Goal: Task Accomplishment & Management: Manage account settings

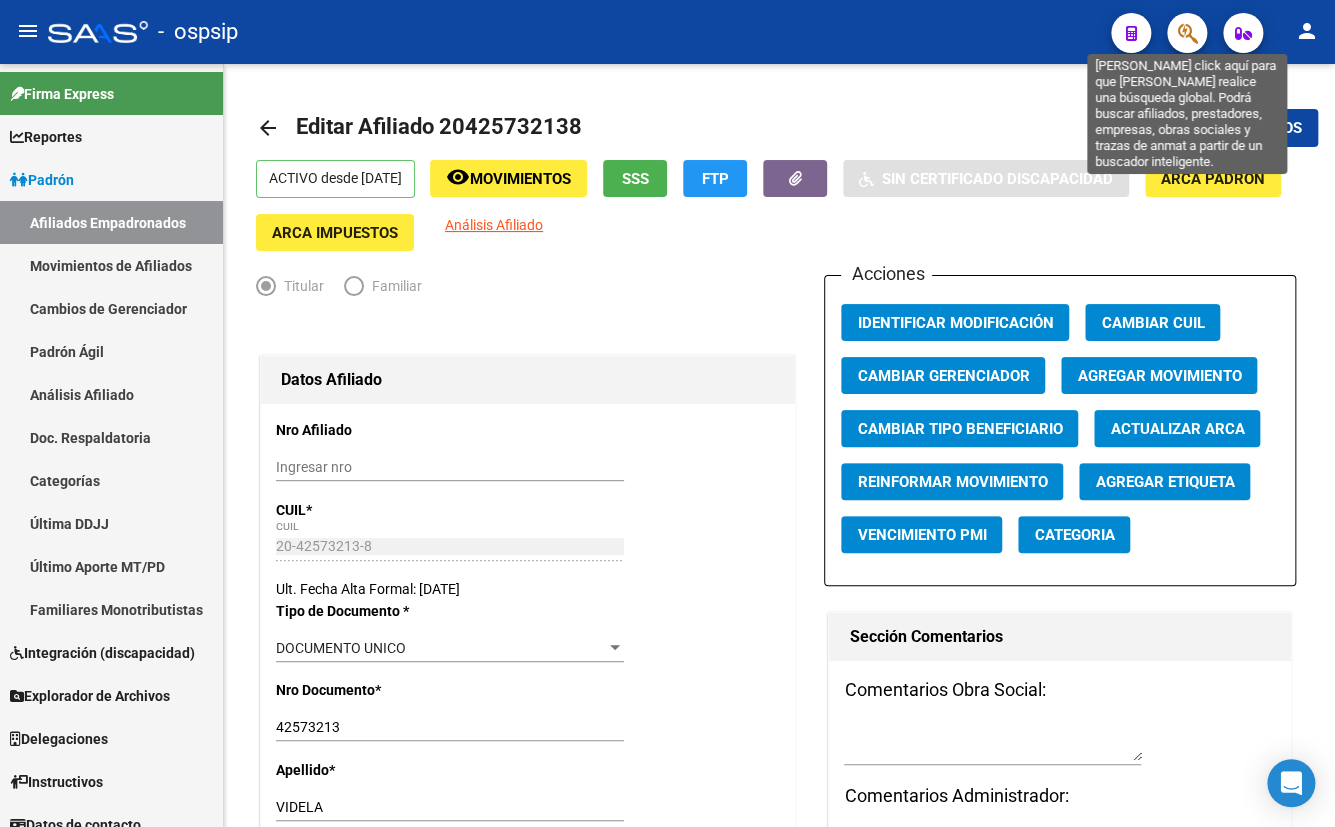
click at [1188, 33] on icon "button" at bounding box center [1187, 33] width 20 height 23
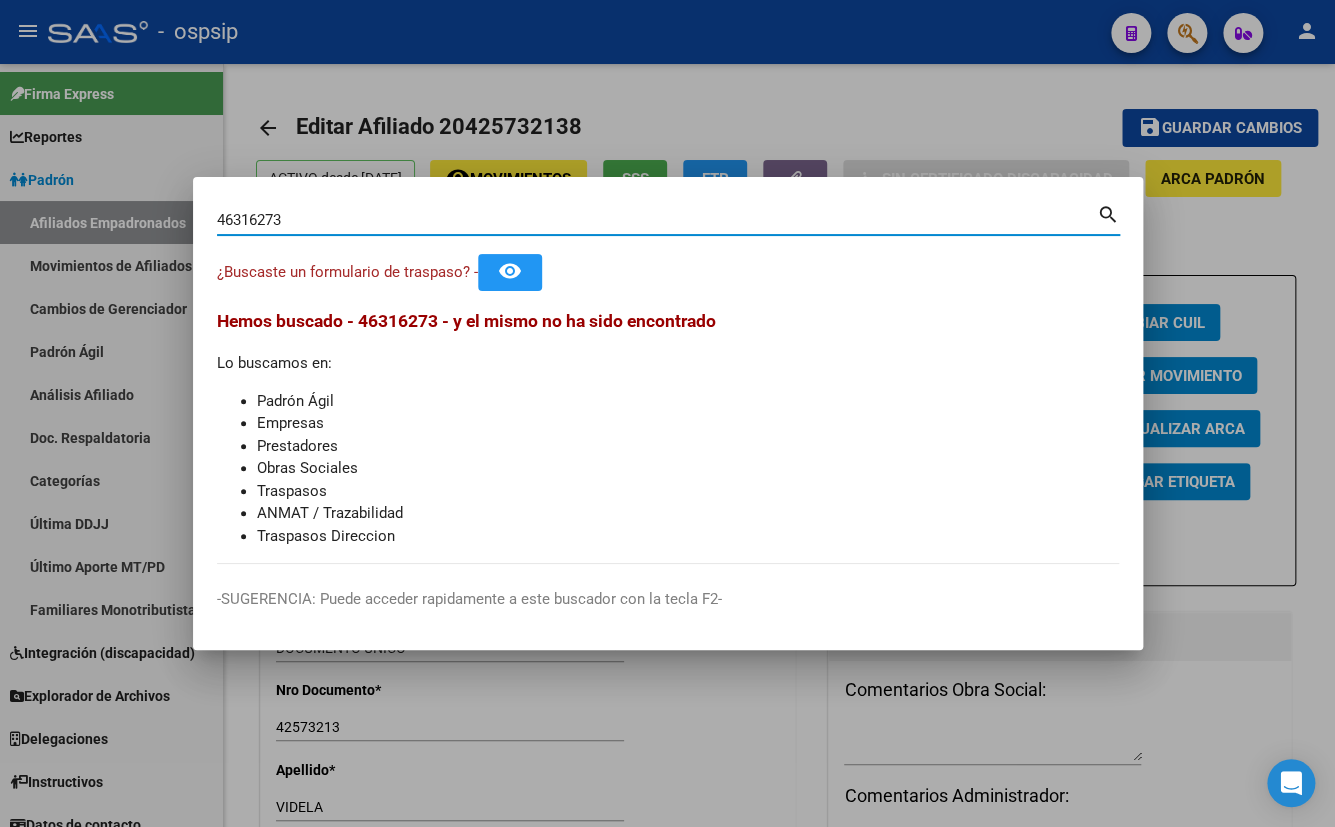
type input "46316273"
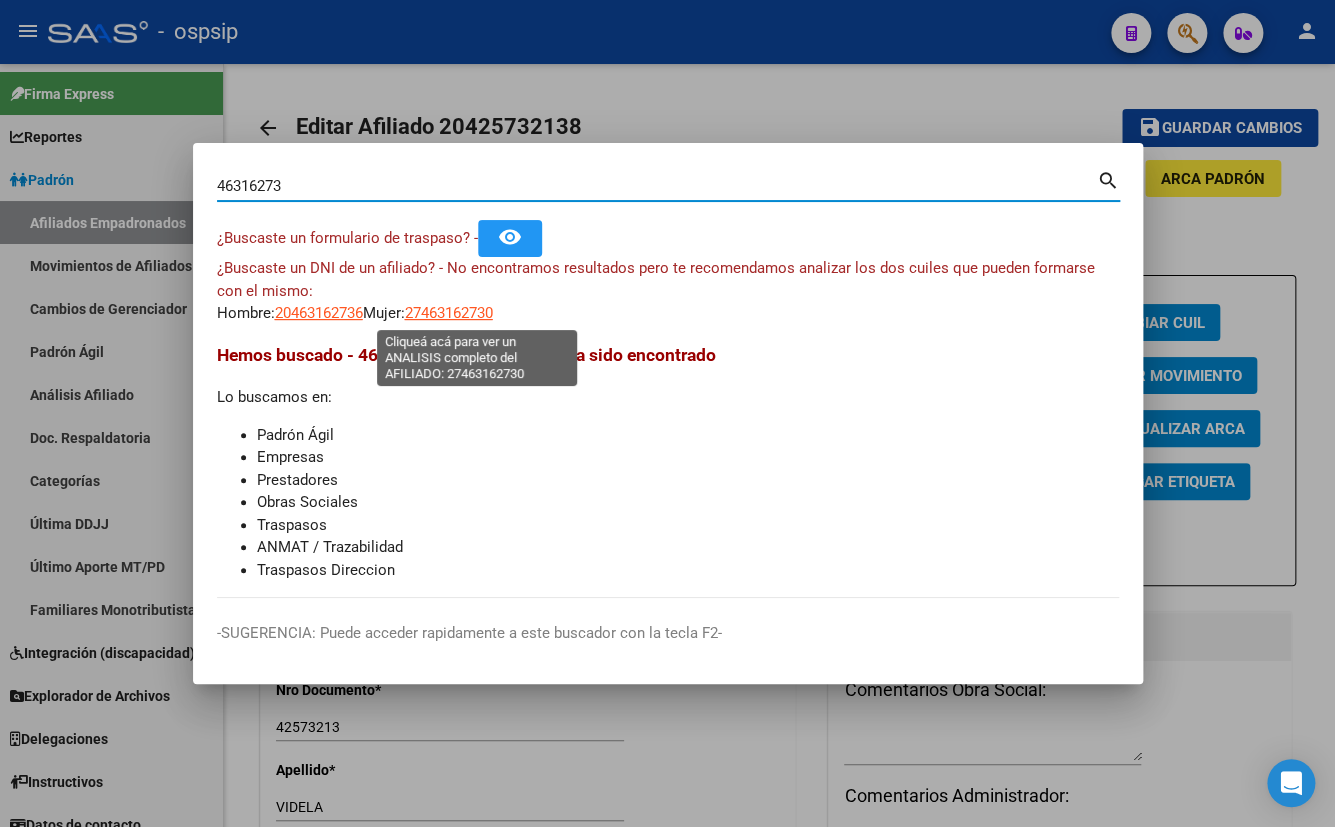
click at [456, 313] on span "27463162730" at bounding box center [449, 313] width 88 height 18
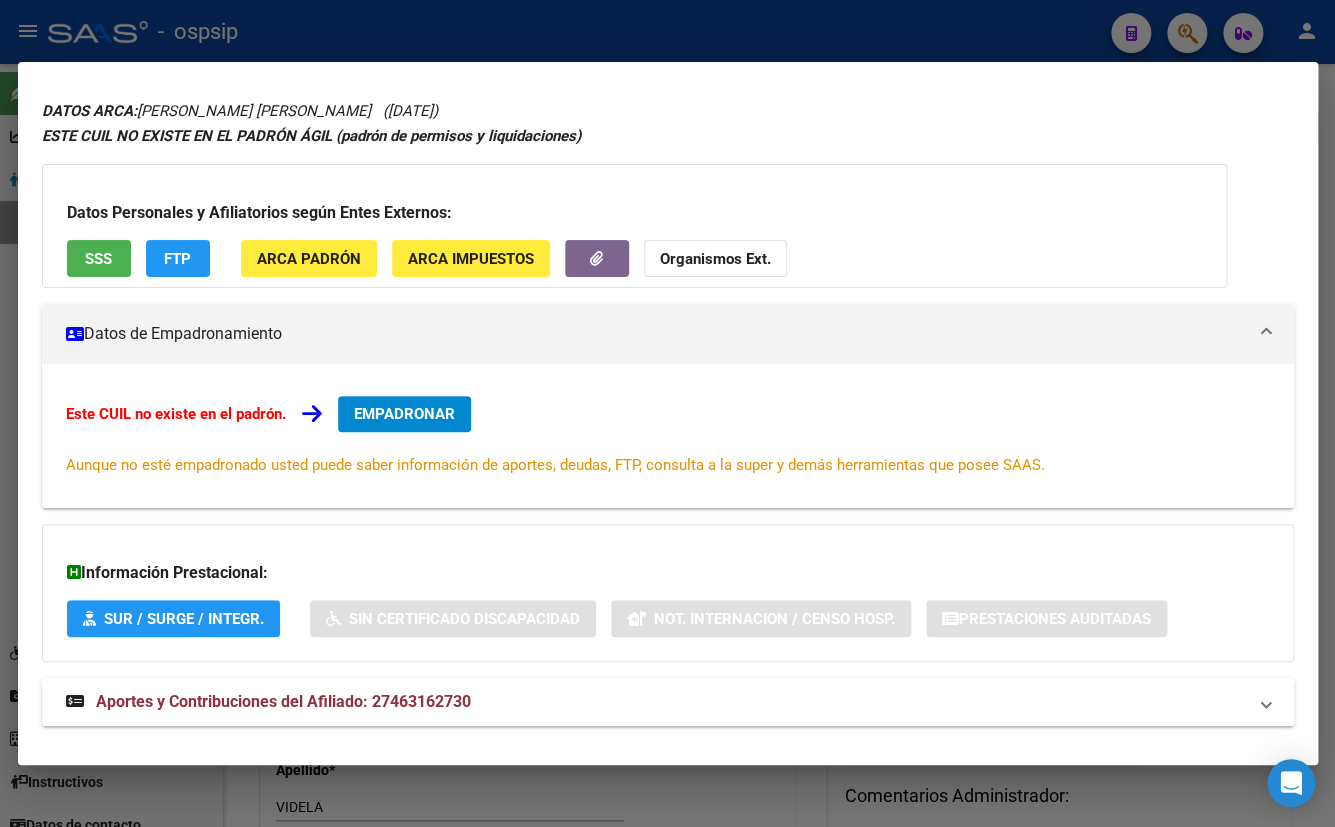
scroll to position [87, 0]
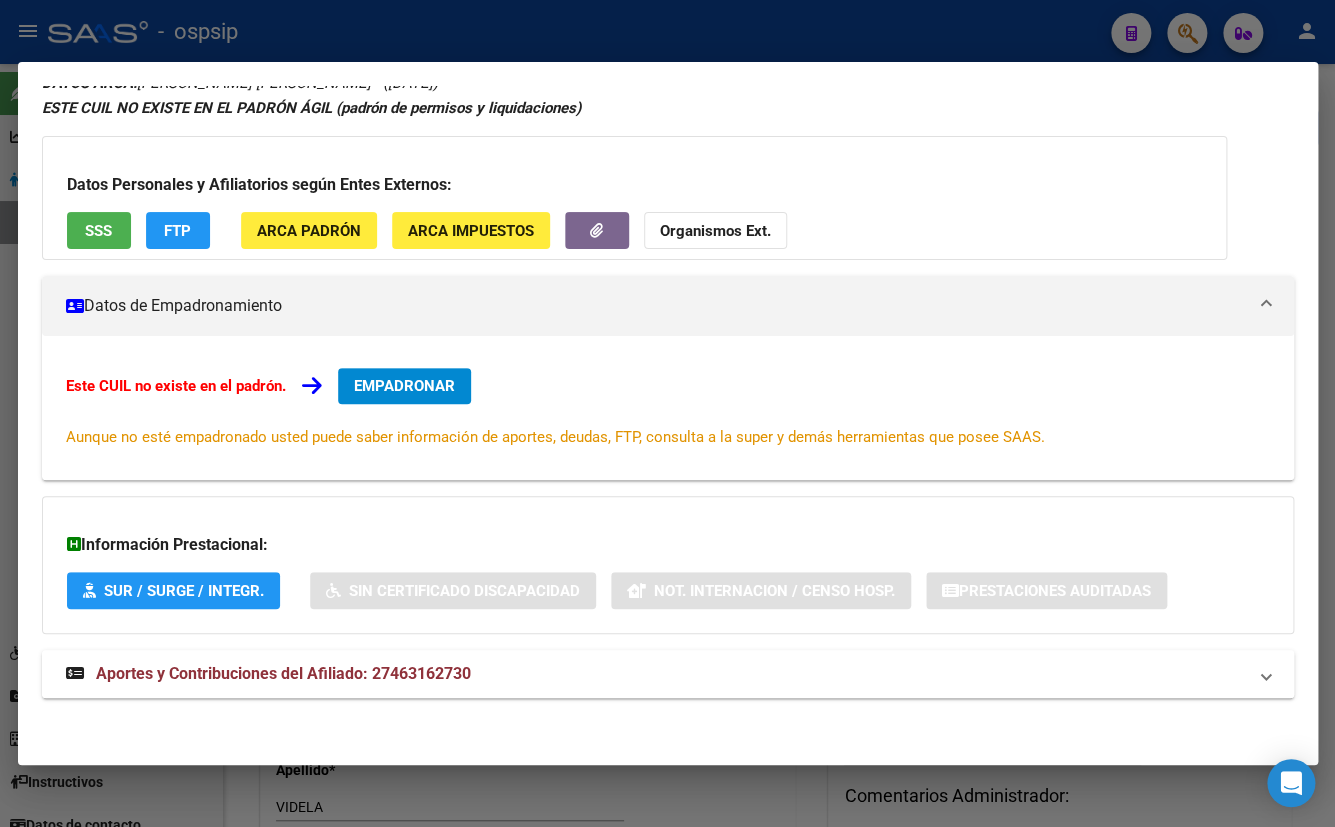
click at [395, 672] on span "Aportes y Contribuciones del Afiliado: 27463162730" at bounding box center [283, 673] width 375 height 19
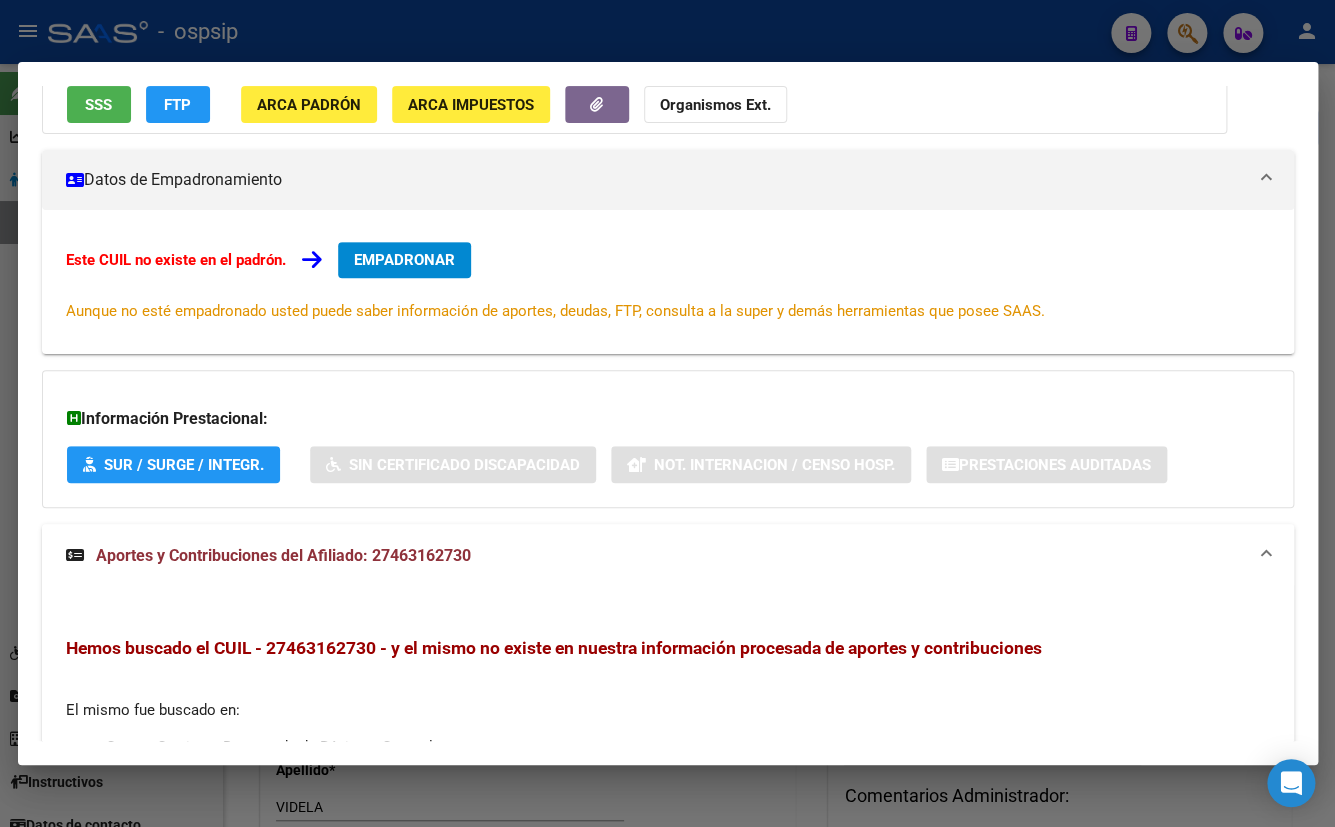
scroll to position [0, 0]
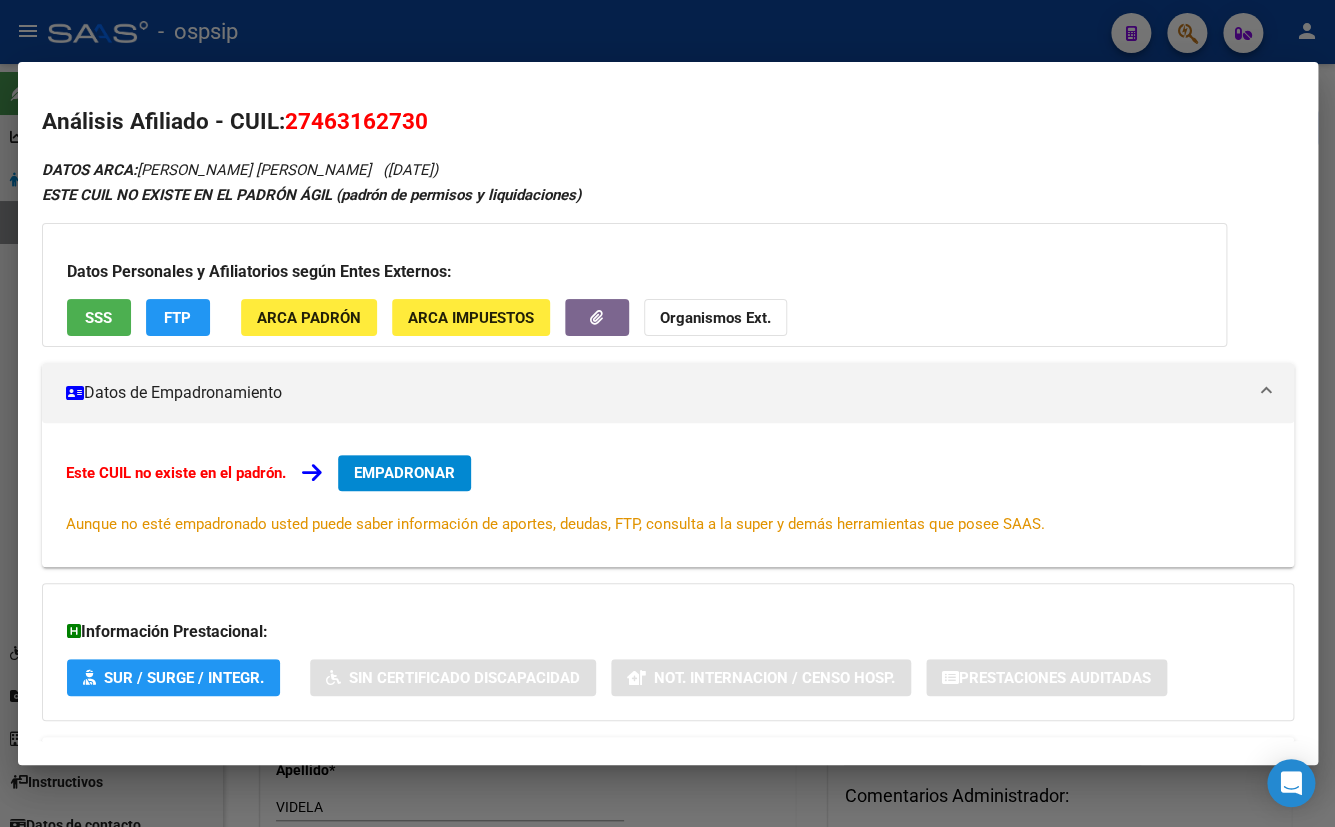
drag, startPoint x: 287, startPoint y: 121, endPoint x: 465, endPoint y: 121, distance: 178.0
click at [465, 121] on h2 "Análisis Afiliado - CUIL: 27463162730" at bounding box center [668, 122] width 1252 height 34
copy span "27463162730"
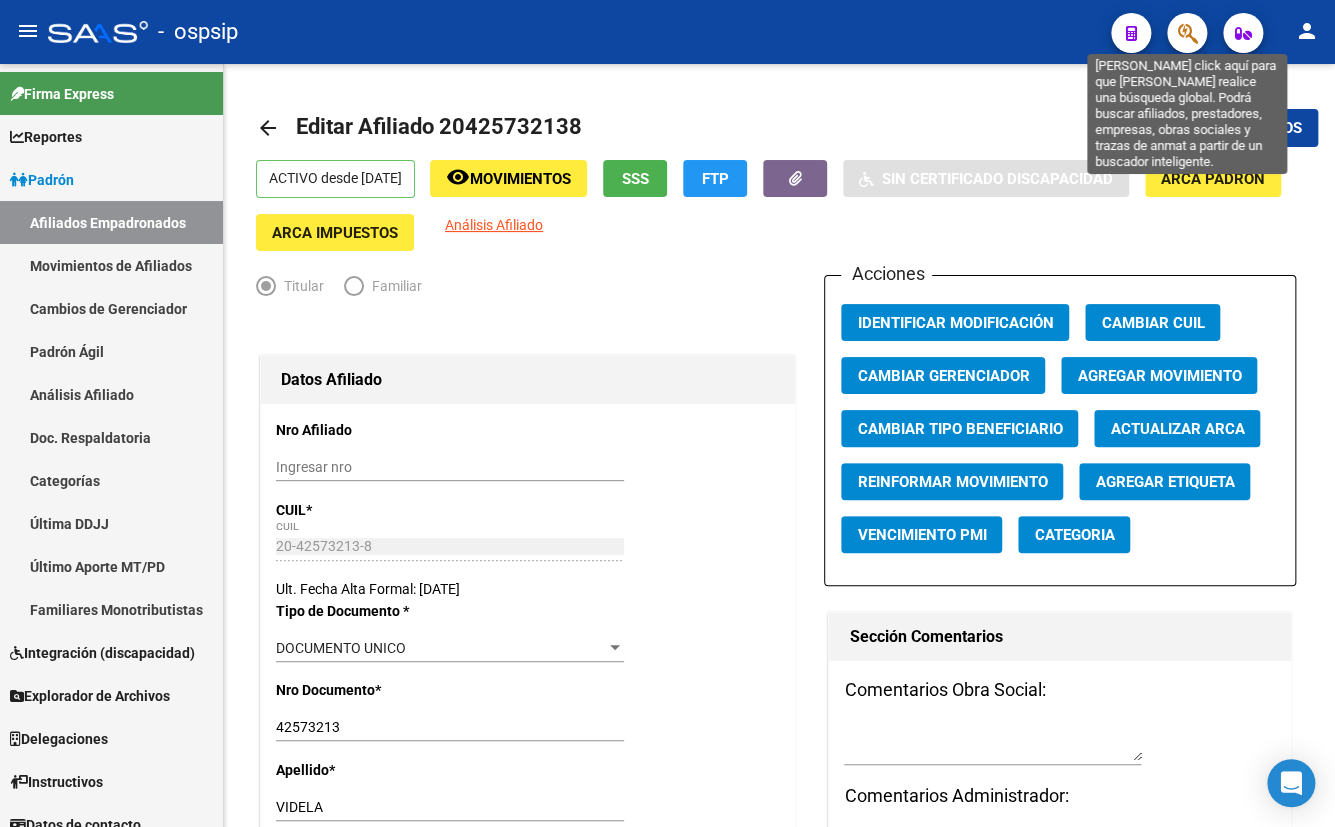
click at [1184, 29] on icon "button" at bounding box center [1187, 33] width 20 height 23
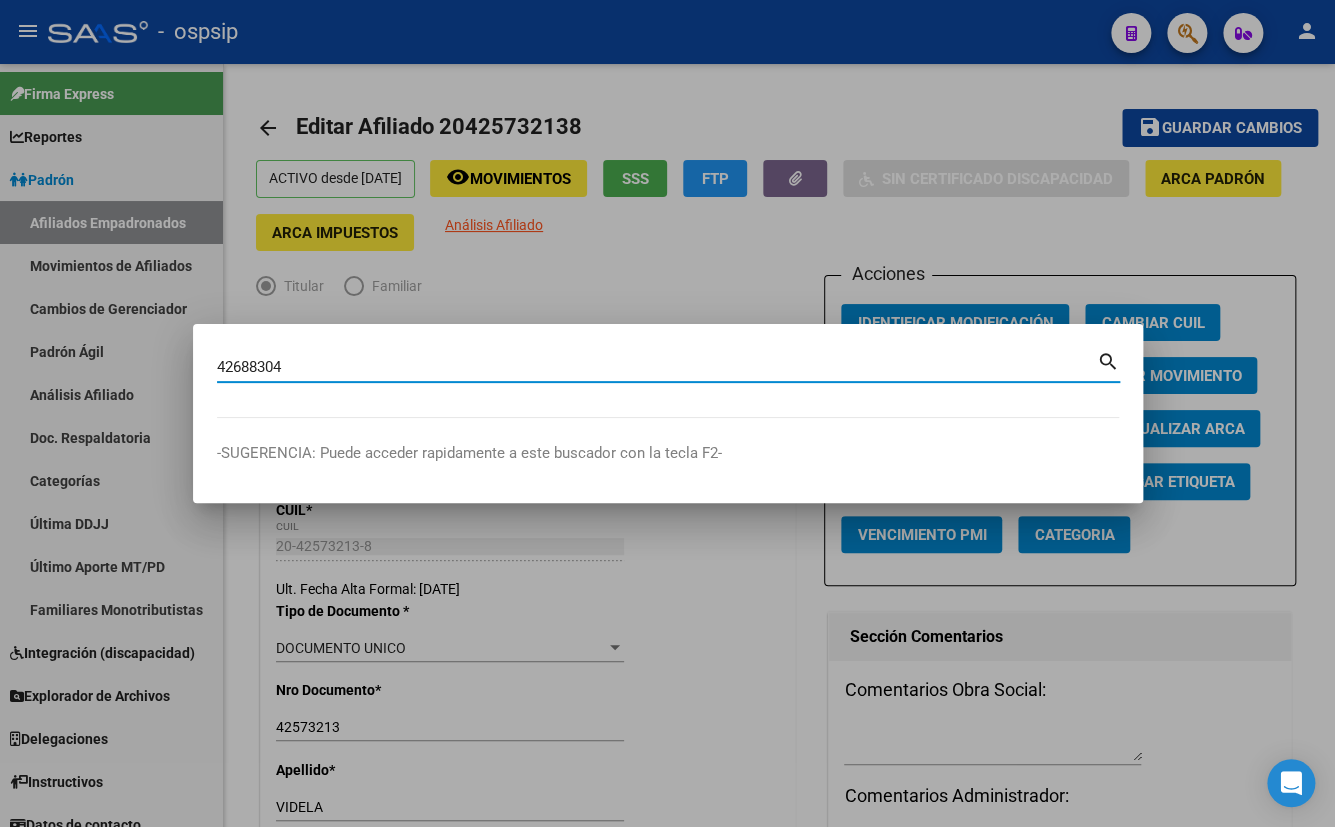
type input "42688304"
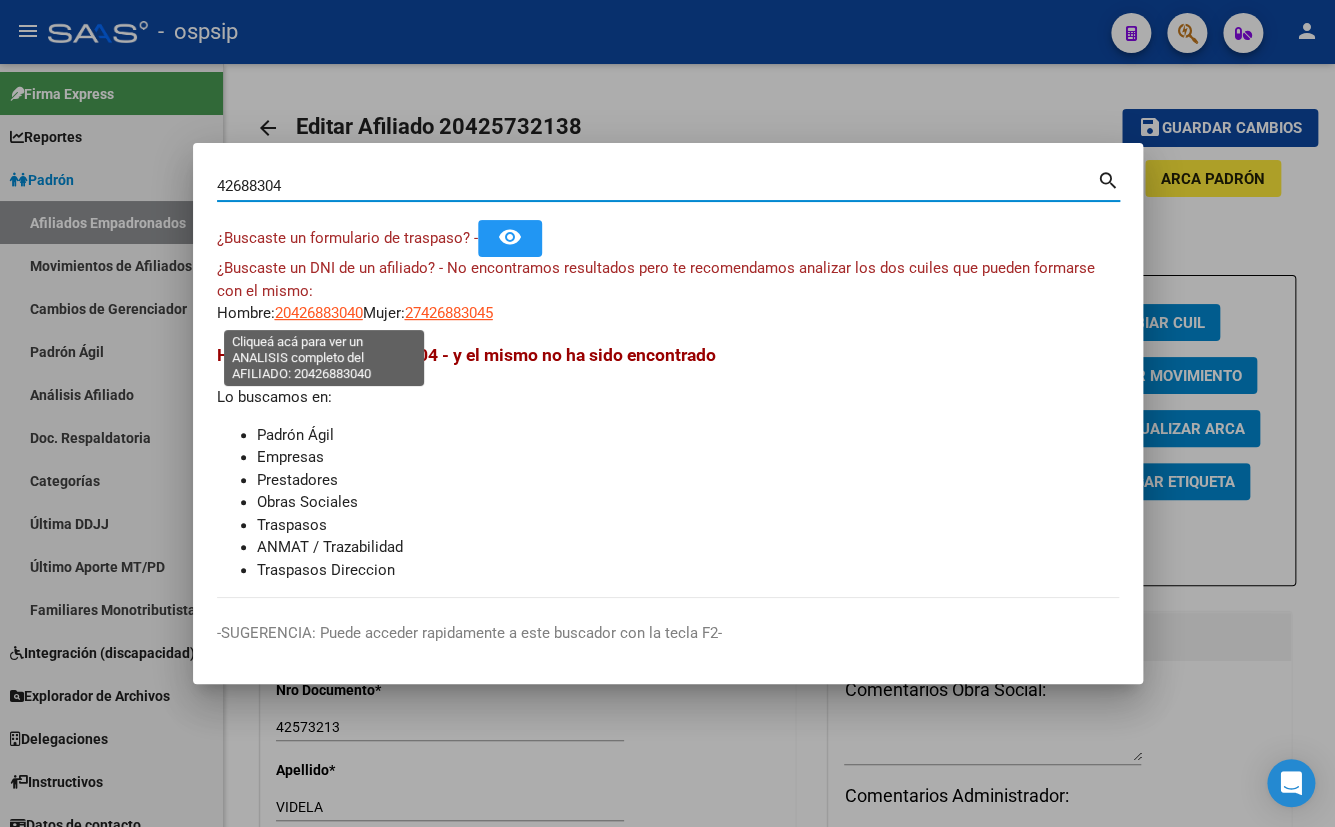
click at [320, 315] on span "20426883040" at bounding box center [319, 313] width 88 height 18
type textarea "20426883040"
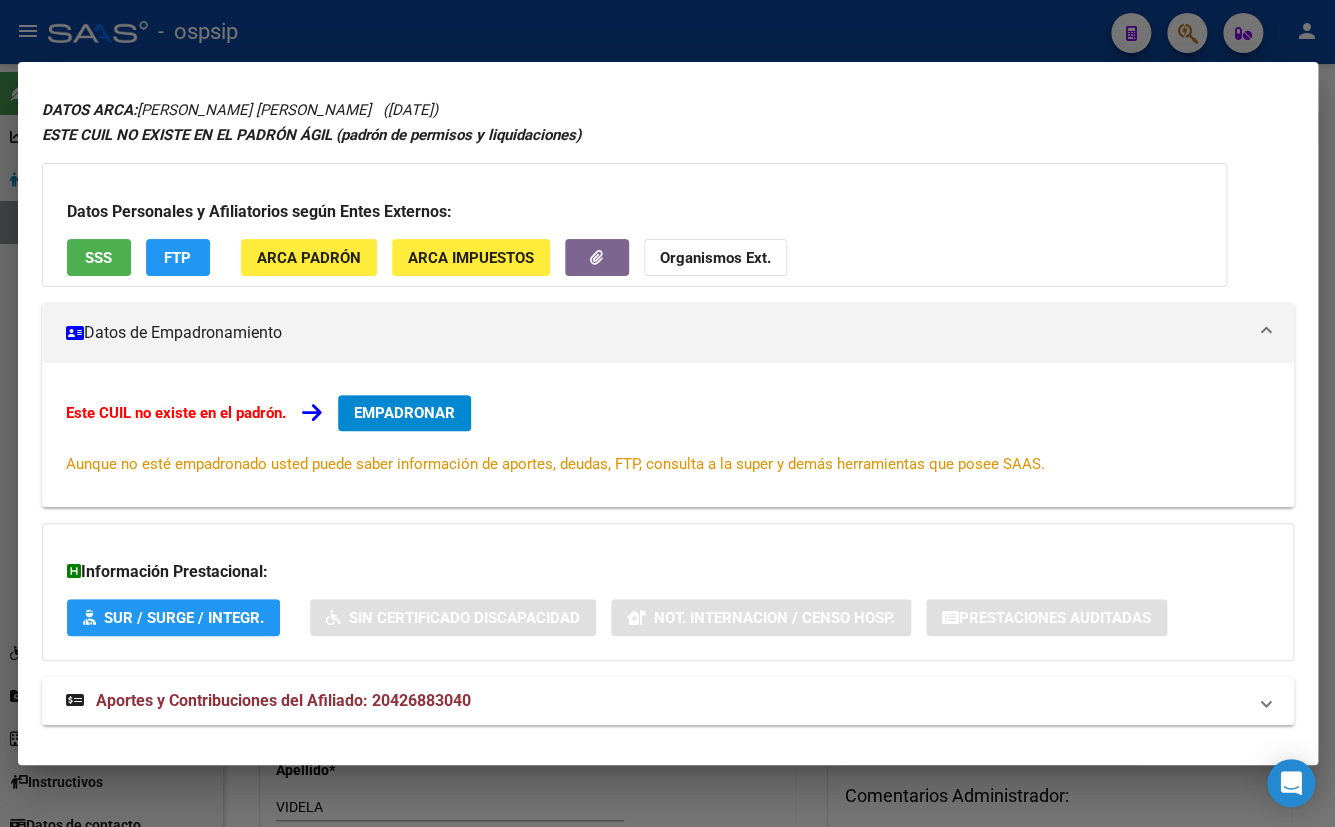
scroll to position [87, 0]
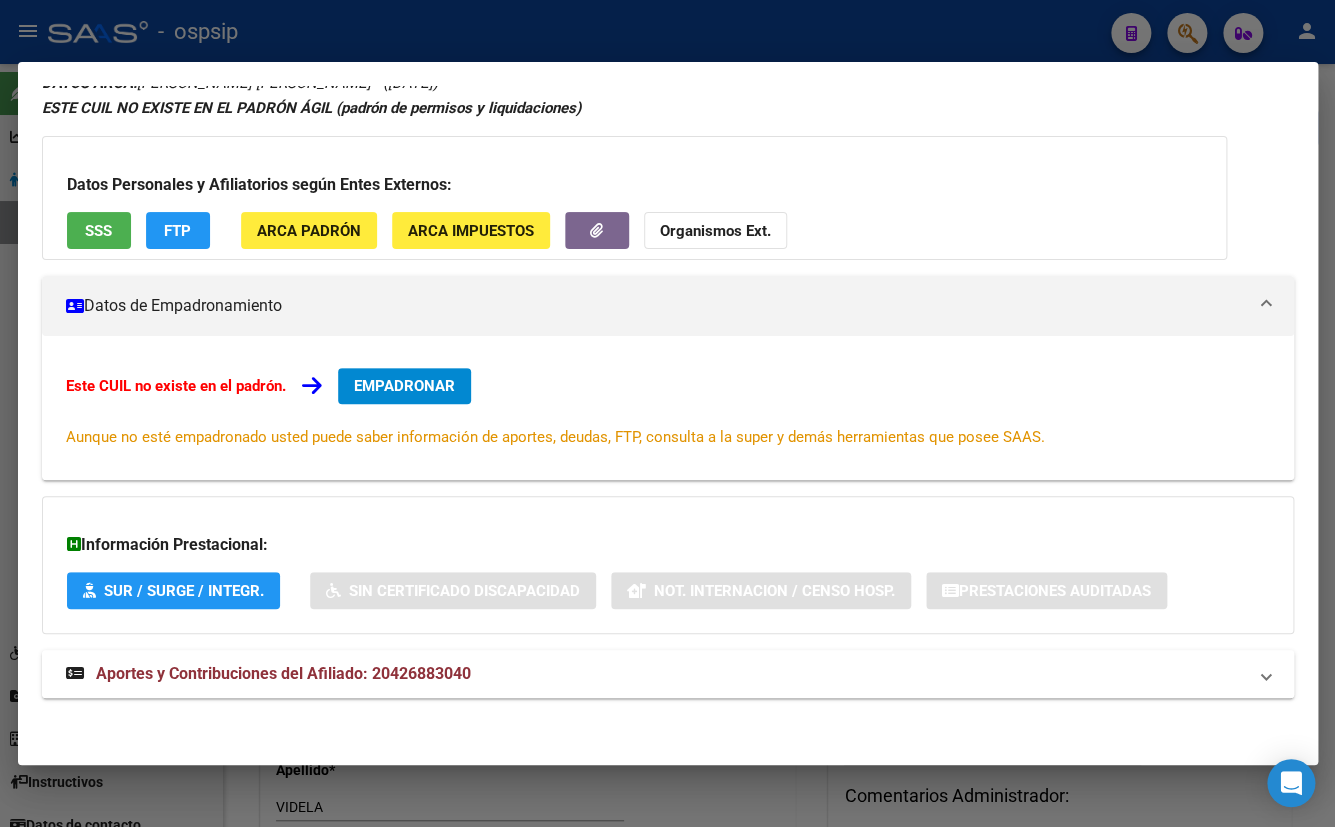
click at [430, 675] on span "Aportes y Contribuciones del Afiliado: 20426883040" at bounding box center [283, 673] width 375 height 19
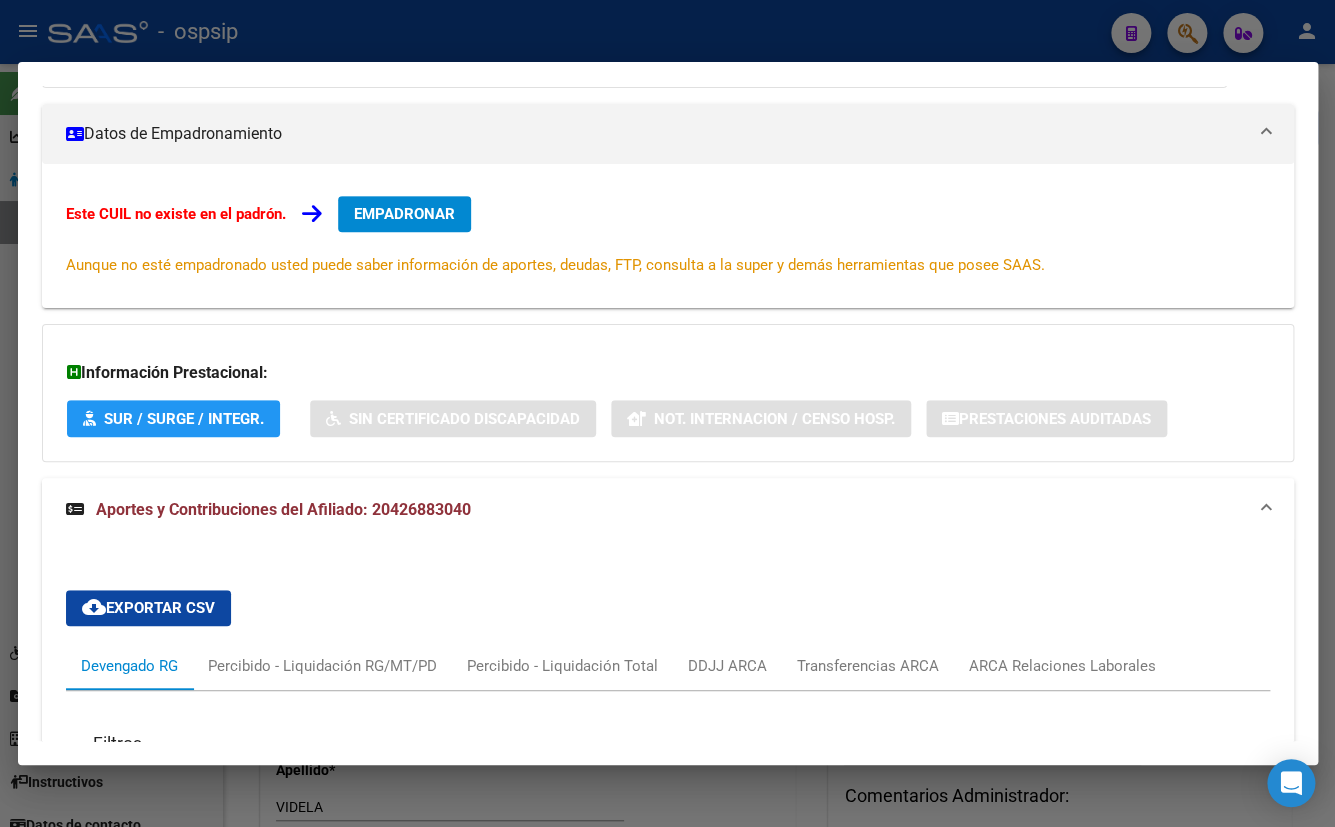
scroll to position [0, 0]
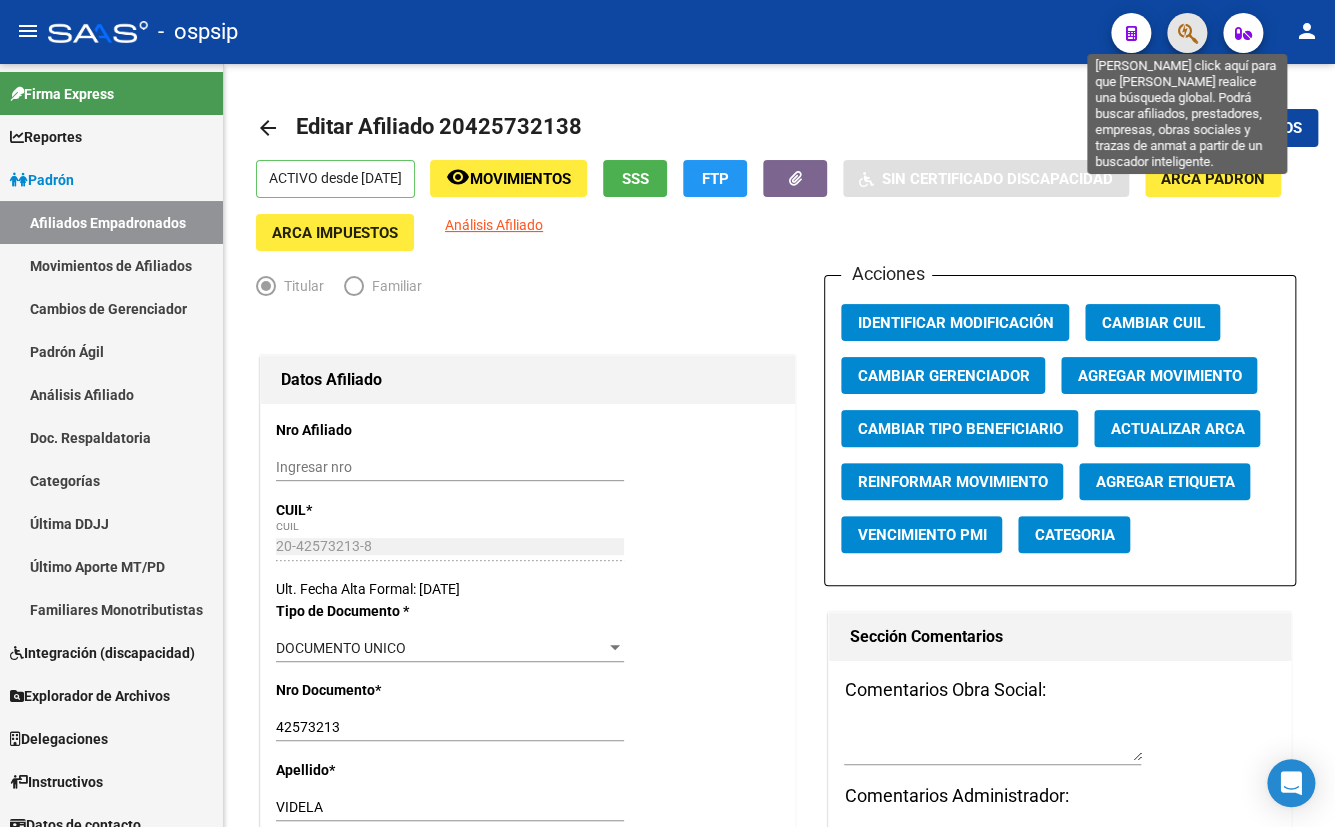
click at [1186, 33] on icon "button" at bounding box center [1187, 33] width 20 height 23
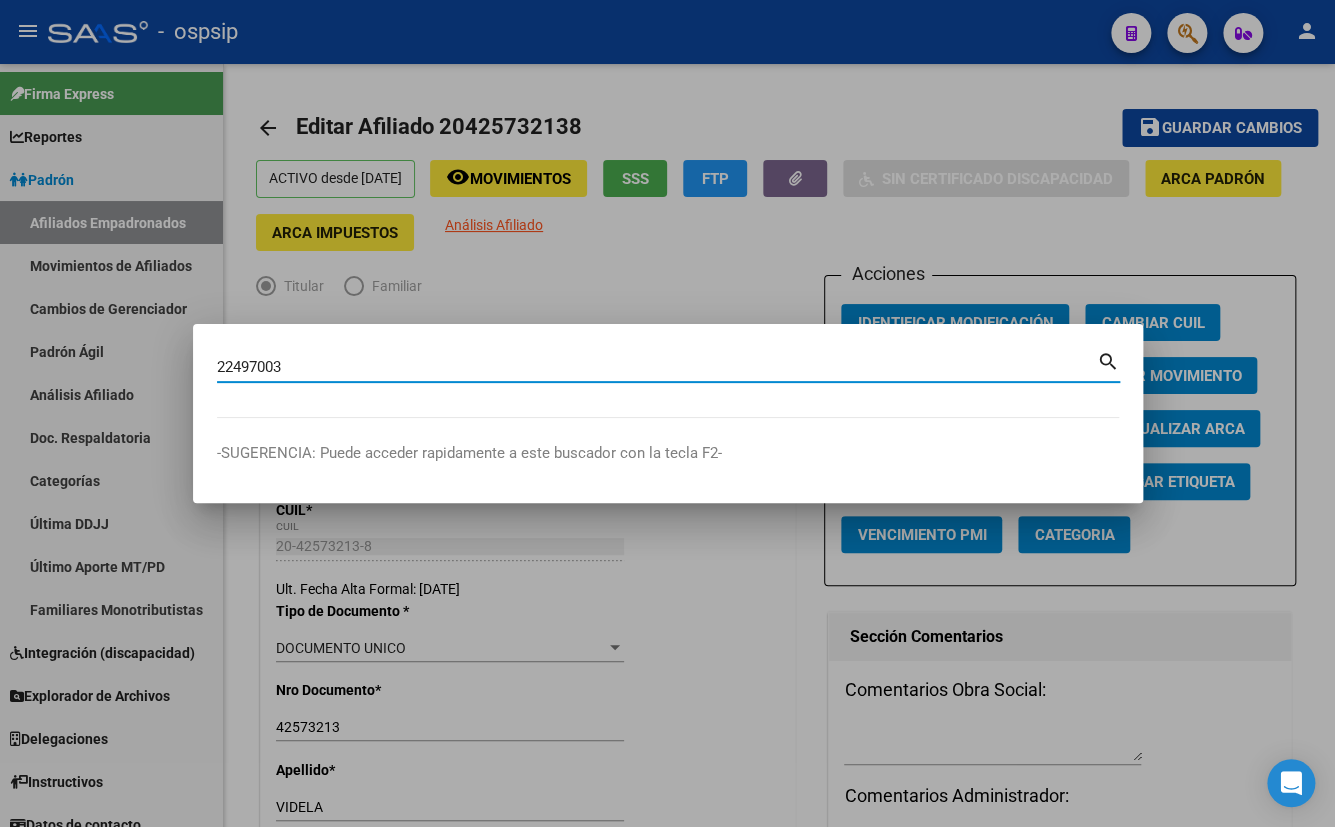
type input "22497003"
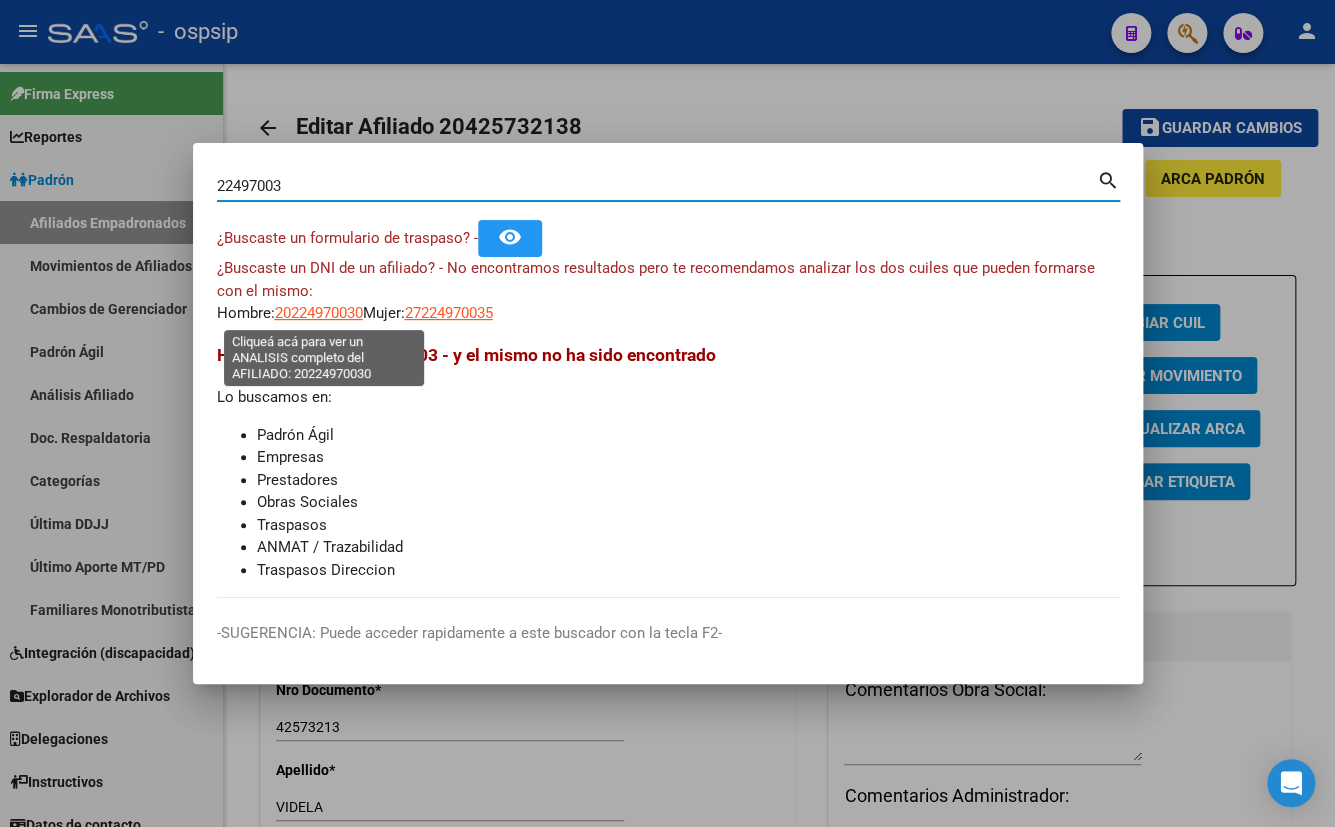
click at [315, 310] on span "20224970030" at bounding box center [319, 313] width 88 height 18
type textarea "20224970030"
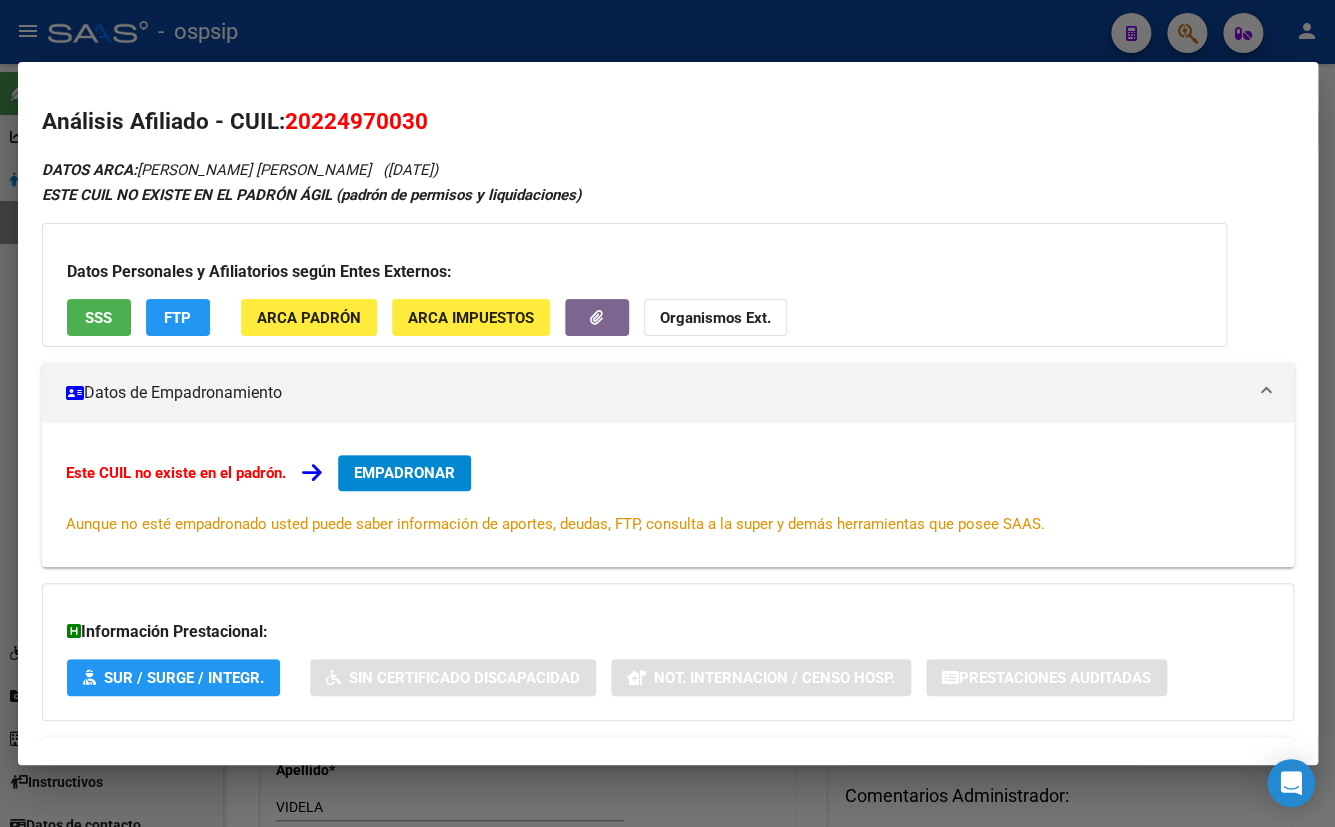
scroll to position [87, 0]
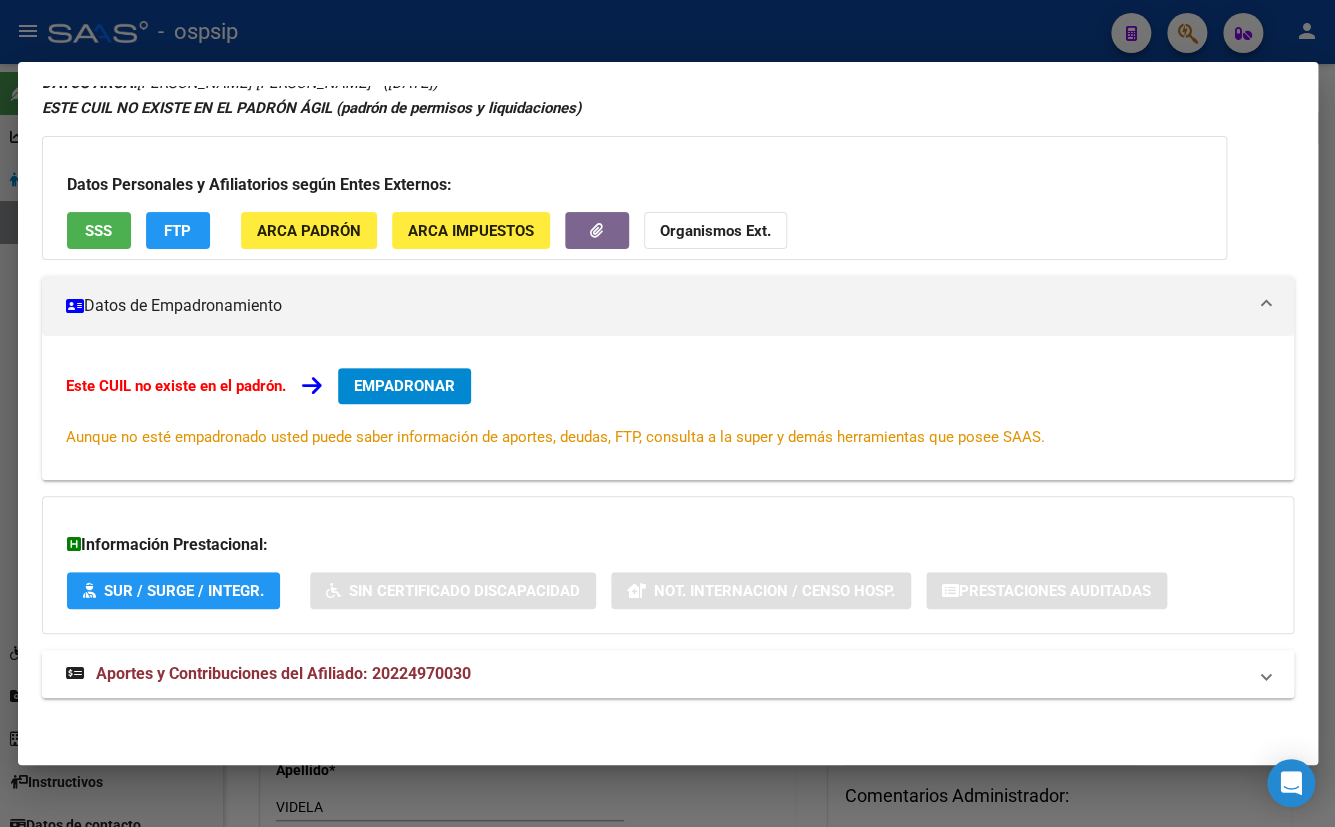
drag, startPoint x: 415, startPoint y: 661, endPoint x: 476, endPoint y: 618, distance: 74.6
click at [415, 664] on span "Aportes y Contribuciones del Afiliado: 20224970030" at bounding box center [283, 673] width 375 height 19
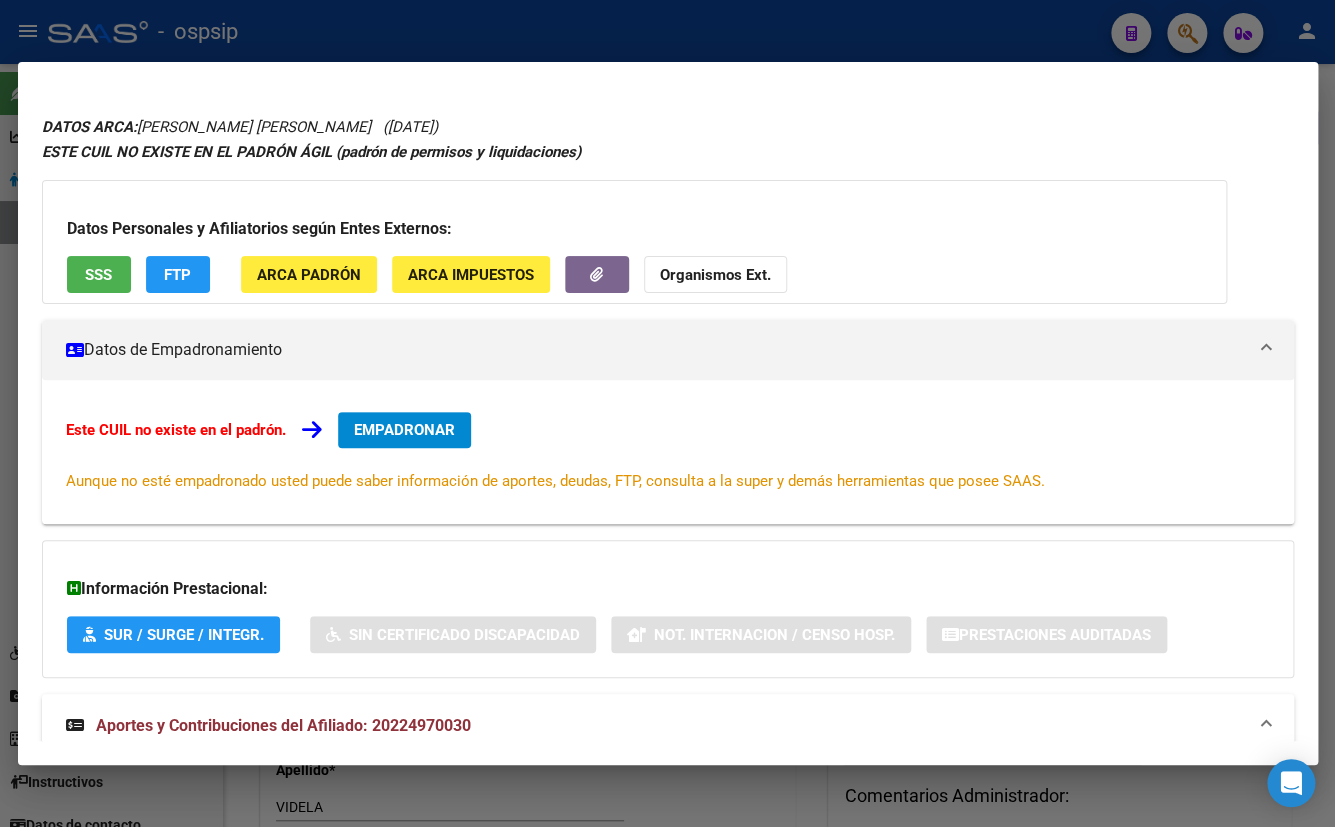
scroll to position [0, 0]
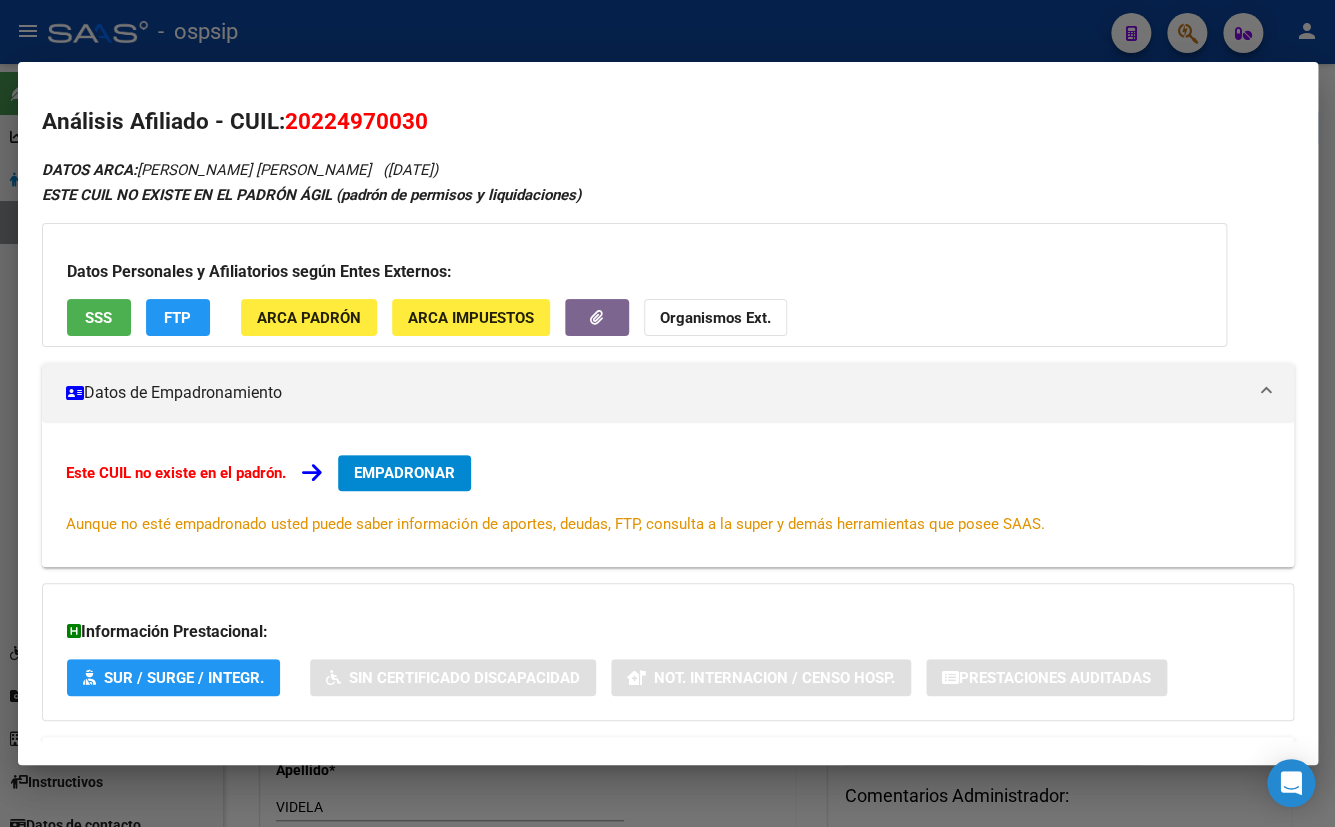
click at [398, 471] on span "EMPADRONAR" at bounding box center [404, 473] width 101 height 18
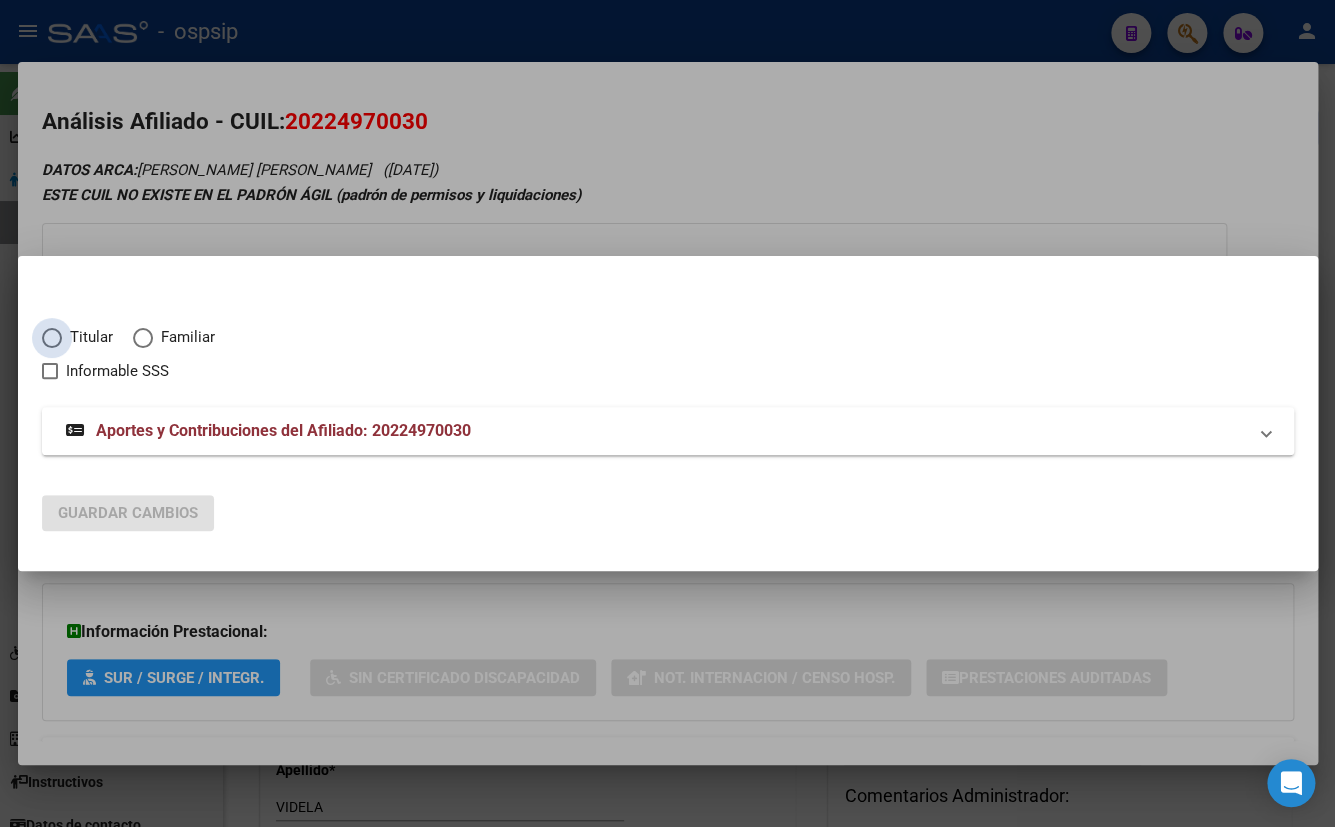
click at [52, 335] on span "Elija una opción" at bounding box center [52, 338] width 20 height 20
click at [52, 335] on input "Titular" at bounding box center [52, 338] width 20 height 20
radio input "true"
checkbox input "true"
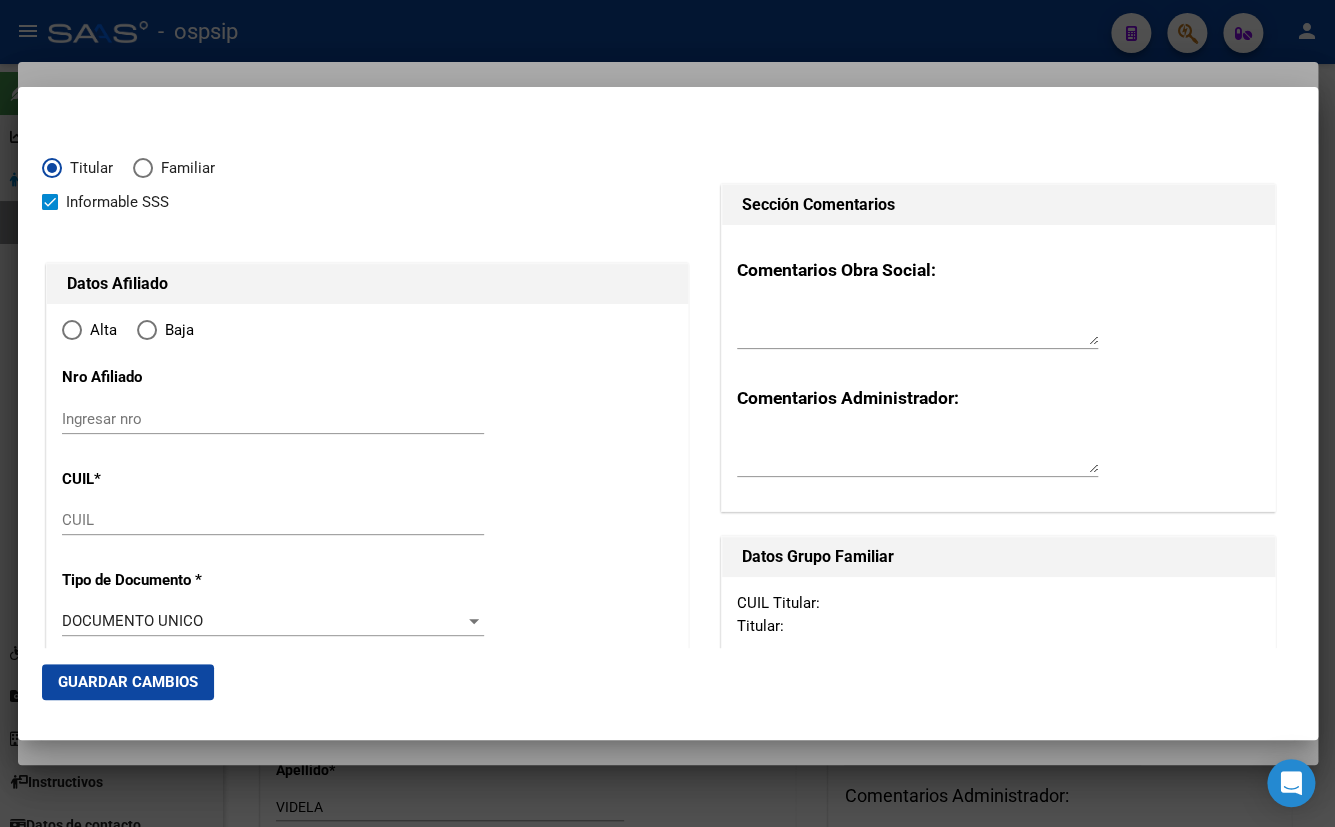
type input "20-22497003-0"
type input "22497003"
type input "TULLER"
type input "DAMIAN ALBERTO"
type input "1971-09-18"
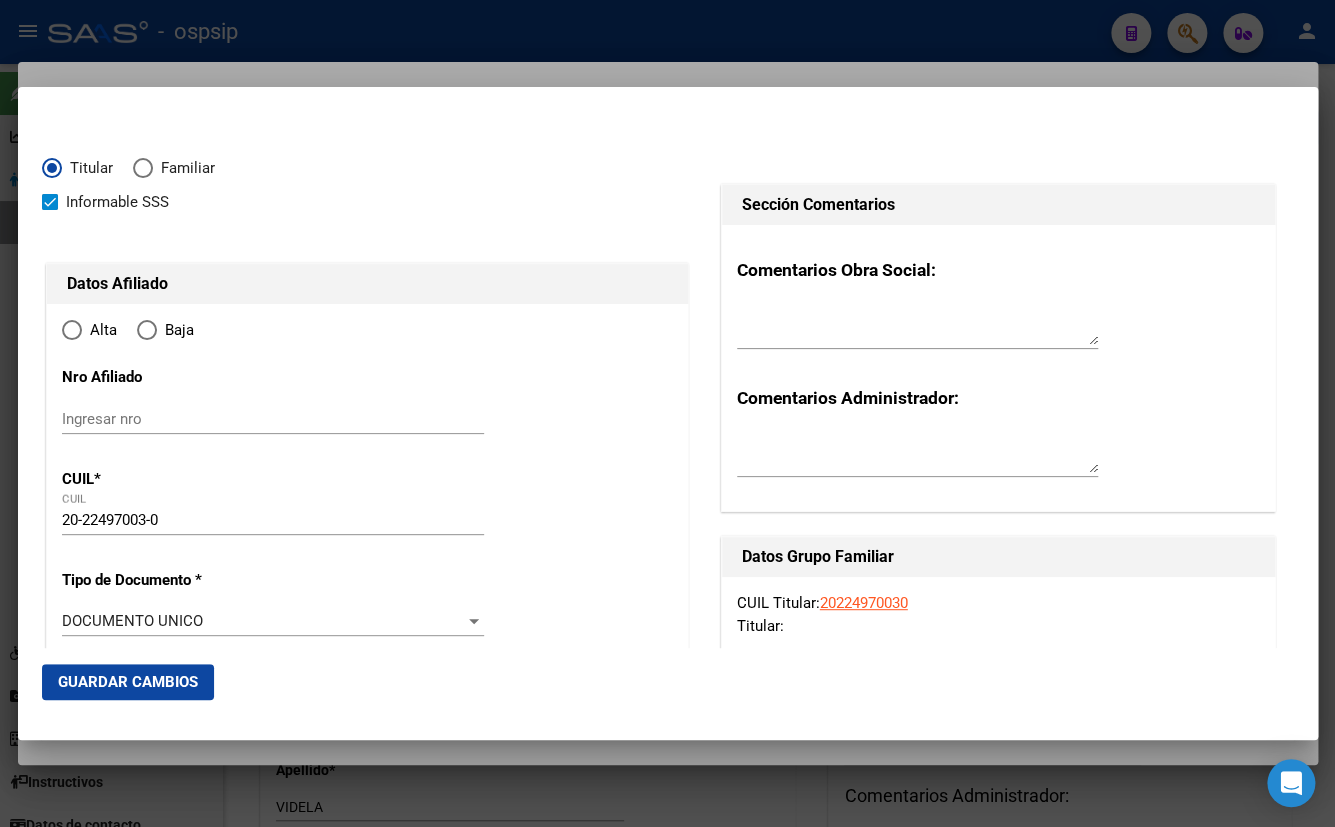
type input "MONTE CHINGOLO"
type input "1825"
type input "CNEL JOSE E MENDEZ"
type input "2037"
radio input "true"
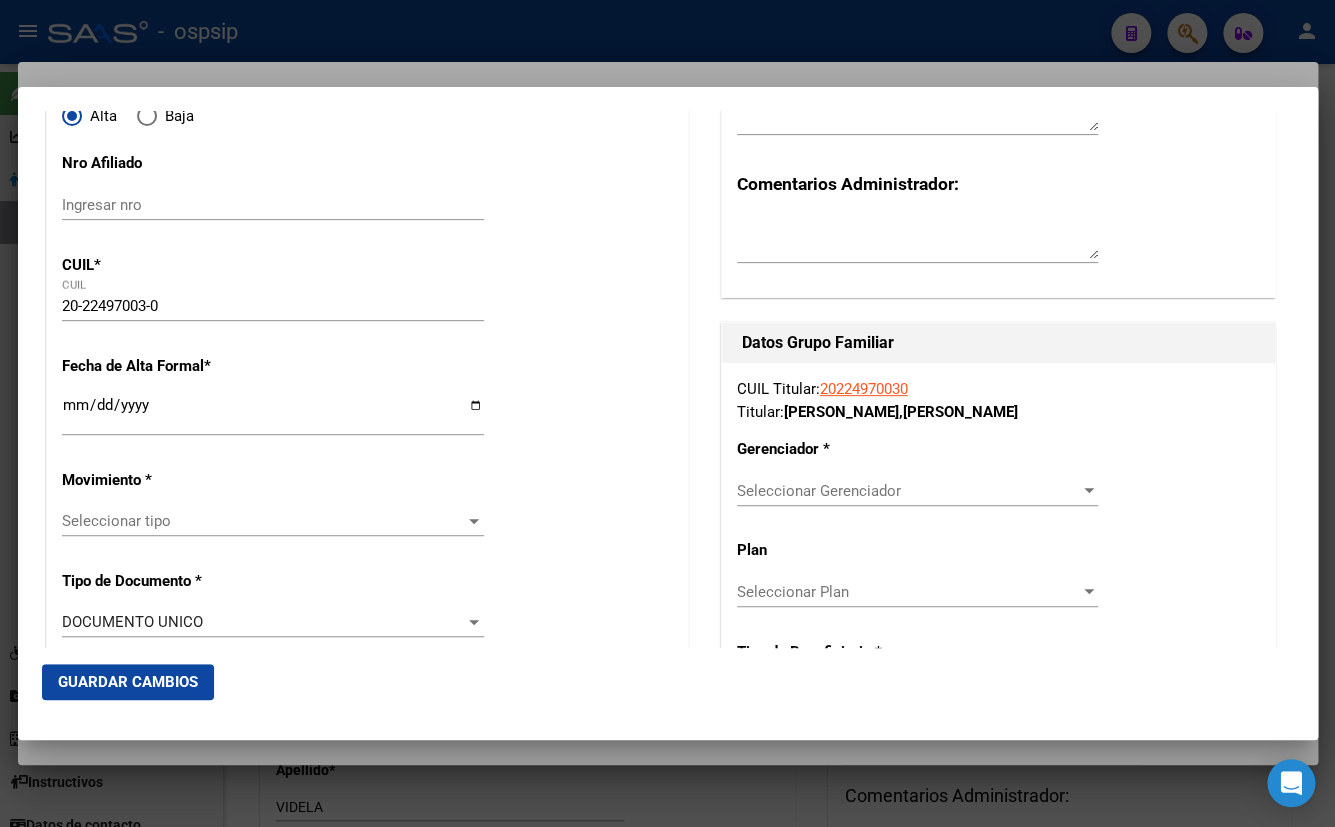
scroll to position [272, 0]
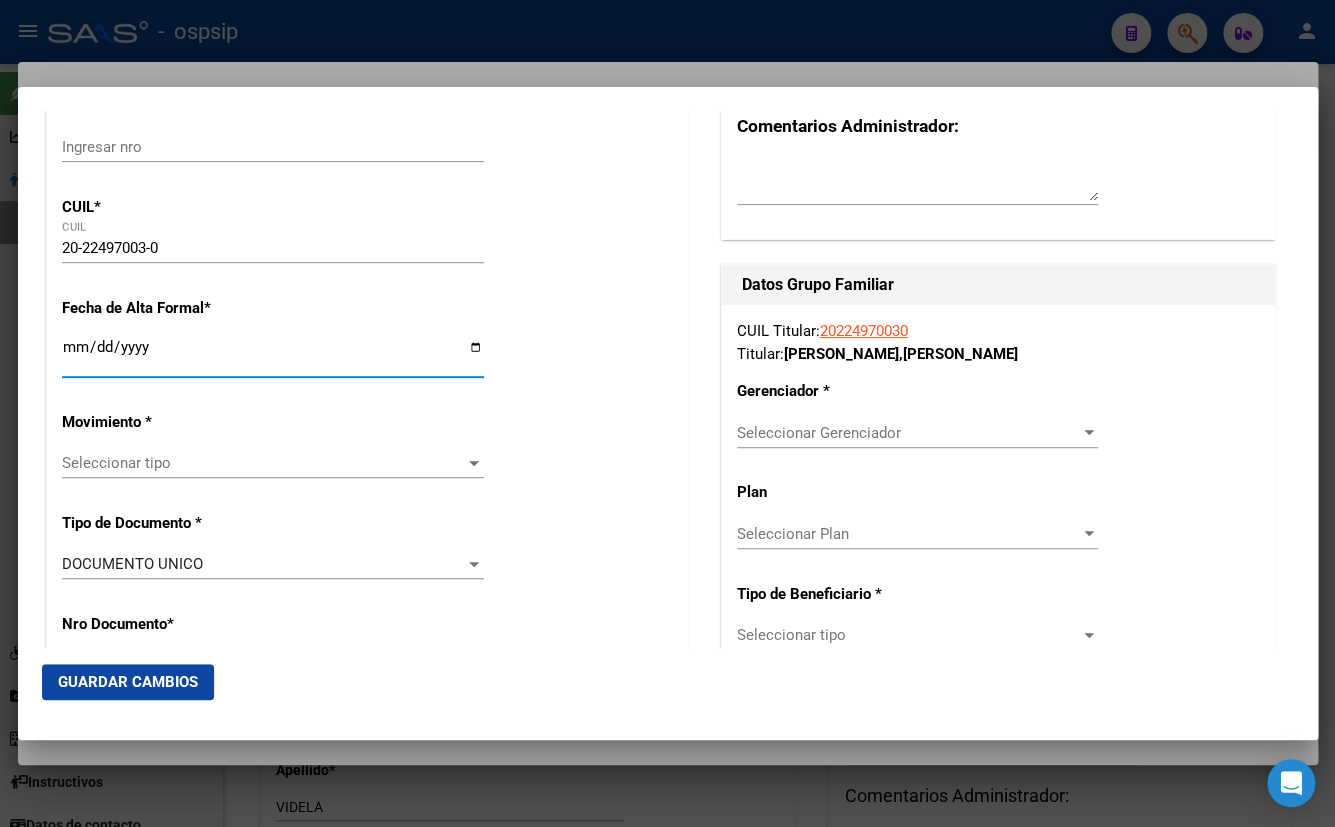
click at [71, 349] on input "Ingresar fecha" at bounding box center [273, 355] width 422 height 32
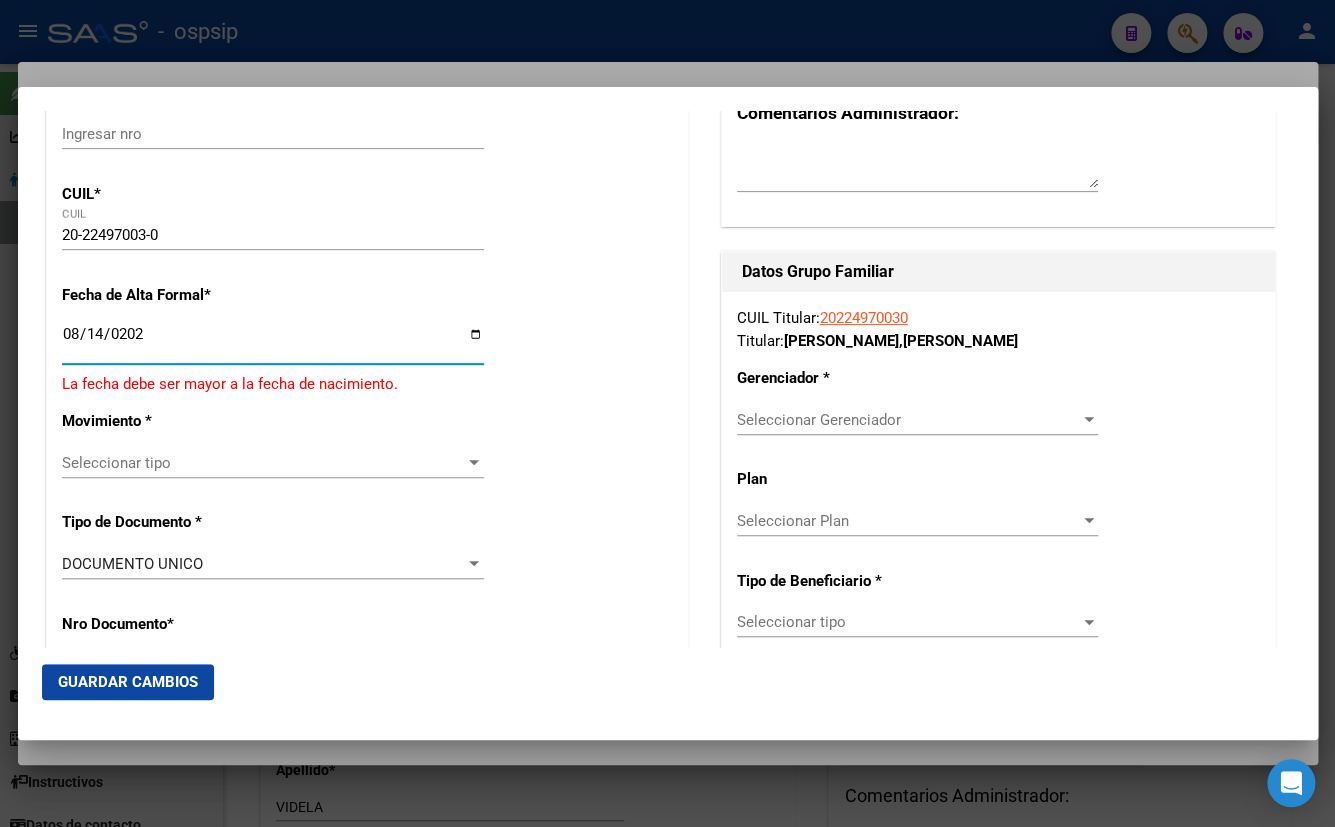
type input "[DATE]"
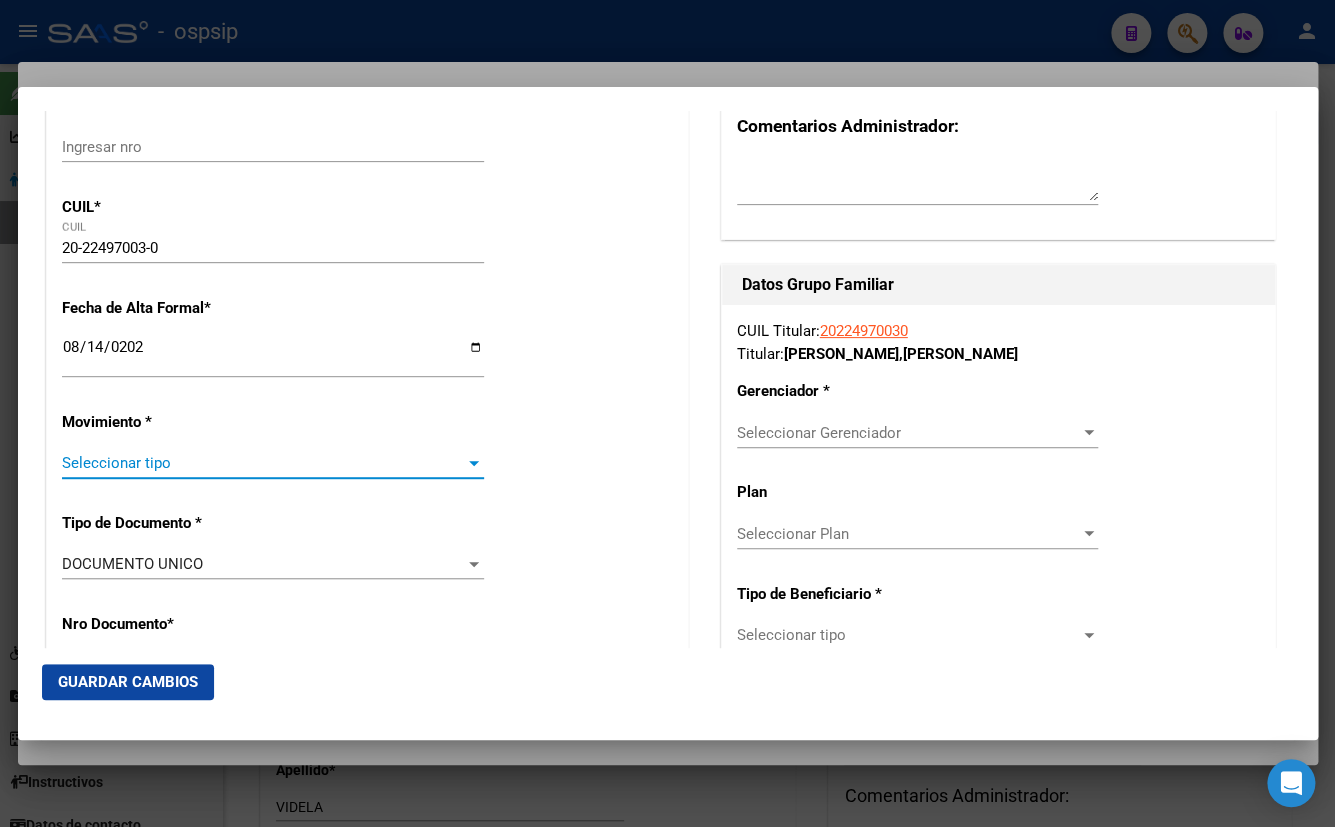
click at [115, 460] on span "Seleccionar tipo" at bounding box center [264, 463] width 404 height 18
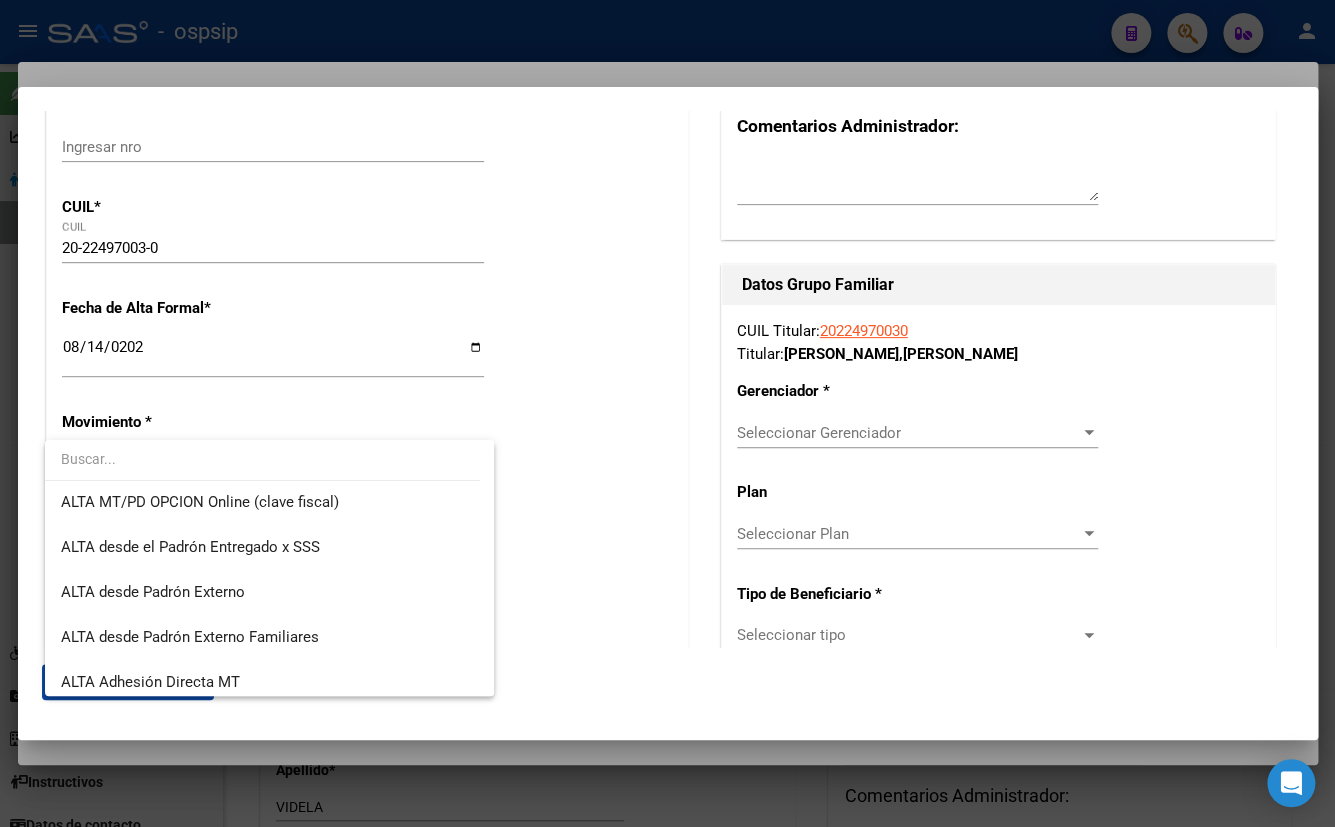
scroll to position [454, 0]
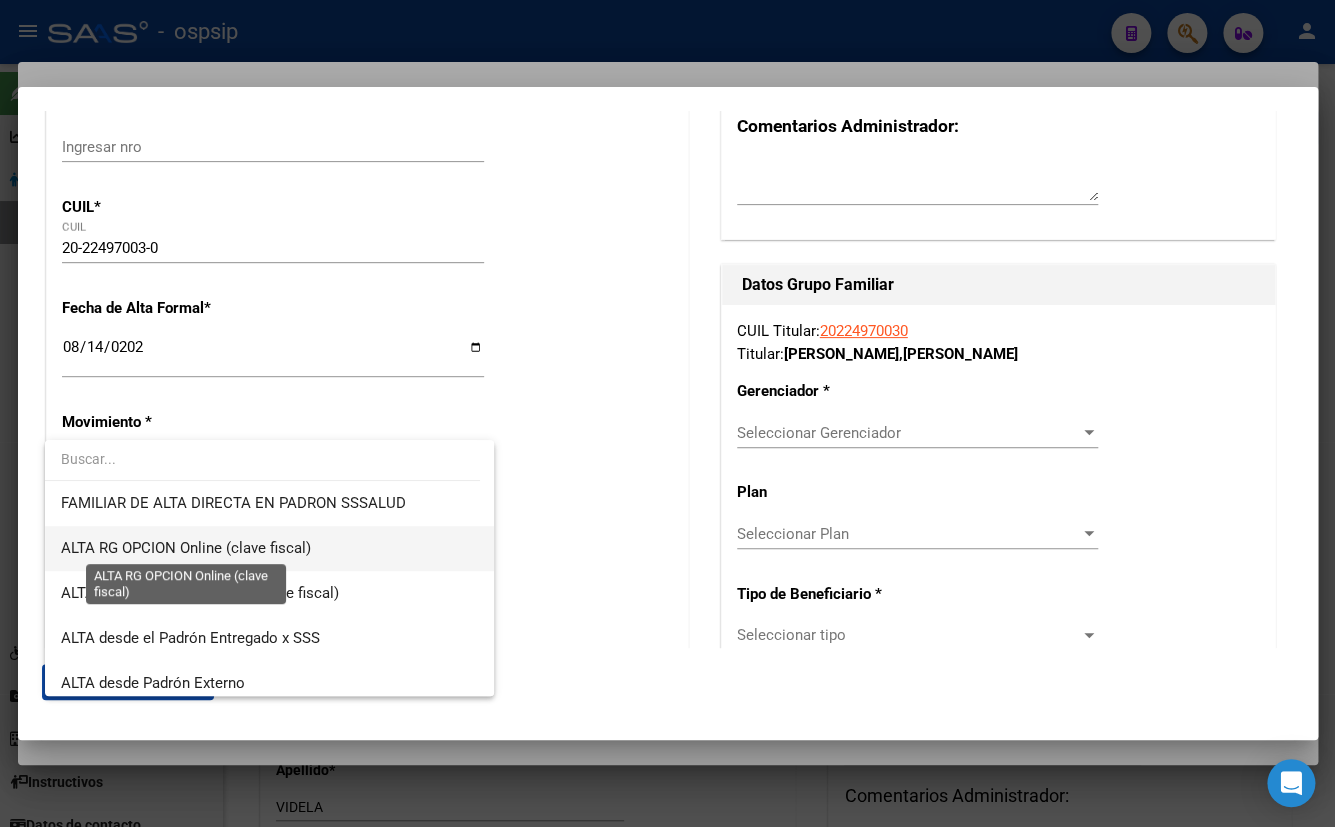
click at [106, 545] on span "ALTA RG OPCION Online (clave fiscal)" at bounding box center [186, 548] width 250 height 18
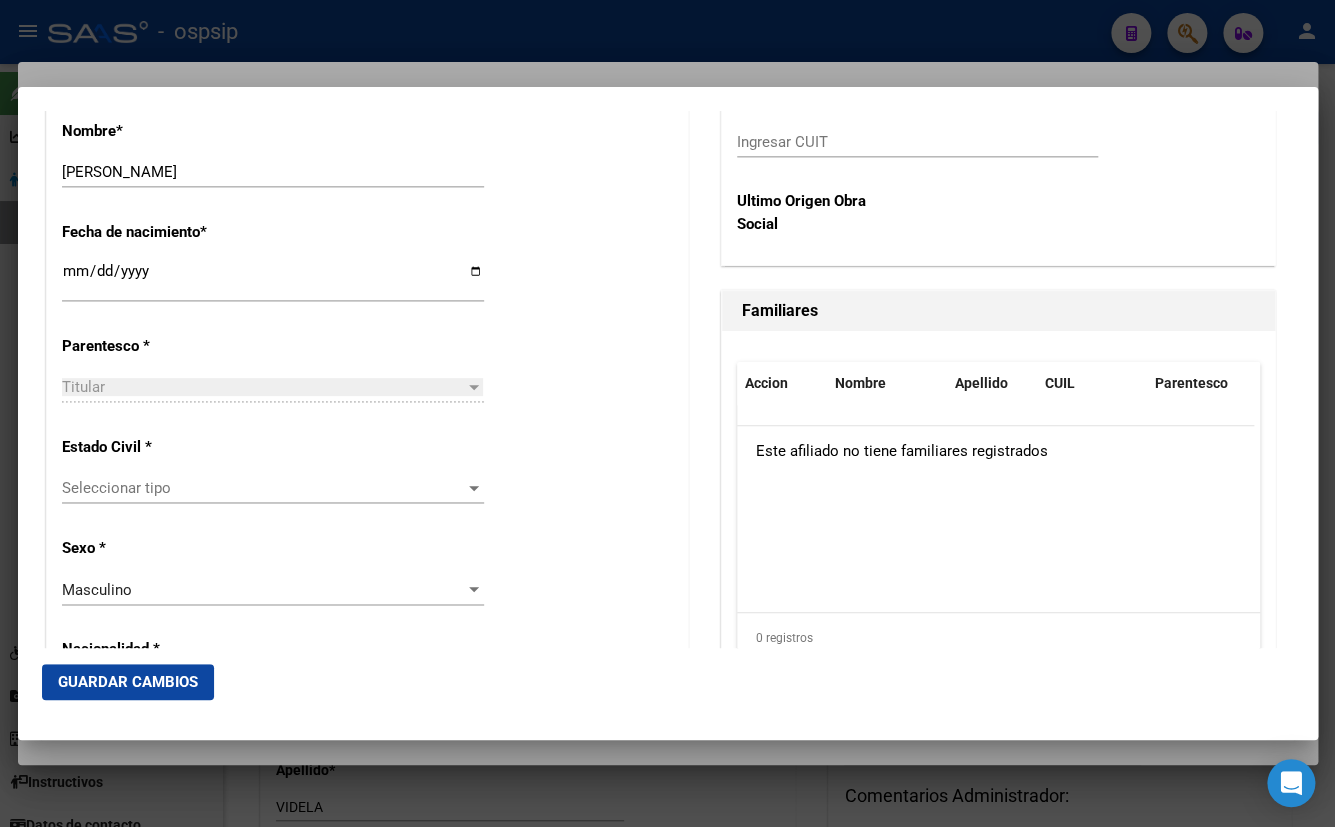
scroll to position [1000, 0]
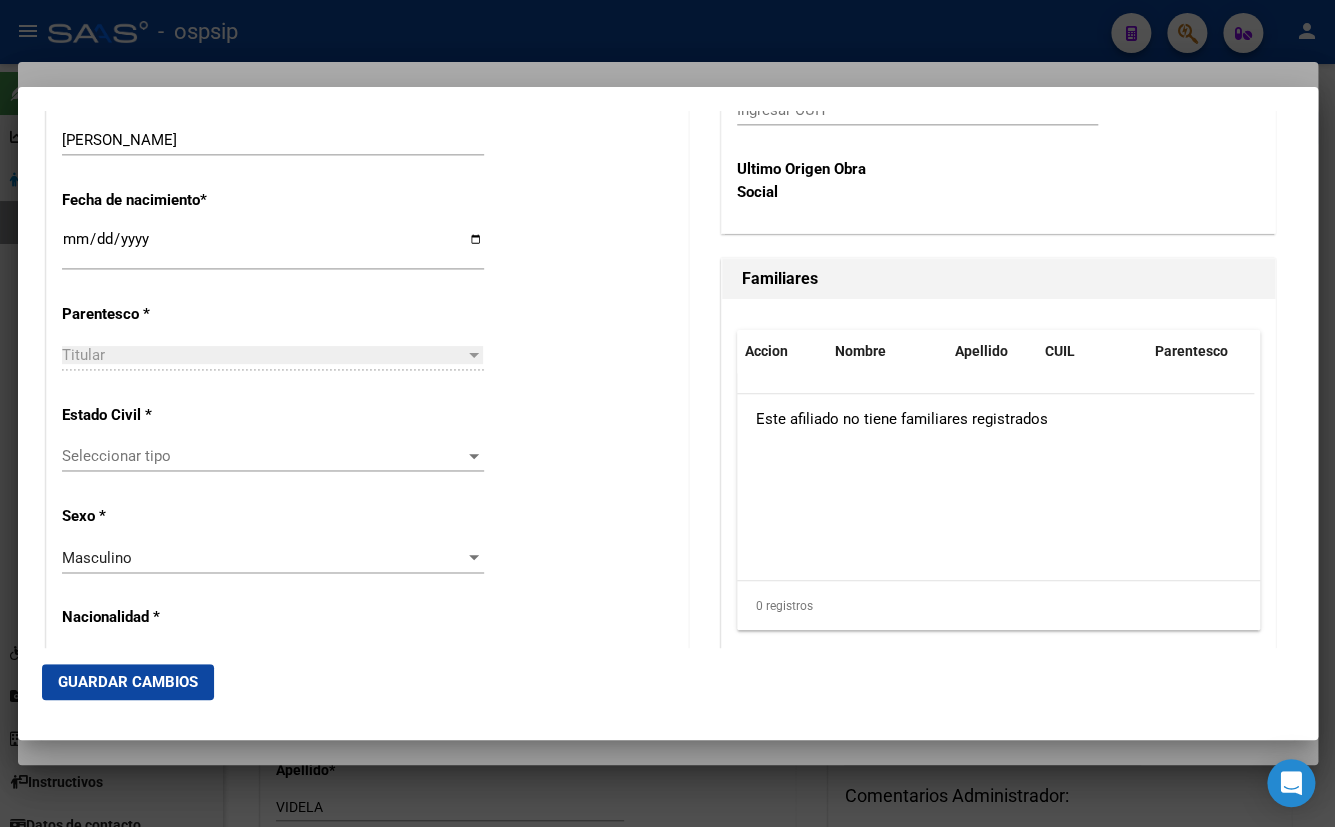
click at [98, 458] on span "Seleccionar tipo" at bounding box center [264, 456] width 404 height 18
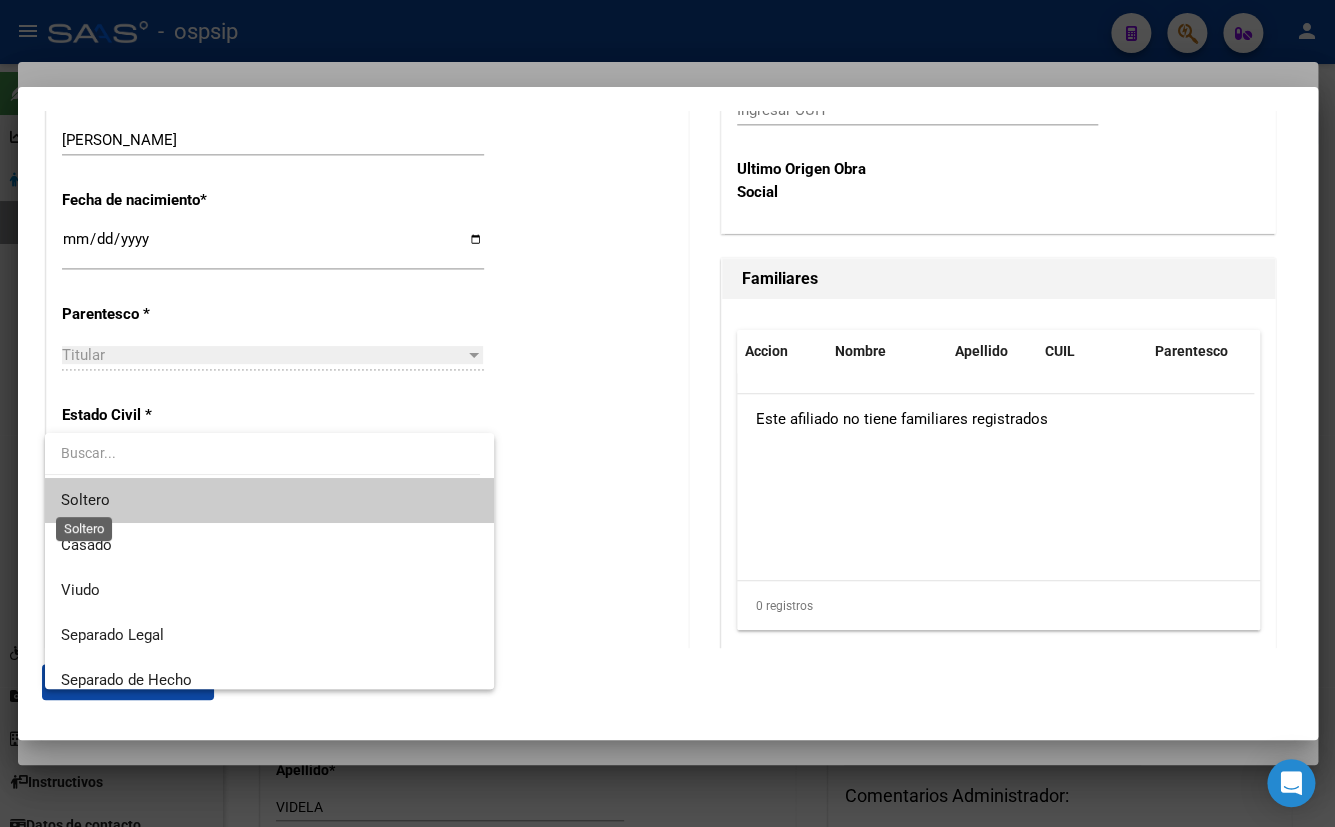
click at [103, 493] on span "Soltero" at bounding box center [85, 500] width 49 height 18
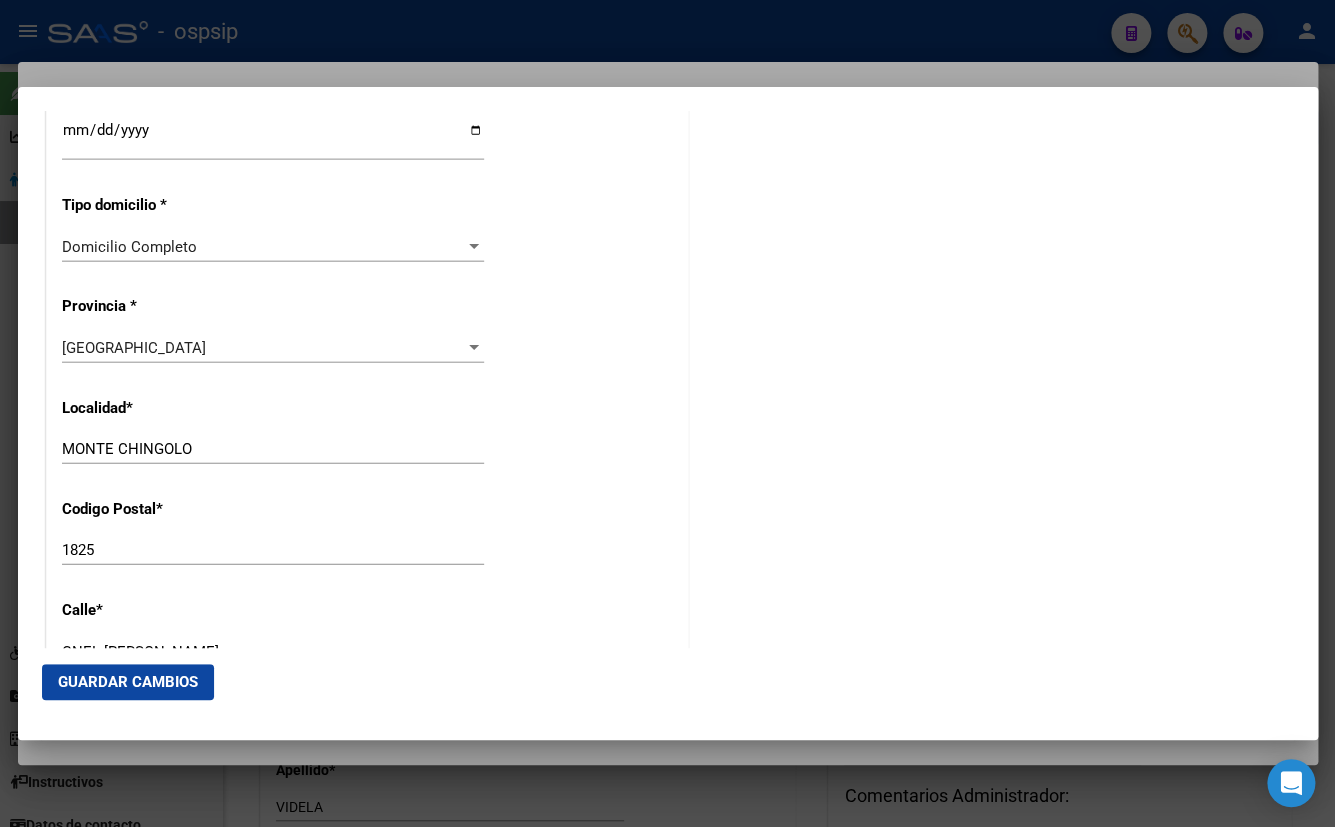
scroll to position [1909, 0]
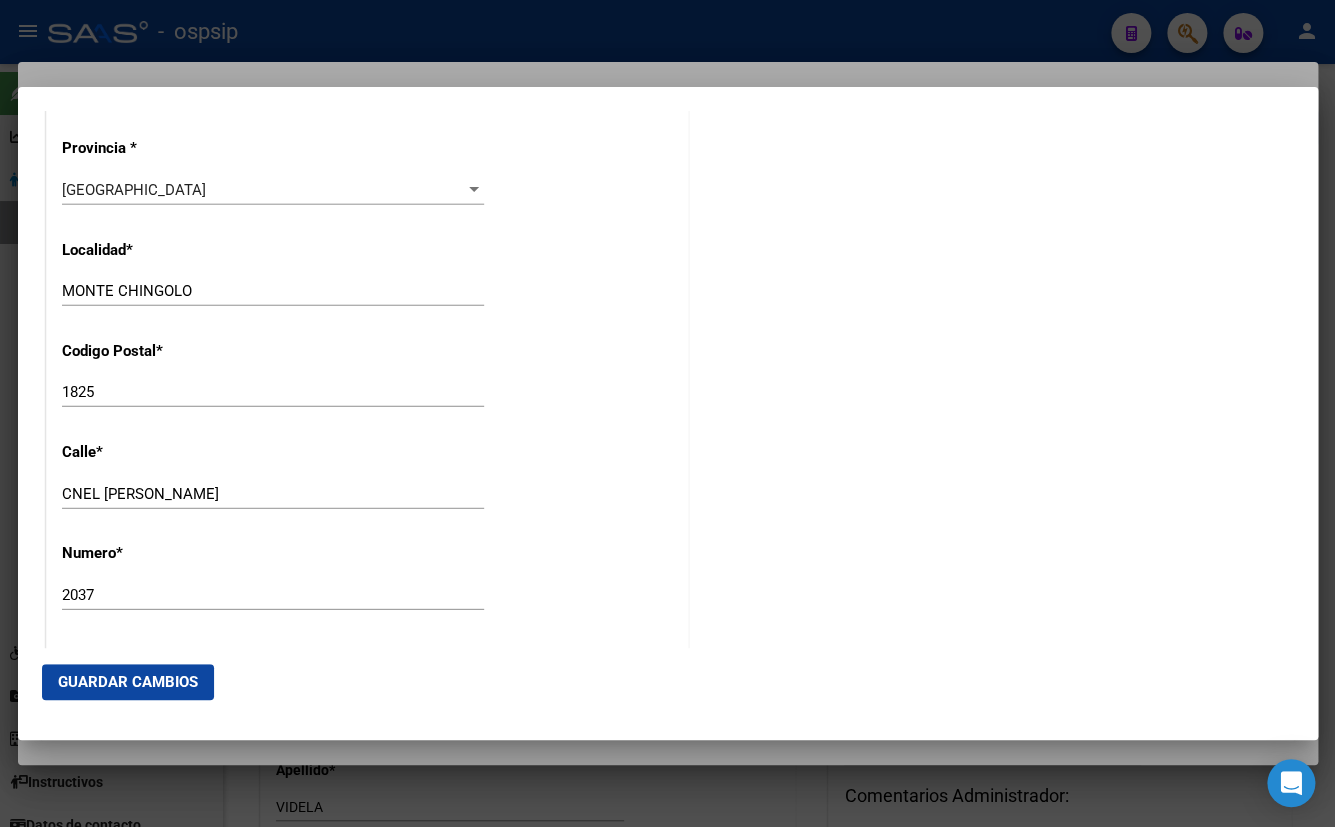
drag, startPoint x: 223, startPoint y: 290, endPoint x: -8, endPoint y: 305, distance: 231.4
click at [0, 305] on html "menu - ospsip person Firma Express Reportes Padrón Traspasos x O.S. Traspasos x…" at bounding box center [667, 413] width 1335 height 827
type input "LANUS"
click at [112, 397] on input "1825" at bounding box center [273, 392] width 422 height 18
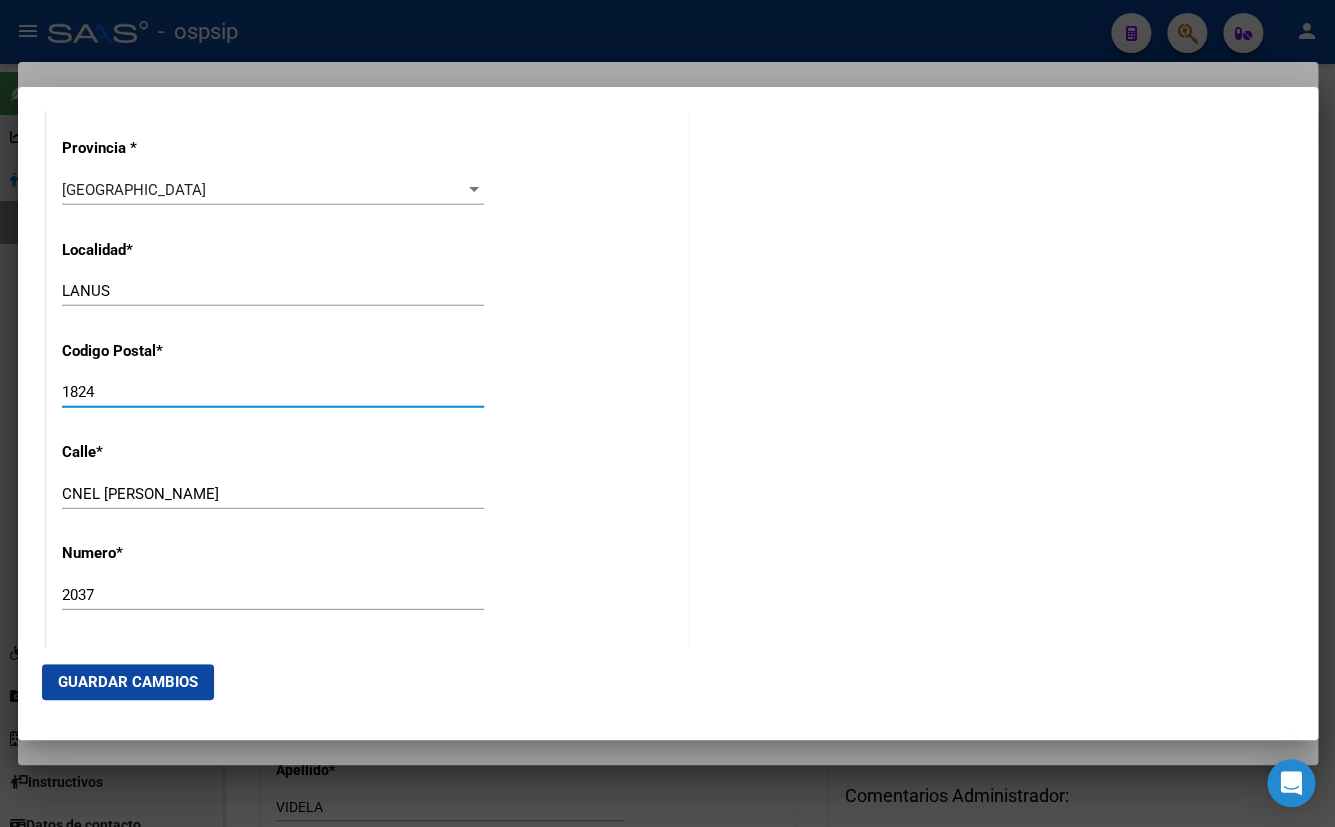
type input "1824"
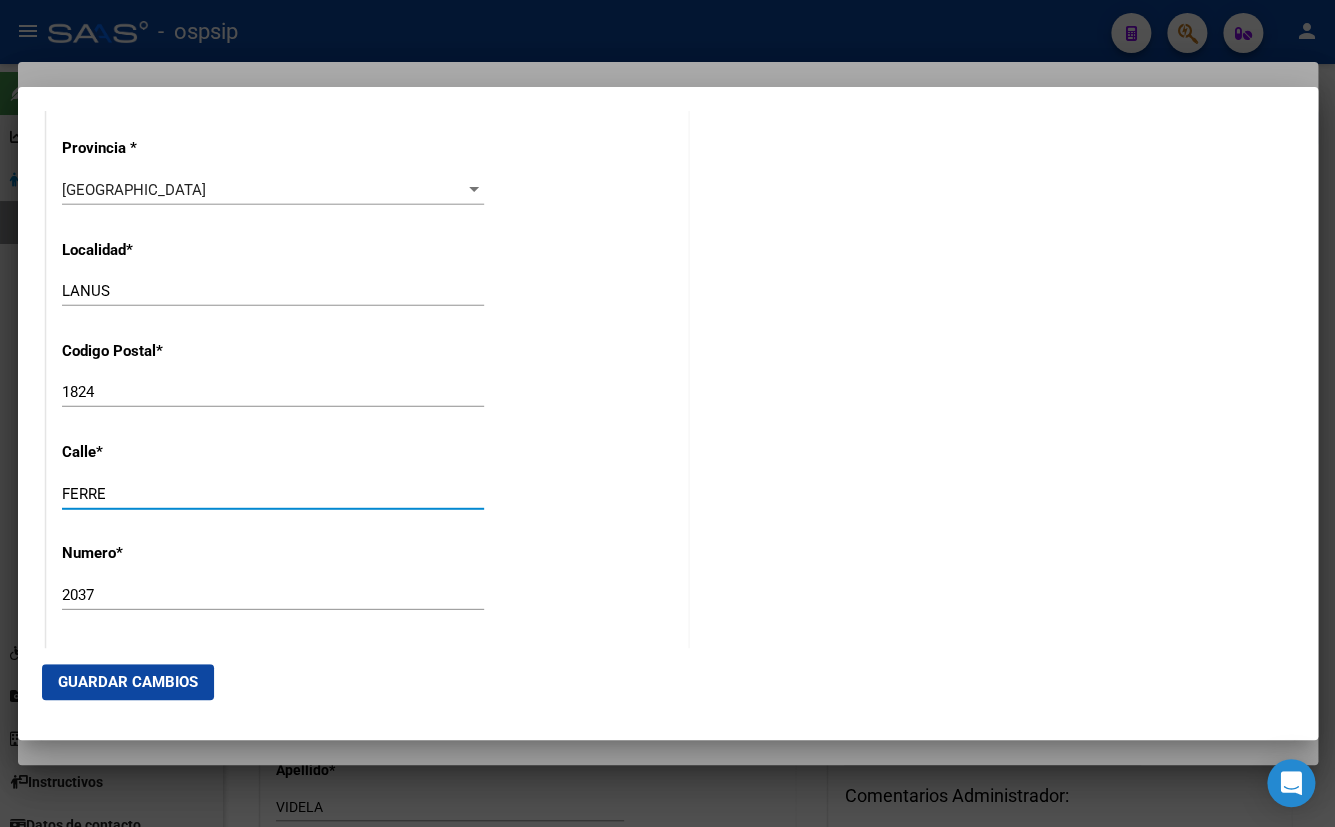
type input "FERRE"
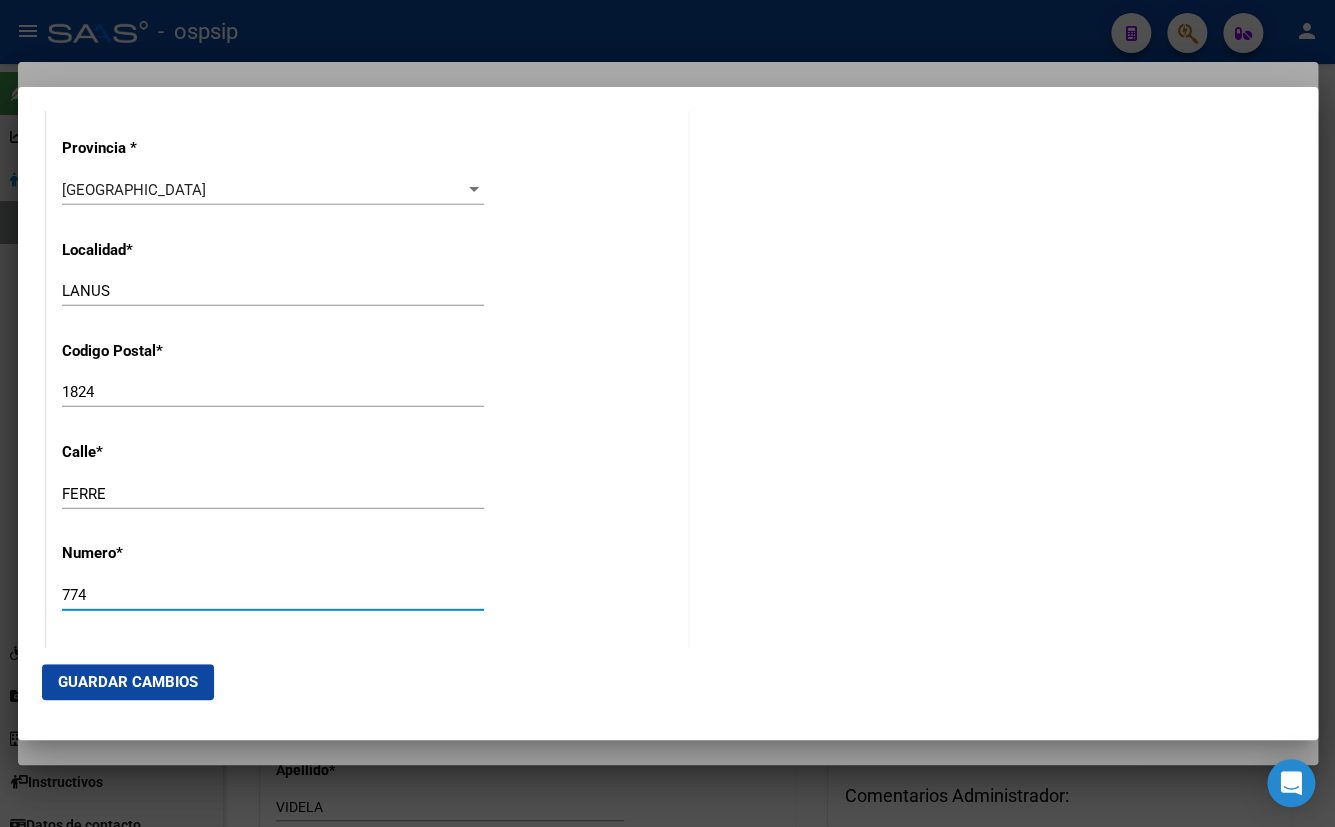
type input "774"
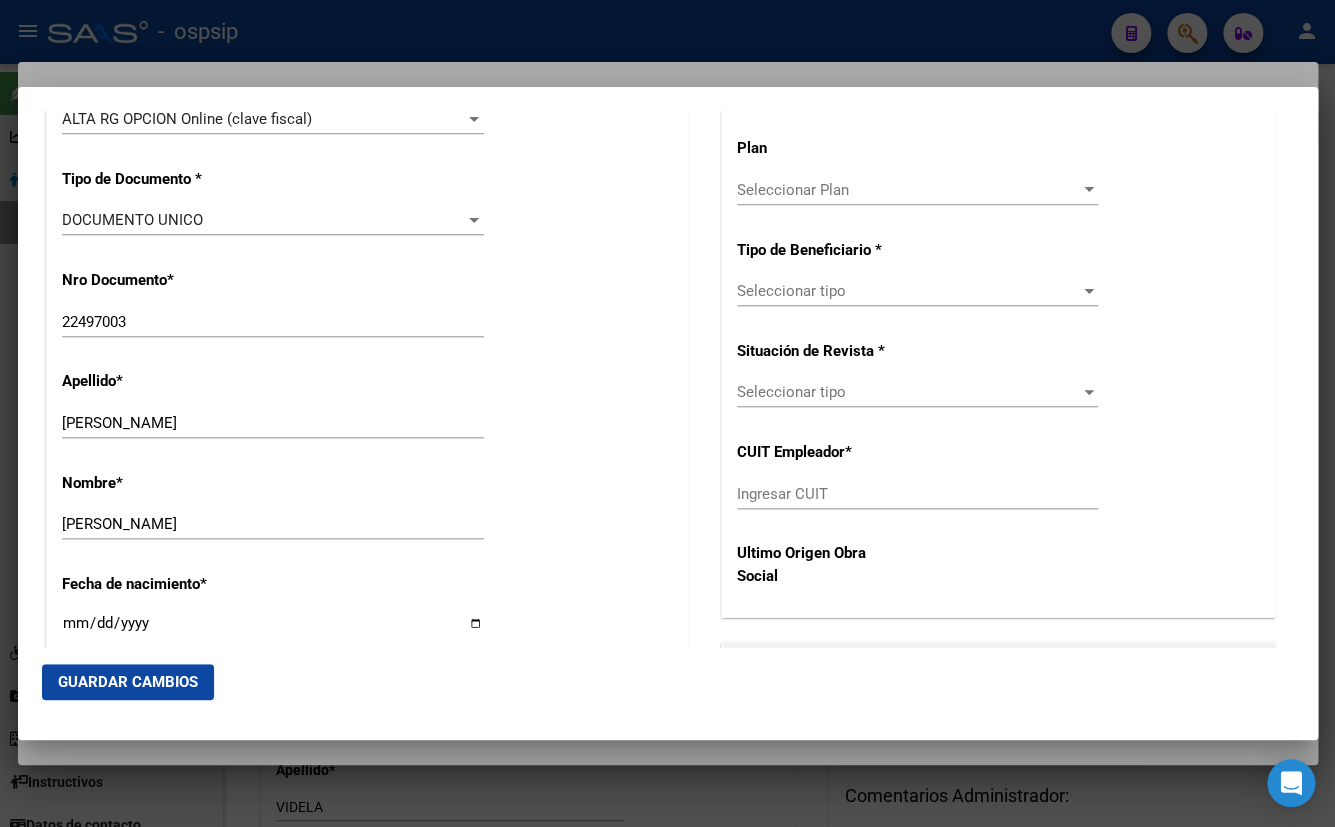
scroll to position [498, 0]
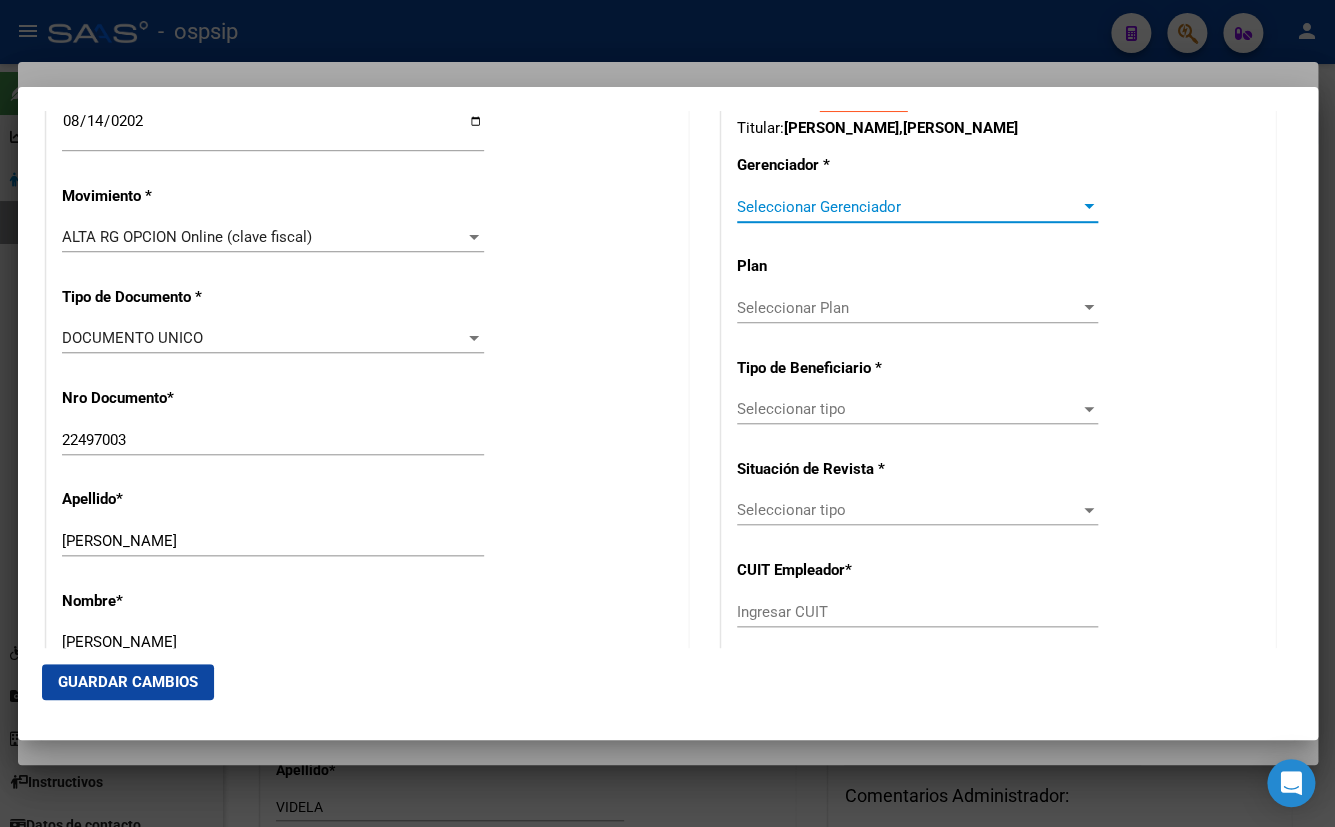
click at [820, 200] on span "Seleccionar Gerenciador" at bounding box center [908, 207] width 343 height 18
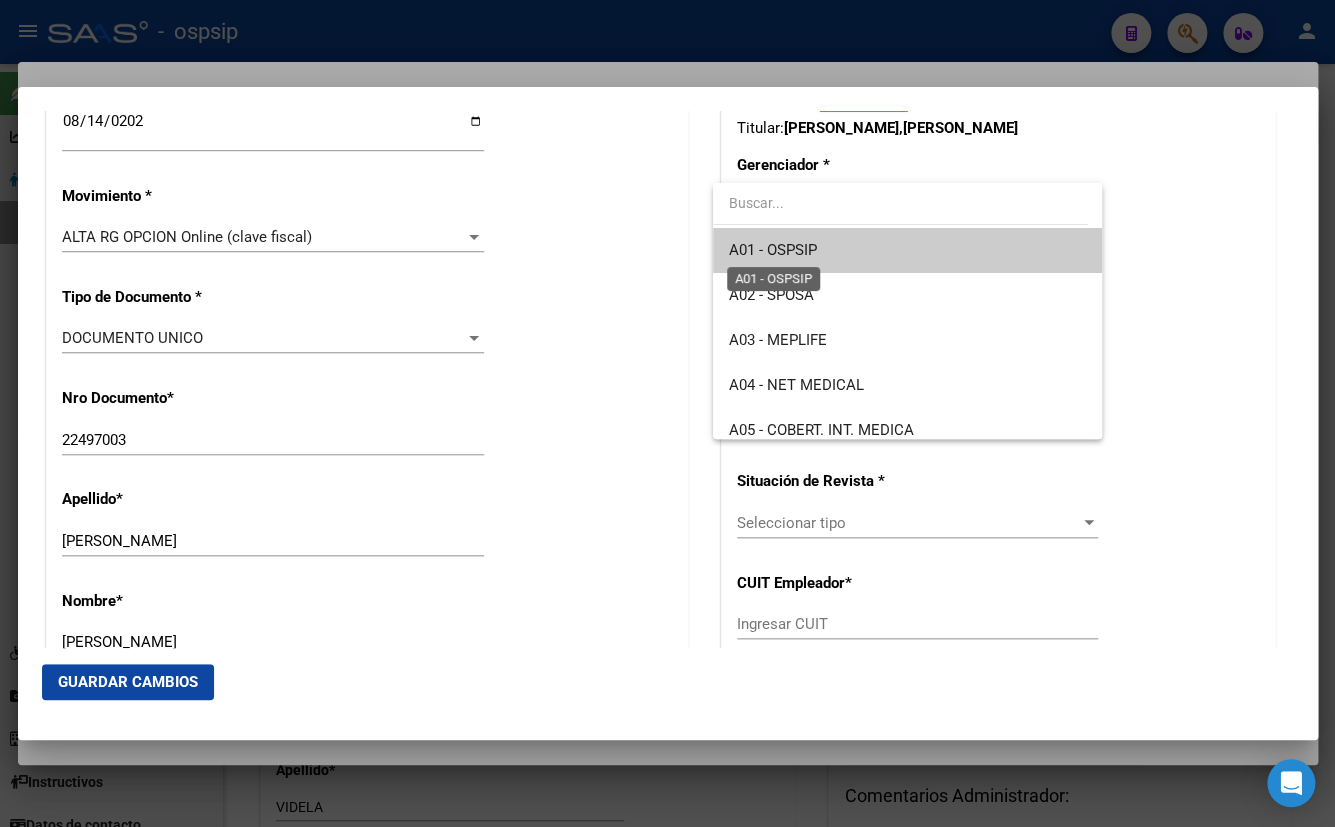
click at [810, 242] on span "A01 - OSPSIP" at bounding box center [773, 250] width 88 height 18
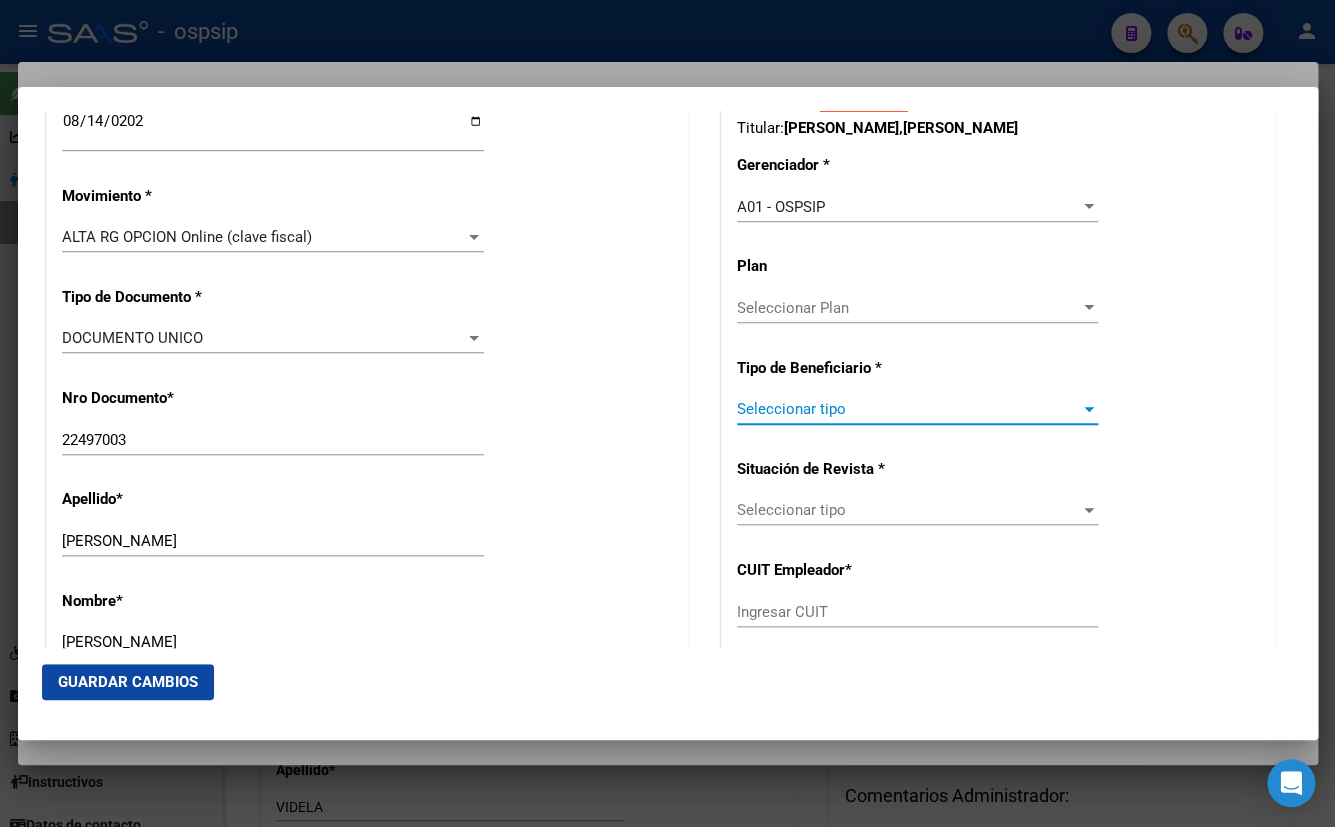
click at [787, 412] on span "Seleccionar tipo" at bounding box center [908, 409] width 343 height 18
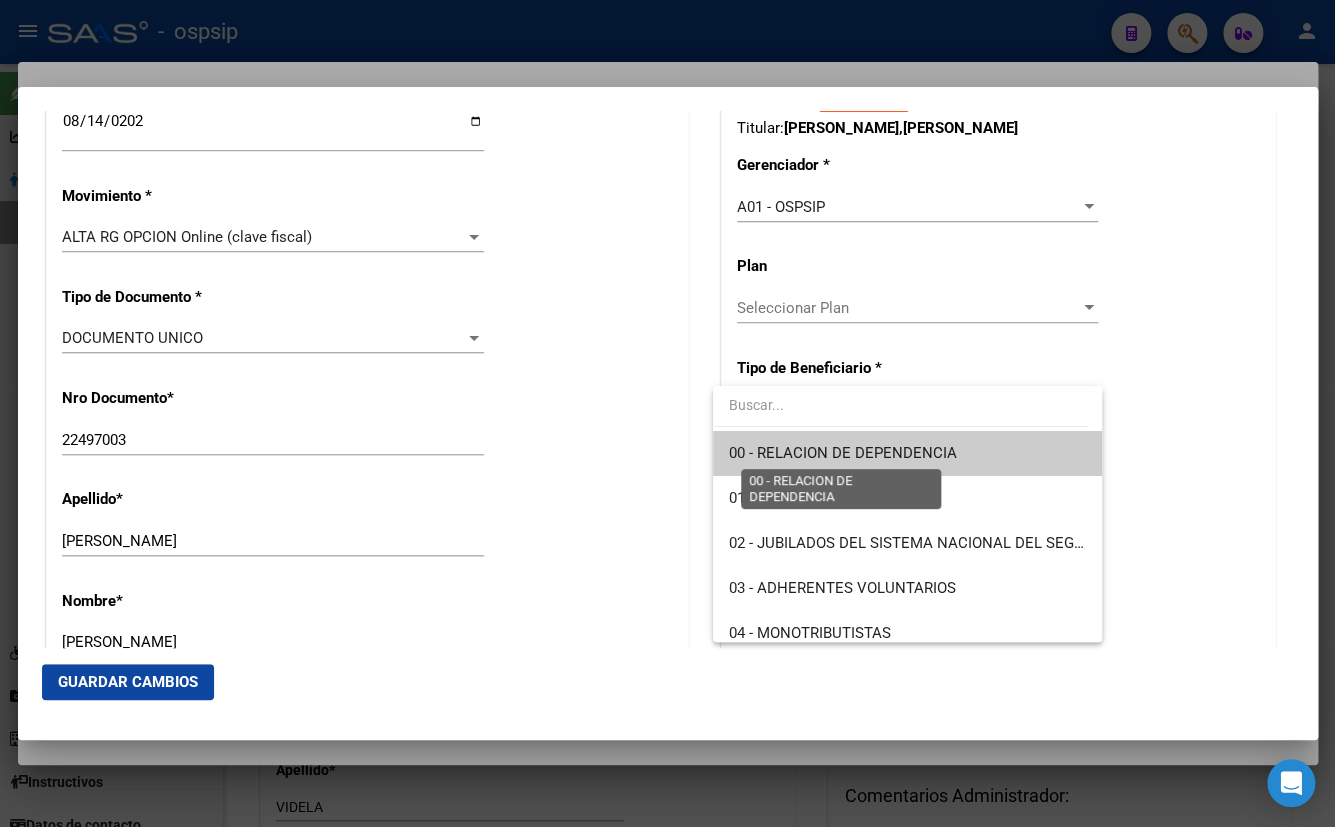
click at [799, 448] on span "00 - RELACION DE DEPENDENCIA" at bounding box center [843, 453] width 228 height 18
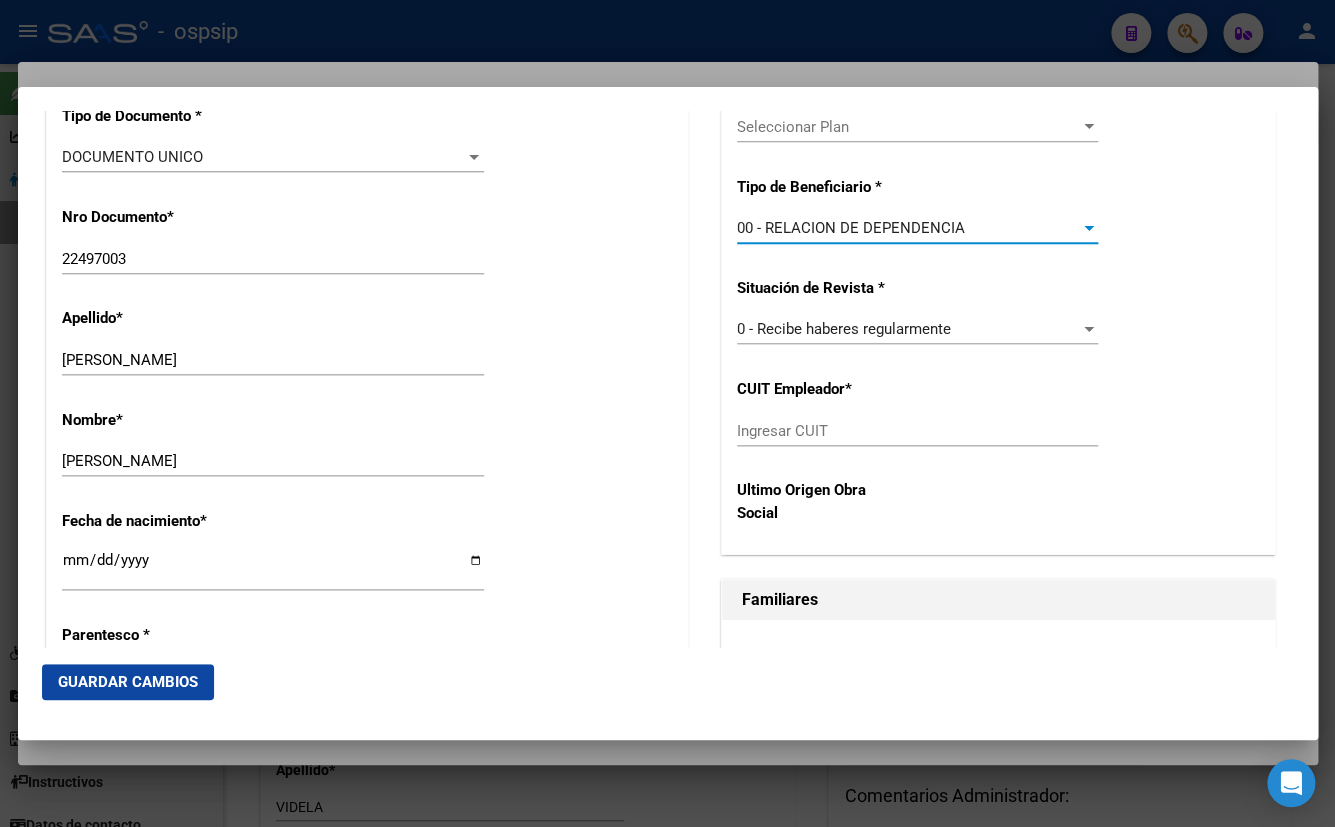
scroll to position [680, 0]
click at [762, 432] on input "Ingresar CUIT" at bounding box center [917, 430] width 361 height 18
click at [750, 425] on input "Ingresar CUIT" at bounding box center [917, 430] width 361 height 18
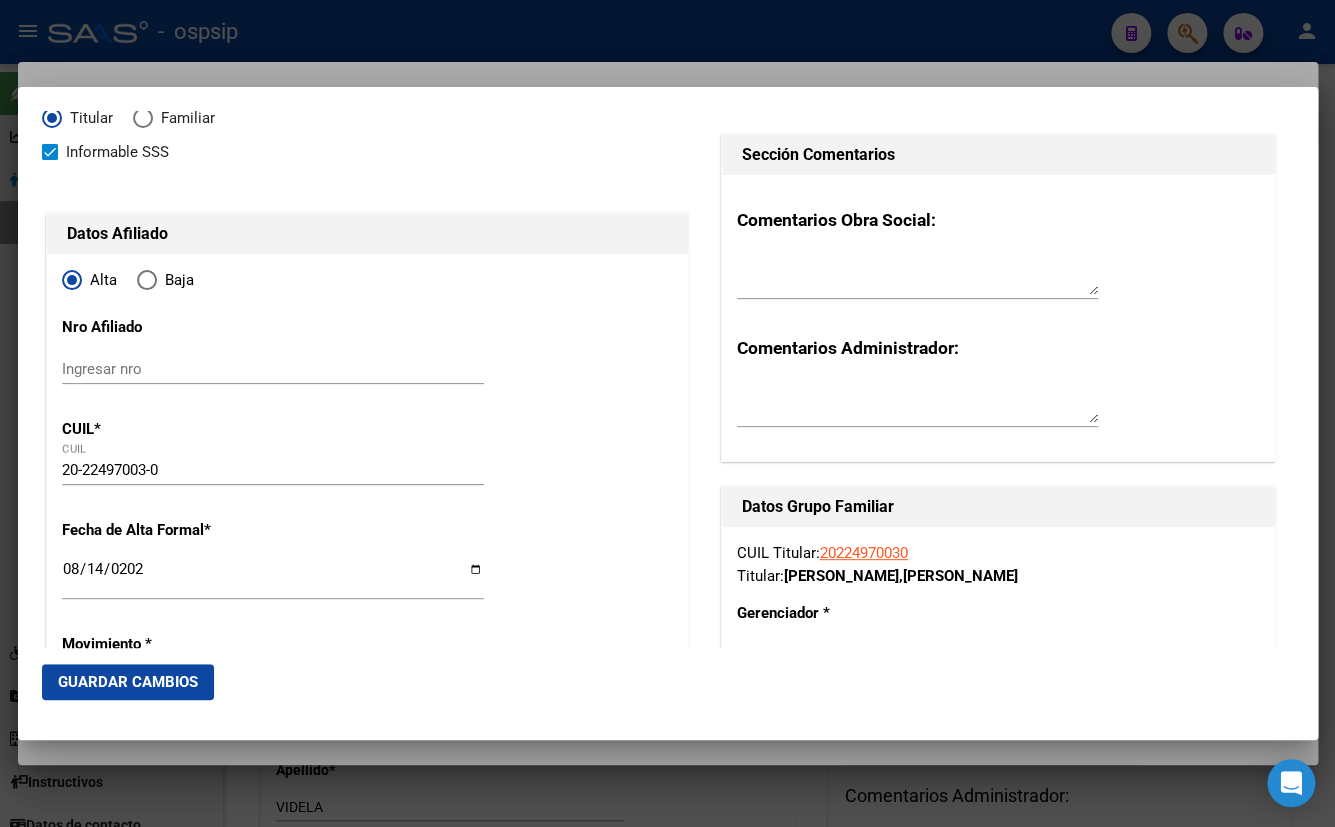
scroll to position [43, 0]
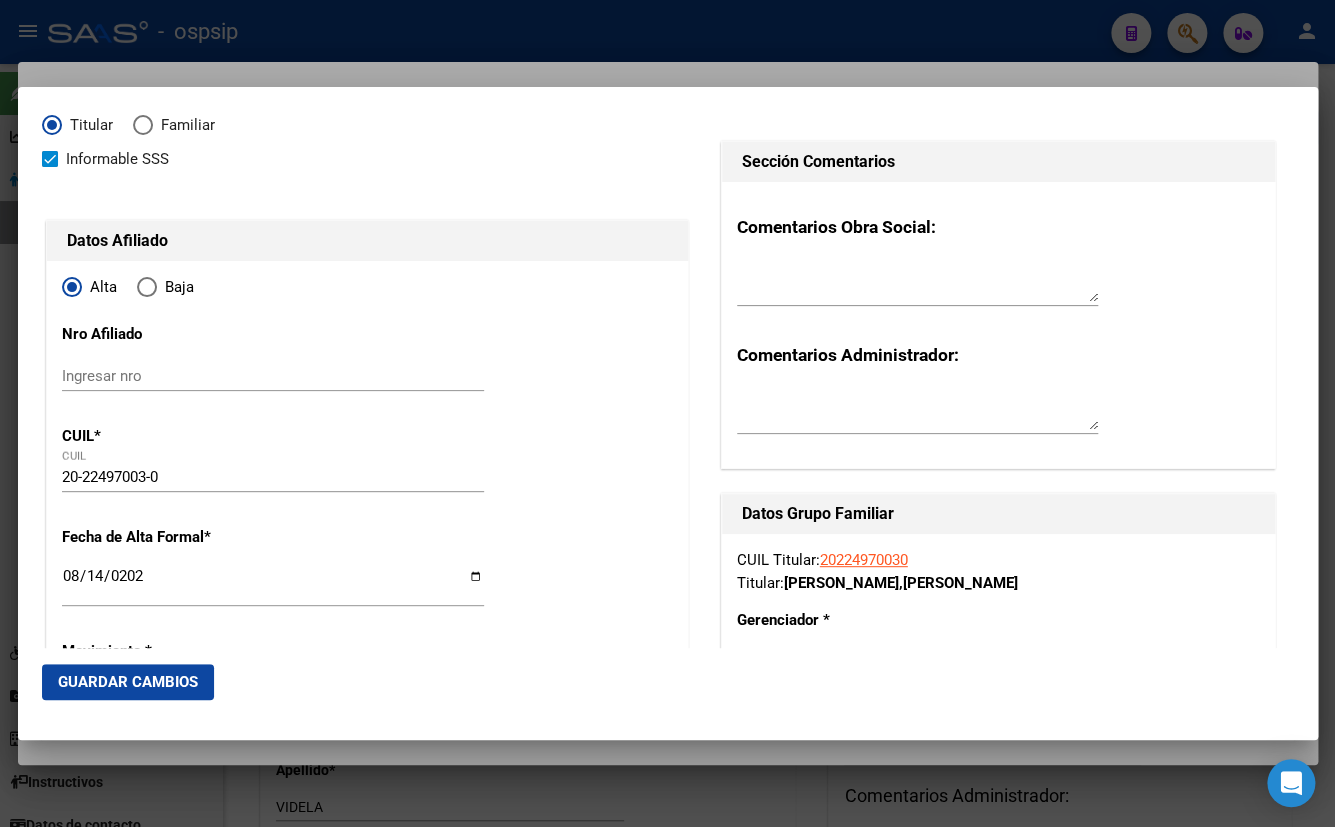
type input "30-71744522-4"
click at [109, 670] on button "Guardar Cambios" at bounding box center [128, 682] width 172 height 36
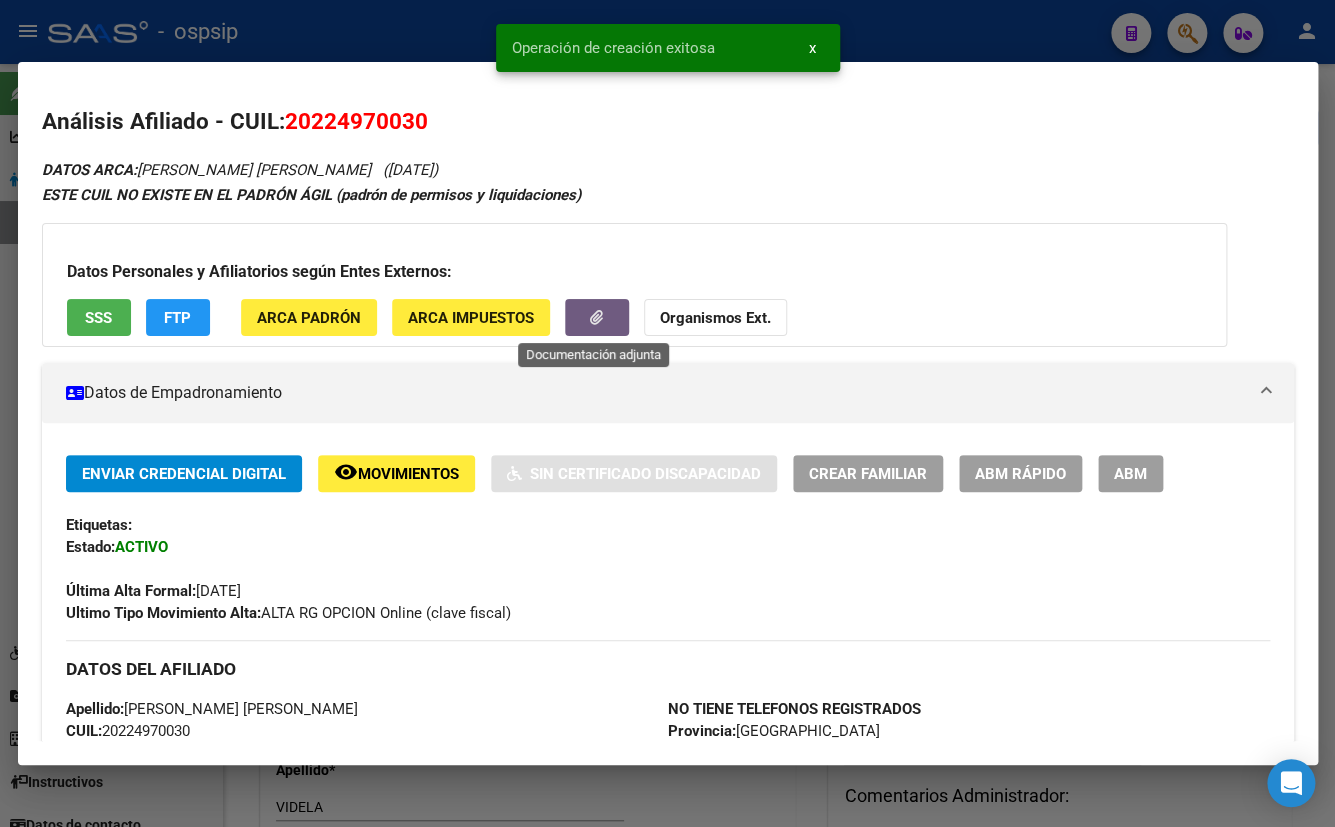
click at [603, 307] on button "button" at bounding box center [597, 317] width 64 height 37
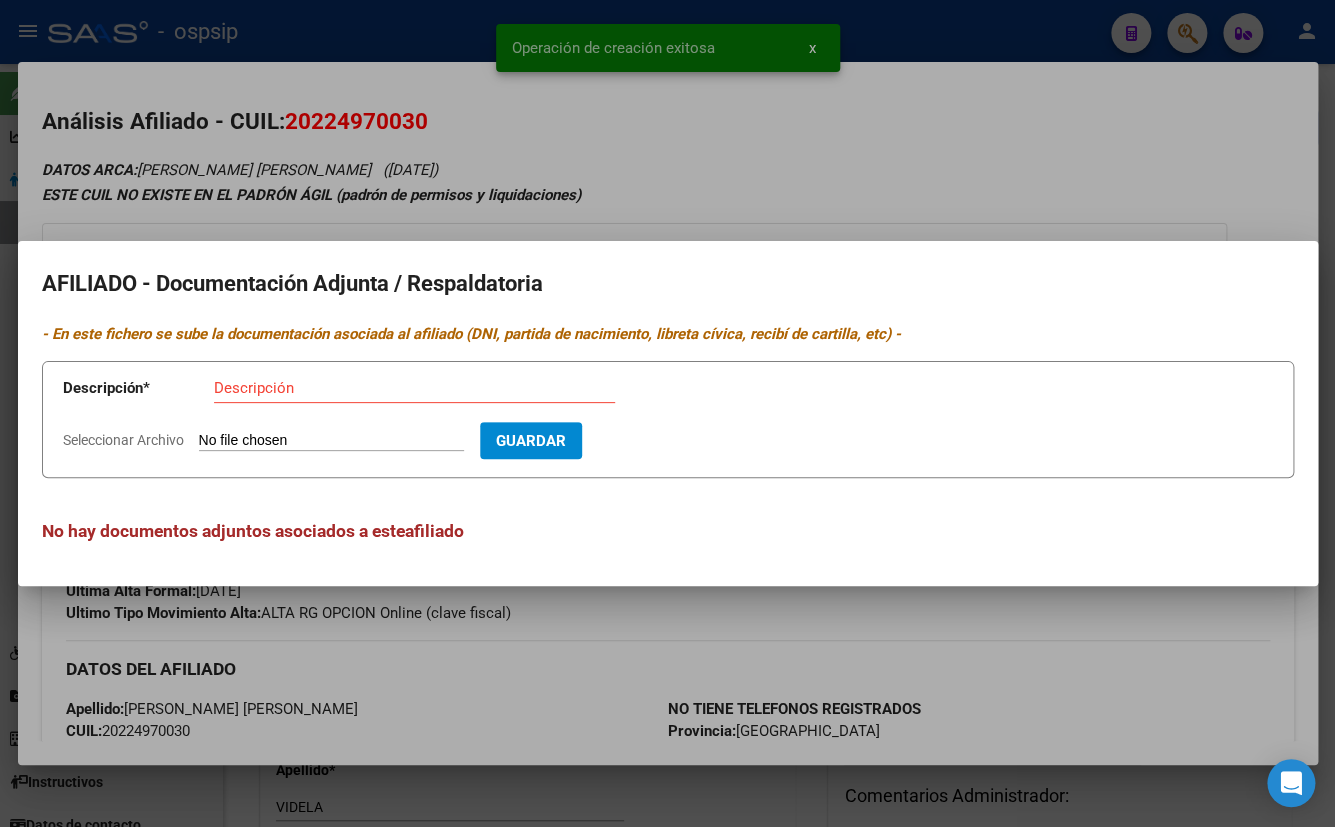
click at [261, 438] on input "Seleccionar Archivo" at bounding box center [331, 441] width 265 height 19
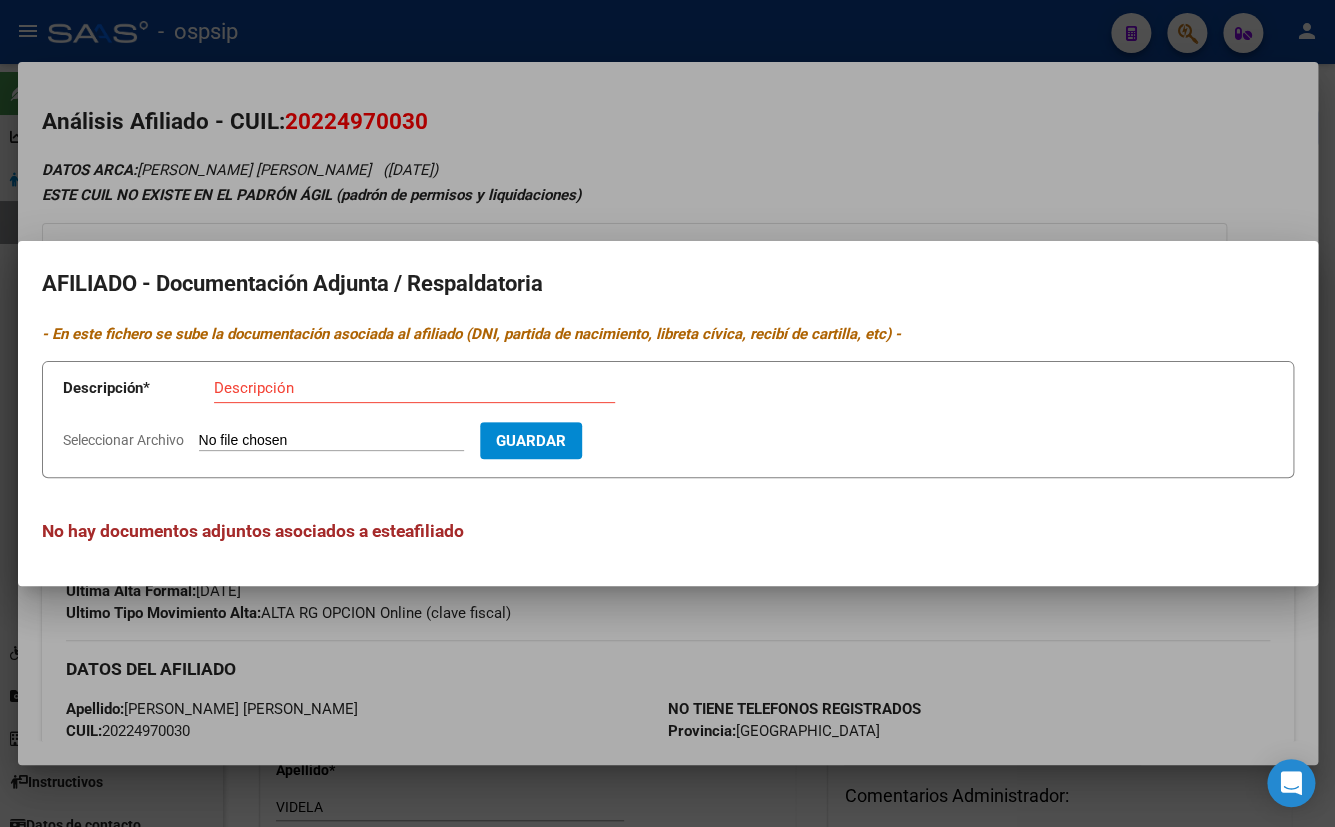
type input "C:\fakepath\Tuller Damian.pdf"
click at [265, 391] on input "Descripción" at bounding box center [414, 388] width 401 height 18
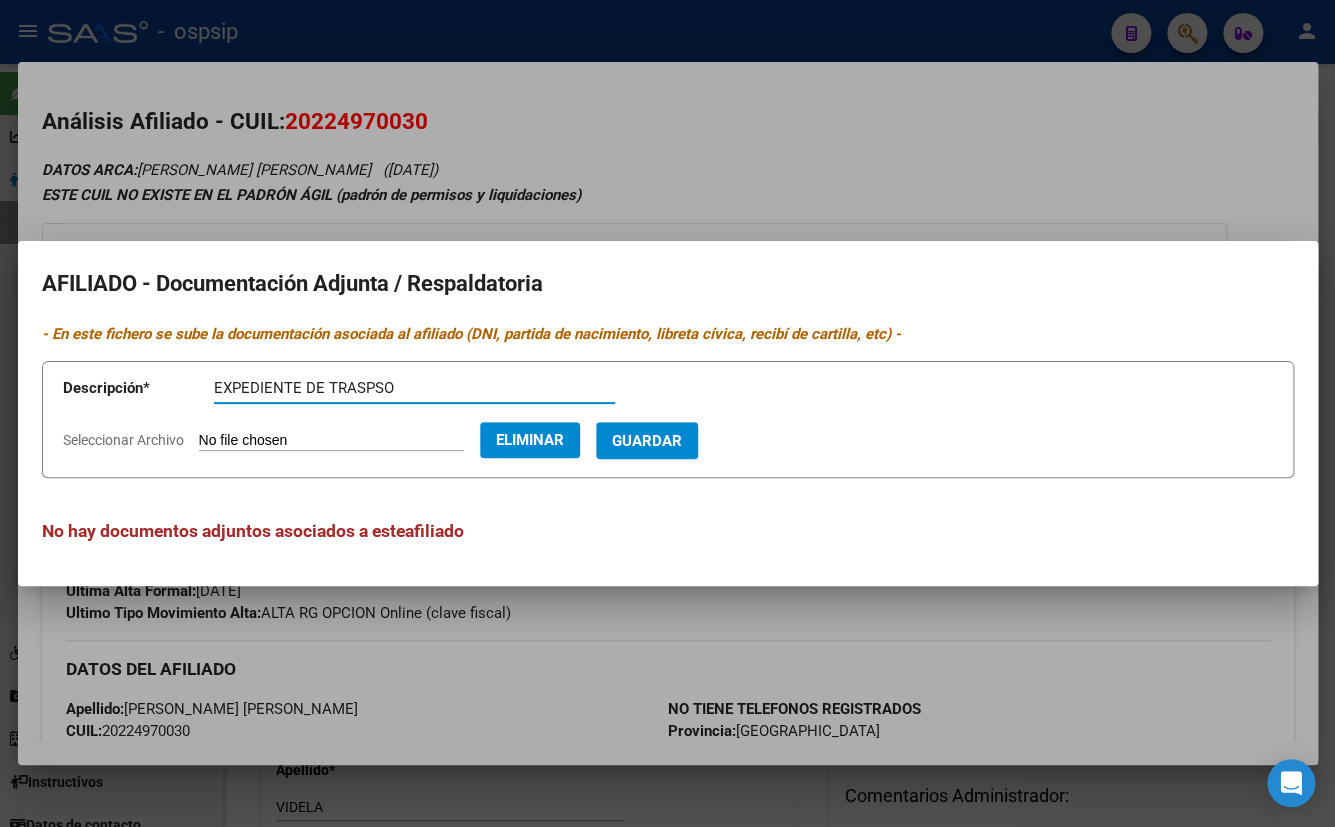
click at [371, 383] on input "EXPEDIENTE DE TRASPSO" at bounding box center [414, 388] width 401 height 18
type input "EXPEDIENTE DE TRASPASO"
click at [671, 442] on span "Guardar" at bounding box center [647, 441] width 70 height 18
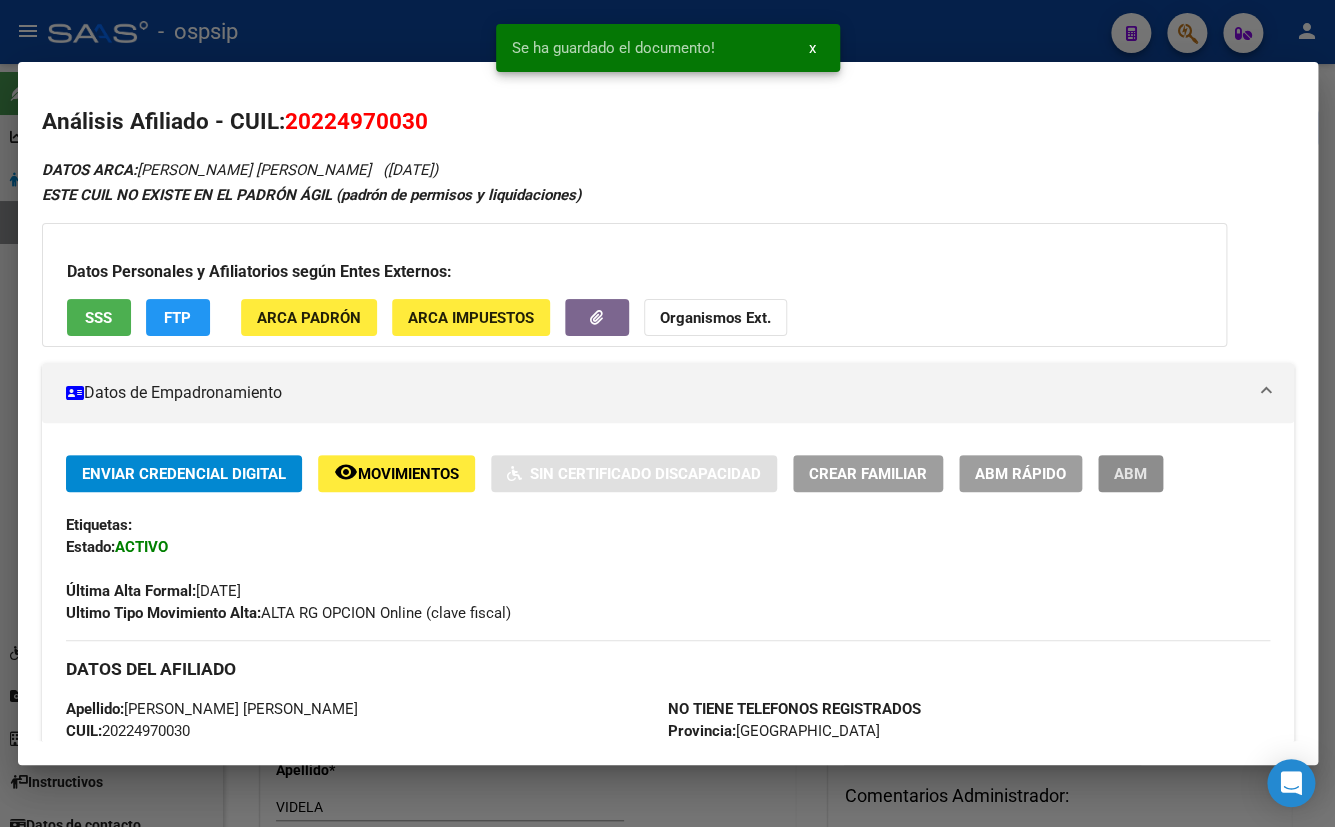
click at [1126, 473] on span "ABM" at bounding box center [1130, 474] width 33 height 18
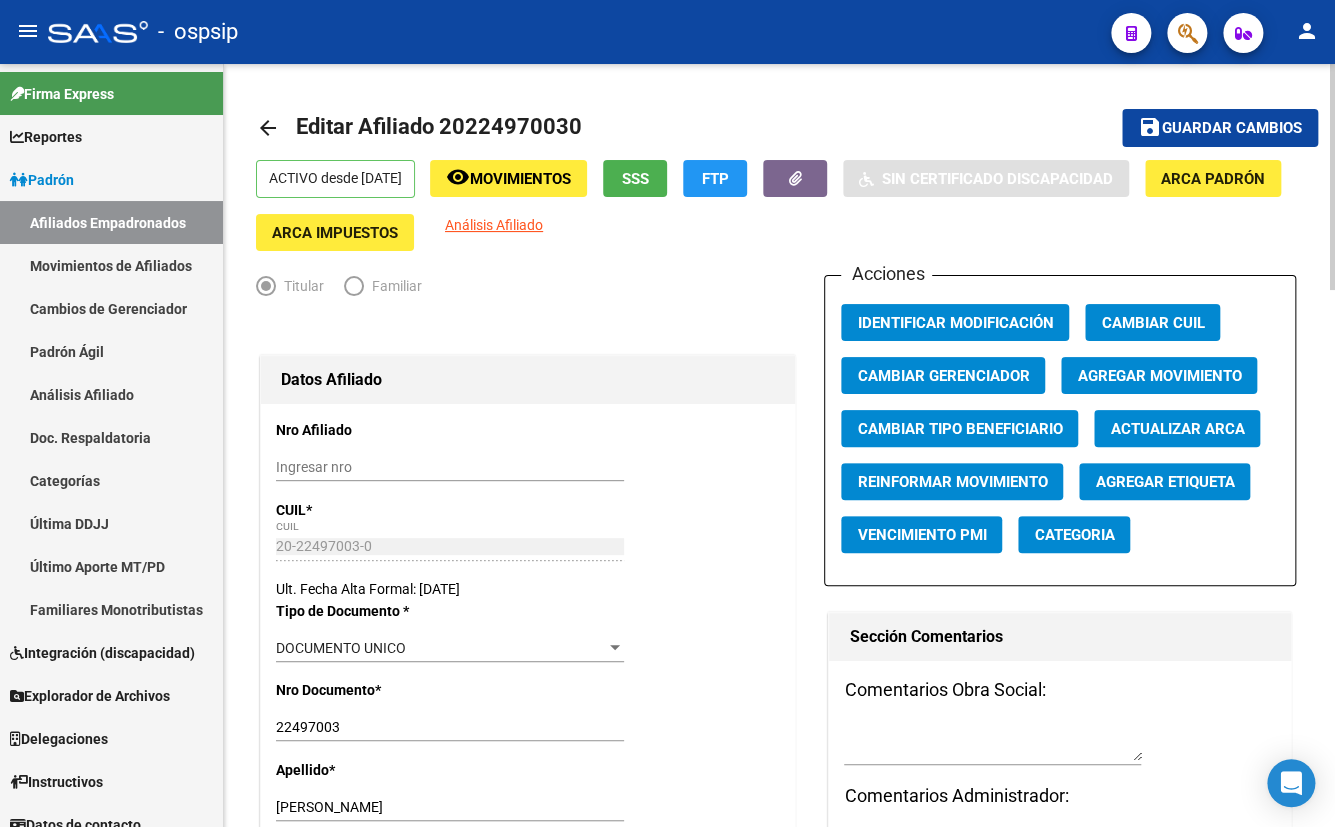
click at [1169, 230] on div "ACTIVO desde 14/08/2025 remove_red_eye Movimientos SSS FTP Sin Certificado Disc…" at bounding box center [779, 205] width 1047 height 91
click at [514, 182] on span "Movimientos" at bounding box center [520, 179] width 101 height 18
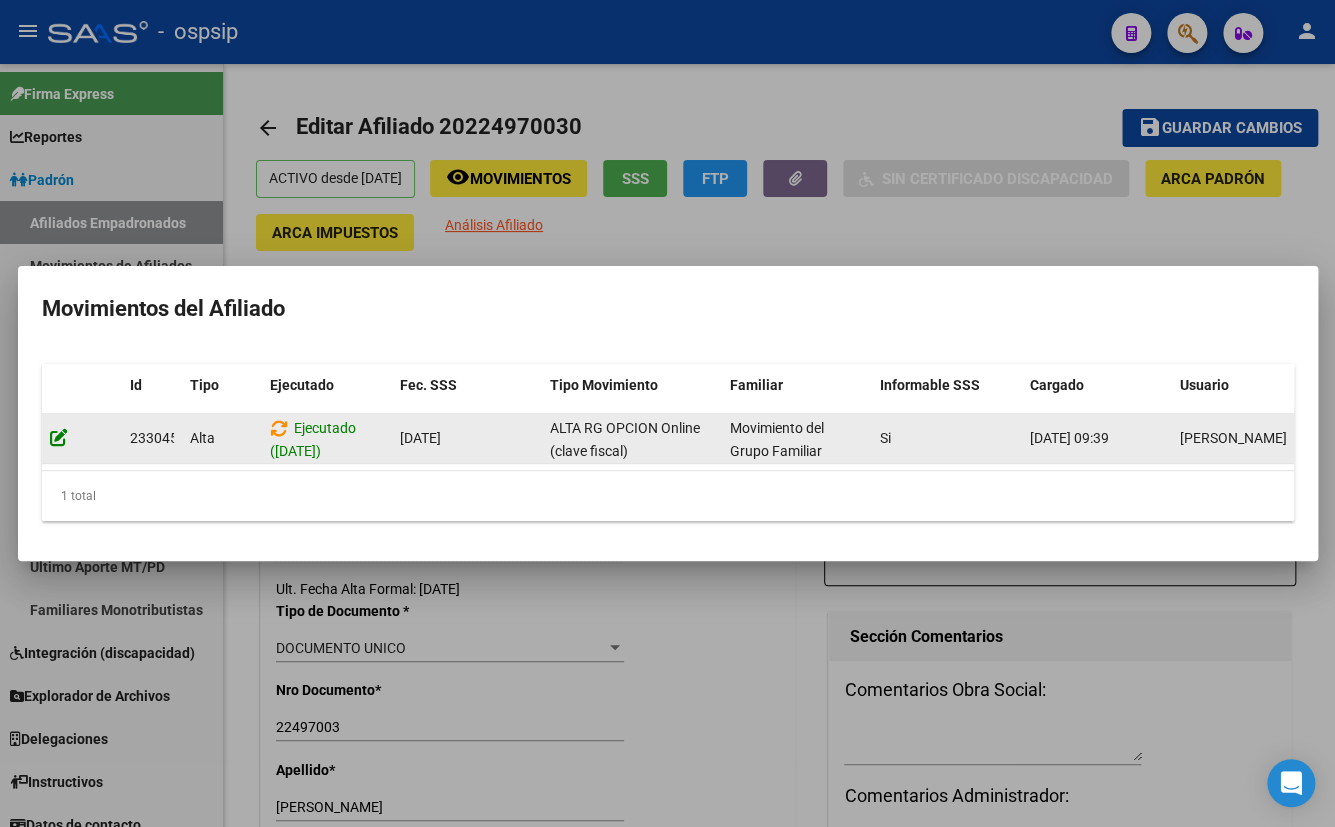
click at [57, 434] on icon at bounding box center [59, 437] width 18 height 19
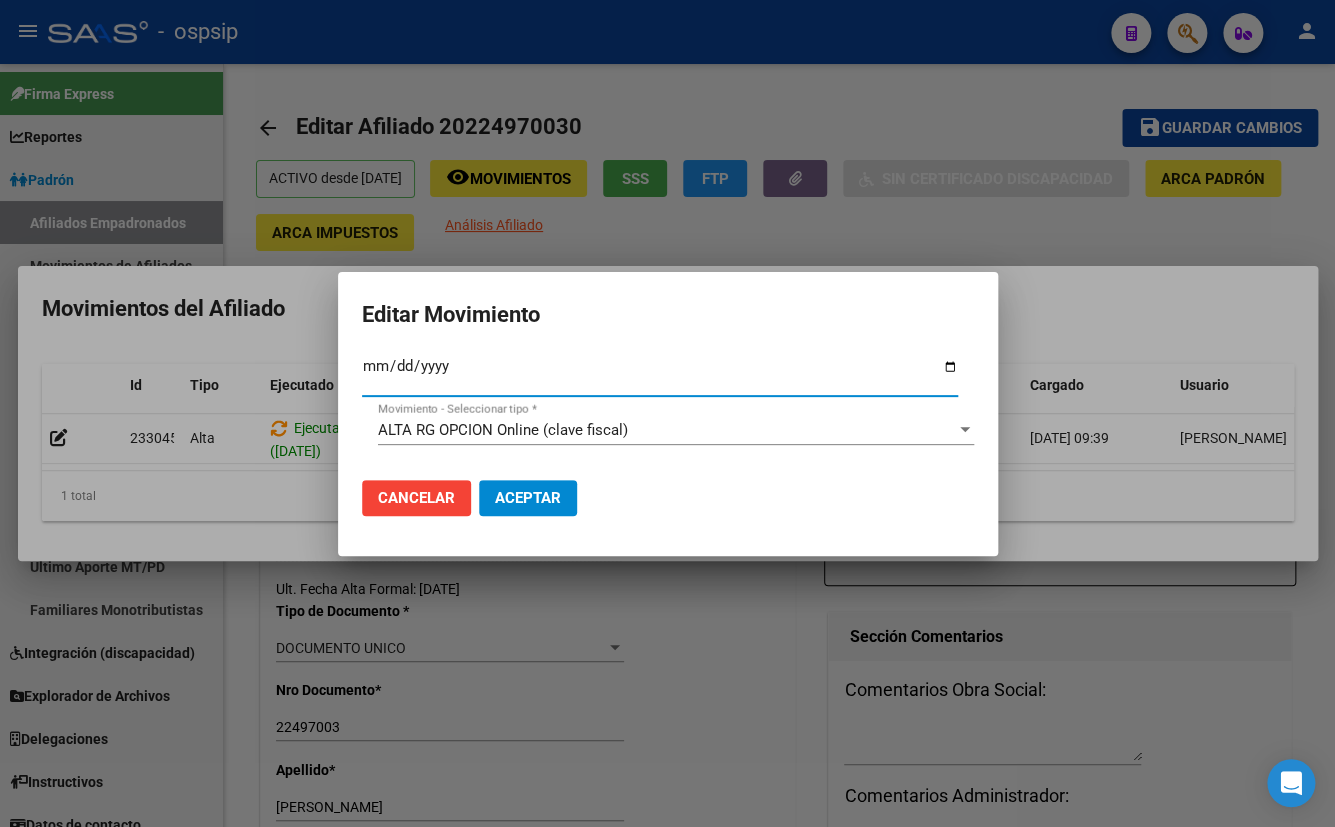
type input "2025-08-01"
type input "2025-09-01"
click at [533, 496] on span "Aceptar" at bounding box center [528, 498] width 66 height 18
click at [412, 499] on span "Cancelar" at bounding box center [416, 498] width 77 height 18
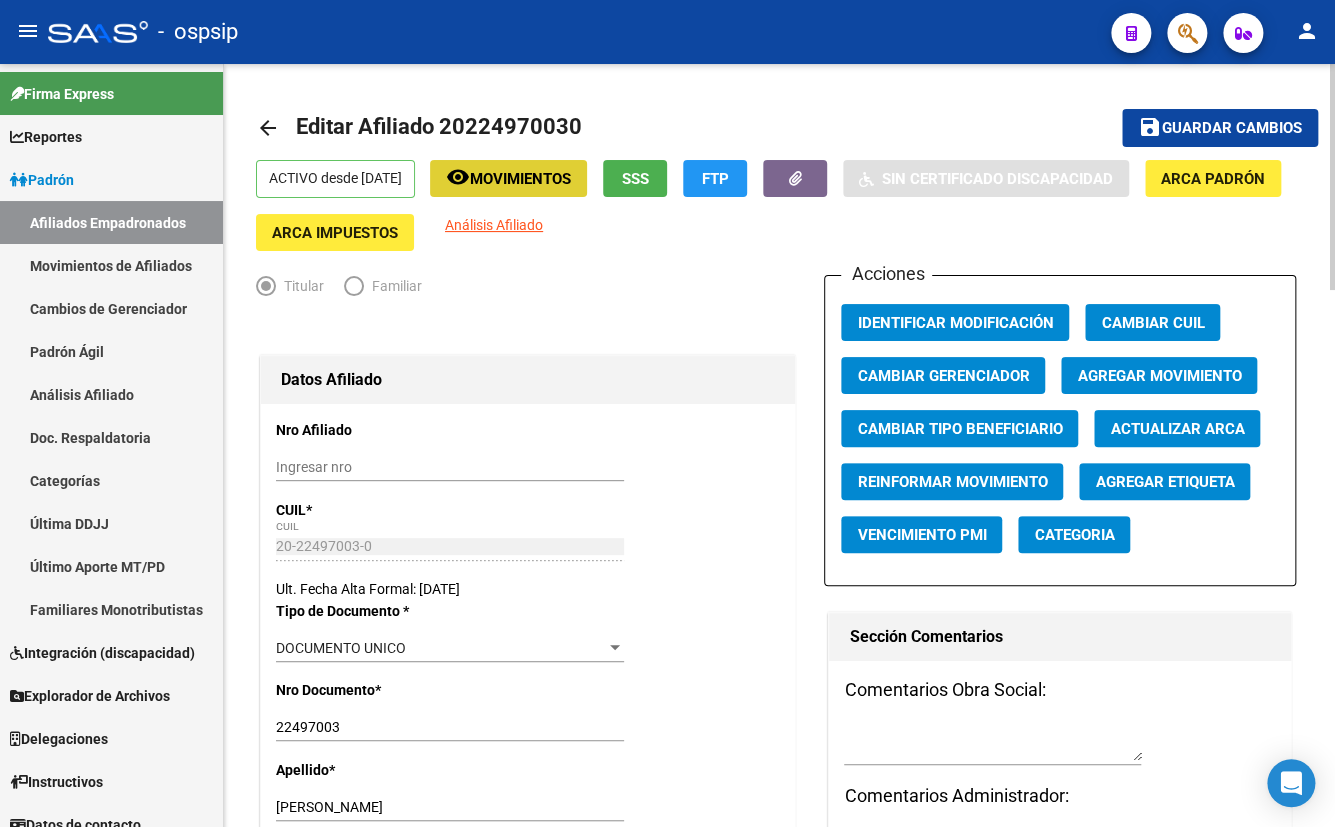
click at [1143, 370] on span "Agregar Movimiento" at bounding box center [1159, 376] width 164 height 18
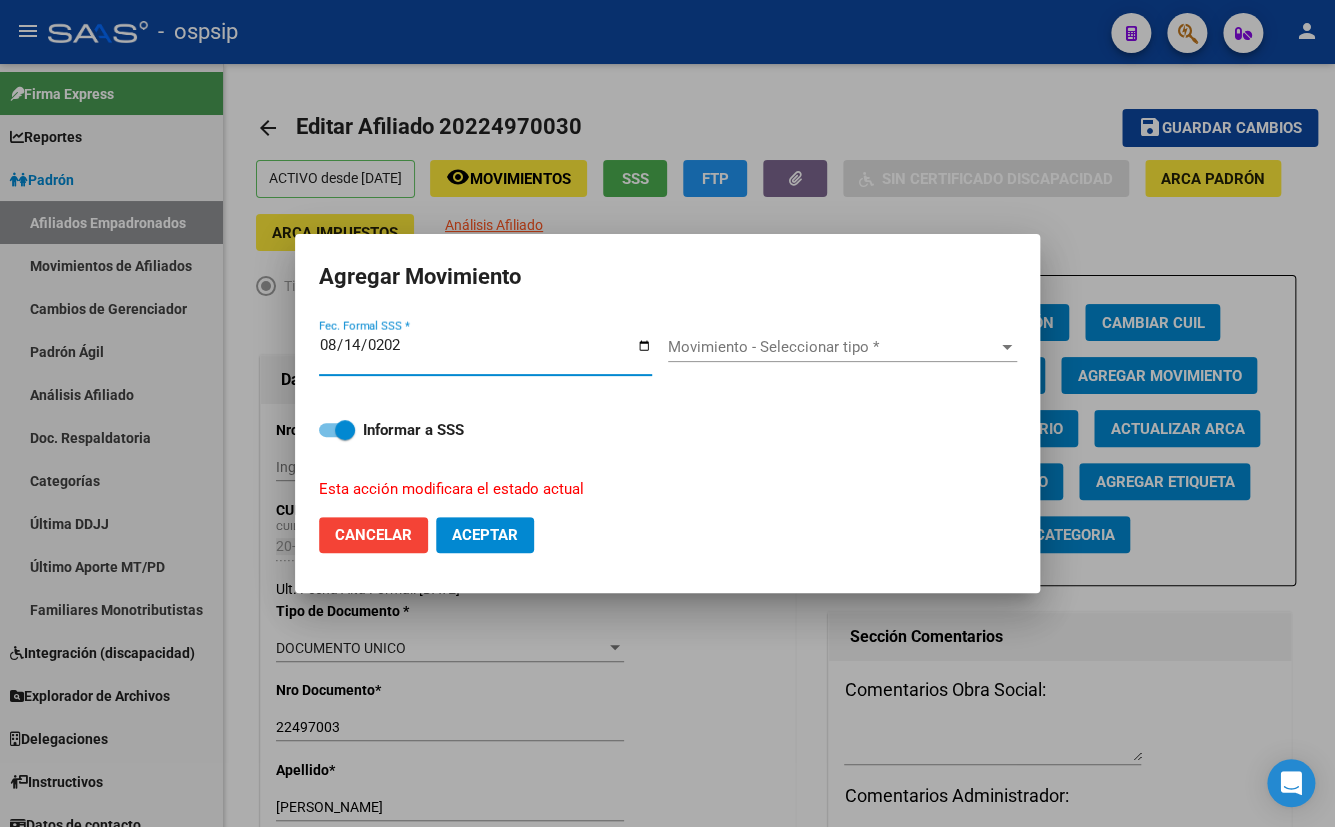
type input "[DATE]"
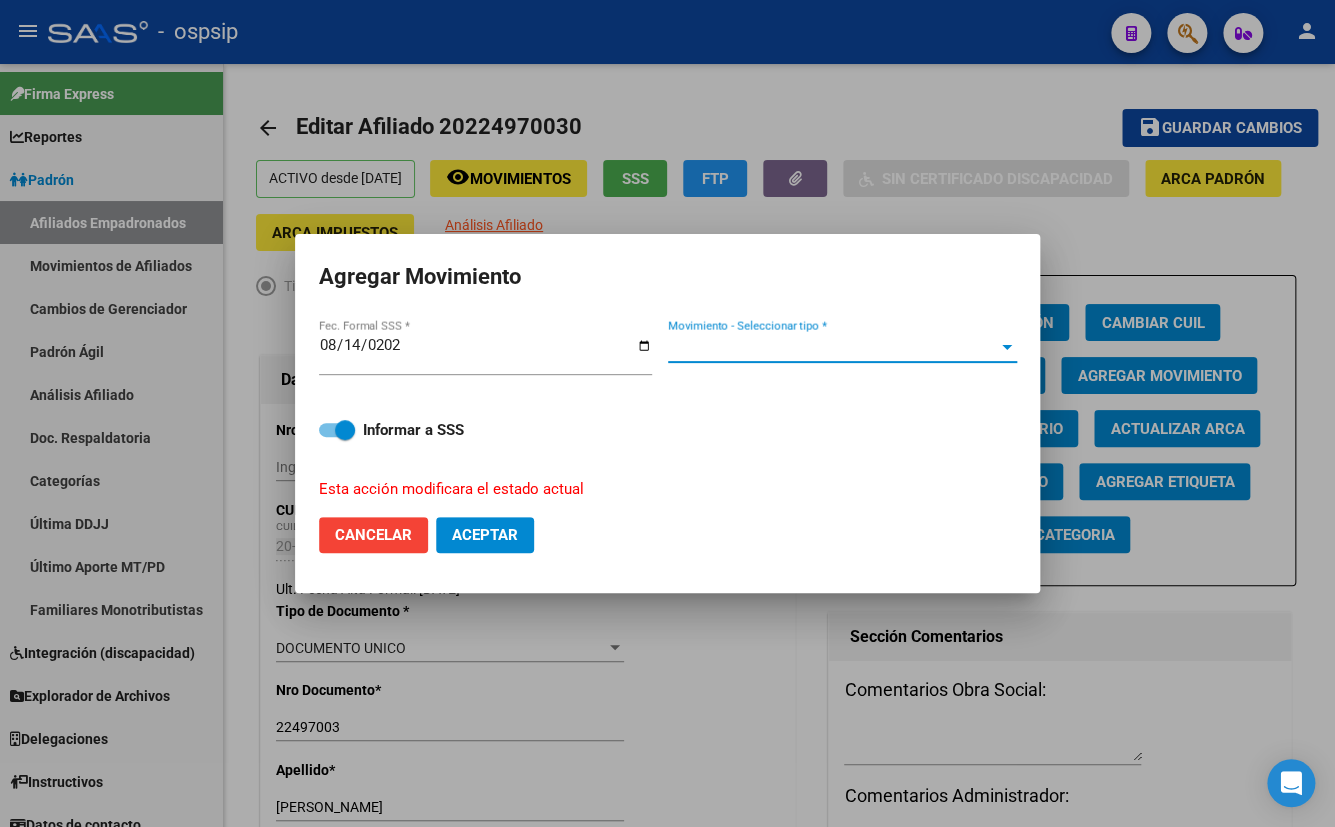
click at [725, 348] on span "Movimiento - Seleccionar tipo *" at bounding box center [833, 347] width 331 height 18
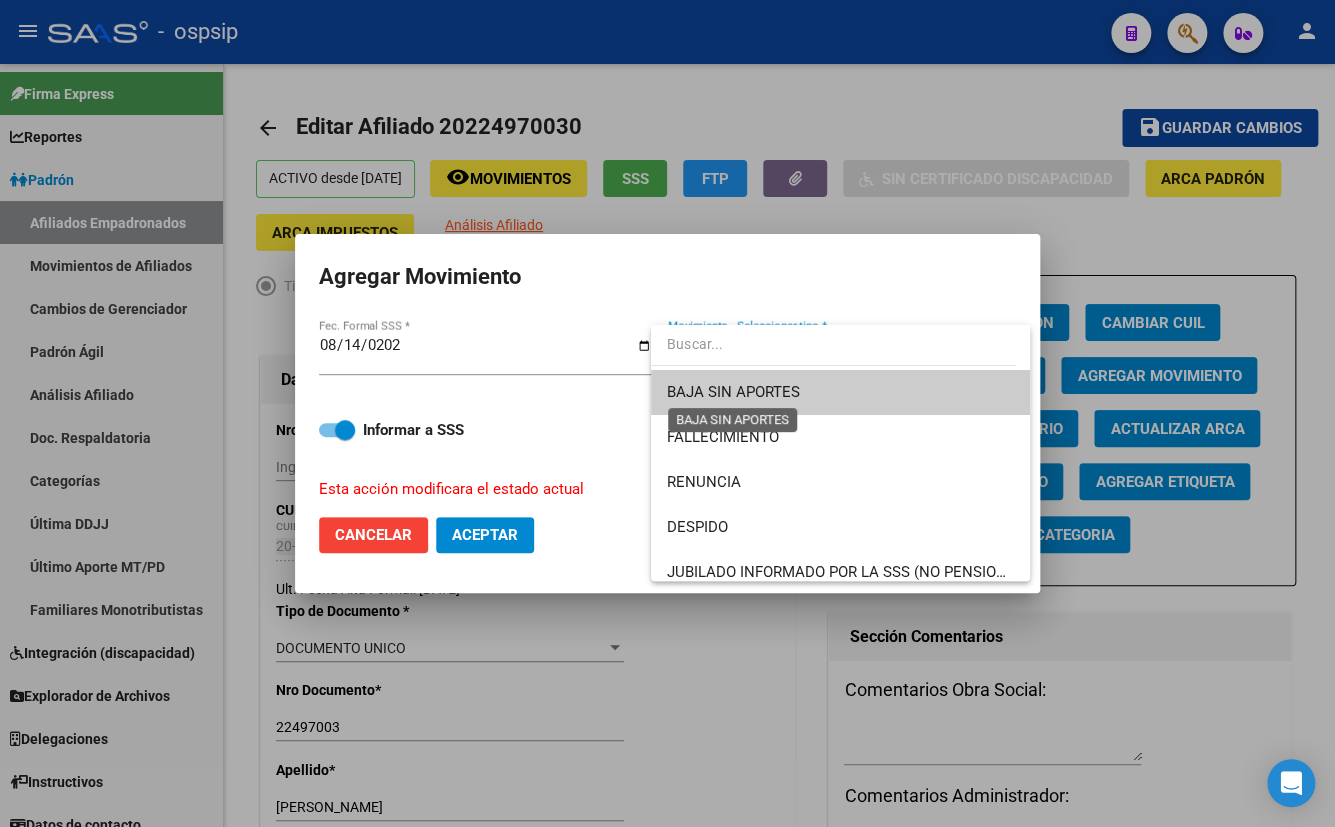
click at [725, 389] on span "BAJA SIN APORTES" at bounding box center [733, 392] width 133 height 18
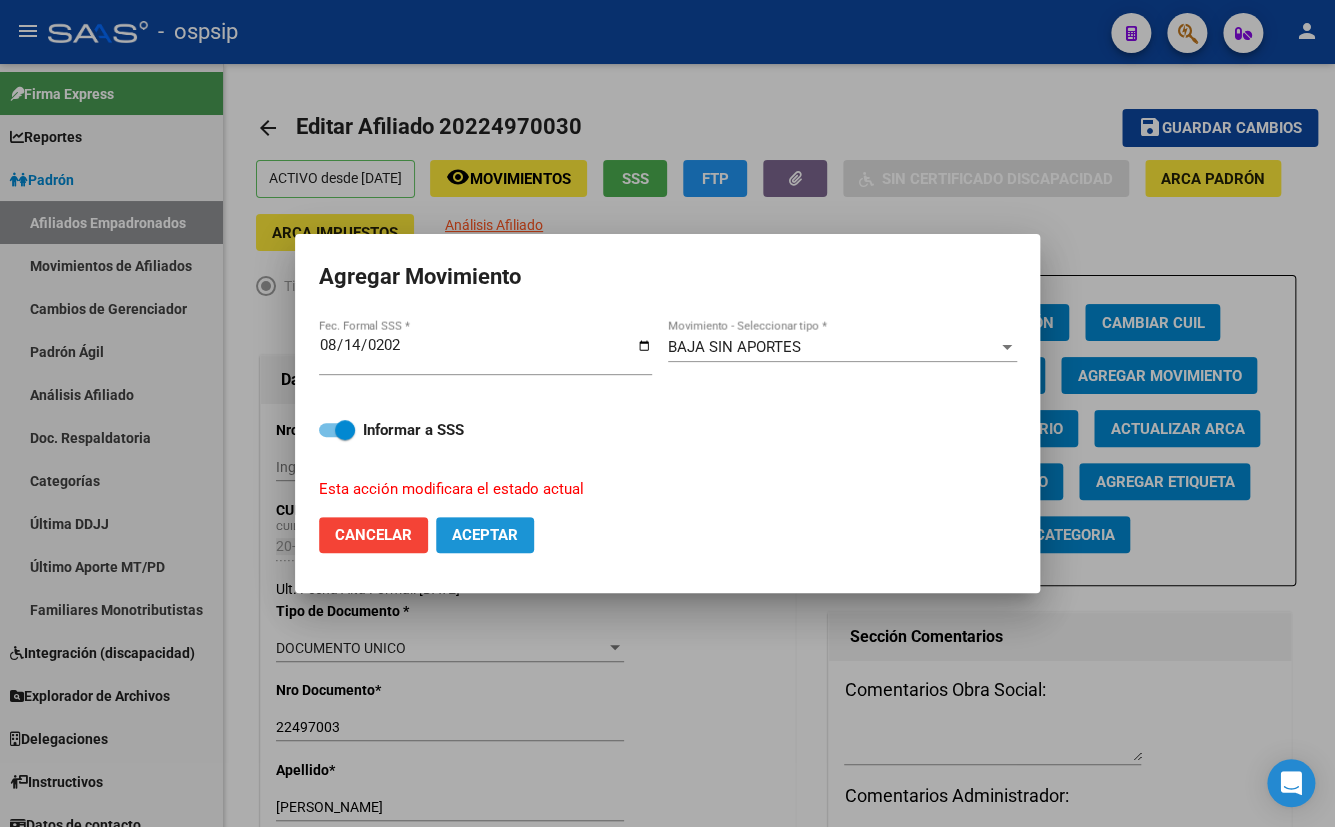
click at [477, 526] on span "Aceptar" at bounding box center [485, 535] width 66 height 18
checkbox input "false"
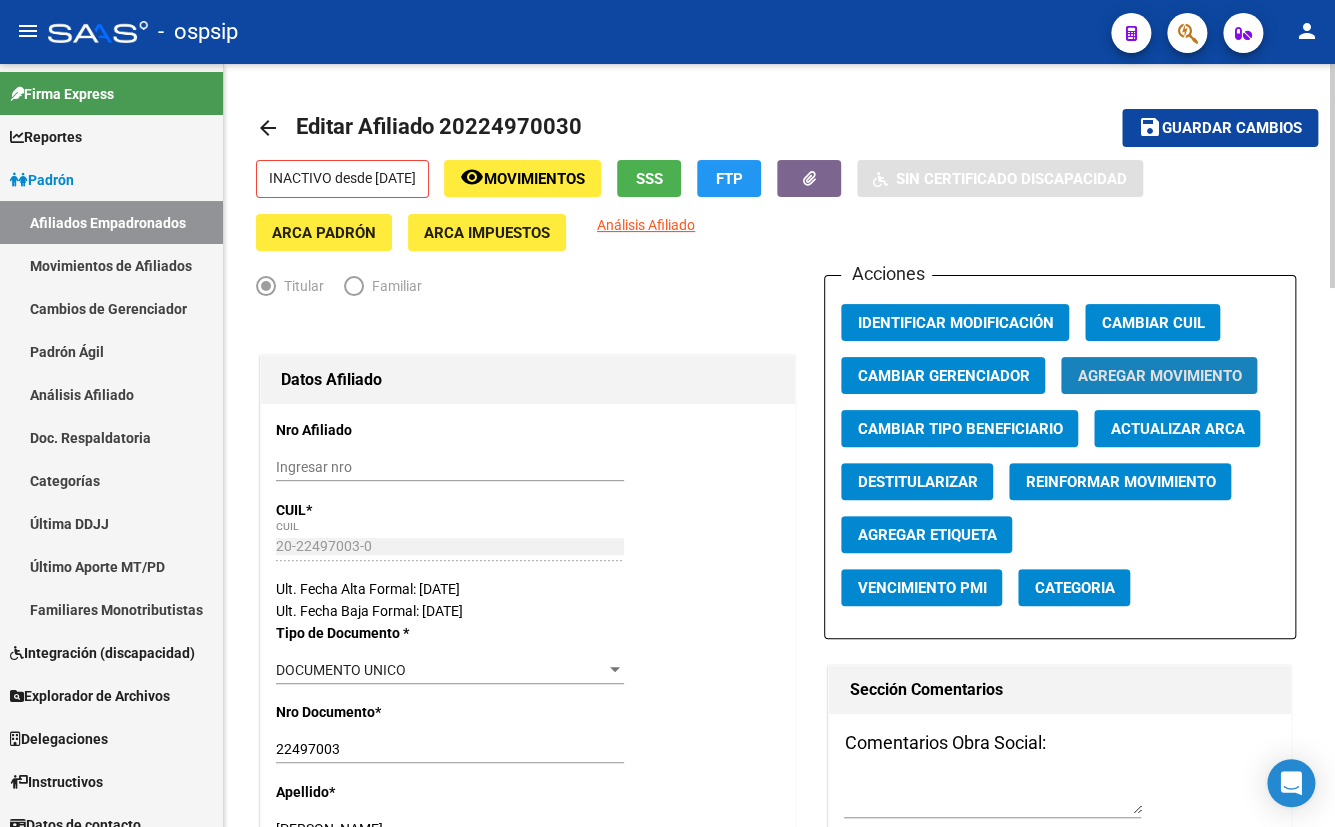
click at [1138, 367] on span "Agregar Movimiento" at bounding box center [1159, 376] width 164 height 18
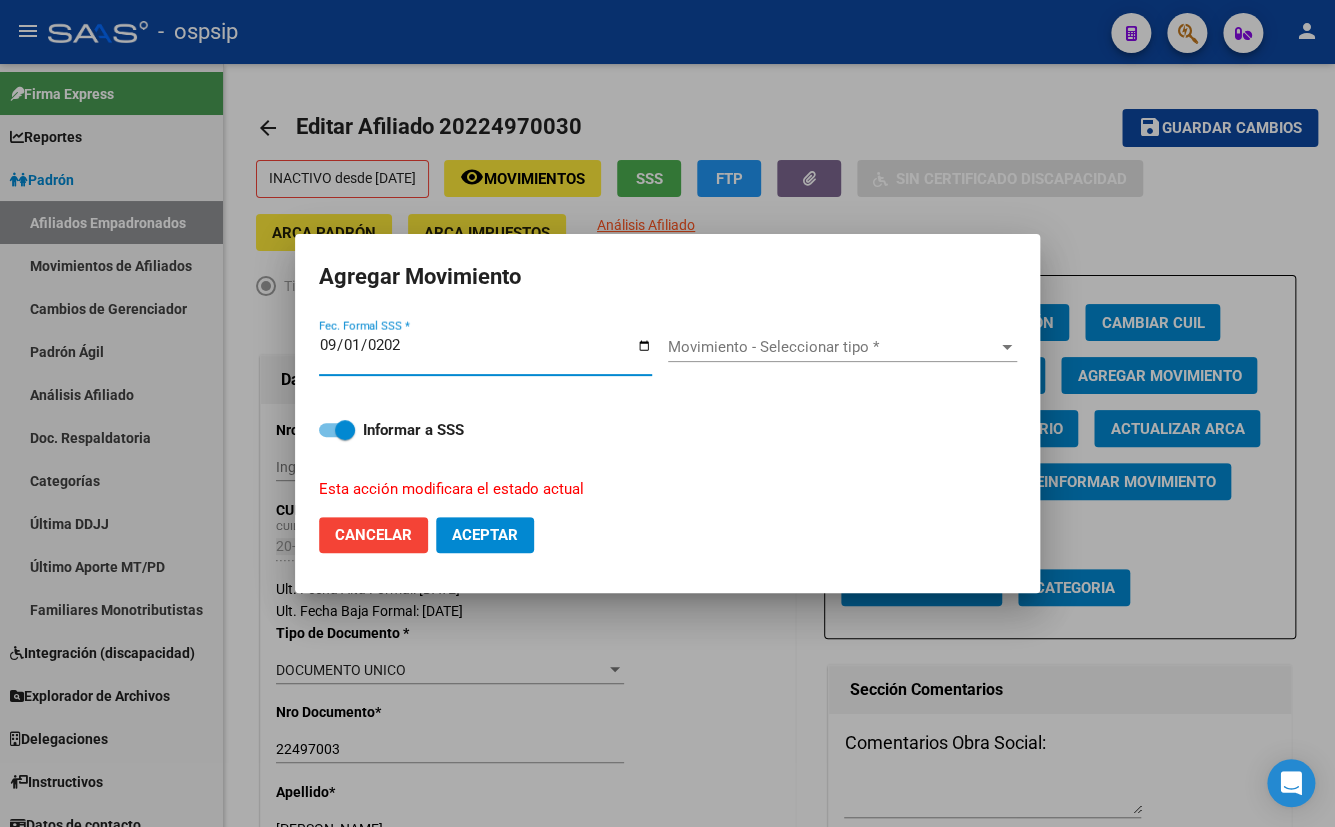
type input "2025-09-01"
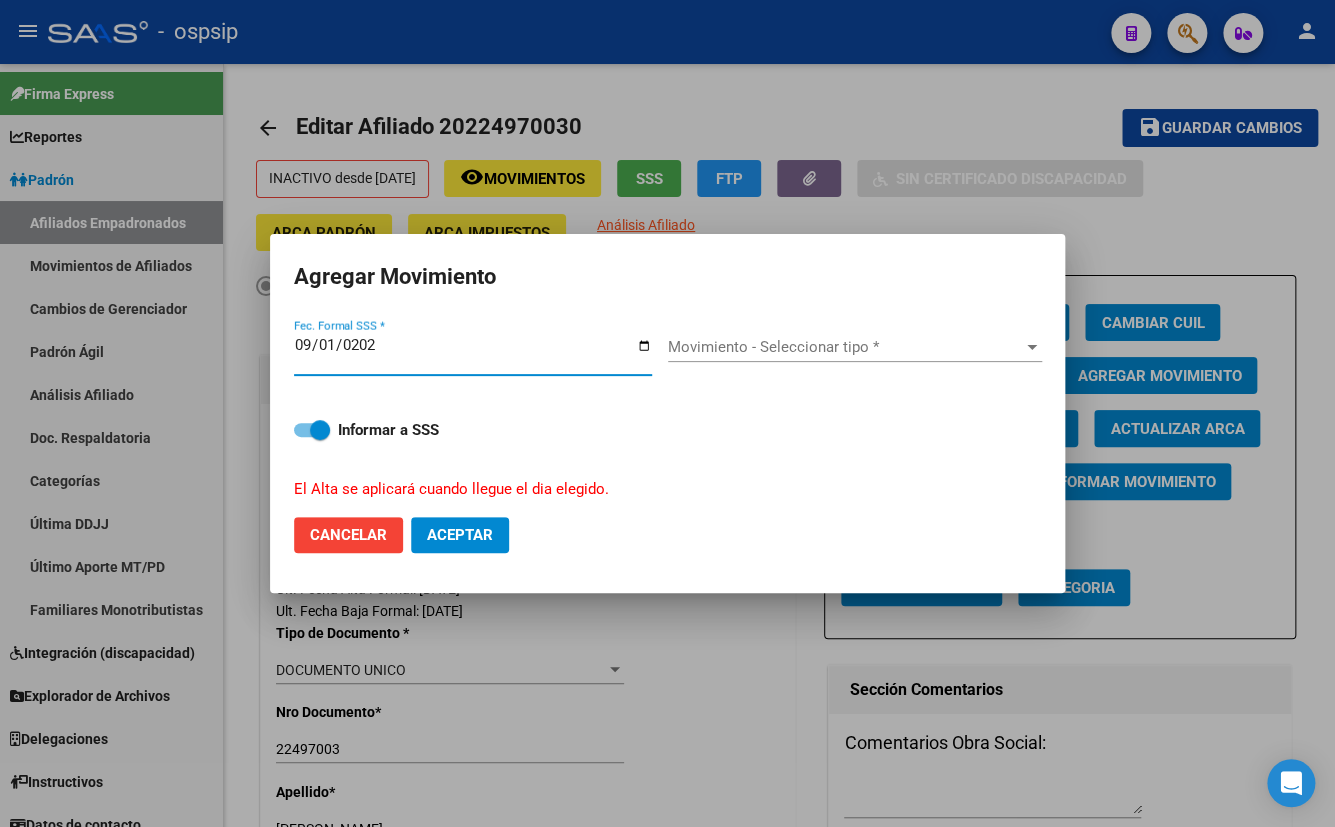
click at [734, 344] on span "Movimiento - Seleccionar tipo *" at bounding box center [846, 347] width 356 height 18
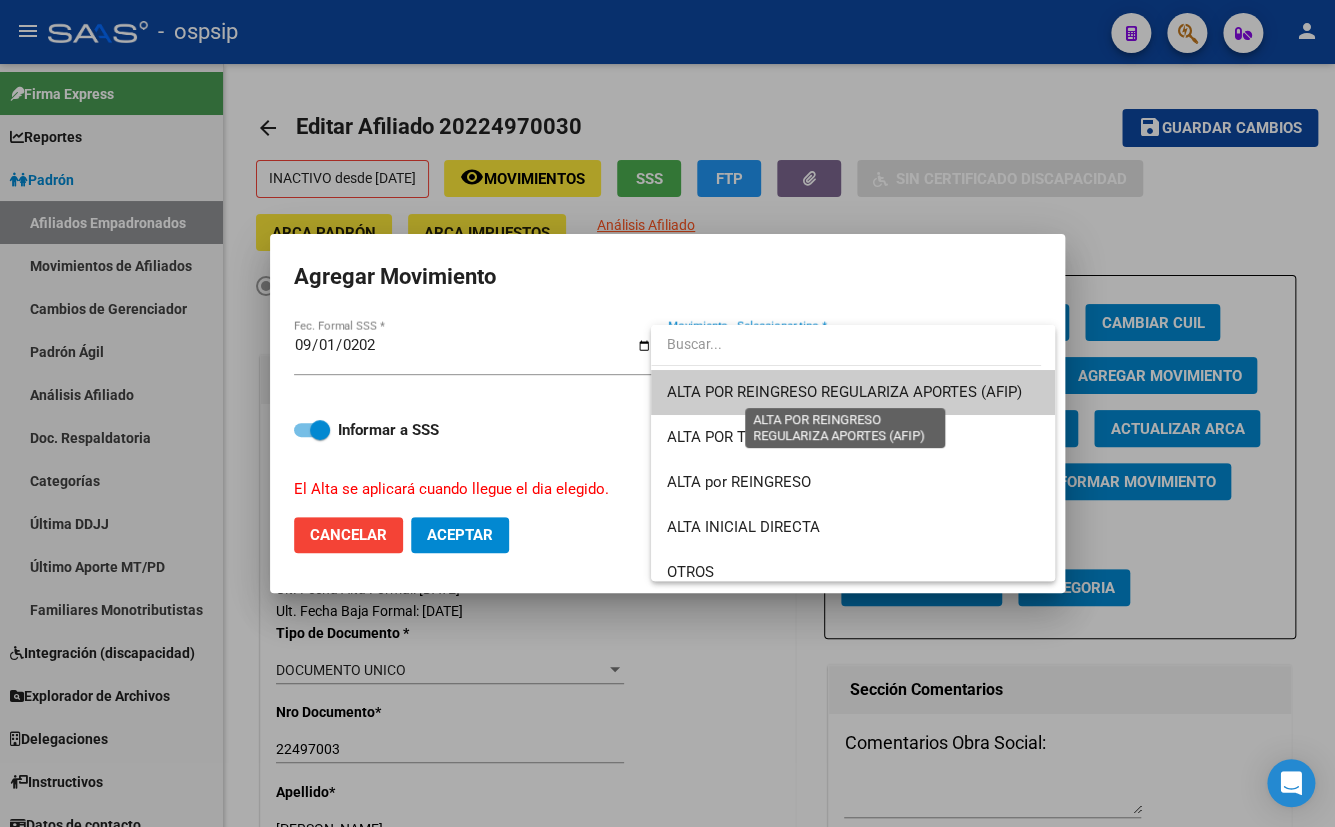
click at [728, 384] on span "ALTA POR REINGRESO REGULARIZA APORTES (AFIP)" at bounding box center [844, 392] width 355 height 18
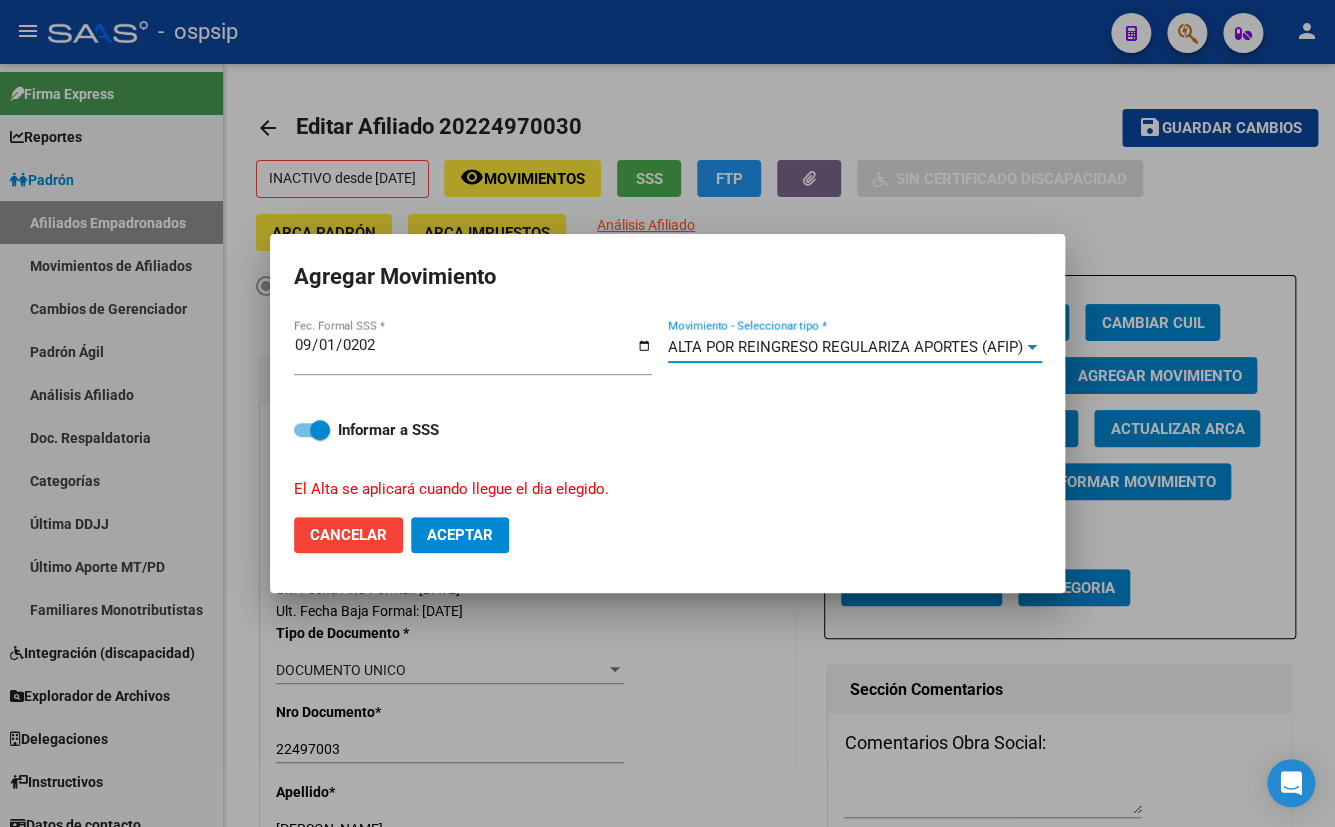
drag, startPoint x: 455, startPoint y: 530, endPoint x: 484, endPoint y: 546, distance: 33.1
click at [457, 530] on span "Aceptar" at bounding box center [460, 535] width 66 height 18
checkbox input "false"
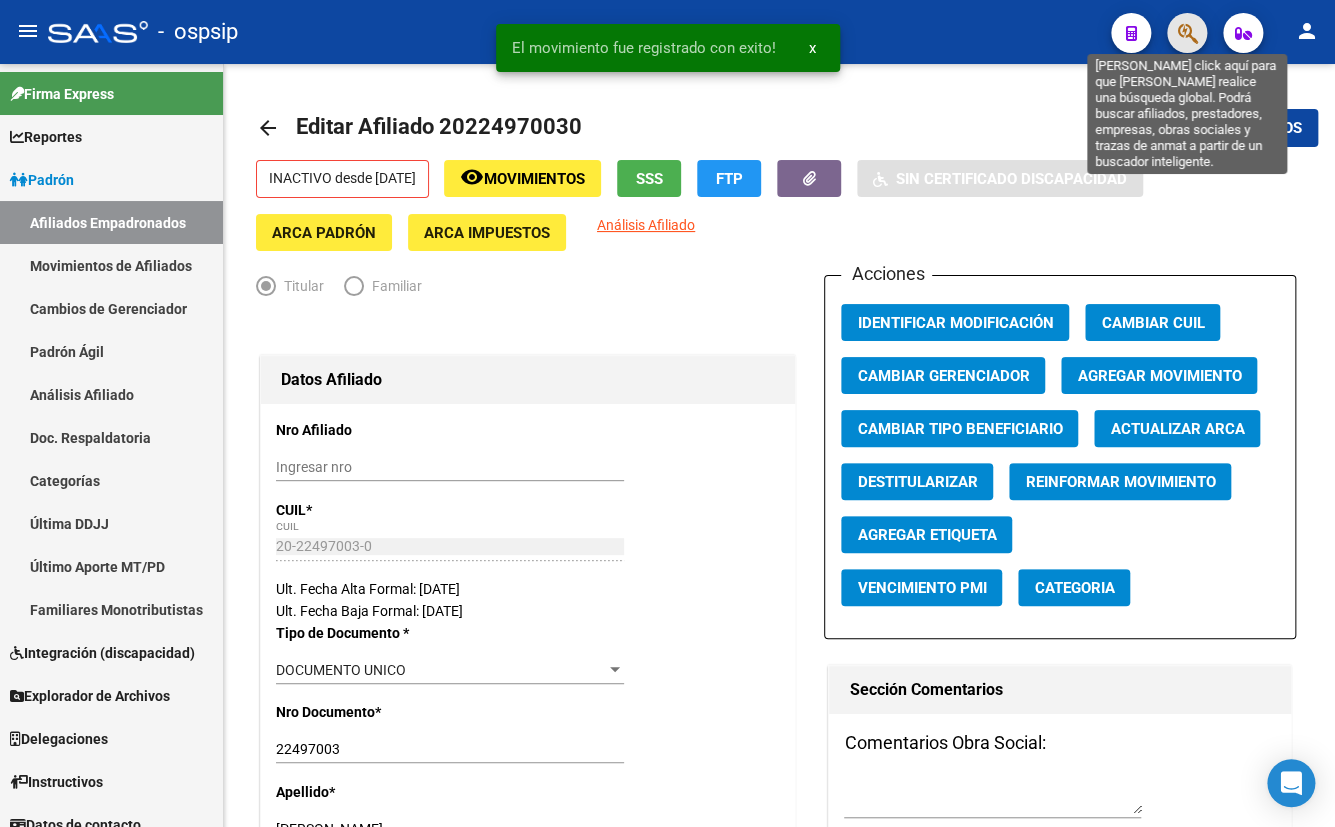
click at [1185, 25] on icon "button" at bounding box center [1187, 33] width 20 height 23
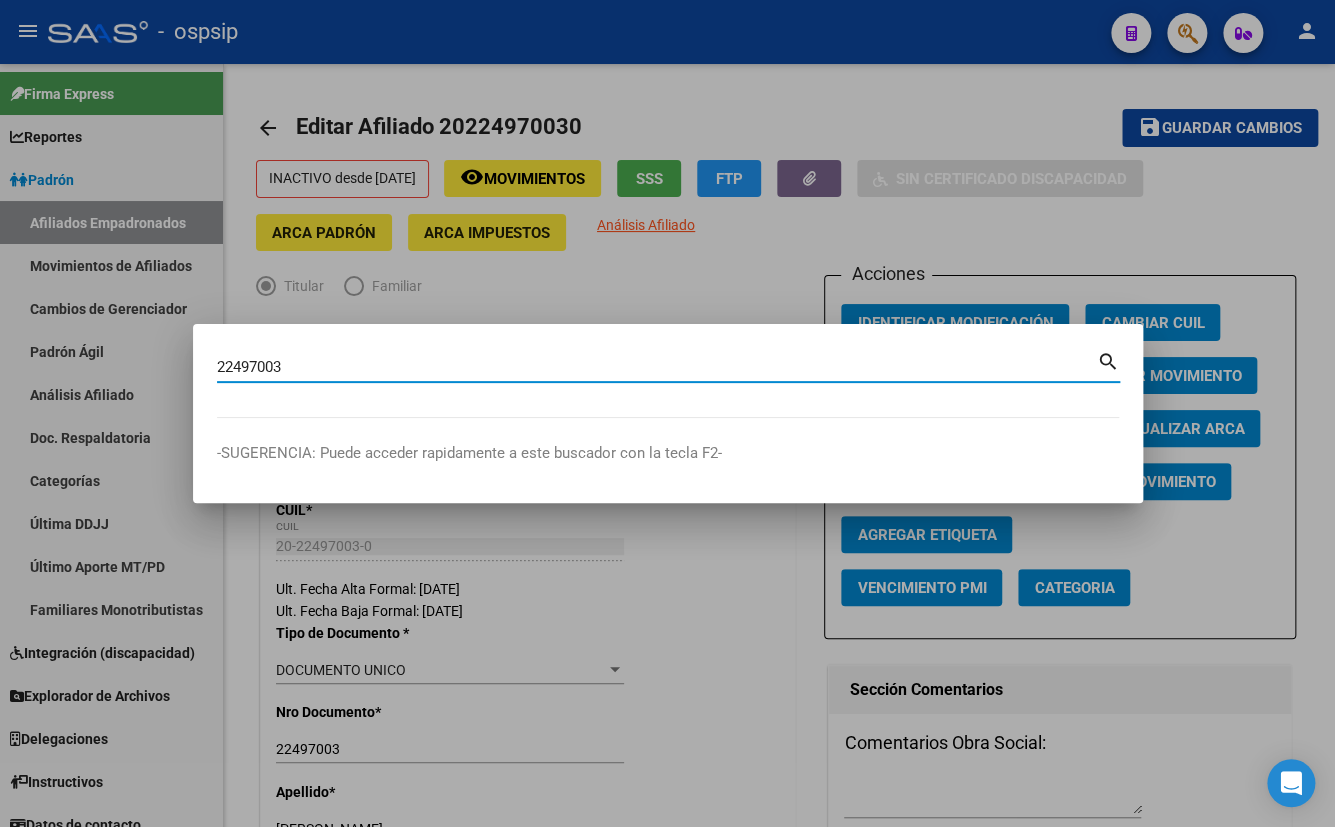
type input "22497003"
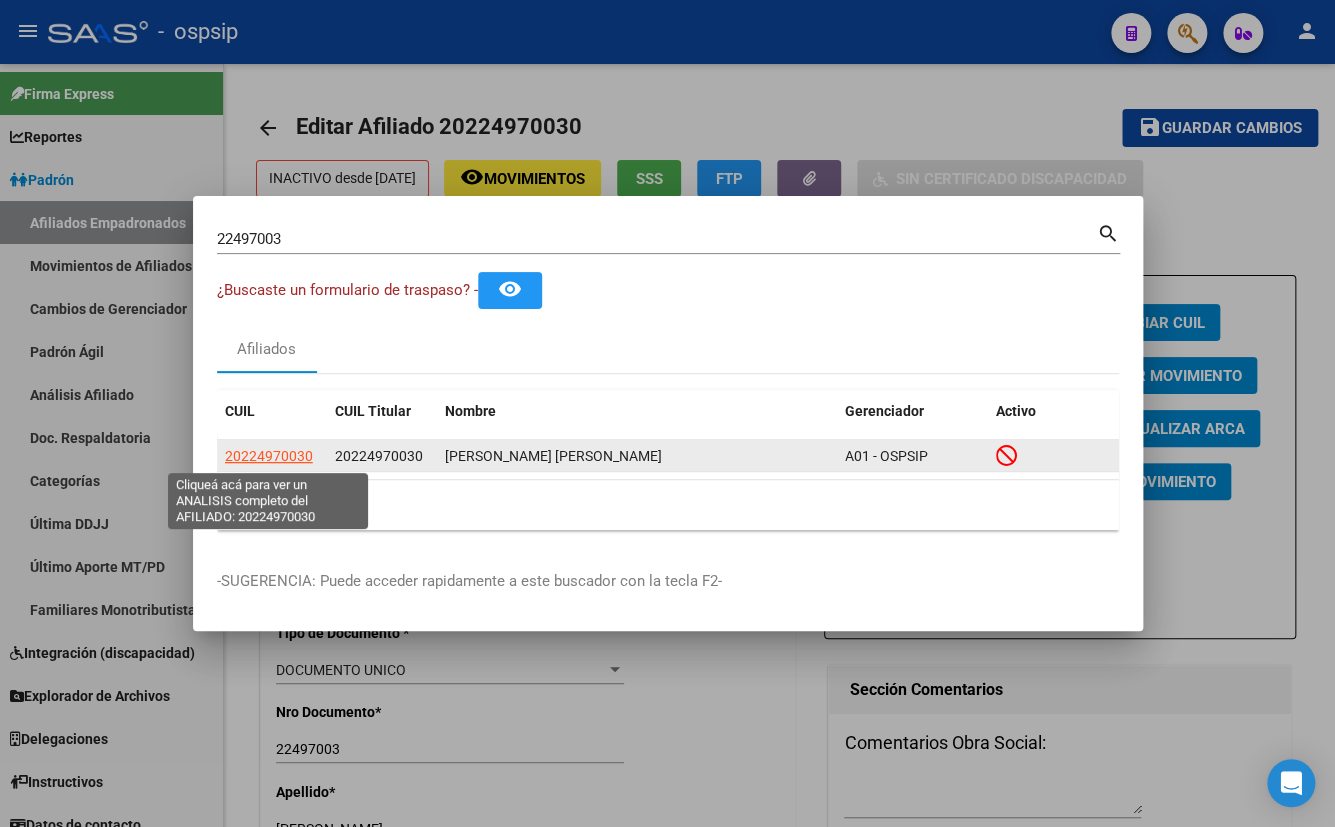
click at [274, 452] on span "20224970030" at bounding box center [269, 456] width 88 height 16
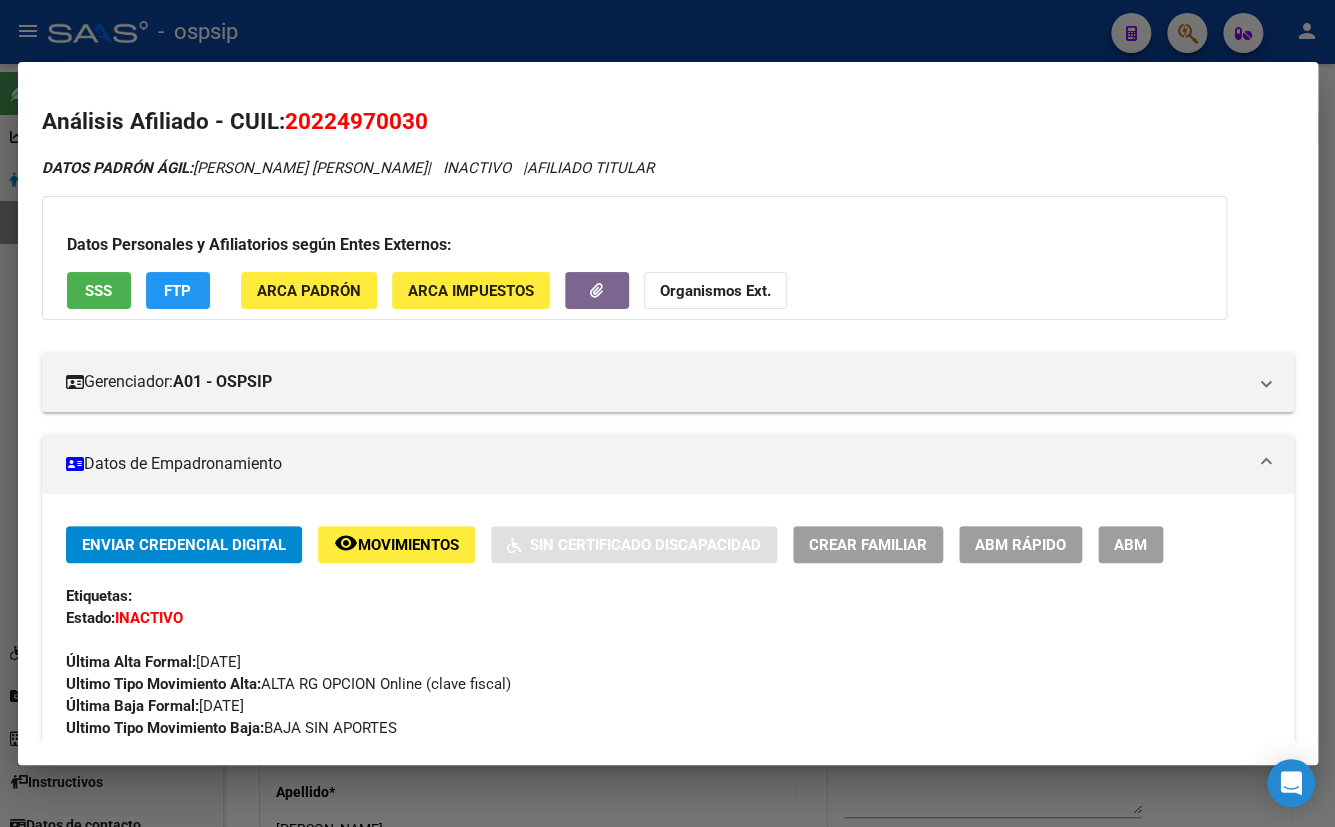
click at [383, 549] on span "Movimientos" at bounding box center [408, 545] width 101 height 18
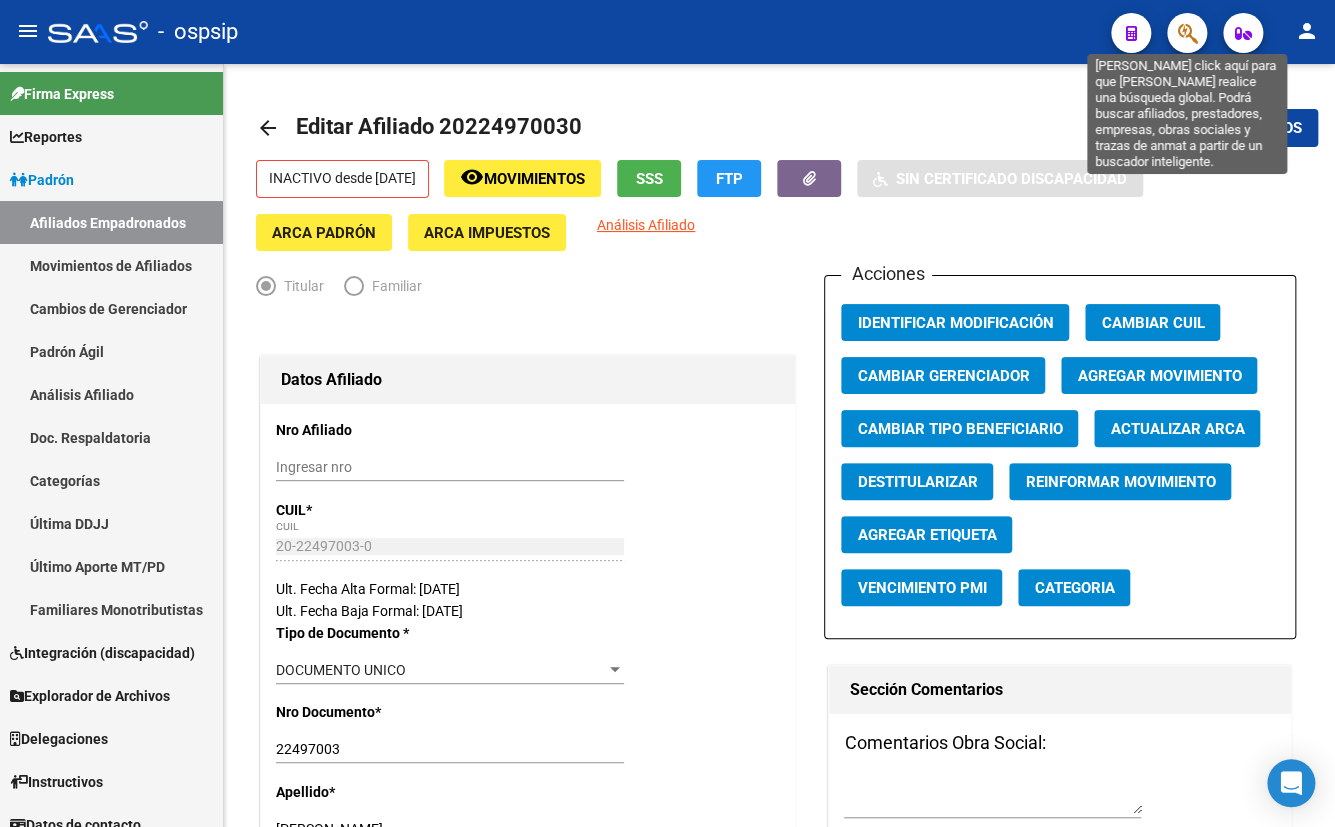
click at [1177, 29] on icon "button" at bounding box center [1187, 33] width 20 height 23
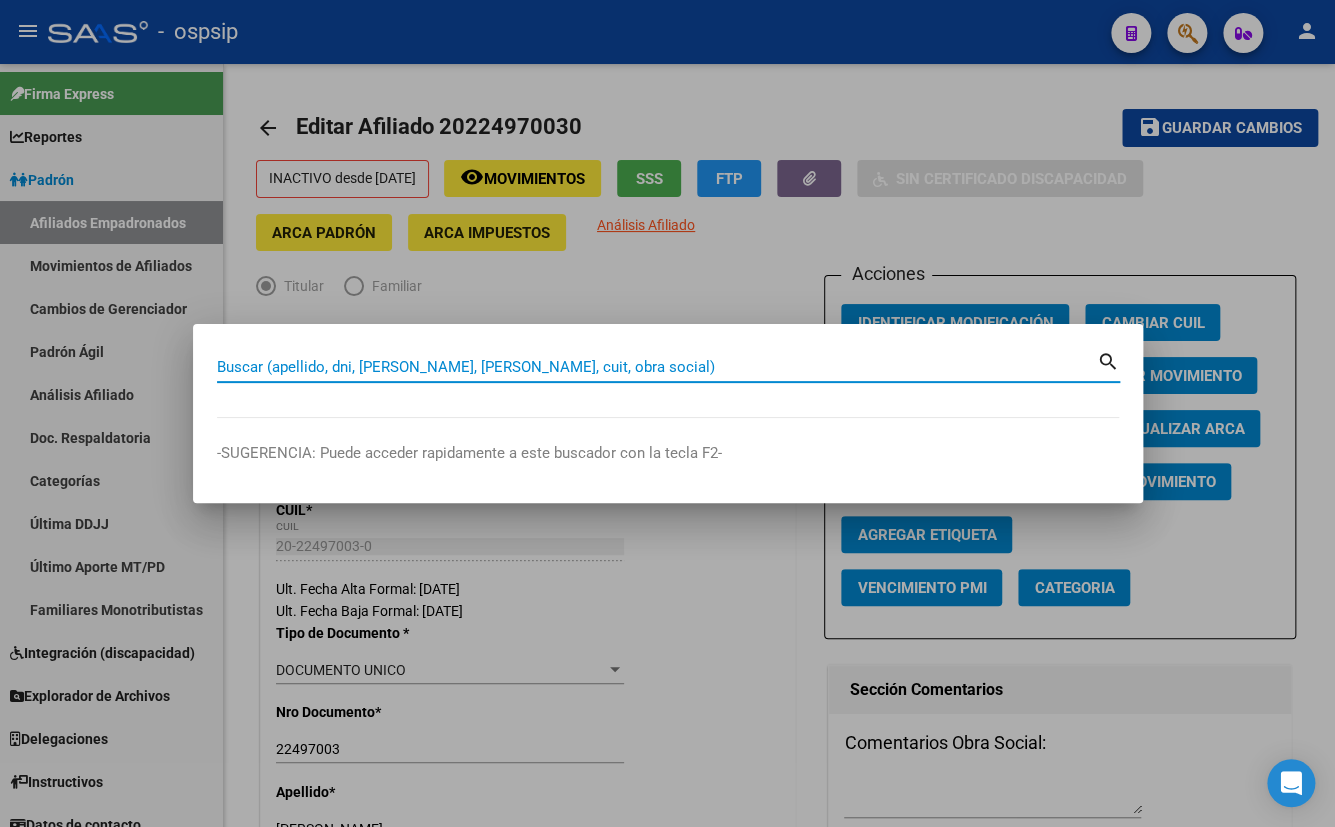
click at [232, 370] on input "Buscar (apellido, dni, [PERSON_NAME], [PERSON_NAME], cuit, obra social)" at bounding box center [657, 367] width 880 height 18
type input "40217960"
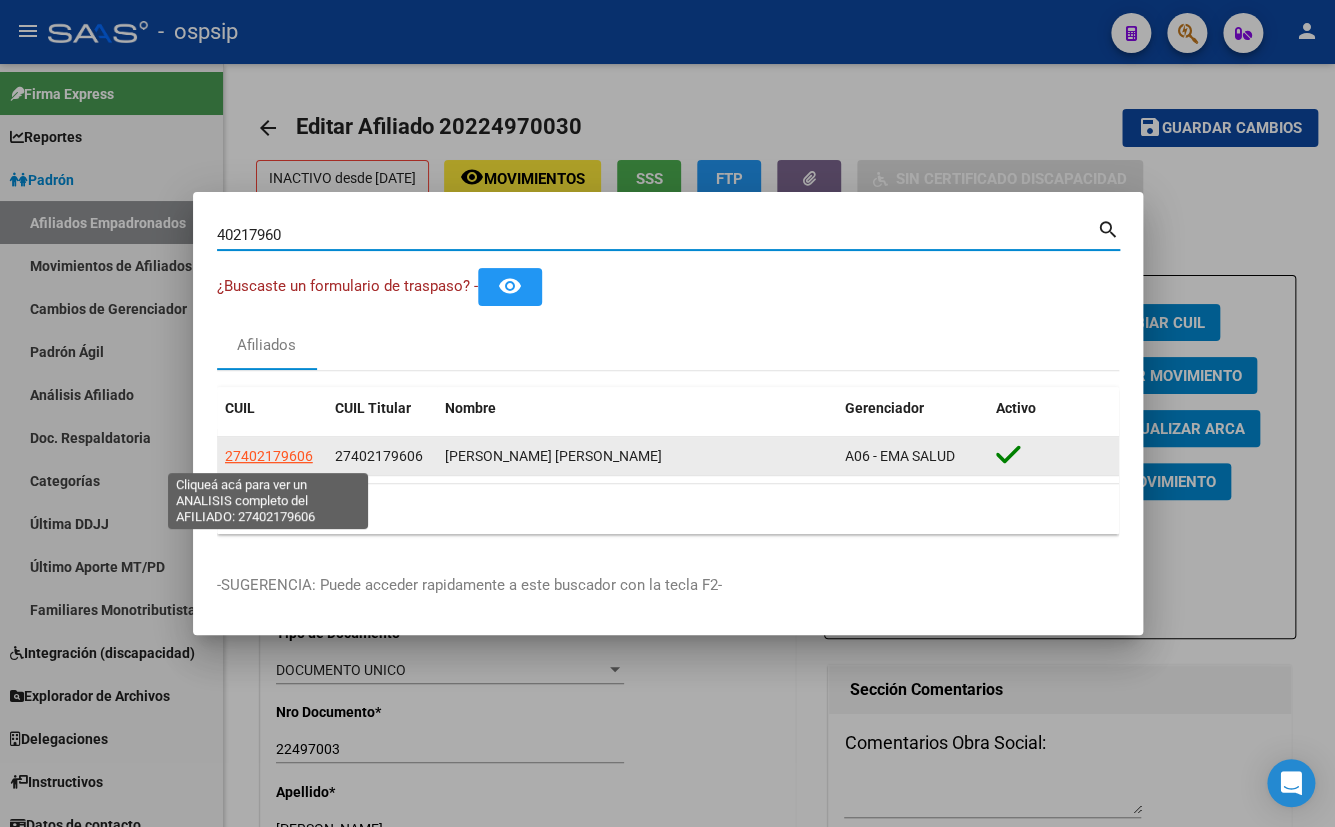
click at [266, 454] on span "27402179606" at bounding box center [269, 456] width 88 height 16
type textarea "27402179606"
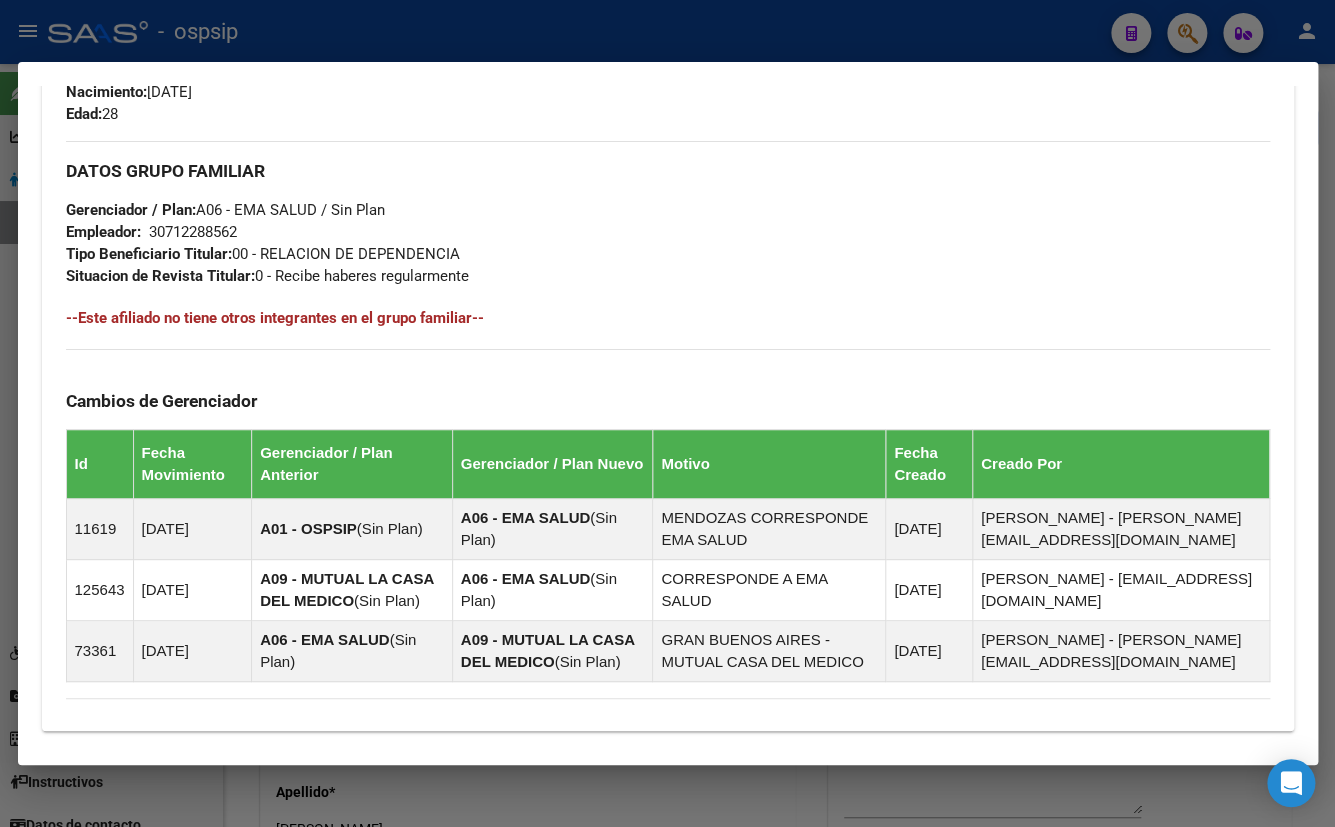
scroll to position [1114, 0]
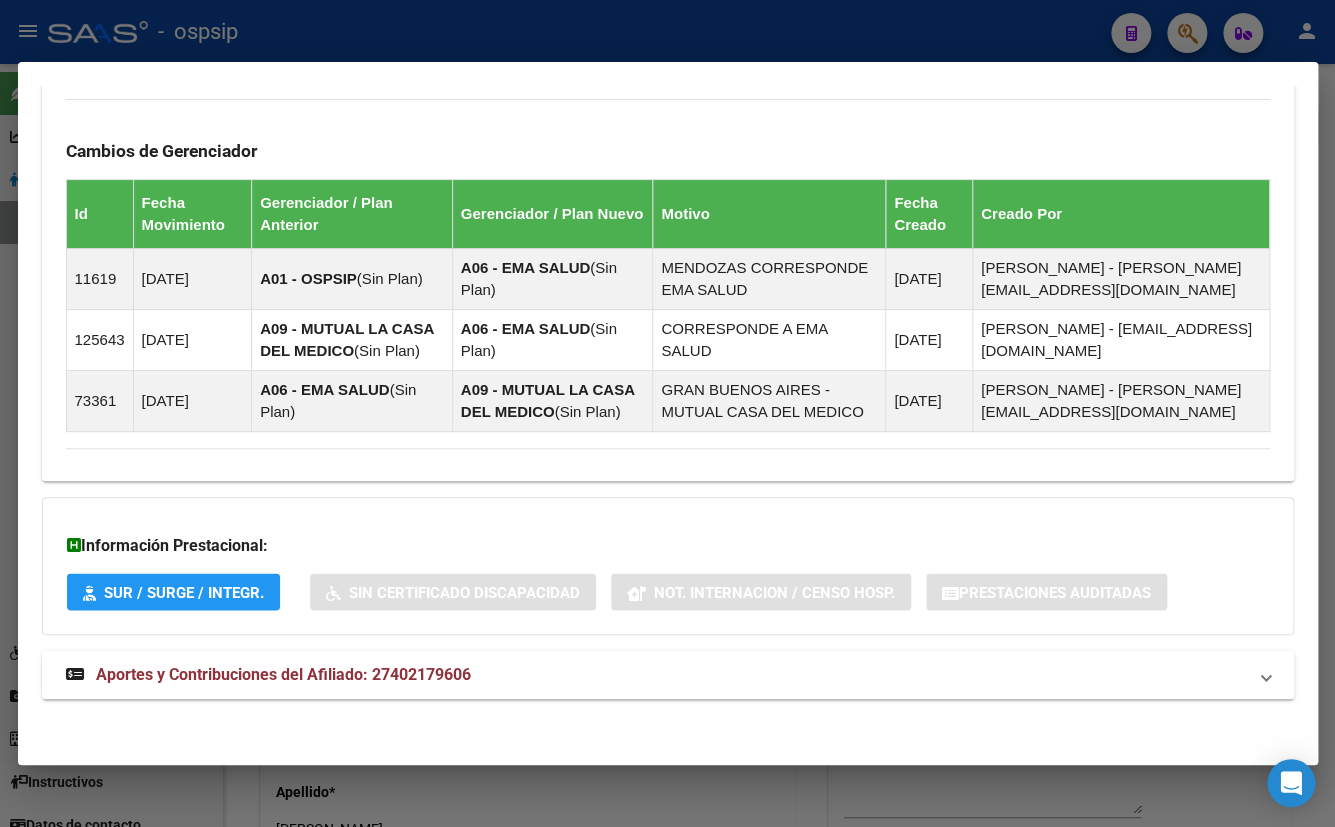
click at [423, 667] on span "Aportes y Contribuciones del Afiliado: 27402179606" at bounding box center [283, 674] width 375 height 19
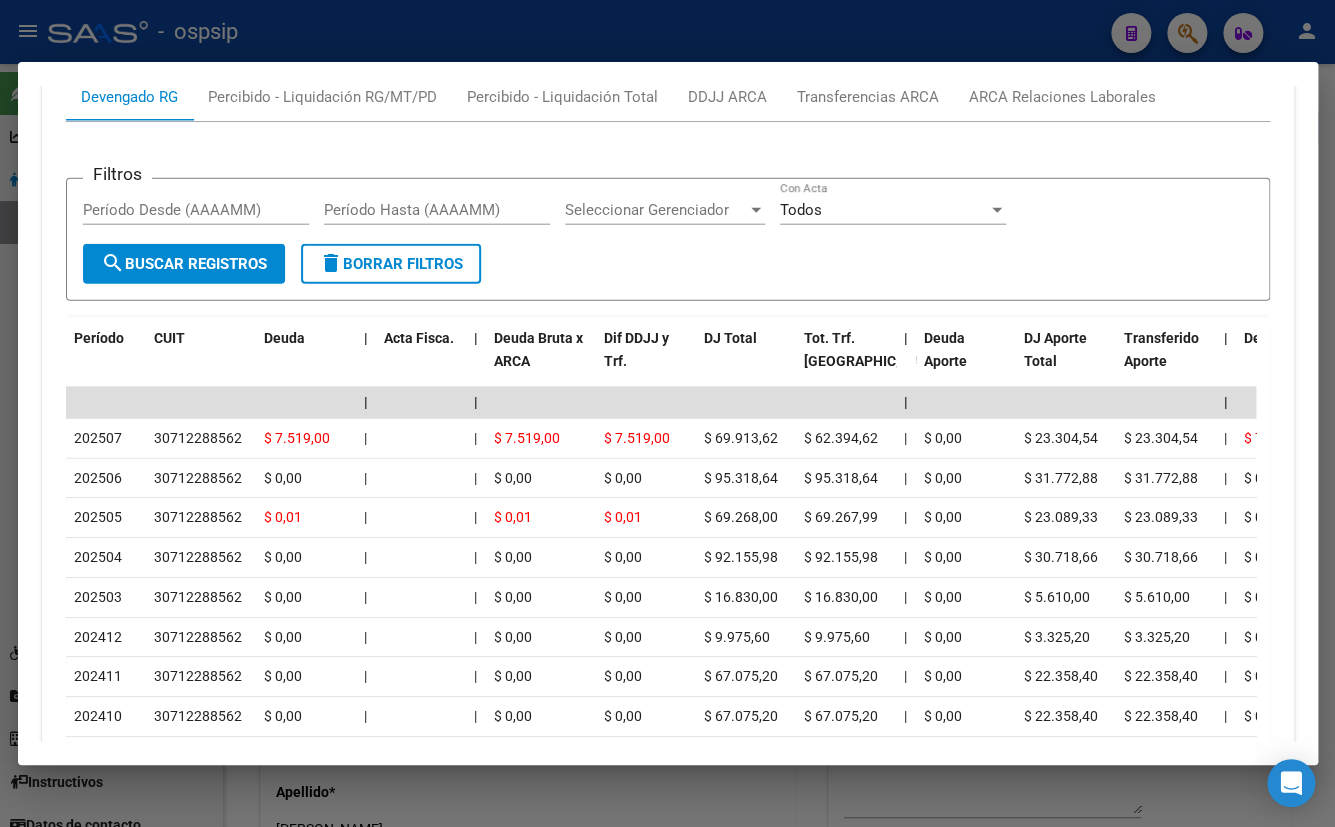
scroll to position [1660, 0]
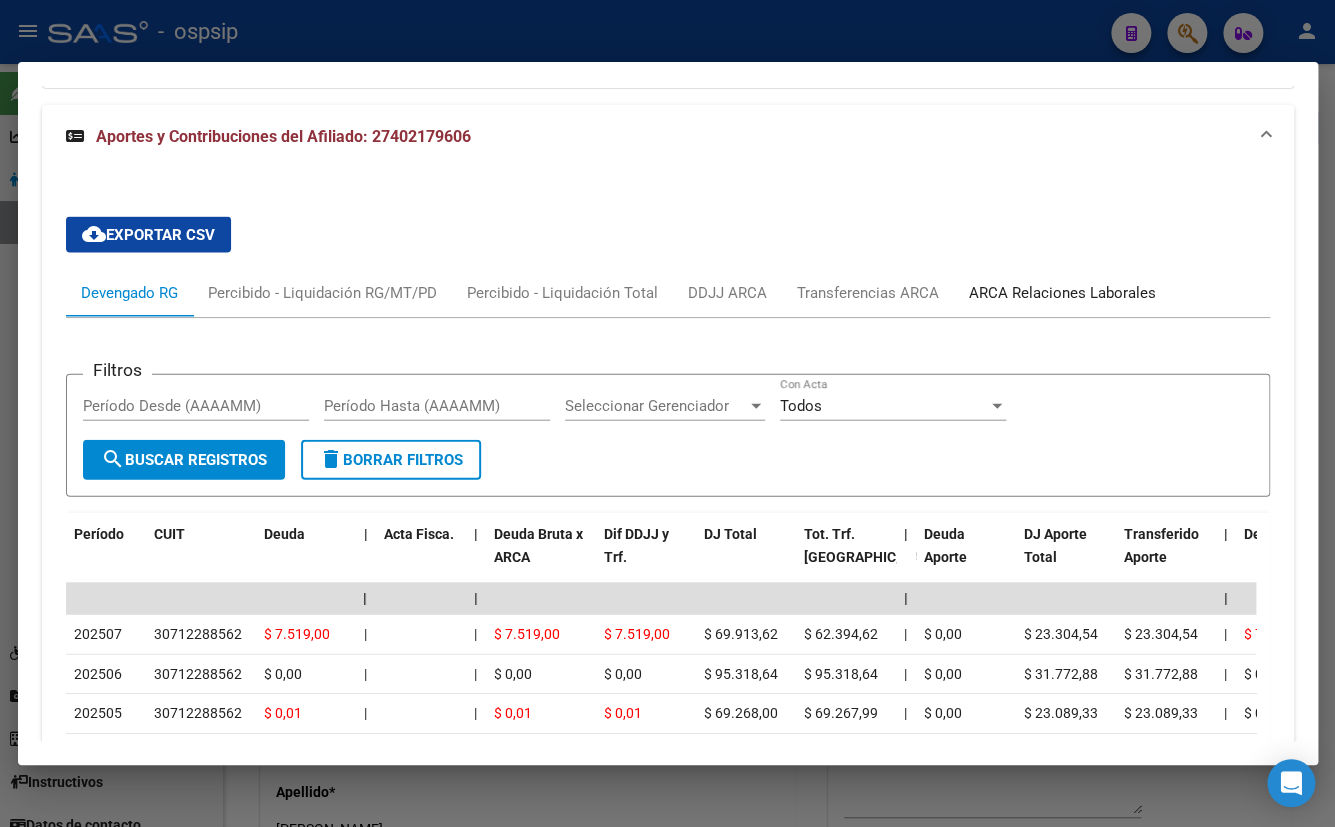
click at [1055, 288] on div "ARCA Relaciones Laborales" at bounding box center [1062, 293] width 187 height 22
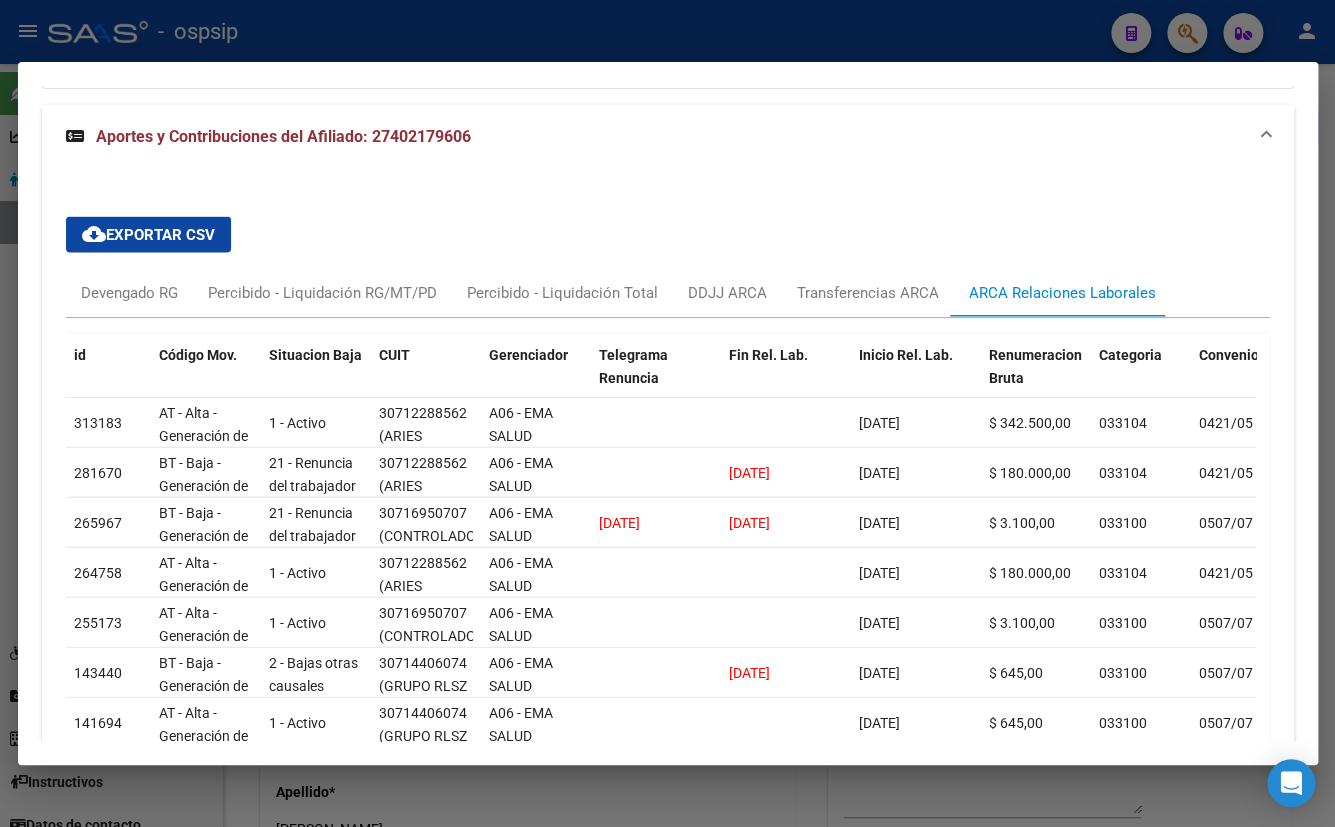
click at [460, 222] on div "cloud_download Exportar CSV Devengado RG Percibido - Liquidación RG/MT/PD Perci…" at bounding box center [668, 586] width 1204 height 770
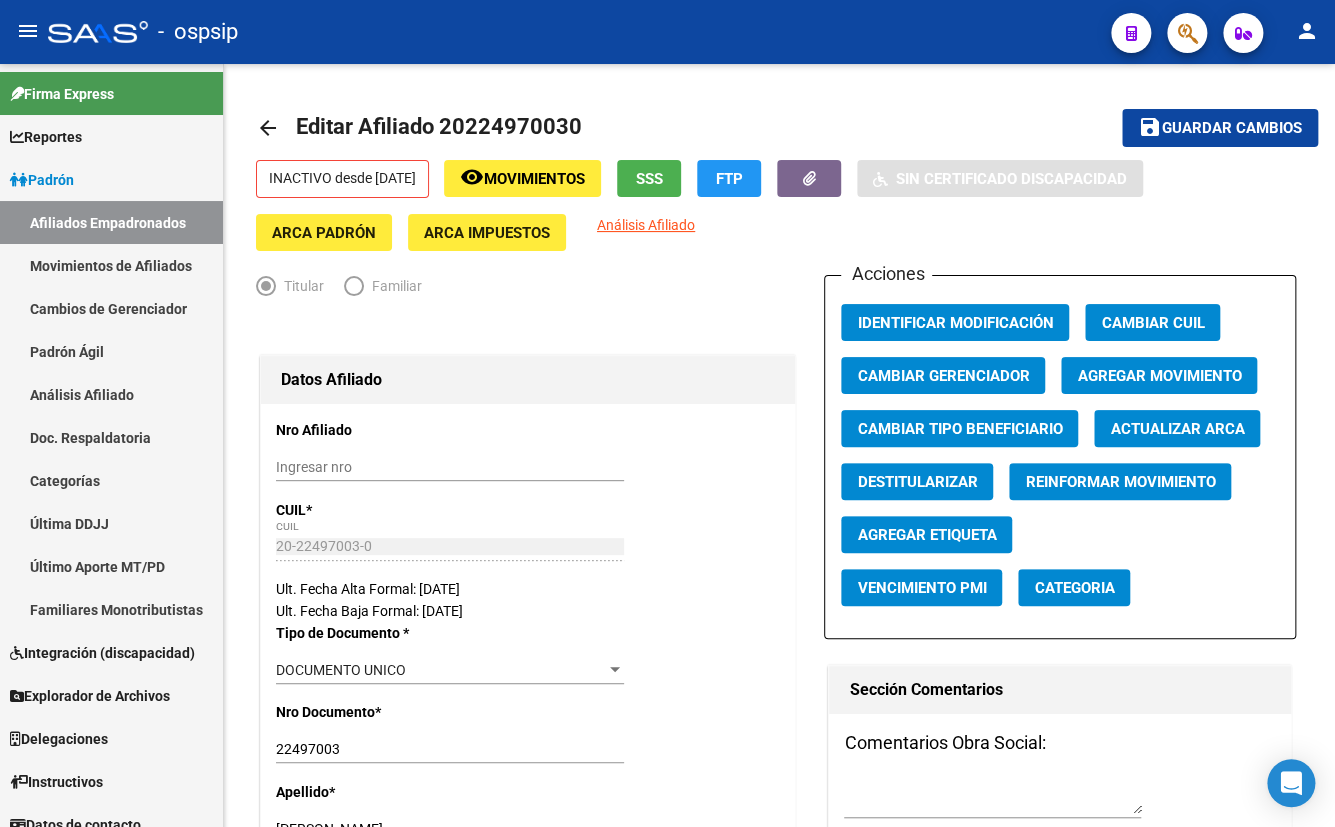
click at [448, 25] on div "- ospsip" at bounding box center [571, 32] width 1047 height 44
click at [702, 285] on div "Titular Familiar" at bounding box center [528, 291] width 544 height 32
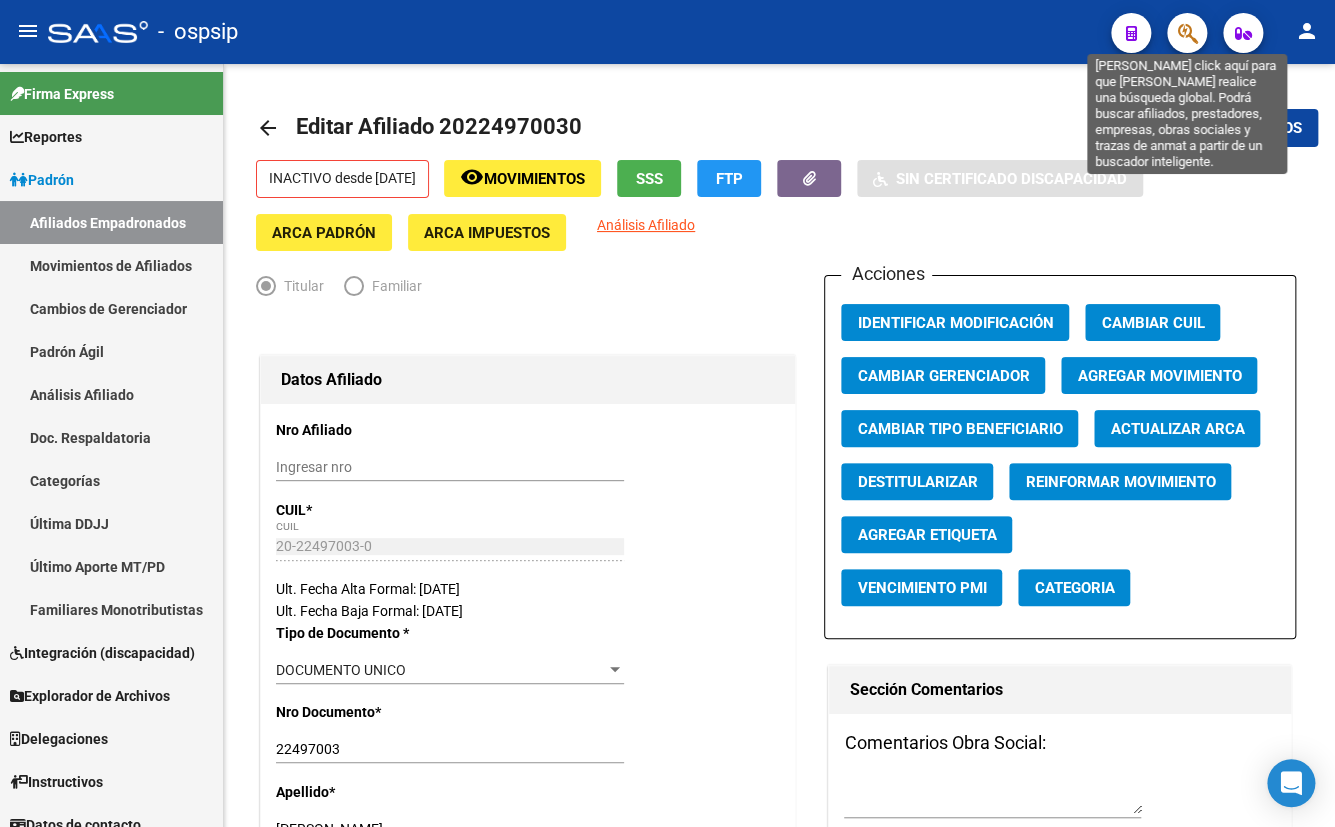
click at [1192, 28] on icon "button" at bounding box center [1187, 33] width 20 height 23
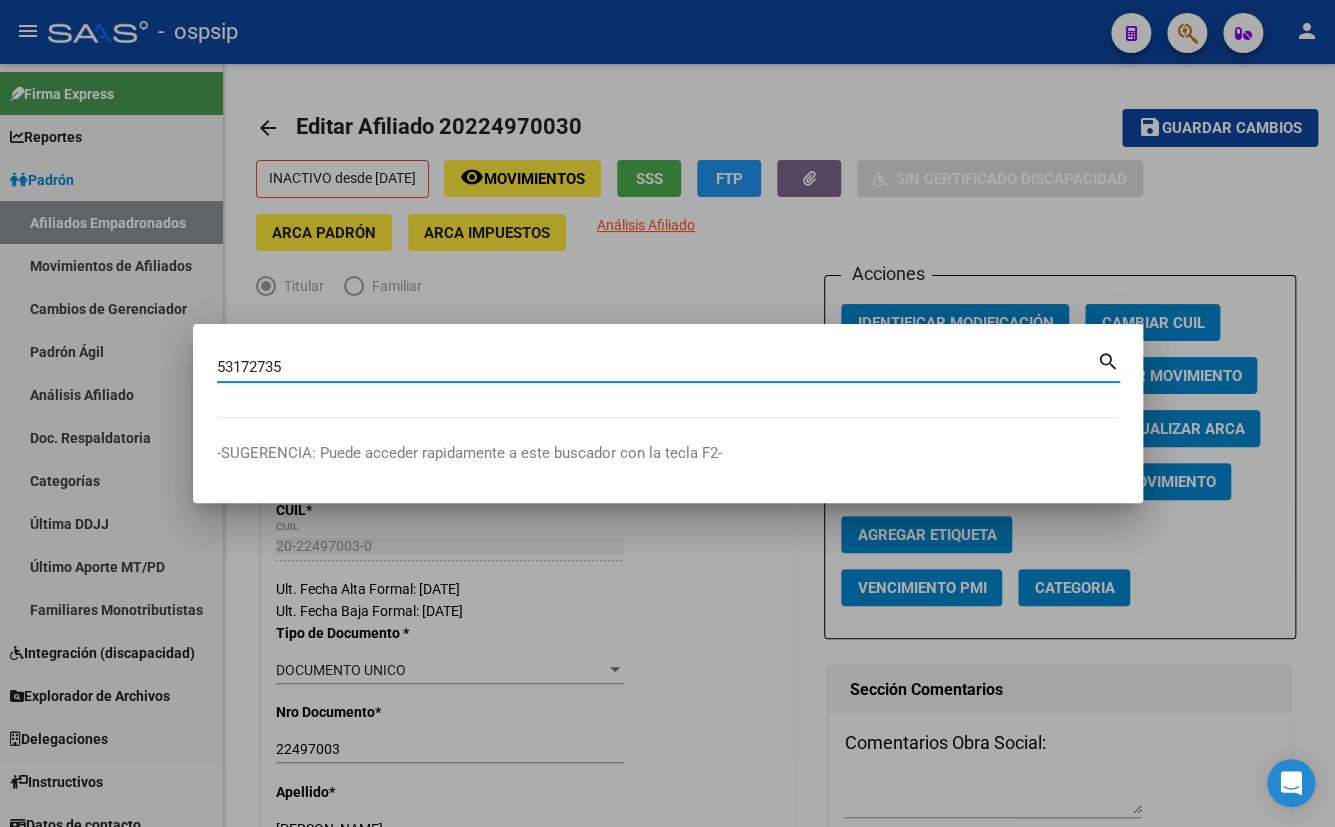
type input "53172735"
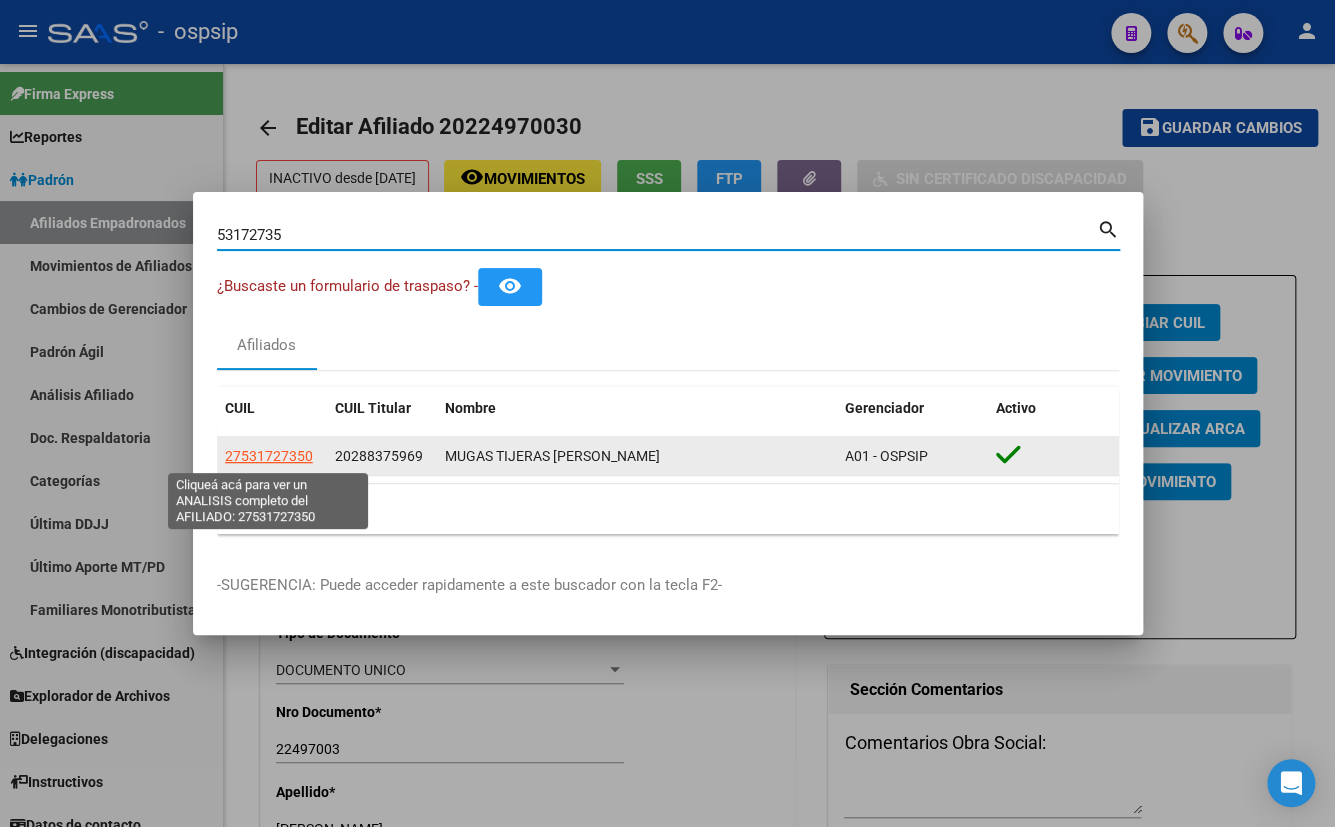
click at [254, 453] on span "27531727350" at bounding box center [269, 456] width 88 height 16
type textarea "27531727350"
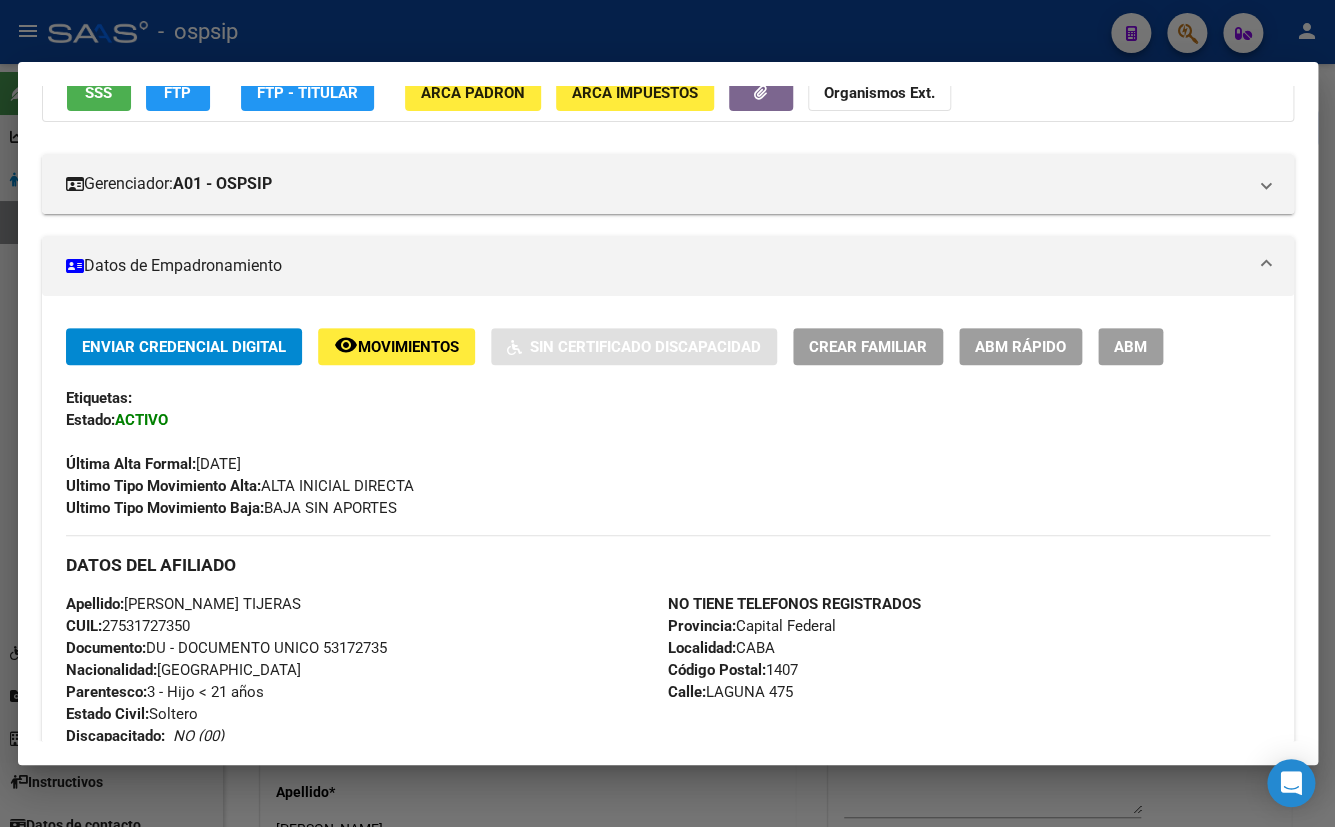
scroll to position [181, 0]
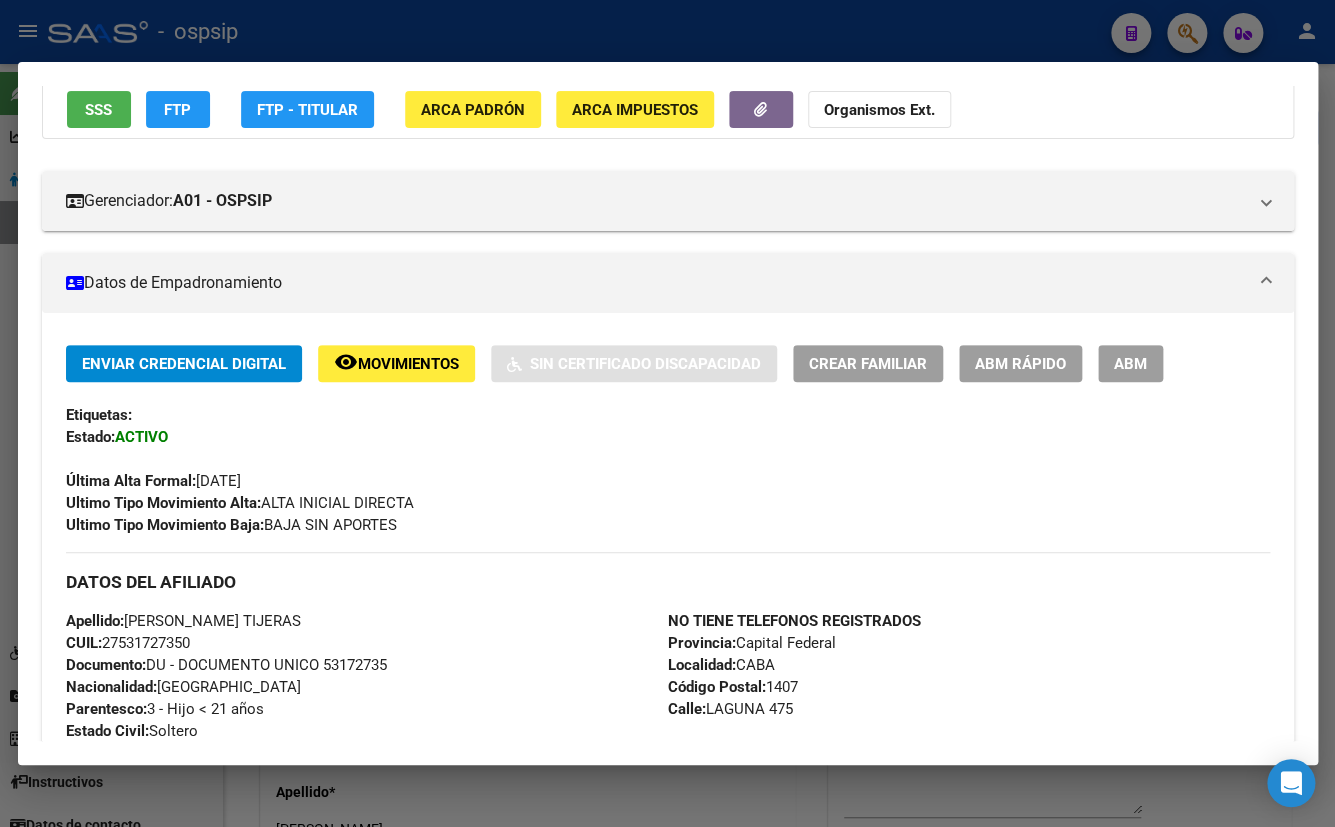
click at [1132, 362] on span "ABM" at bounding box center [1130, 364] width 33 height 18
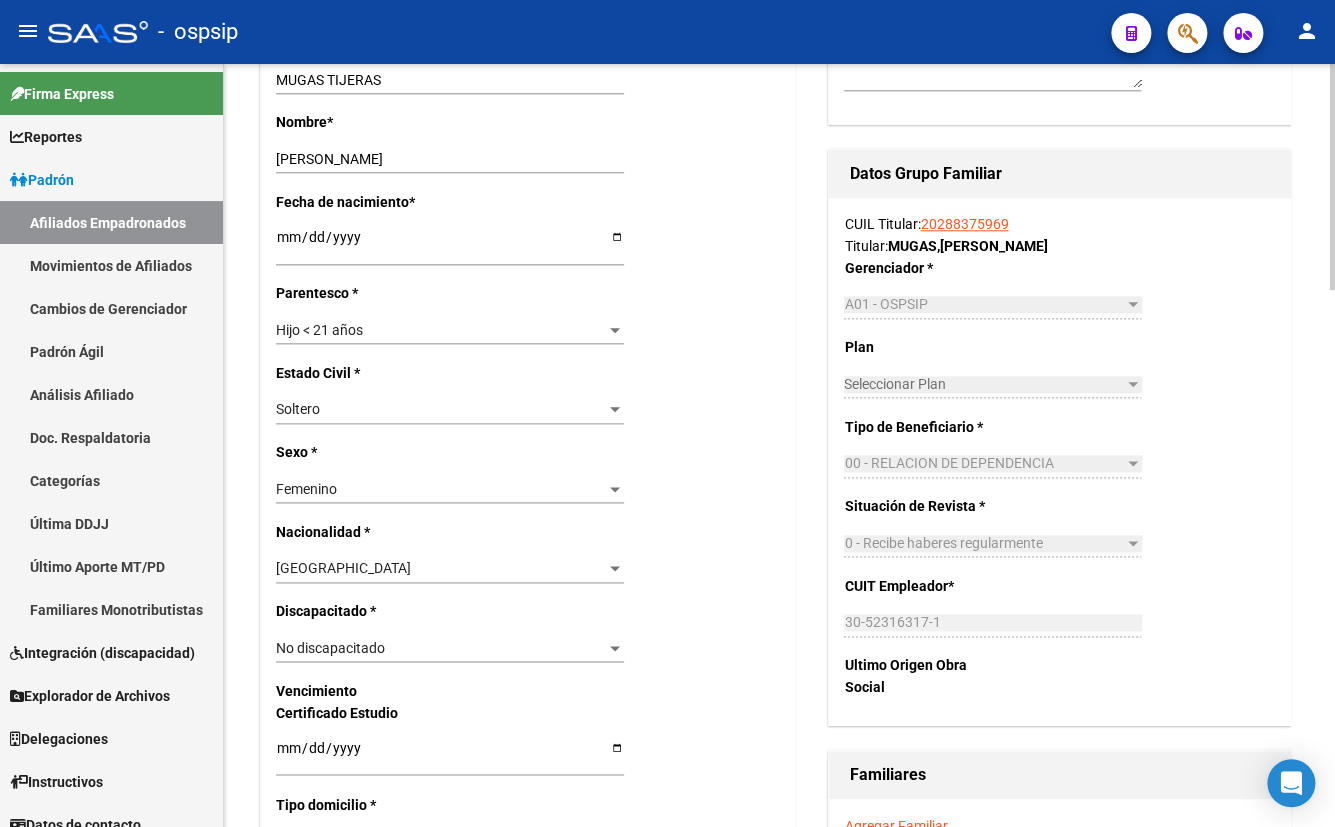
scroll to position [818, 0]
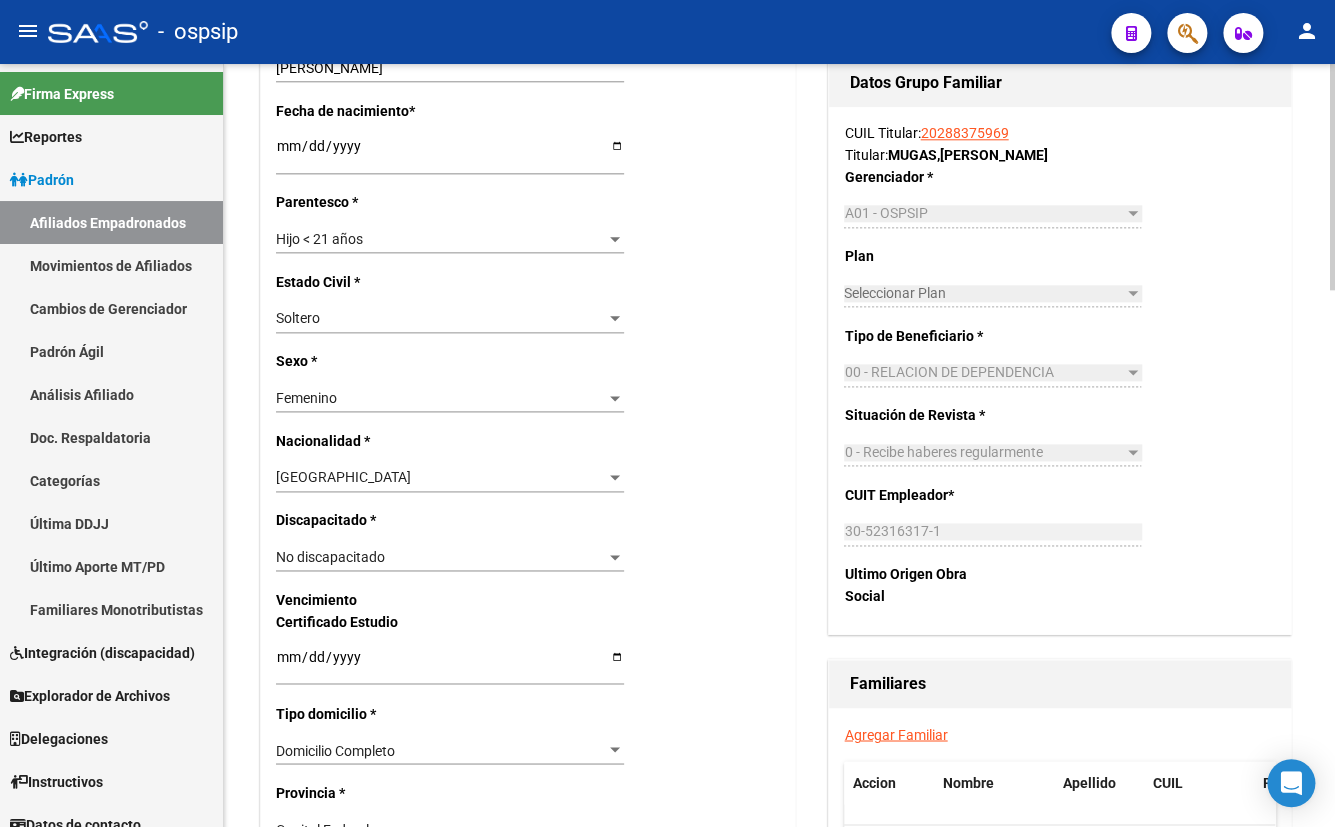
click at [327, 552] on span "No discapacitado" at bounding box center [330, 557] width 109 height 16
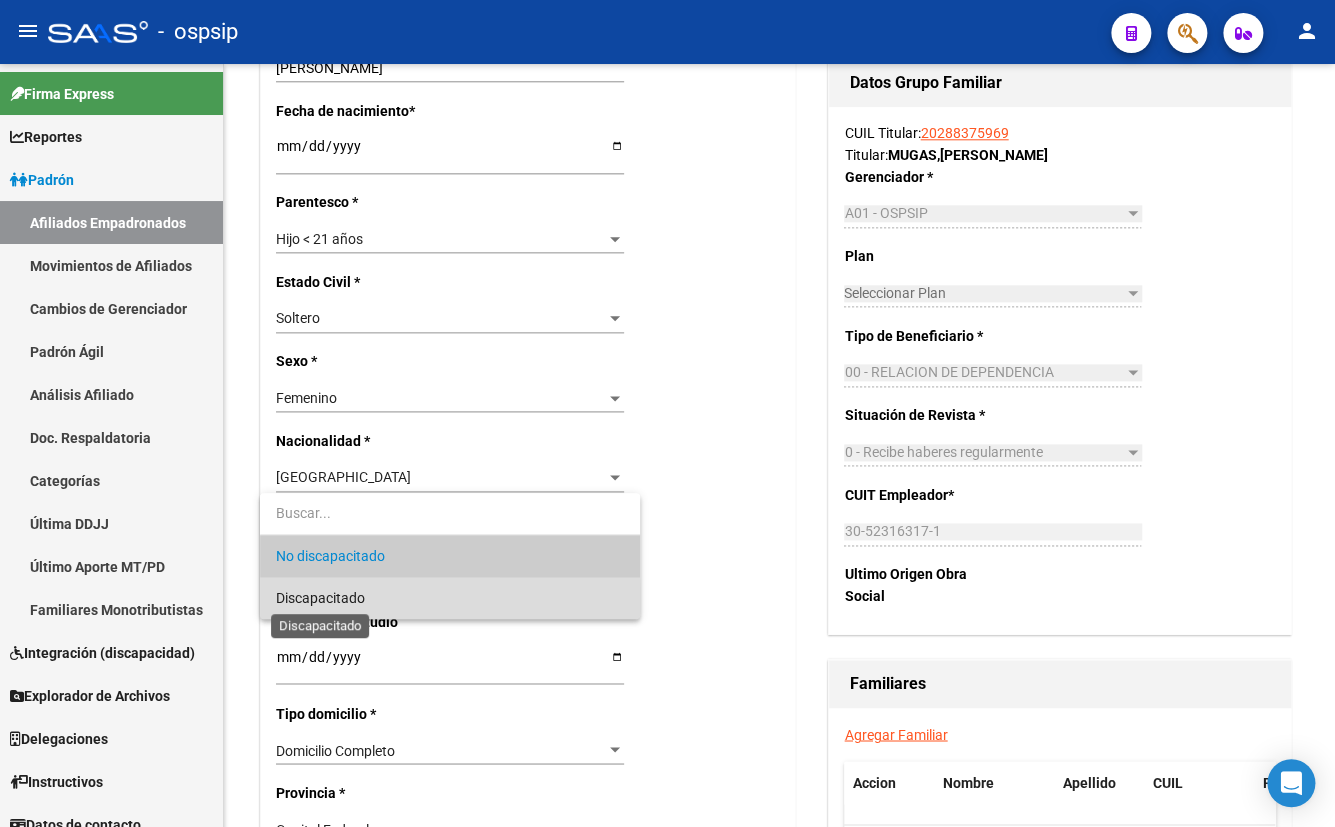
click at [316, 600] on span "Discapacitado" at bounding box center [320, 598] width 89 height 16
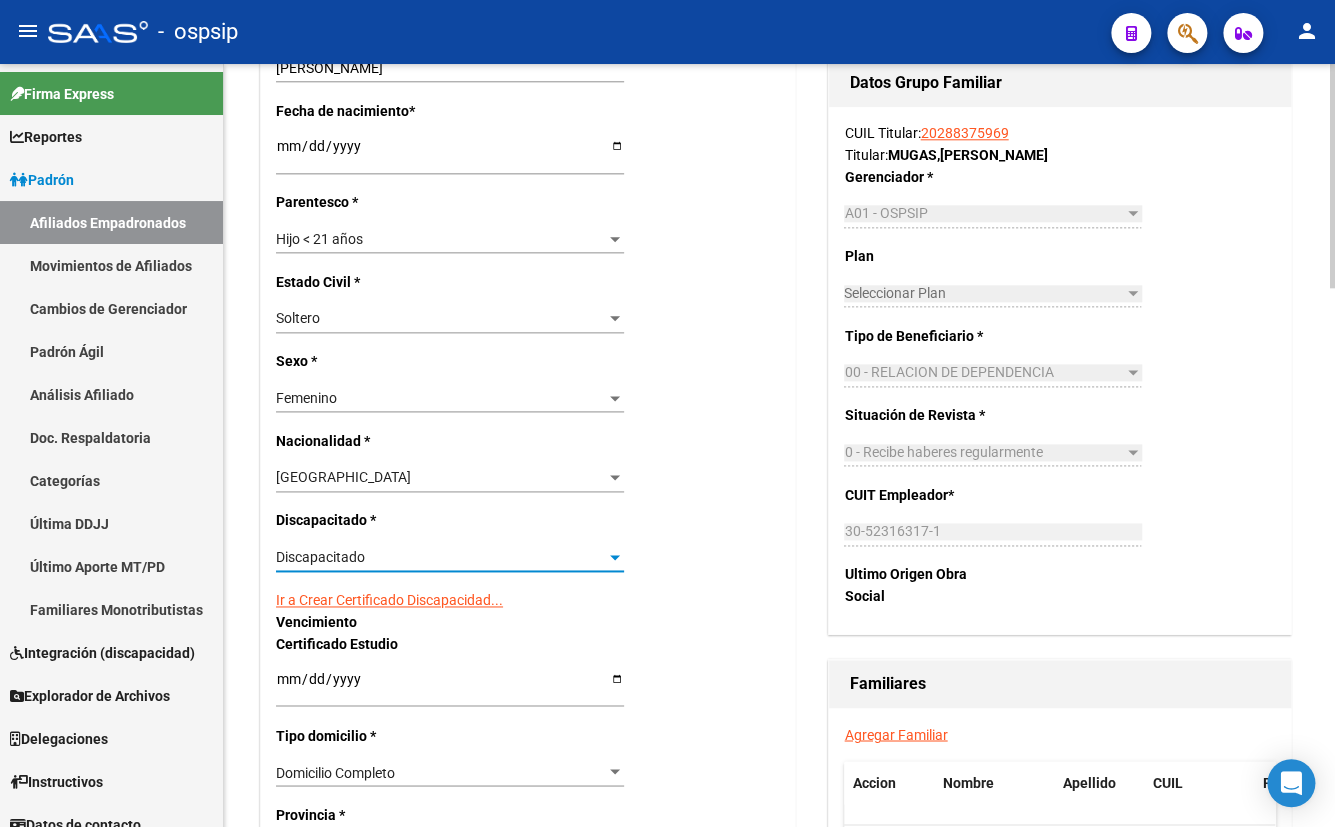
click at [333, 594] on link "Ir a Crear Certificado Discapacidad..." at bounding box center [389, 600] width 227 height 16
click at [391, 597] on link "Ir a Crear Certificado Discapacidad..." at bounding box center [389, 600] width 227 height 16
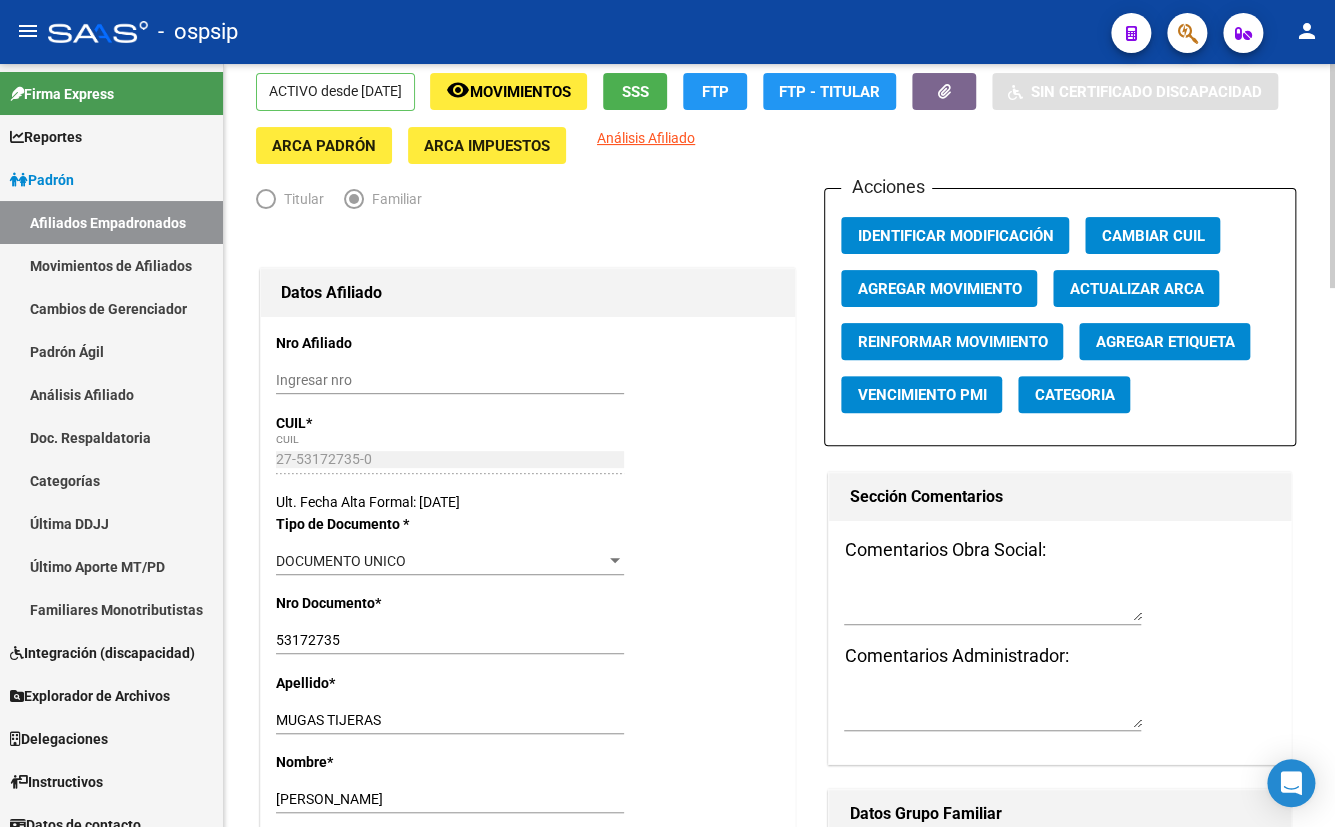
scroll to position [0, 0]
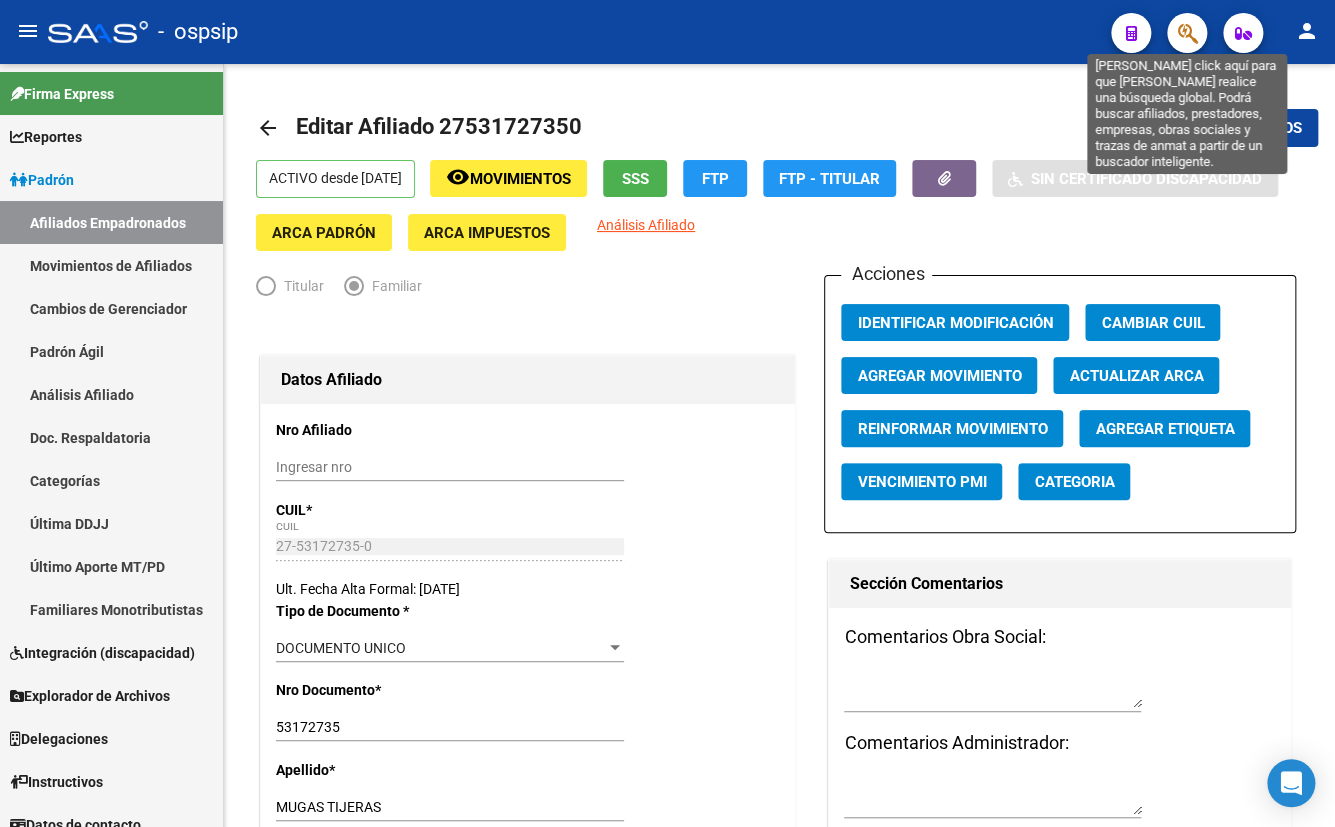
click at [1182, 32] on icon "button" at bounding box center [1187, 33] width 20 height 23
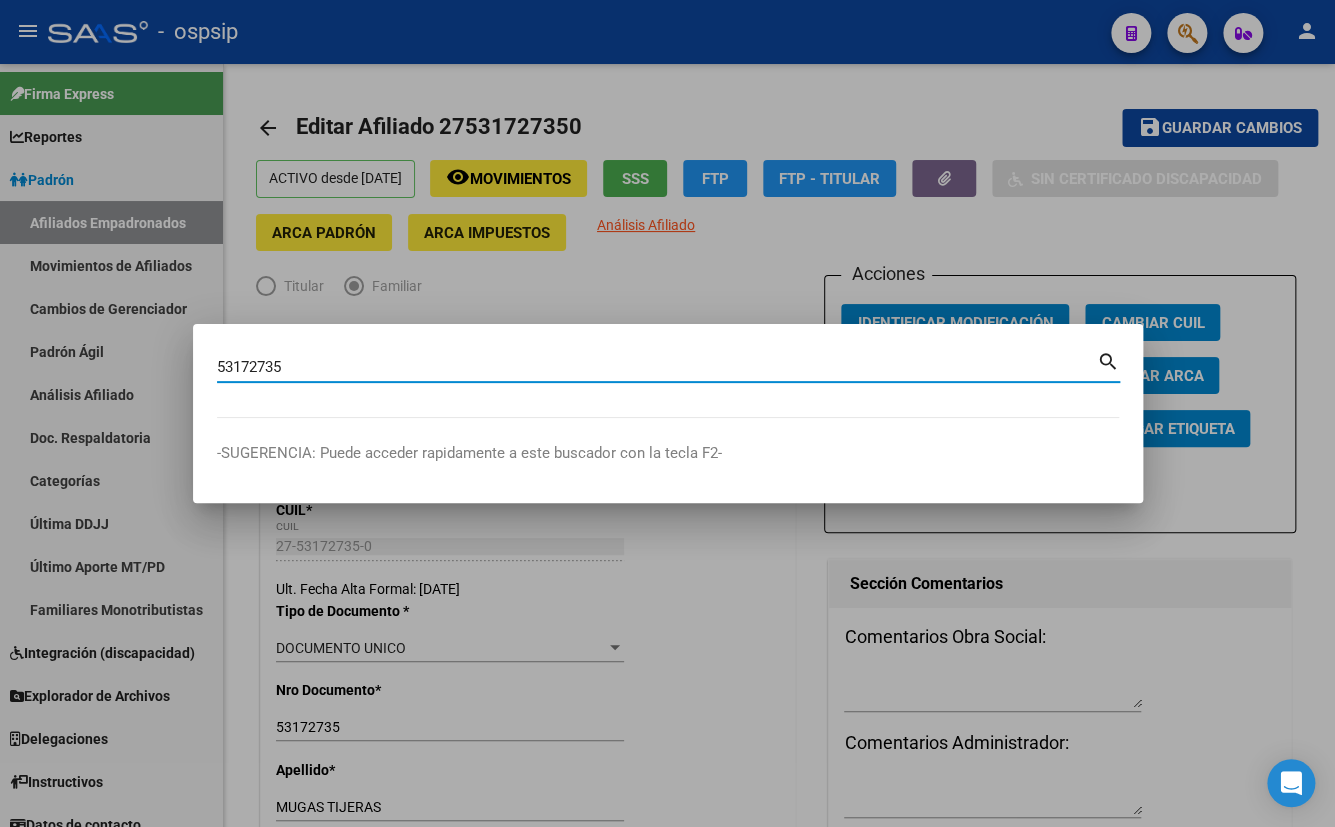
type input "53172735"
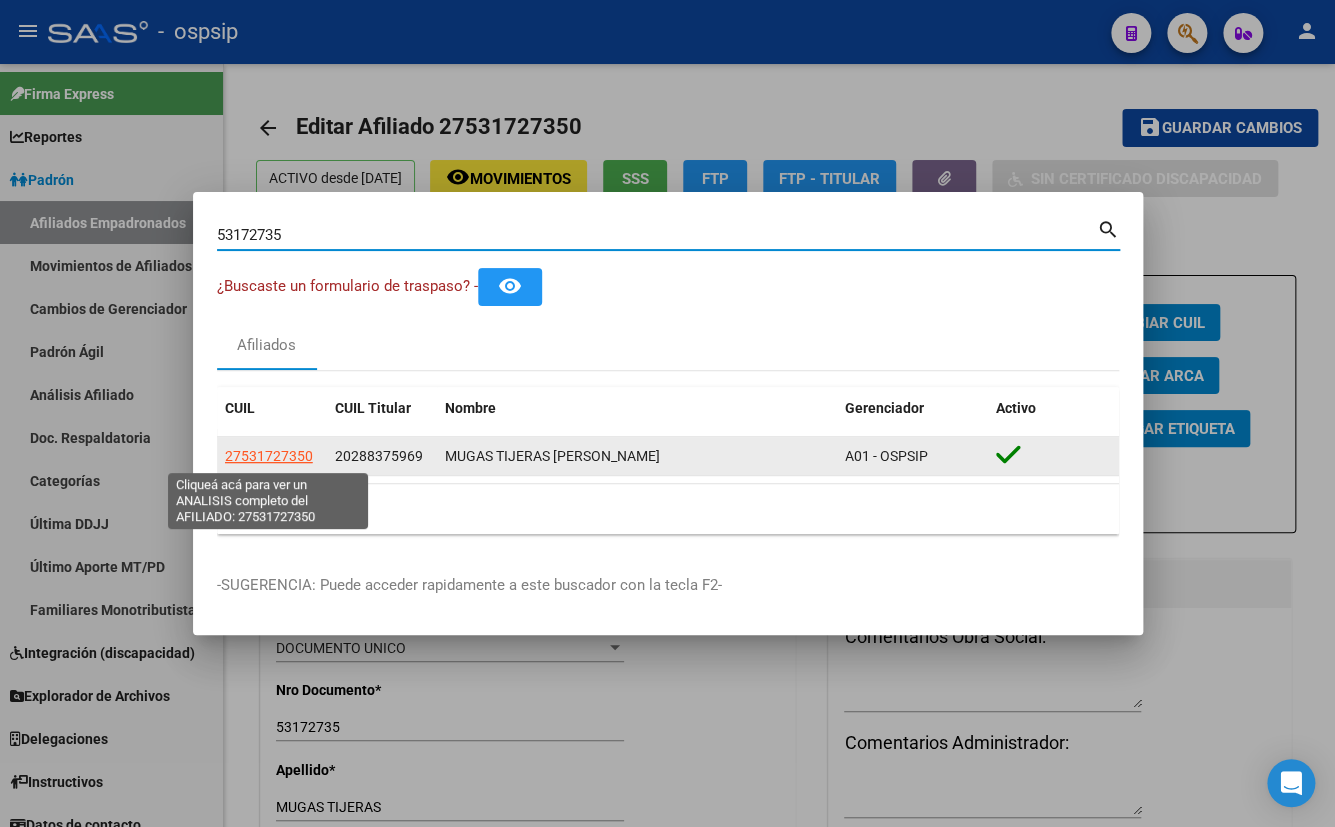
click at [244, 455] on span "27531727350" at bounding box center [269, 456] width 88 height 16
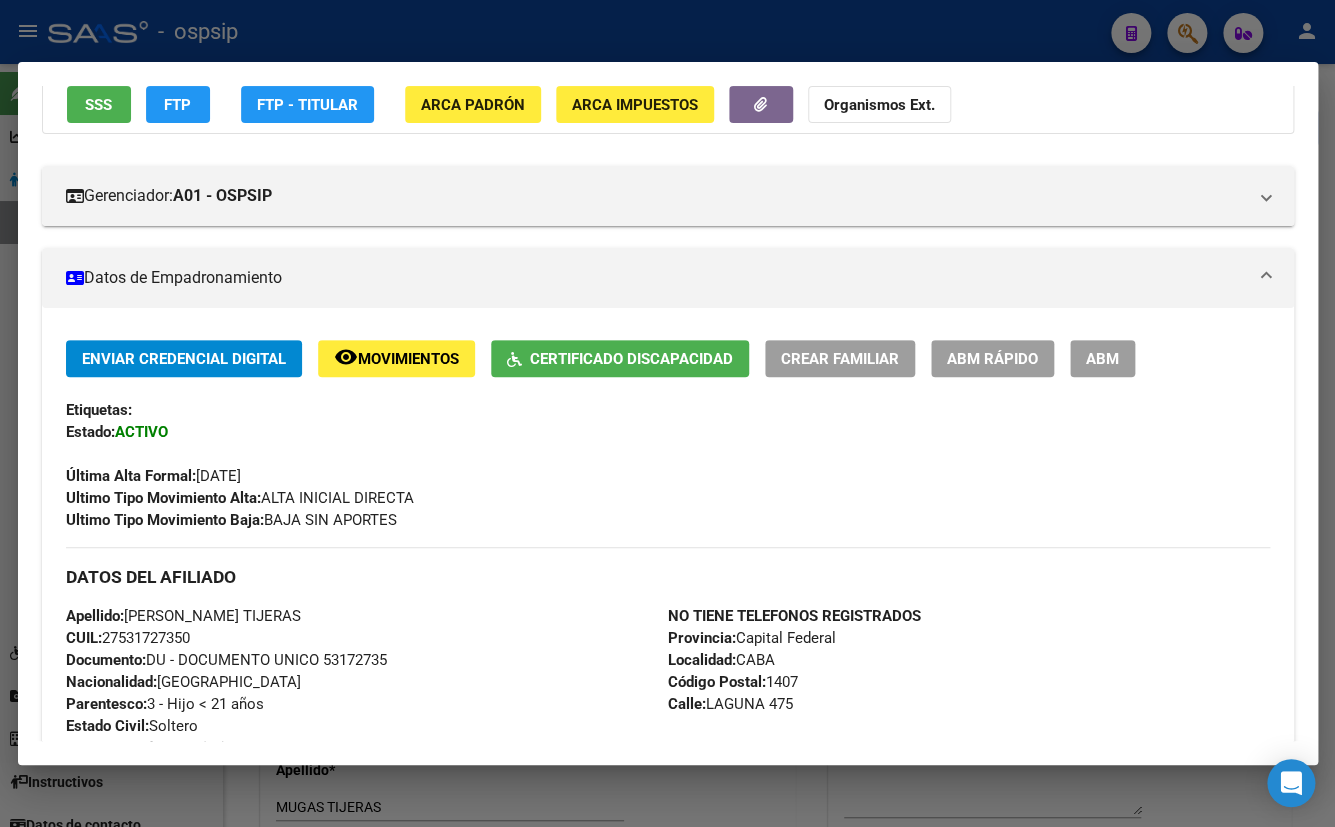
scroll to position [181, 0]
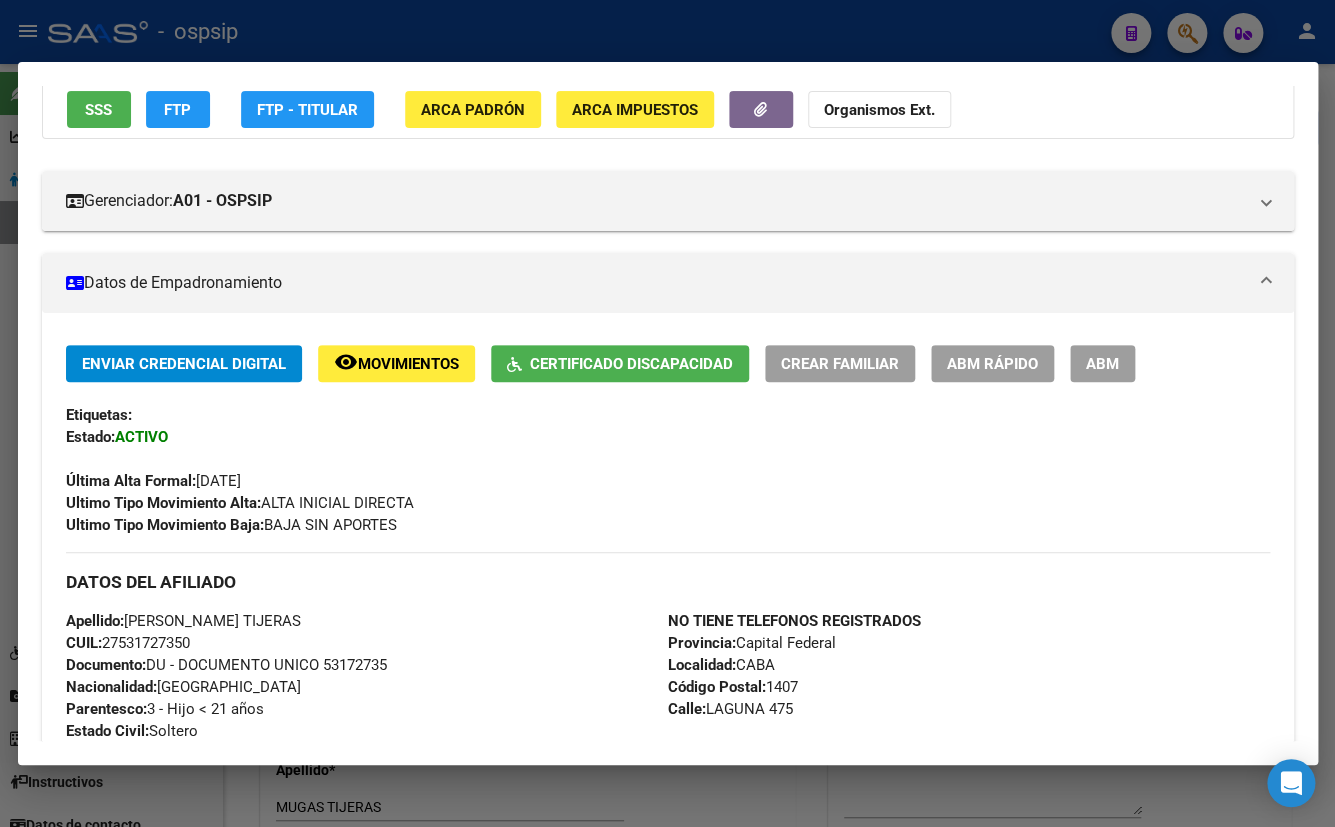
click at [1098, 360] on span "ABM" at bounding box center [1102, 364] width 33 height 18
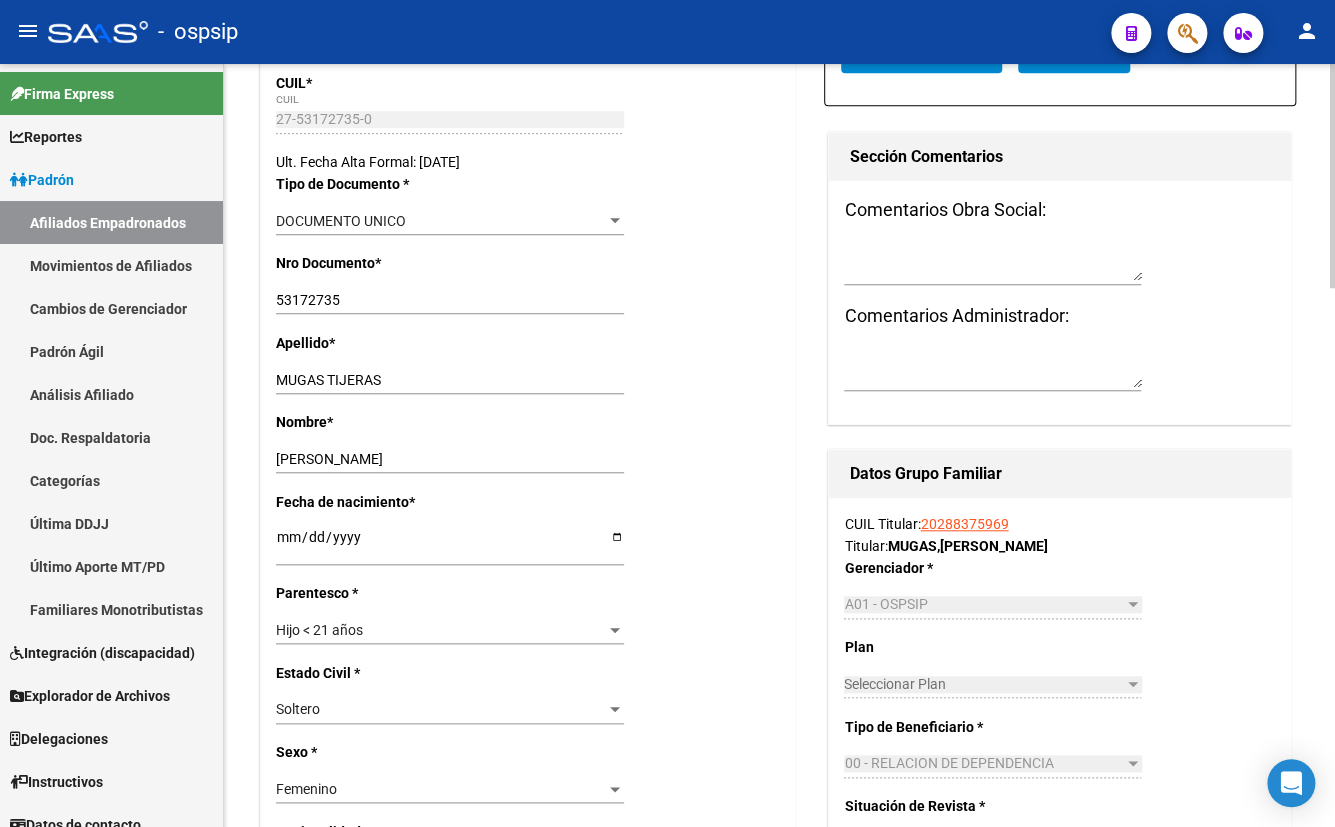
scroll to position [454, 0]
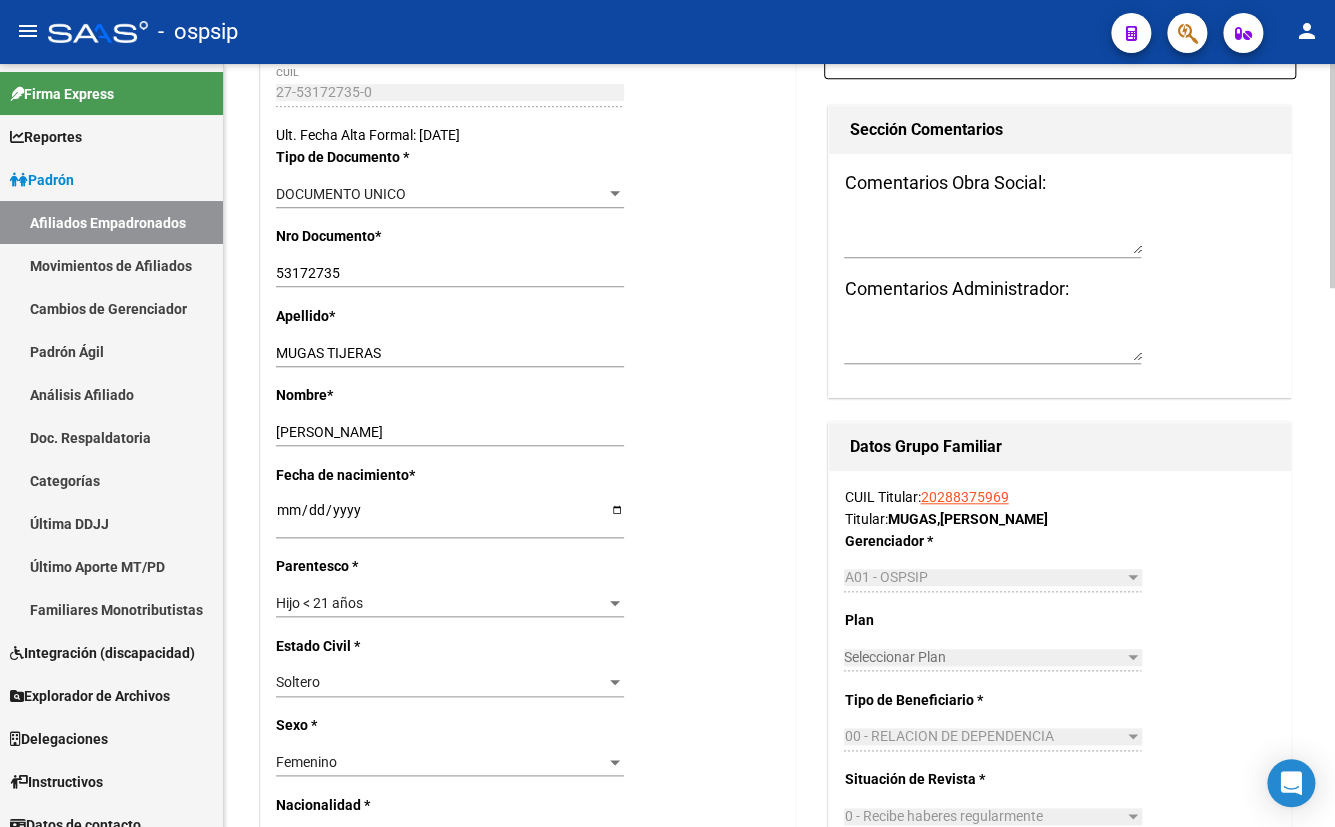
click at [325, 589] on div "Hijo < 21 años Seleccionar parentesco" at bounding box center [450, 603] width 348 height 28
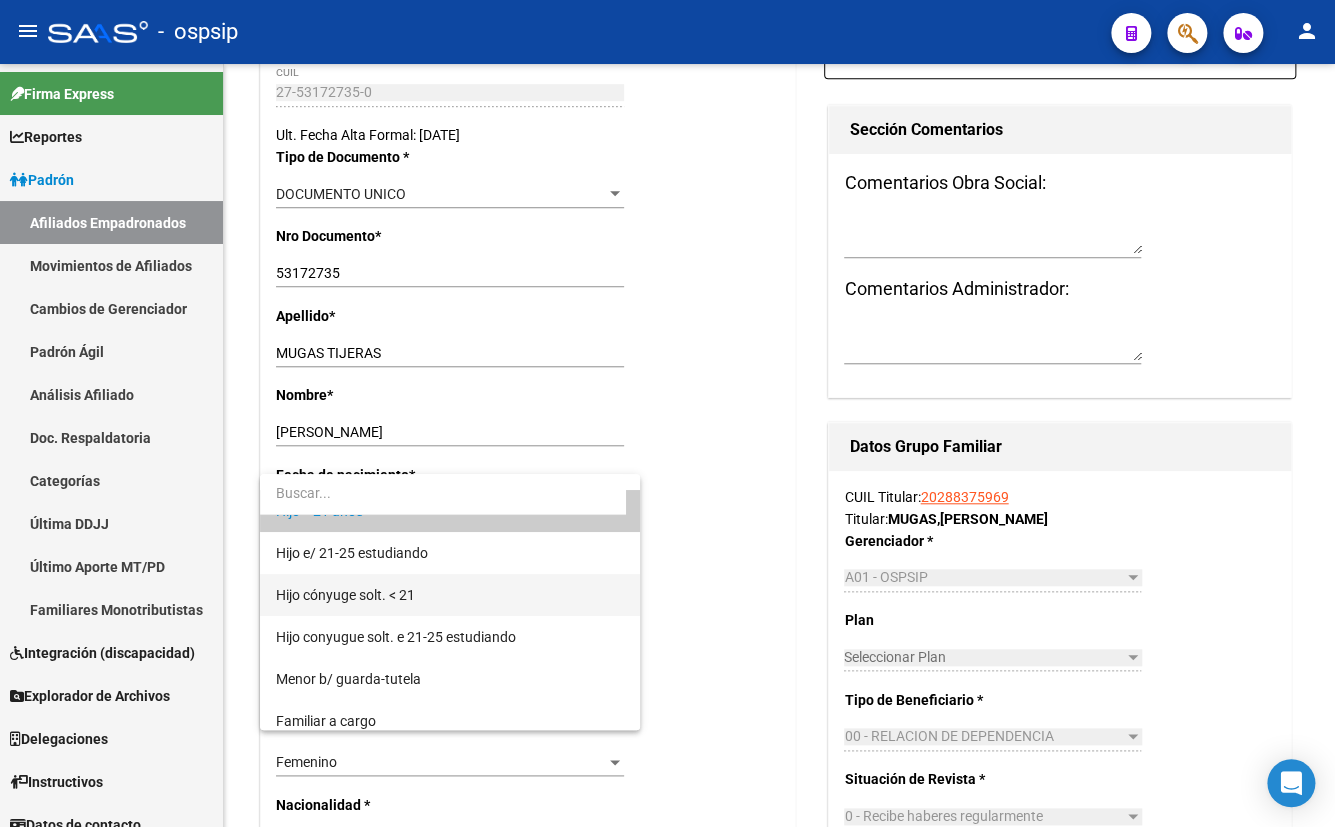
scroll to position [200, 0]
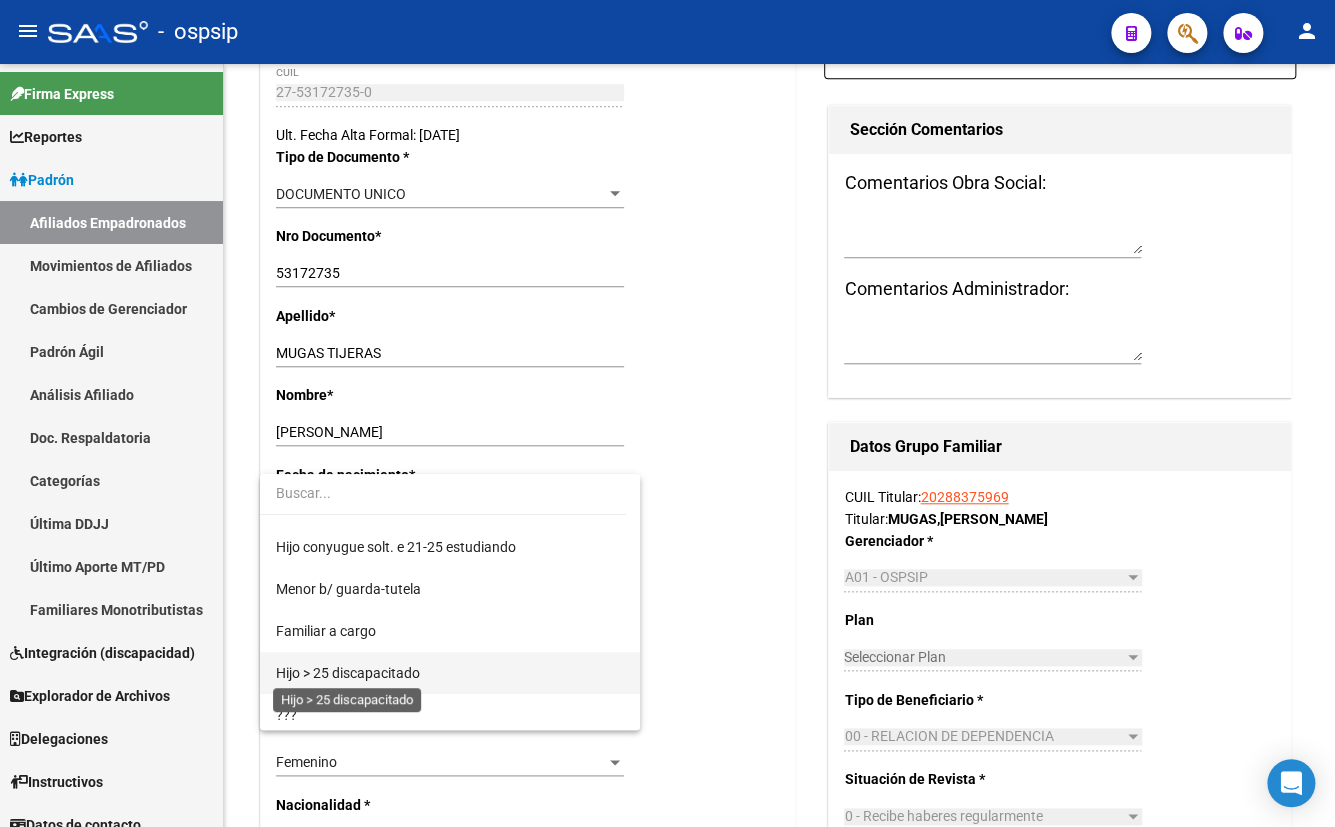
click at [378, 672] on span "Hijo > 25 discapacitado" at bounding box center [348, 673] width 144 height 16
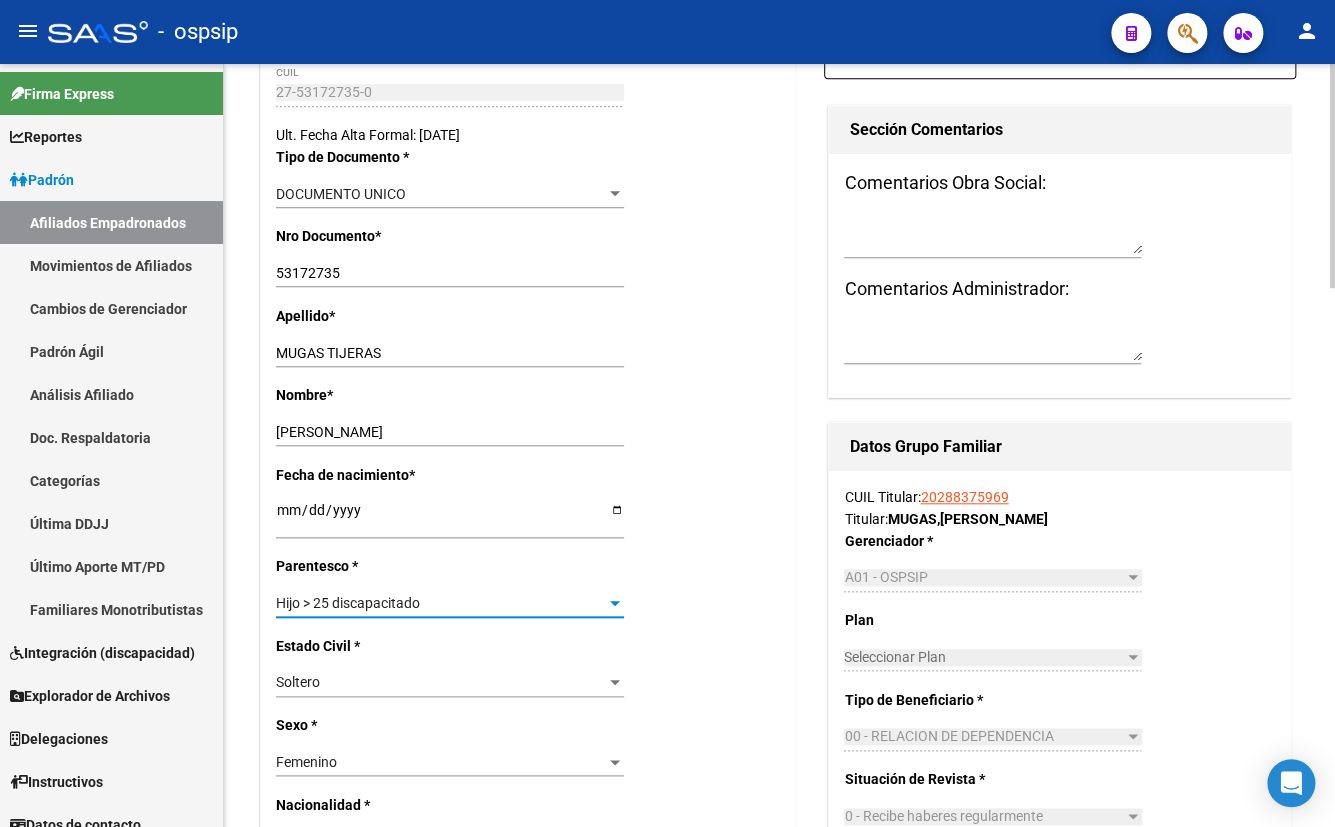
scroll to position [0, 0]
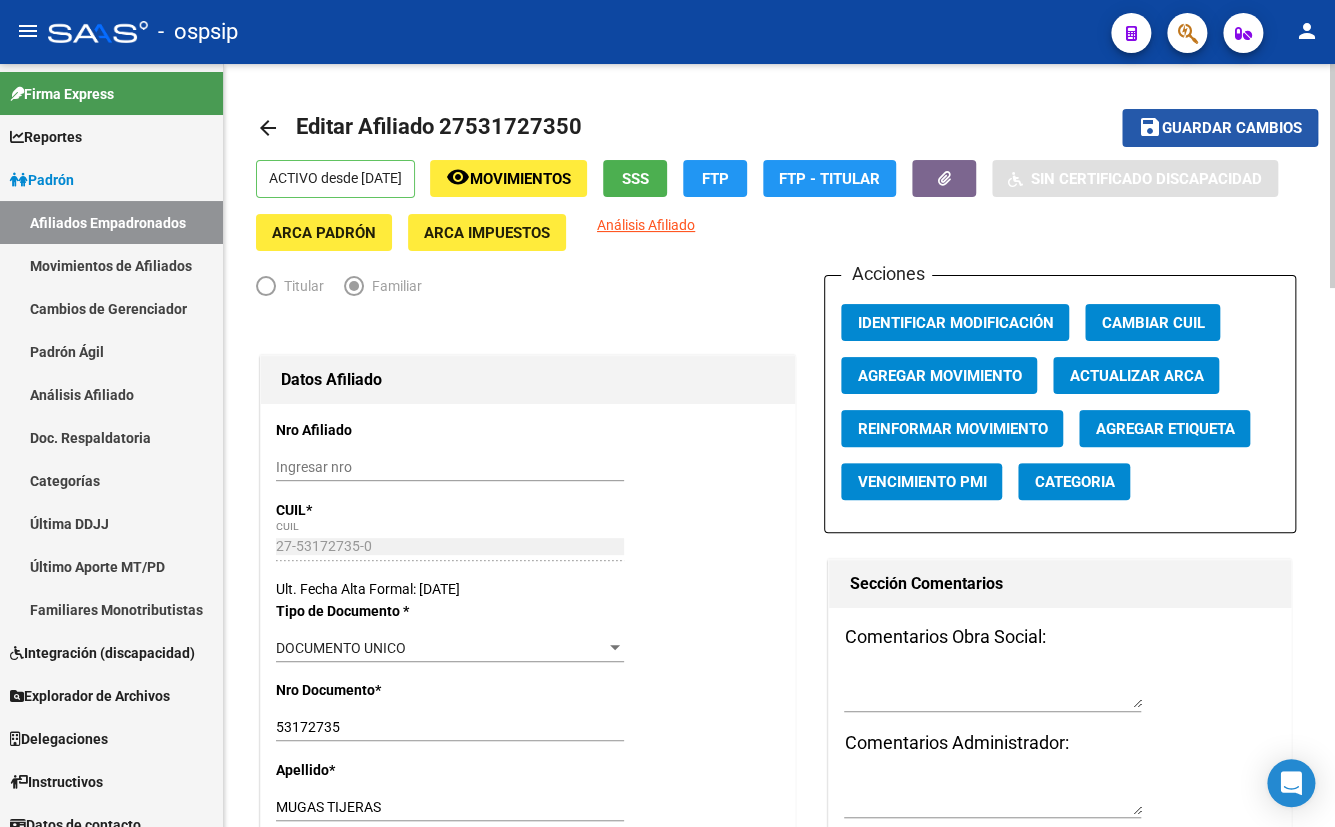
click at [1191, 127] on span "Guardar cambios" at bounding box center [1232, 129] width 140 height 18
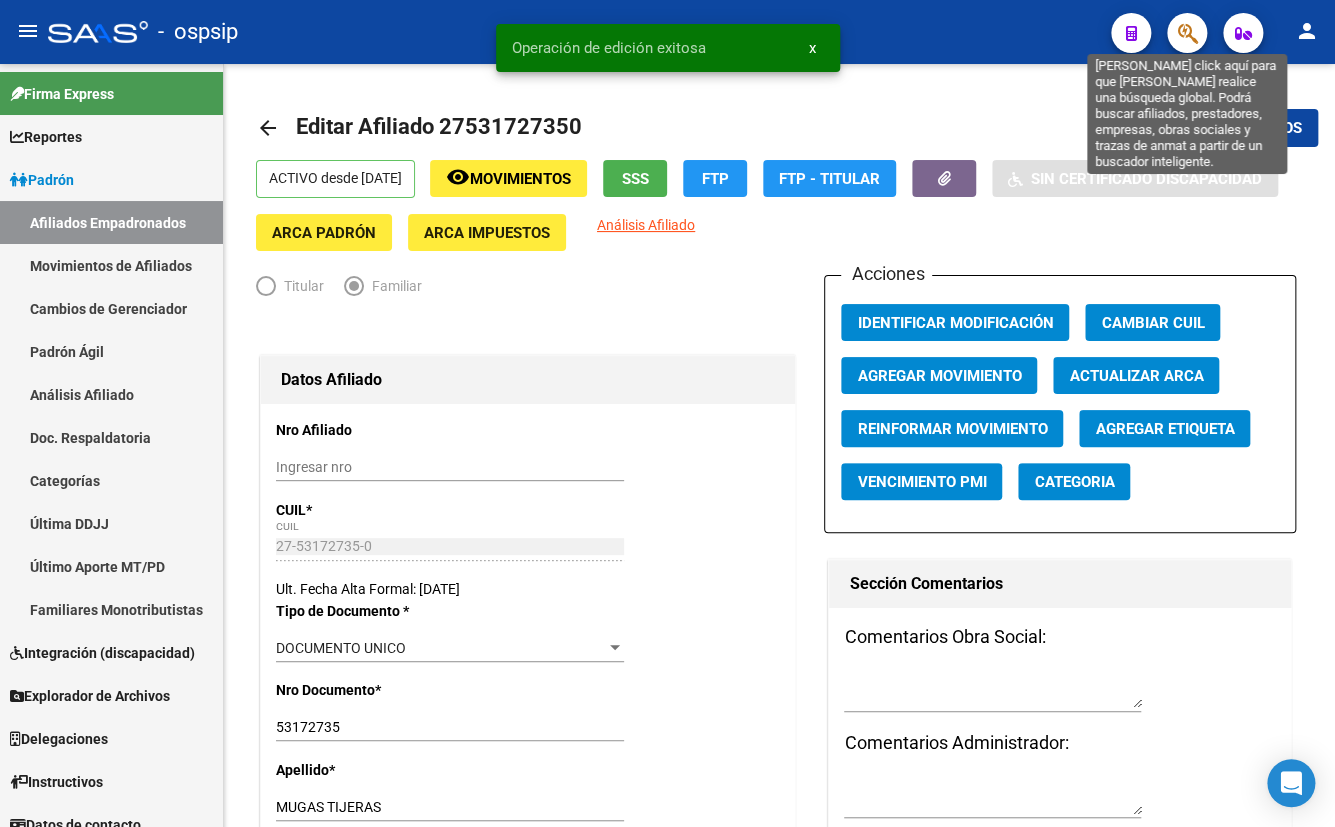
click at [1186, 33] on icon "button" at bounding box center [1187, 33] width 20 height 23
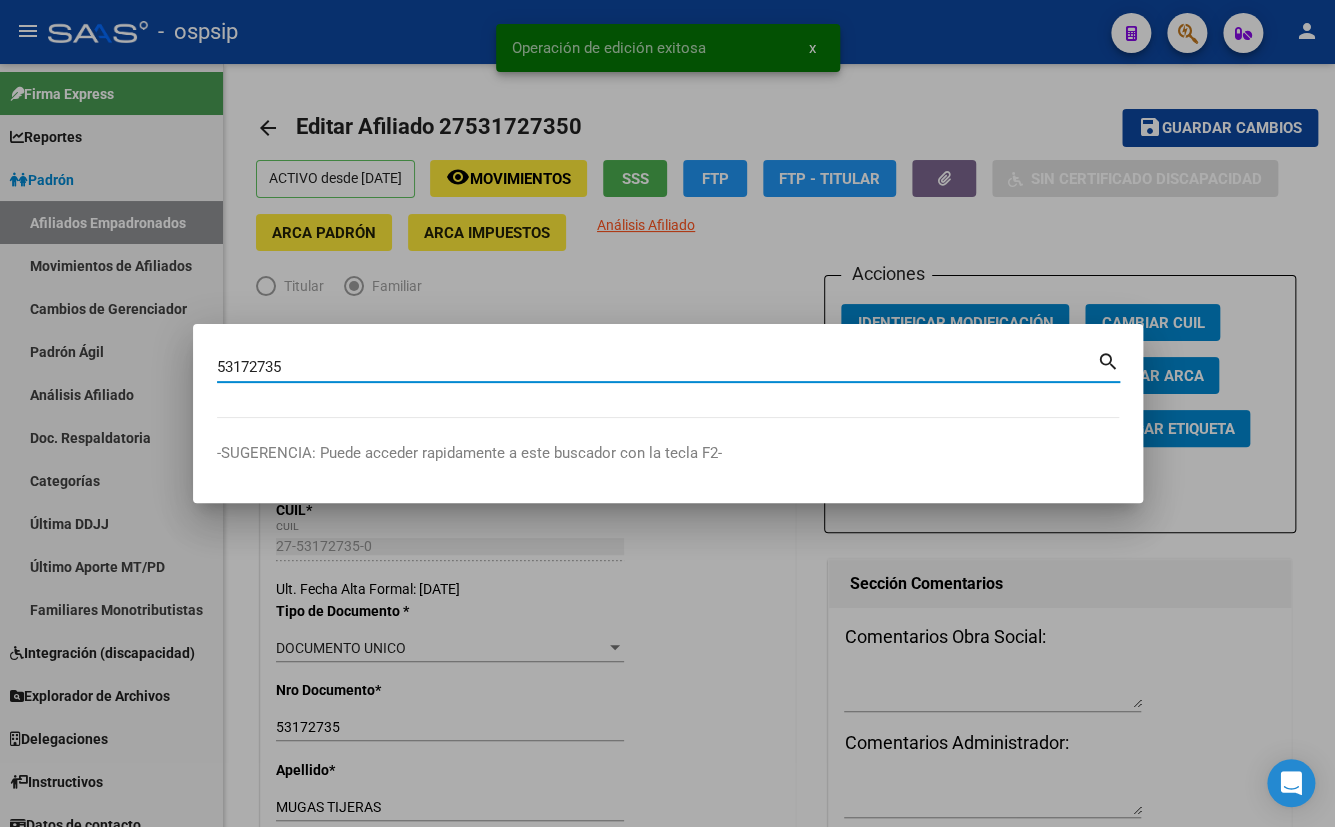
type input "53172735"
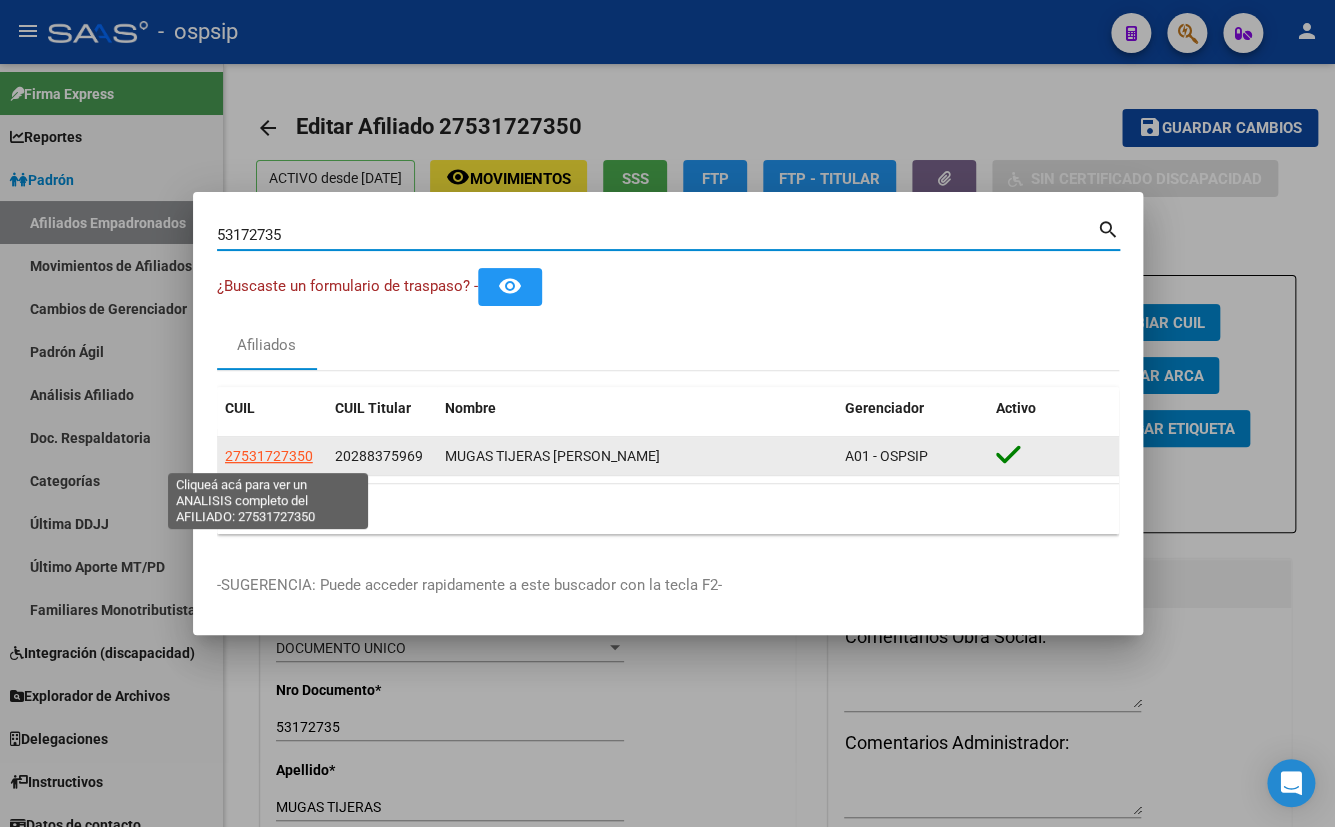
click at [245, 452] on span "27531727350" at bounding box center [269, 456] width 88 height 16
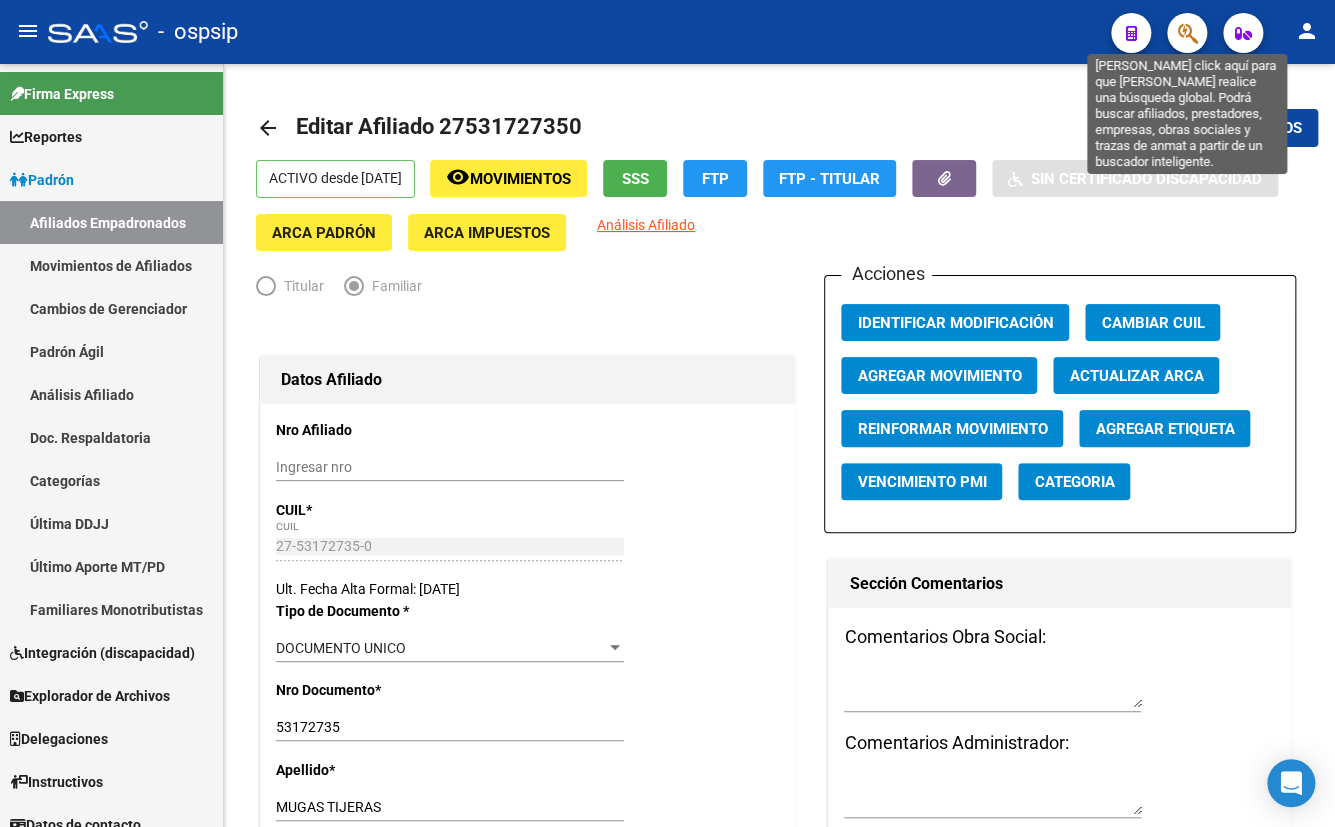
click at [1180, 30] on icon "button" at bounding box center [1187, 33] width 20 height 23
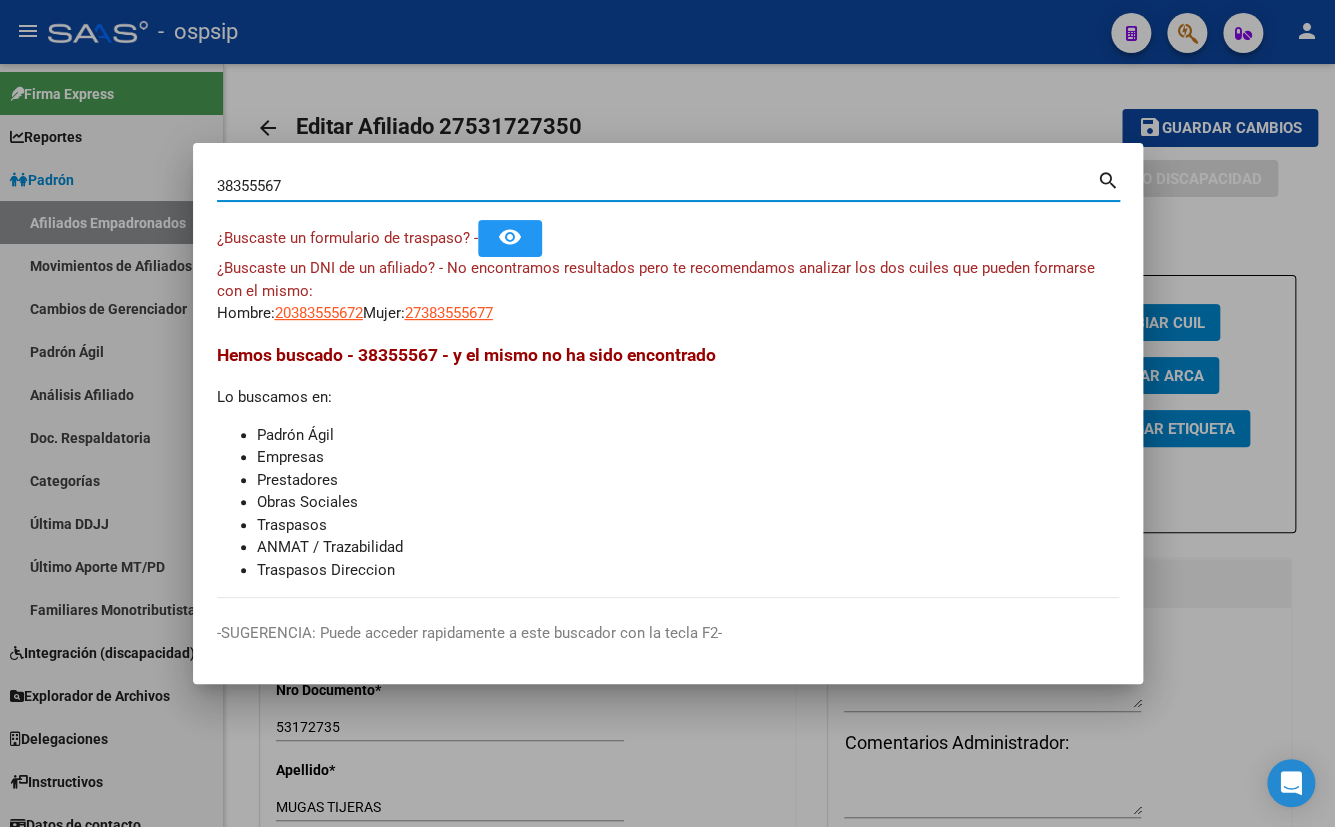
drag, startPoint x: 275, startPoint y: 181, endPoint x: 155, endPoint y: 180, distance: 120.0
click at [156, 180] on div "38355567 Buscar (apellido, dni, cuil, nro traspaso, cuit, obra social) search ¿…" at bounding box center [667, 413] width 1335 height 827
click at [266, 190] on input "38355567" at bounding box center [657, 186] width 880 height 18
type input "38355467"
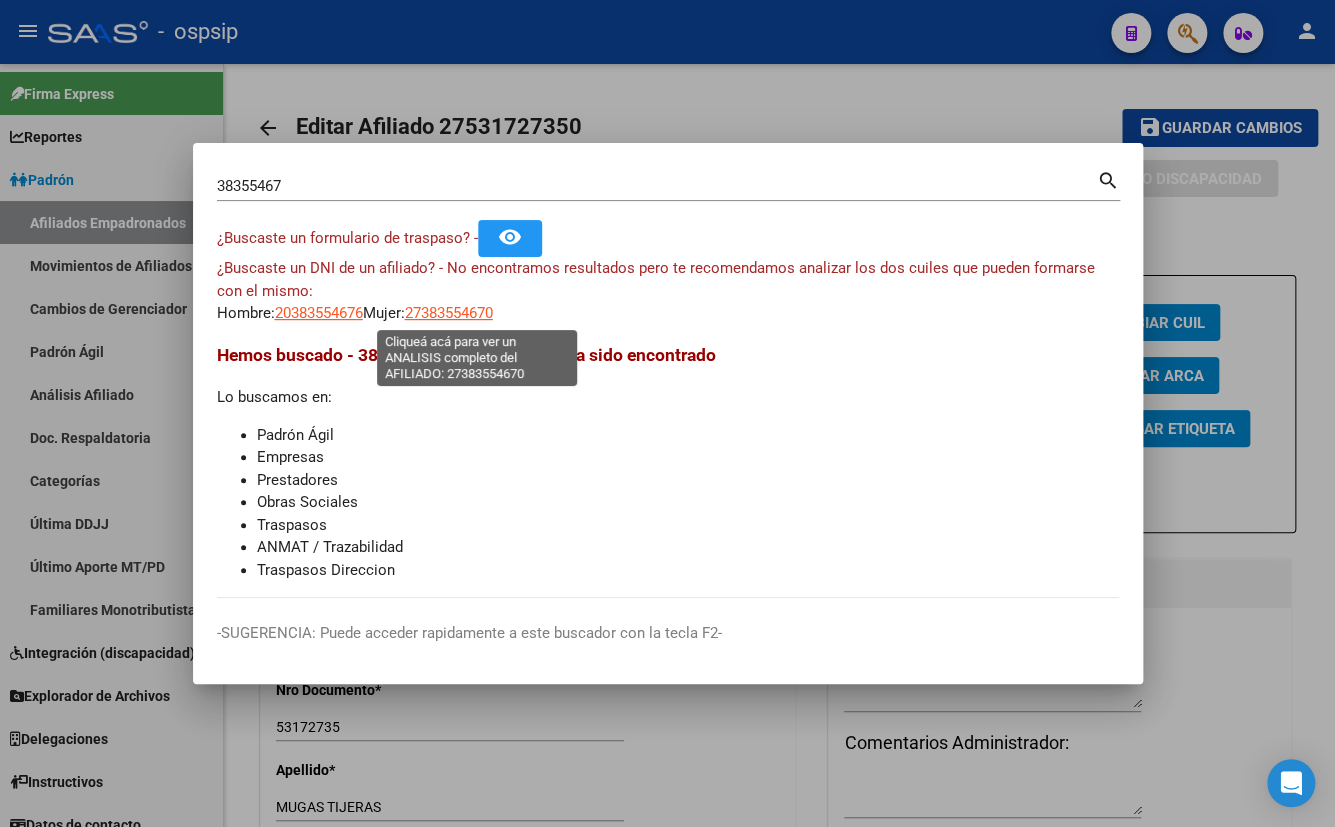
click at [468, 310] on span "27383554670" at bounding box center [449, 313] width 88 height 18
type textarea "27383554670"
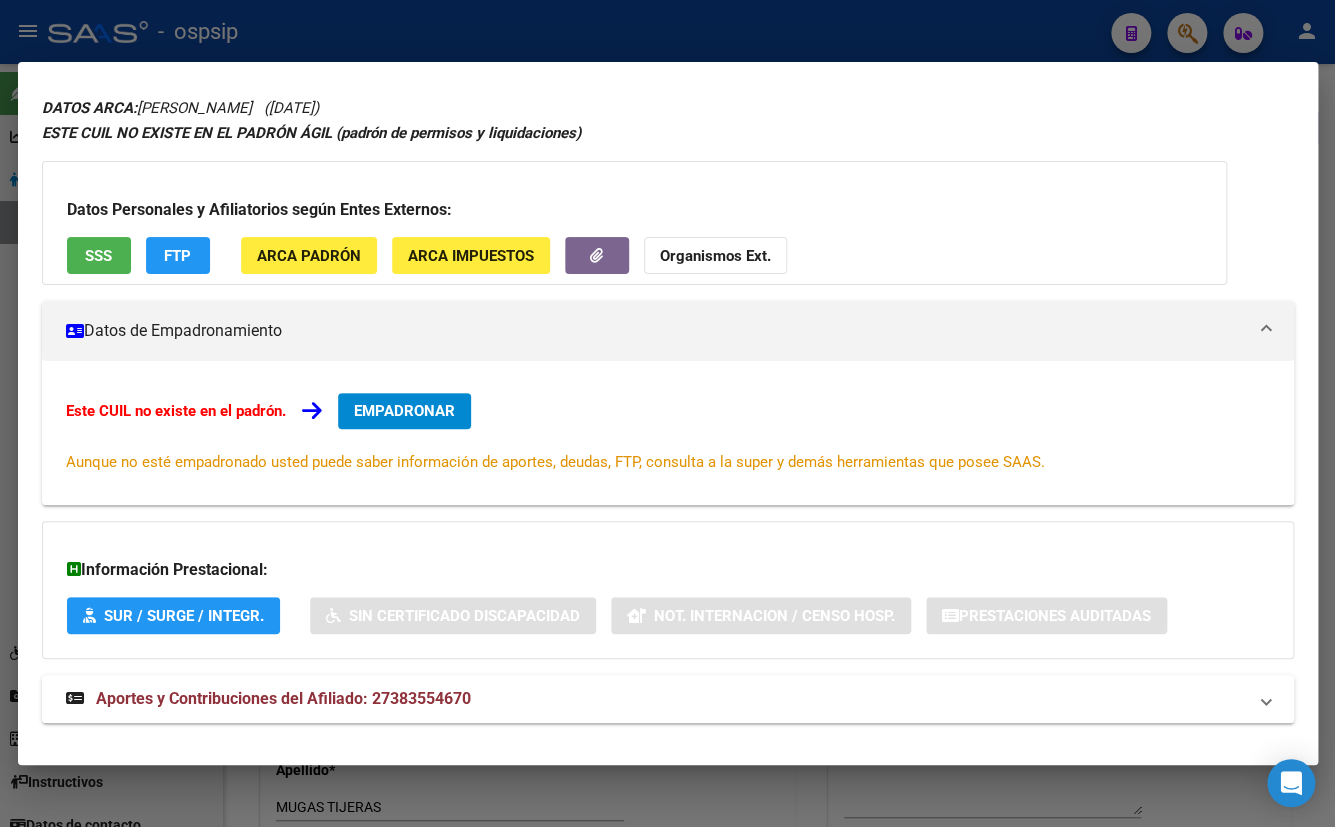
scroll to position [87, 0]
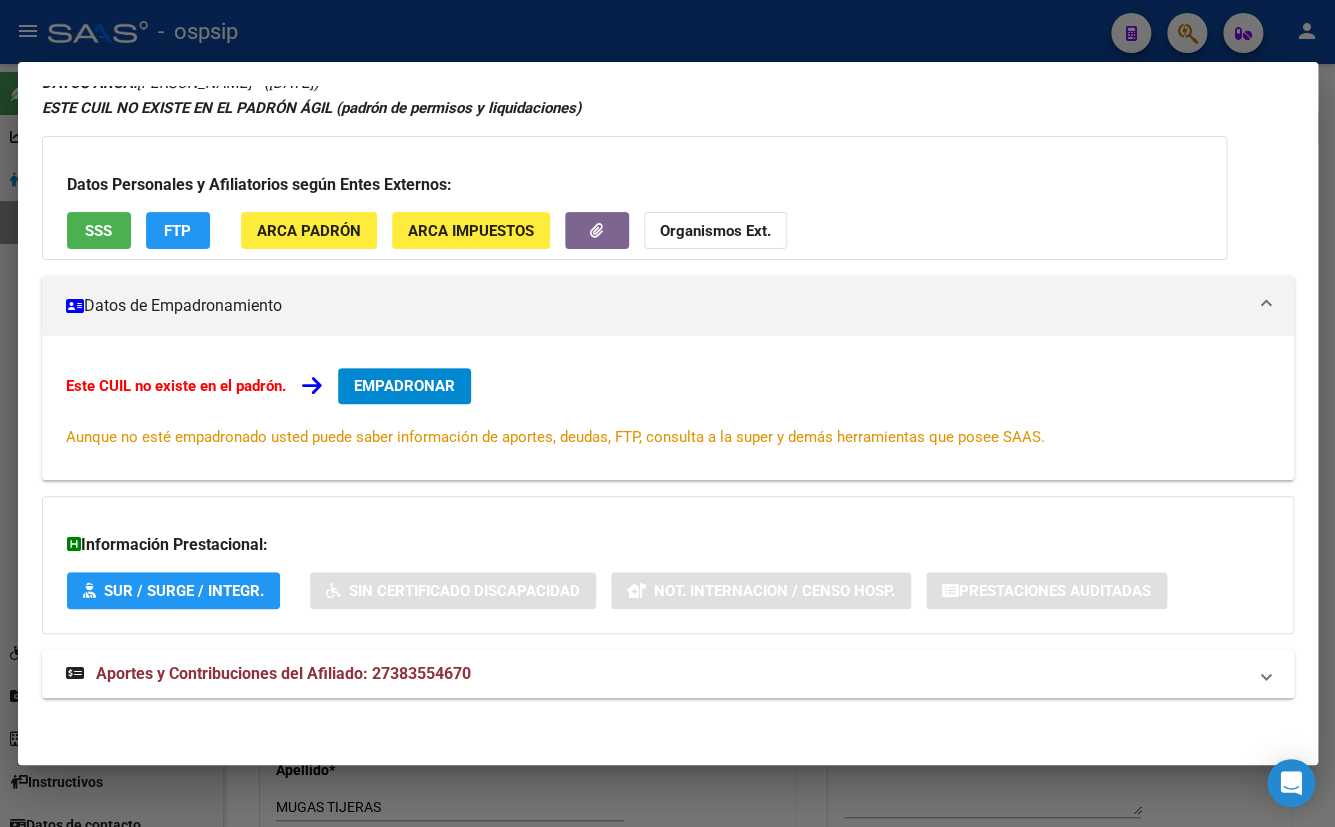
click at [434, 675] on span "Aportes y Contribuciones del Afiliado: 27383554670" at bounding box center [283, 673] width 375 height 19
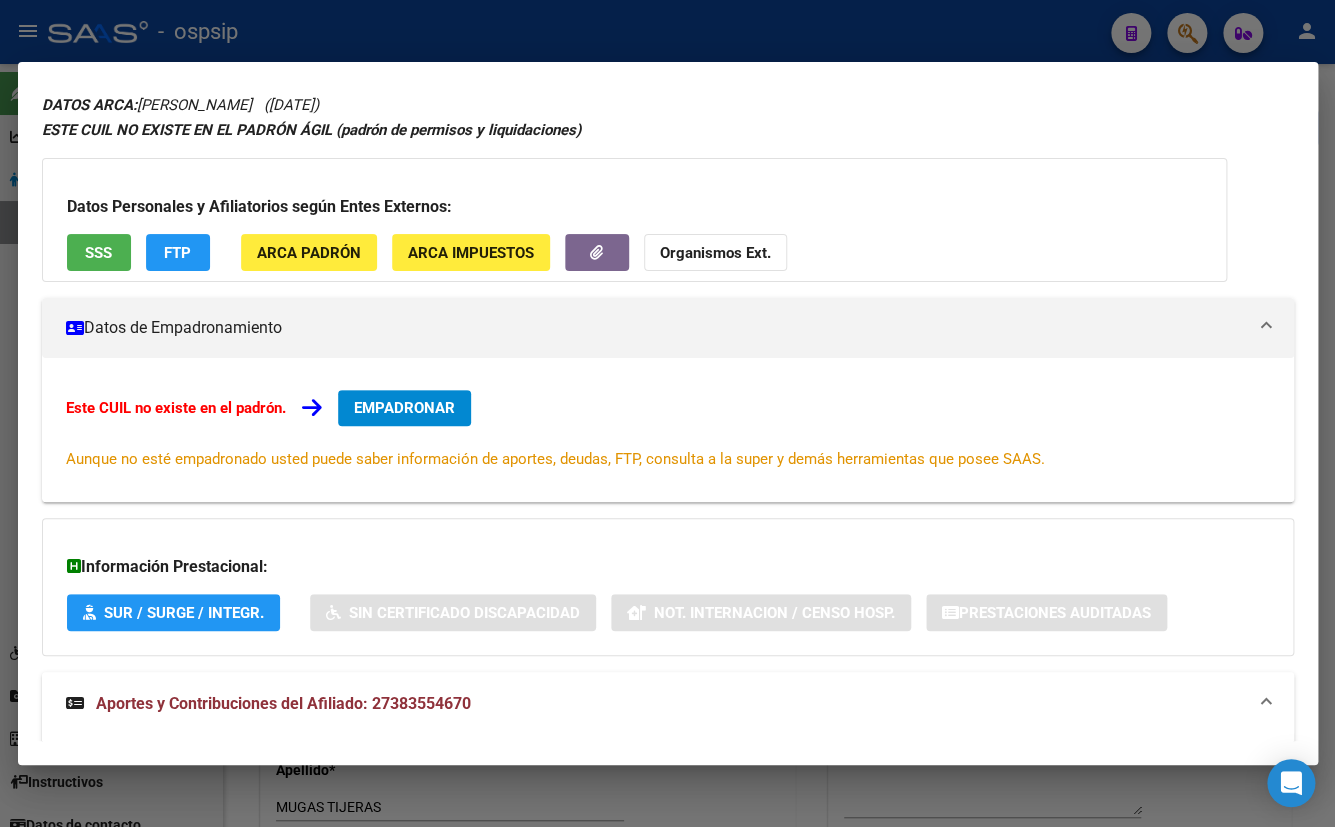
scroll to position [44, 0]
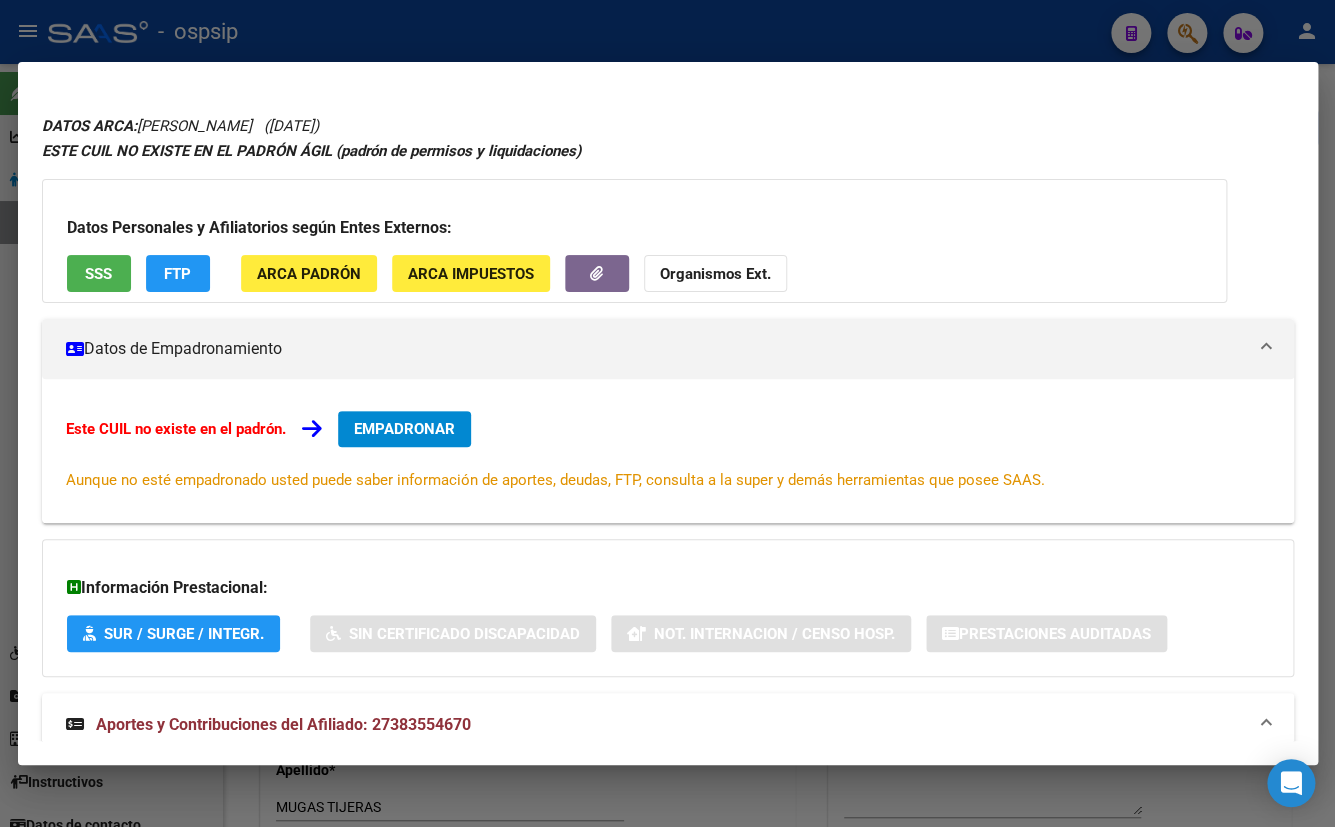
click at [462, 220] on h3 "Datos Personales y Afiliatorios según Entes Externos:" at bounding box center [634, 228] width 1135 height 24
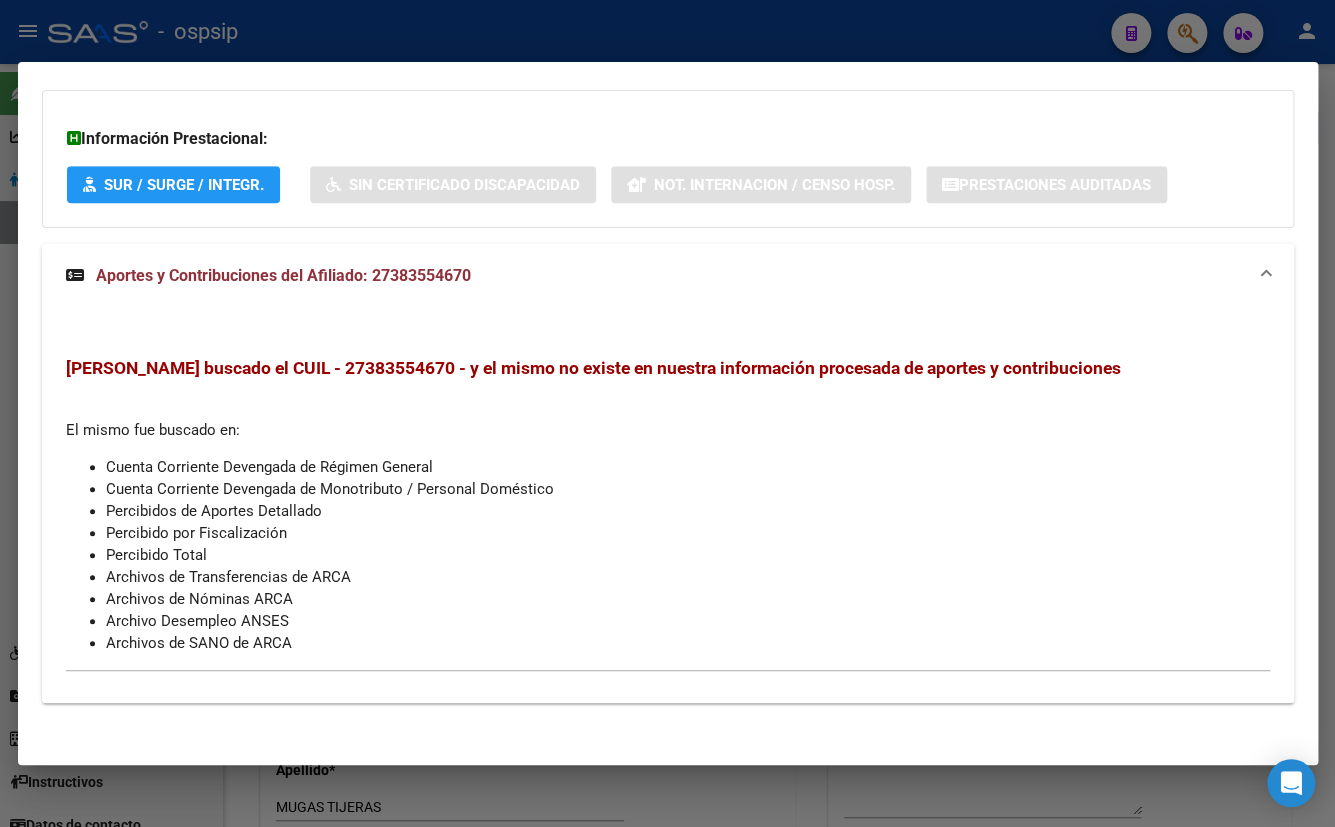
scroll to position [498, 0]
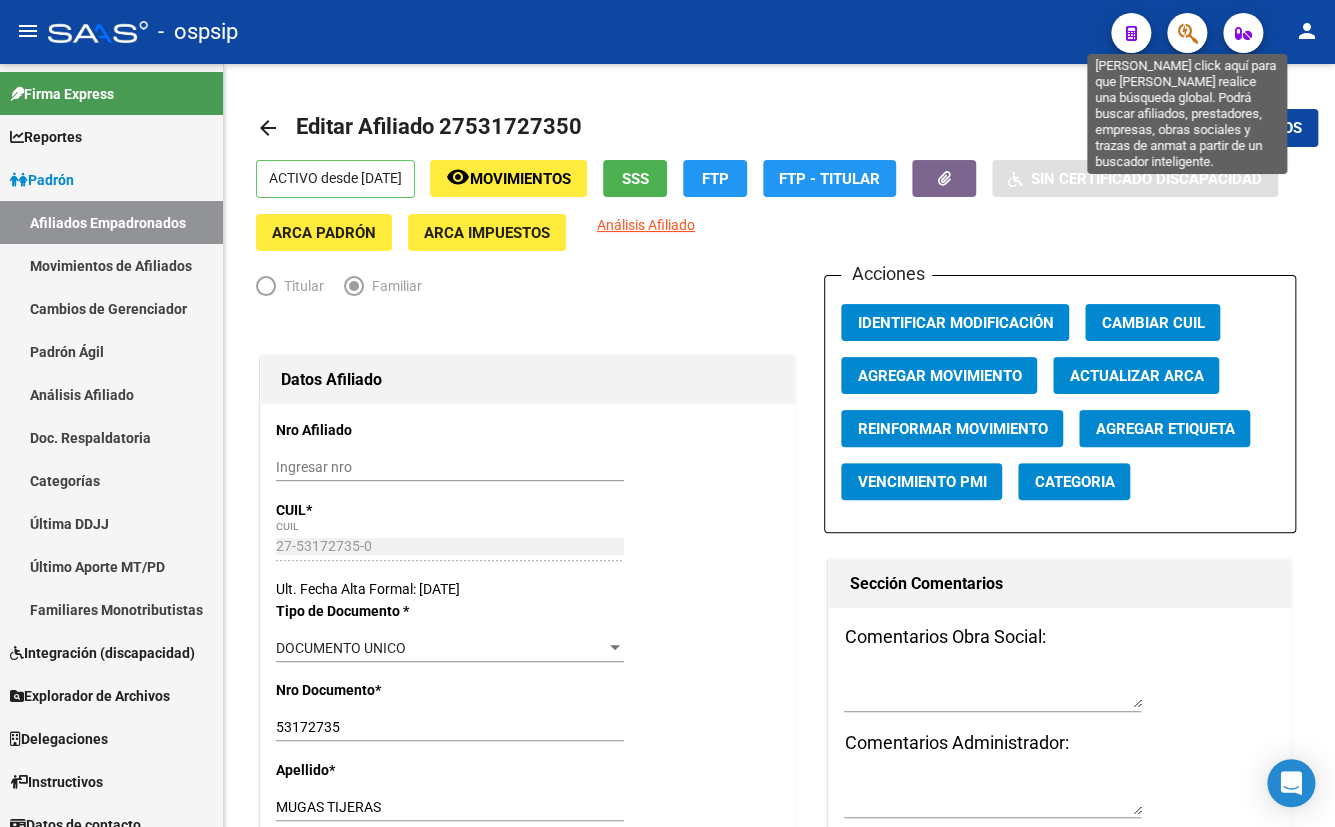
click at [1180, 29] on icon "button" at bounding box center [1187, 33] width 20 height 23
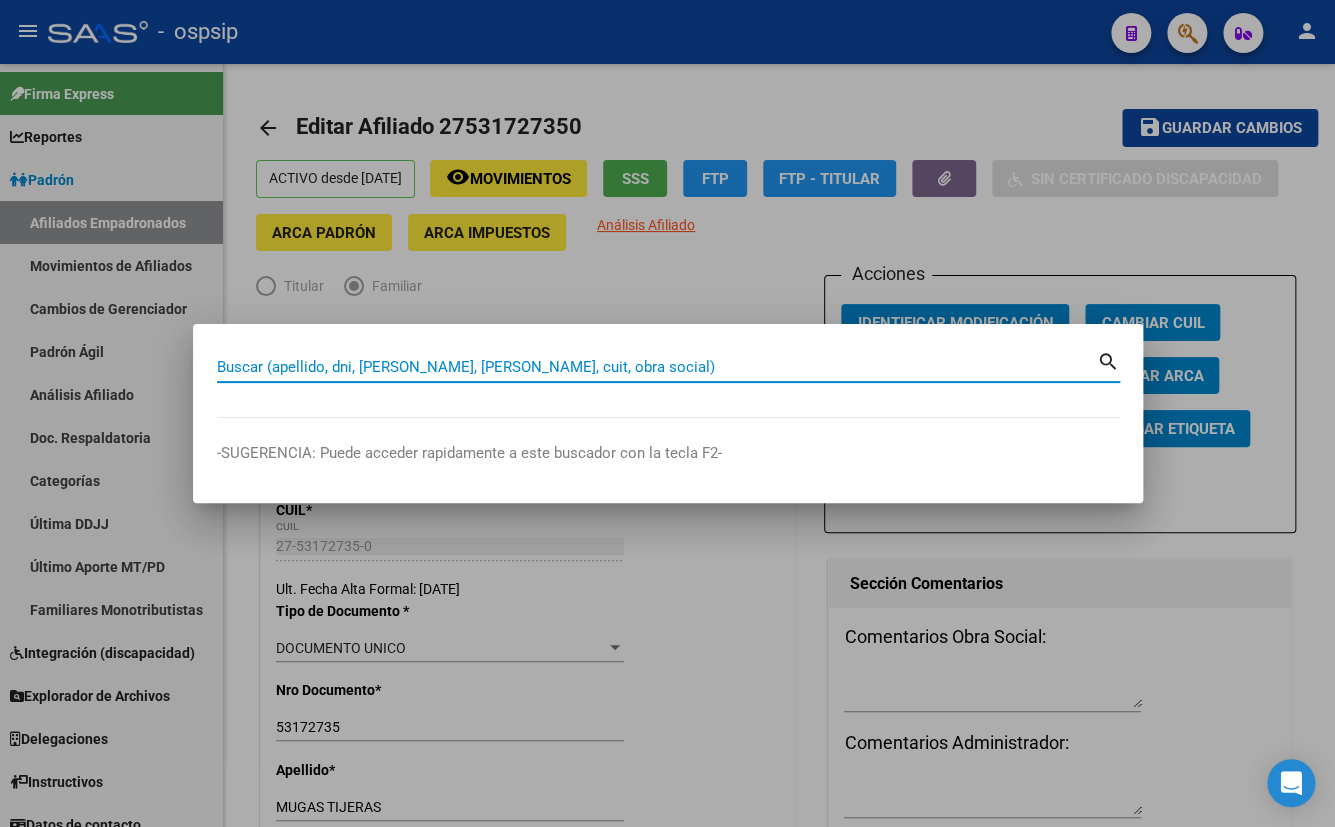
paste input "32.033.051"
type input "32033051"
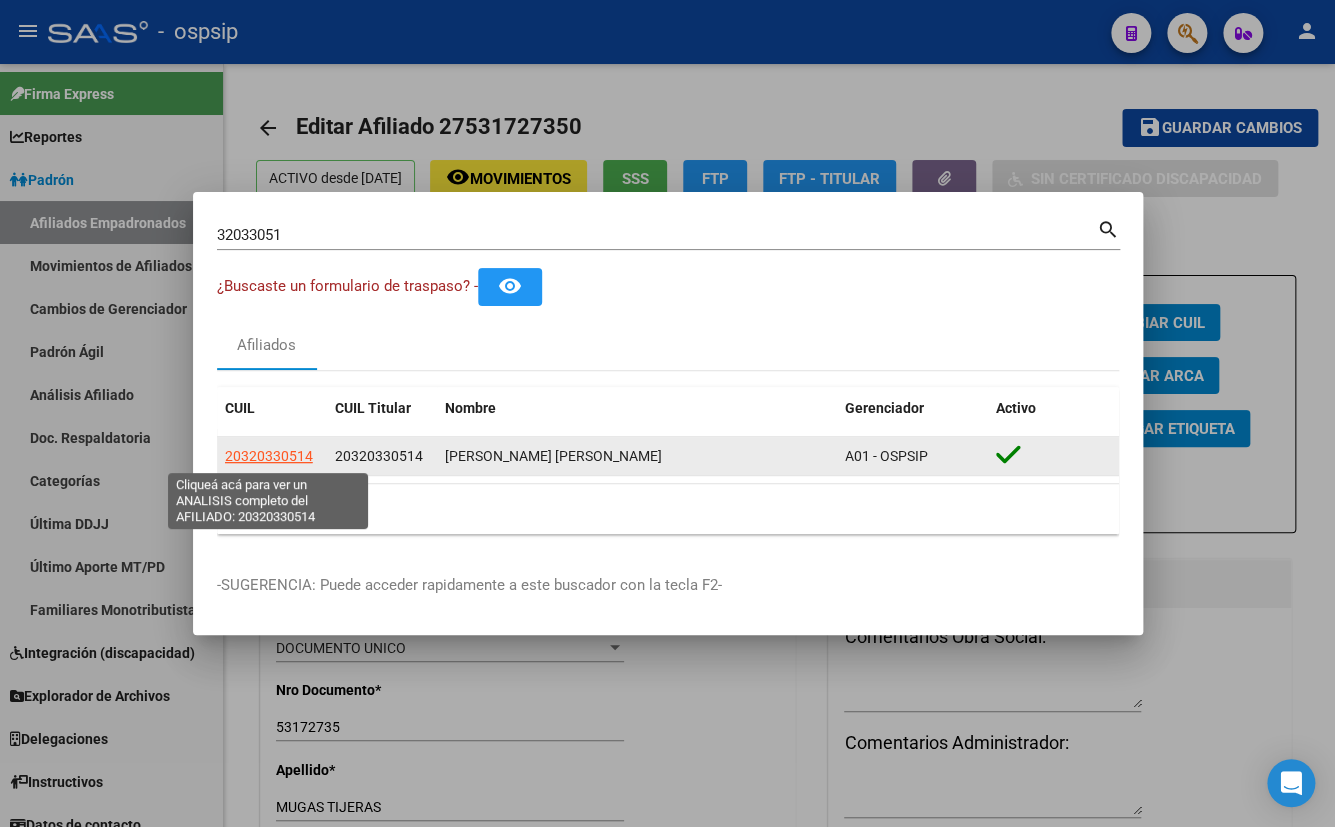
click at [269, 455] on span "20320330514" at bounding box center [269, 456] width 88 height 16
type textarea "20320330514"
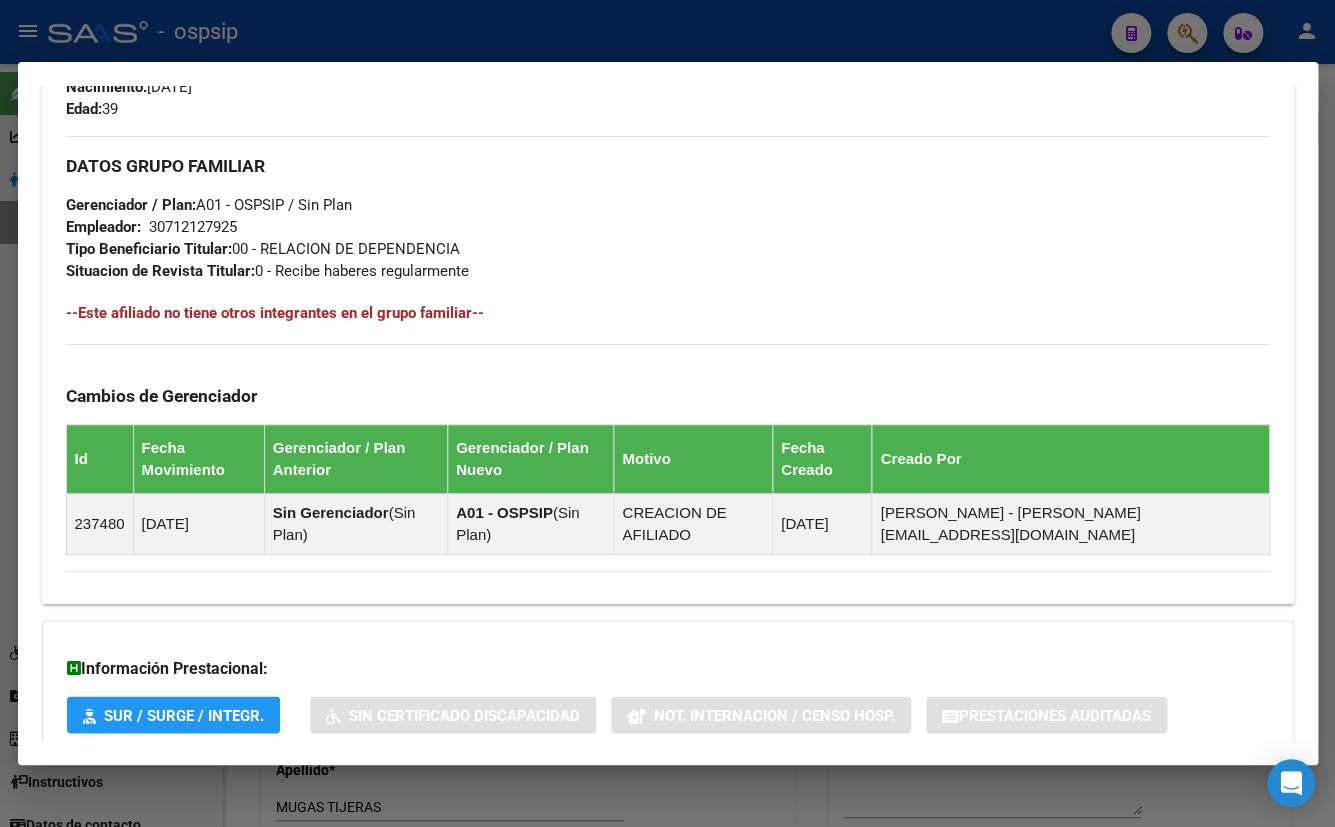
scroll to position [949, 0]
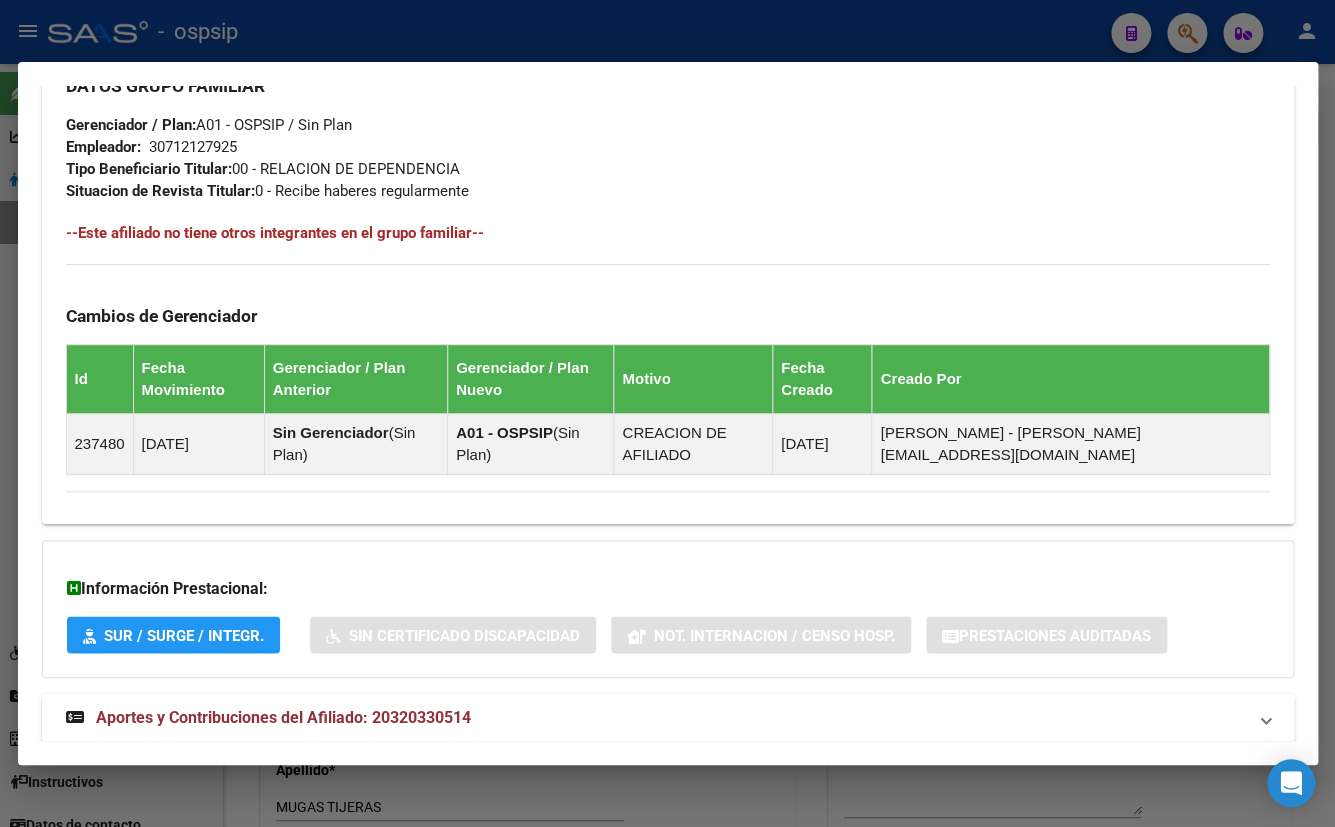
click at [420, 708] on span "Aportes y Contribuciones del Afiliado: 20320330514" at bounding box center [283, 717] width 375 height 19
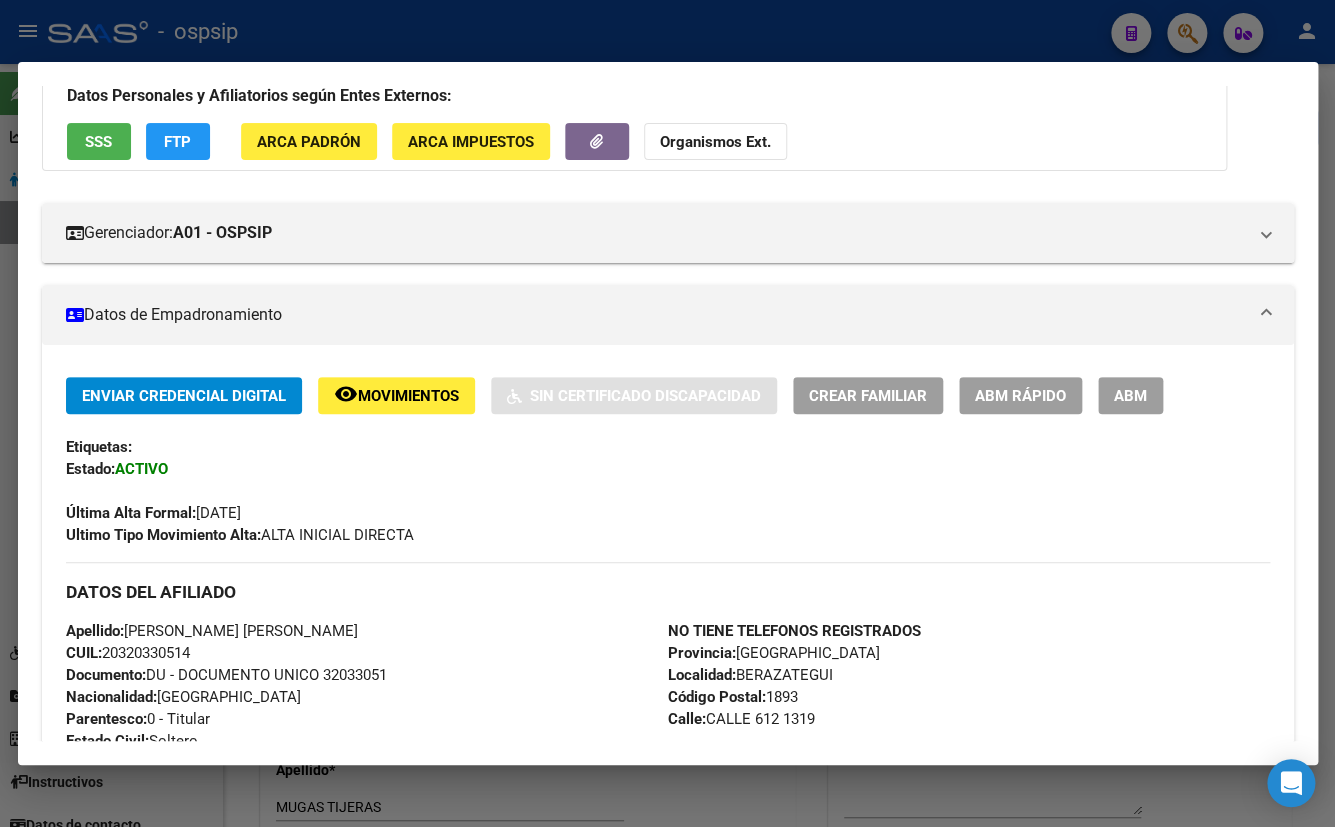
scroll to position [0, 0]
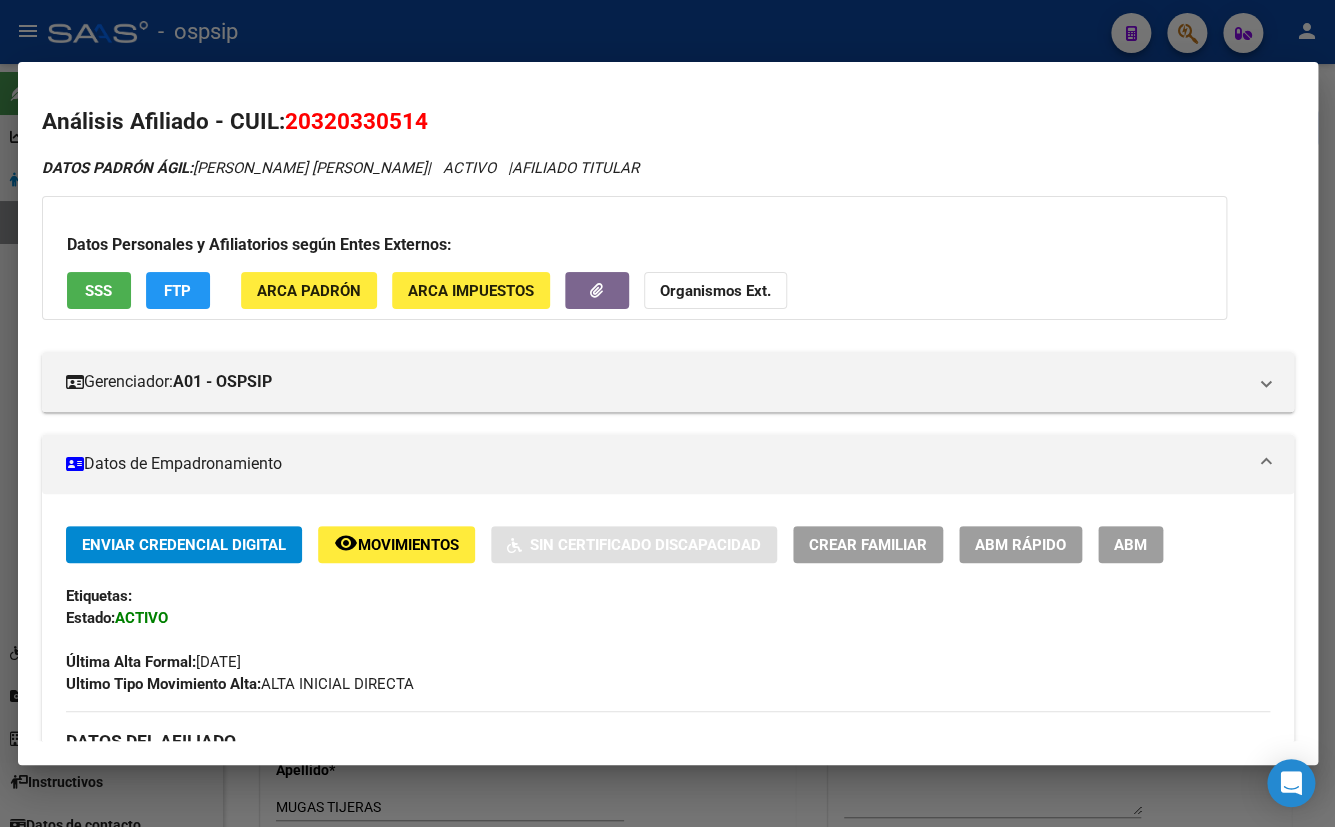
click at [619, 292] on button "button" at bounding box center [597, 290] width 64 height 37
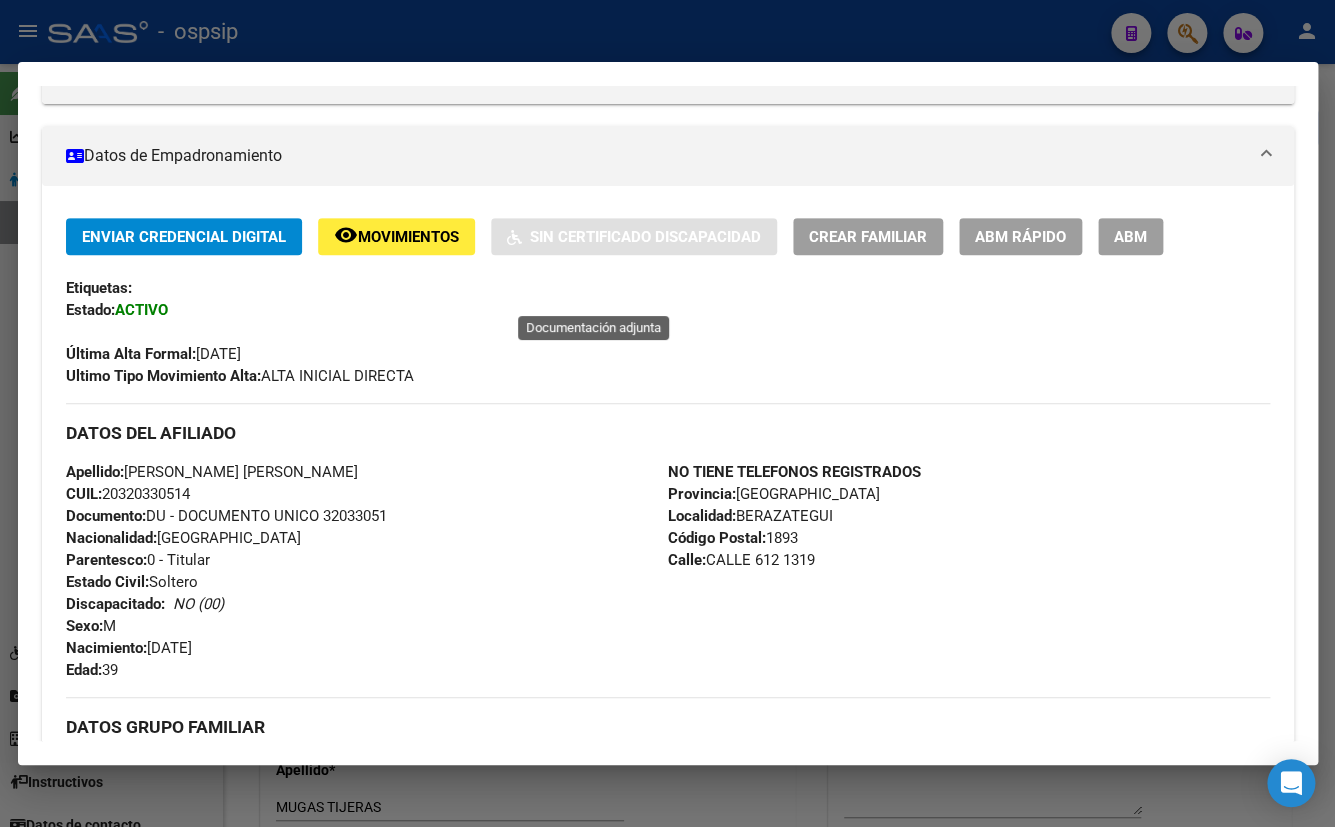
scroll to position [229, 0]
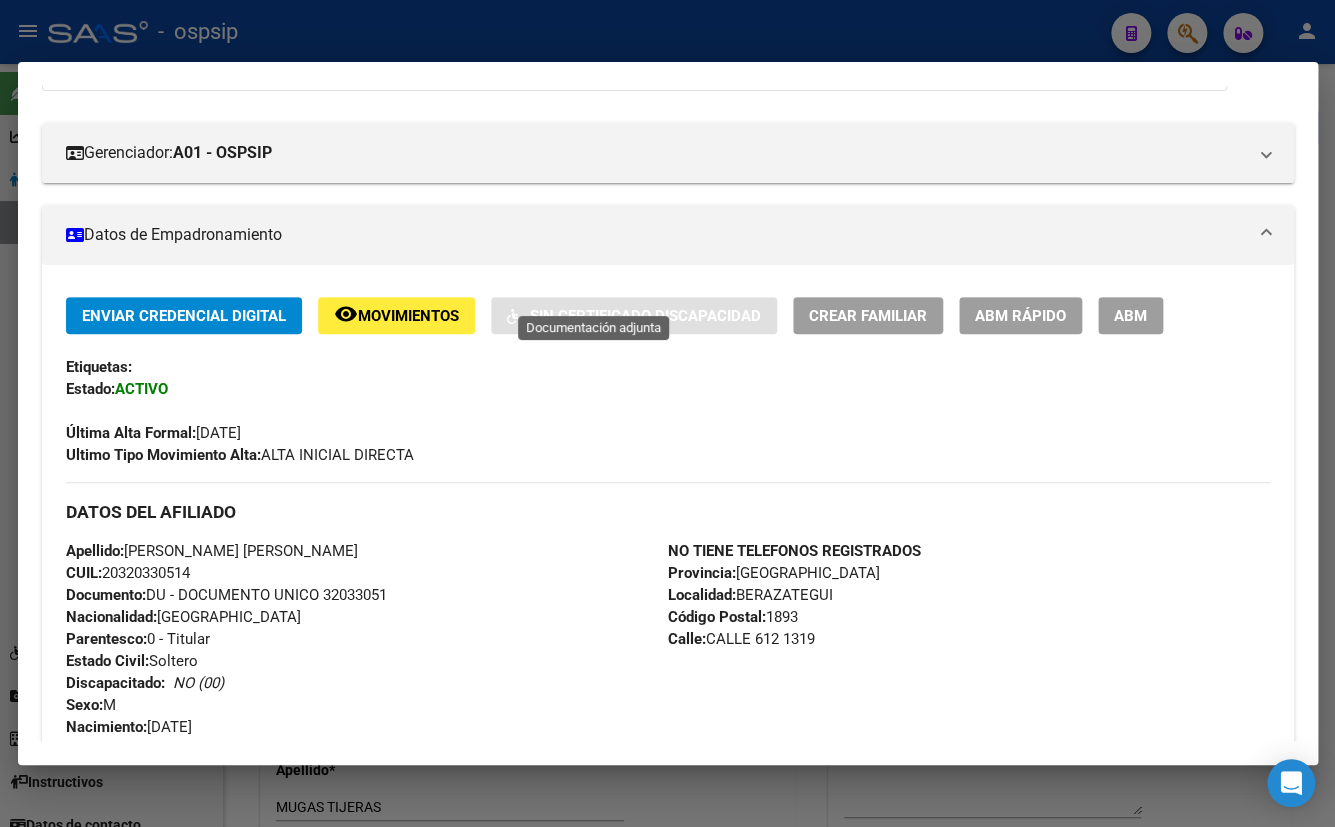
click at [1120, 311] on span "ABM" at bounding box center [1130, 316] width 33 height 18
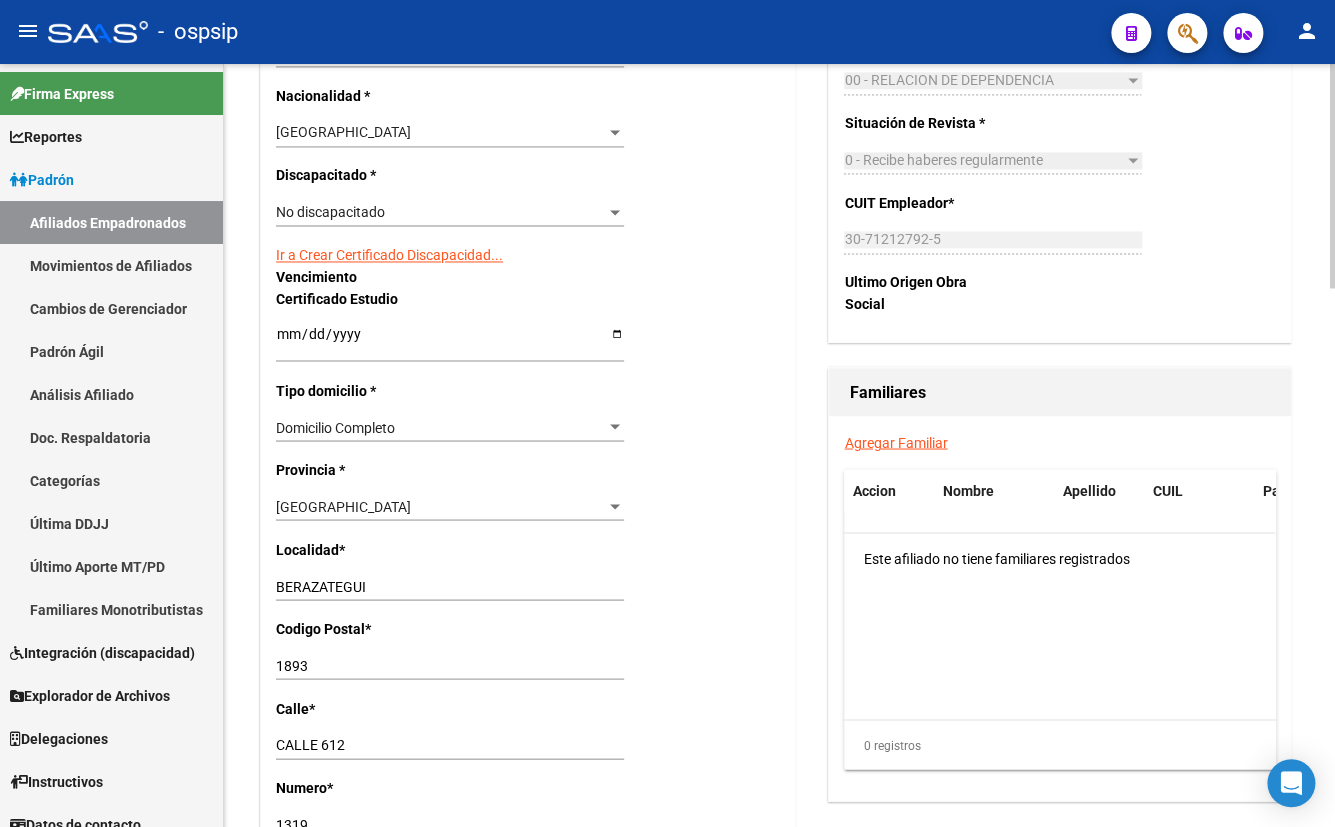
scroll to position [1181, 0]
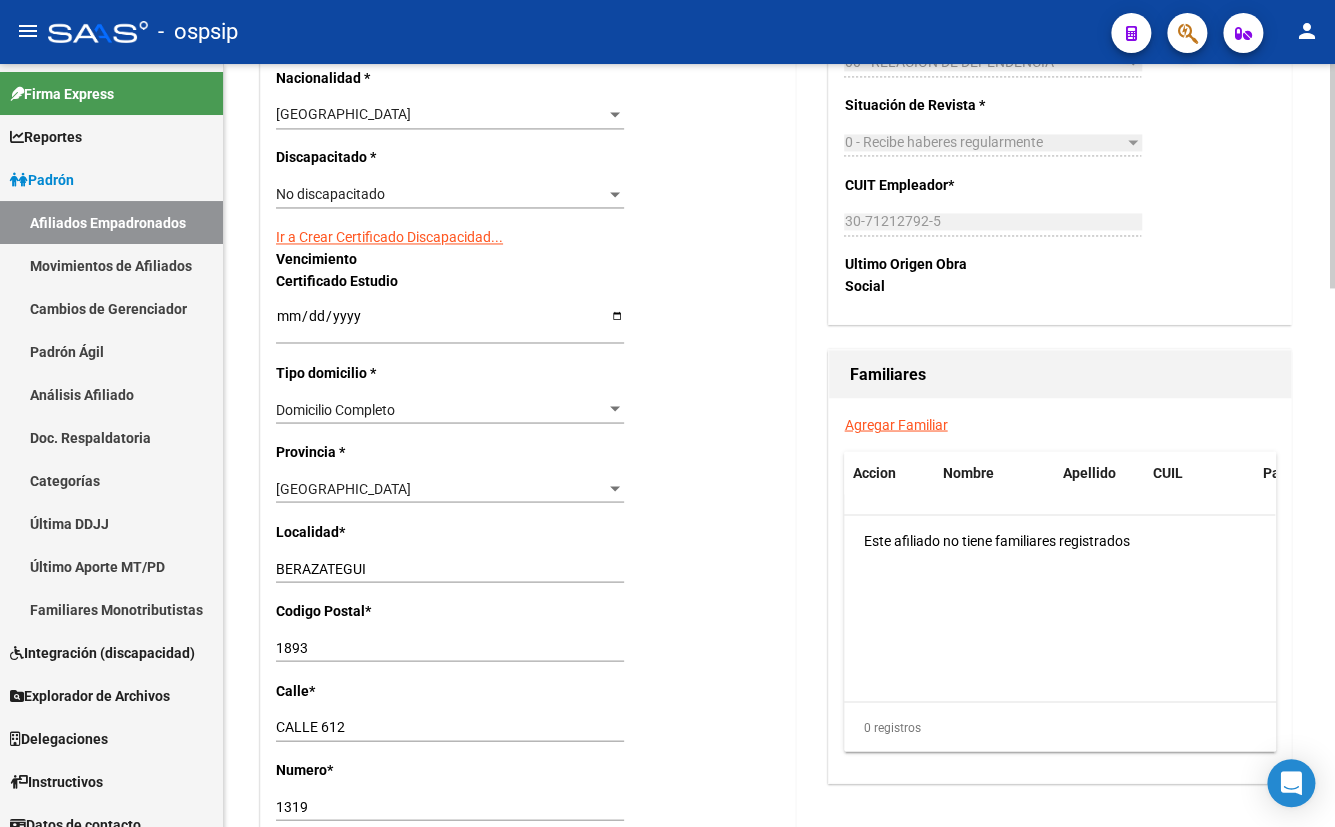
click at [890, 417] on link "Agregar Familiar" at bounding box center [895, 424] width 103 height 16
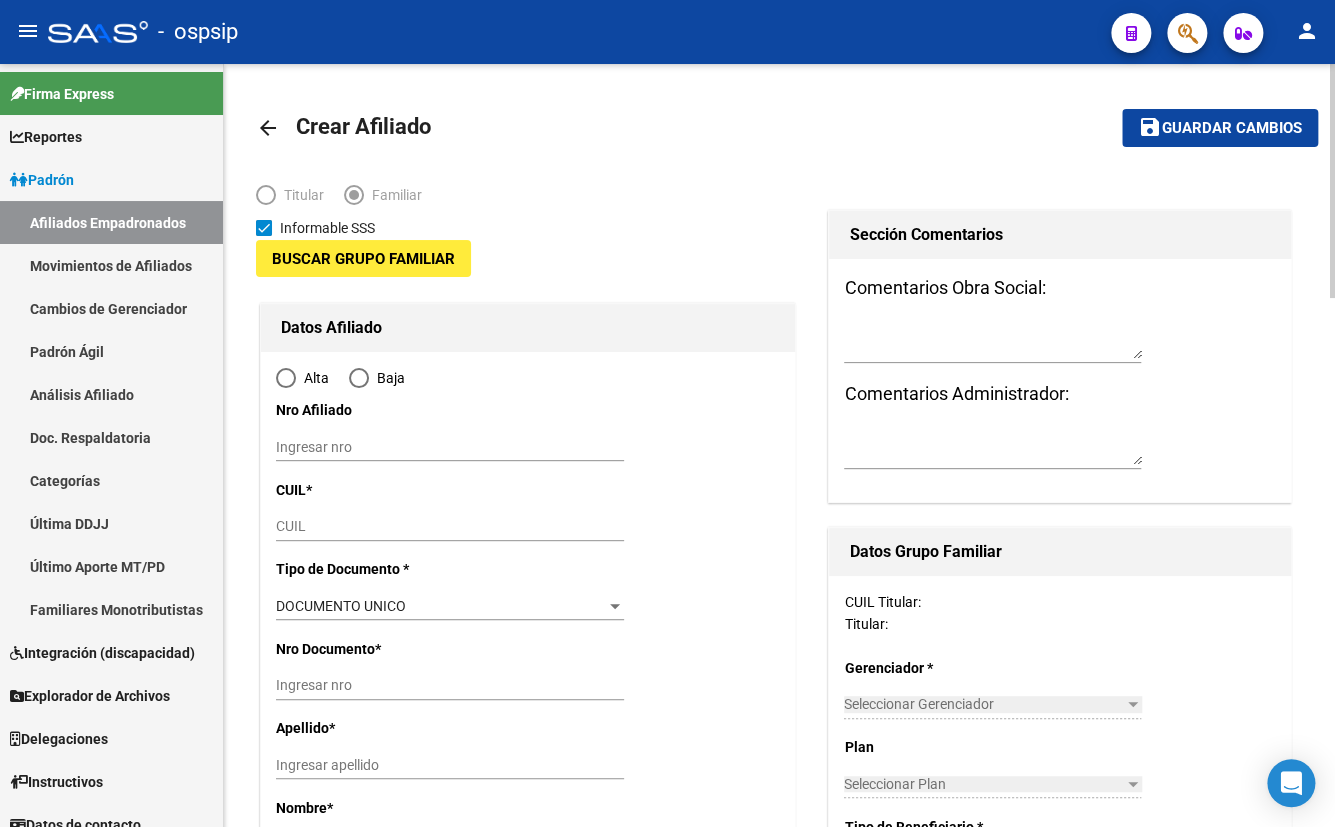
type input "30-71212792-5"
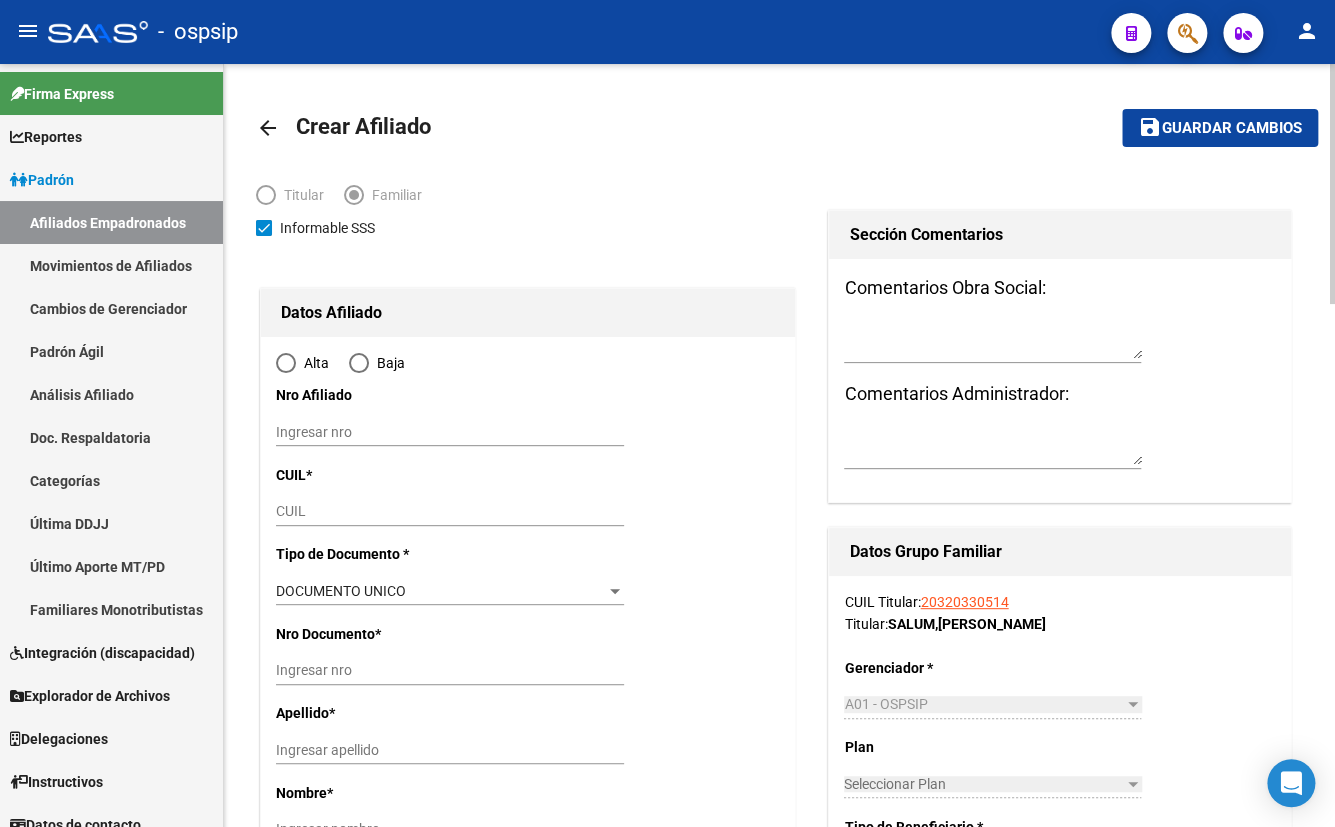
type input "BERAZATEGUI"
type input "1893"
type input "CALLE 612"
type input "1319"
radio input "true"
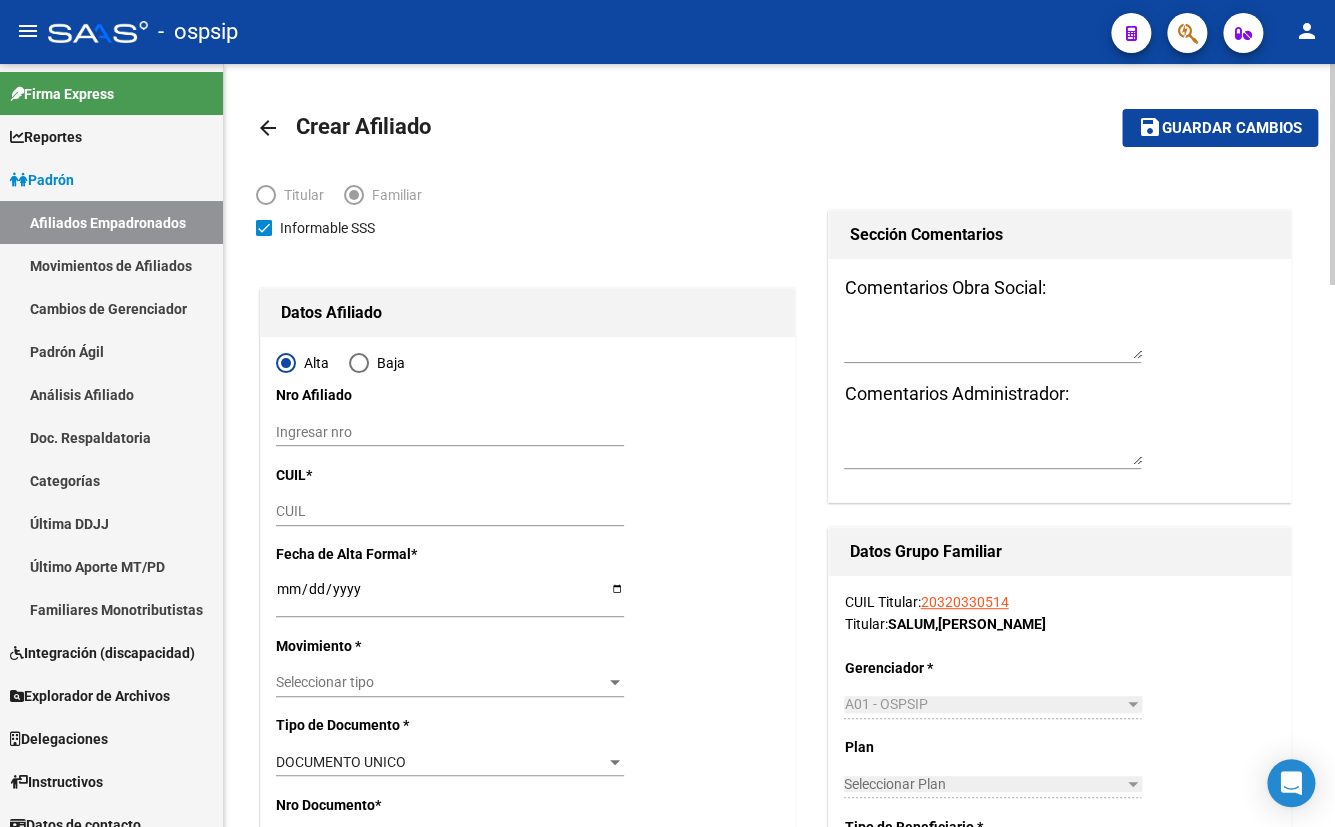
type input "30-71212792-5"
click at [288, 504] on input "CUIL" at bounding box center [450, 511] width 348 height 17
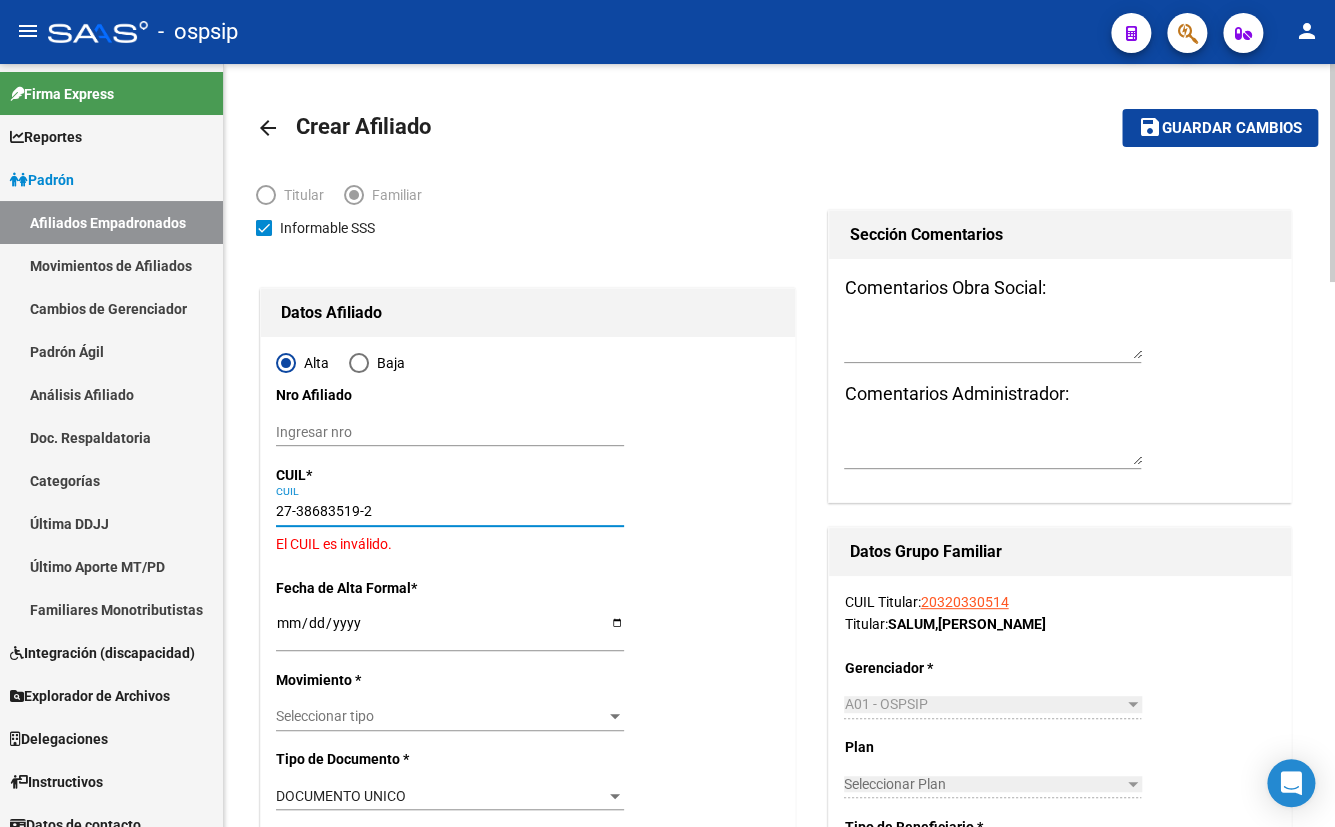
click at [311, 509] on input "27-38683519-2" at bounding box center [450, 511] width 348 height 17
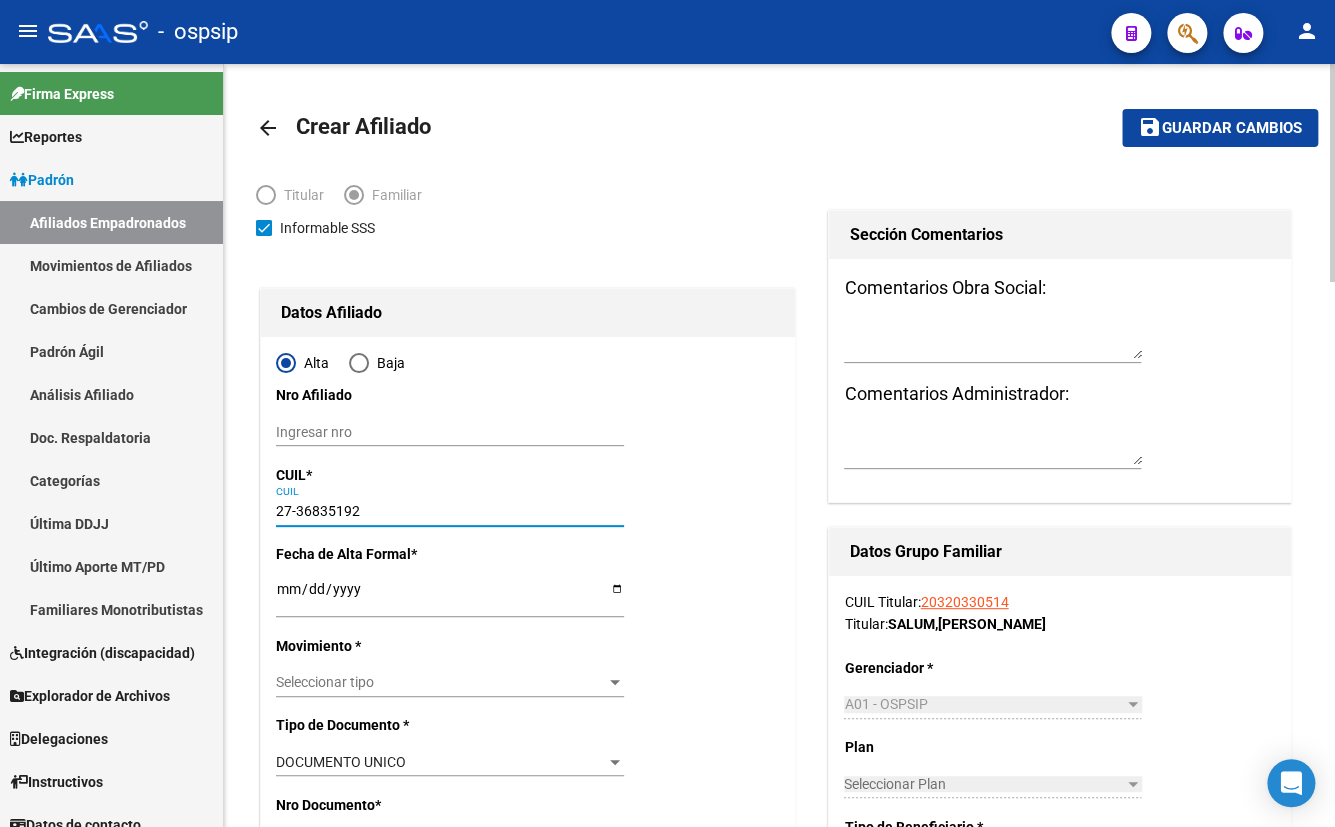
type input "27-37683519-2"
type input "37683519"
type input "DIDOLICH"
type input "ANDREA MELINA"
type input "1994-02-06"
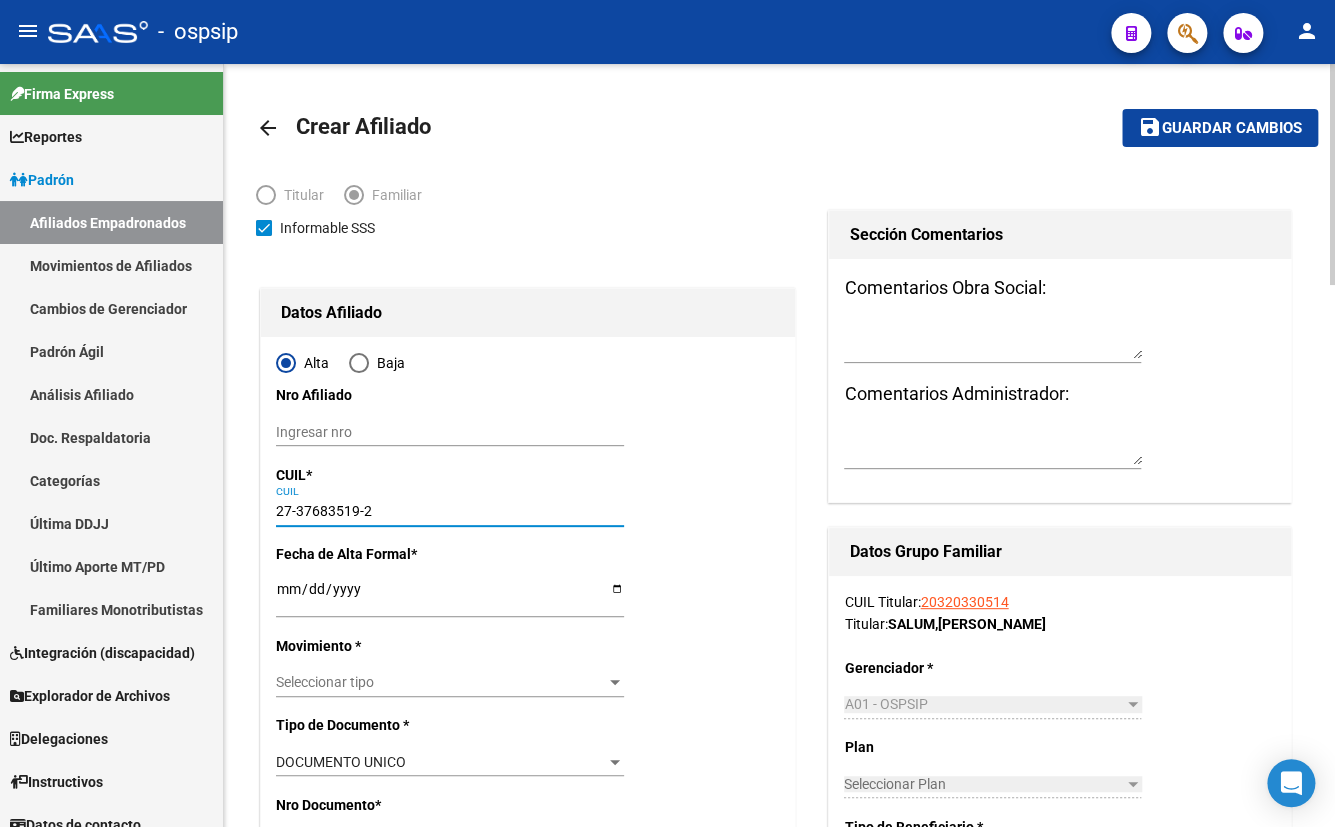
type input "BERAZATEGUI"
type input "1884"
type input "27-37683519-2"
click at [285, 590] on input "Ingresar fecha" at bounding box center [450, 596] width 348 height 30
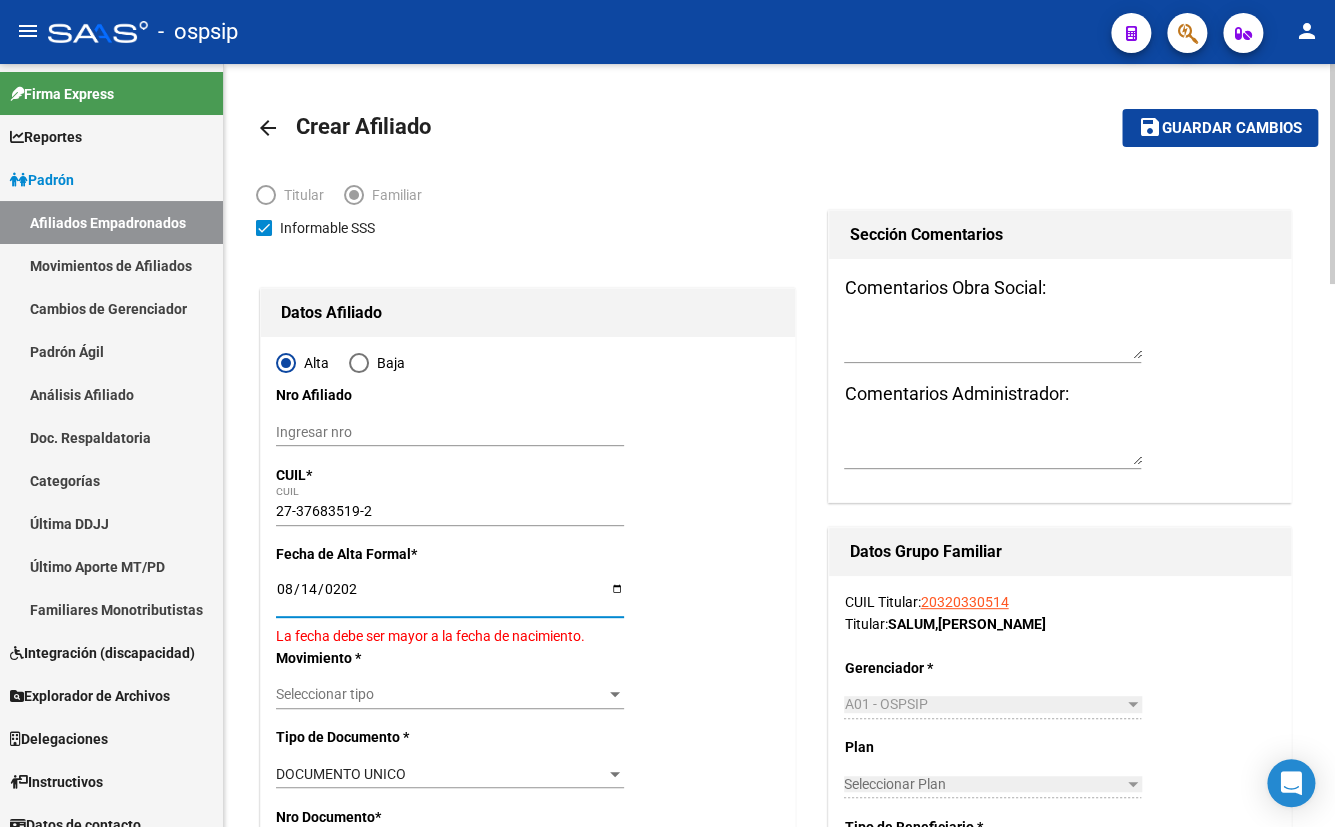
type input "[DATE]"
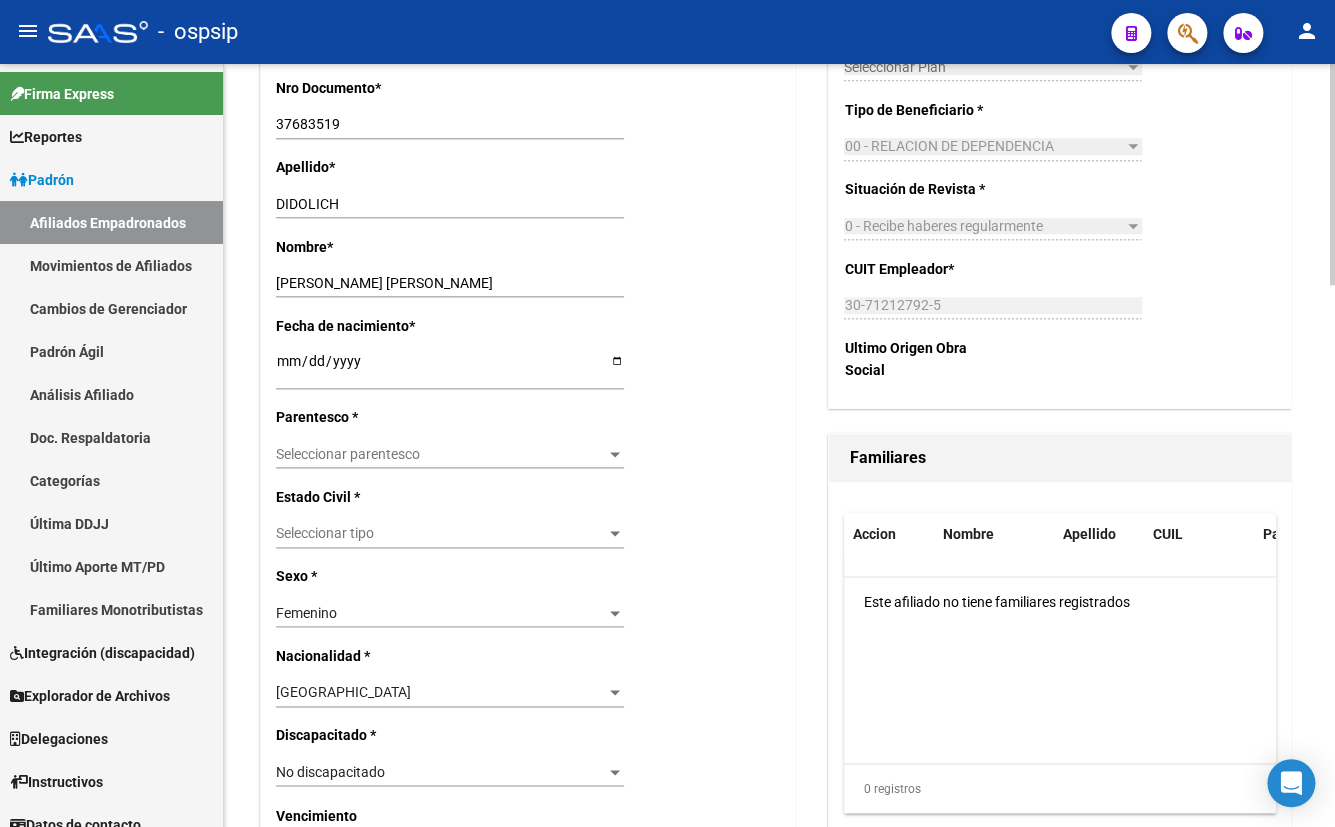
scroll to position [727, 0]
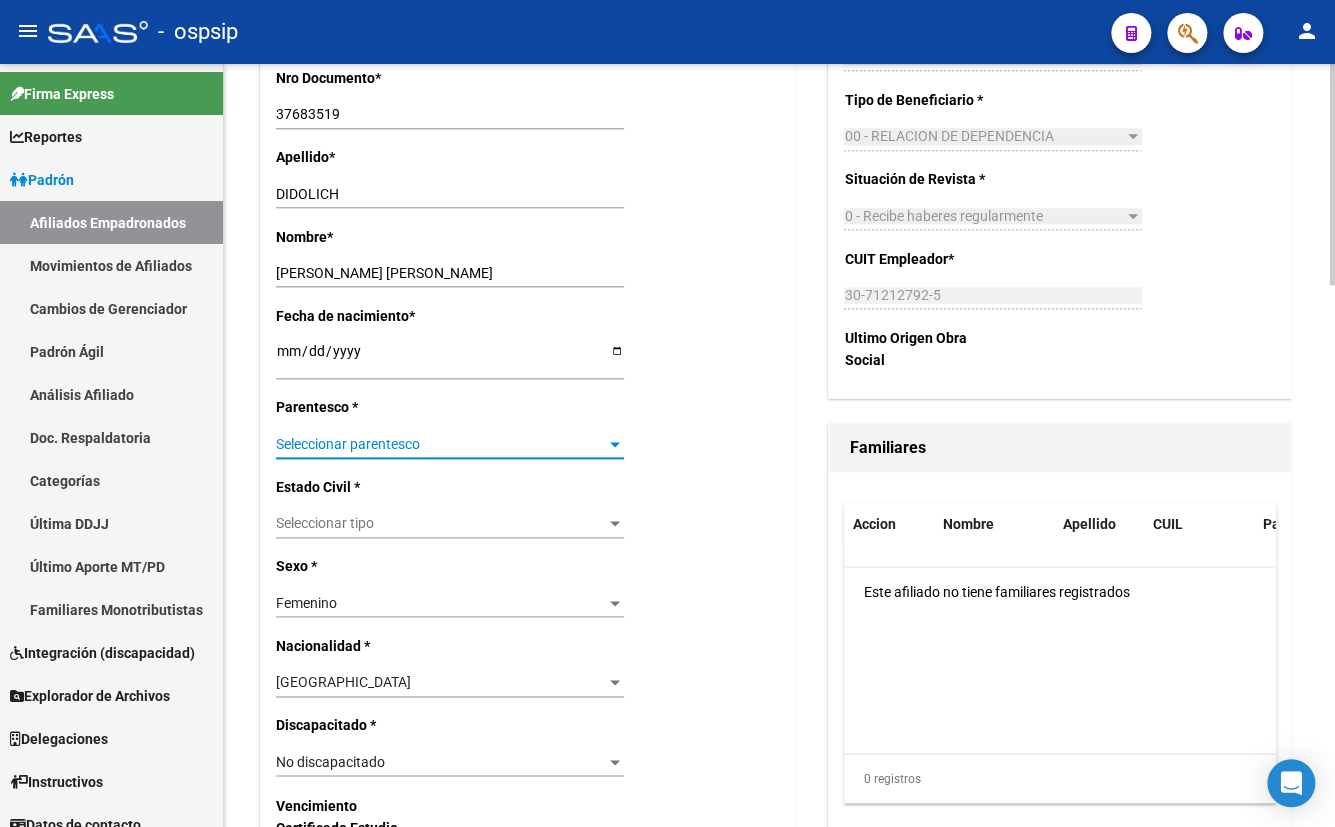
click at [284, 439] on span "Seleccionar parentesco" at bounding box center [441, 444] width 330 height 17
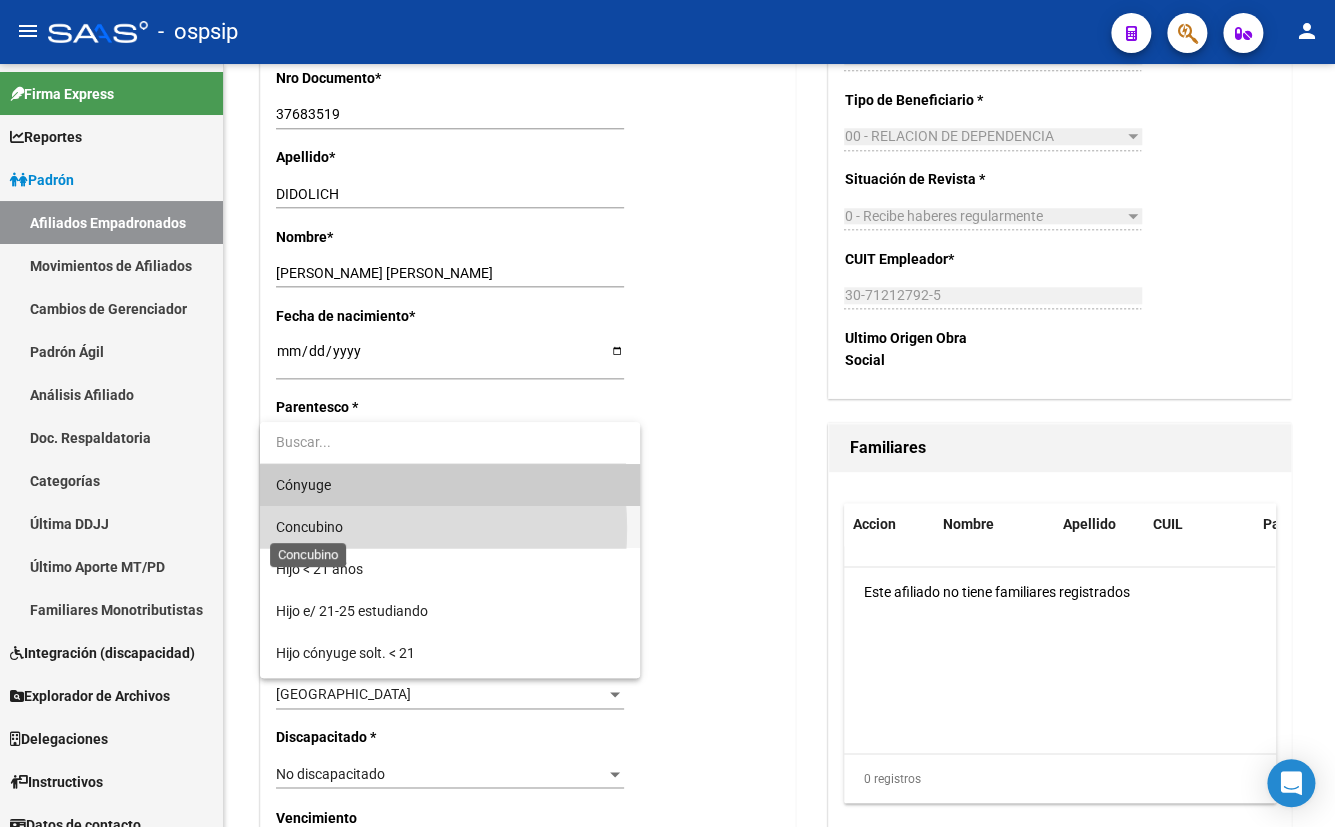
click at [313, 529] on span "Concubino" at bounding box center [309, 527] width 67 height 16
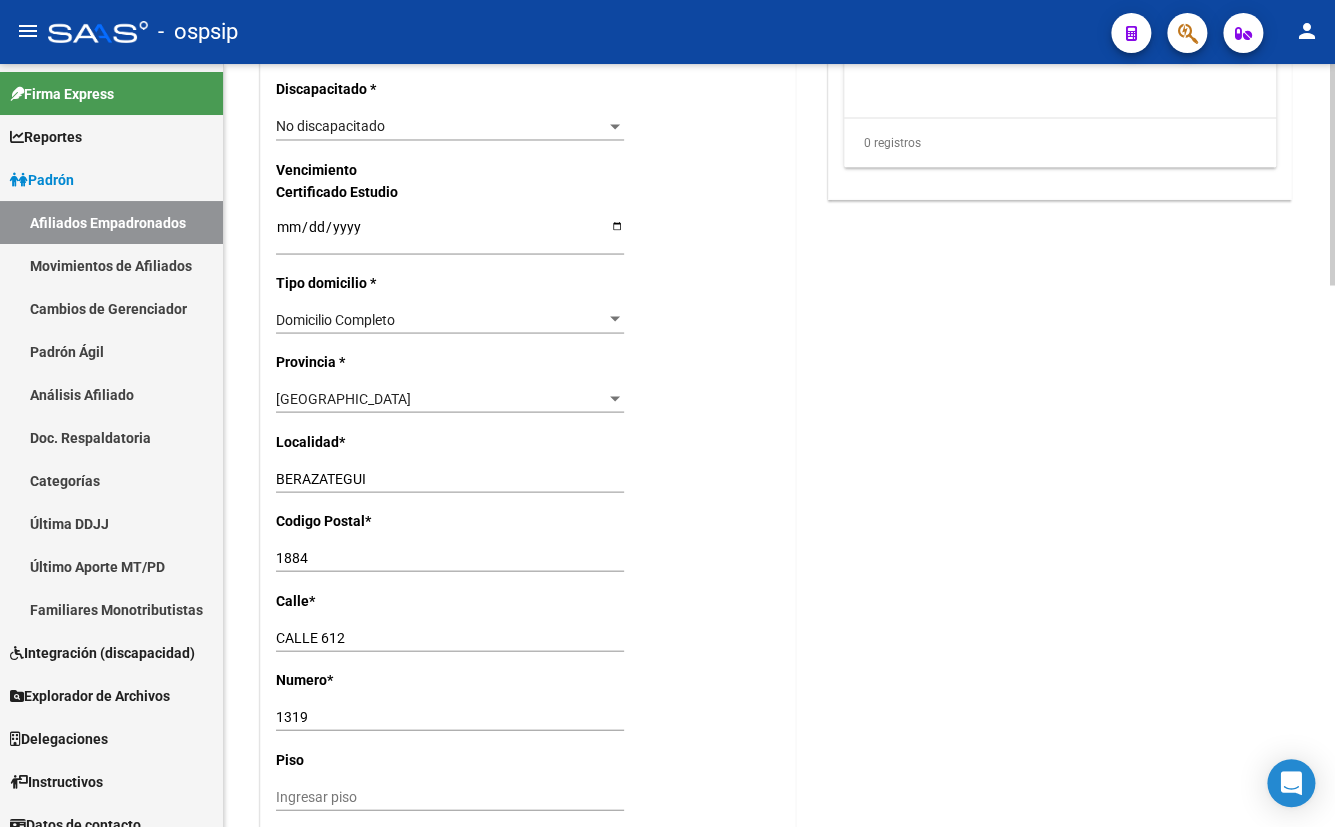
scroll to position [1454, 0]
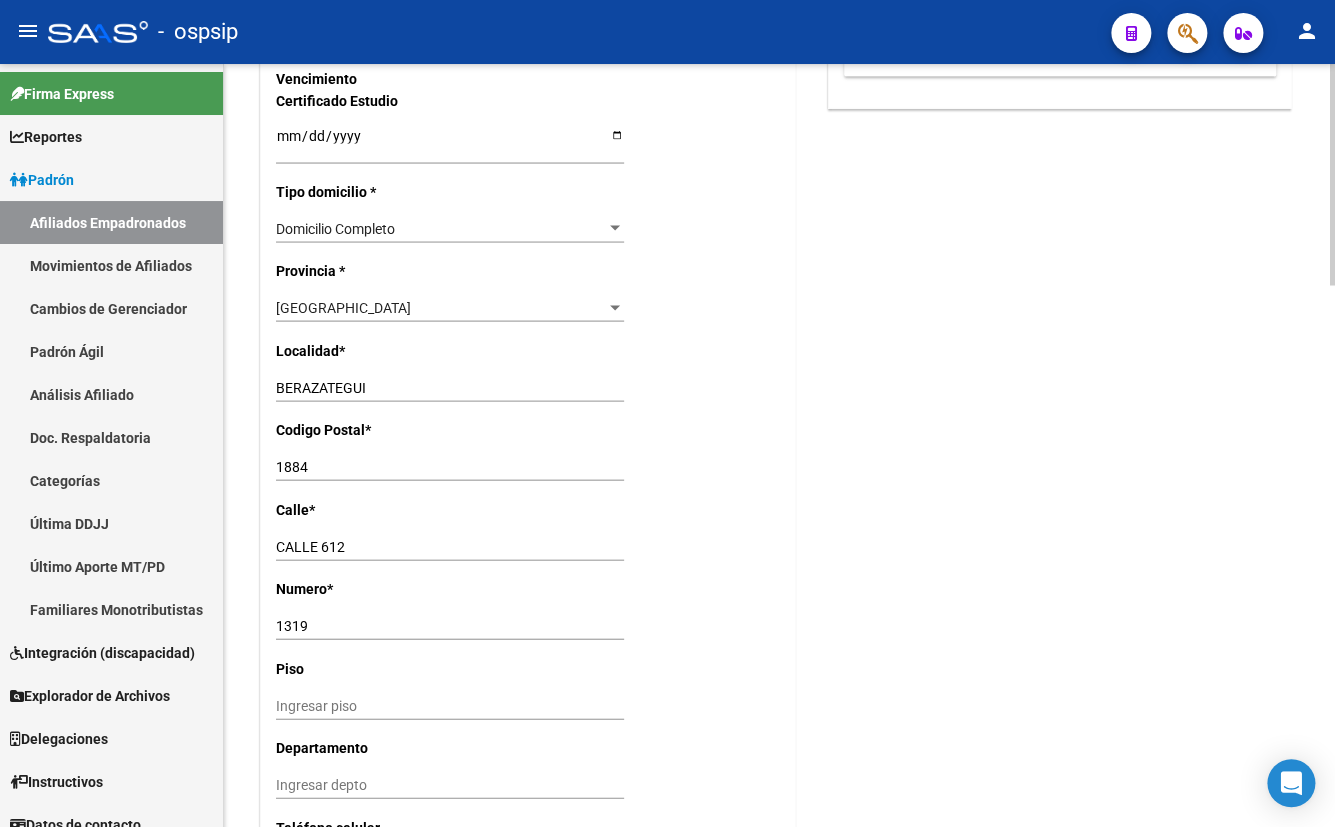
click at [514, 461] on input "1884" at bounding box center [450, 466] width 348 height 17
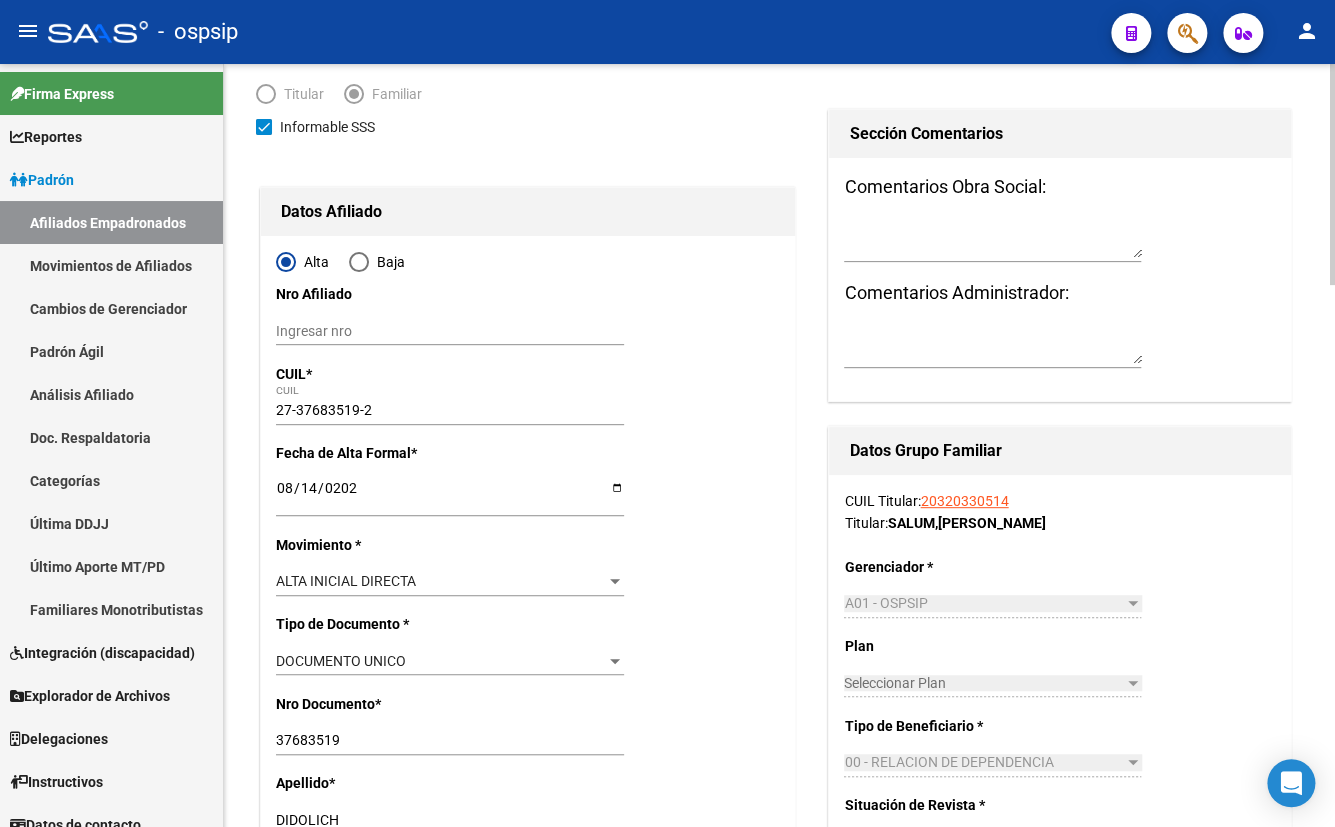
scroll to position [0, 0]
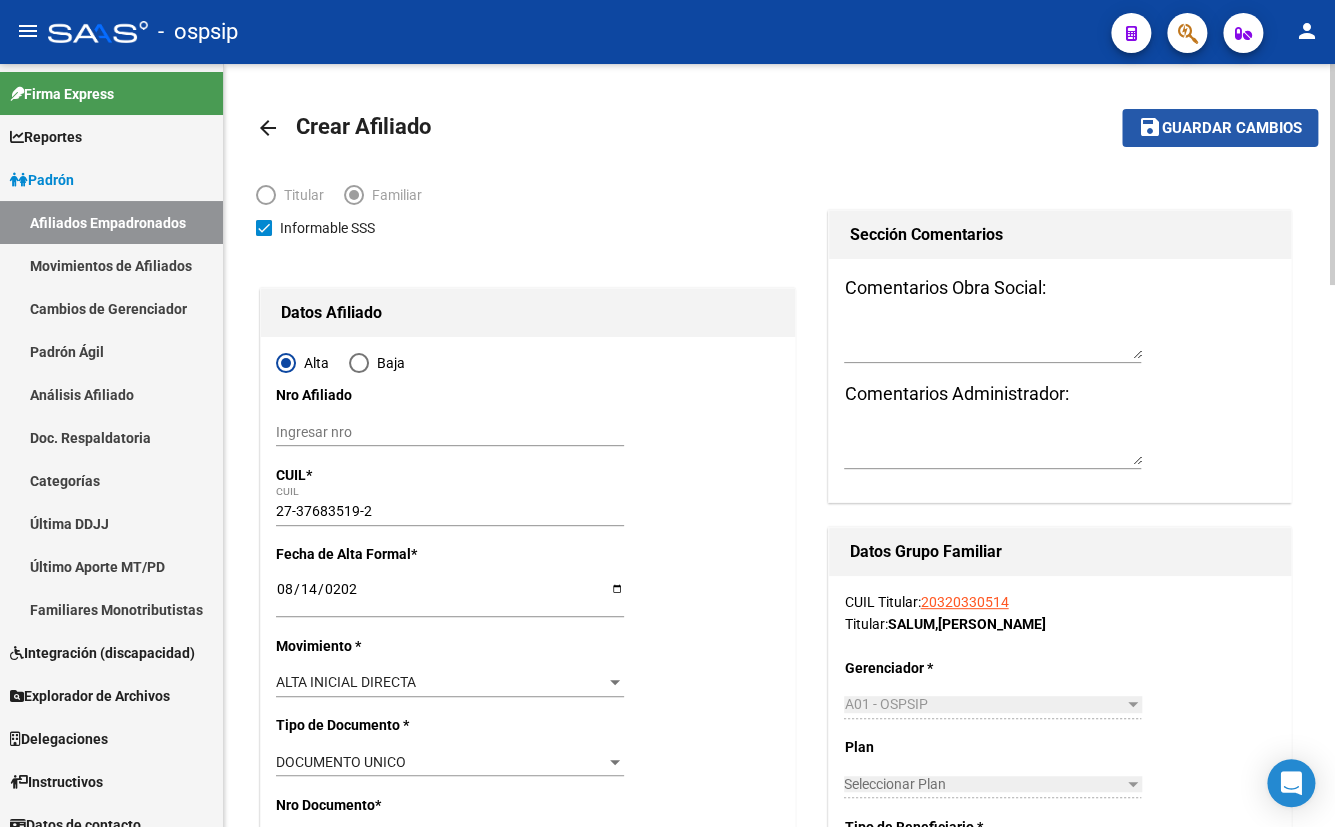
click at [1194, 130] on span "Guardar cambios" at bounding box center [1232, 129] width 140 height 18
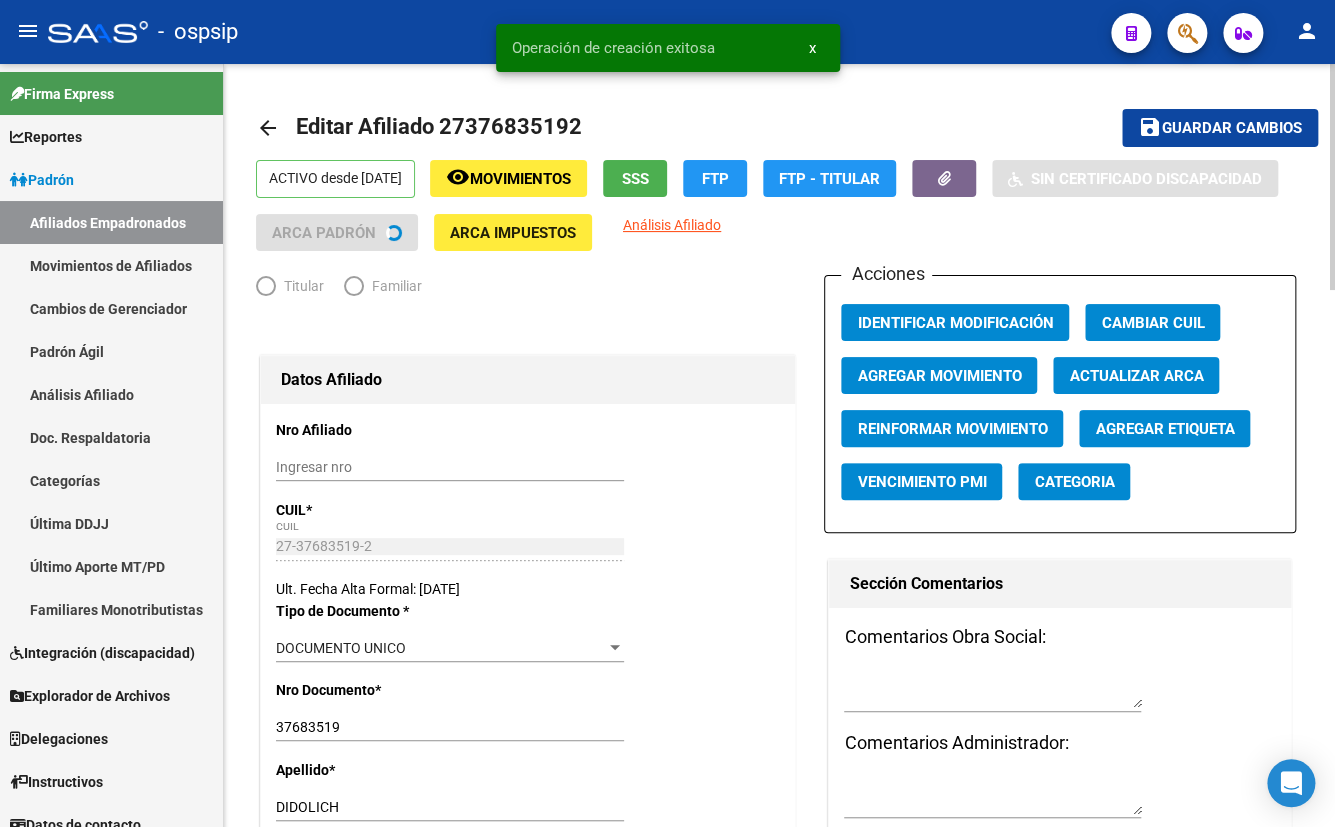
radio input "true"
type input "30-71212792-5"
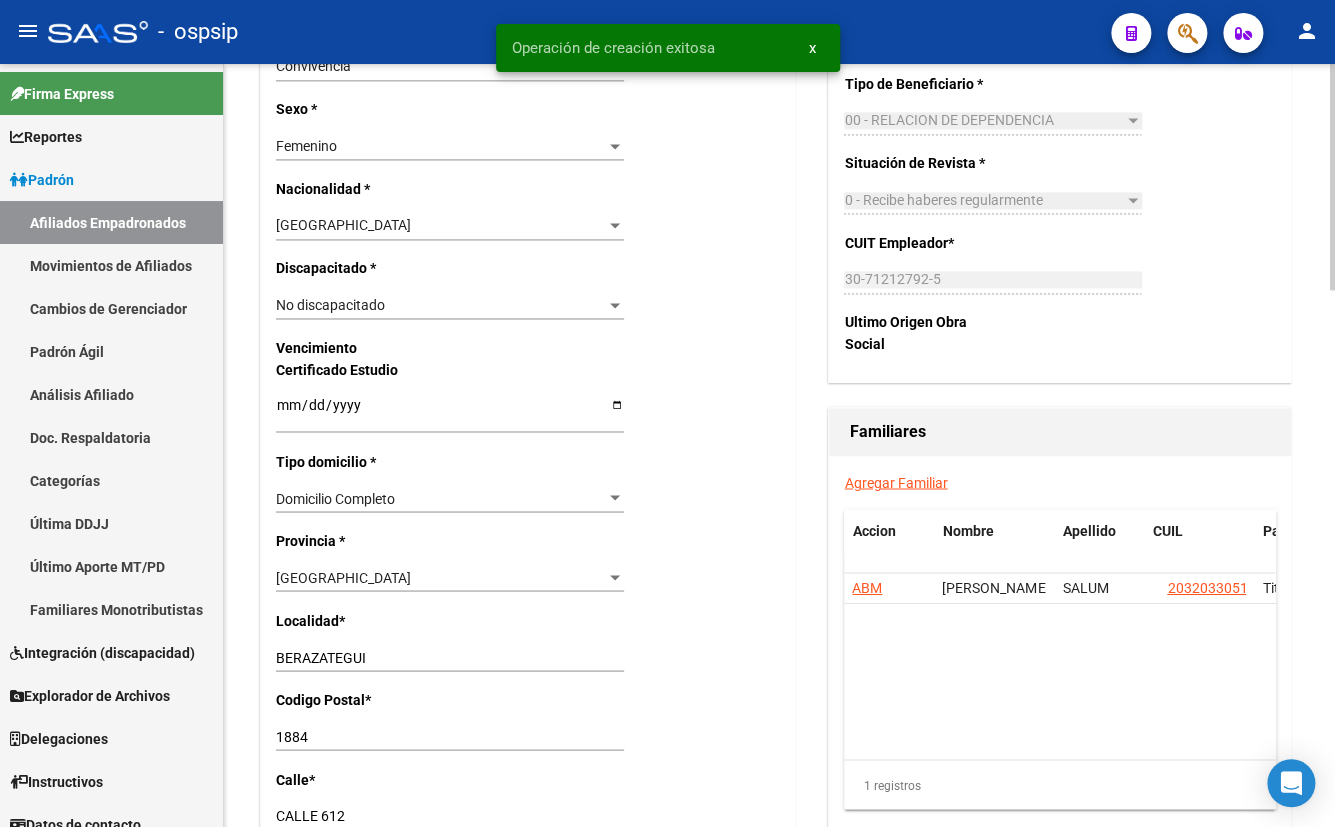
scroll to position [1090, 0]
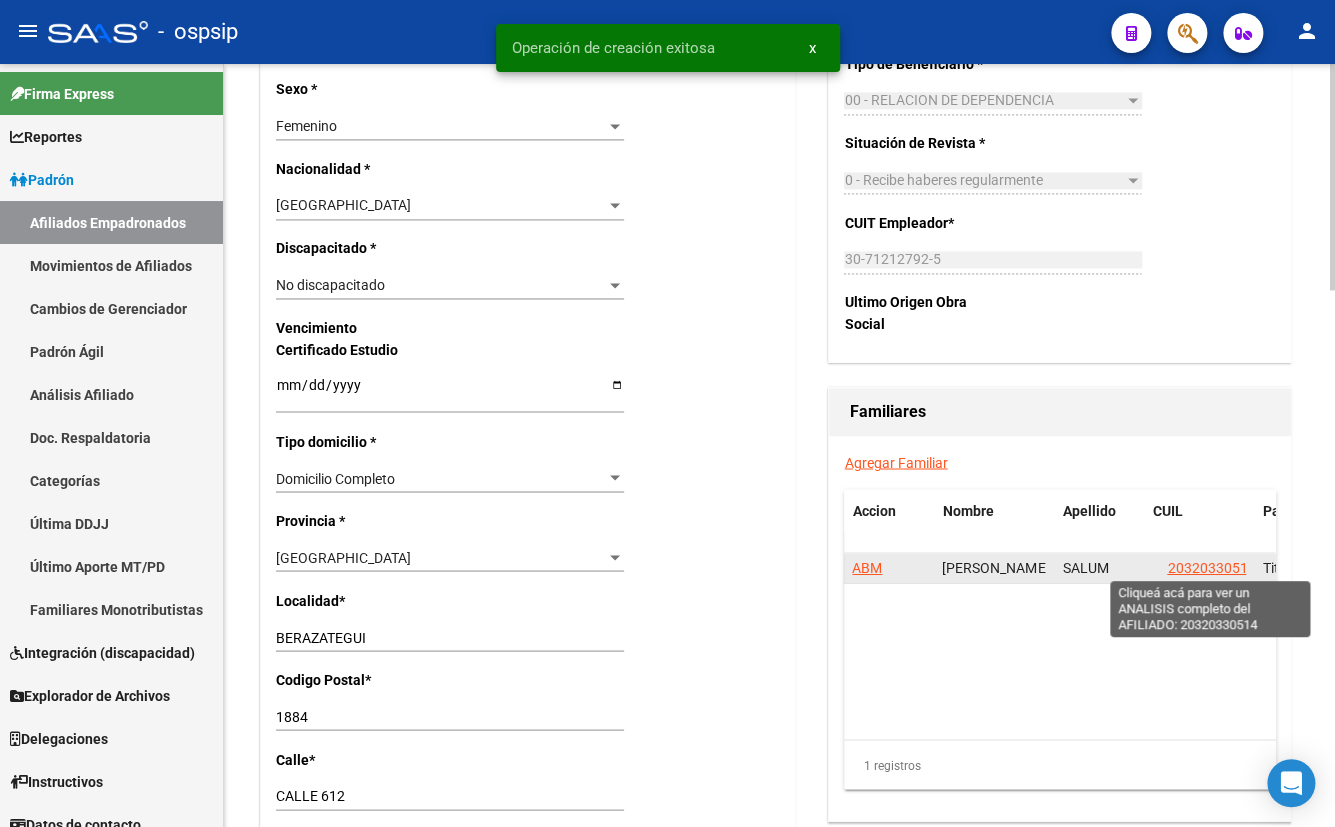
click at [1190, 562] on span "20320330514" at bounding box center [1211, 567] width 88 height 16
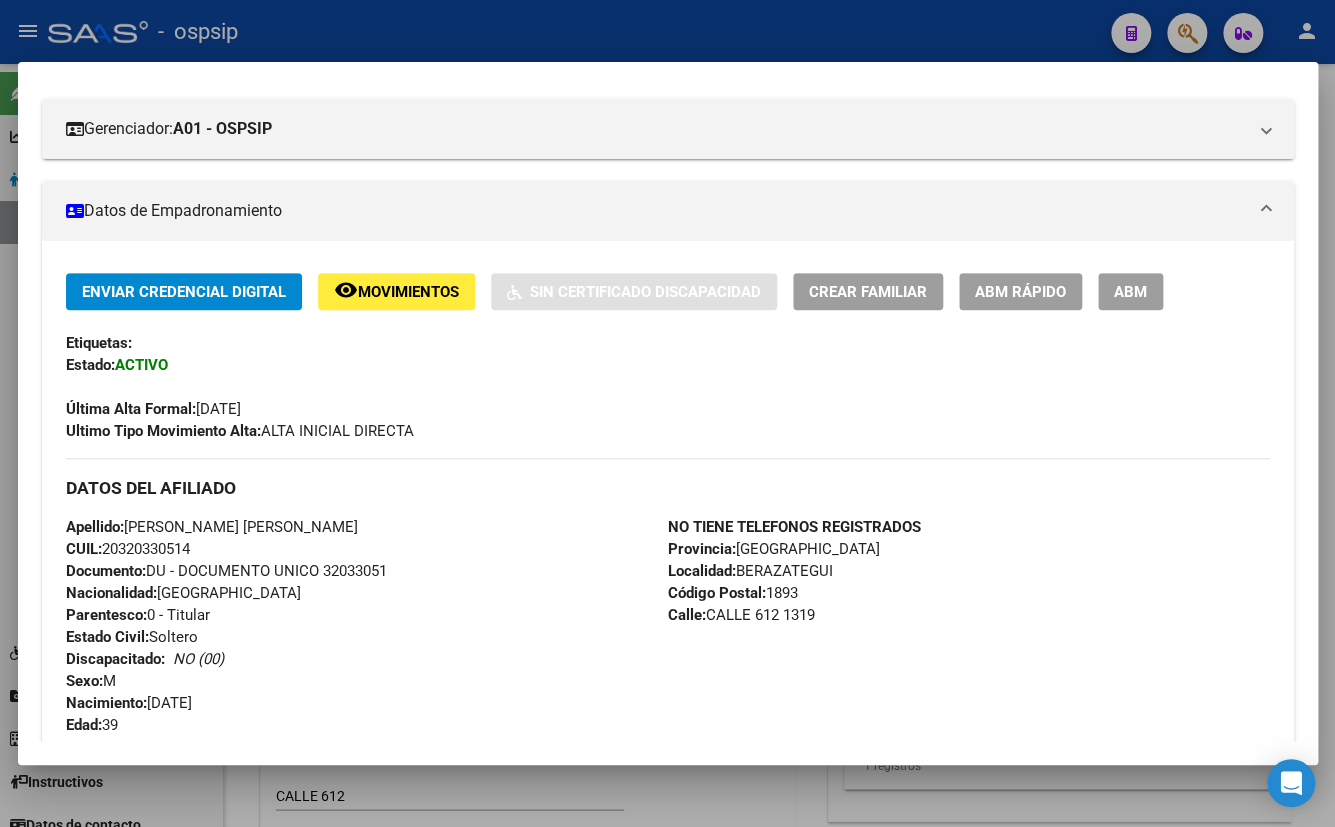
scroll to position [0, 0]
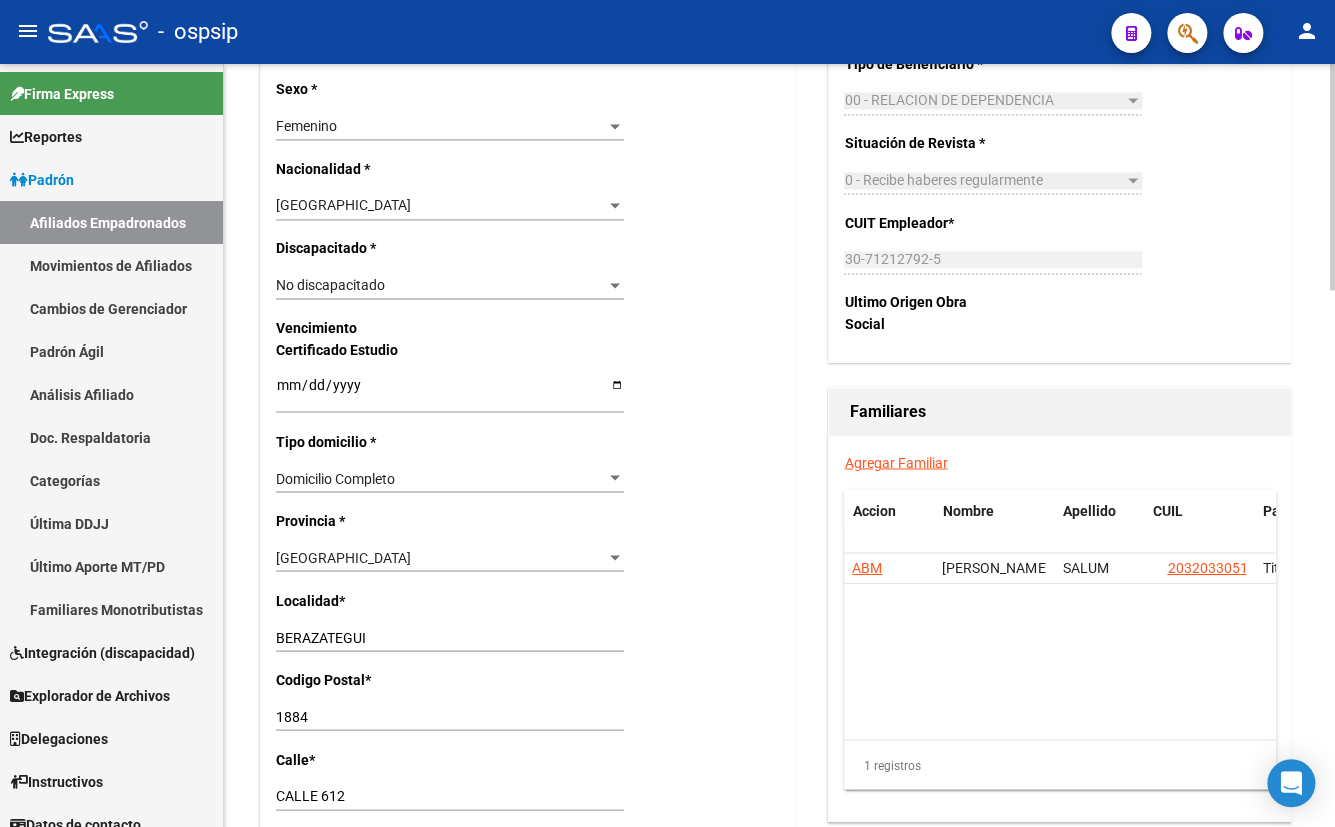
click at [903, 460] on link "Agregar Familiar" at bounding box center [895, 462] width 103 height 16
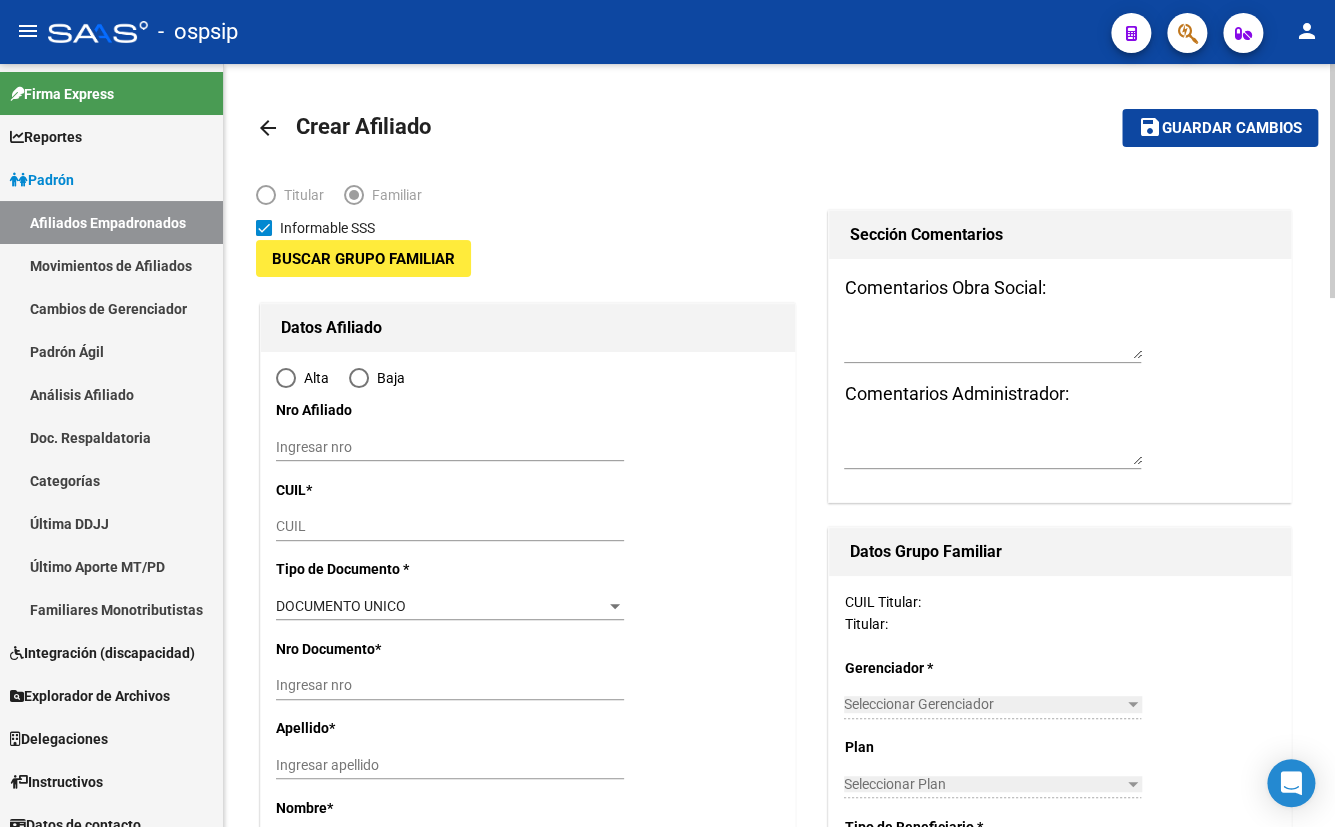
type input "30-71212792-5"
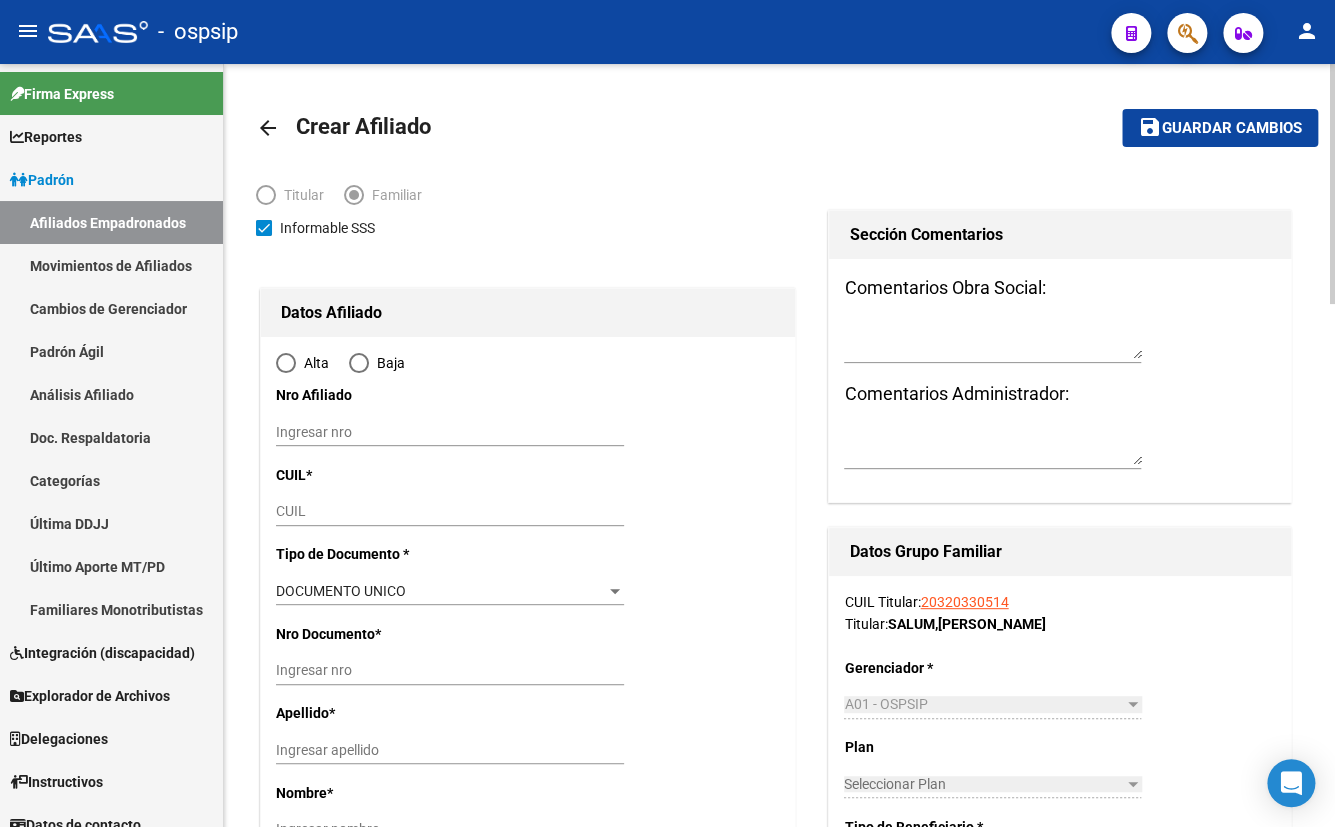
type input "BERAZATEGUI"
type input "1893"
type input "CALLE 612"
type input "1319"
radio input "true"
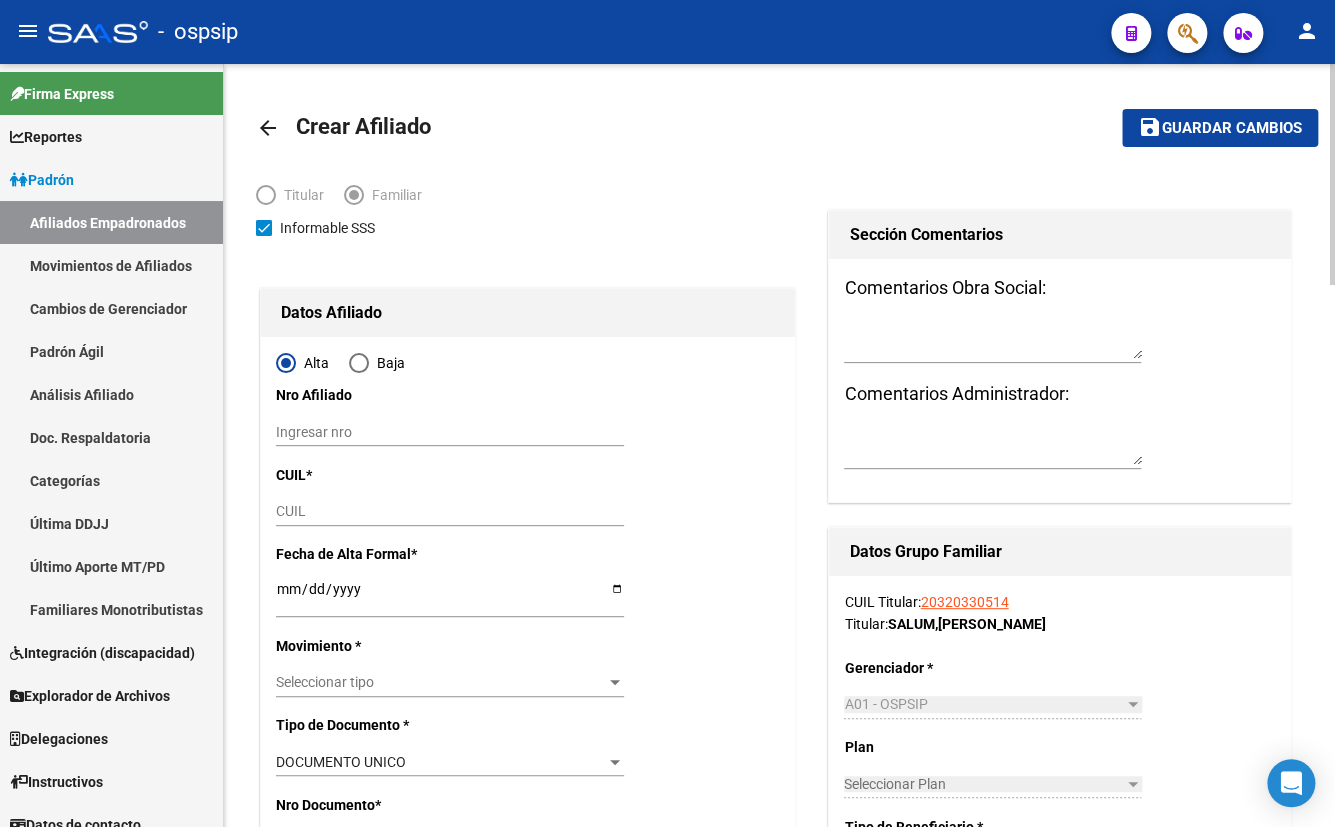
type input "30-71212792-5"
click at [290, 505] on input "CUIL" at bounding box center [450, 511] width 348 height 17
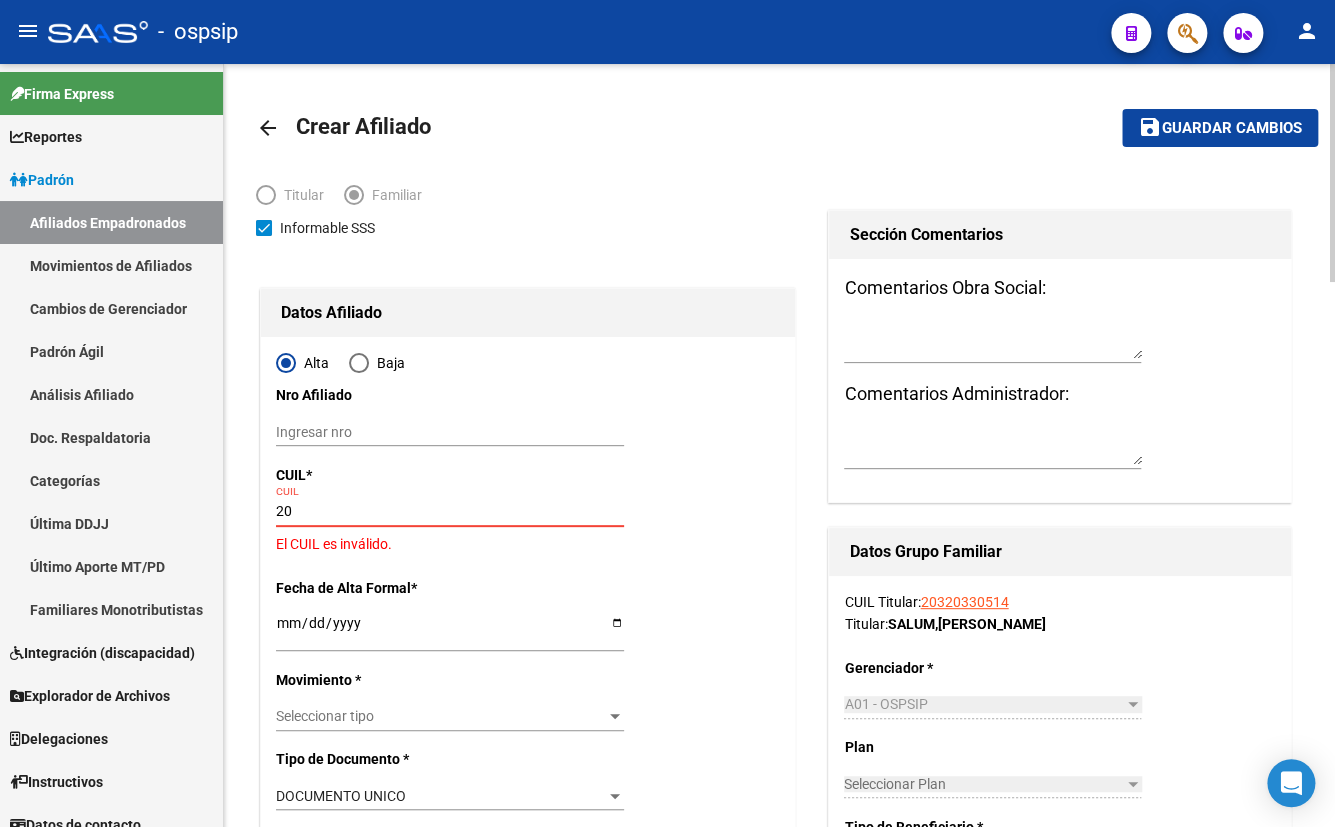
click at [314, 508] on input "20" at bounding box center [450, 511] width 348 height 17
type input "20-59053780-3"
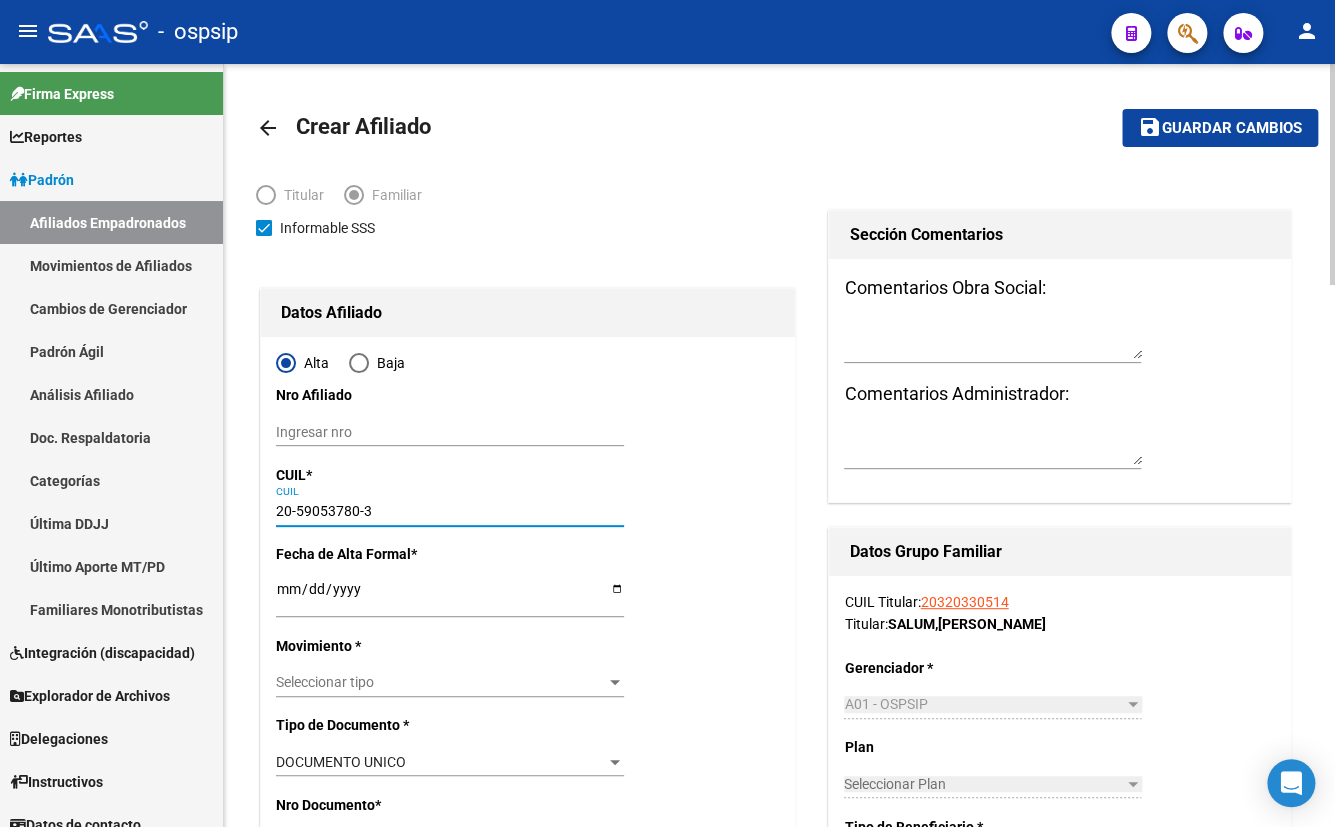
type input "59053780"
type input "SALUM"
type input "VALENTIN"
type input "2022-02-02"
type input "BERAZATEGUI"
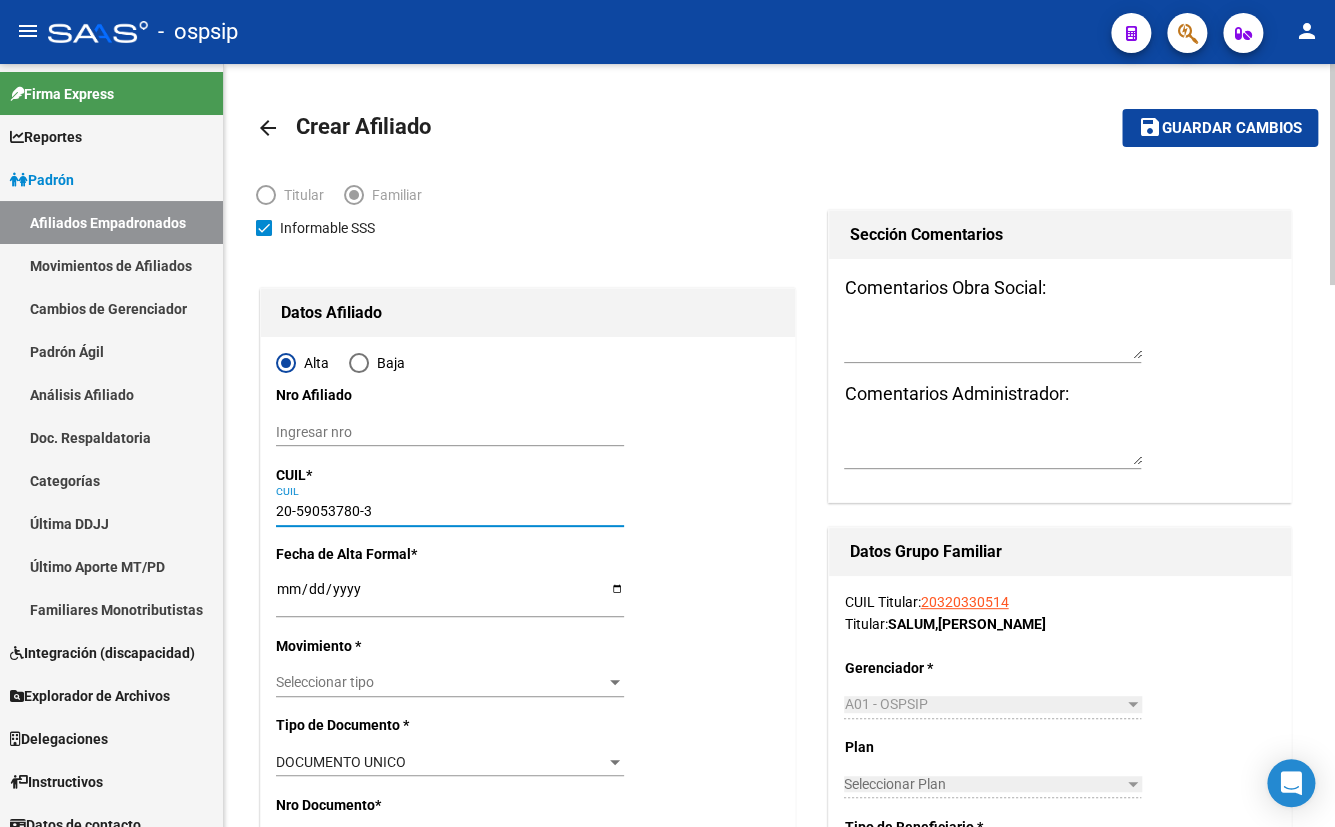
type input "1884"
type input "612"
type input "20-59053780-3"
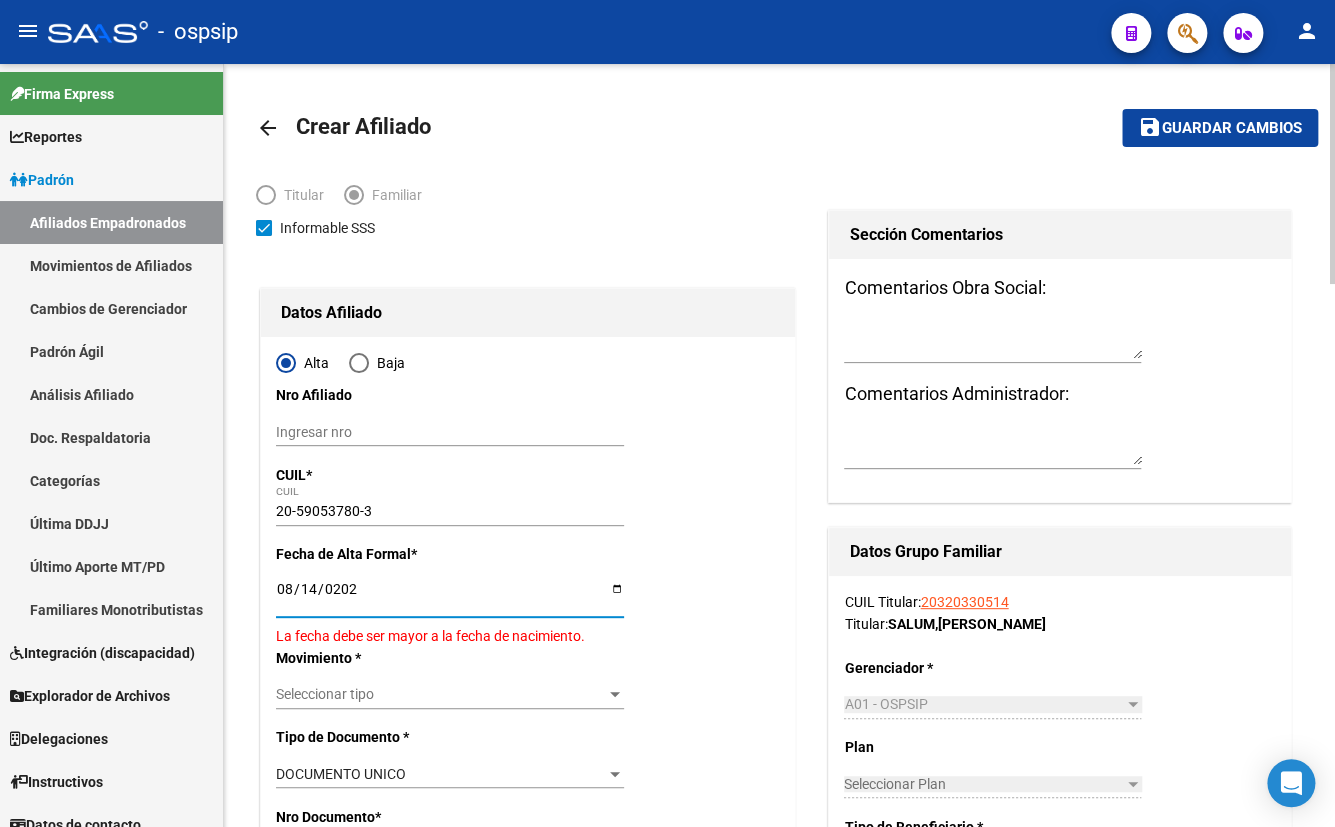
type input "[DATE]"
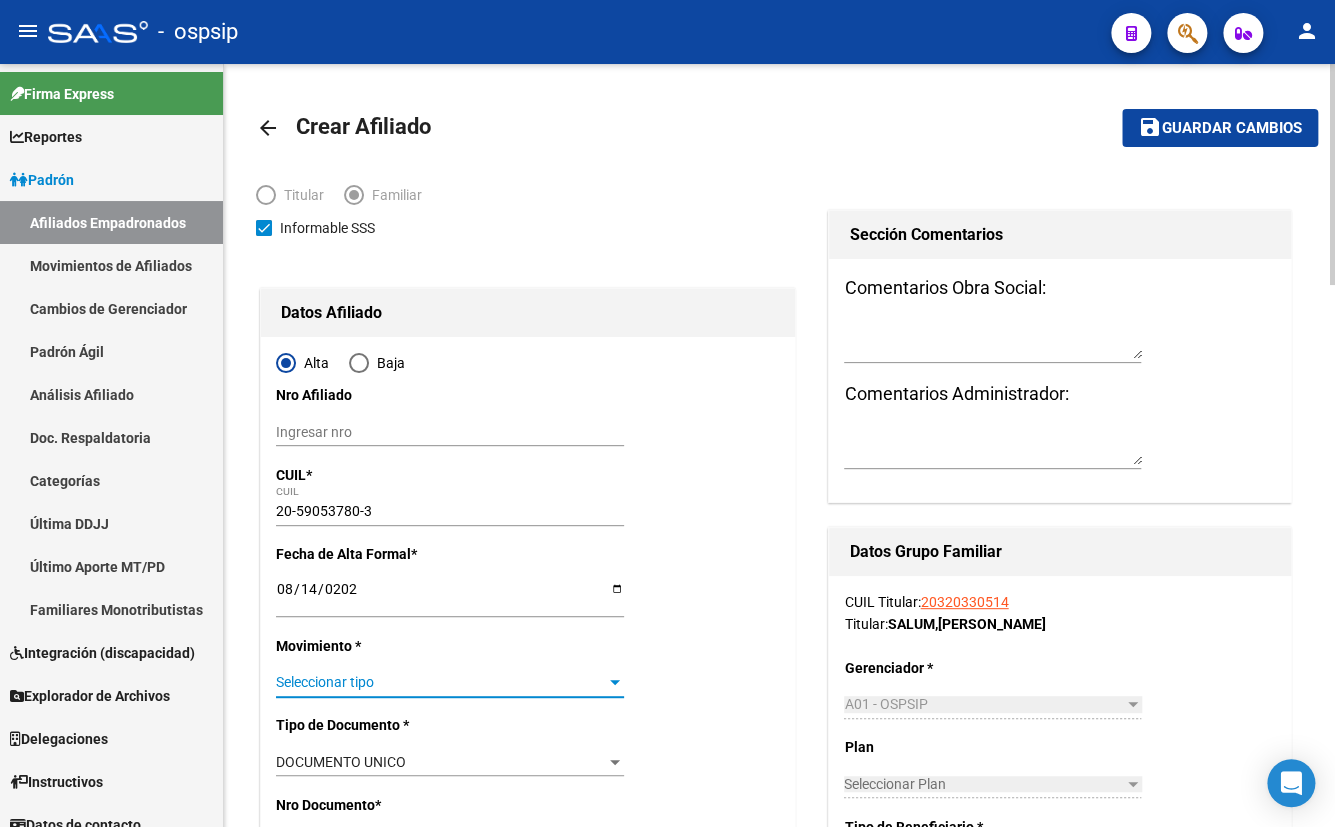
click at [324, 677] on span "Seleccionar tipo" at bounding box center [441, 682] width 330 height 17
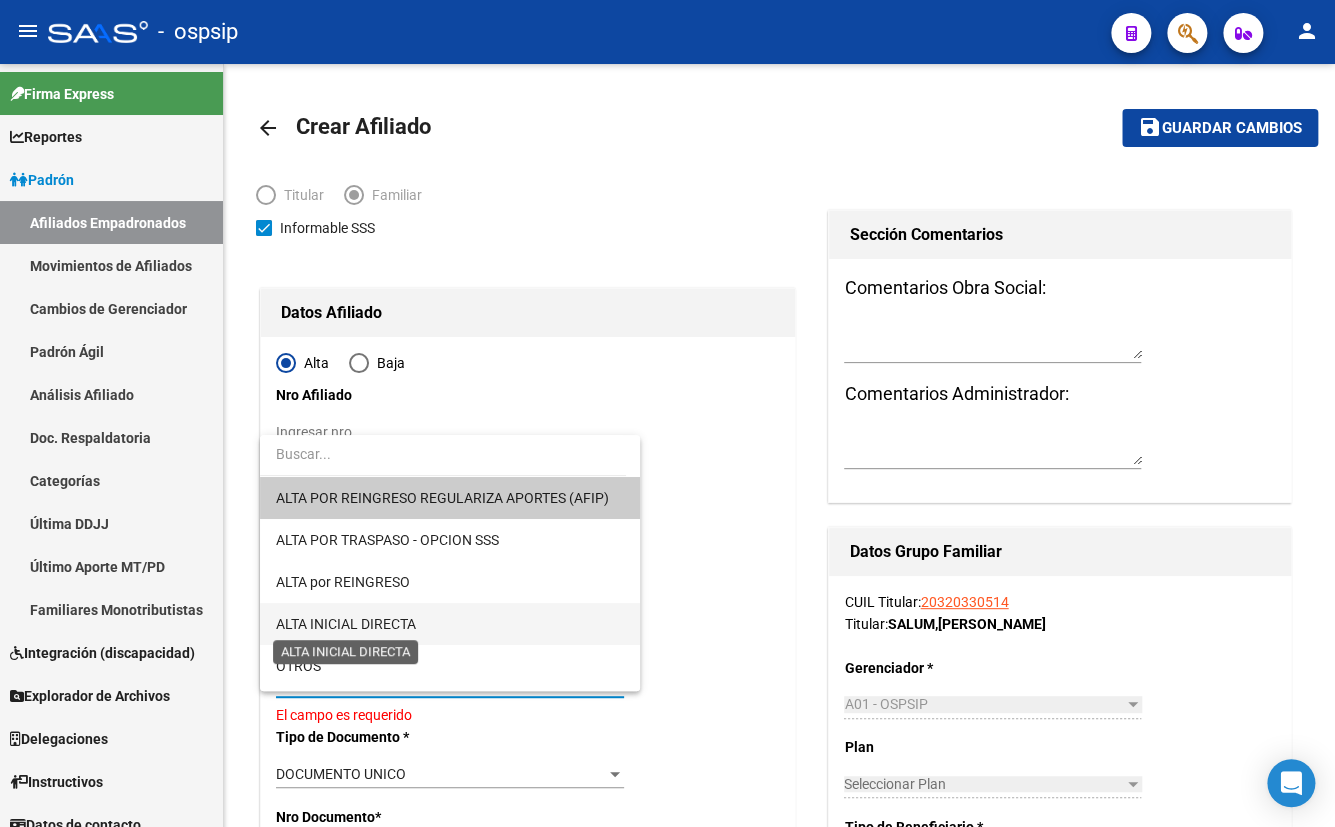
click at [390, 621] on span "ALTA INICIAL DIRECTA" at bounding box center [346, 624] width 140 height 16
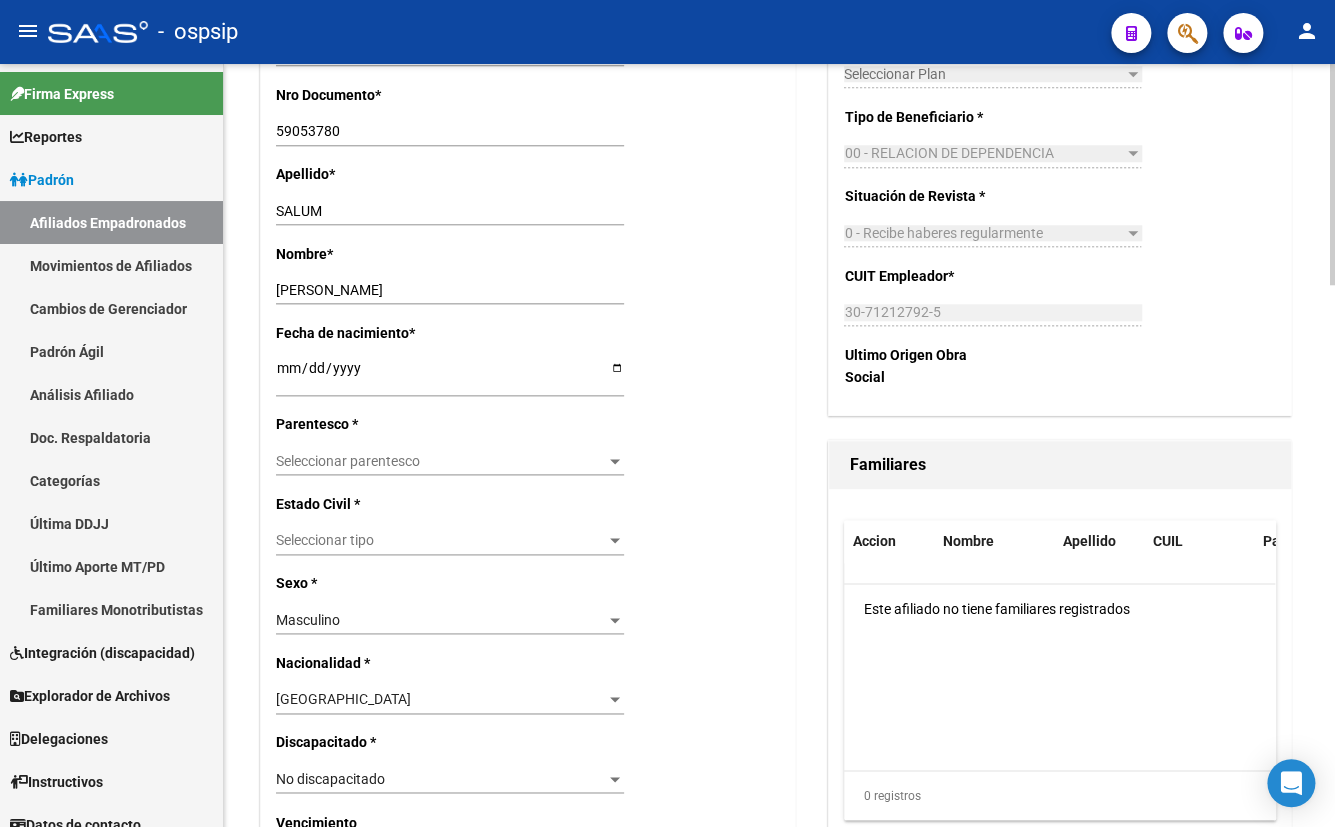
scroll to position [818, 0]
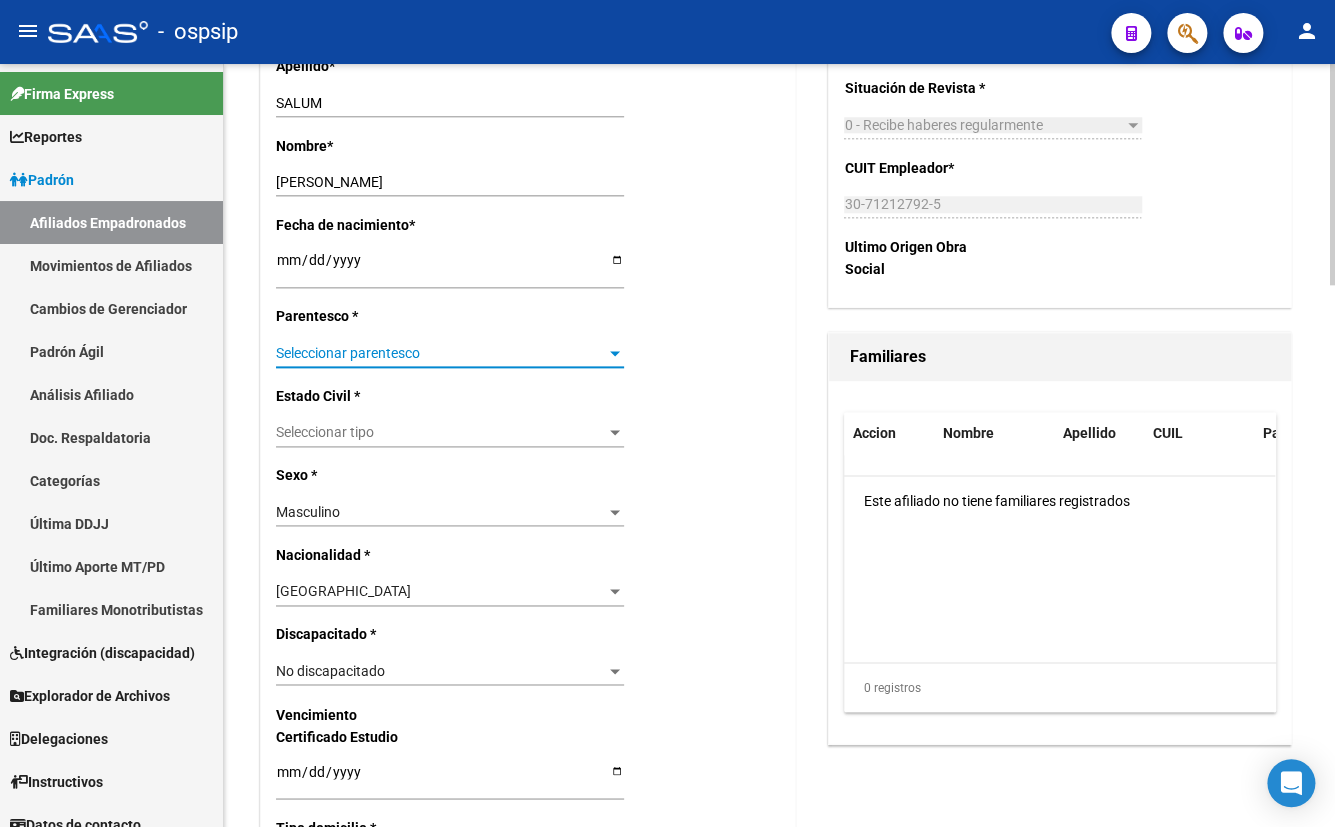
click at [313, 346] on span "Seleccionar parentesco" at bounding box center [441, 353] width 330 height 17
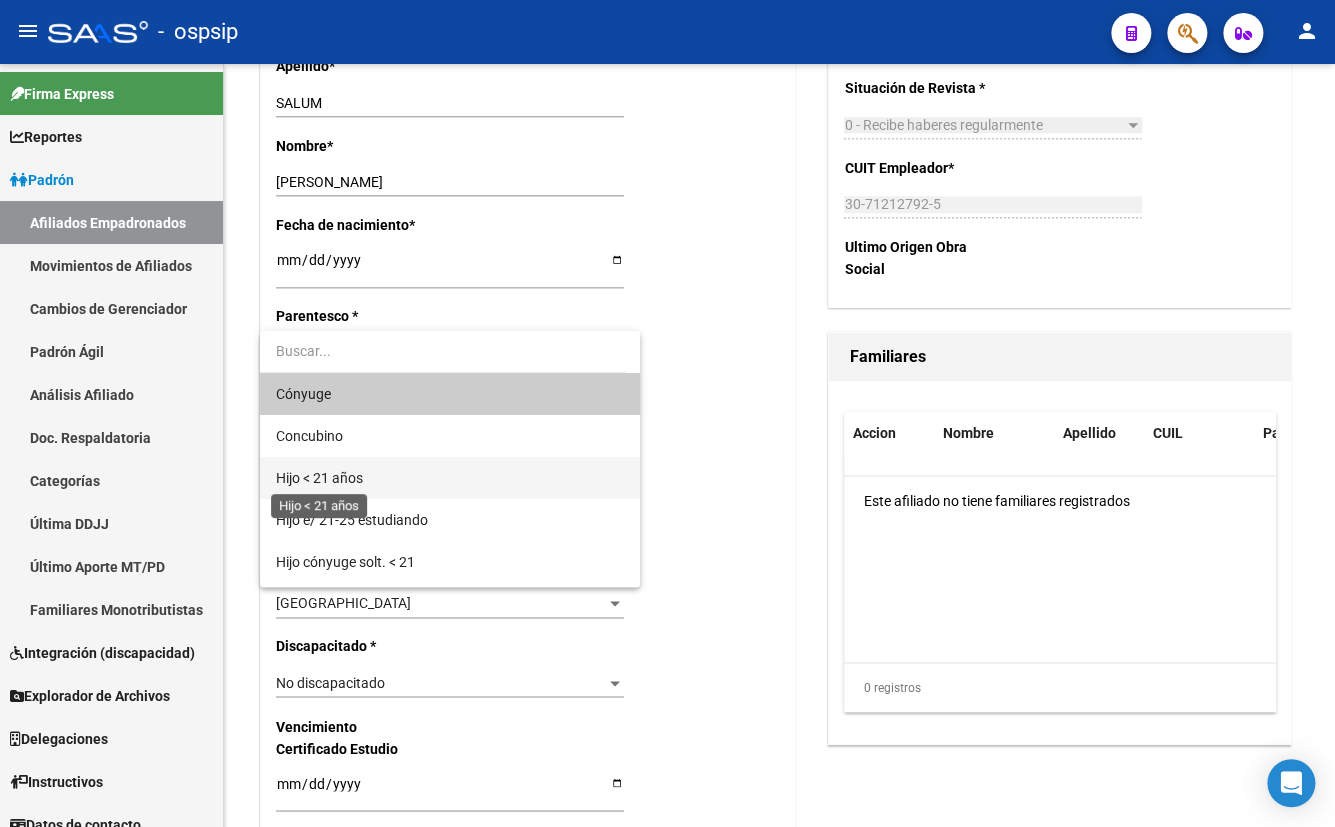
click at [314, 475] on span "Hijo < 21 años" at bounding box center [319, 478] width 87 height 16
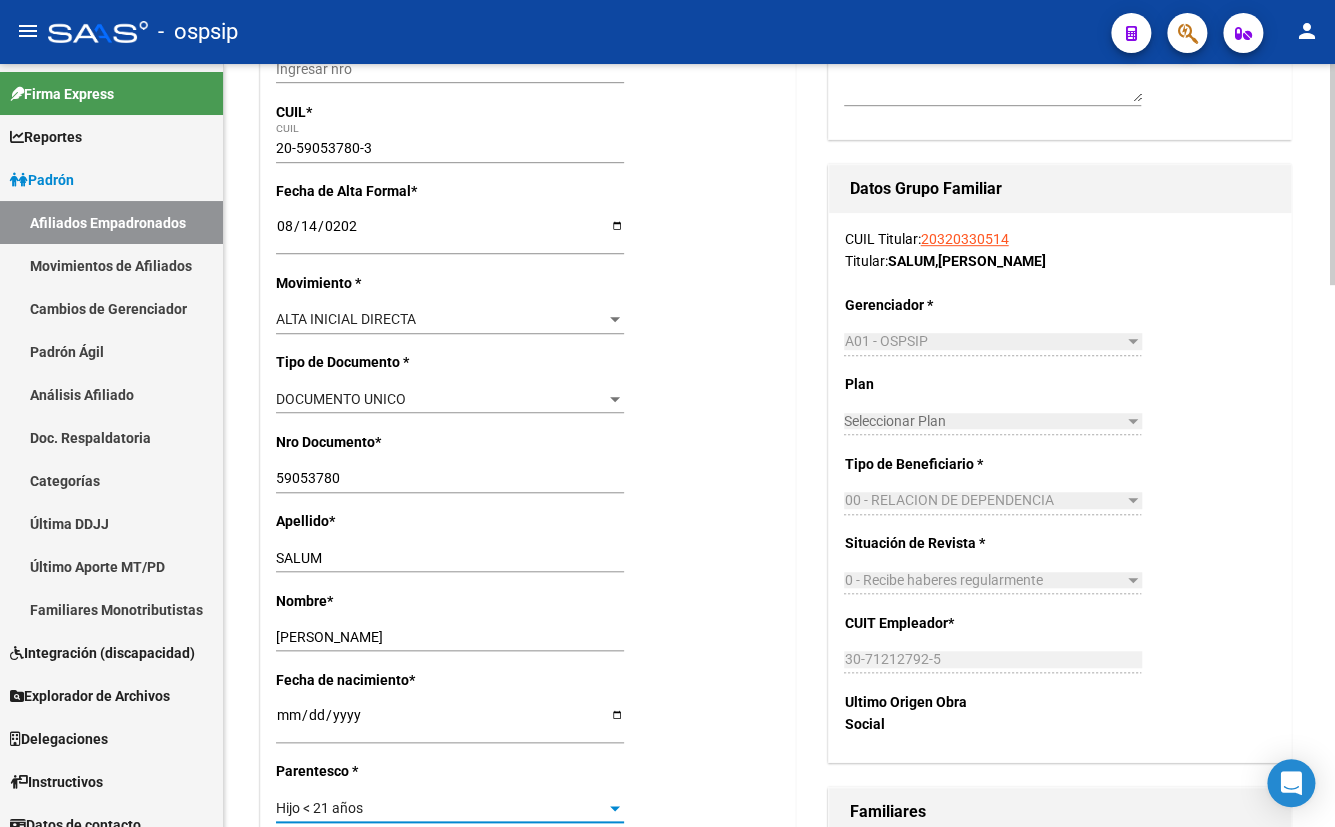
scroll to position [0, 0]
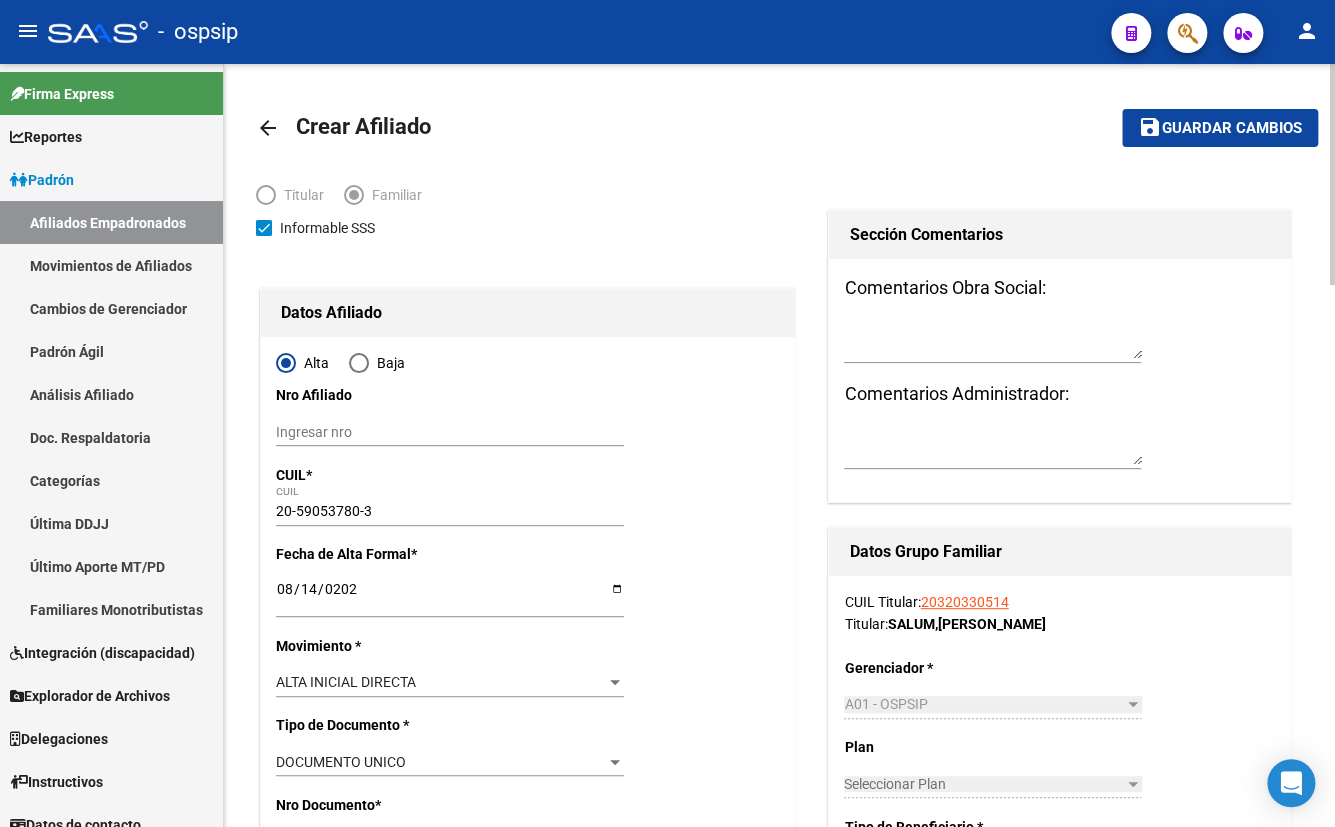
click at [1218, 132] on span "Guardar cambios" at bounding box center [1232, 129] width 140 height 18
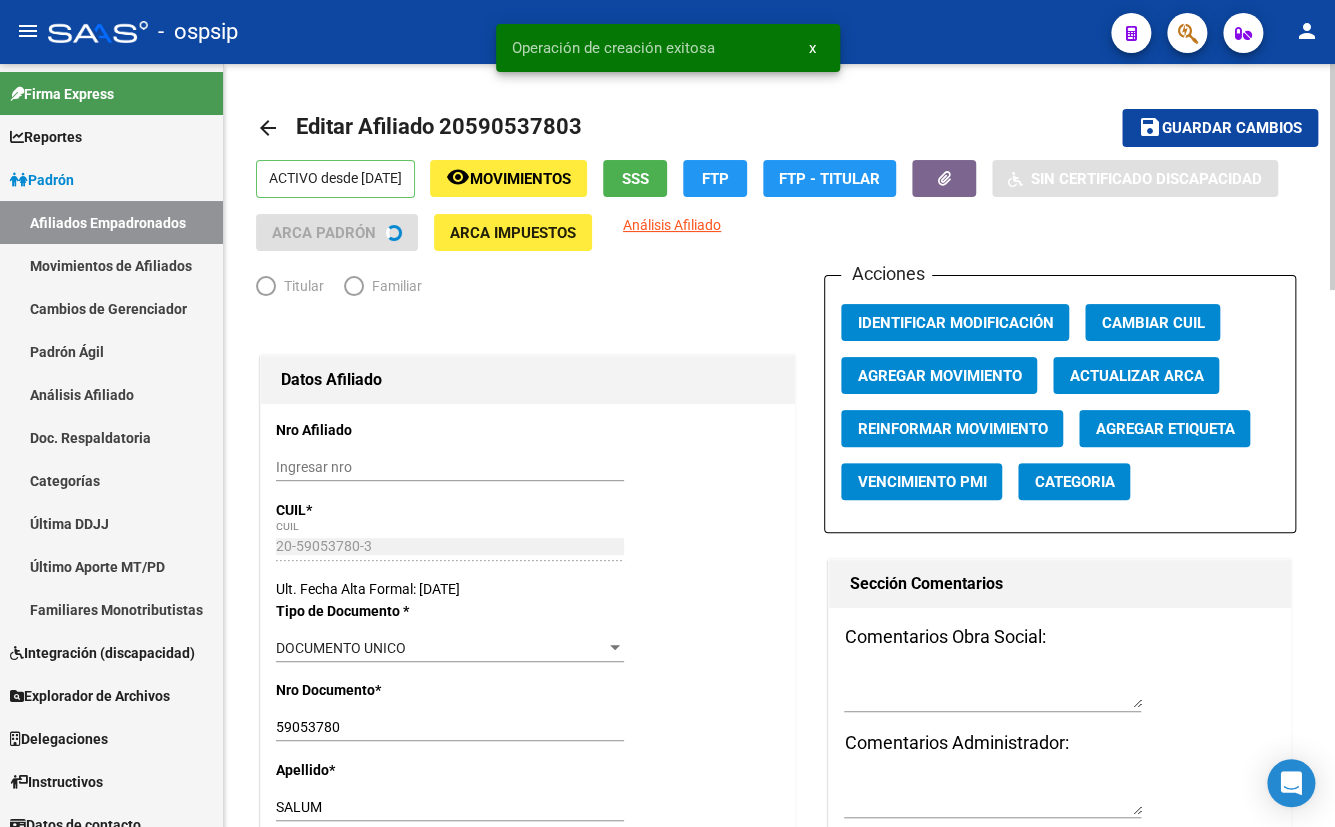
radio input "true"
type input "30-71212792-5"
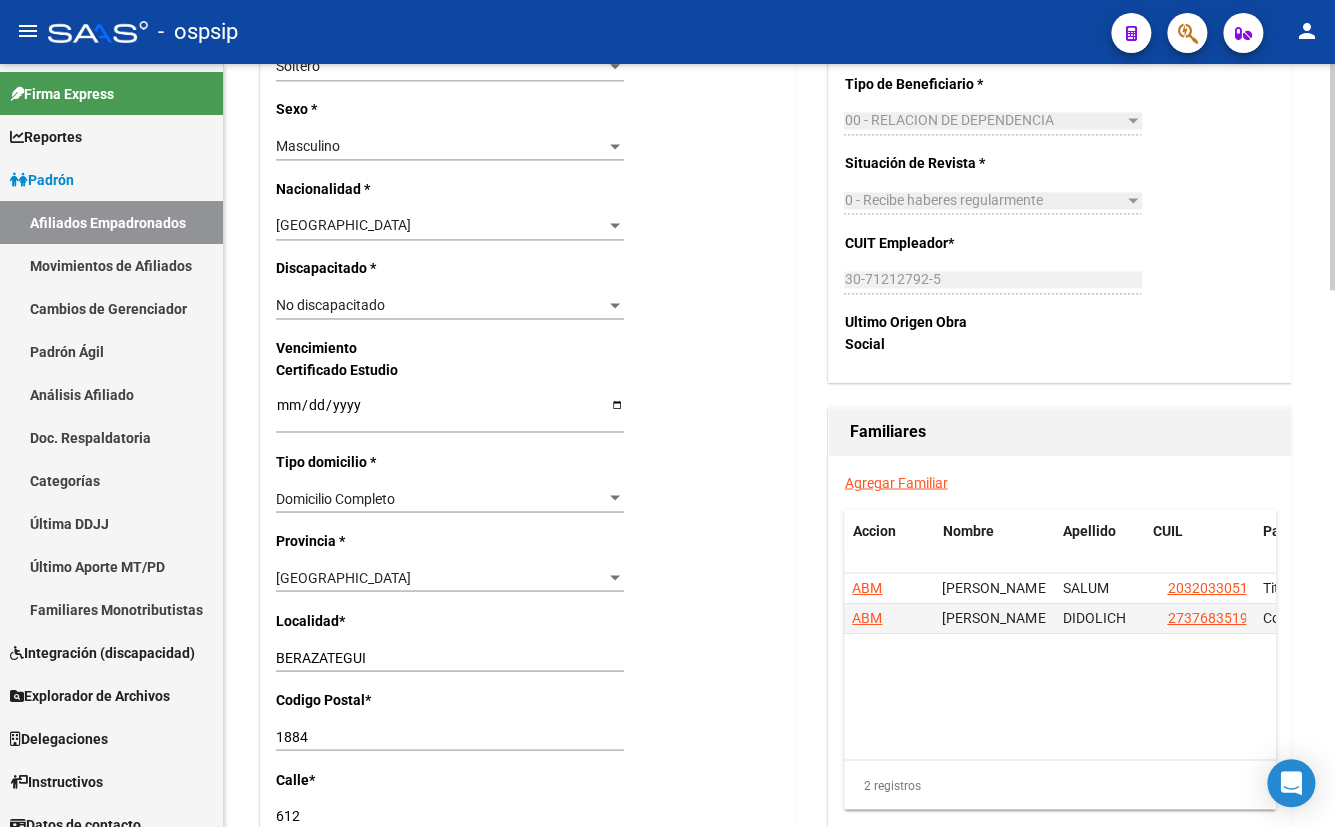
scroll to position [1090, 0]
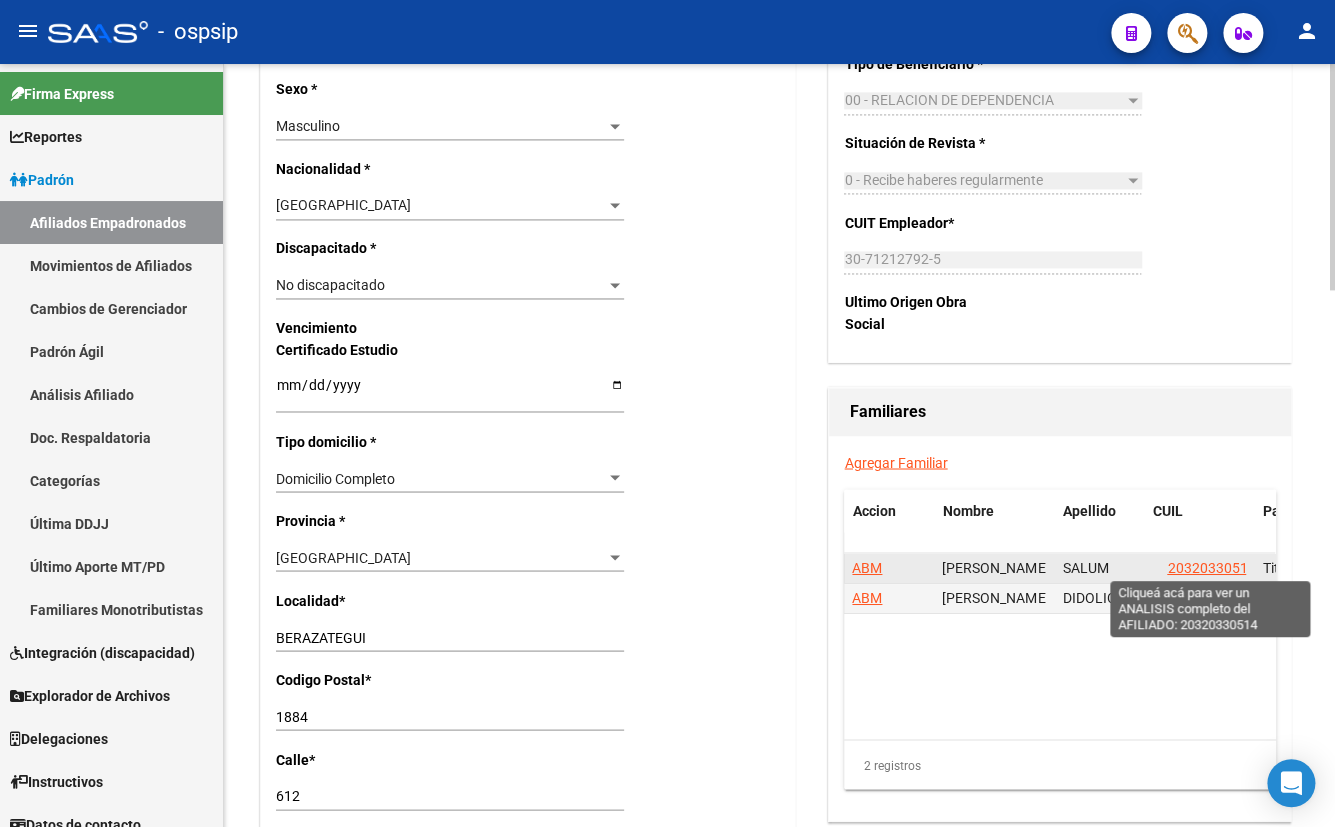
click at [1198, 565] on span "20320330514" at bounding box center [1211, 567] width 88 height 16
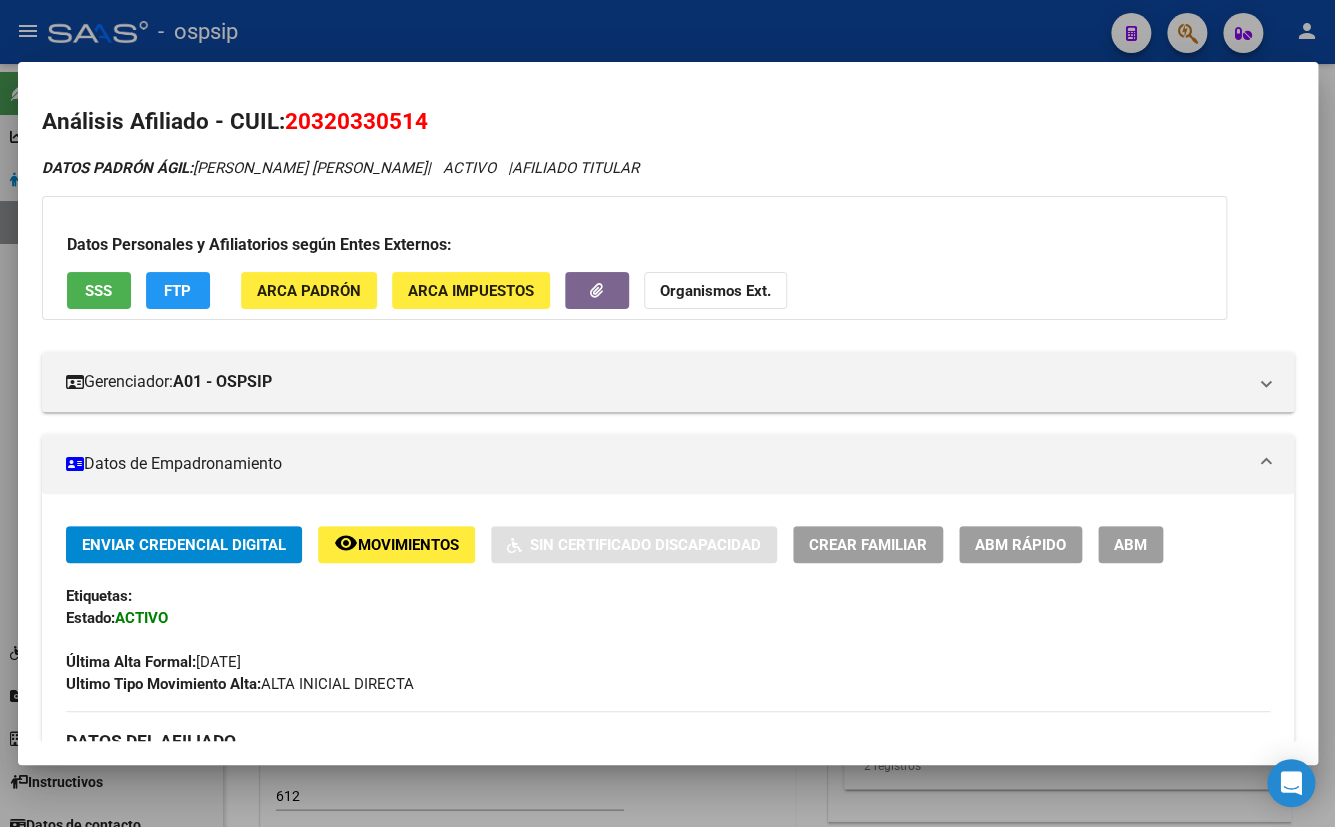
click at [1114, 550] on span "ABM" at bounding box center [1130, 545] width 33 height 18
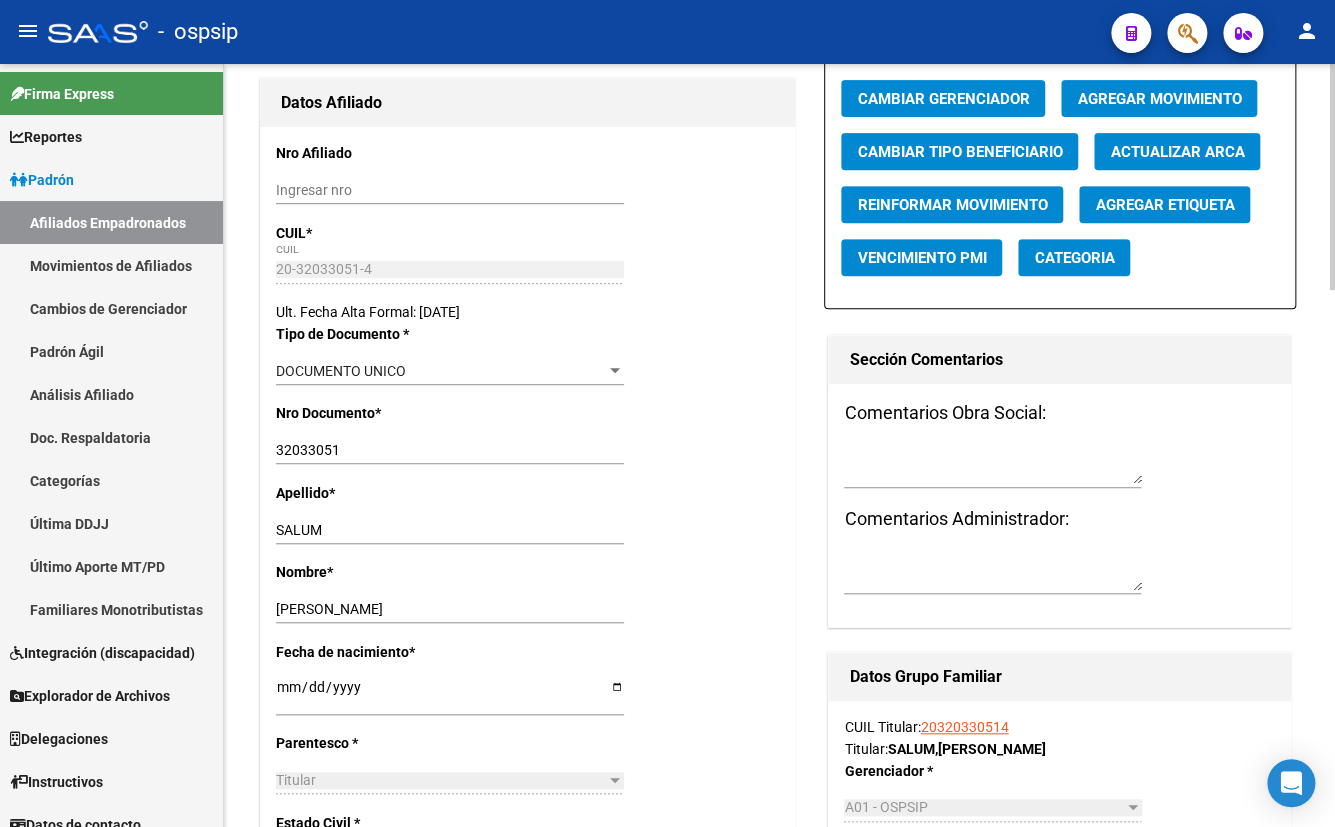
scroll to position [363, 0]
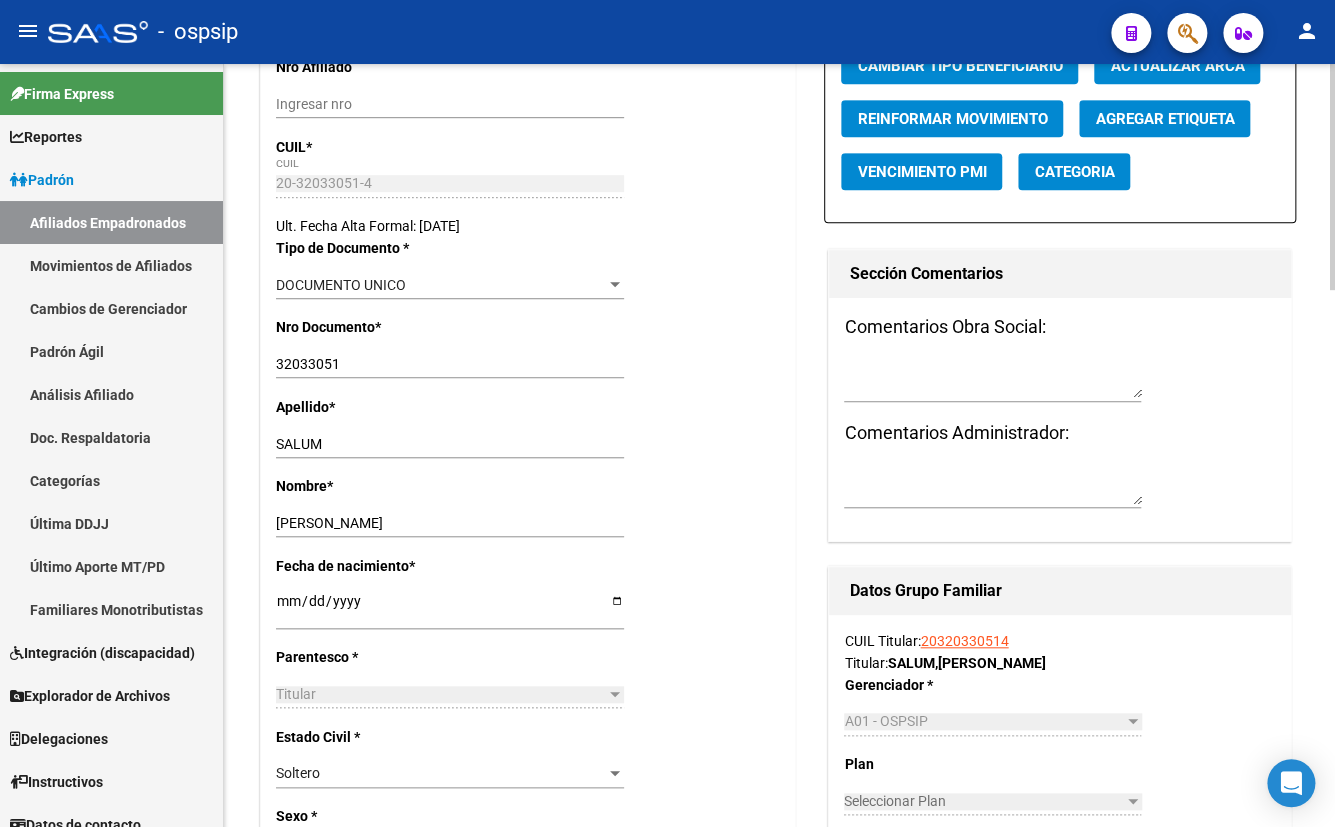
drag, startPoint x: 488, startPoint y: 419, endPoint x: 512, endPoint y: 431, distance: 26.8
click at [488, 419] on div "Apellido * SALUM Ingresar apellido" at bounding box center [528, 435] width 504 height 79
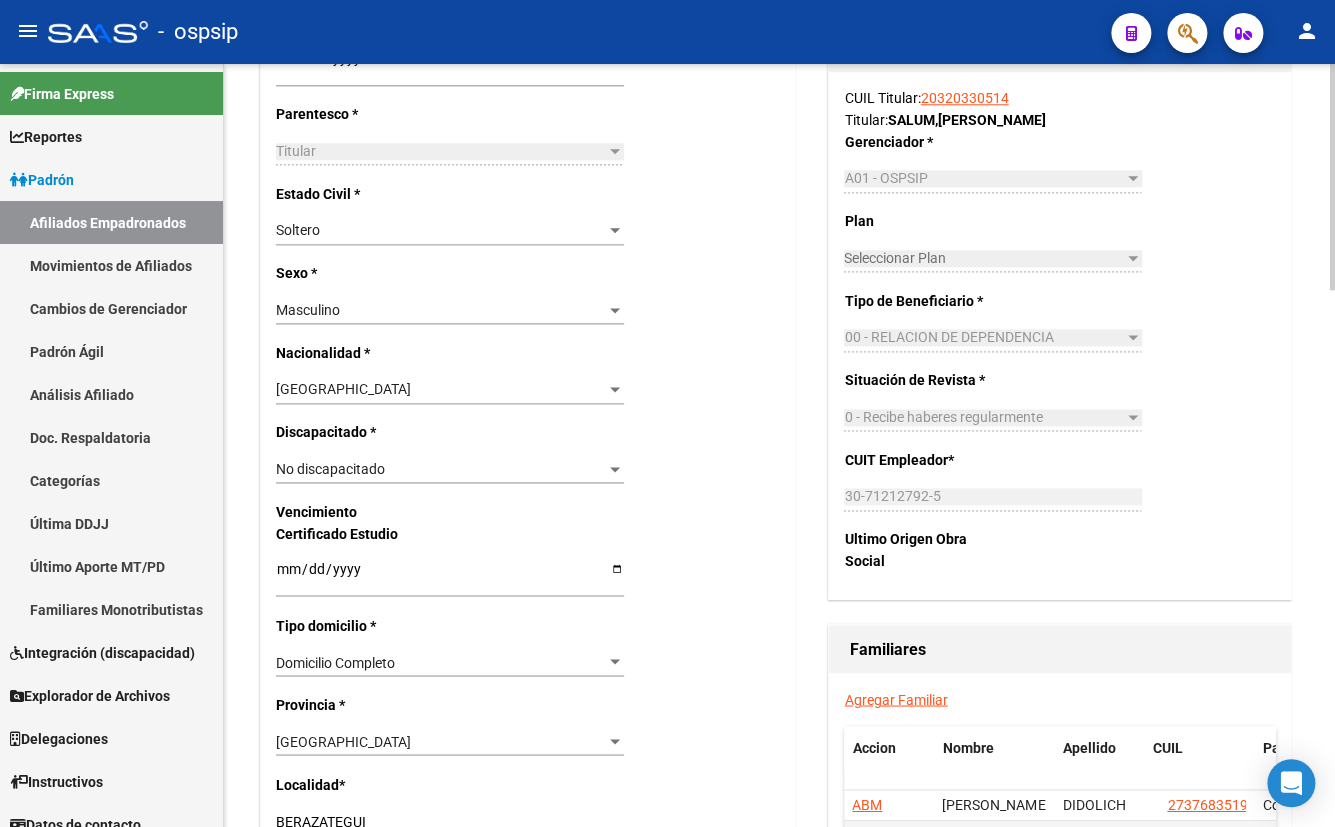
scroll to position [1181, 0]
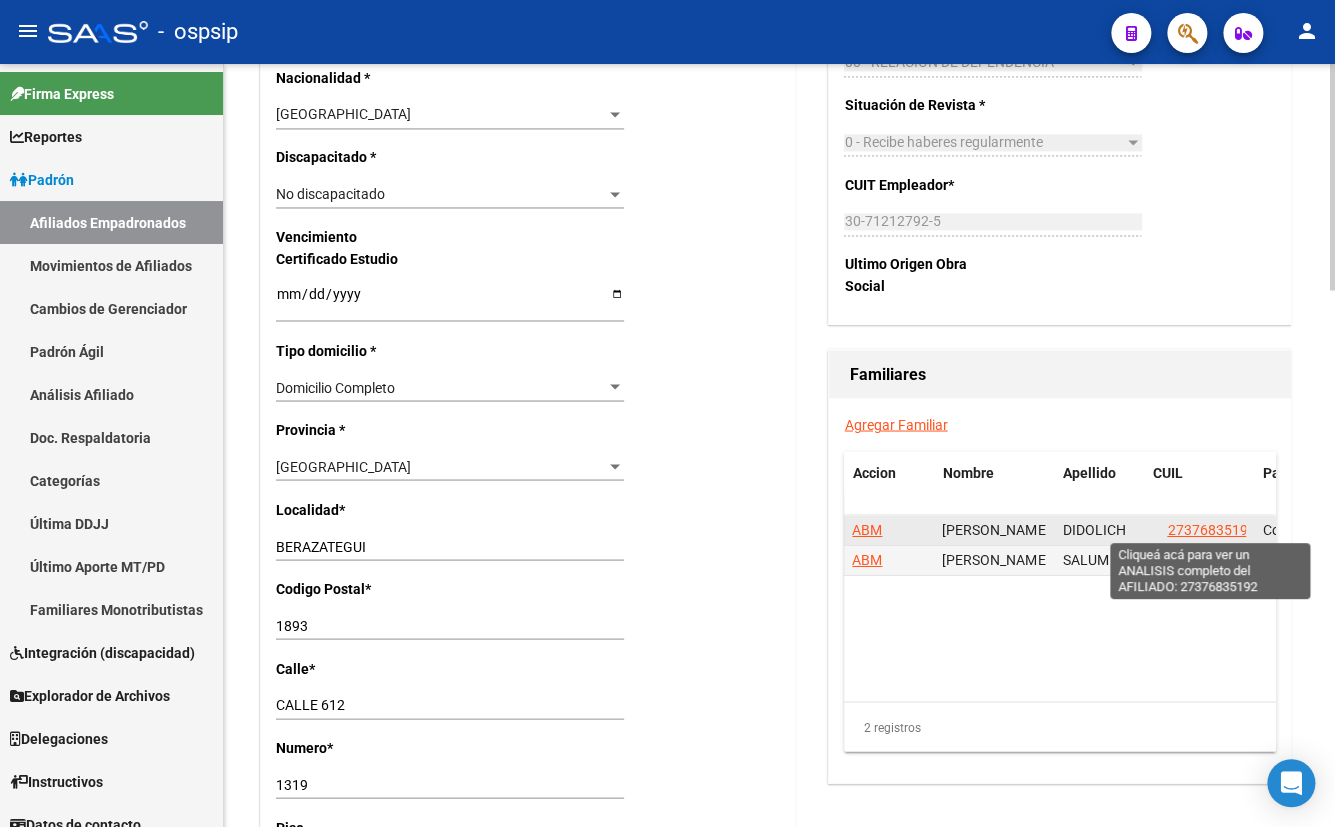
click at [1199, 525] on span "27376835192" at bounding box center [1211, 529] width 88 height 16
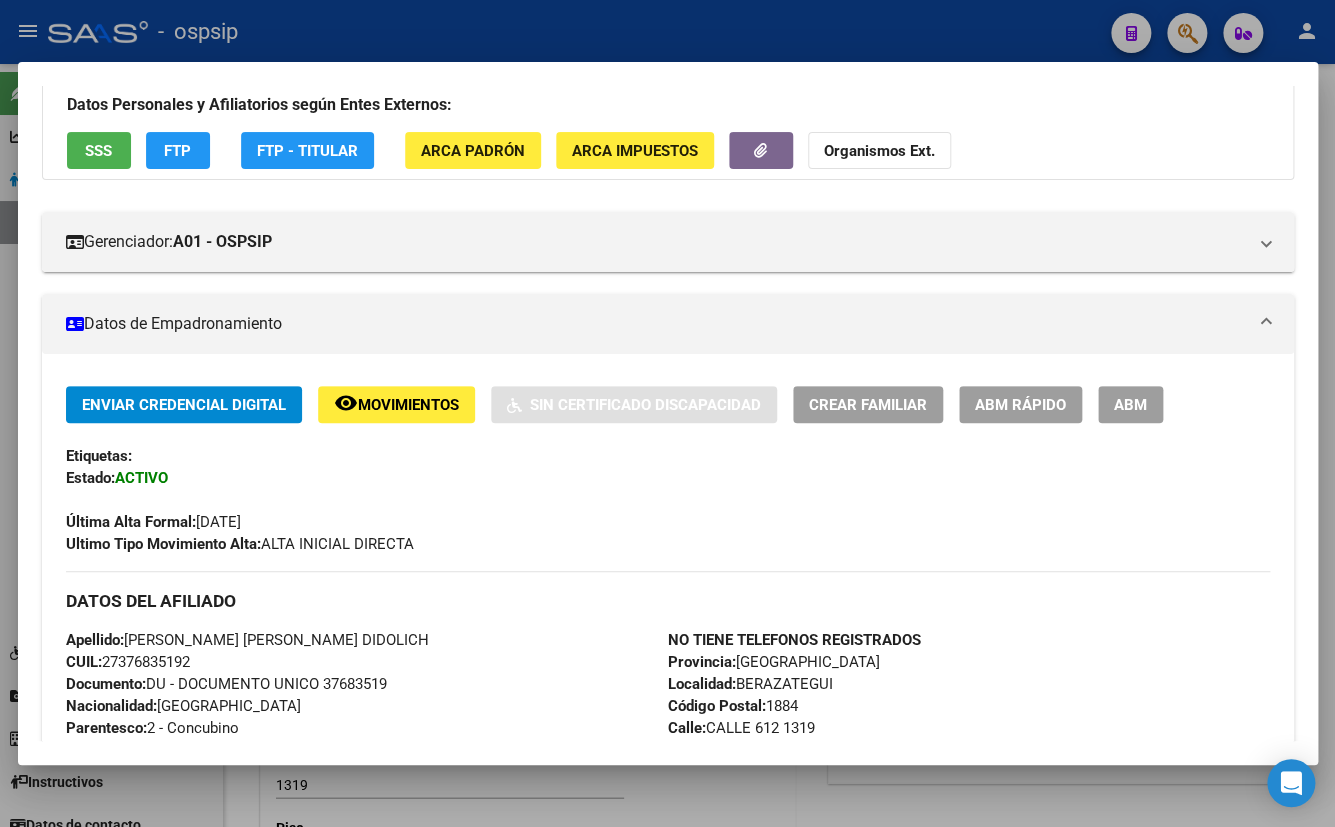
scroll to position [363, 0]
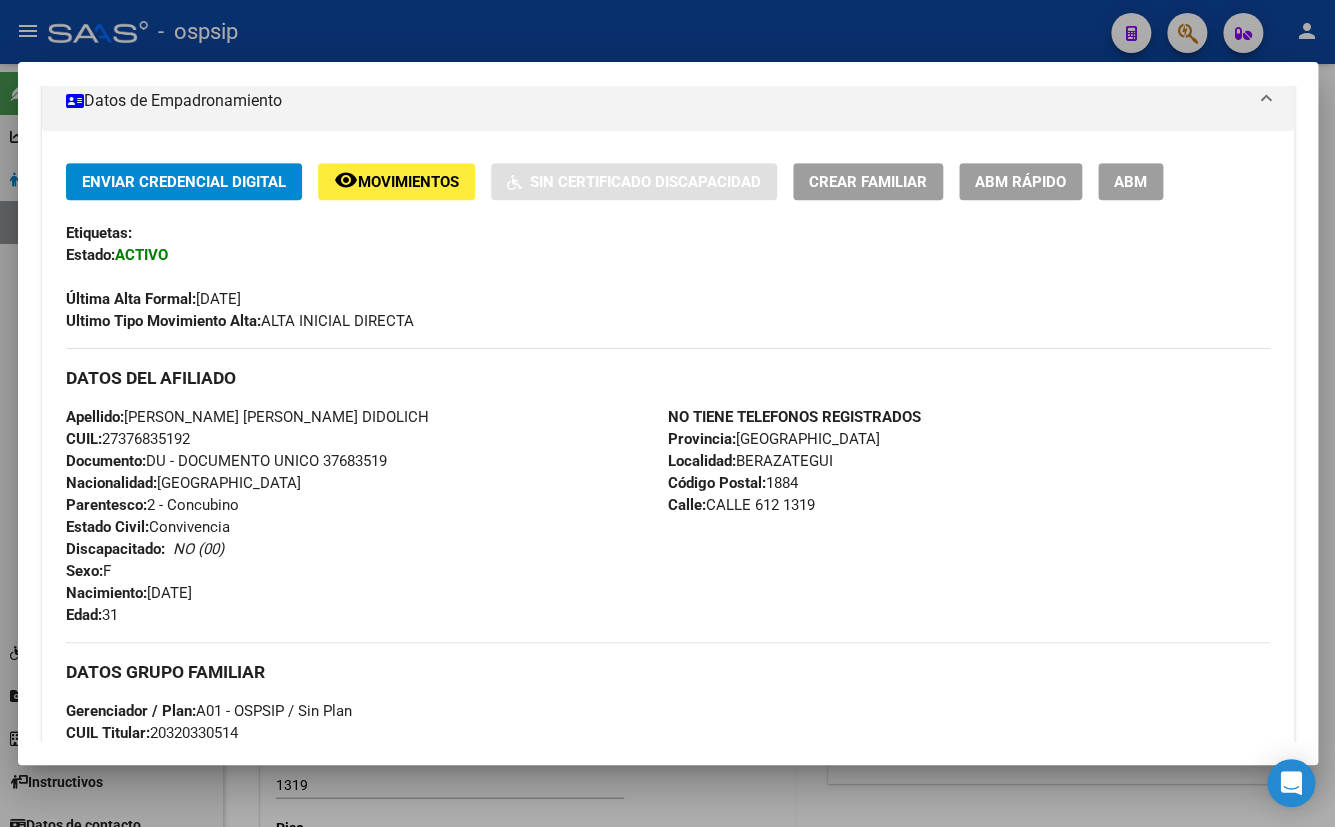
click at [500, 520] on div "Apellido: ANDREA MELINA DIDOLICH CUIL: 27376835192 Documento: DU - DOCUMENTO UN…" at bounding box center [367, 516] width 602 height 220
click at [1140, 185] on span "ABM" at bounding box center [1130, 182] width 33 height 18
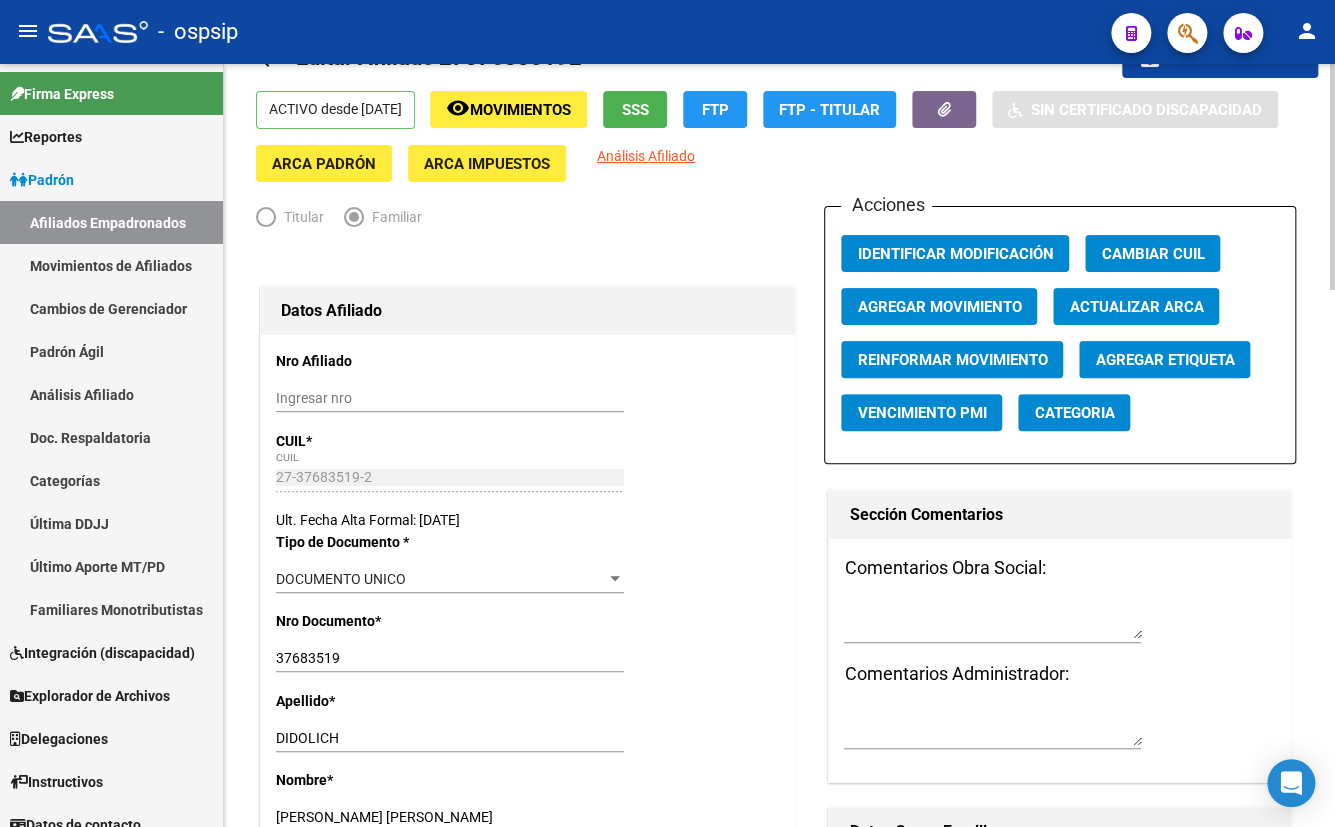
scroll to position [181, 0]
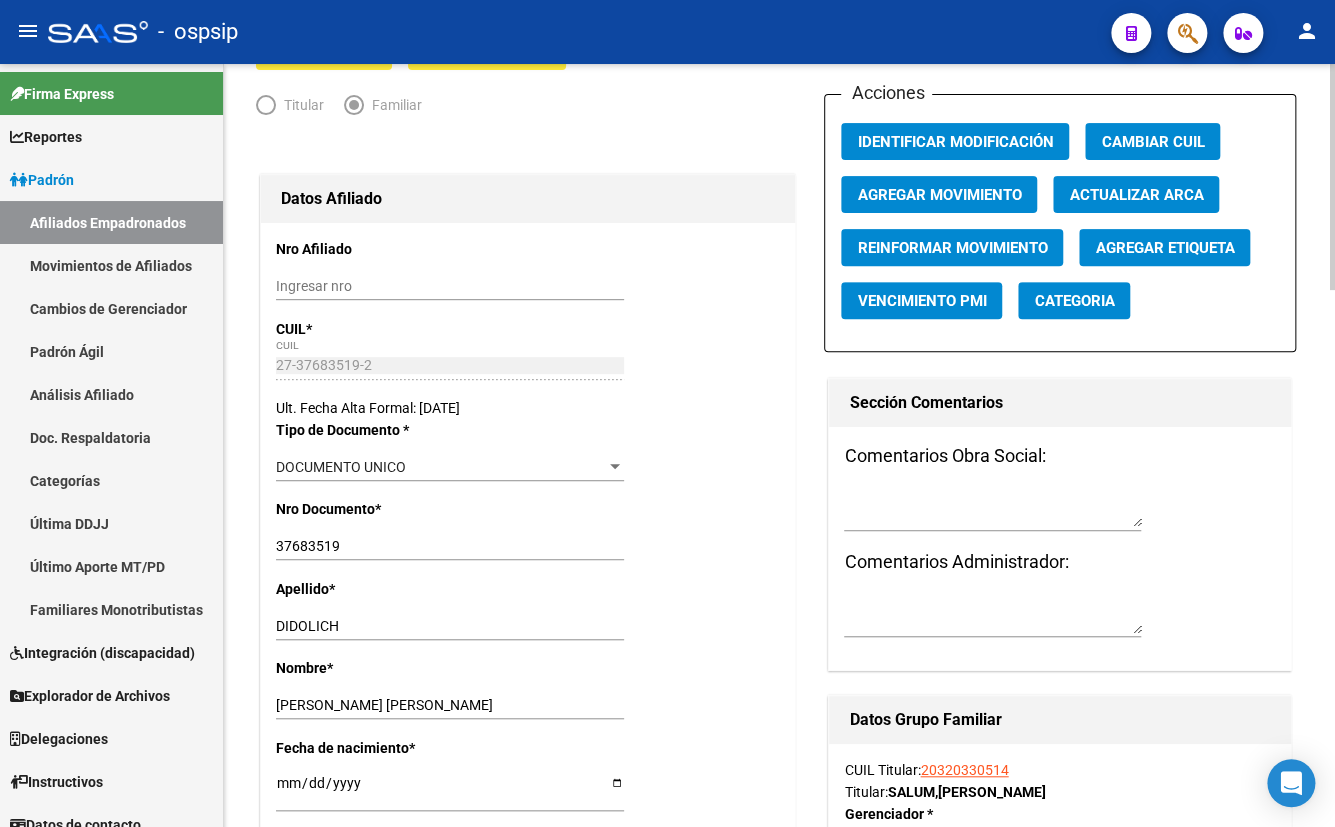
click at [515, 583] on div "Apellido * DIDOLICH Ingresar apellido" at bounding box center [528, 617] width 504 height 79
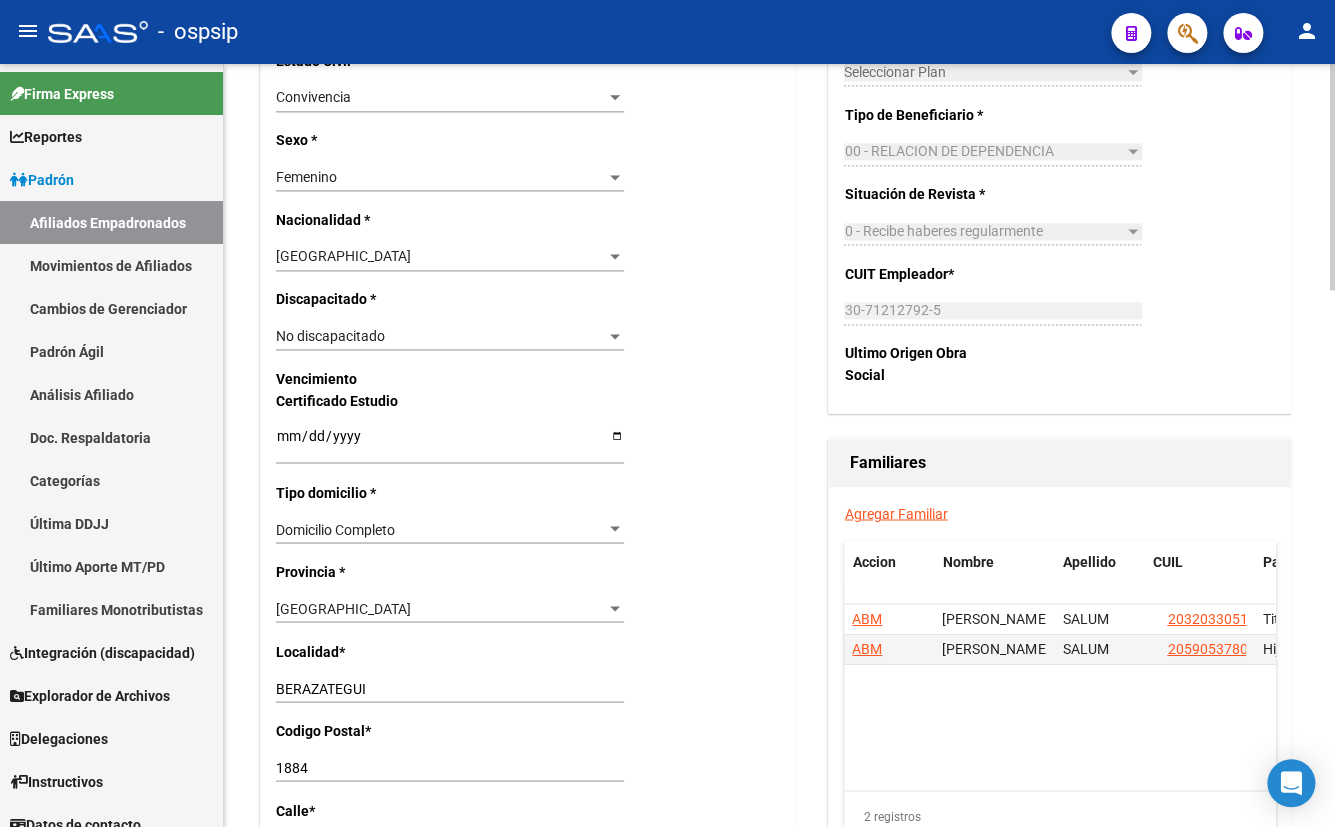
scroll to position [1181, 0]
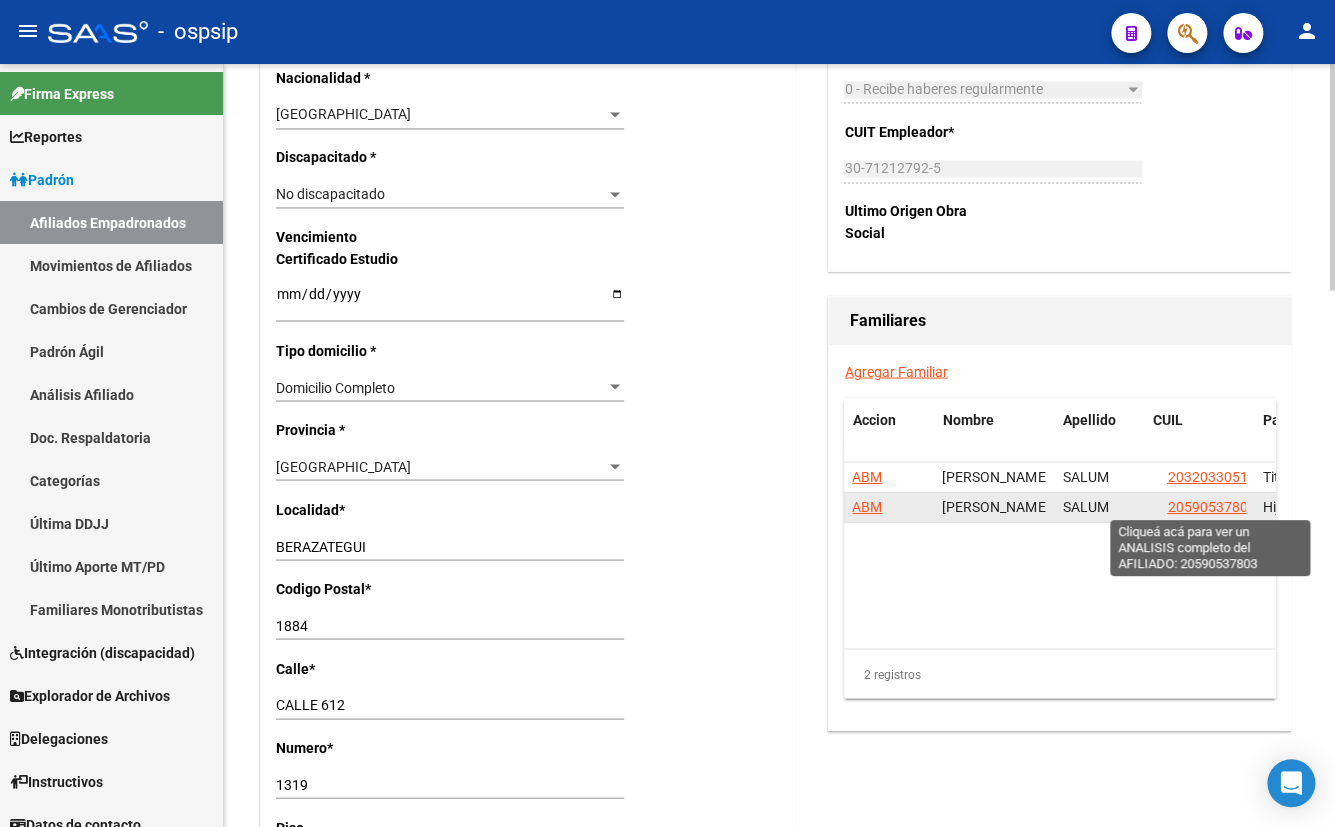
click at [1200, 504] on span "20590537803" at bounding box center [1211, 506] width 88 height 16
type textarea "20590537803"
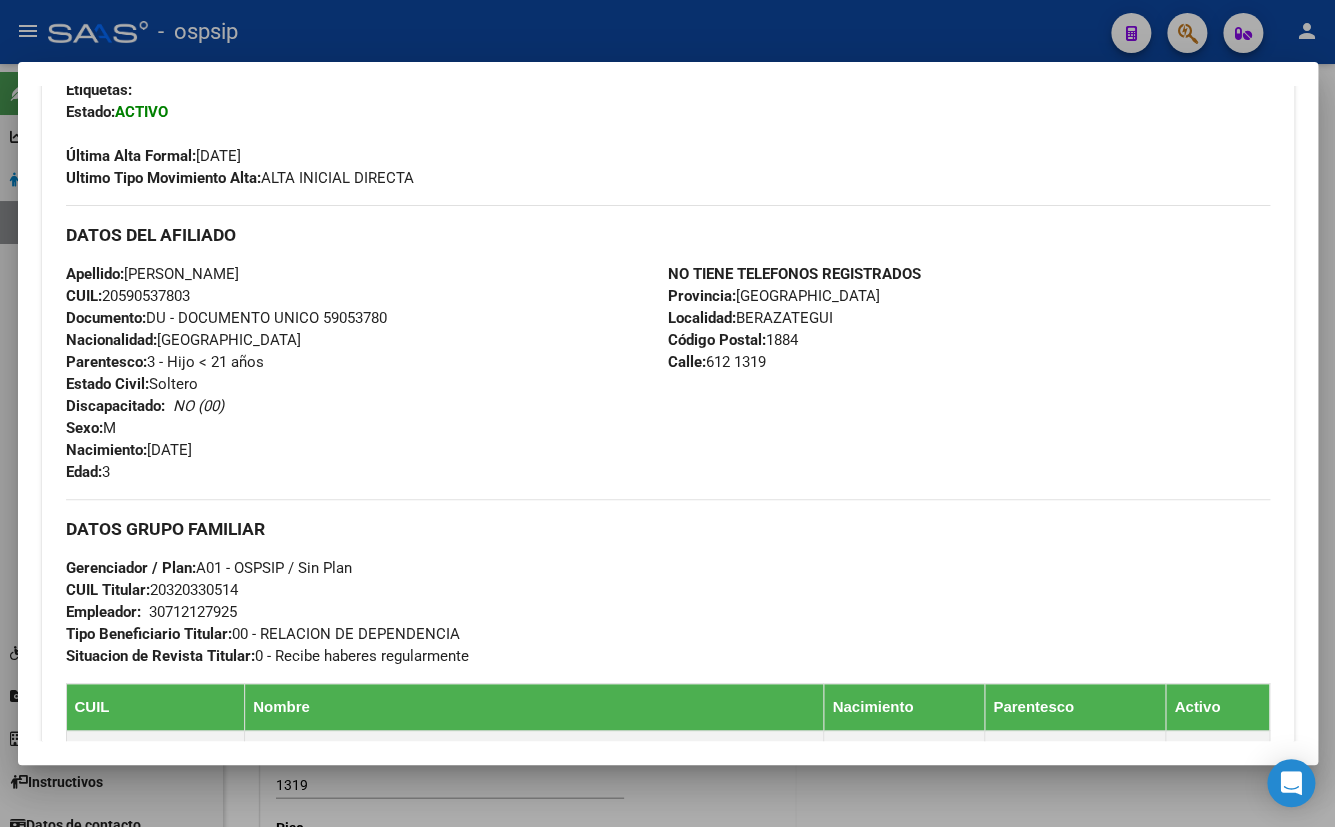
scroll to position [454, 0]
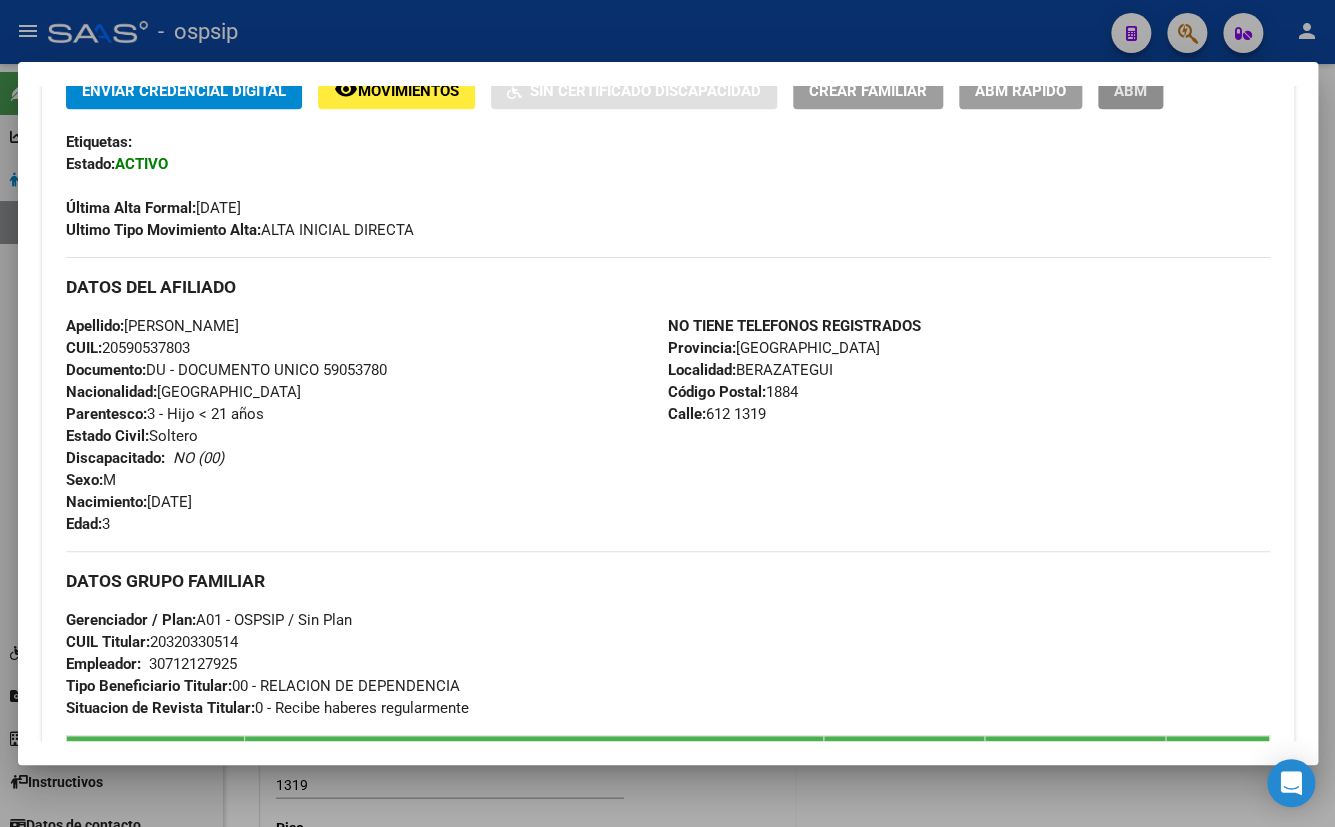
click at [1136, 100] on button "ABM" at bounding box center [1130, 90] width 65 height 37
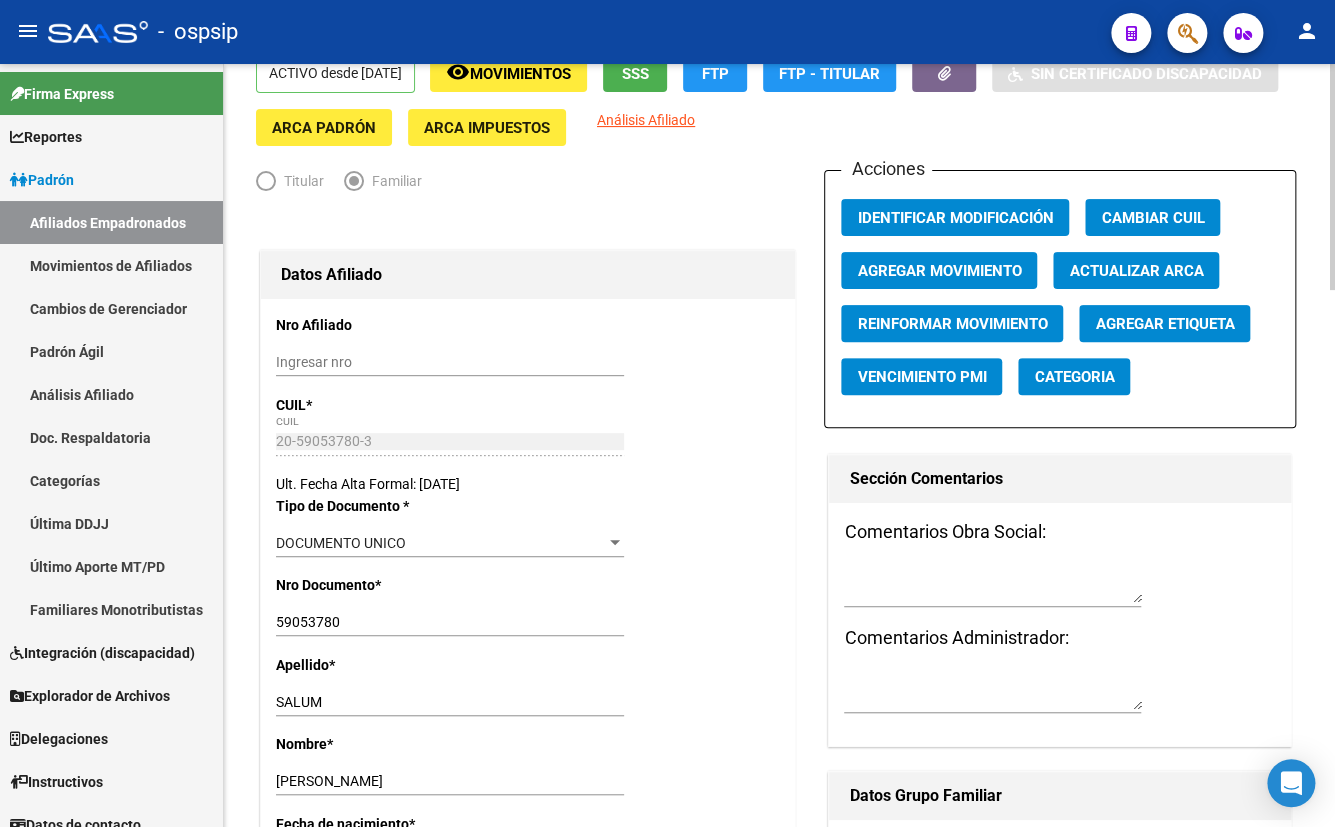
scroll to position [454, 0]
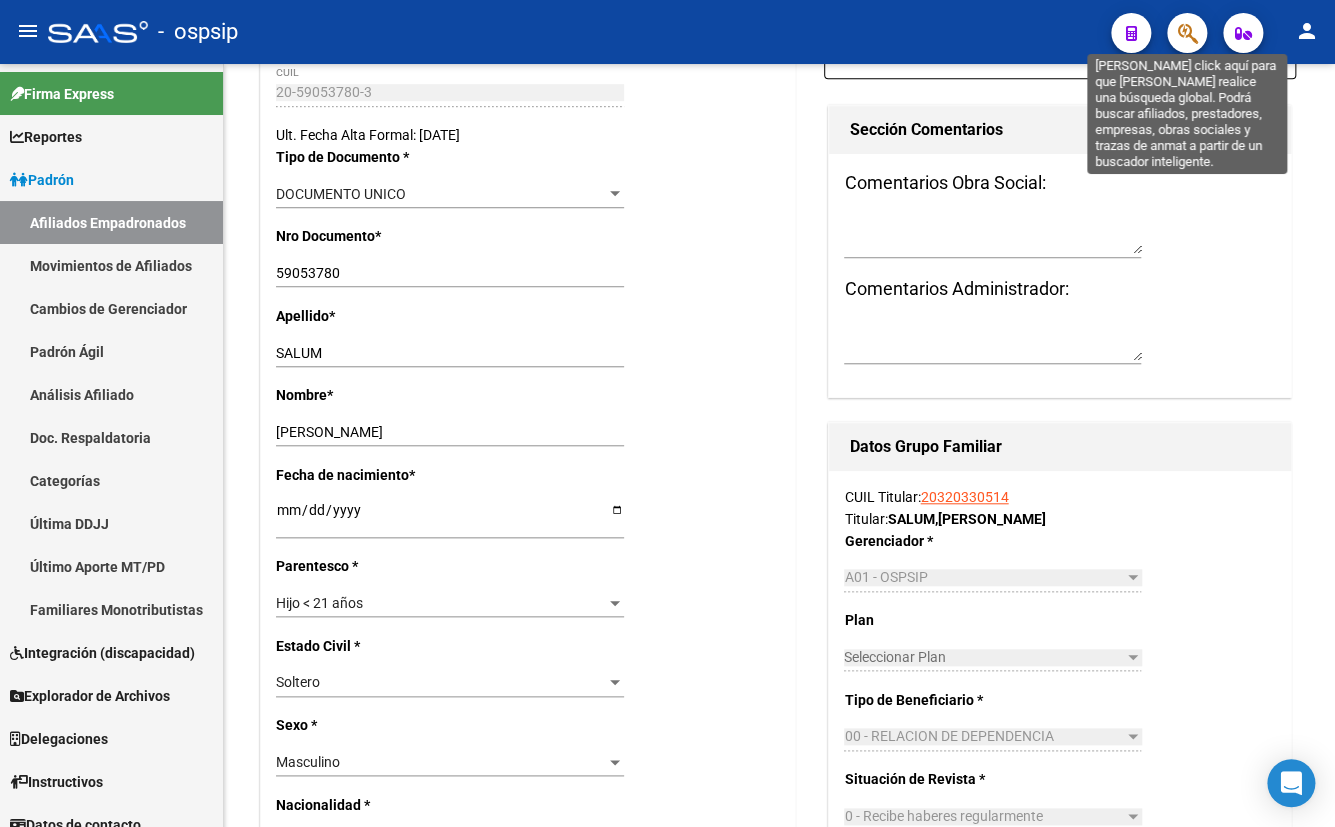
click at [1183, 26] on icon "button" at bounding box center [1187, 33] width 20 height 23
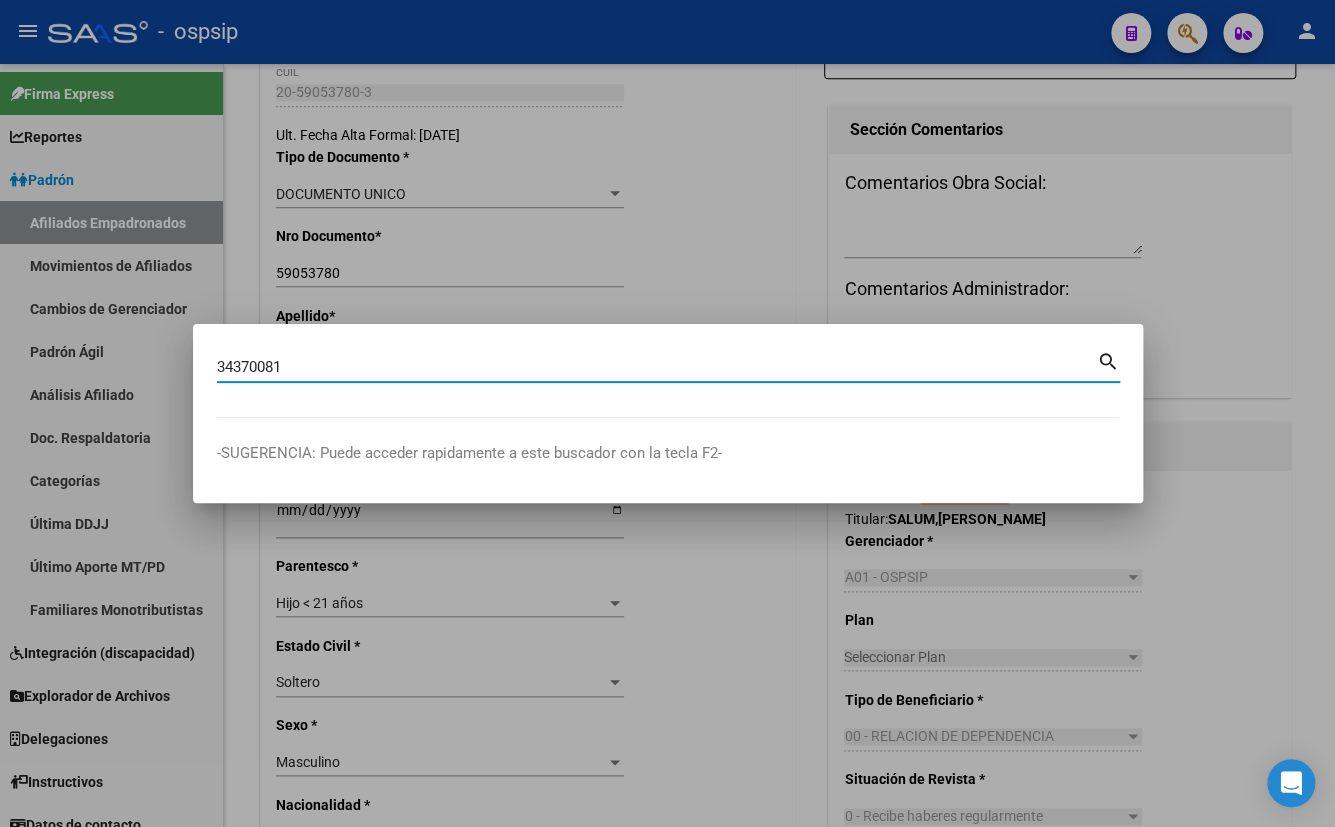
type input "34370081"
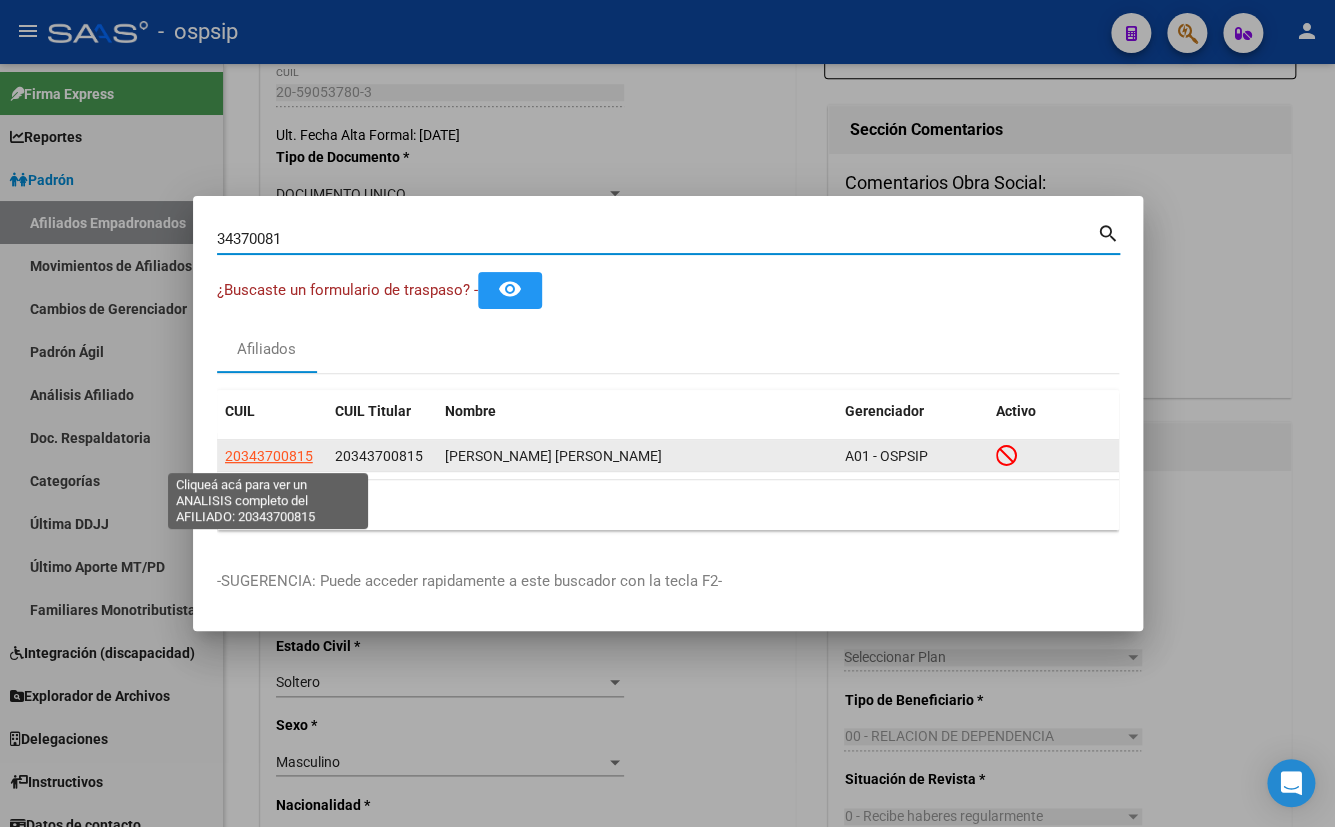
click at [255, 457] on span "20343700815" at bounding box center [269, 456] width 88 height 16
type textarea "20343700815"
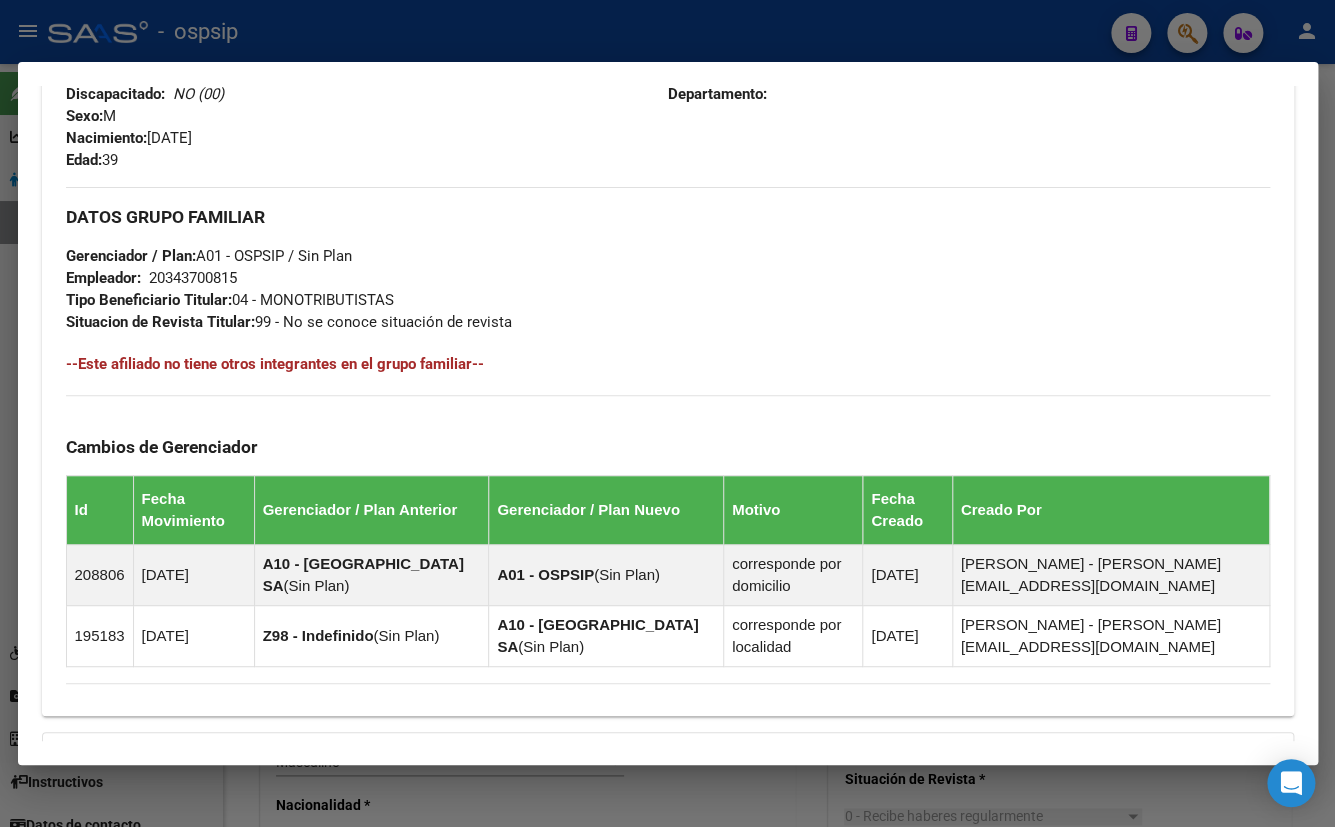
scroll to position [1053, 0]
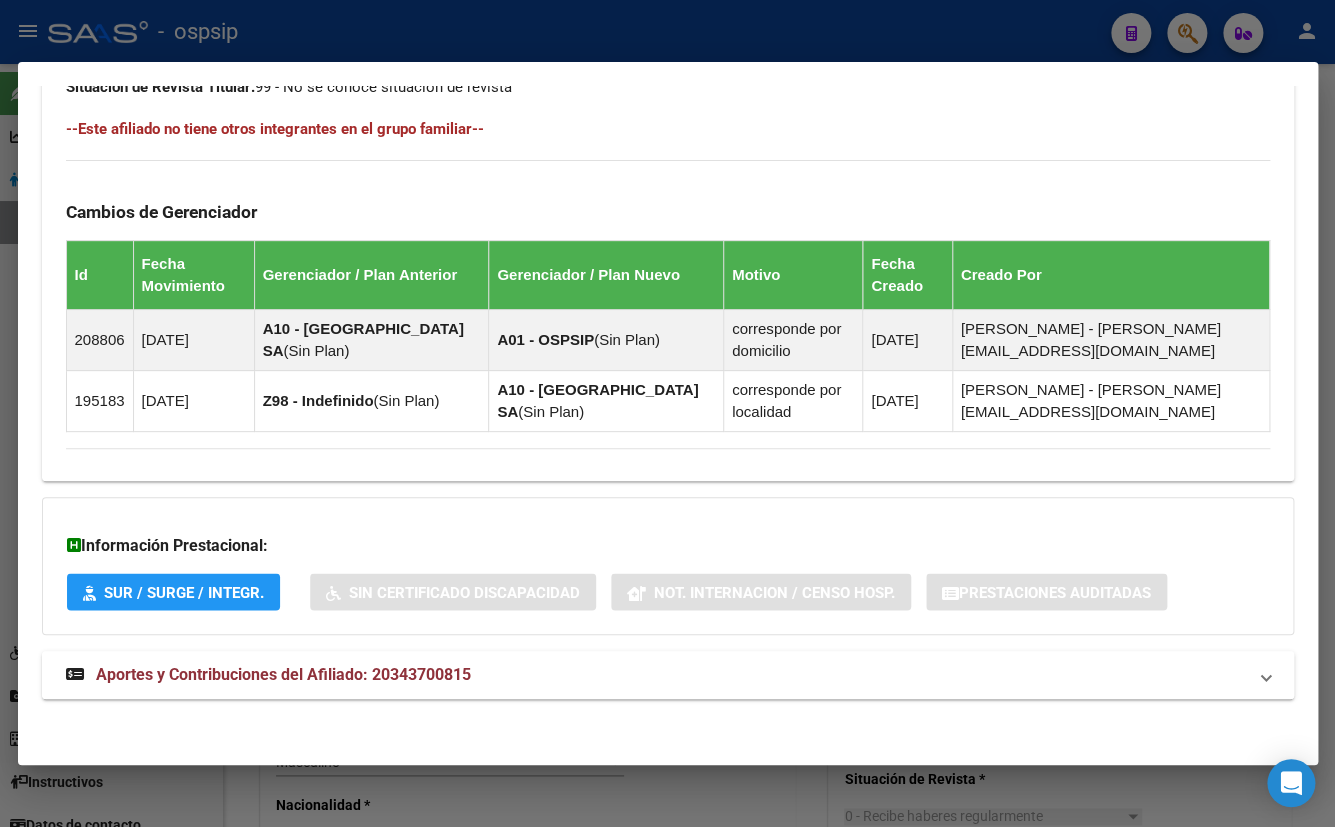
click at [372, 675] on span "Aportes y Contribuciones del Afiliado: 20343700815" at bounding box center [283, 674] width 375 height 19
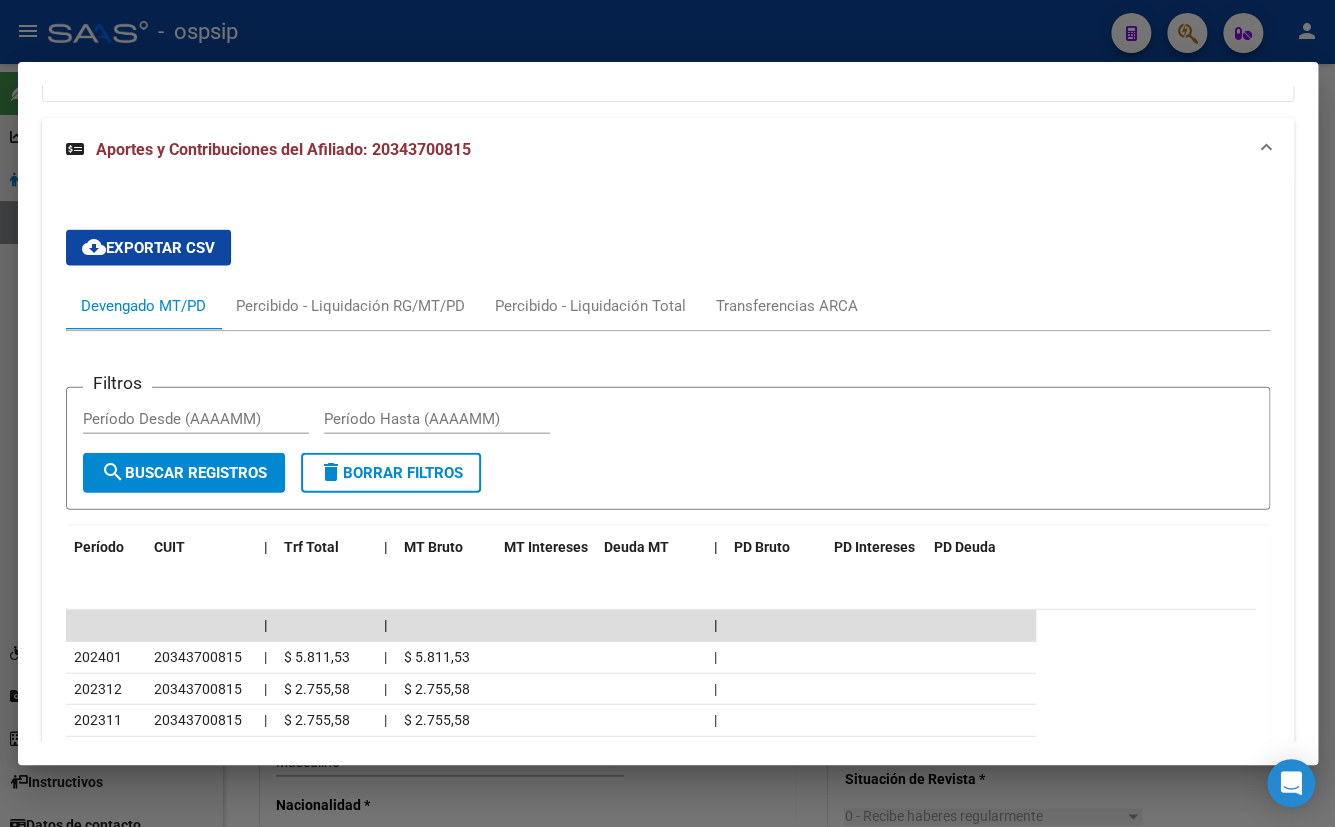
scroll to position [1599, 0]
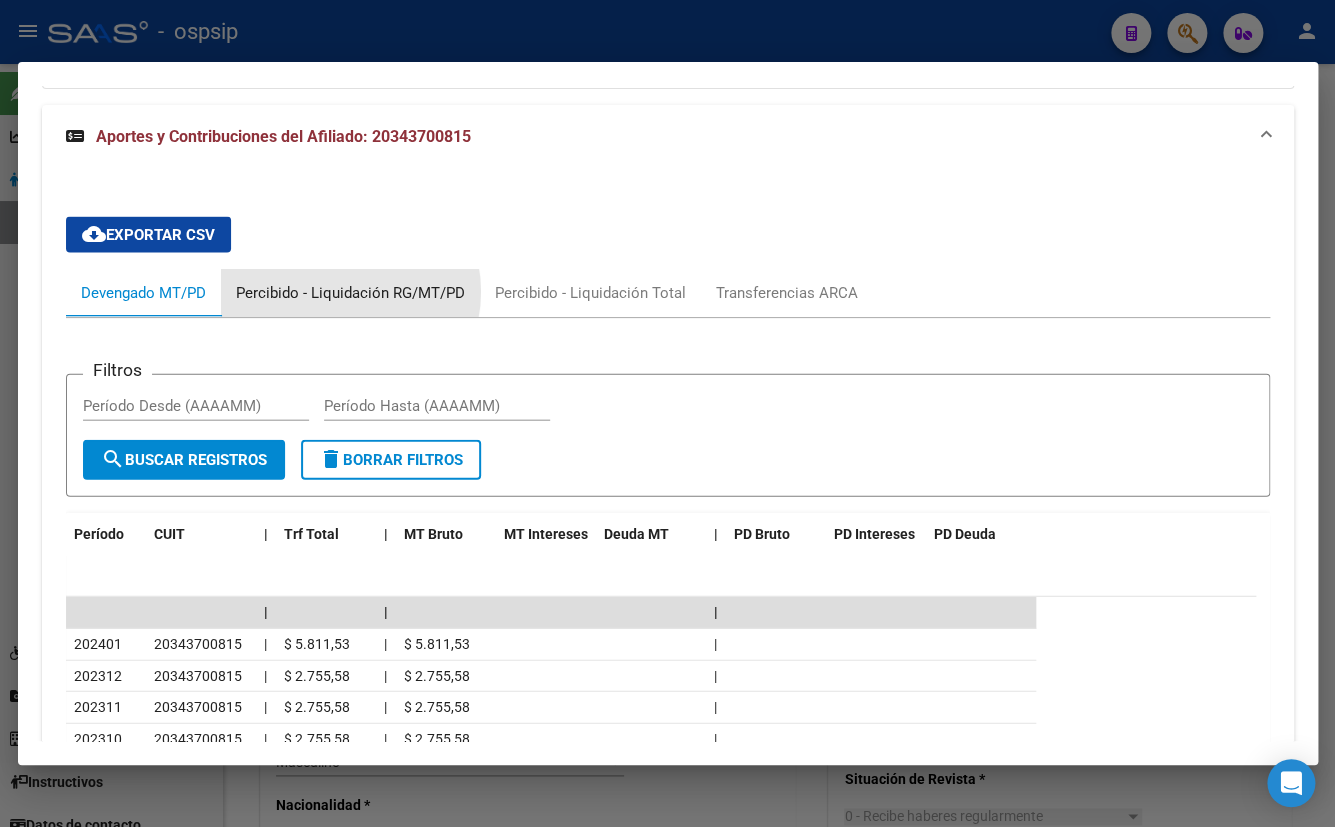
click at [348, 290] on div "Percibido - Liquidación RG/MT/PD" at bounding box center [350, 293] width 229 height 22
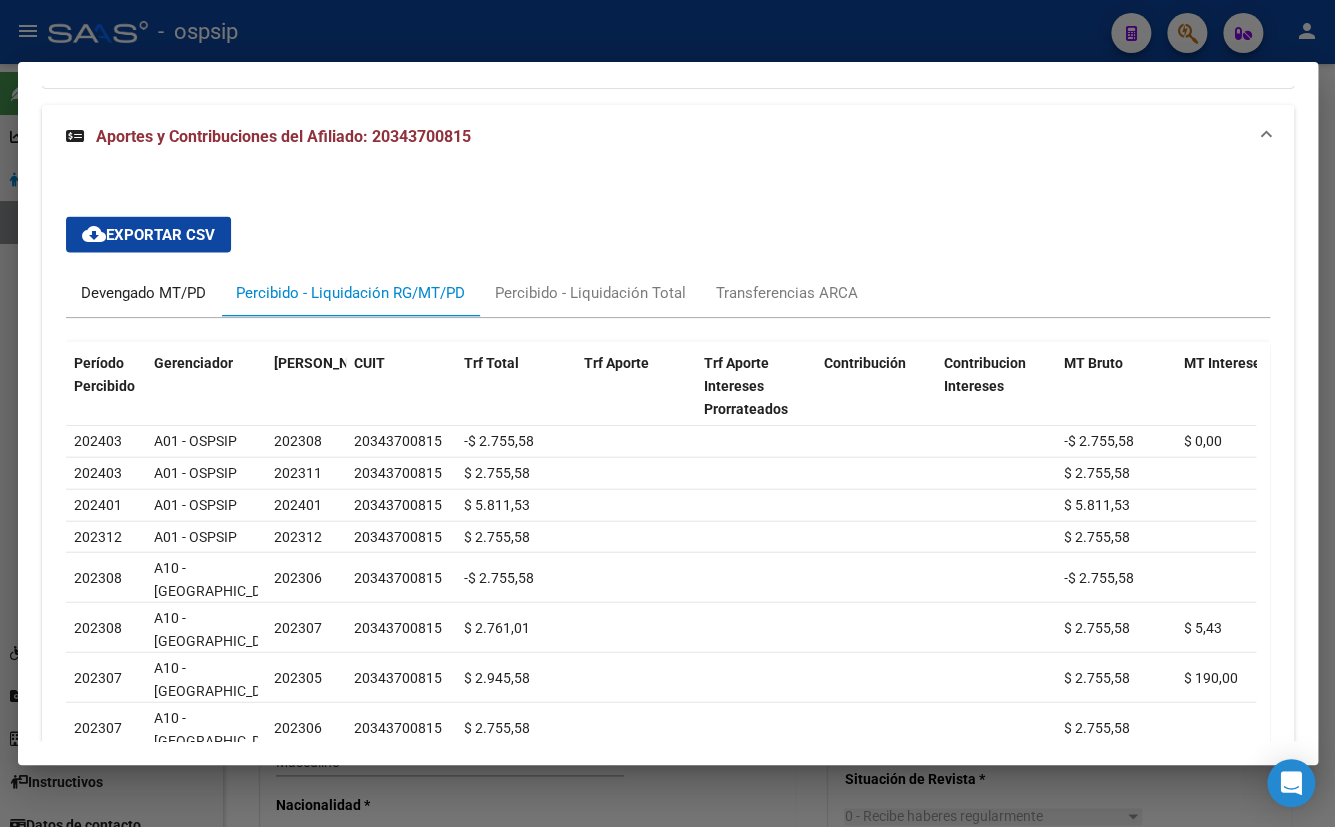
click at [126, 290] on div "Devengado MT/PD" at bounding box center [143, 293] width 125 height 22
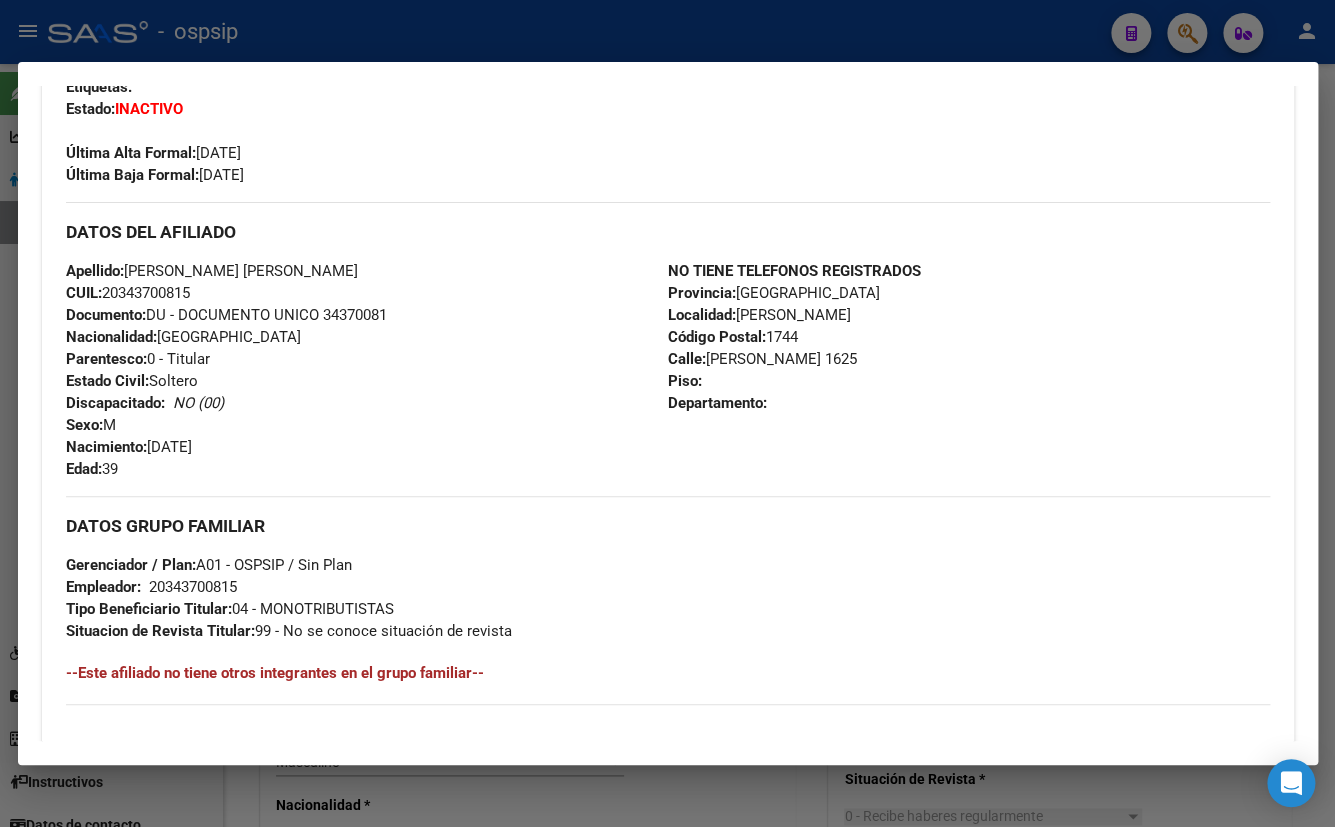
scroll to position [508, 0]
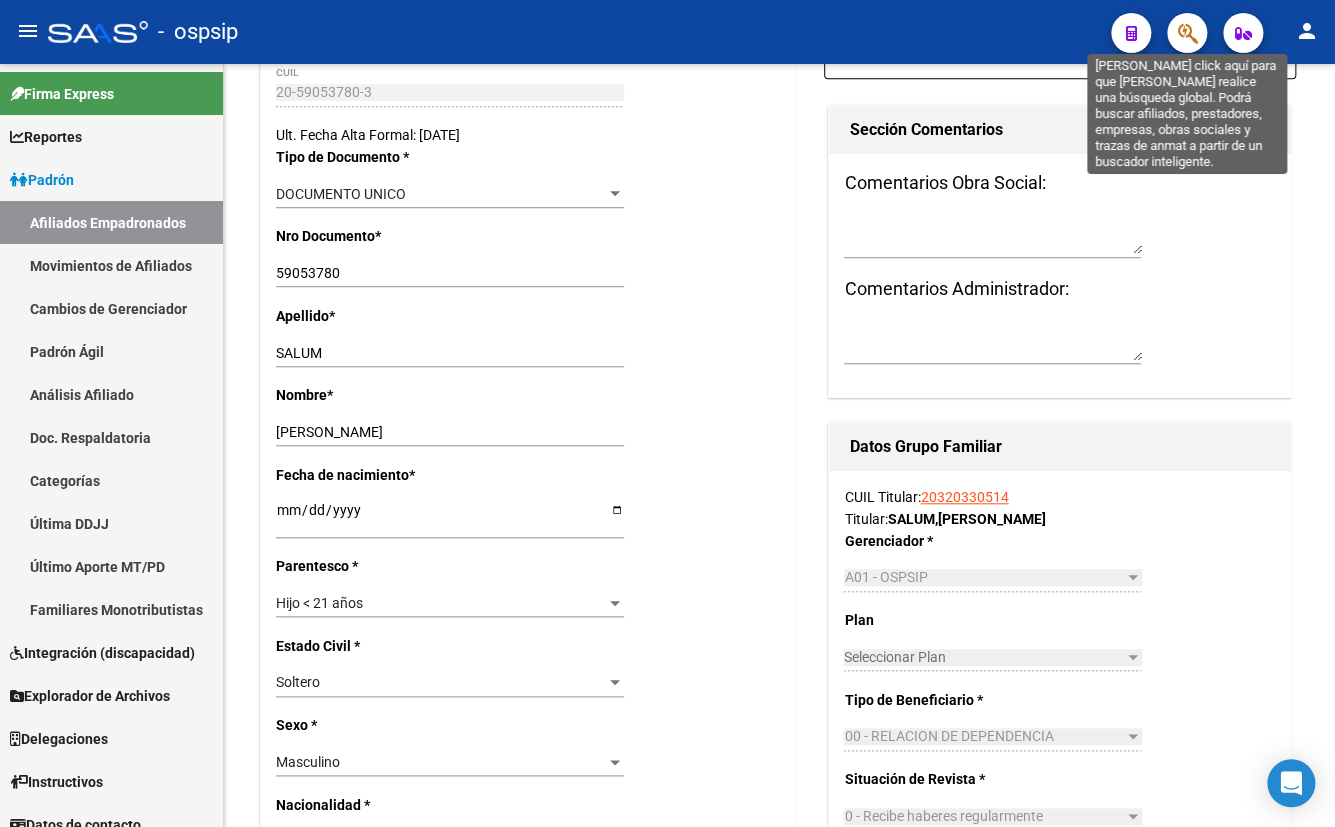
click at [1183, 33] on icon "button" at bounding box center [1187, 33] width 20 height 23
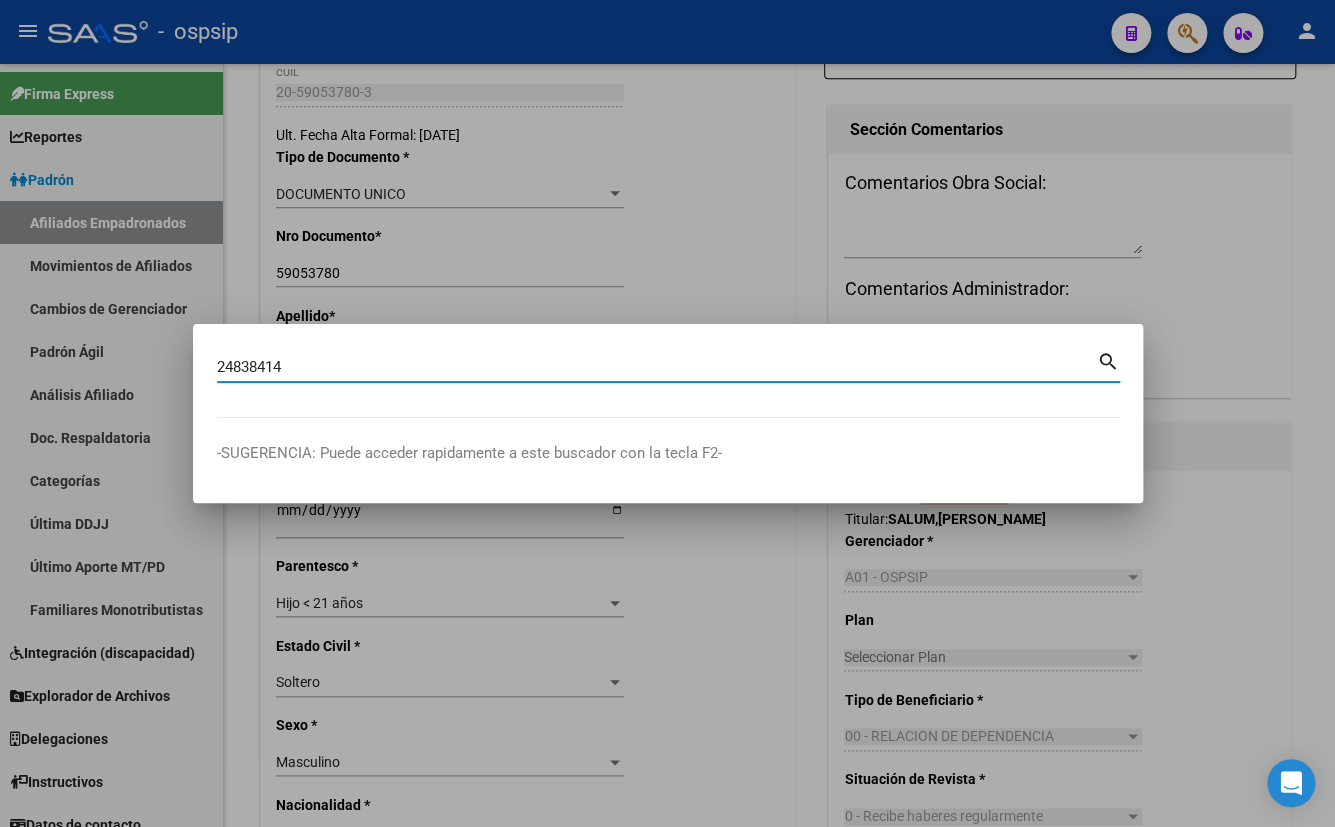
type input "24838414"
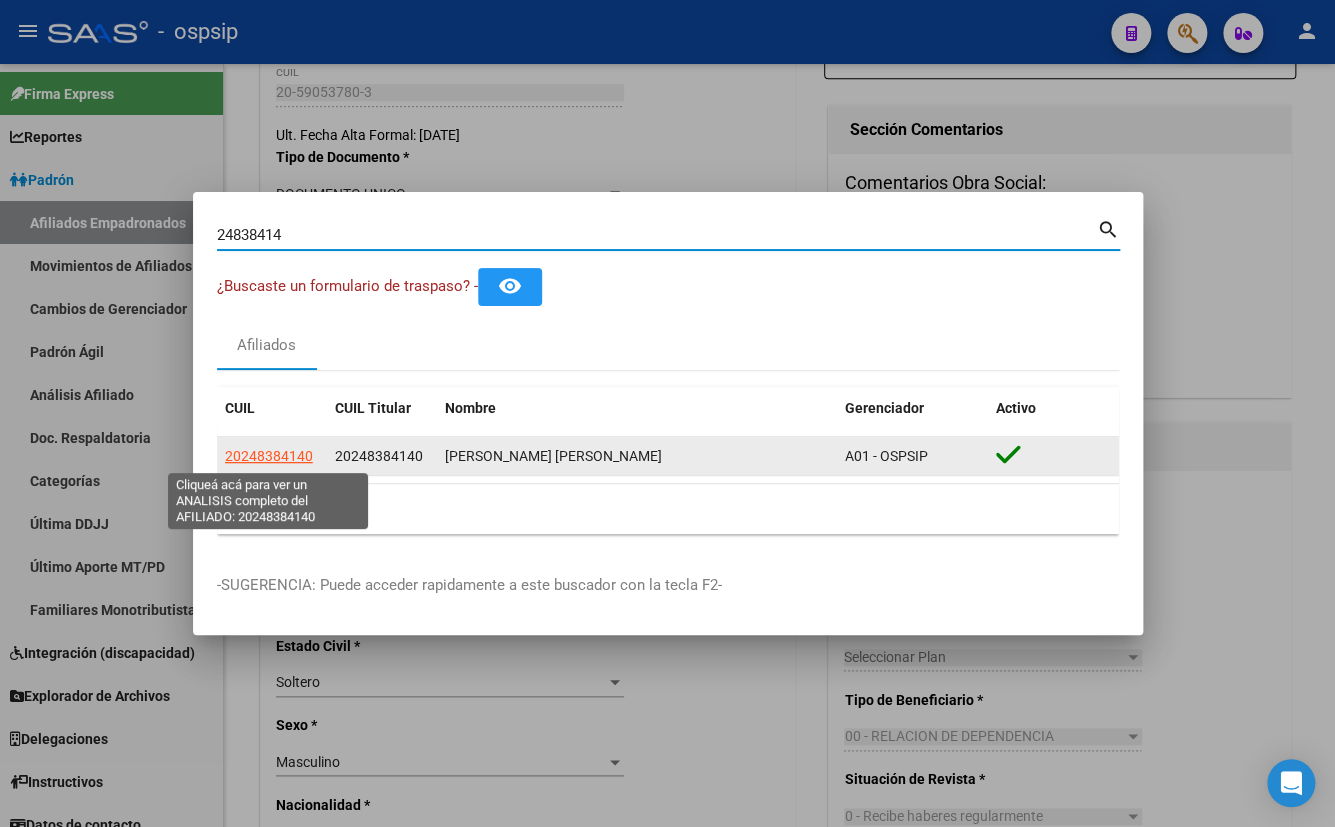
click at [257, 457] on span "20248384140" at bounding box center [269, 456] width 88 height 16
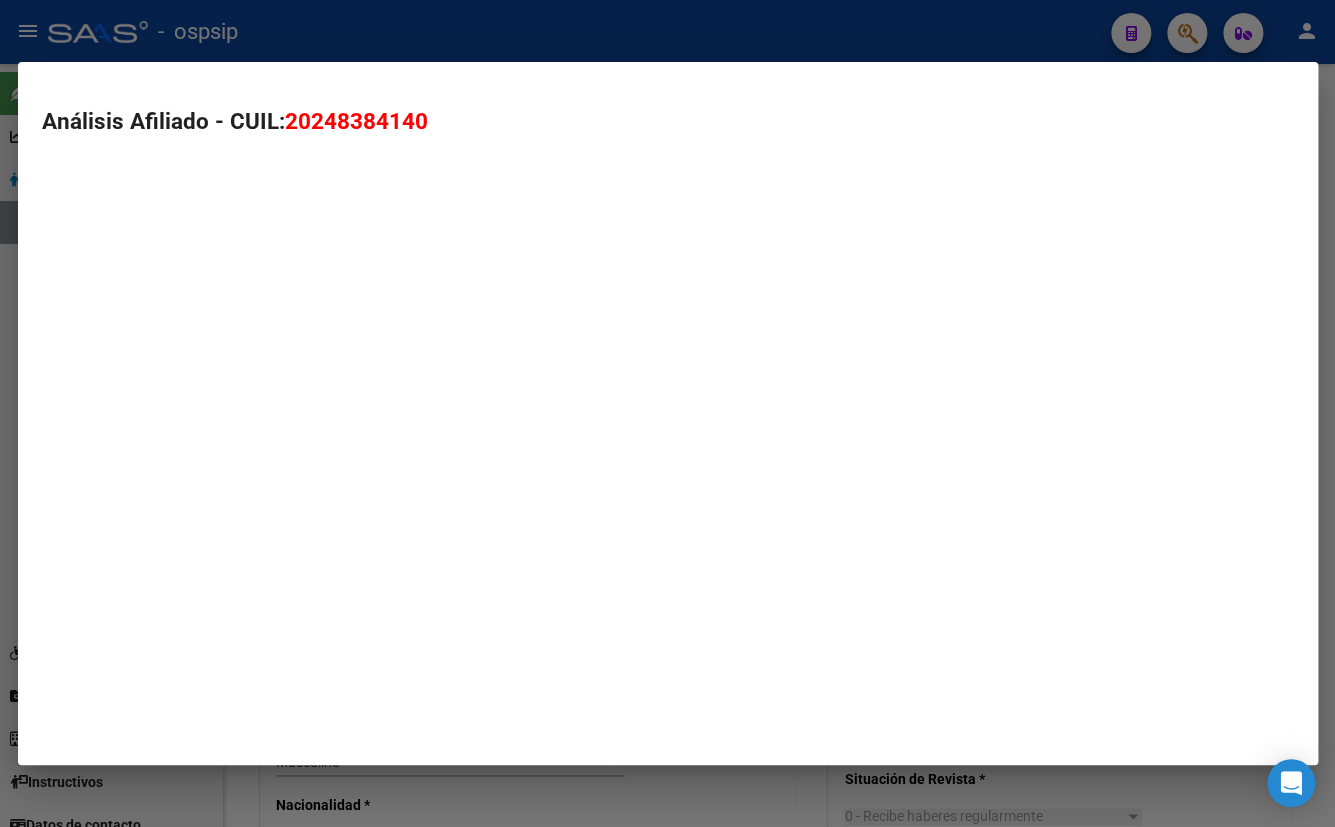
type textarea "20248384140"
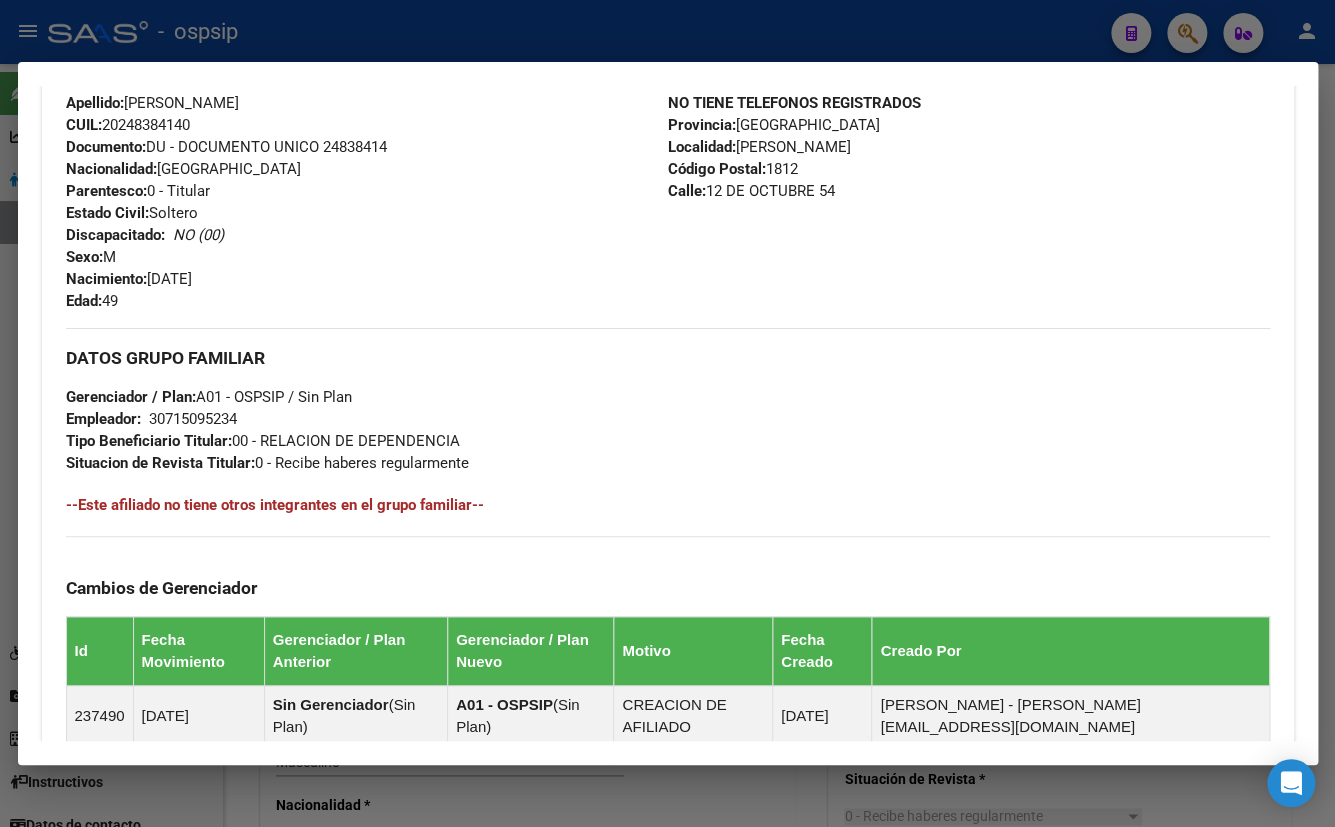
scroll to position [927, 0]
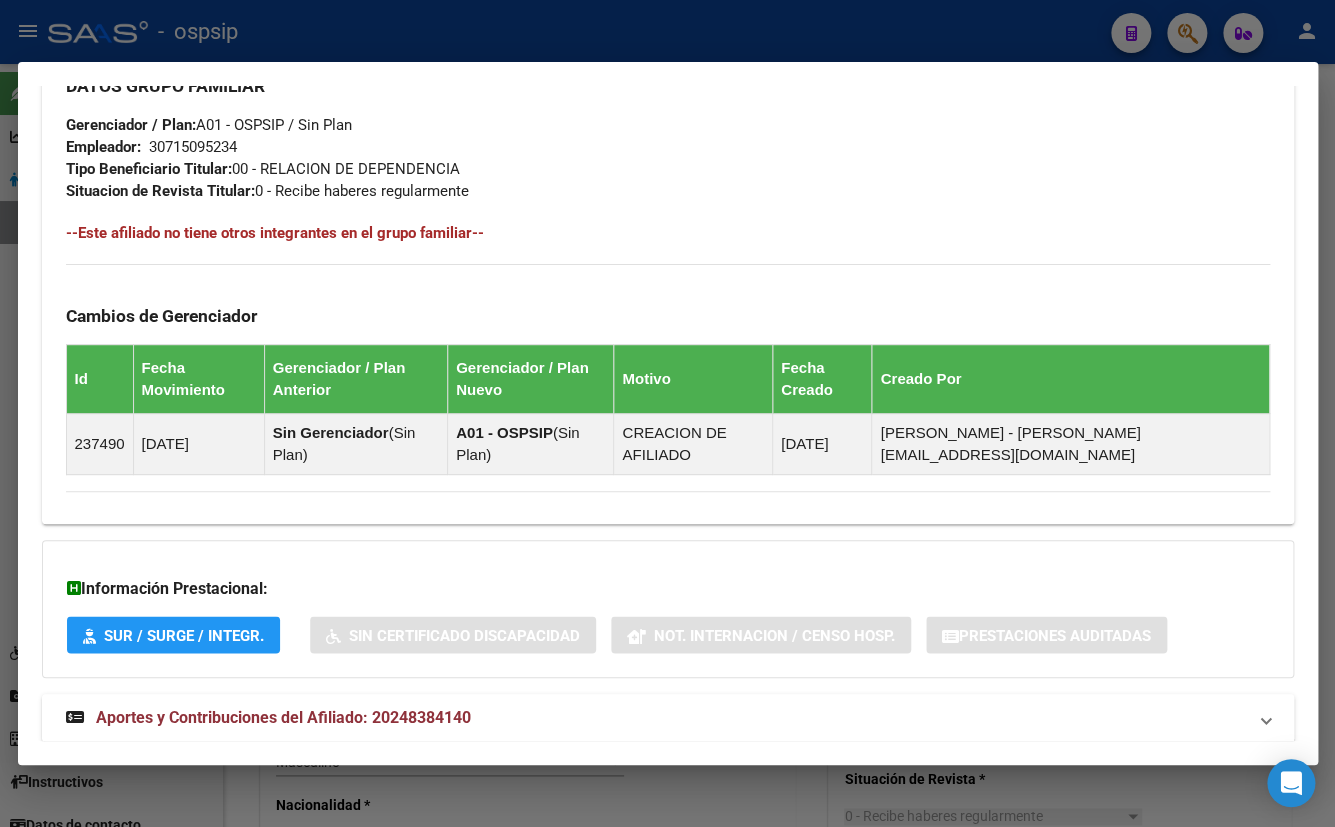
drag, startPoint x: 380, startPoint y: 680, endPoint x: 547, endPoint y: 663, distance: 167.8
click at [381, 708] on span "Aportes y Contribuciones del Afiliado: 20248384140" at bounding box center [283, 717] width 375 height 19
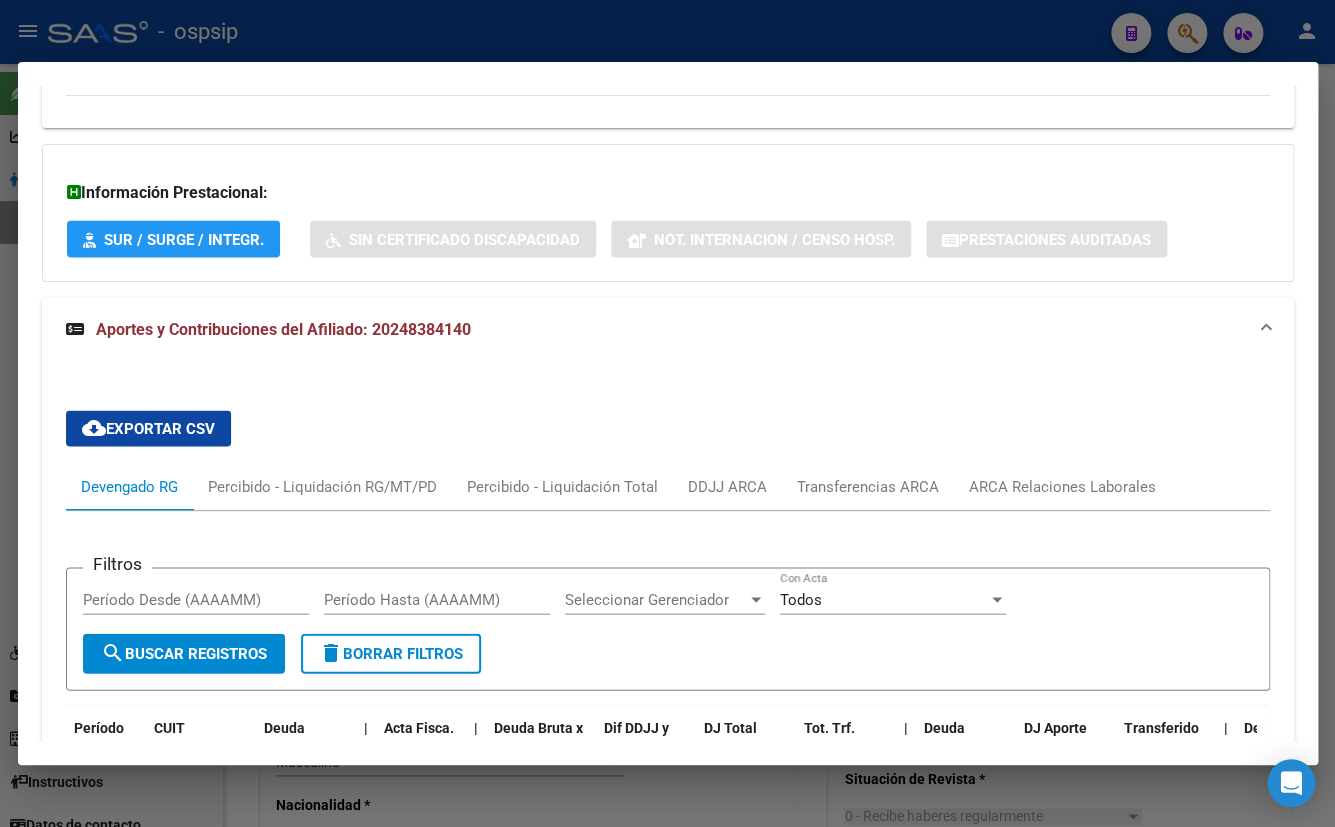
scroll to position [1337, 0]
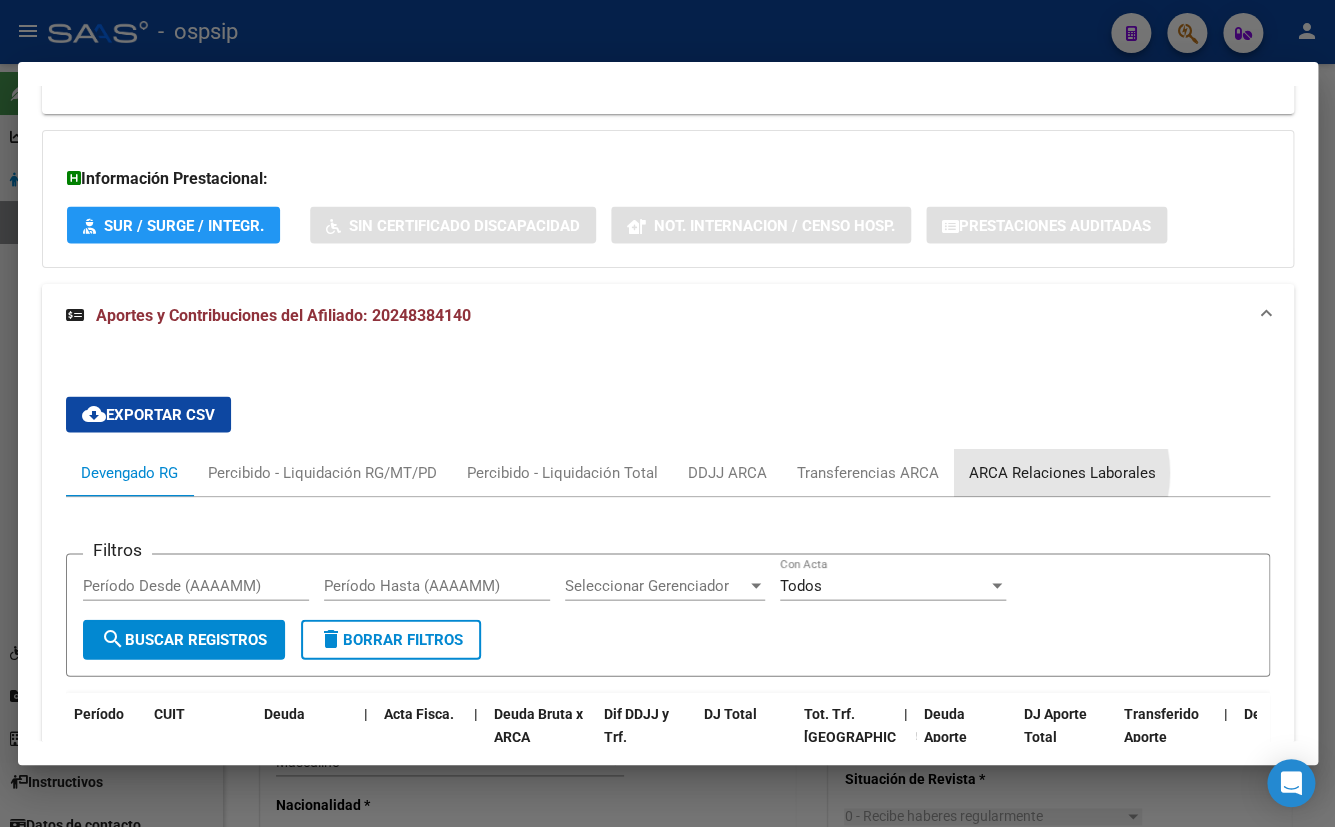
click at [1042, 461] on div "ARCA Relaciones Laborales" at bounding box center [1062, 472] width 187 height 22
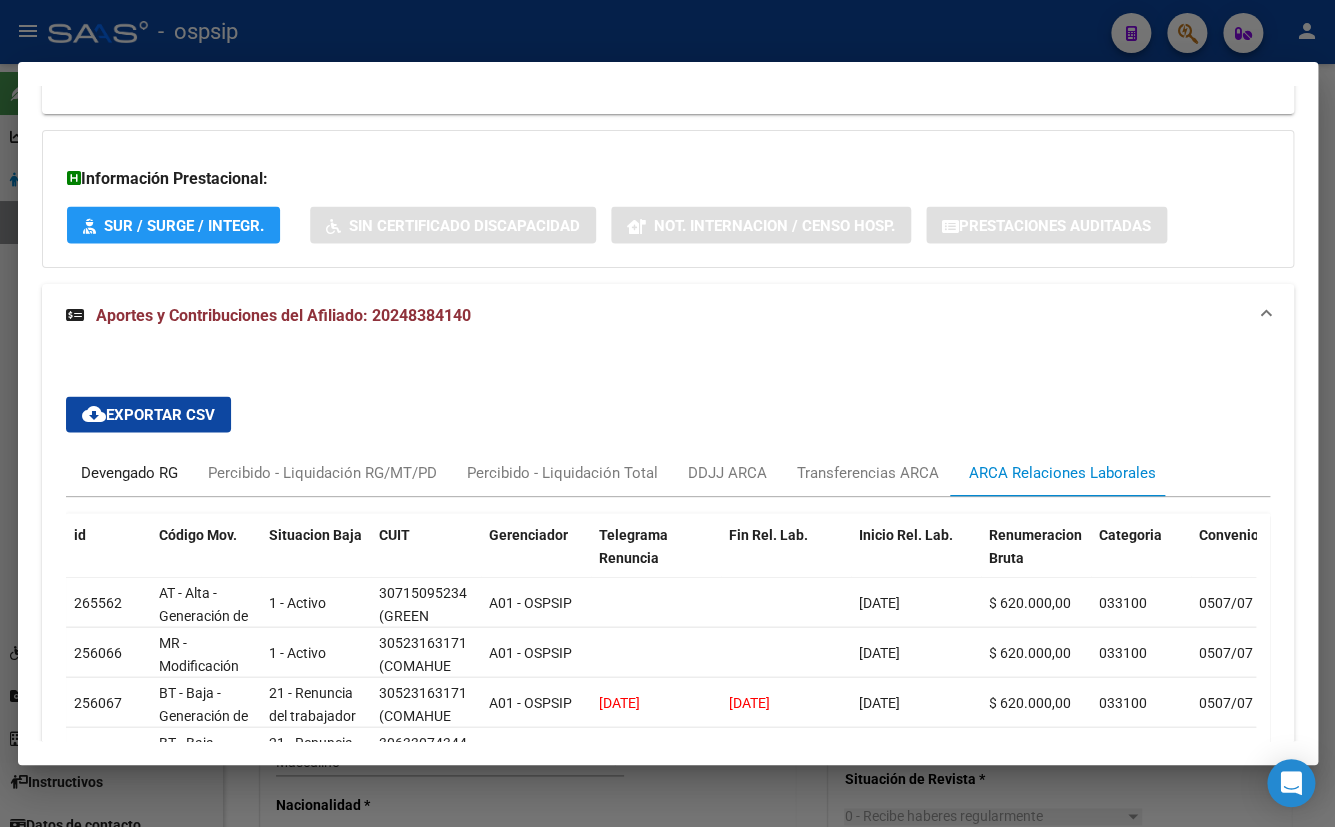
click at [127, 461] on div "Devengado RG" at bounding box center [129, 472] width 97 height 22
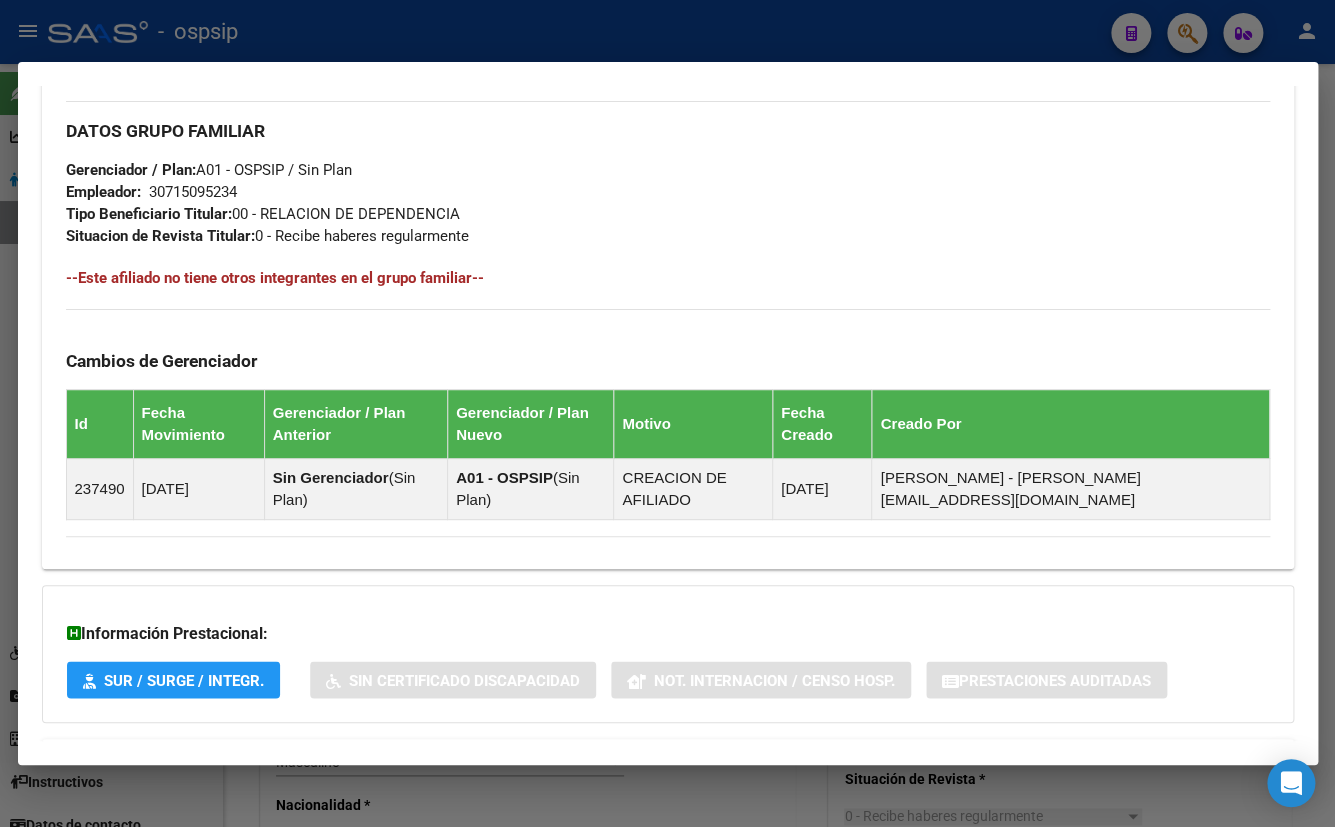
scroll to position [428, 0]
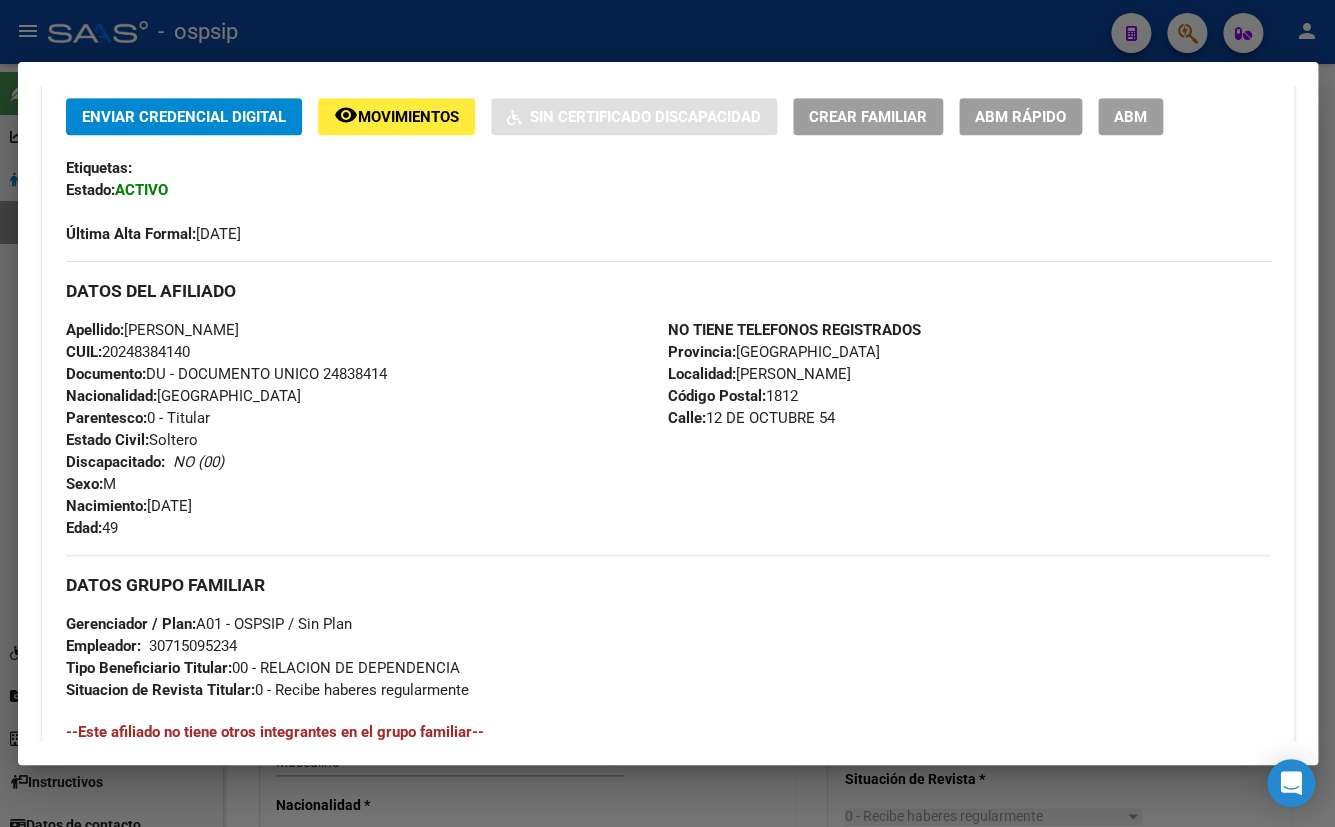
click at [371, 120] on span "Movimientos" at bounding box center [408, 117] width 101 height 18
click at [428, 491] on div "Apellido: PATRICIO ALBERTO ROJAS CUIL: 20248384140 Documento: DU - DOCUMENTO UN…" at bounding box center [367, 429] width 602 height 220
click at [356, 107] on mat-icon "remove_red_eye" at bounding box center [346, 115] width 24 height 24
click at [405, 428] on div "Apellido: PATRICIO ALBERTO ROJAS CUIL: 20248384140 Documento: DU - DOCUMENTO UN…" at bounding box center [367, 429] width 602 height 220
click at [464, 446] on div "Apellido: PATRICIO ALBERTO ROJAS CUIL: 20248384140 Documento: DU - DOCUMENTO UN…" at bounding box center [367, 429] width 602 height 220
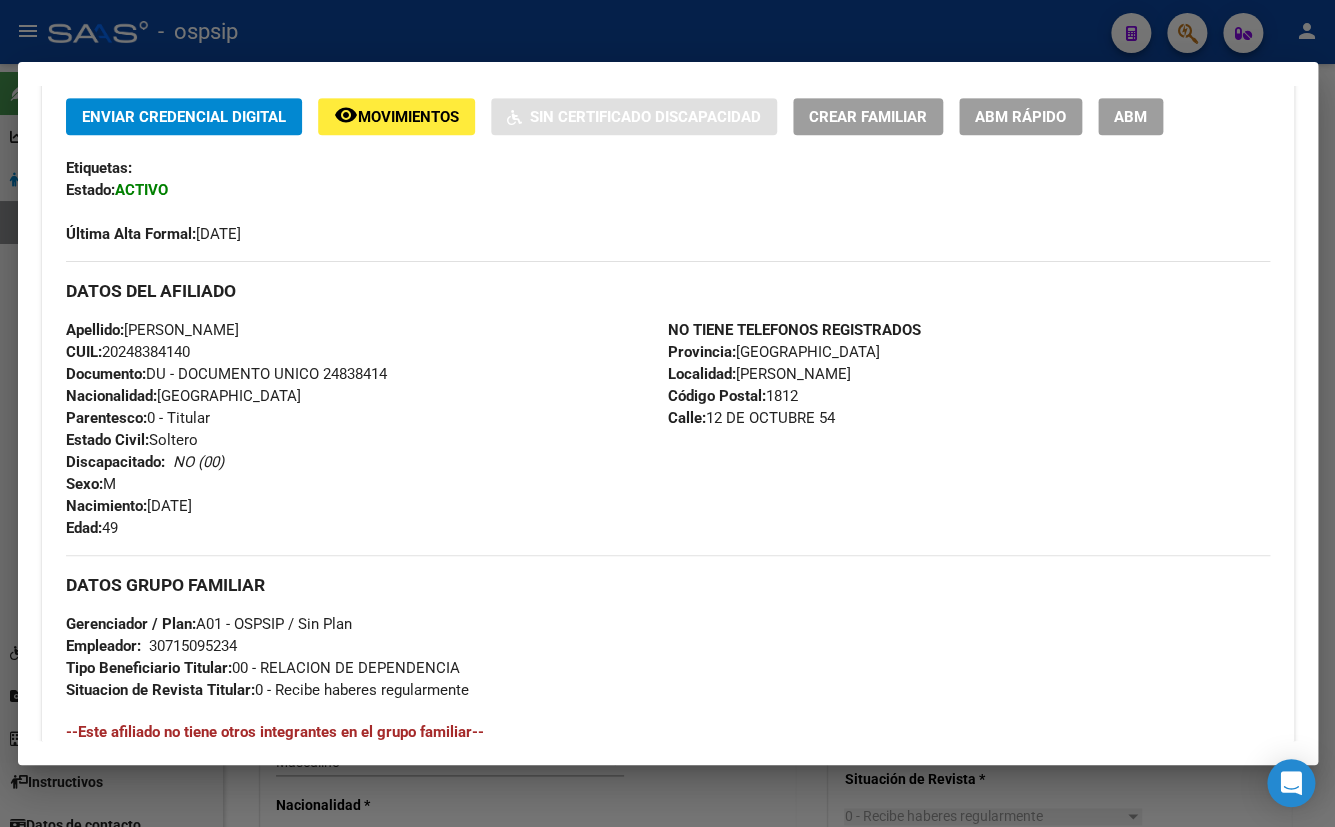
click at [1120, 117] on span "ABM" at bounding box center [1130, 117] width 33 height 18
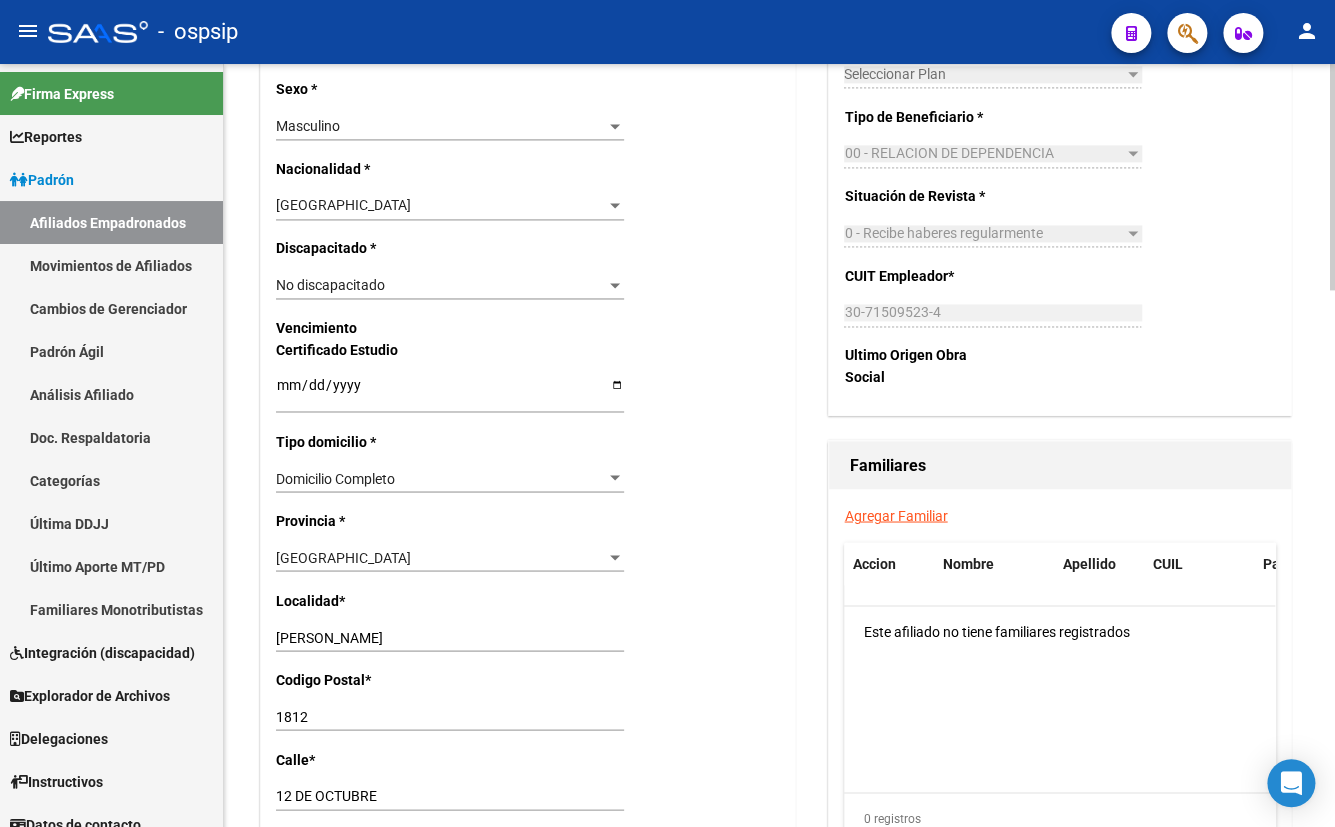
scroll to position [1181, 0]
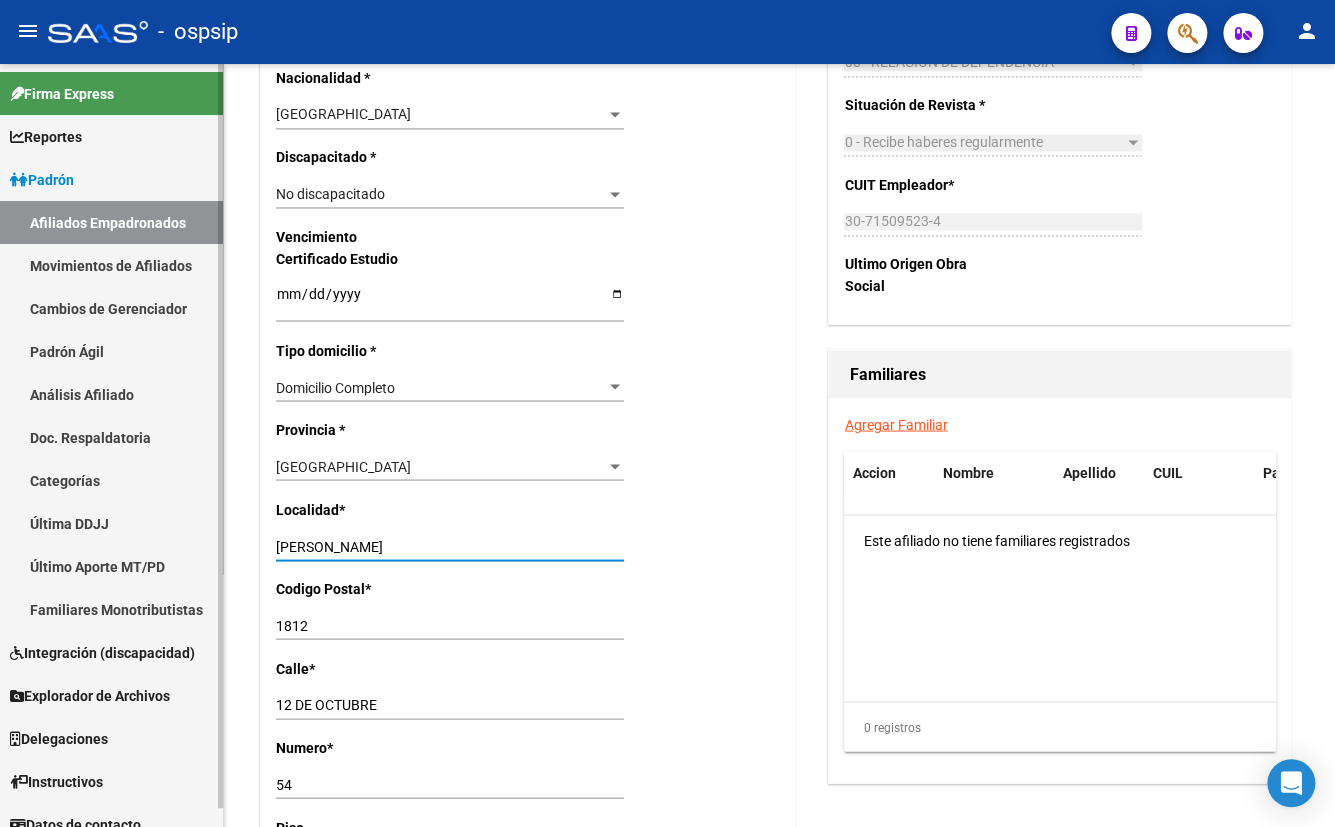
drag, startPoint x: 413, startPoint y: 546, endPoint x: 91, endPoint y: 545, distance: 321.9
click at [91, 545] on mat-sidenav-container "Firma Express Reportes Padrón Traspasos x O.S. Traspasos x Gerenciador Traspaso…" at bounding box center [667, 445] width 1335 height 763
type input "banfield"
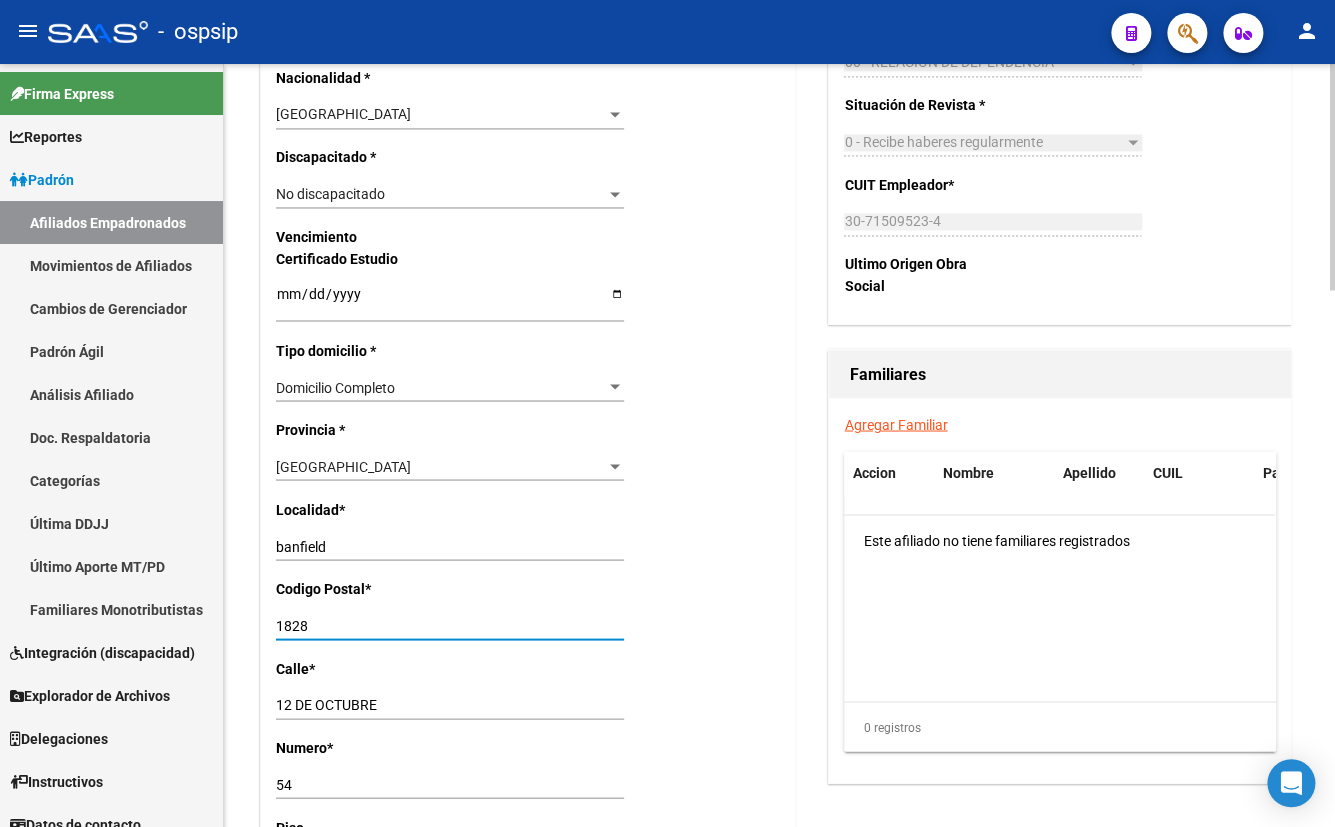
type input "1828"
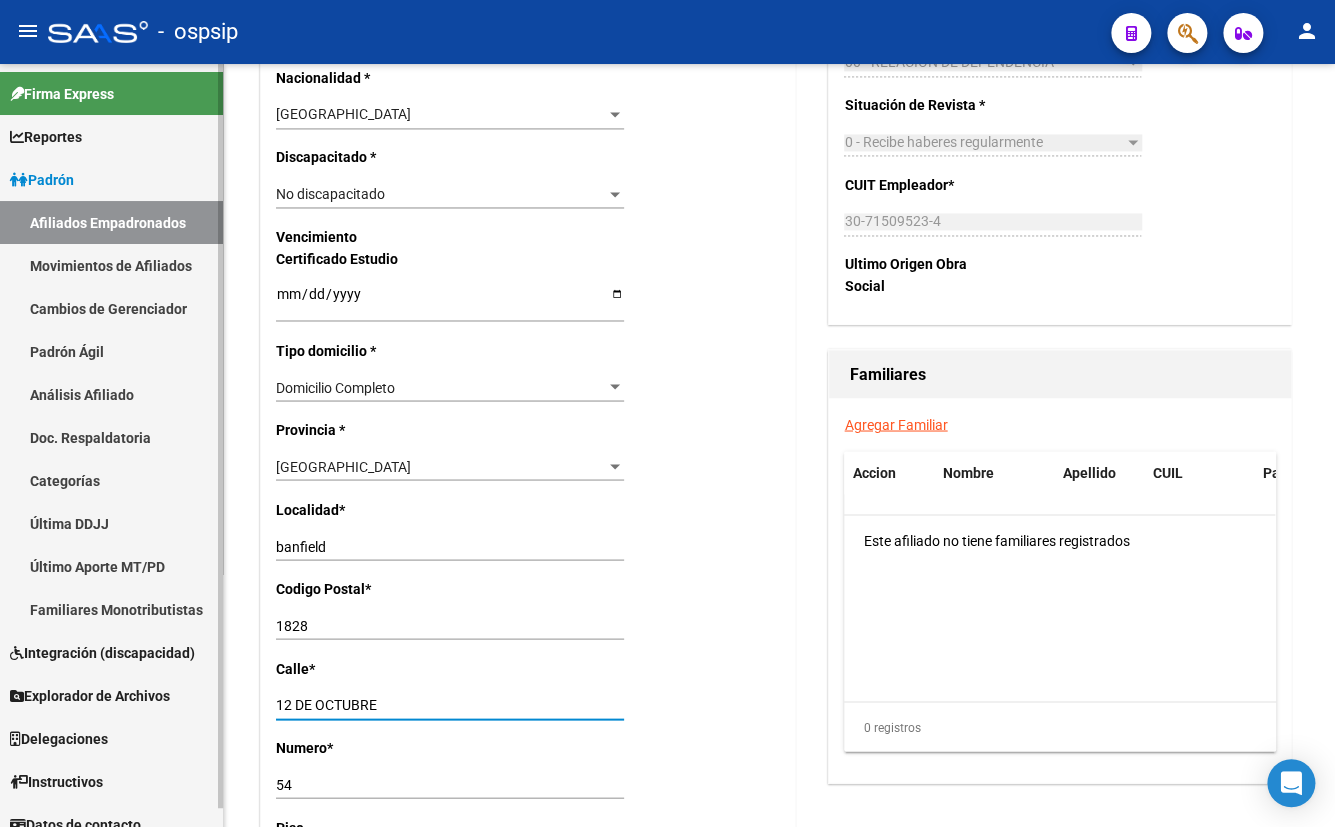
drag, startPoint x: 397, startPoint y: 705, endPoint x: 139, endPoint y: 708, distance: 258.0
click at [139, 708] on mat-sidenav-container "Firma Express Reportes Padrón Traspasos x O.S. Traspasos x Gerenciador Traspaso…" at bounding box center [667, 445] width 1335 height 763
type input "SAN MARTIN"
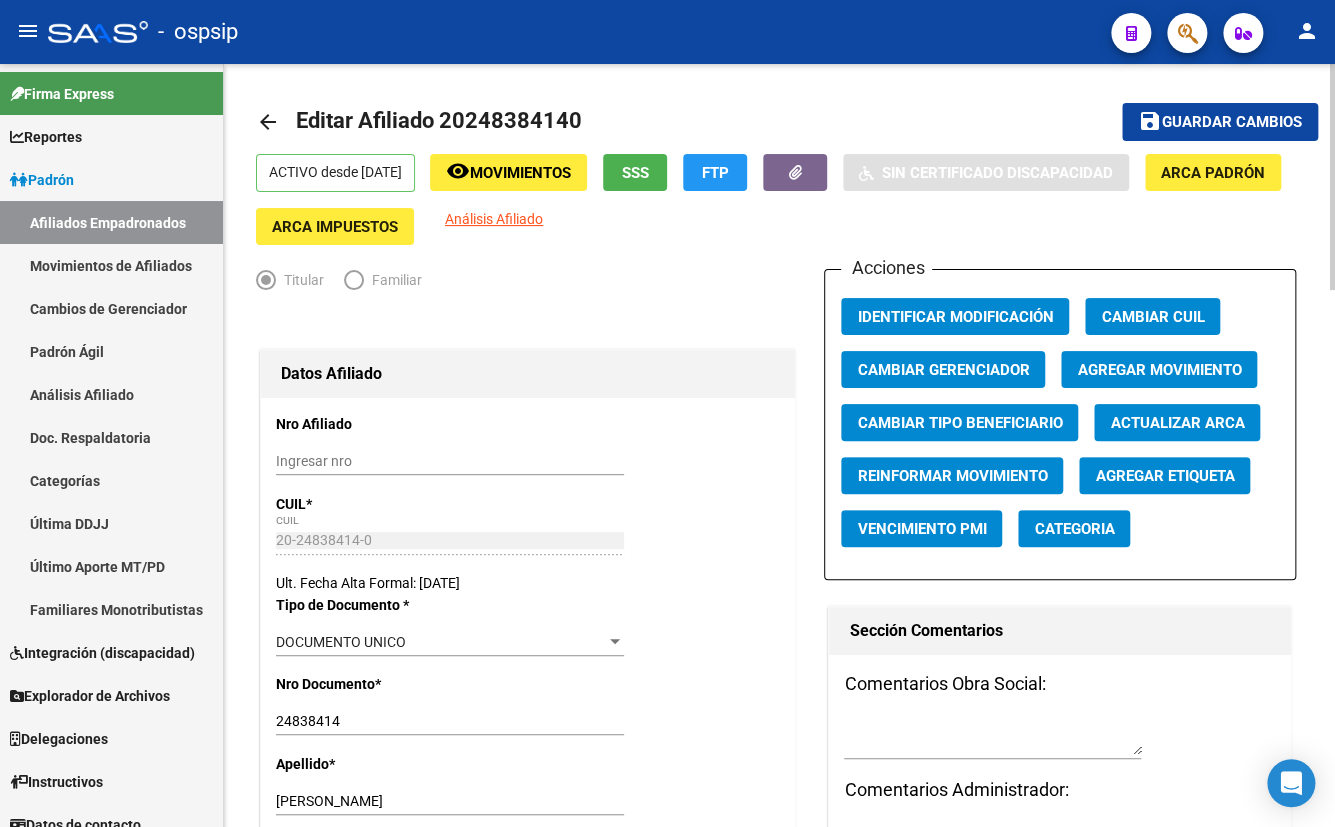
scroll to position [0, 0]
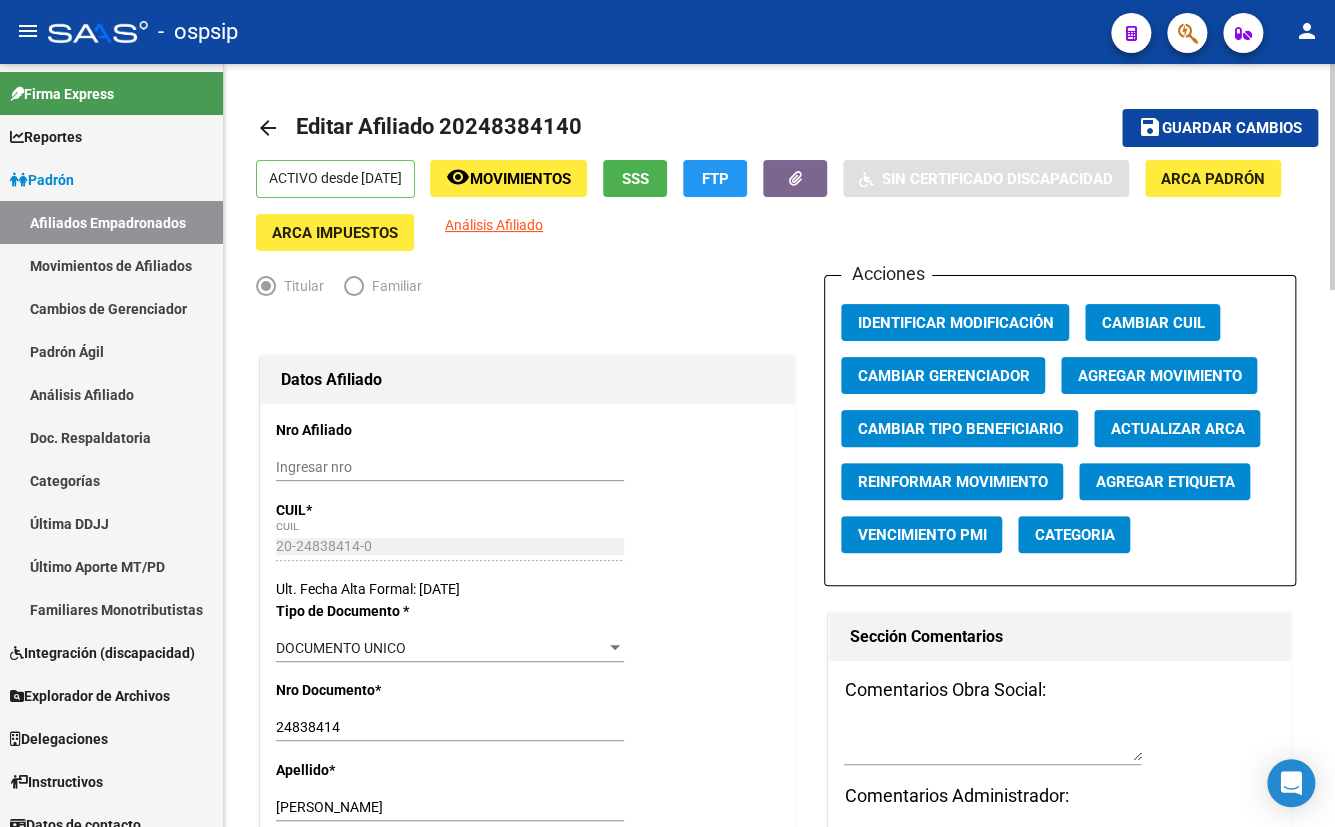
type input "1248"
click at [1219, 127] on span "Guardar cambios" at bounding box center [1232, 129] width 140 height 18
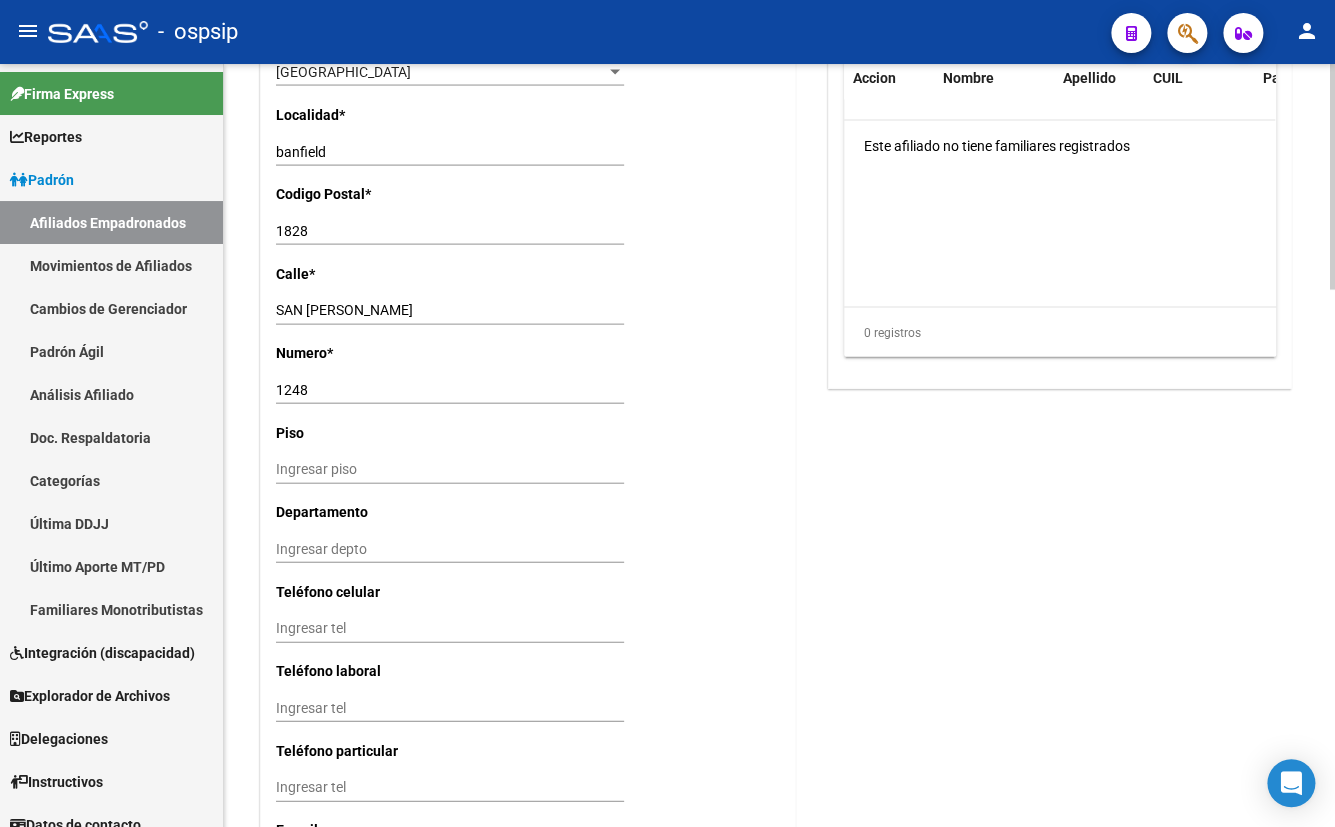
scroll to position [1809, 0]
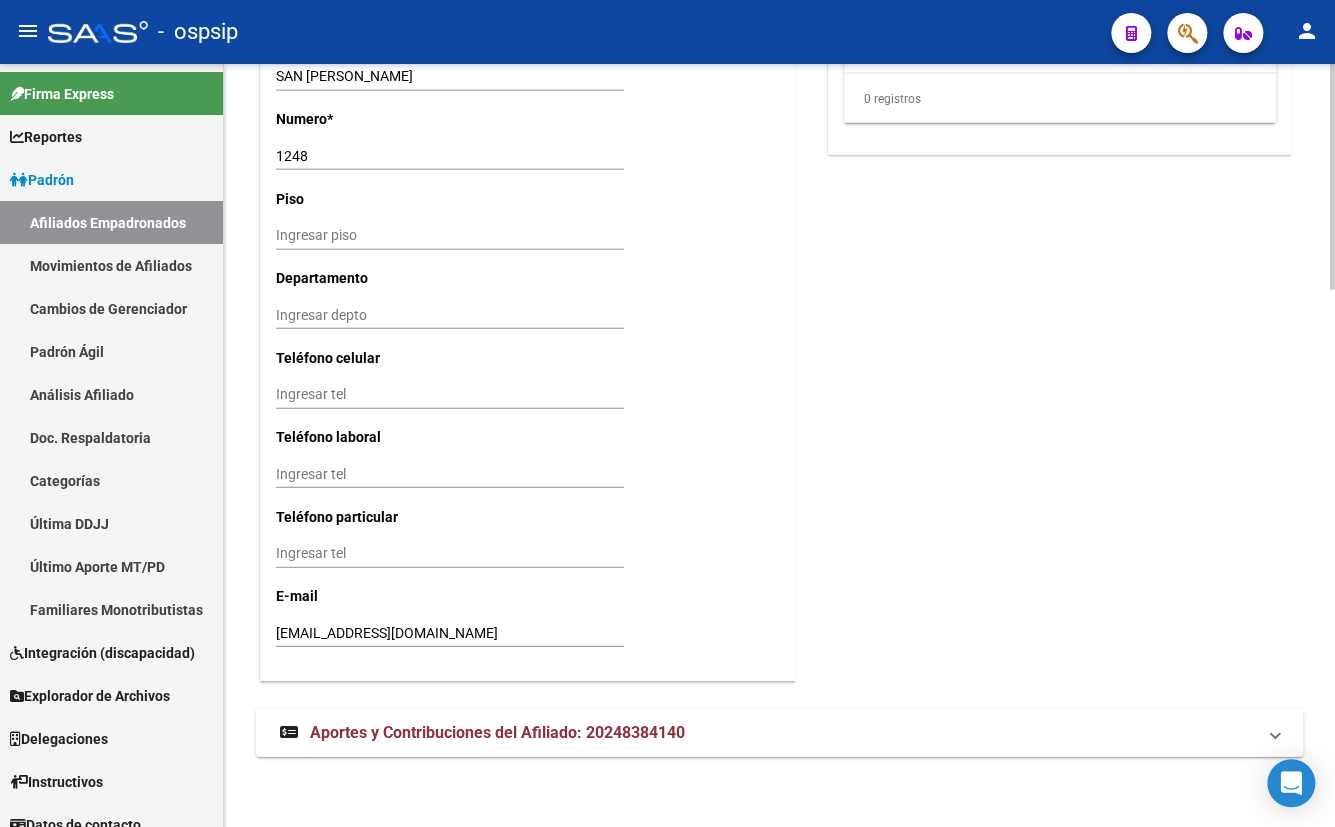
click at [479, 733] on span "Aportes y Contribuciones del Afiliado: 20248384140" at bounding box center [497, 732] width 375 height 19
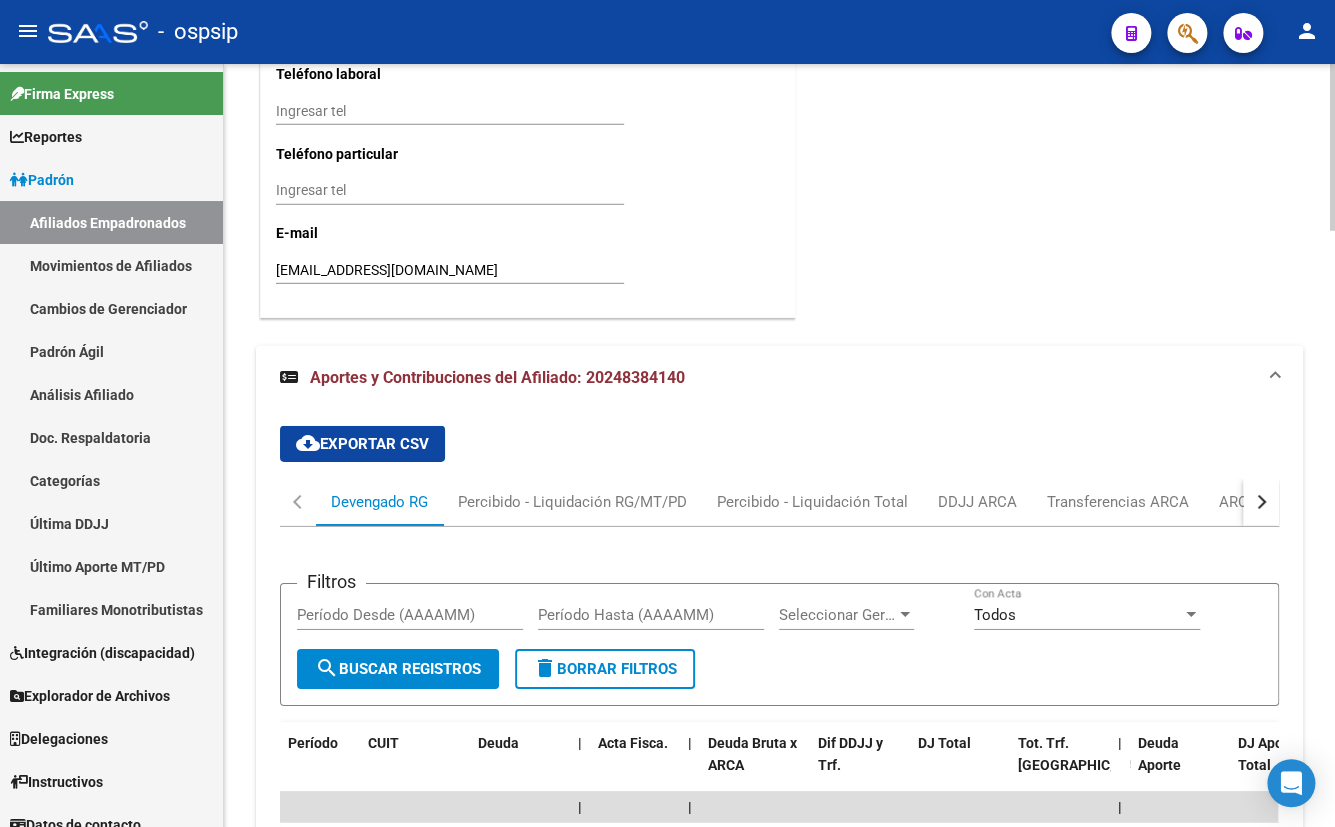
scroll to position [2081, 0]
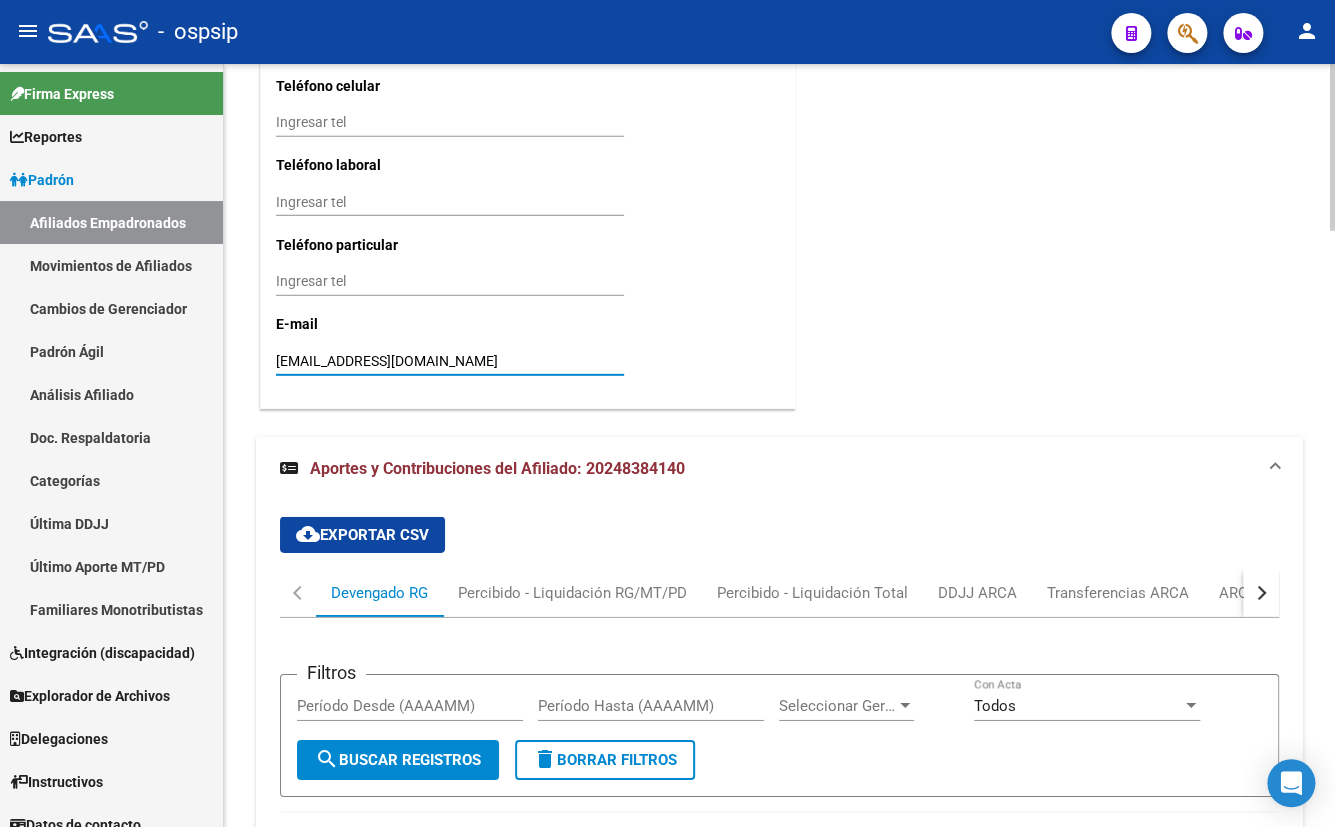
drag, startPoint x: 276, startPoint y: 360, endPoint x: 492, endPoint y: 362, distance: 216.0
click at [492, 362] on input "fernandoarielbarboza@gmail.com" at bounding box center [450, 361] width 348 height 17
click at [473, 437] on mat-expansion-panel-header "Aportes y Contribuciones del Afiliado: 20248384140" at bounding box center [779, 469] width 1047 height 64
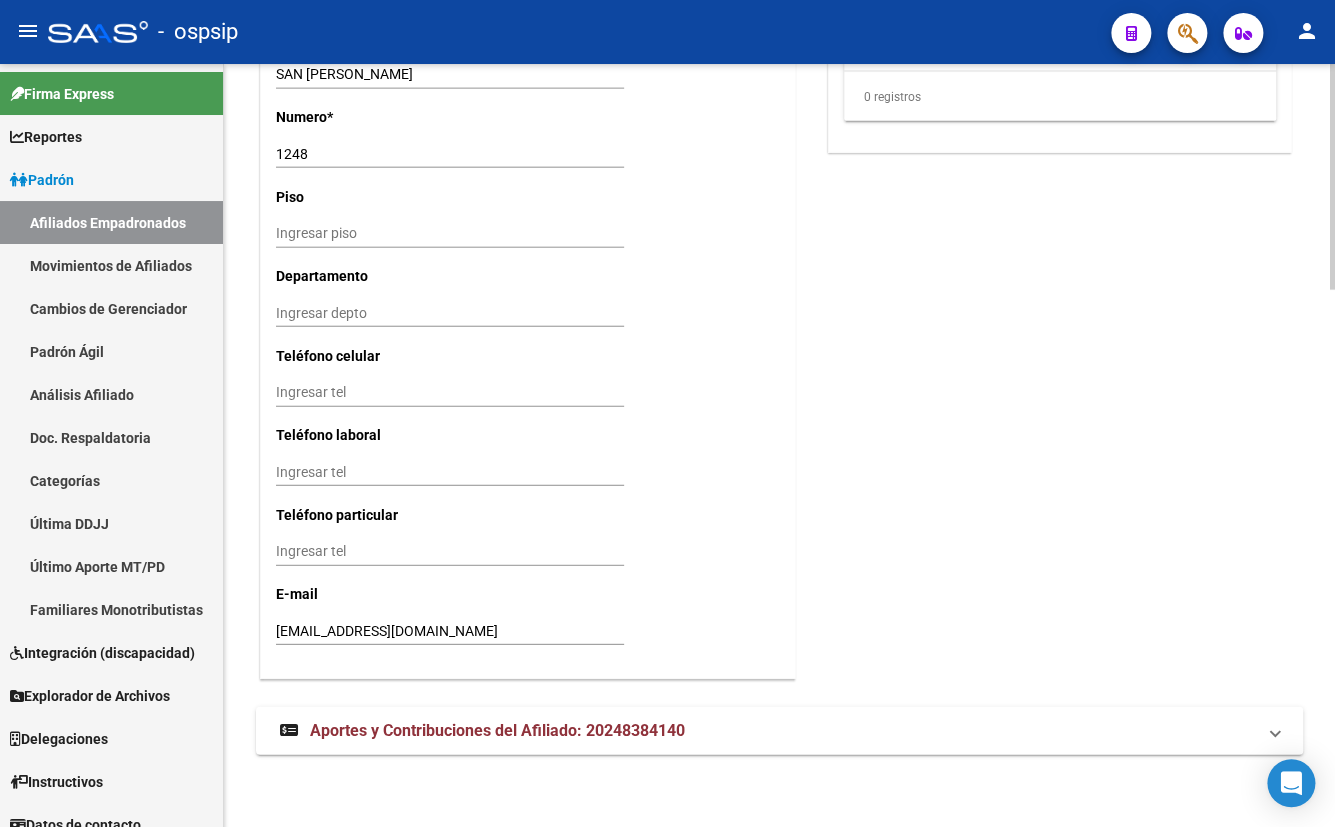
scroll to position [1809, 0]
click at [486, 725] on span "Aportes y Contribuciones del Afiliado: 20248384140" at bounding box center [497, 732] width 375 height 19
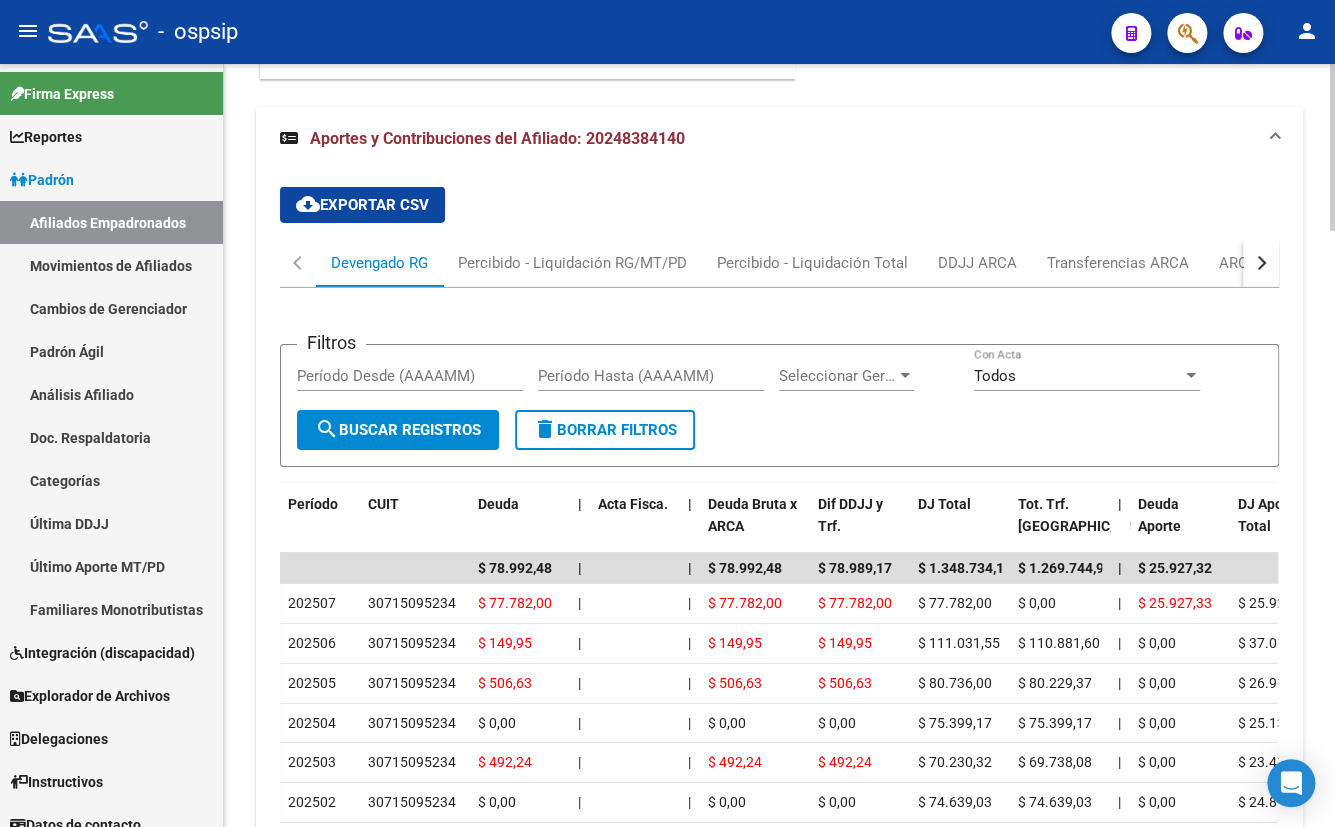
scroll to position [2444, 0]
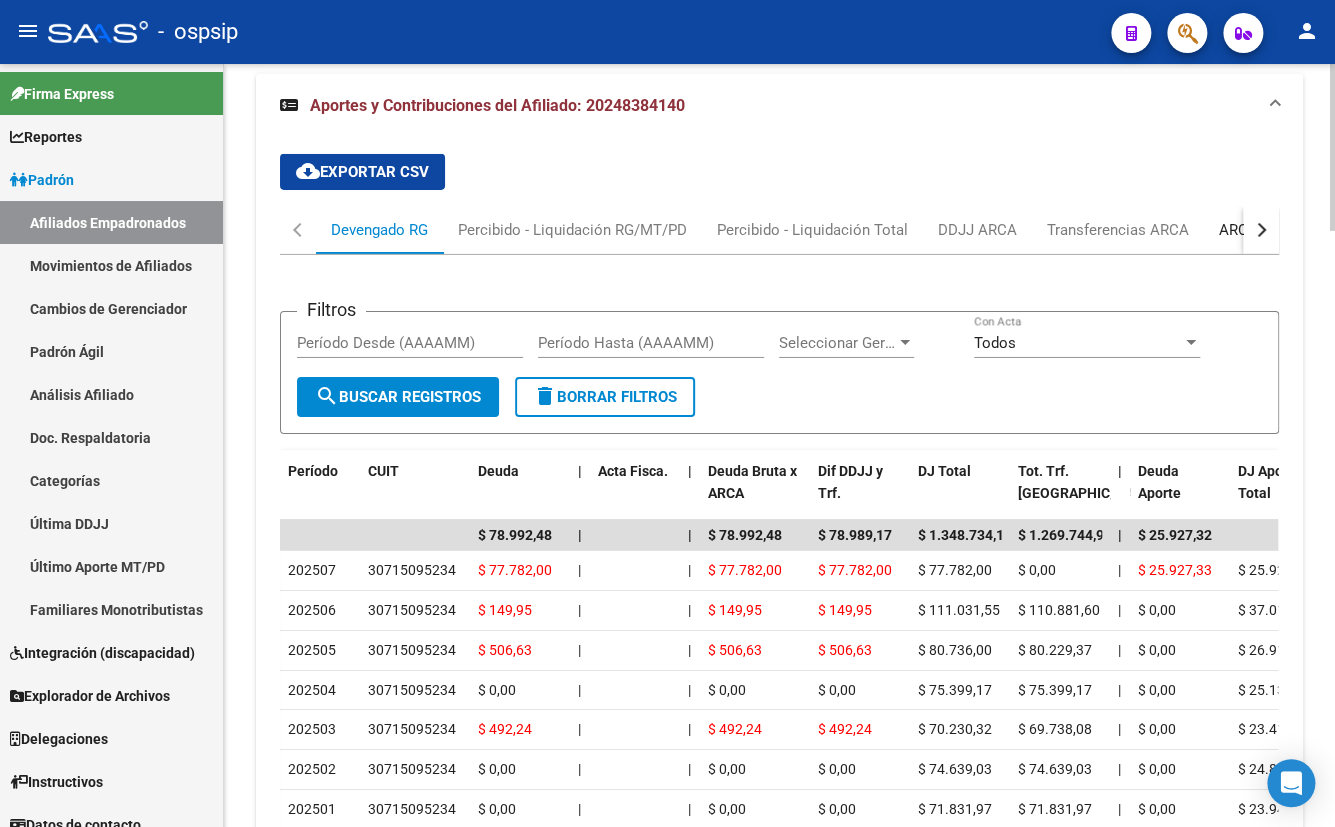
click at [1232, 229] on div "ARCA Relaciones Laborales" at bounding box center [1312, 230] width 187 height 22
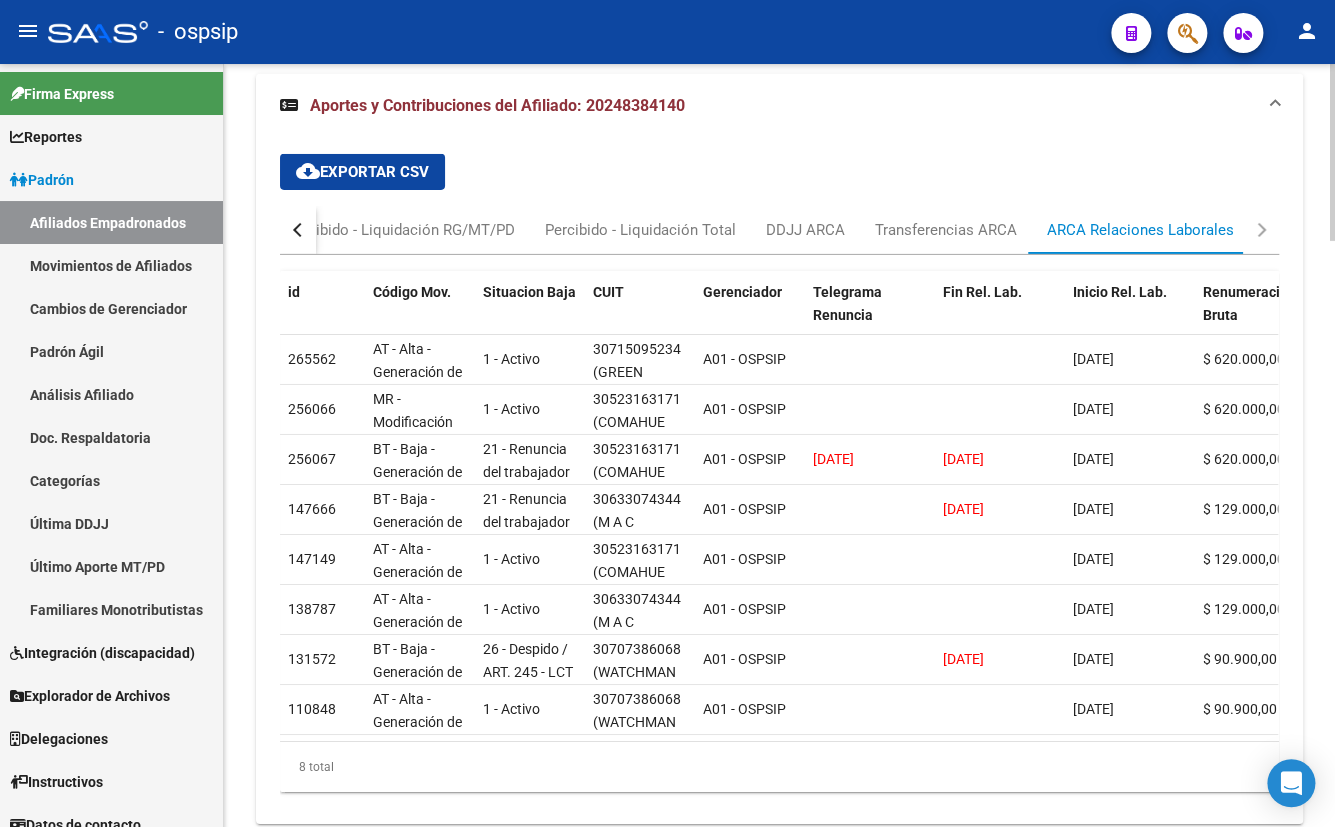
click at [503, 190] on div "cloud_download Exportar CSV Devengado RG Percibido - Liquidación RG/MT/PD Perci…" at bounding box center [779, 473] width 999 height 670
click at [291, 222] on button "button" at bounding box center [298, 230] width 36 height 48
click at [385, 229] on div "Devengado RG" at bounding box center [379, 230] width 97 height 22
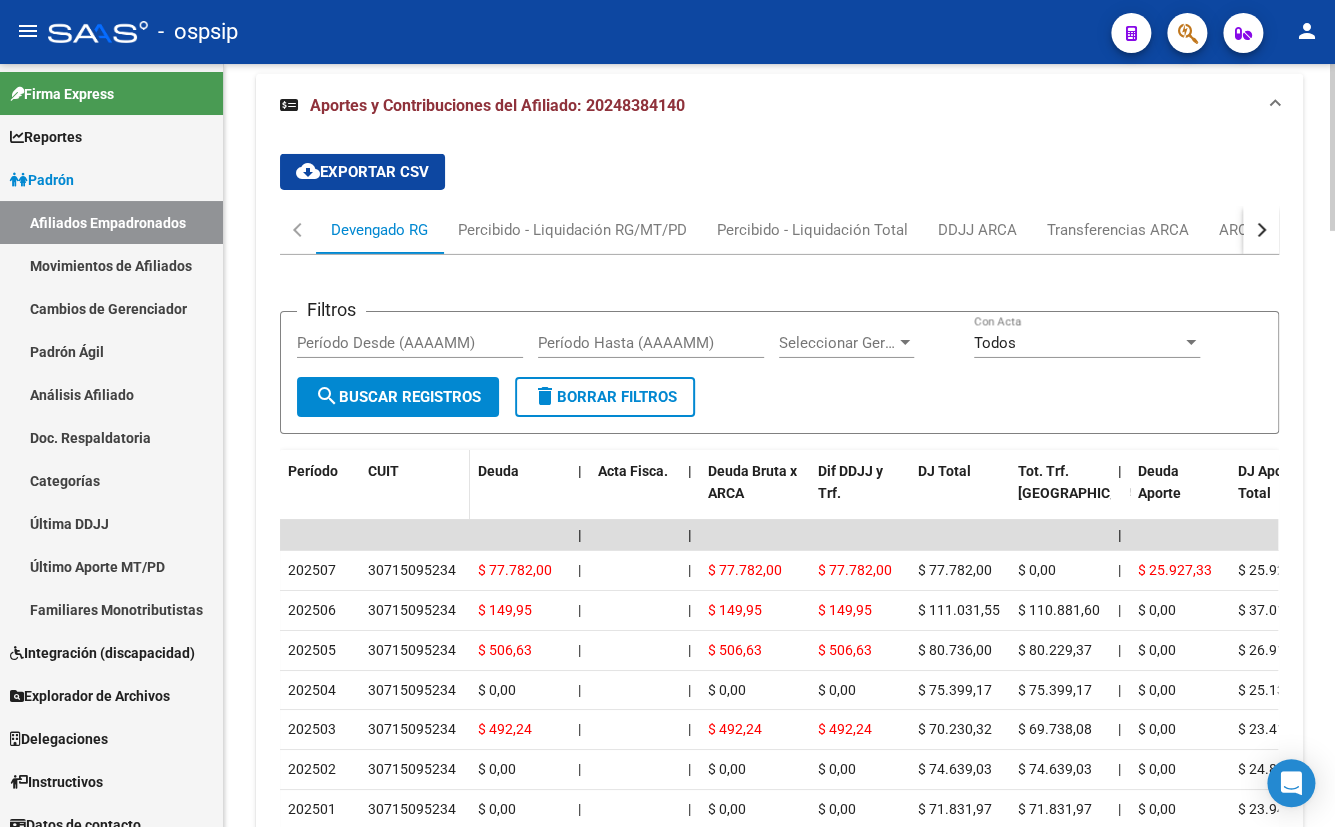
click at [429, 478] on div "CUIT" at bounding box center [415, 471] width 94 height 23
click at [1221, 223] on div "ARCA Relaciones Laborales" at bounding box center [1312, 230] width 187 height 22
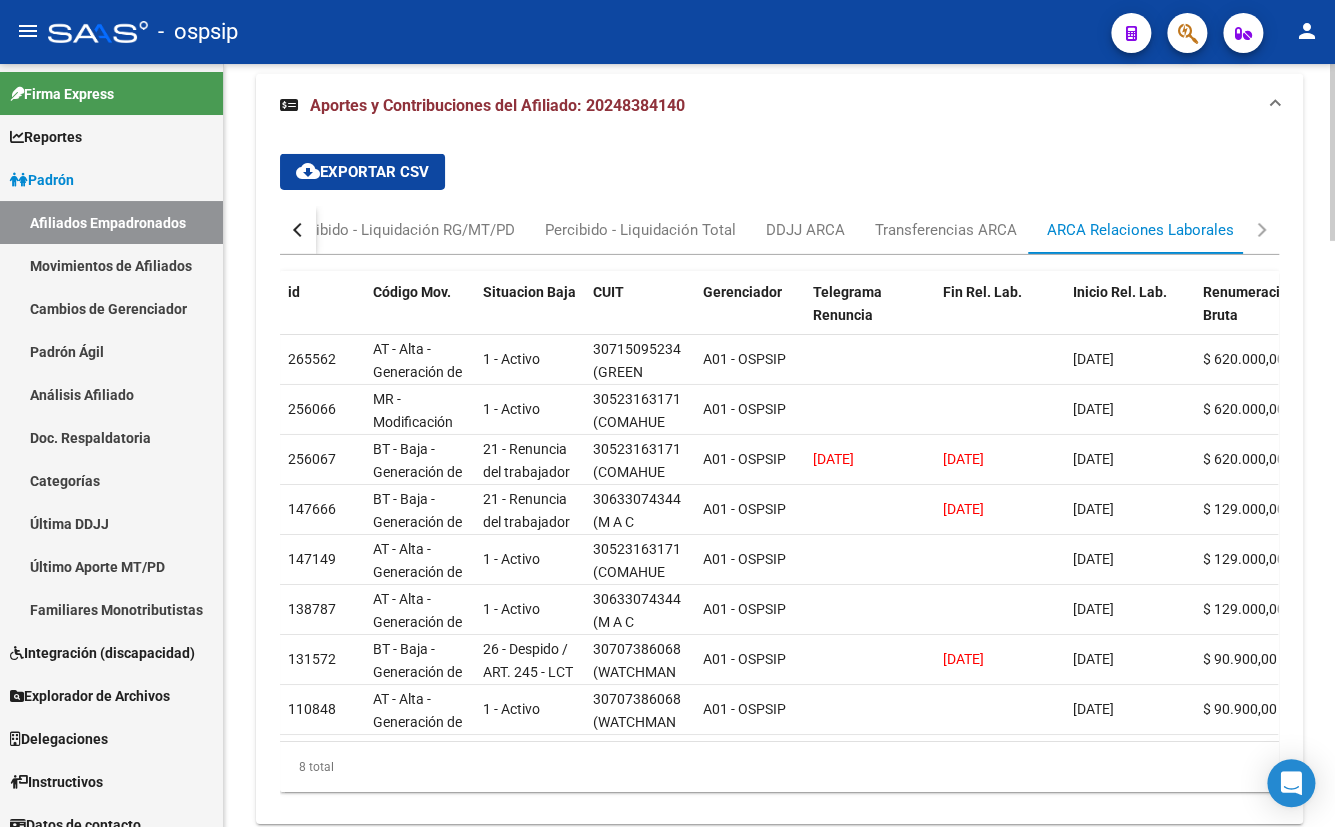
click at [485, 167] on div "cloud_download Exportar CSV Devengado RG Percibido - Liquidación RG/MT/PD Perci…" at bounding box center [779, 473] width 999 height 670
click at [367, 33] on div "- ospsip" at bounding box center [571, 32] width 1047 height 44
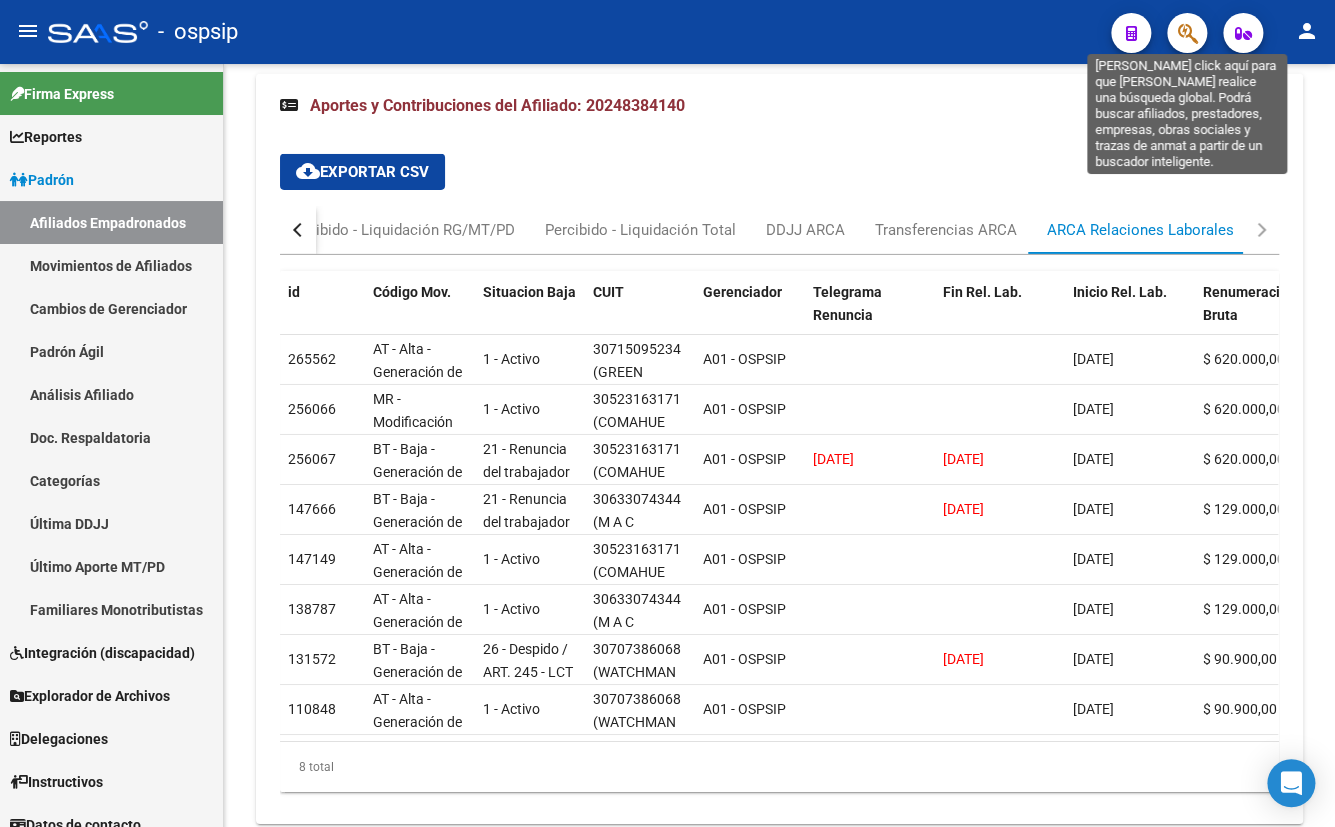
click at [1180, 29] on icon "button" at bounding box center [1187, 33] width 20 height 23
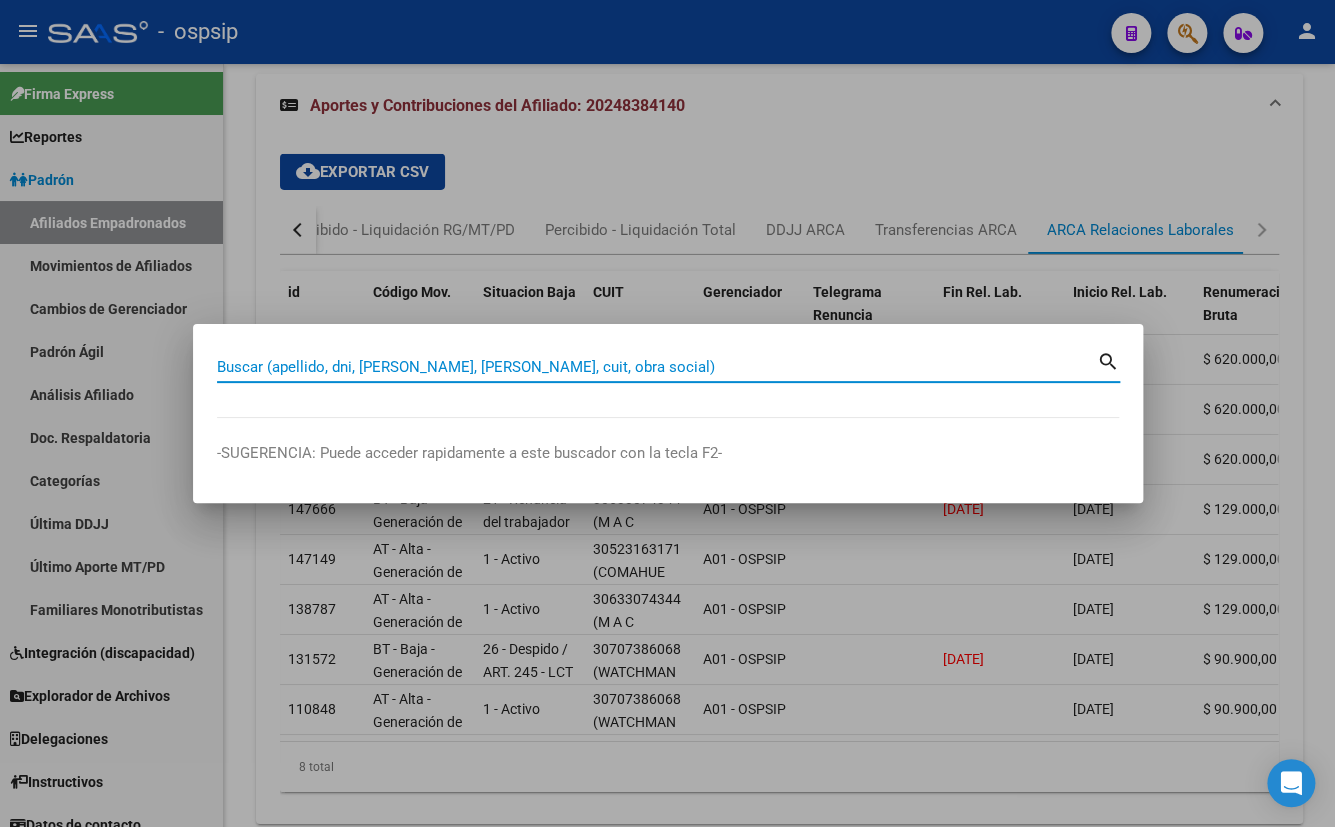
paste input "27.486.638"
type input "27486638"
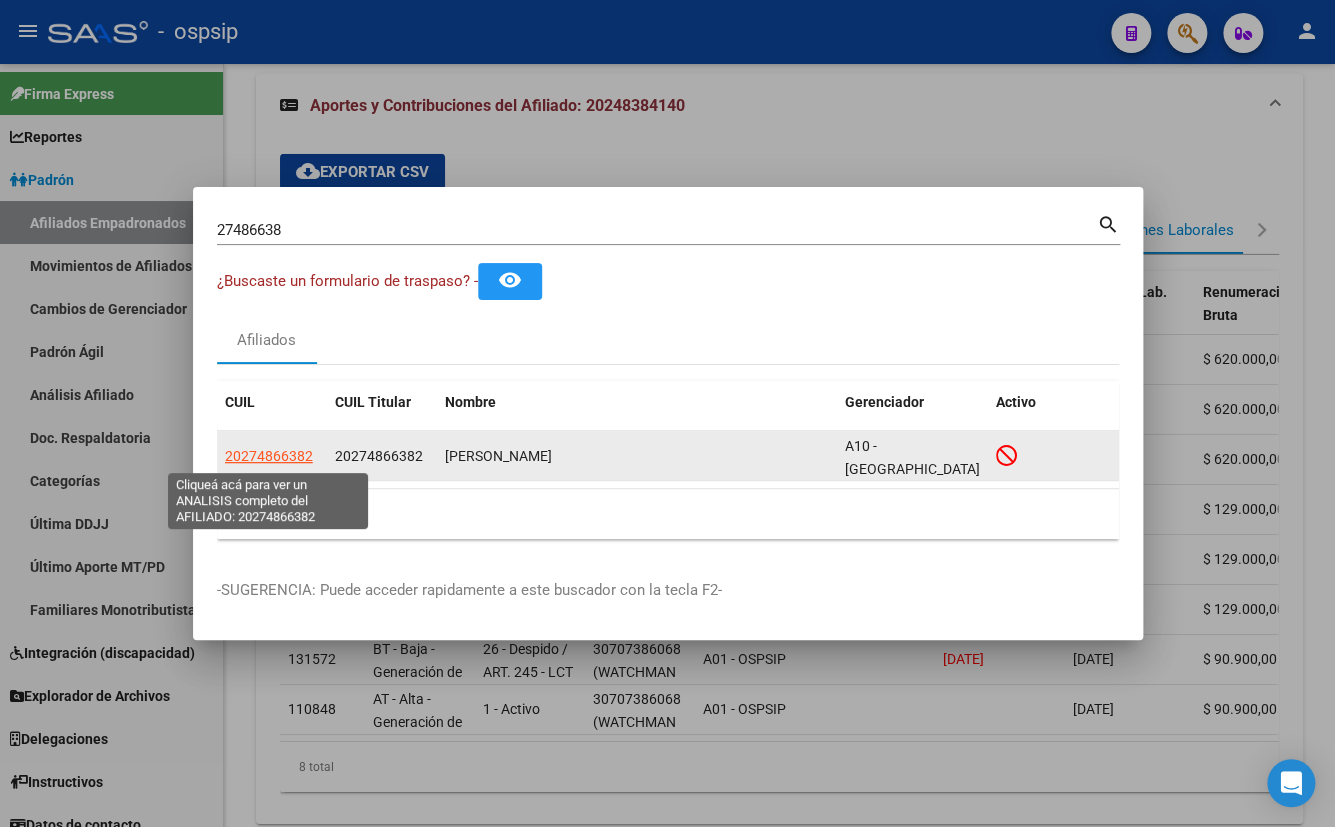
click at [263, 453] on span "20274866382" at bounding box center [269, 456] width 88 height 16
type textarea "20274866382"
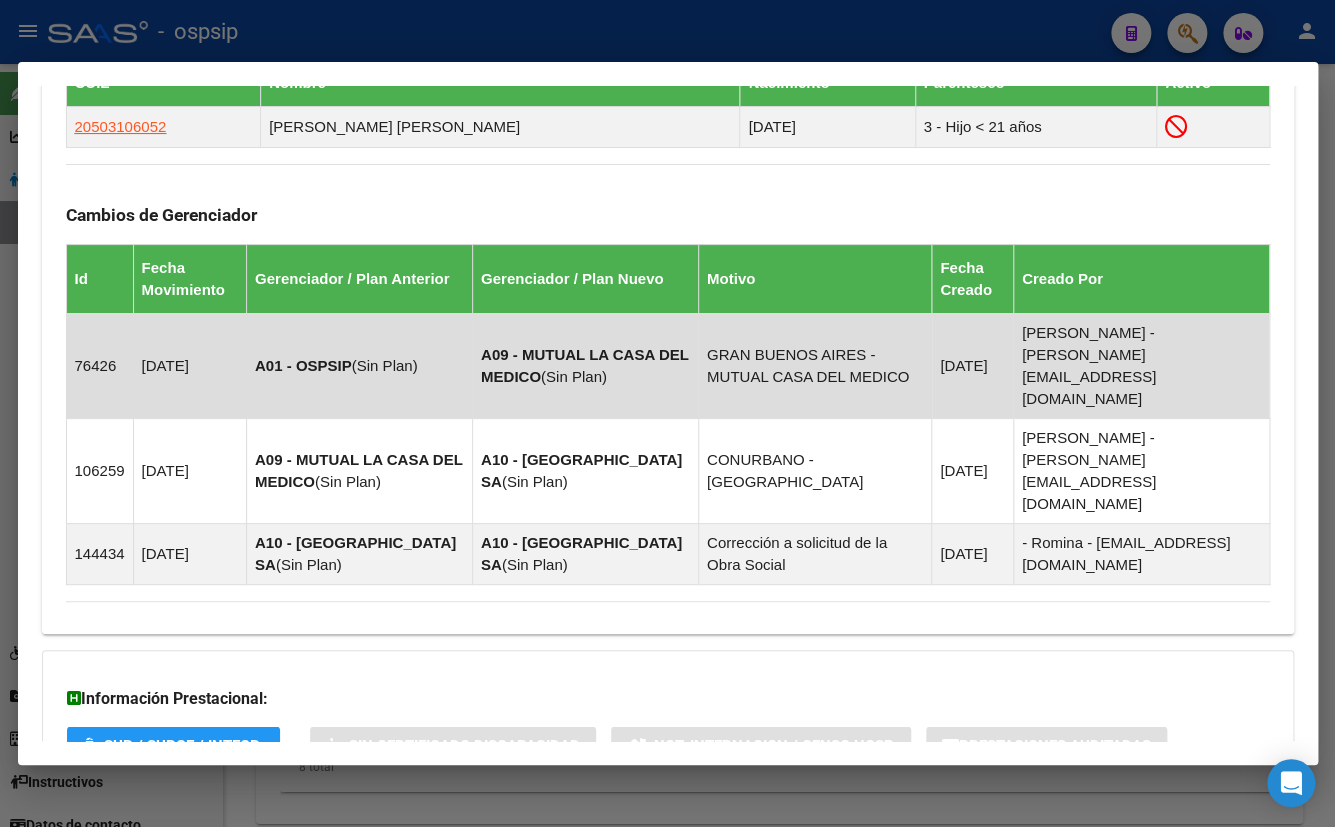
scroll to position [1173, 0]
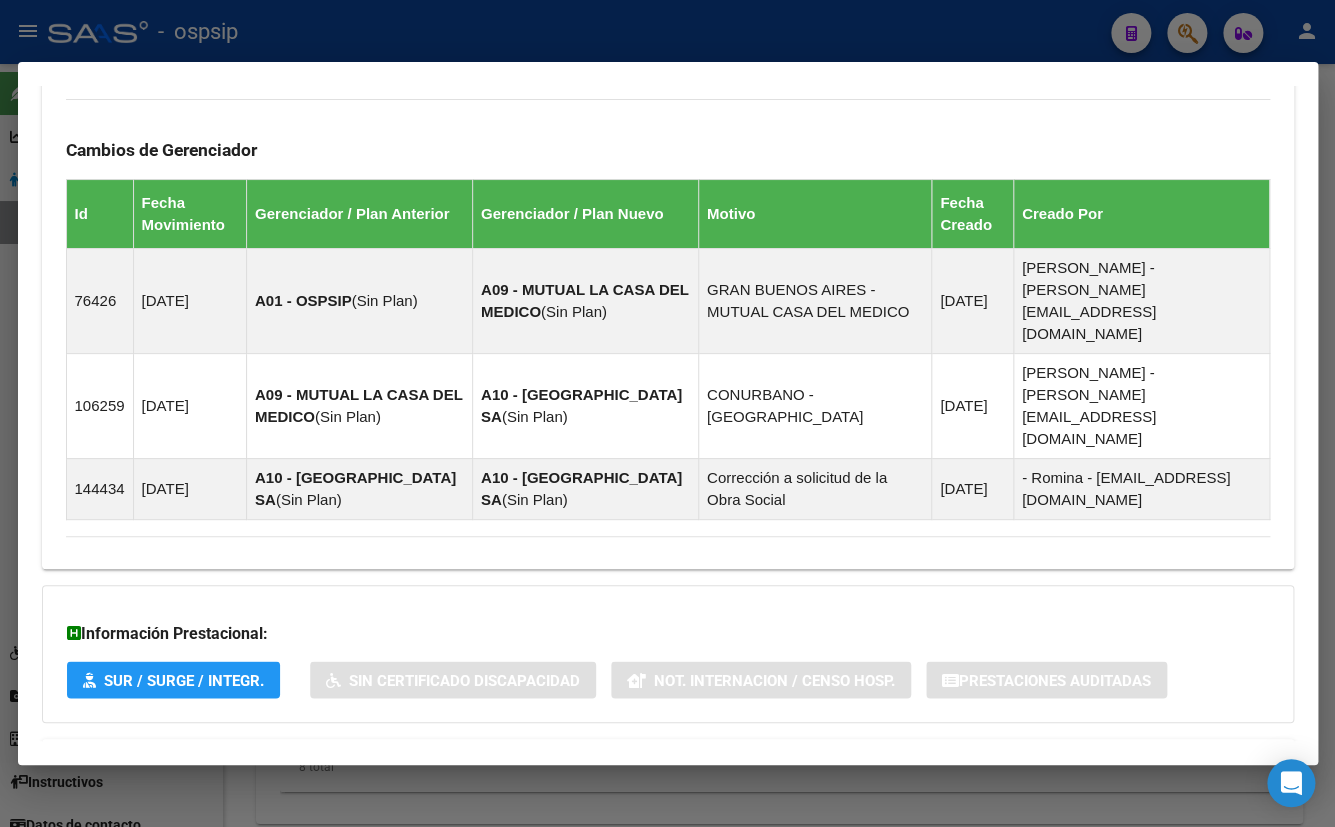
click at [356, 753] on span "Aportes y Contribuciones del Afiliado: 20274866382" at bounding box center [283, 762] width 375 height 19
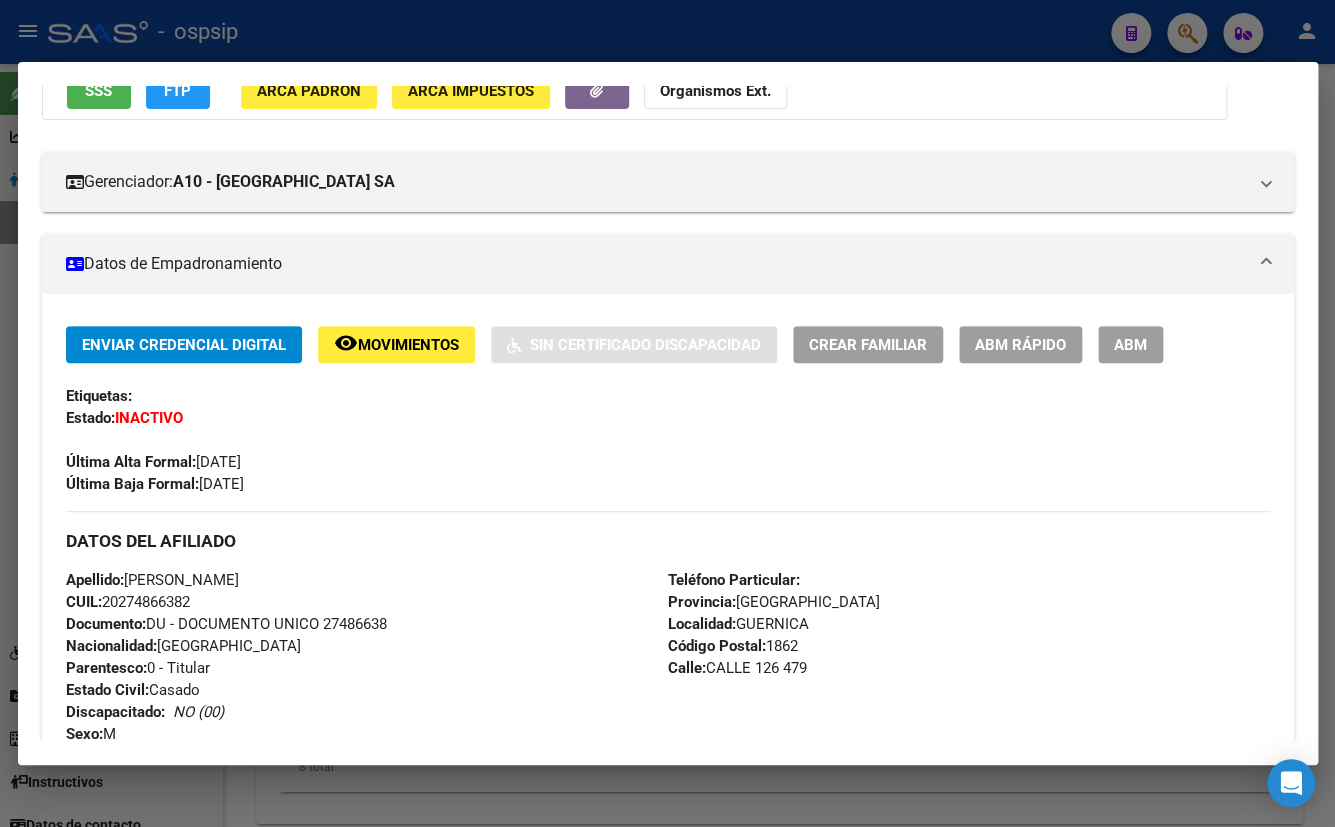
scroll to position [181, 0]
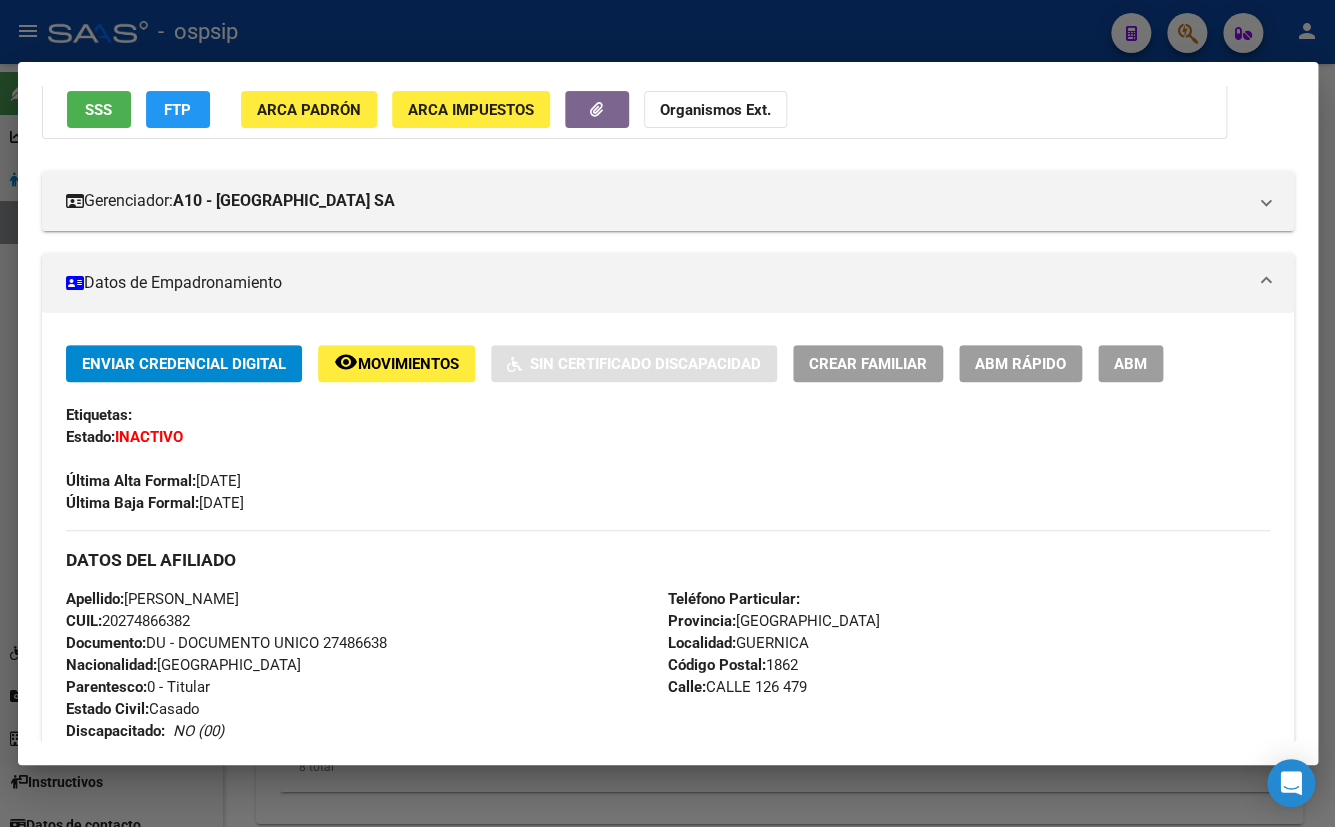
click at [405, 499] on div "Enviar Credencial Digital remove_red_eye Movimientos Sin Certificado Discapacid…" at bounding box center [668, 429] width 1204 height 169
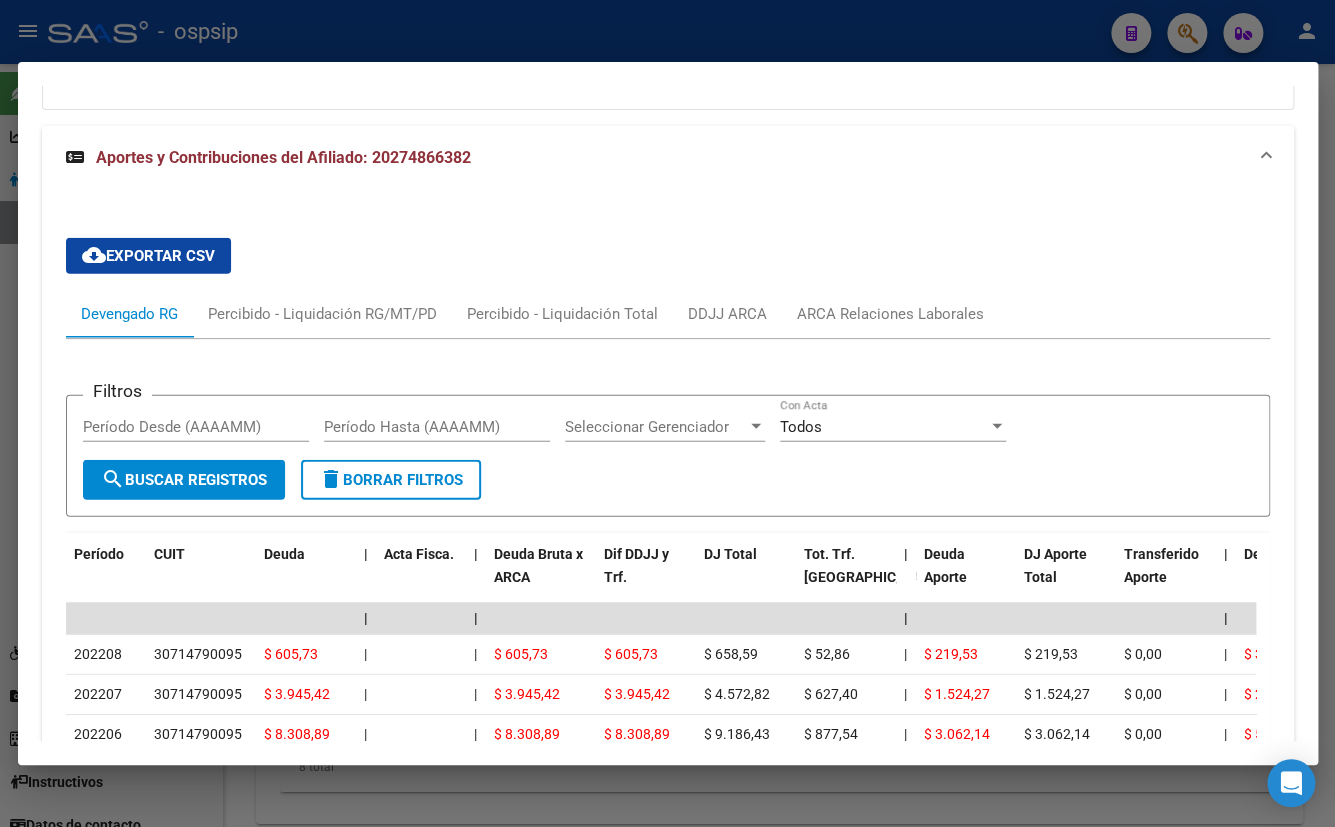
scroll to position [1687, 0]
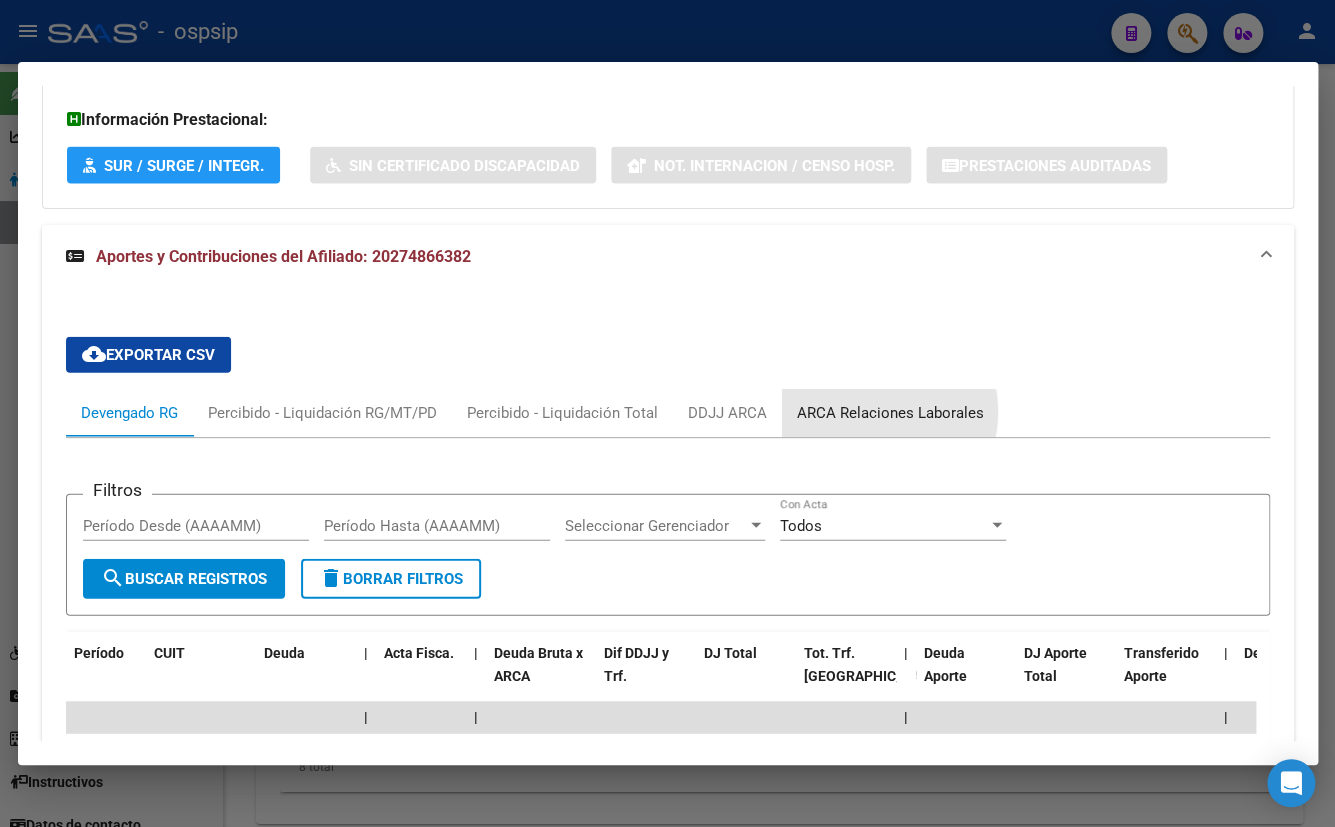
click at [857, 402] on div "ARCA Relaciones Laborales" at bounding box center [890, 413] width 187 height 22
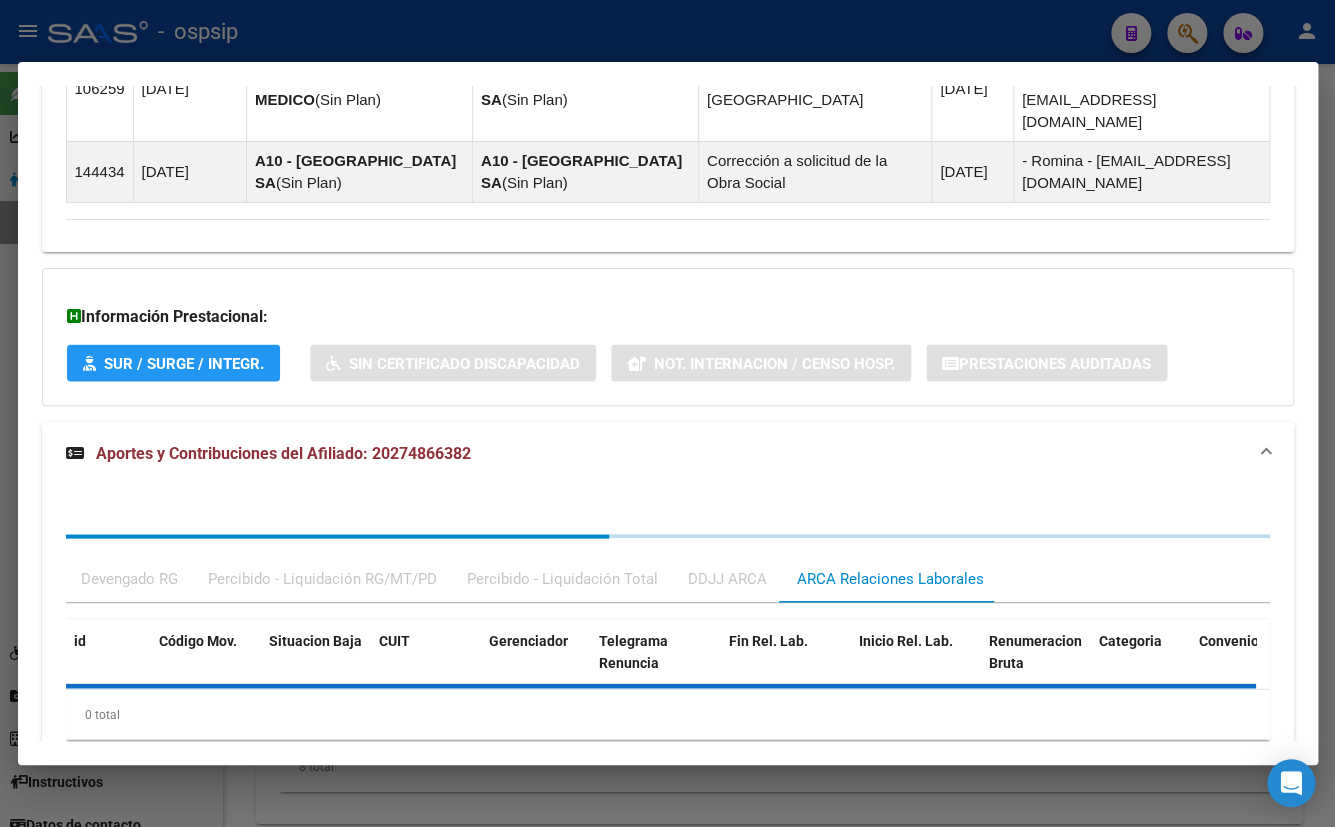
scroll to position [1586, 0]
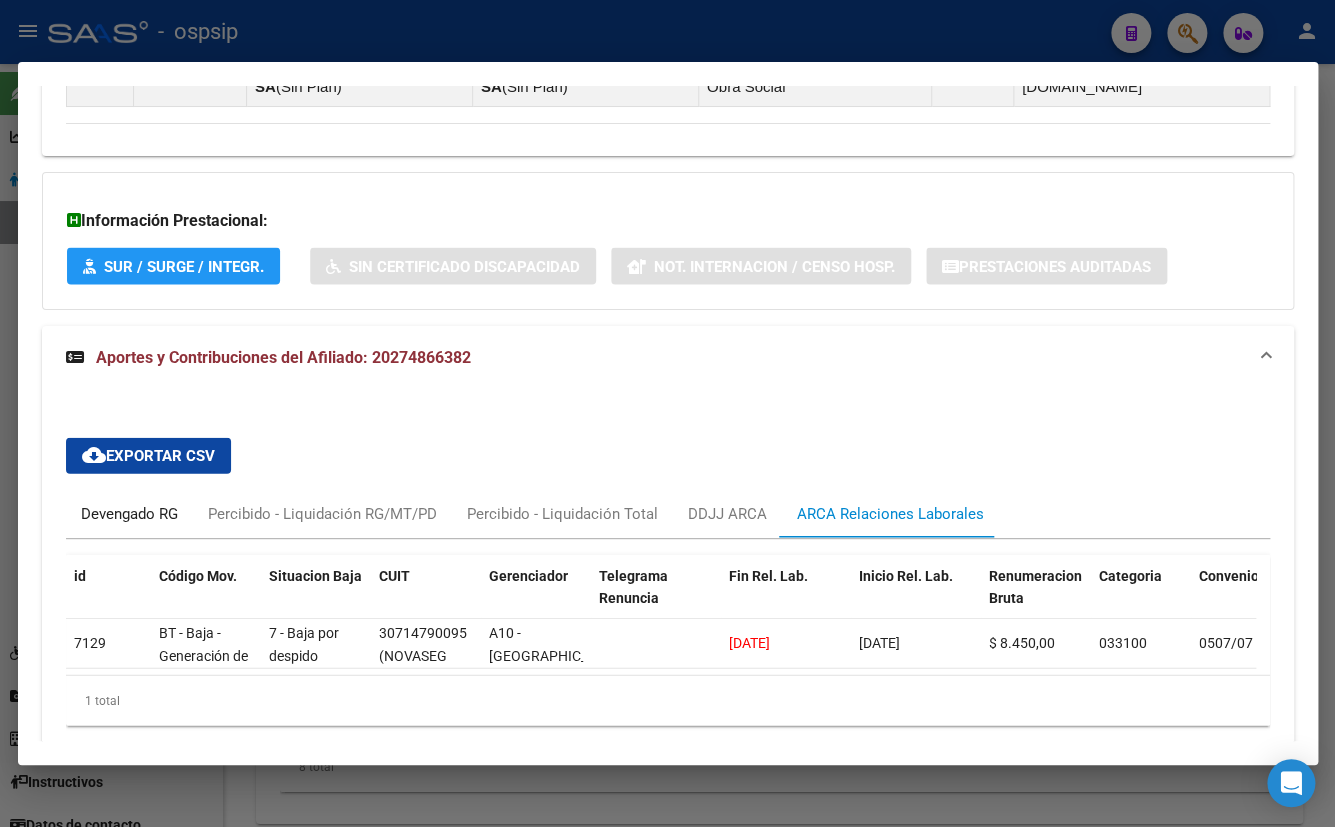
click at [111, 503] on div "Devengado RG" at bounding box center [129, 514] width 97 height 22
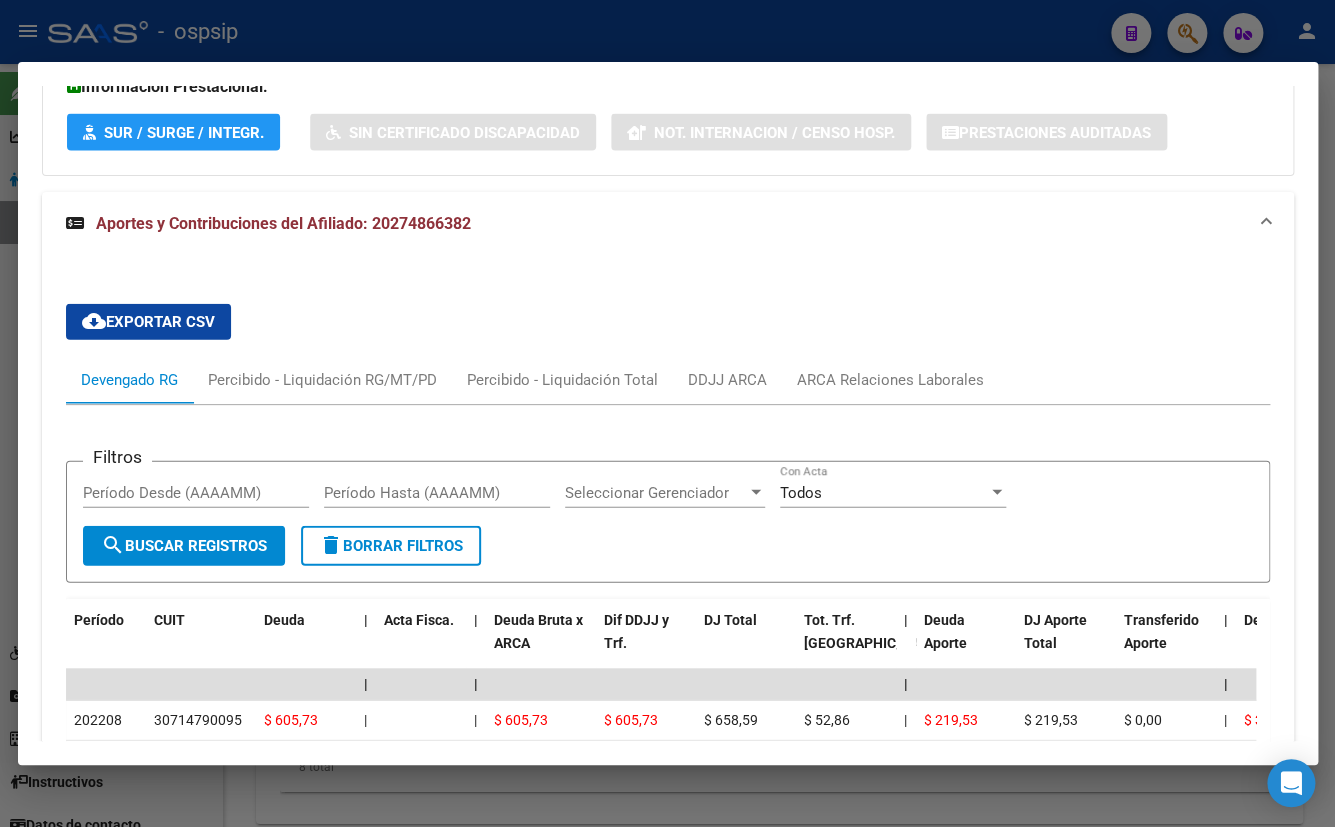
scroll to position [1677, 0]
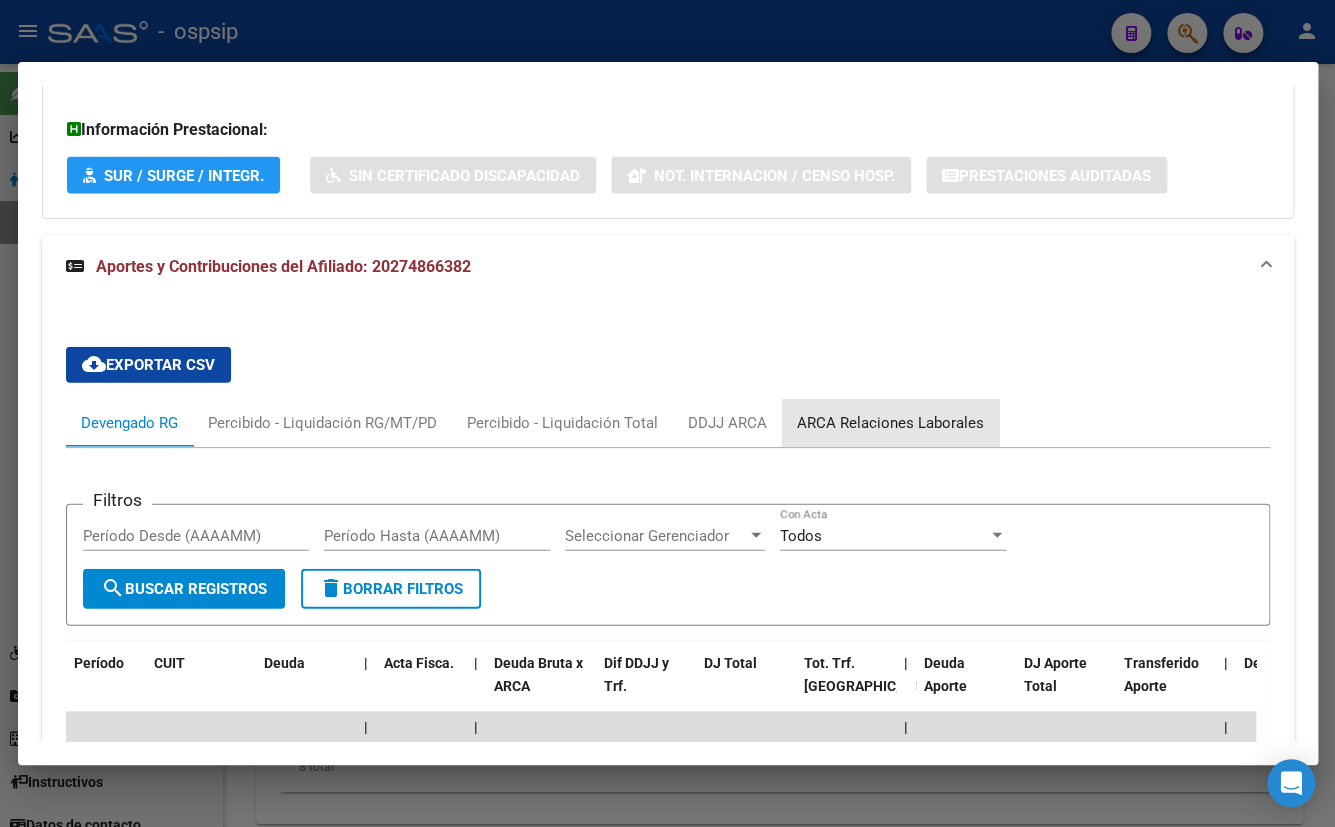
click at [892, 412] on div "ARCA Relaciones Laborales" at bounding box center [890, 423] width 187 height 22
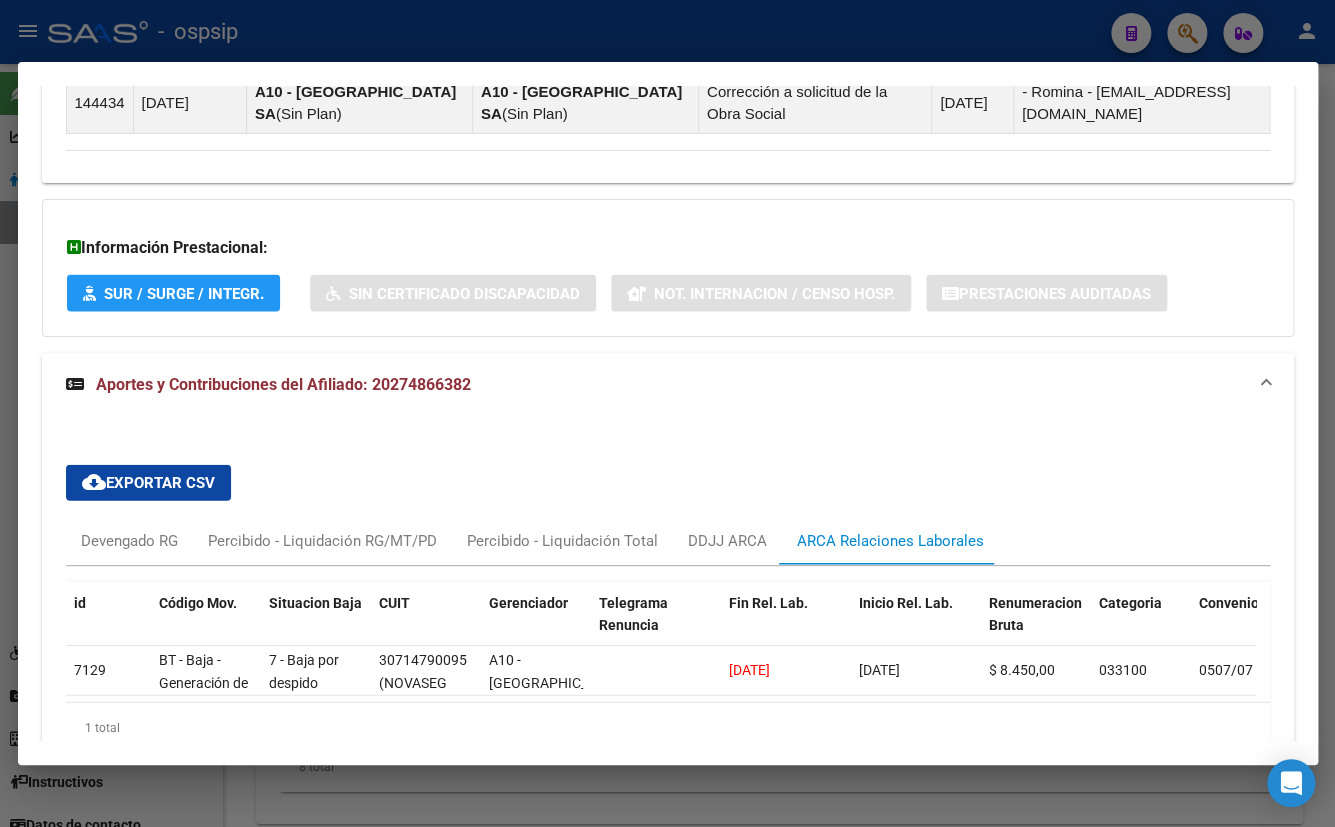
scroll to position [1586, 0]
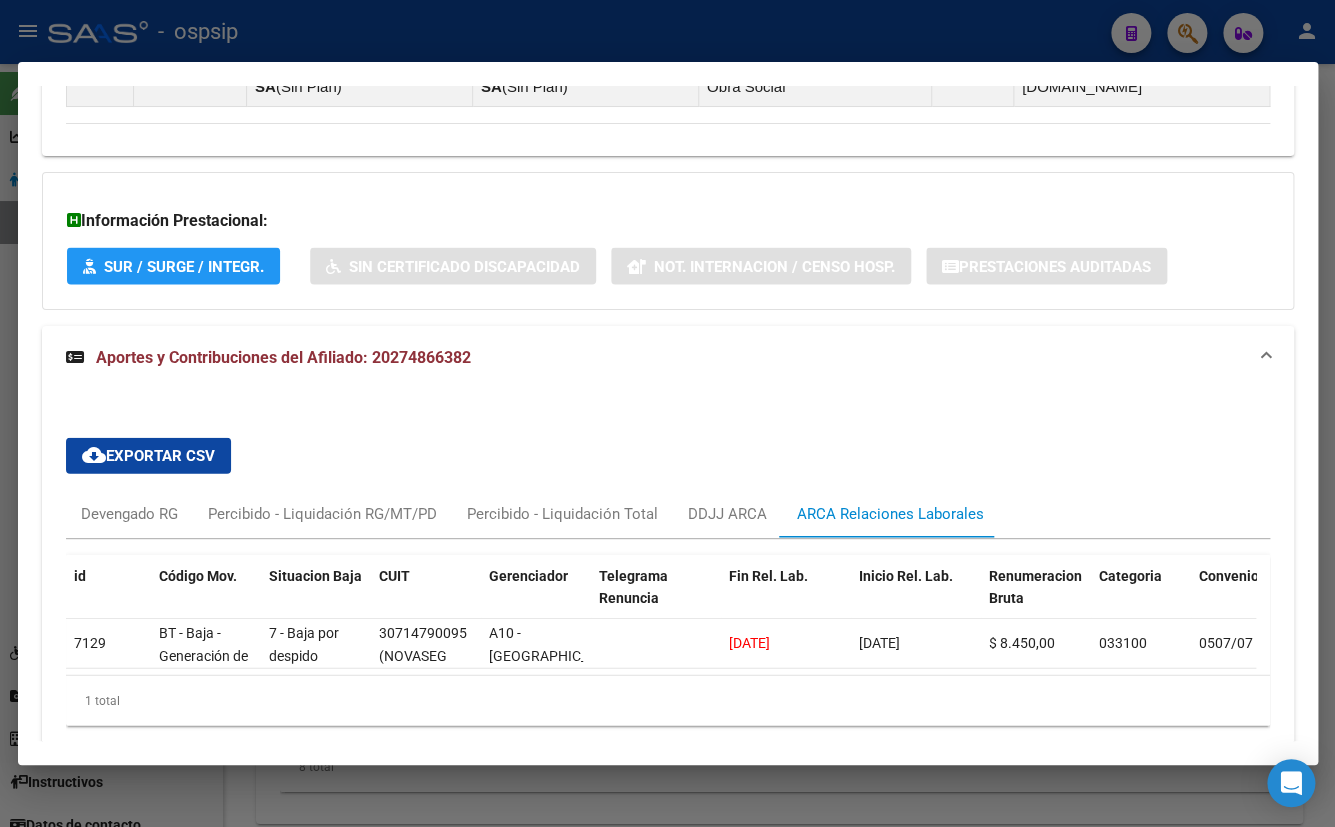
click at [600, 422] on div "cloud_download Exportar CSV Devengado RG Percibido - Liquidación RG/MT/PD Perci…" at bounding box center [668, 582] width 1204 height 320
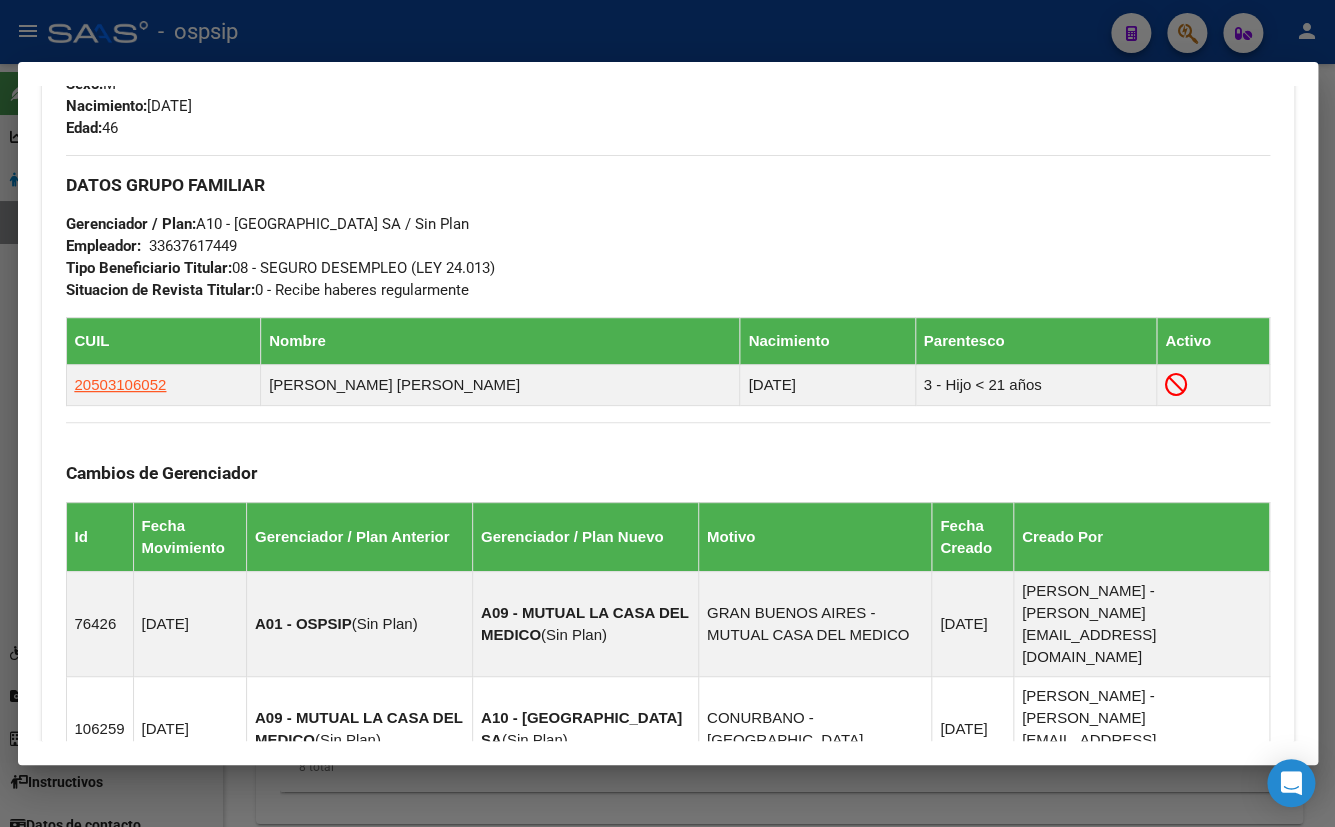
scroll to position [859, 0]
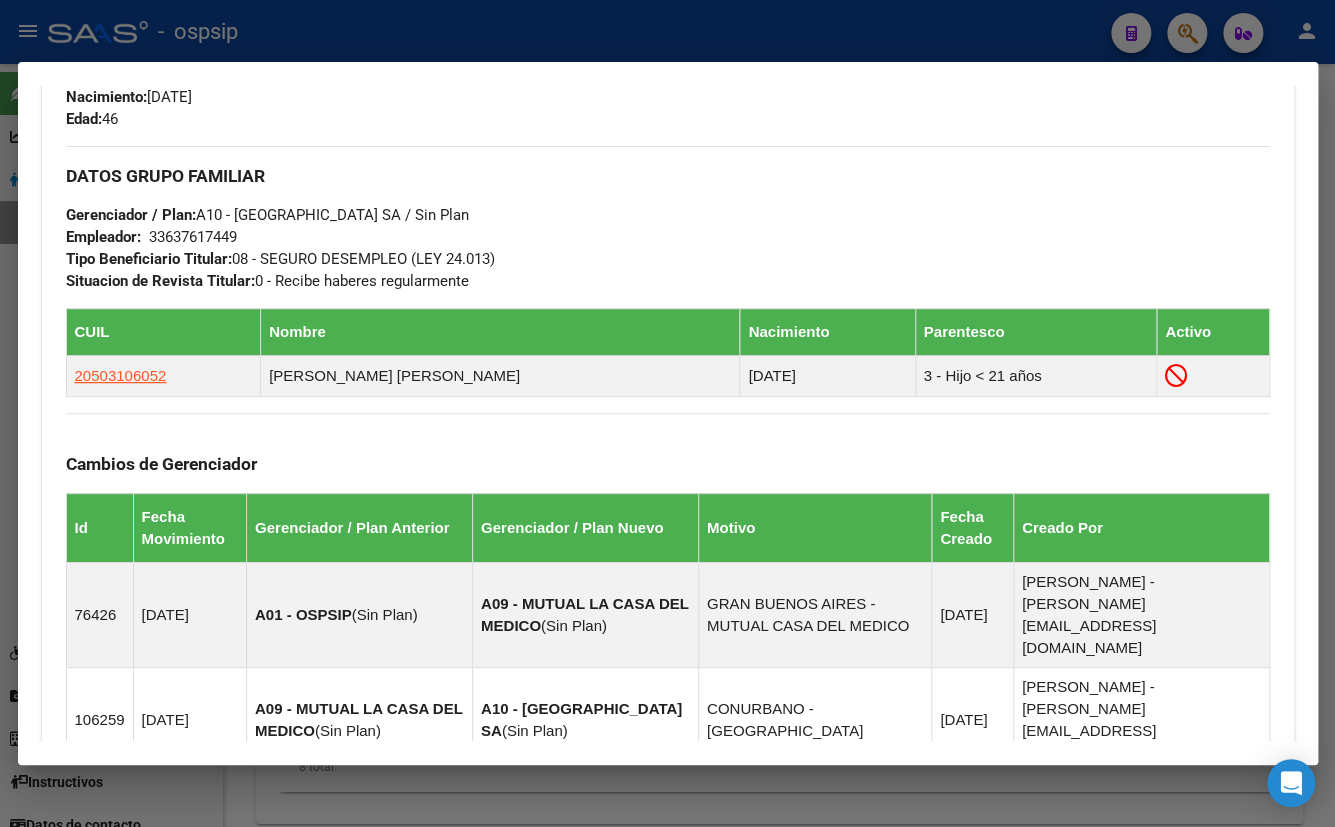
click at [695, 240] on div "DATOS GRUPO FAMILIAR Gerenciador / Plan: A10 - BRISTOL PARK SA / Sin Plan Emple…" at bounding box center [668, 219] width 1204 height 146
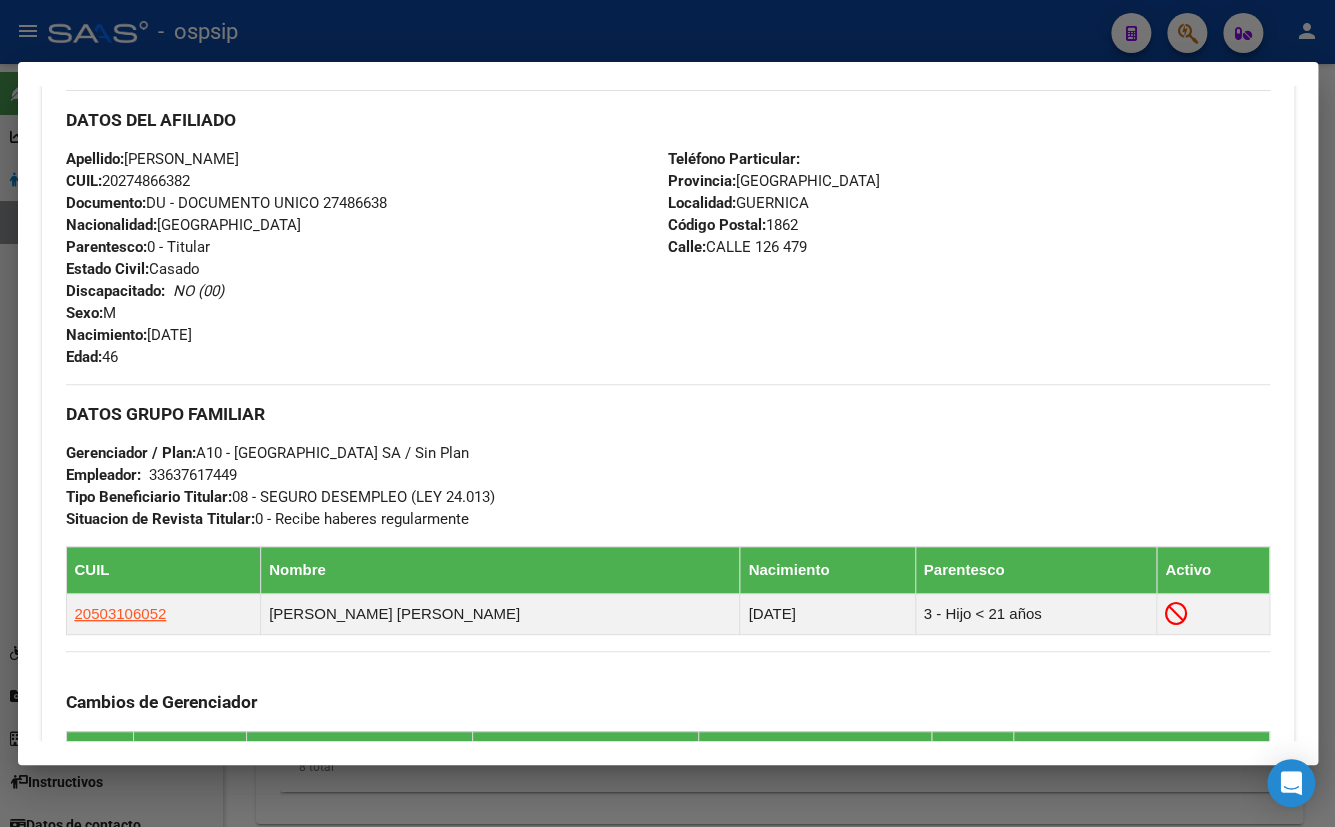
scroll to position [313, 0]
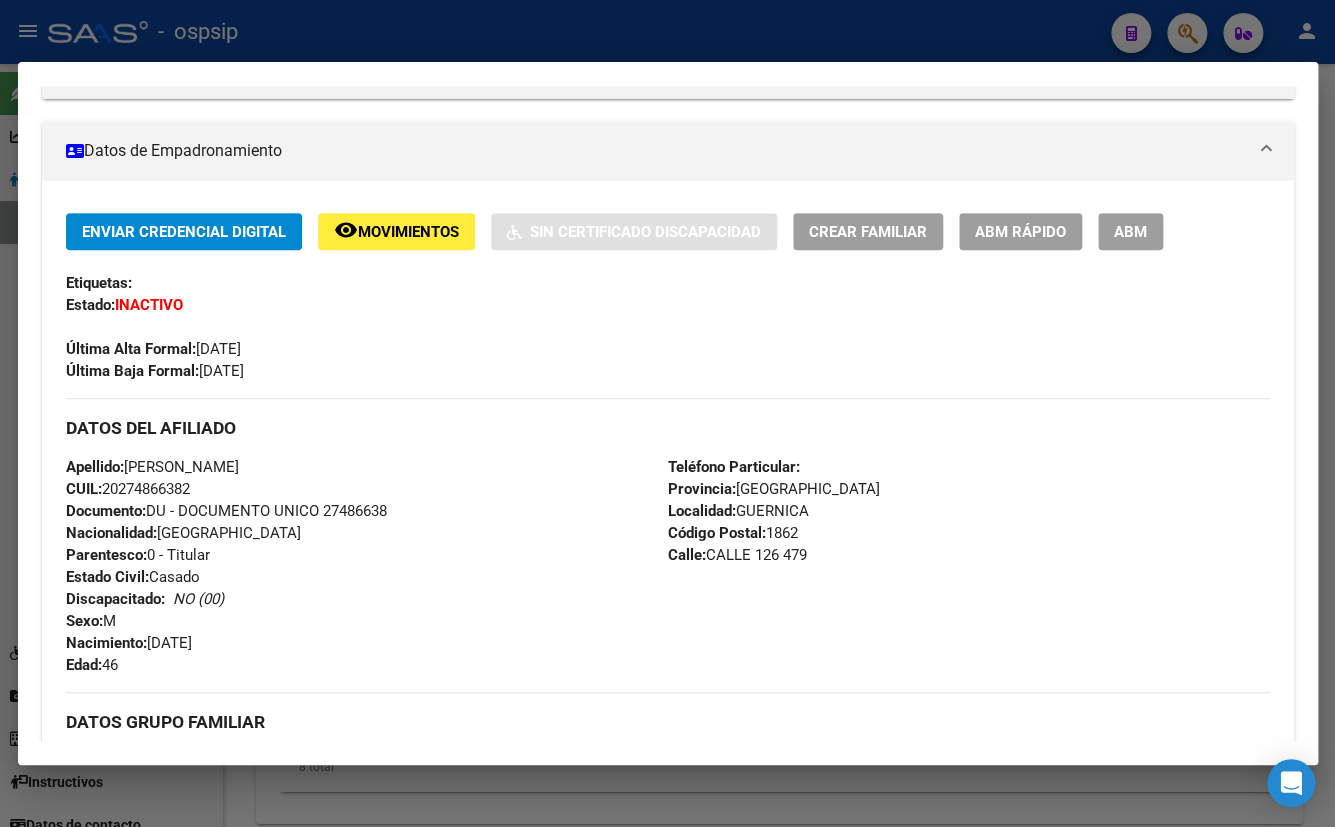
click at [526, 353] on div "Última Alta Formal: 11/09/2006" at bounding box center [668, 338] width 1204 height 44
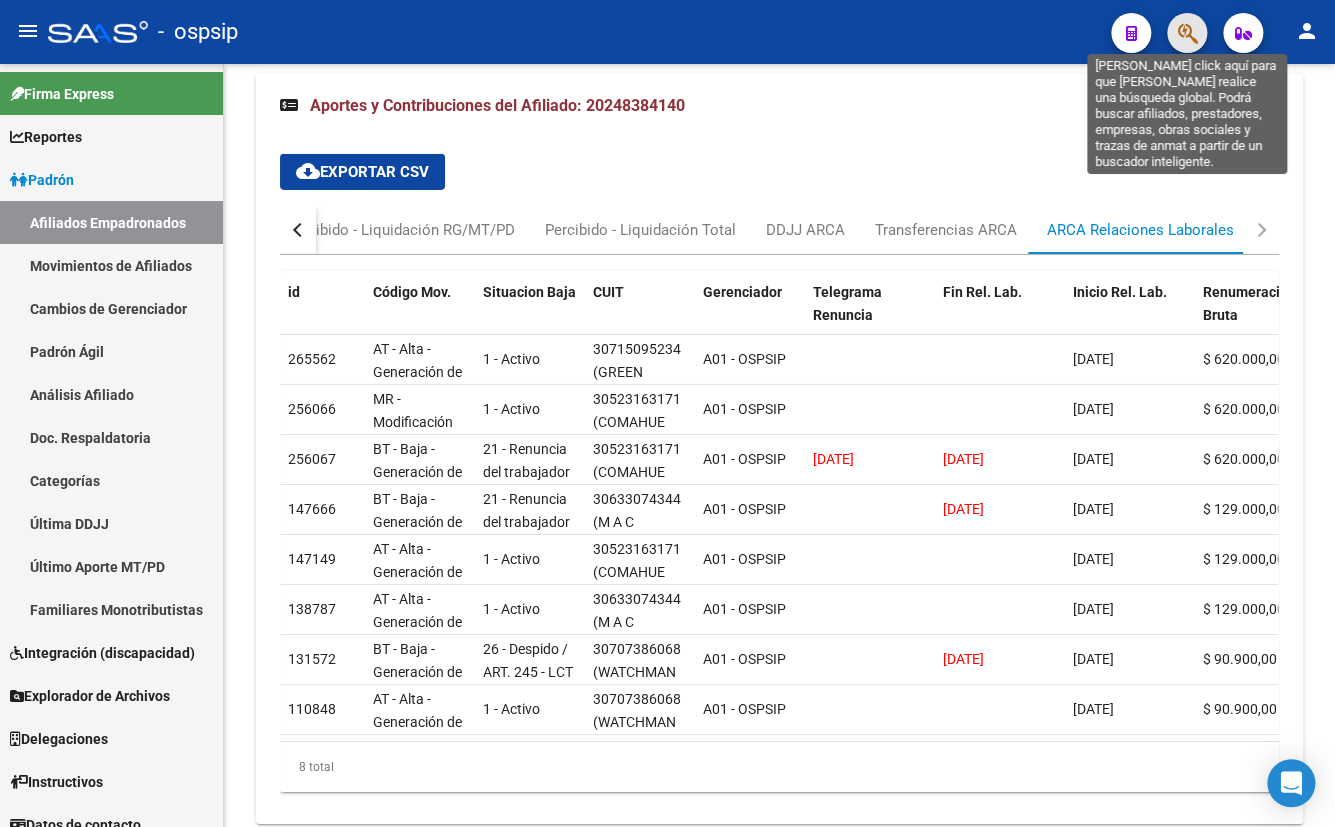
click at [1191, 29] on icon "button" at bounding box center [1187, 33] width 20 height 23
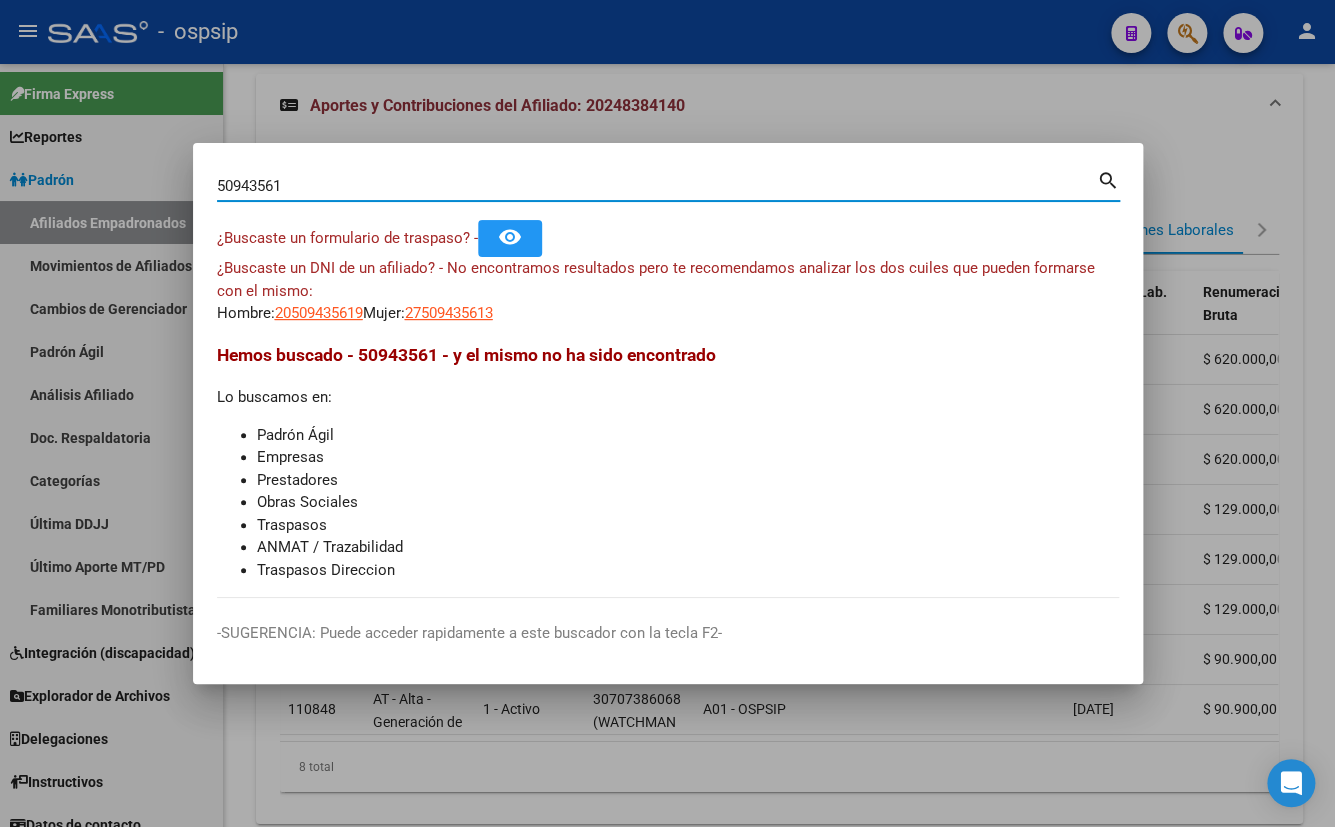
click at [283, 186] on input "50943561" at bounding box center [657, 186] width 880 height 18
type input "50943651"
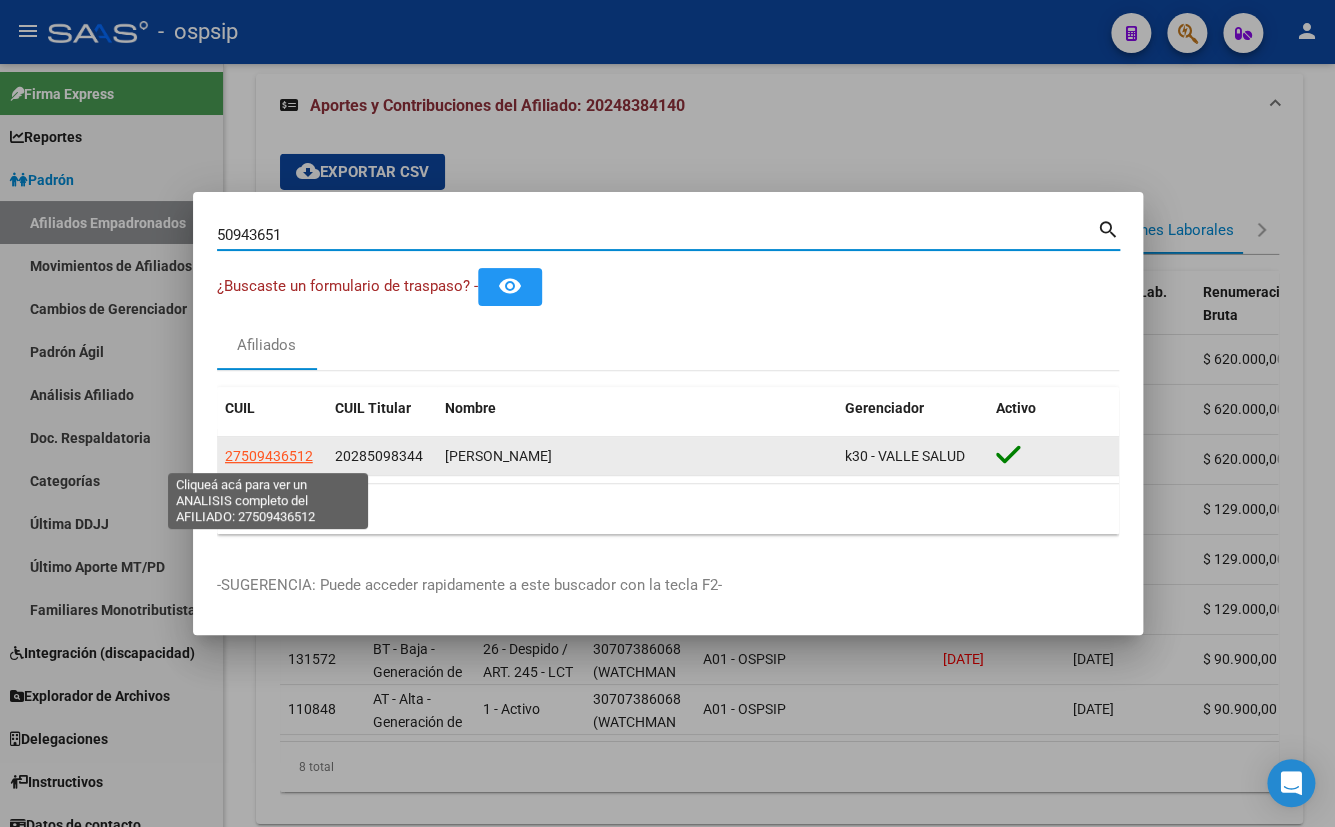
click at [254, 454] on span "27509436512" at bounding box center [269, 456] width 88 height 16
type textarea "27509436512"
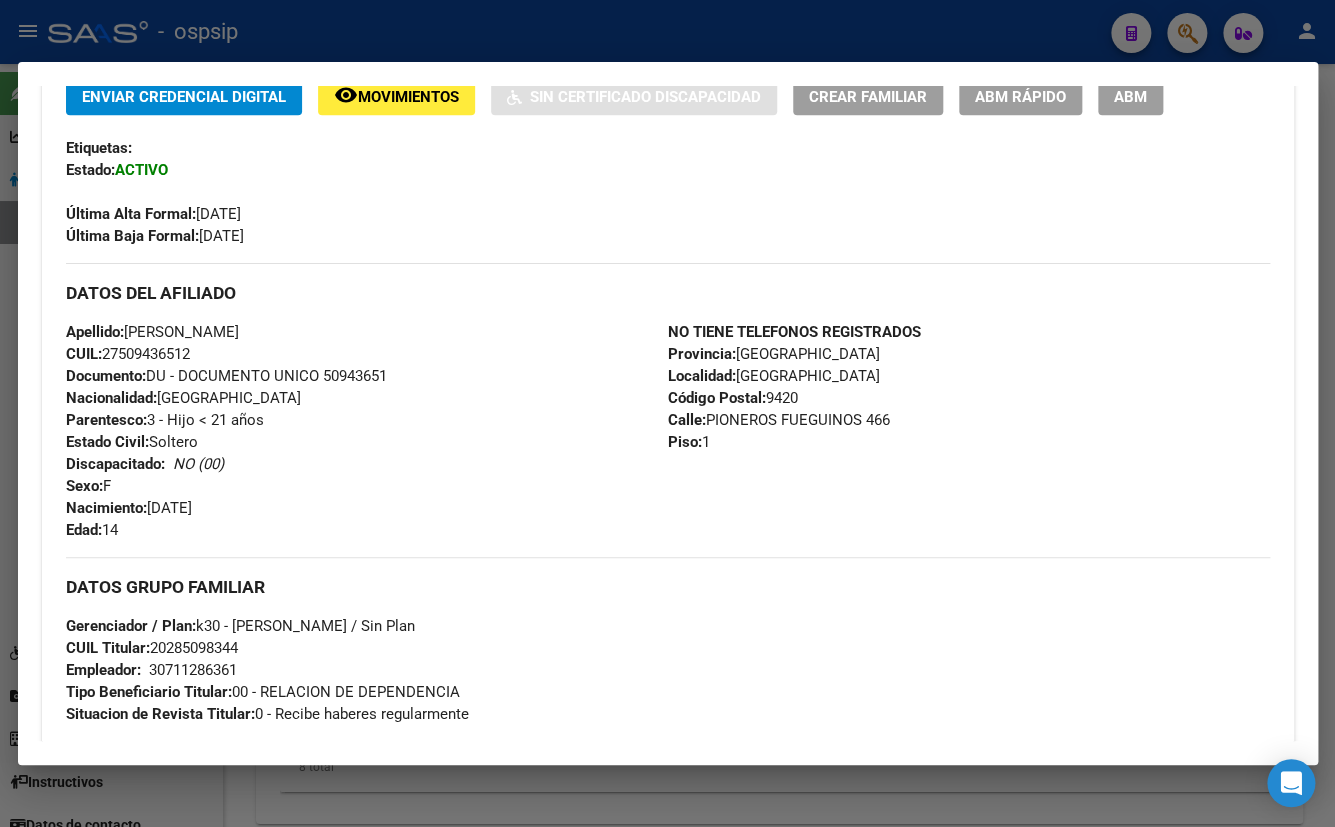
scroll to position [454, 0]
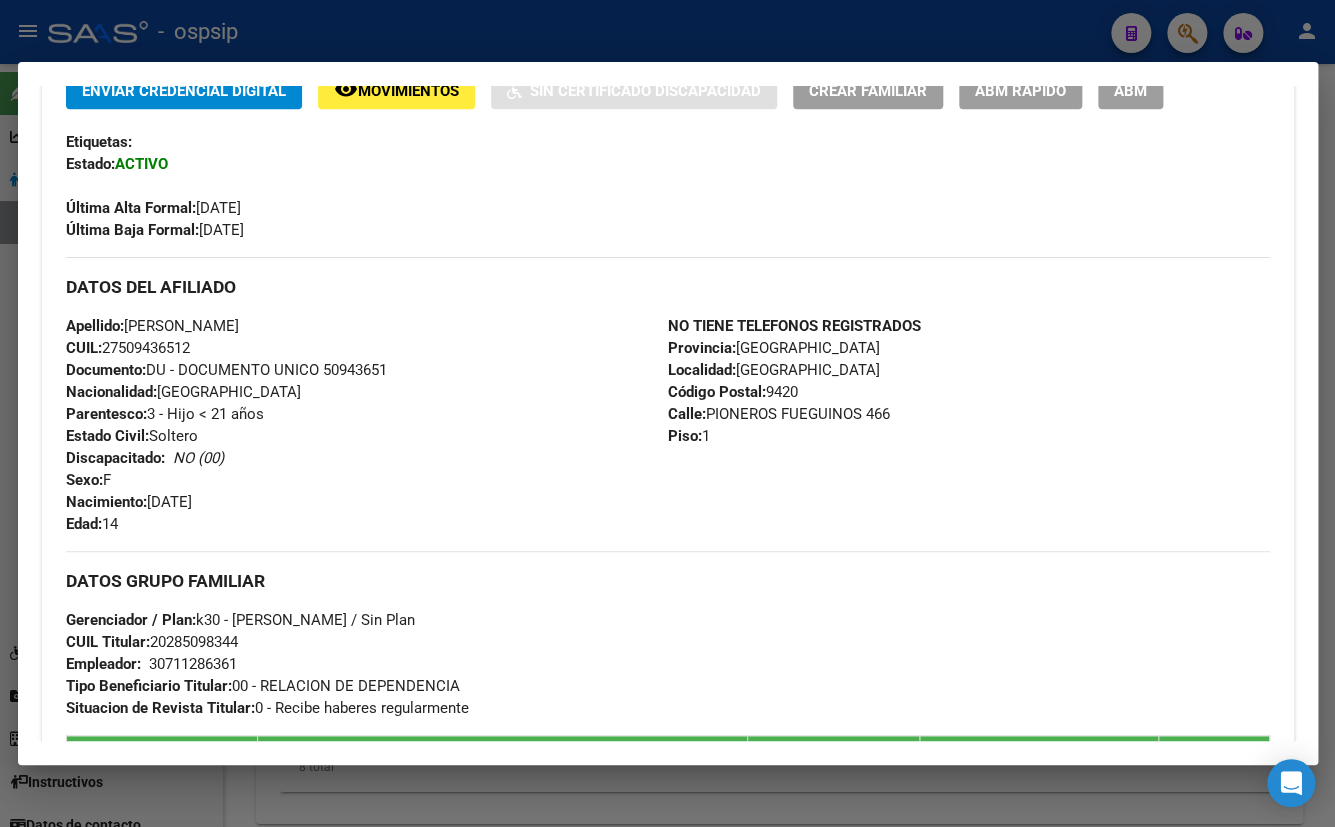
click at [521, 374] on div "Apellido: NAHIA ISASI CUIL: 27509436512 Documento: DU - DOCUMENTO UNICO 5094365…" at bounding box center [367, 425] width 602 height 220
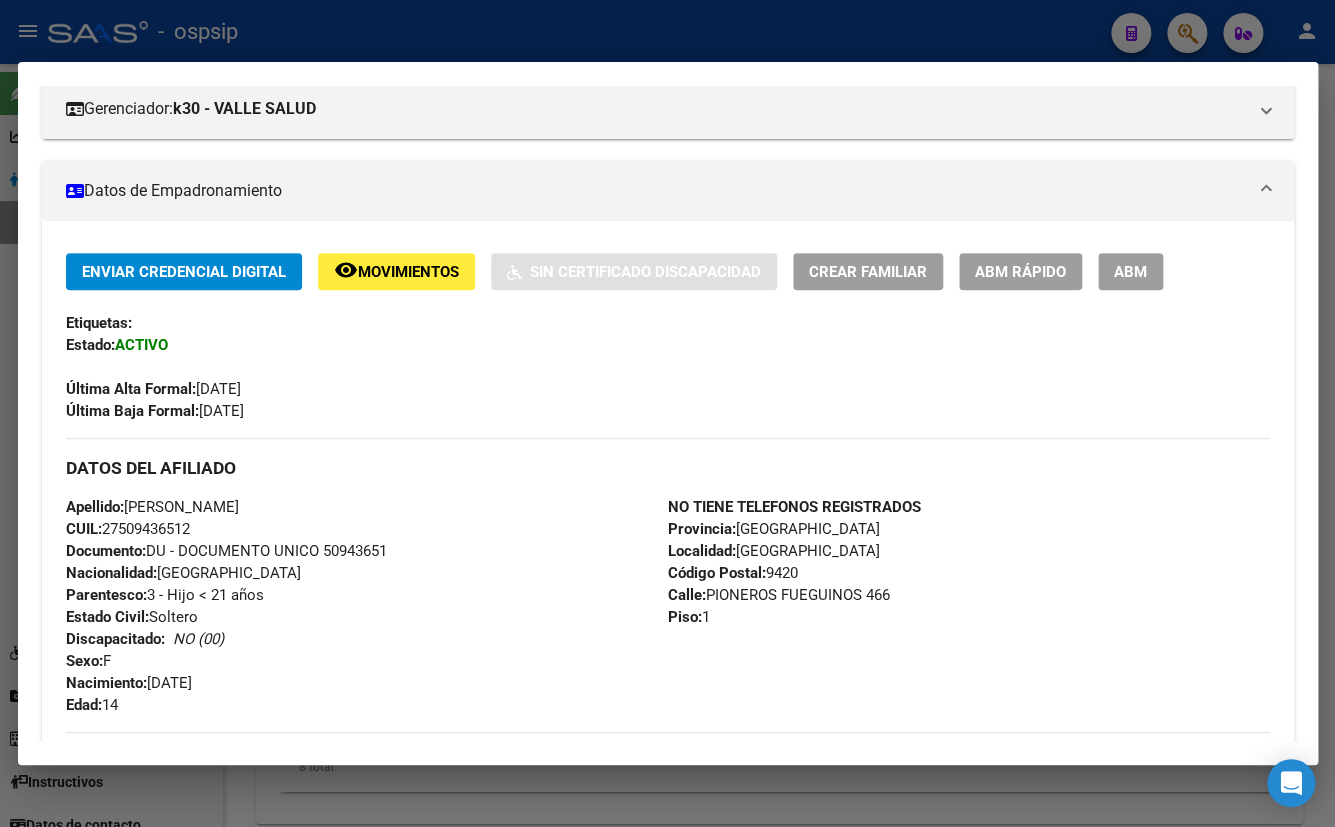
scroll to position [272, 0]
click at [1131, 277] on span "ABM" at bounding box center [1130, 273] width 33 height 18
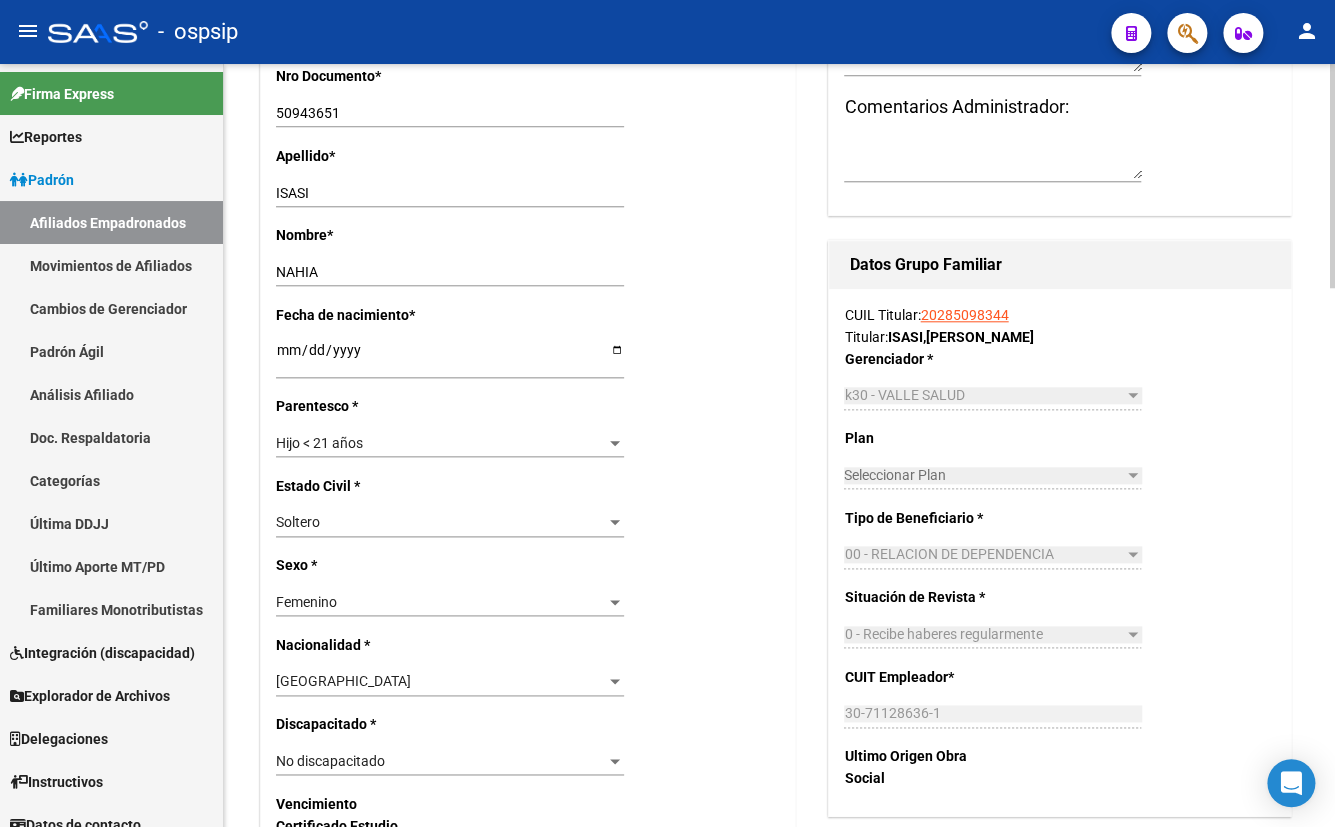
scroll to position [727, 0]
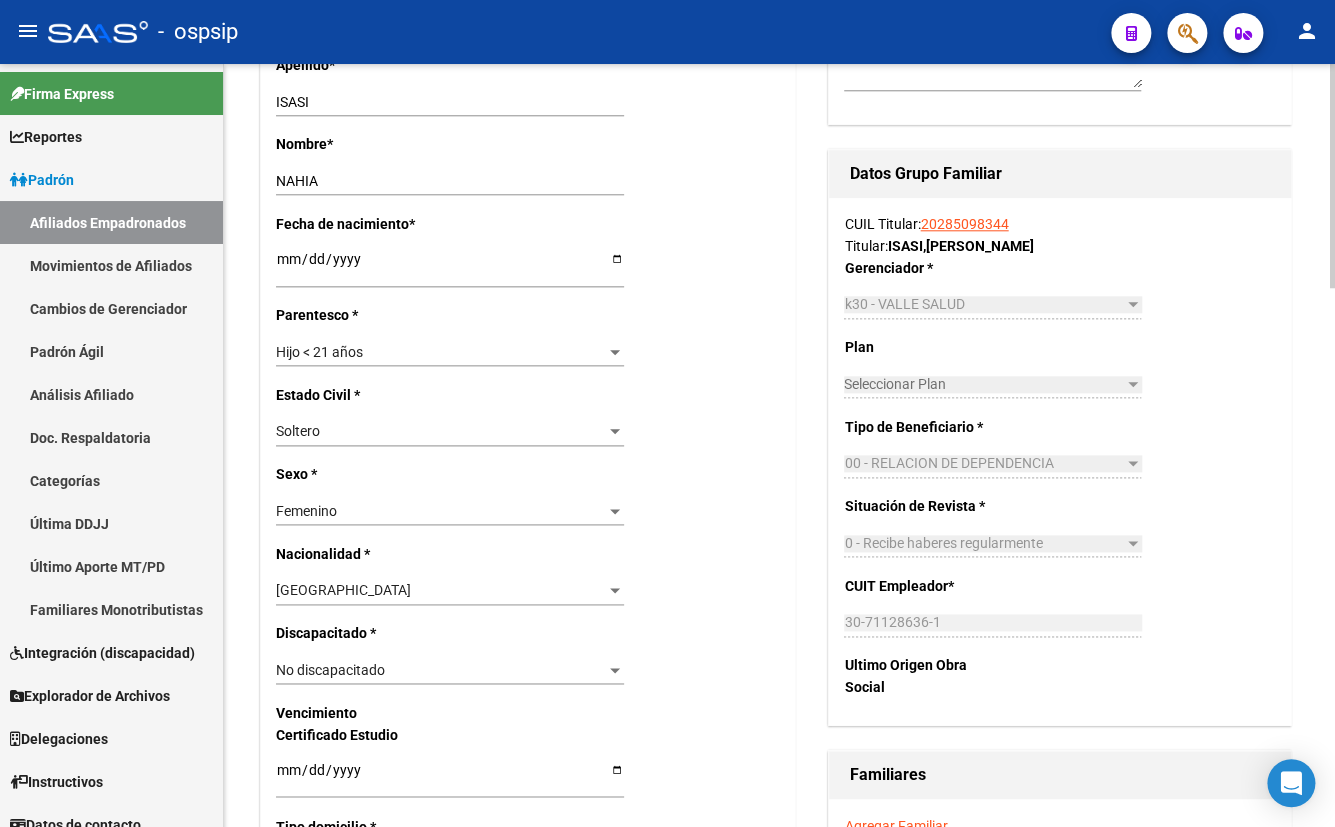
click at [325, 665] on span "No discapacitado" at bounding box center [330, 670] width 109 height 16
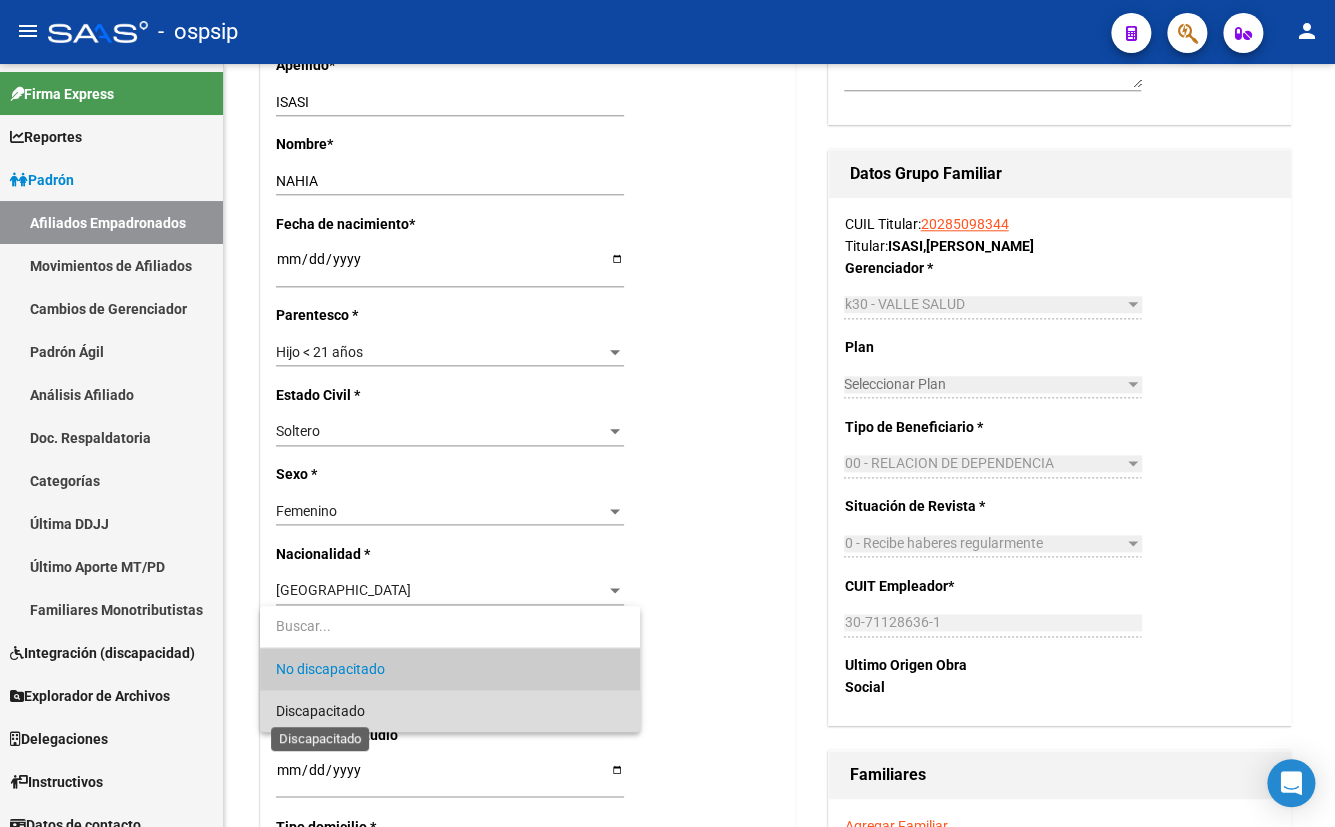
click at [310, 710] on span "Discapacitado" at bounding box center [320, 711] width 89 height 16
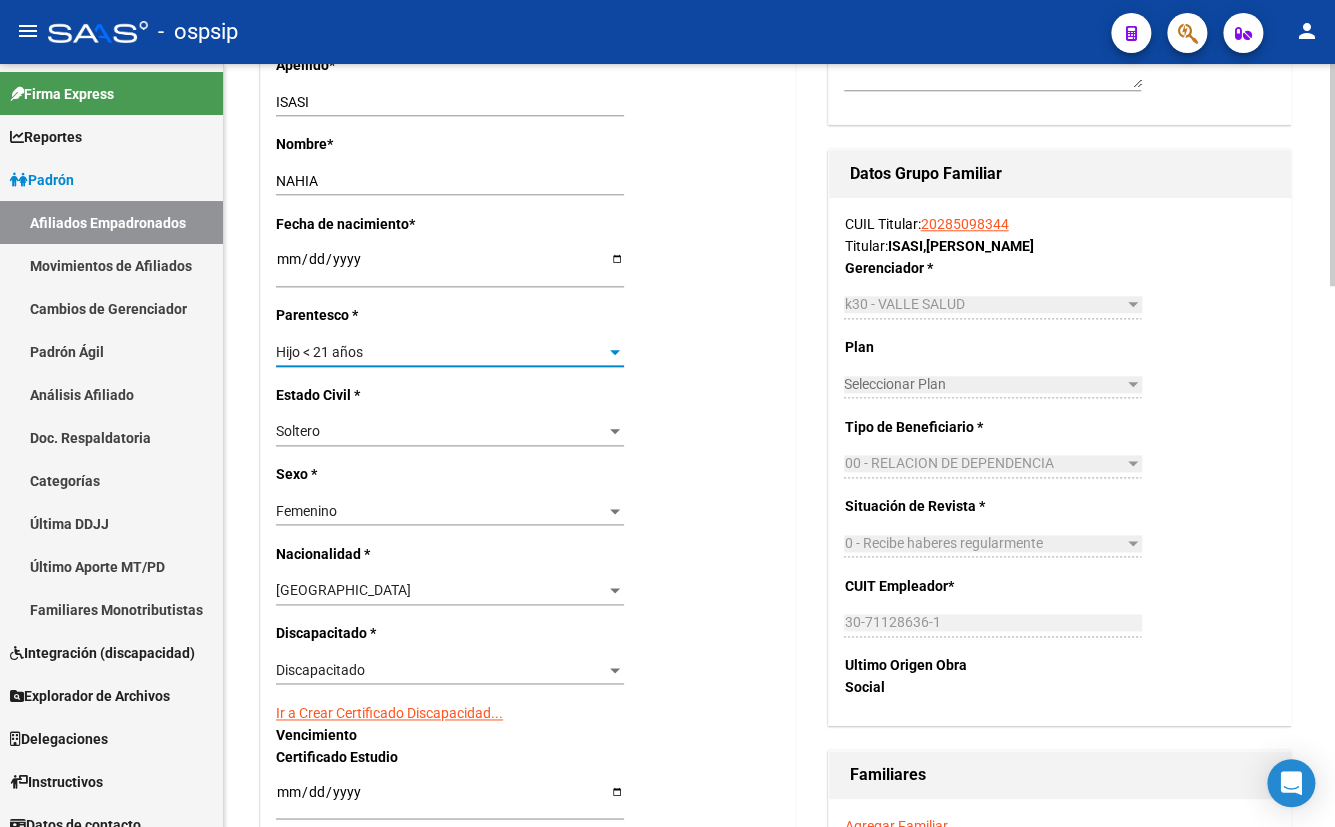
click at [389, 344] on div "Hijo < 21 años" at bounding box center [441, 352] width 330 height 17
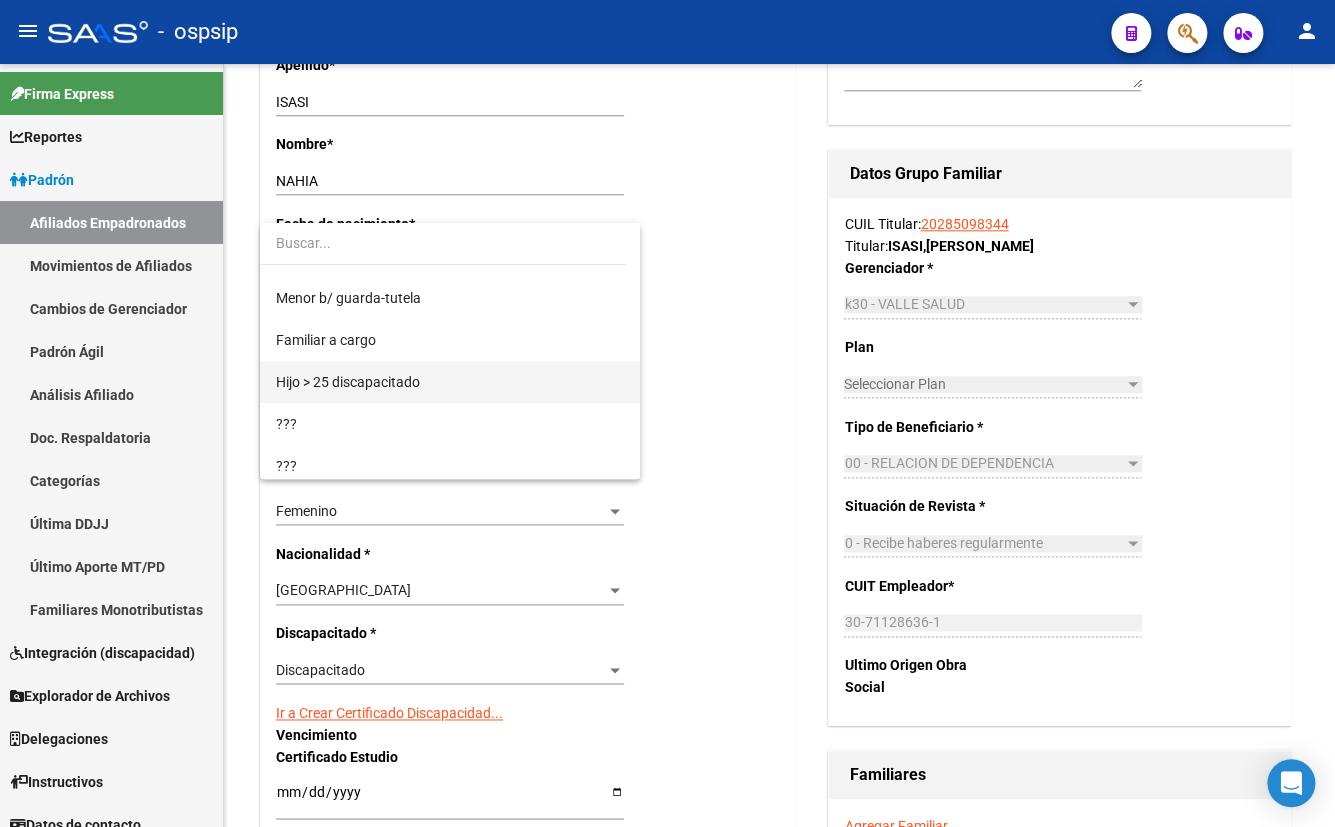
scroll to position [200, 0]
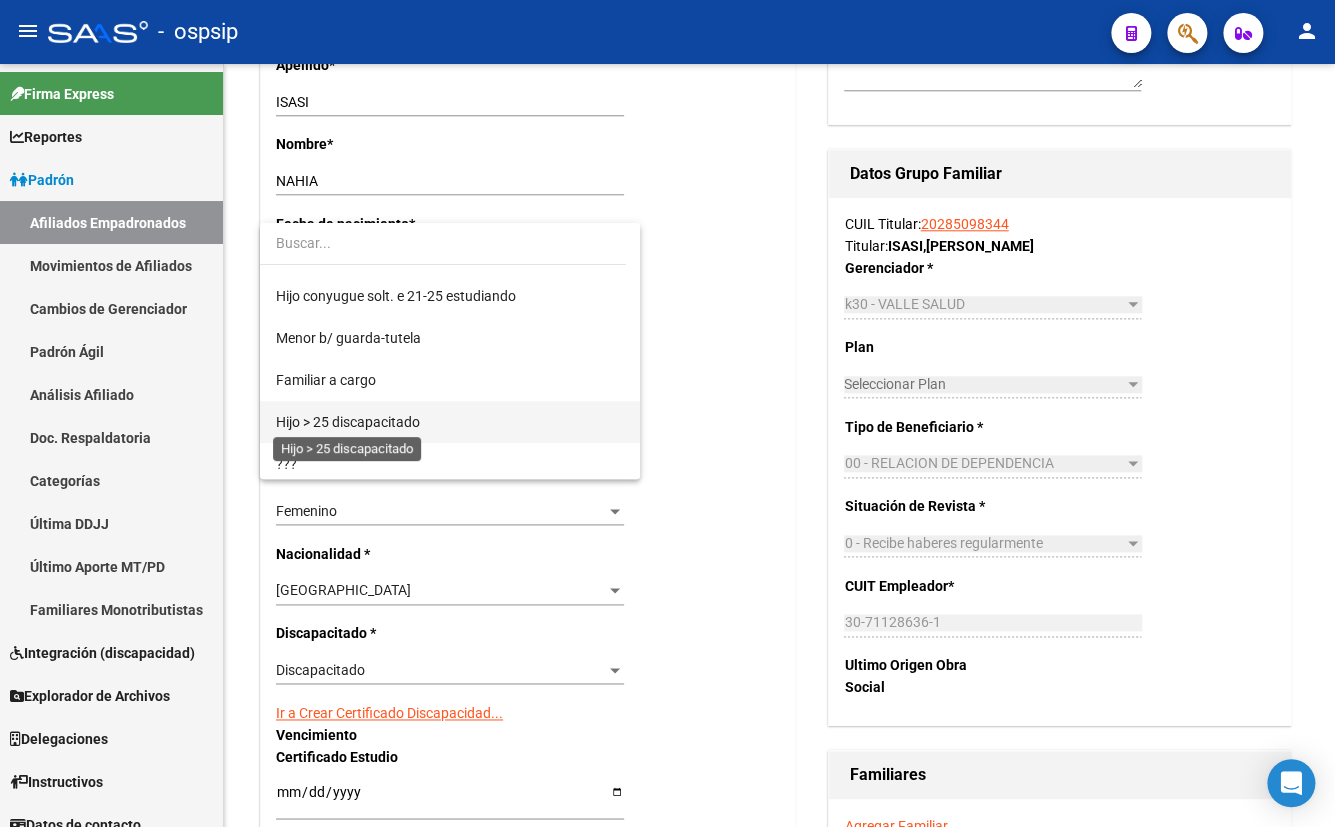
click at [387, 420] on span "Hijo > 25 discapacitado" at bounding box center [348, 422] width 144 height 16
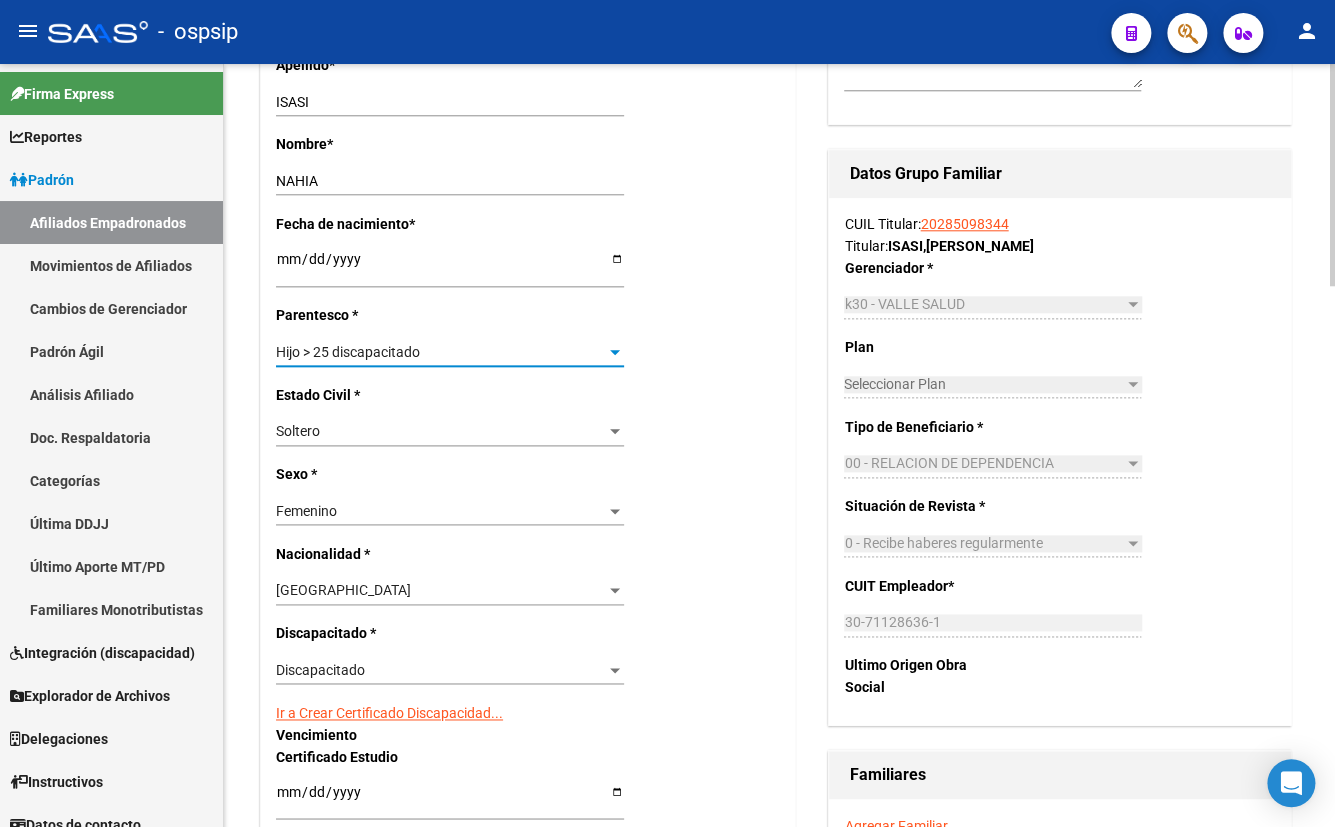
click at [420, 711] on link "Ir a Crear Certificado Discapacidad..." at bounding box center [389, 713] width 227 height 16
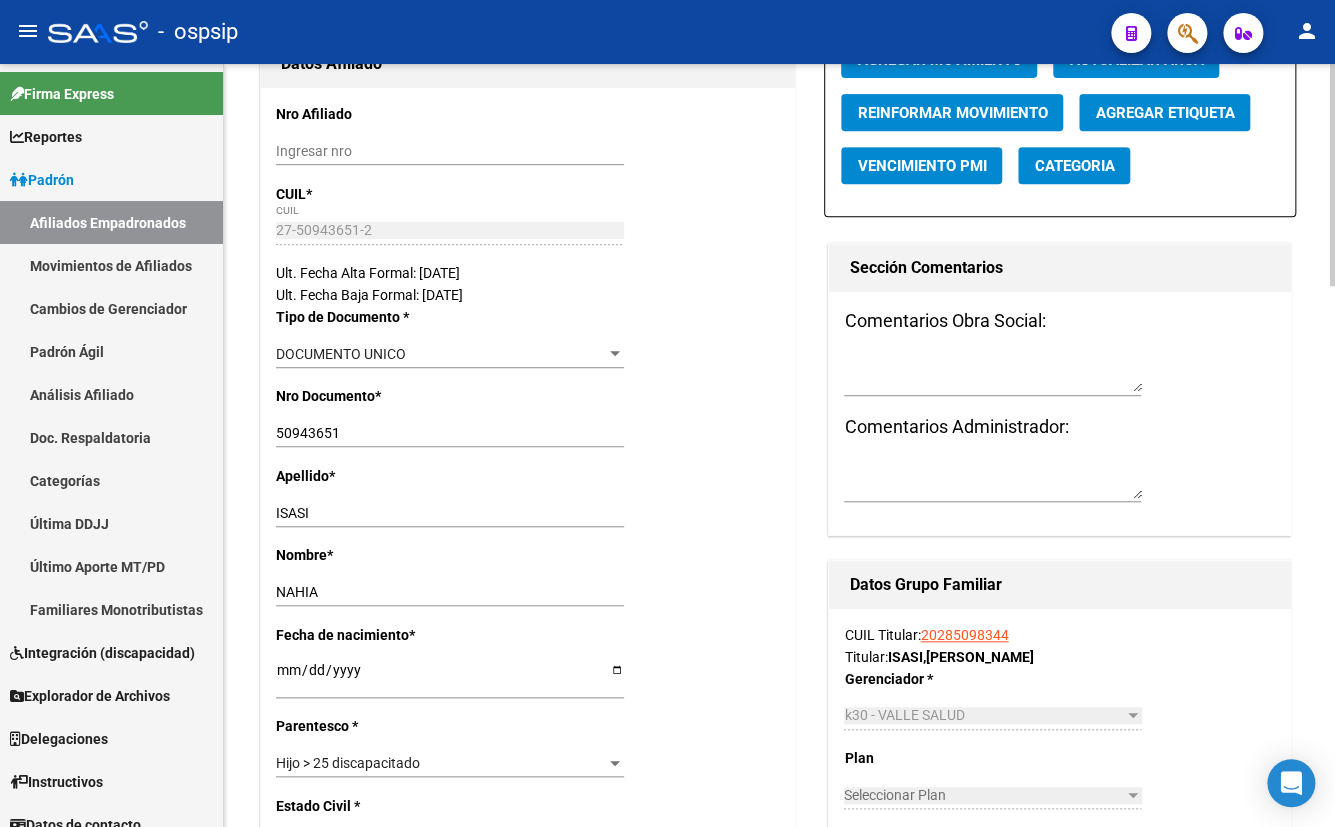
scroll to position [90, 0]
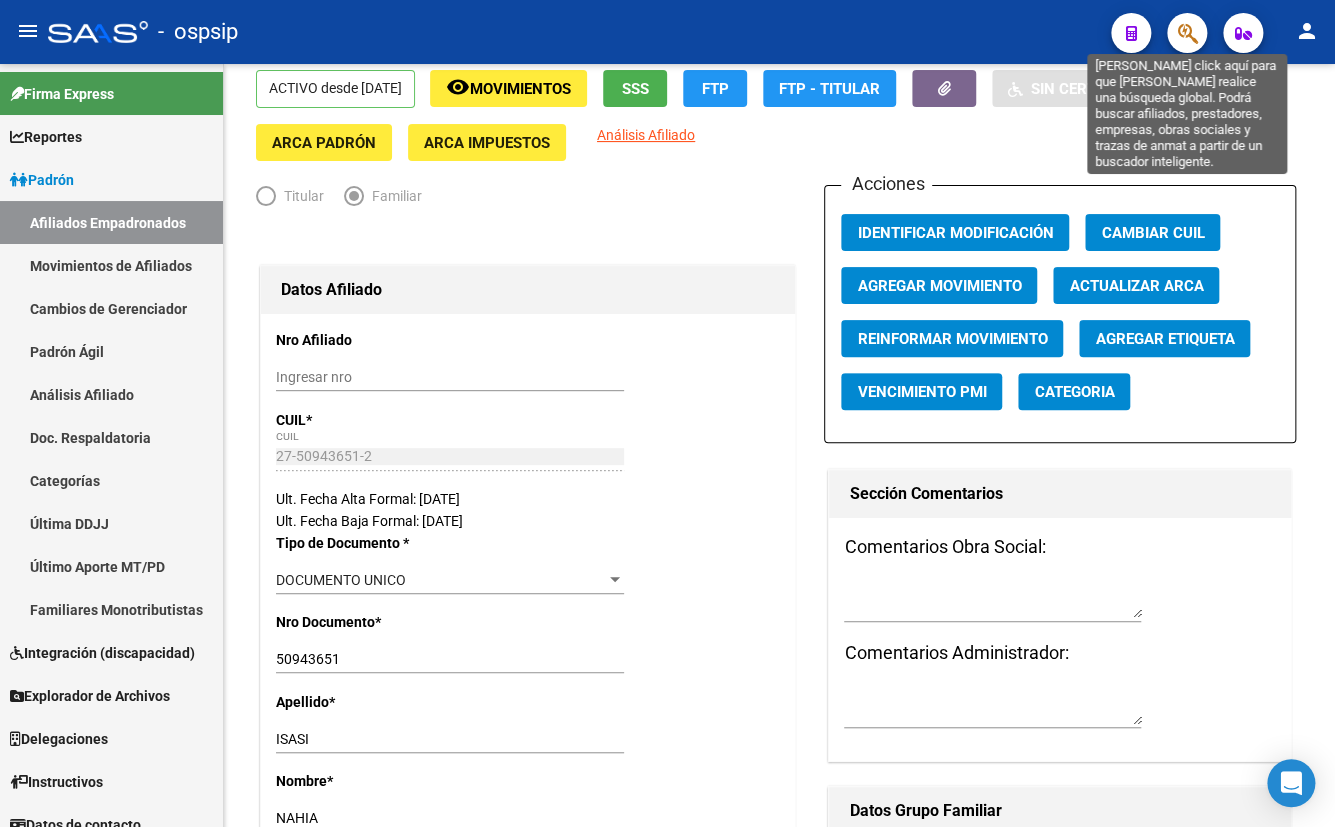
click at [1193, 33] on icon "button" at bounding box center [1187, 33] width 20 height 23
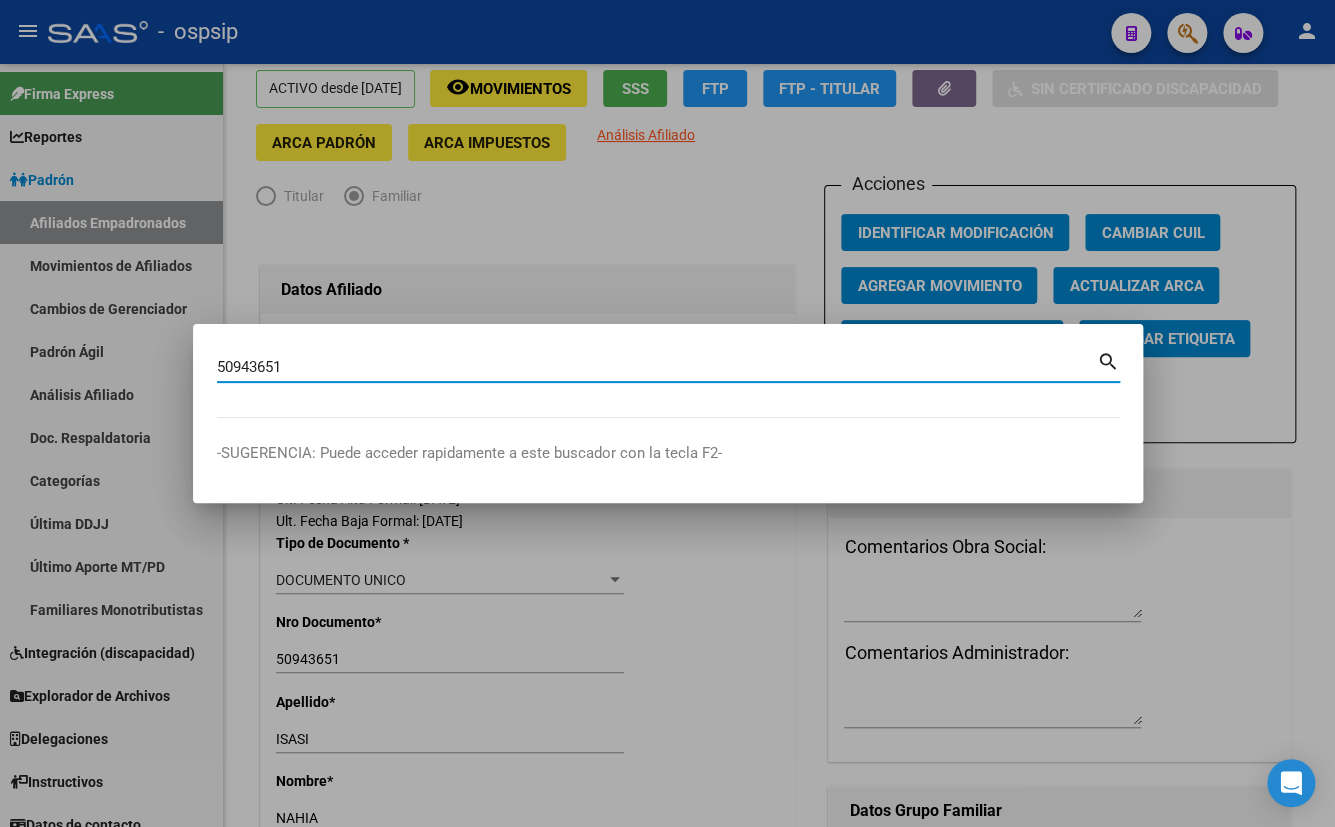
type input "50943651"
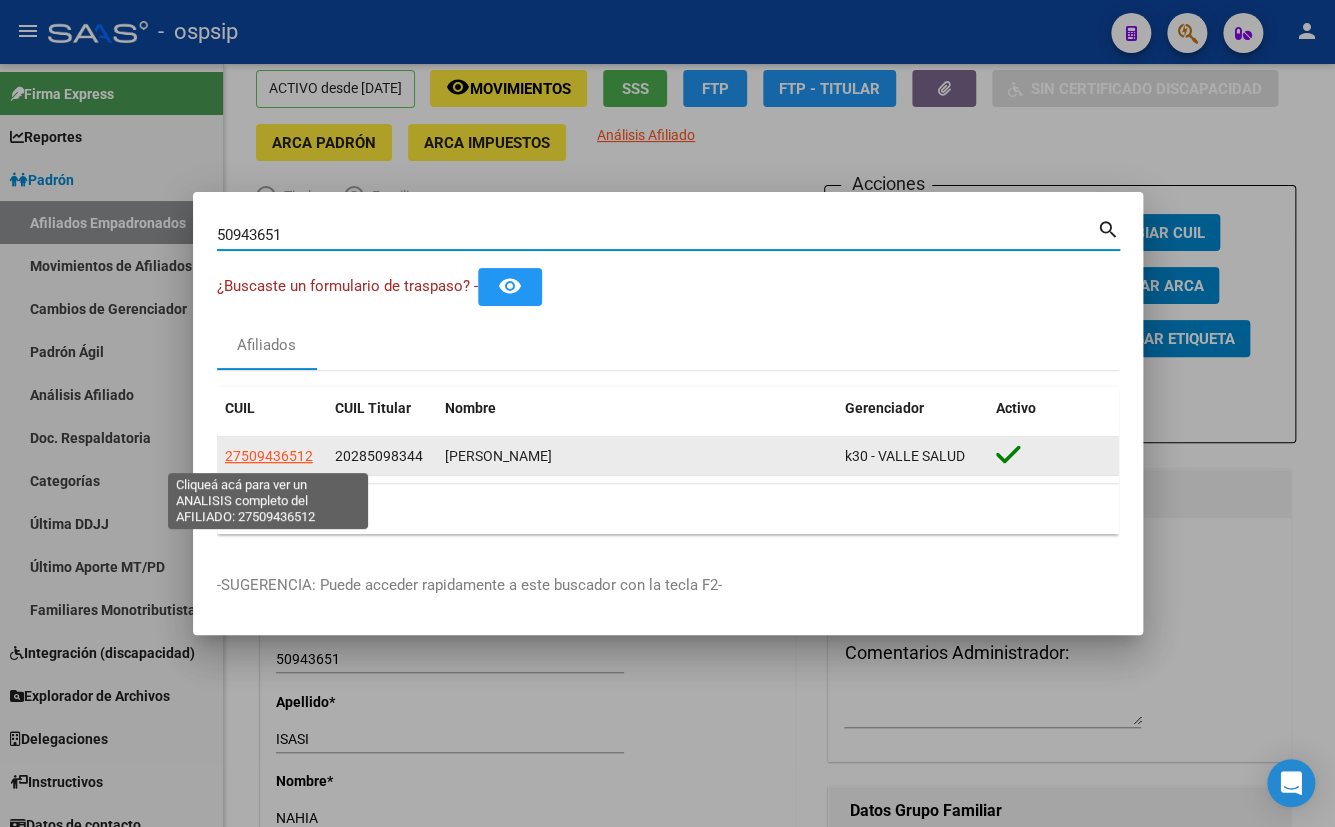
click at [278, 460] on span "27509436512" at bounding box center [269, 456] width 88 height 16
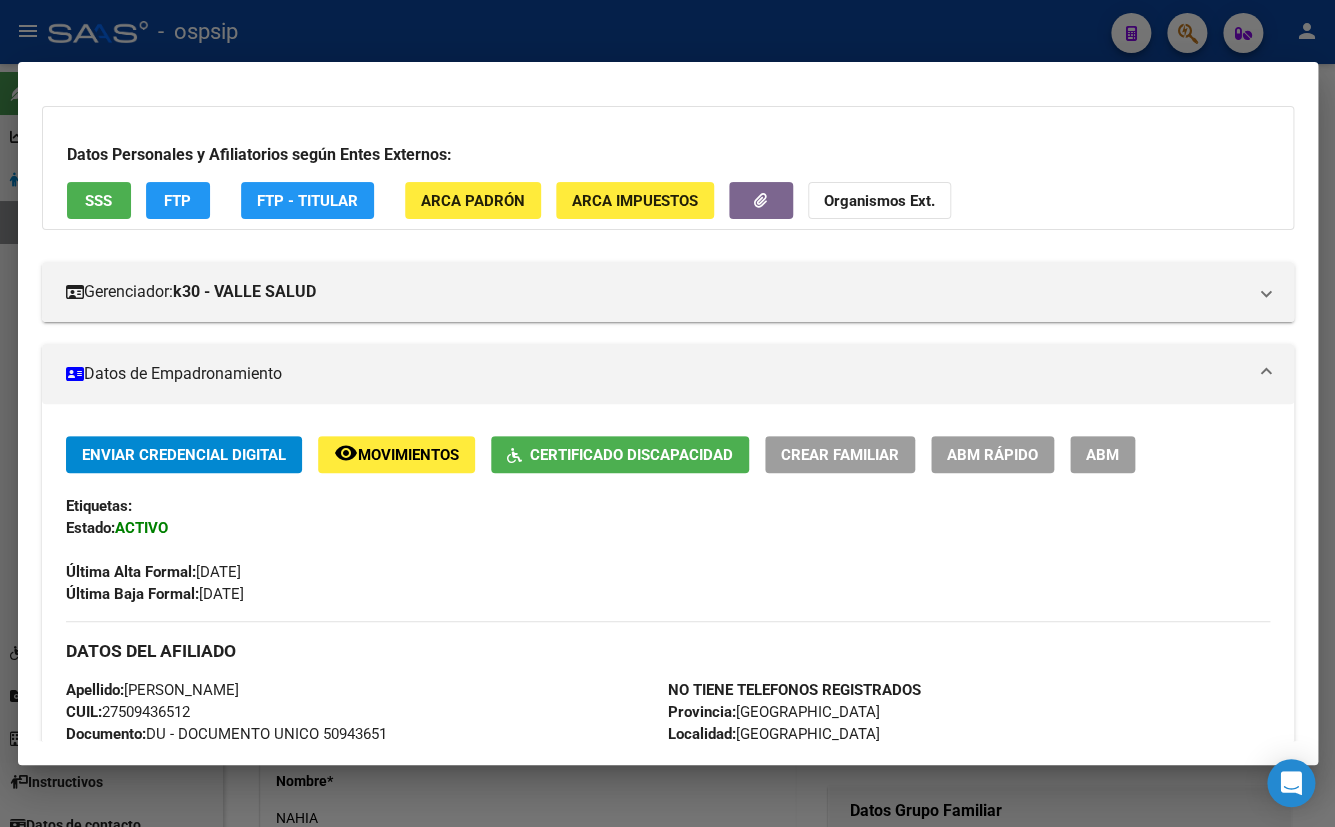
click at [1094, 447] on span "ABM" at bounding box center [1102, 455] width 33 height 18
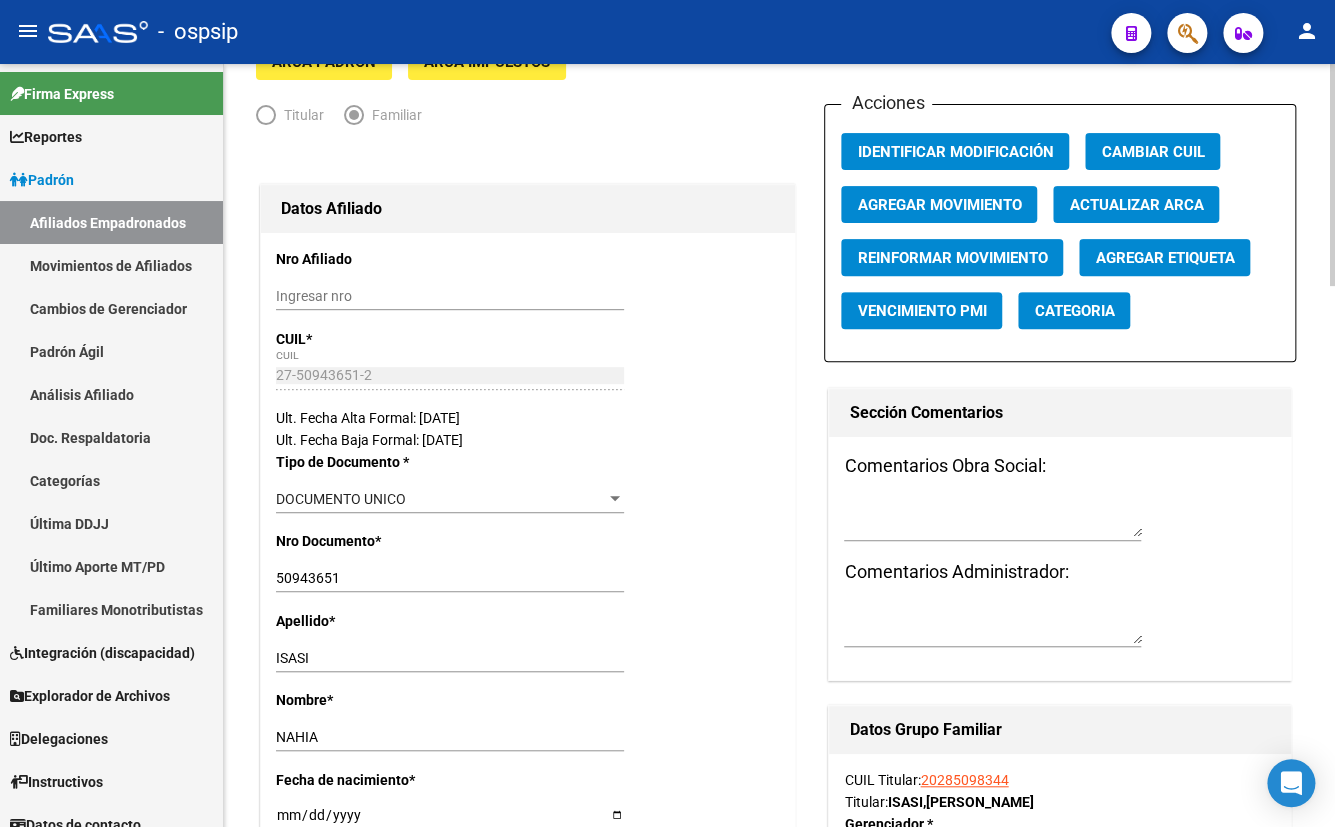
scroll to position [0, 0]
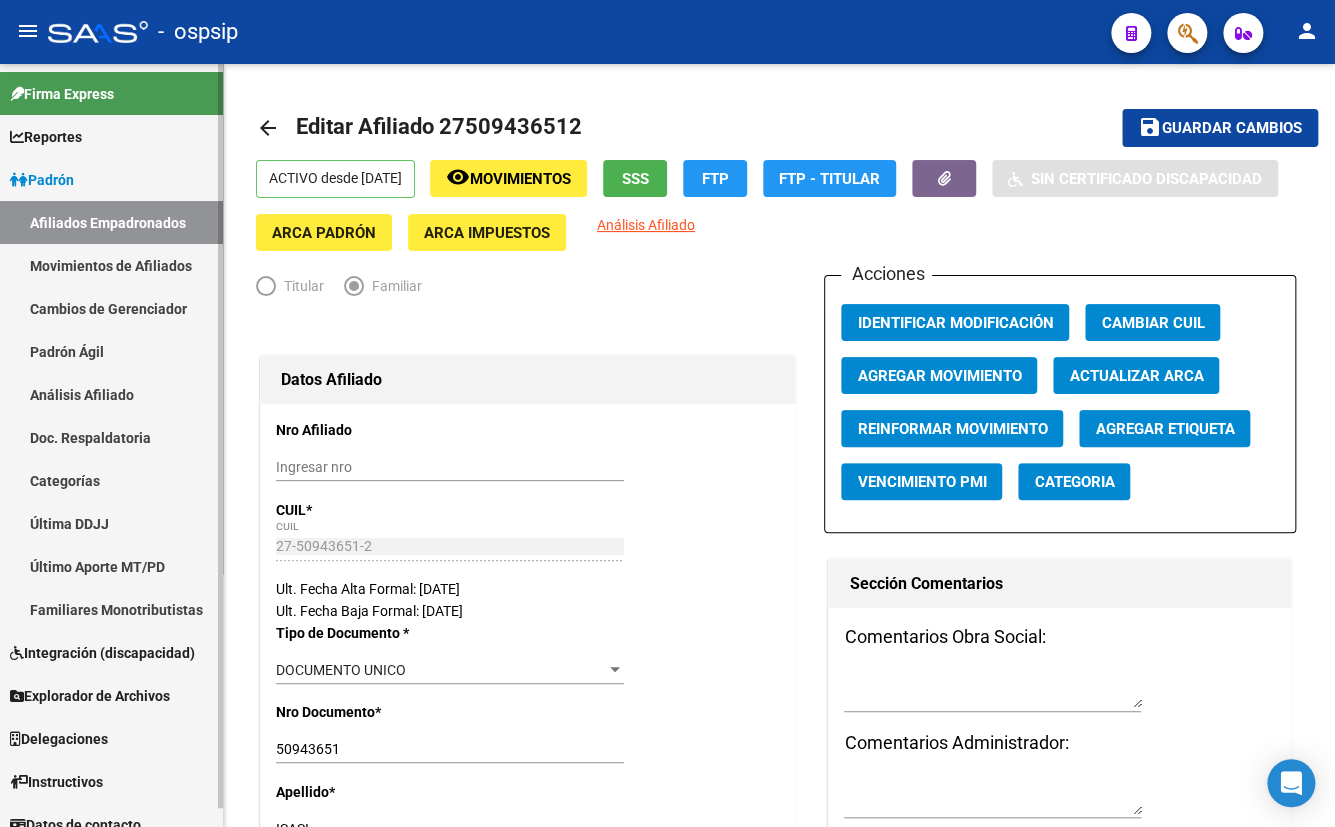
click at [41, 212] on link "Afiliados Empadronados" at bounding box center [111, 222] width 223 height 43
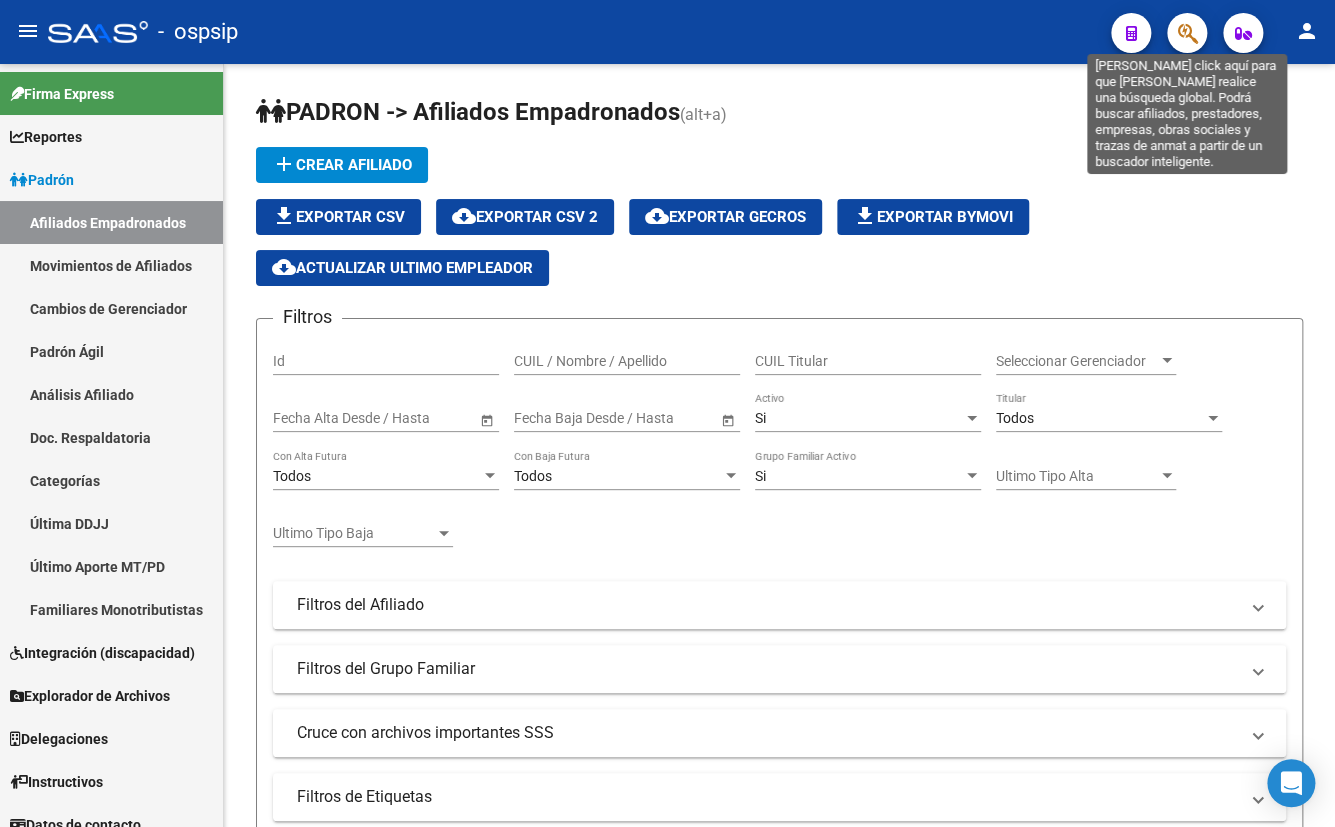
click at [1178, 29] on icon "button" at bounding box center [1187, 33] width 20 height 23
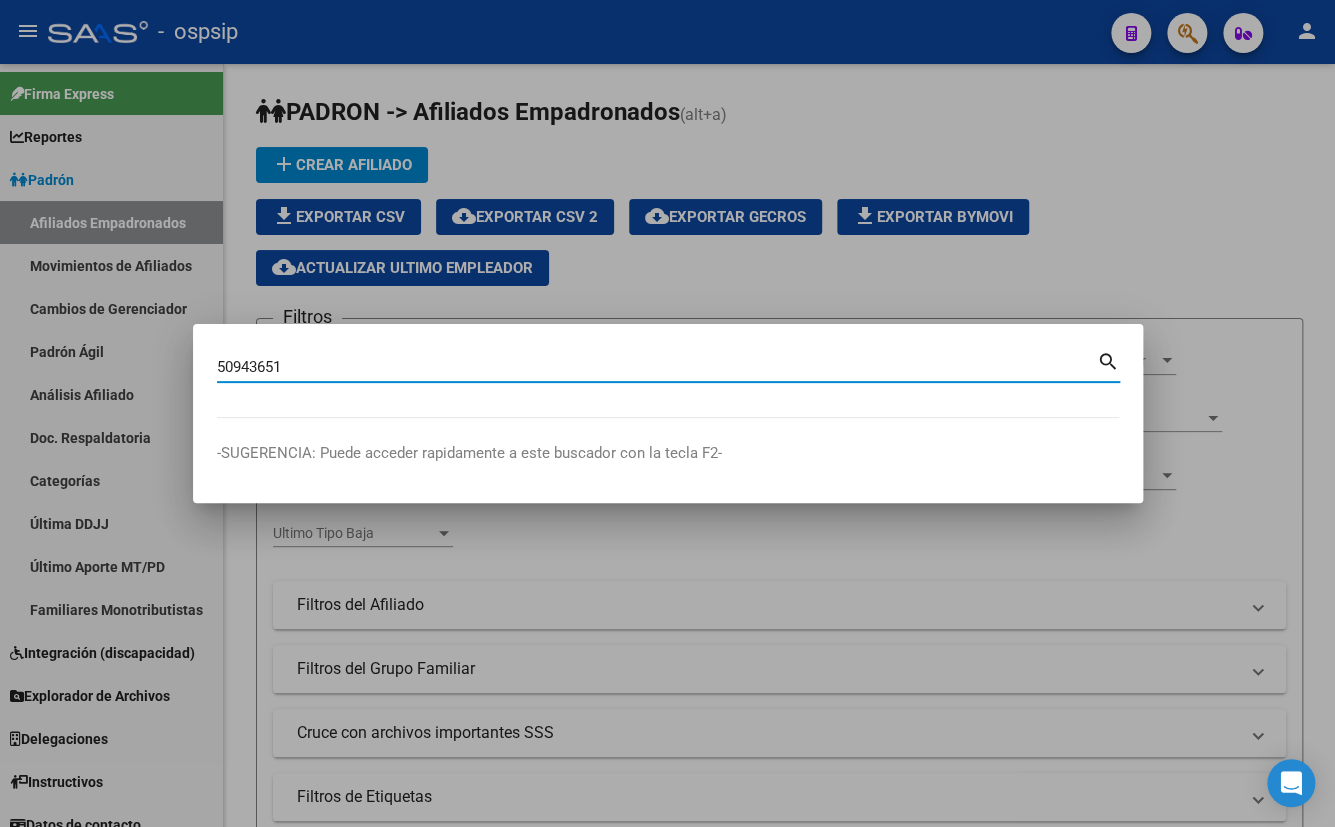
type input "50943651"
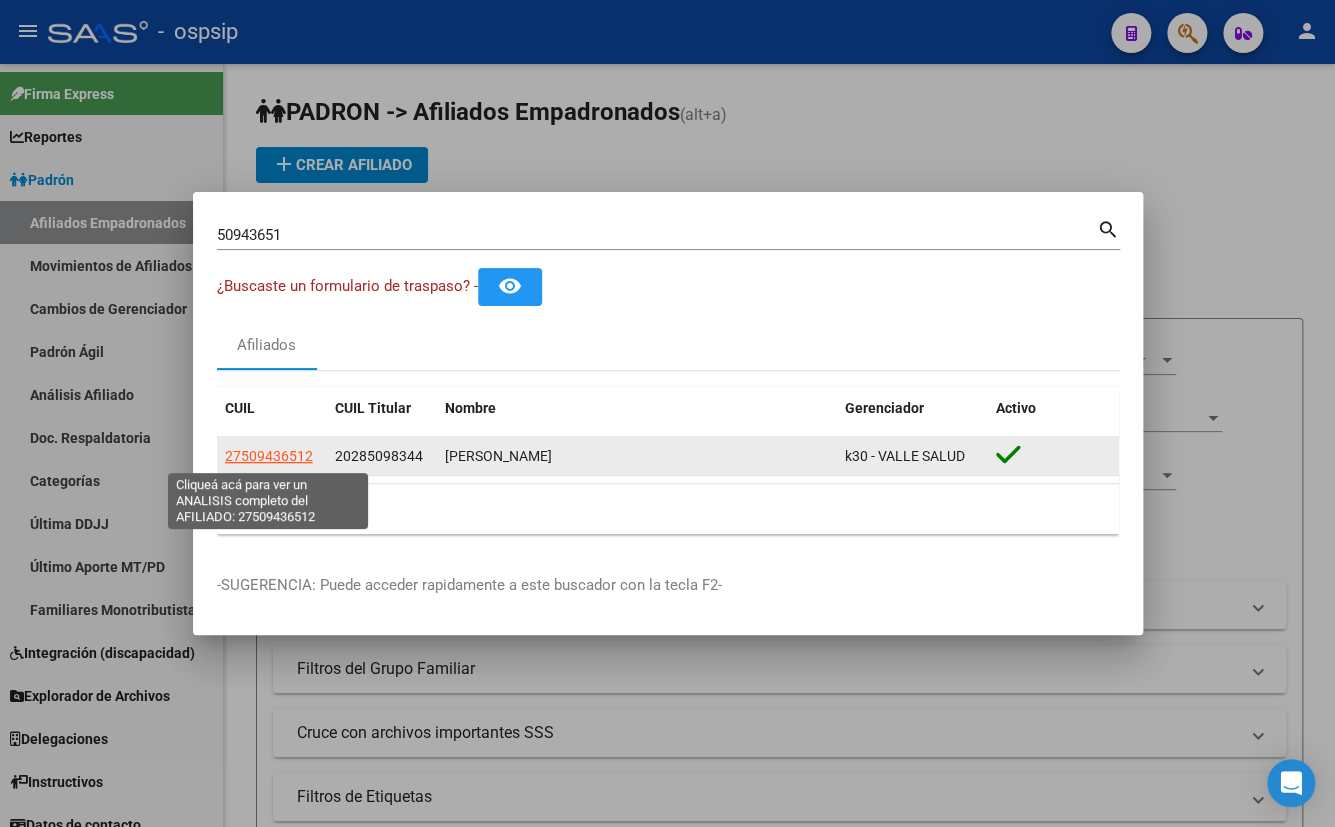
click at [287, 453] on span "27509436512" at bounding box center [269, 456] width 88 height 16
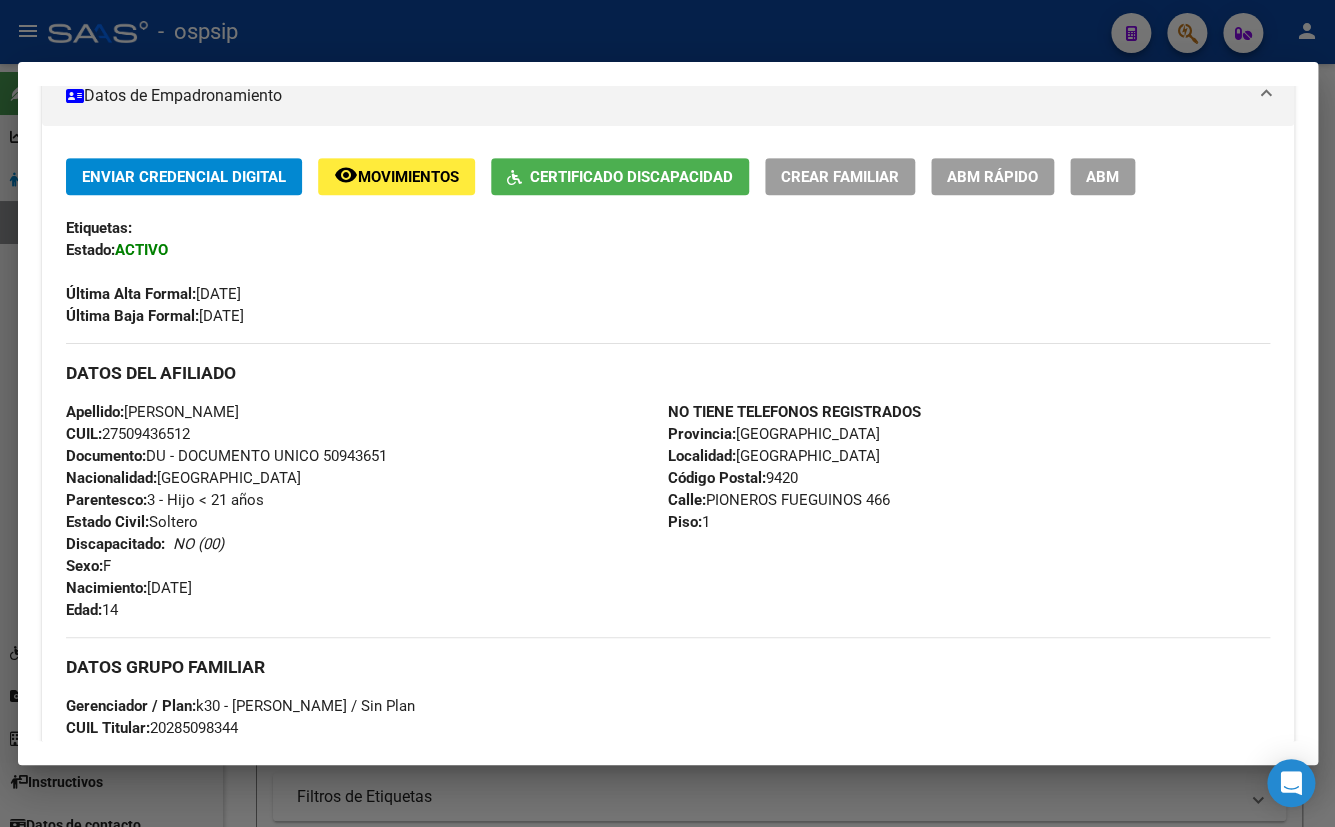
scroll to position [363, 0]
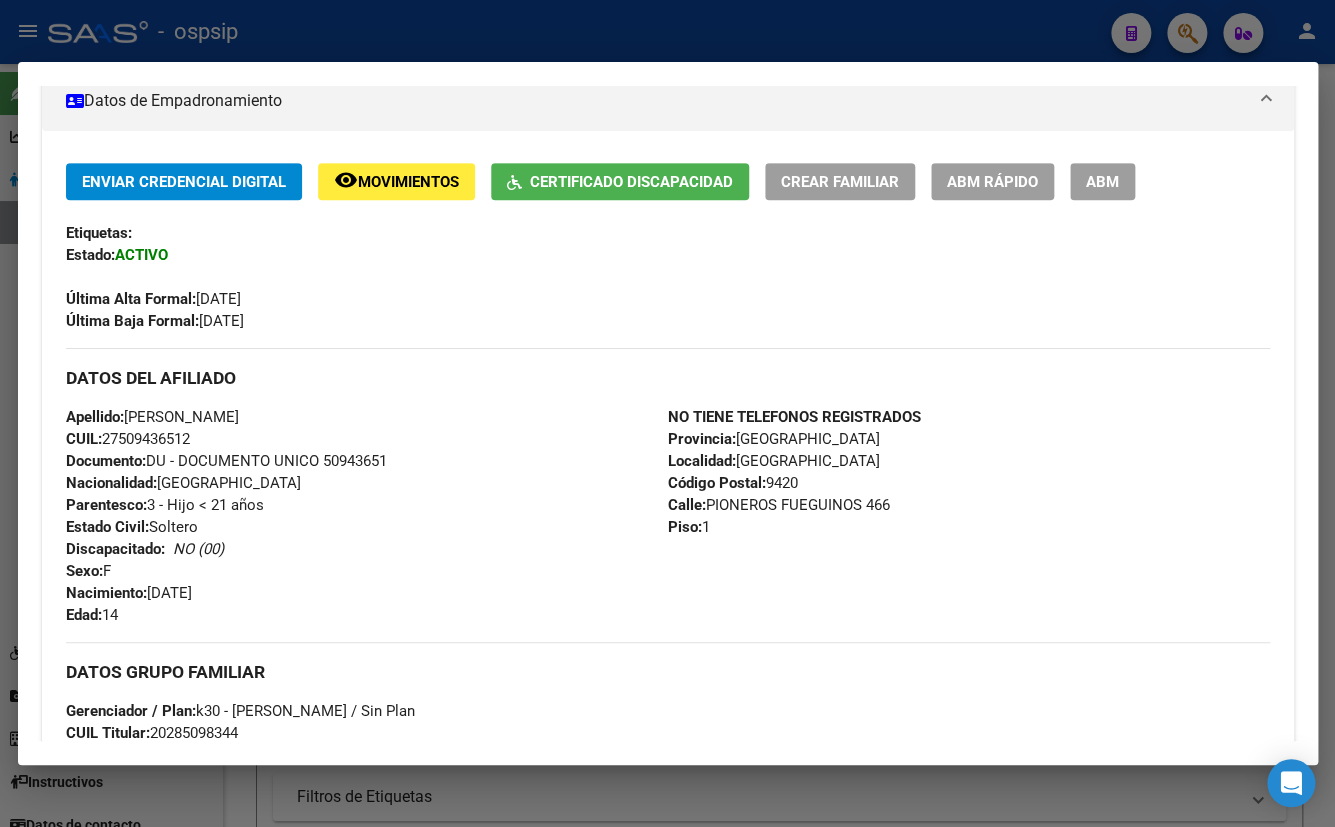
click at [1120, 183] on button "ABM" at bounding box center [1102, 181] width 65 height 37
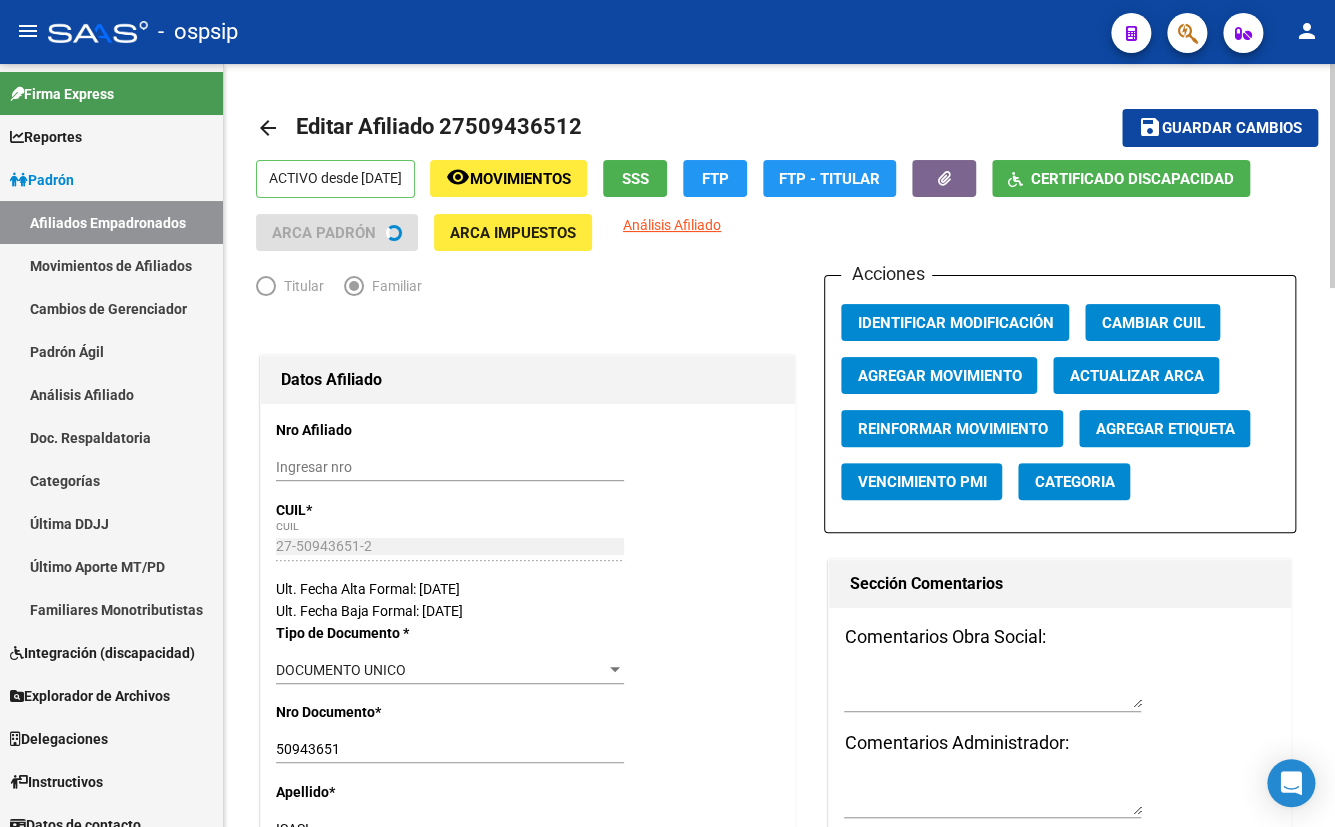
radio input "true"
type input "30-71128636-1"
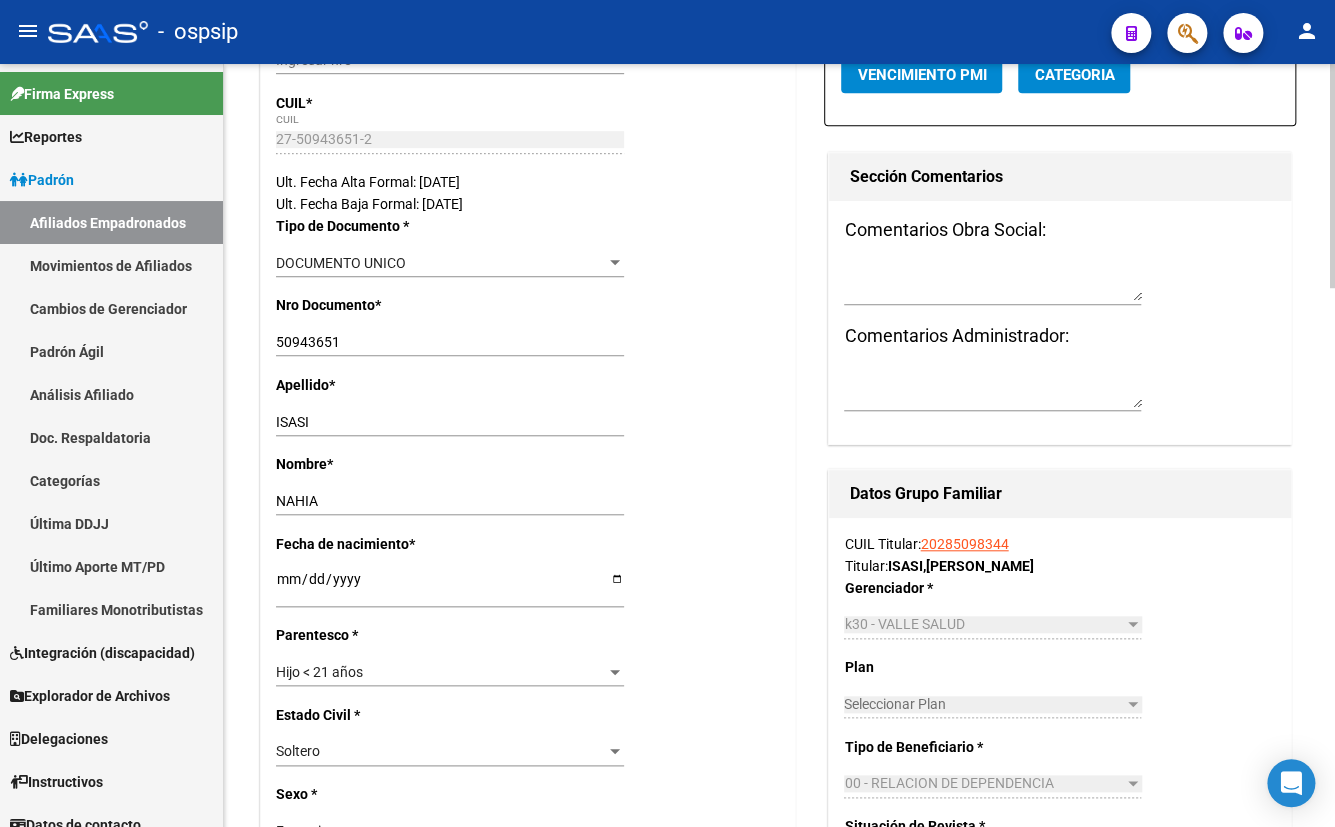
scroll to position [454, 0]
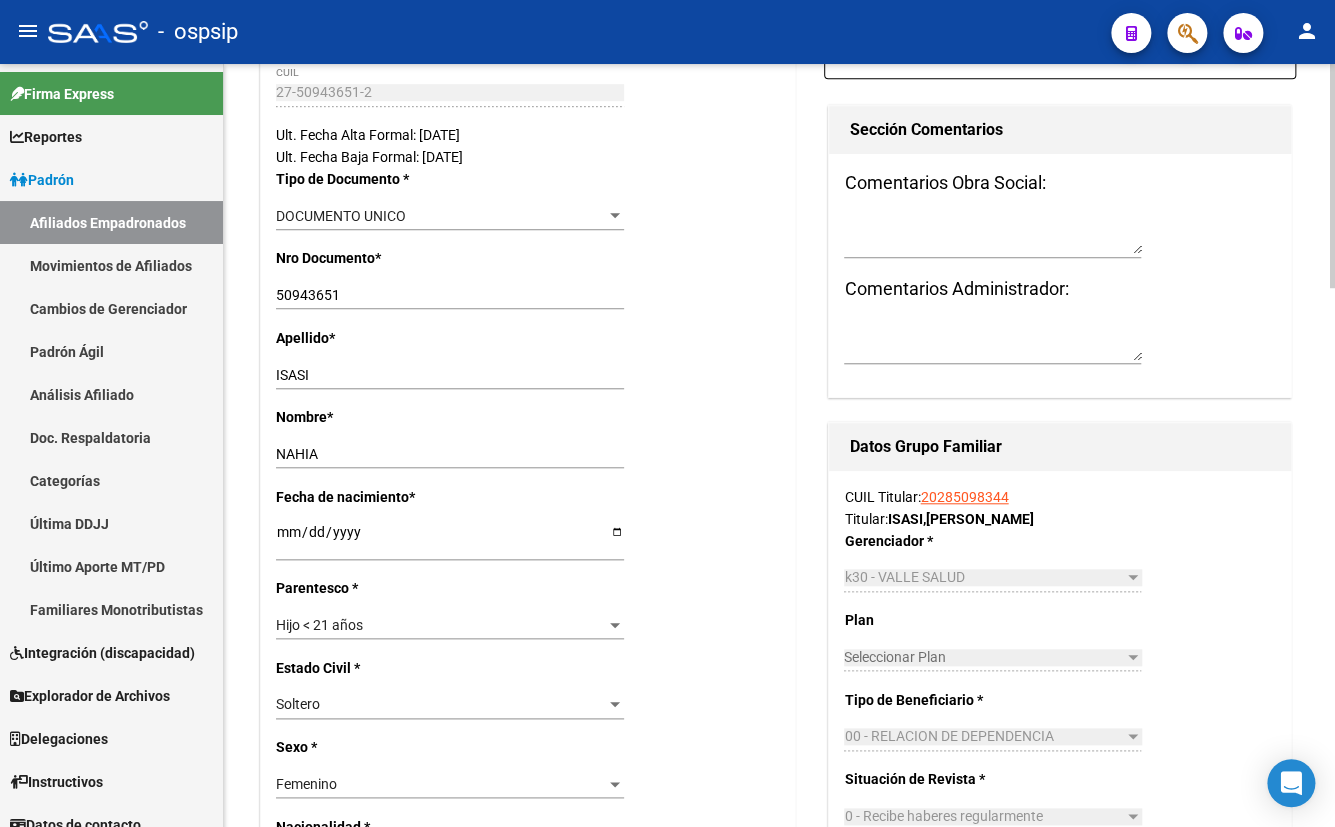
click at [385, 620] on div "Hijo < 21 años" at bounding box center [441, 625] width 330 height 17
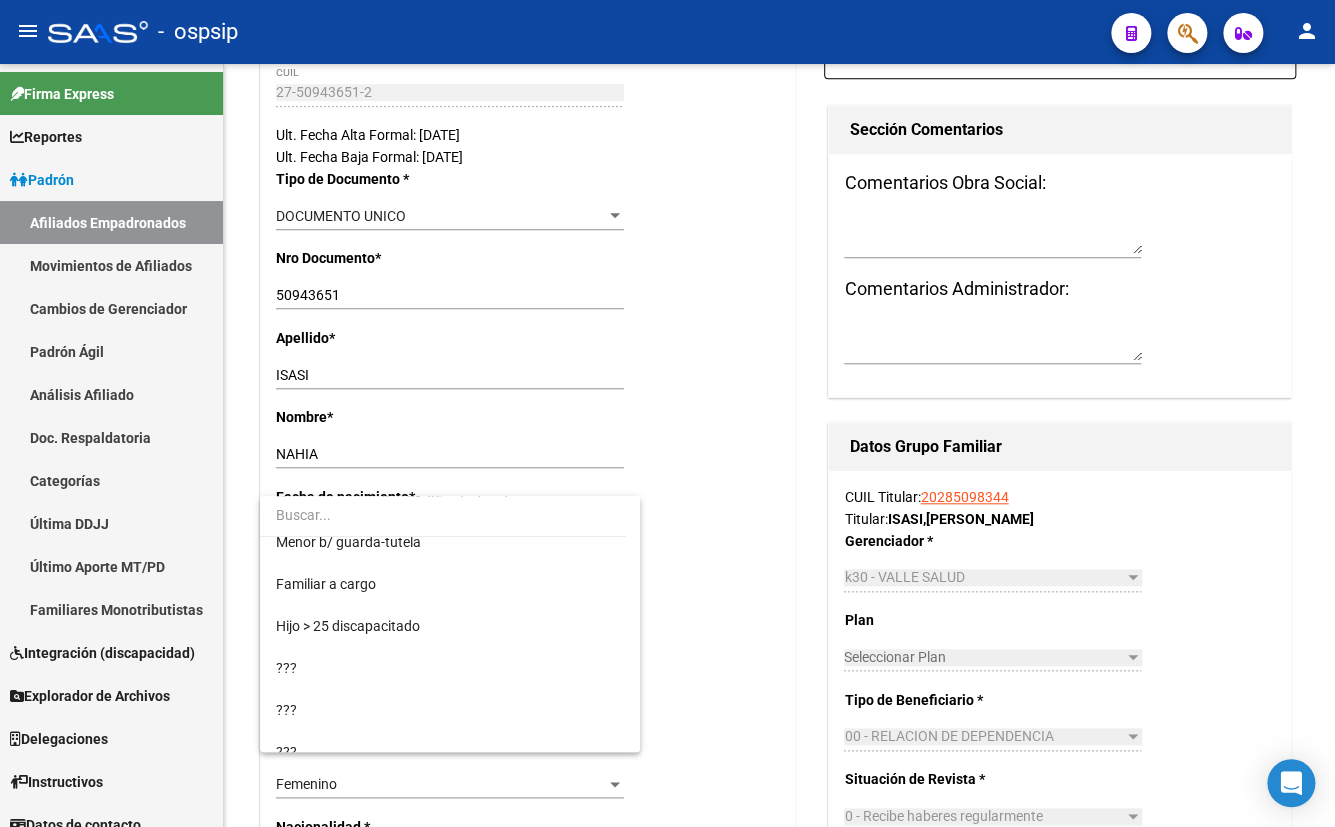
scroll to position [291, 0]
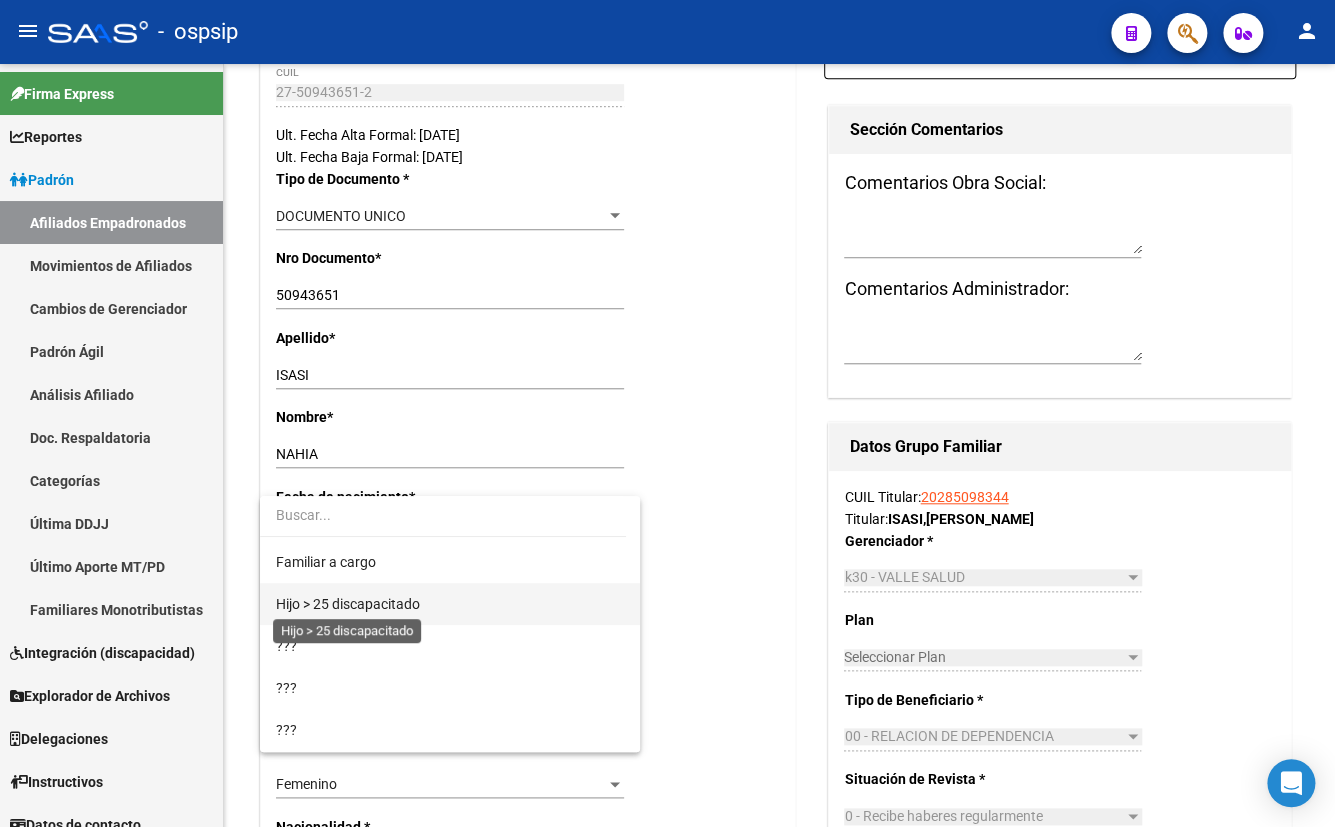
click at [337, 604] on span "Hijo > 25 discapacitado" at bounding box center [348, 604] width 144 height 16
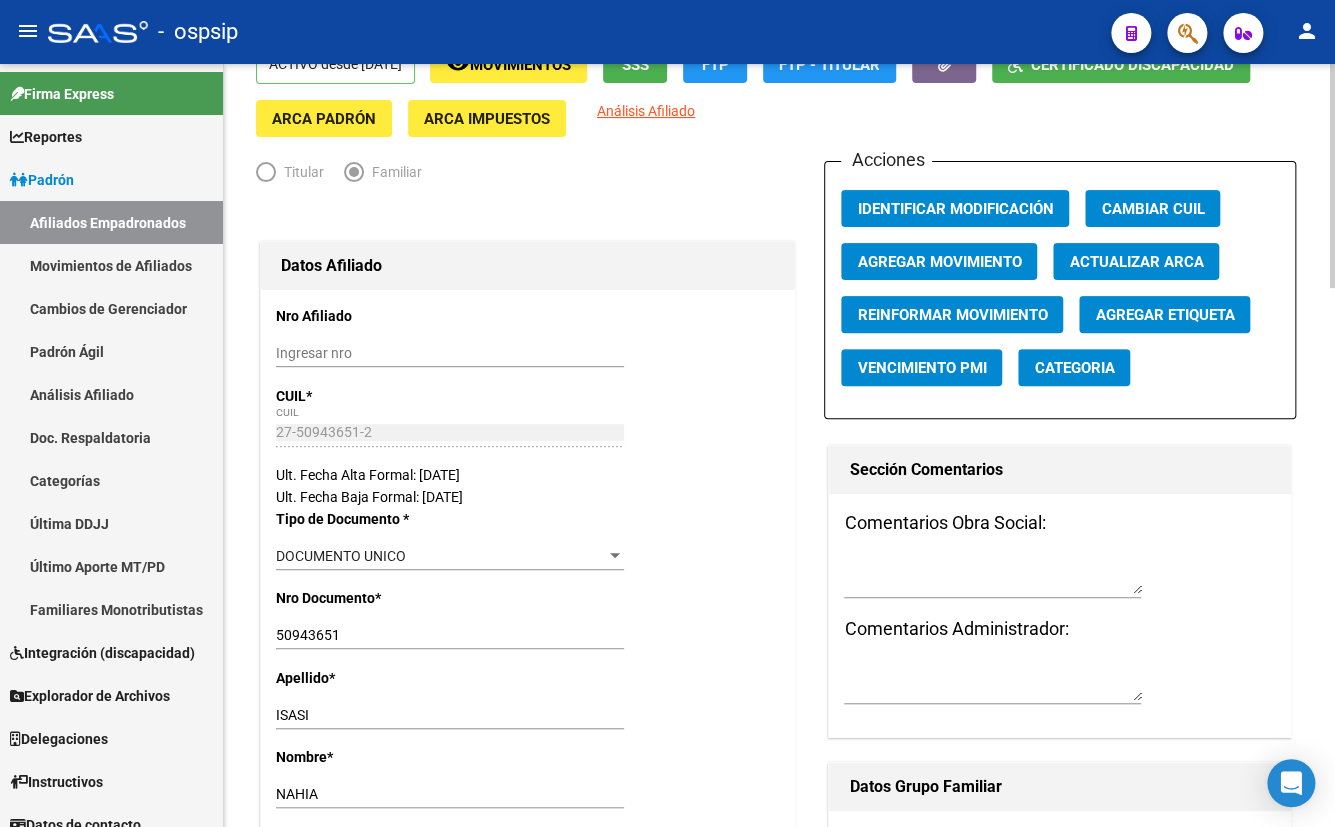
scroll to position [0, 0]
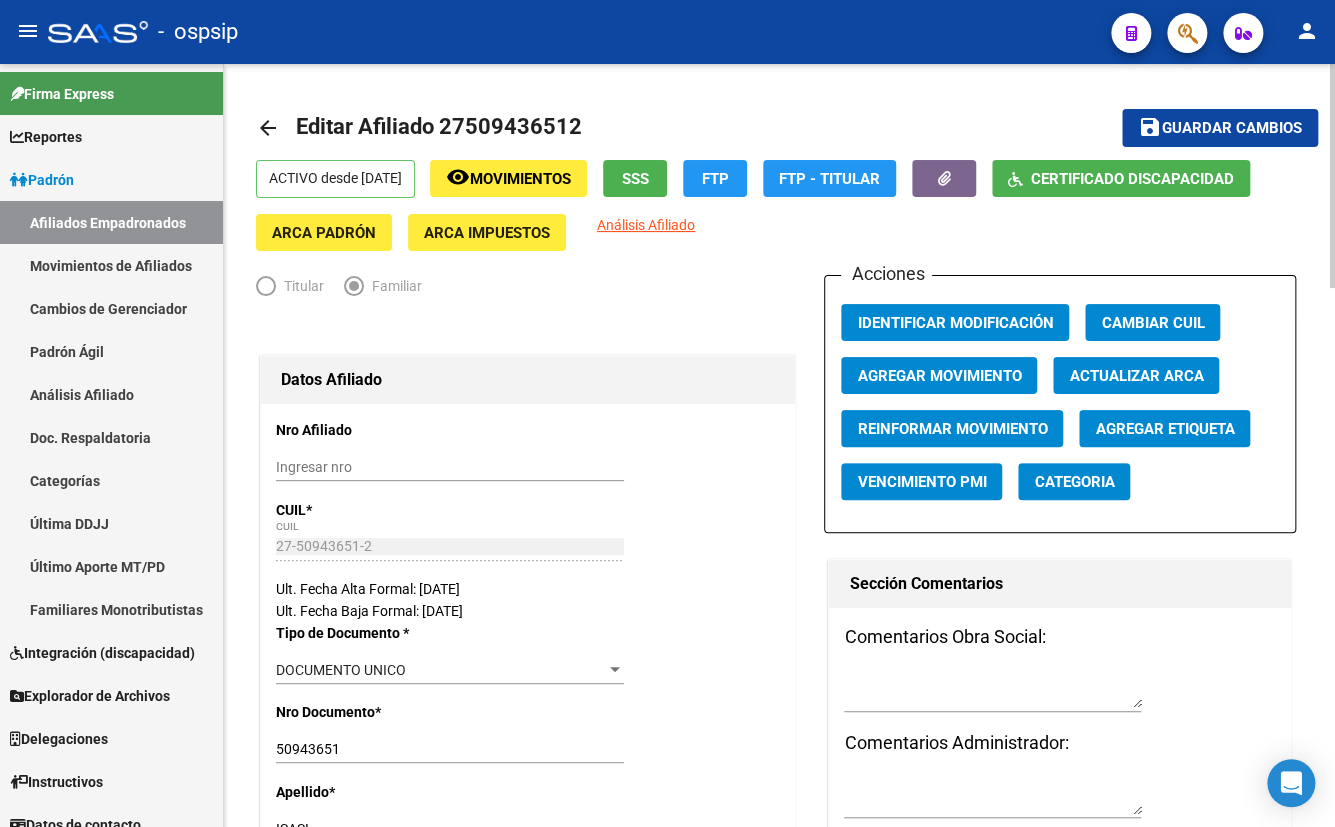
click at [1215, 120] on span "Guardar cambios" at bounding box center [1232, 129] width 140 height 18
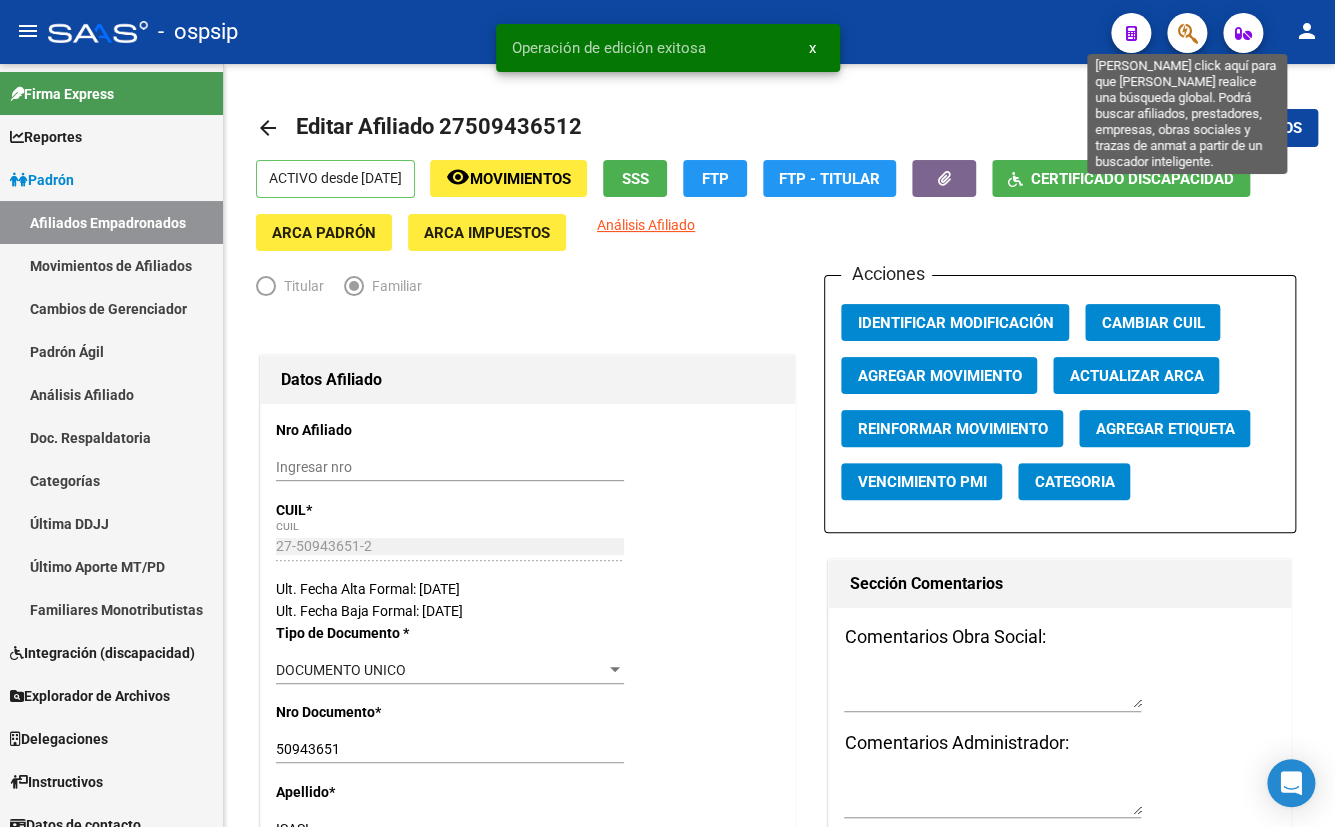
click at [1181, 32] on icon "button" at bounding box center [1187, 33] width 20 height 23
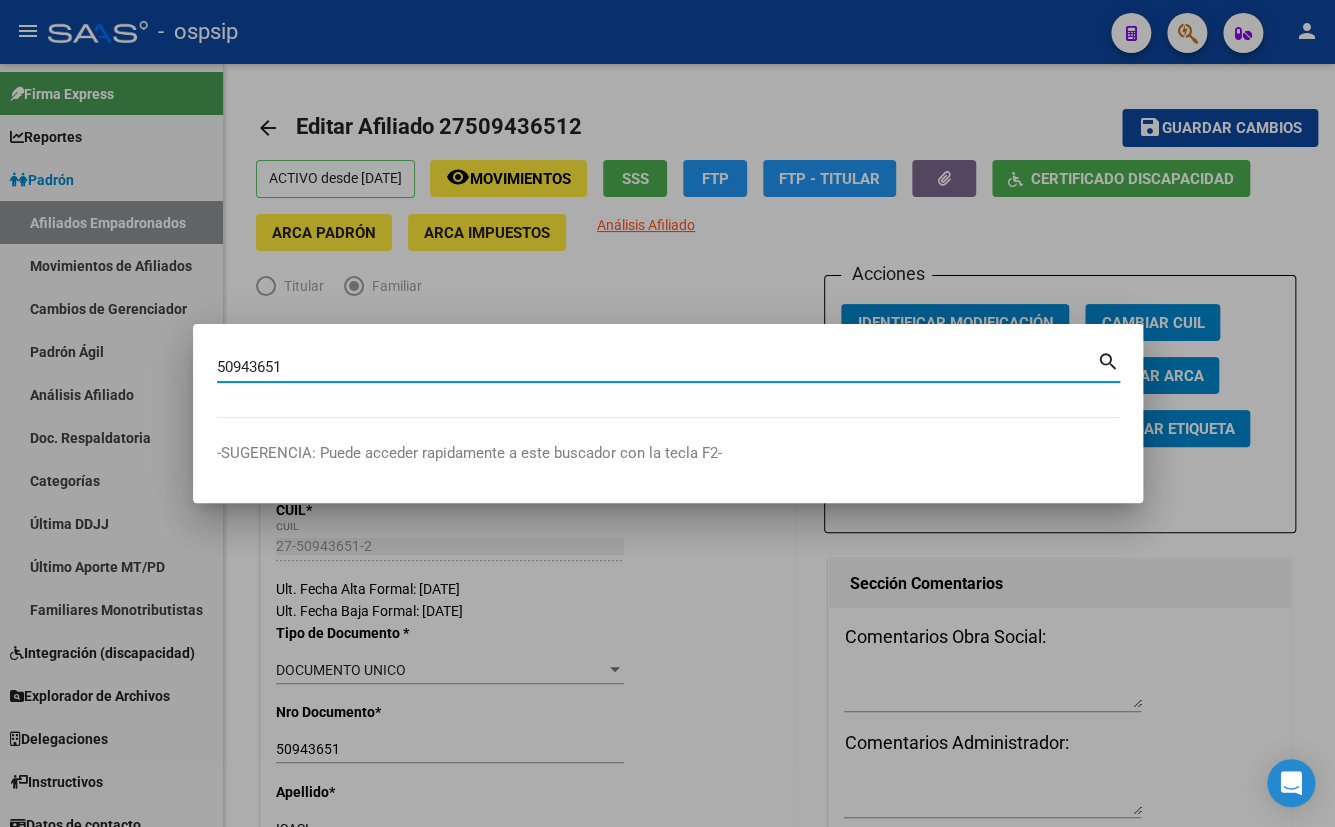
type input "50943651"
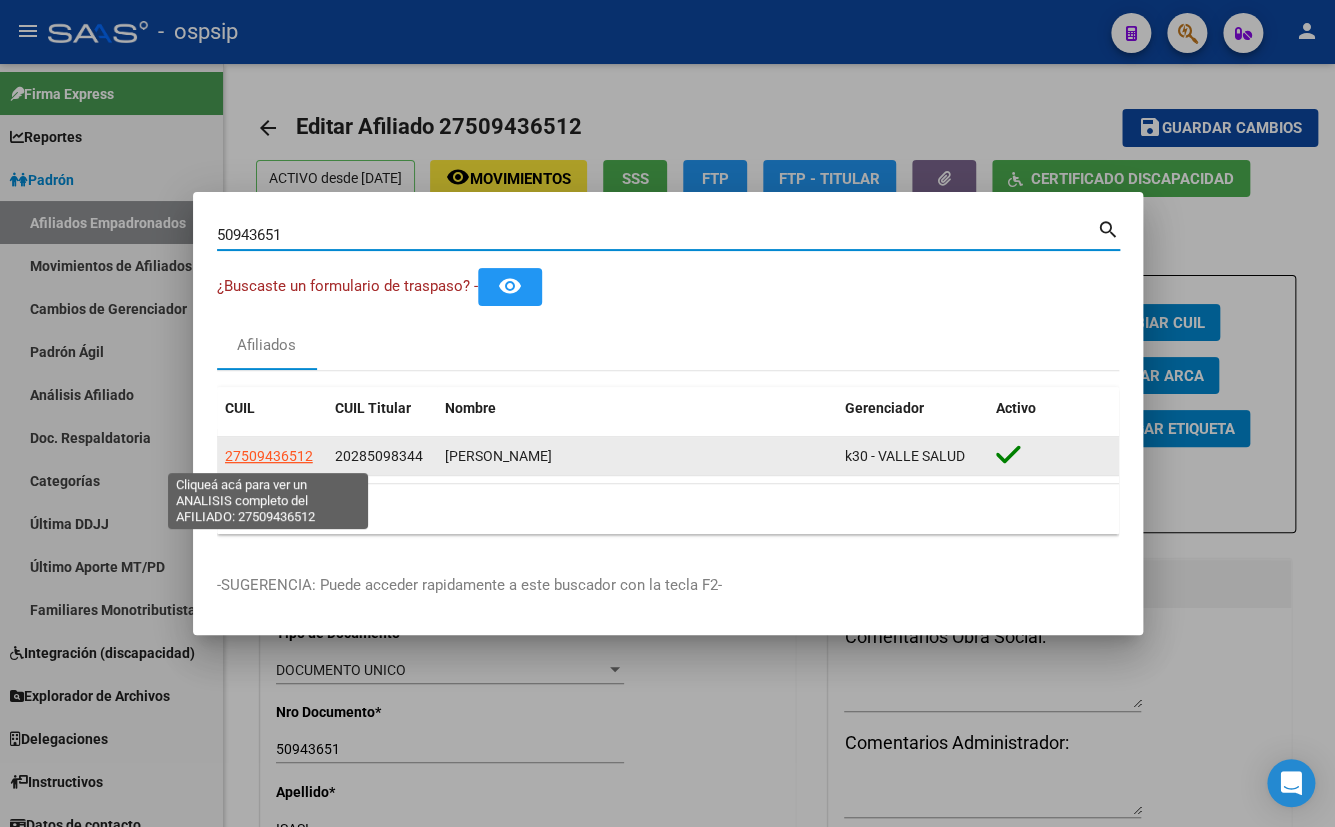
click at [261, 450] on span "27509436512" at bounding box center [269, 456] width 88 height 16
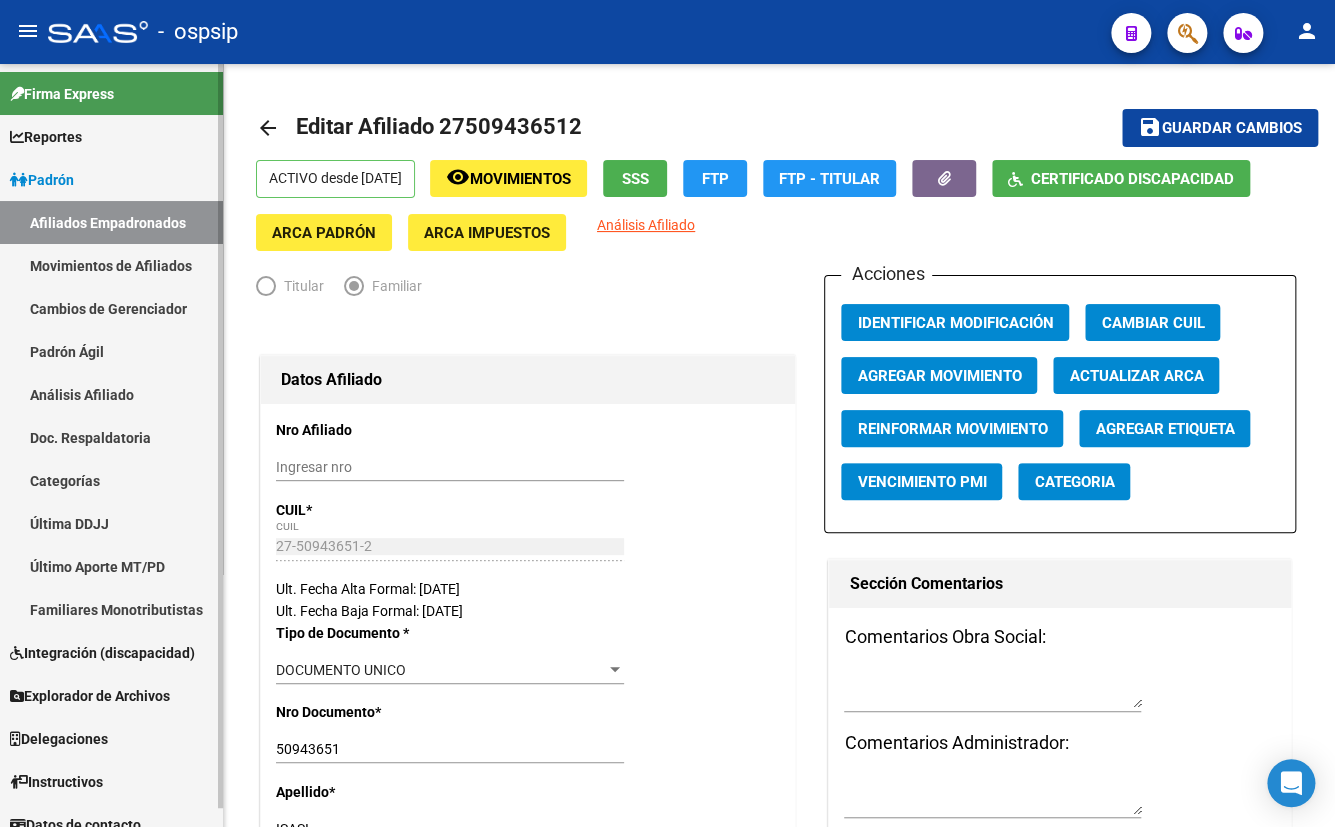
click at [103, 262] on link "Movimientos de Afiliados" at bounding box center [111, 265] width 223 height 43
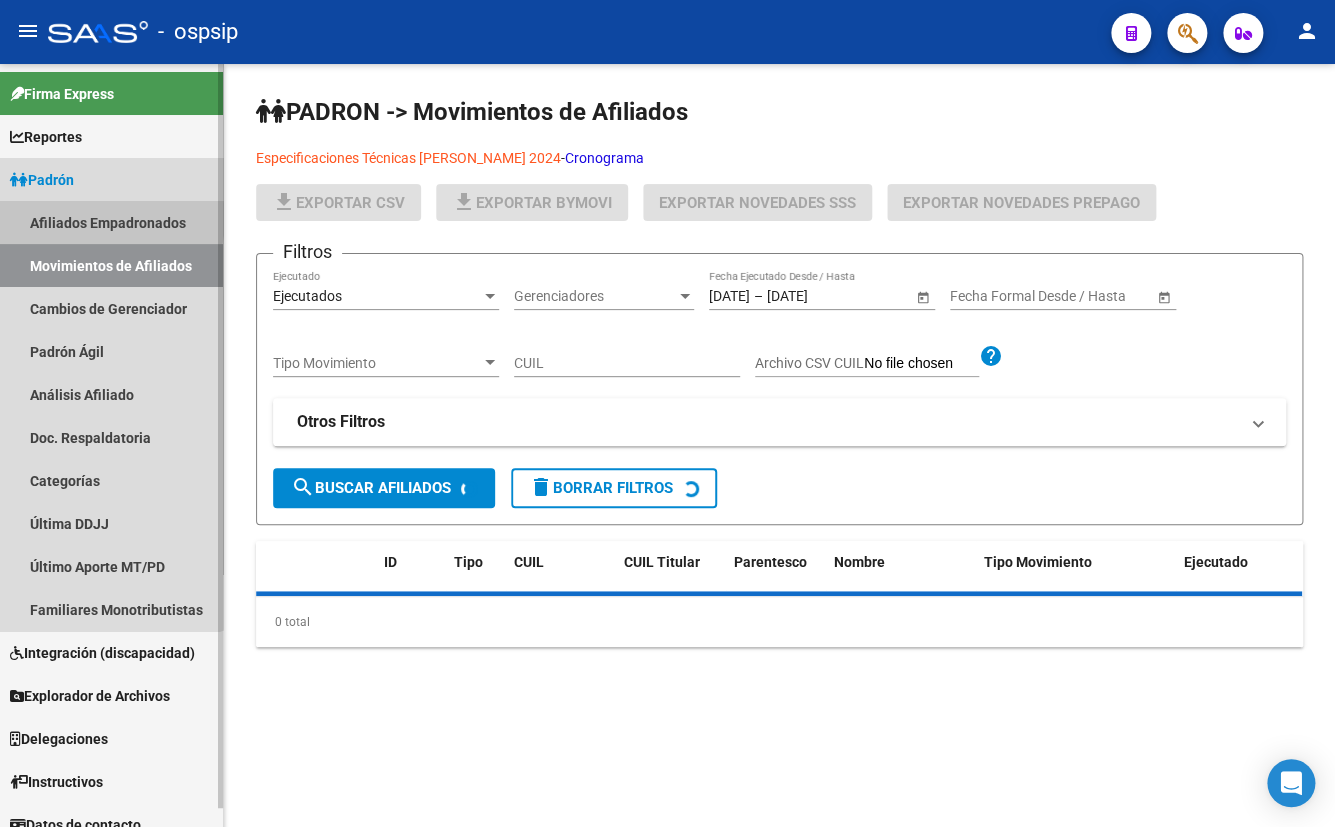
click at [92, 219] on link "Afiliados Empadronados" at bounding box center [111, 222] width 223 height 43
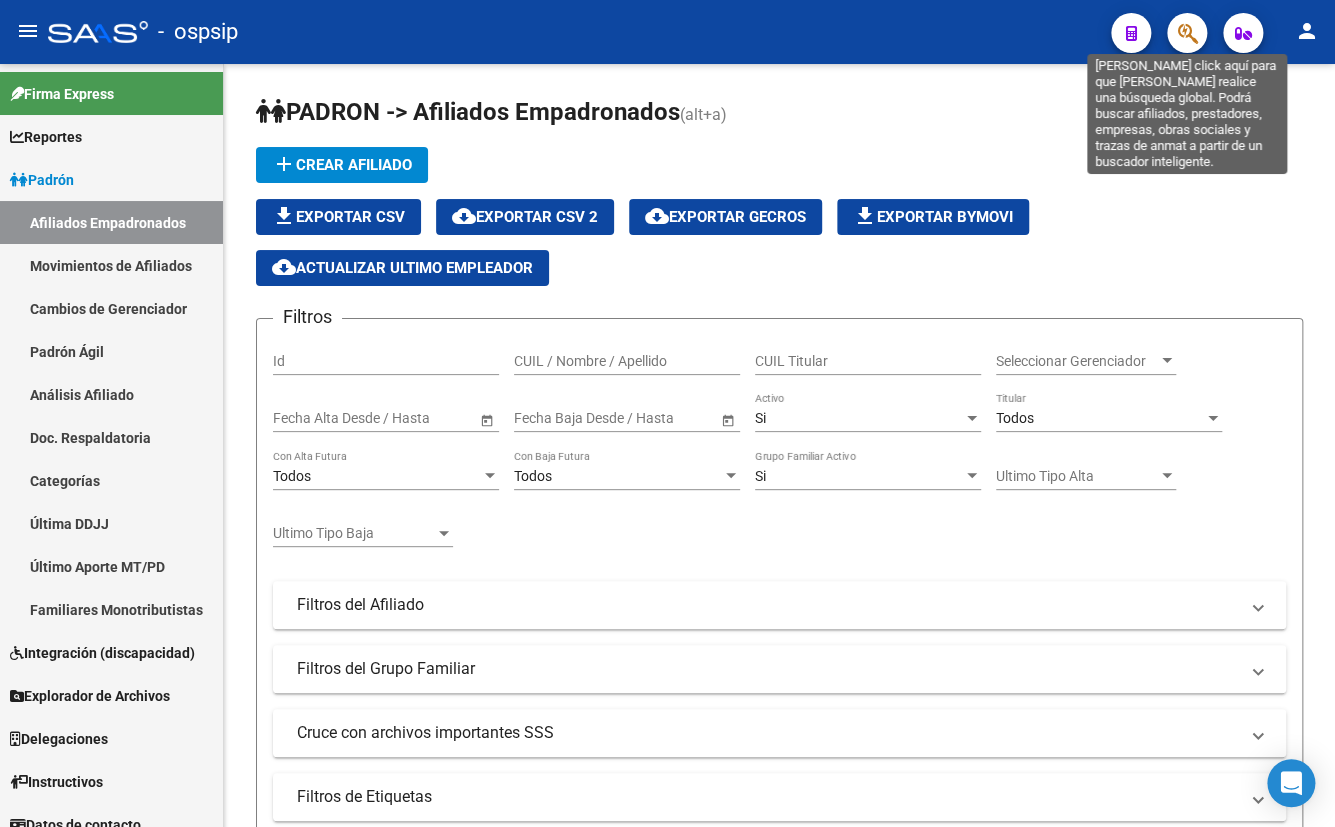
click at [1183, 31] on icon "button" at bounding box center [1187, 33] width 20 height 23
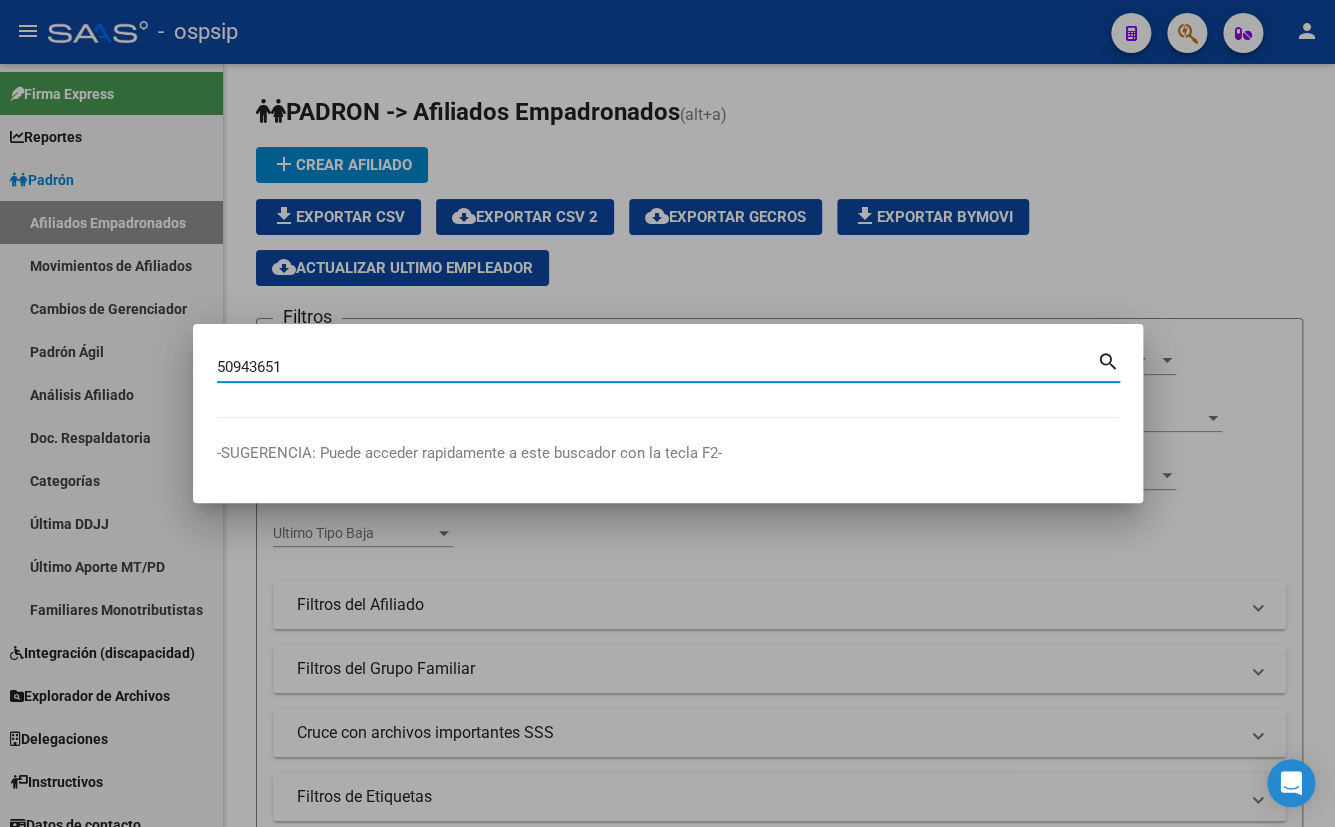
type input "50943651"
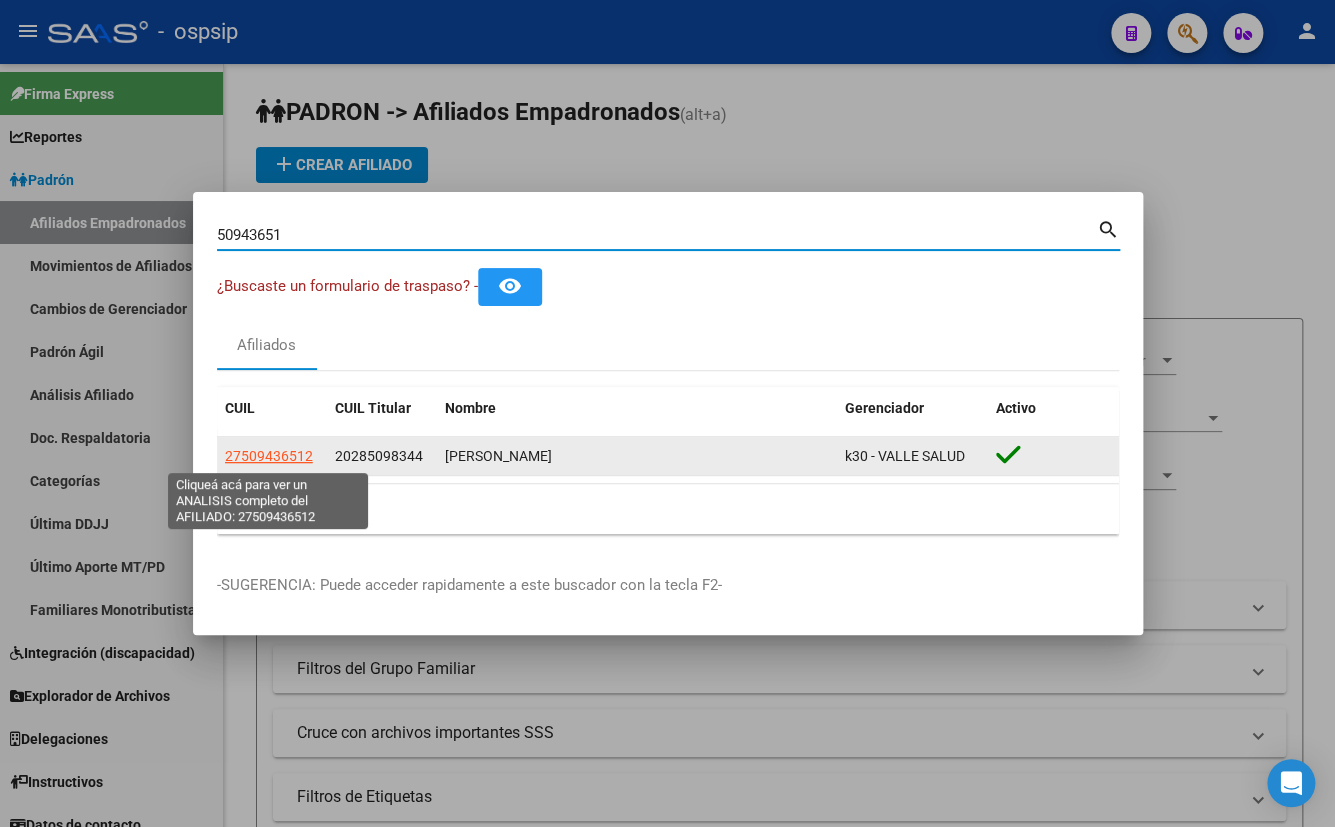
click at [278, 459] on span "27509436512" at bounding box center [269, 456] width 88 height 16
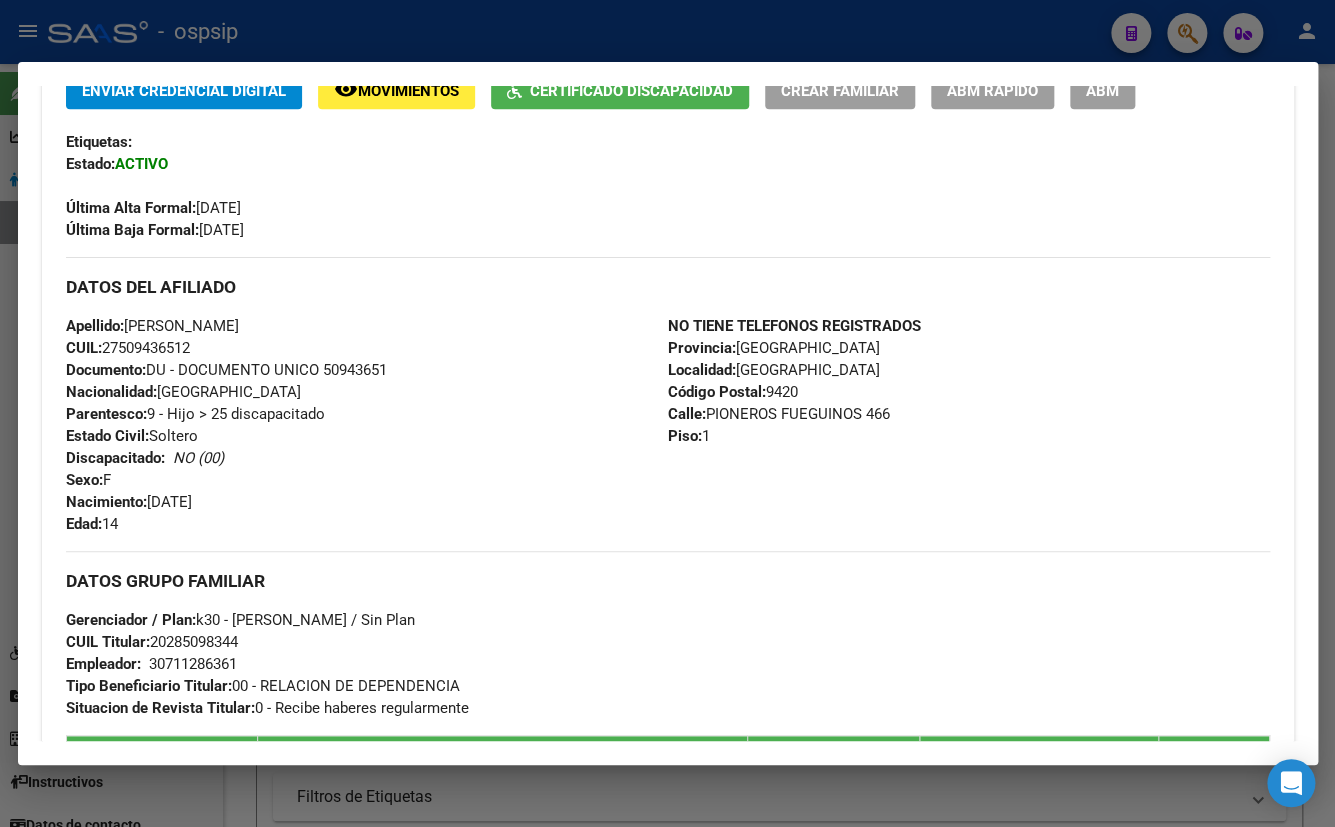
scroll to position [363, 0]
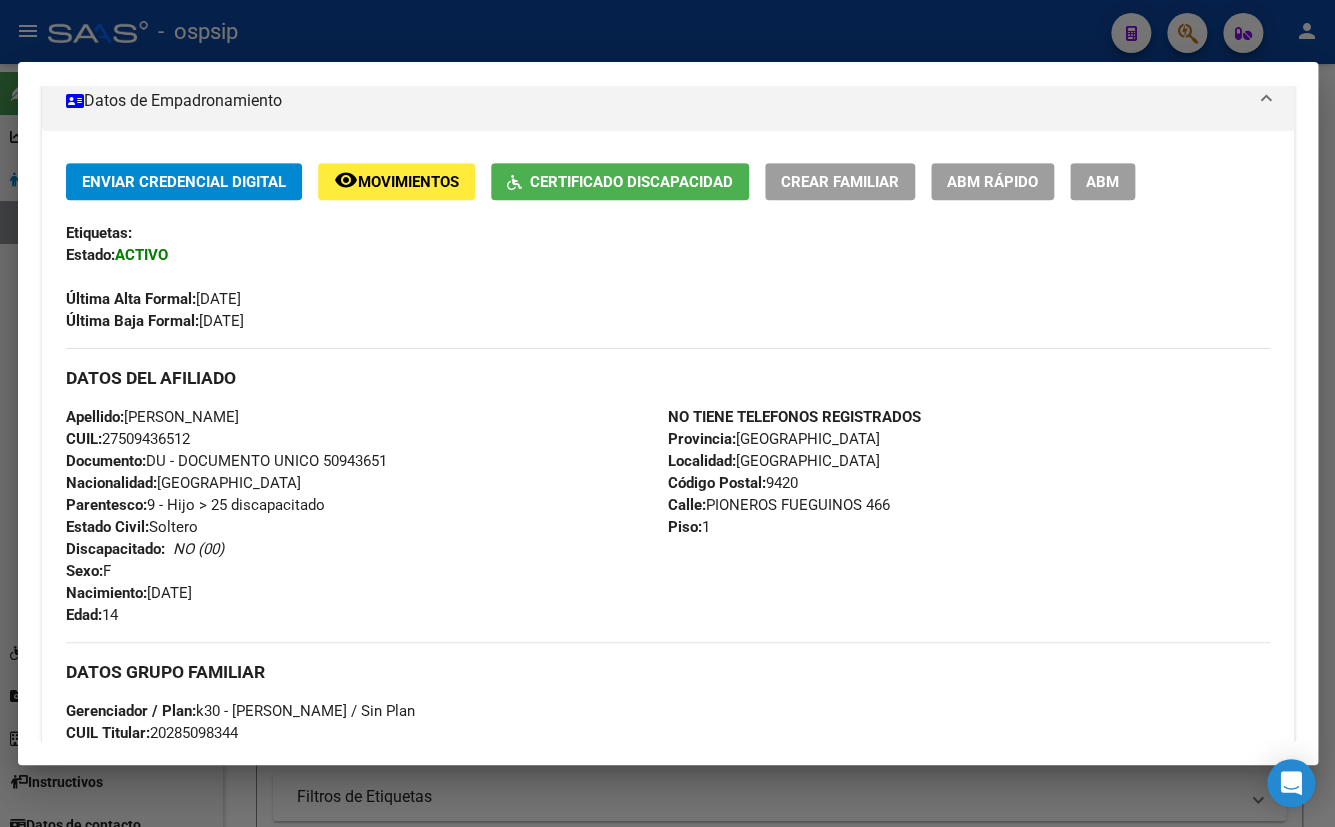
drag, startPoint x: 1103, startPoint y: 180, endPoint x: 948, endPoint y: 334, distance: 218.5
click at [1101, 180] on span "ABM" at bounding box center [1102, 182] width 33 height 18
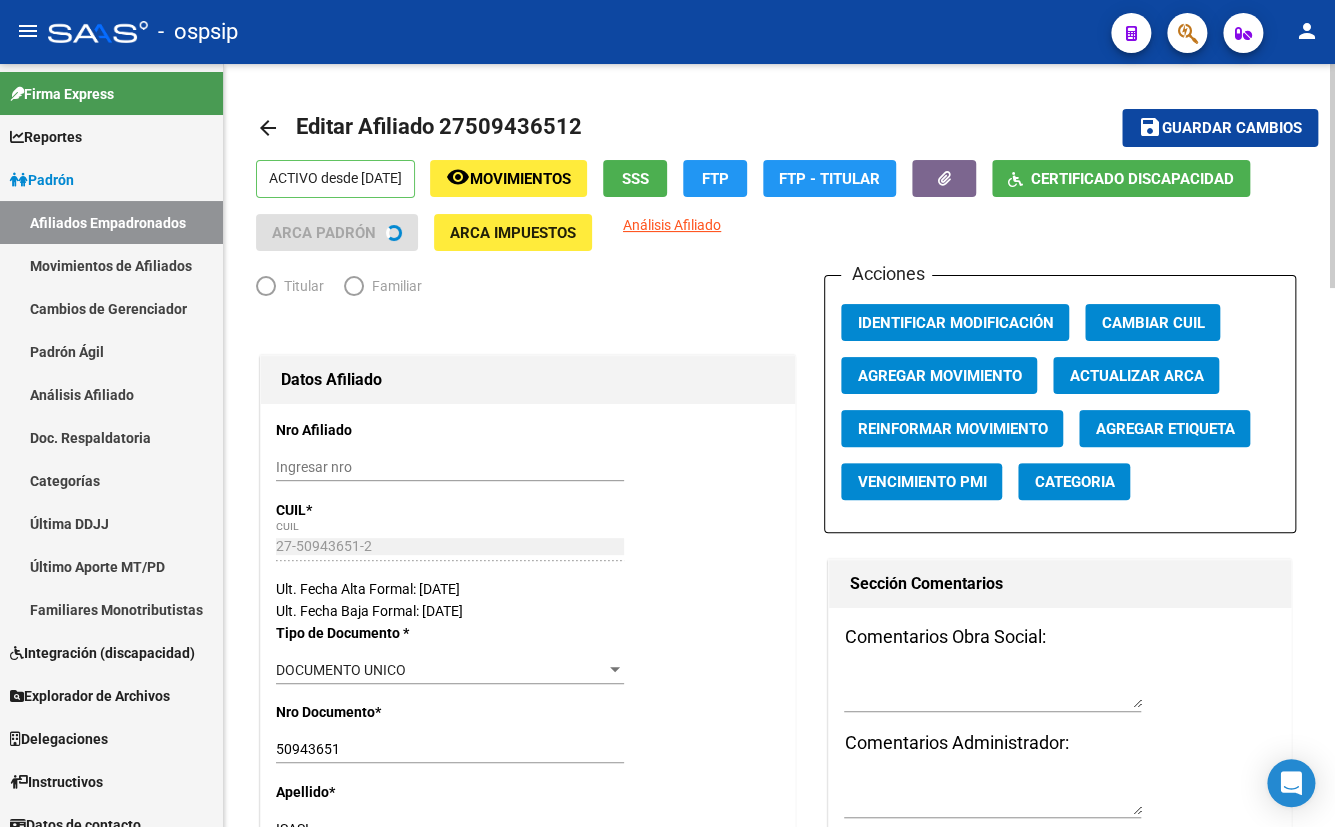
radio input "true"
type input "30-71128636-1"
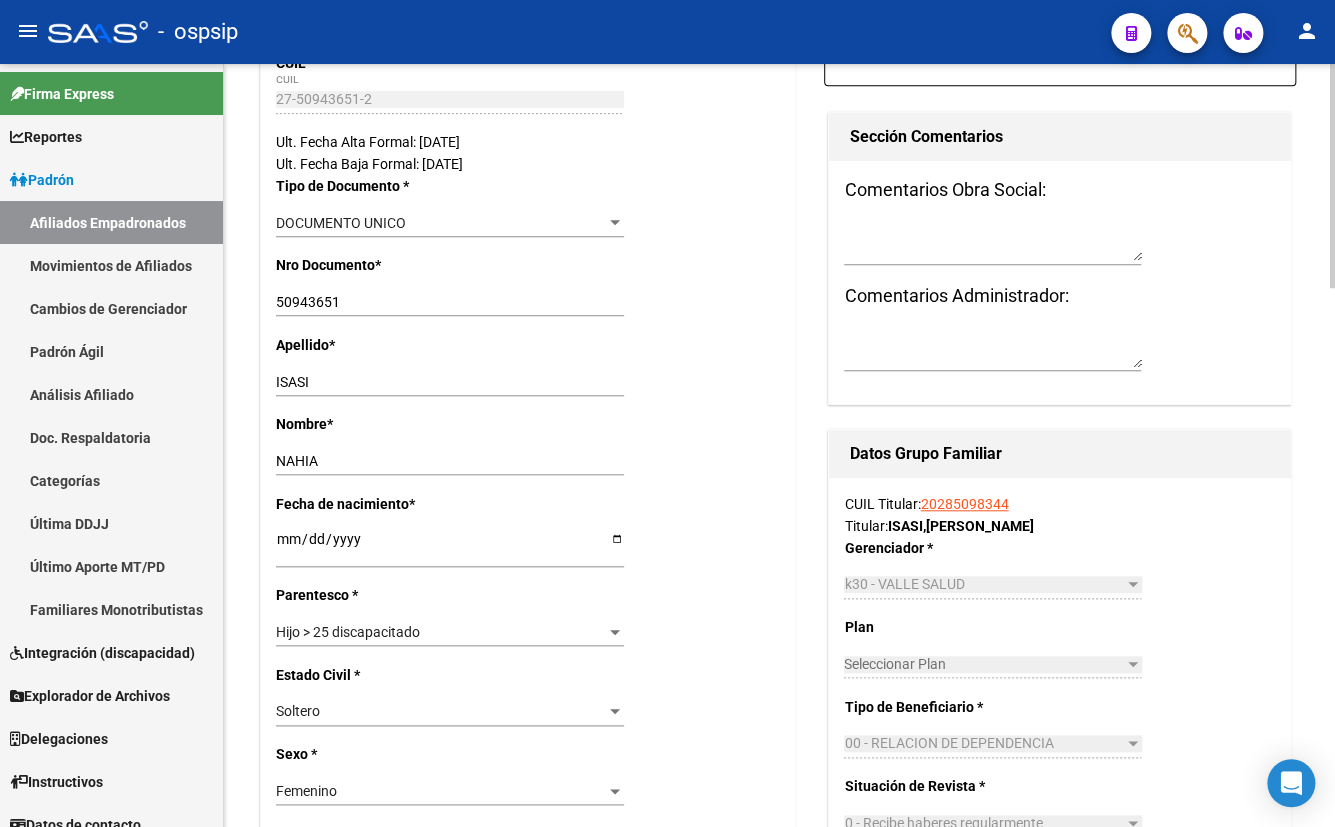
scroll to position [545, 0]
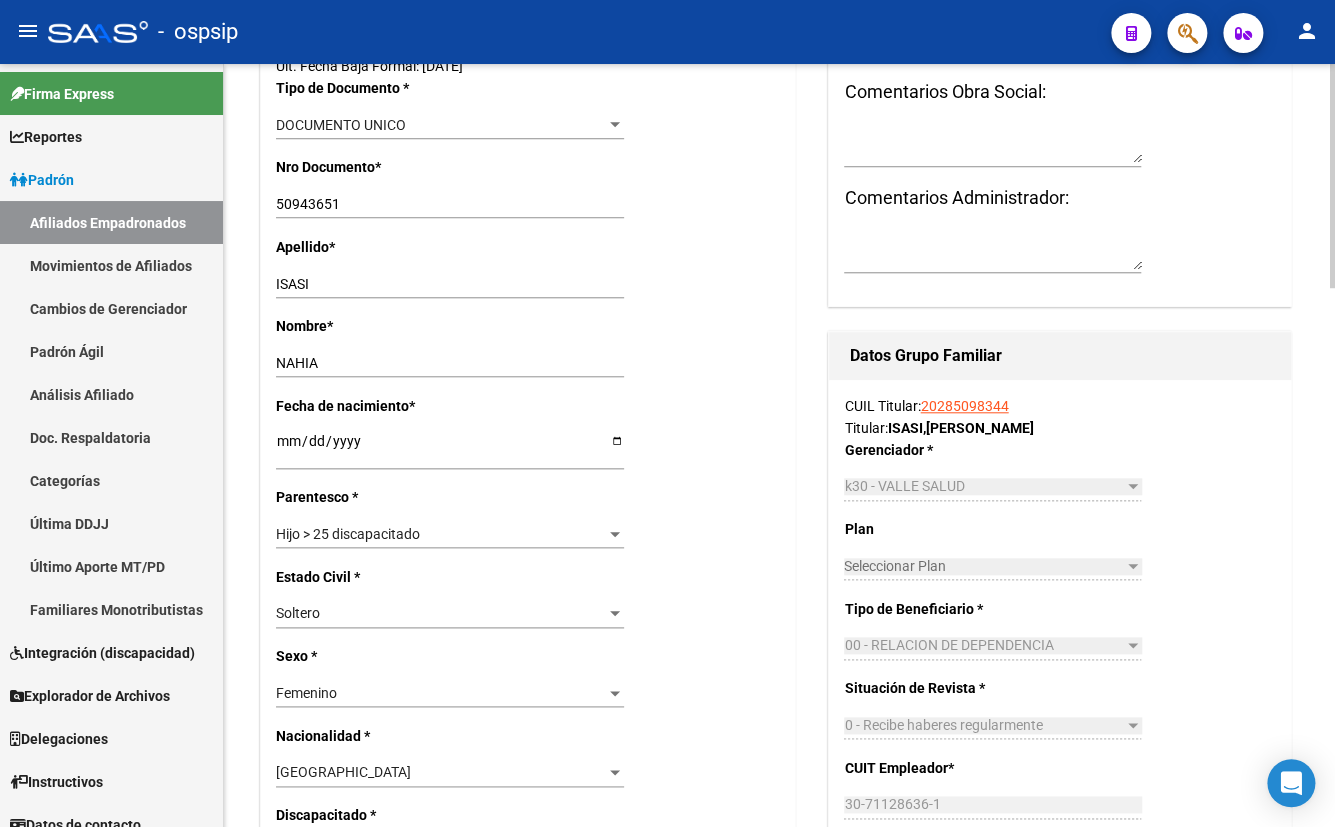
click at [357, 530] on span "Hijo > 25 discapacitado" at bounding box center [348, 534] width 144 height 16
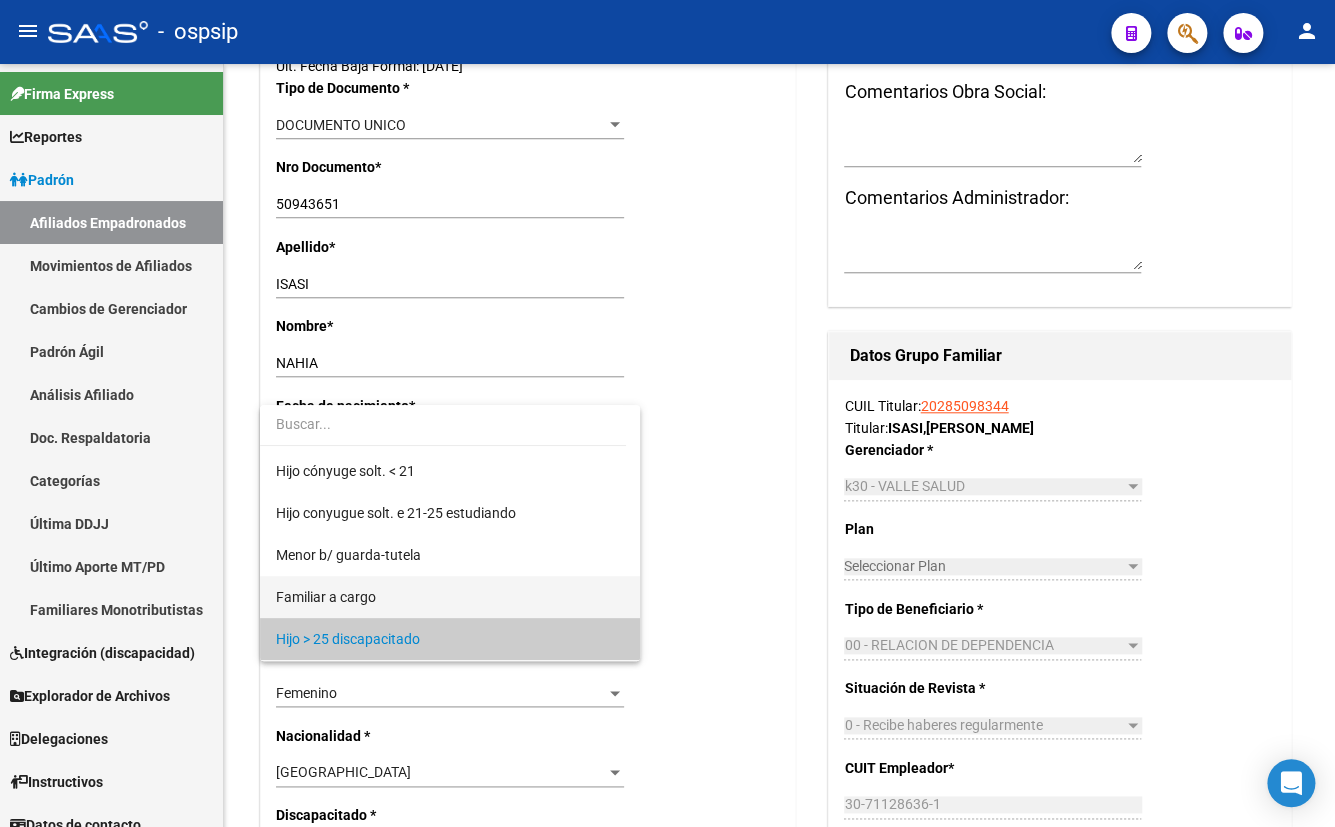
scroll to position [181, 0]
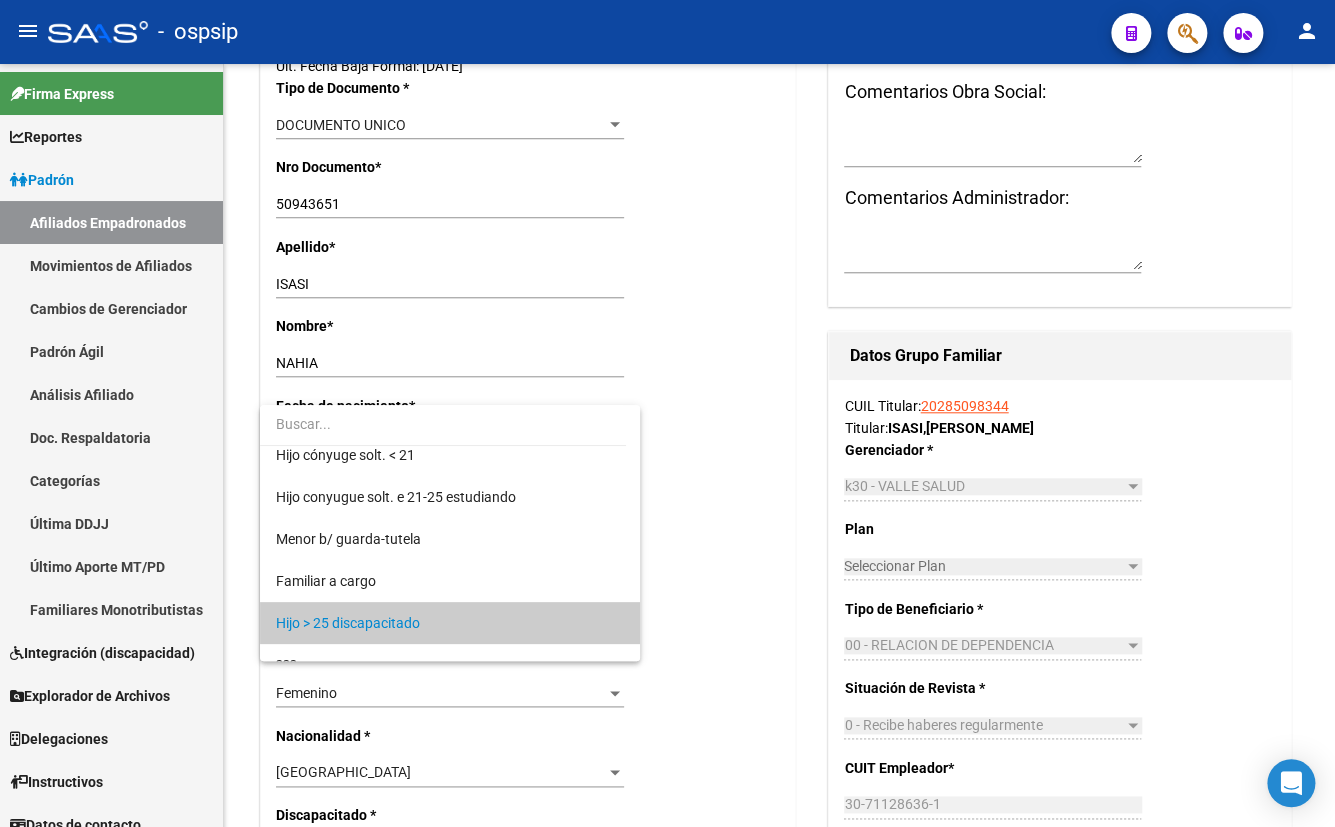
click at [724, 442] on div at bounding box center [667, 413] width 1335 height 827
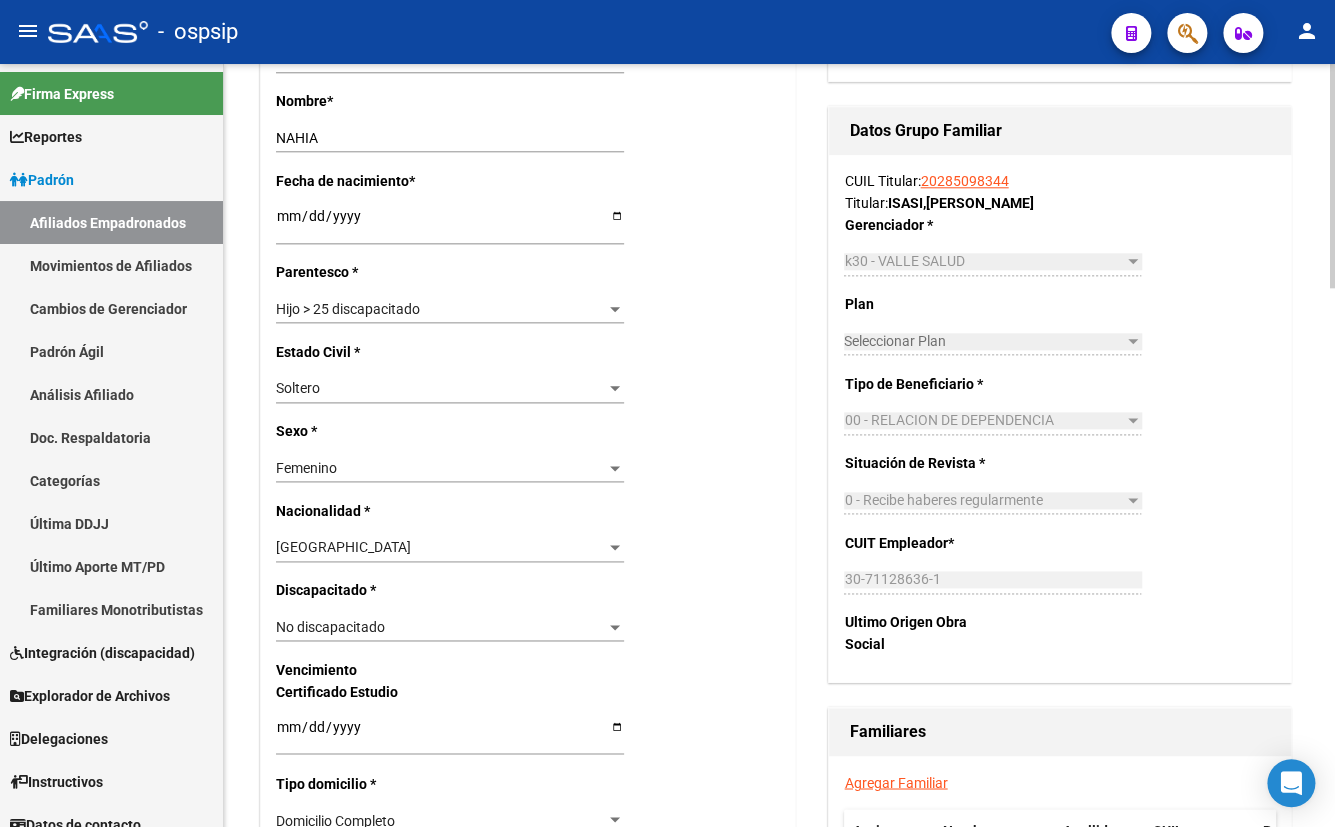
scroll to position [818, 0]
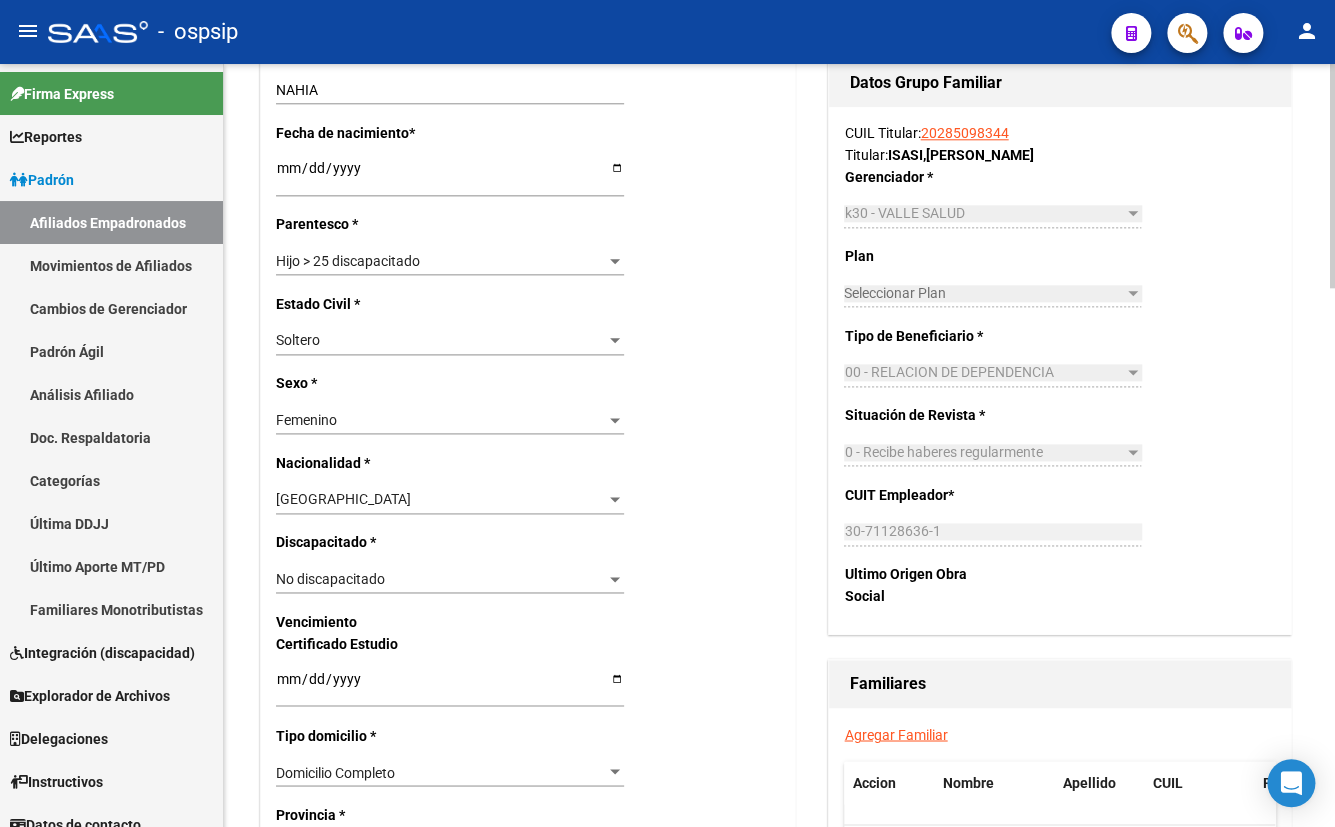
click at [348, 575] on span "No discapacitado" at bounding box center [330, 579] width 109 height 16
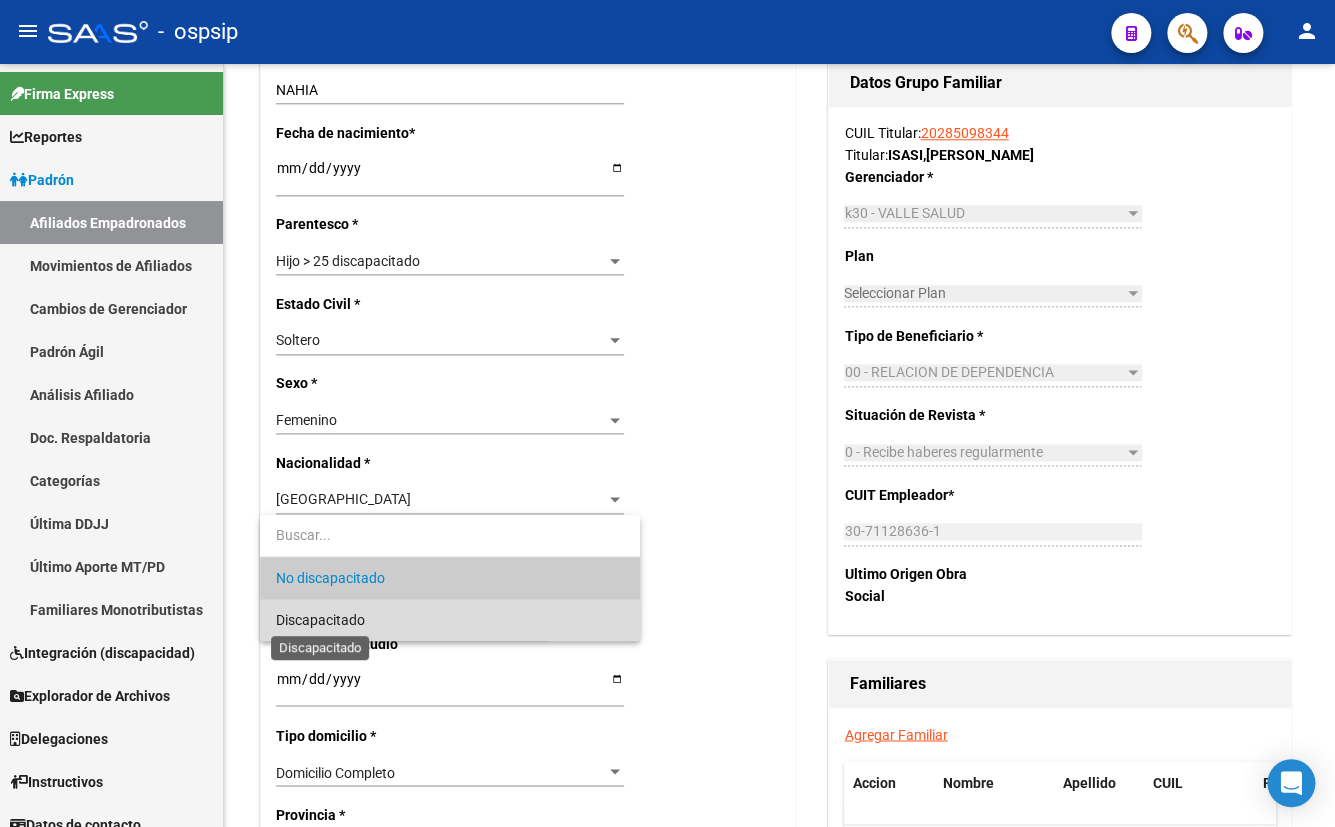
click at [340, 619] on span "Discapacitado" at bounding box center [320, 620] width 89 height 16
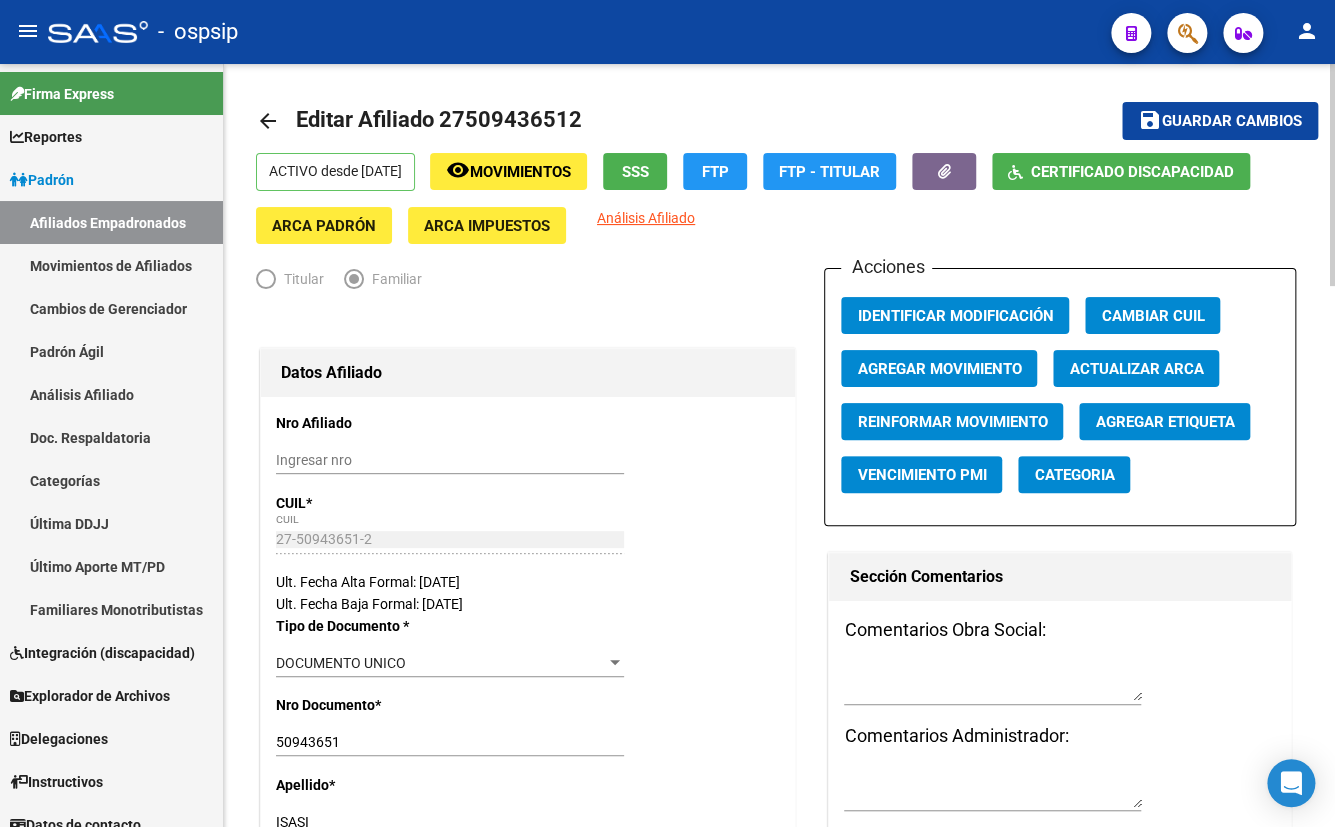
scroll to position [0, 0]
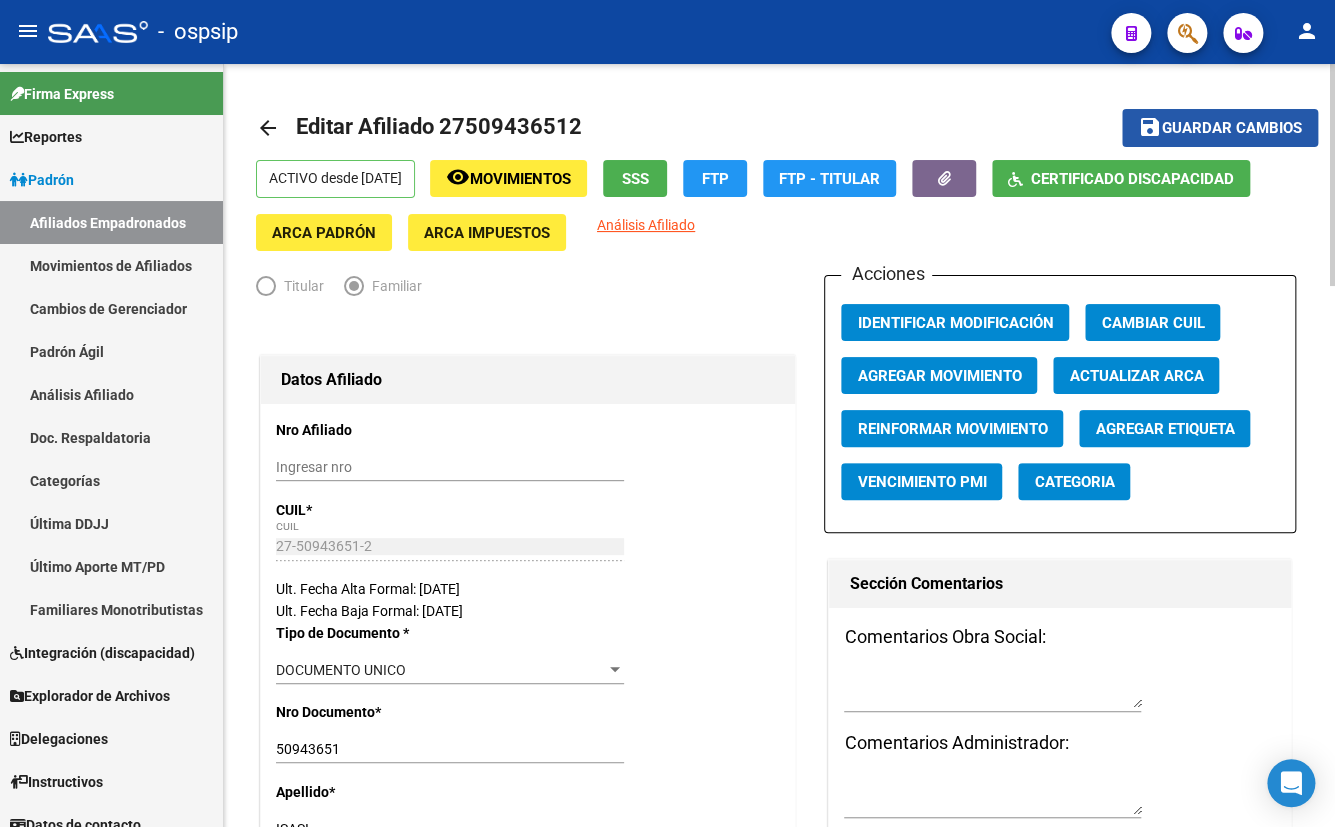
click at [1199, 121] on span "Guardar cambios" at bounding box center [1232, 129] width 140 height 18
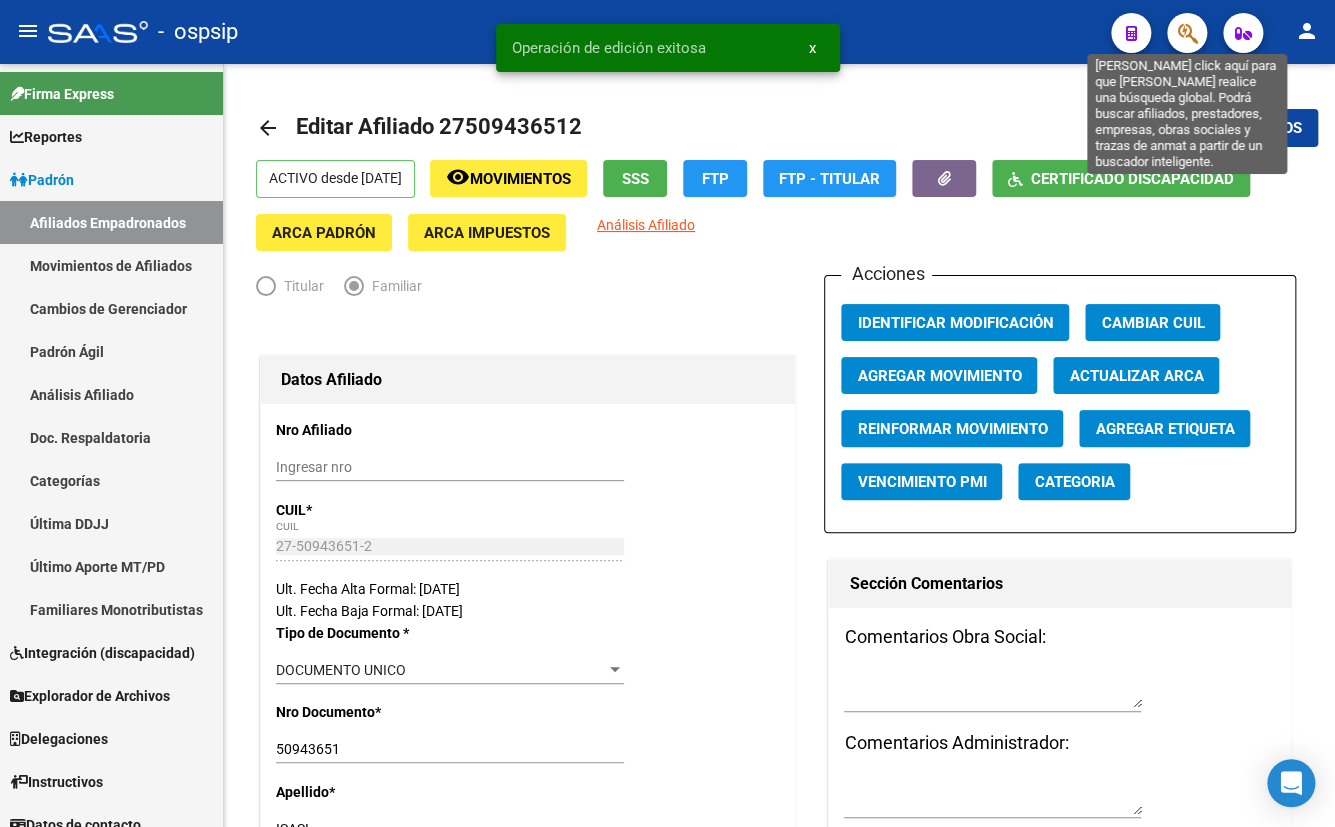
click at [1189, 24] on icon "button" at bounding box center [1187, 33] width 20 height 23
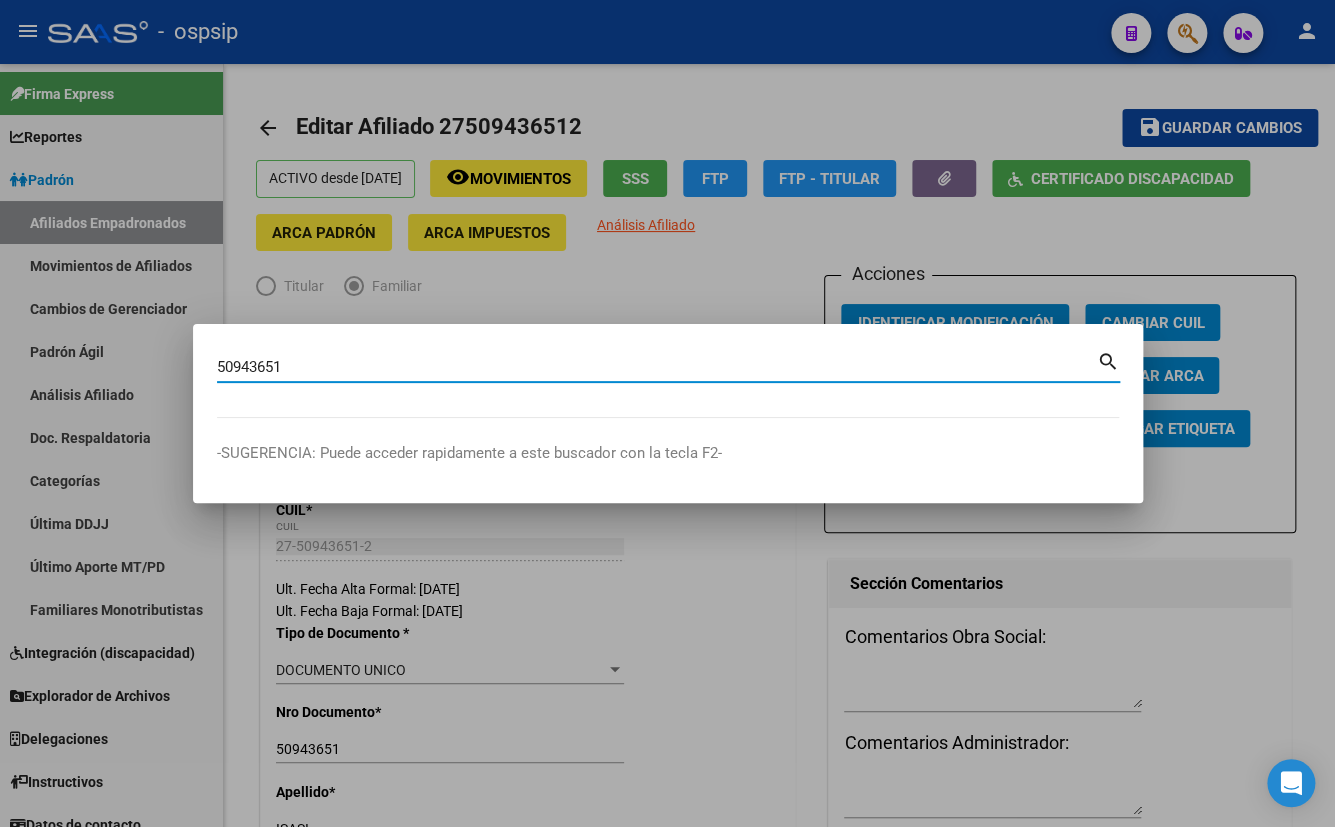
type input "50943651"
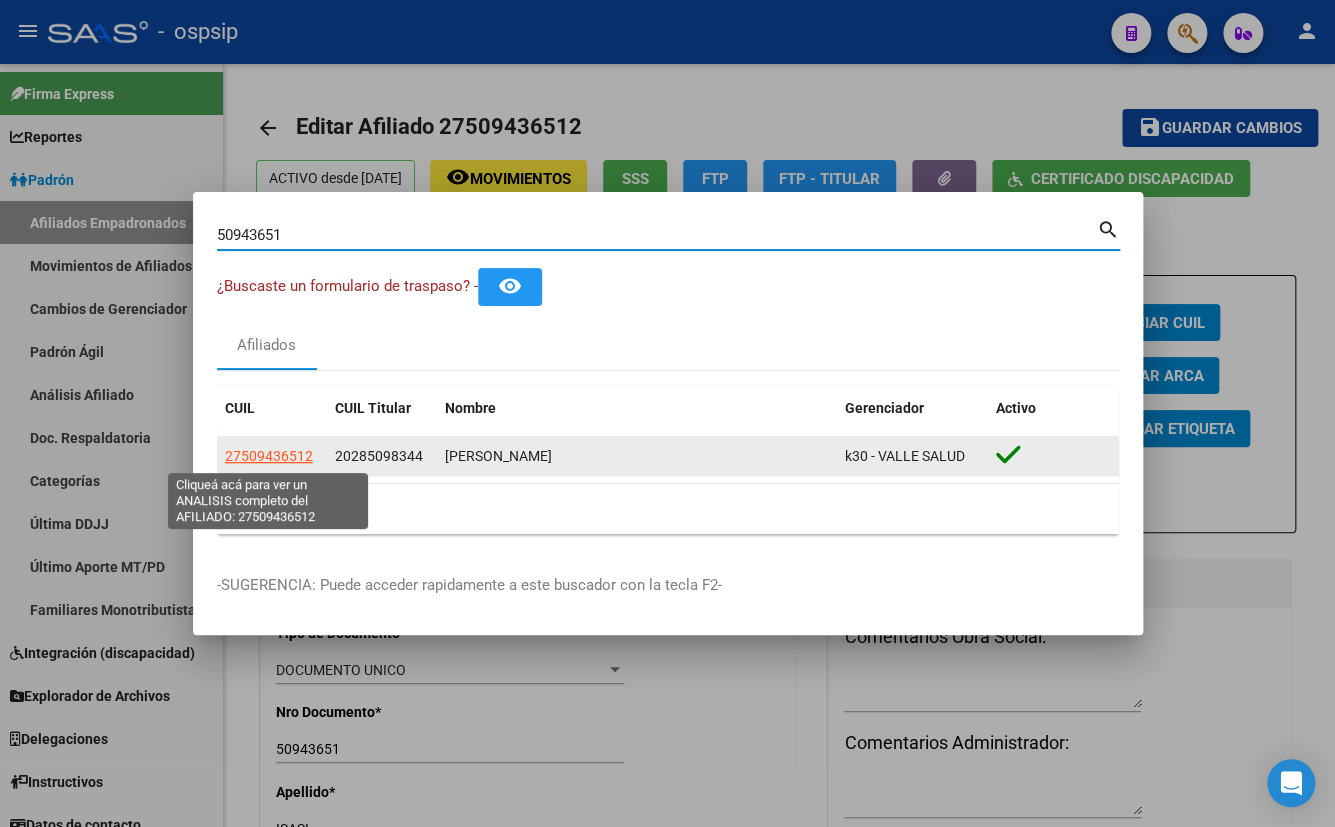
click at [244, 452] on span "27509436512" at bounding box center [269, 456] width 88 height 16
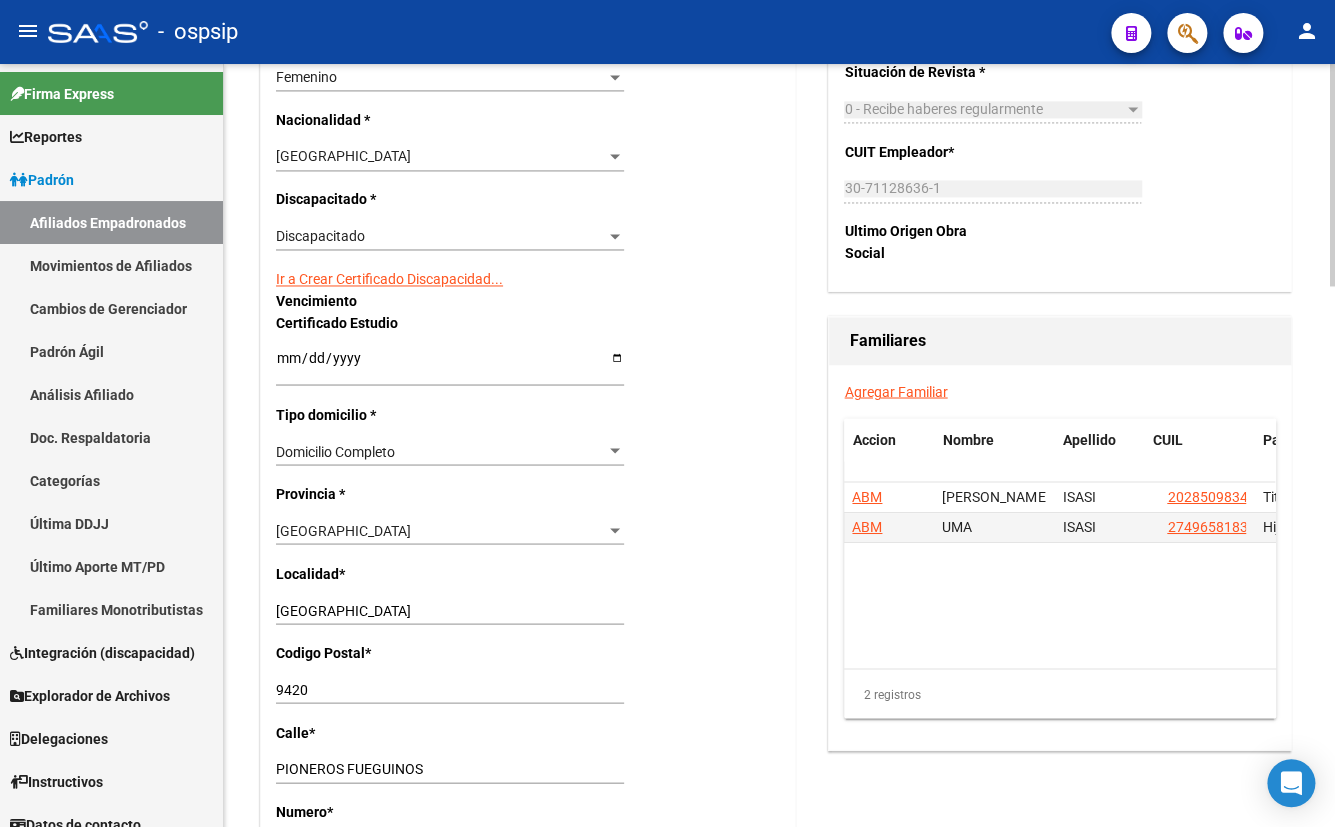
scroll to position [1181, 0]
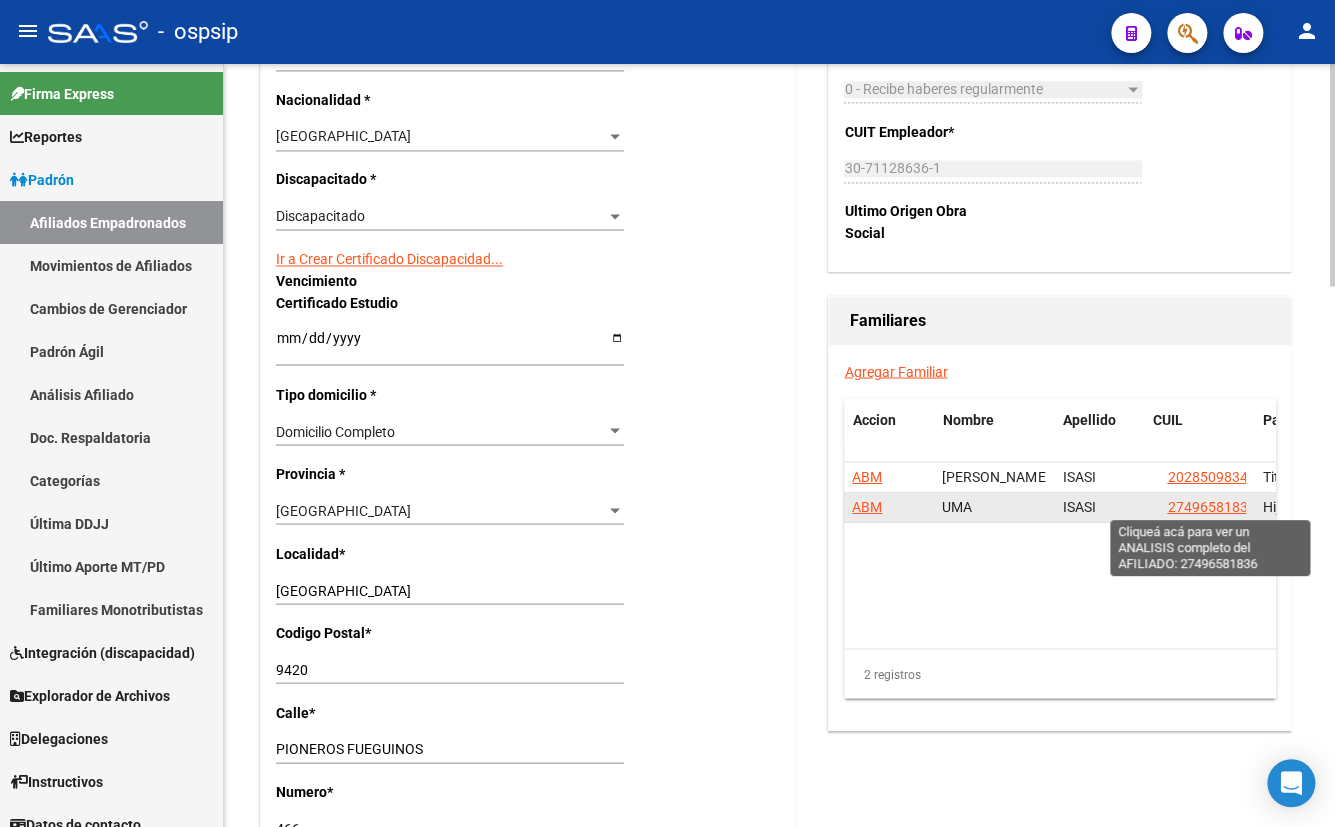
click at [1190, 503] on span "27496581836" at bounding box center [1211, 506] width 88 height 16
type textarea "27496581836"
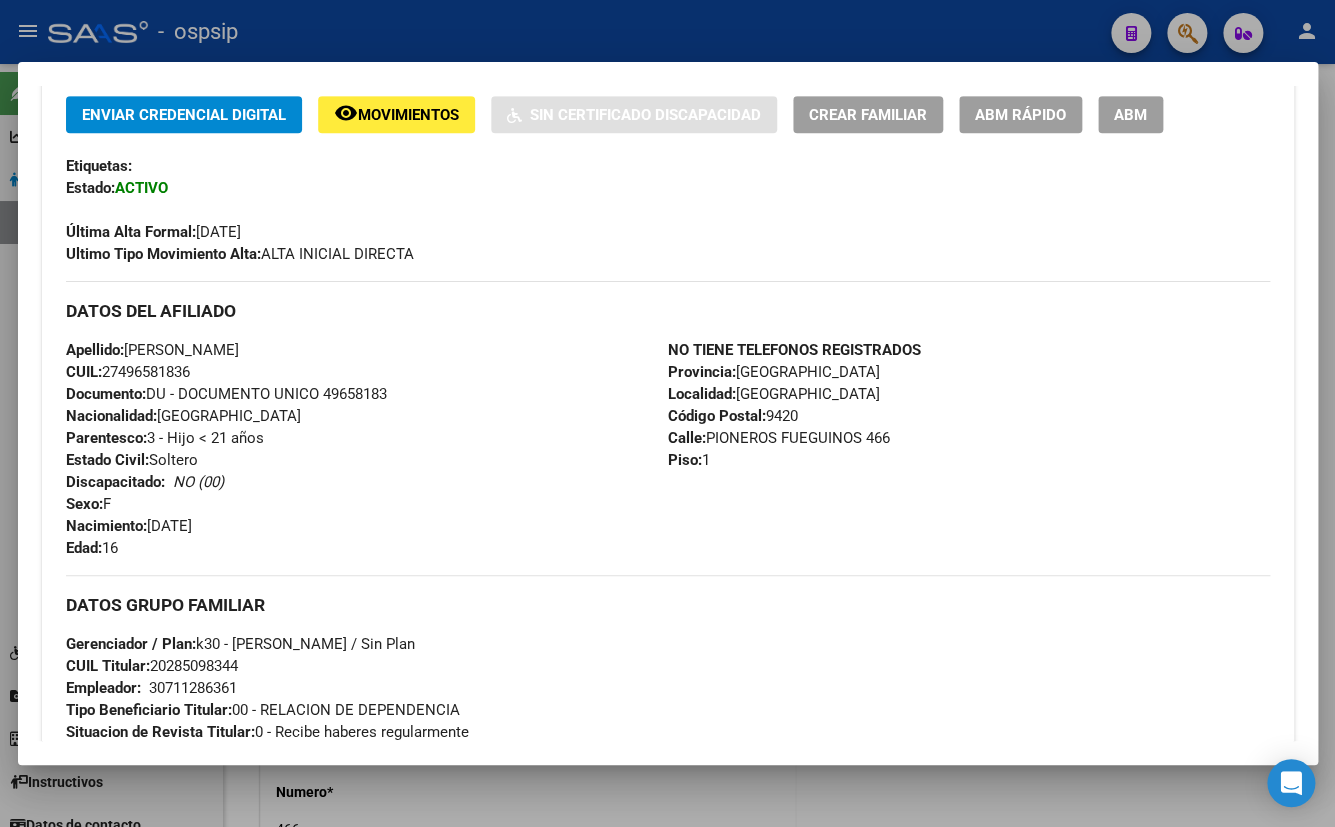
scroll to position [363, 0]
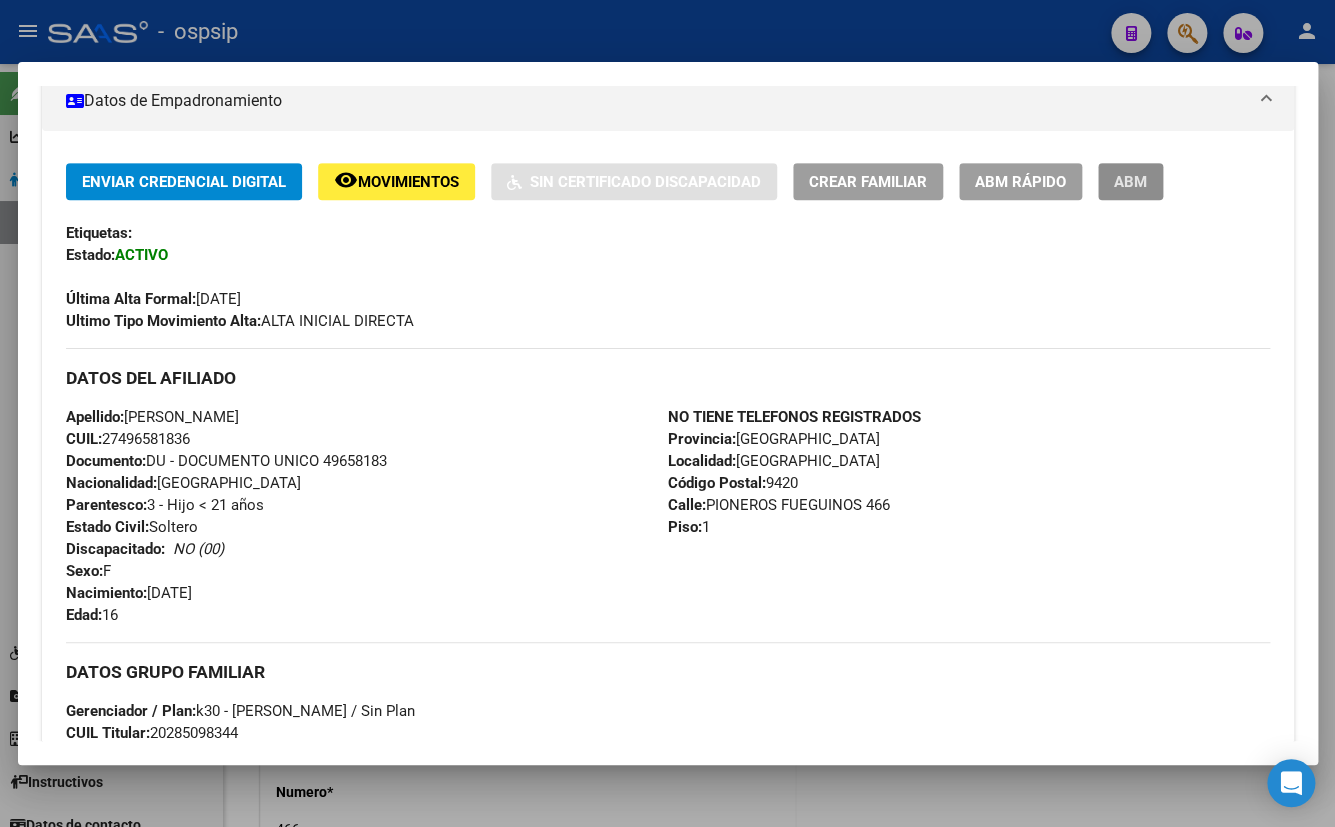
click at [1137, 178] on span "ABM" at bounding box center [1130, 182] width 33 height 18
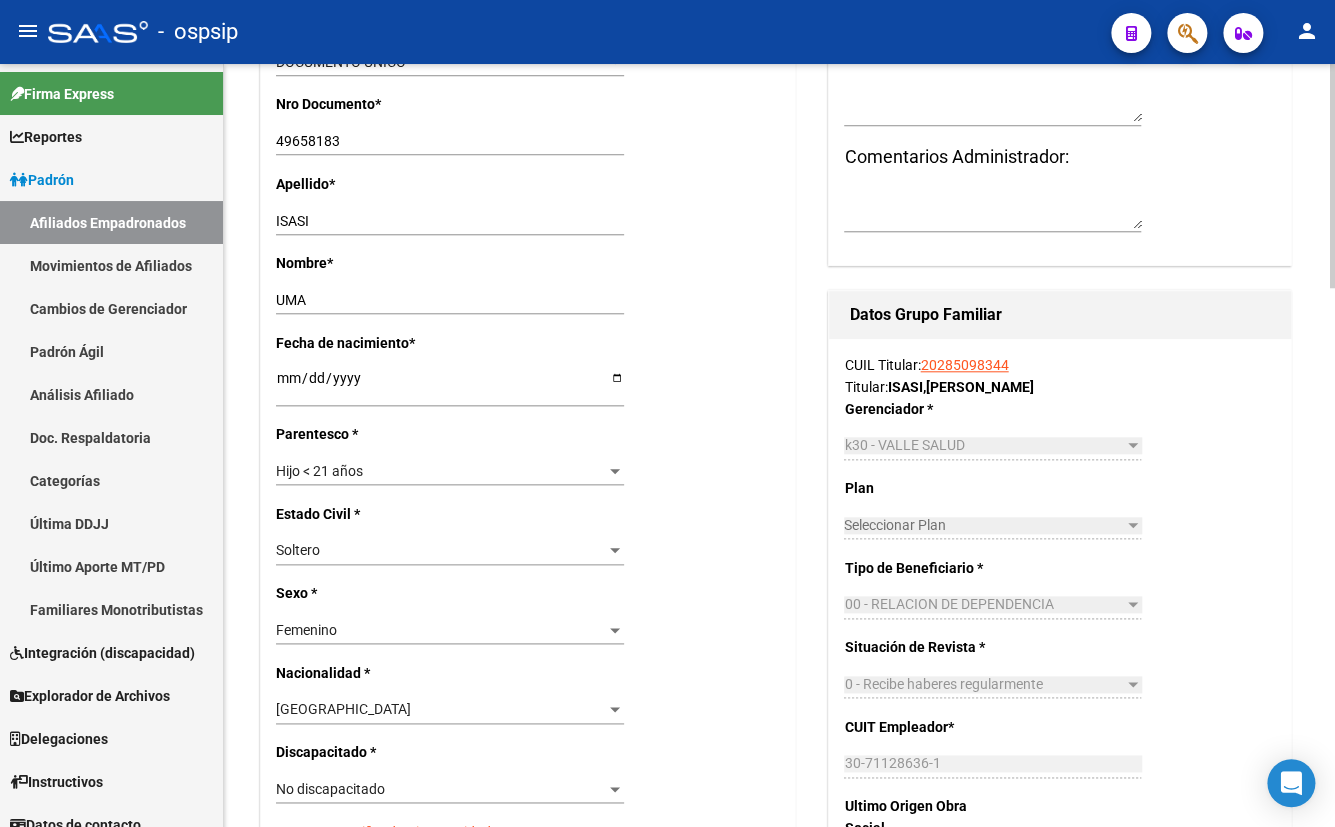
scroll to position [636, 0]
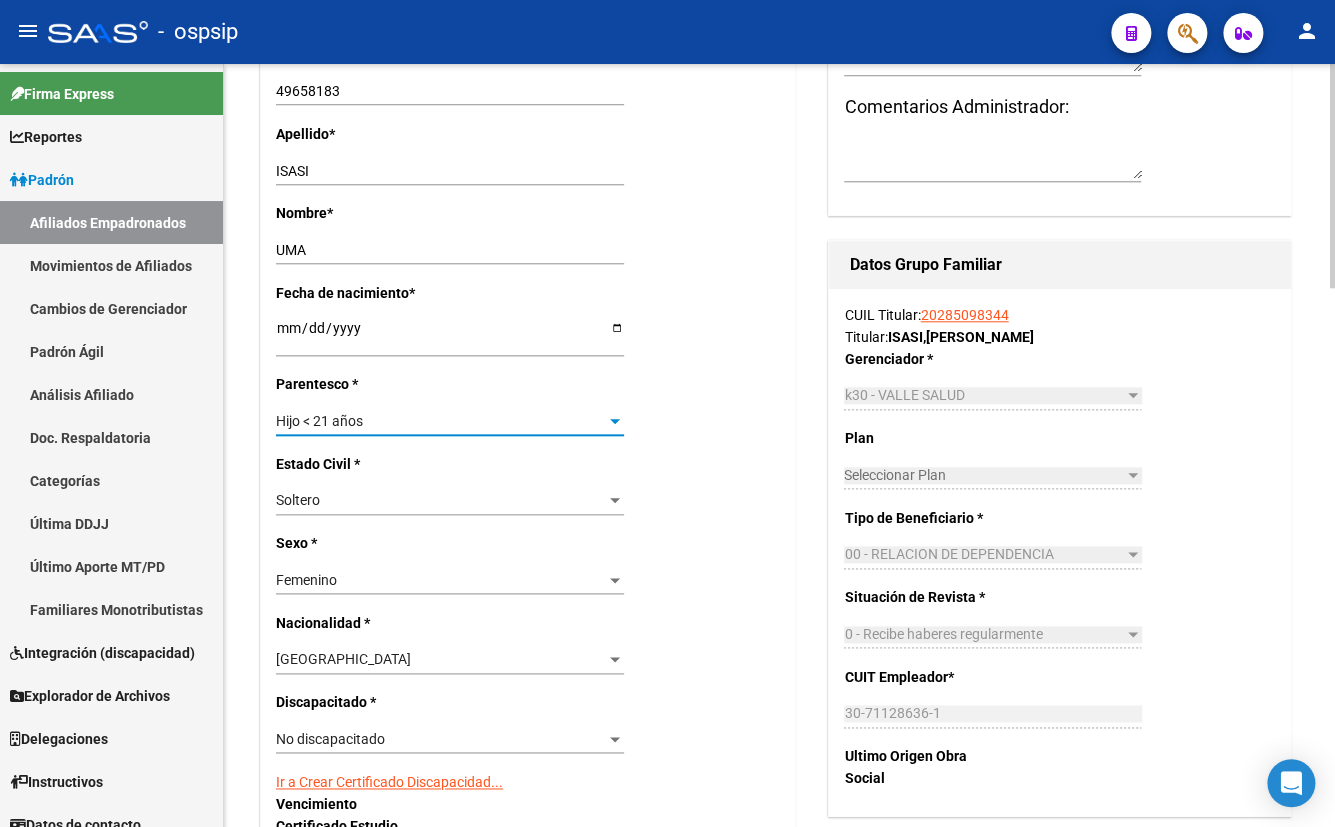
click at [390, 419] on div "Hijo < 21 años" at bounding box center [441, 421] width 330 height 17
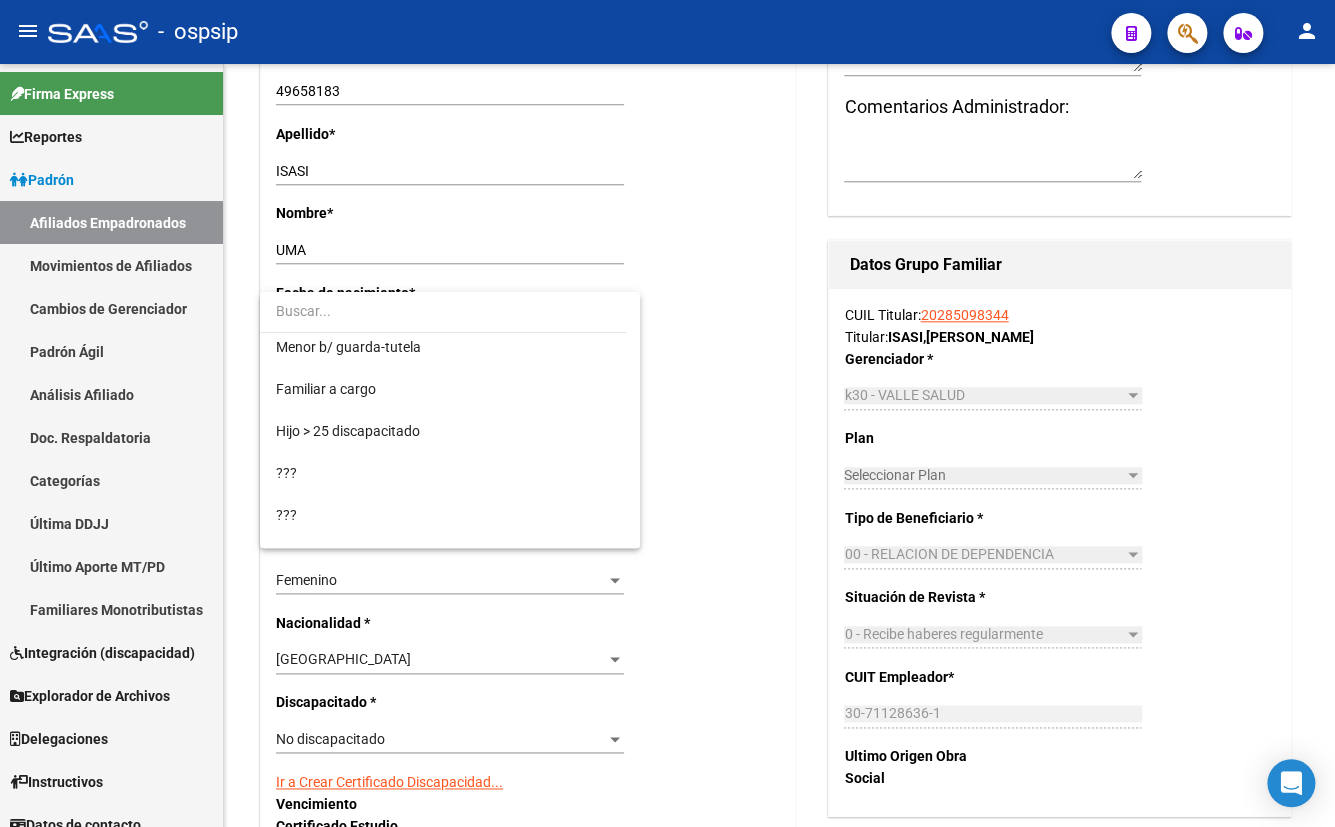
scroll to position [291, 0]
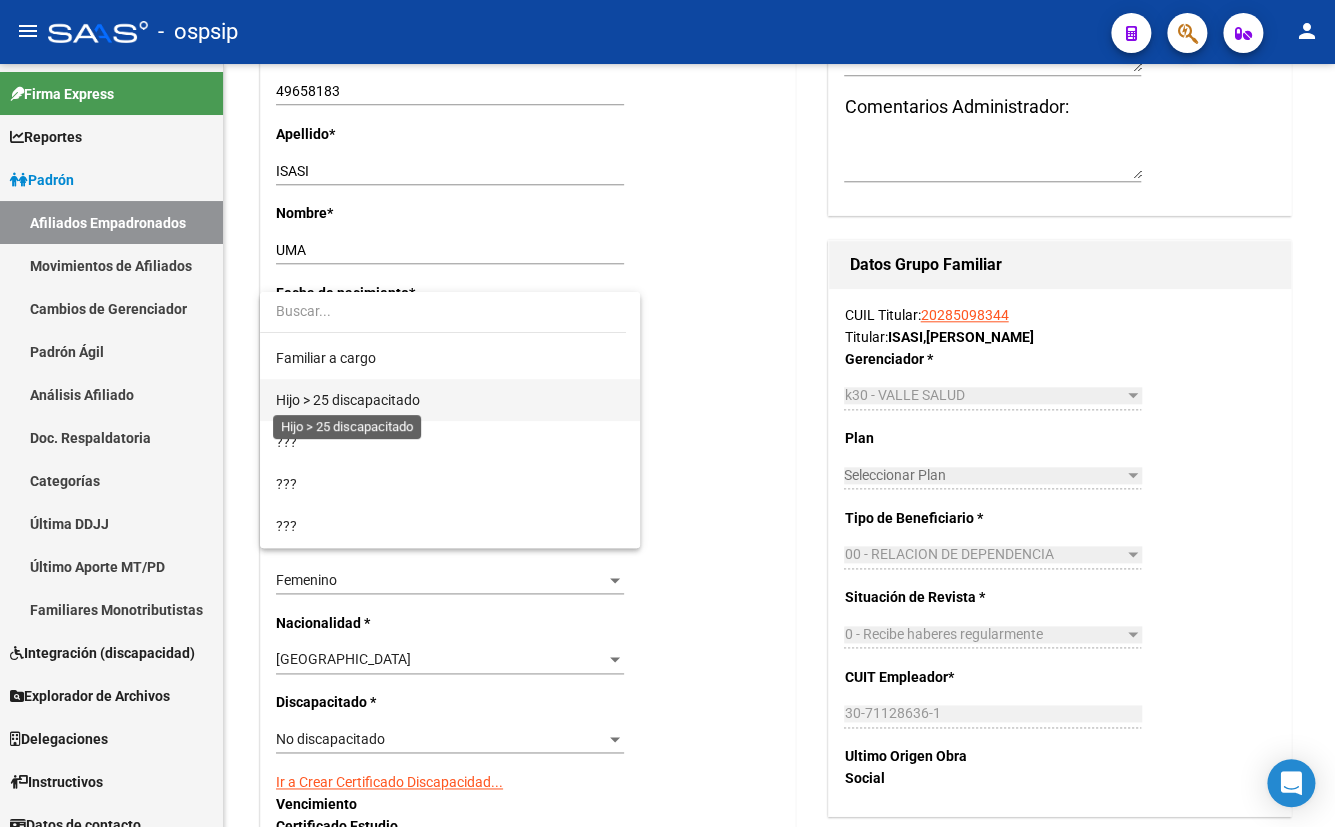
click at [377, 395] on span "Hijo > 25 discapacitado" at bounding box center [348, 400] width 144 height 16
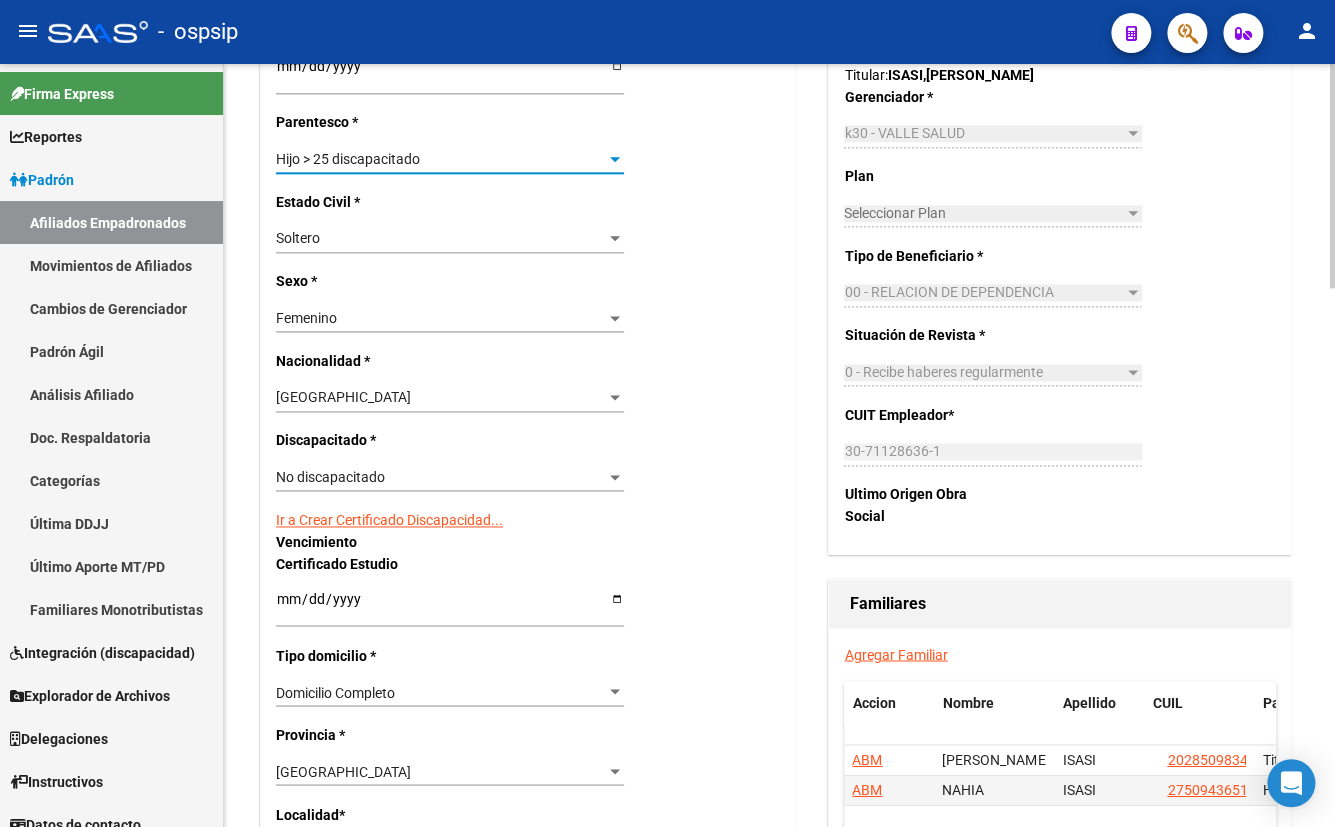
scroll to position [909, 0]
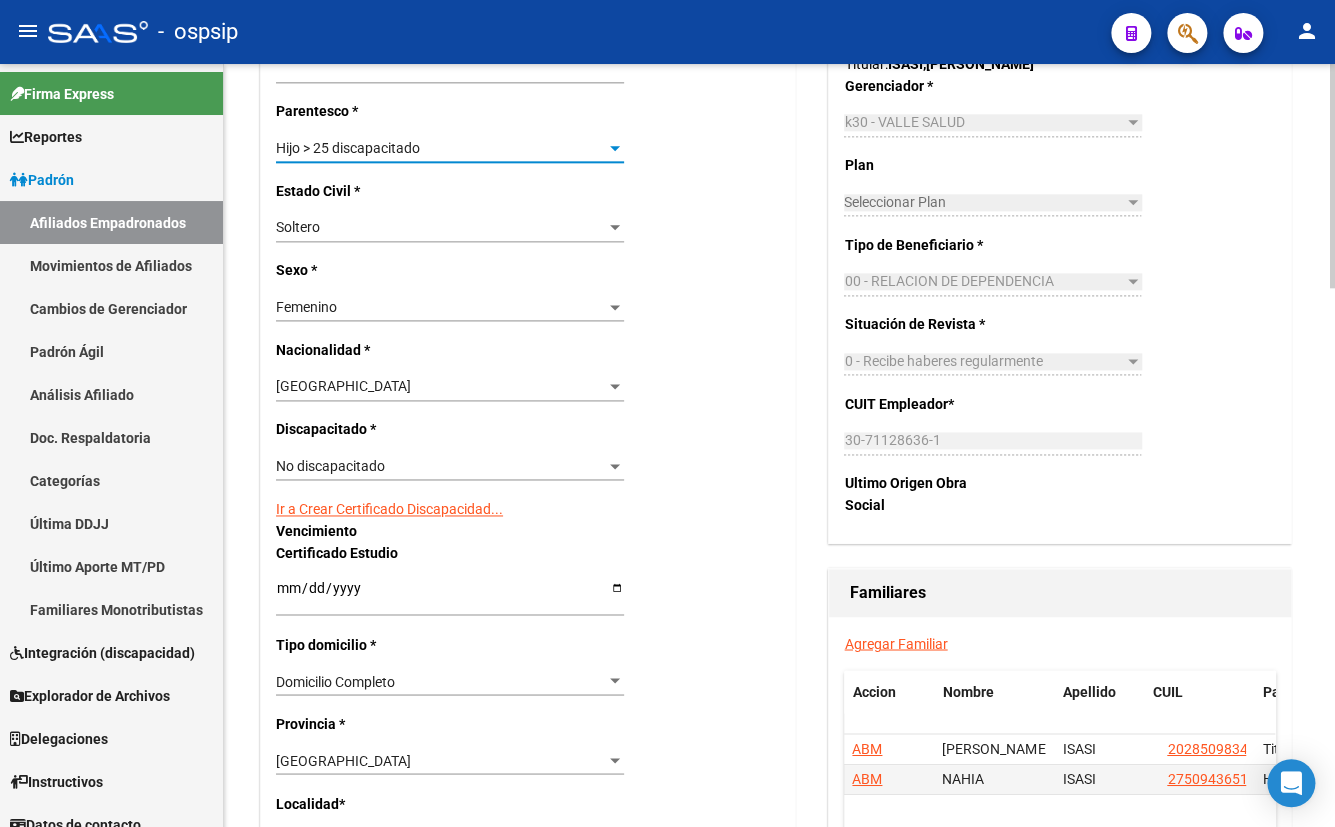
click at [351, 463] on span "No discapacitado" at bounding box center [330, 466] width 109 height 16
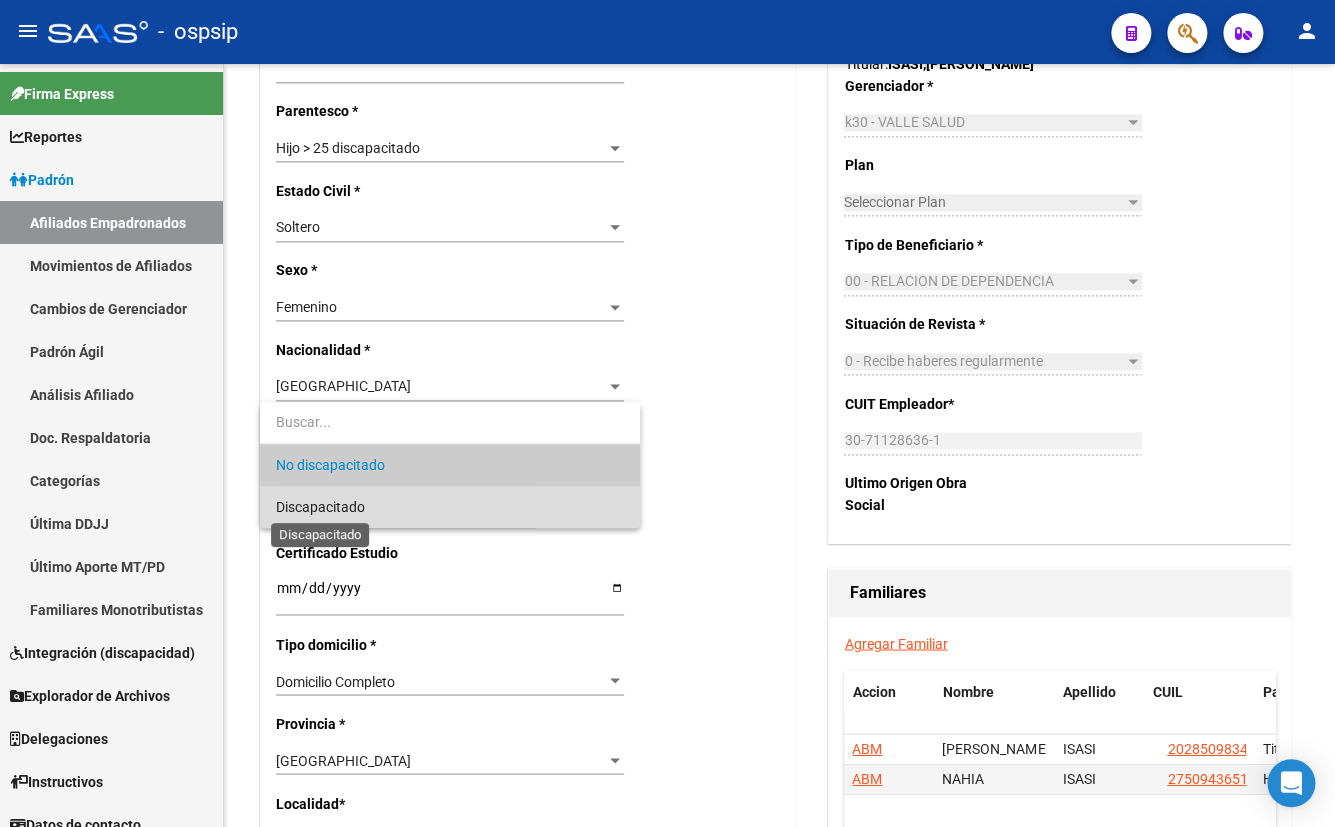
click at [334, 508] on span "Discapacitado" at bounding box center [320, 507] width 89 height 16
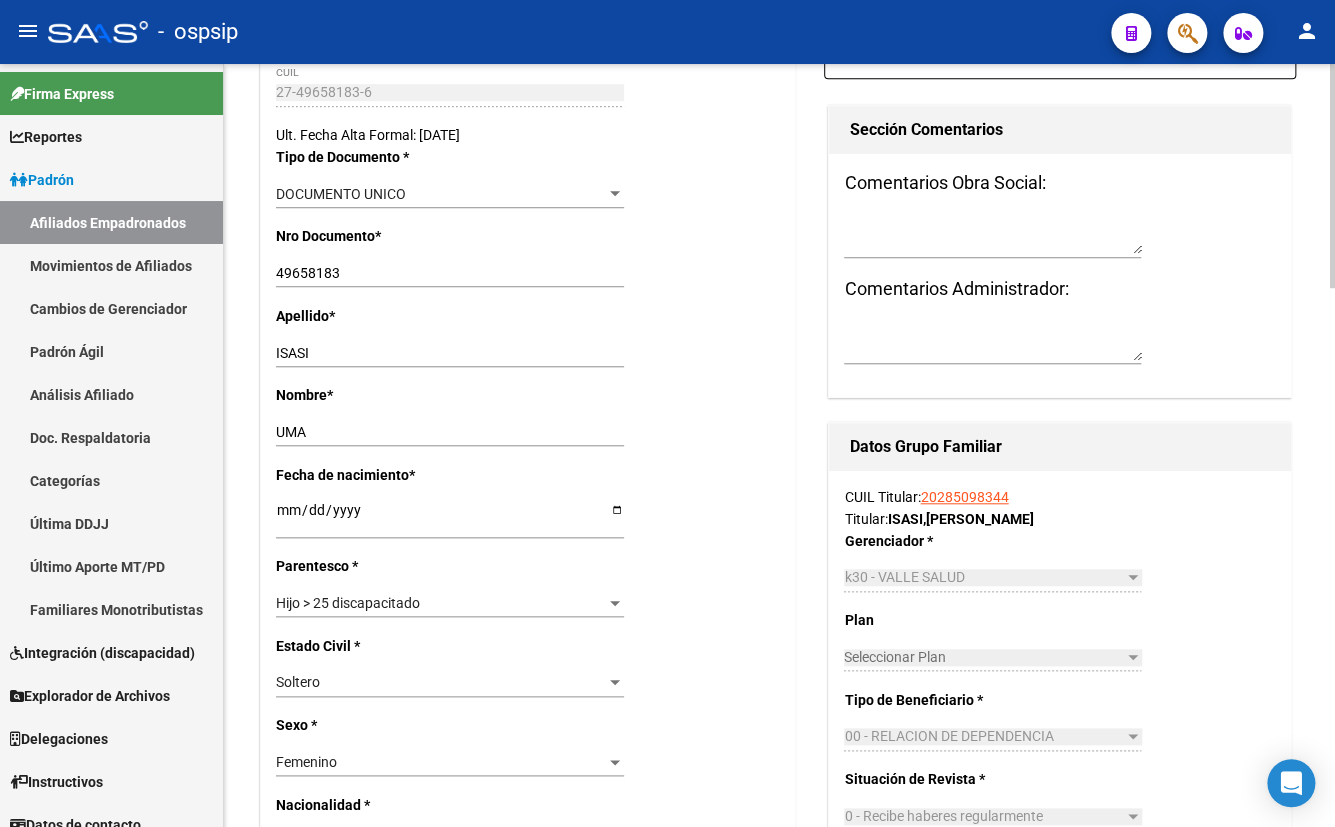
scroll to position [0, 0]
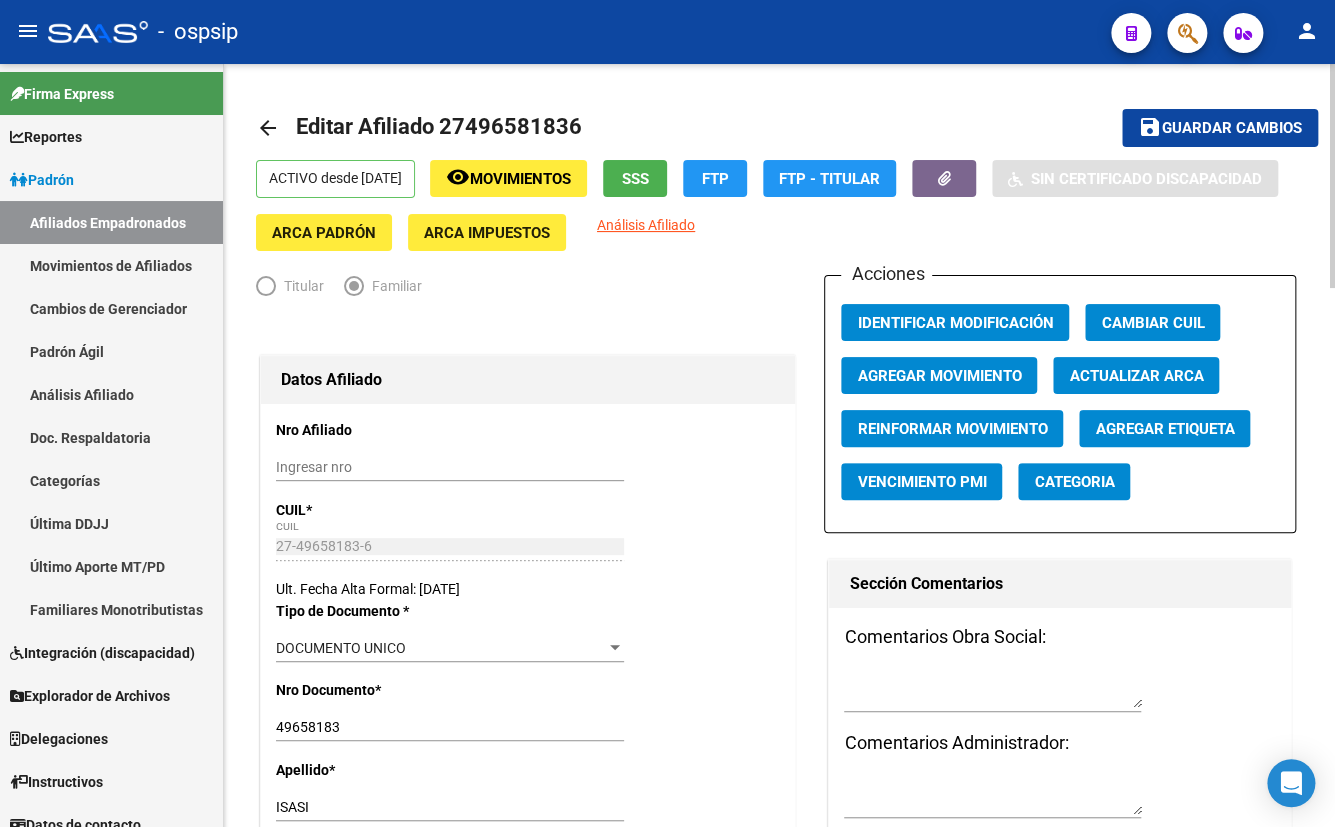
click at [1198, 130] on span "Guardar cambios" at bounding box center [1232, 129] width 140 height 18
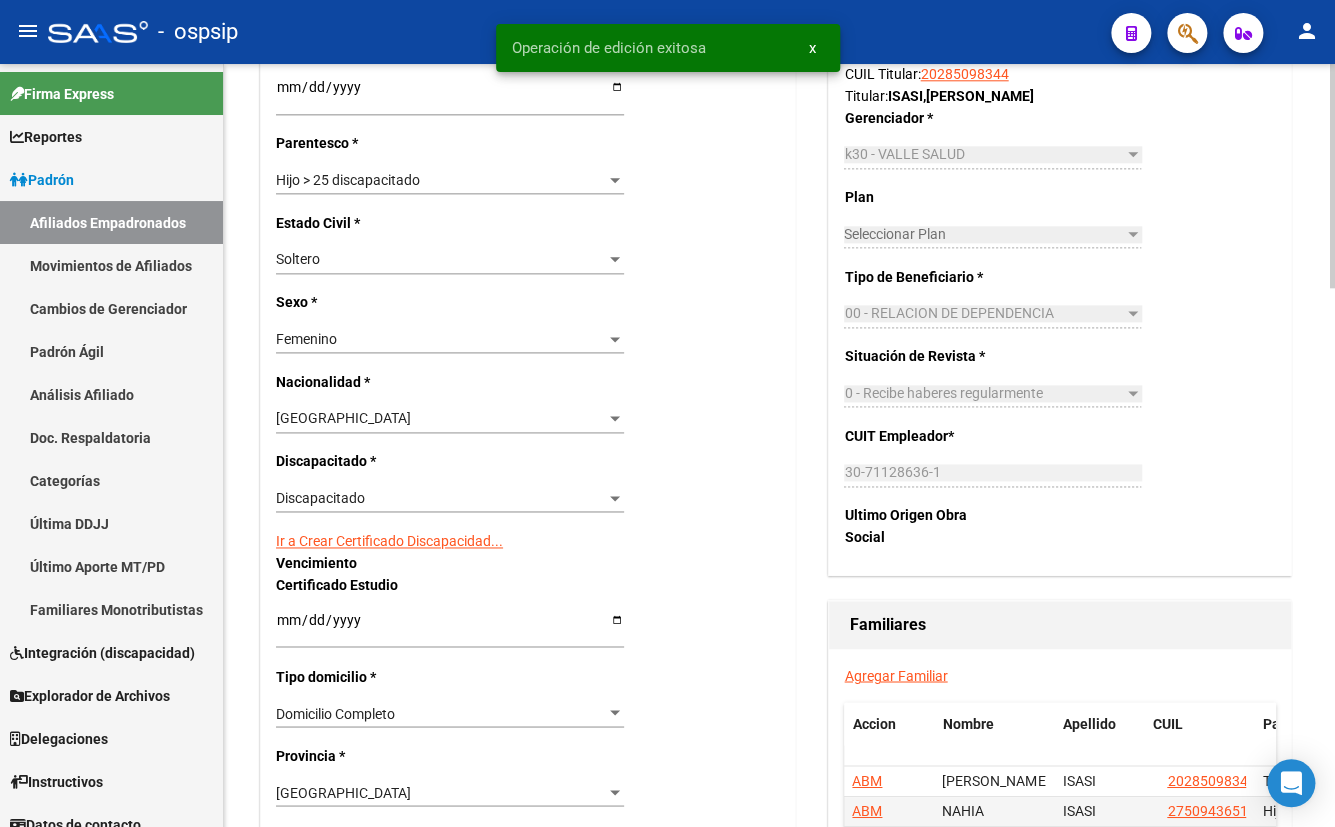
scroll to position [909, 0]
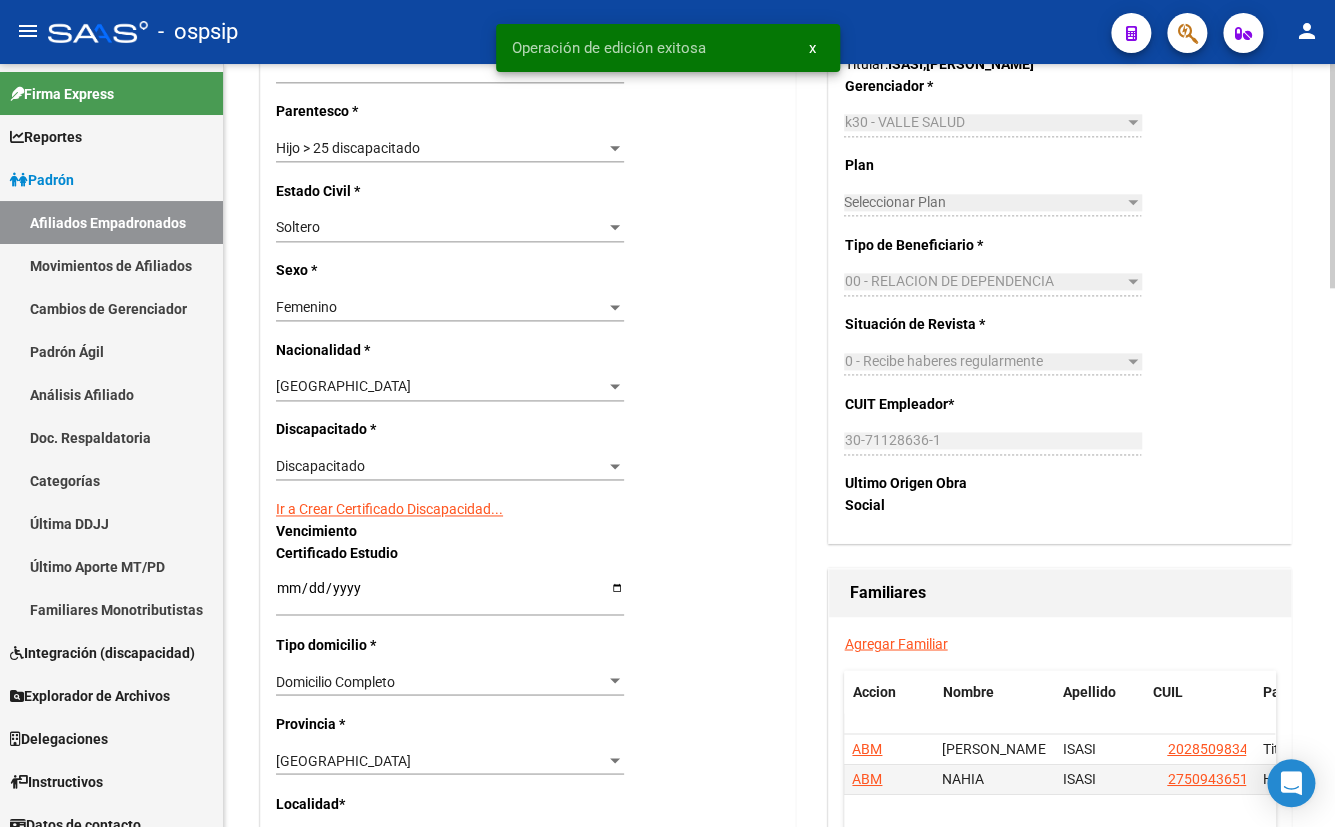
click at [387, 504] on link "Ir a Crear Certificado Discapacidad..." at bounding box center [389, 509] width 227 height 16
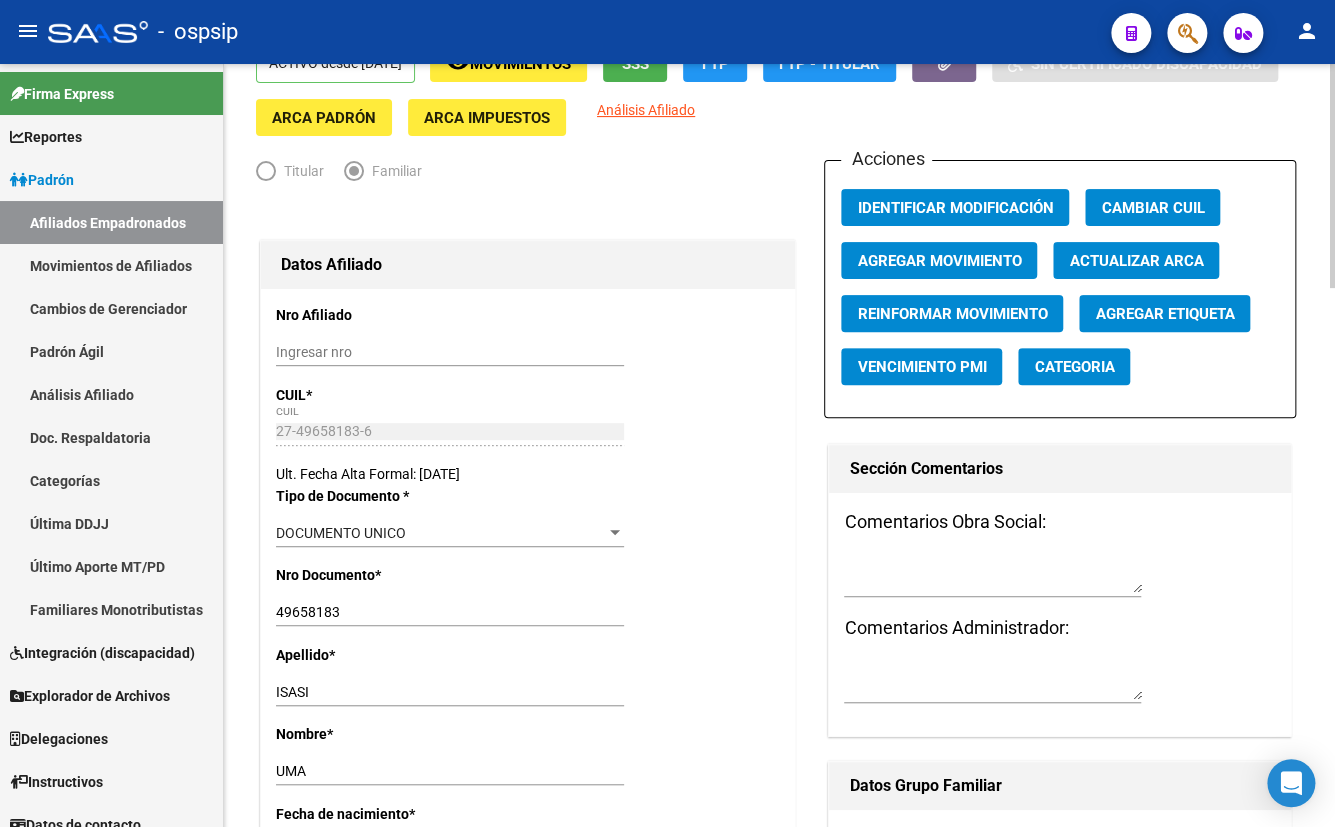
scroll to position [0, 0]
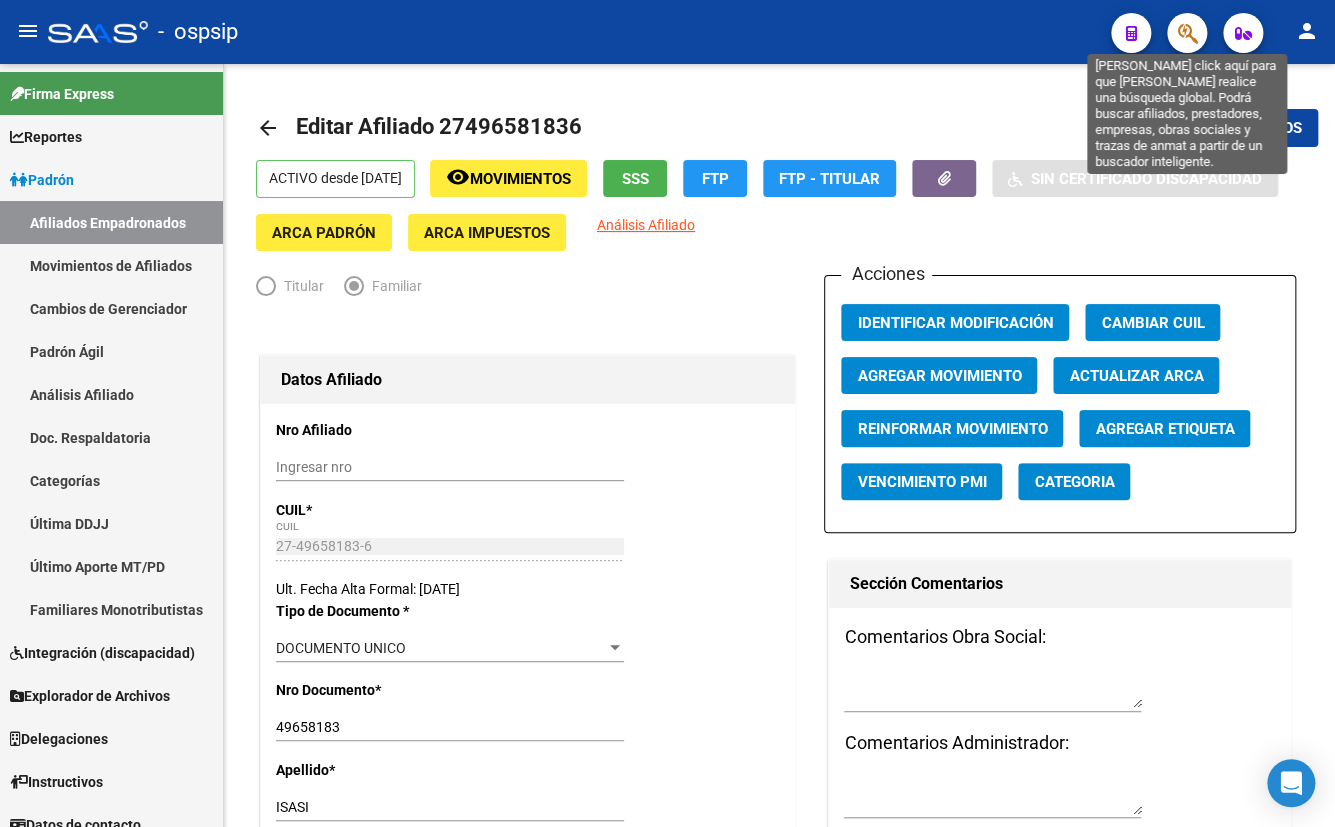
click at [1179, 33] on icon "button" at bounding box center [1187, 33] width 20 height 23
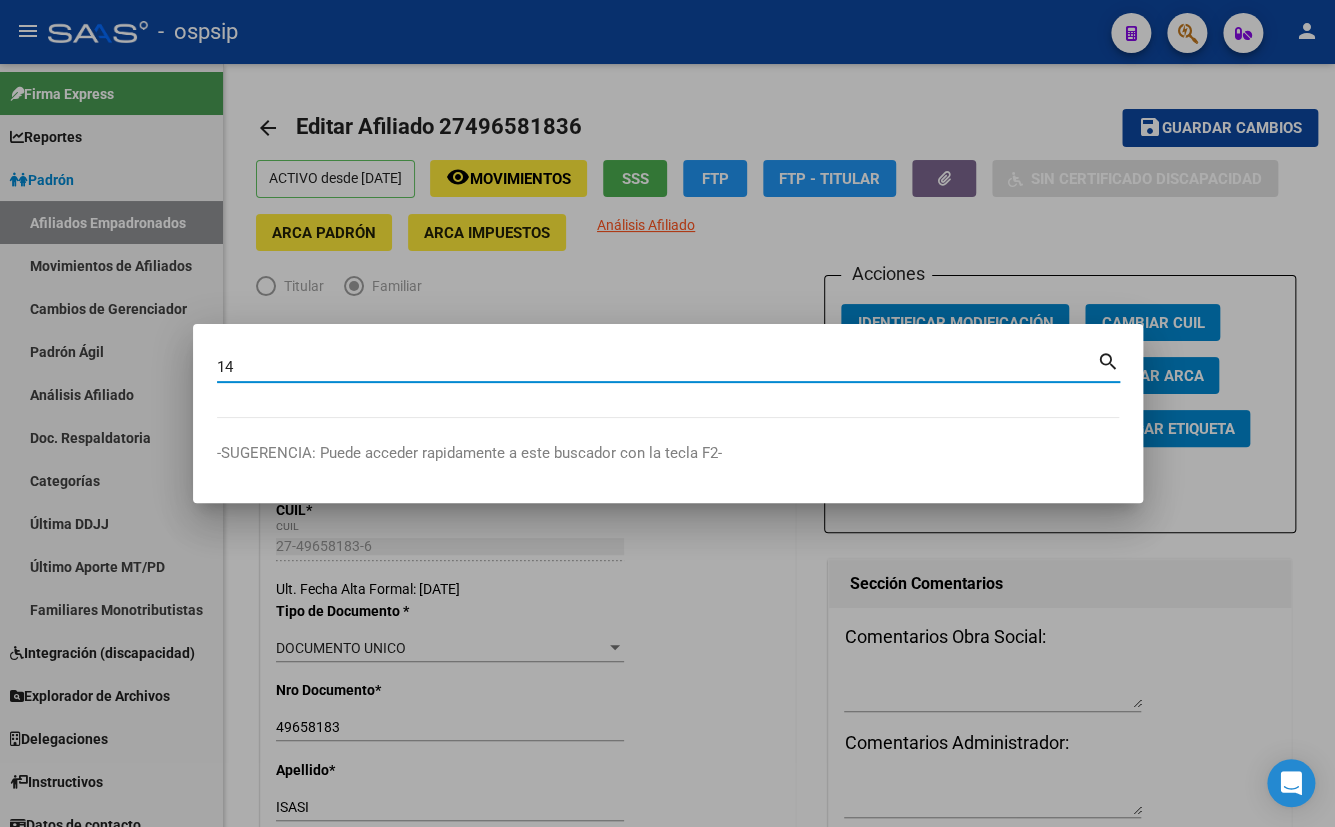
type input "1"
type input "49658183"
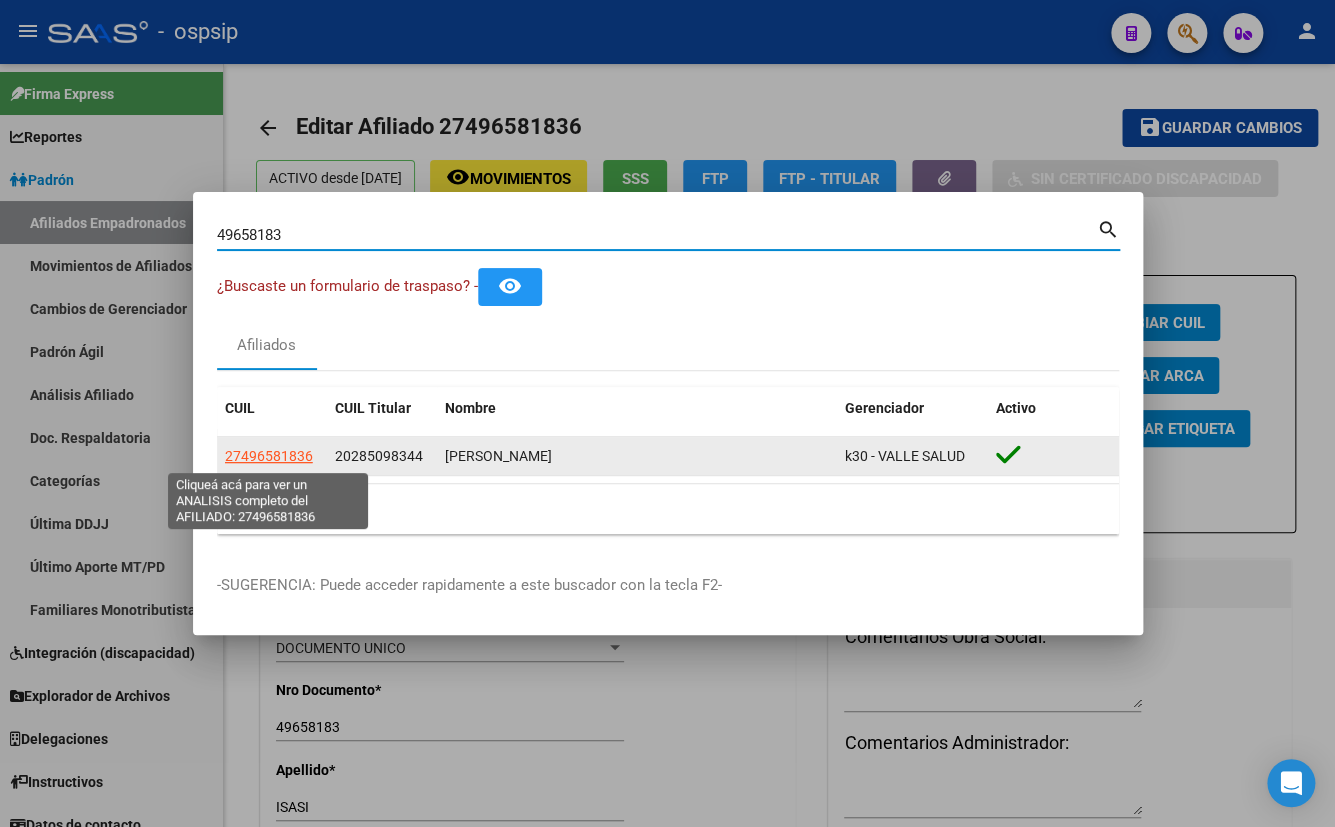
click at [274, 455] on span "27496581836" at bounding box center [269, 456] width 88 height 16
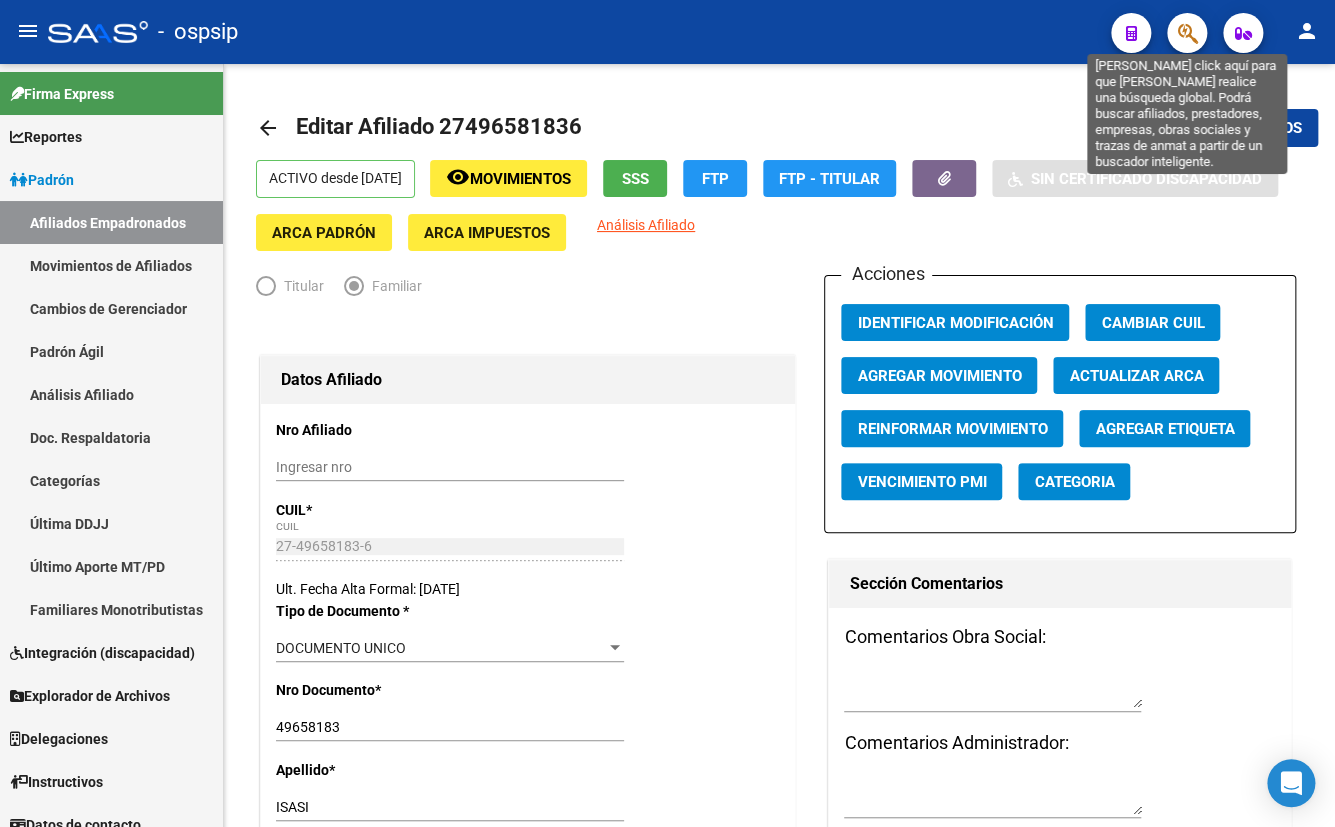
click at [1184, 31] on icon "button" at bounding box center [1187, 33] width 20 height 23
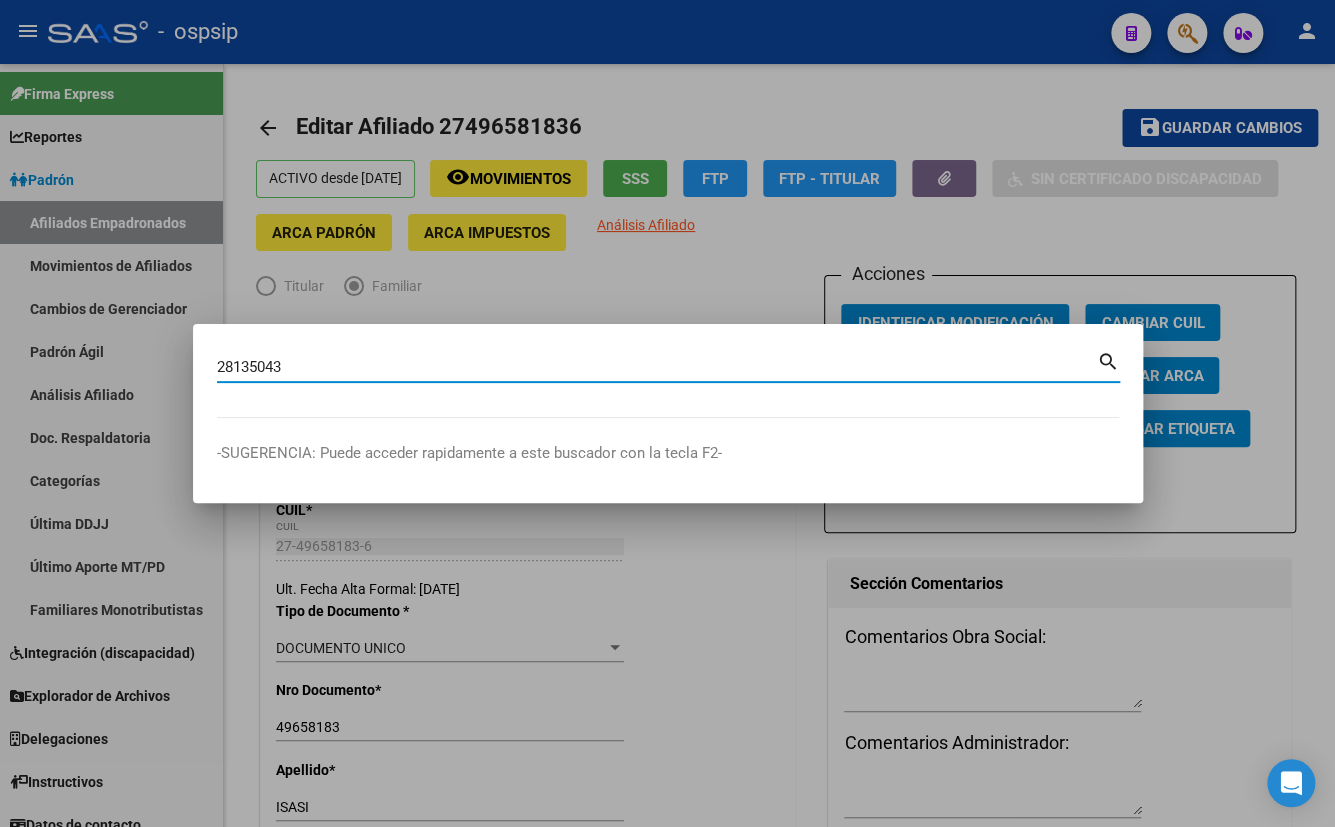
type input "28135043"
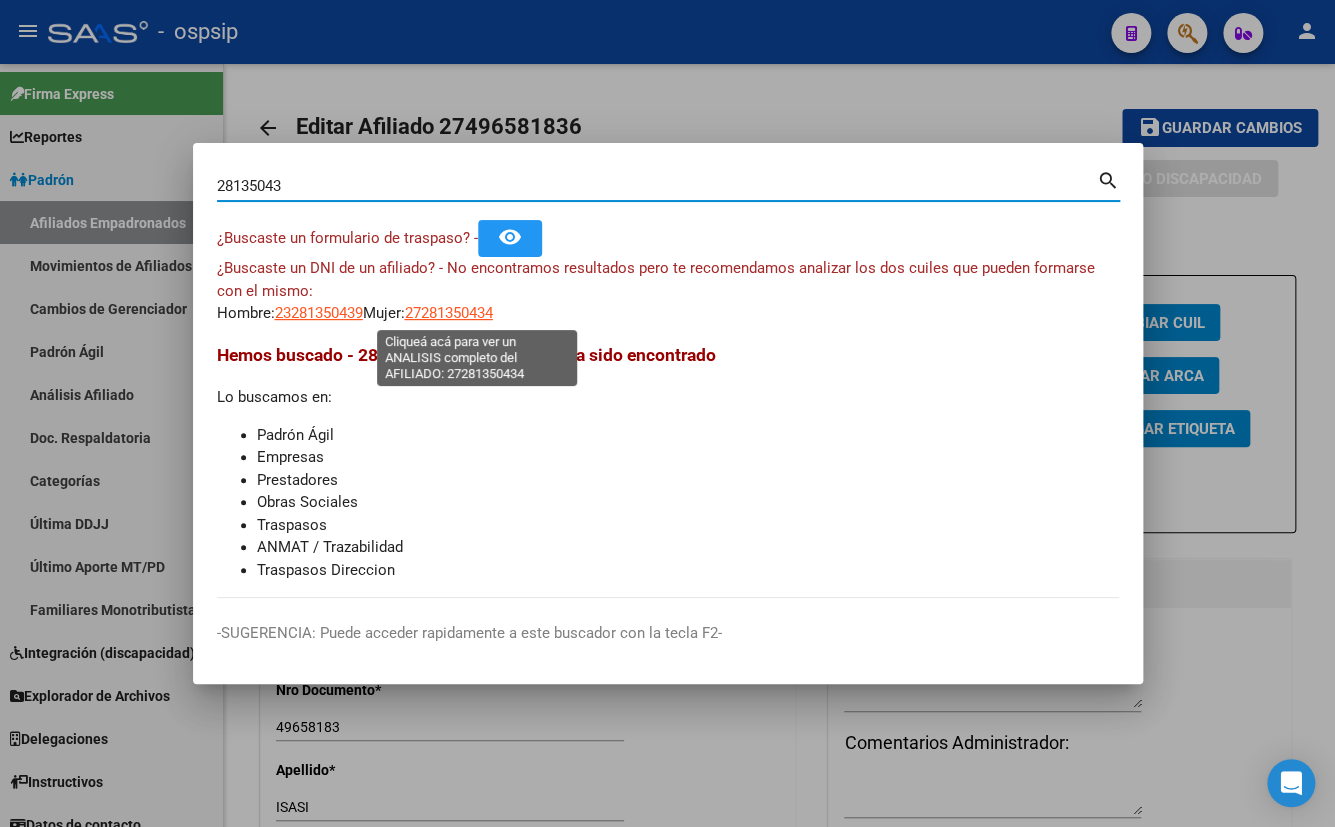
click at [457, 308] on span "27281350434" at bounding box center [449, 313] width 88 height 18
type textarea "27281350434"
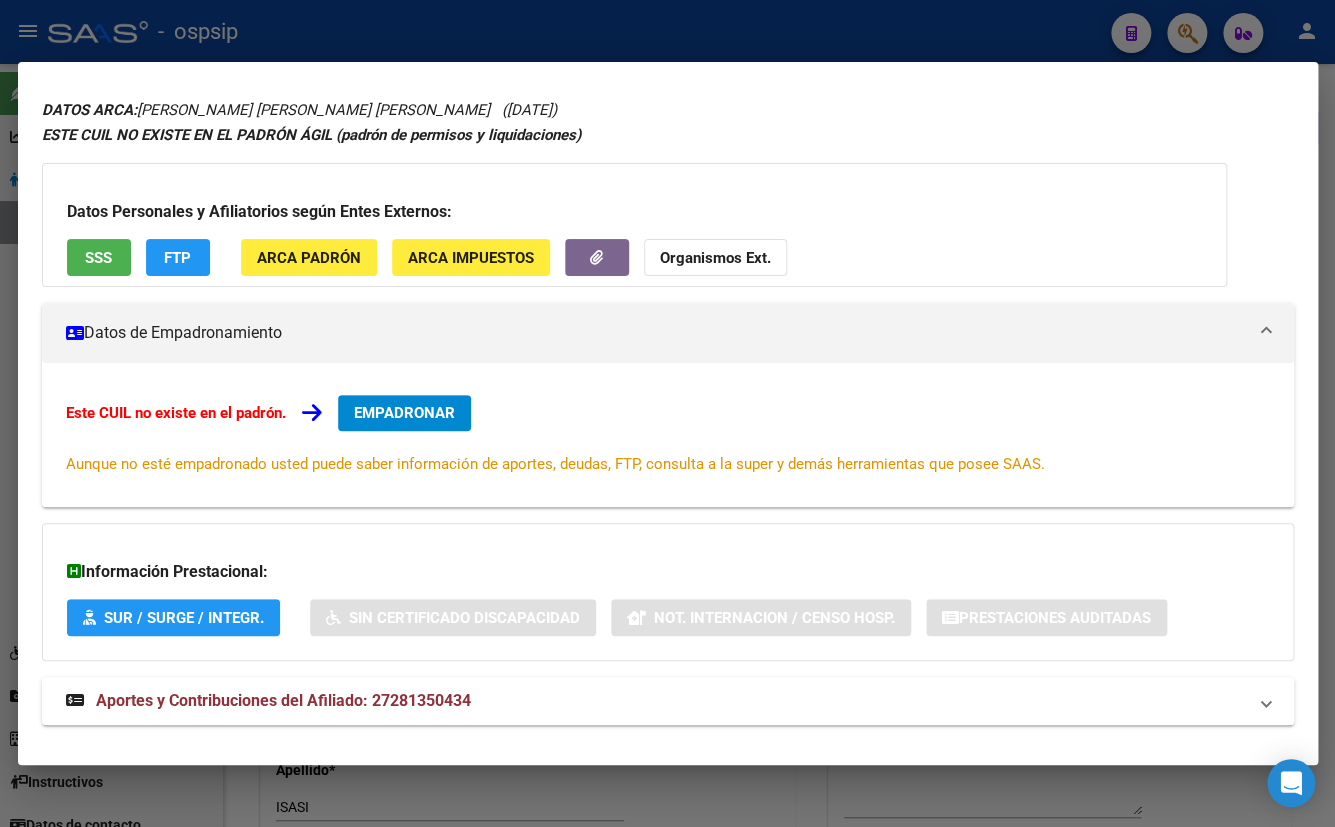
scroll to position [87, 0]
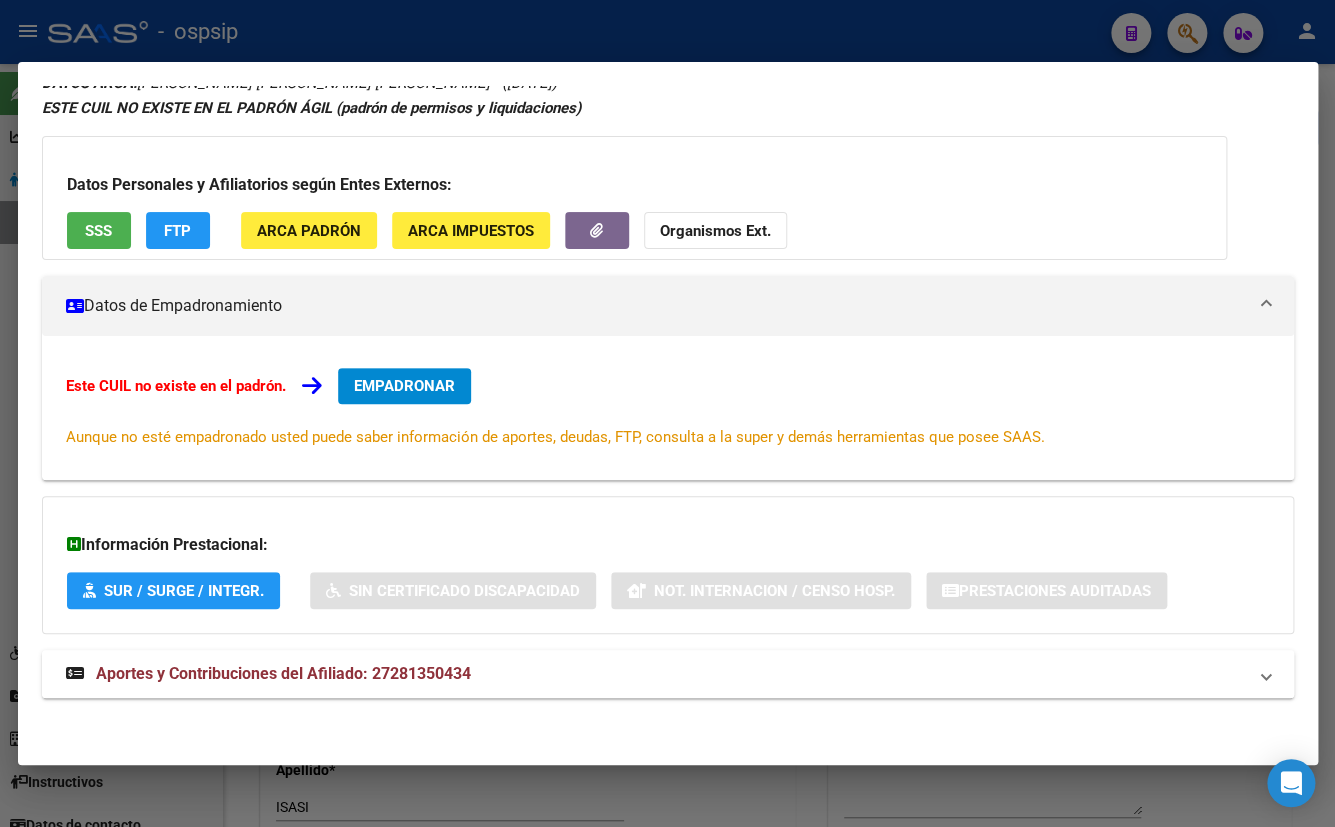
click at [428, 669] on span "Aportes y Contribuciones del Afiliado: 27281350434" at bounding box center [283, 673] width 375 height 19
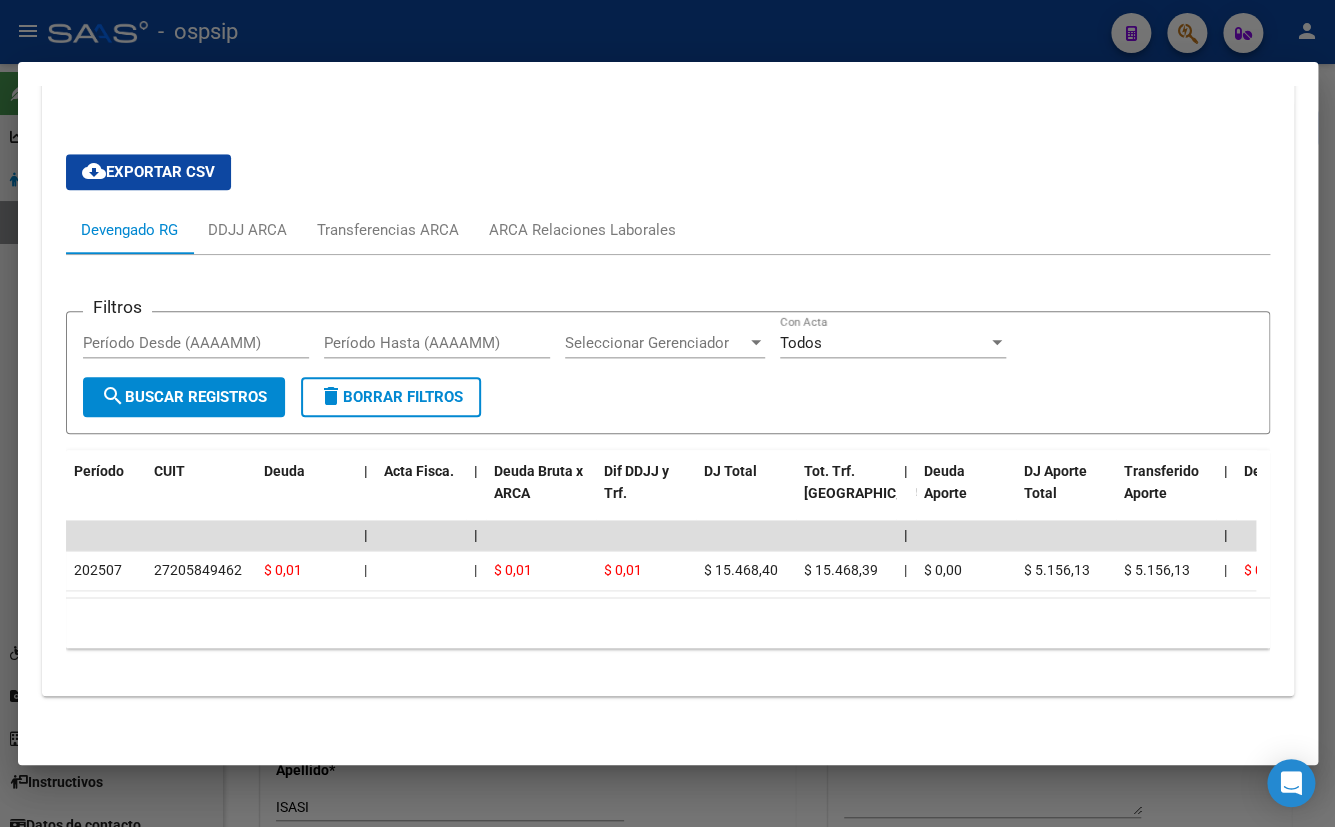
scroll to position [705, 0]
click at [550, 219] on div "ARCA Relaciones Laborales" at bounding box center [582, 230] width 187 height 22
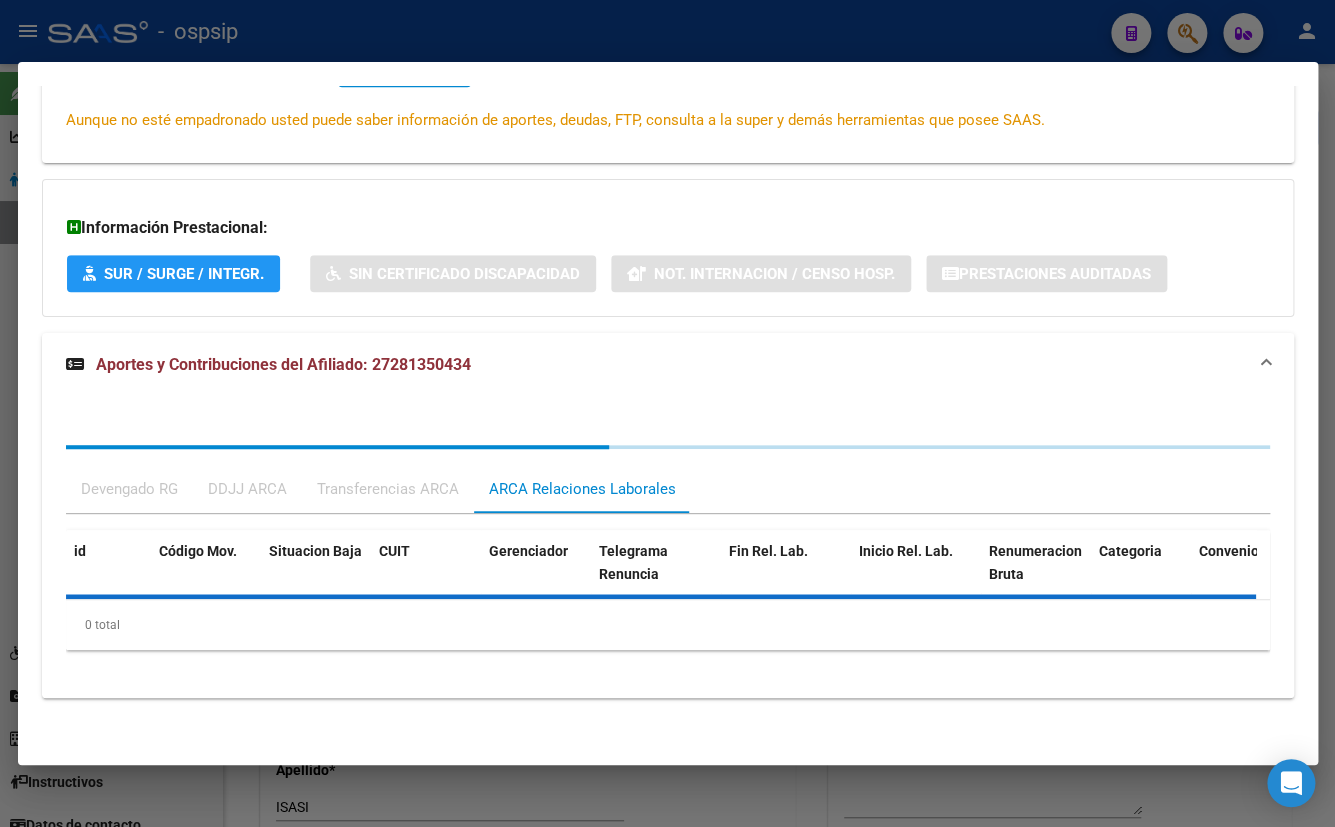
scroll to position [550, 0]
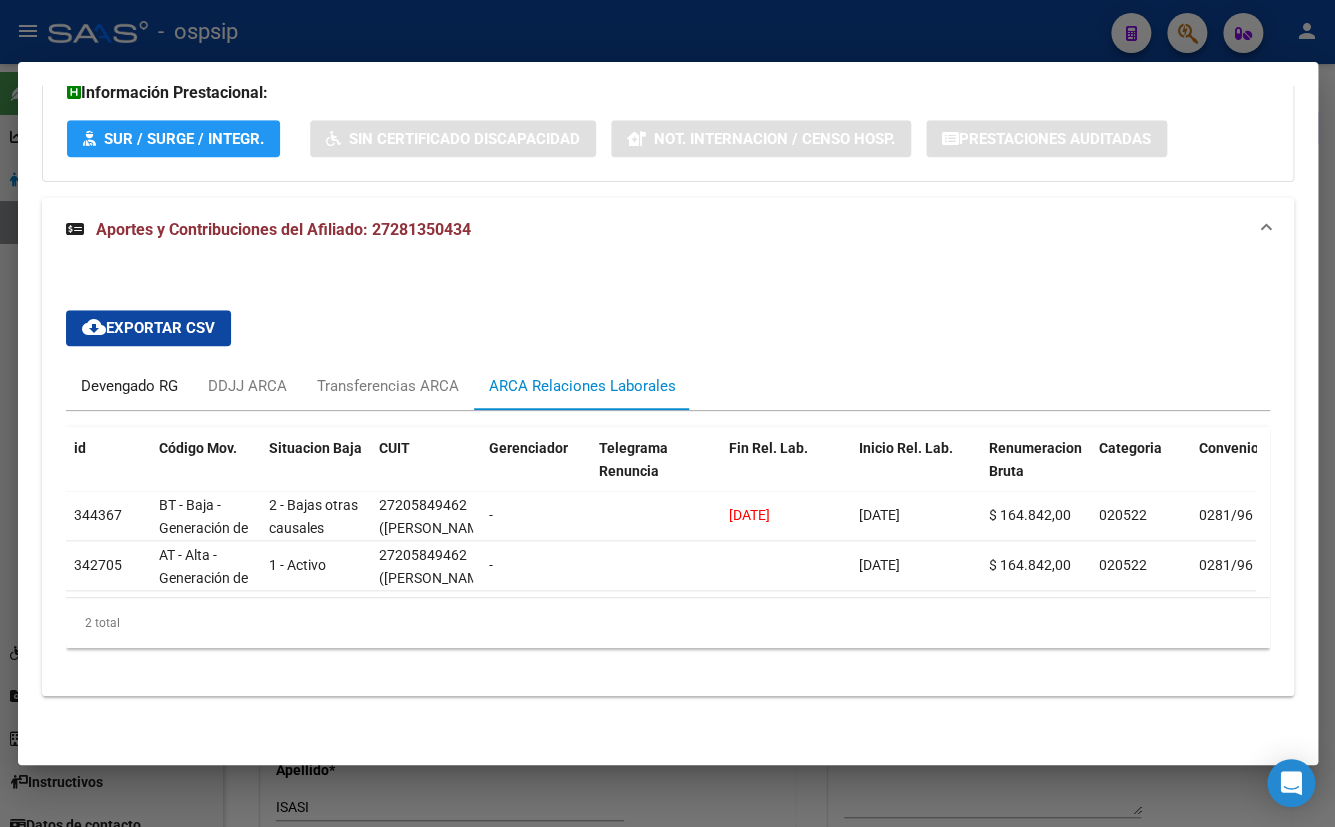
click at [124, 375] on div "Devengado RG" at bounding box center [129, 386] width 97 height 22
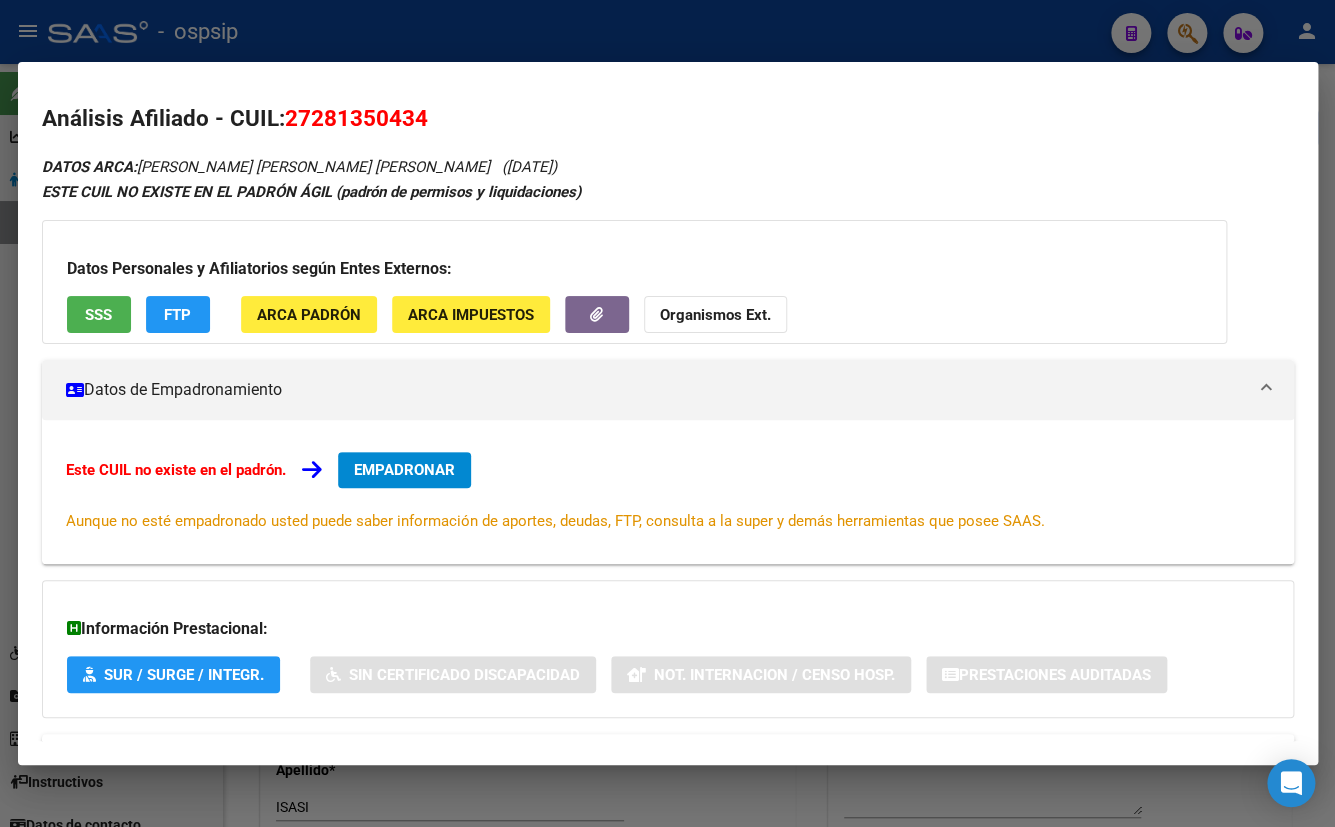
scroll to position [0, 0]
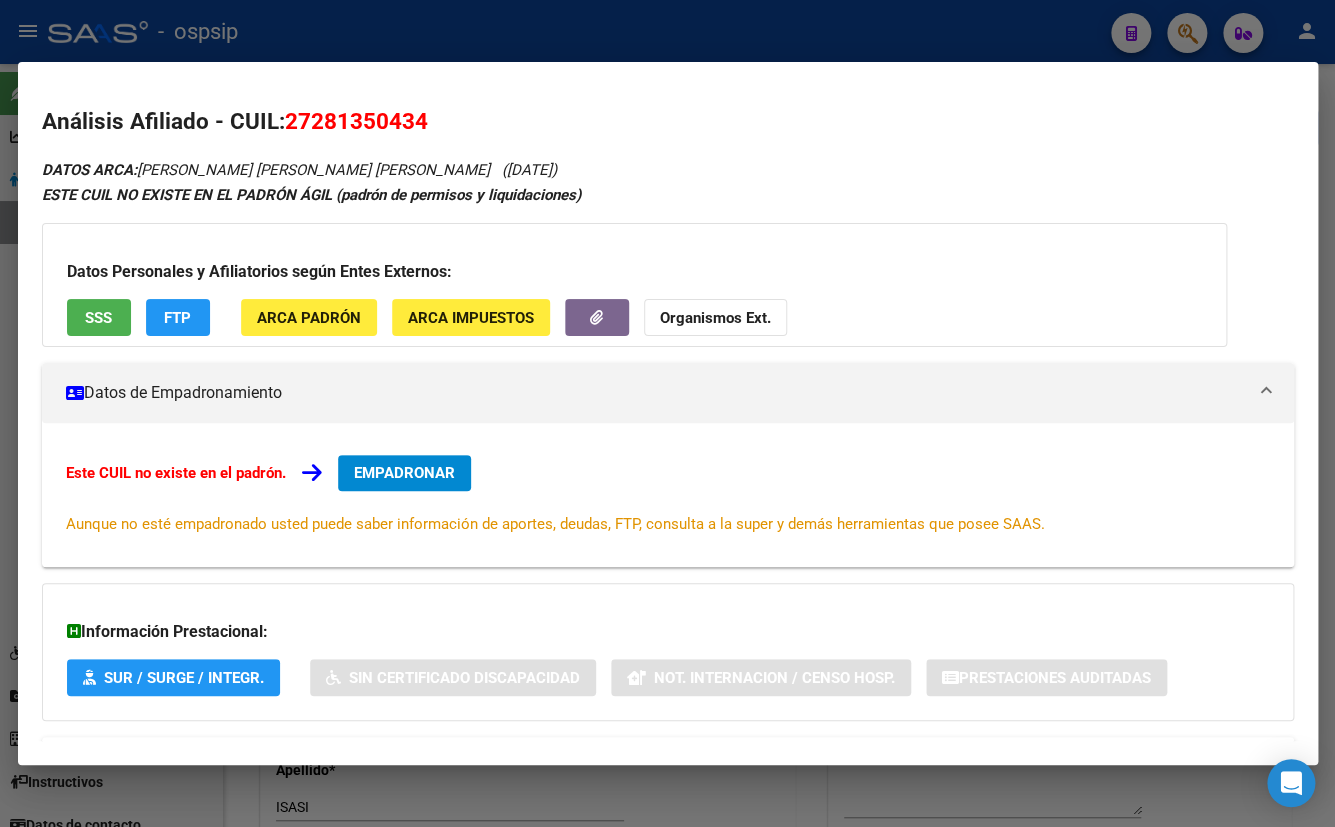
drag, startPoint x: 286, startPoint y: 120, endPoint x: 442, endPoint y: 123, distance: 156.0
click at [442, 123] on h2 "Análisis Afiliado - CUIL: 27281350434" at bounding box center [668, 122] width 1252 height 34
copy span "27281350434"
click at [92, 313] on span "SSS" at bounding box center [98, 318] width 27 height 18
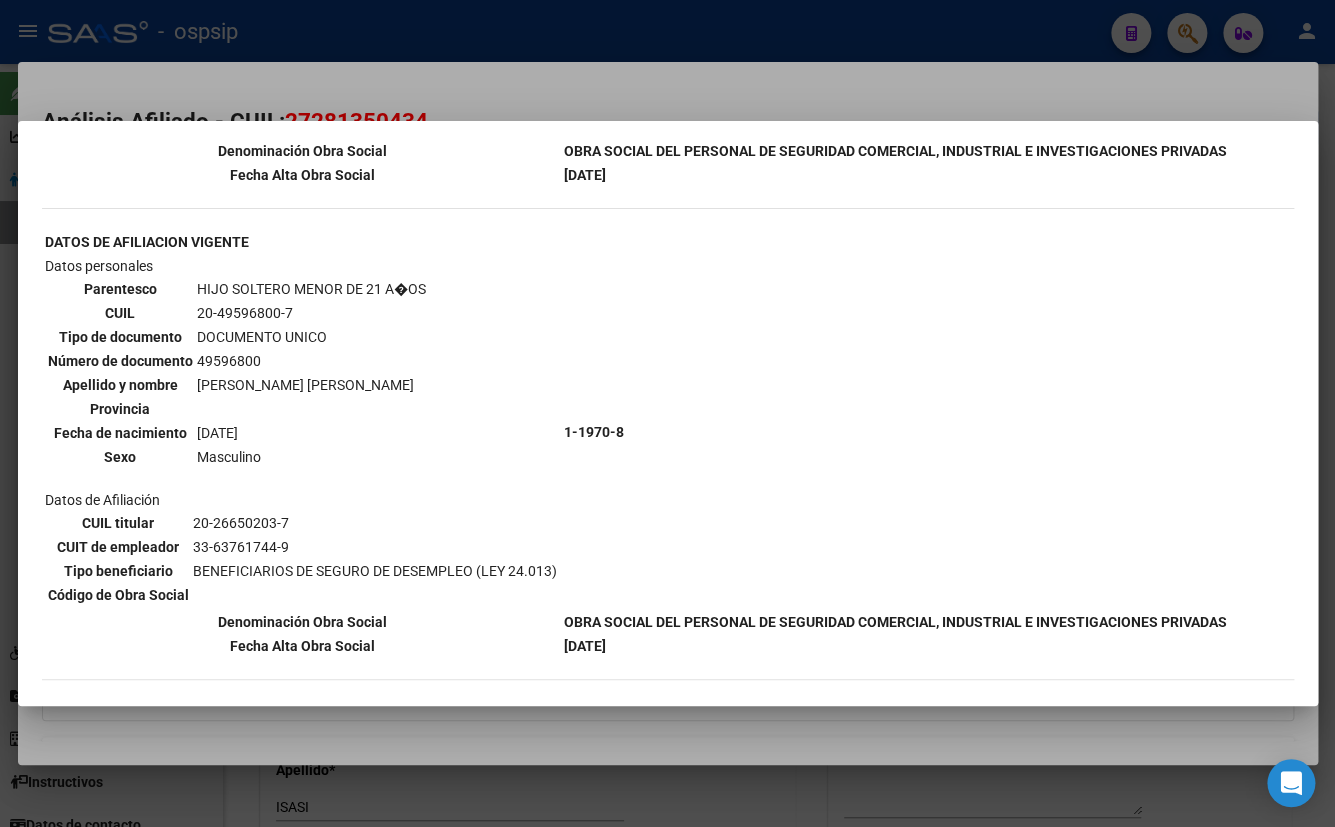
scroll to position [531, 0]
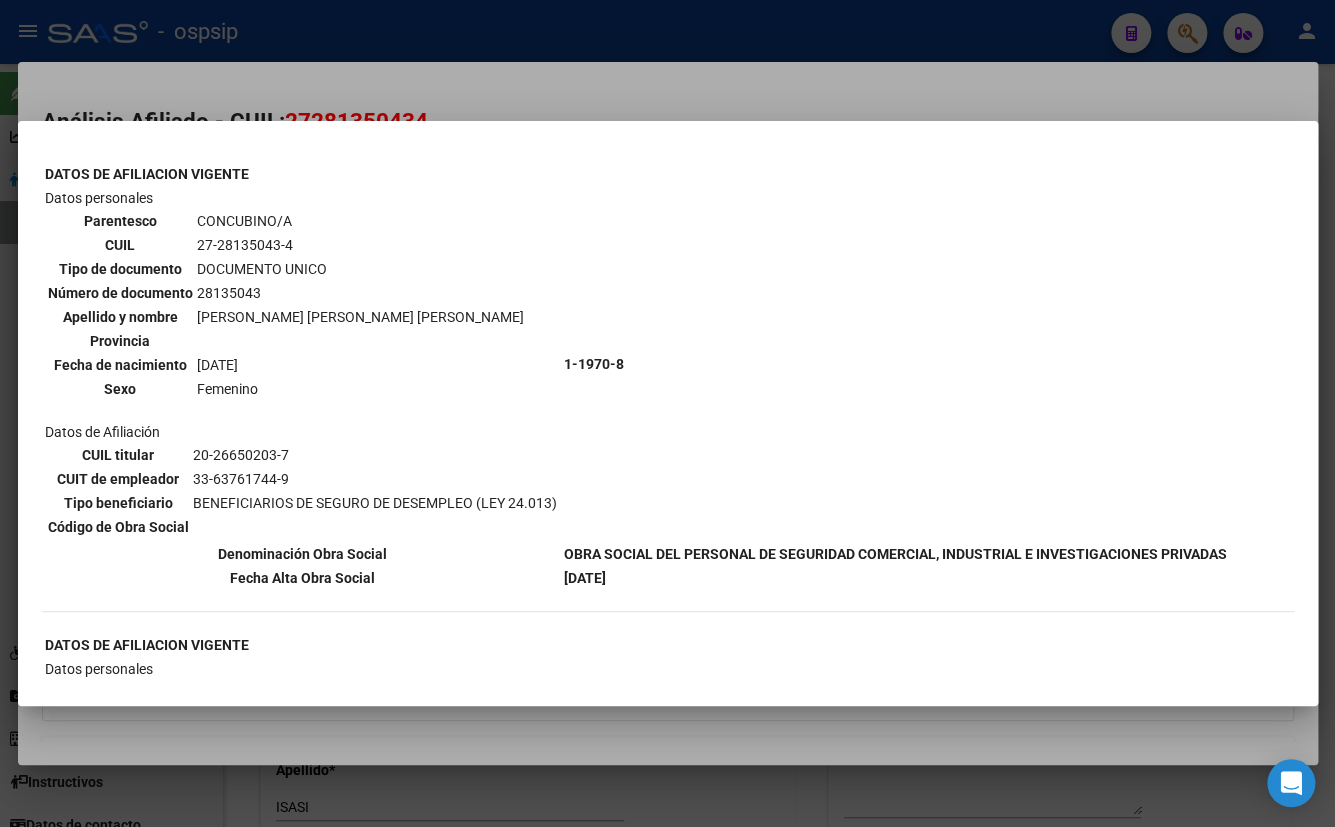
drag, startPoint x: 745, startPoint y: 399, endPoint x: 743, endPoint y: 410, distance: 11.2
click at [746, 397] on td "1-1970-8" at bounding box center [895, 364] width 665 height 354
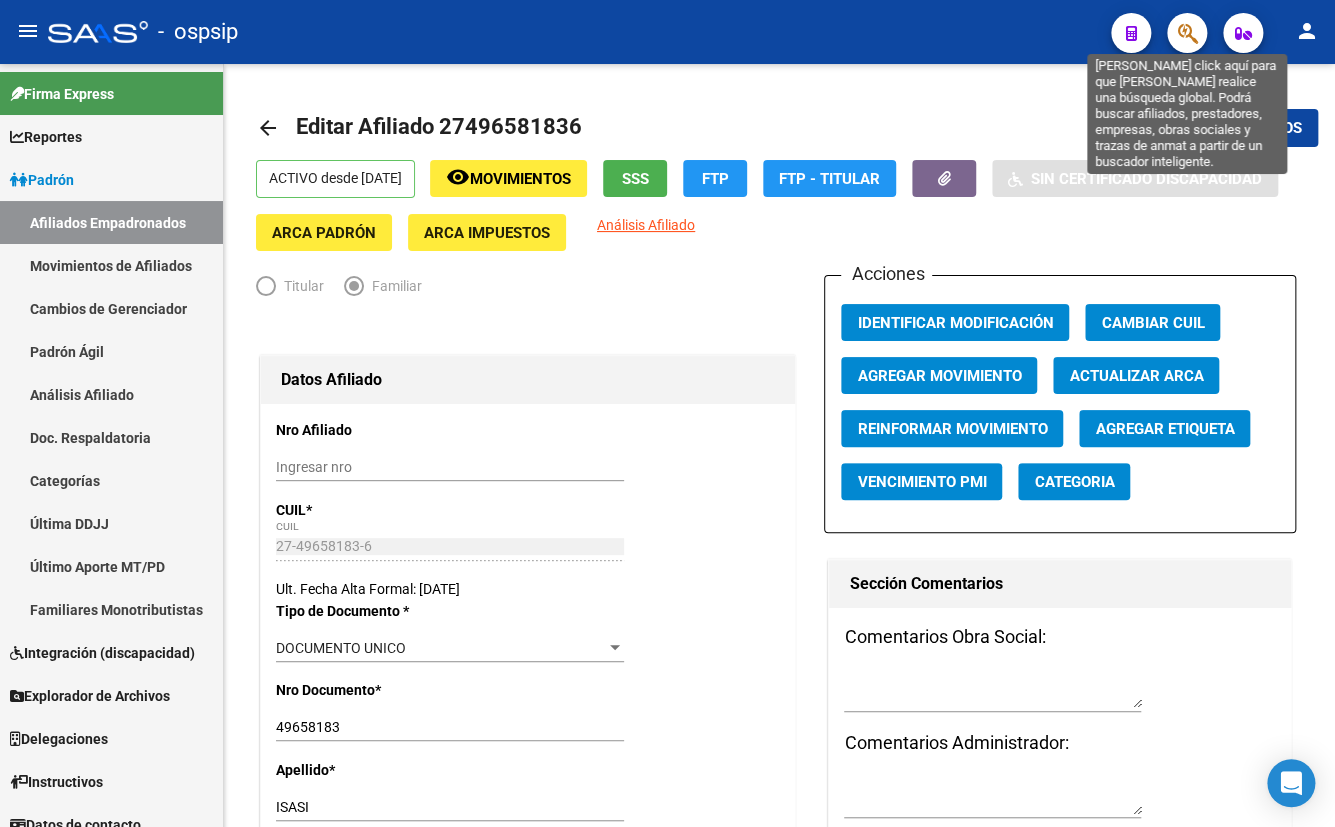
click at [1190, 32] on icon "button" at bounding box center [1187, 33] width 20 height 23
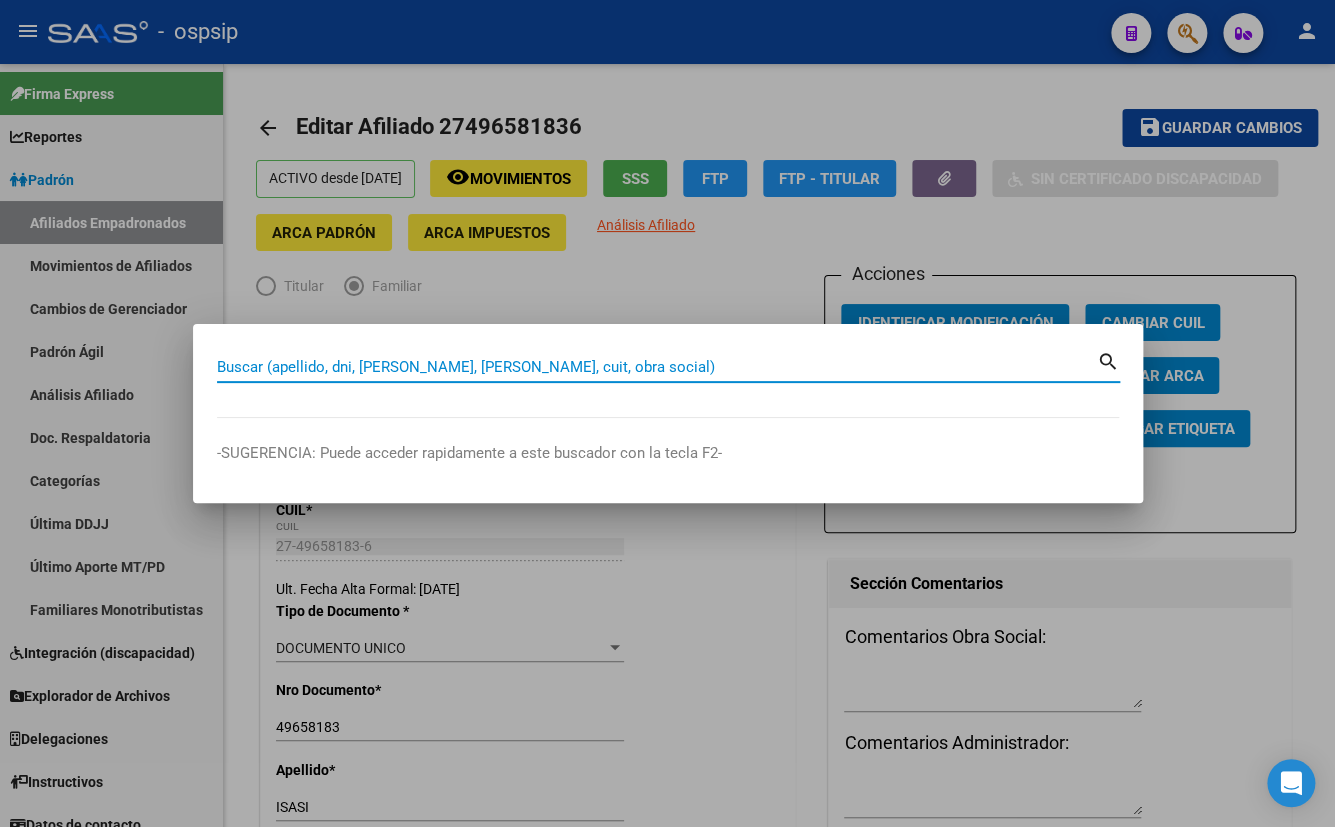
paste input "14.707.820"
click at [303, 362] on input "14707820" at bounding box center [657, 367] width 880 height 18
type input "14707820"
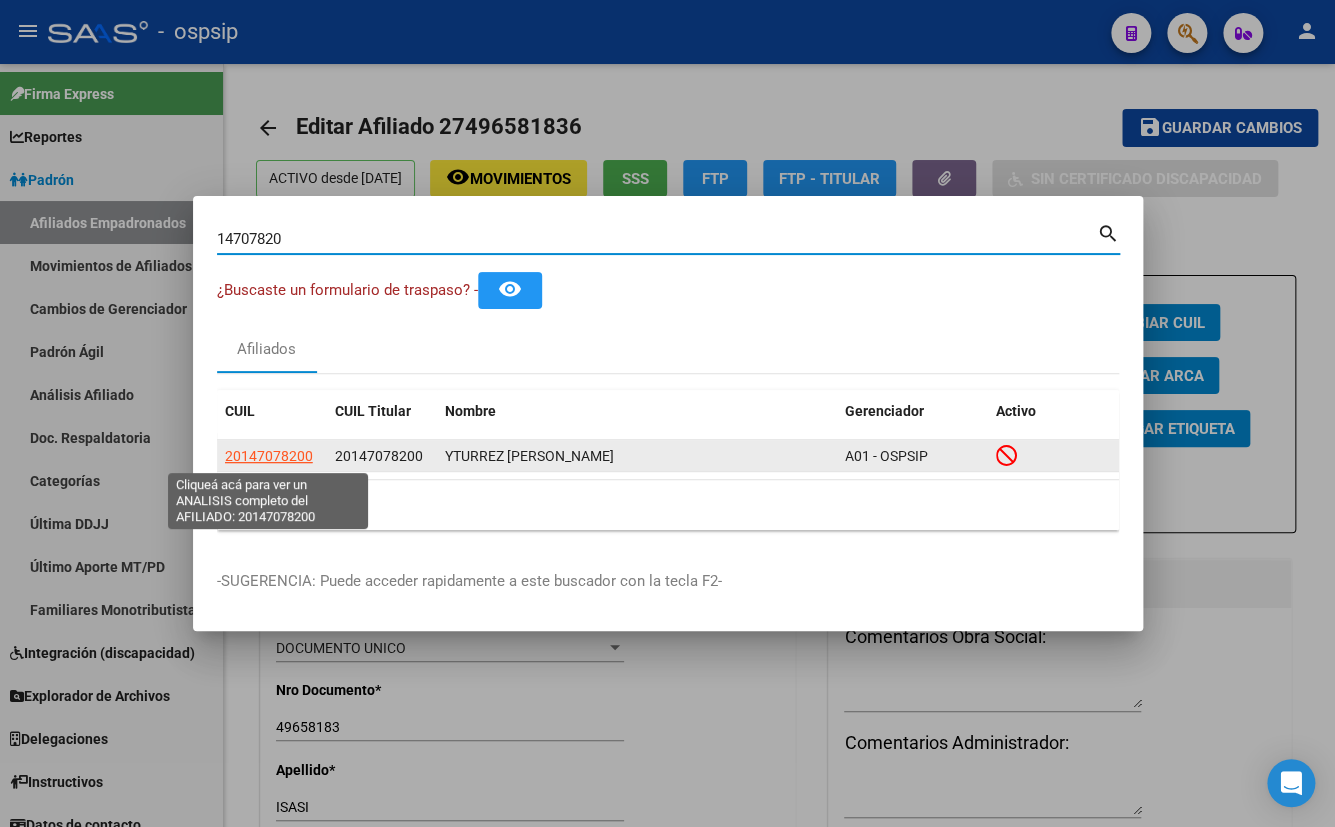
click at [239, 455] on span "20147078200" at bounding box center [269, 456] width 88 height 16
type textarea "20147078200"
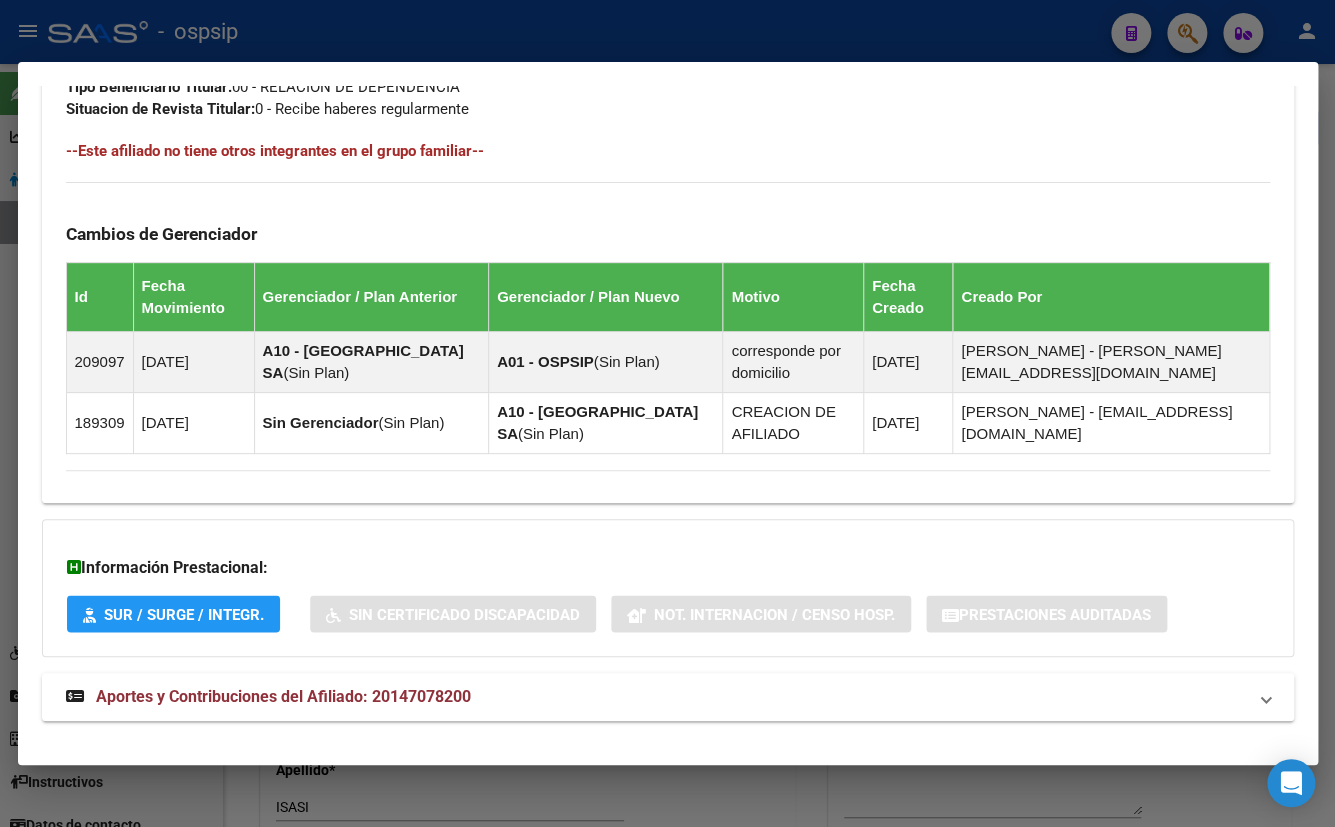
scroll to position [1053, 0]
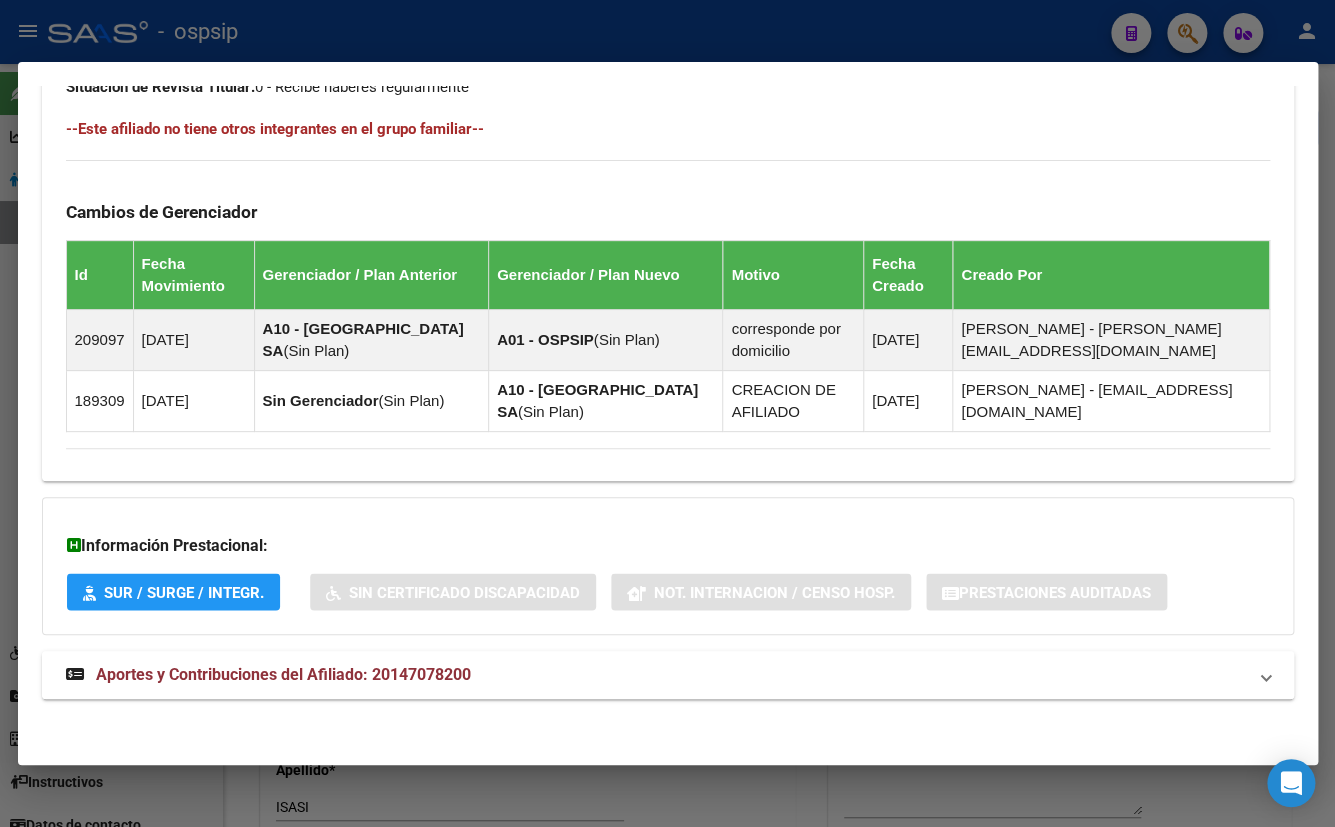
click at [359, 680] on span "Aportes y Contribuciones del Afiliado: 20147078200" at bounding box center [283, 674] width 375 height 19
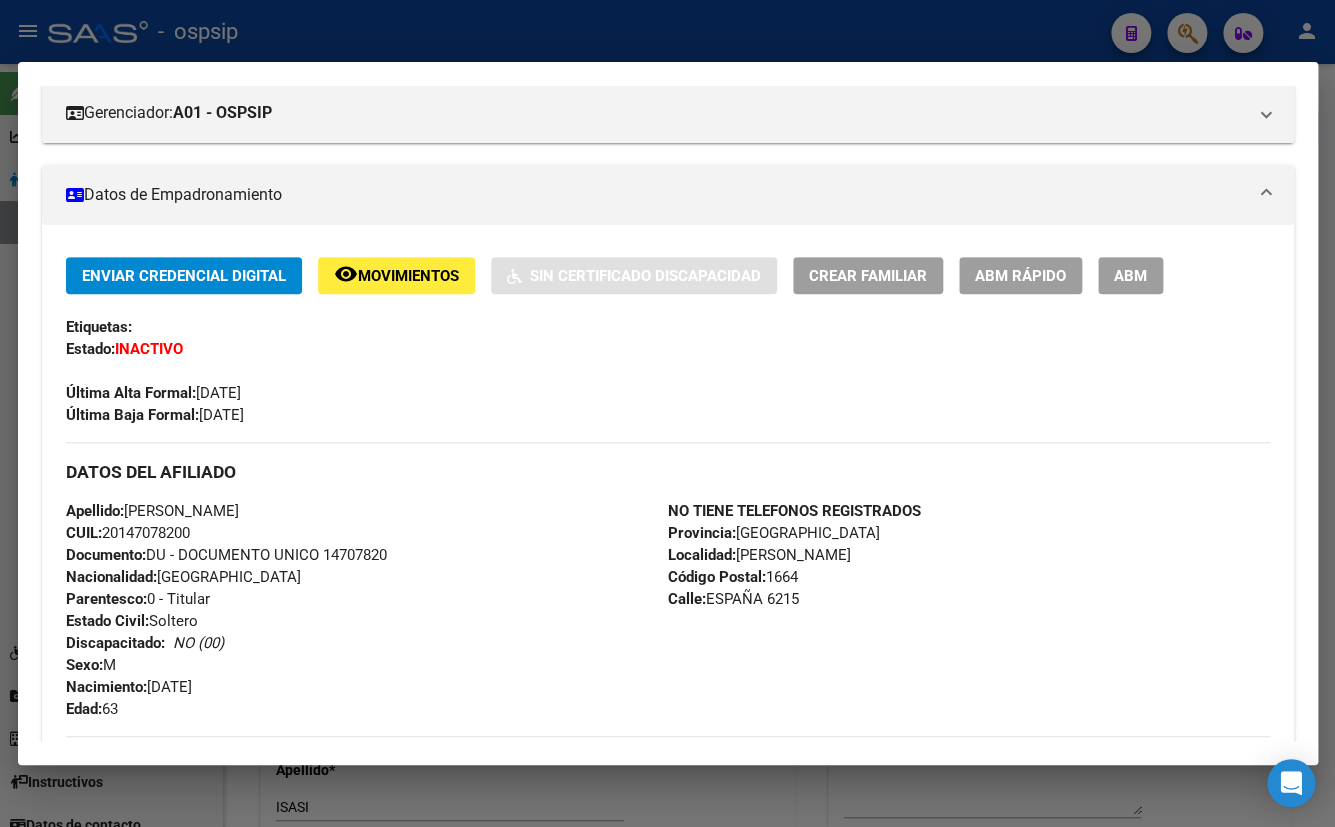
scroll to position [0, 0]
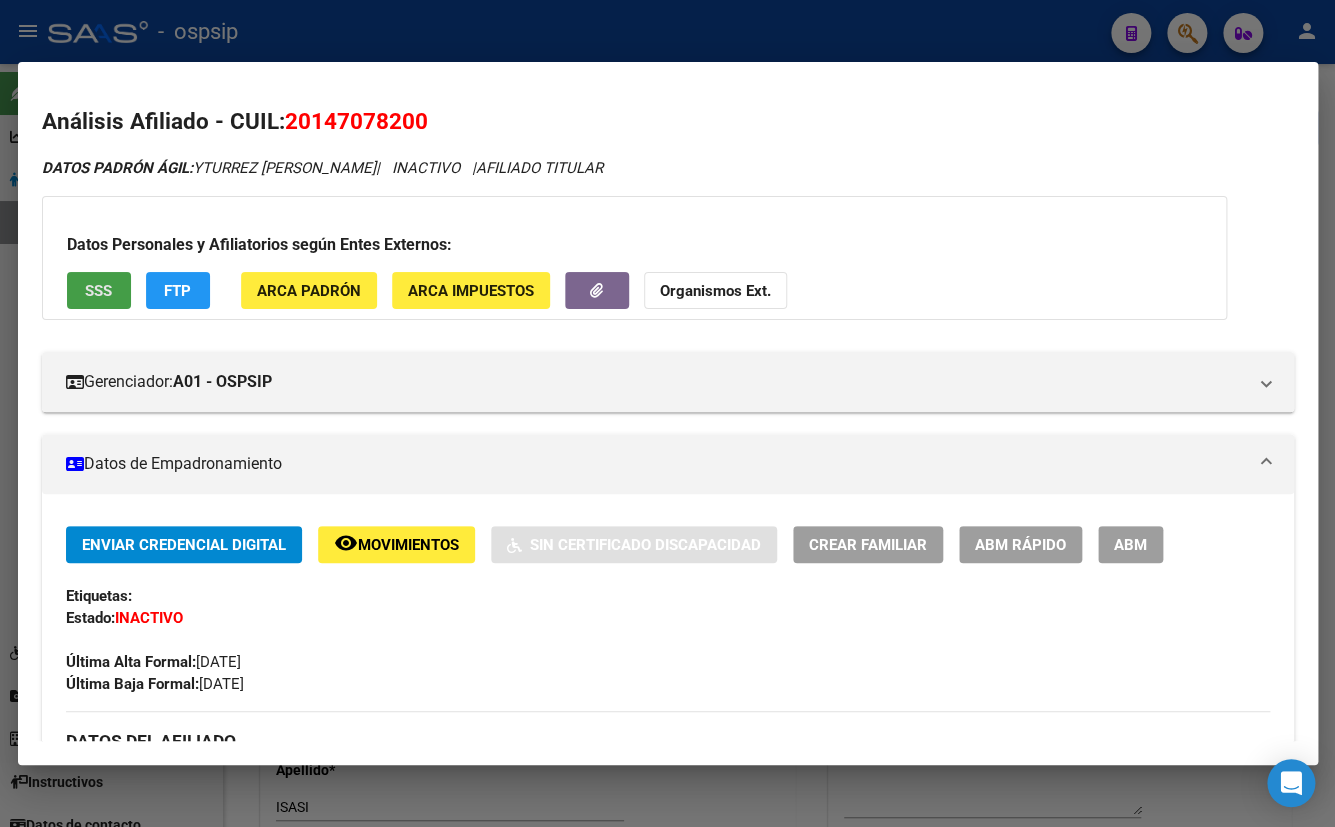
click at [85, 290] on span "SSS" at bounding box center [98, 291] width 27 height 18
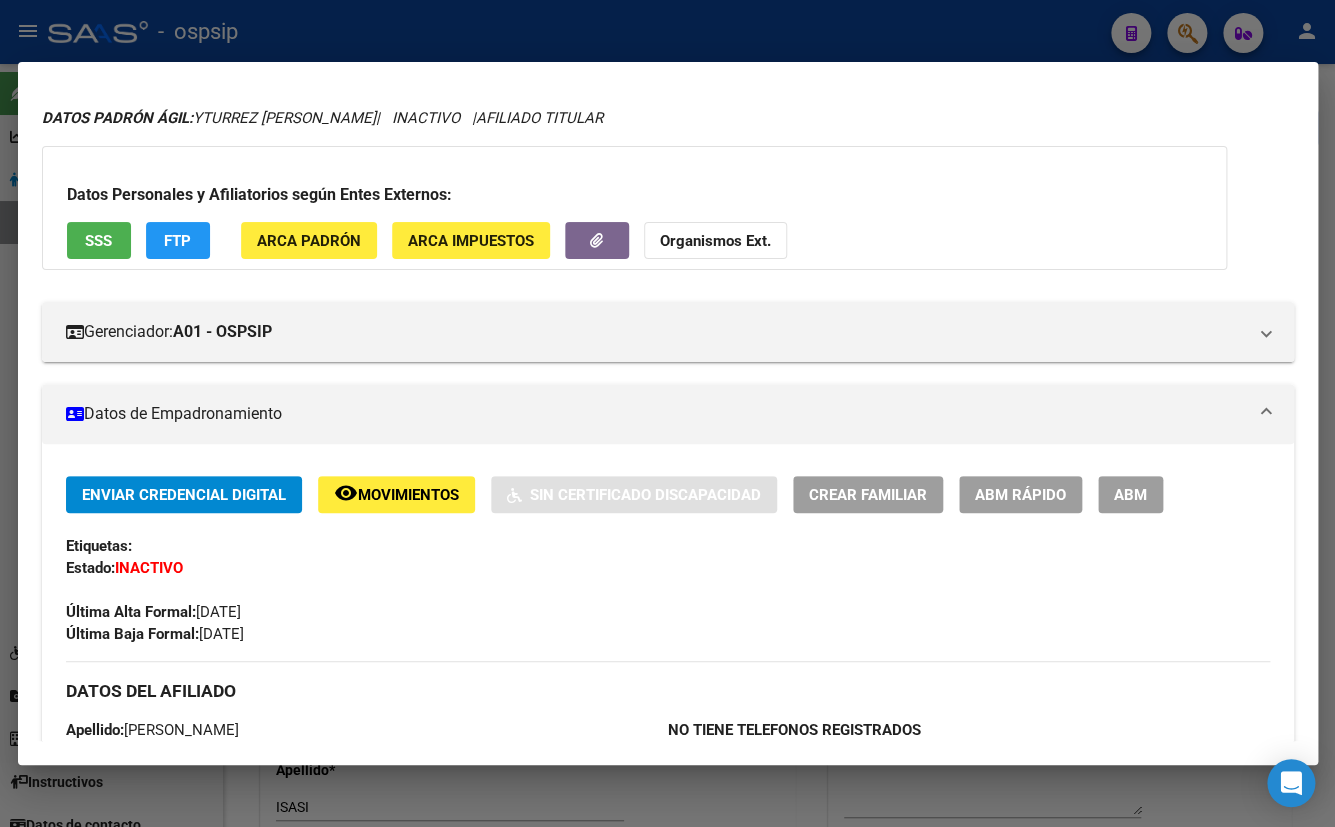
scroll to position [90, 0]
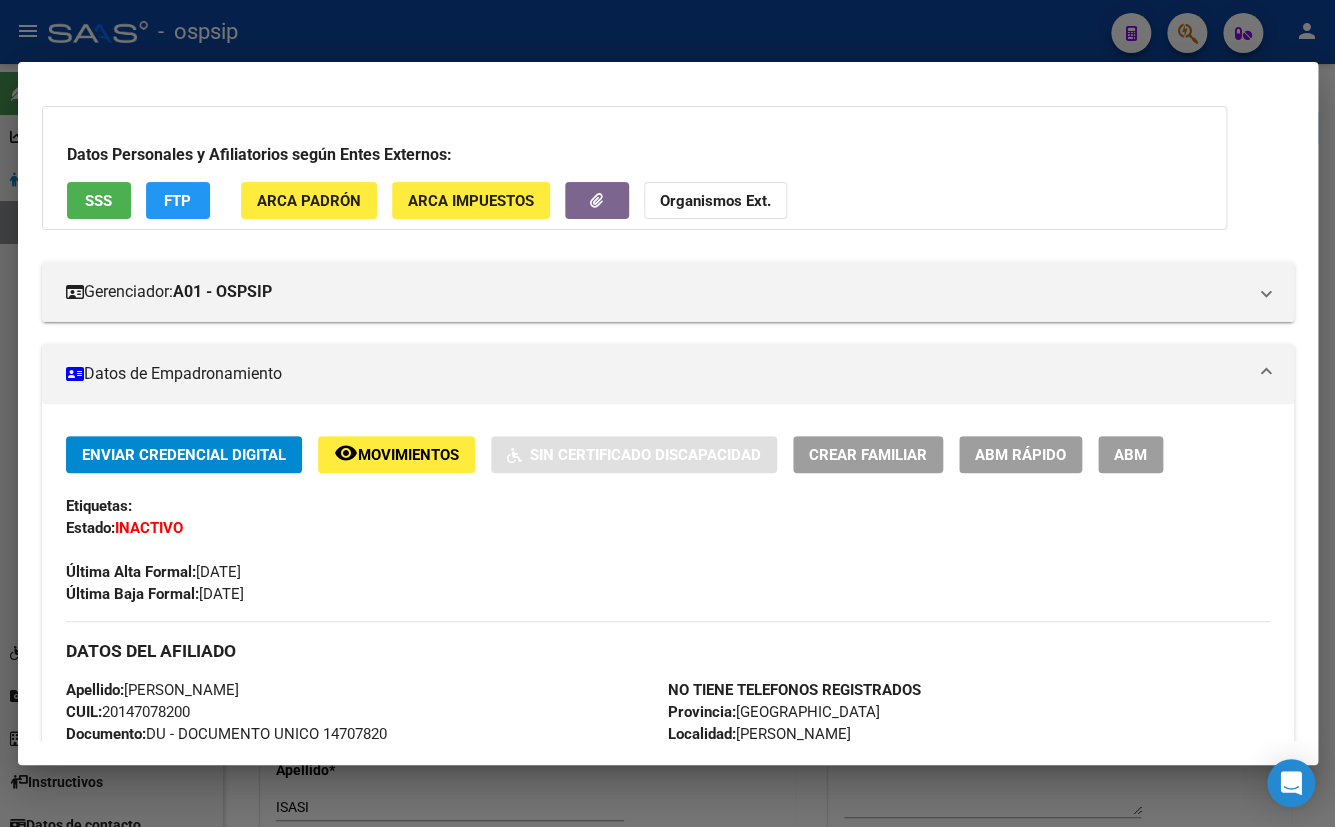
click at [854, 160] on h3 "Datos Personales y Afiliatorios según Entes Externos:" at bounding box center [634, 155] width 1135 height 24
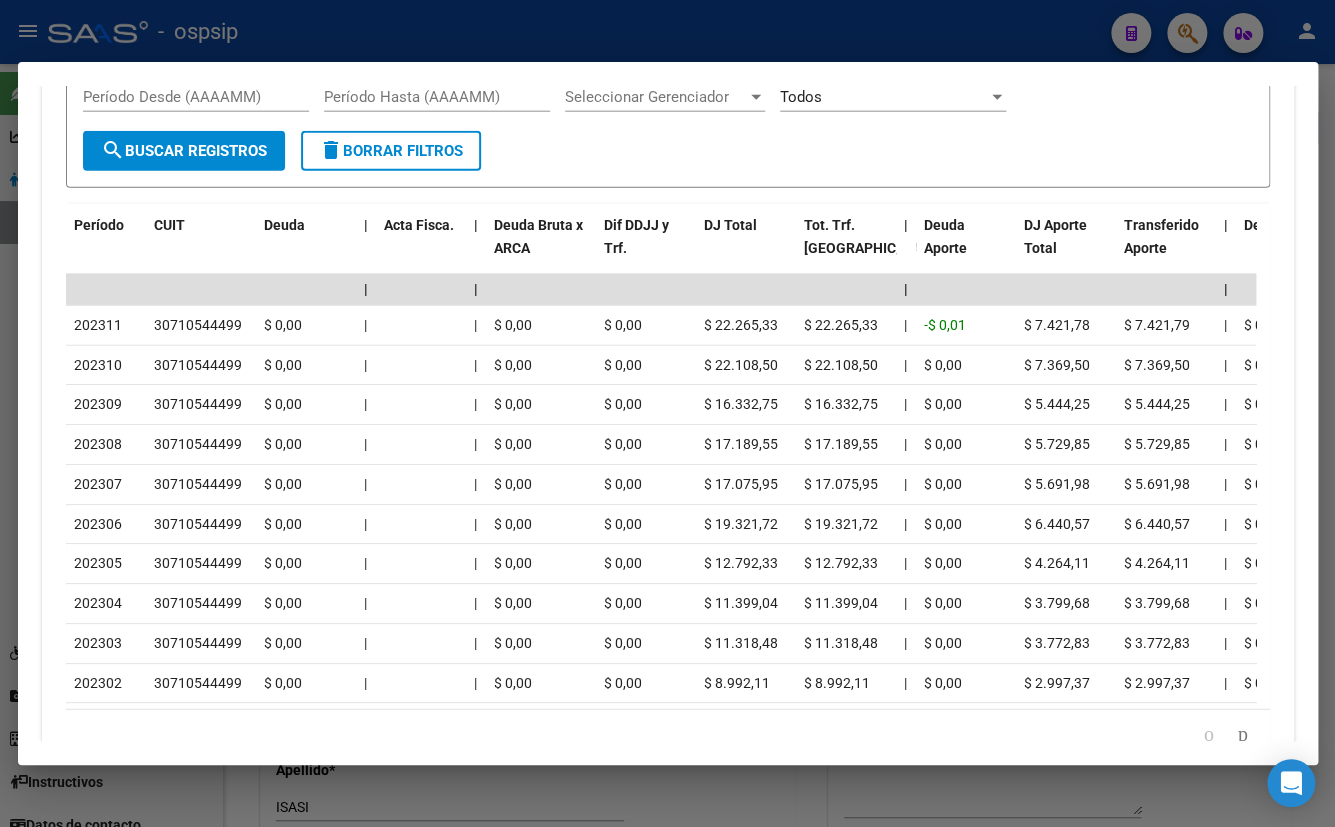
scroll to position [2021, 0]
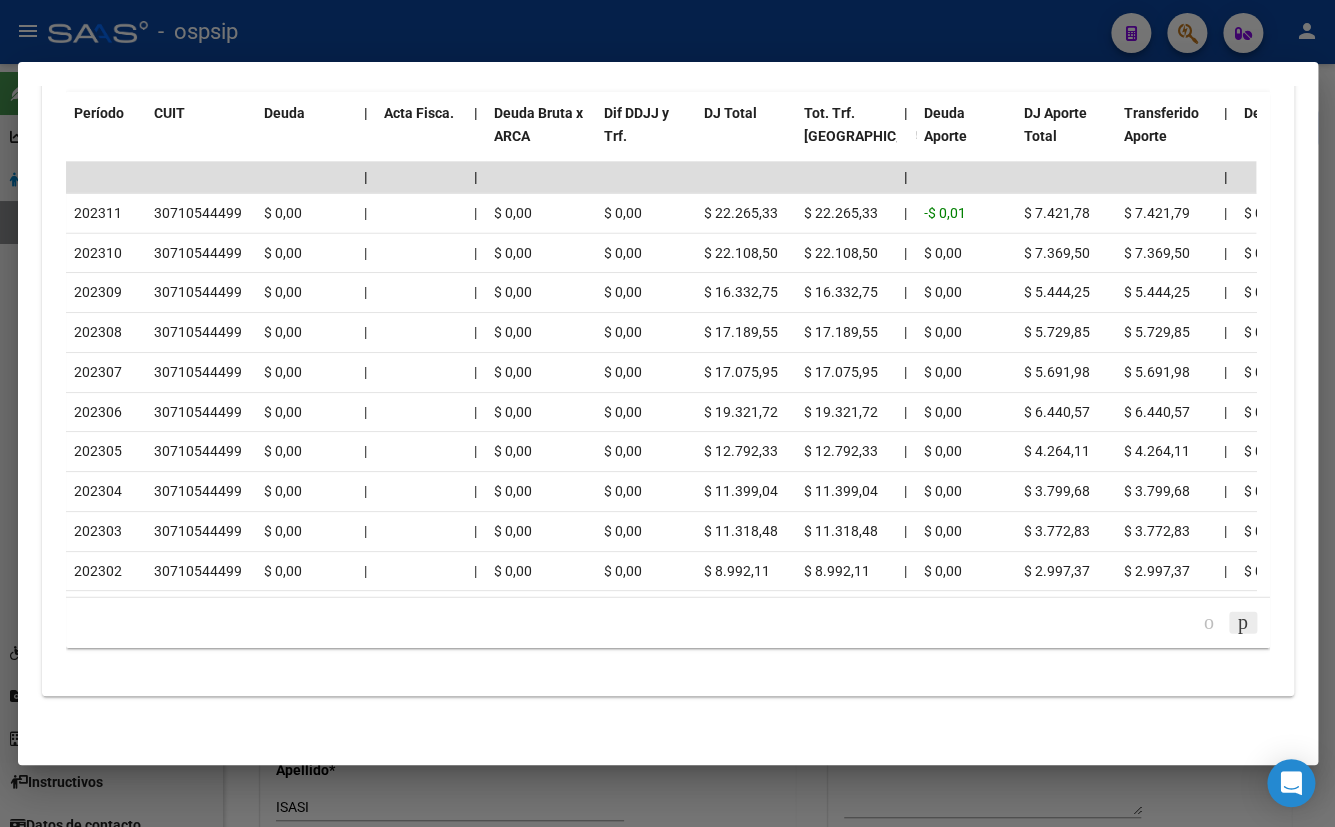
click at [1235, 624] on icon "go to next page" at bounding box center [1243, 622] width 16 height 24
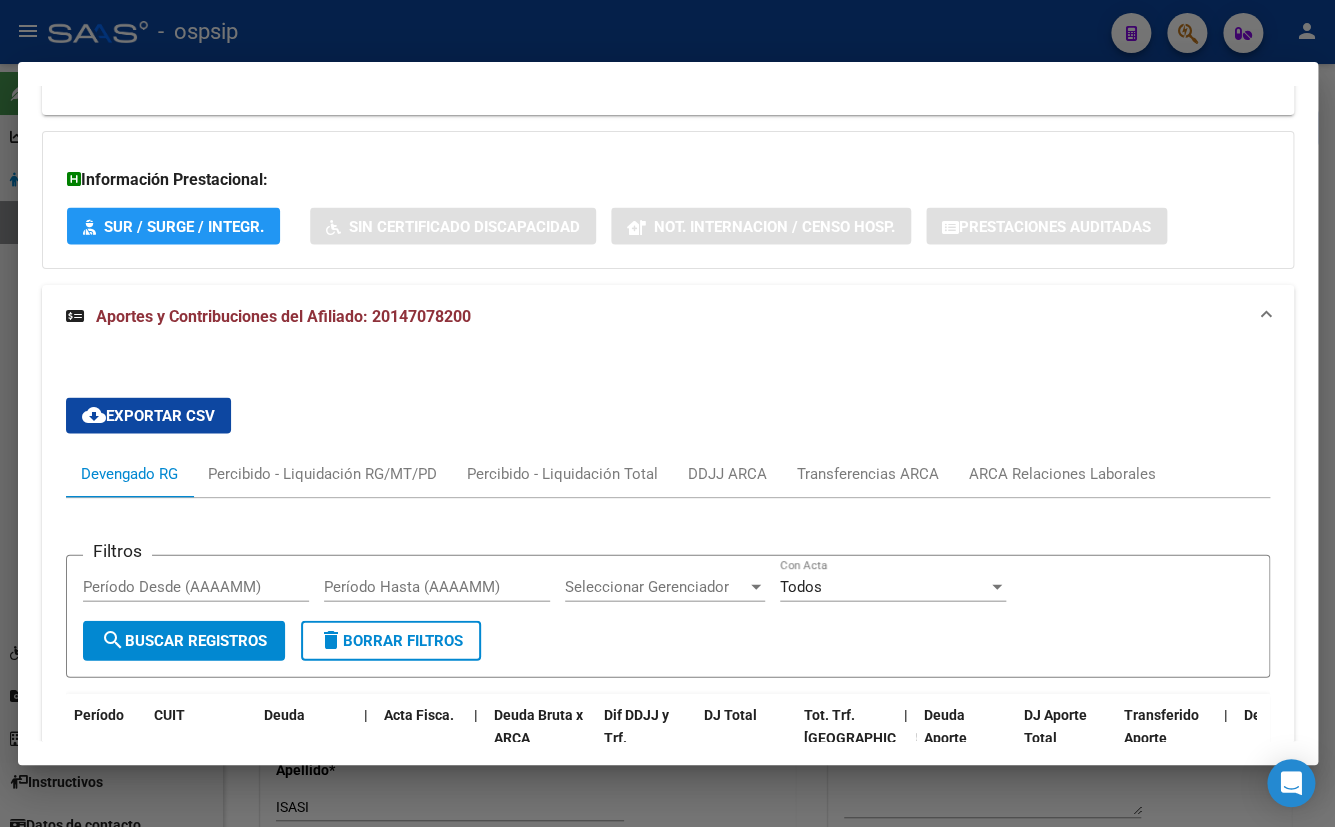
scroll to position [1749, 0]
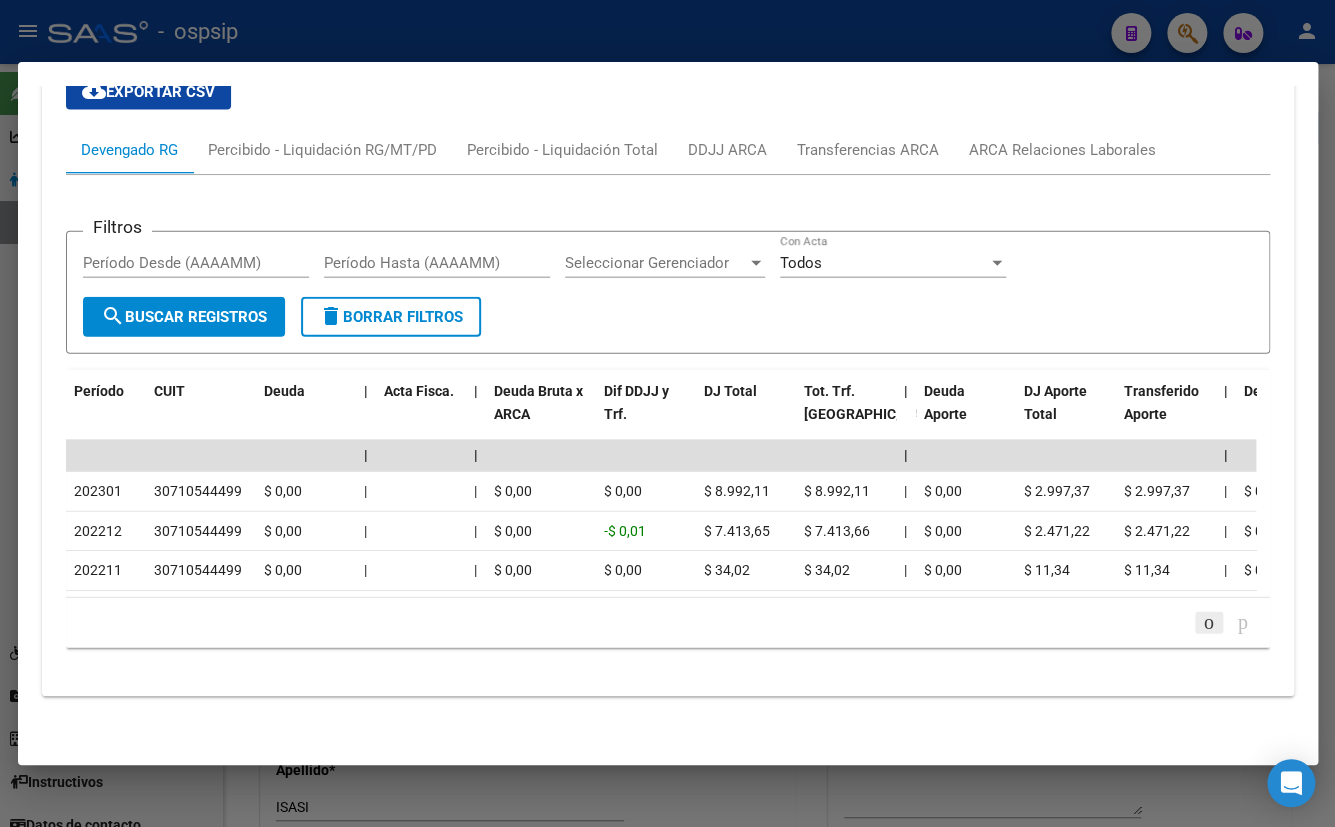
click at [1201, 620] on icon "go to previous page" at bounding box center [1209, 622] width 16 height 24
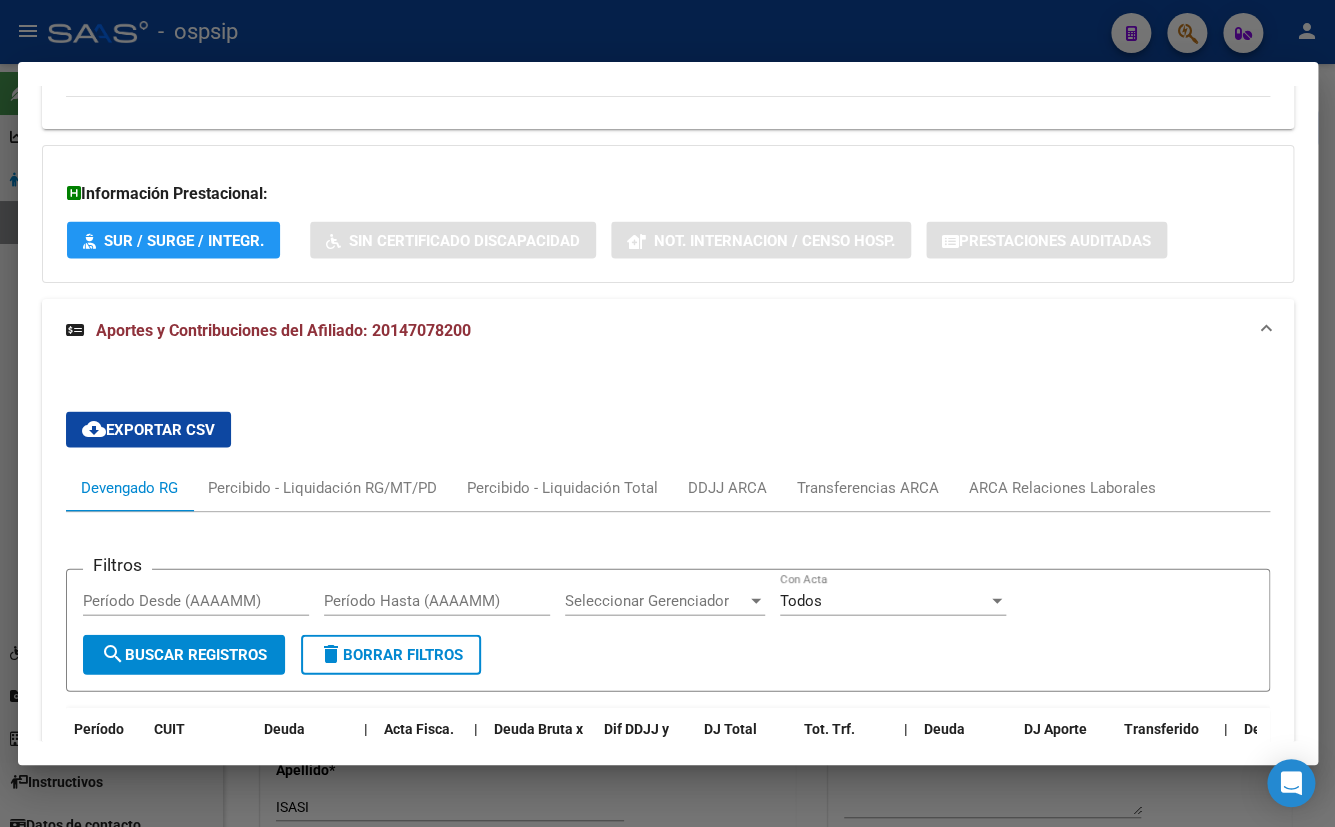
scroll to position [1294, 0]
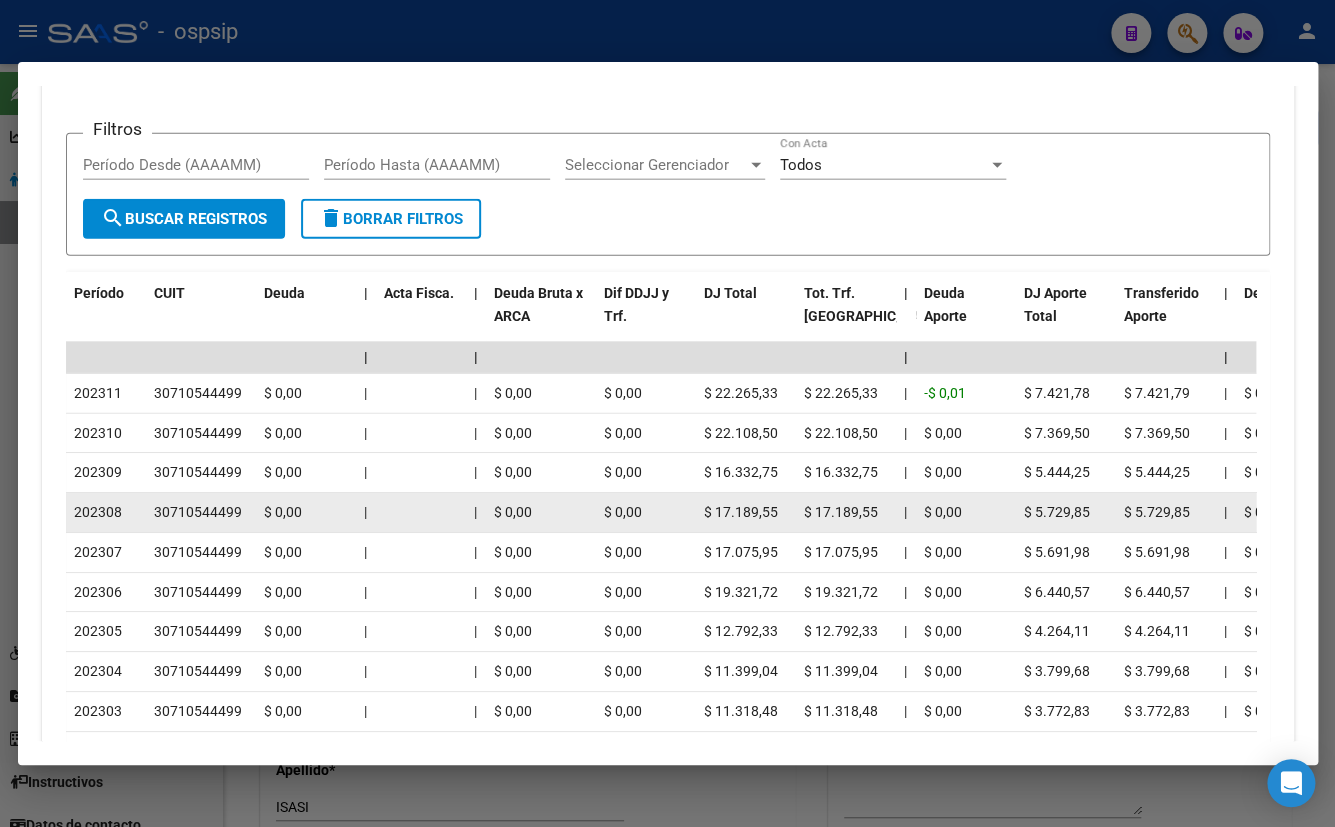
scroll to position [2021, 0]
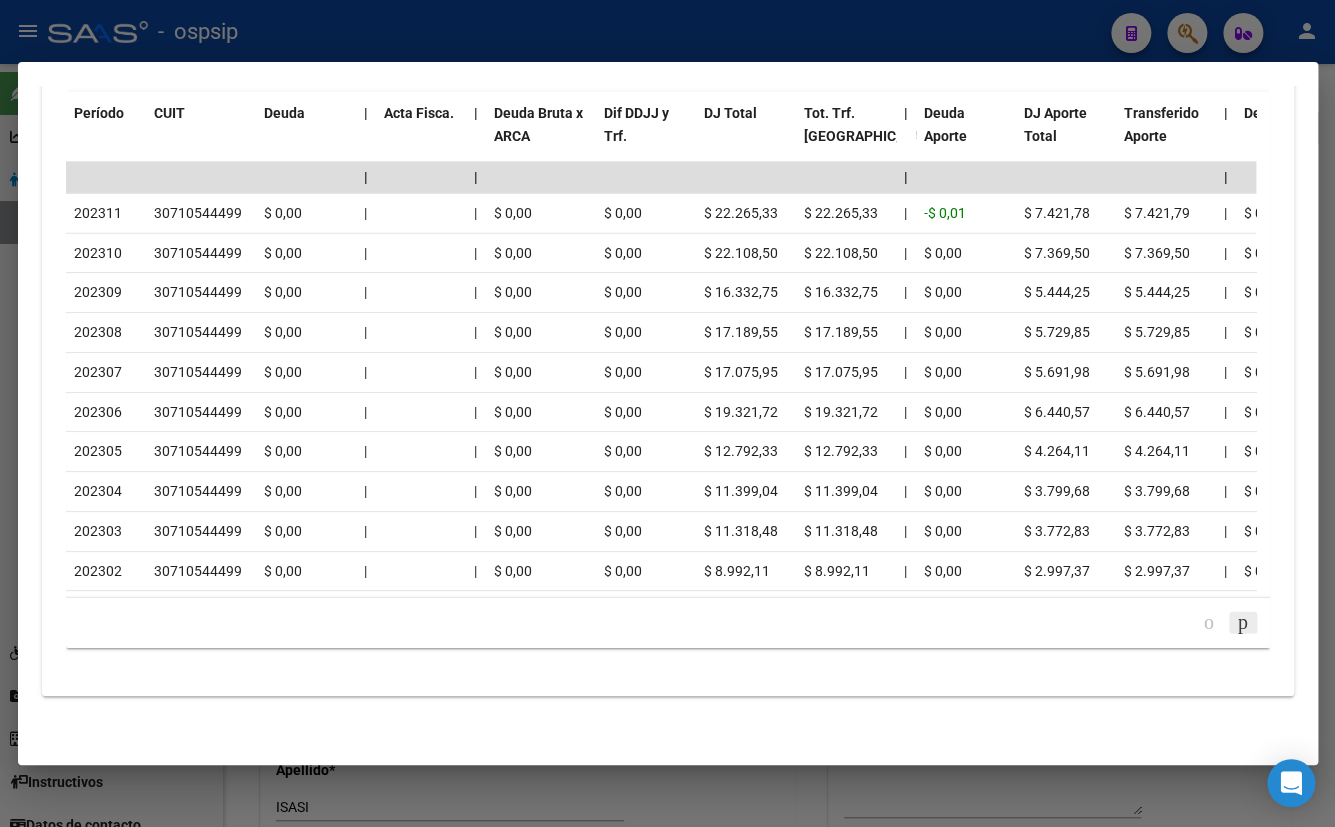
click at [1235, 620] on icon "go to next page" at bounding box center [1243, 622] width 16 height 24
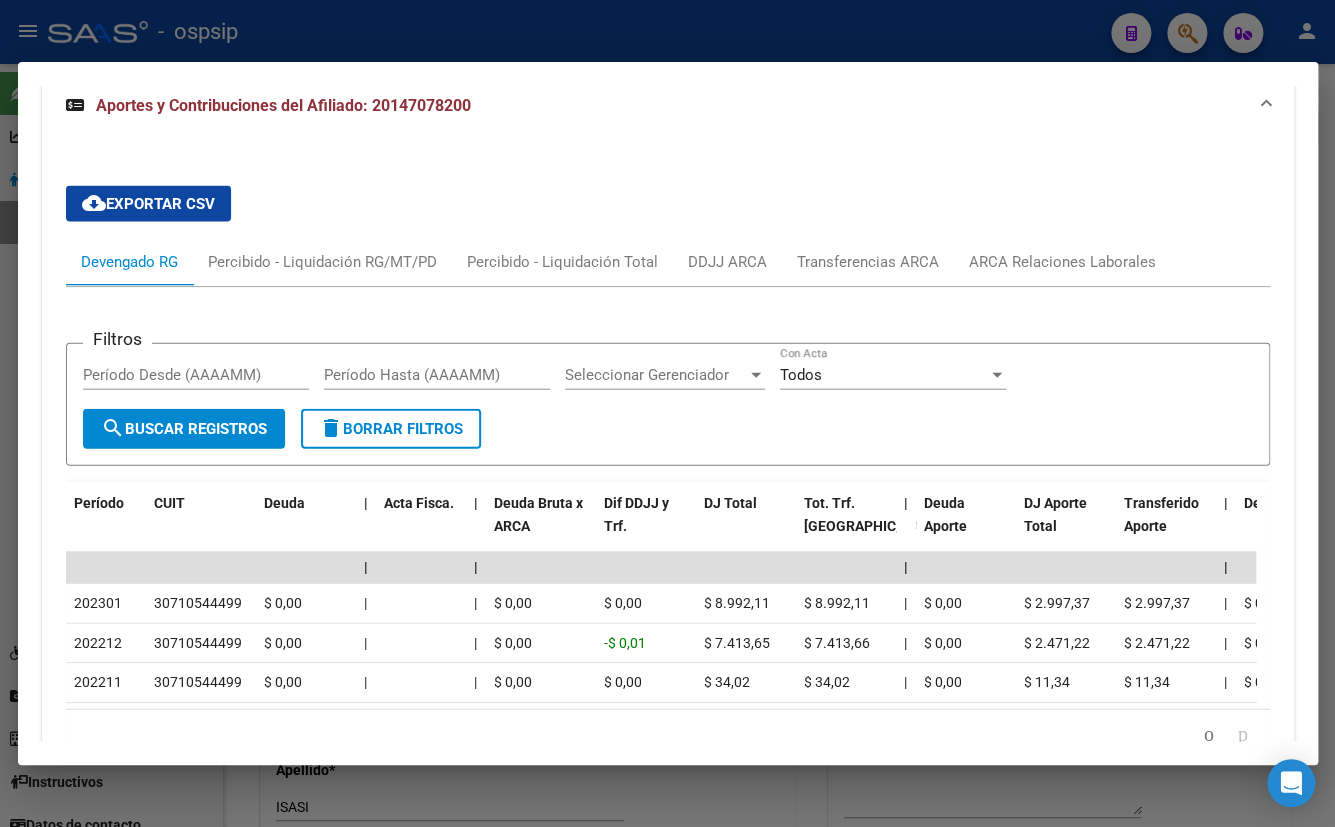
scroll to position [1749, 0]
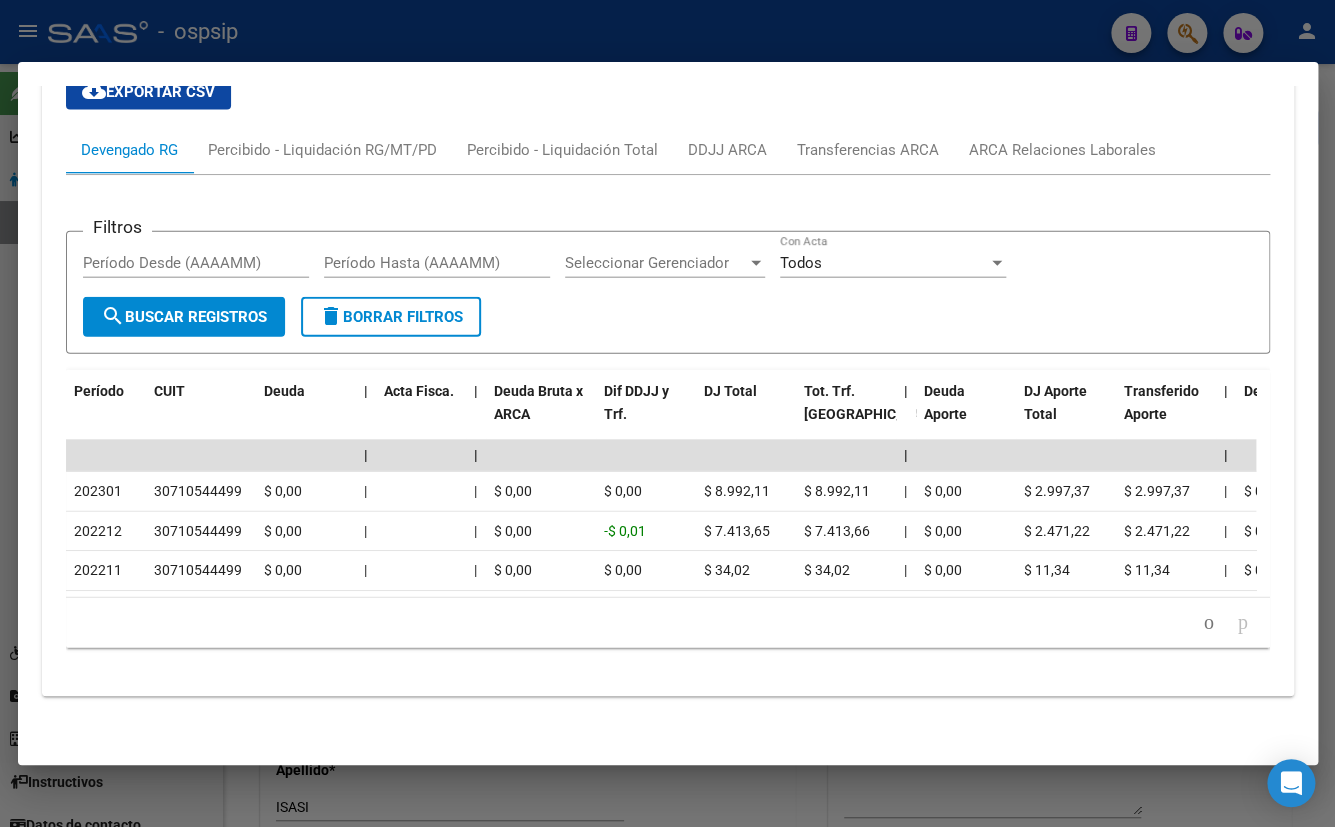
click at [389, 630] on datatable-pager "1 2" at bounding box center [668, 623] width 1184 height 34
click at [1201, 626] on icon "go to previous page" at bounding box center [1209, 622] width 16 height 24
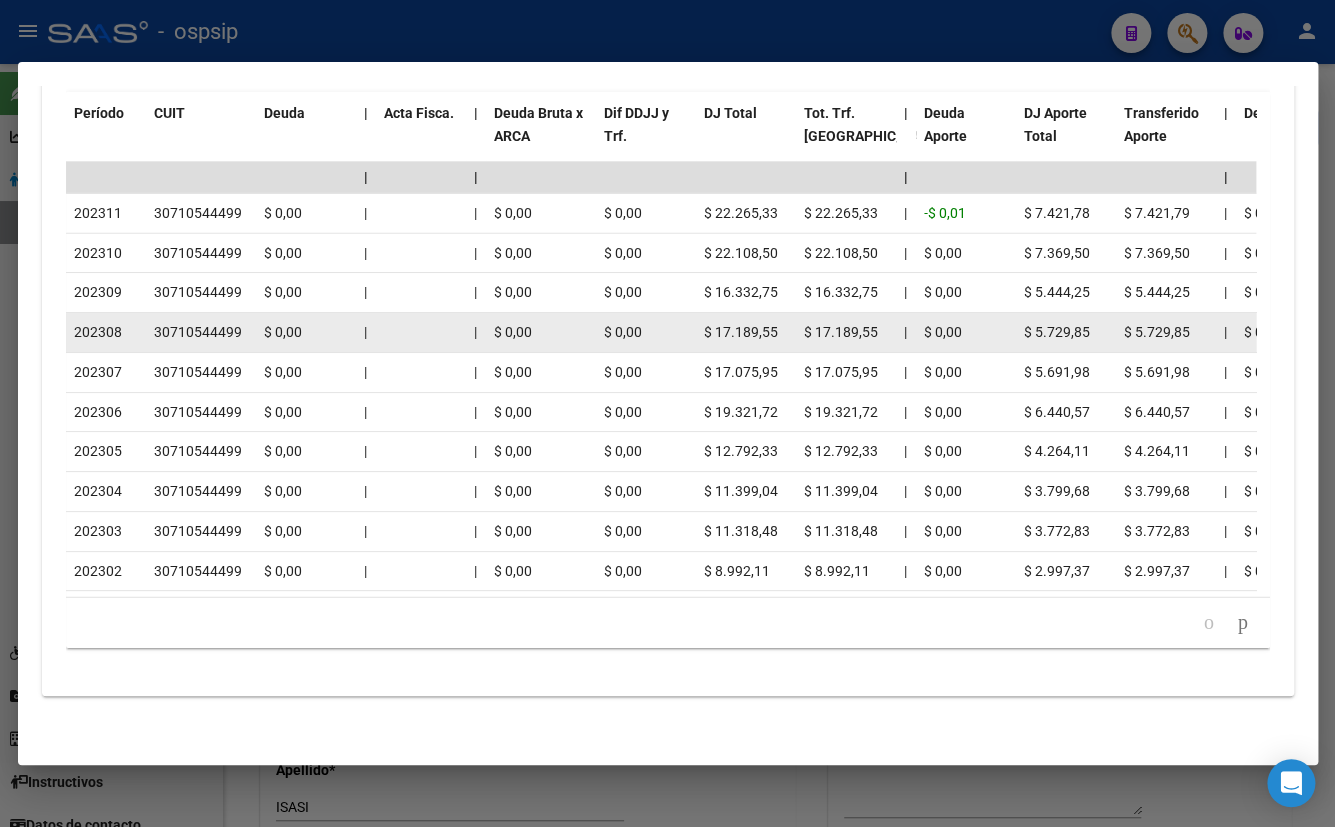
scroll to position [1385, 0]
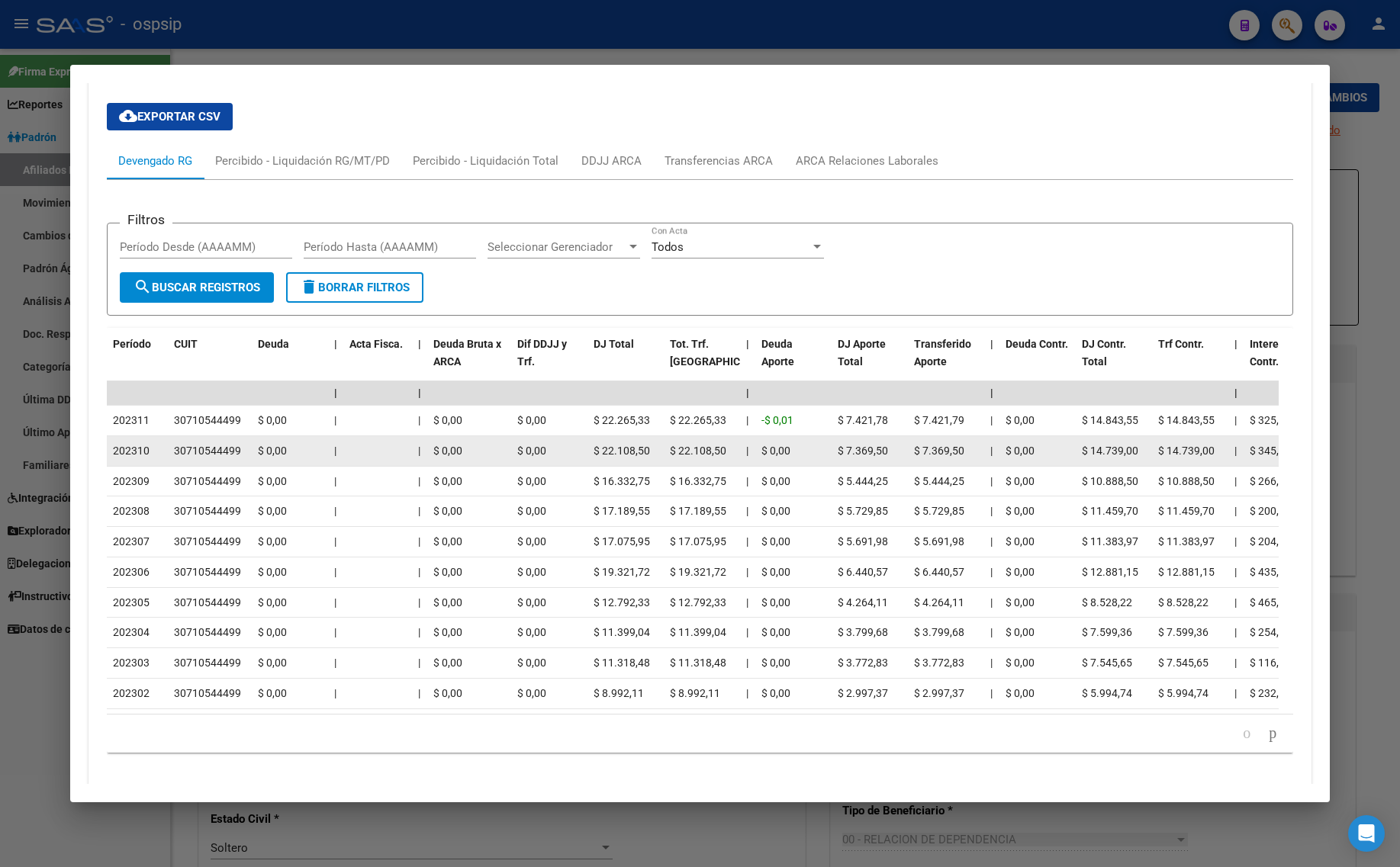
scroll to position [1302, 0]
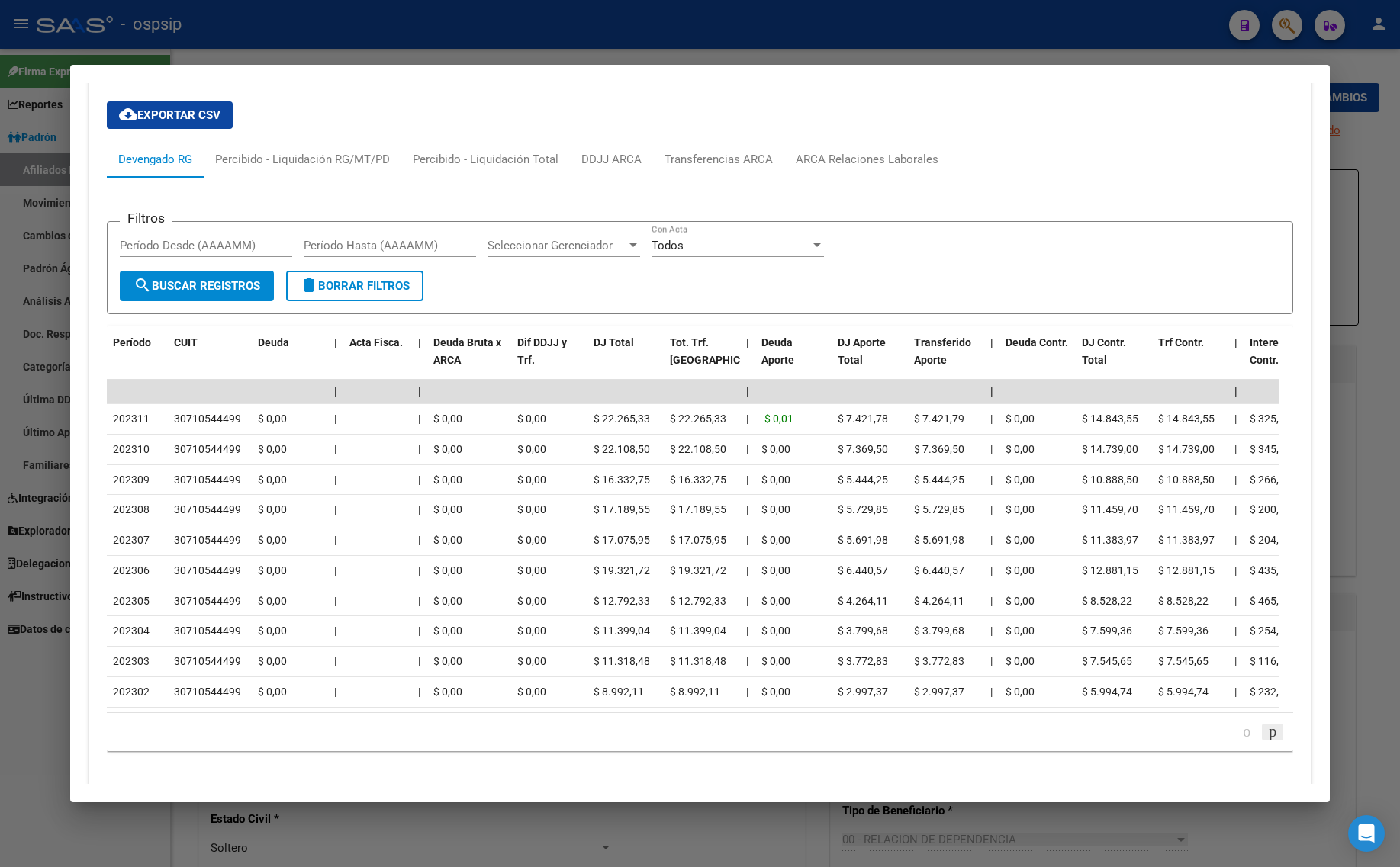
click at [1018, 630] on icon "go to next page" at bounding box center [1273, 731] width 12 height 18
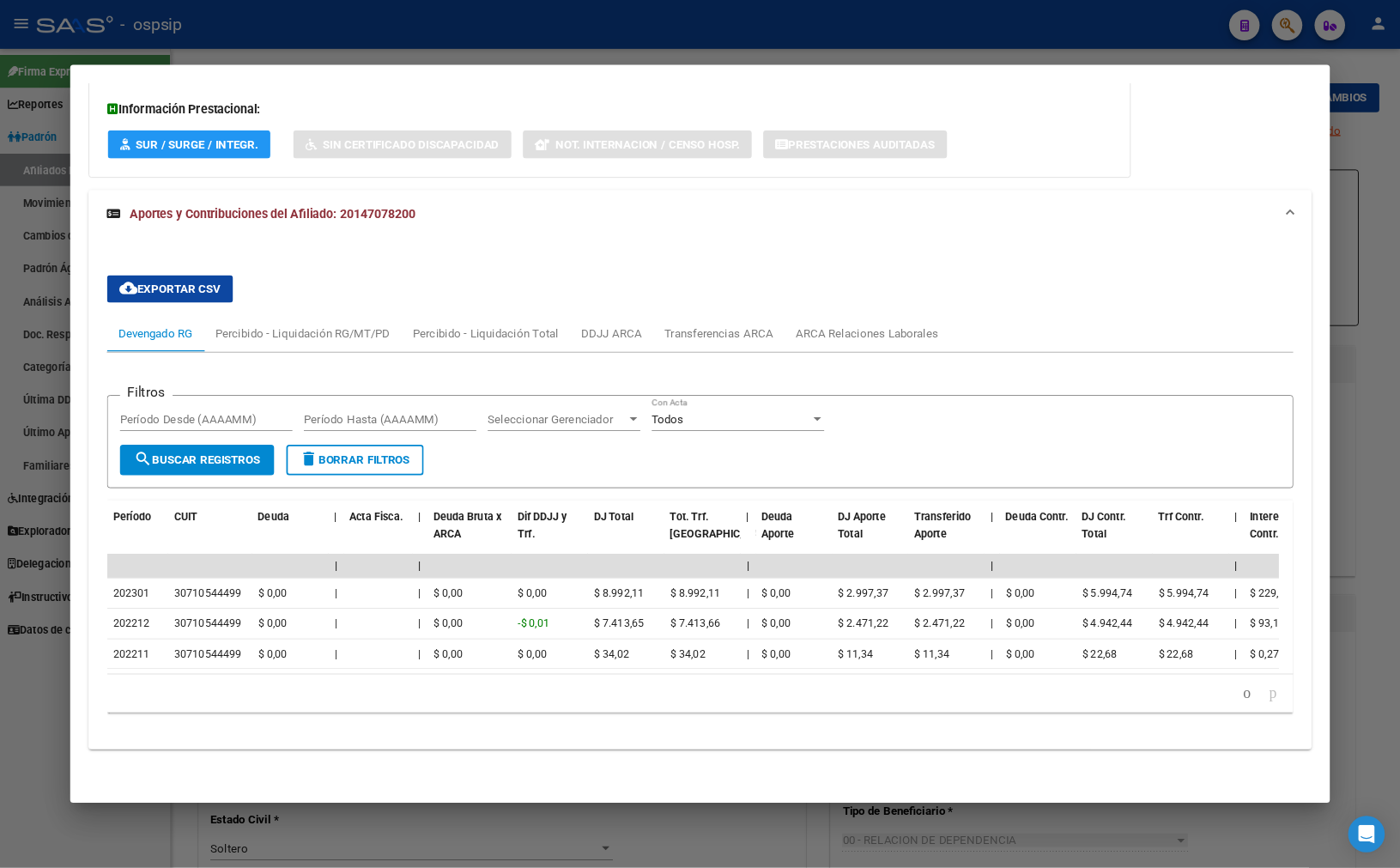
scroll to position [1229, 0]
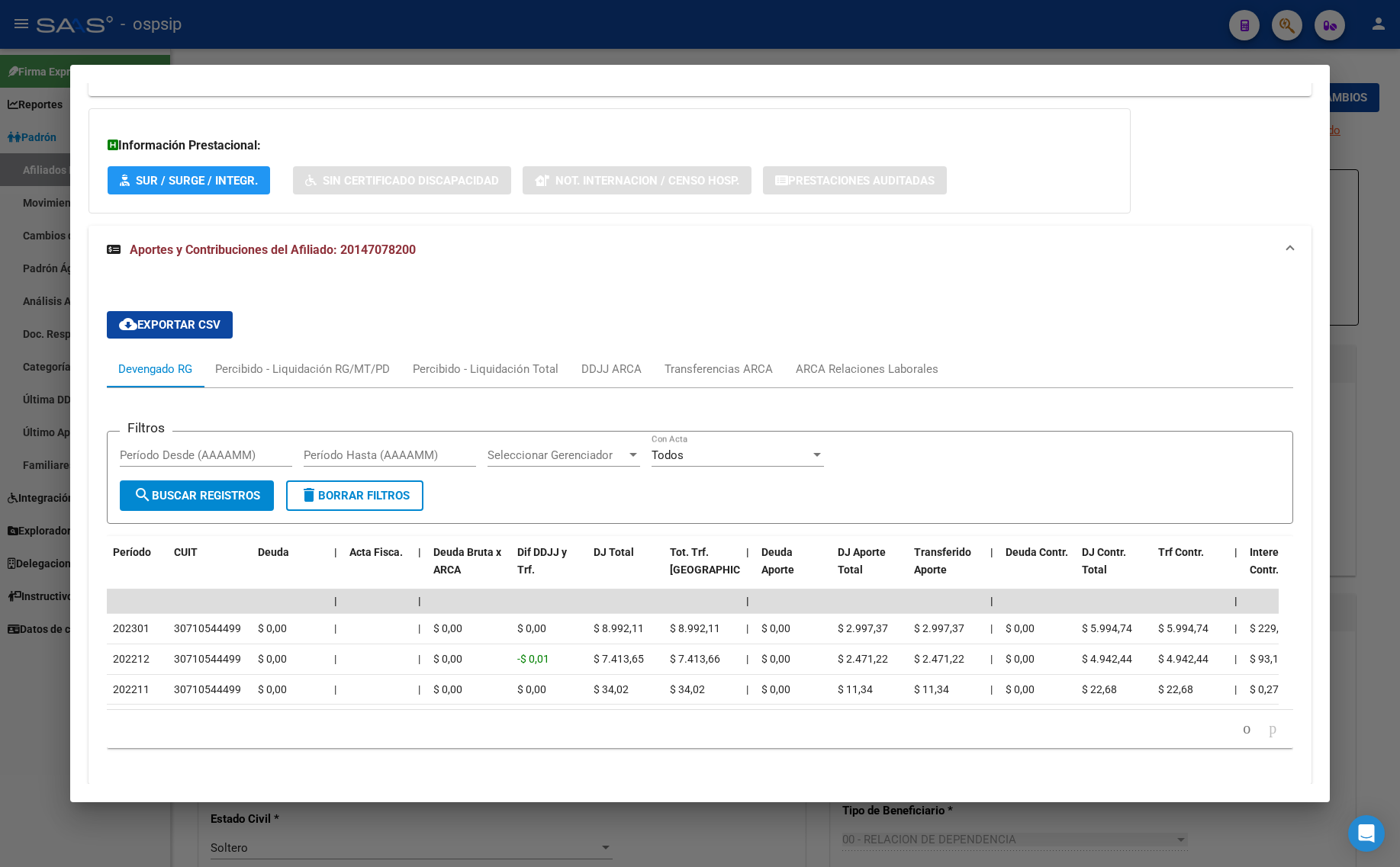
click at [497, 275] on div "cloud_download Exportar CSV Devengado RG Percibido - Liquidación RG/MT/PD Perci…" at bounding box center [700, 530] width 1224 height 511
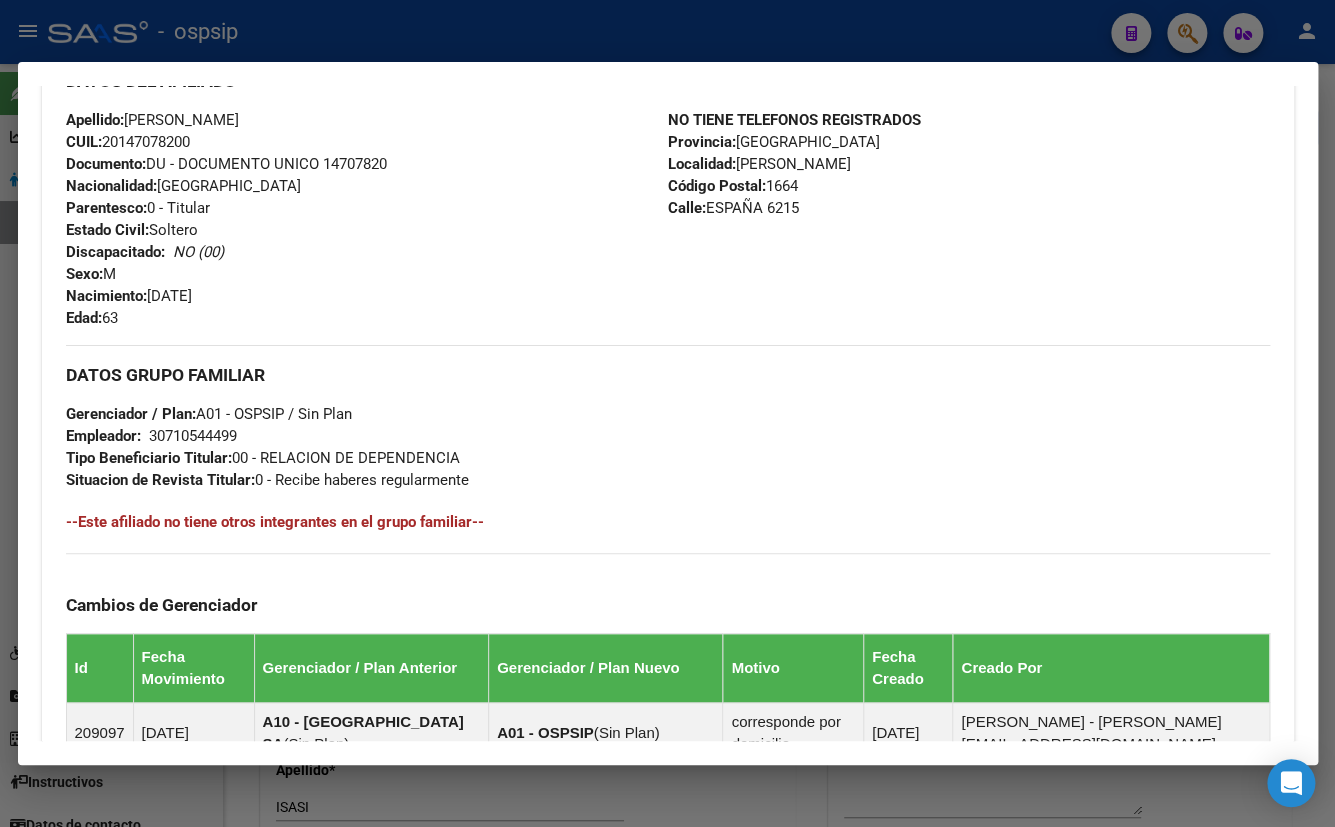
scroll to position [659, 0]
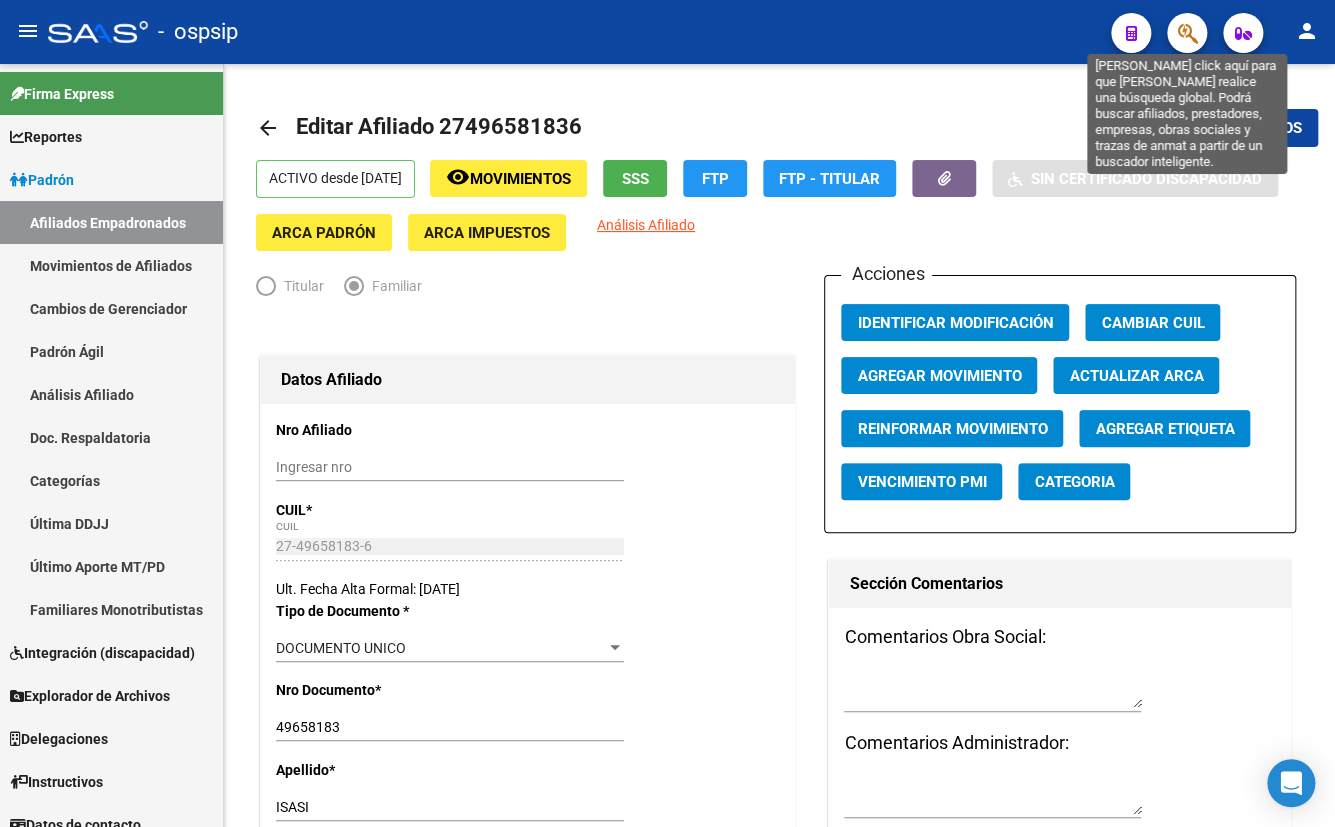
click at [1195, 34] on icon "button" at bounding box center [1187, 33] width 20 height 23
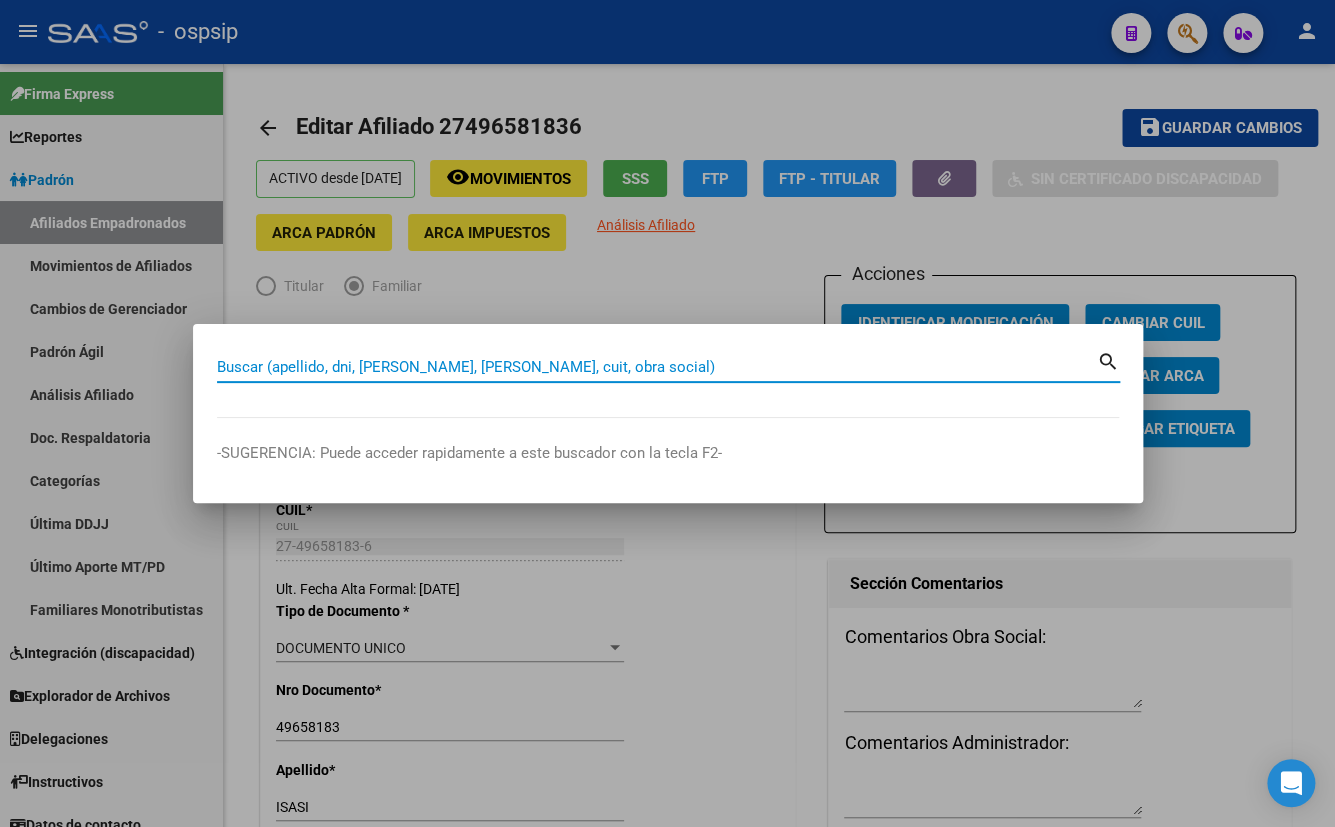
paste input "23192045"
type input "23192045"
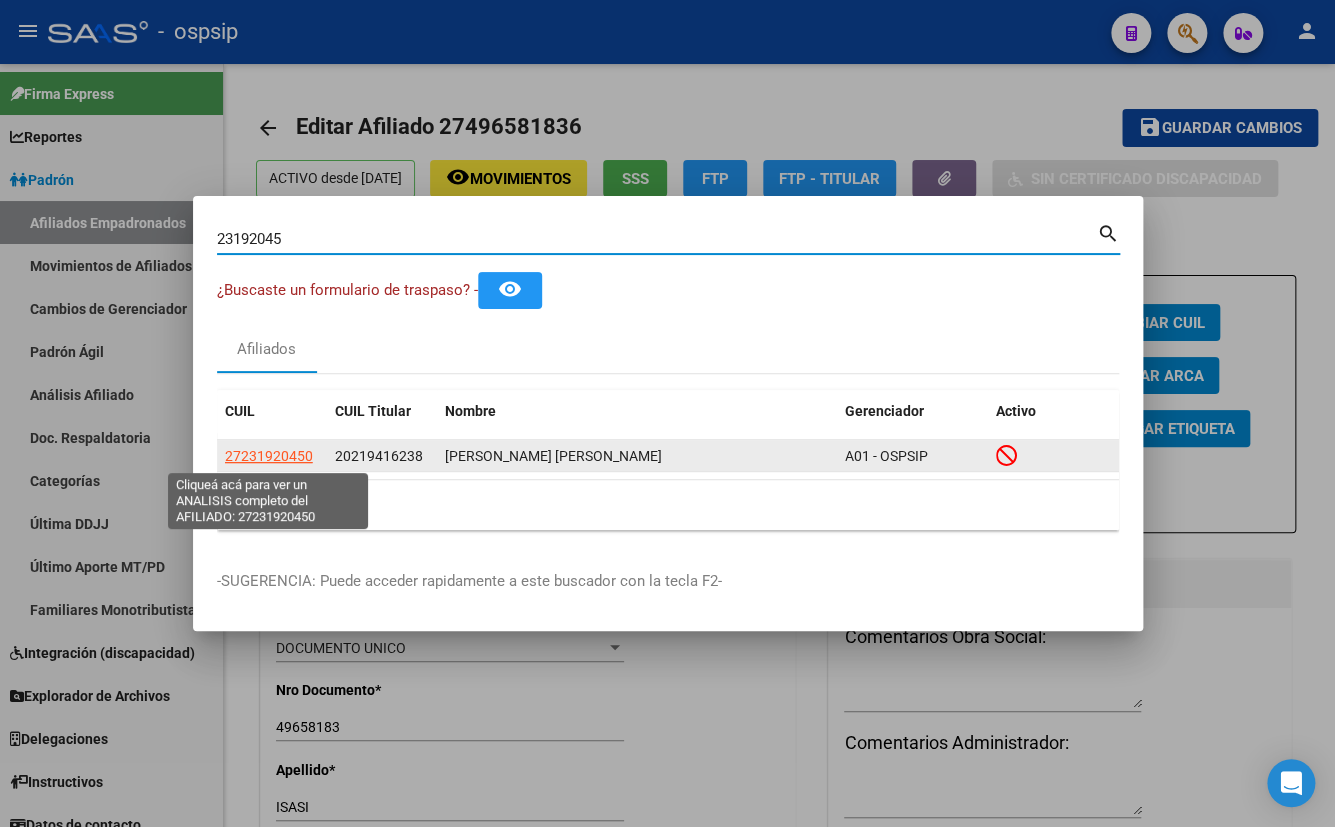
click at [287, 456] on span "27231920450" at bounding box center [269, 456] width 88 height 16
type textarea "27231920450"
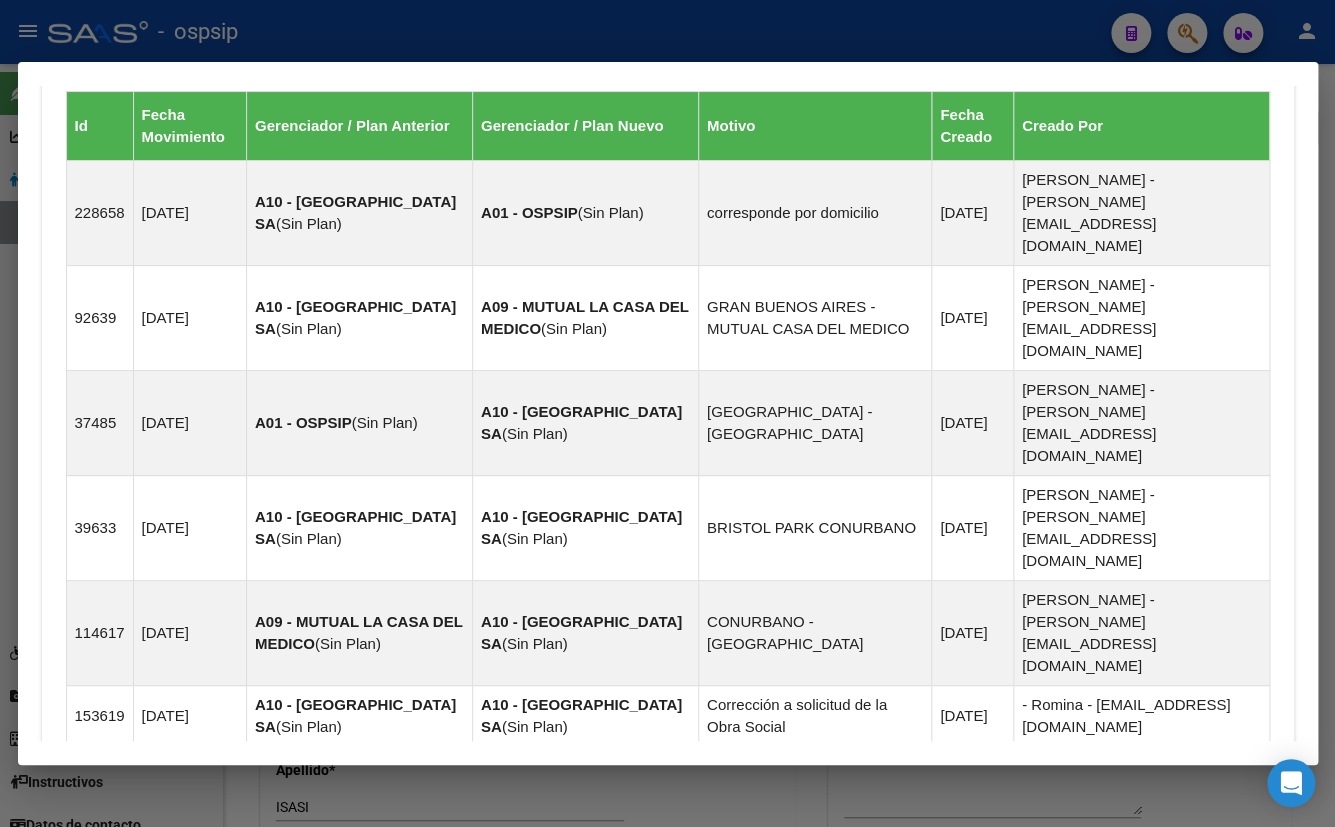
scroll to position [1529, 0]
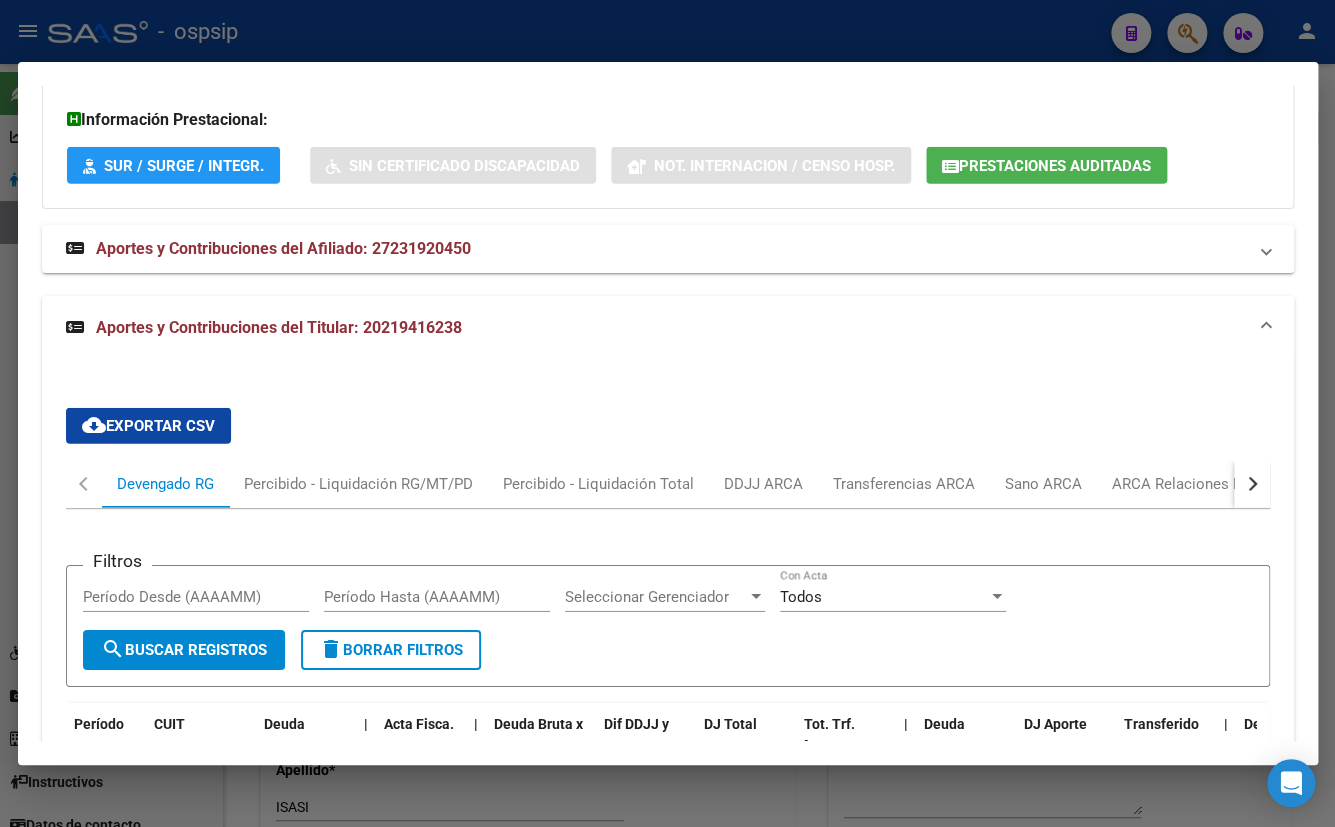
scroll to position [2120, 0]
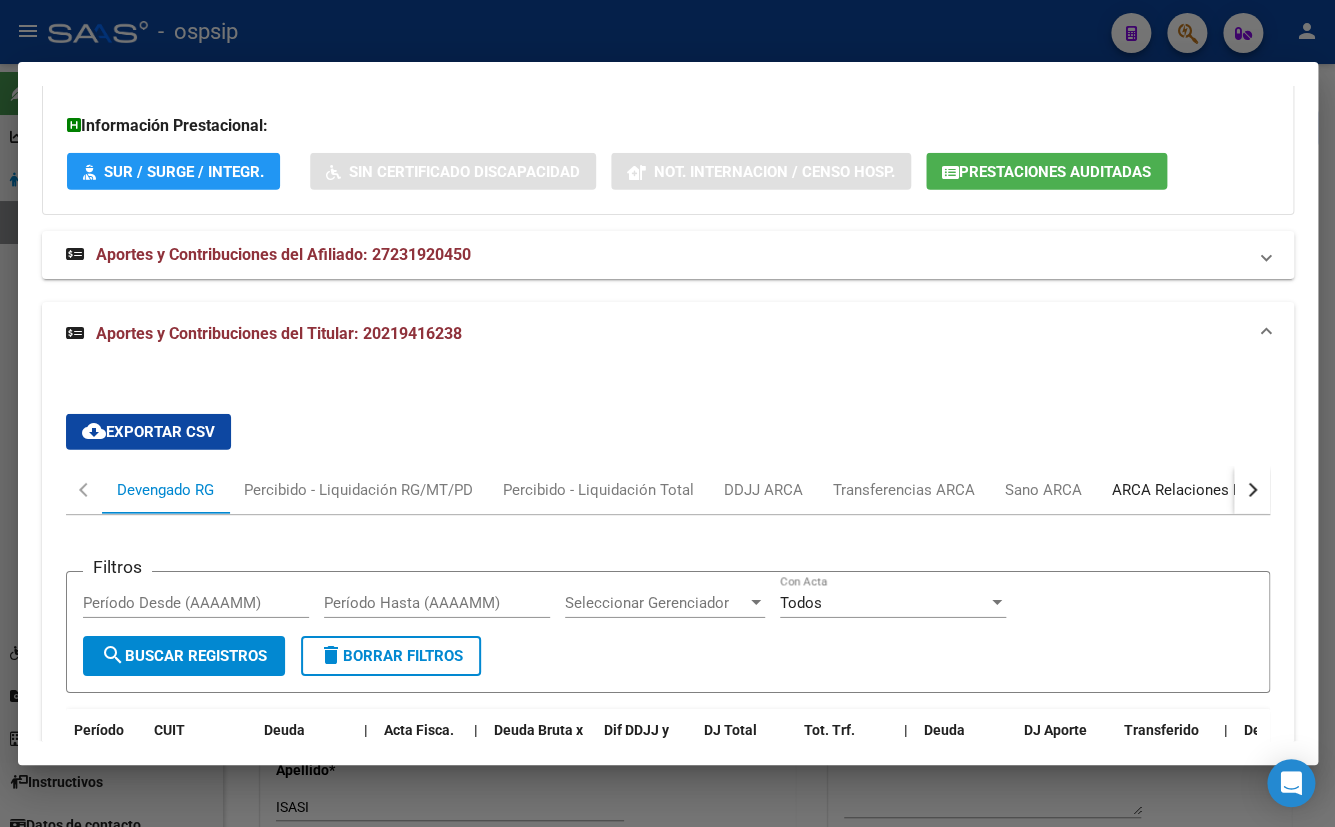
click at [1131, 479] on div "ARCA Relaciones Laborales" at bounding box center [1205, 490] width 187 height 22
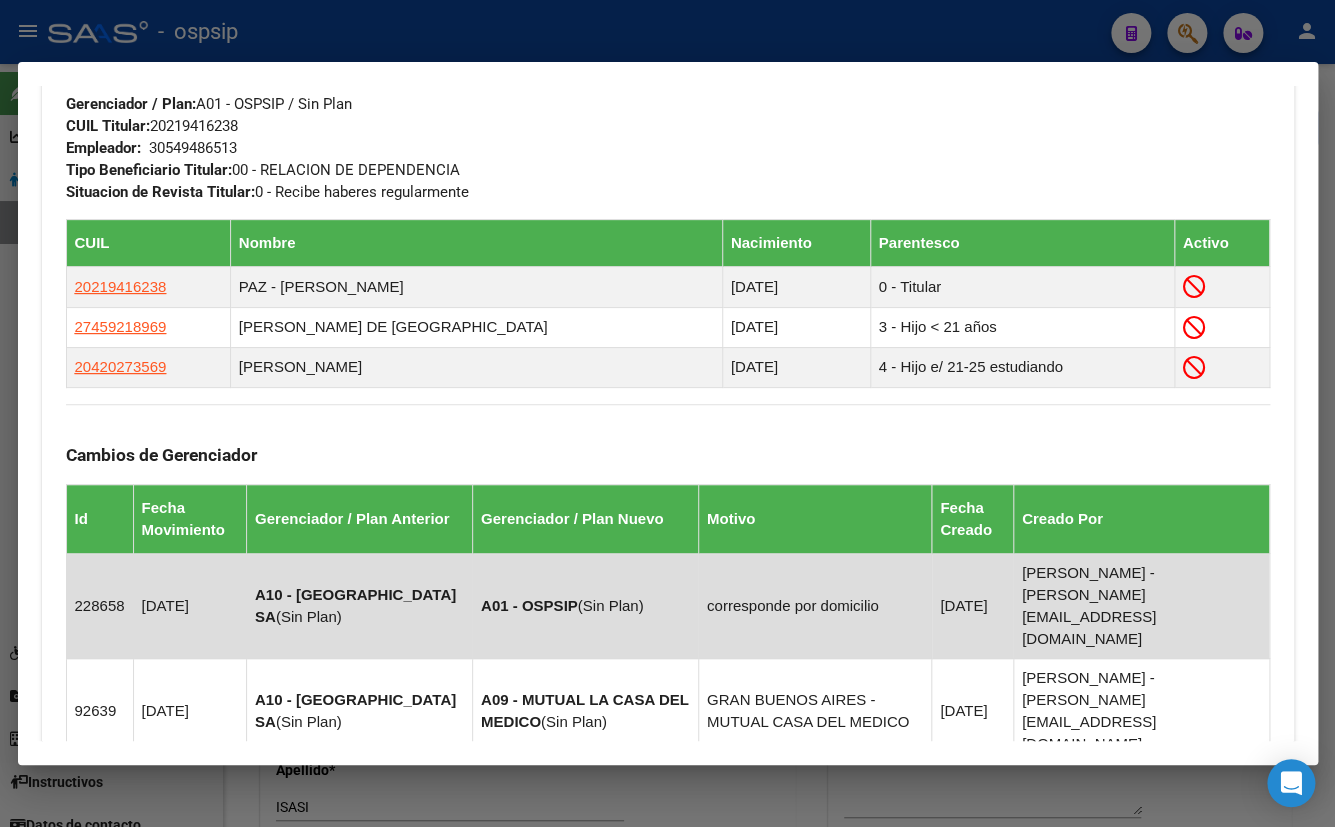
scroll to position [356, 0]
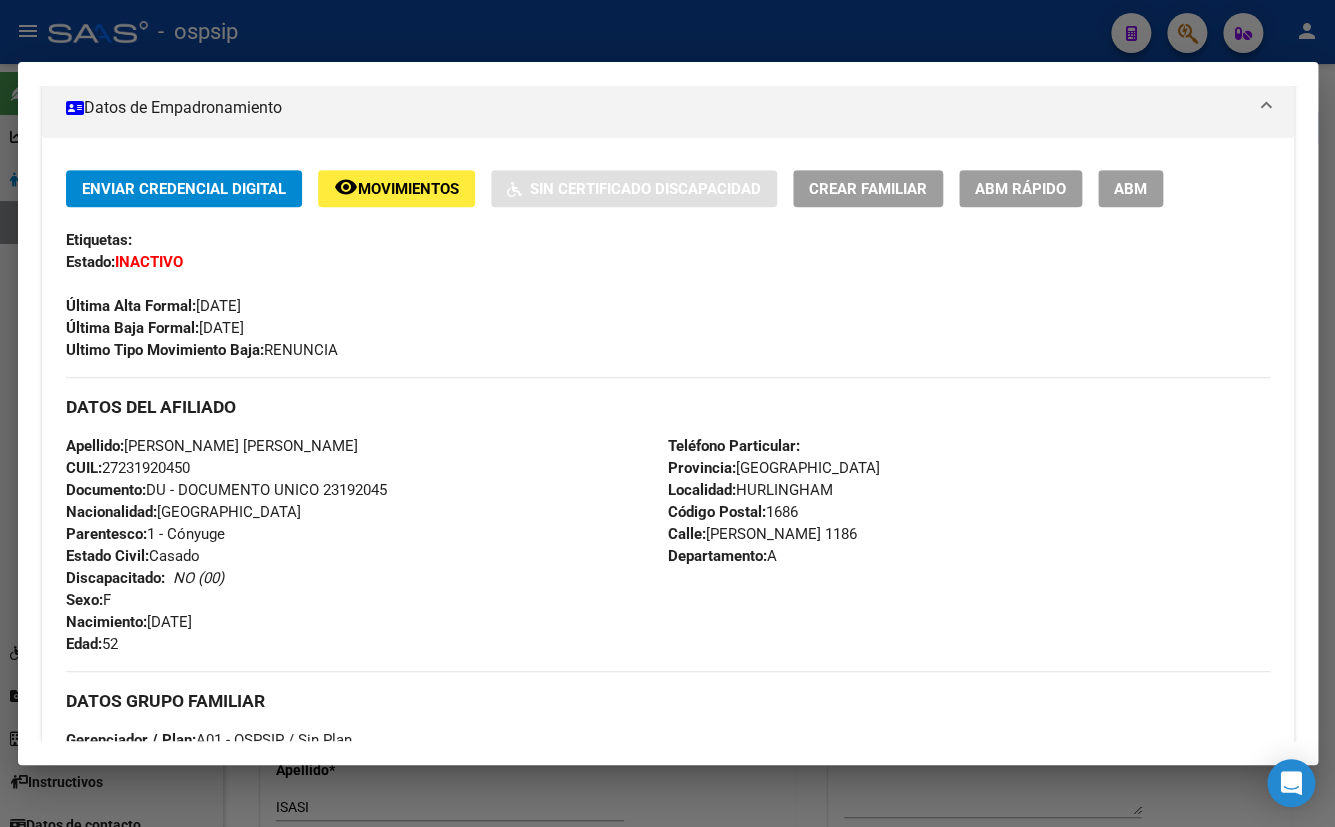
click at [398, 176] on button "remove_red_eye Movimientos" at bounding box center [396, 188] width 157 height 37
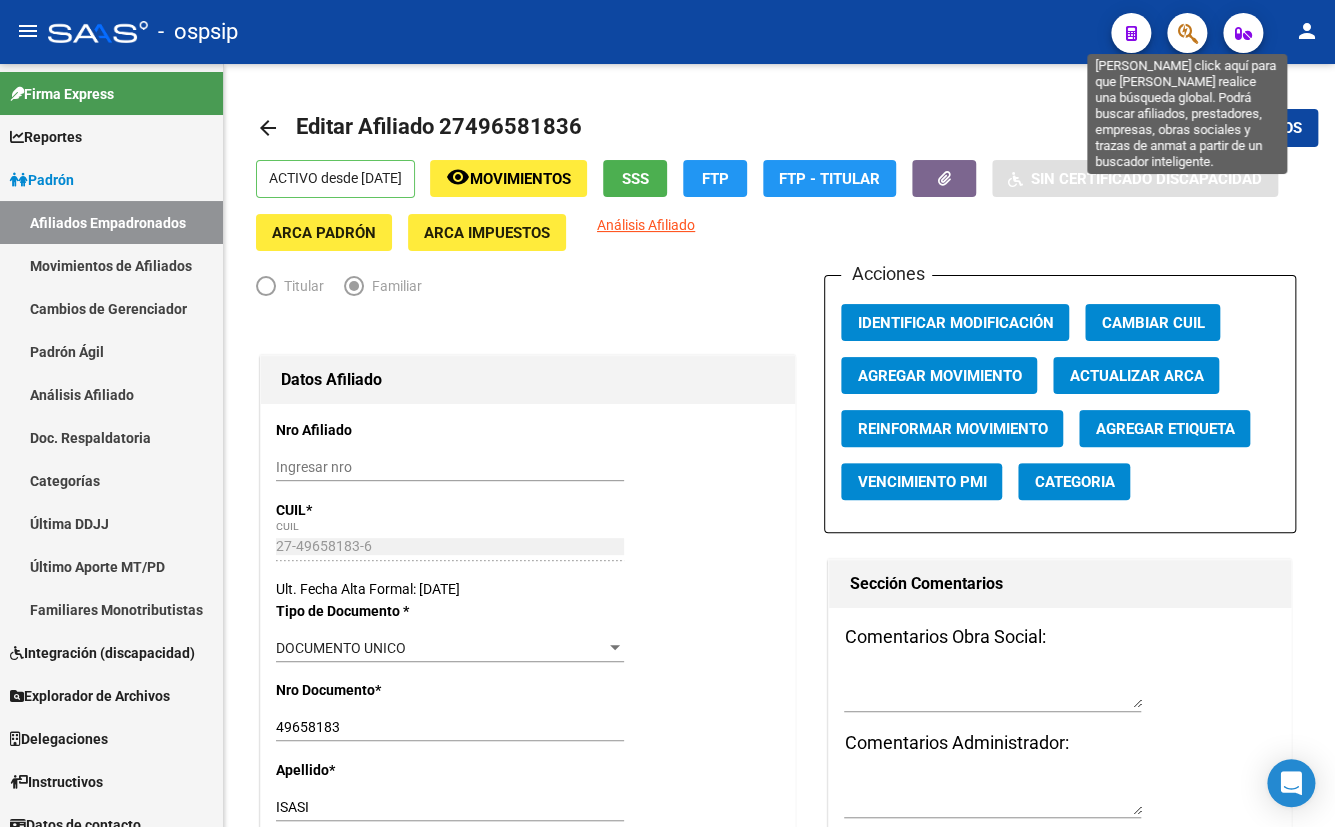
click at [1183, 35] on icon "button" at bounding box center [1187, 33] width 20 height 23
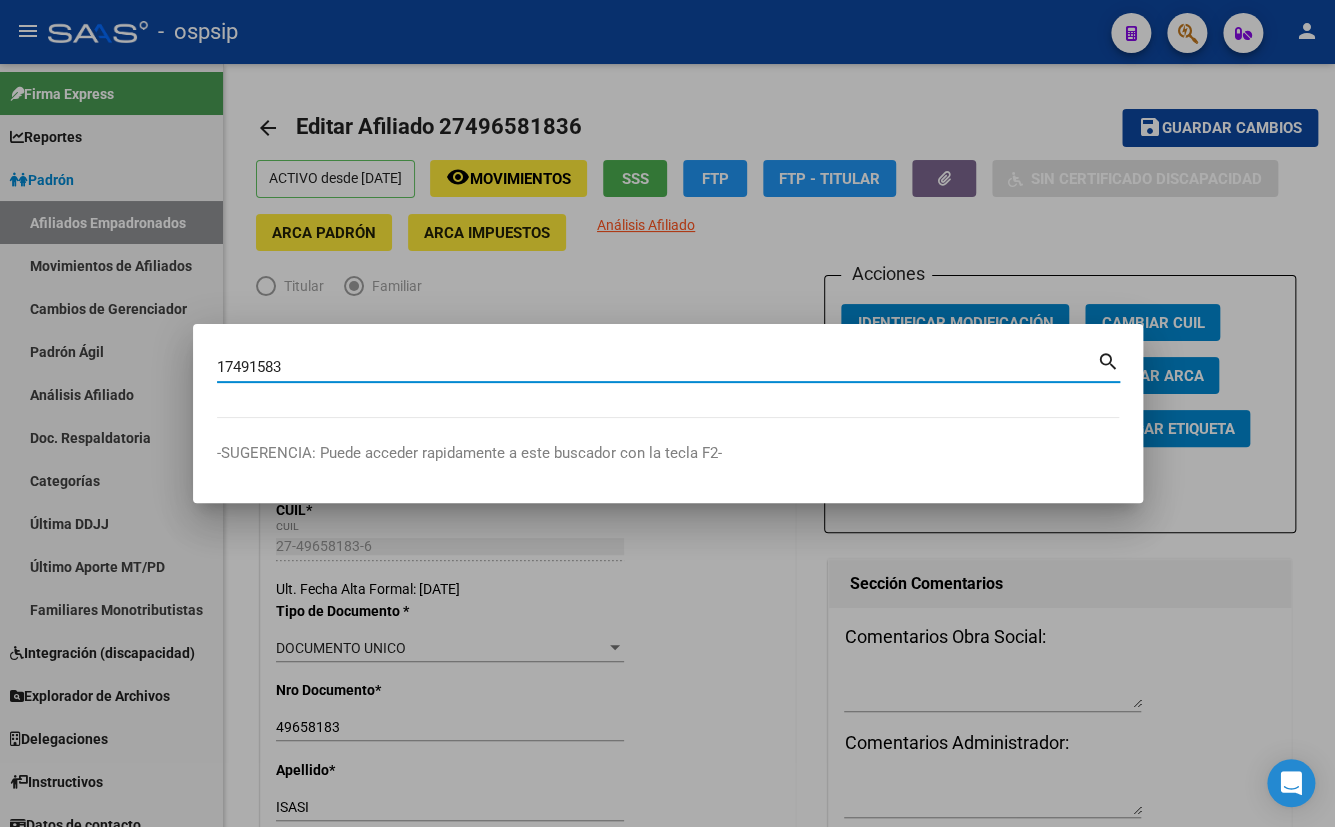
type input "17491583"
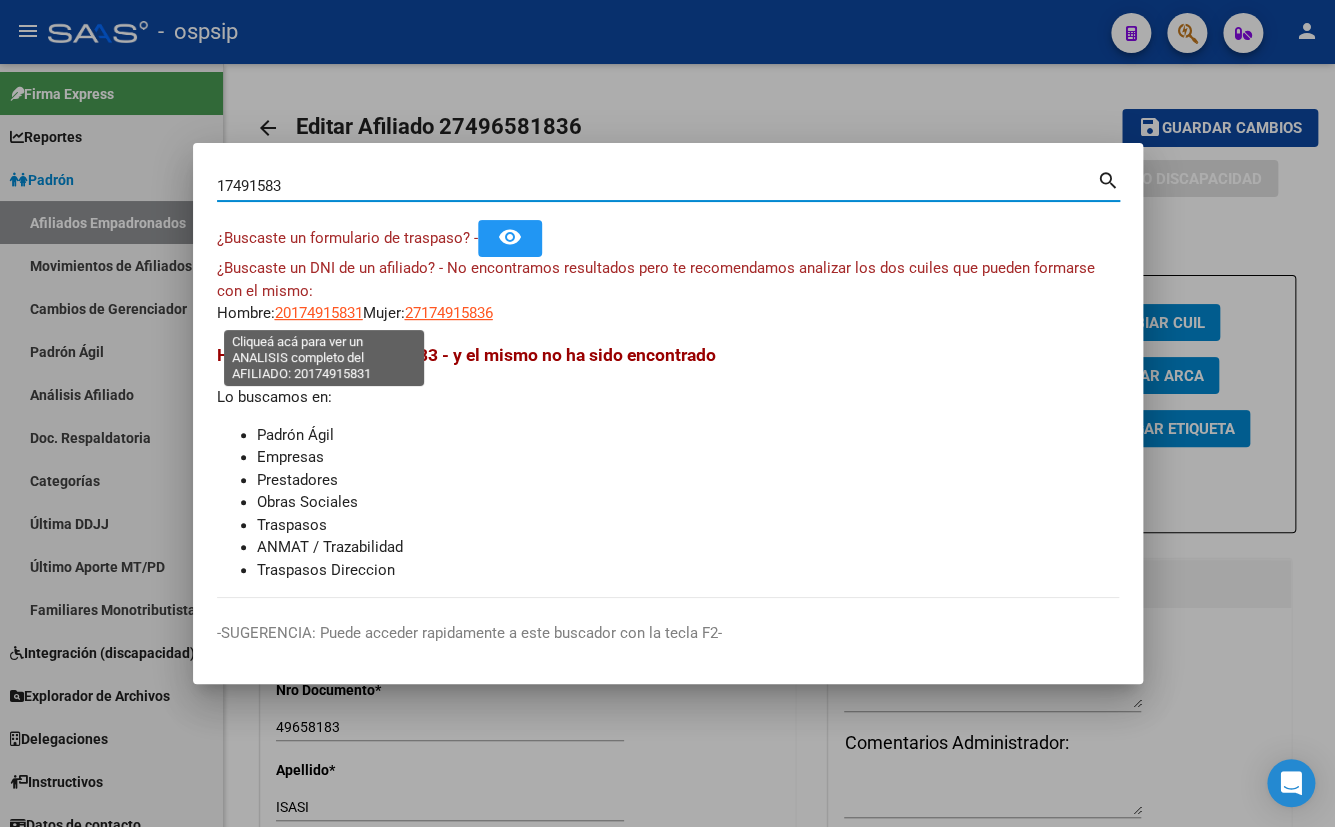
click at [316, 307] on span "20174915831" at bounding box center [319, 313] width 88 height 18
type textarea "20174915831"
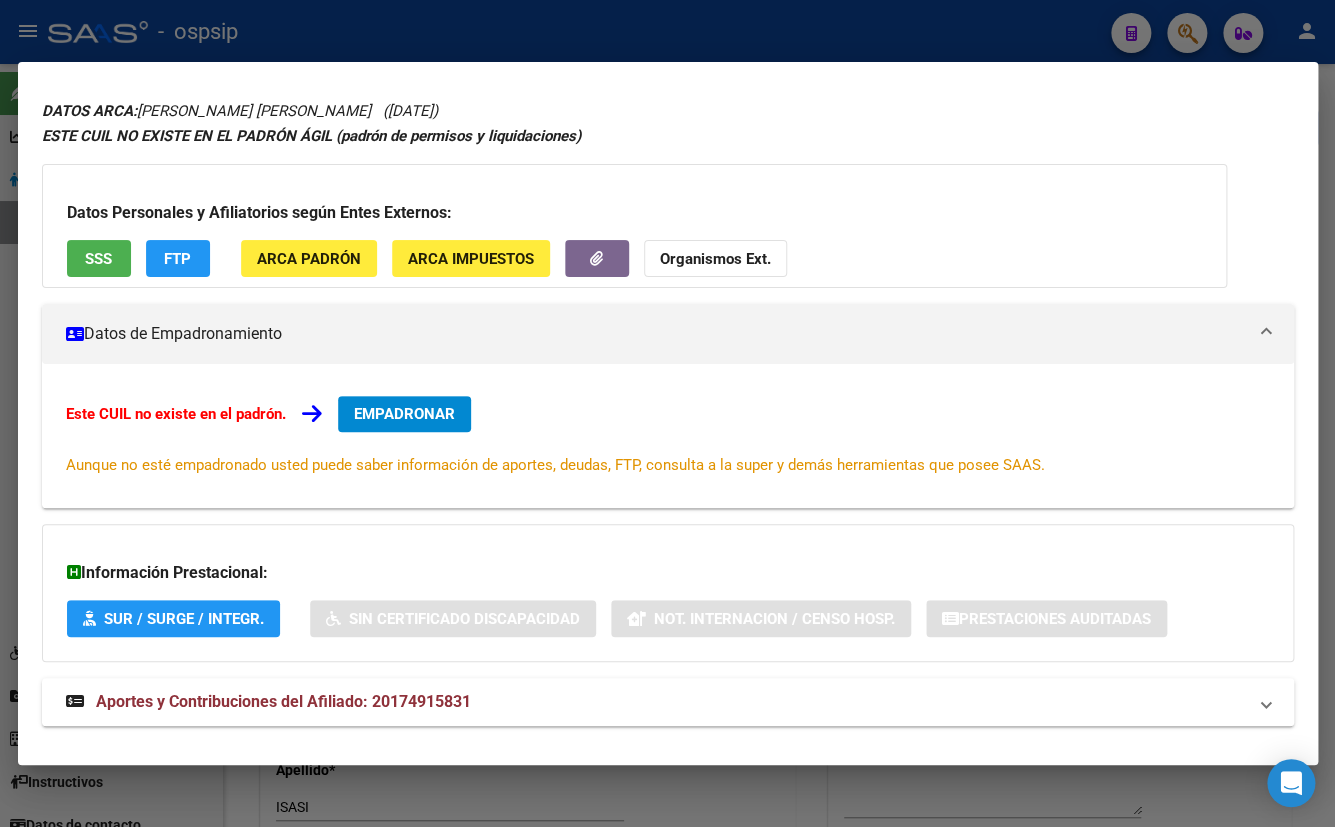
scroll to position [87, 0]
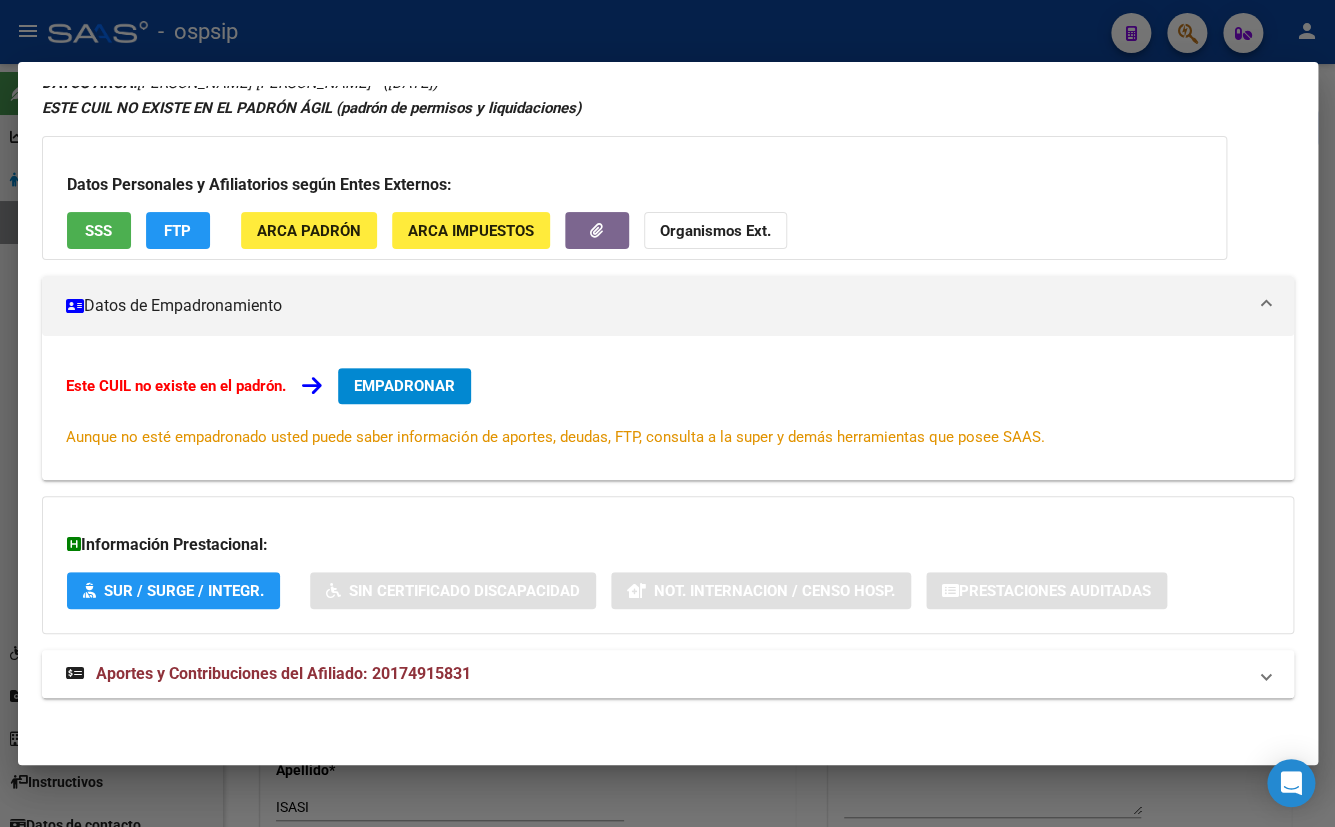
click at [351, 671] on span "Aportes y Contribuciones del Afiliado: 20174915831" at bounding box center [283, 673] width 375 height 19
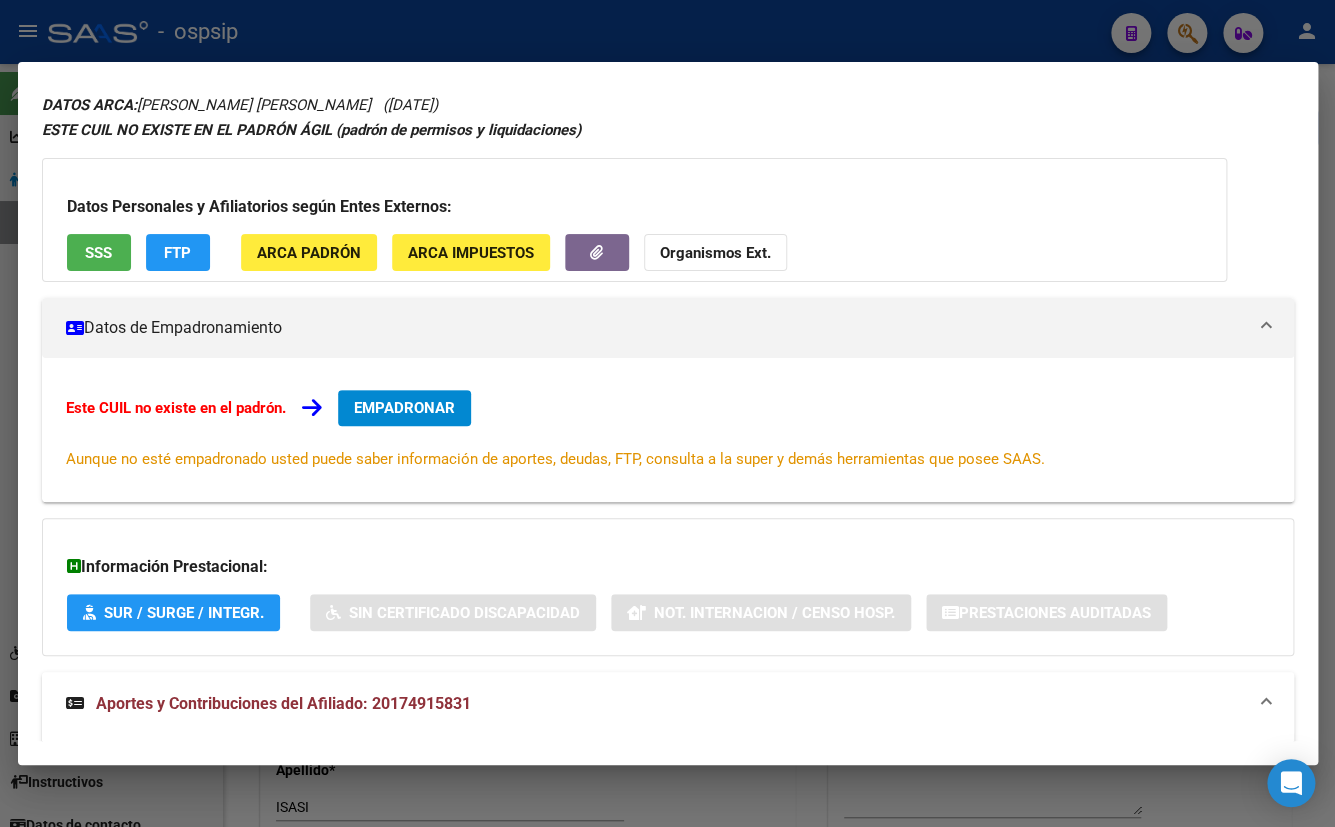
scroll to position [0, 0]
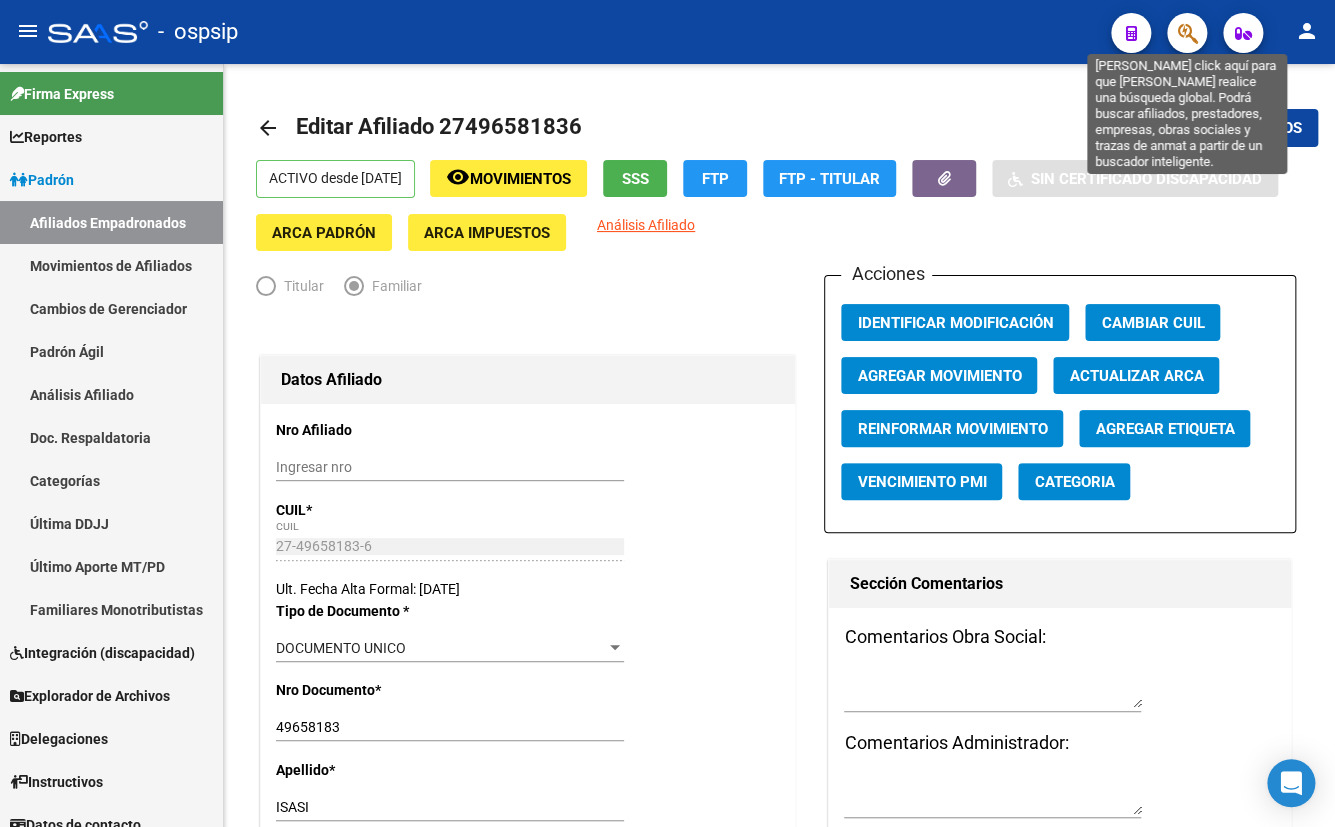
click at [1180, 26] on icon "button" at bounding box center [1187, 33] width 20 height 23
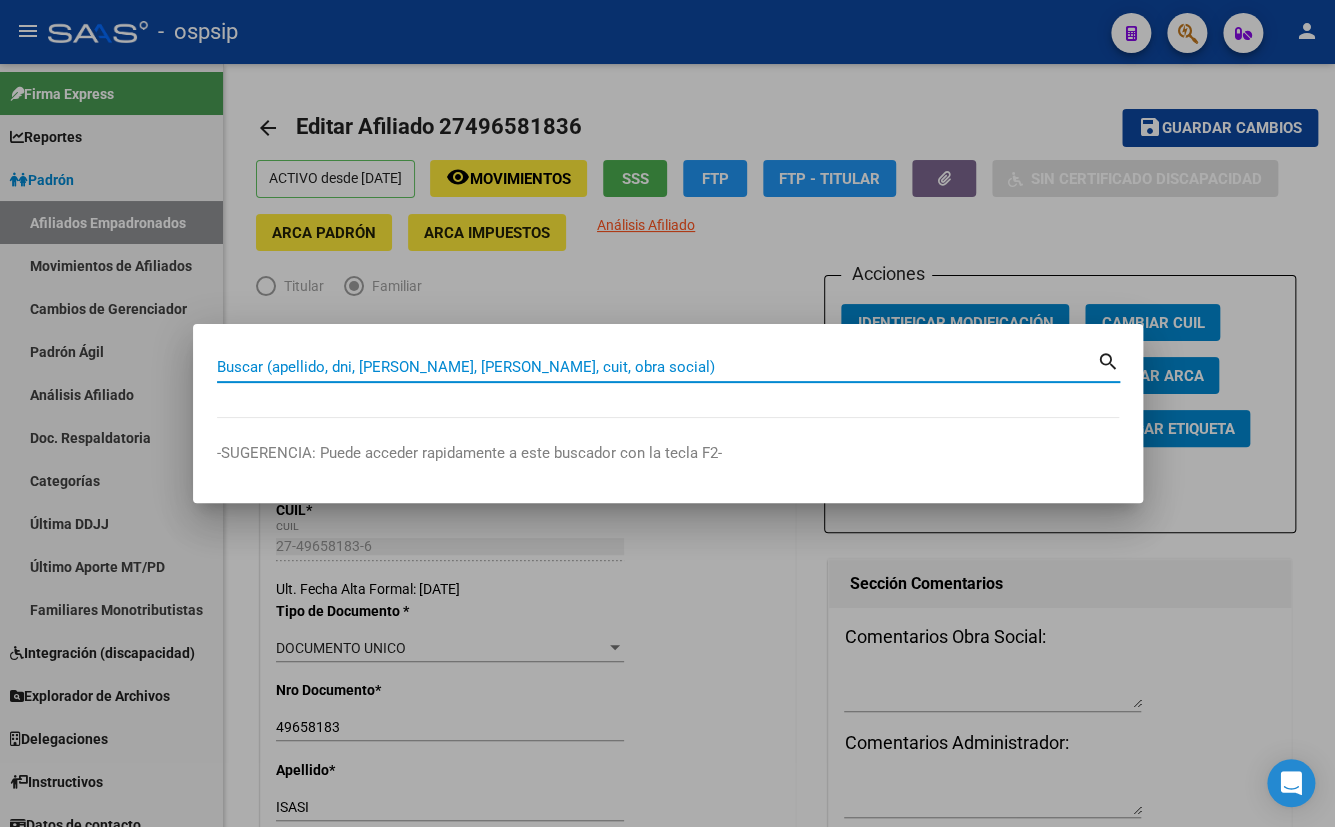
paste input "20417296361"
type input "20417296361"
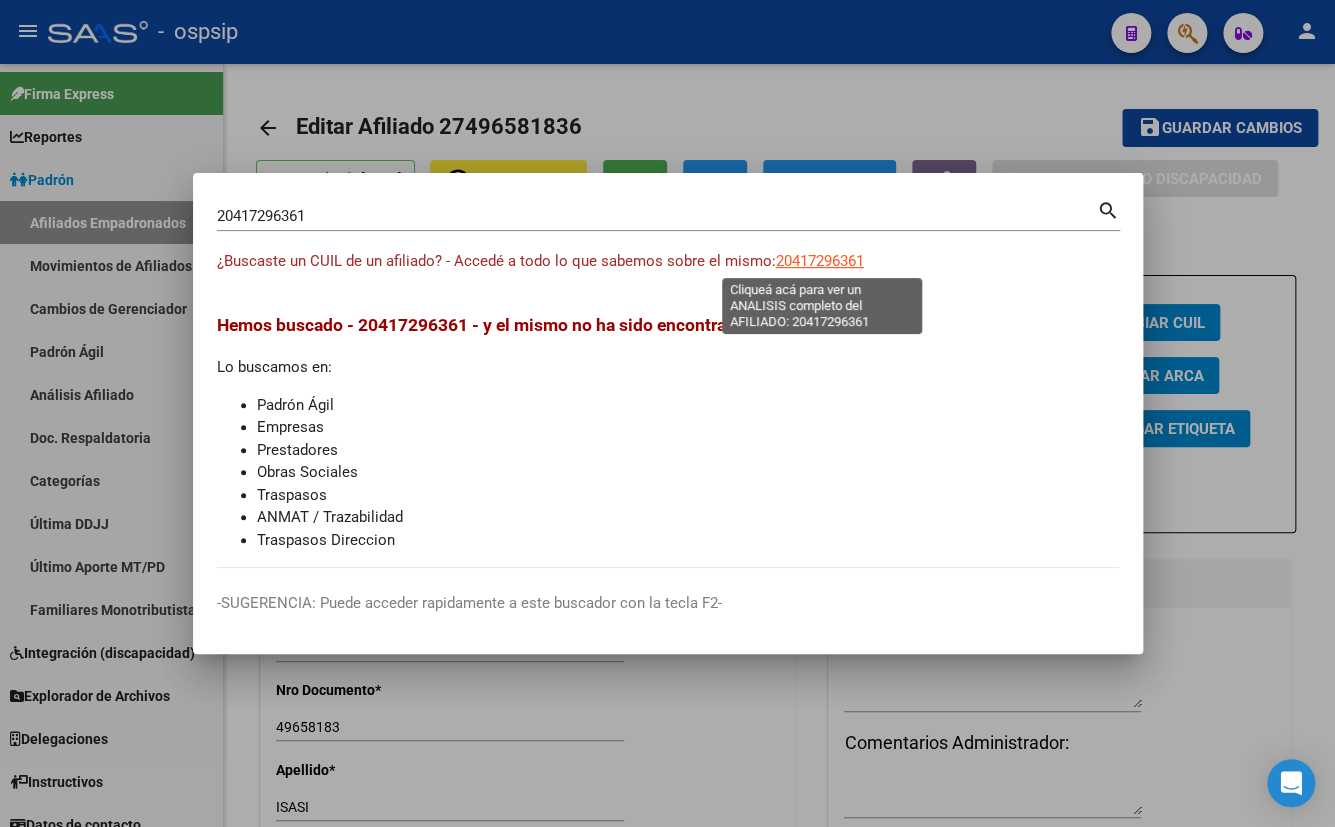
click at [824, 261] on span "20417296361" at bounding box center [820, 261] width 88 height 18
type textarea "20417296361"
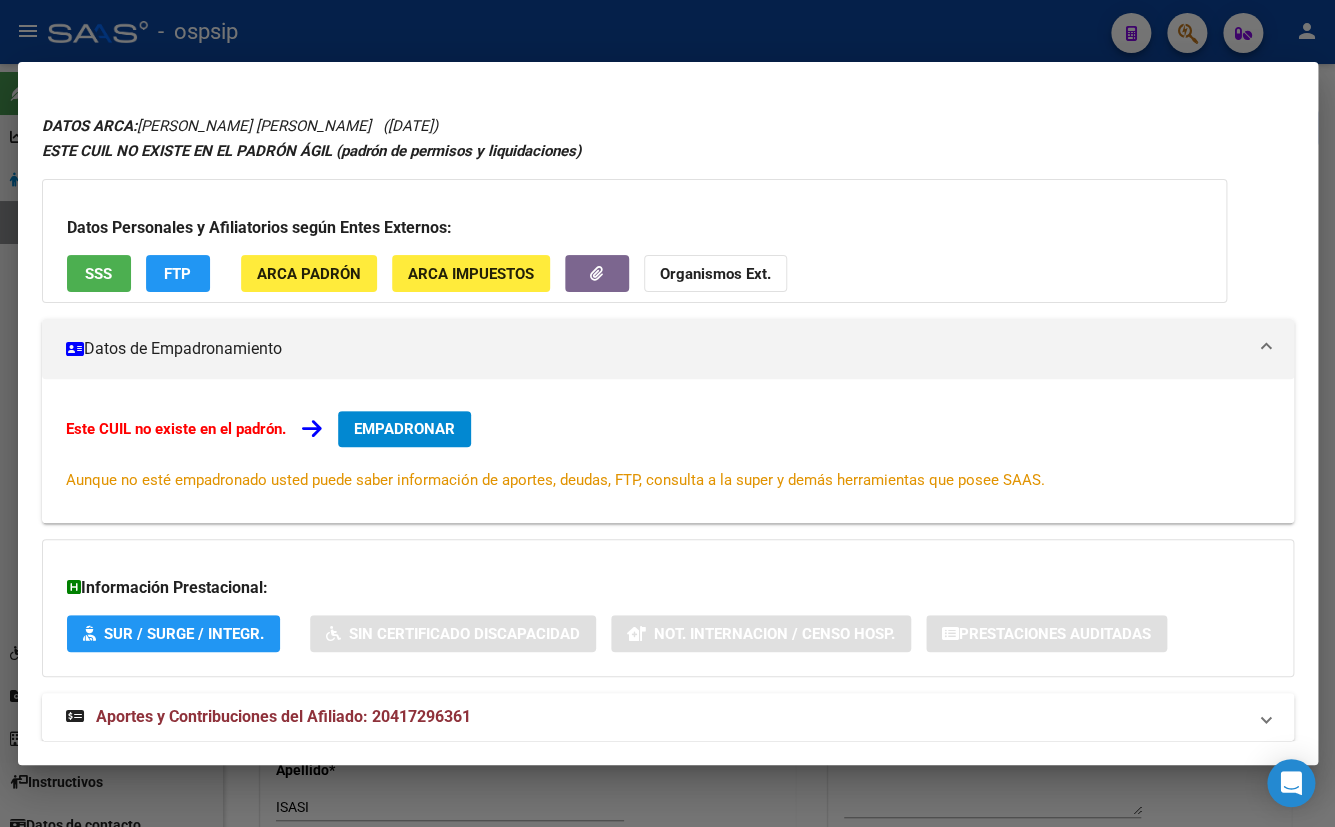
scroll to position [87, 0]
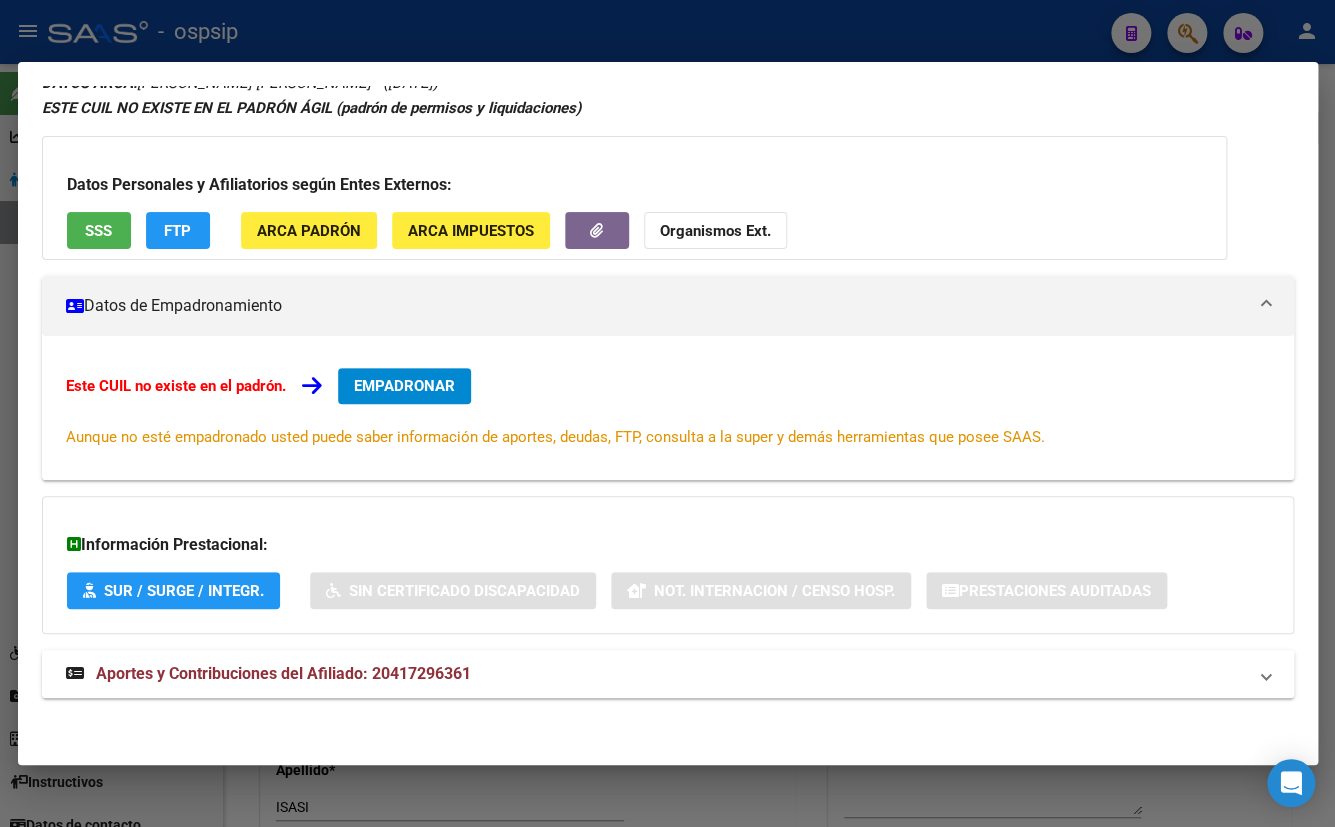
click at [390, 673] on span "Aportes y Contribuciones del Afiliado: 20417296361" at bounding box center [283, 673] width 375 height 19
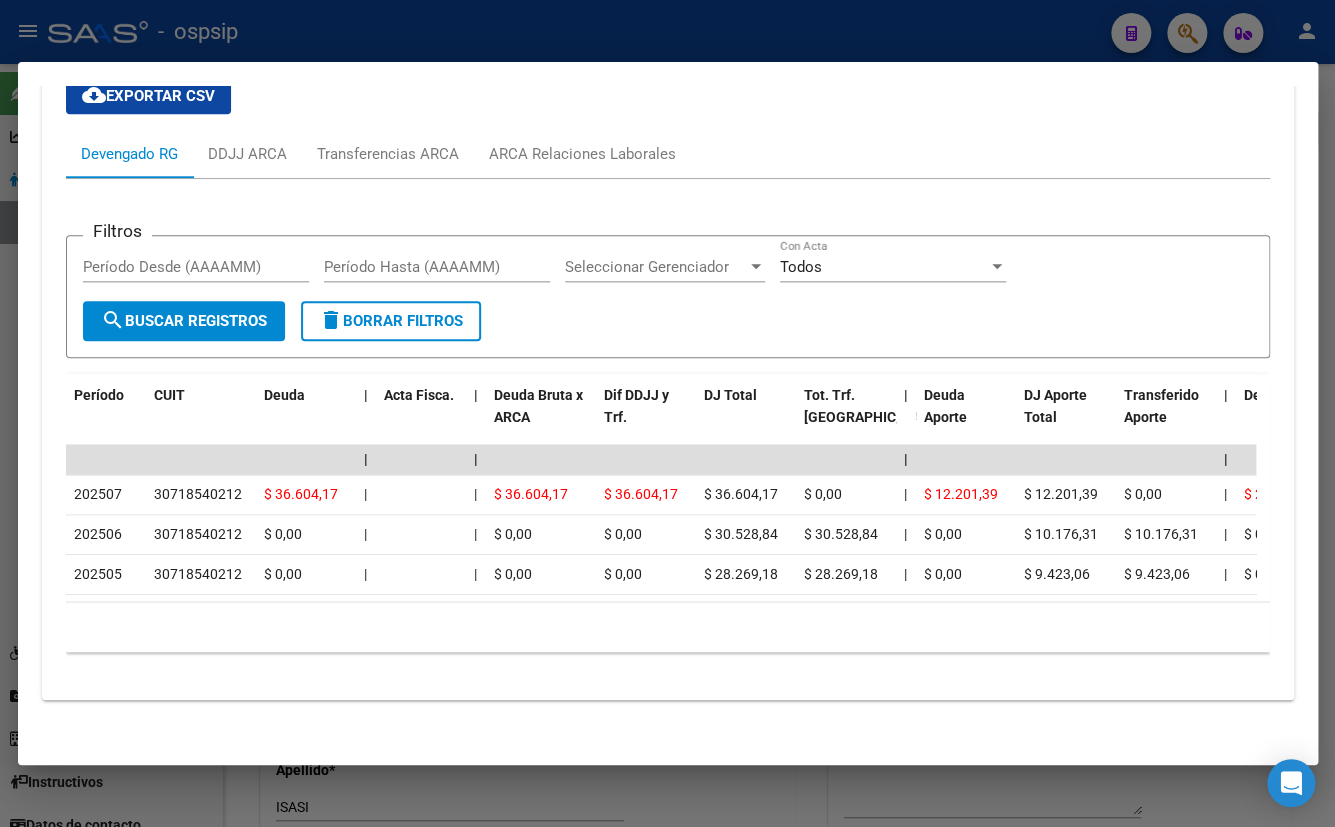
scroll to position [782, 0]
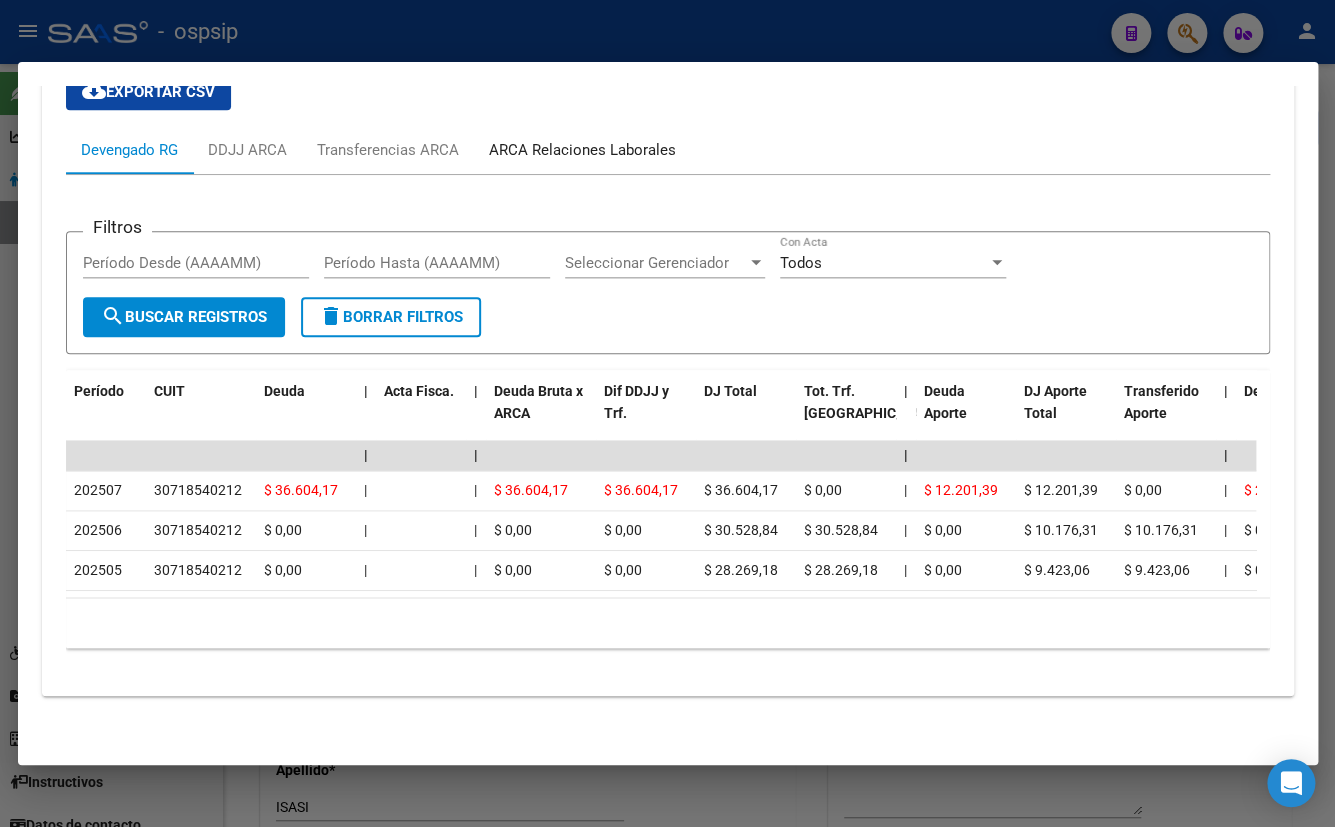
click at [550, 143] on div "ARCA Relaciones Laborales" at bounding box center [582, 150] width 187 height 22
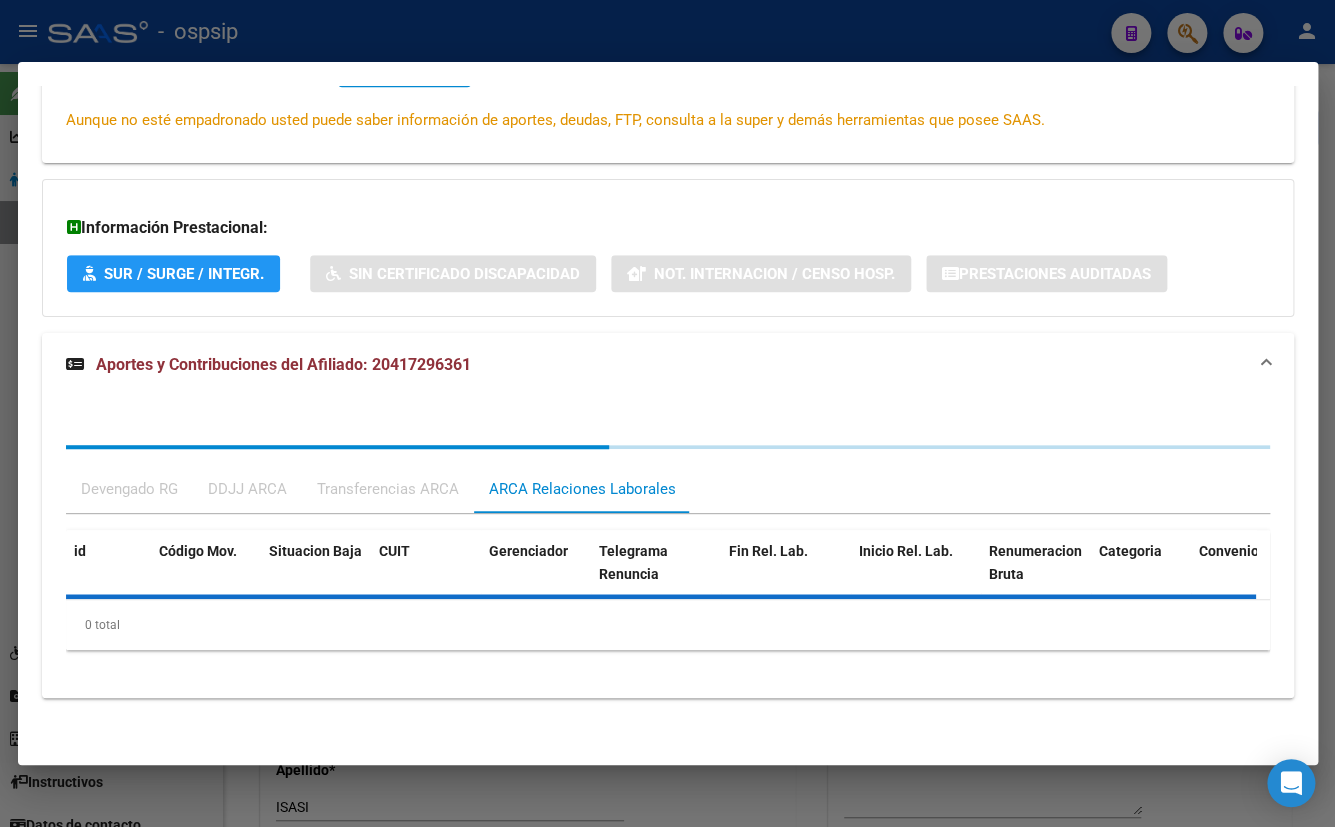
scroll to position [494, 0]
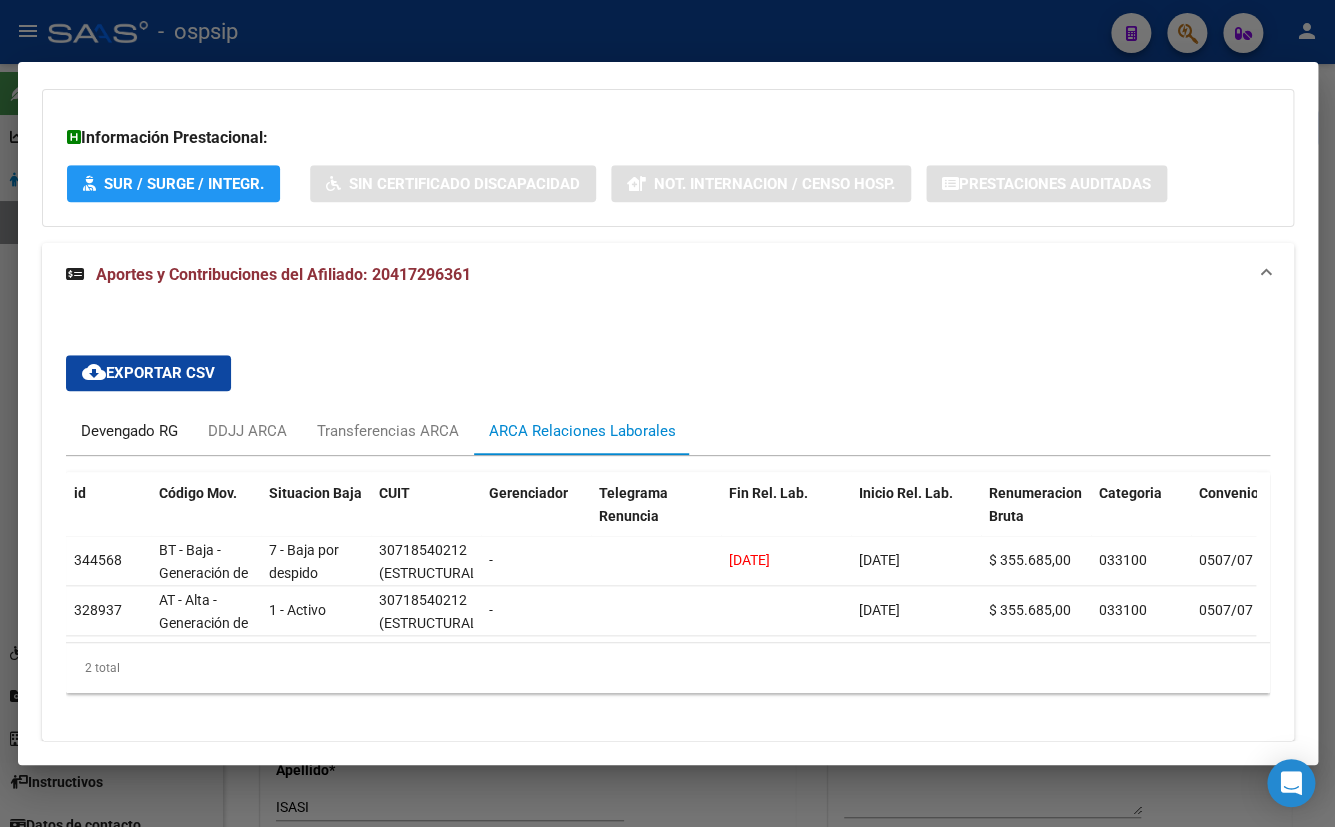
click at [118, 434] on div "Devengado RG" at bounding box center [129, 431] width 97 height 22
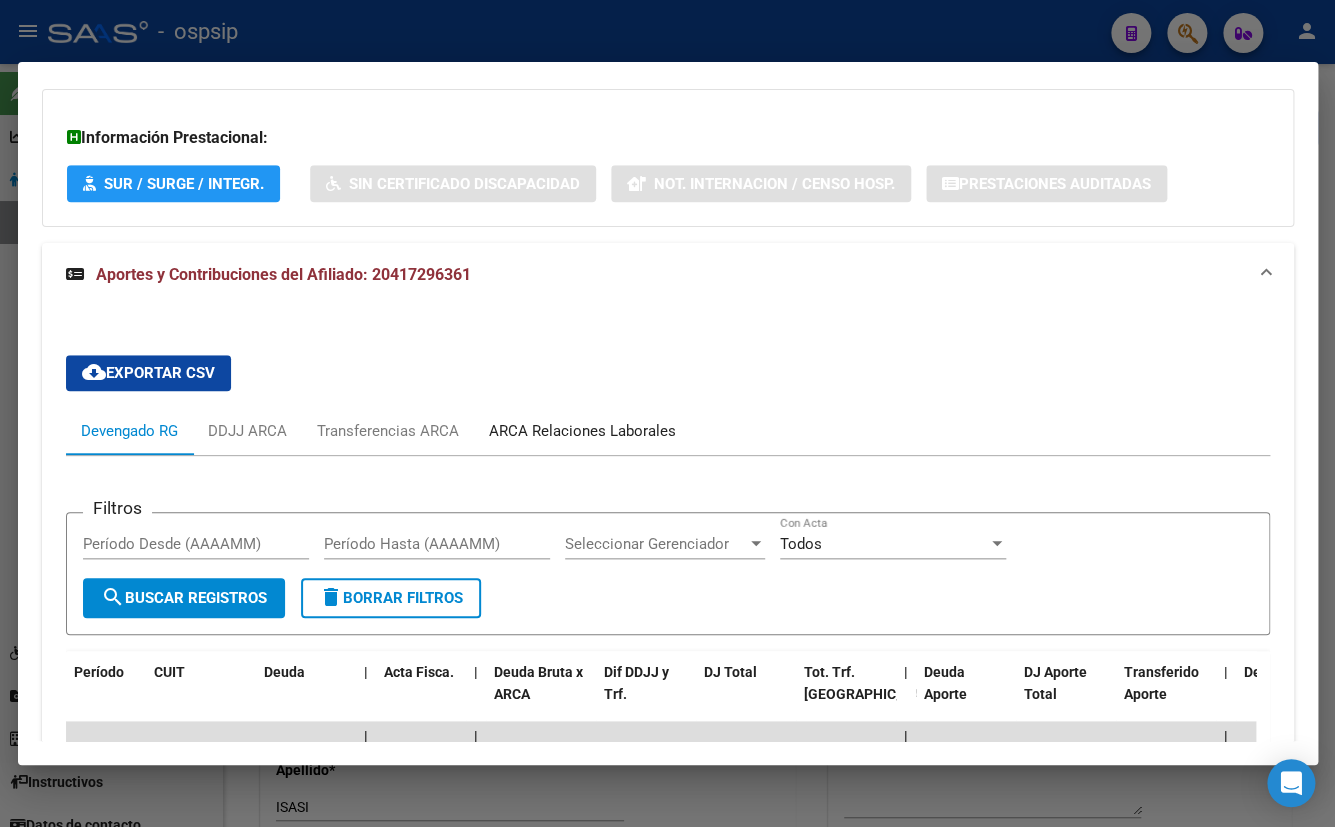
click at [566, 429] on div "ARCA Relaciones Laborales" at bounding box center [582, 431] width 187 height 22
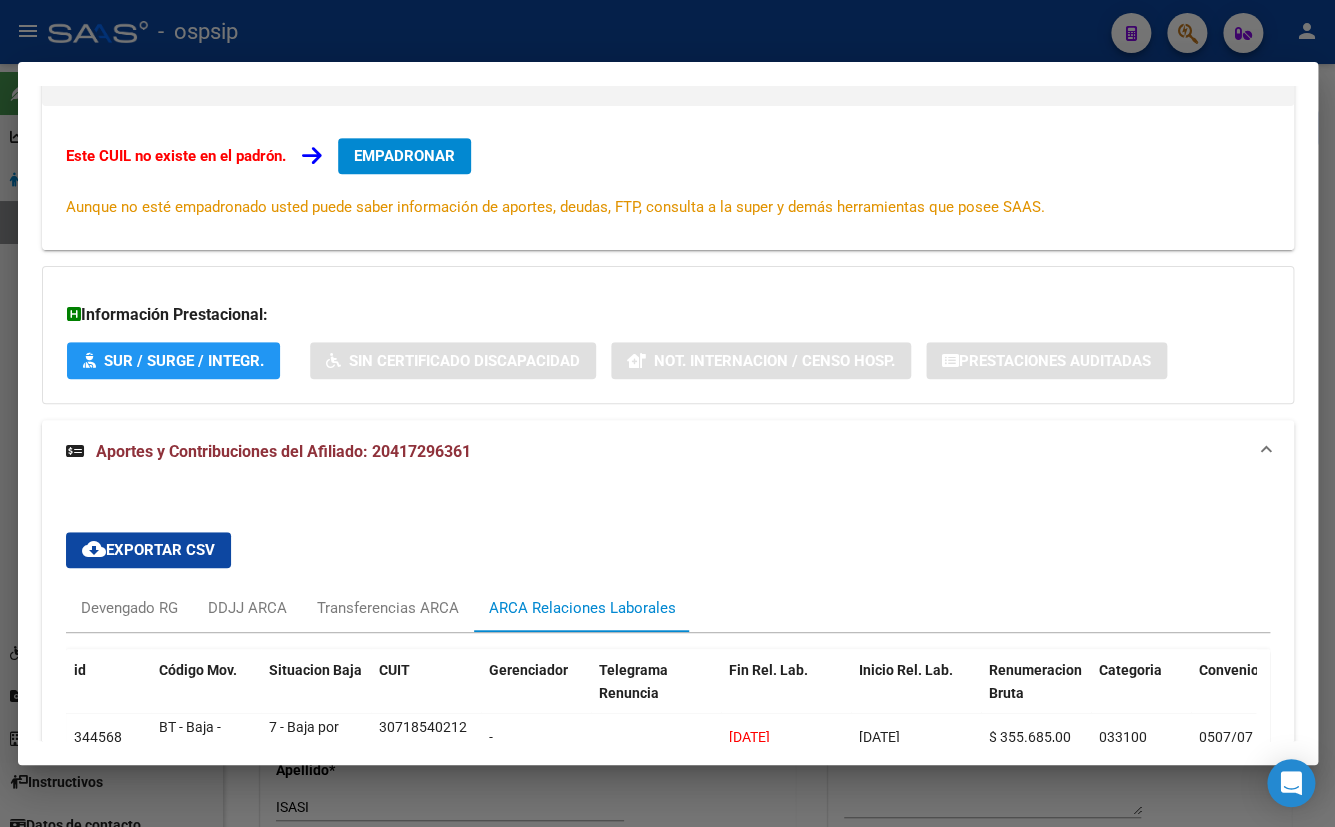
scroll to position [0, 0]
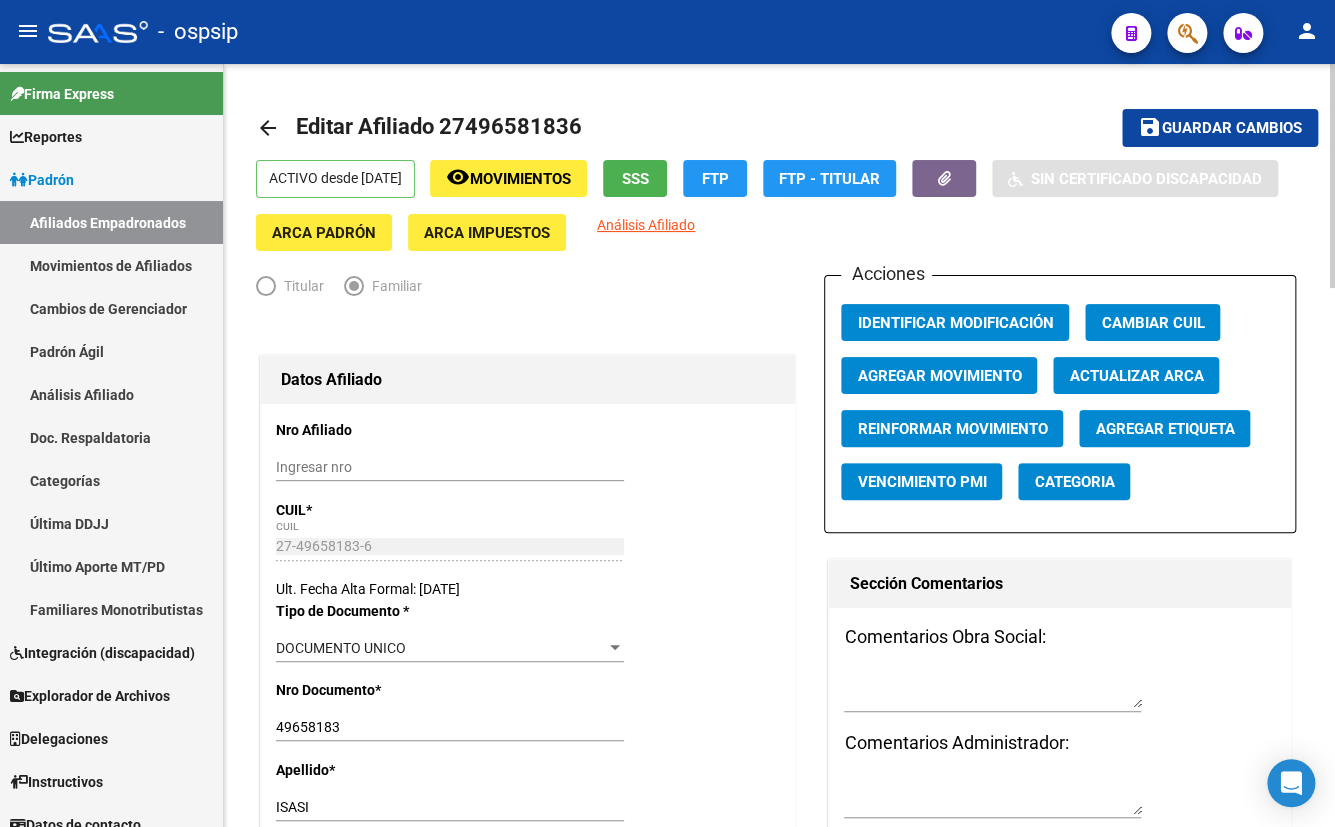
click at [743, 590] on div "Ult. Fecha Alta Formal: 07/08/2025" at bounding box center [528, 589] width 504 height 22
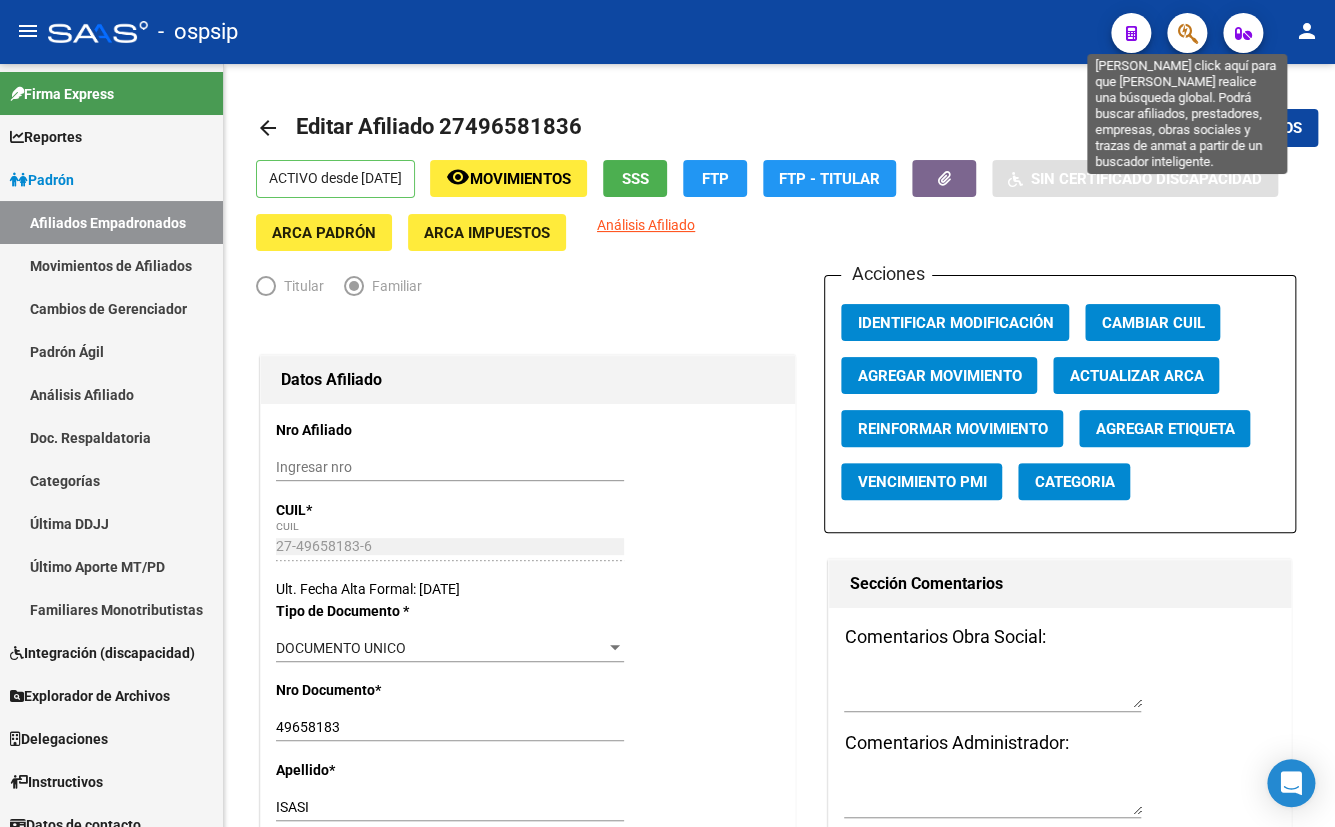
click at [1185, 36] on icon "button" at bounding box center [1187, 33] width 20 height 23
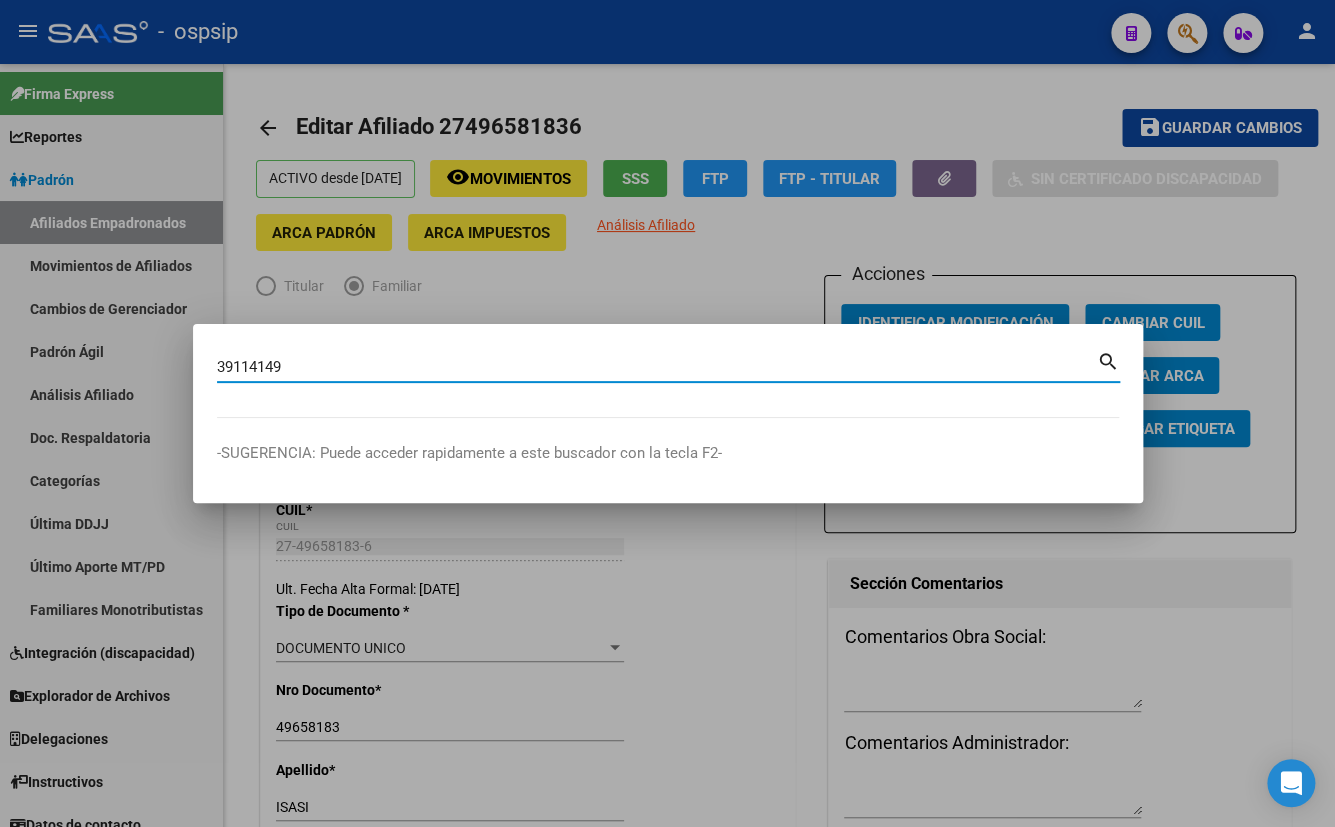
type input "39114149"
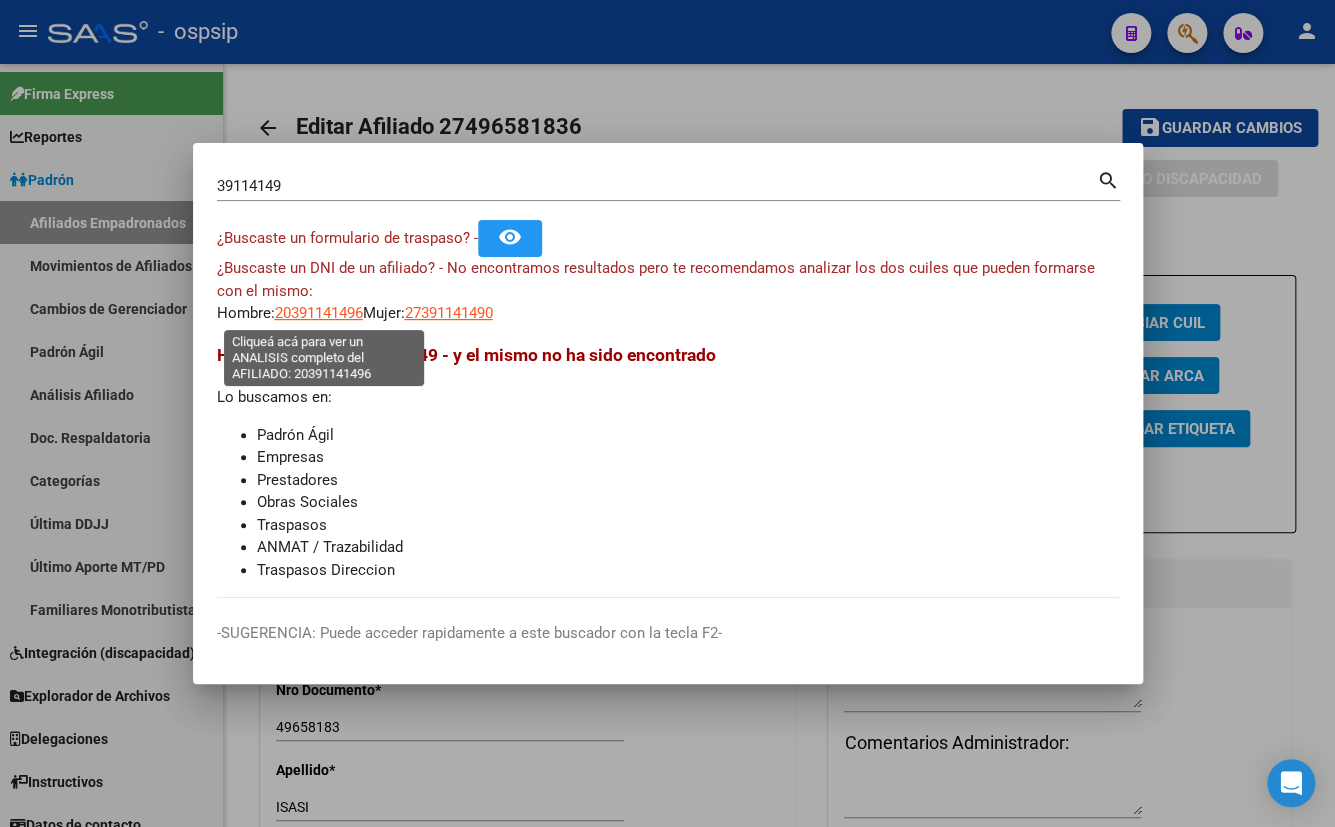
click at [303, 311] on span "20391141496" at bounding box center [319, 313] width 88 height 18
type textarea "20391141496"
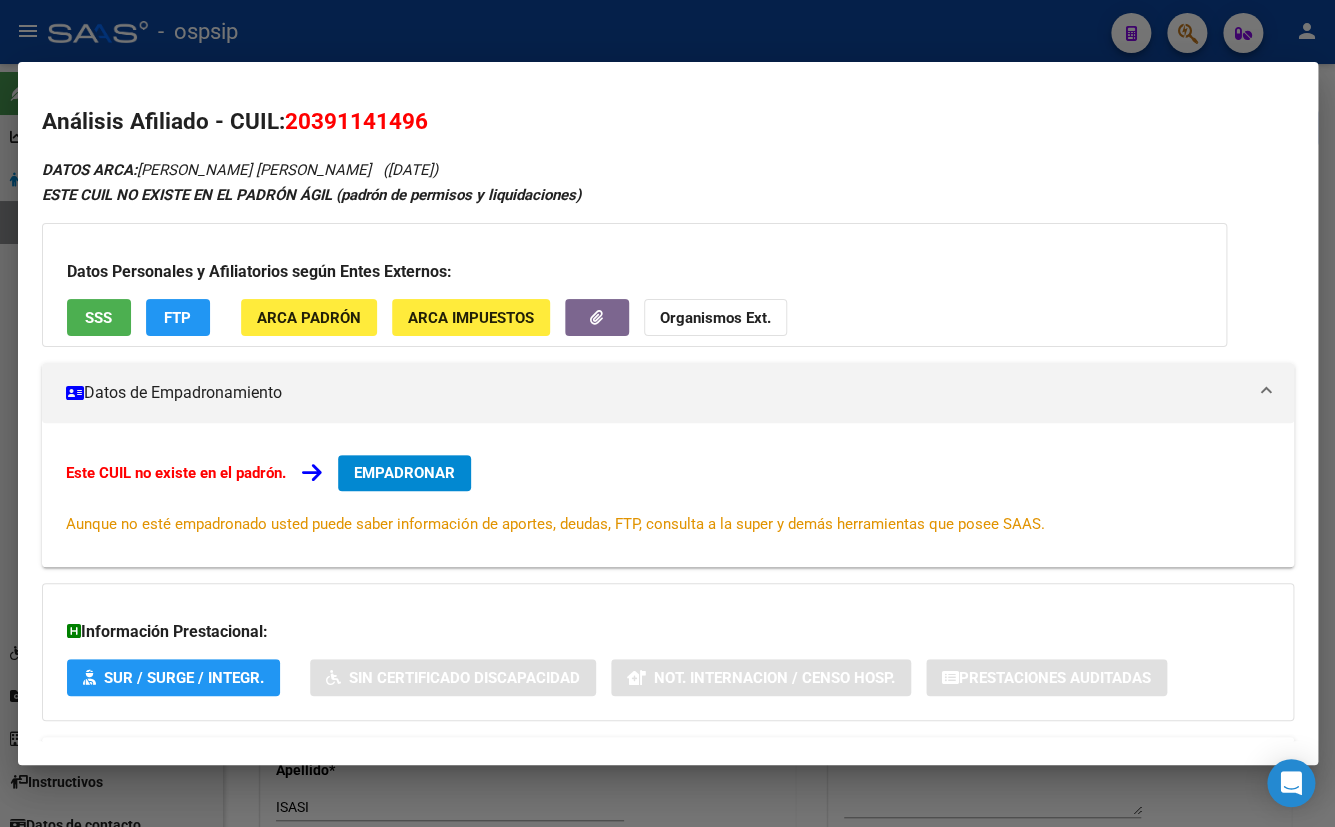
scroll to position [87, 0]
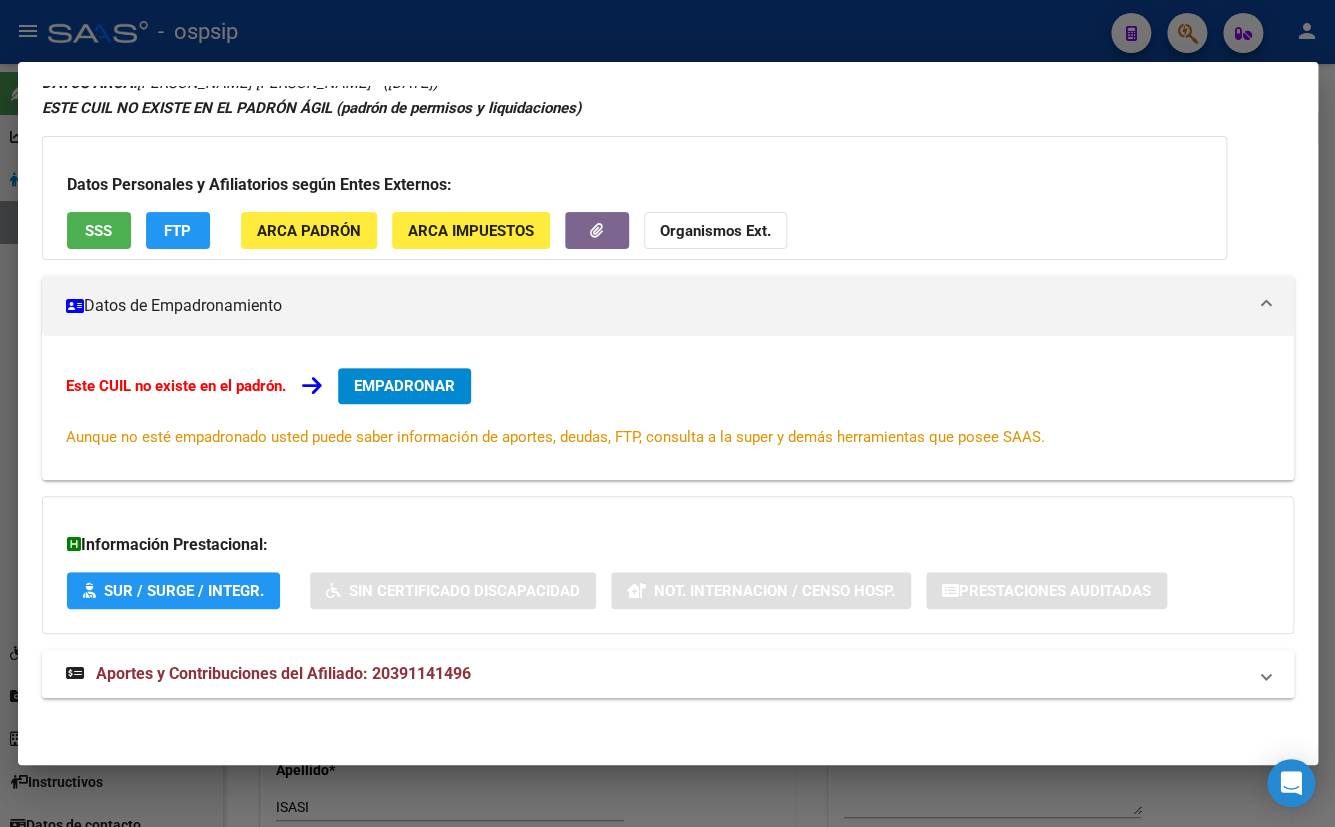
click at [430, 668] on span "Aportes y Contribuciones del Afiliado: 20391141496" at bounding box center [283, 673] width 375 height 19
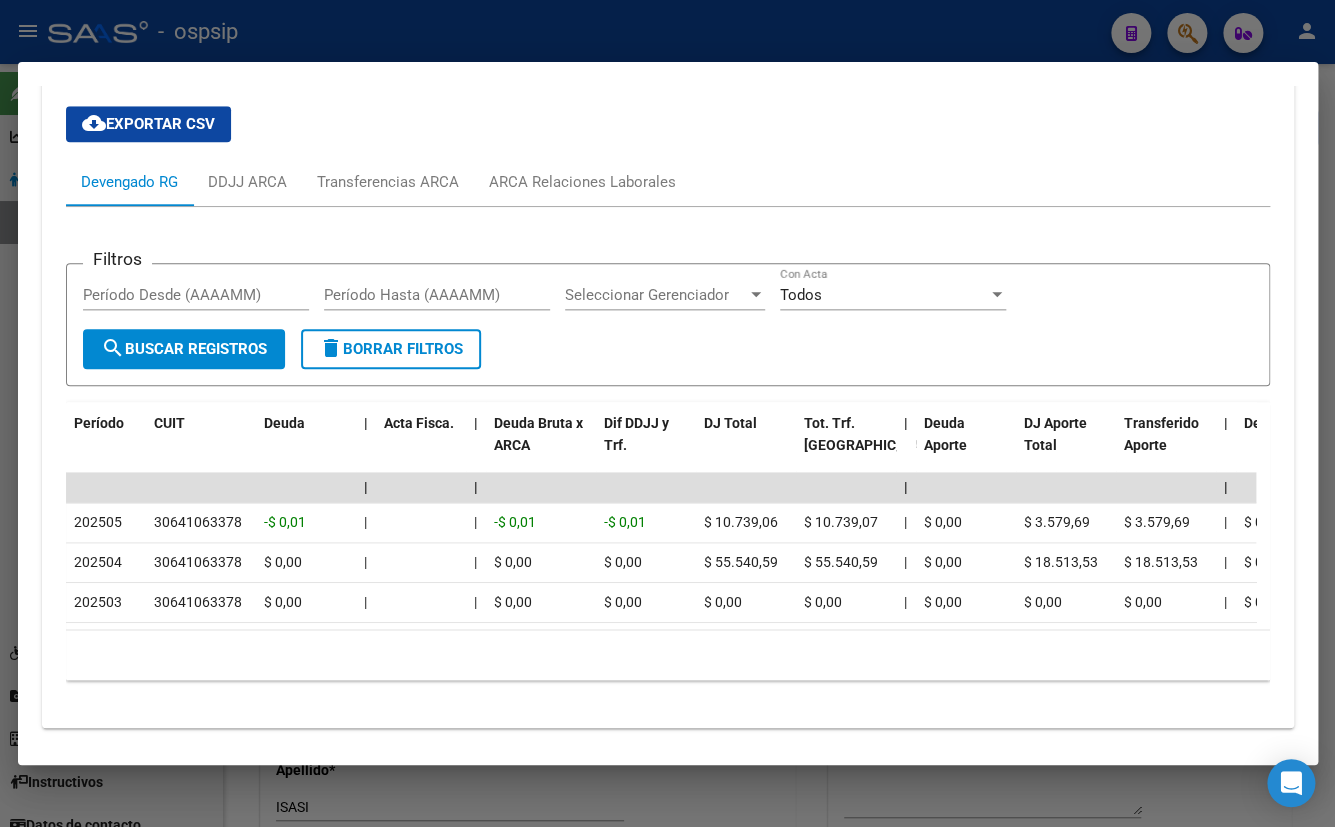
scroll to position [782, 0]
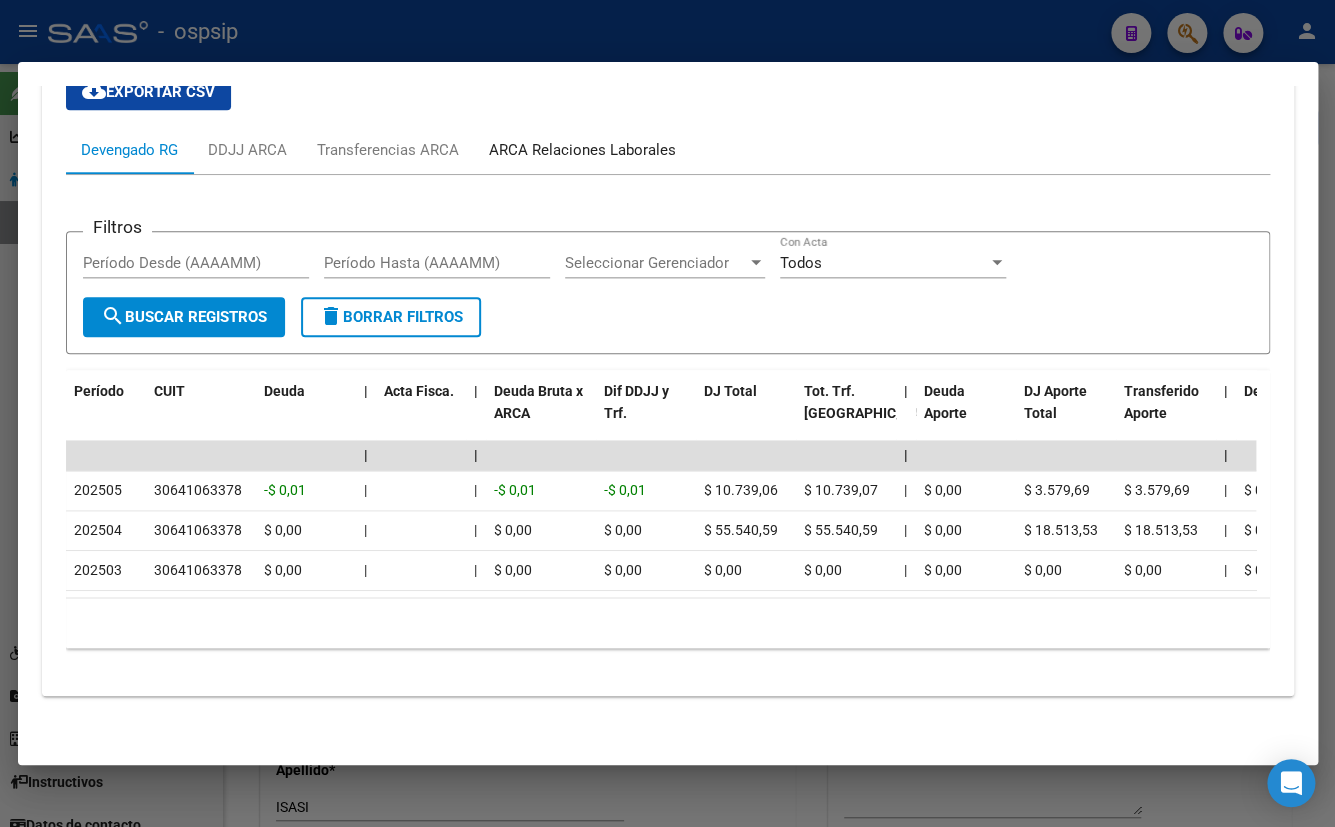
click at [572, 139] on div "ARCA Relaciones Laborales" at bounding box center [582, 150] width 187 height 22
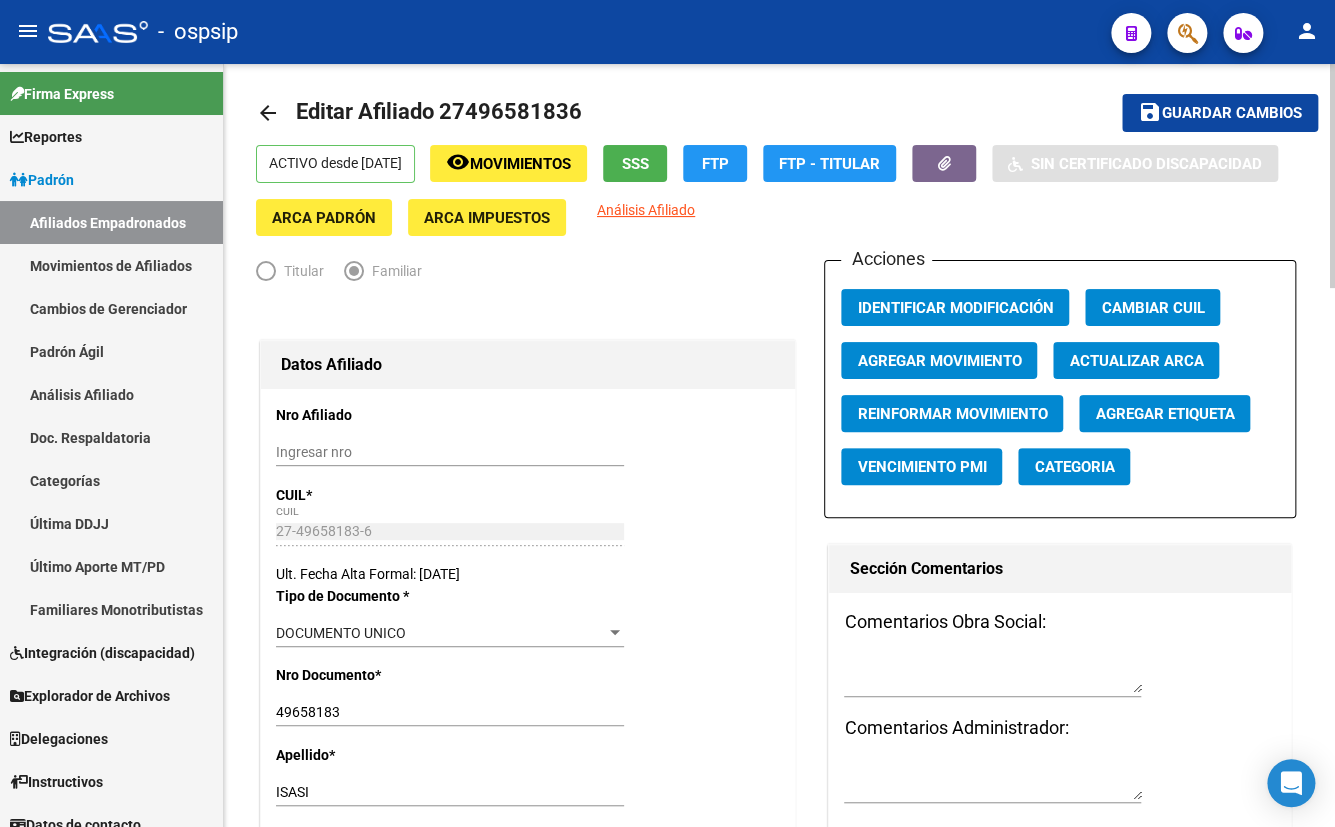
scroll to position [0, 0]
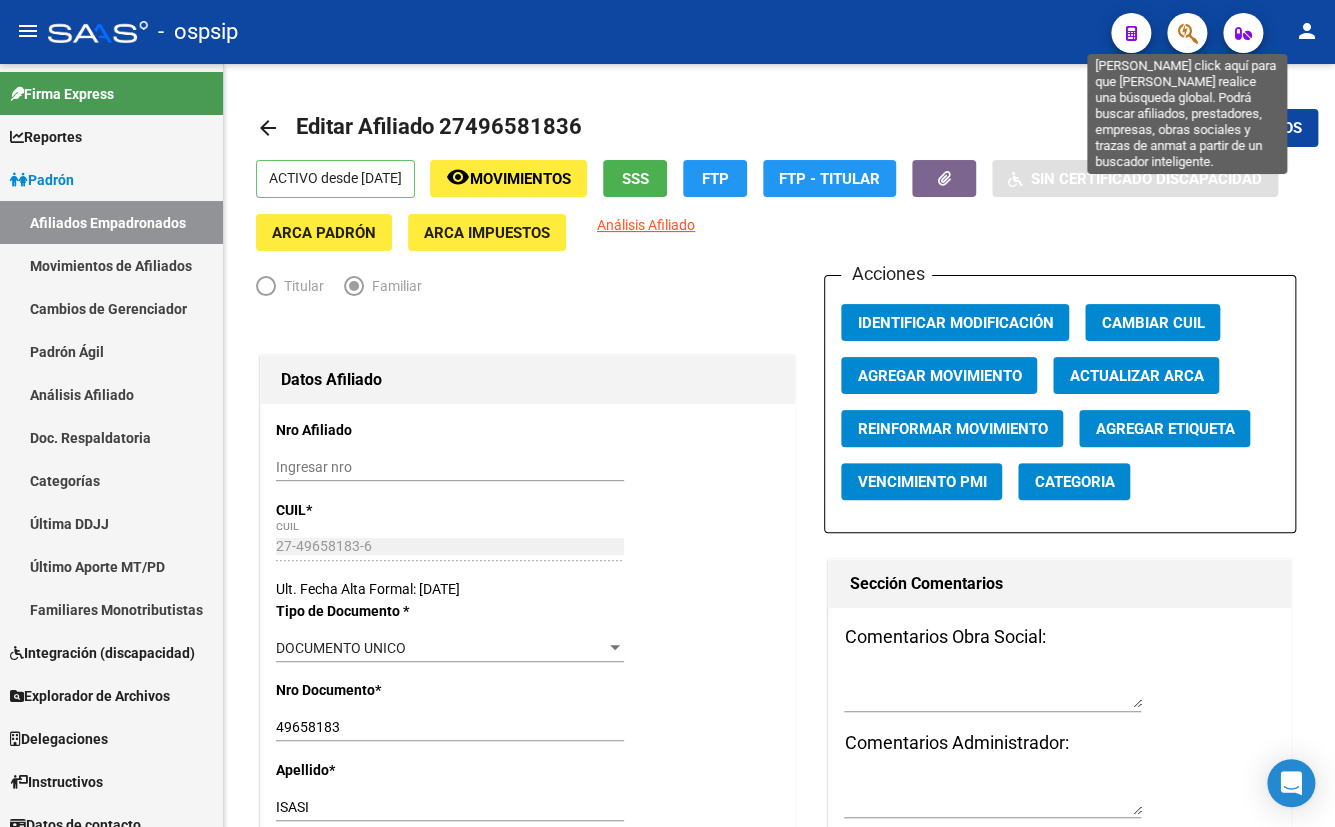
click at [1191, 31] on icon "button" at bounding box center [1187, 33] width 20 height 23
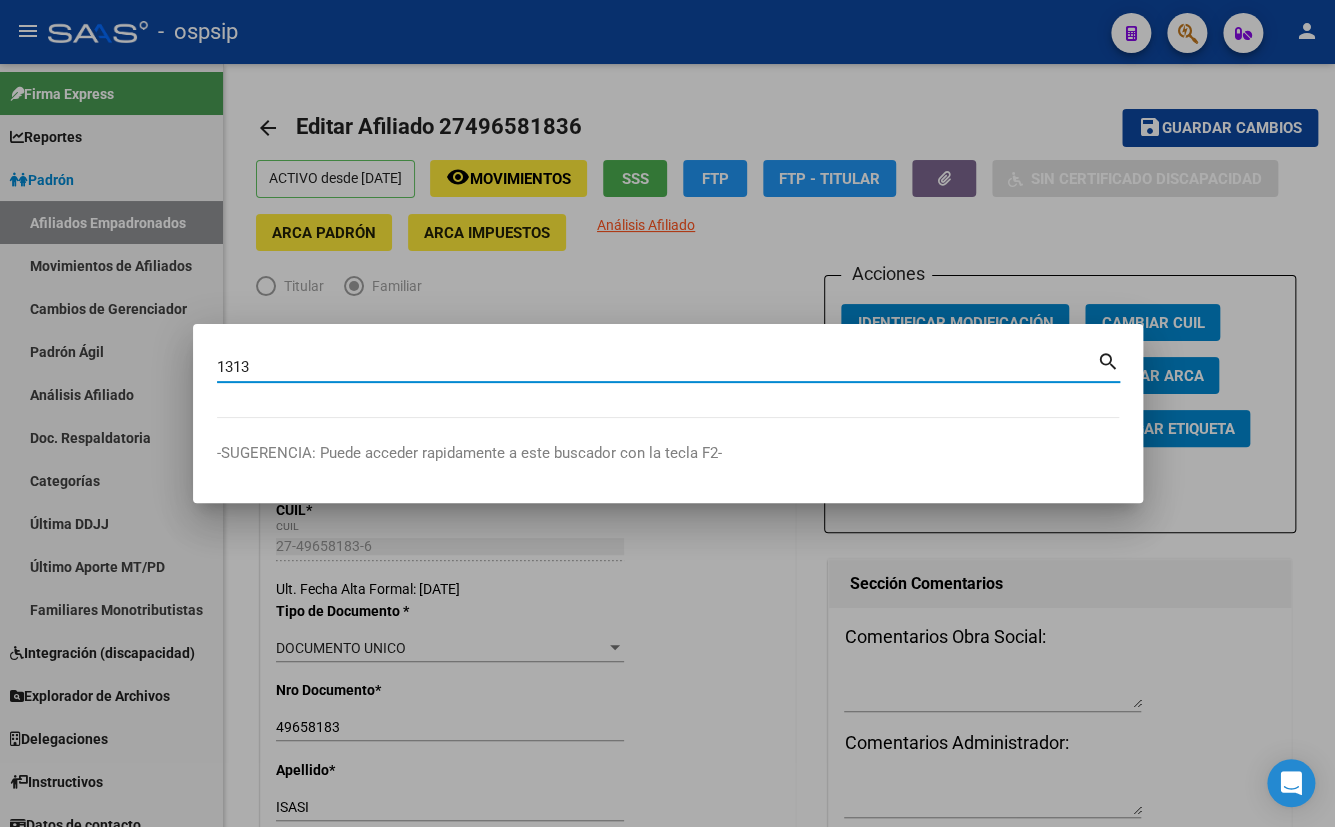
type input "13134"
drag, startPoint x: 274, startPoint y: 369, endPoint x: 171, endPoint y: 369, distance: 103.0
click at [171, 369] on div "13134 Buscar (apellido, dni, cuil, nro traspaso, cuit, obra social) search -SUG…" at bounding box center [667, 413] width 1335 height 827
paste input "23192045"
type input "23192045"
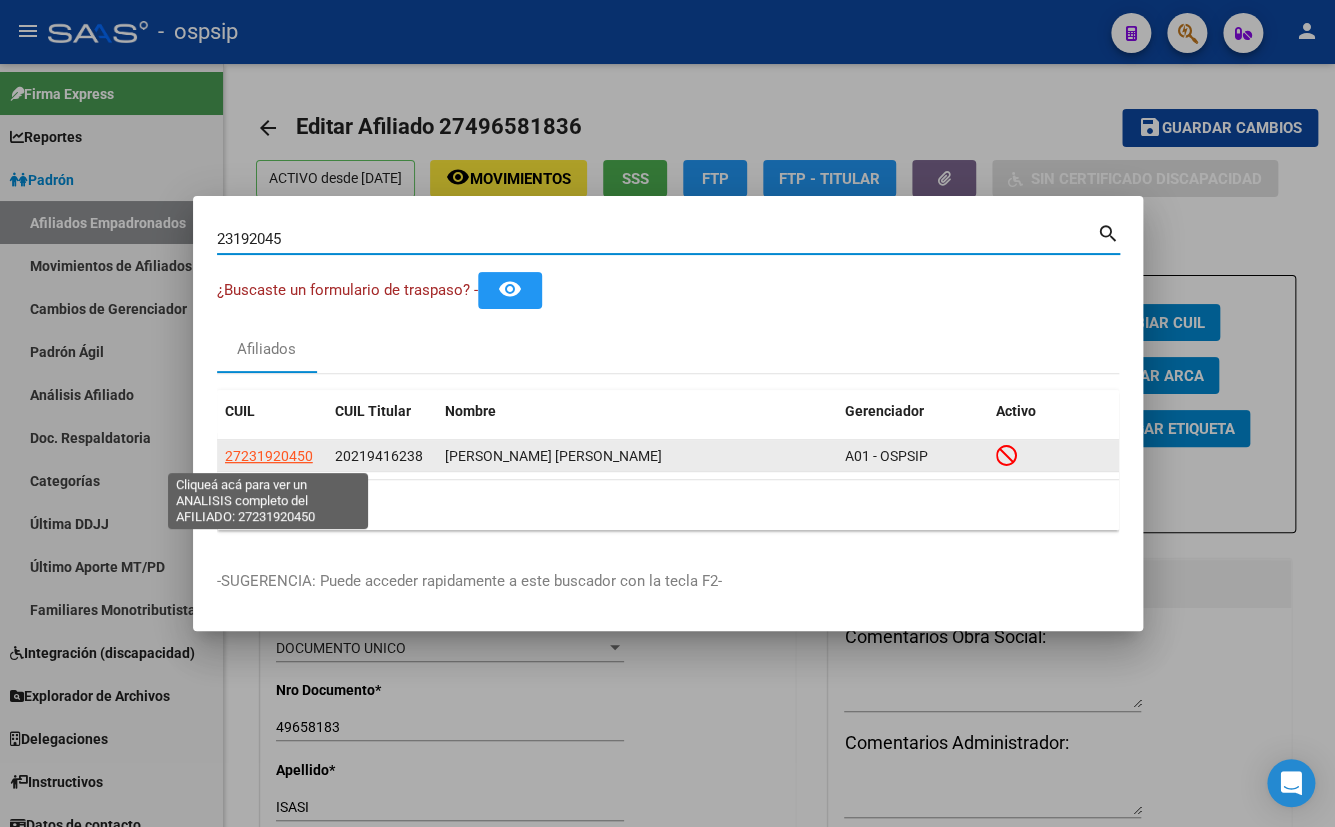
click at [243, 456] on span "27231920450" at bounding box center [269, 456] width 88 height 16
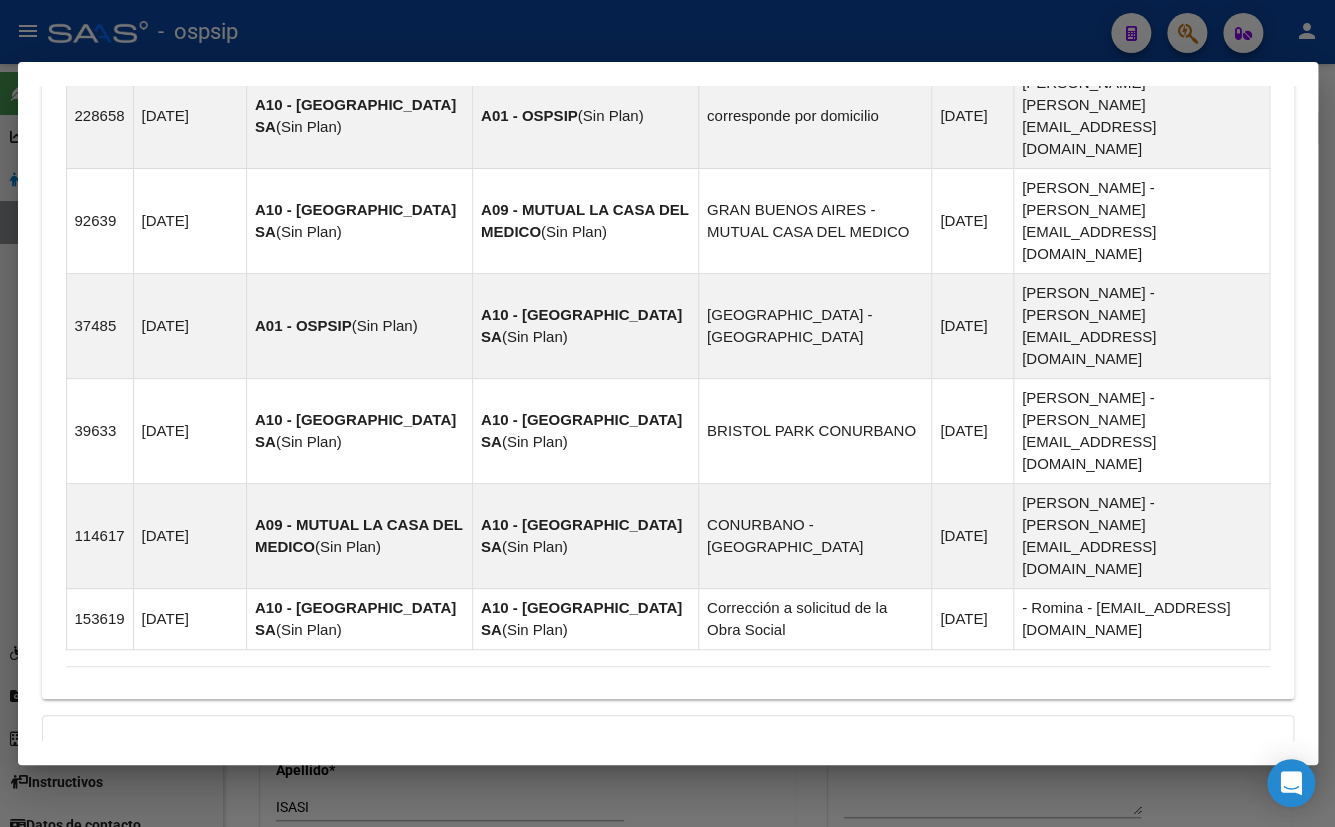
scroll to position [1529, 0]
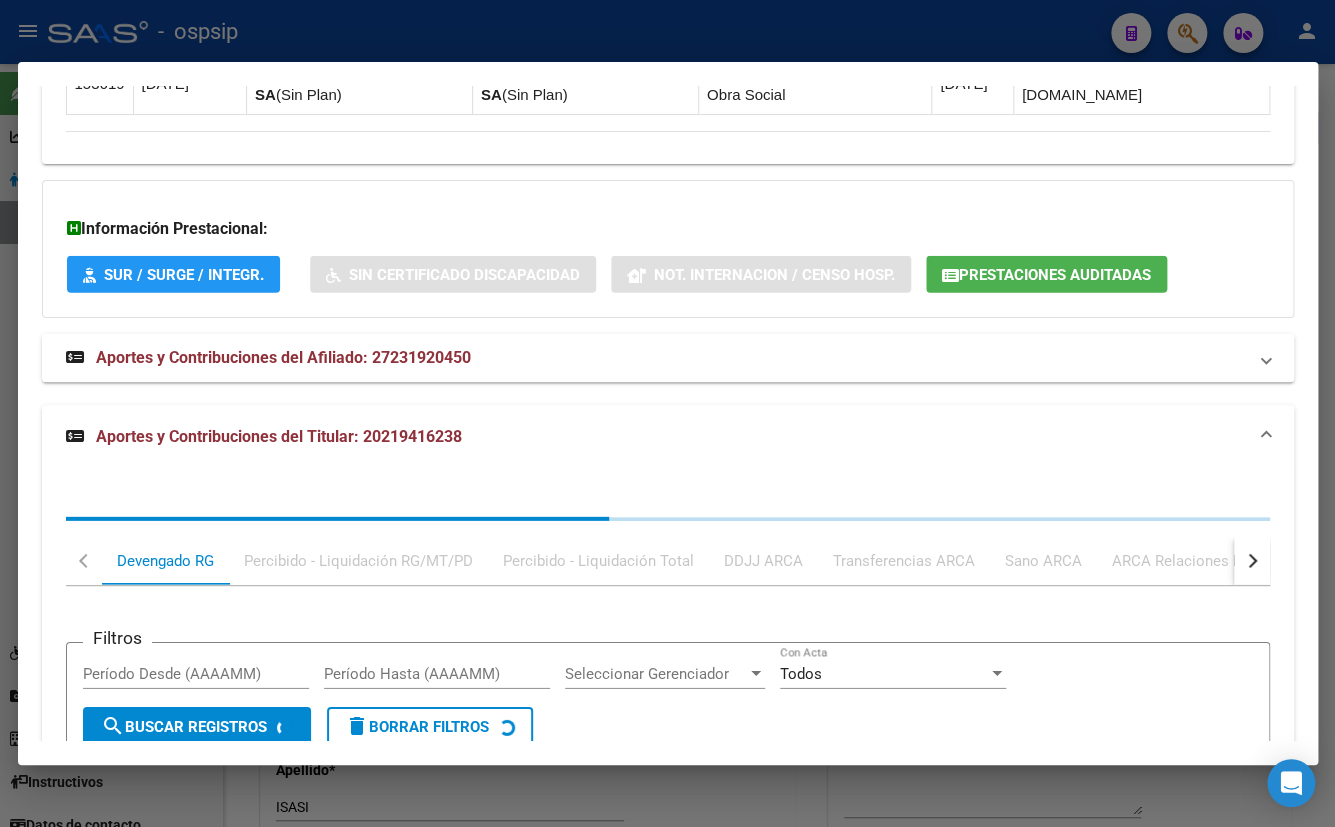
scroll to position [2030, 0]
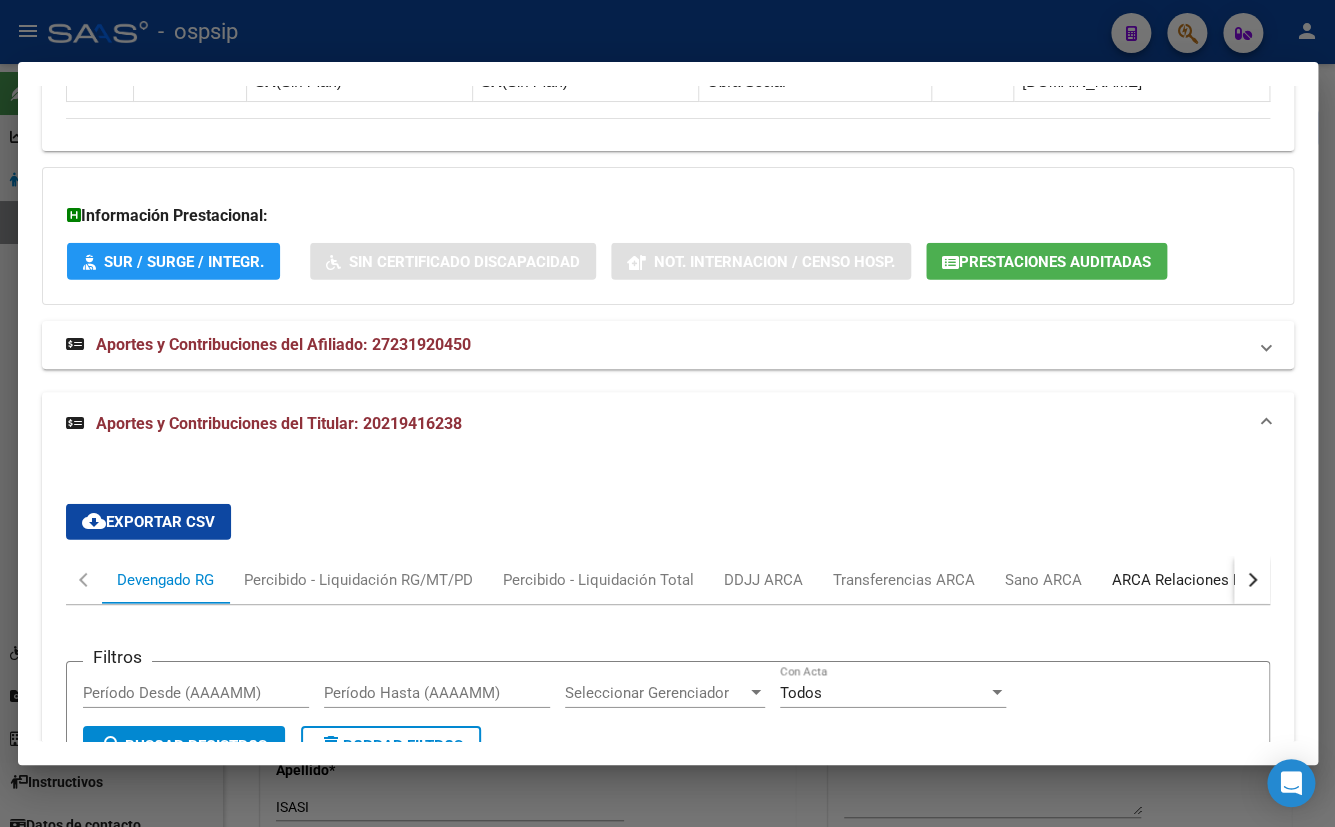
click at [1152, 569] on div "ARCA Relaciones Laborales" at bounding box center [1205, 580] width 187 height 22
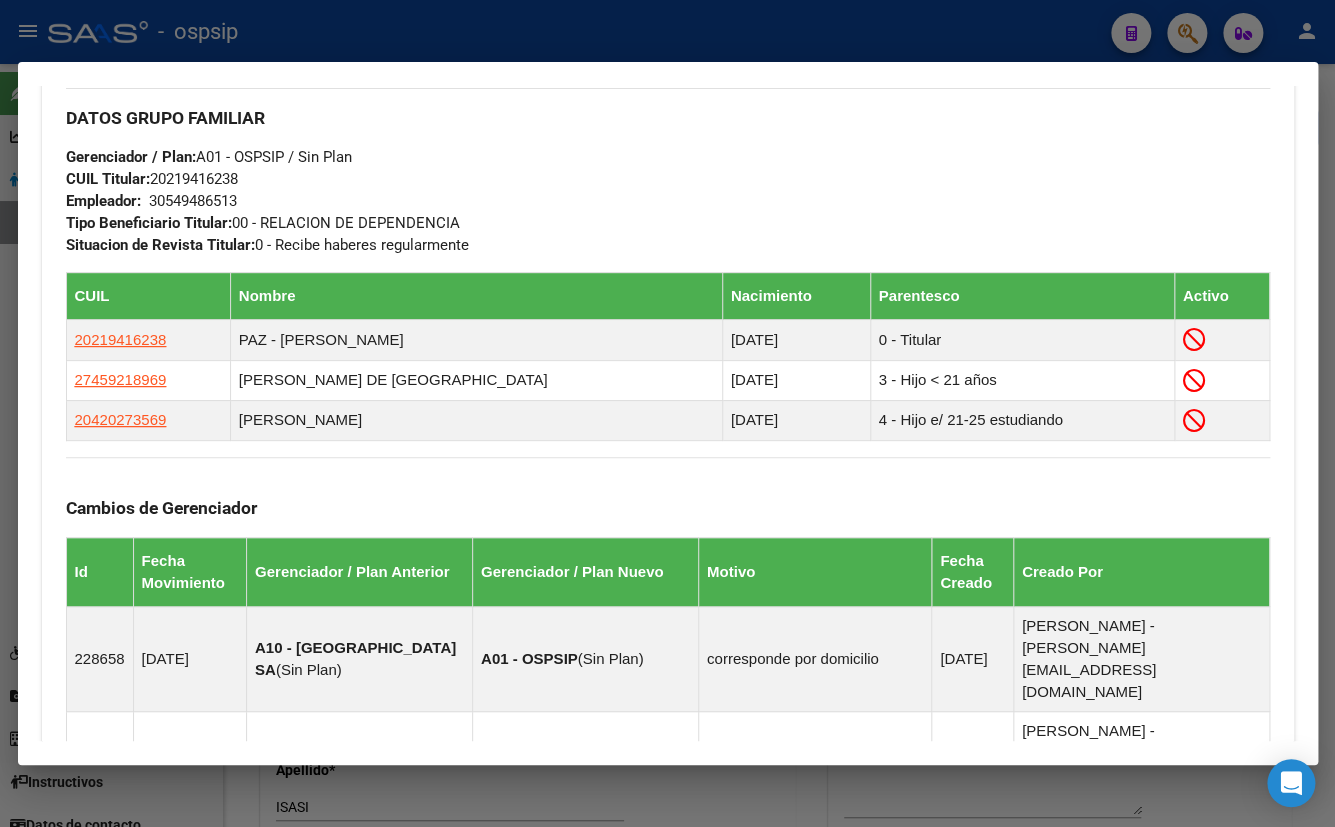
scroll to position [992, 0]
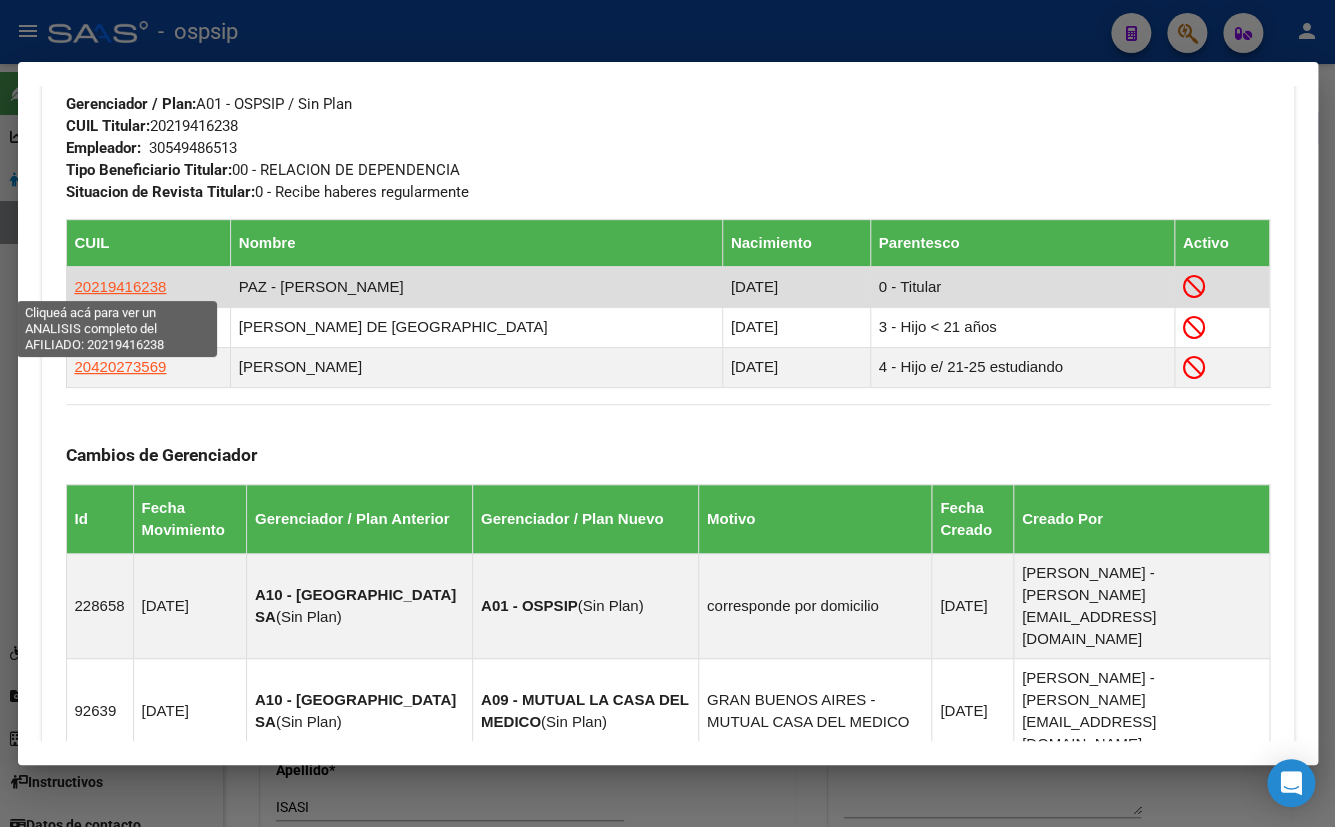
click at [117, 282] on span "20219416238" at bounding box center [121, 286] width 92 height 17
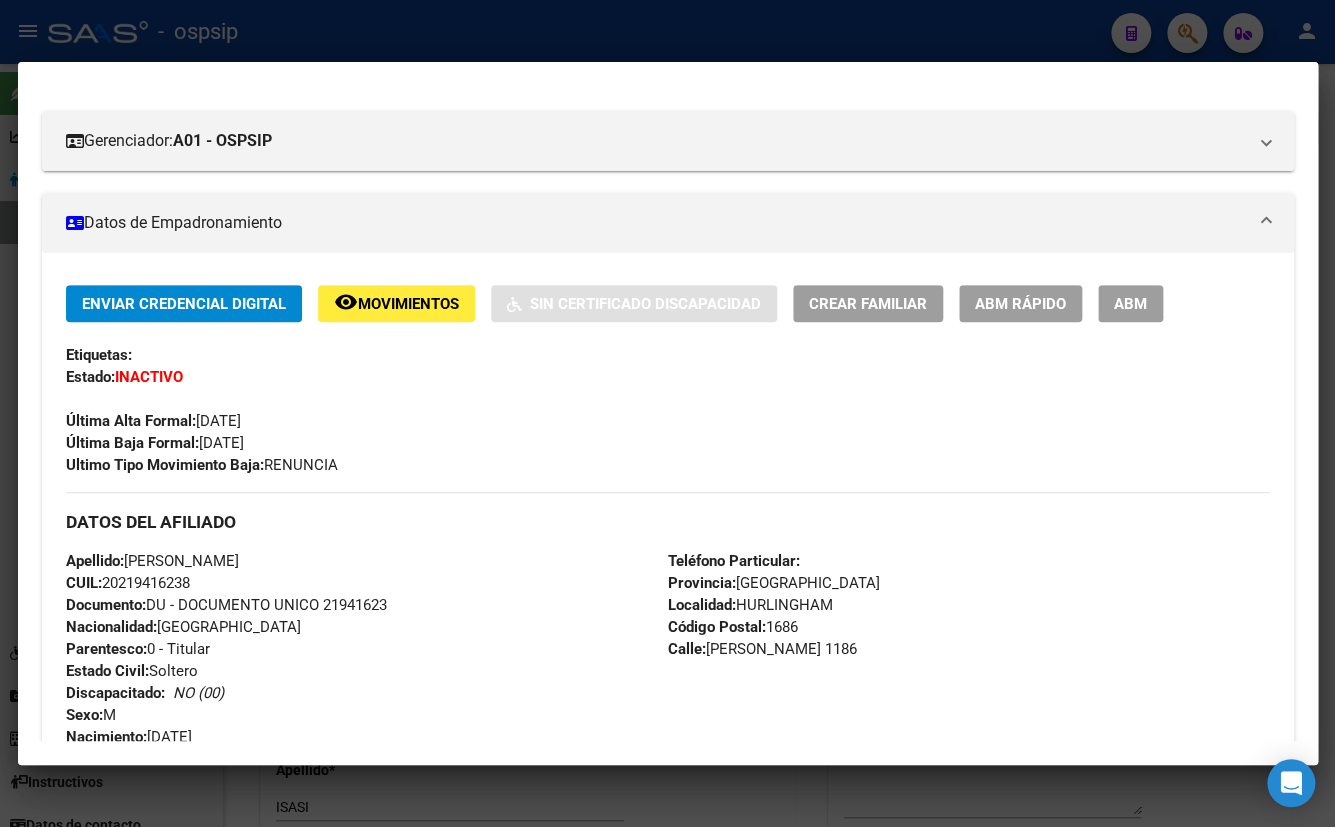
scroll to position [272, 0]
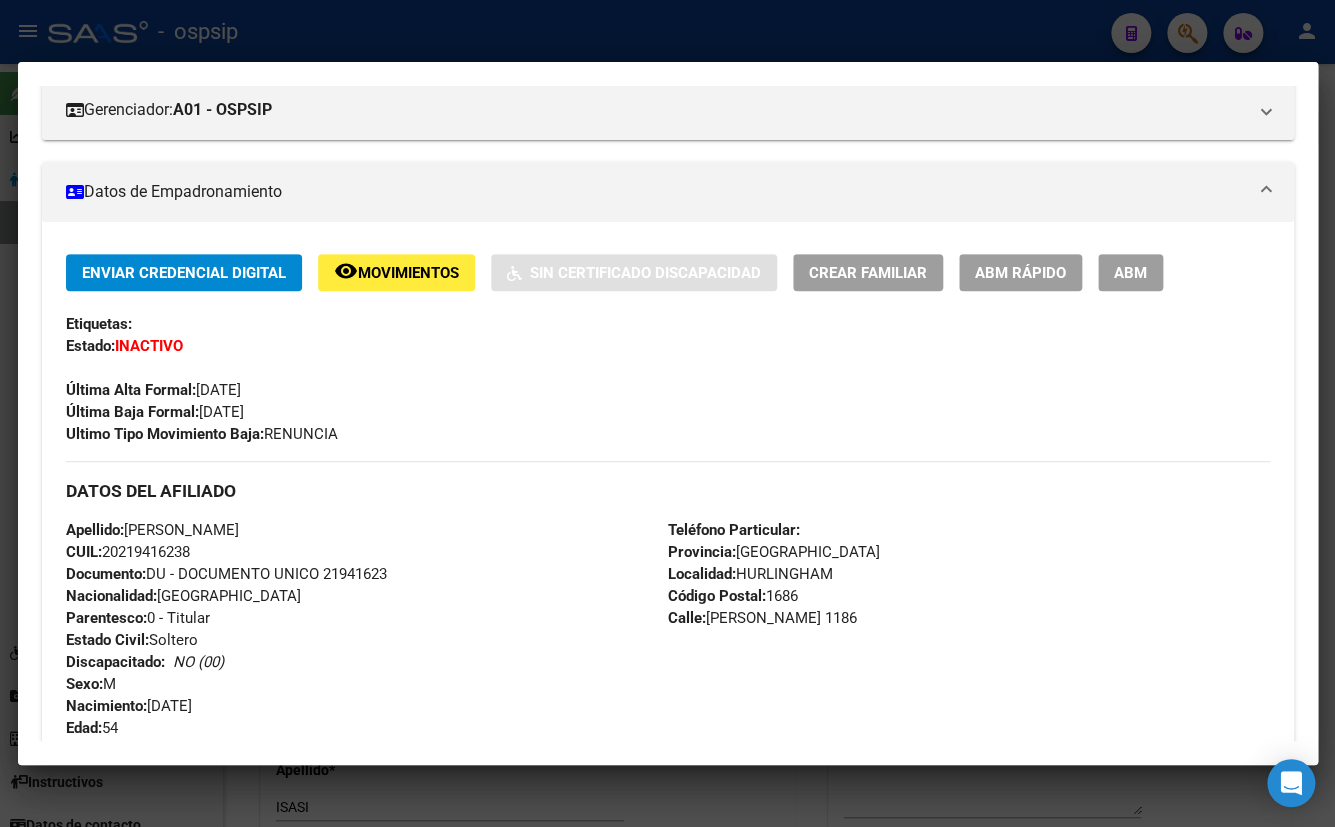
click at [498, 534] on div "Apellido: CARLOS RAMON PAZ CUIL: 20219416238 Documento: DU - DOCUMENTO UNICO 21…" at bounding box center [367, 629] width 602 height 220
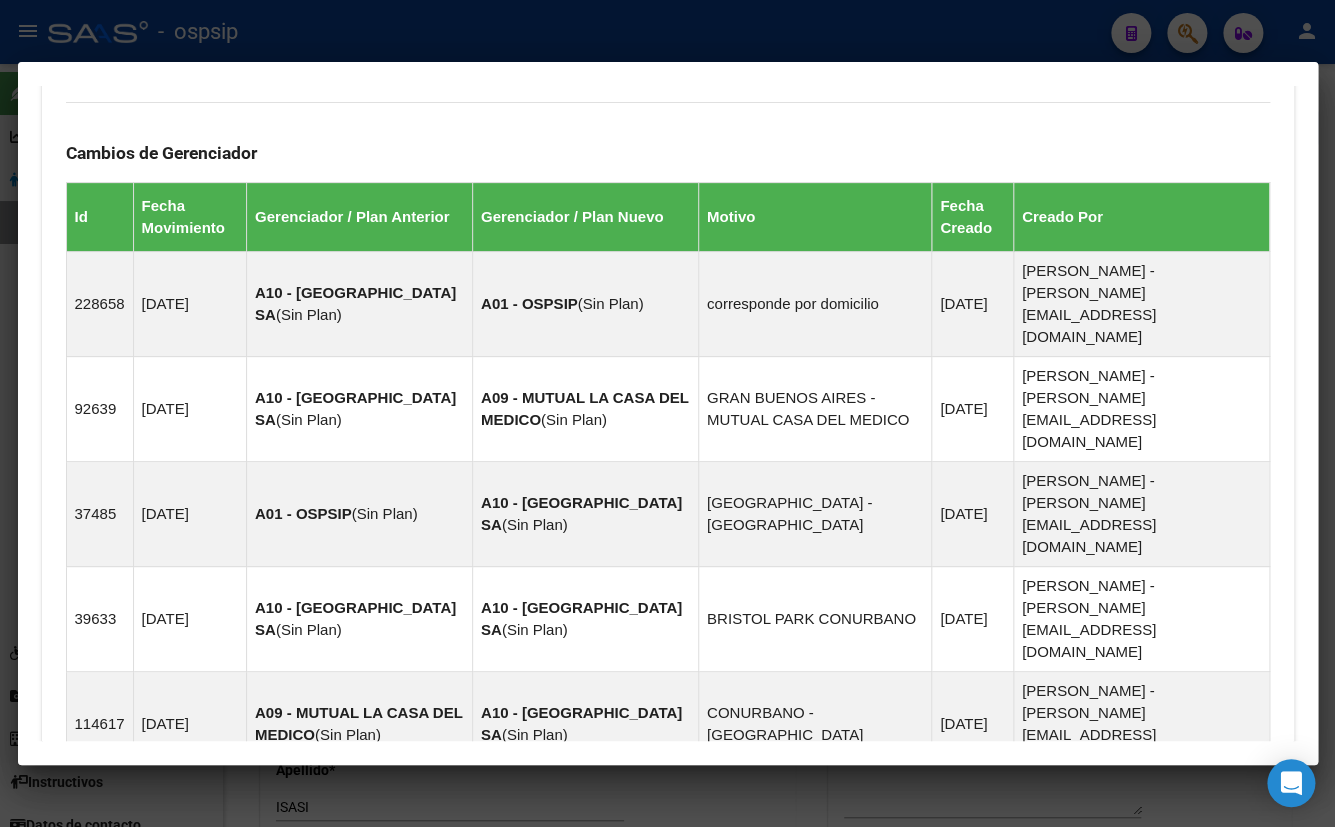
scroll to position [1459, 0]
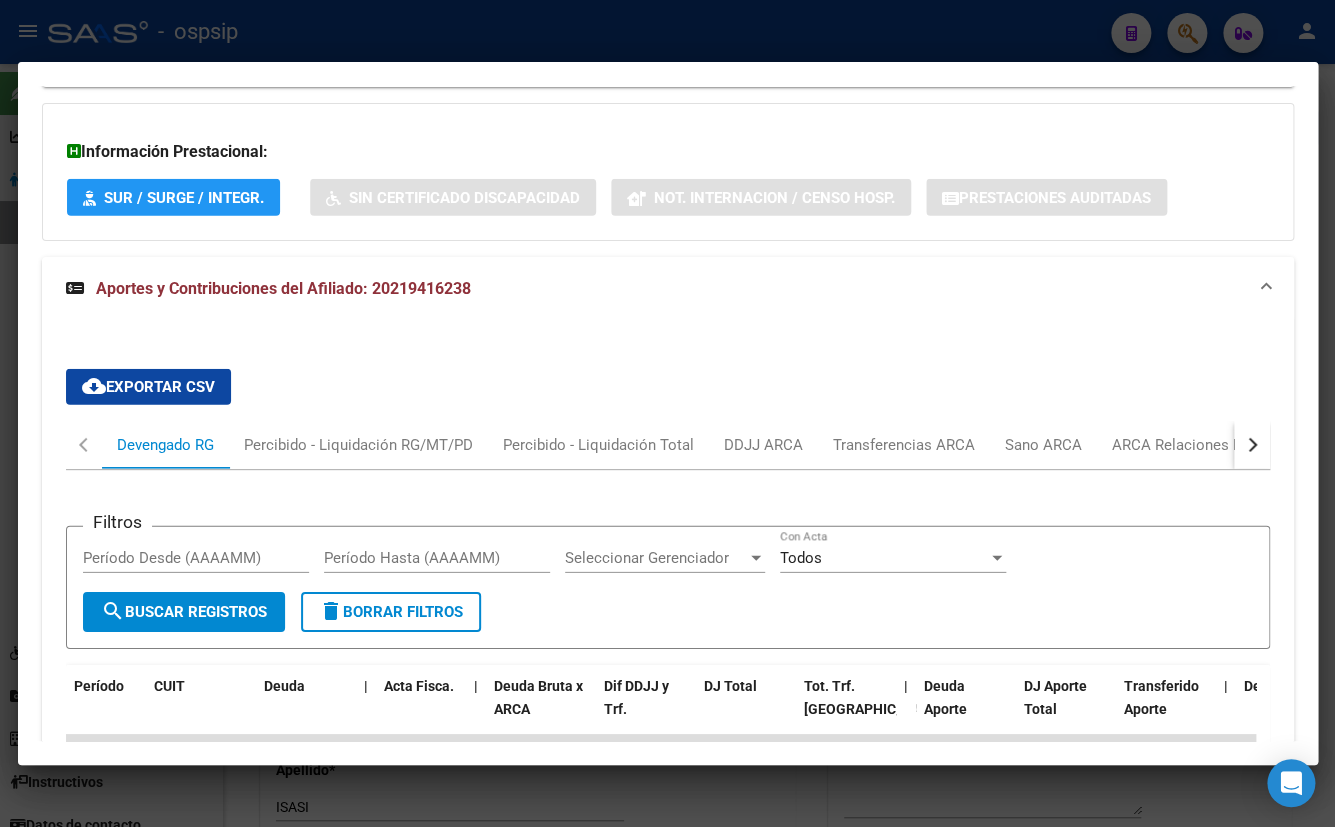
scroll to position [2212, 0]
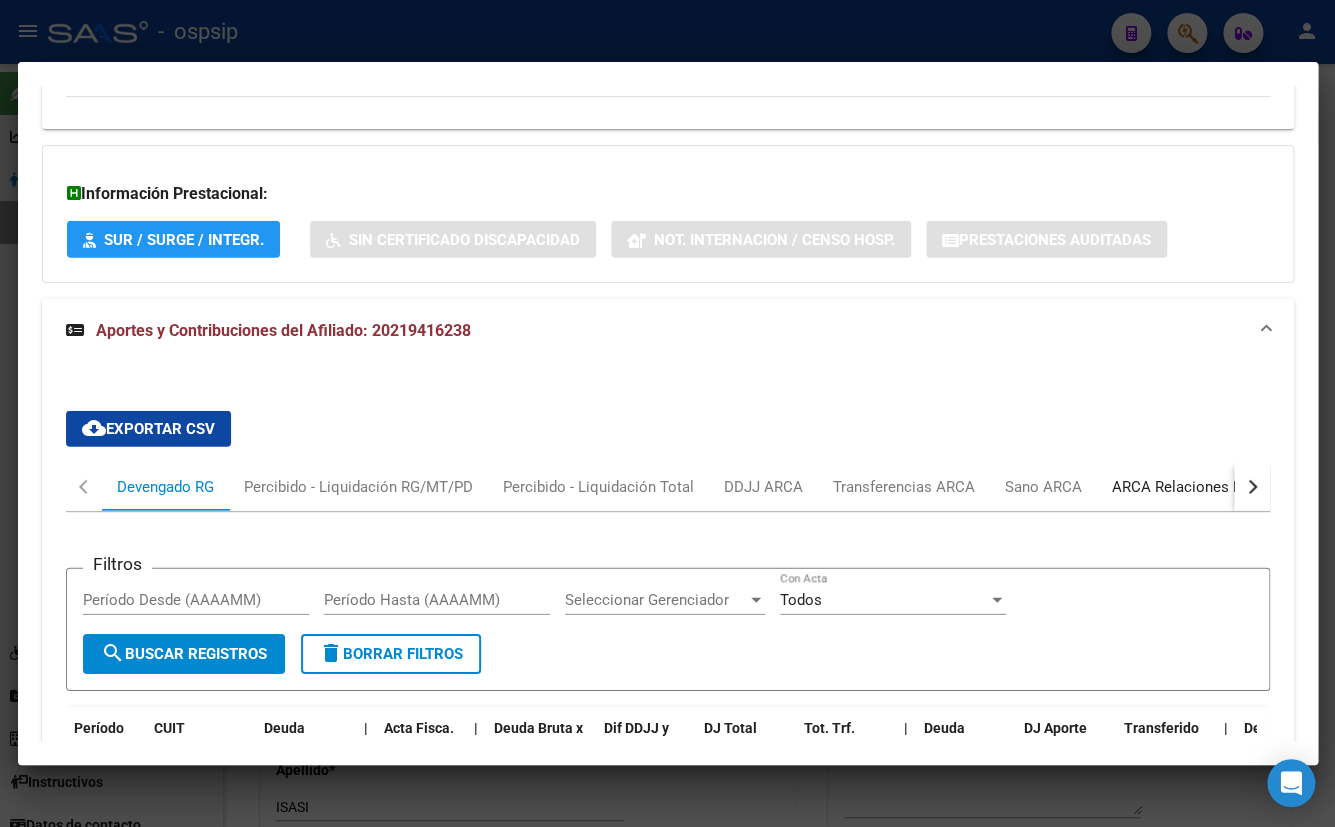
click at [1138, 476] on div "ARCA Relaciones Laborales" at bounding box center [1205, 487] width 187 height 22
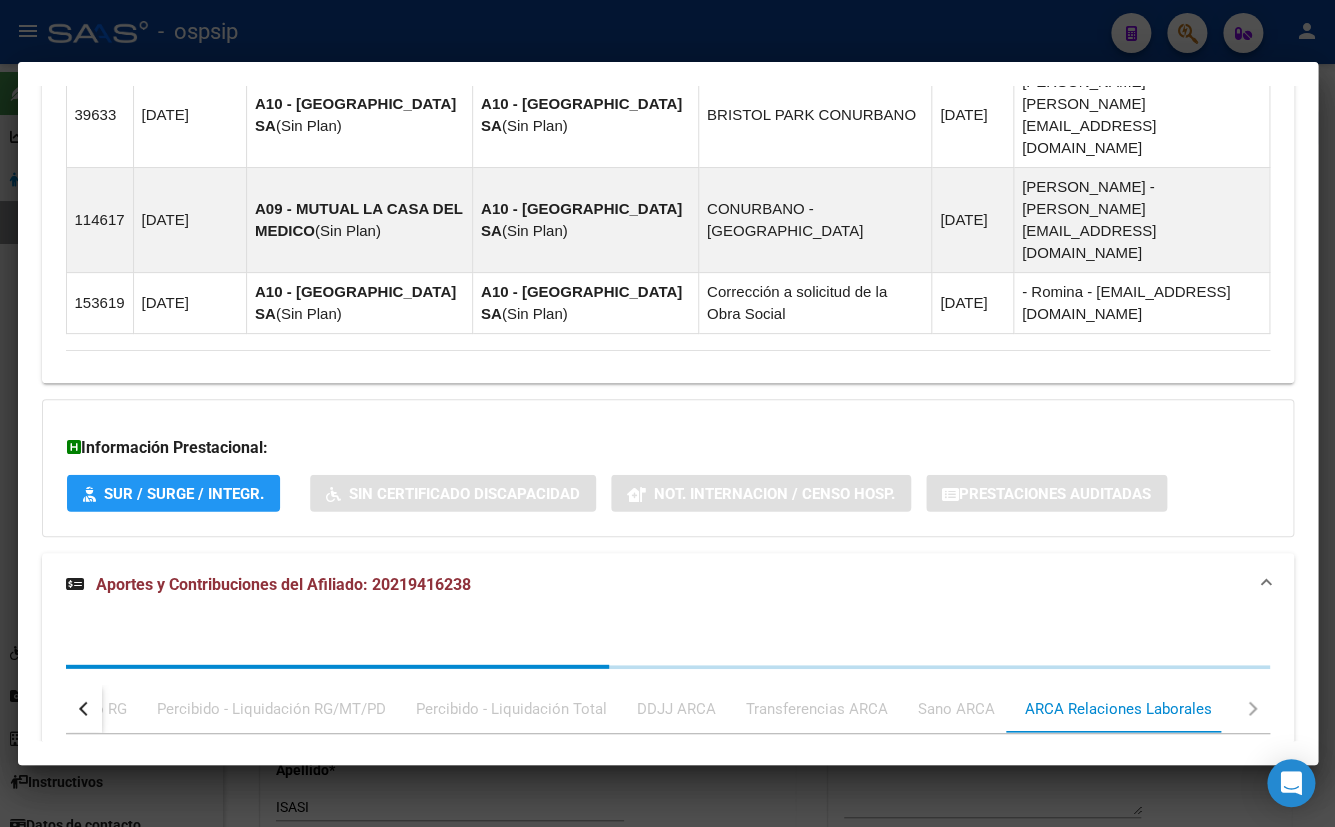
scroll to position [1922, 0]
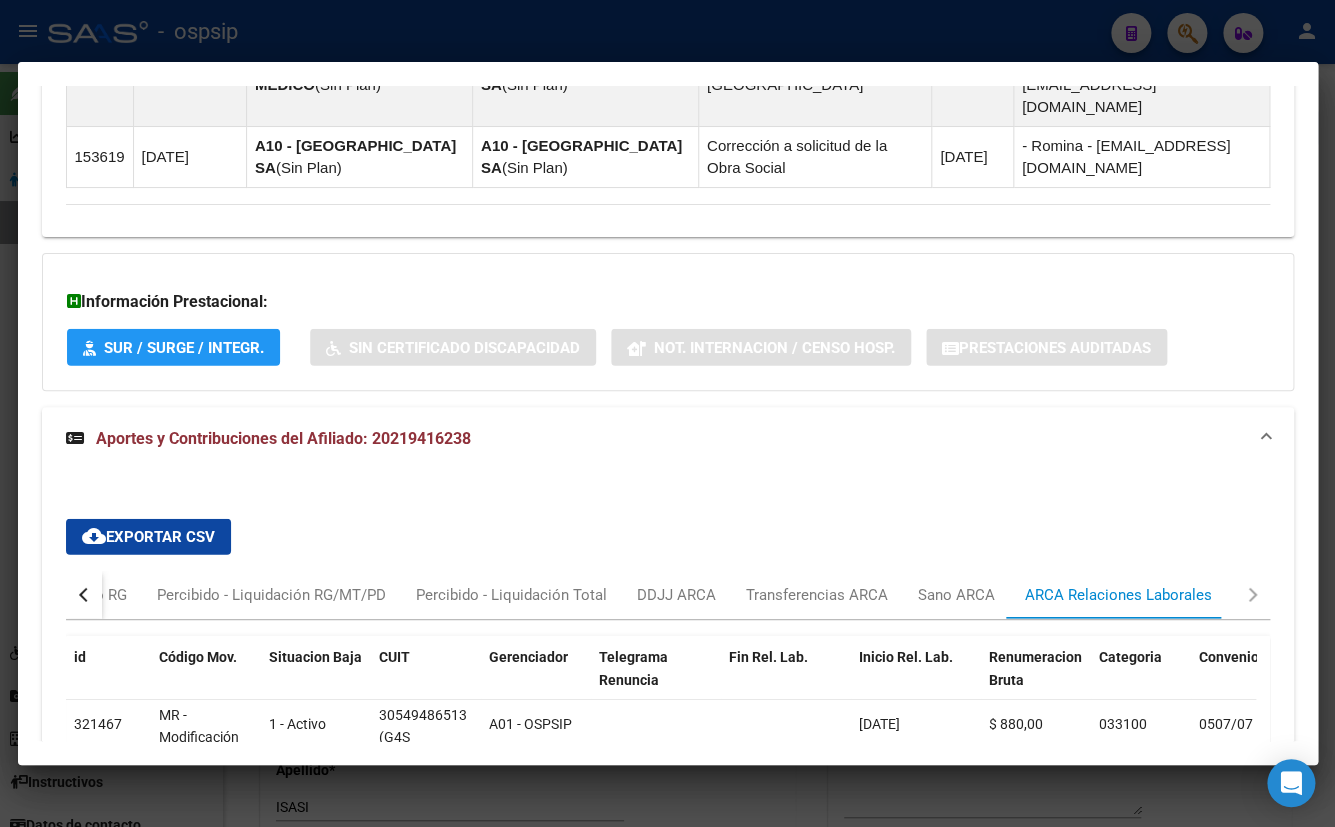
click at [562, 503] on div "cloud_download Exportar CSV Devengado RG Percibido - Liquidación RG/MT/PD Perci…" at bounding box center [668, 688] width 1204 height 370
click at [568, 471] on div "cloud_download Exportar CSV Devengado RG Percibido - Liquidación RG/MT/PD Perci…" at bounding box center [668, 688] width 1252 height 434
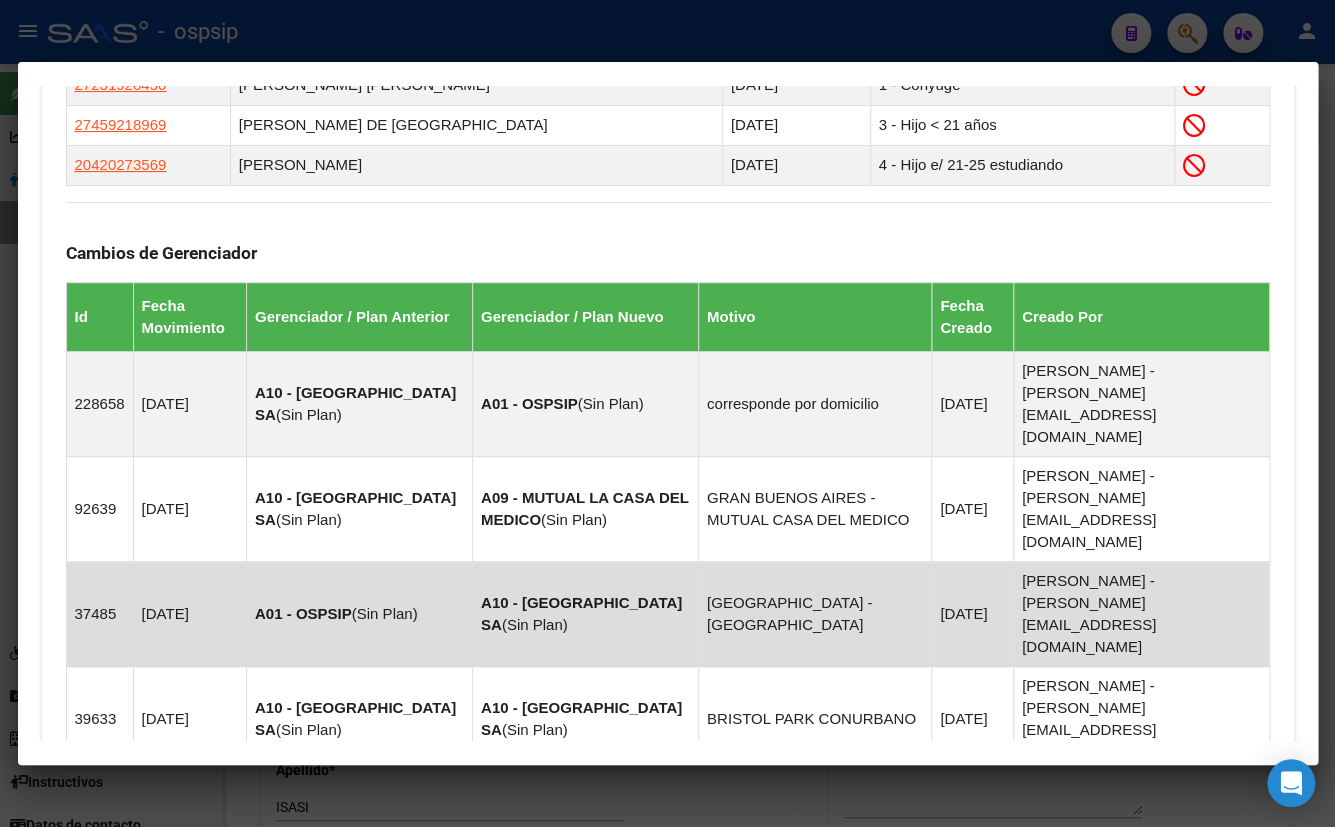
scroll to position [831, 0]
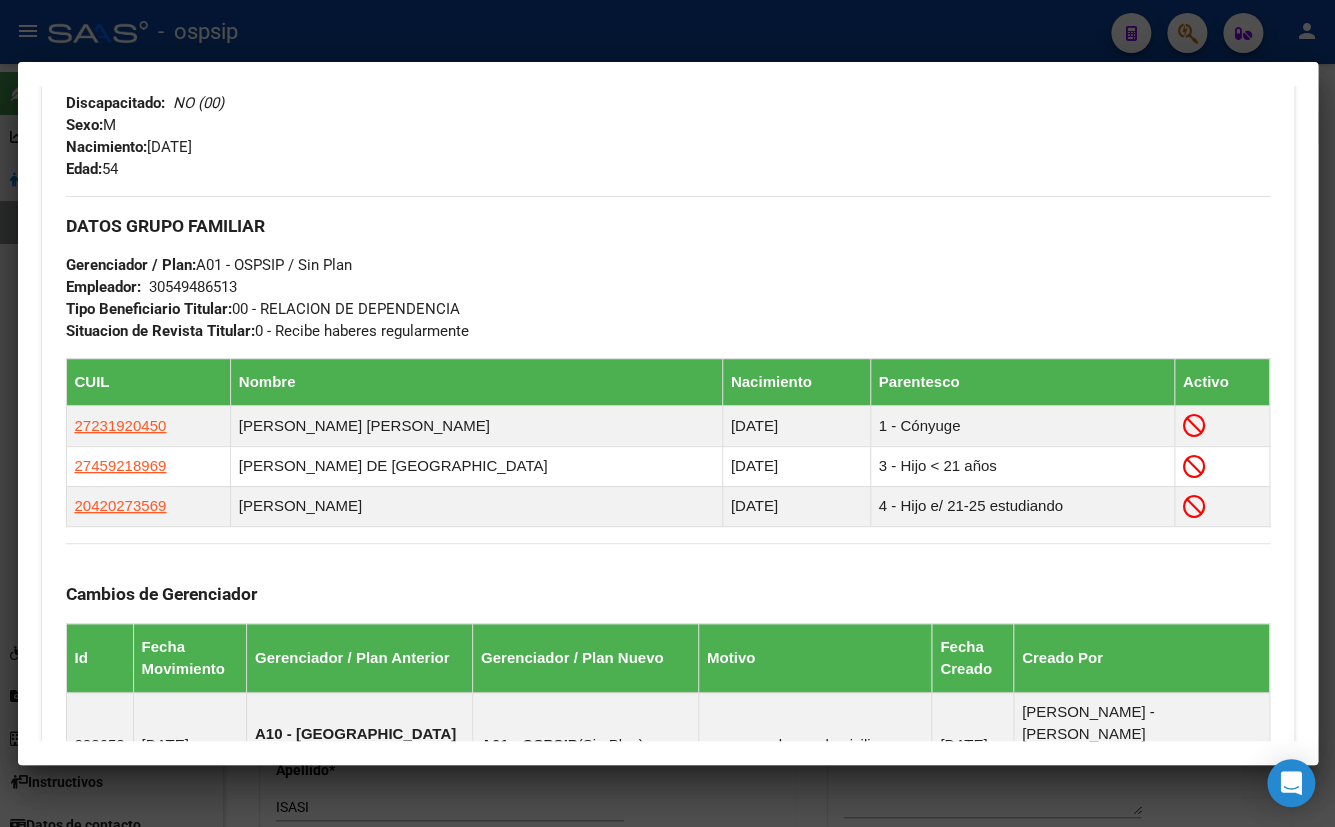
click at [389, 260] on div "DATOS GRUPO FAMILIAR Gerenciador / Plan: A01 - OSPSIP / Sin Plan Empleador: 305…" at bounding box center [668, 269] width 1204 height 146
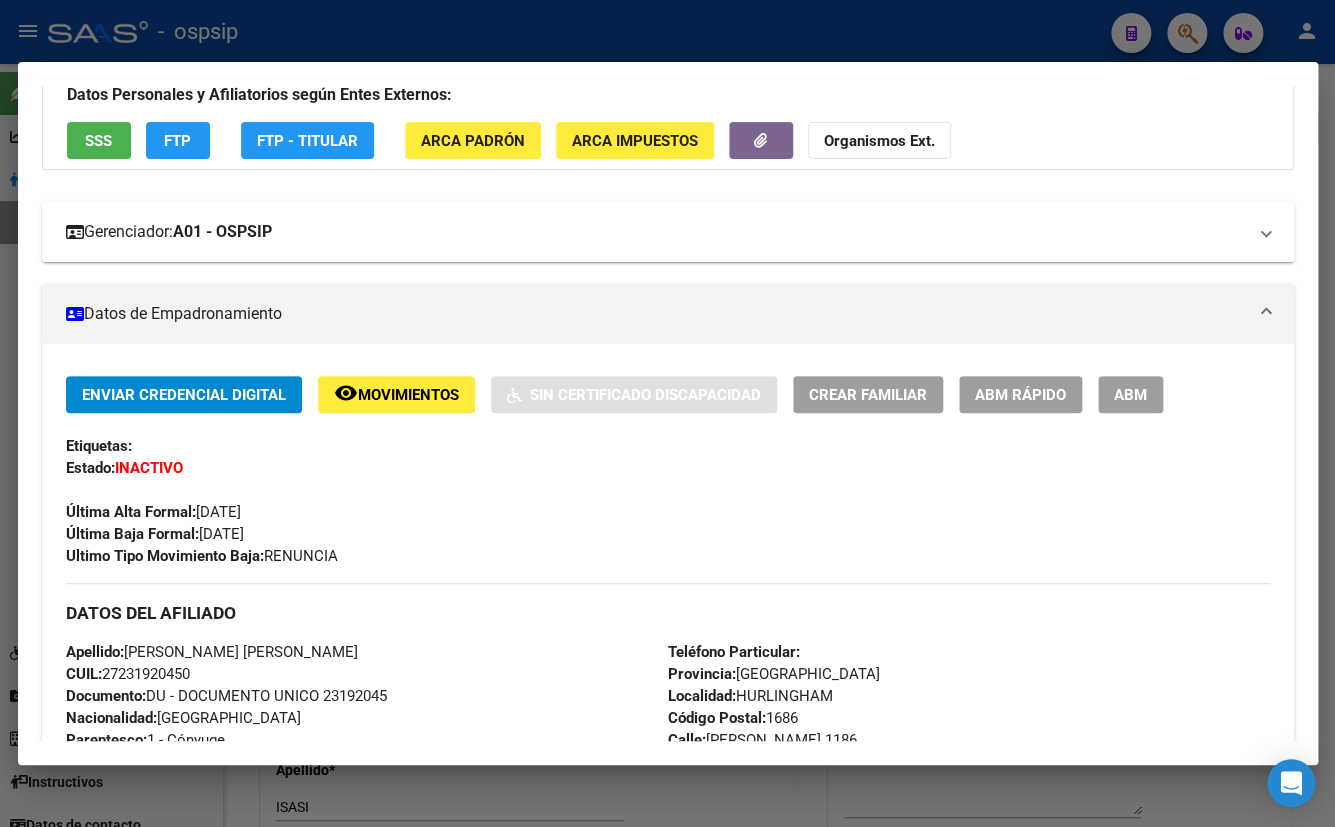
scroll to position [181, 0]
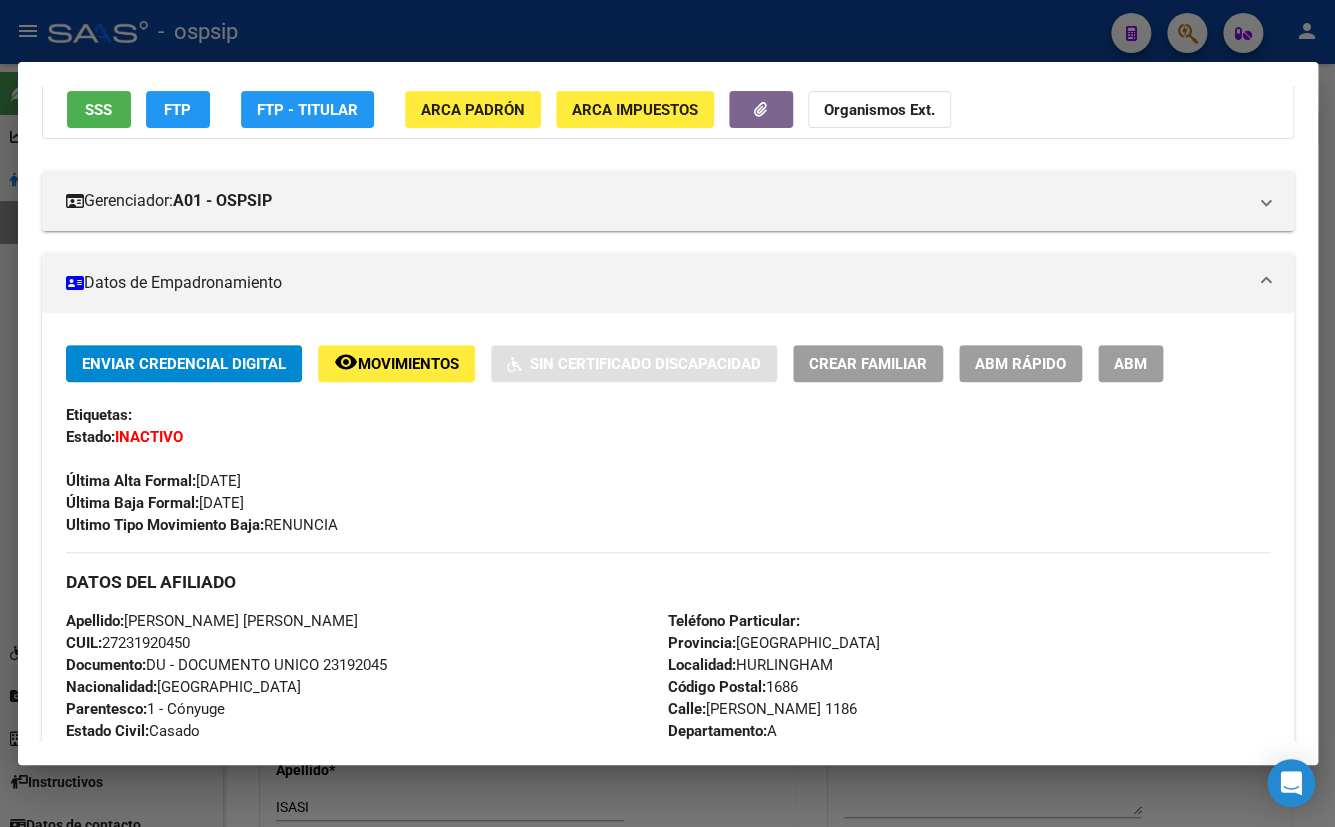
click at [468, 495] on div "Enviar Credencial Digital remove_red_eye Movimientos Sin Certificado Discapacid…" at bounding box center [668, 440] width 1204 height 191
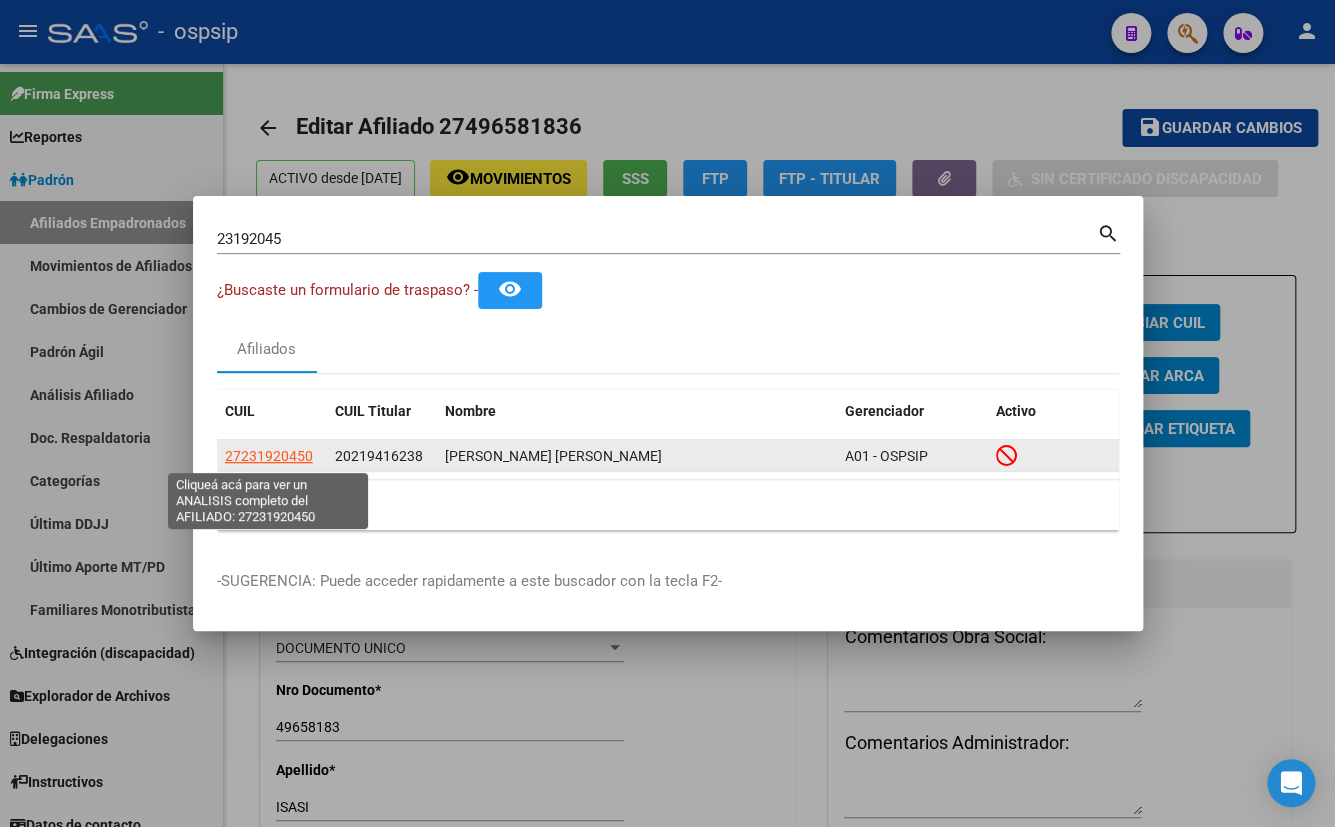
click at [270, 455] on span "27231920450" at bounding box center [269, 456] width 88 height 16
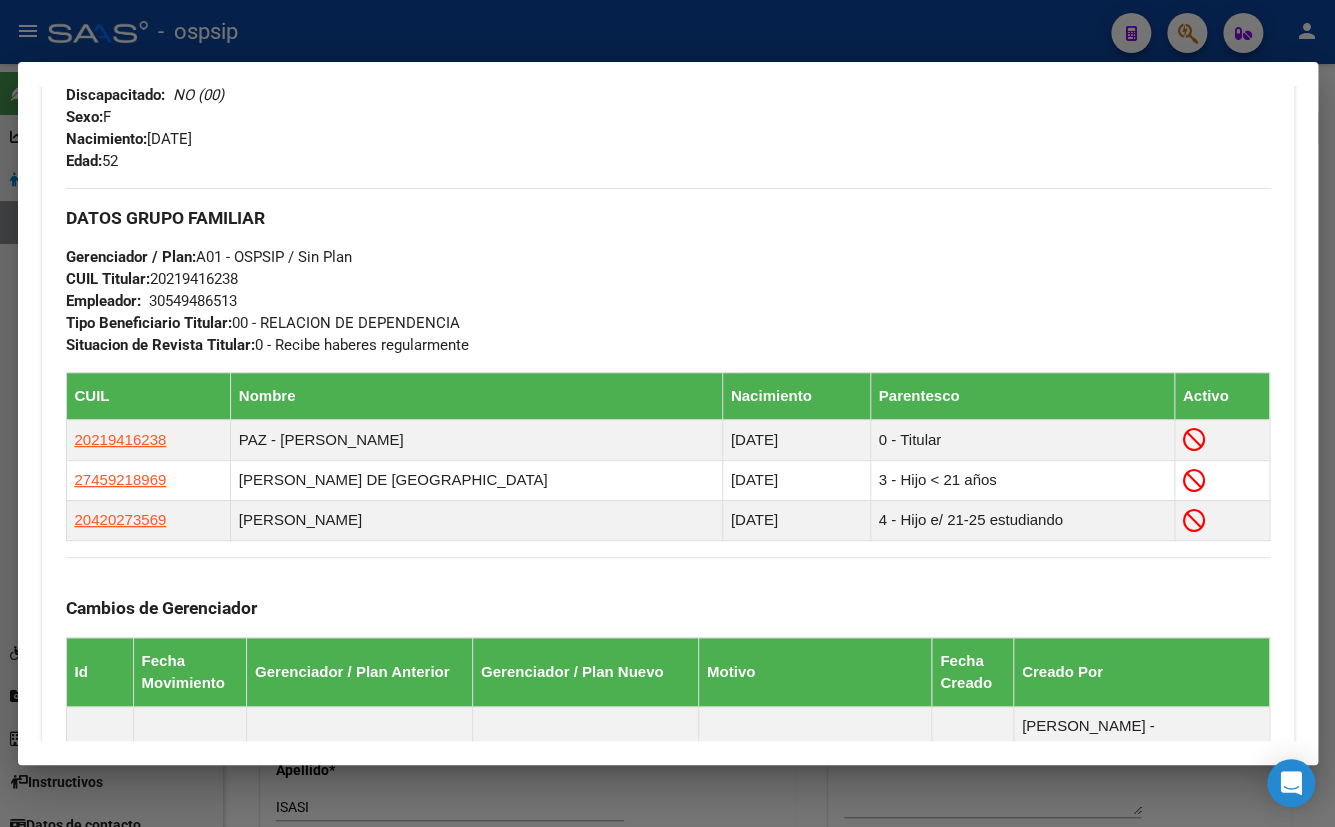
scroll to position [909, 0]
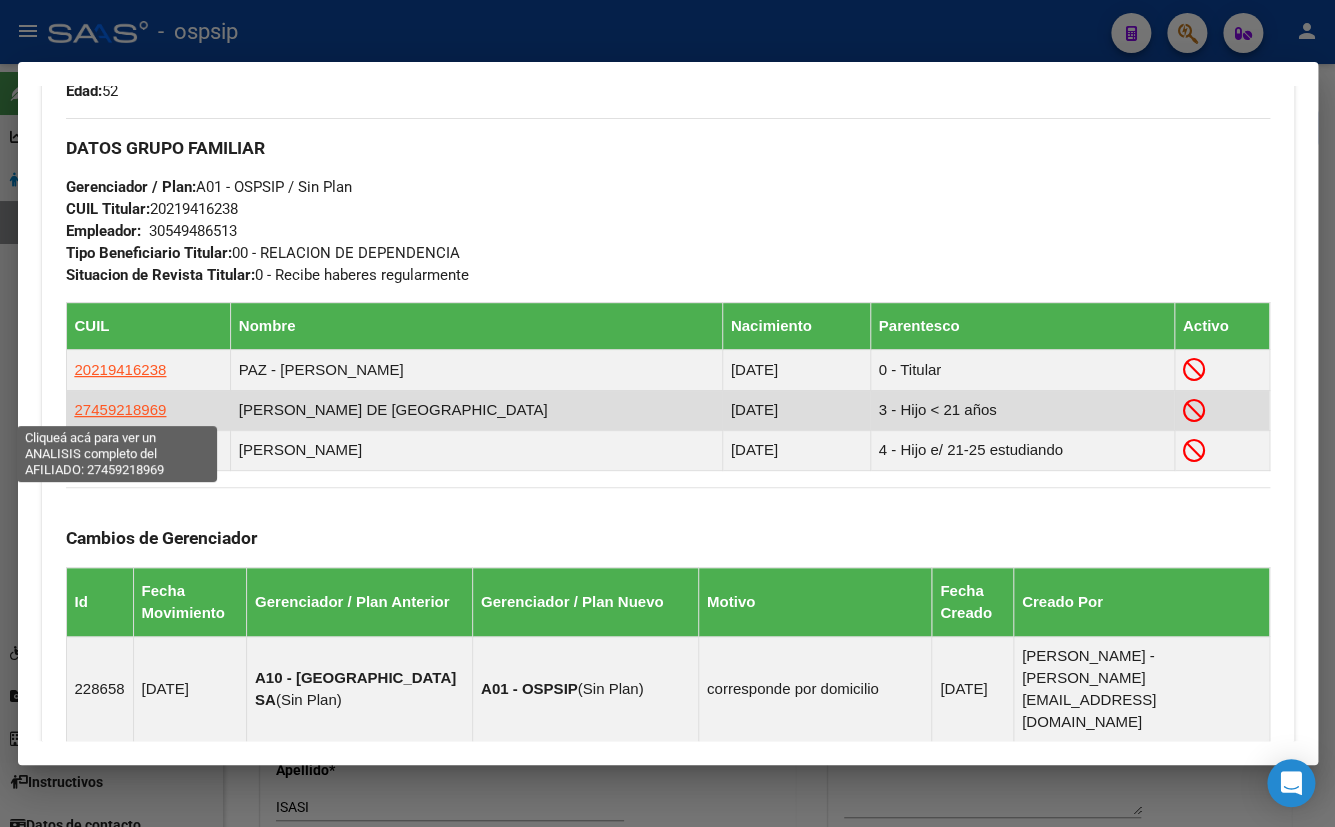
click at [106, 402] on span "27459218969" at bounding box center [121, 409] width 92 height 17
type textarea "27459218969"
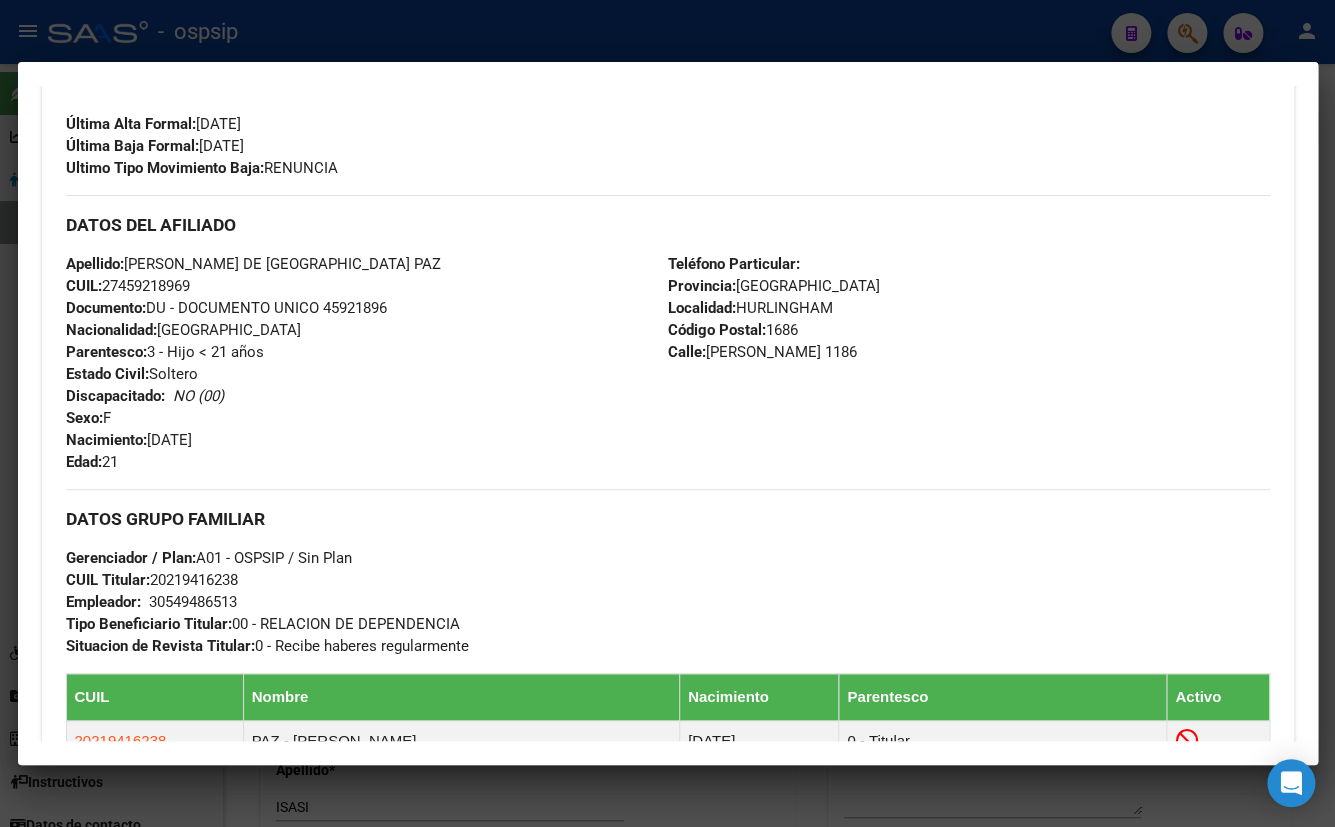
scroll to position [545, 0]
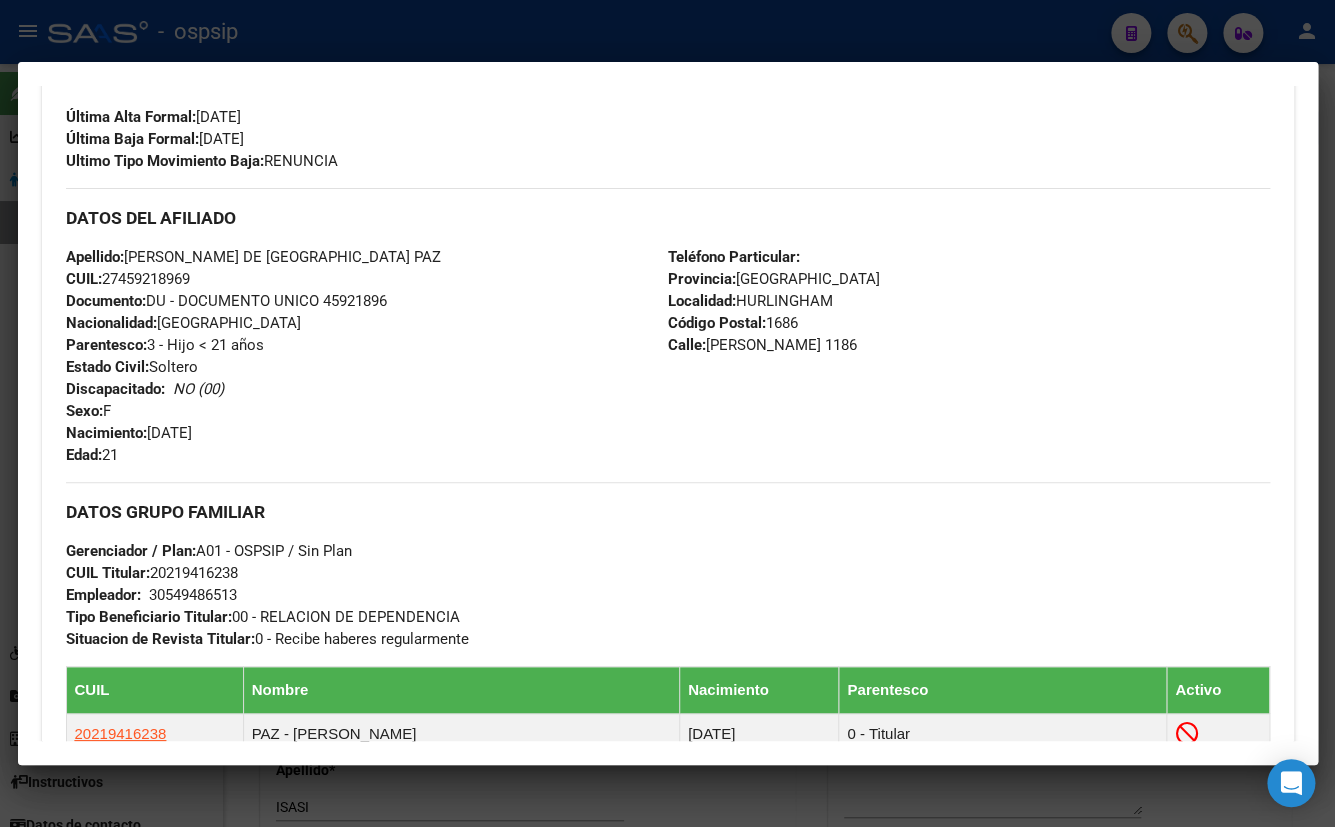
click at [306, 454] on div "Apellido: MARIA DE LOS ANGELES PAZ CUIL: 27459218969 Documento: DU - DOCUMENTO …" at bounding box center [367, 356] width 602 height 220
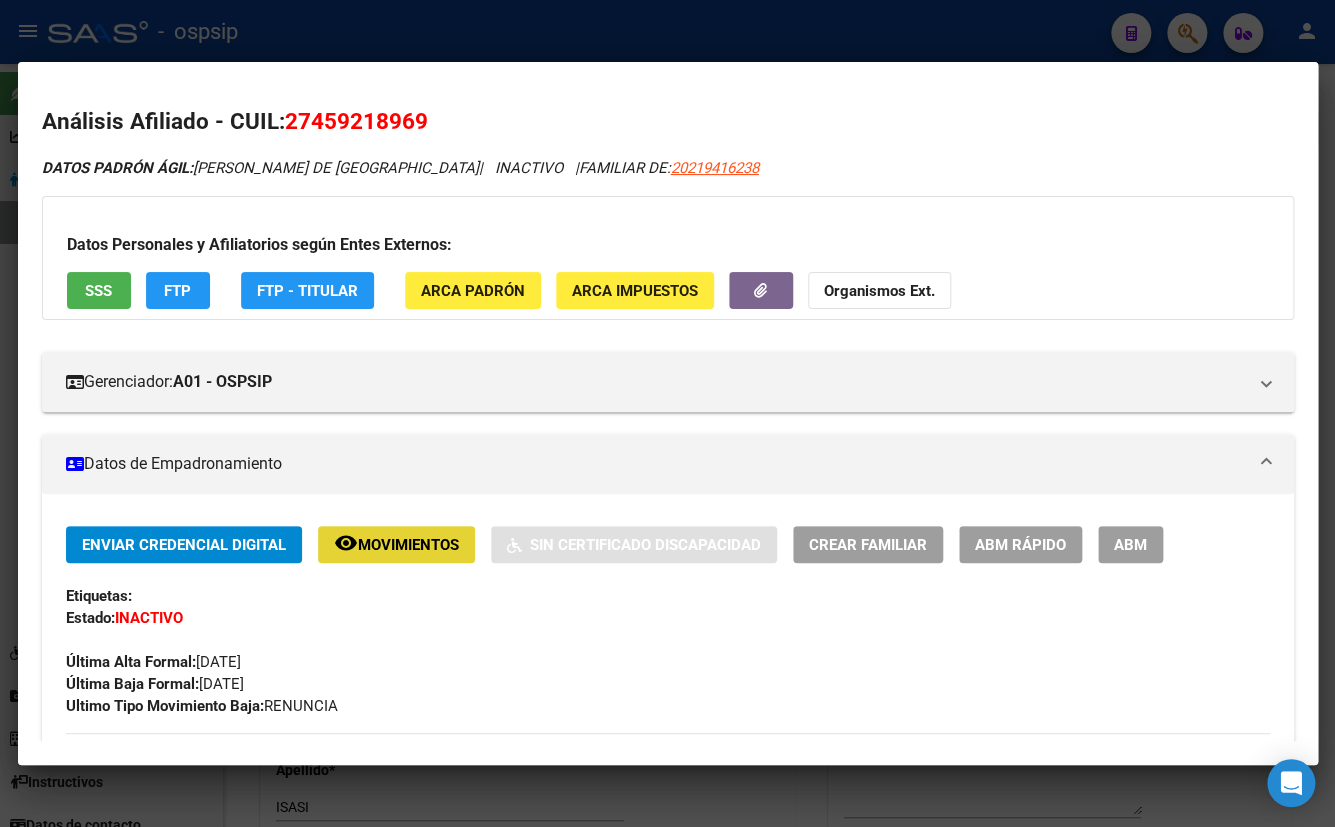
click at [384, 544] on span "Movimientos" at bounding box center [408, 545] width 101 height 18
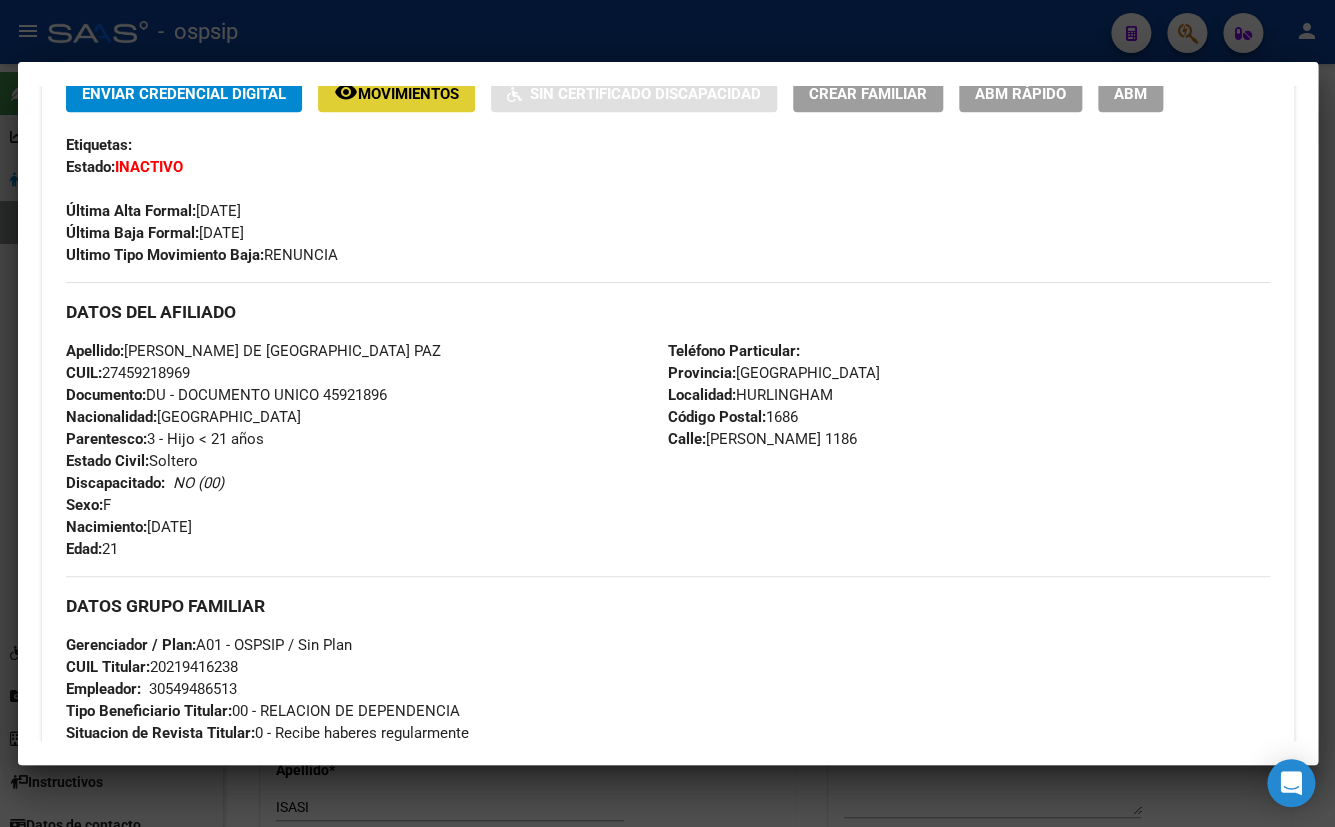
scroll to position [454, 0]
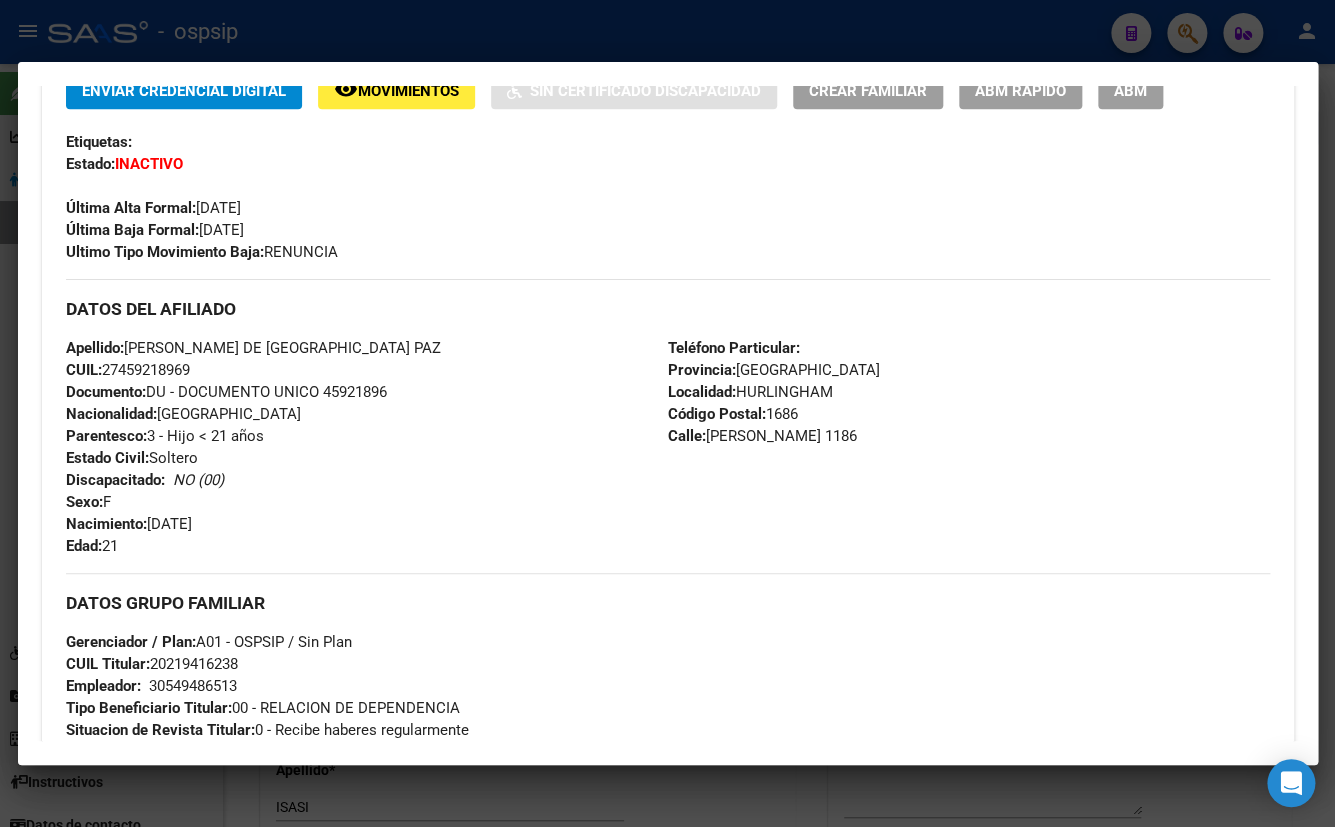
click at [489, 538] on div "Apellido: MARIA DE LOS ANGELES PAZ CUIL: 27459218969 Documento: DU - DOCUMENTO …" at bounding box center [367, 447] width 602 height 220
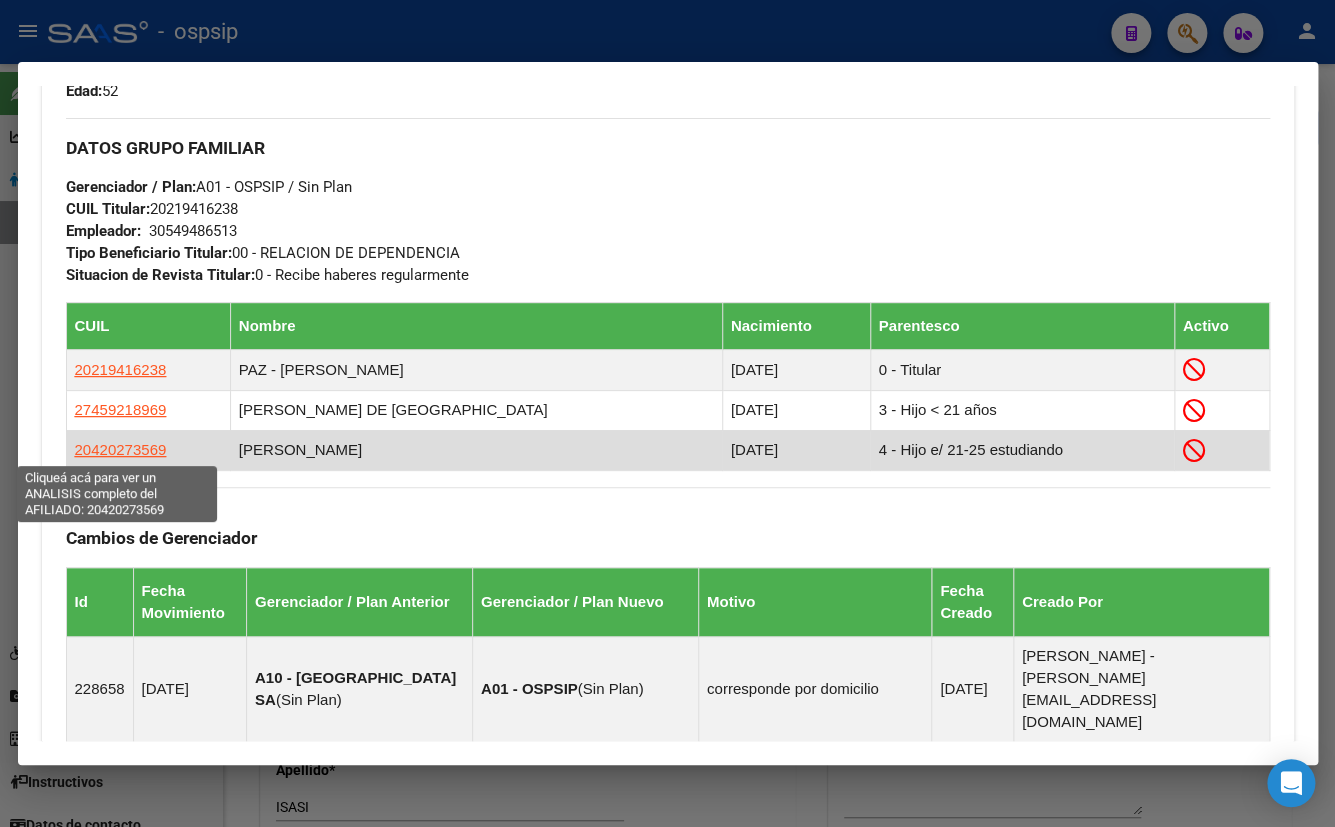
click at [114, 450] on span "20420273569" at bounding box center [121, 449] width 92 height 17
type textarea "20420273569"
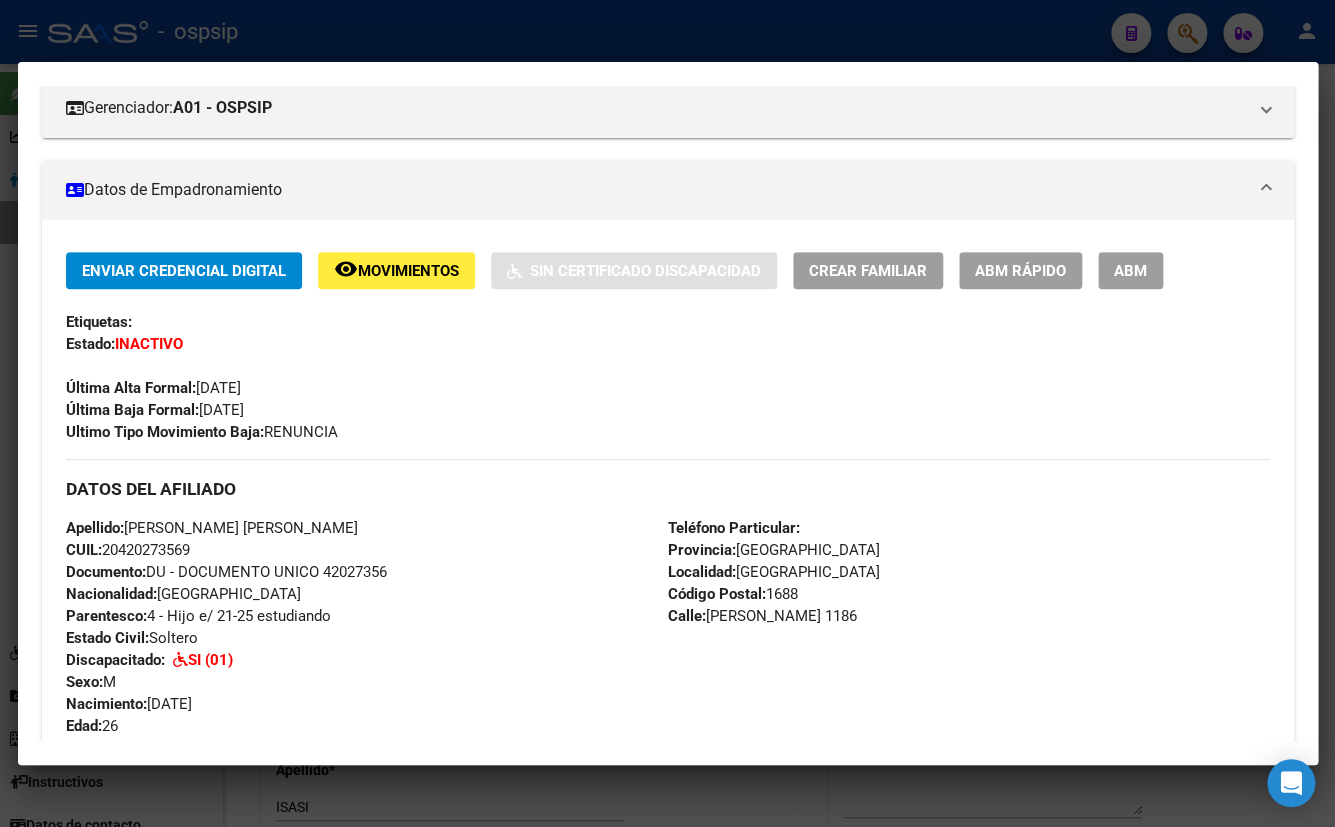
scroll to position [272, 0]
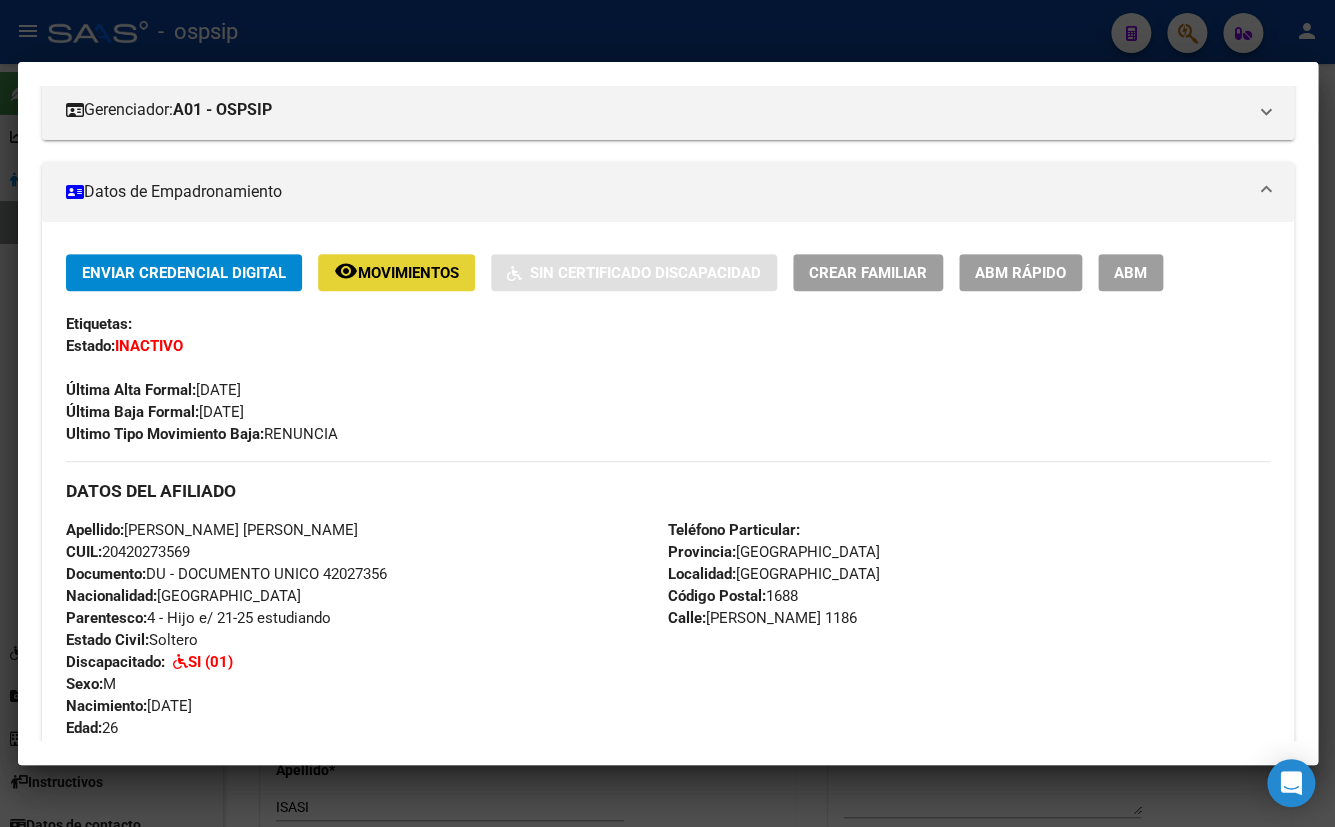
click at [380, 279] on span "Movimientos" at bounding box center [408, 273] width 101 height 18
click at [418, 394] on div "Última Alta Formal: 17/05/2000" at bounding box center [668, 379] width 1204 height 44
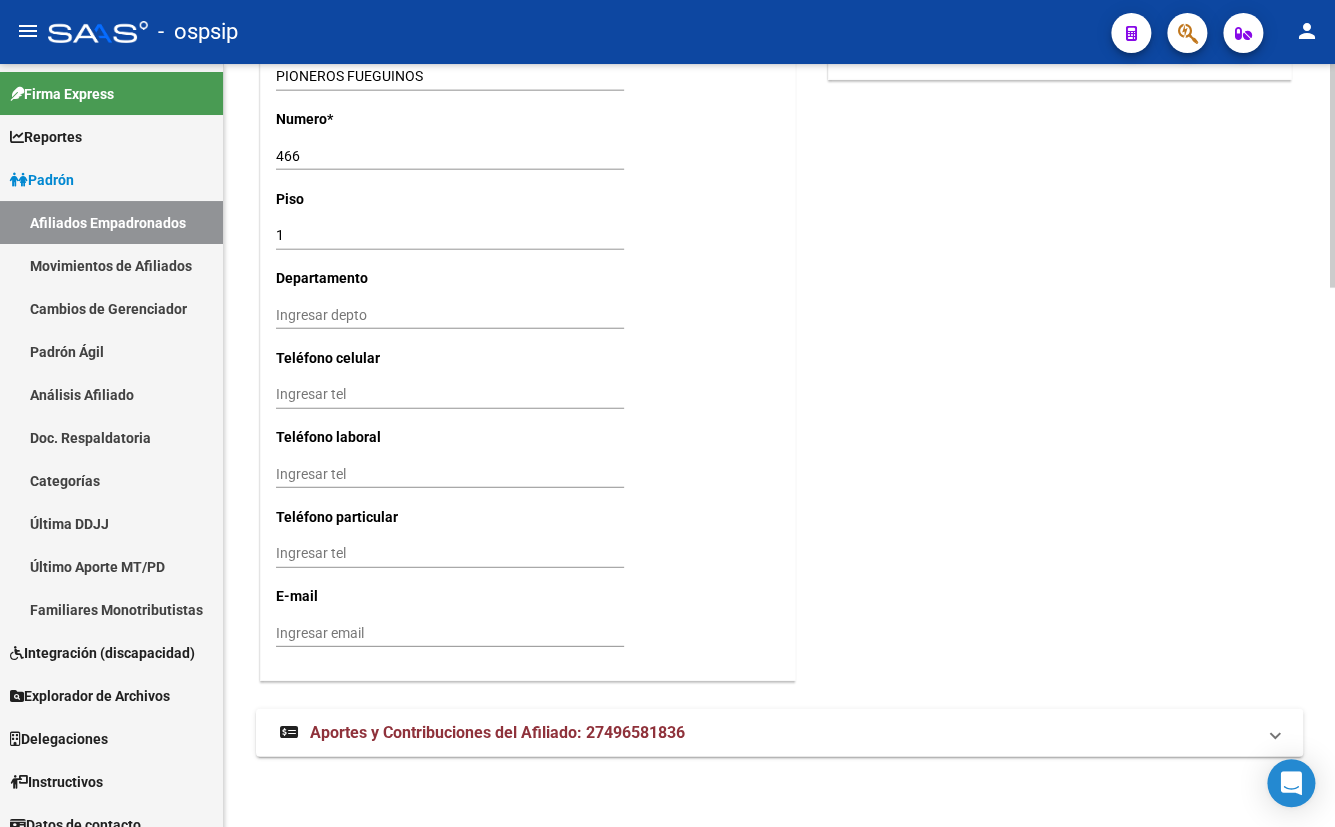
scroll to position [1286, 0]
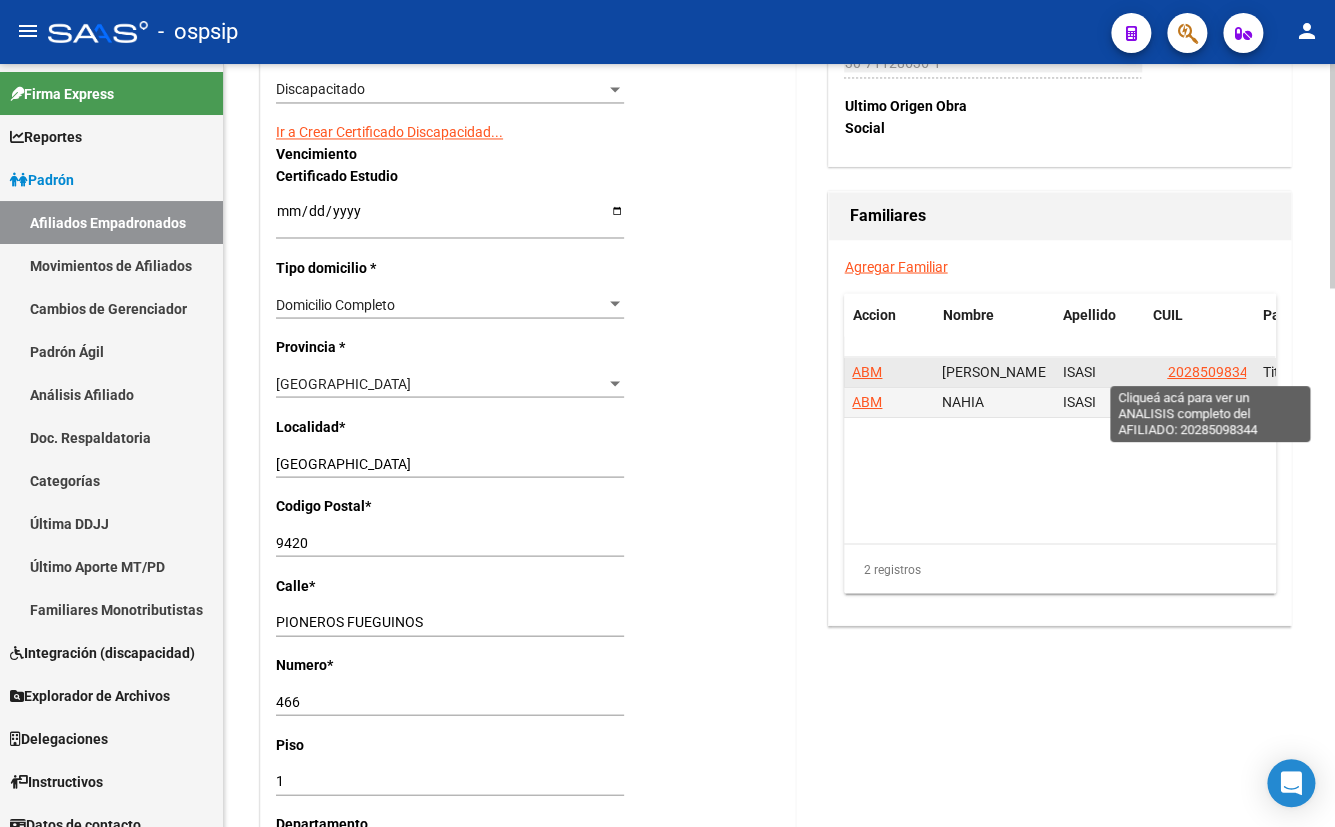
click at [1213, 370] on span "20285098344" at bounding box center [1211, 371] width 88 height 16
type textarea "20285098344"
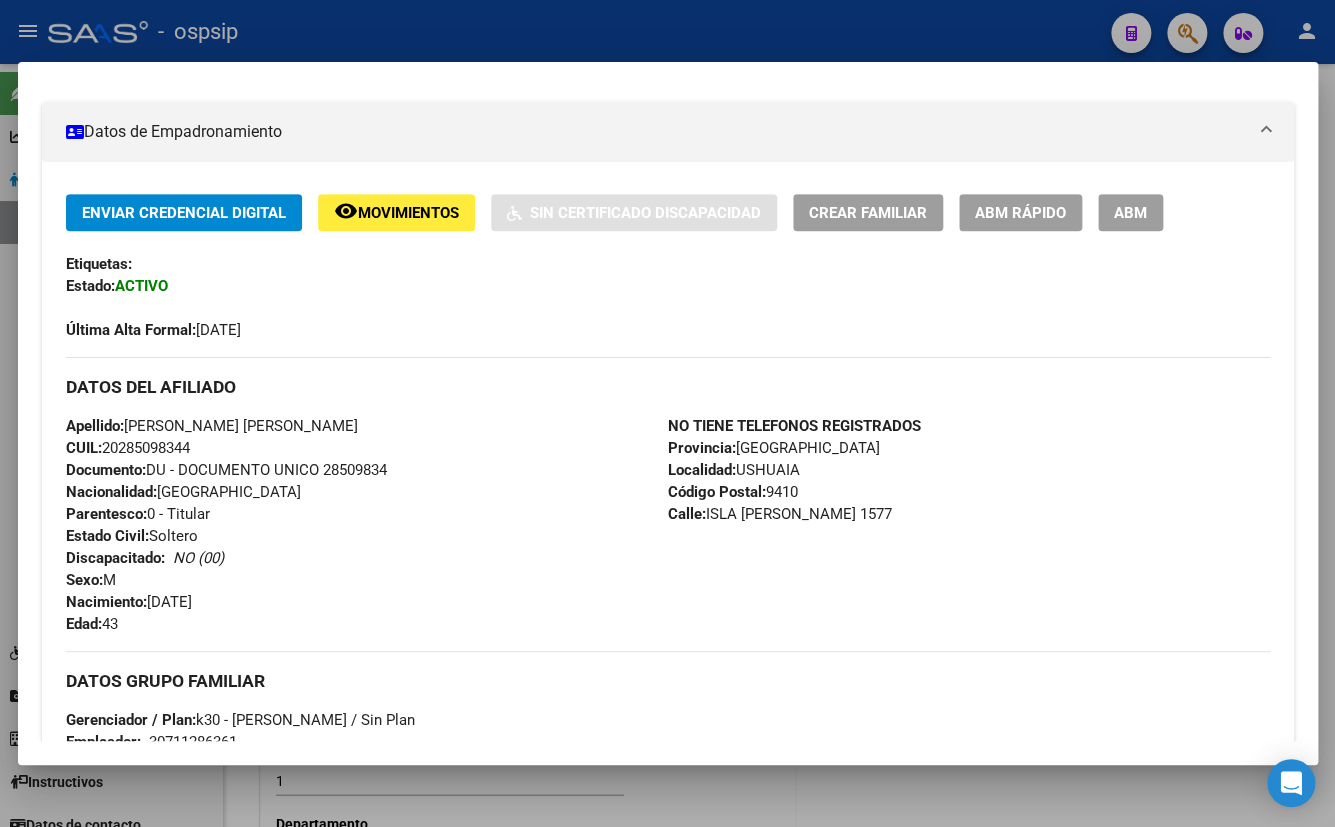
scroll to position [88, 0]
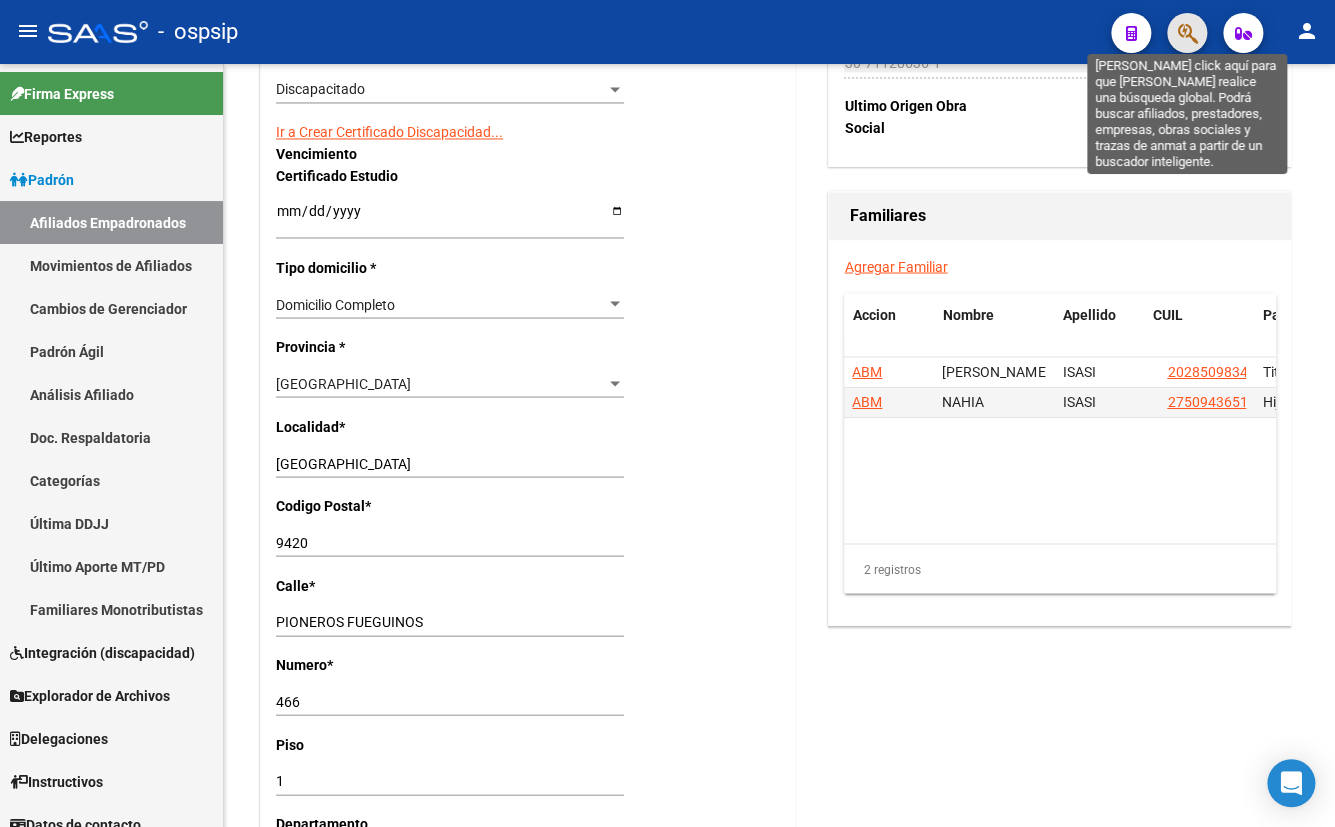
click at [1180, 28] on icon "button" at bounding box center [1187, 33] width 20 height 23
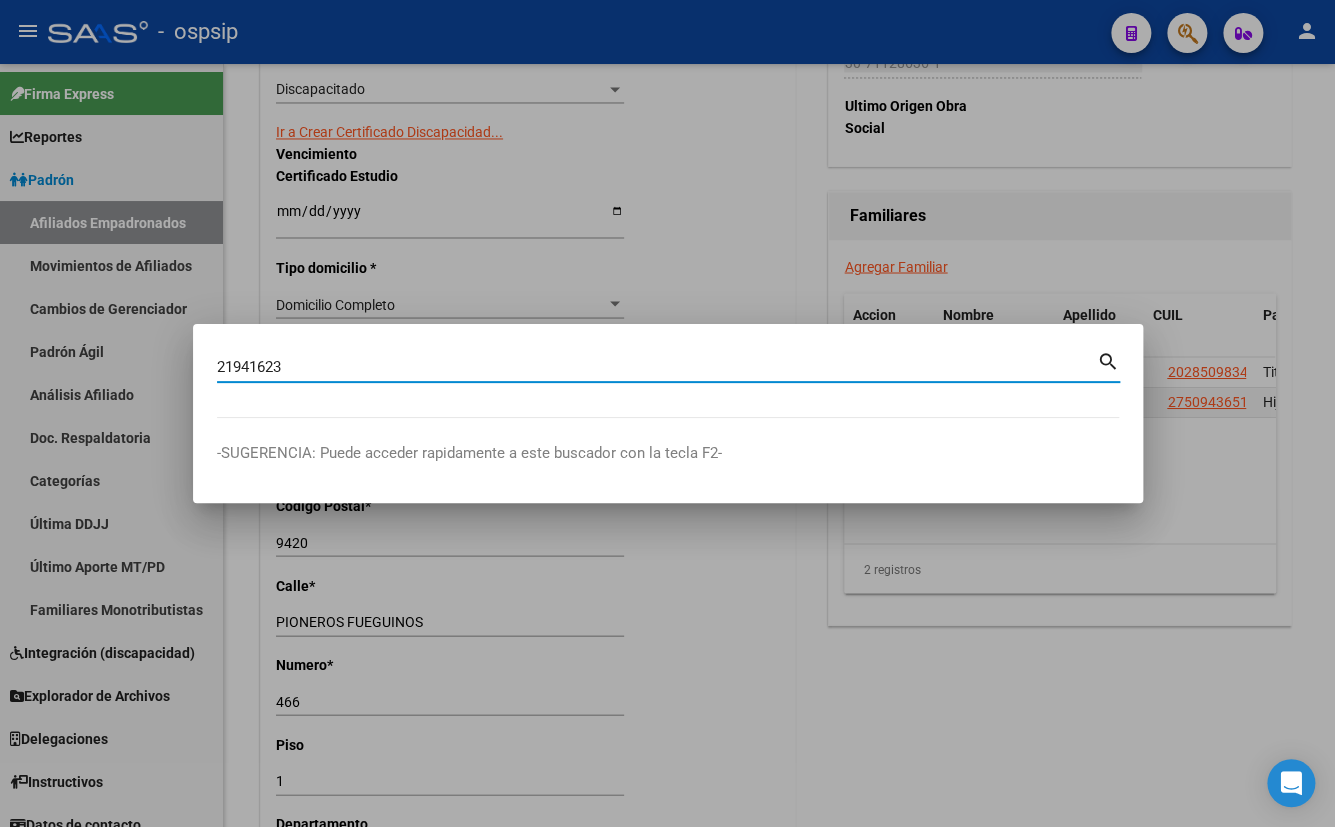
type input "21941623"
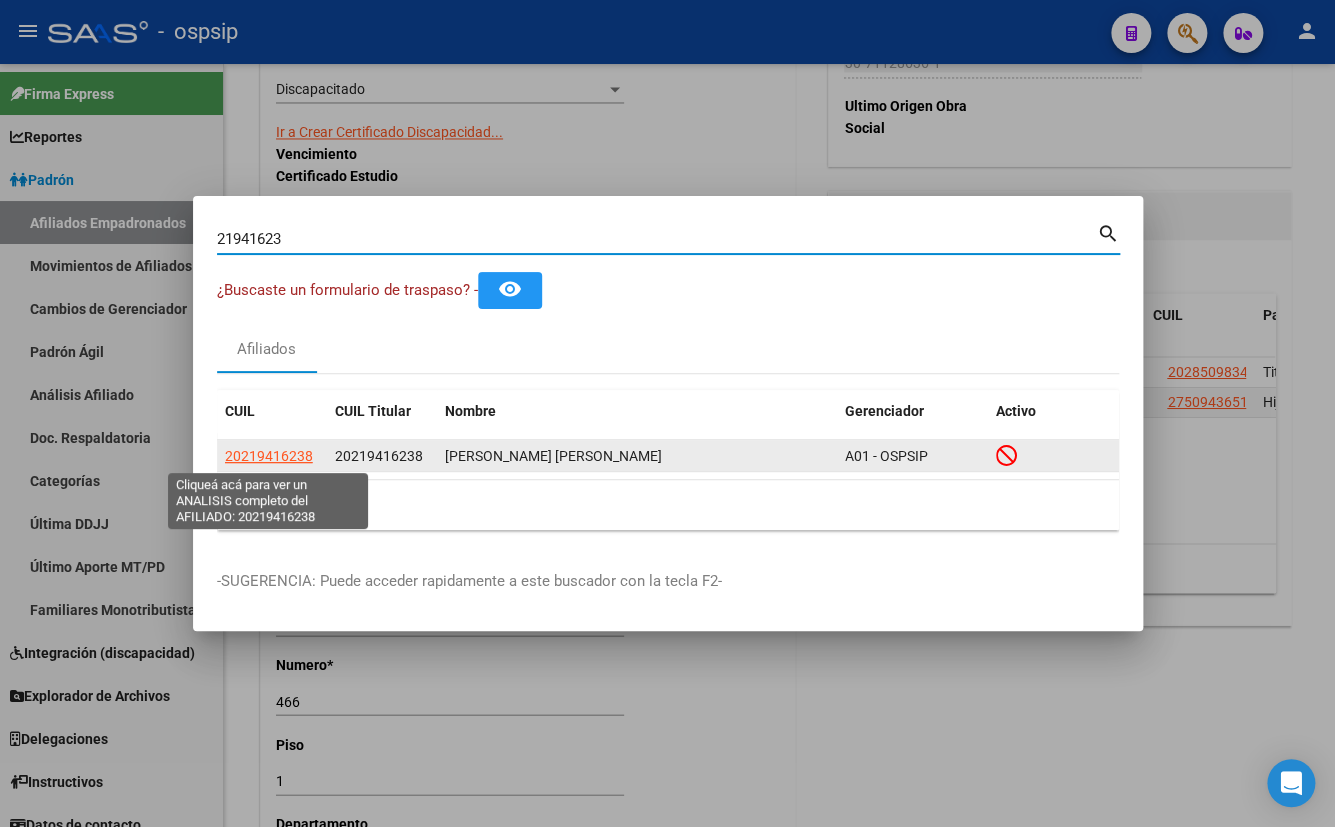
click at [258, 449] on span "20219416238" at bounding box center [269, 456] width 88 height 16
type textarea "20219416238"
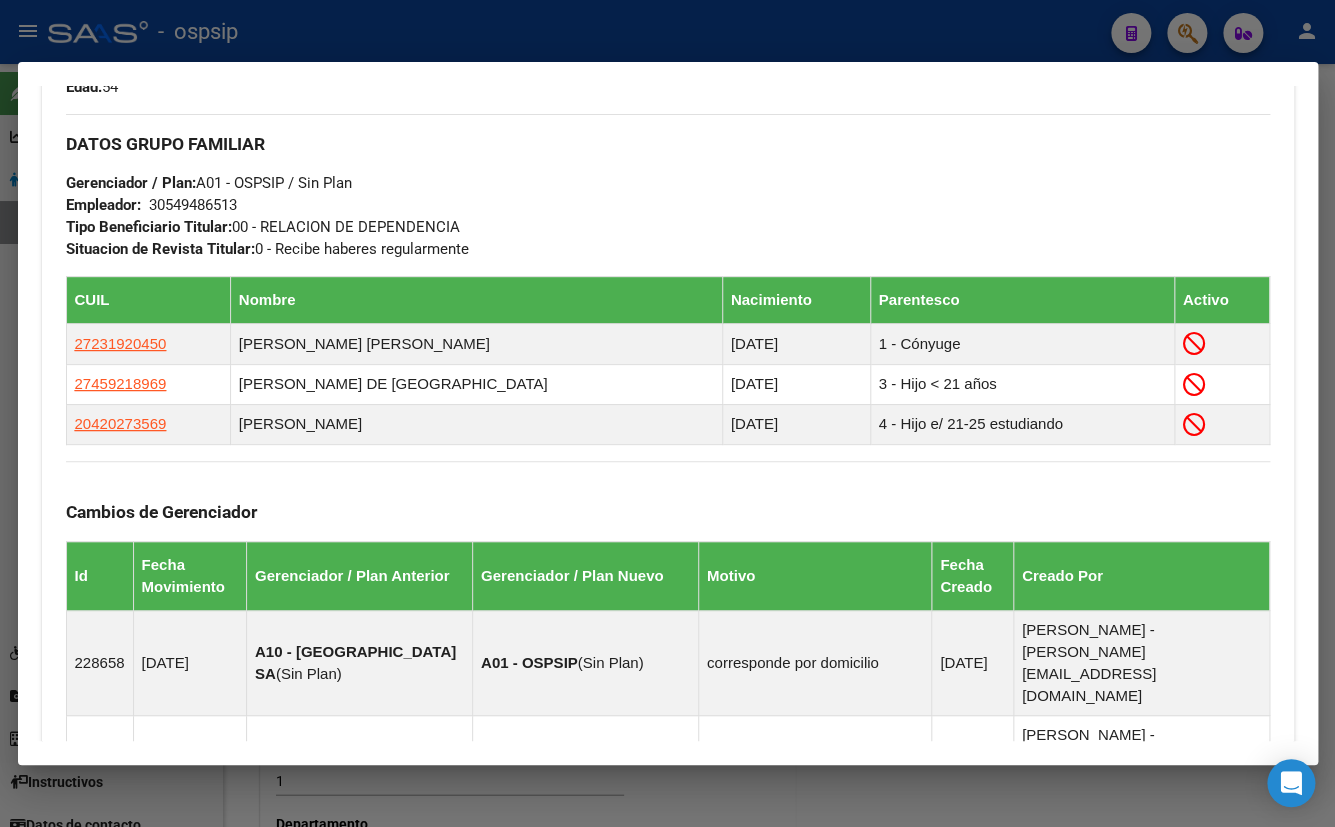
scroll to position [1459, 0]
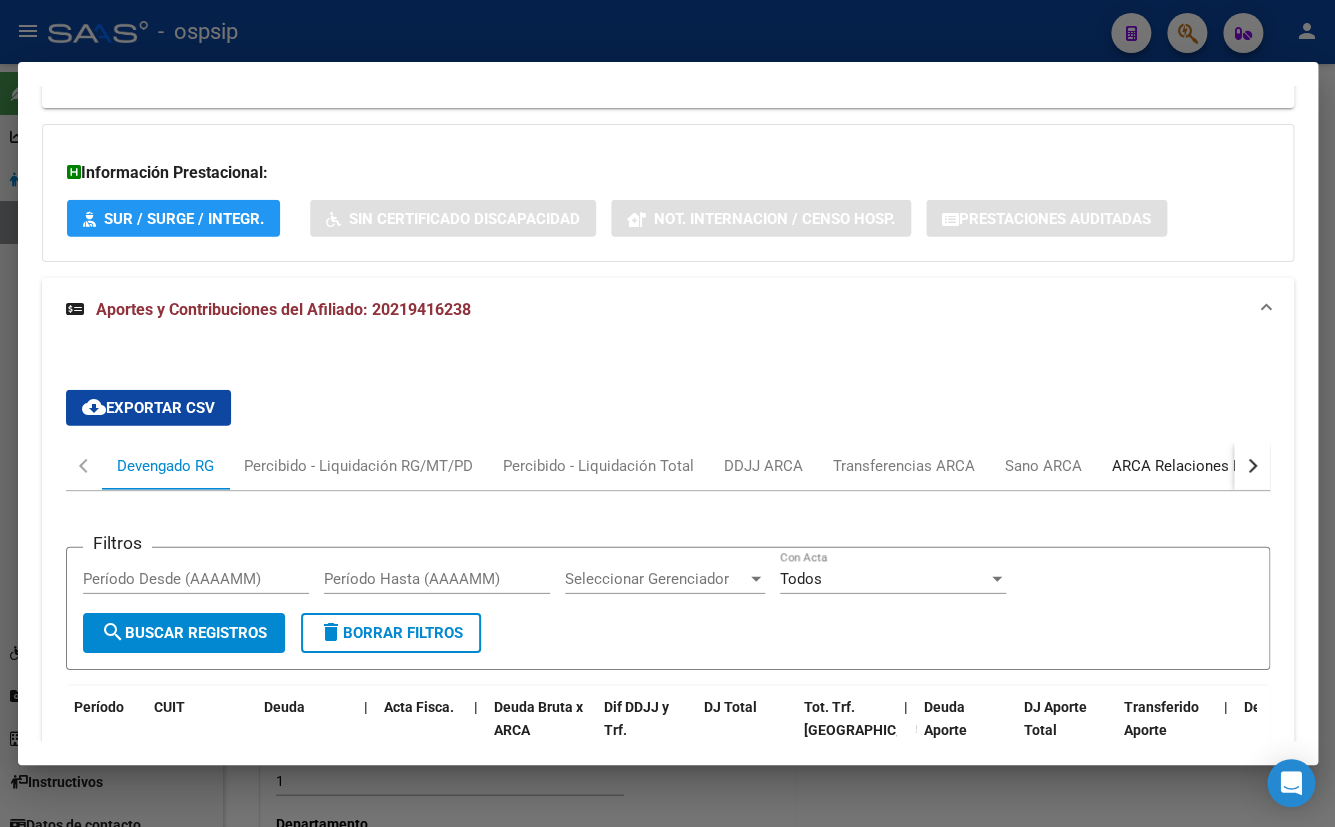
drag, startPoint x: 1137, startPoint y: 238, endPoint x: 1108, endPoint y: 298, distance: 66.6
click at [1135, 455] on div "ARCA Relaciones Laborales" at bounding box center [1205, 466] width 187 height 22
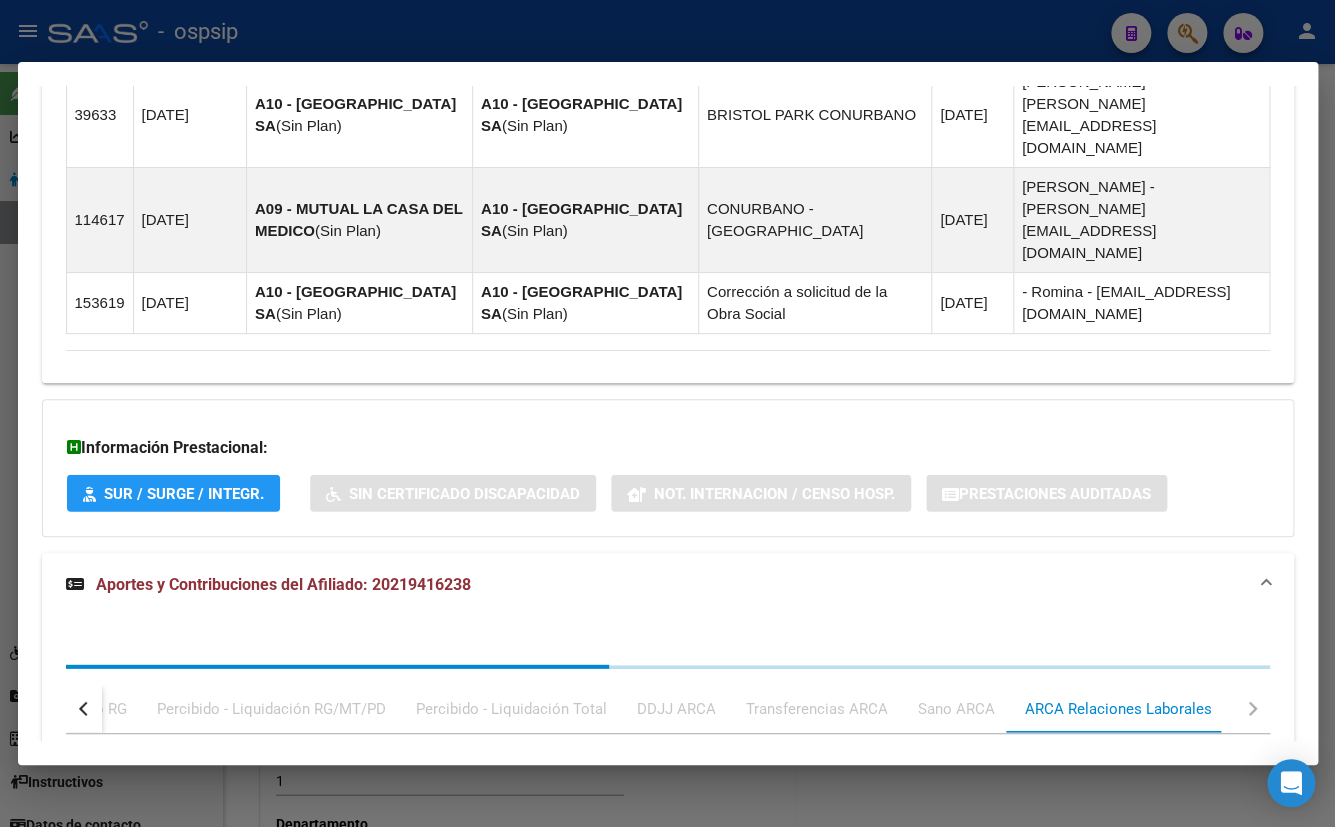
scroll to position [1922, 0]
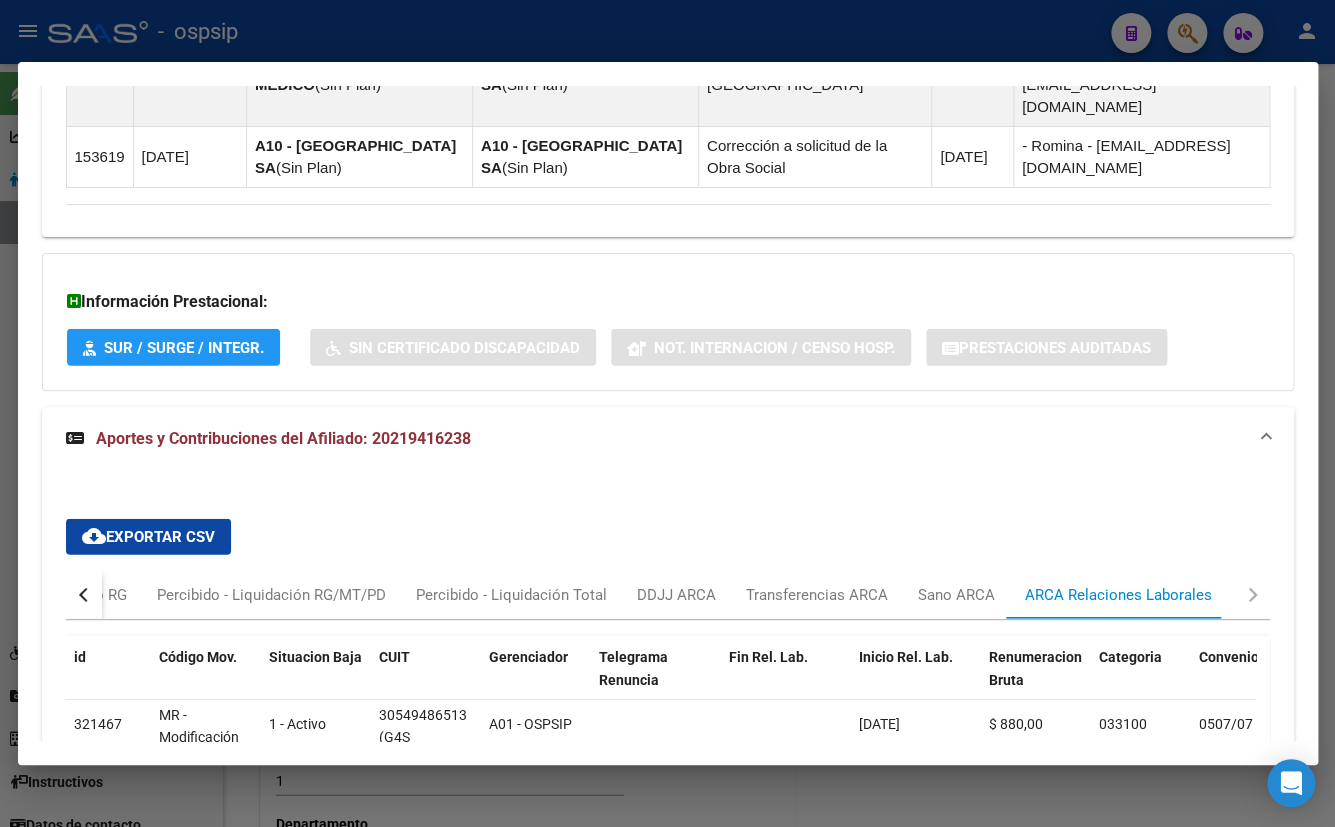
click at [801, 471] on div "cloud_download Exportar CSV Devengado RG Percibido - Liquidación RG/MT/PD Perci…" at bounding box center [668, 688] width 1252 height 434
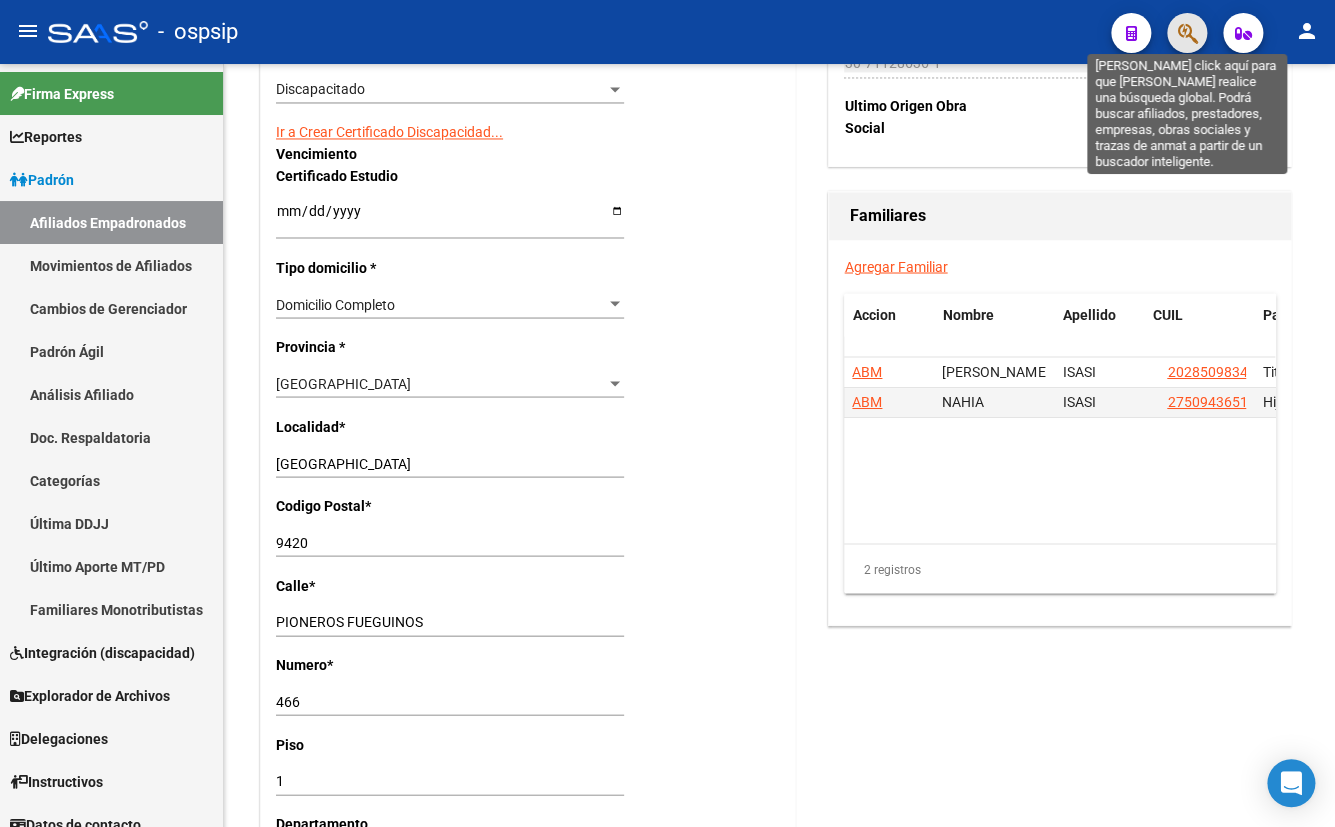
click at [1186, 29] on icon "button" at bounding box center [1187, 33] width 20 height 23
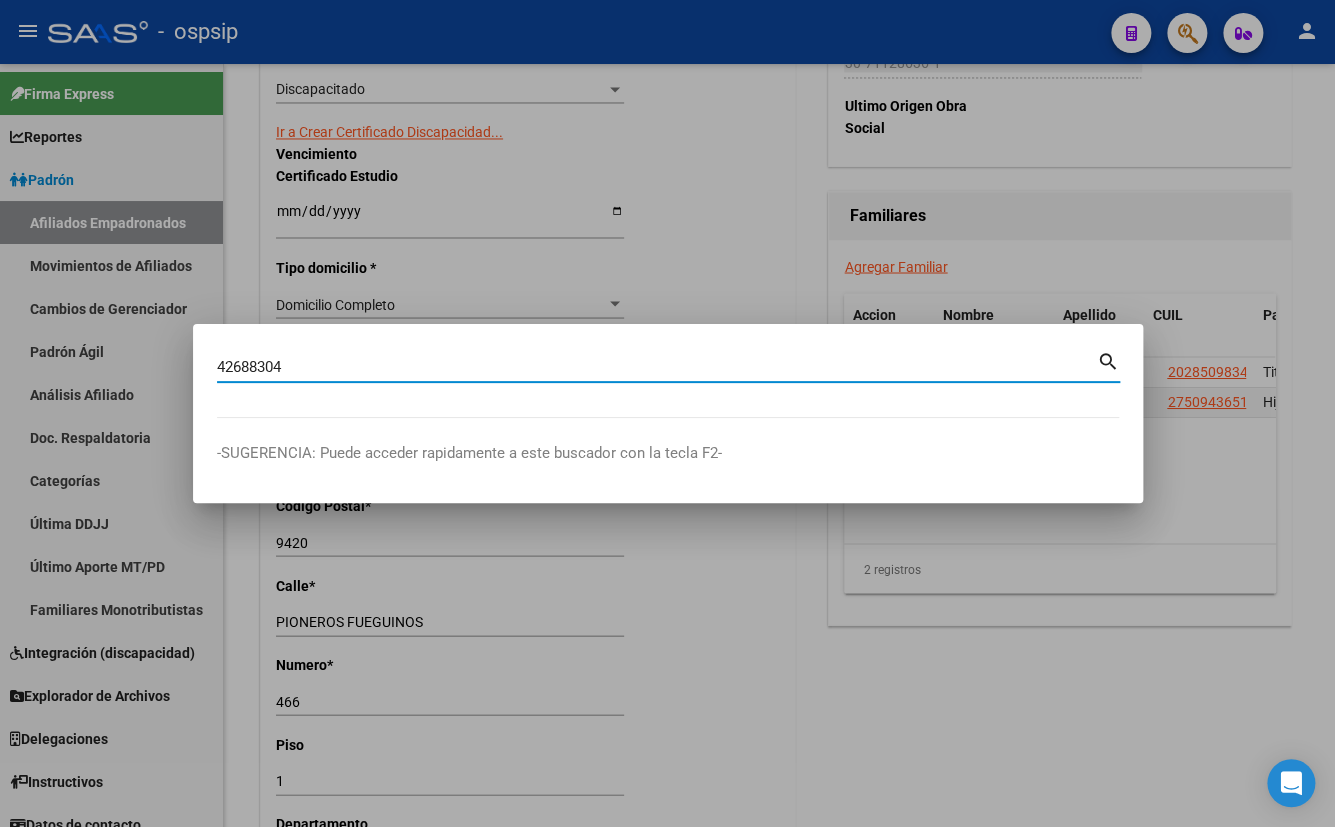
type input "42688304"
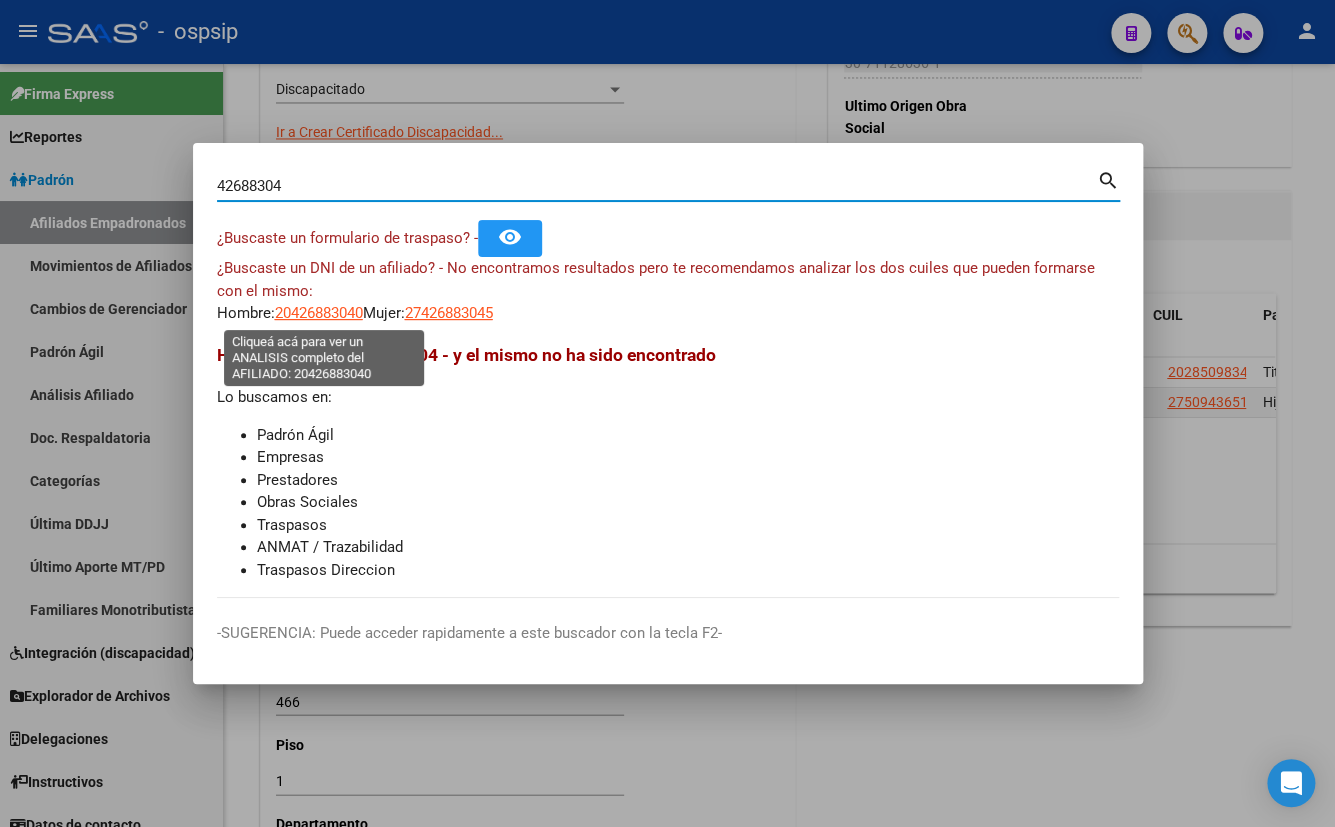
click at [315, 310] on span "20426883040" at bounding box center [319, 313] width 88 height 18
type textarea "20426883040"
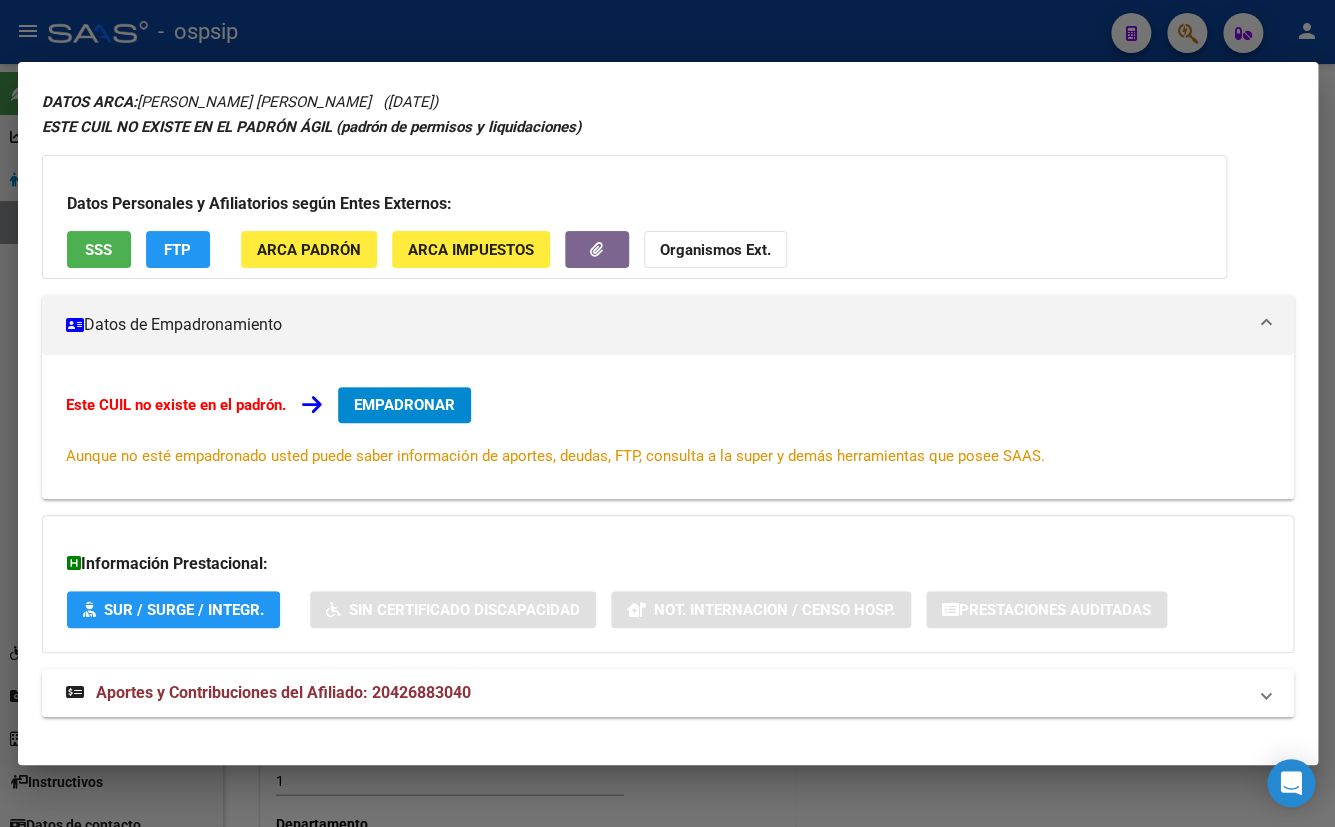
scroll to position [87, 0]
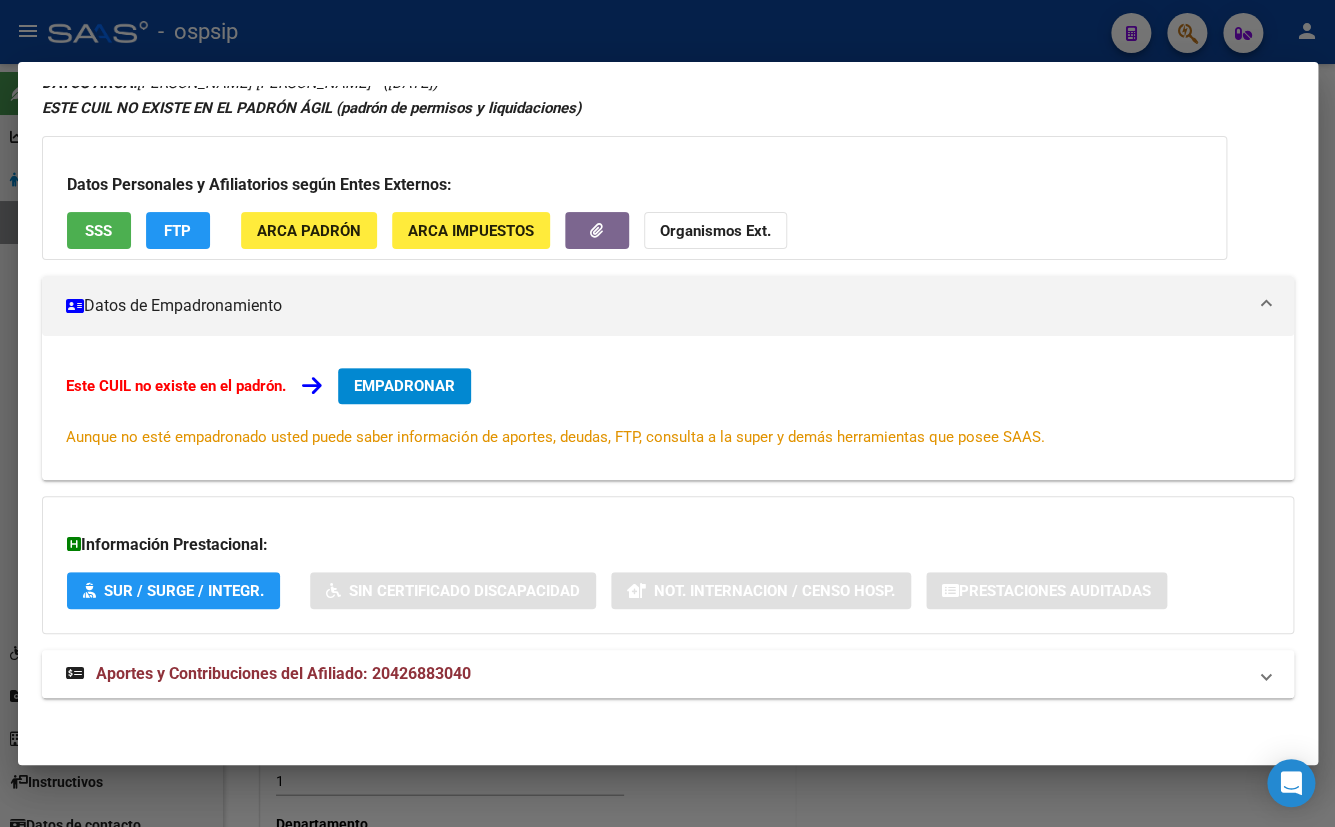
click at [386, 669] on span "Aportes y Contribuciones del Afiliado: 20426883040" at bounding box center [283, 673] width 375 height 19
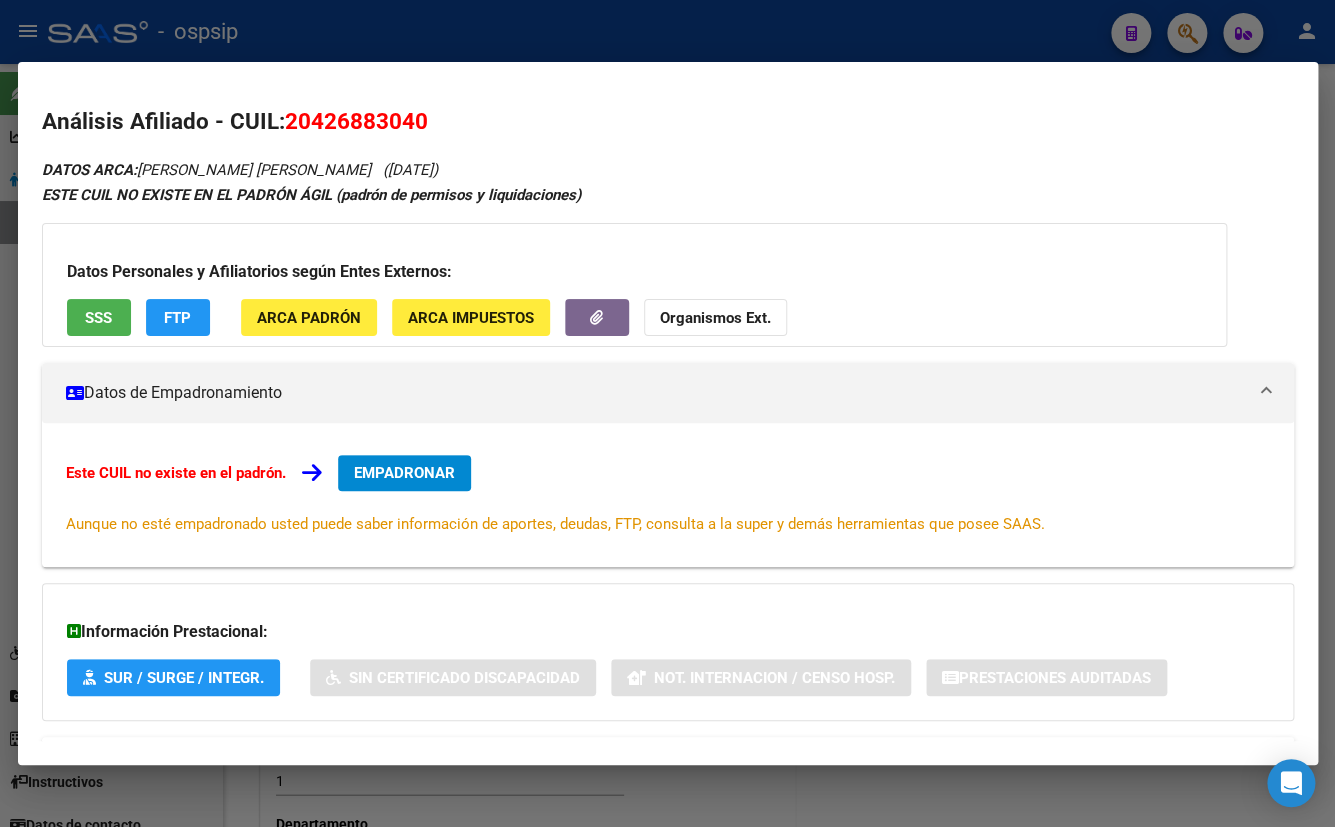
scroll to position [0, 0]
click at [397, 469] on span "EMPADRONAR" at bounding box center [404, 473] width 101 height 18
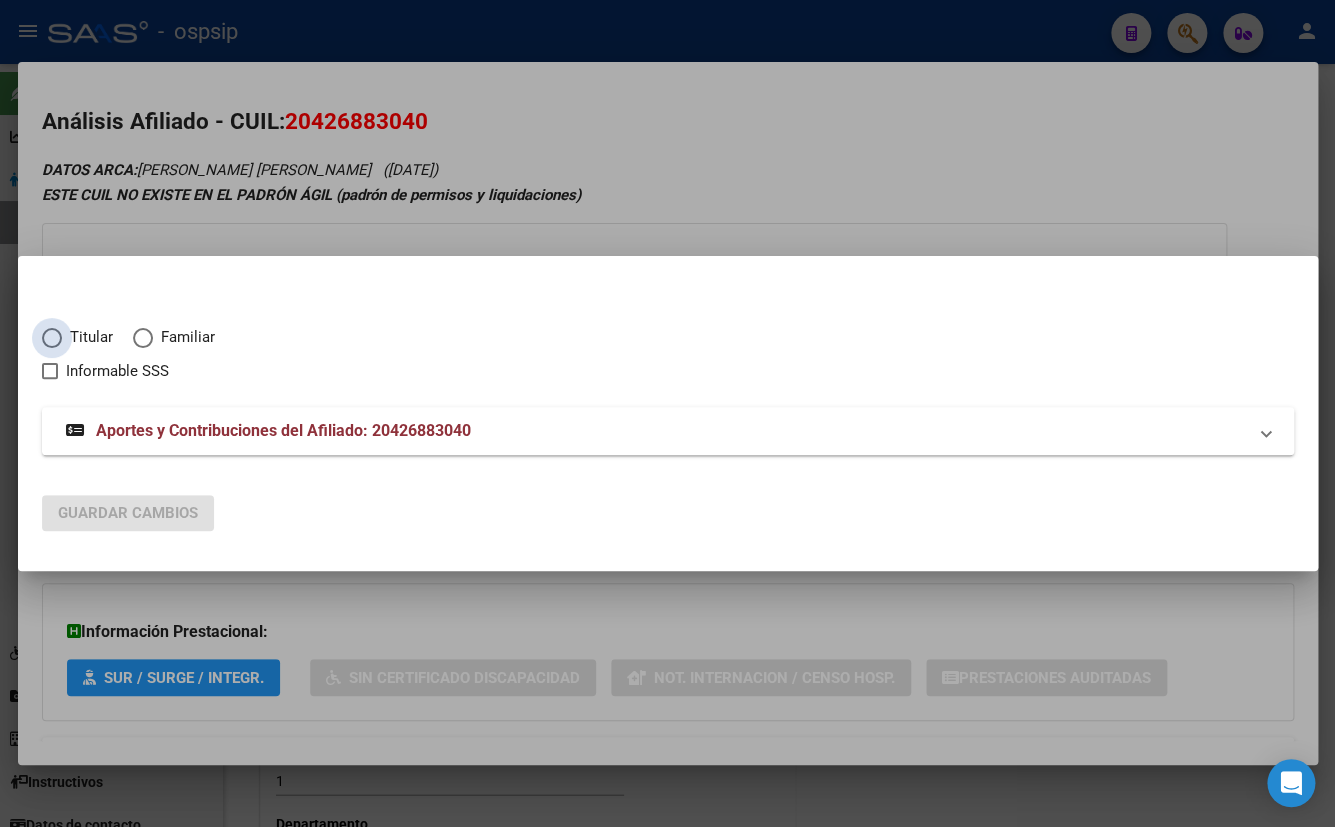
click at [52, 339] on span "Elija una opción" at bounding box center [52, 338] width 20 height 20
click at [52, 339] on input "Titular" at bounding box center [52, 338] width 20 height 20
radio input "true"
checkbox input "true"
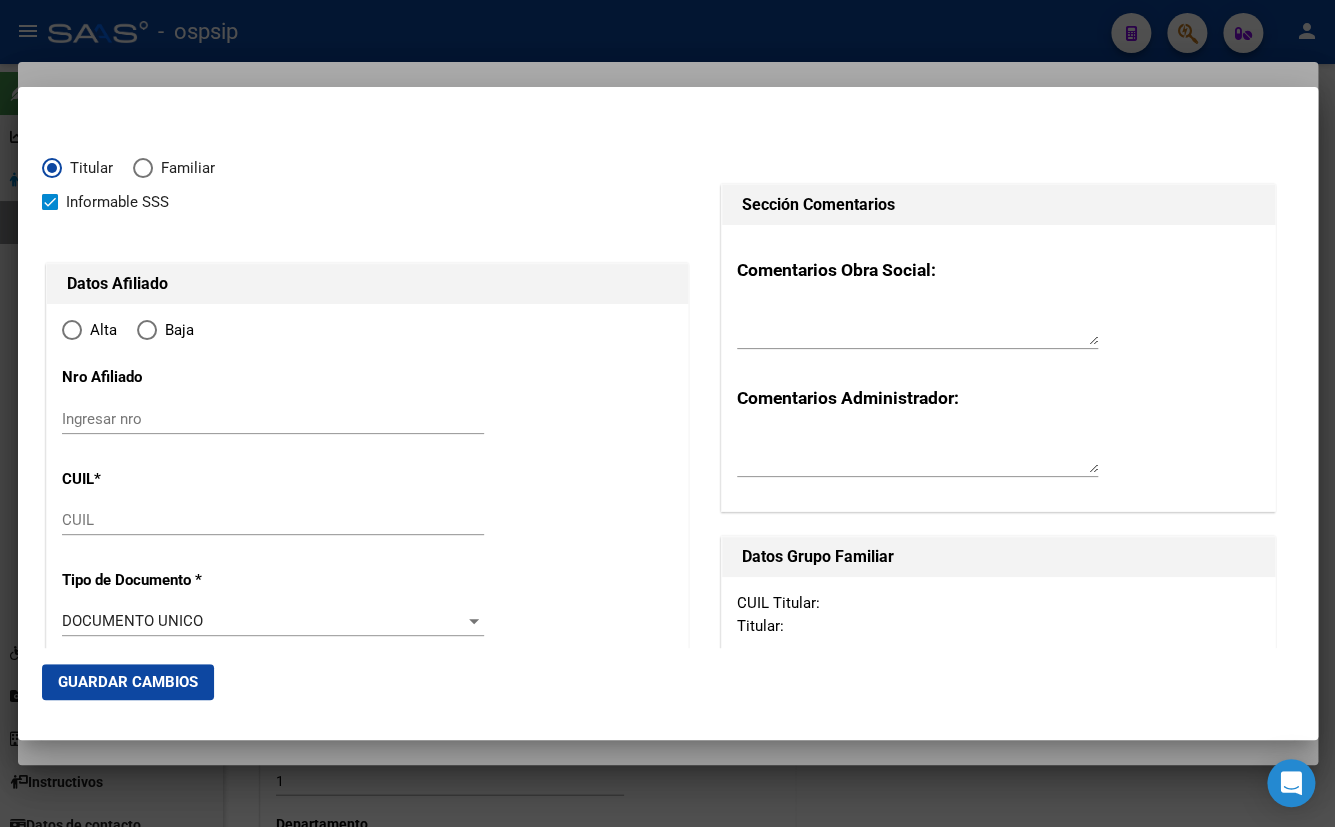
type input "20-42688304-0"
type input "42688304"
type input "DIAZ"
type input "[PERSON_NAME]"
type input "[DATE]"
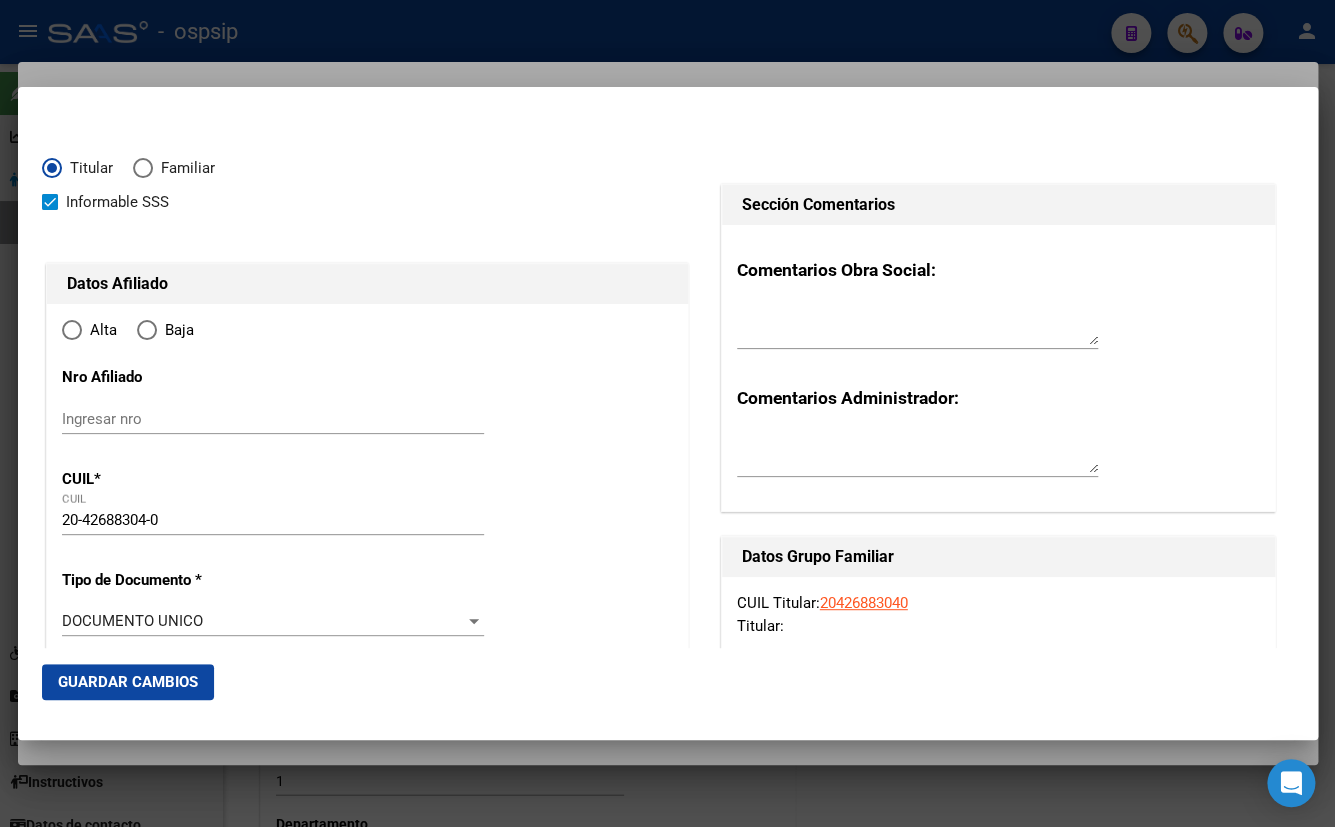
type input "CORDOBA"
type input "5000"
type input "[PERSON_NAME]"
type input "3394"
type input "1"
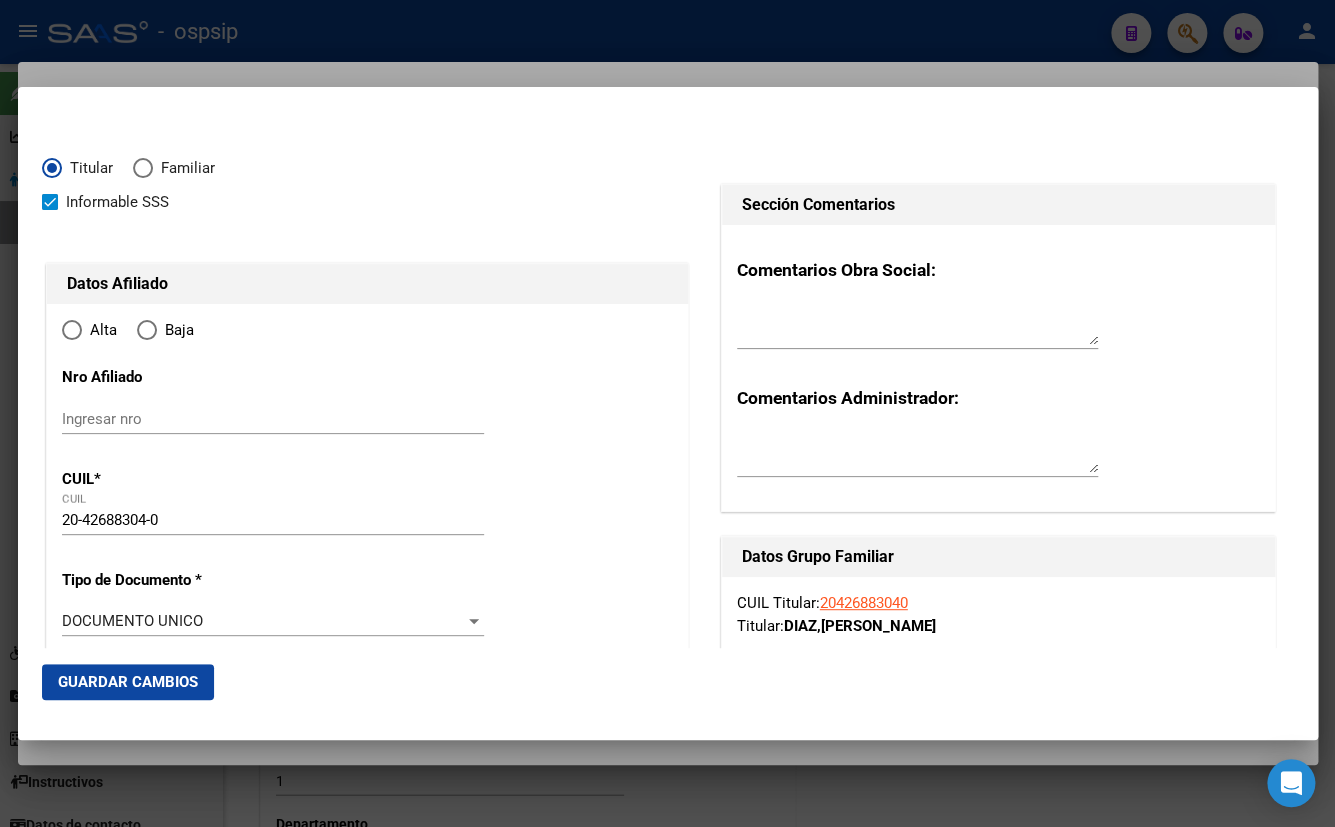
radio input "true"
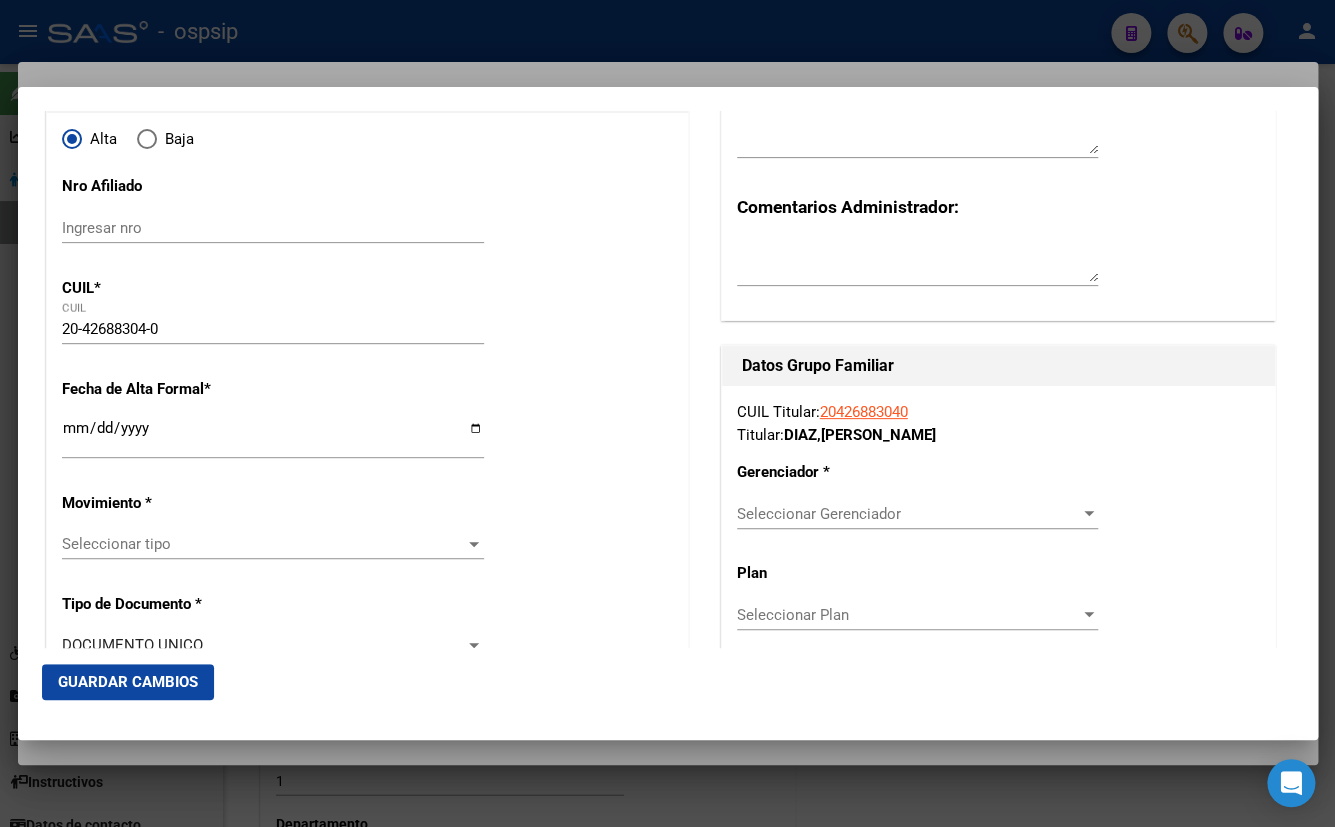
scroll to position [272, 0]
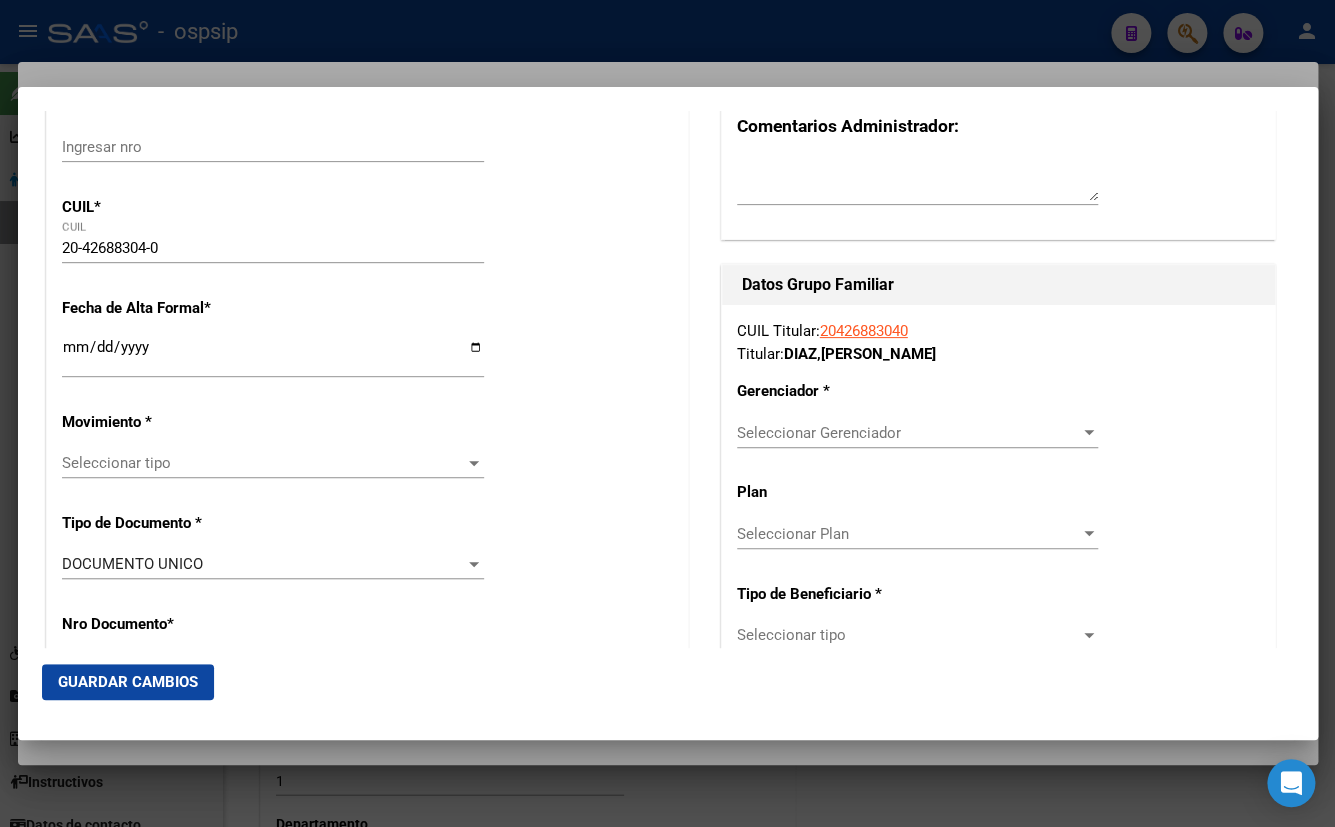
click at [65, 348] on input "Ingresar fecha" at bounding box center [273, 355] width 422 height 32
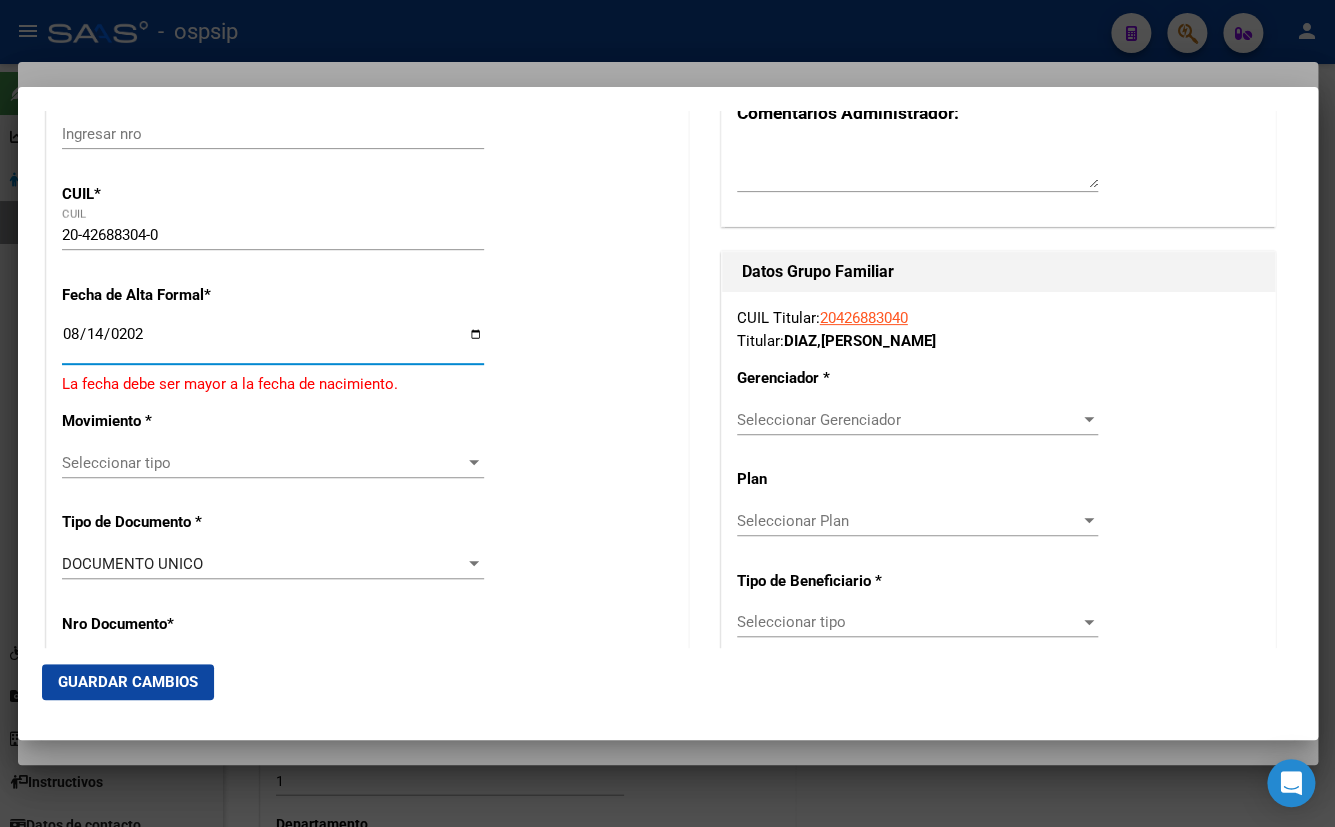
type input "[DATE]"
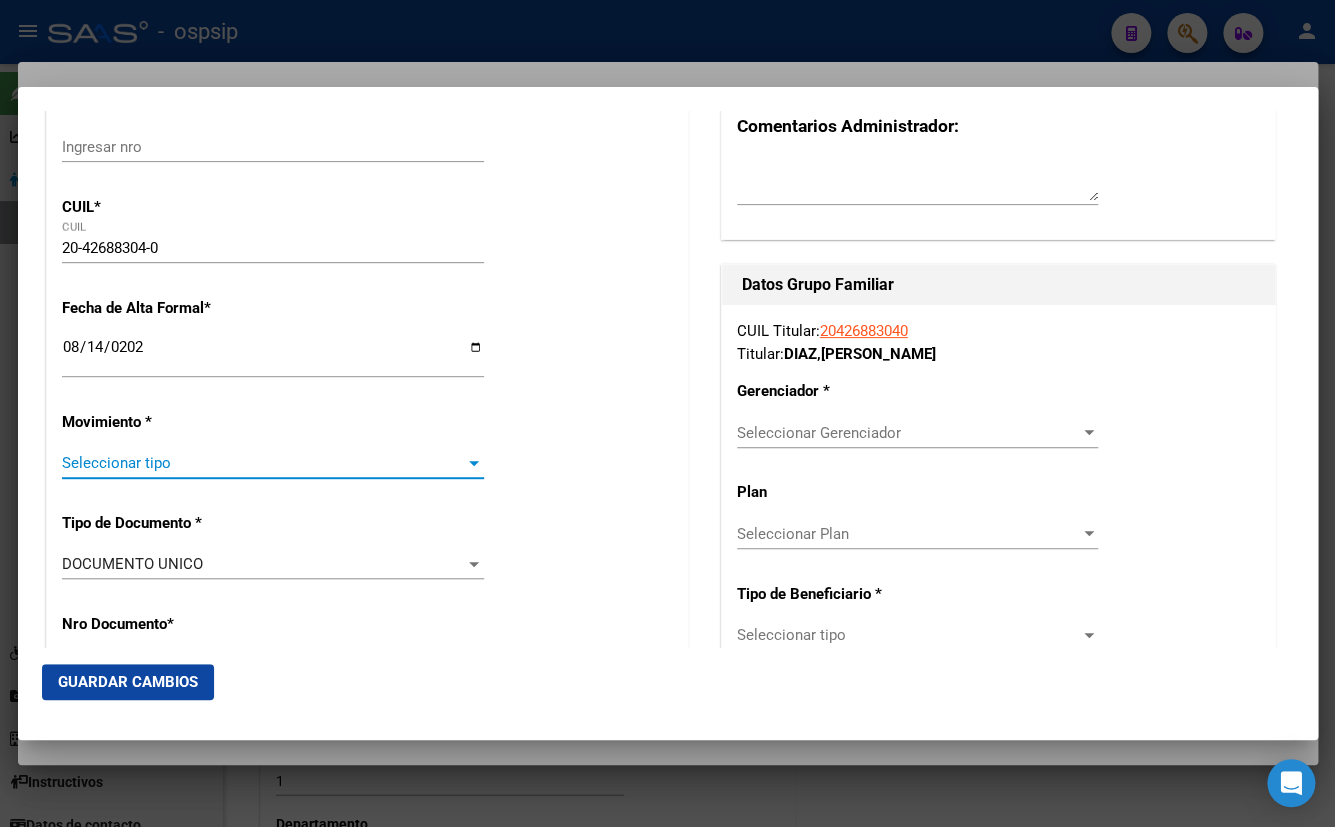
click at [164, 469] on span "Seleccionar tipo" at bounding box center [264, 463] width 404 height 18
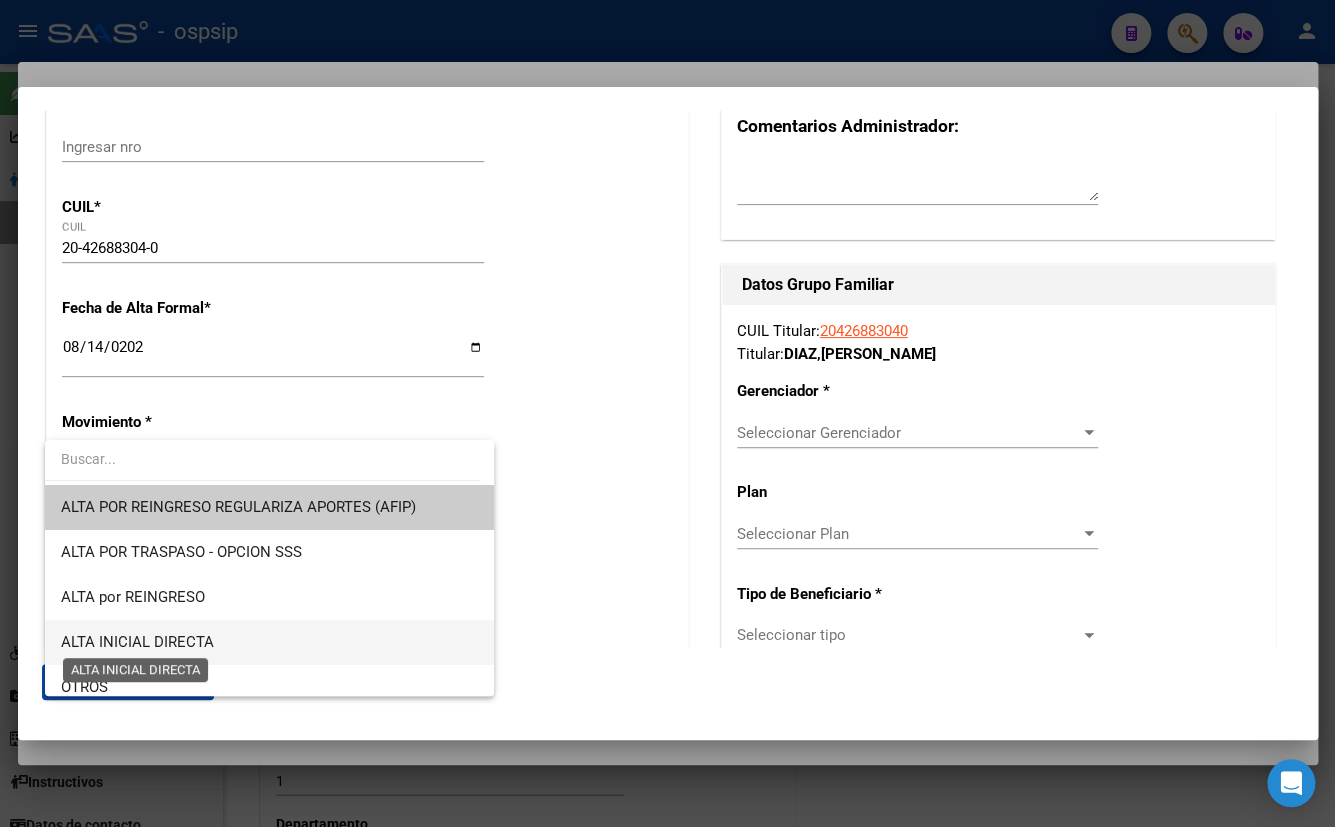
click at [131, 633] on span "ALTA INICIAL DIRECTA" at bounding box center [137, 642] width 153 height 18
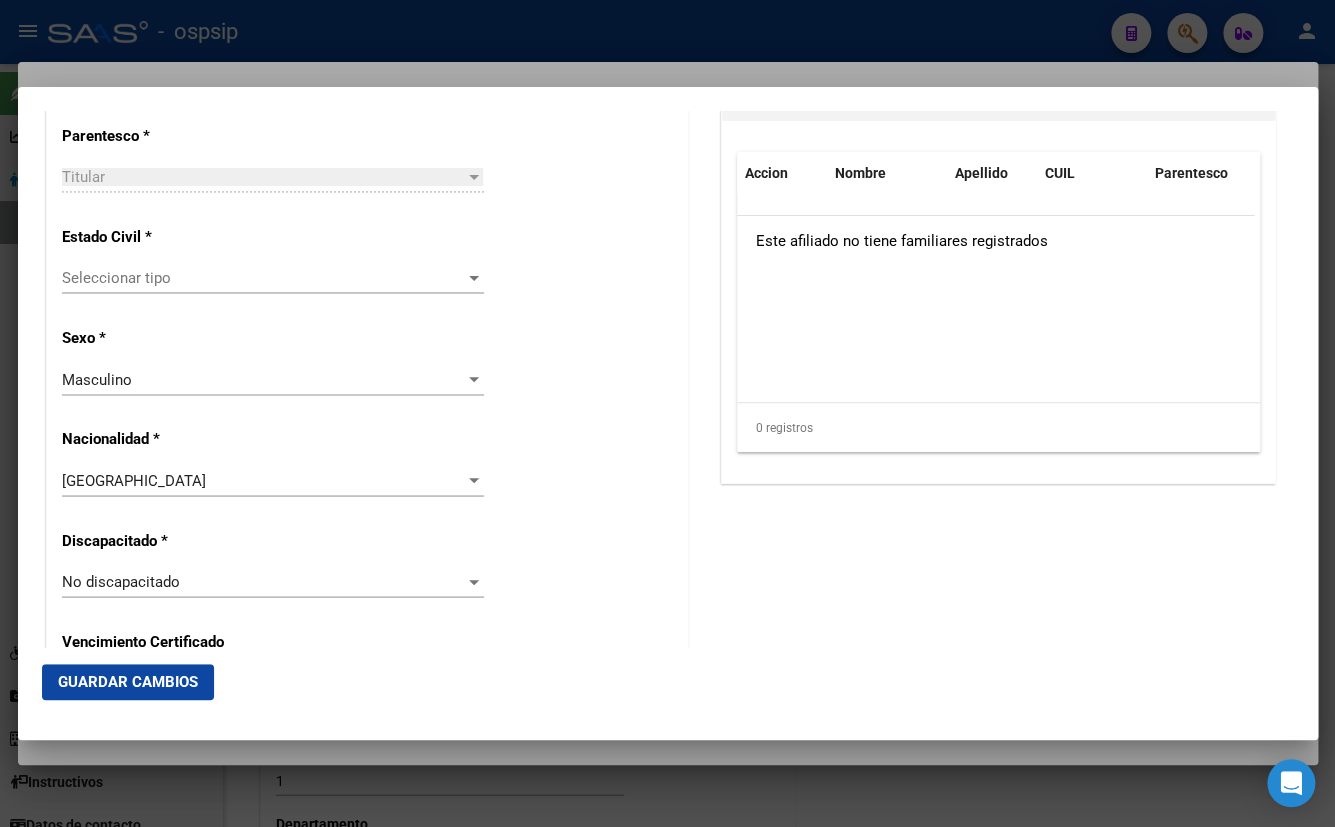
scroll to position [1181, 0]
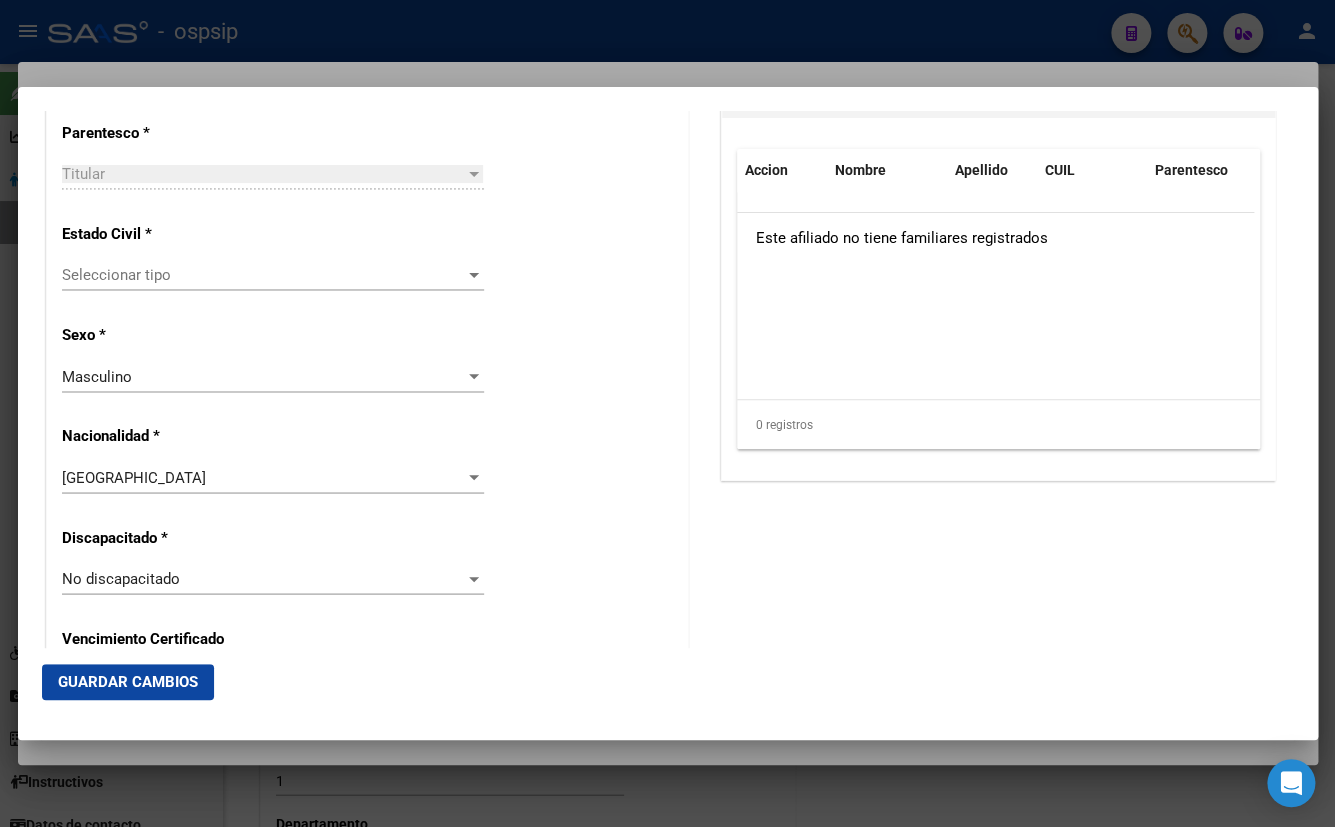
click at [98, 272] on span "Seleccionar tipo" at bounding box center [264, 275] width 404 height 18
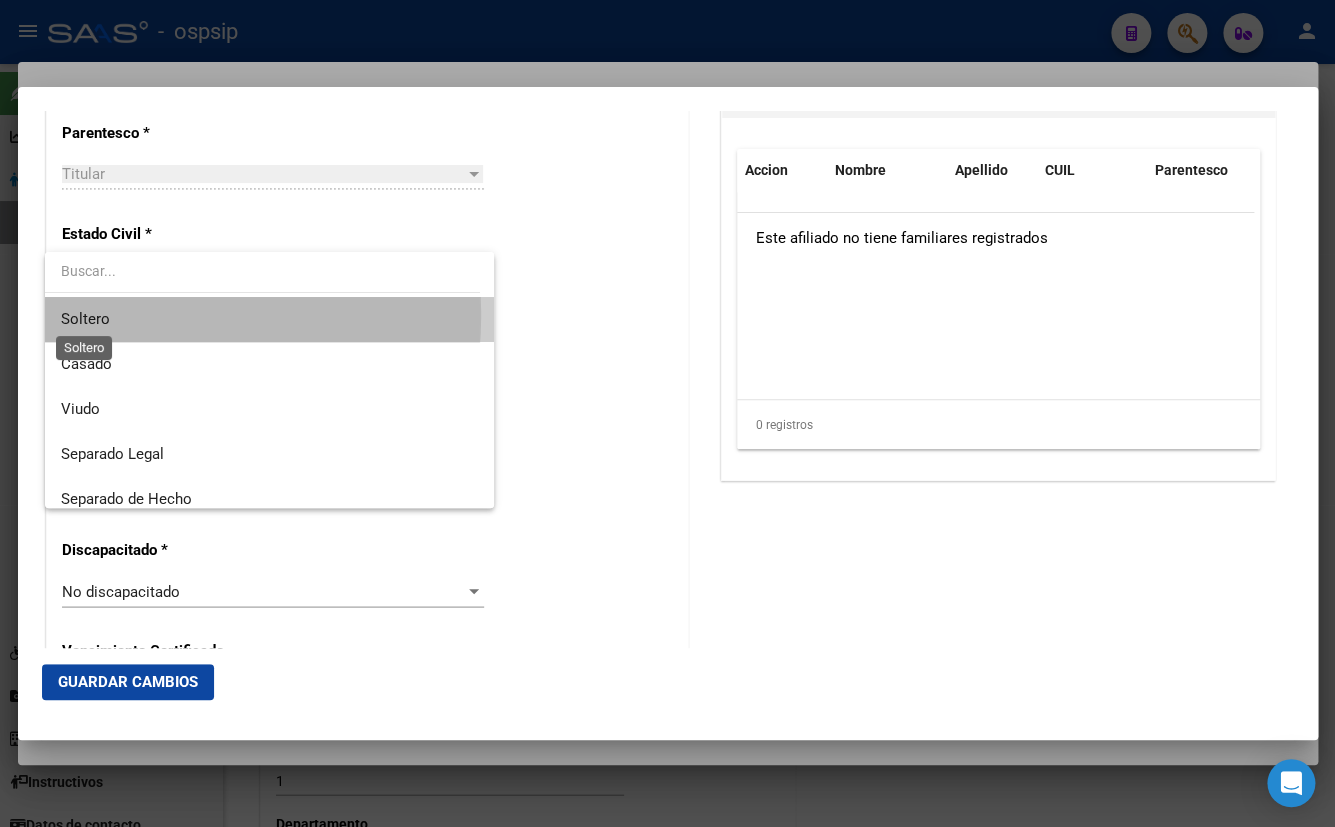
click at [104, 315] on span "Soltero" at bounding box center [85, 319] width 49 height 18
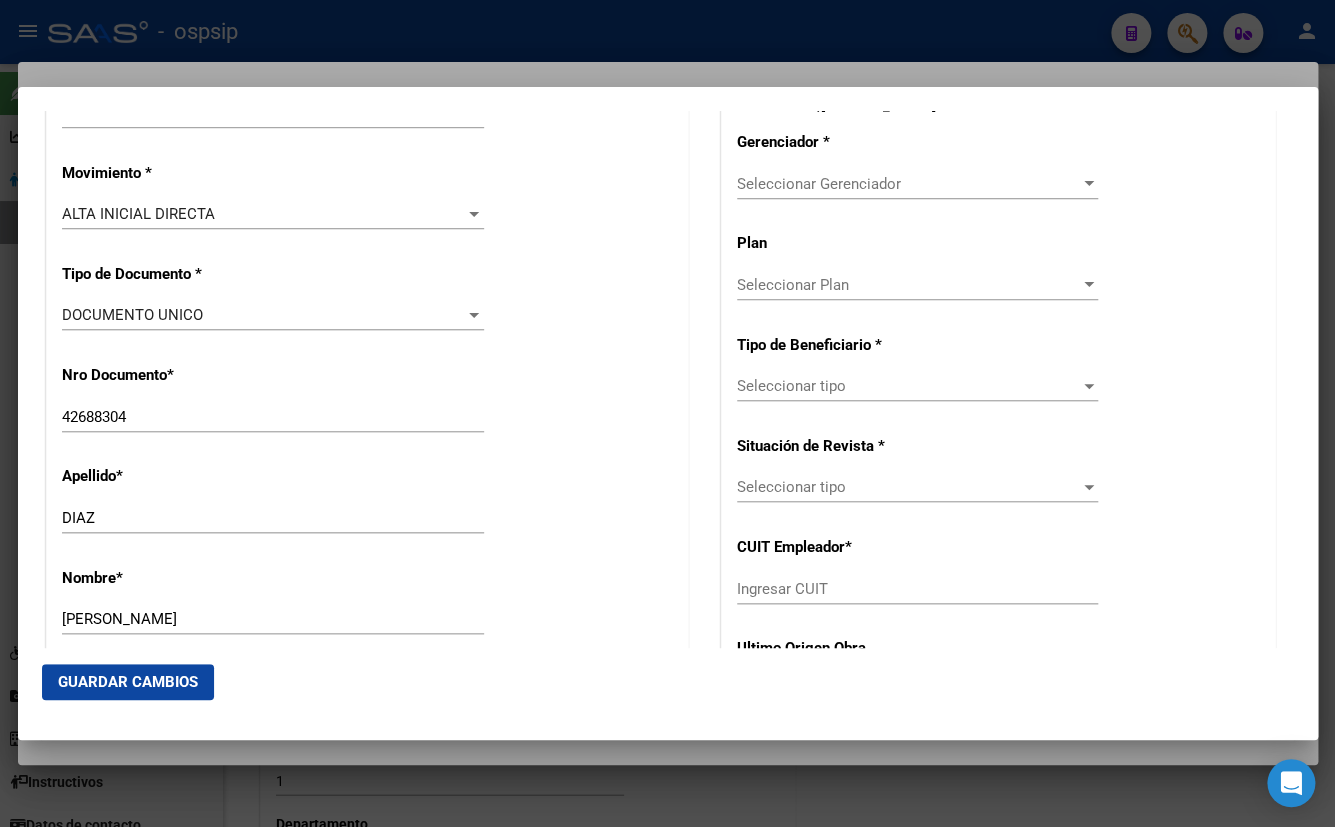
scroll to position [430, 0]
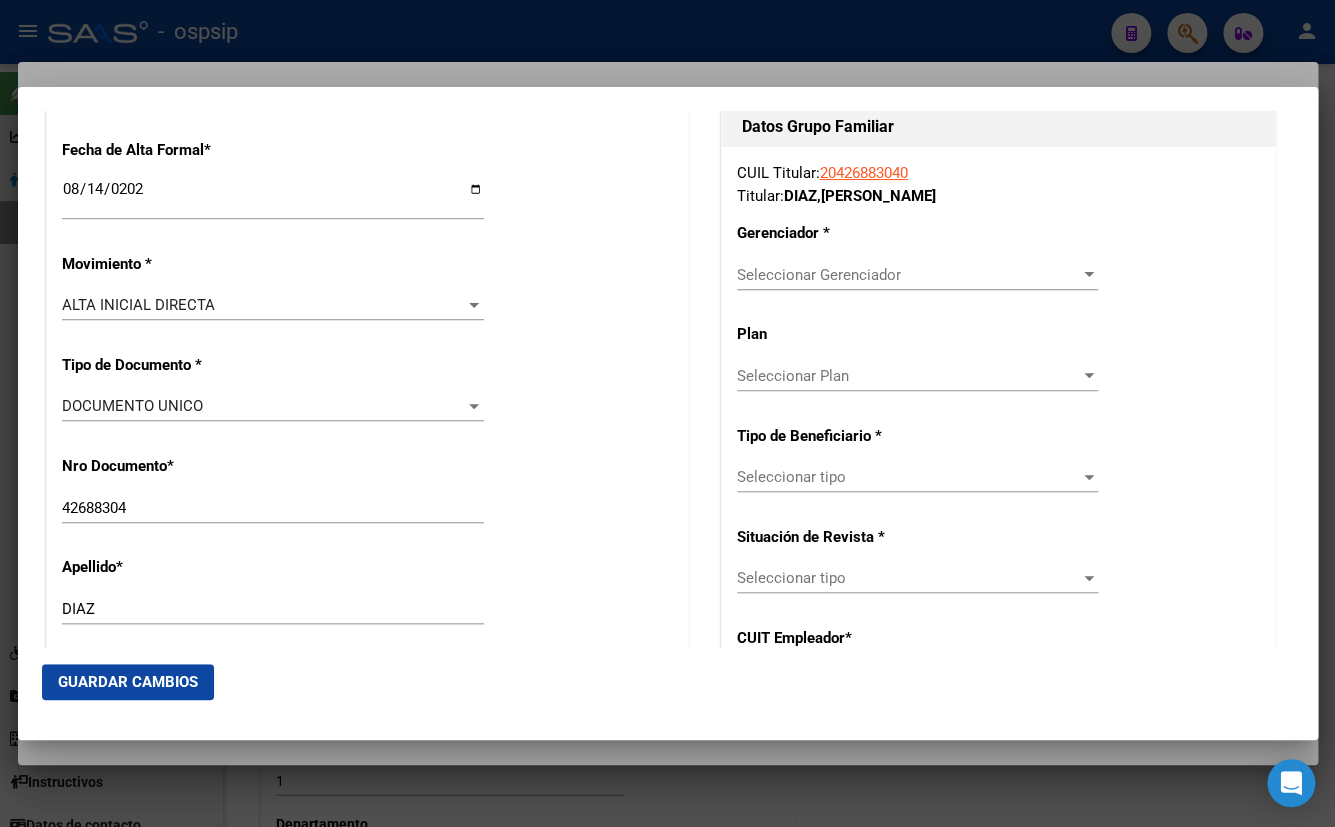
click at [783, 269] on span "Seleccionar Gerenciador" at bounding box center [908, 275] width 343 height 18
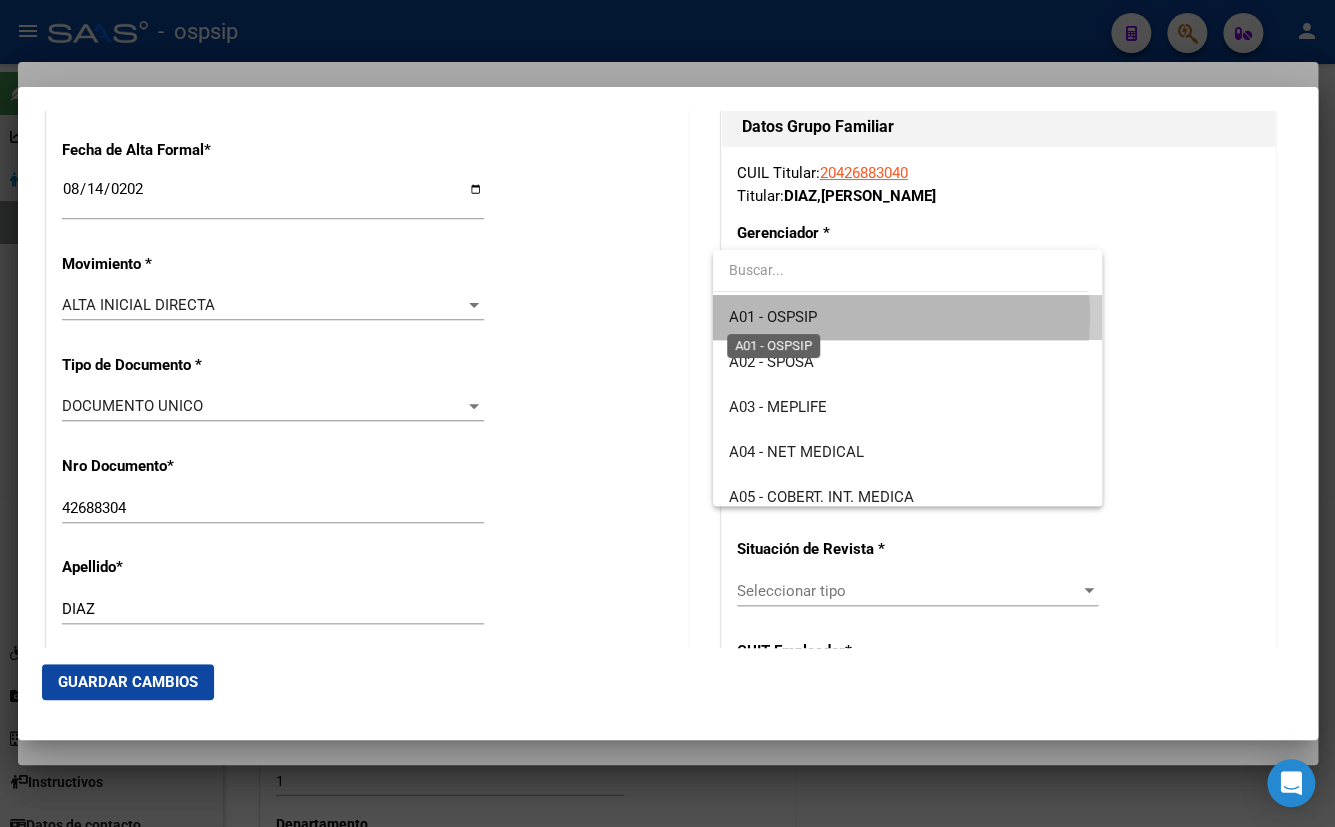
click at [801, 315] on span "A01 - OSPSIP" at bounding box center [773, 317] width 88 height 18
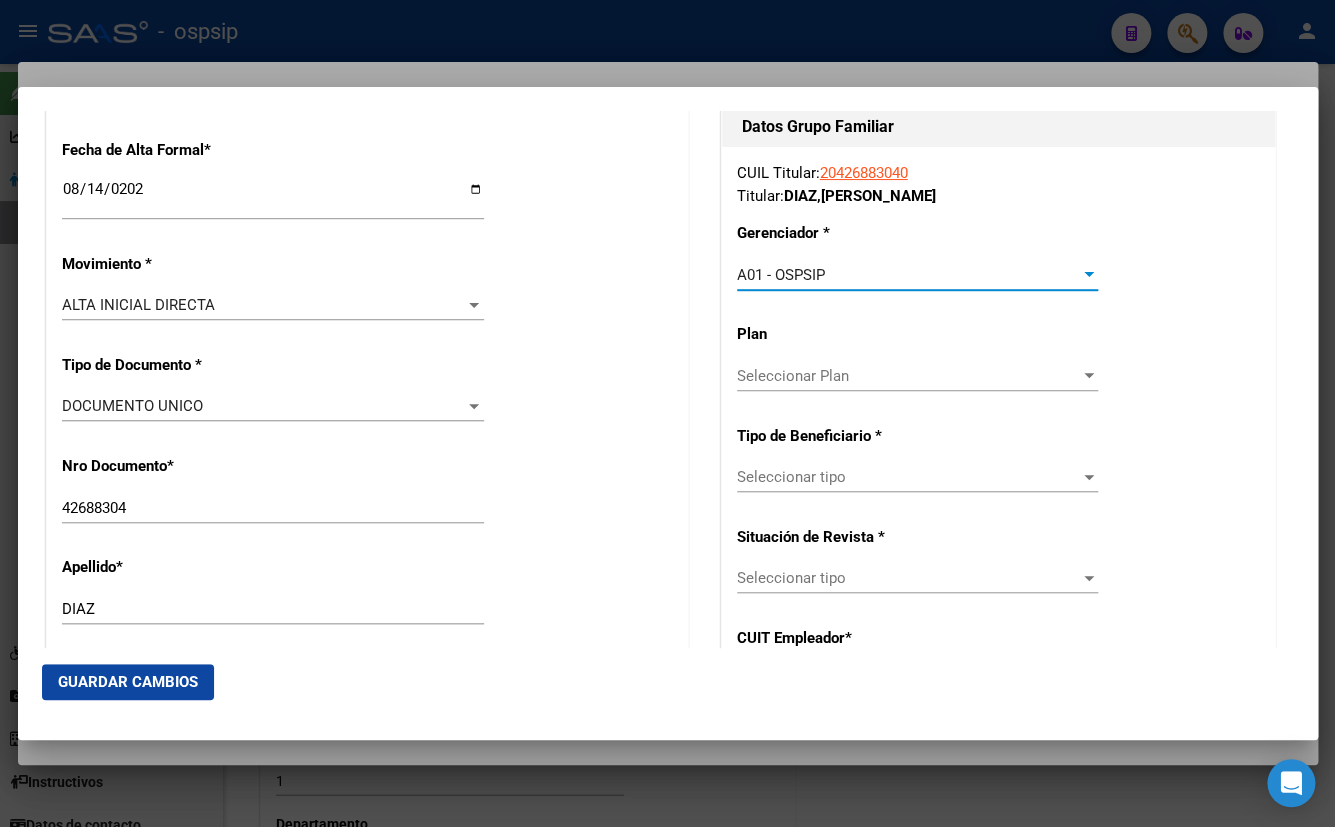
click at [775, 462] on div "Seleccionar tipo Seleccionar tipo" at bounding box center [917, 477] width 361 height 30
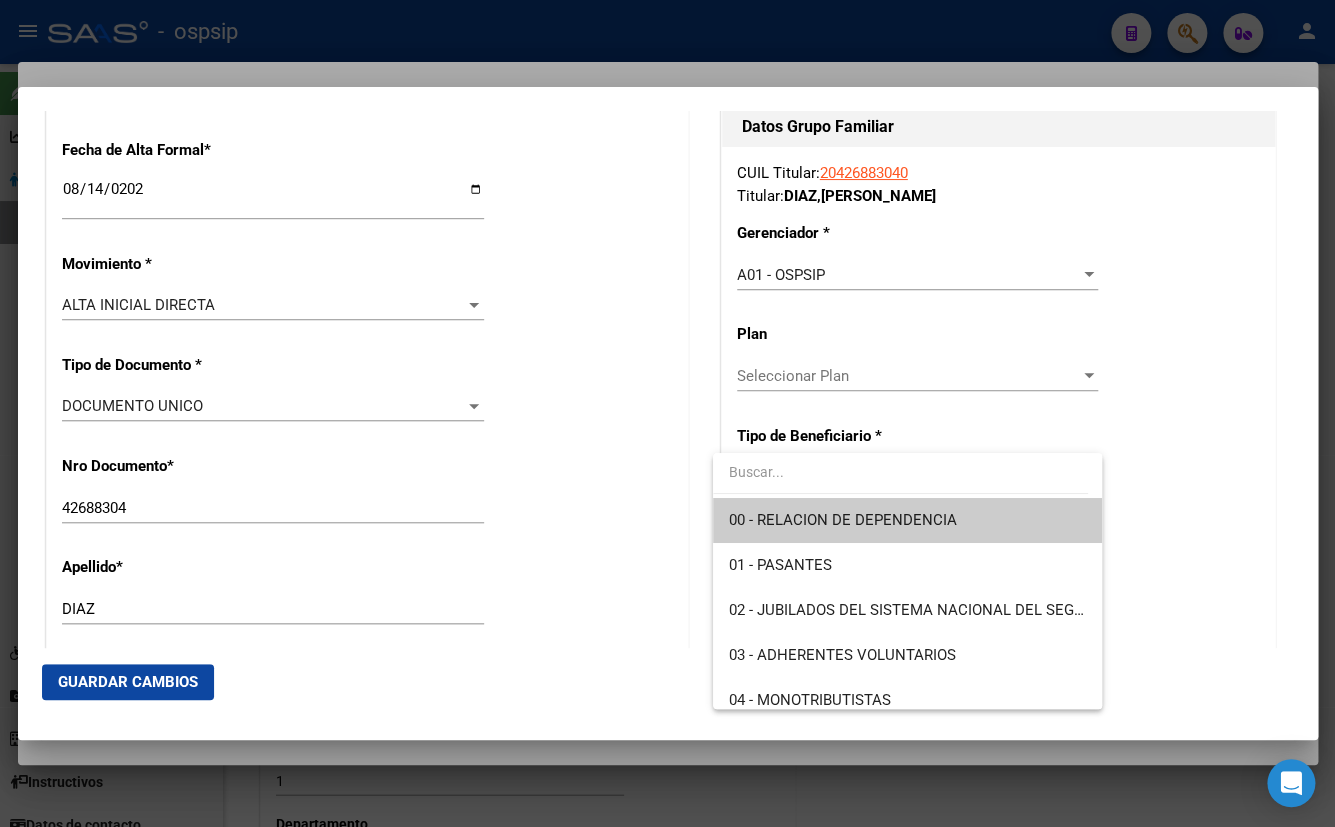
click at [798, 508] on span "00 - RELACION DE DEPENDENCIA" at bounding box center [907, 520] width 357 height 45
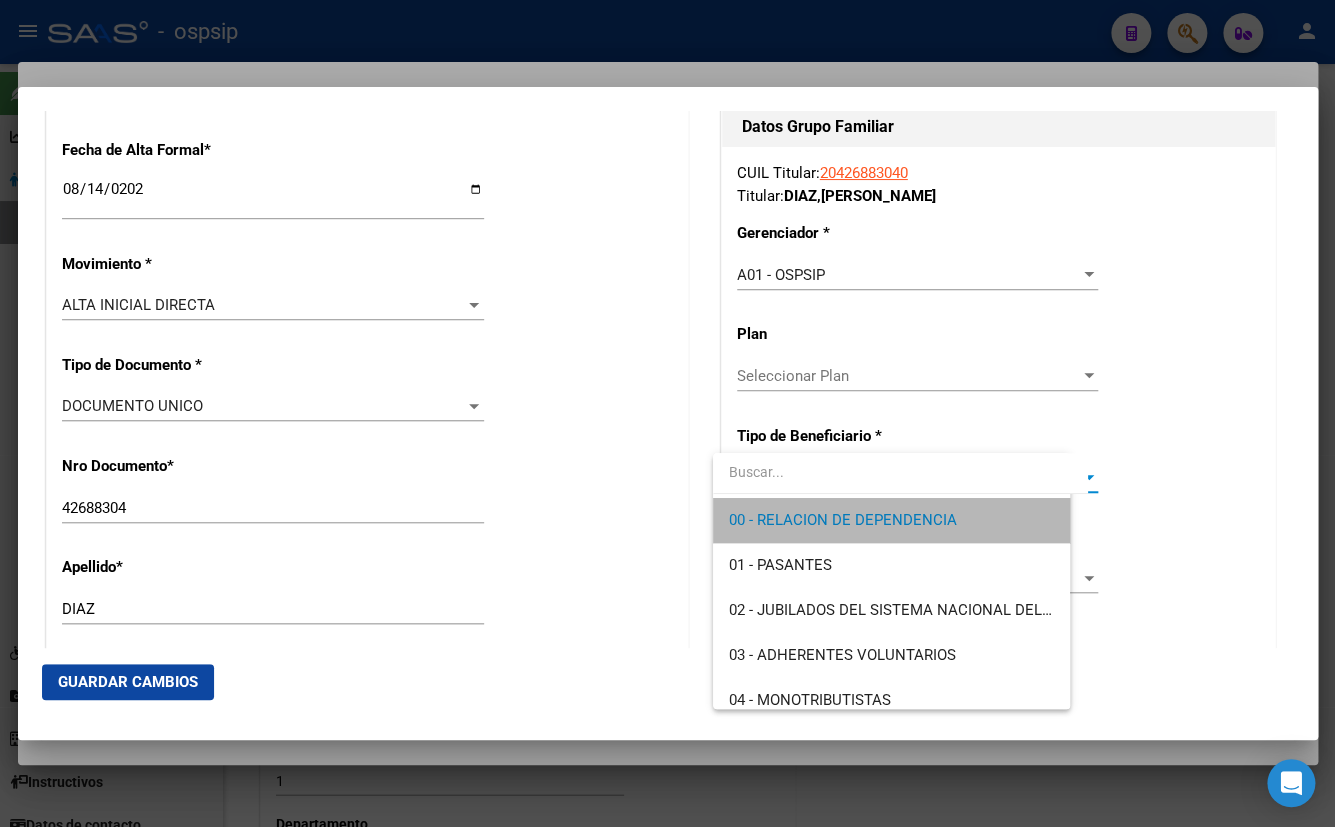
type input "30-70913107-5"
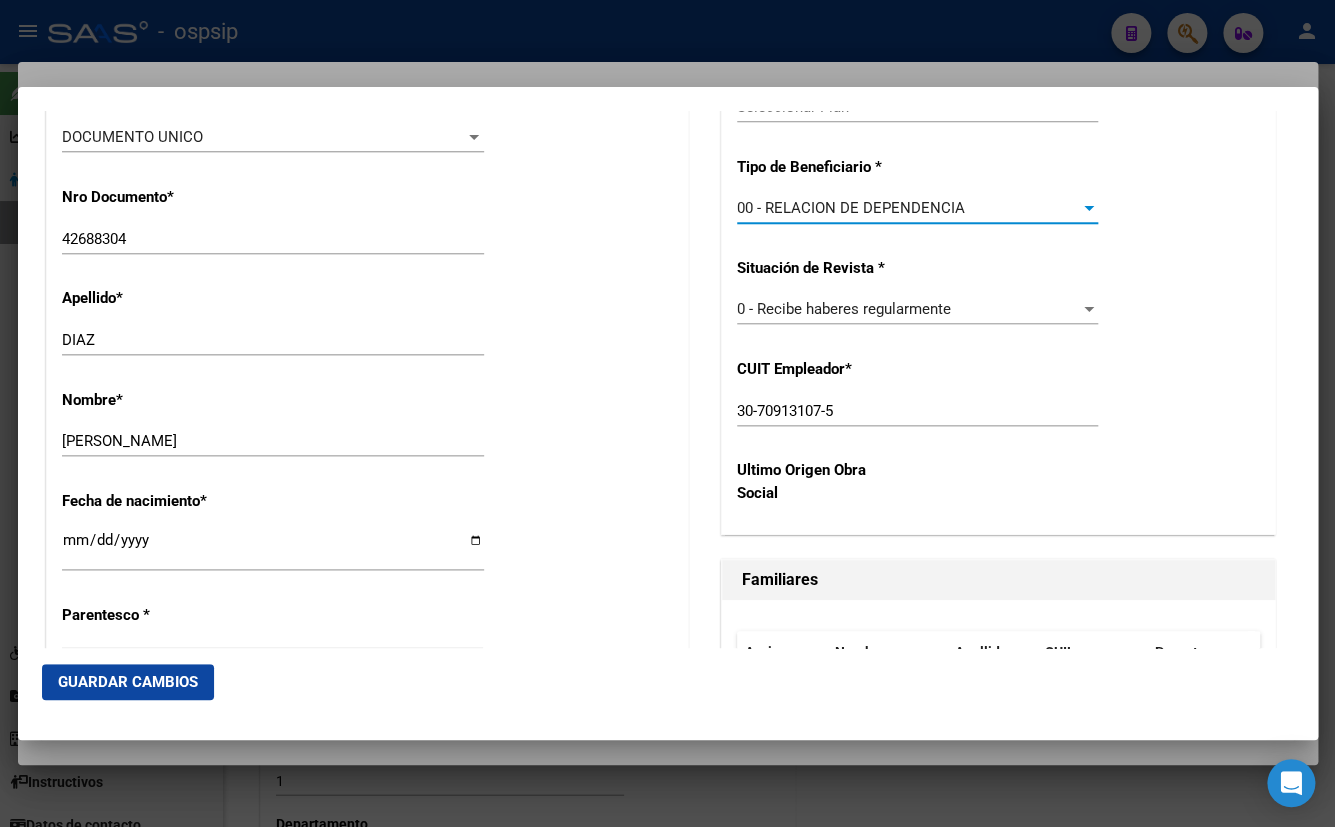
scroll to position [703, 0]
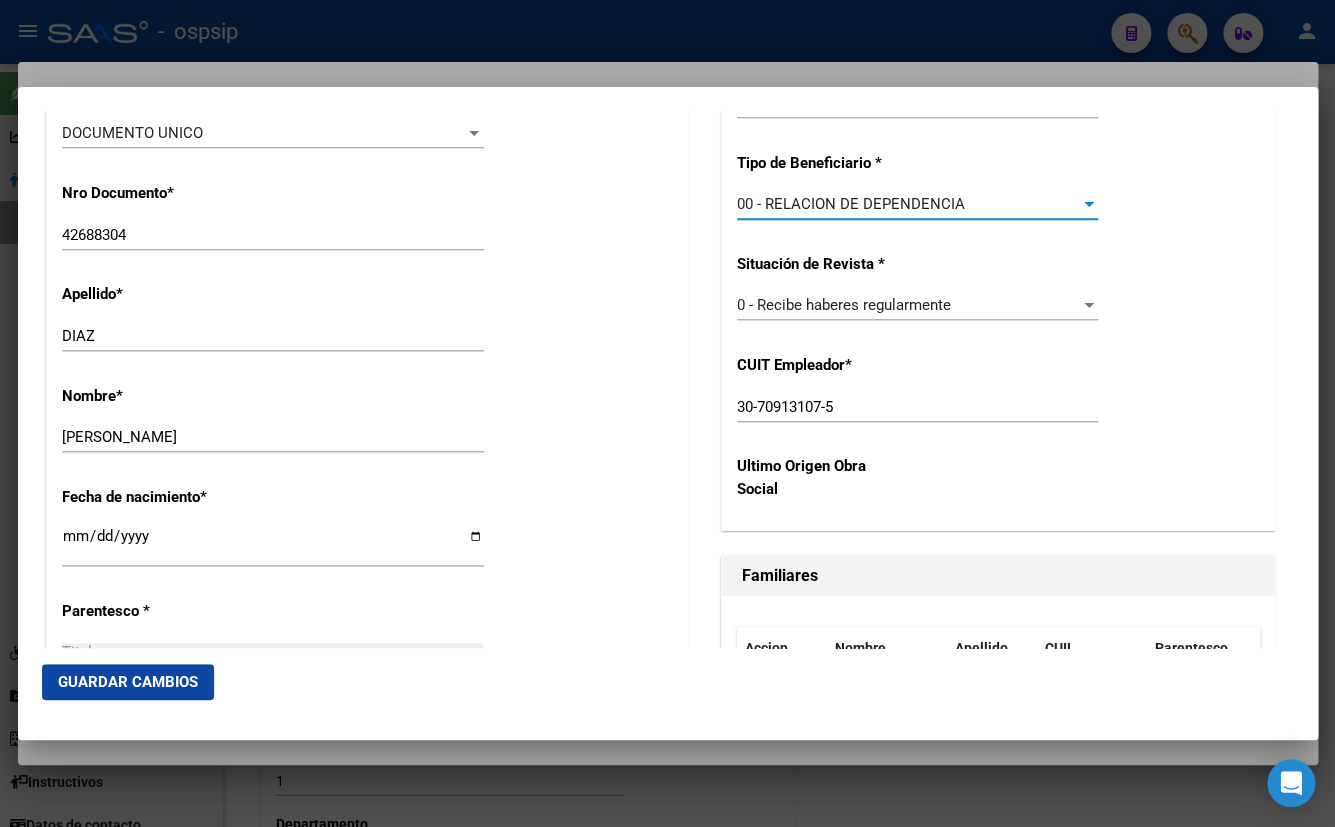
click at [114, 673] on span "Guardar Cambios" at bounding box center [128, 682] width 140 height 18
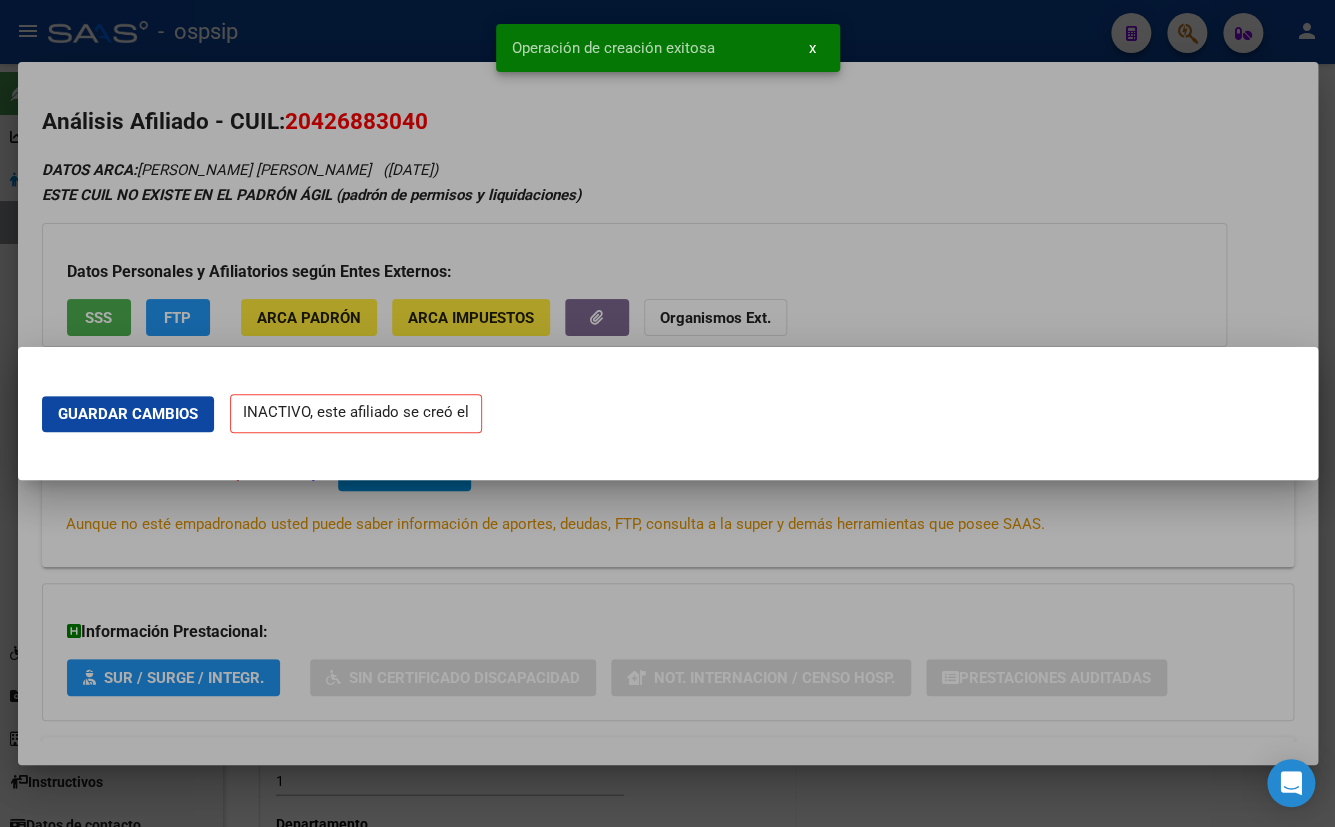
scroll to position [0, 0]
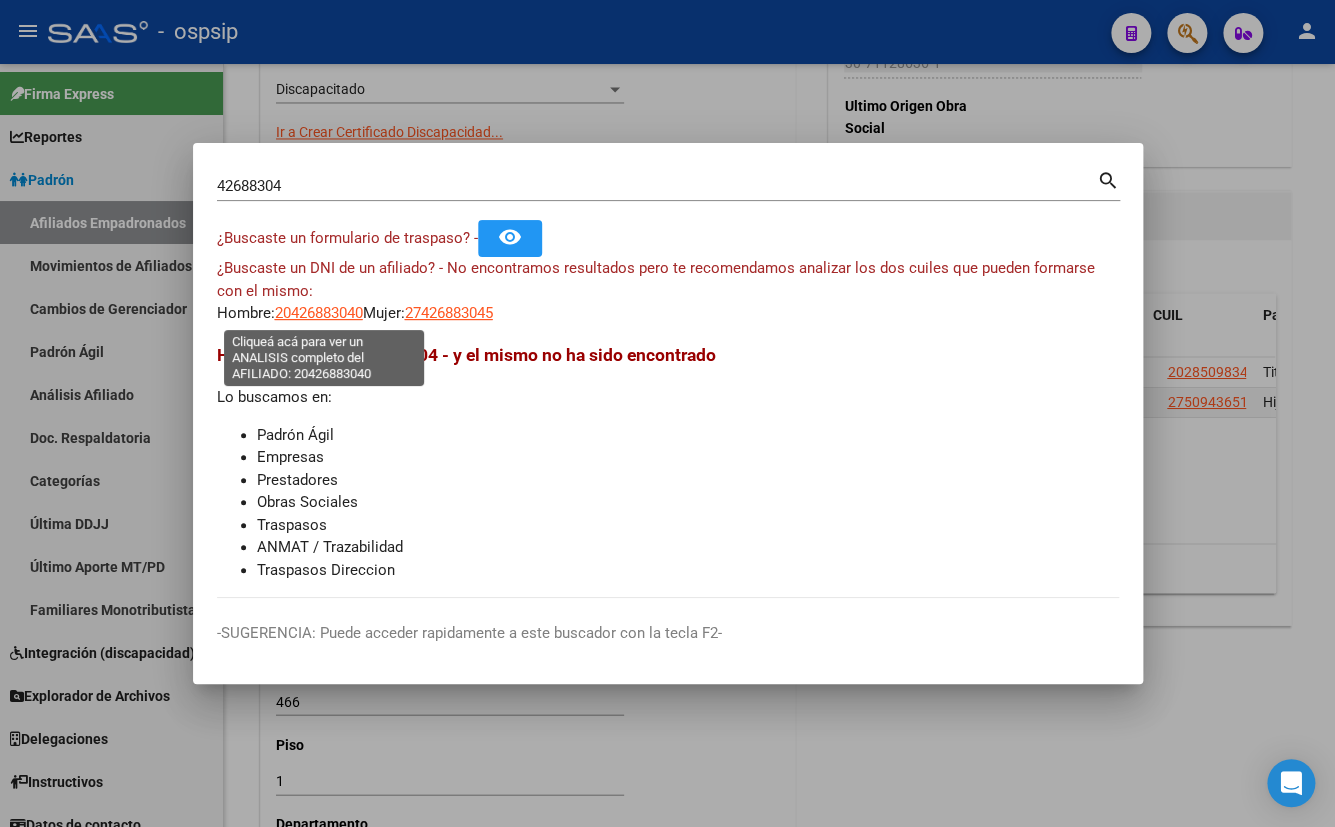
click at [308, 309] on span "20426883040" at bounding box center [319, 313] width 88 height 18
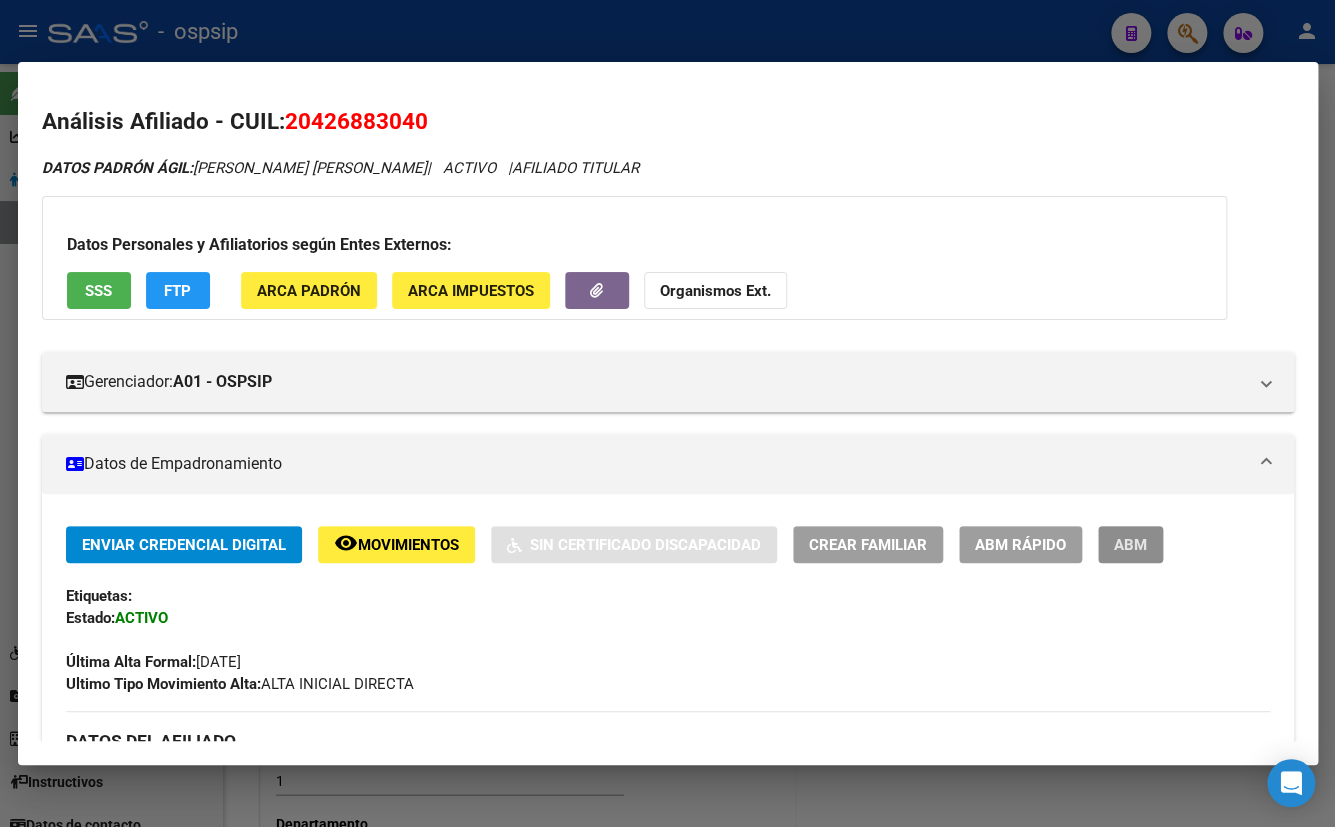
click at [1114, 545] on span "ABM" at bounding box center [1130, 545] width 33 height 18
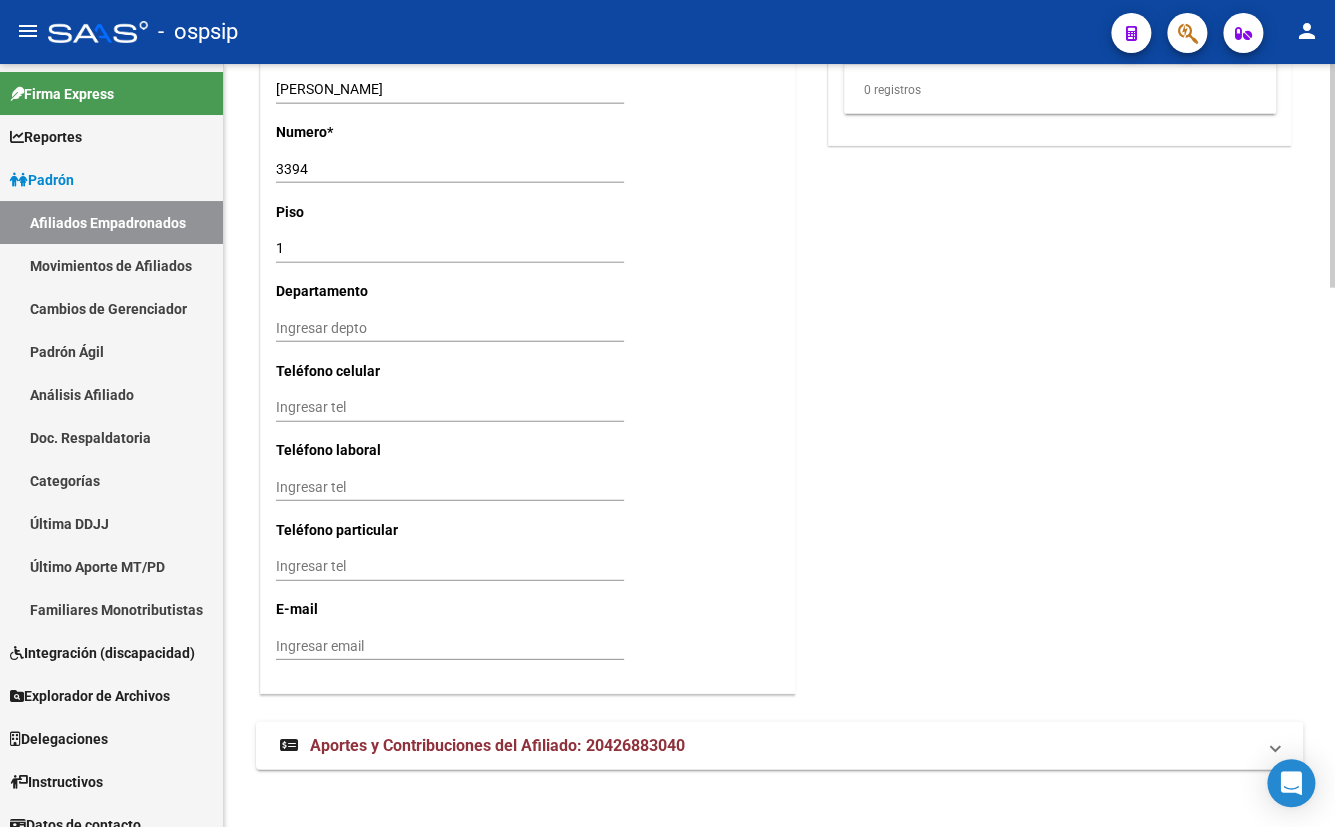
scroll to position [1831, 0]
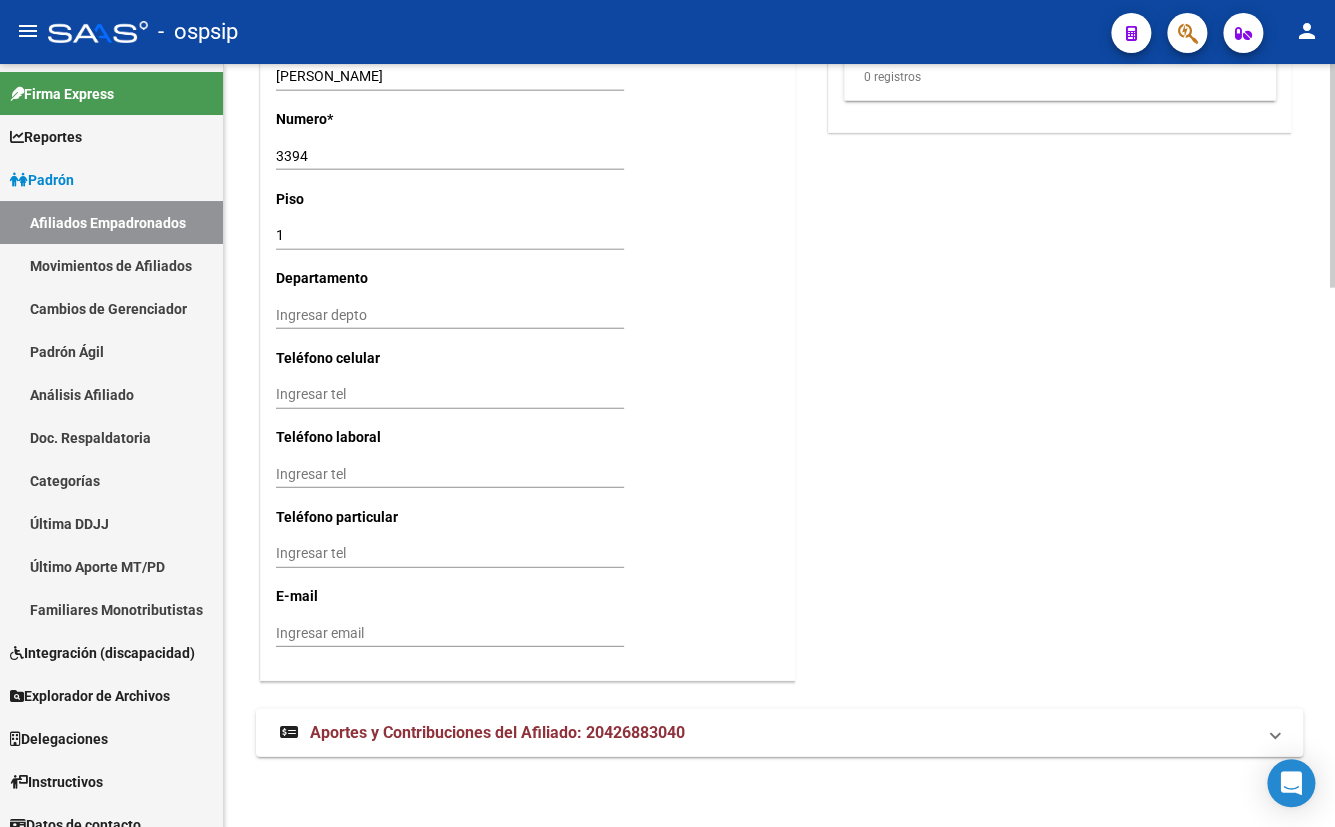
click at [404, 727] on span "Aportes y Contribuciones del Afiliado: 20426883040" at bounding box center [497, 732] width 375 height 19
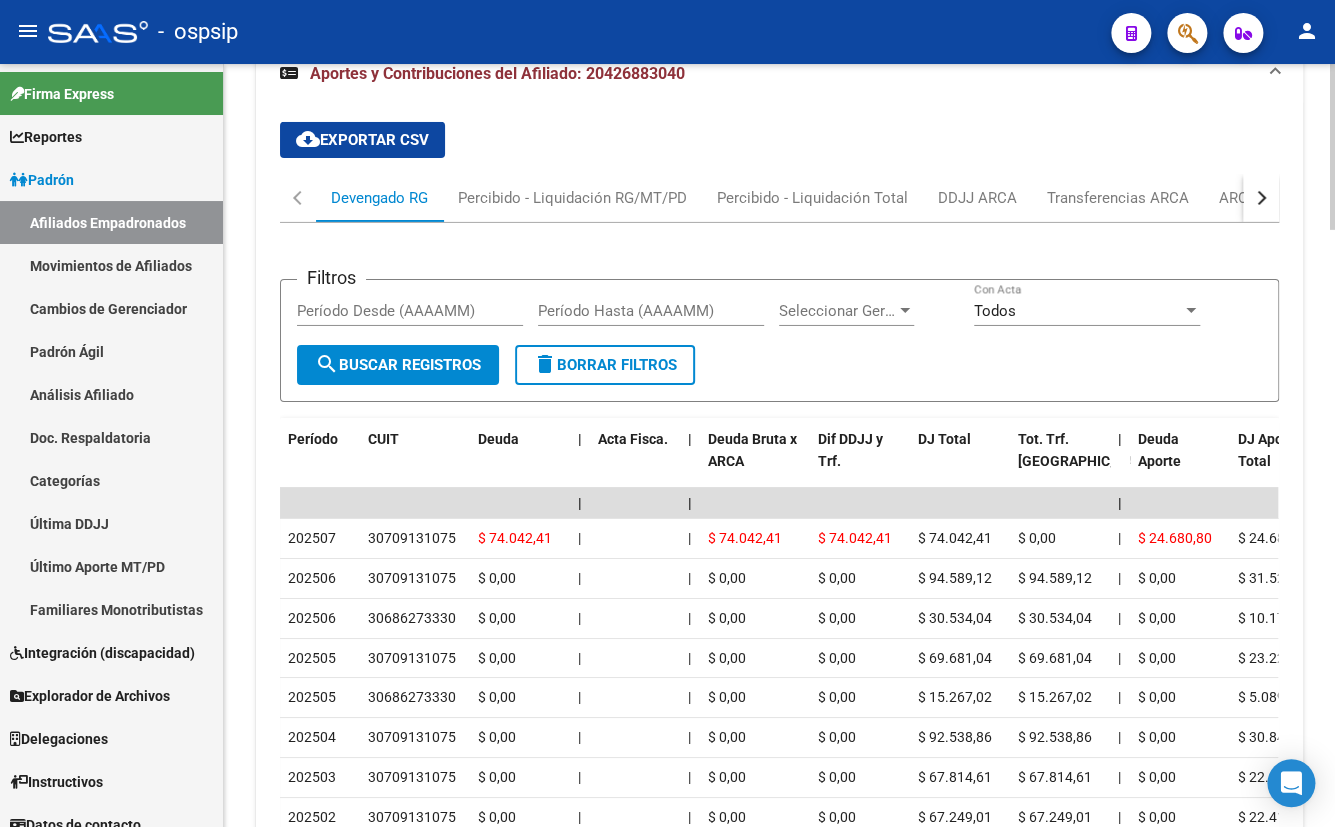
scroll to position [2466, 0]
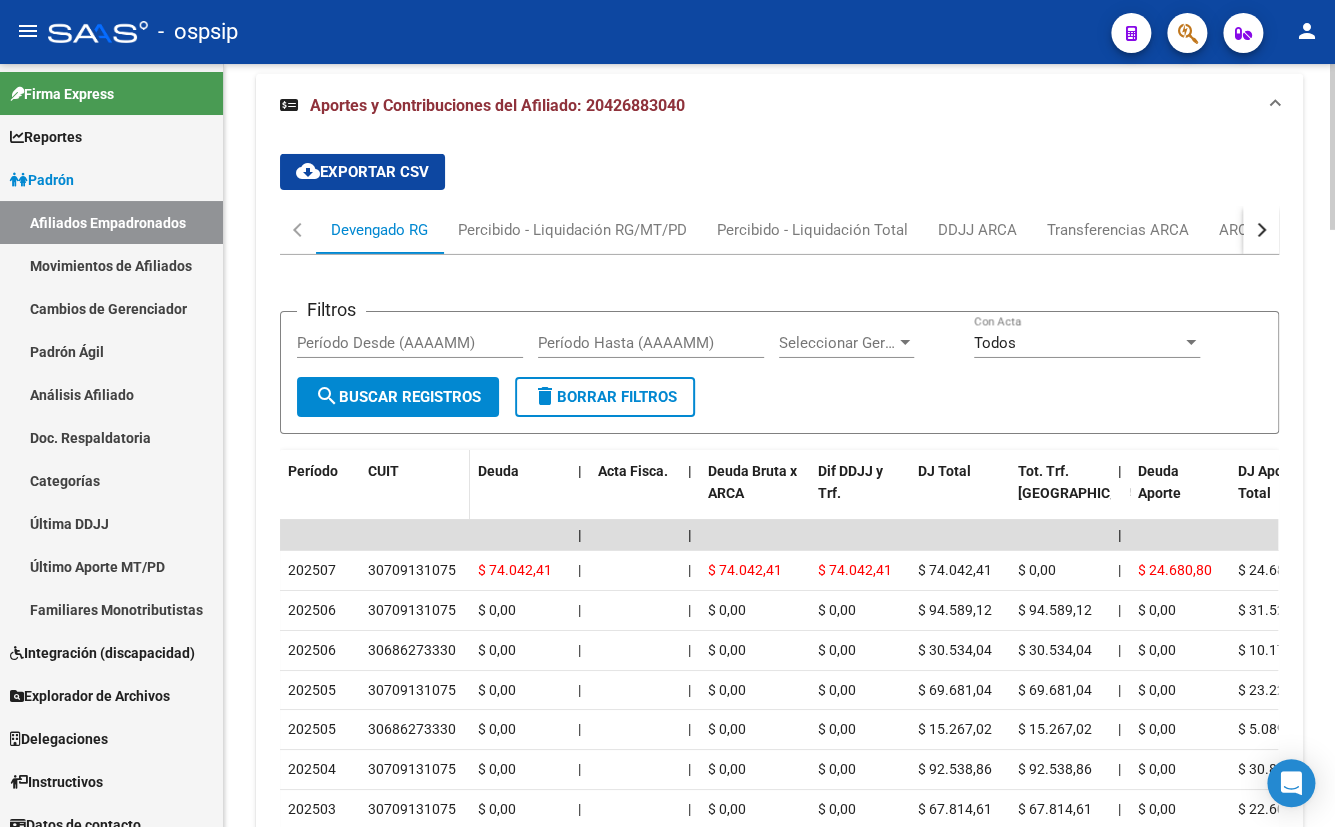
click at [430, 511] on datatable-header-cell "CUIT" at bounding box center [415, 494] width 110 height 88
click at [1230, 221] on div "ARCA Relaciones Laborales" at bounding box center [1312, 230] width 187 height 22
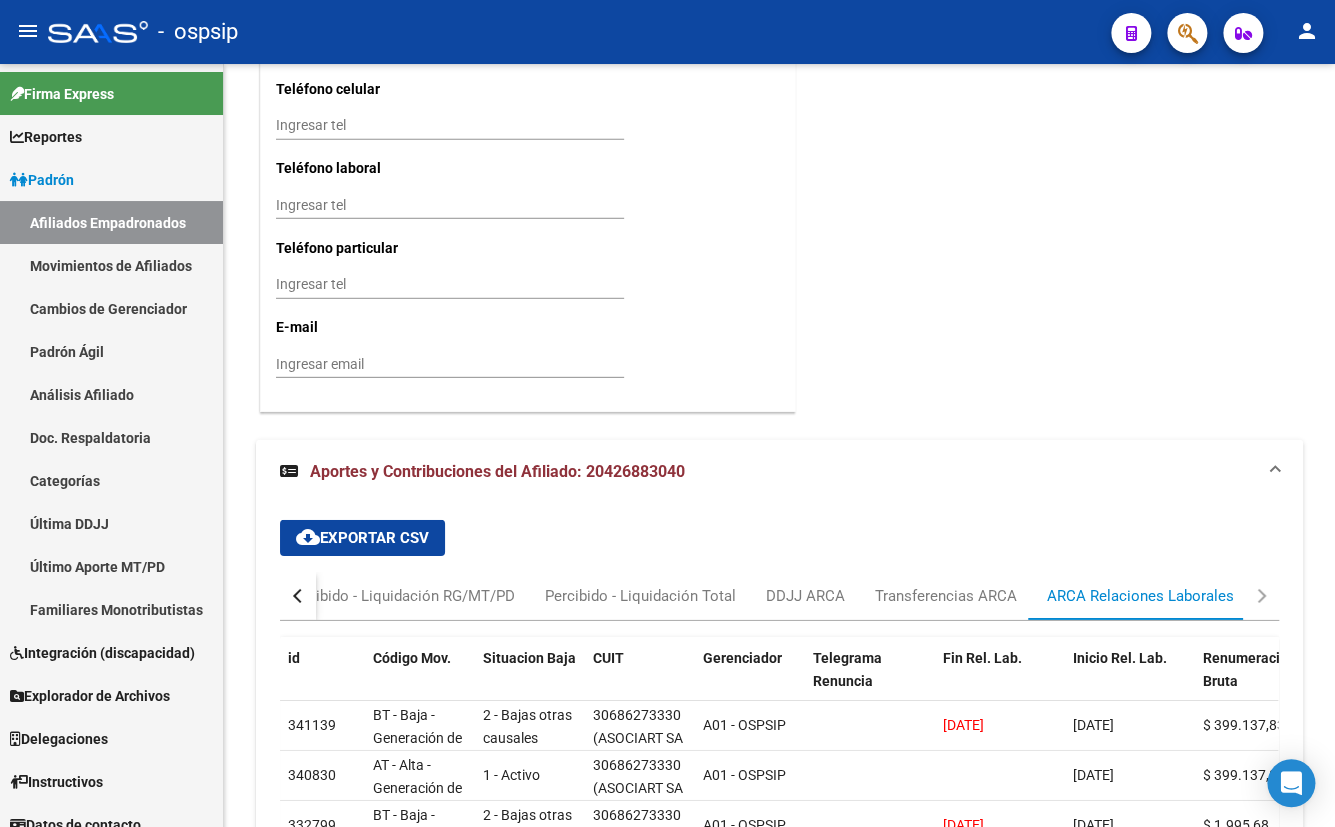
scroll to position [2396, 0]
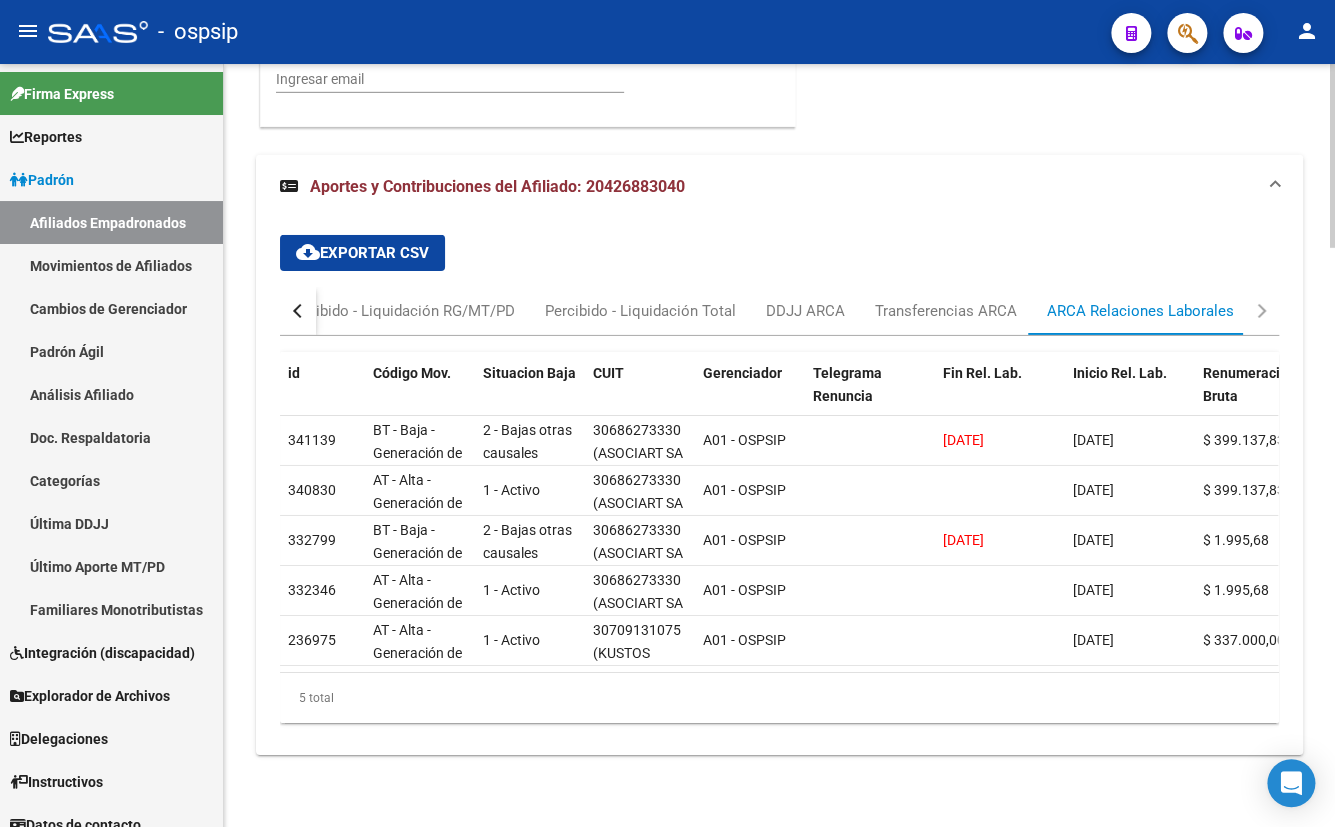
drag, startPoint x: 530, startPoint y: 226, endPoint x: 555, endPoint y: 214, distance: 27.7
click at [535, 222] on div "cloud_download Exportar CSV Devengado RG Percibido - Liquidación RG/MT/PD Perci…" at bounding box center [779, 479] width 999 height 520
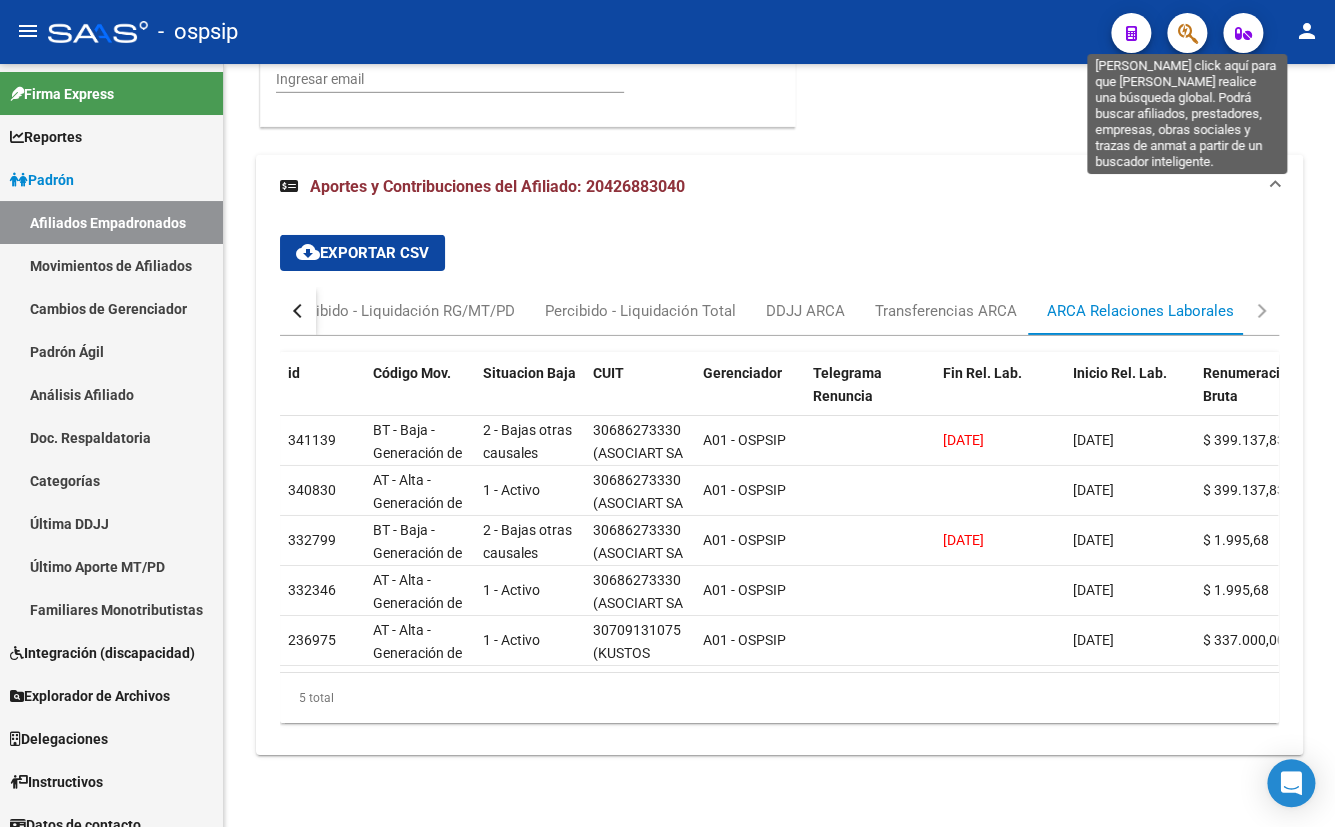
click at [1178, 31] on icon "button" at bounding box center [1187, 33] width 20 height 23
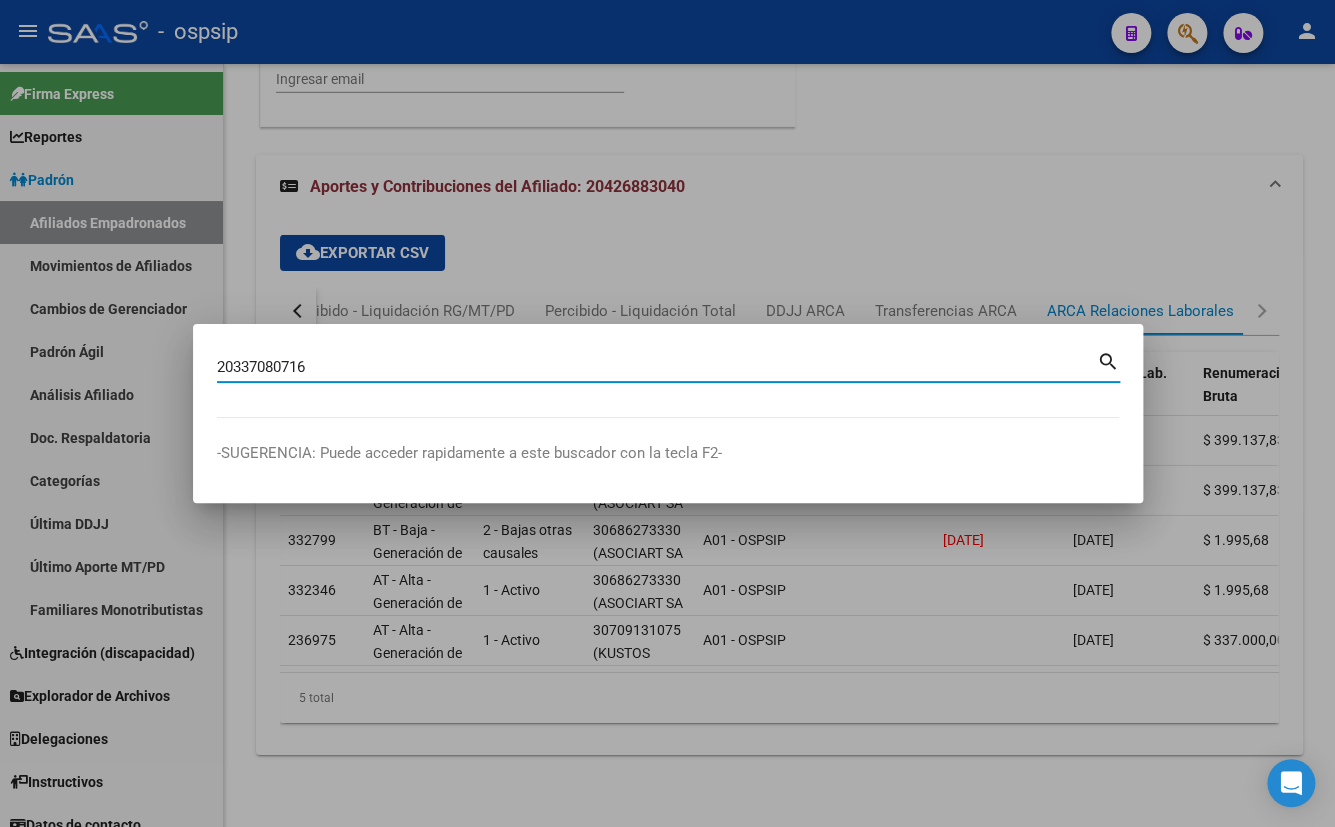
type input "20337080716"
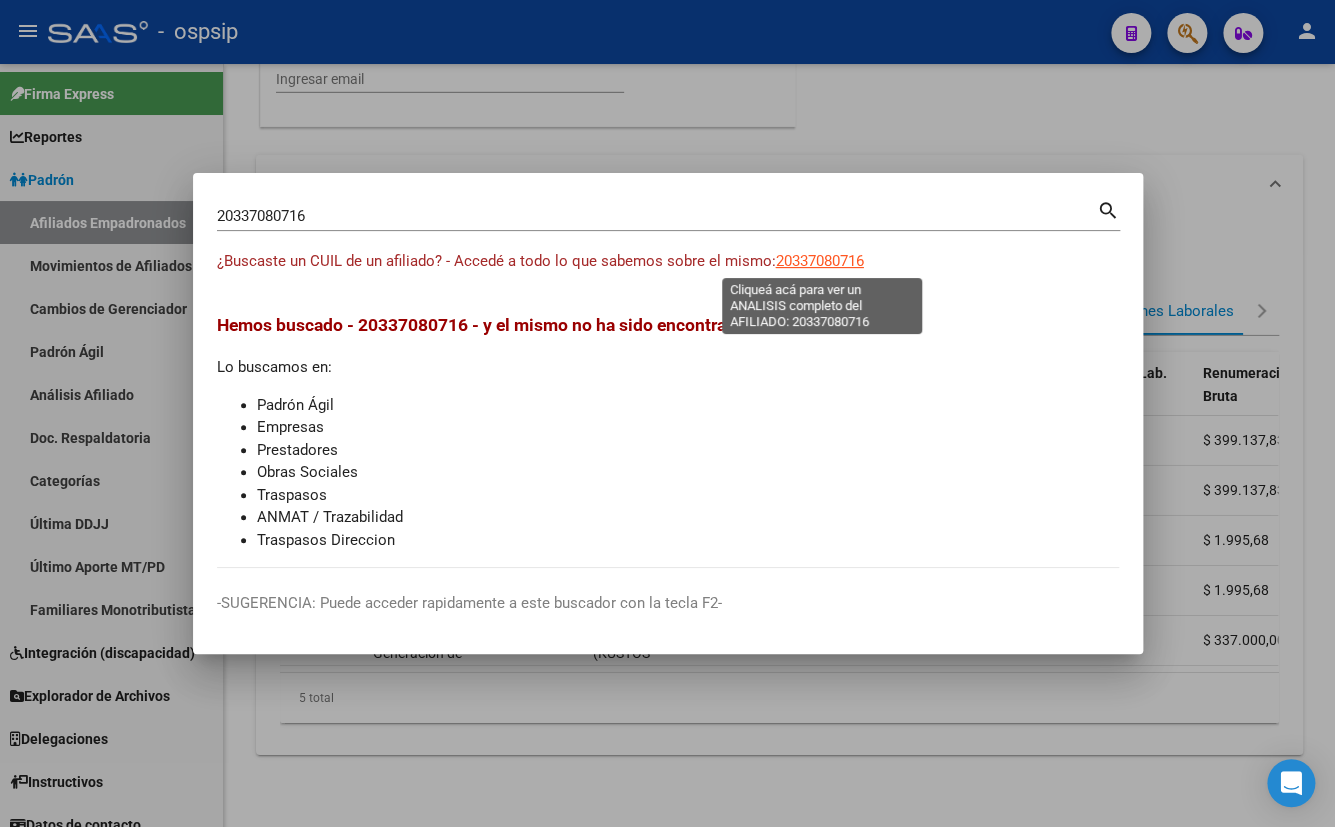
click at [815, 259] on span "20337080716" at bounding box center [820, 261] width 88 height 18
type textarea "20337080716"
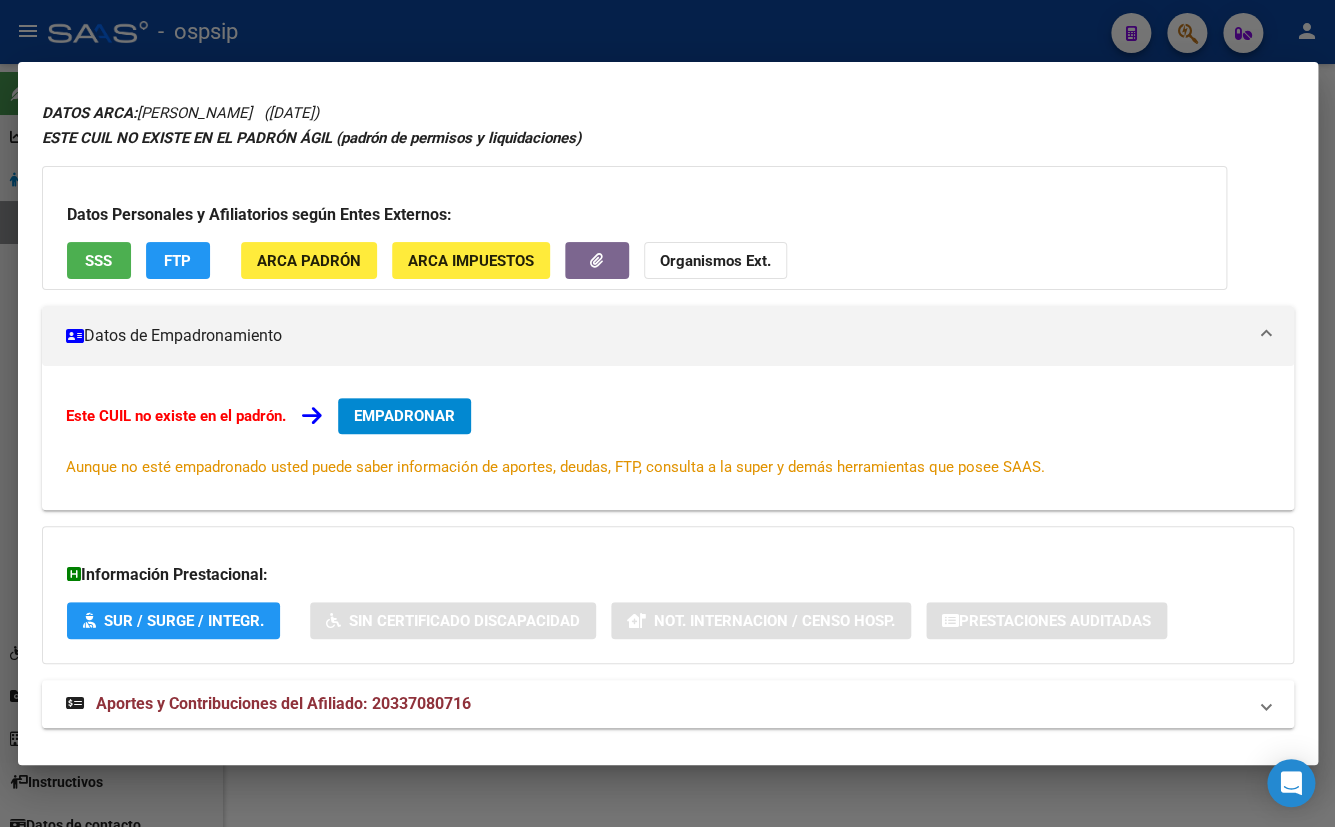
scroll to position [87, 0]
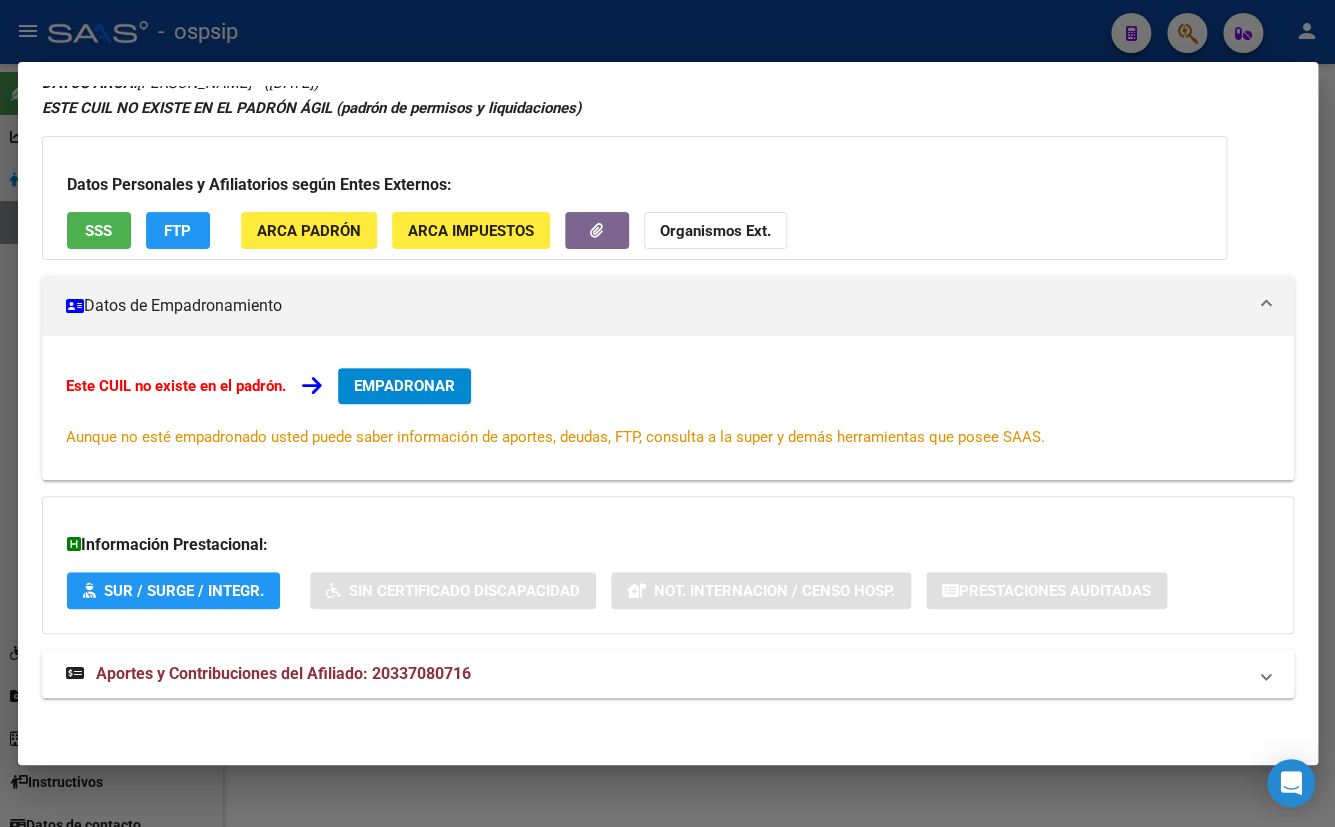
click at [391, 656] on mat-expansion-panel-header "Aportes y Contribuciones del Afiliado: 20337080716" at bounding box center [668, 674] width 1252 height 48
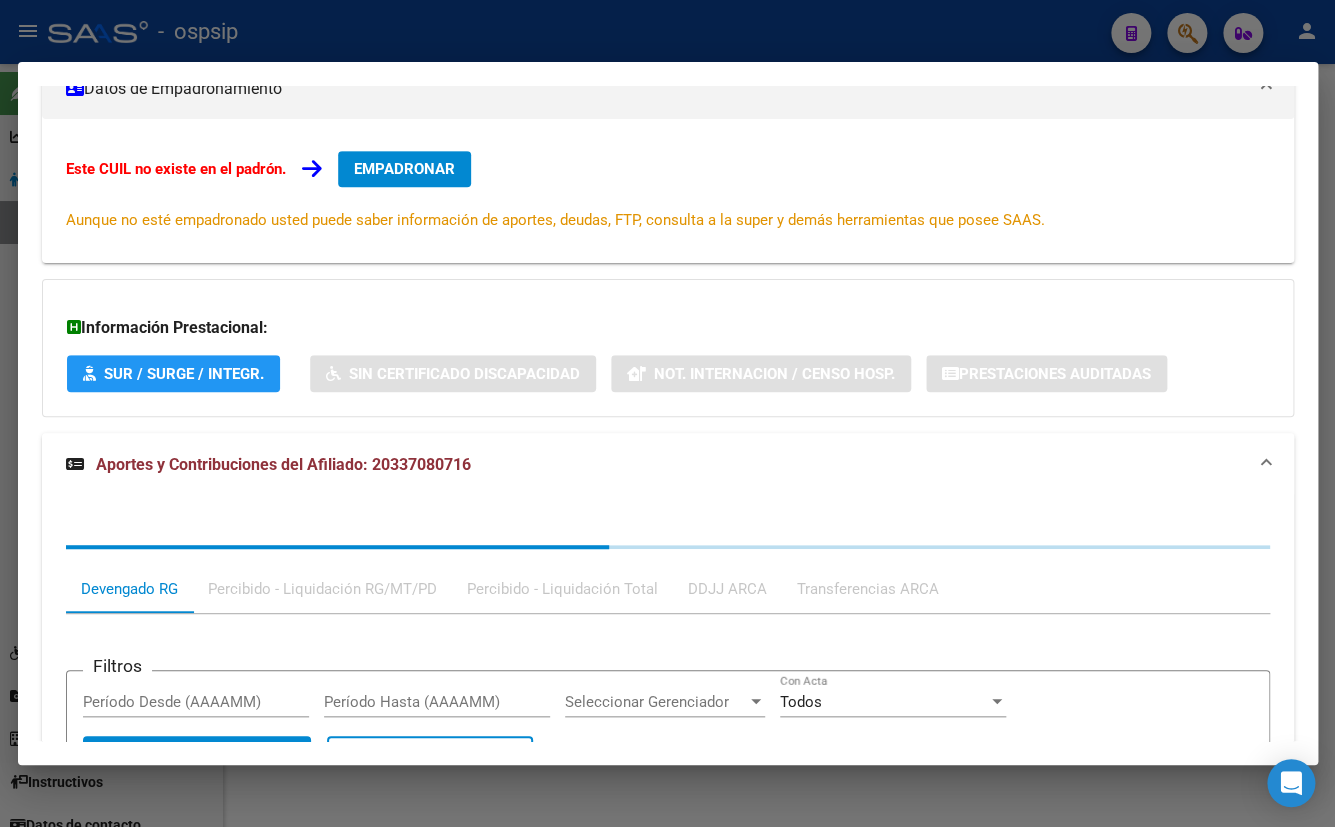
scroll to position [589, 0]
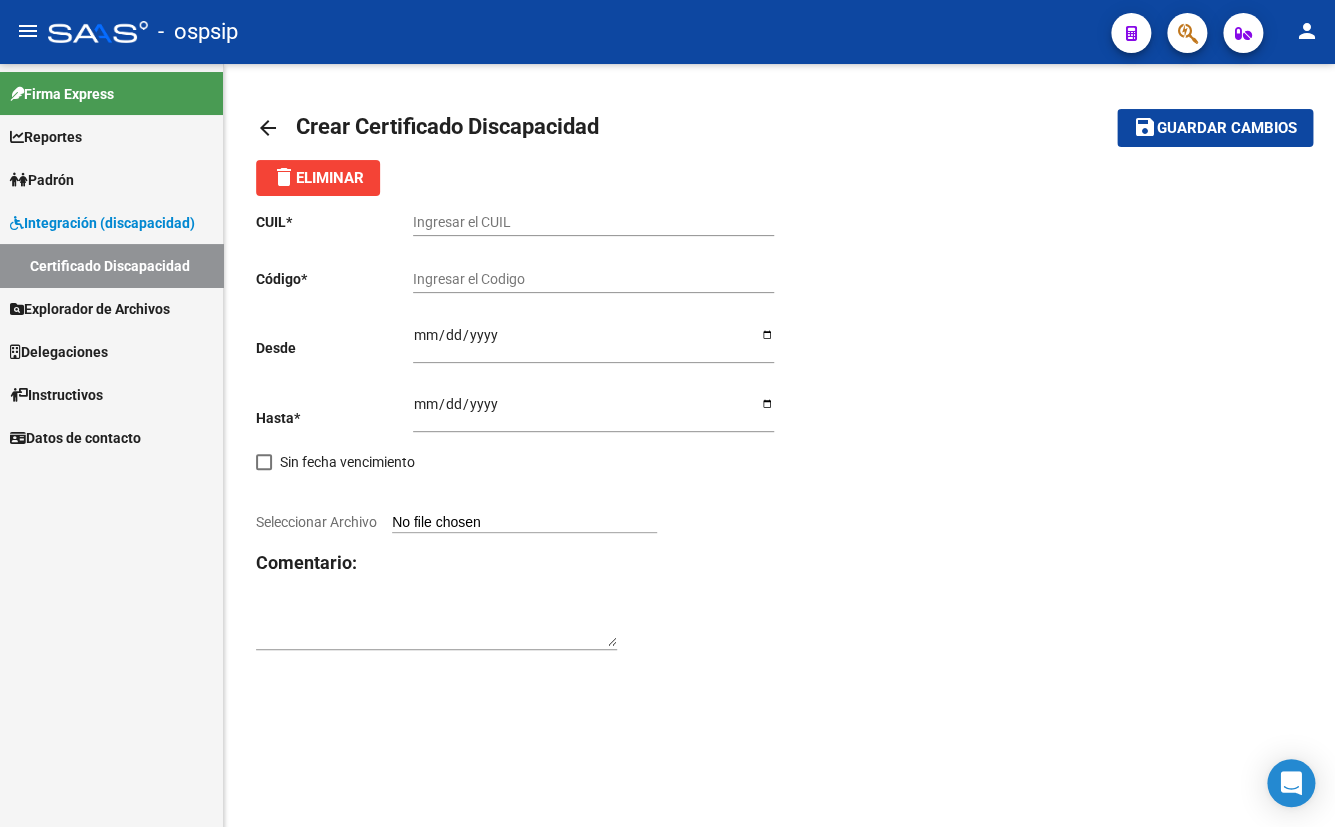
click at [443, 222] on input "Ingresar el CUIL" at bounding box center [593, 222] width 361 height 17
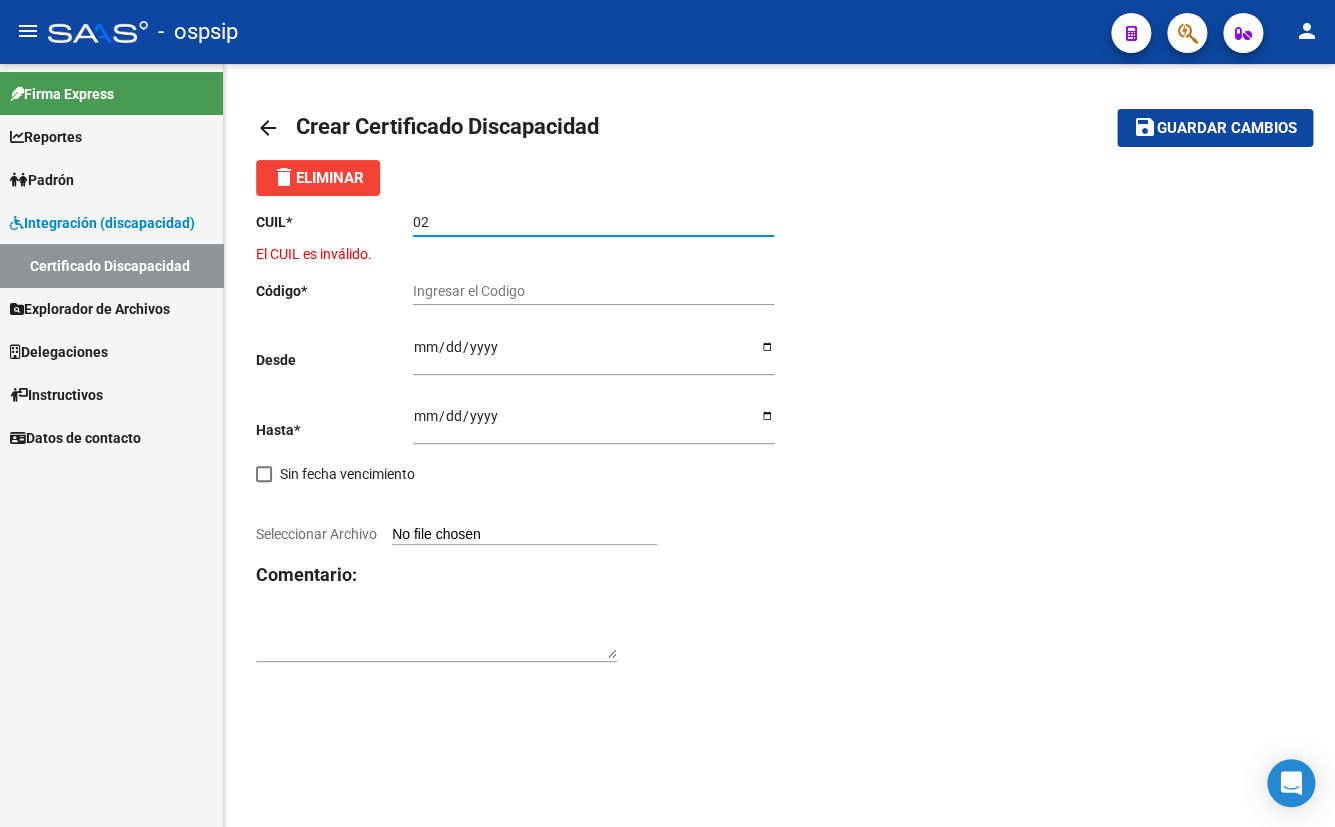
type input "0"
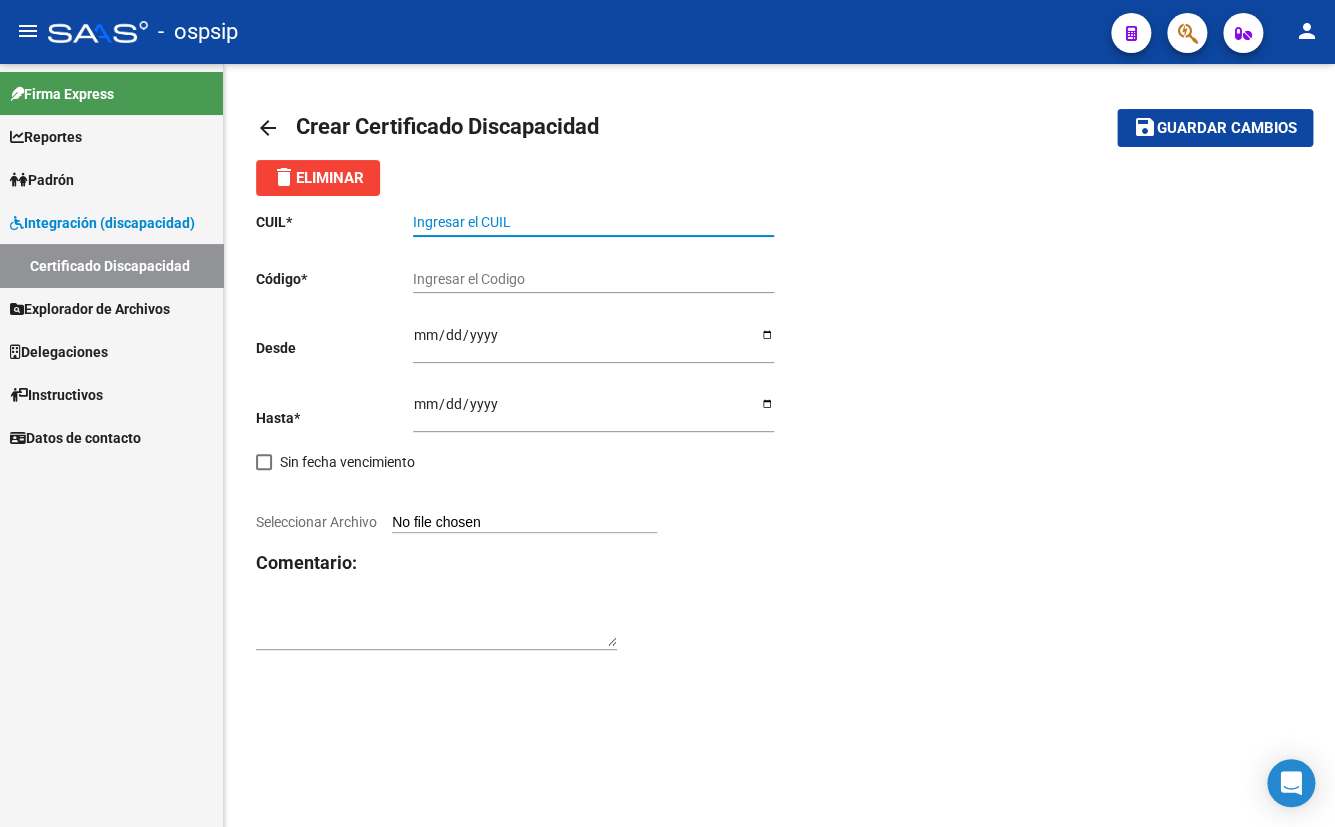
click at [436, 226] on input "Ingresar el CUIL" at bounding box center [593, 222] width 361 height 17
drag, startPoint x: 579, startPoint y: 220, endPoint x: 638, endPoint y: 332, distance: 126.6
click at [577, 220] on input "Ingresar el CUIL" at bounding box center [593, 222] width 361 height 17
click at [457, 225] on input "Ingresar el CUIL" at bounding box center [593, 222] width 361 height 17
click at [793, 243] on div "CUIL * Ingresar el CUIL Código * Ingresar el Codigo Desde Ingresar fec. Desde H…" at bounding box center [779, 431] width 1047 height 471
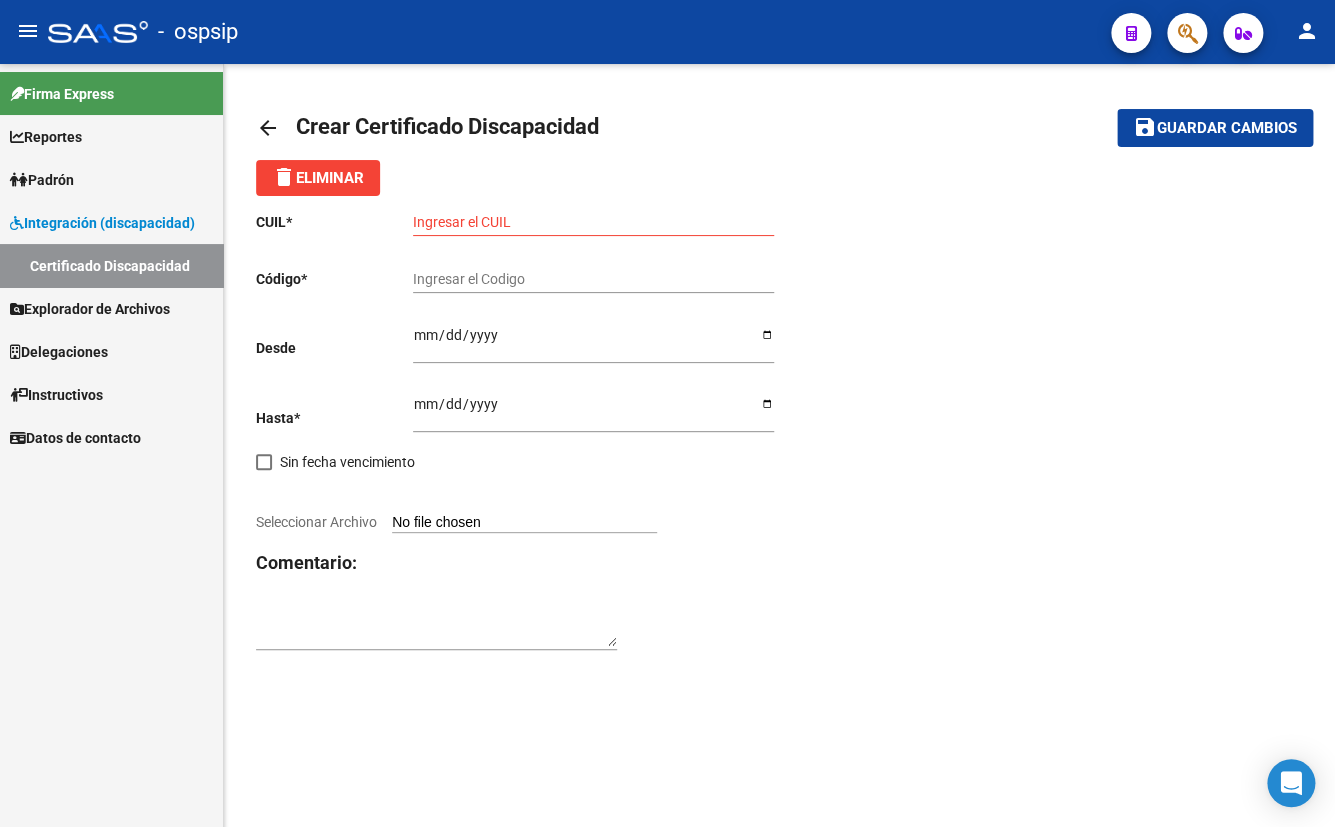
click at [485, 276] on input "Ingresar el Codigo" at bounding box center [593, 279] width 361 height 17
click at [489, 410] on input "Ingresar fec. Hasta" at bounding box center [593, 411] width 361 height 30
click at [445, 223] on input "Ingresar el CUIL" at bounding box center [593, 222] width 361 height 17
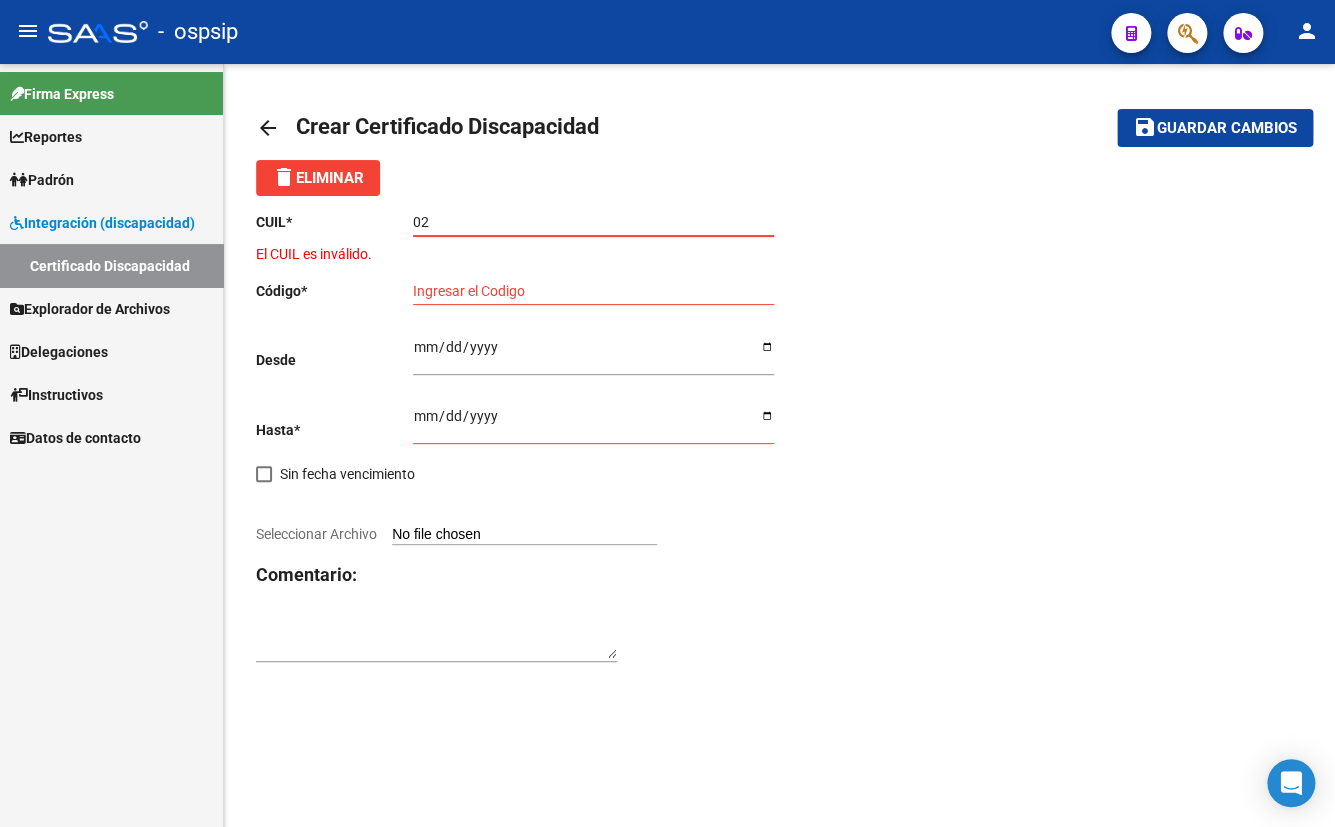
type input "02"
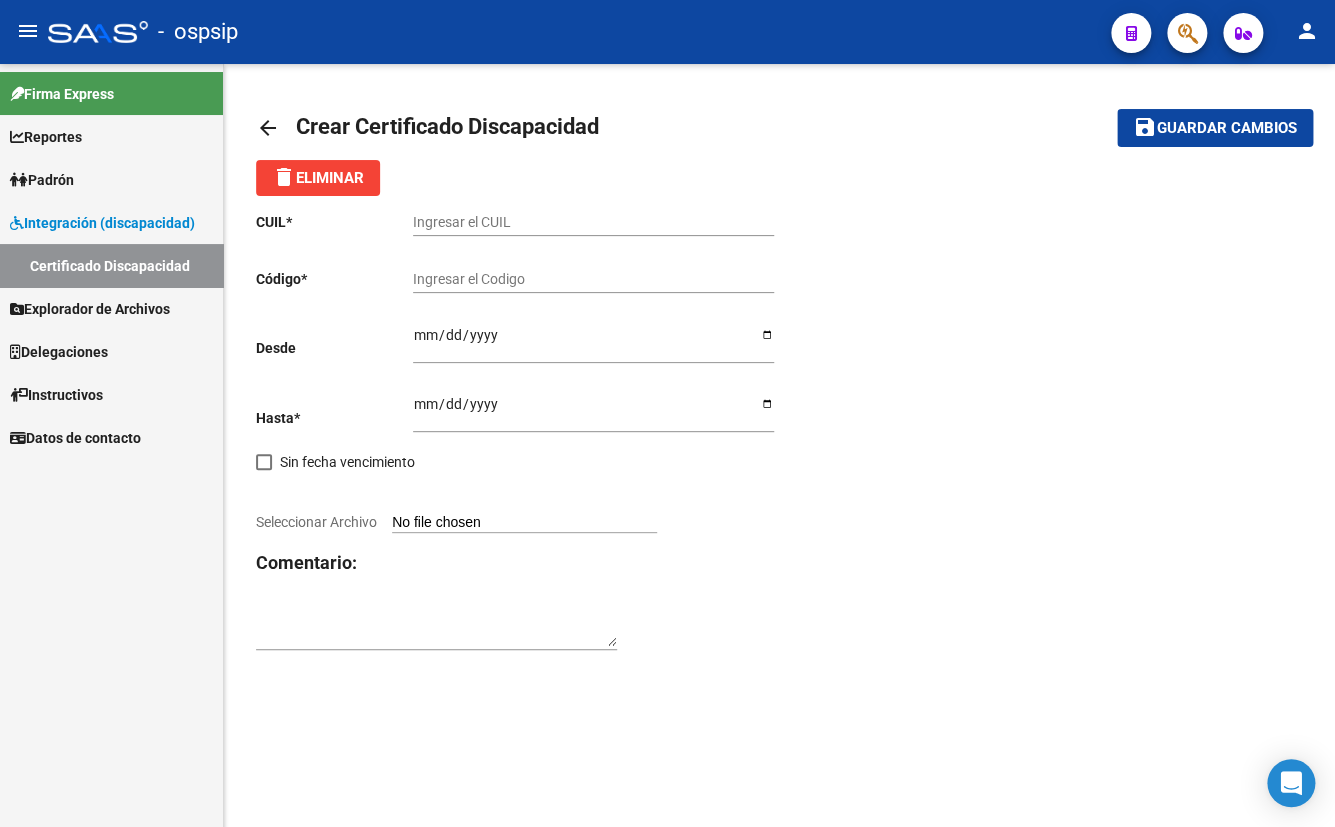
click at [464, 221] on input "Ingresar el CUIL" at bounding box center [593, 222] width 361 height 17
type input "27-53172735-0"
type input "arg02000531727352025021920270219ciu13650"
click at [422, 339] on input "Ingresar fec. Desde" at bounding box center [593, 342] width 361 height 30
click at [424, 338] on input "Ingresar fec. Desde" at bounding box center [593, 342] width 361 height 30
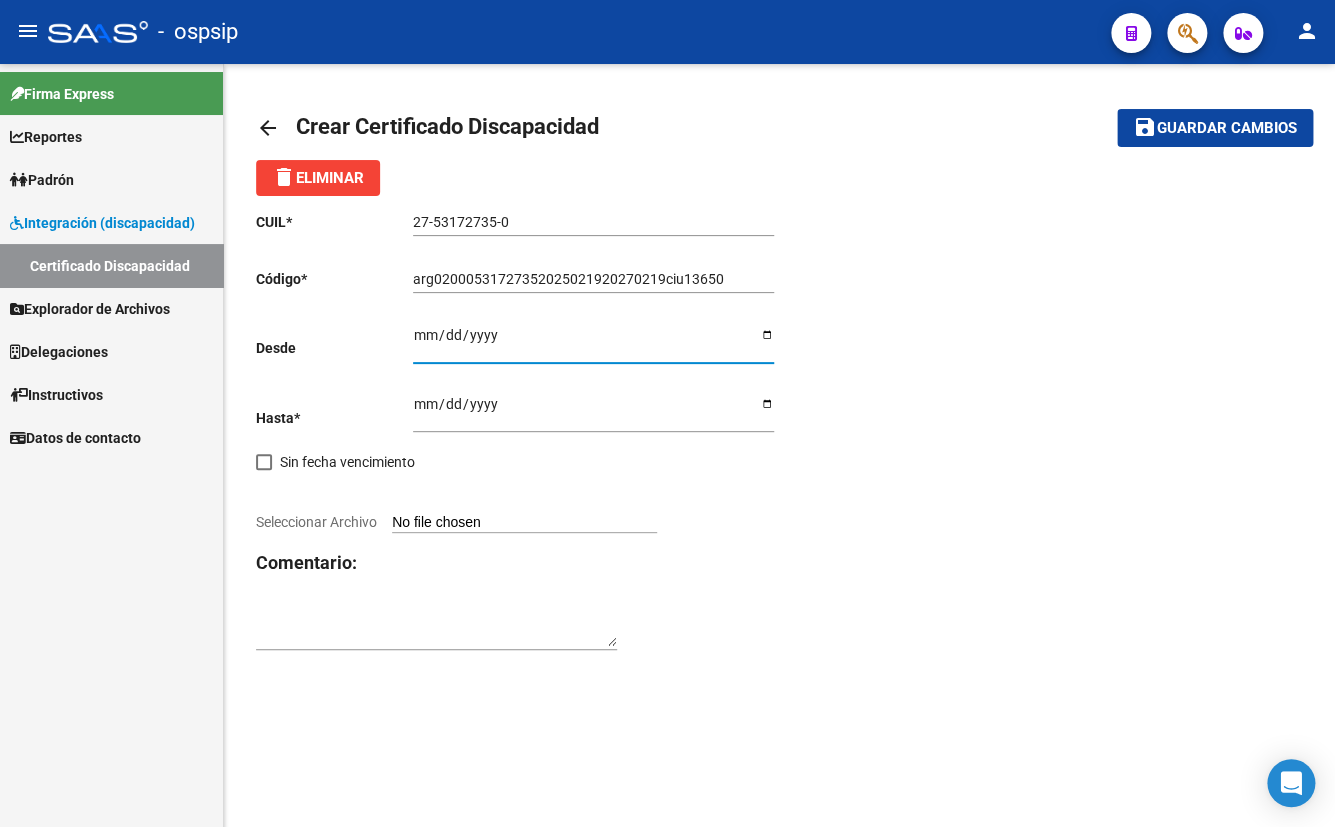
click at [425, 341] on input "Ingresar fec. Desde" at bounding box center [593, 342] width 361 height 30
type input "2025-02-19"
click at [414, 408] on input "Ingresar fec. Hasta" at bounding box center [593, 411] width 361 height 30
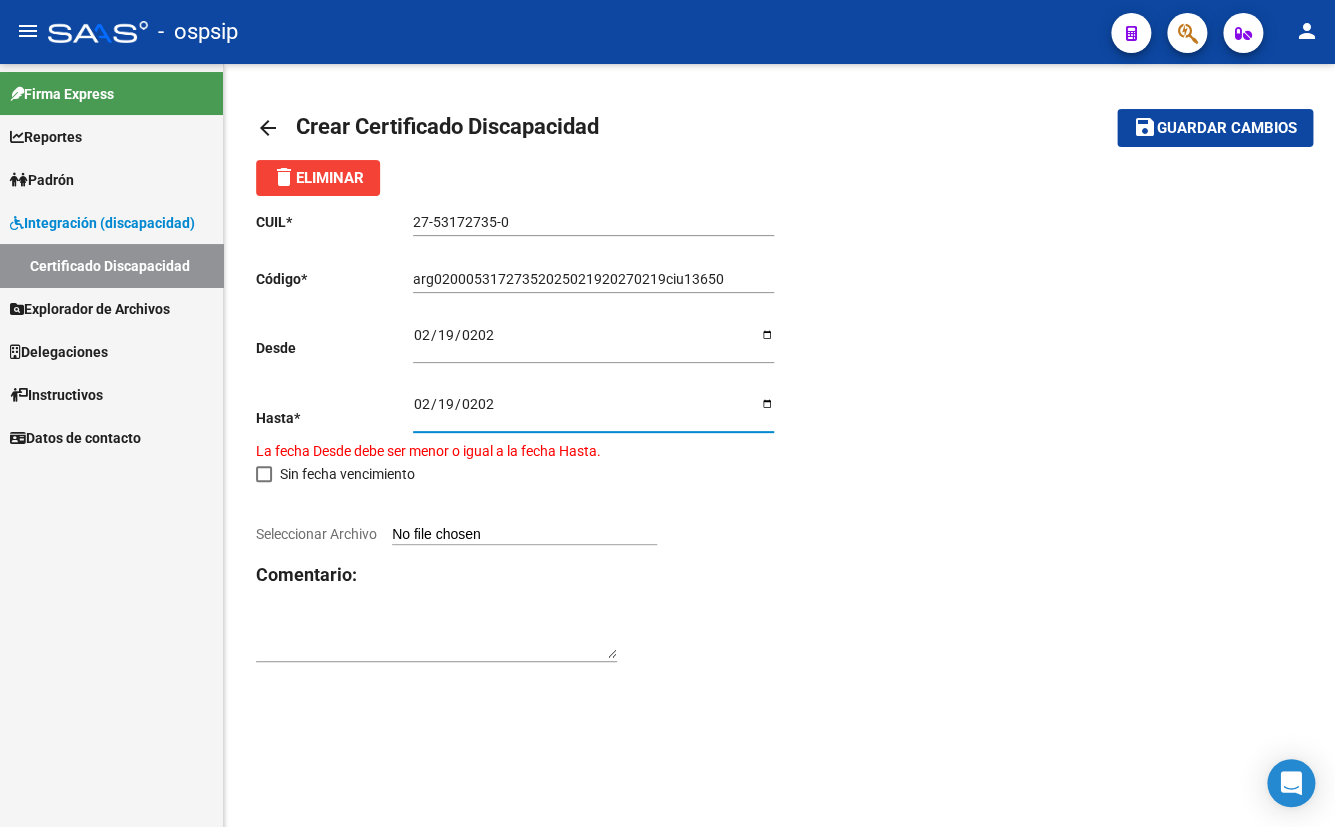
type input "2027-02-19"
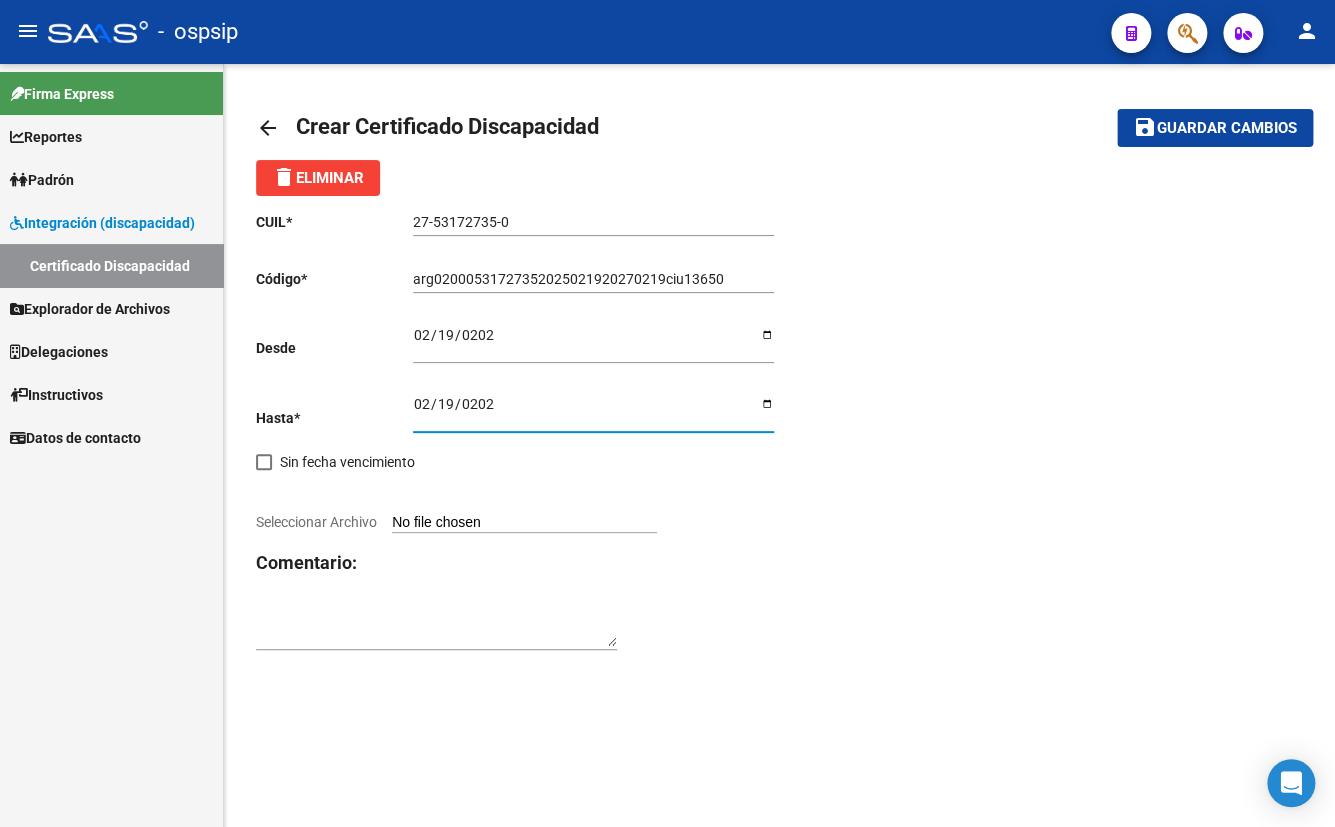
click at [441, 516] on input "Seleccionar Archivo" at bounding box center [524, 523] width 265 height 19
type input "C:\fakepath\cud 2025.pdf"
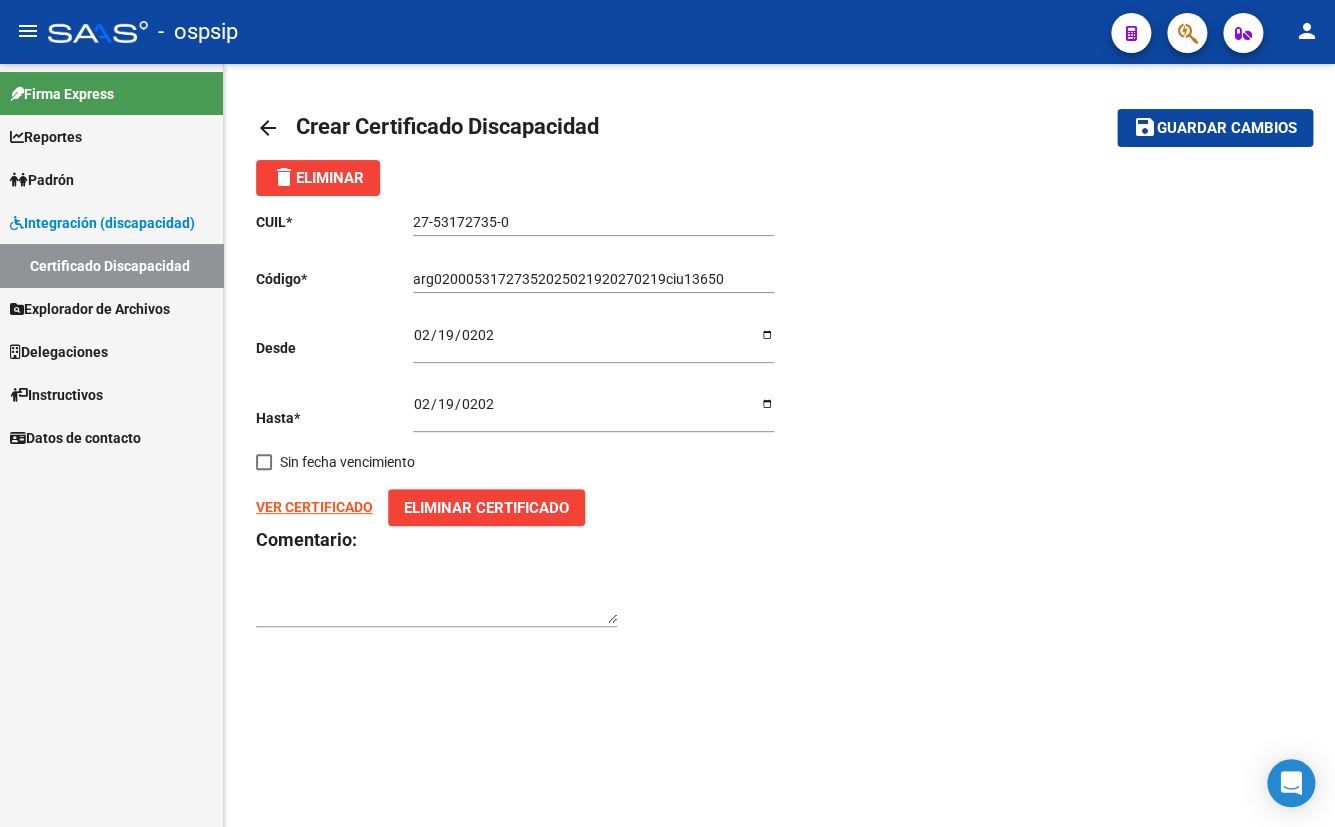
click at [1171, 125] on span "Guardar cambios" at bounding box center [1227, 129] width 140 height 18
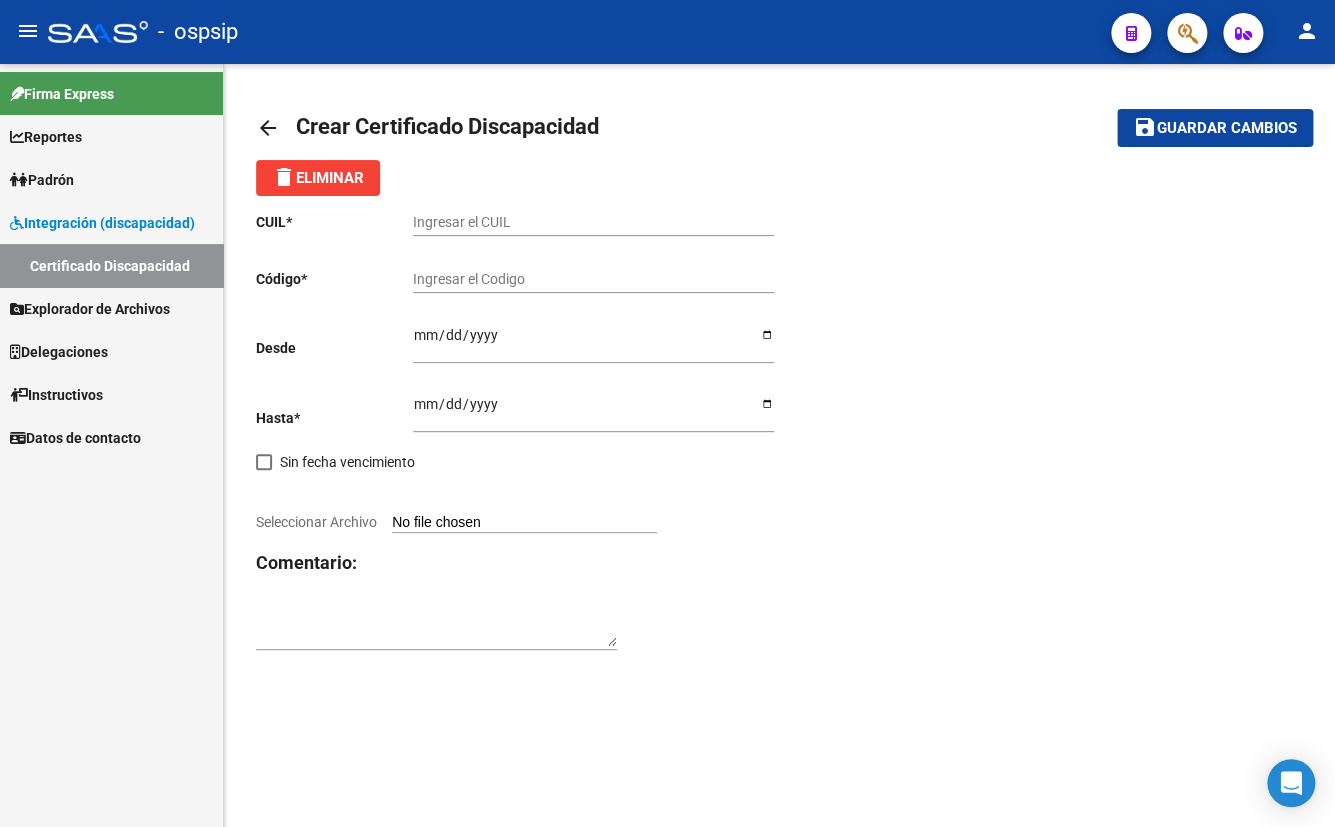
click at [466, 218] on input "Ingresar el CUIL" at bounding box center [593, 222] width 361 height 17
type input "27-50943651-2"
click at [425, 279] on input "Ingresar el Codigo" at bounding box center [593, 279] width 361 height 17
type input "arg01000509436512022092320270923fgo286"
click at [427, 331] on input "Ingresar fec. Desde" at bounding box center [593, 342] width 361 height 30
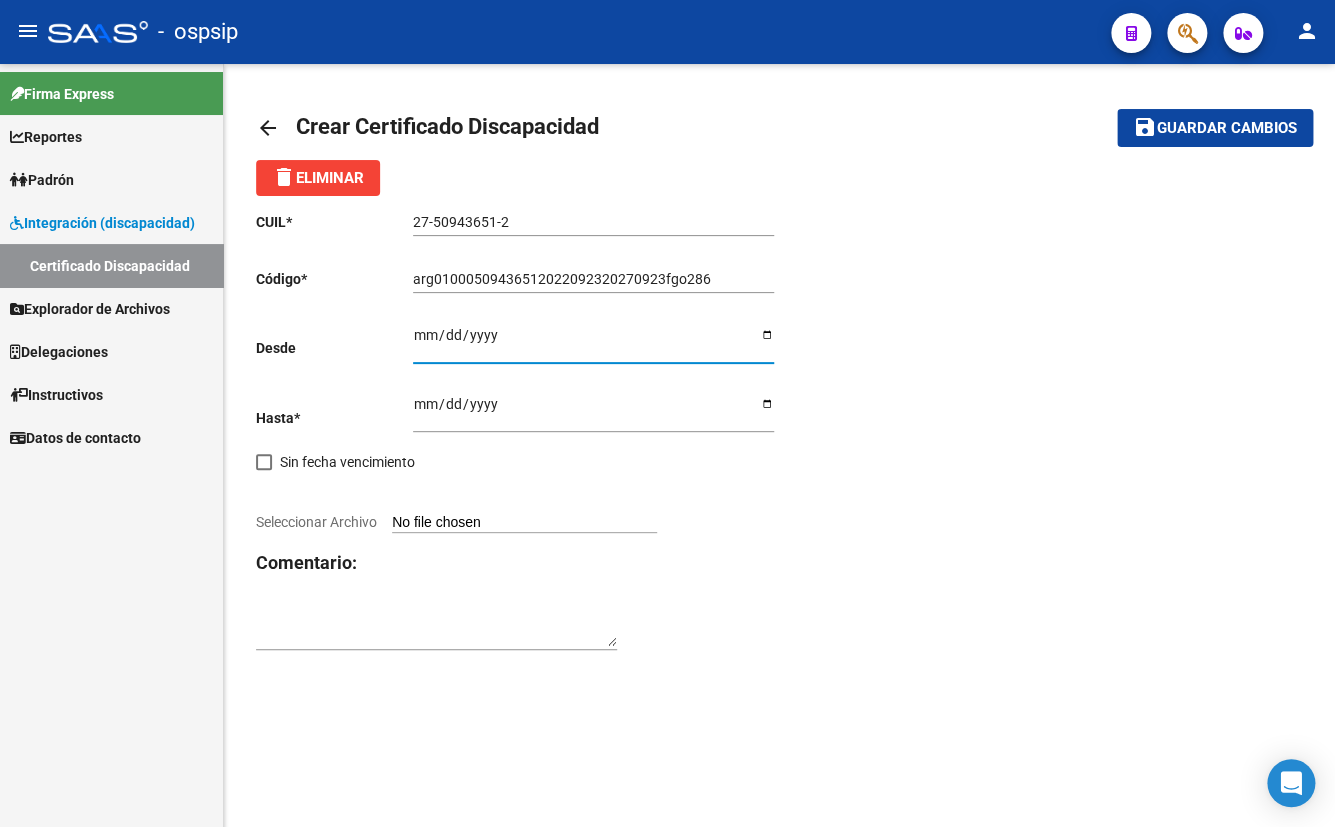
click at [419, 338] on input "Ingresar fec. Desde" at bounding box center [593, 342] width 361 height 30
type input "[DATE]"
click at [416, 410] on input "Ingresar fec. Hasta" at bounding box center [593, 411] width 361 height 30
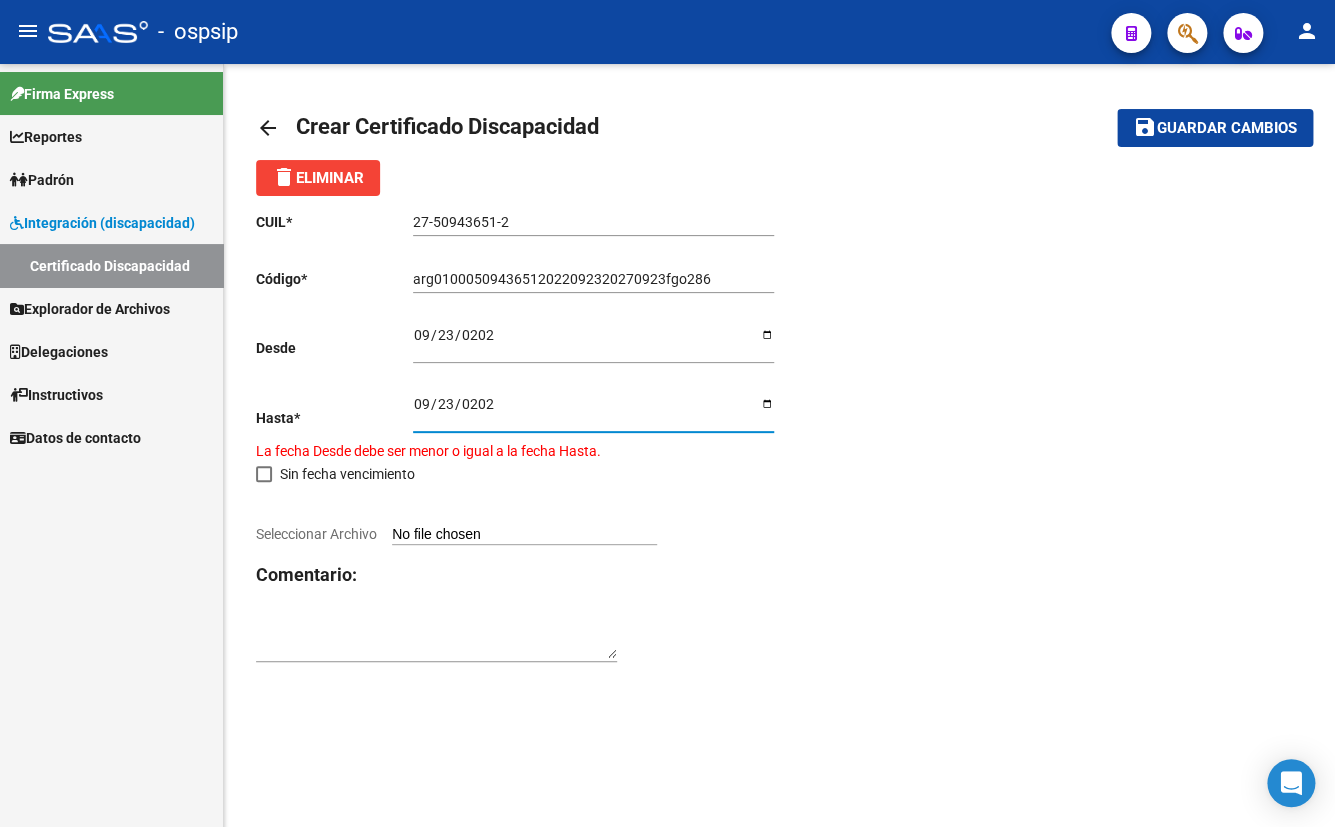
type input "[DATE]"
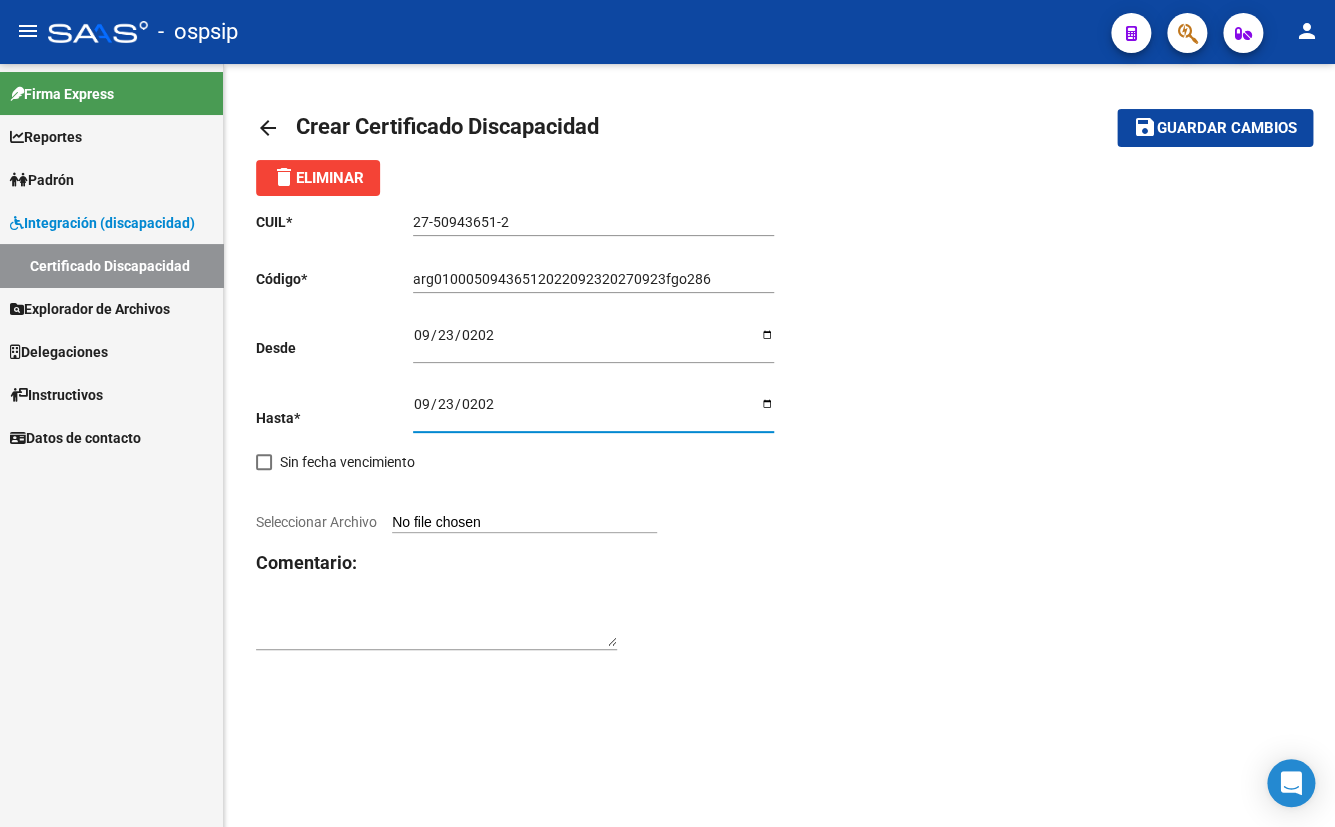
click at [435, 516] on input "Seleccionar Archivo" at bounding box center [524, 523] width 265 height 19
type input "C:\fakepath\CUD Nahia.pdf"
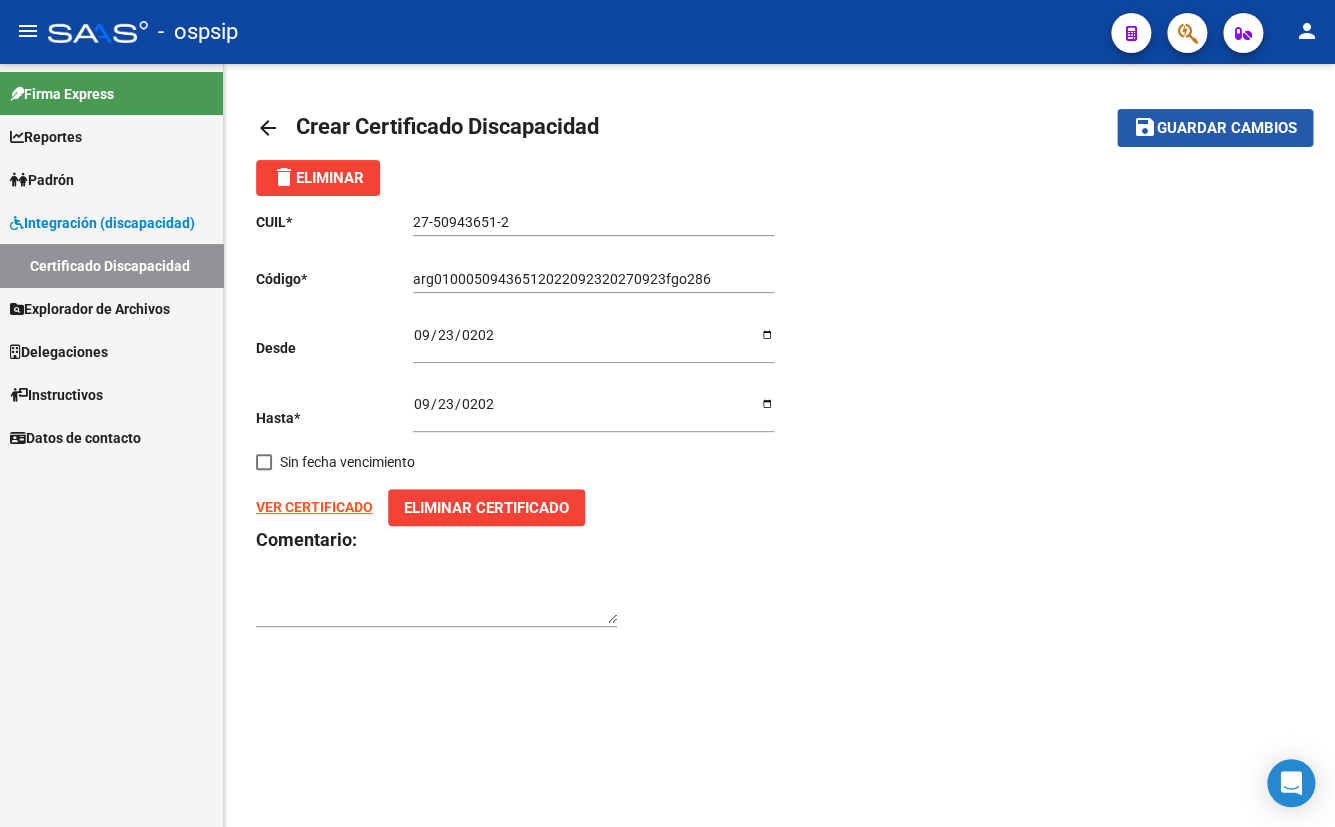
drag, startPoint x: 1224, startPoint y: 126, endPoint x: 1144, endPoint y: 185, distance: 99.4
click at [1223, 126] on span "Guardar cambios" at bounding box center [1227, 129] width 140 height 18
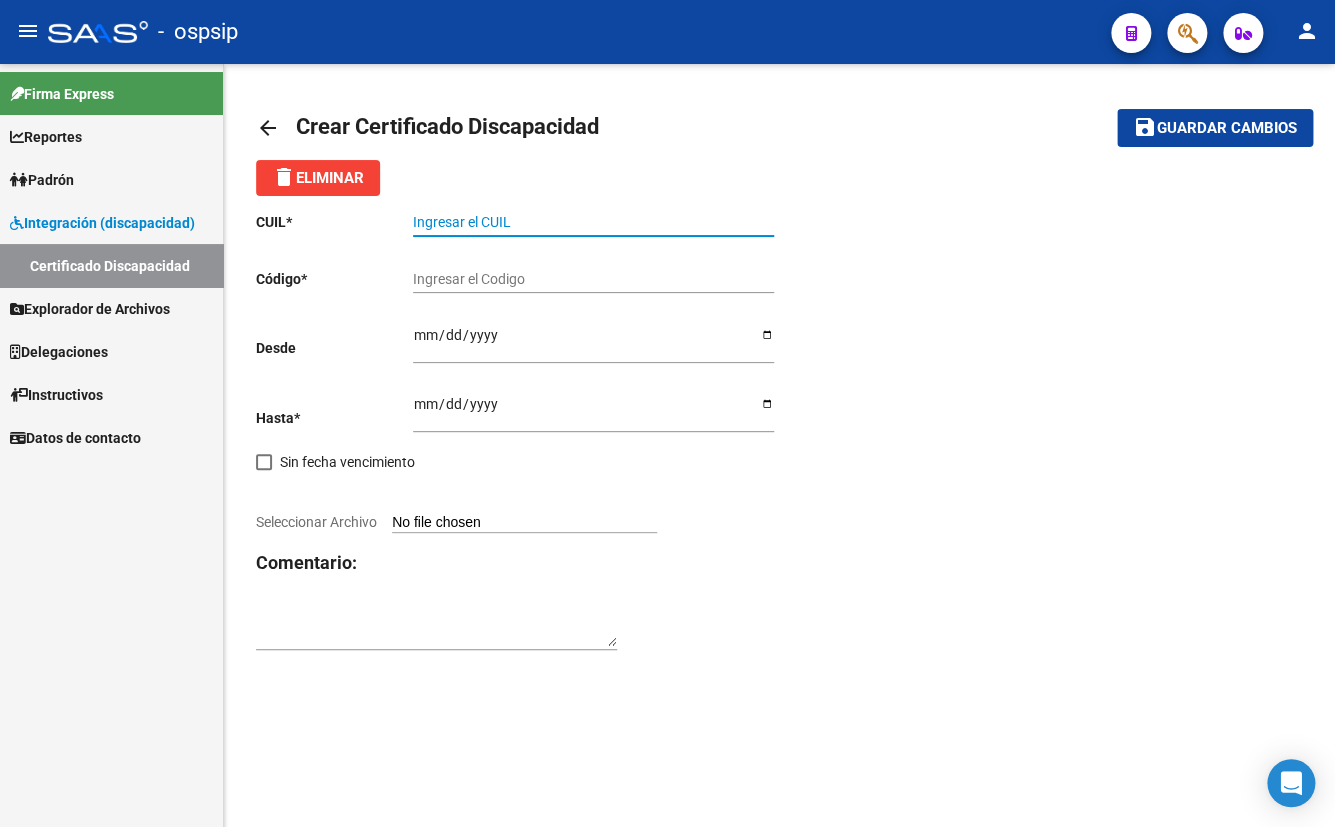
click at [431, 225] on input "Ingresar el CUIL" at bounding box center [593, 222] width 361 height 17
type input "27-49658183-6"
type input "arg01000596581832023070720280707fgo286"
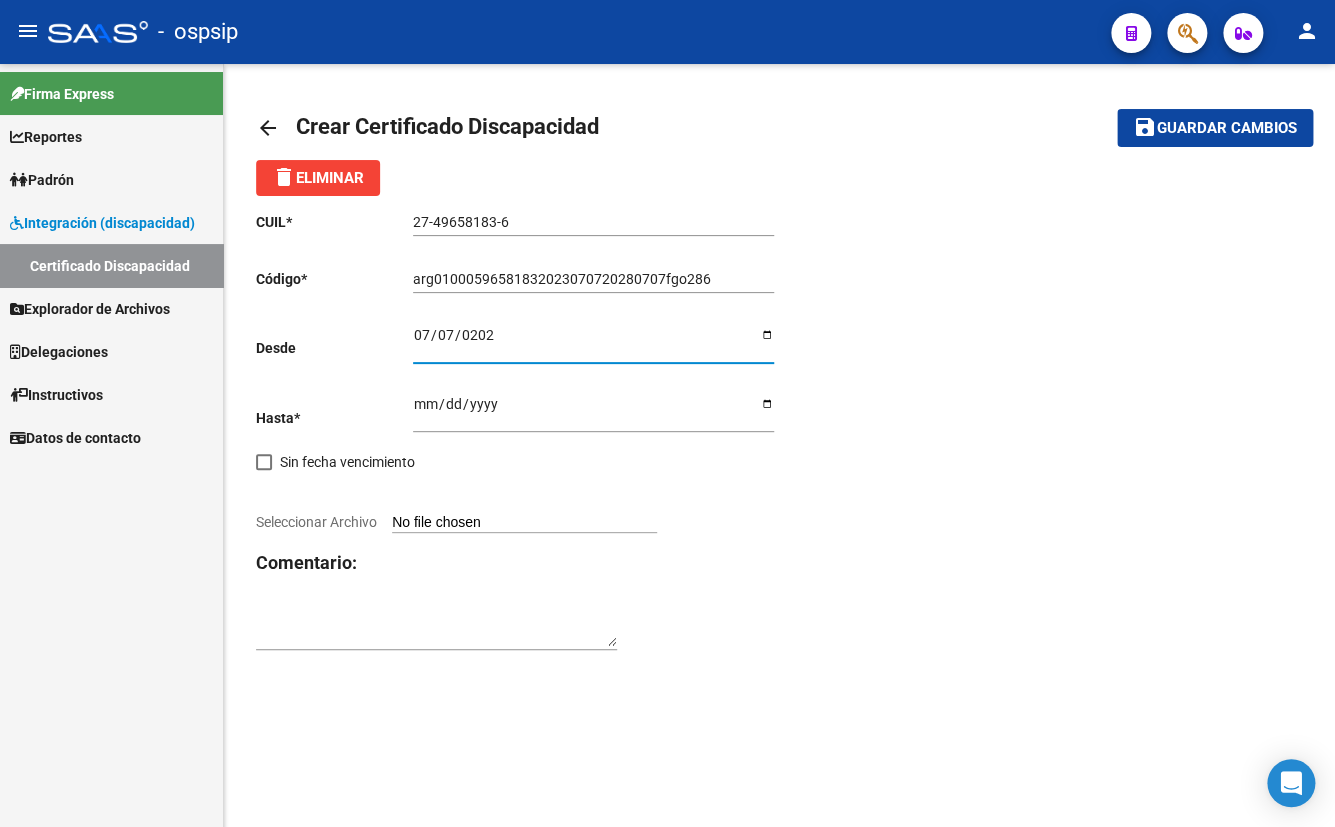
type input "2023-07-07"
click at [428, 407] on input "Ingresar fec. Hasta" at bounding box center [593, 411] width 361 height 30
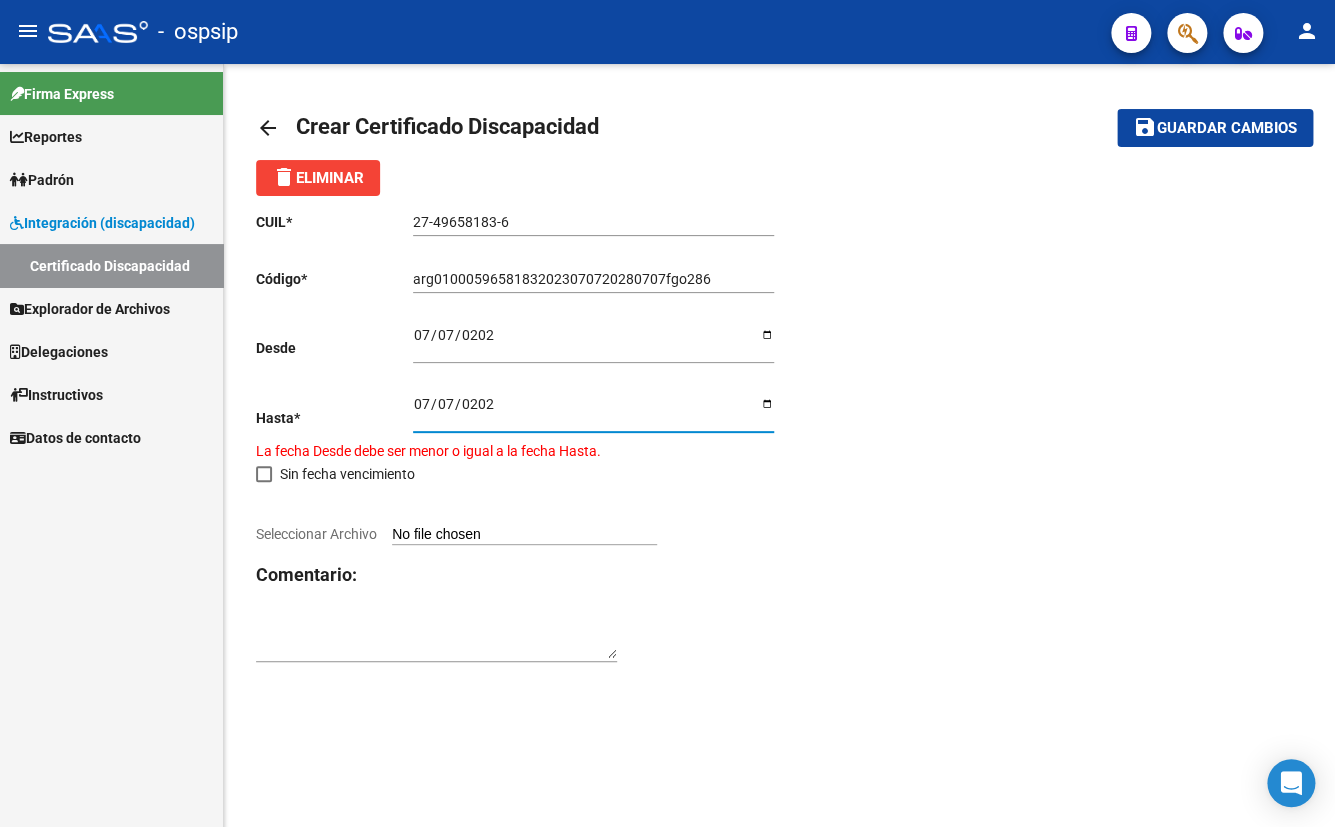
type input "2028-07-07"
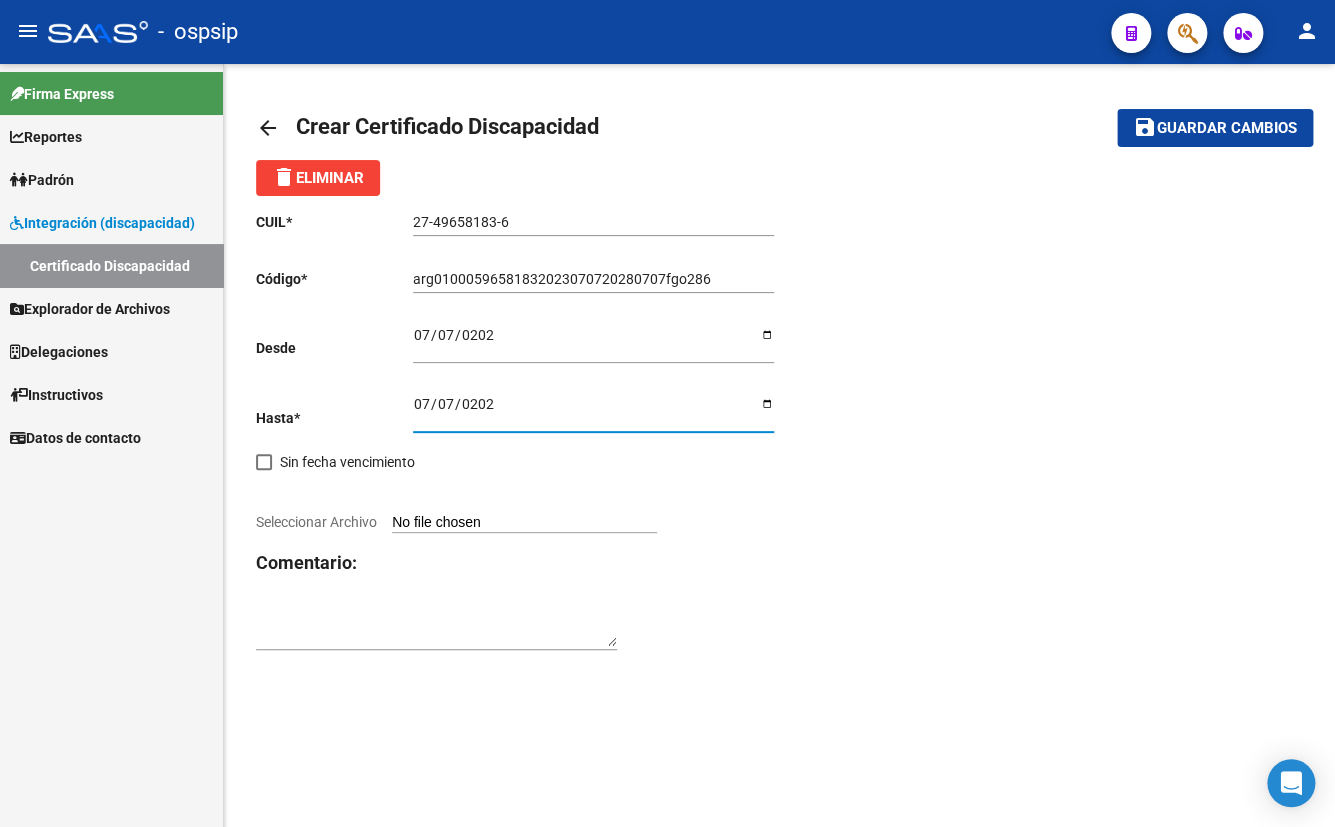
click at [492, 518] on input "Seleccionar Archivo" at bounding box center [524, 523] width 265 height 19
type input "C:\fakepath\CUD Uma.pdf"
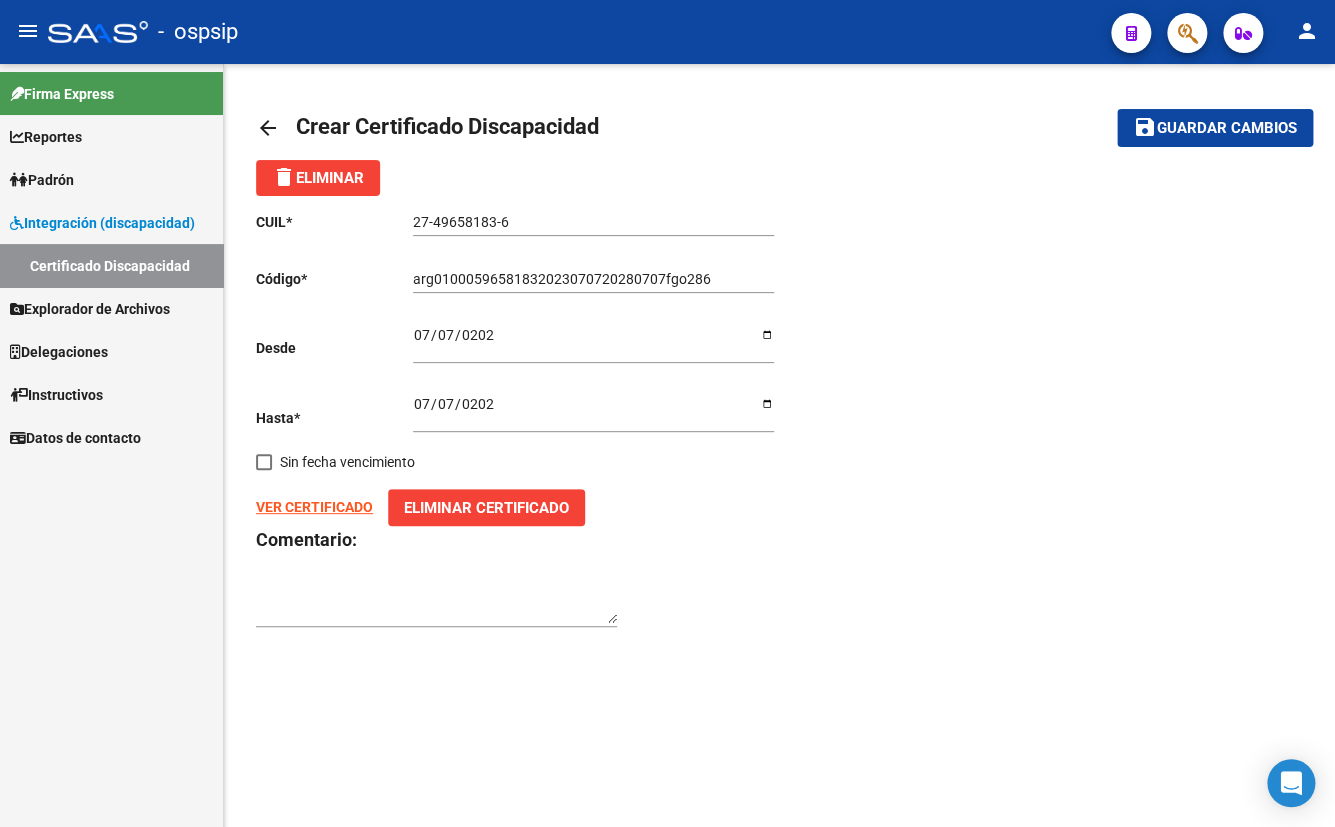
click at [1208, 129] on span "Guardar cambios" at bounding box center [1227, 129] width 140 height 18
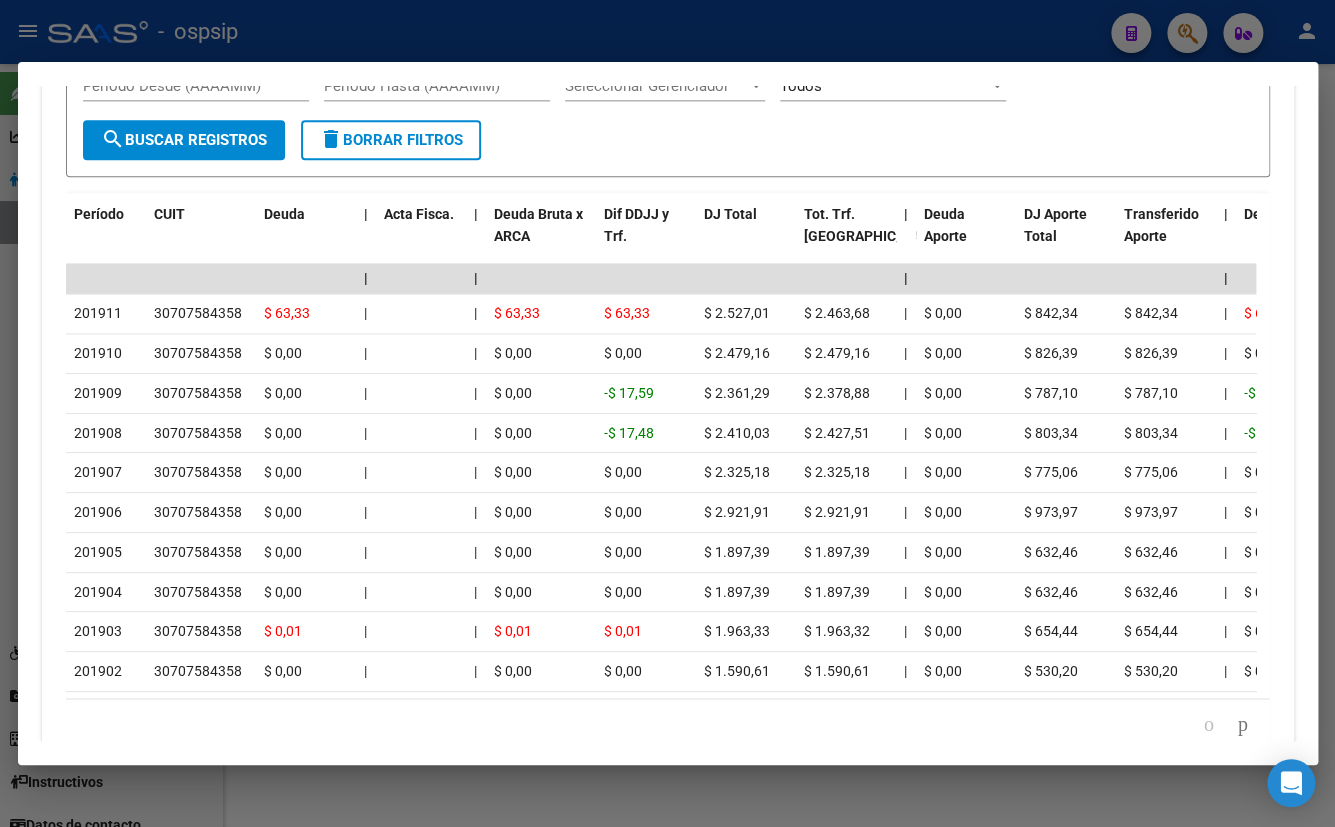
scroll to position [589, 0]
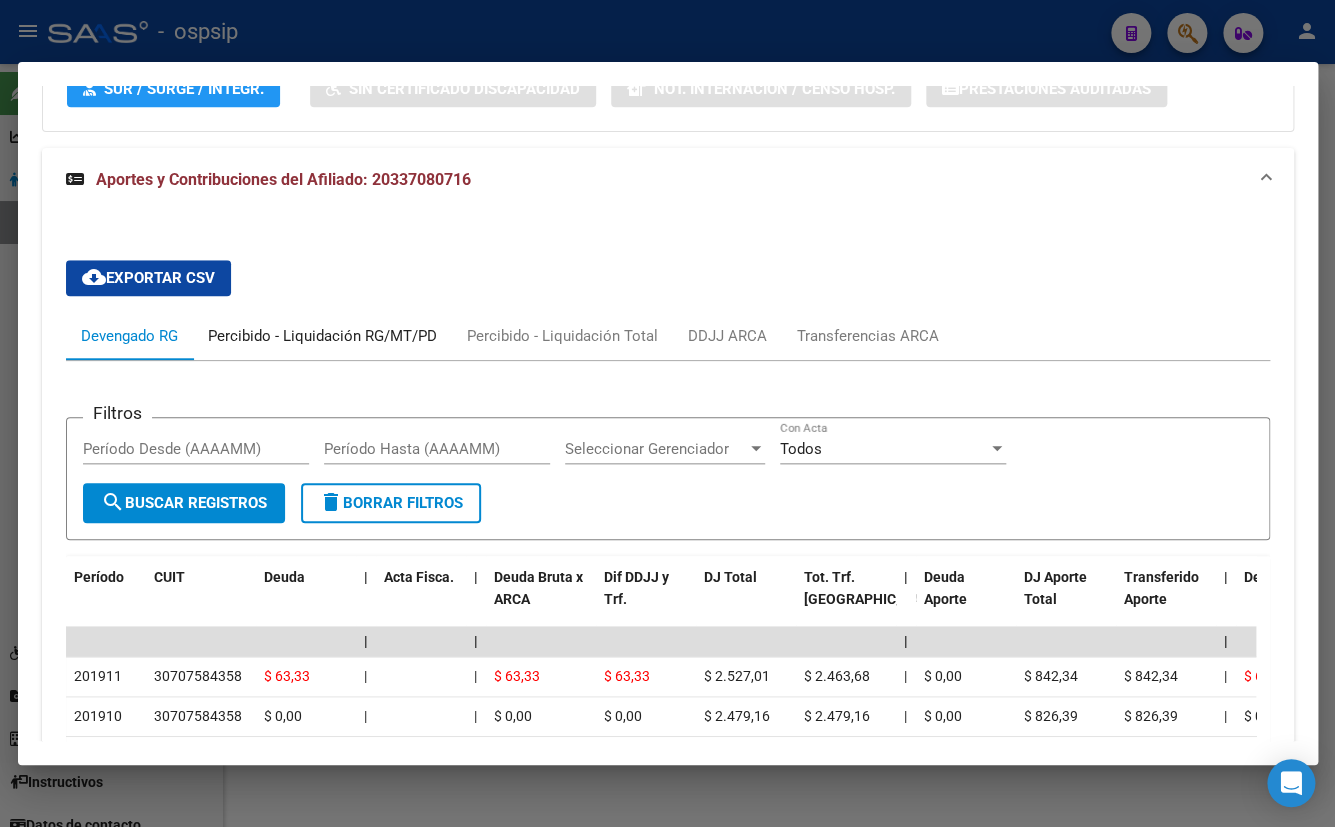
click at [298, 336] on div "Percibido - Liquidación RG/MT/PD" at bounding box center [322, 336] width 229 height 22
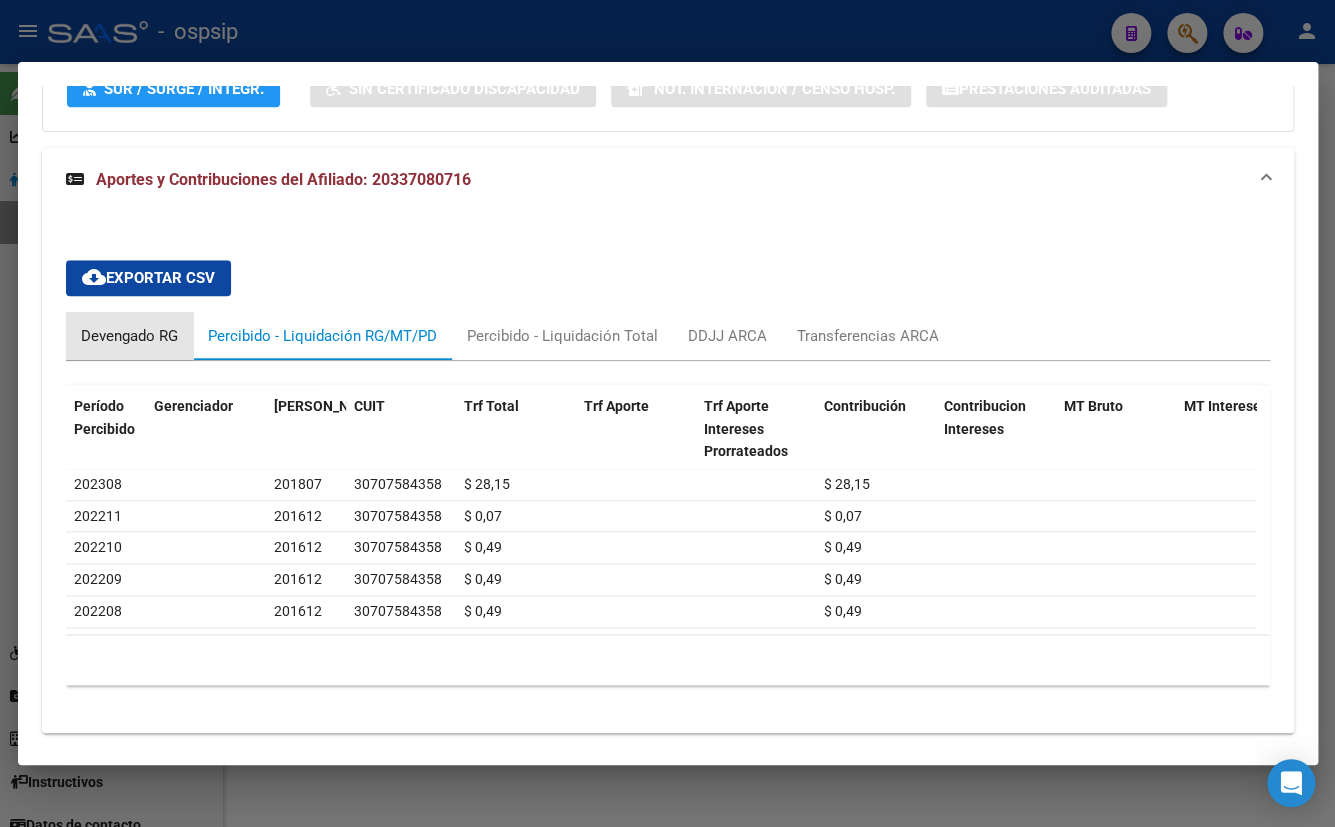
click at [128, 336] on div "Devengado RG" at bounding box center [129, 336] width 97 height 22
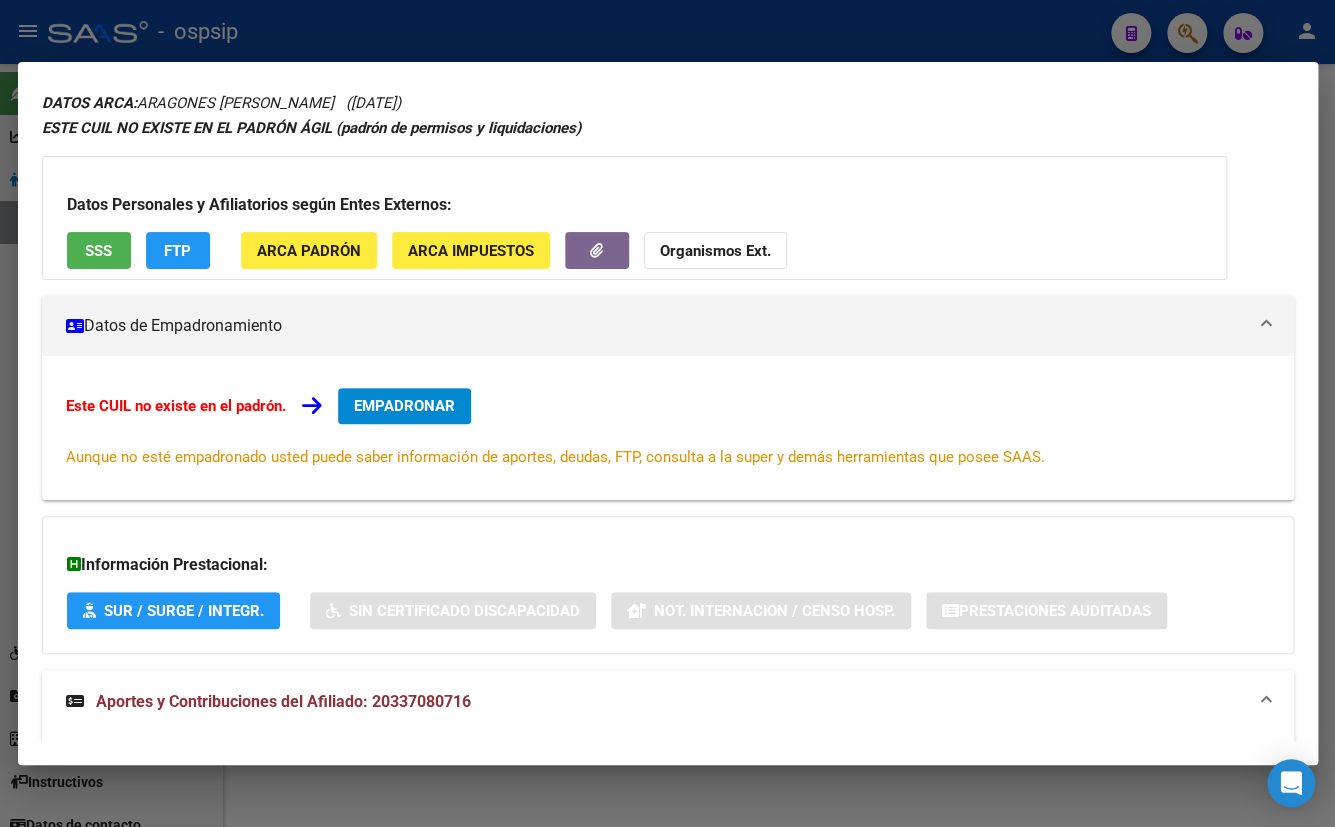
scroll to position [0, 0]
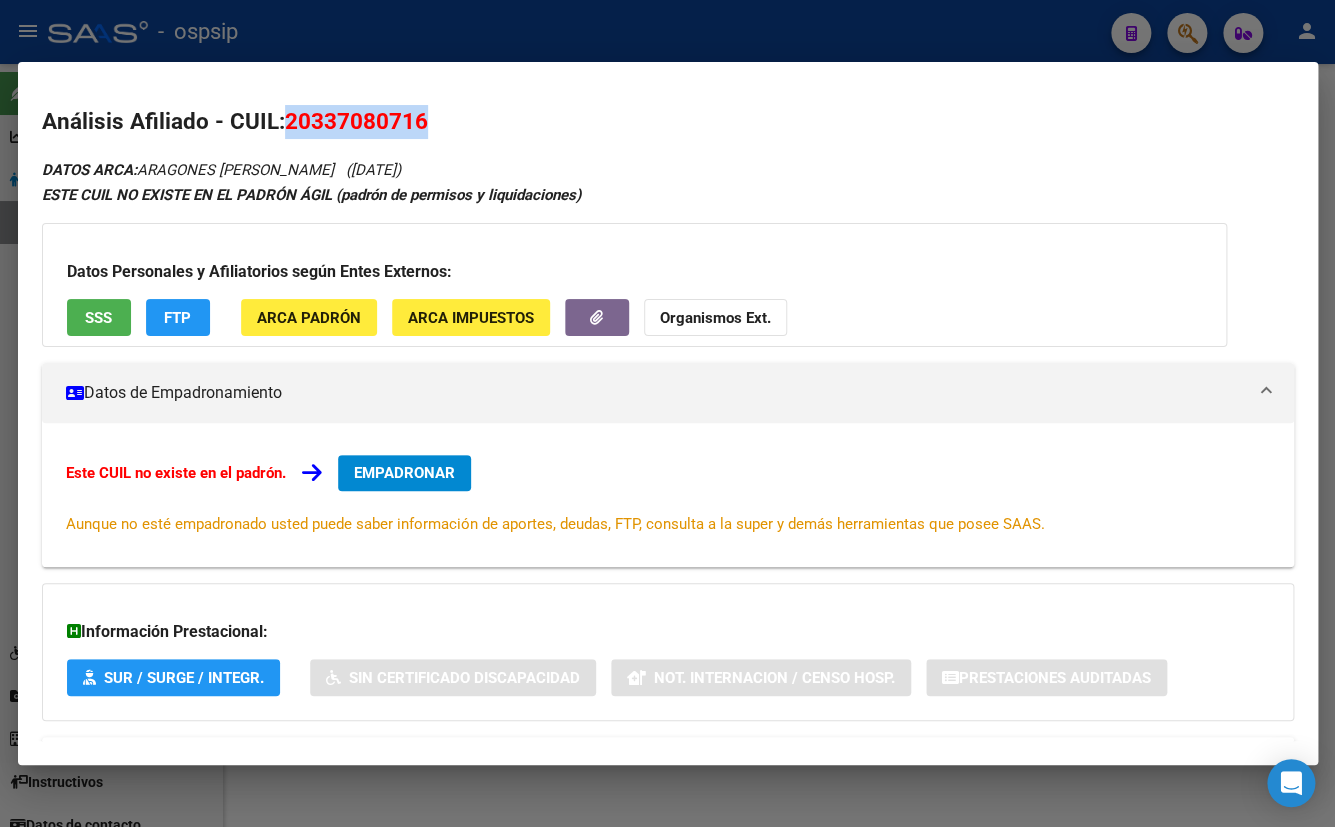
drag, startPoint x: 289, startPoint y: 116, endPoint x: 429, endPoint y: 124, distance: 140.2
click at [429, 124] on h2 "Análisis Afiliado - CUIL: 20337080716" at bounding box center [668, 122] width 1252 height 34
copy span "20337080716"
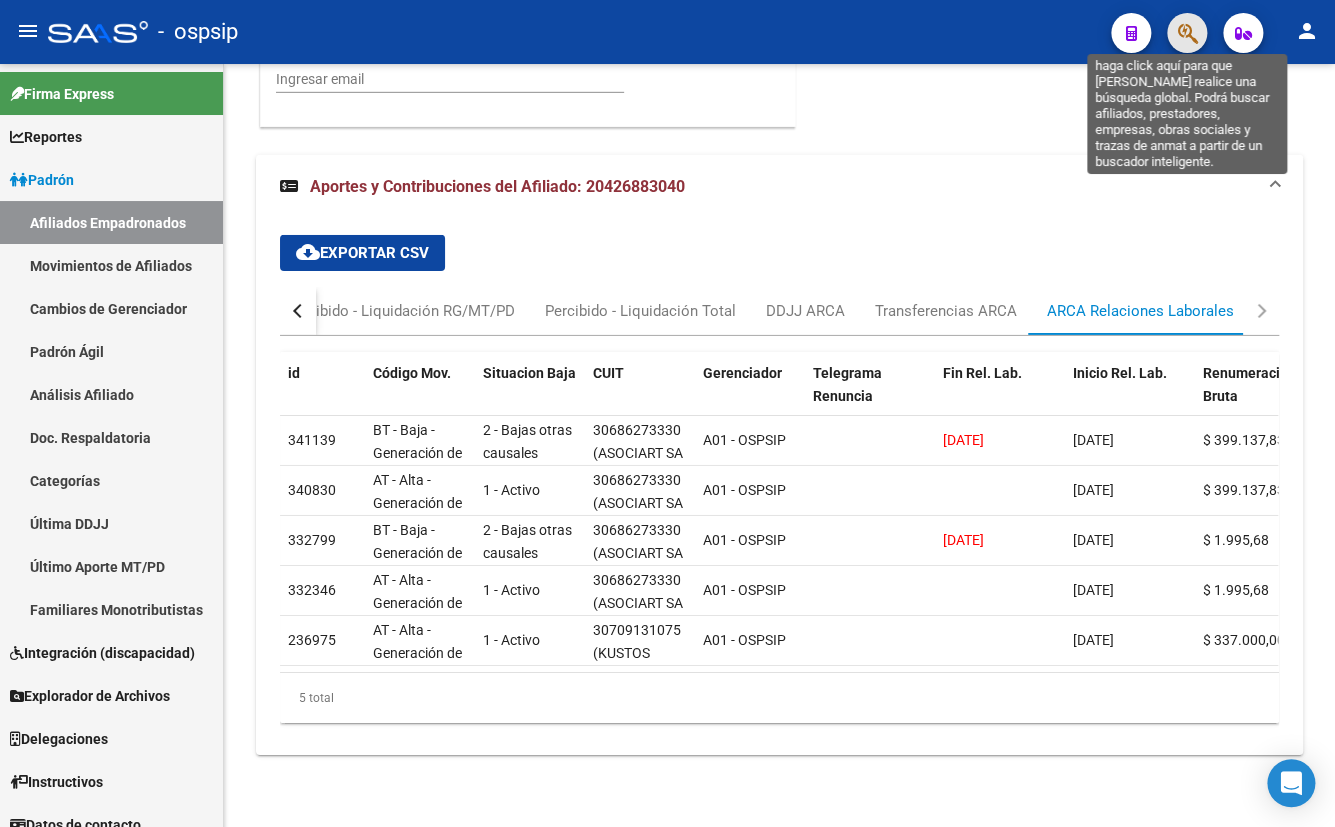
click at [1177, 30] on icon "button" at bounding box center [1187, 33] width 20 height 23
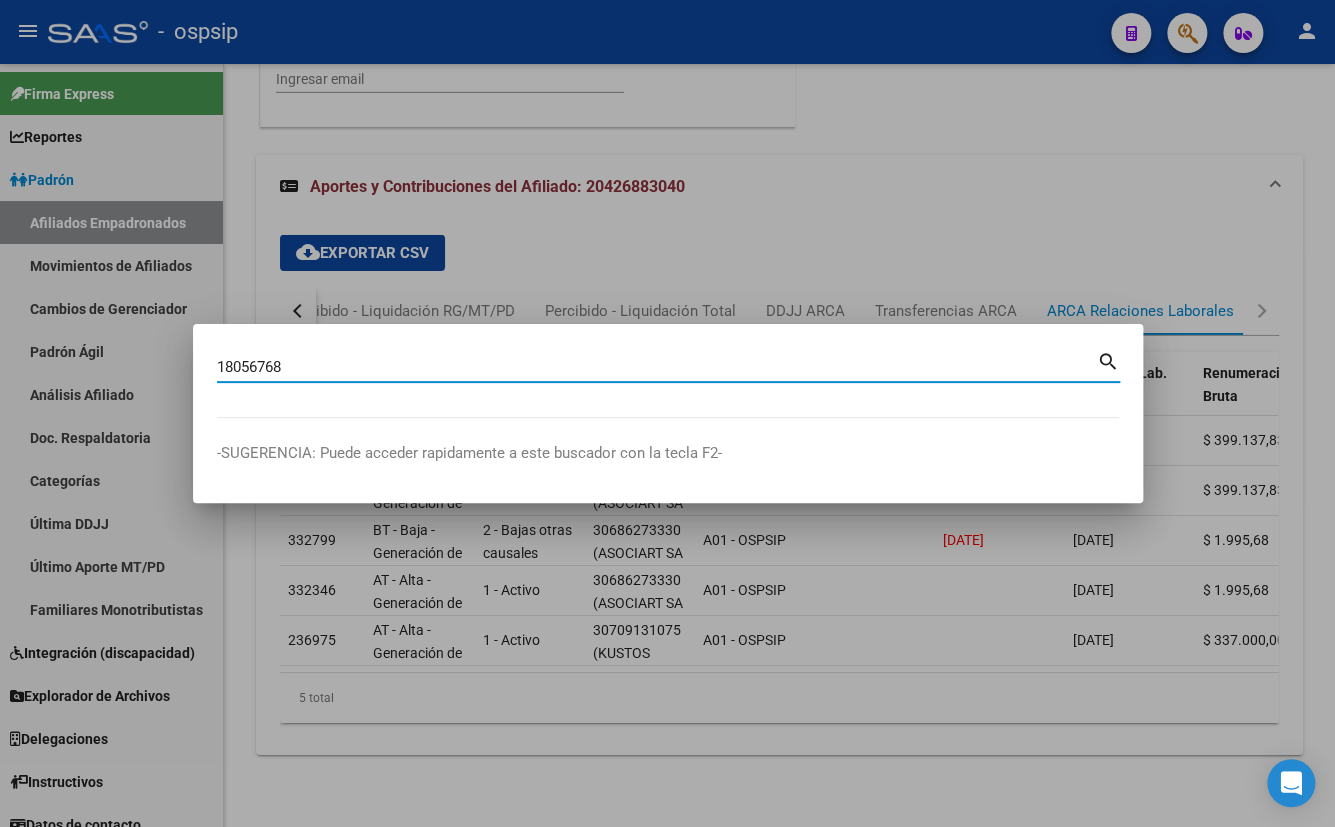
type input "18056768"
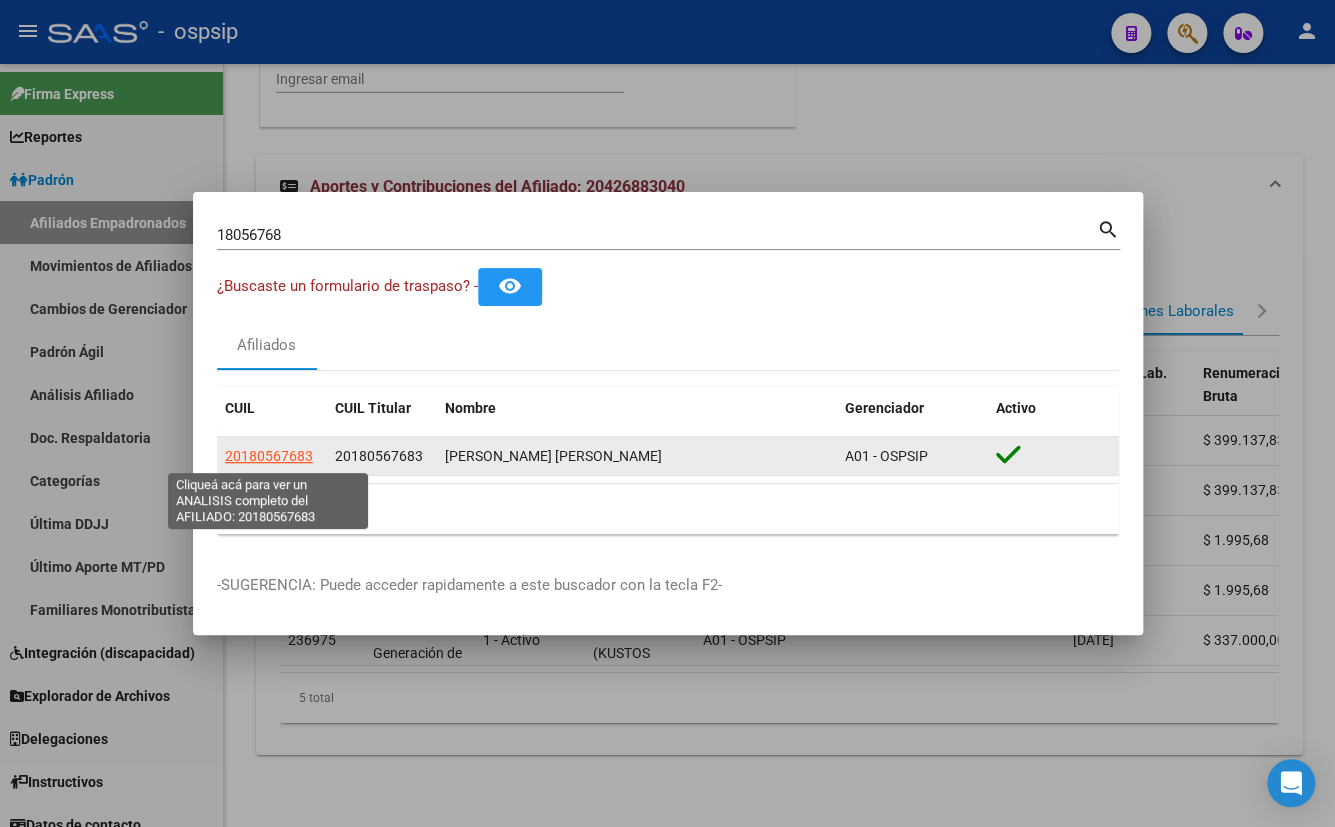
click at [250, 452] on span "20180567683" at bounding box center [269, 456] width 88 height 16
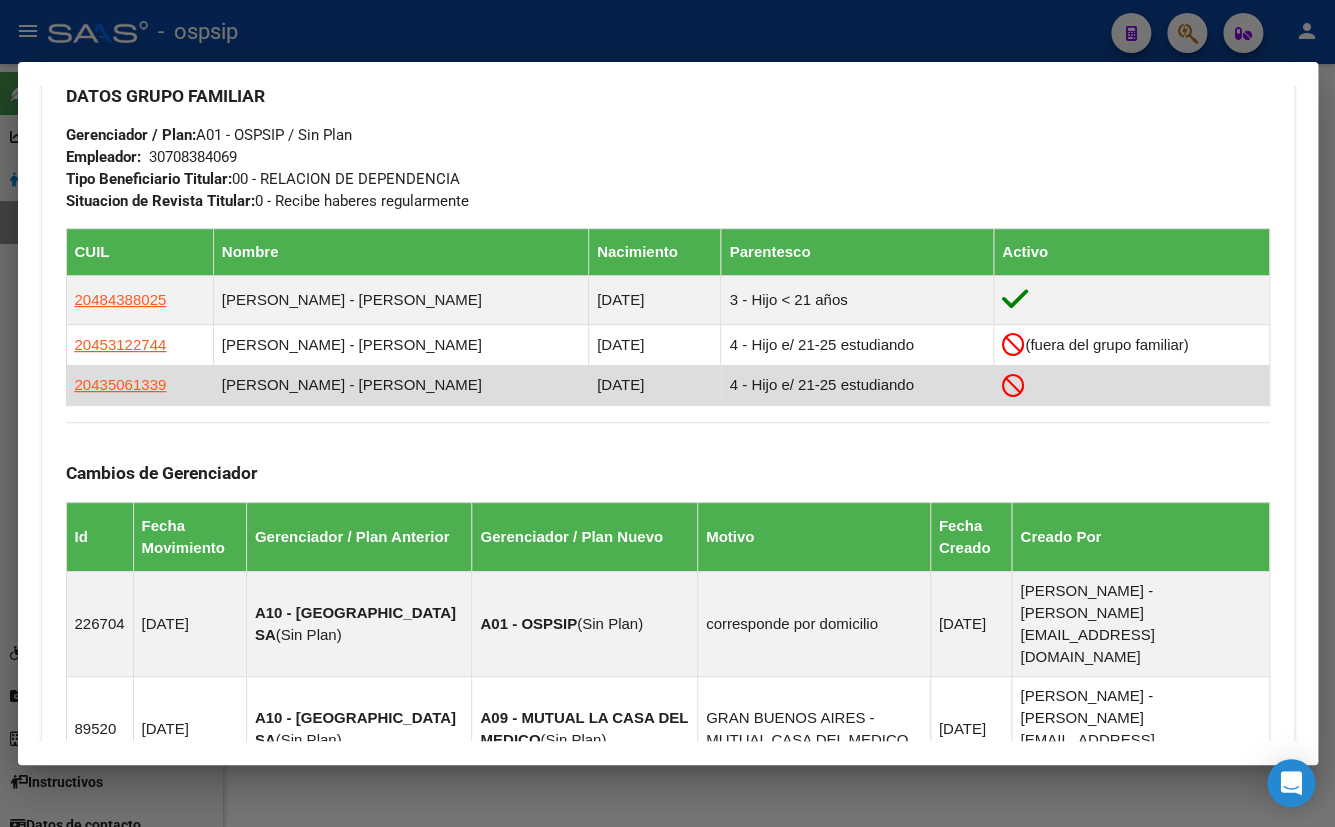
scroll to position [1000, 0]
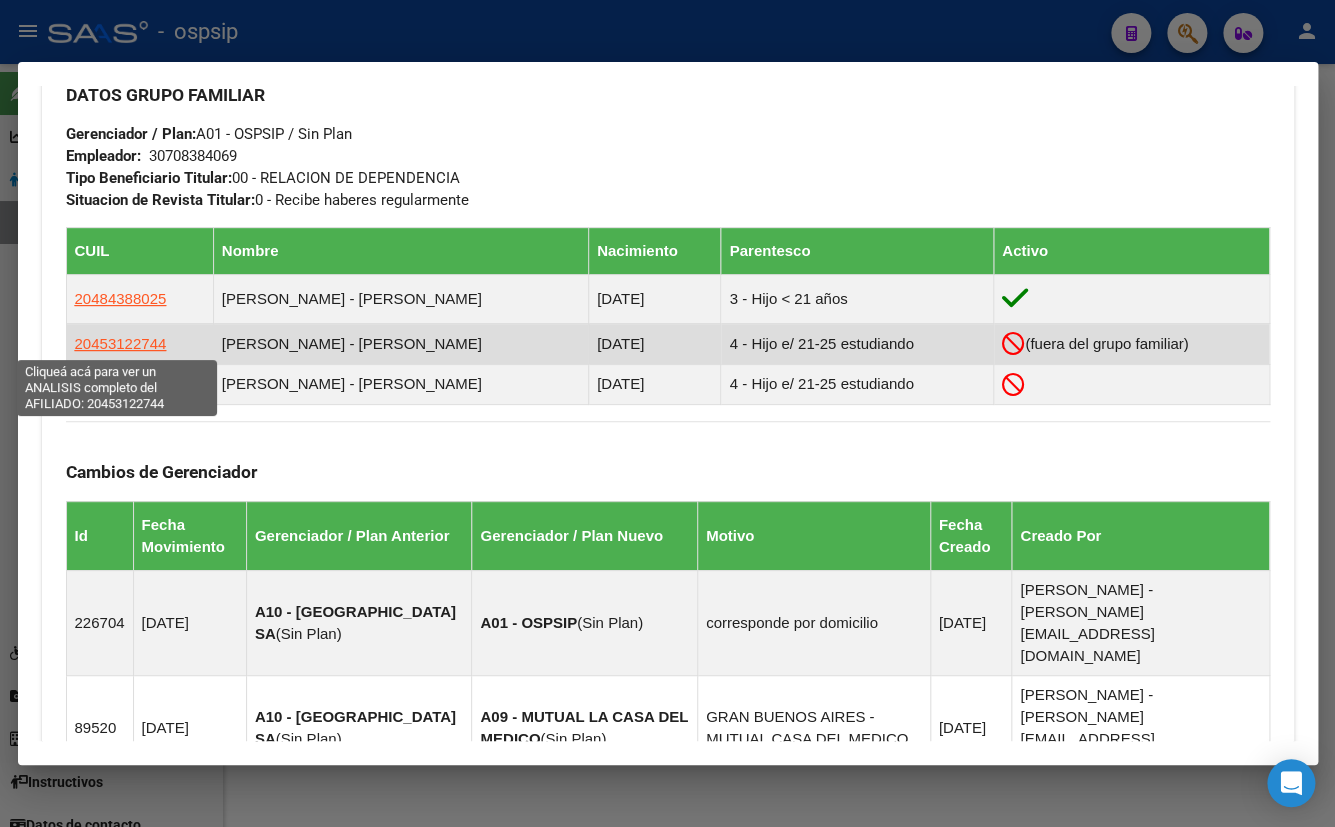
click at [111, 340] on span "20453122744" at bounding box center [121, 343] width 92 height 17
type textarea "20453122744"
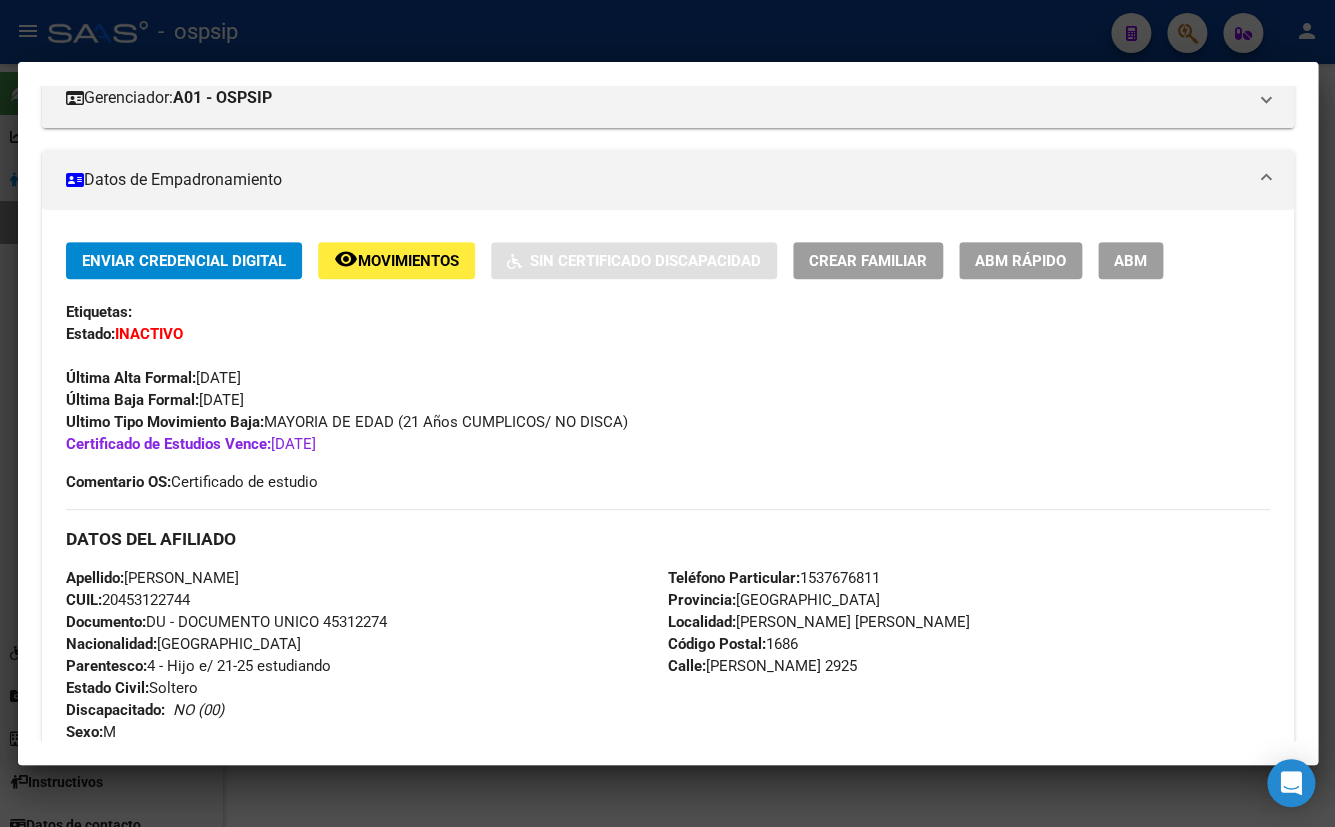
scroll to position [272, 0]
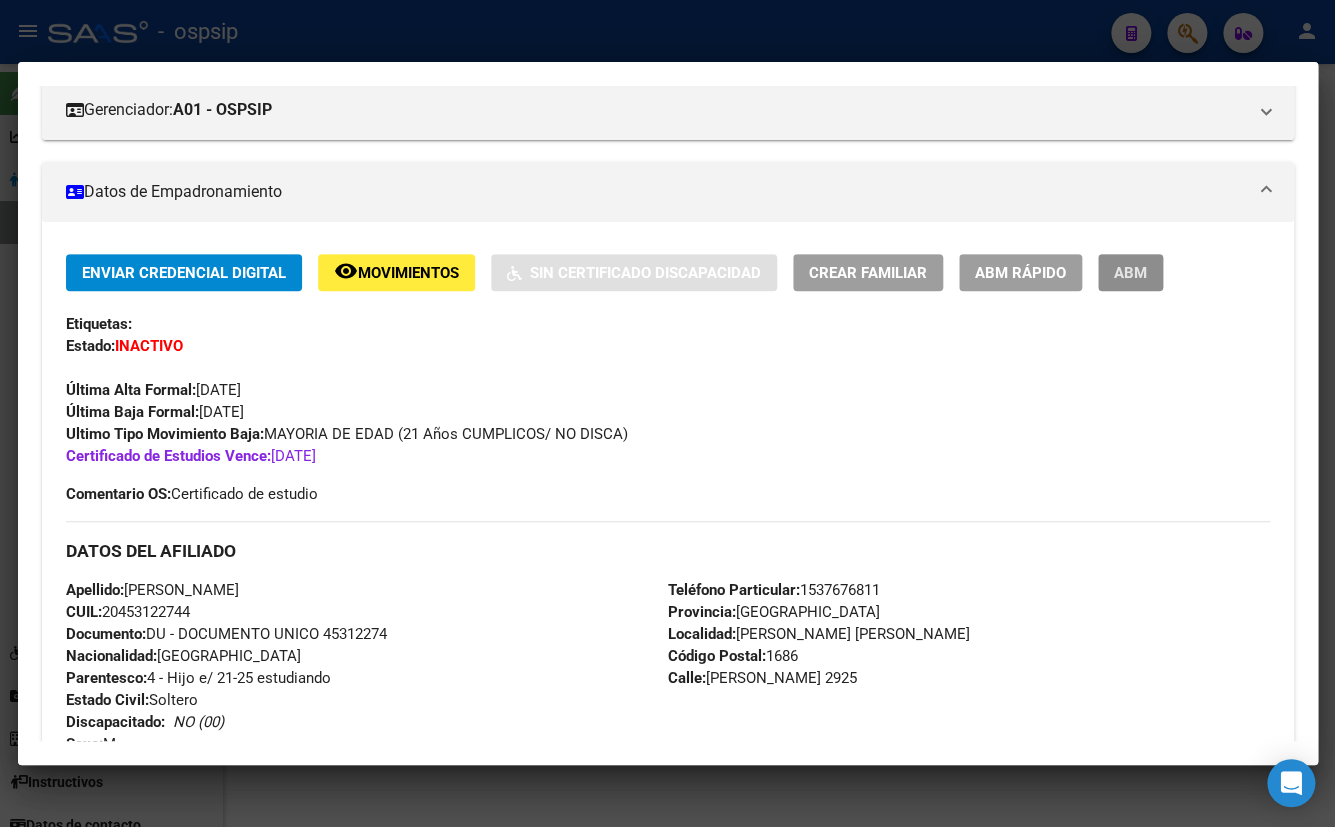
click at [1123, 273] on span "ABM" at bounding box center [1130, 273] width 33 height 18
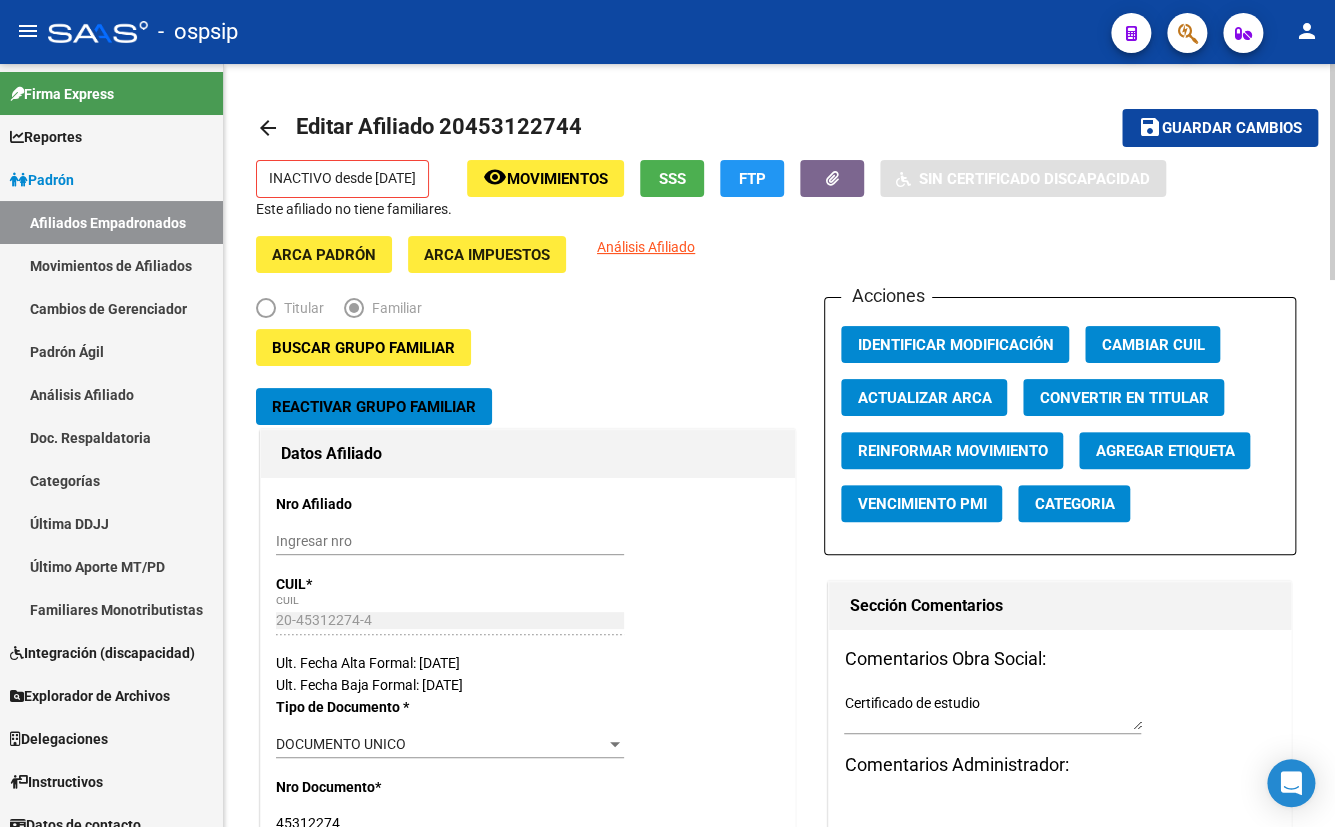
click at [342, 405] on span "Reactivar Grupo Familiar" at bounding box center [374, 407] width 204 height 18
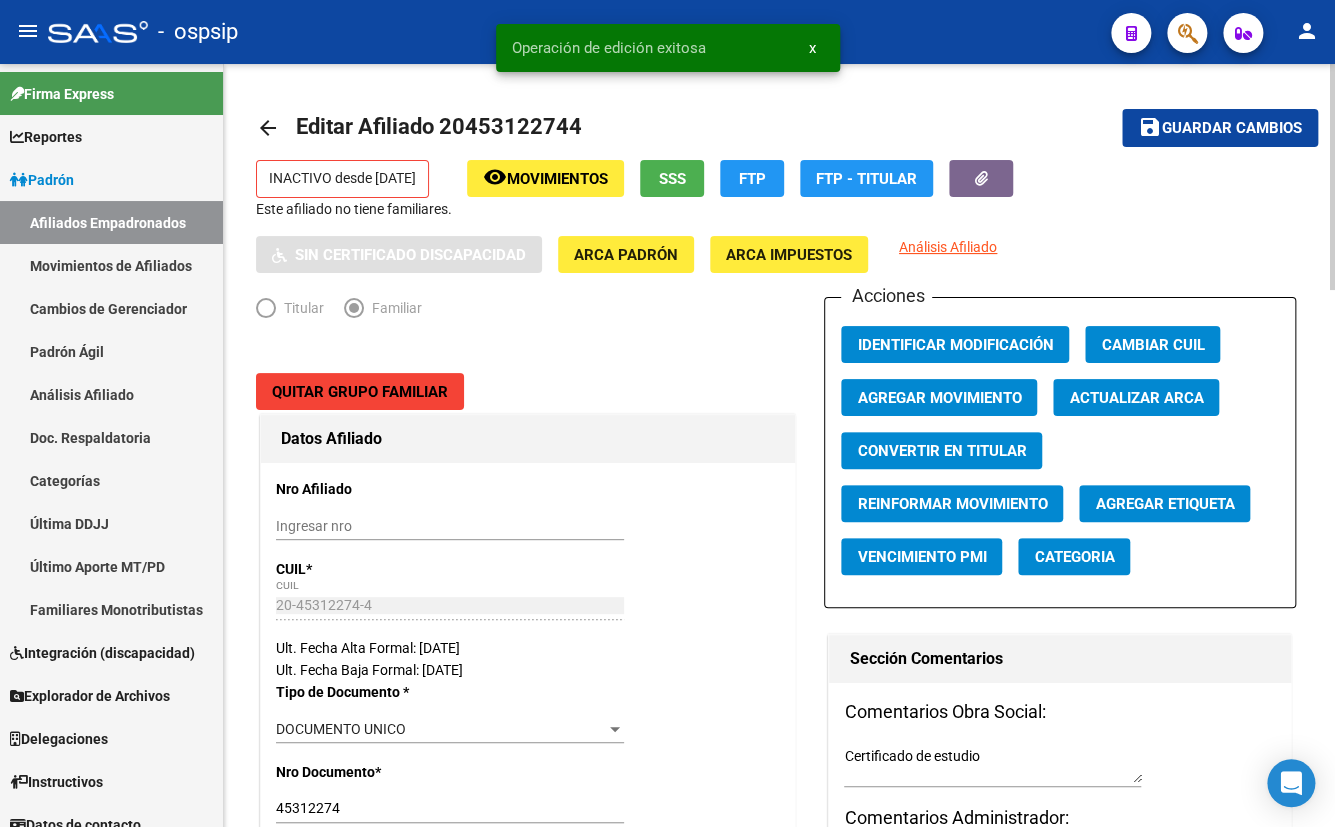
click at [898, 400] on span "Agregar Movimiento" at bounding box center [939, 398] width 164 height 18
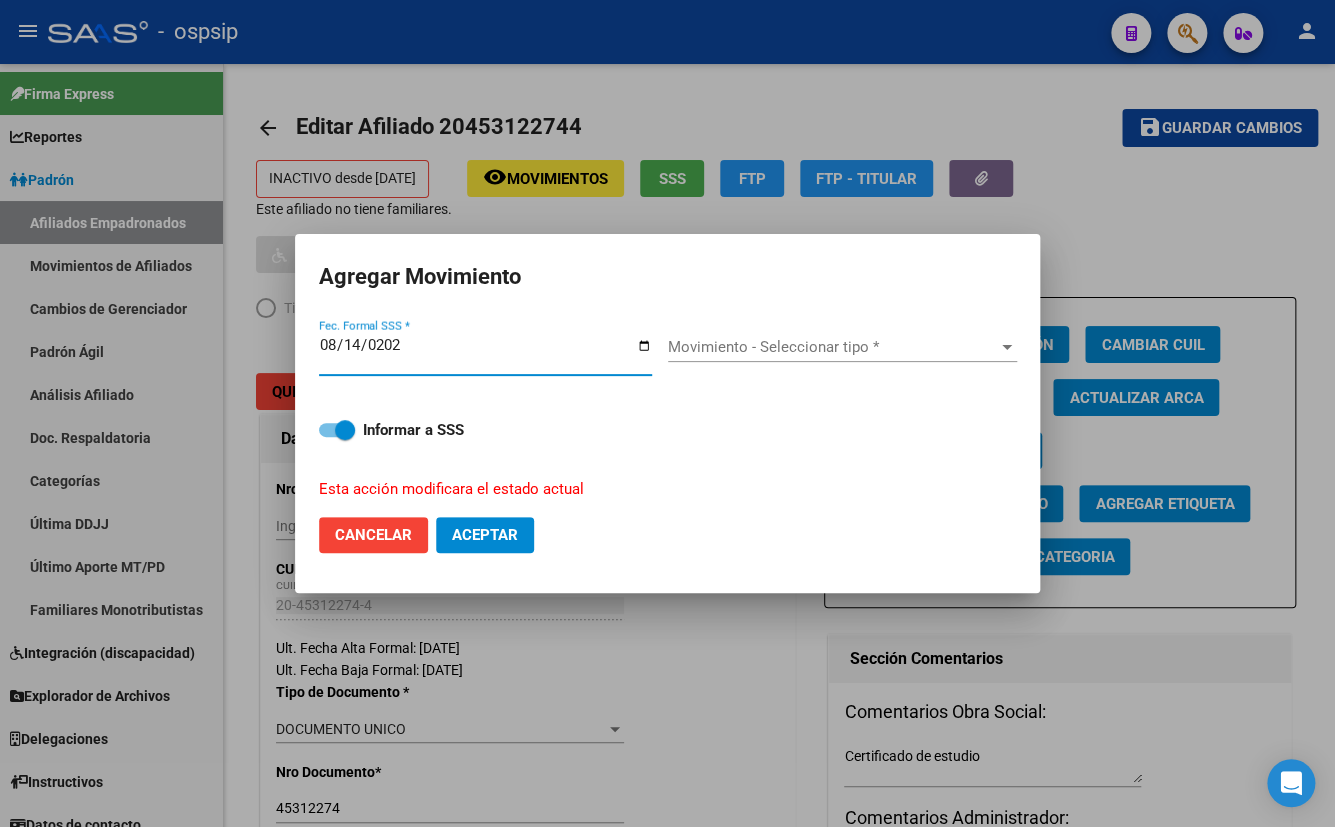
type input "[DATE]"
click at [730, 347] on span "Movimiento - Seleccionar tipo *" at bounding box center [833, 347] width 331 height 18
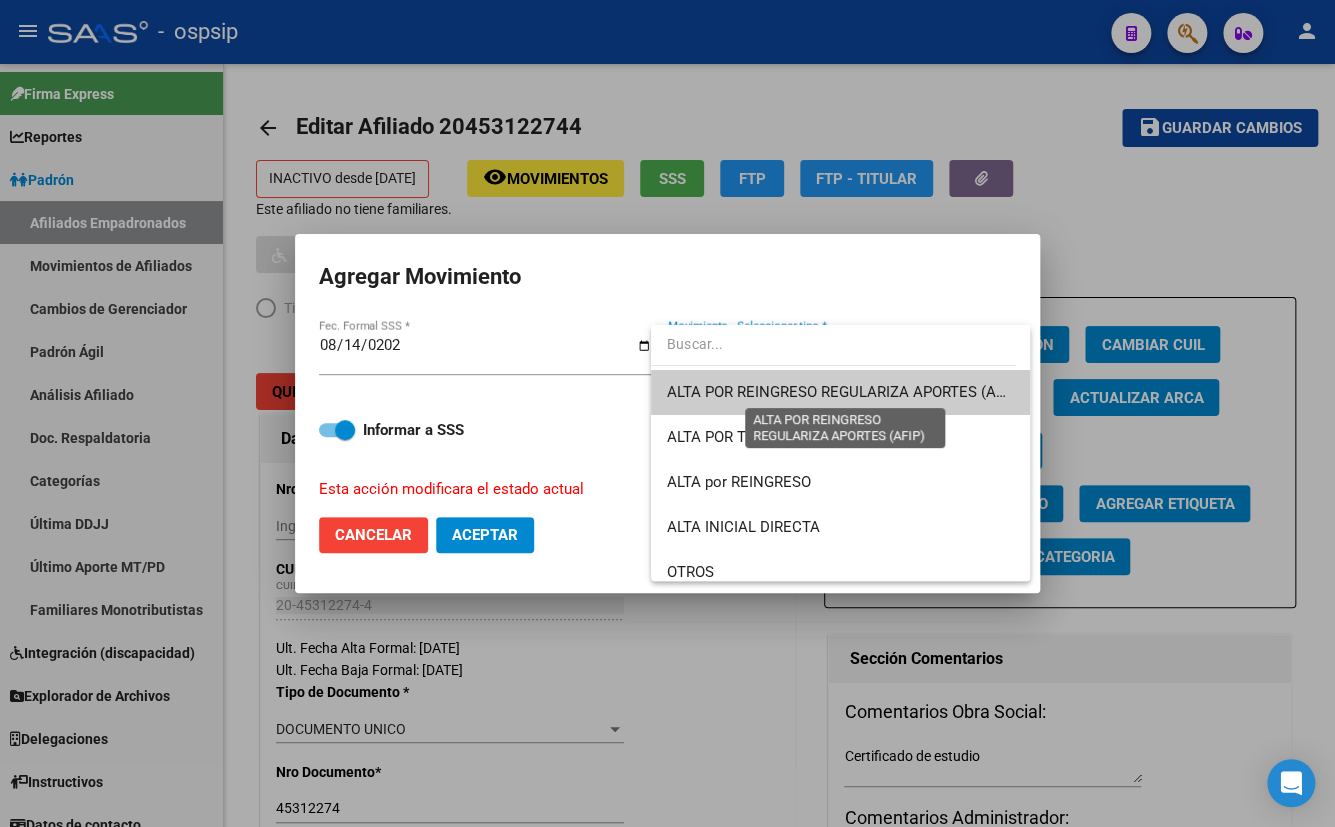
click at [779, 389] on span "ALTA POR REINGRESO REGULARIZA APORTES (AFIP)" at bounding box center [844, 392] width 355 height 18
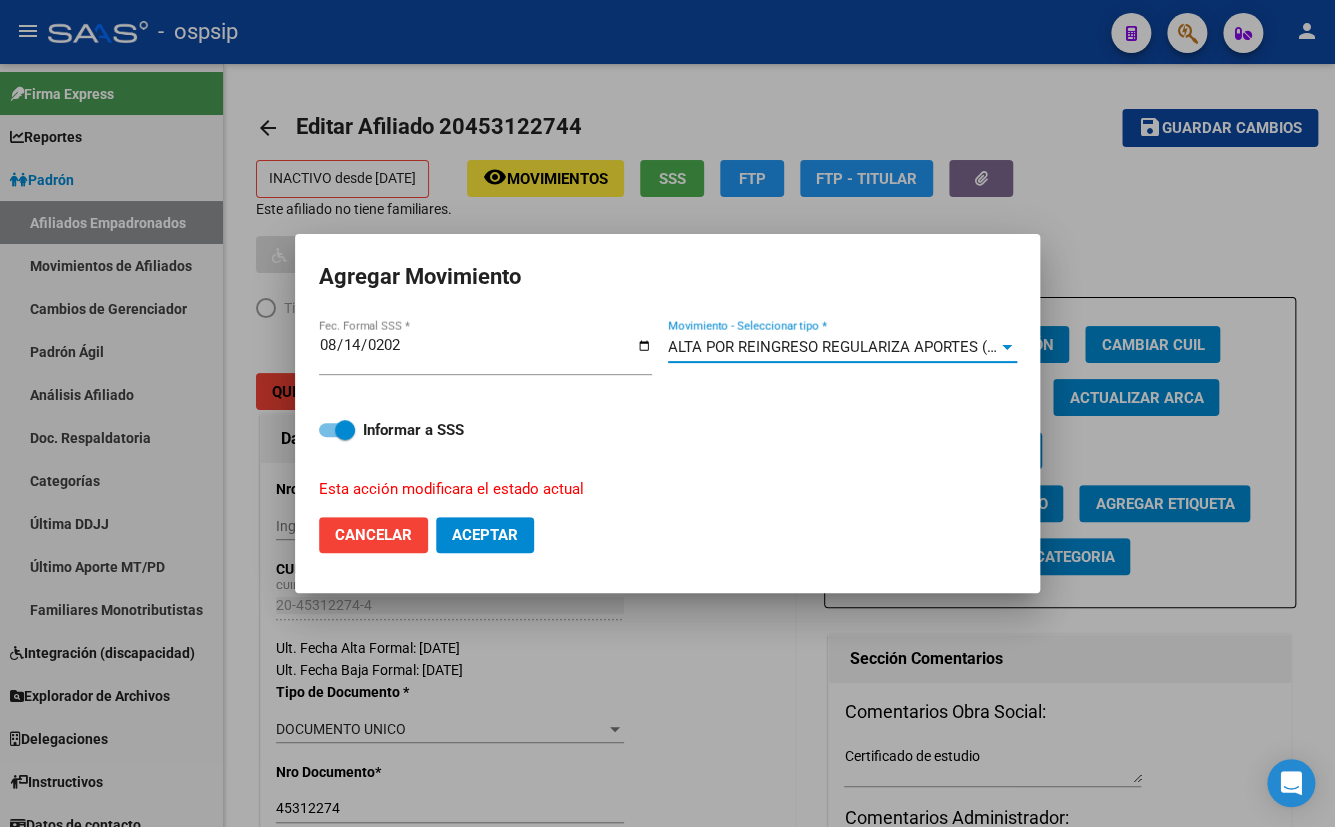
click at [473, 532] on span "Aceptar" at bounding box center [485, 535] width 66 height 18
checkbox input "false"
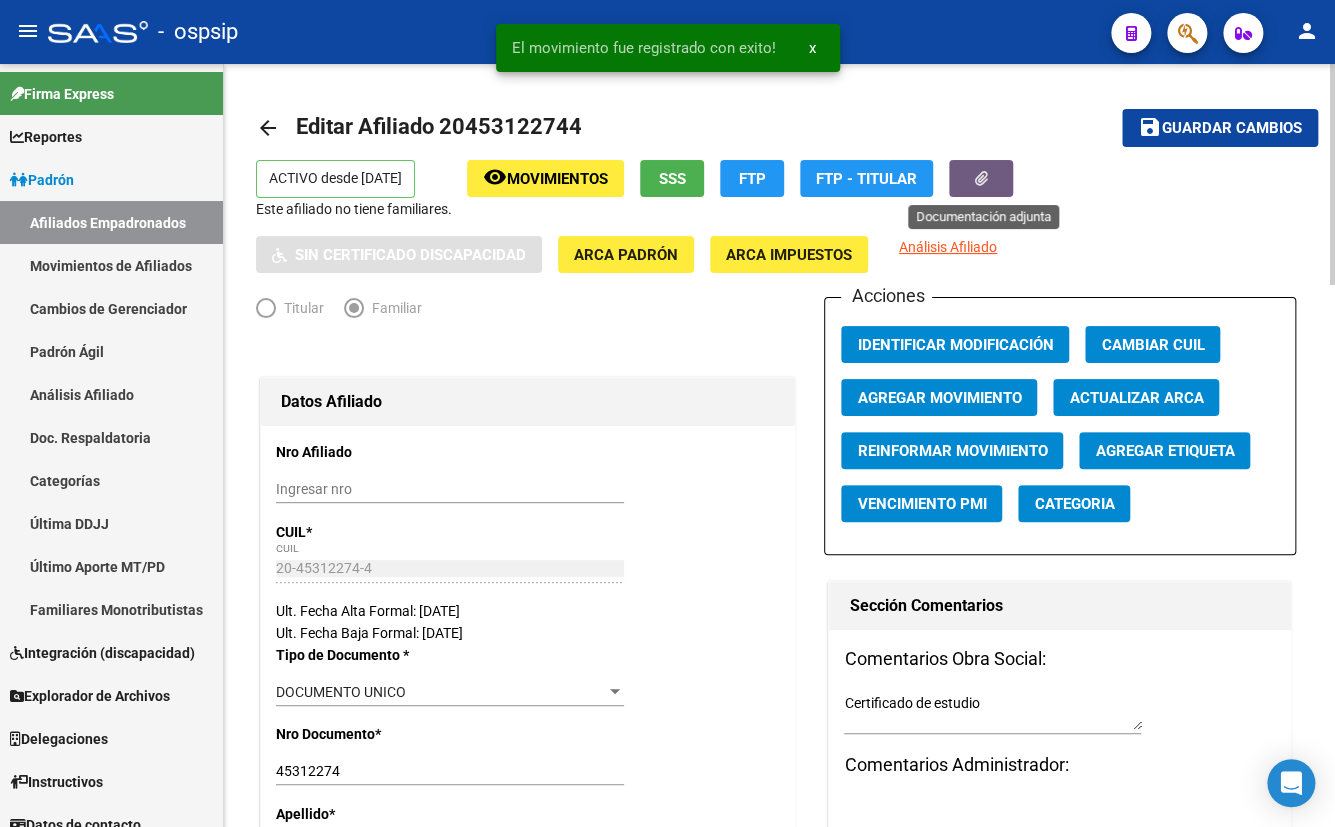
click at [981, 173] on icon "button" at bounding box center [981, 178] width 13 height 15
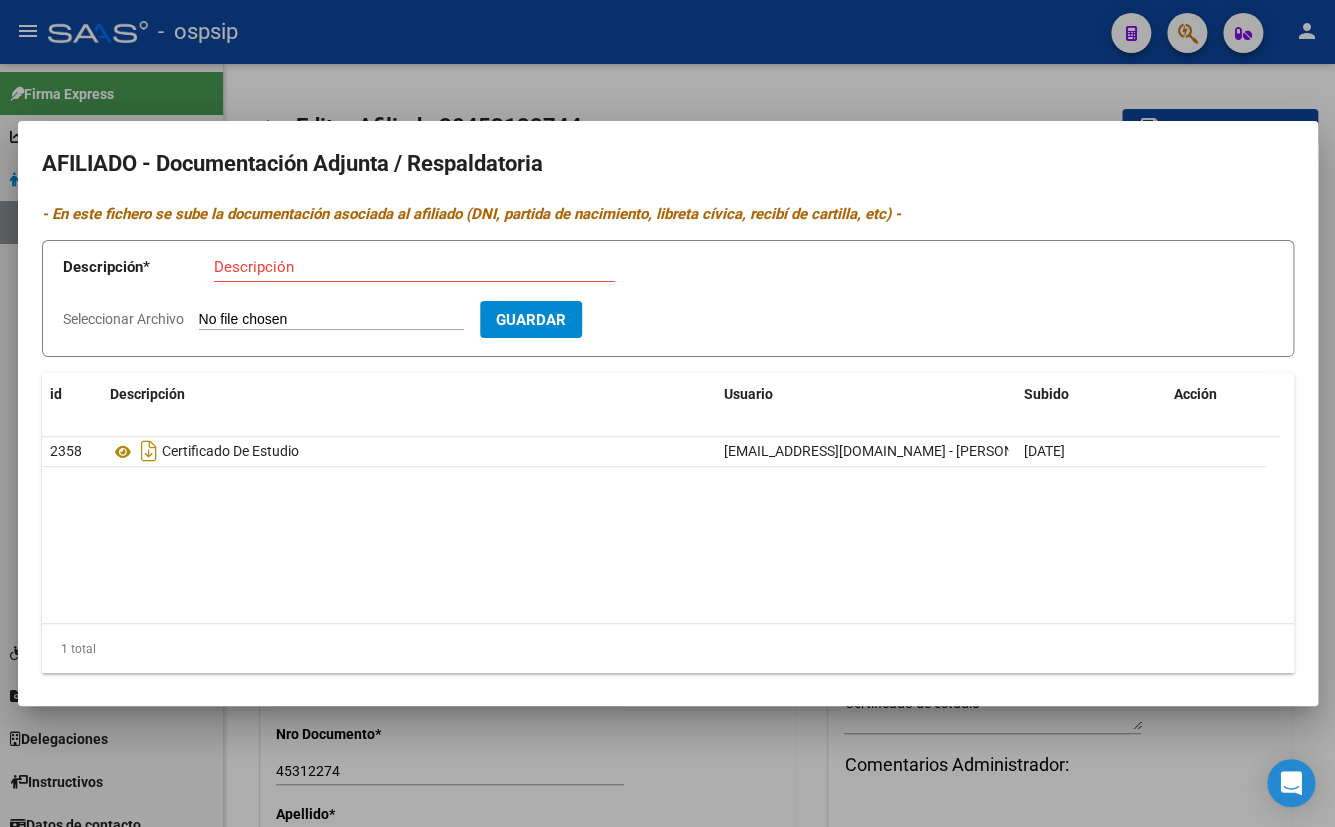
click at [284, 315] on input "Seleccionar Archivo" at bounding box center [331, 320] width 265 height 19
drag, startPoint x: 598, startPoint y: 151, endPoint x: 612, endPoint y: 235, distance: 85.1
click at [607, 259] on mat-dialog-content "AFILIADO - Documentación Adjunta / Respaldatoria - En este fichero se sube la d…" at bounding box center [668, 414] width 1300 height 538
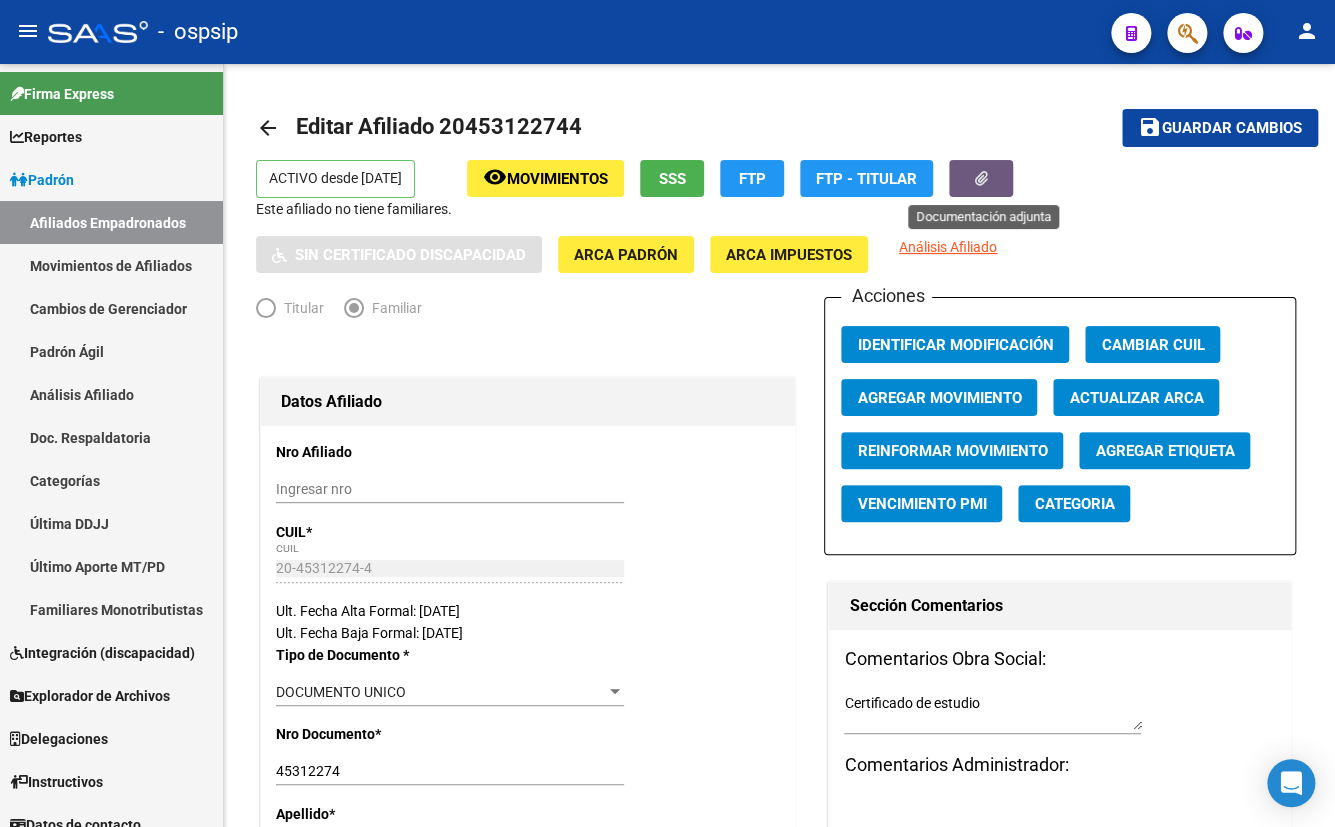
click at [946, 394] on span "Agregar Movimiento" at bounding box center [939, 398] width 164 height 18
click at [981, 176] on icon "button" at bounding box center [981, 178] width 13 height 15
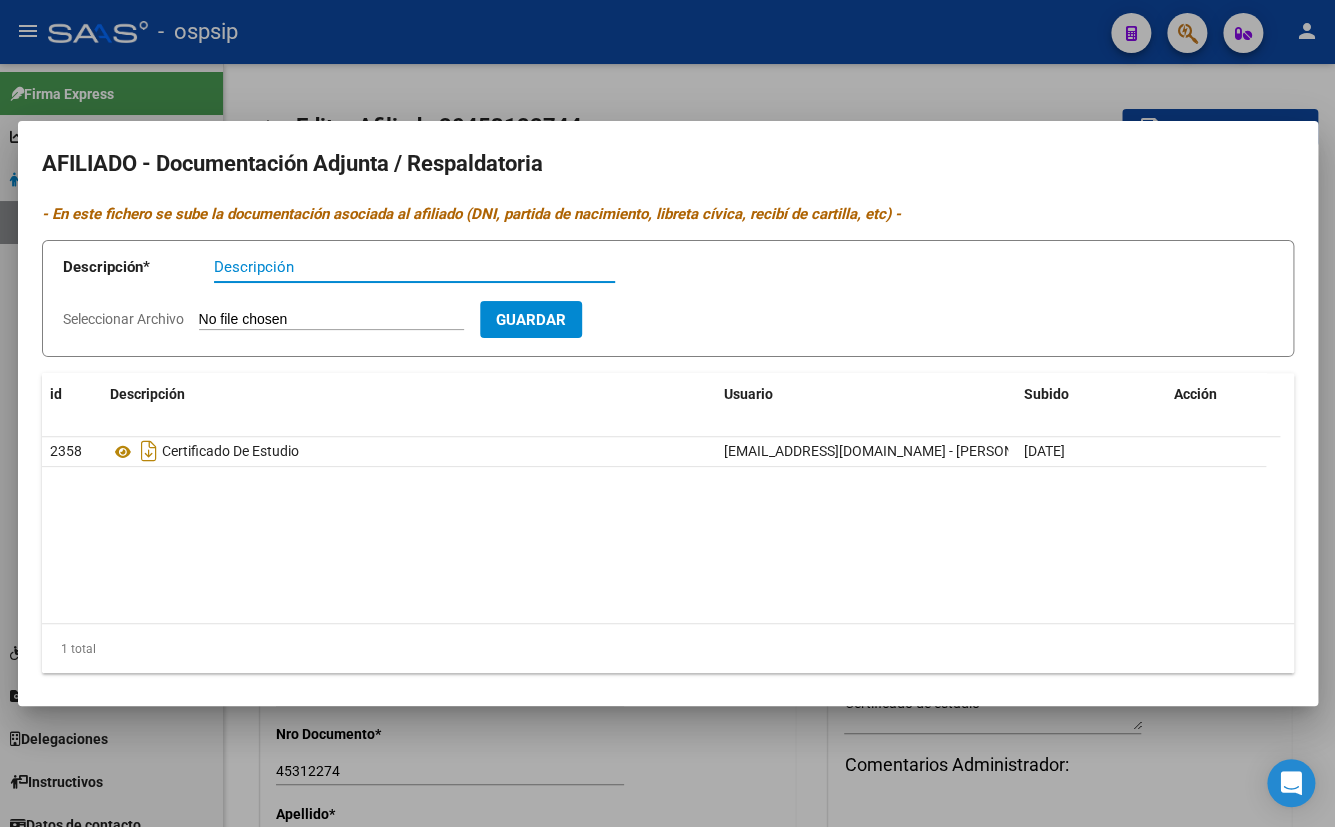
click at [330, 319] on input "Seleccionar Archivo" at bounding box center [331, 320] width 265 height 19
type input "C:\fakepath\[PERSON_NAME] [PERSON_NAME] CERT ALUM REG_firmado.pdf"
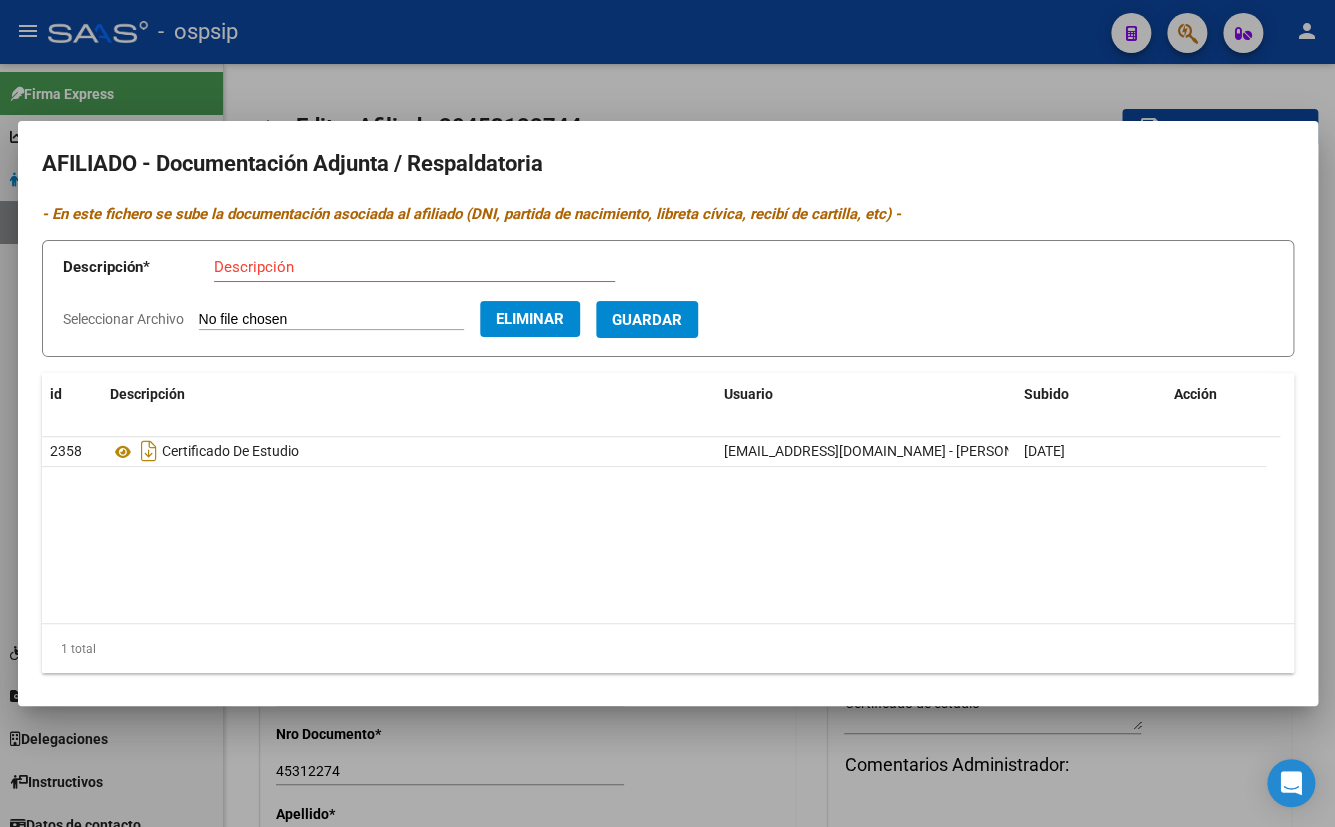
click at [277, 273] on input "Descripción" at bounding box center [414, 267] width 401 height 18
type input "certificado de estudio"
click at [682, 311] on span "Guardar" at bounding box center [647, 320] width 70 height 18
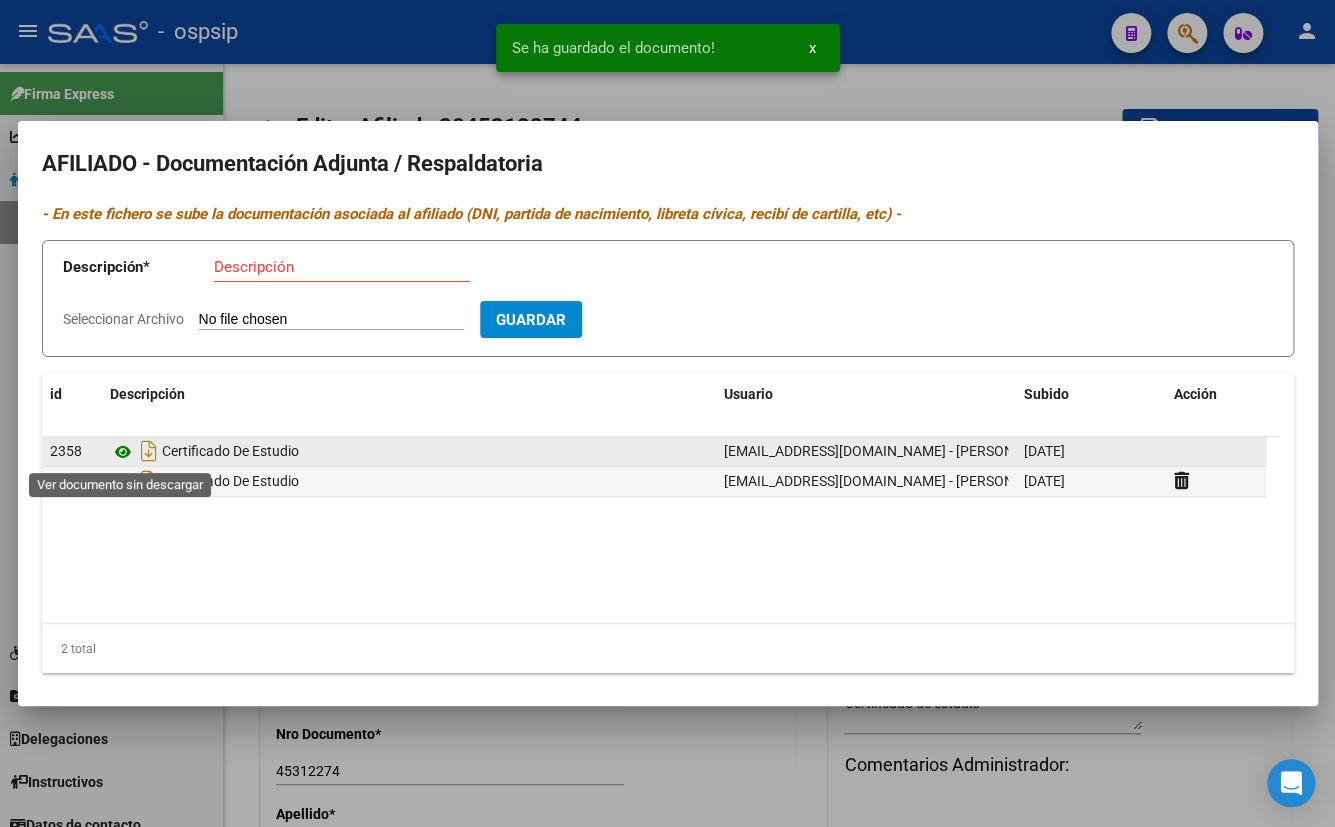
click at [116, 453] on icon at bounding box center [123, 452] width 26 height 24
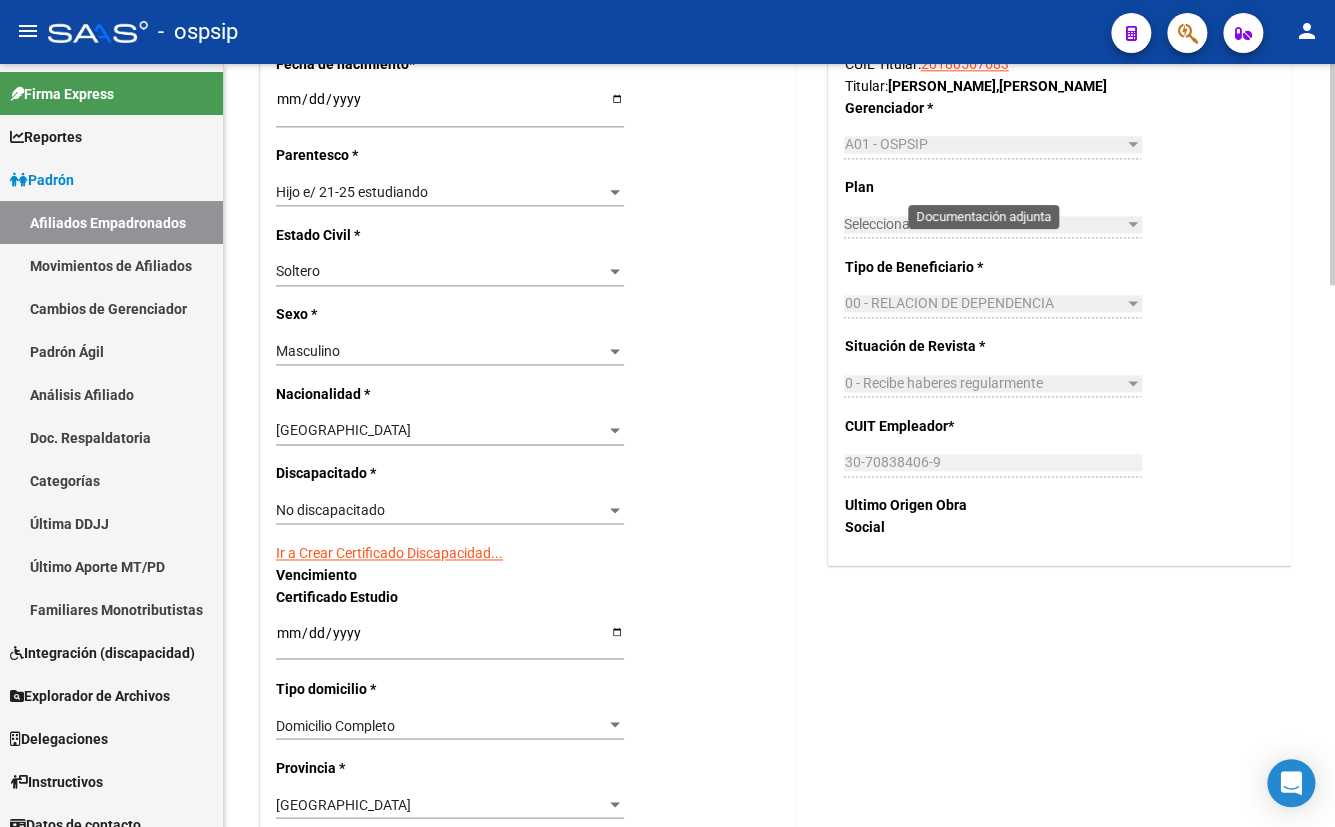
scroll to position [1000, 0]
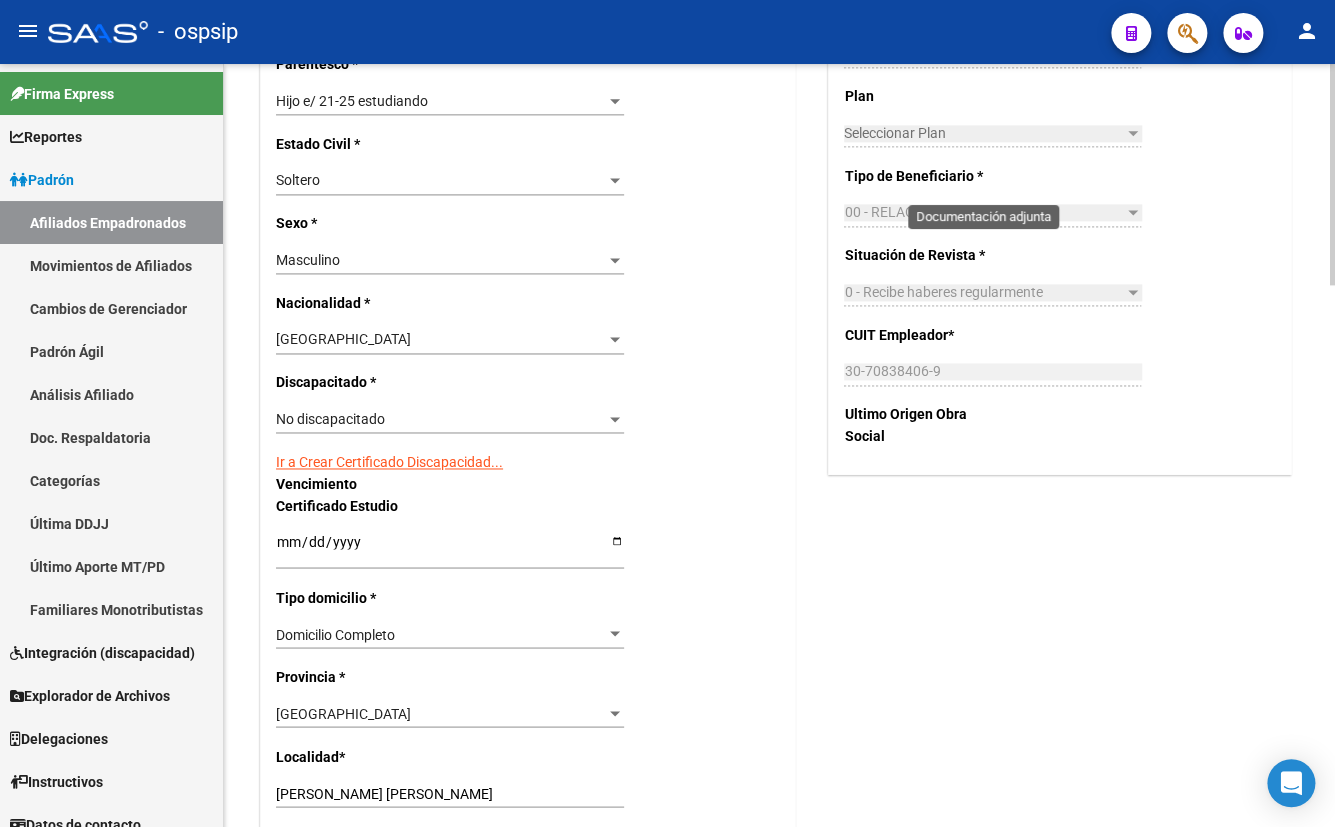
click at [284, 540] on input "[DATE]" at bounding box center [450, 548] width 348 height 30
type input "[DATE]"
click at [344, 545] on input "[DATE]" at bounding box center [450, 548] width 348 height 30
click at [683, 537] on div "Nro Afiliado Ingresar nro CUIL * 20-45312274-4 CUIL ARCA Padrón Ult. Fecha Alta…" at bounding box center [528, 490] width 534 height 2129
click at [351, 545] on input "[DATE]" at bounding box center [450, 548] width 348 height 30
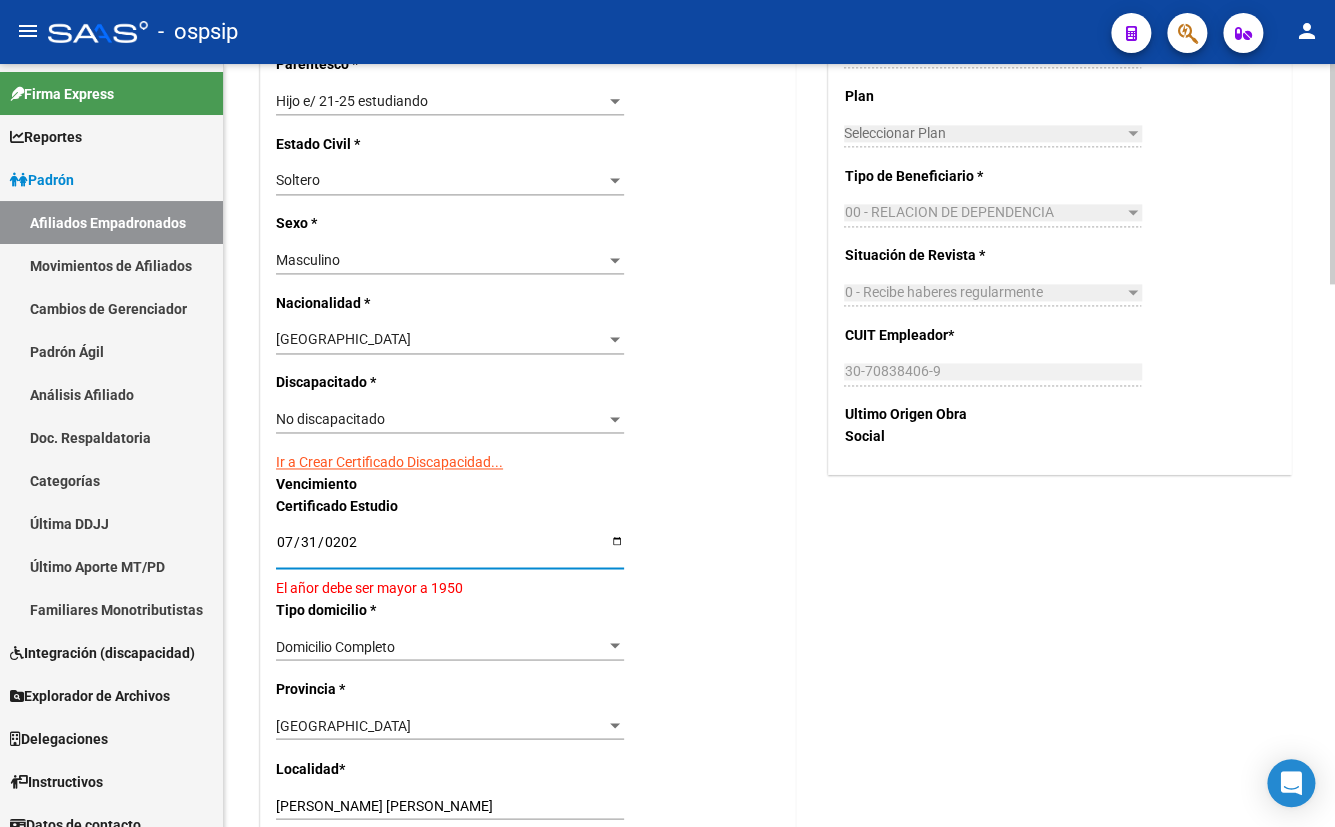
type input "[DATE]"
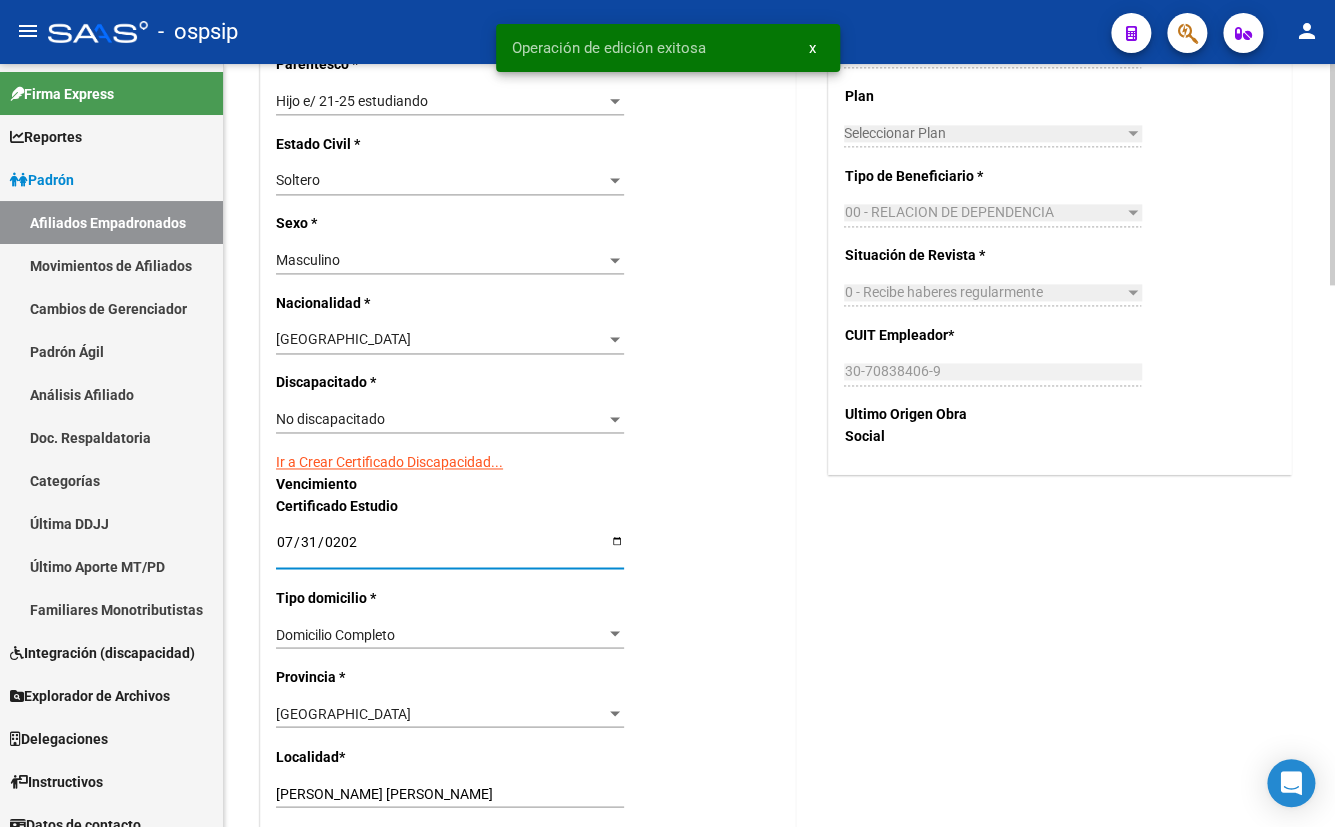
click at [715, 527] on div "Nro Afiliado Ingresar nro CUIL * 20-45312274-4 CUIL ARCA Padrón Ult. Fecha Alta…" at bounding box center [528, 490] width 534 height 2129
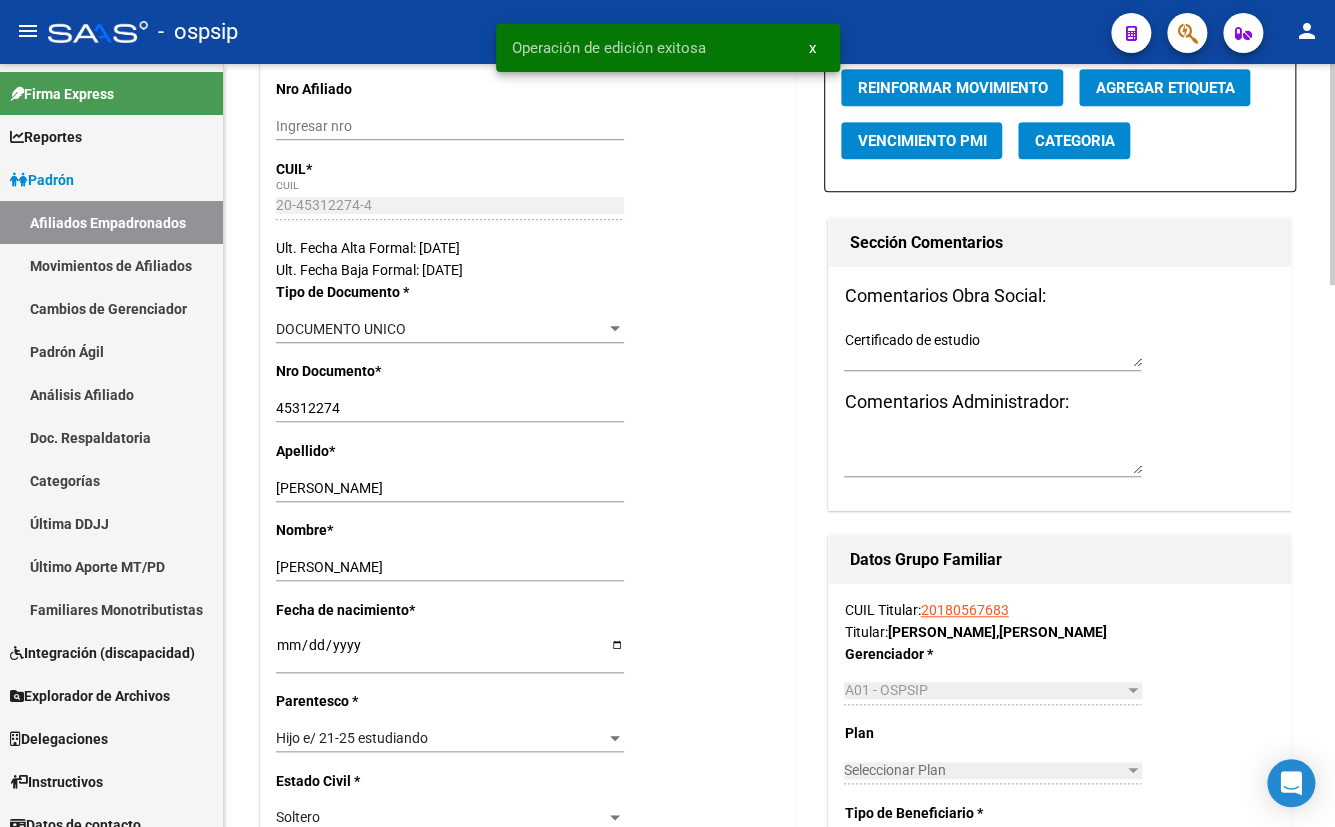
scroll to position [0, 0]
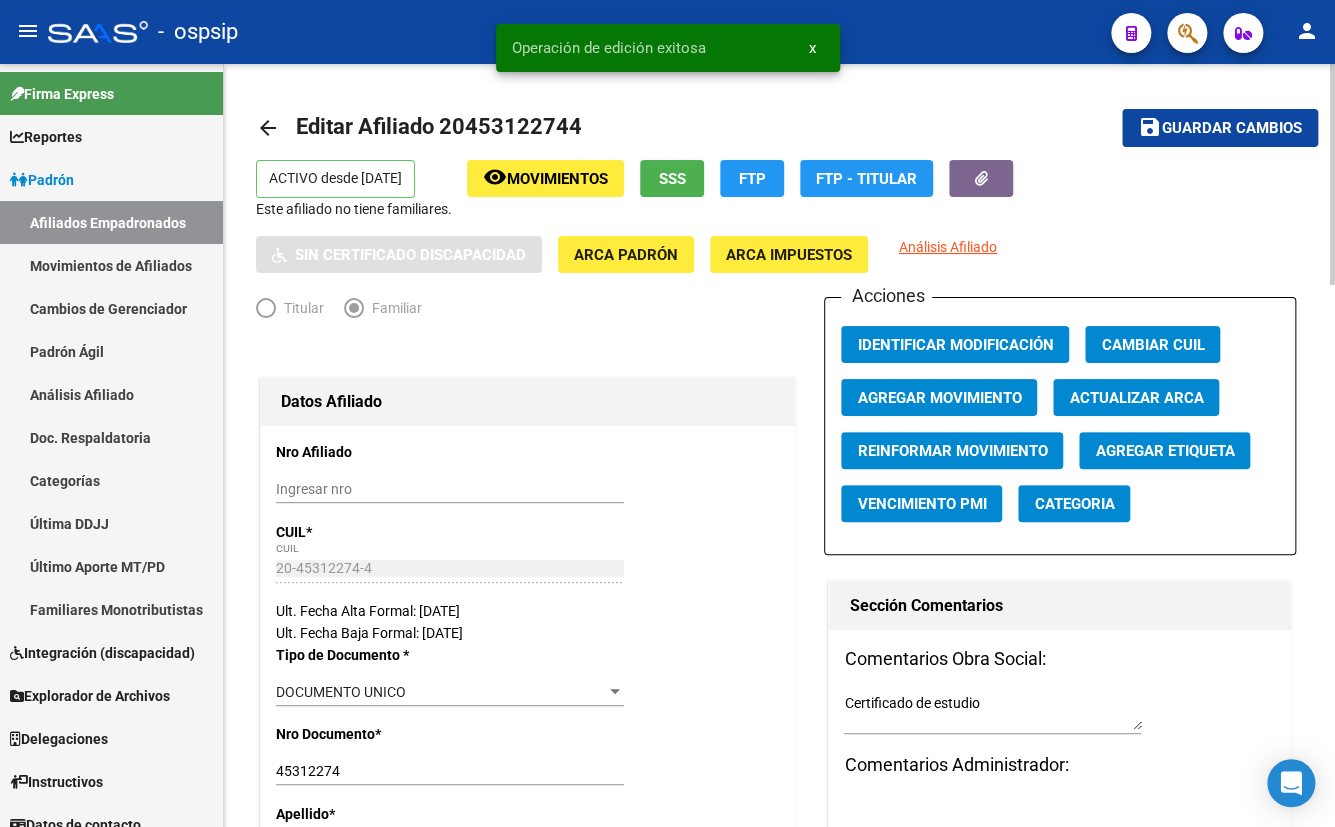
click at [1182, 123] on span "Guardar cambios" at bounding box center [1232, 129] width 140 height 18
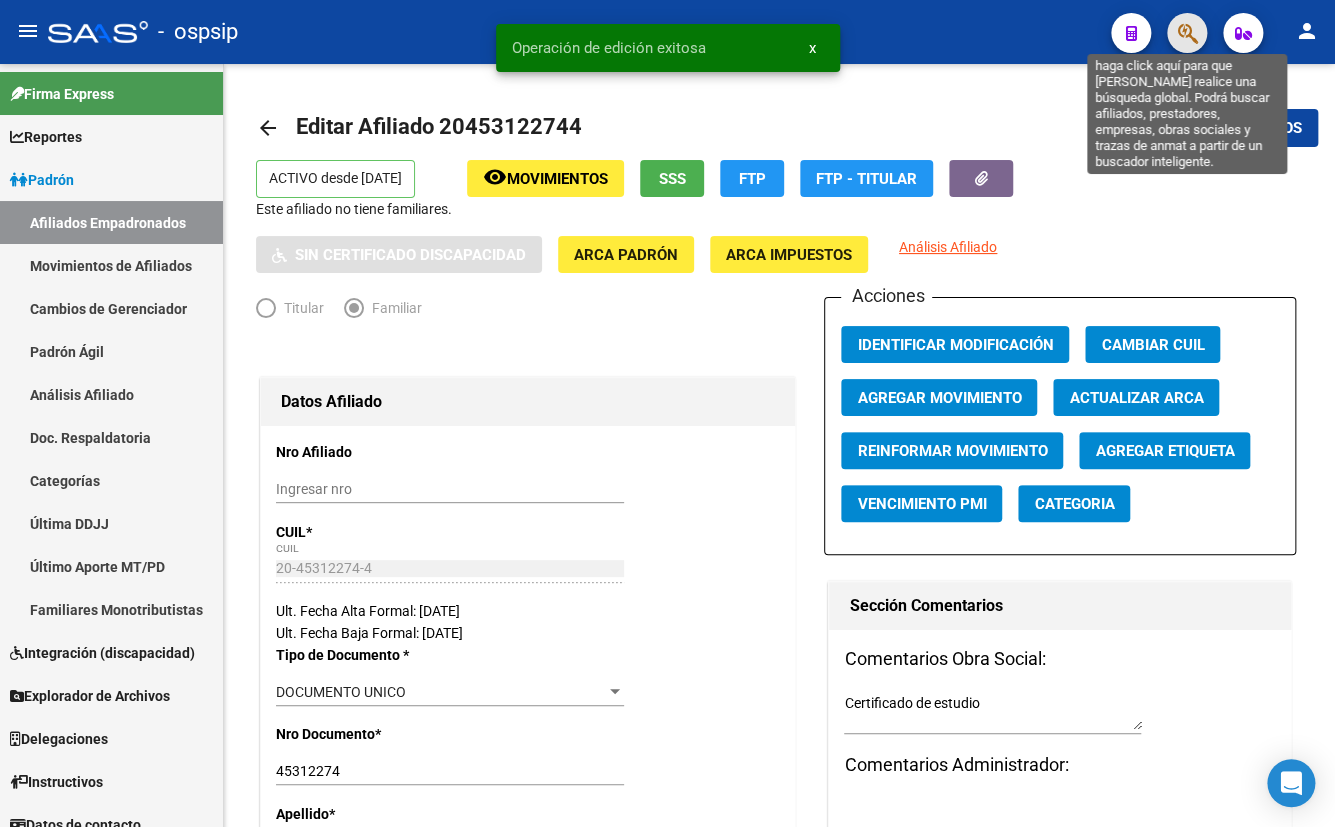
click at [1188, 32] on icon "button" at bounding box center [1187, 33] width 20 height 23
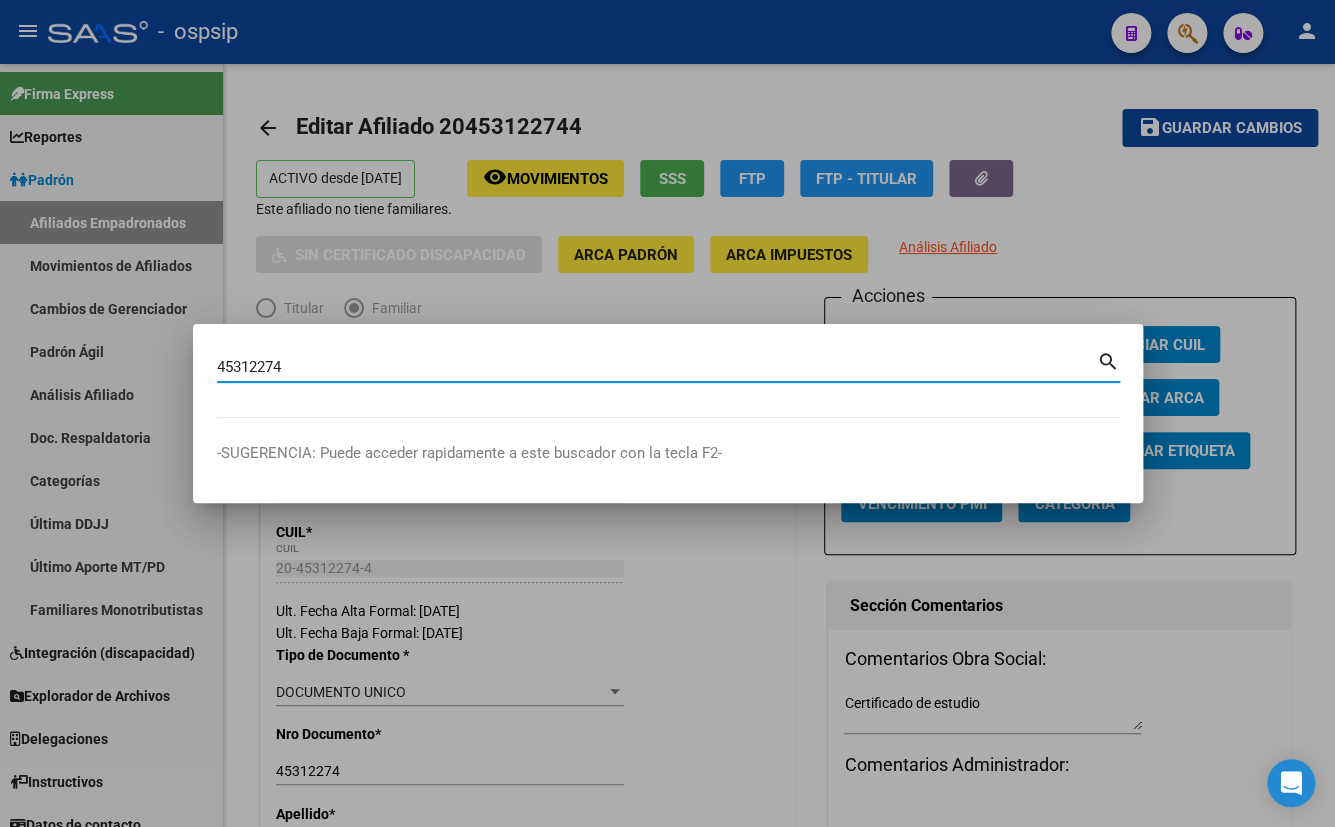
type input "45312274"
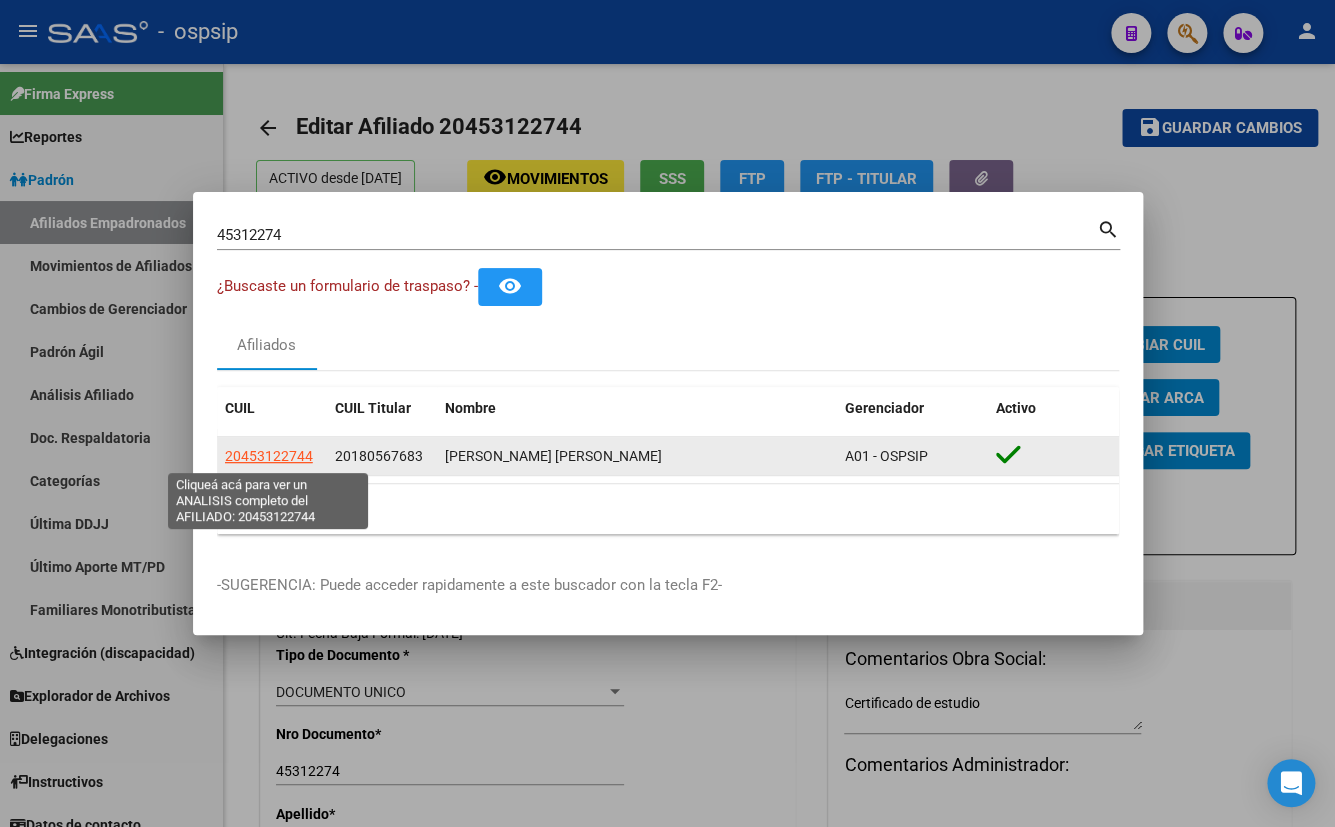
click at [269, 453] on span "20453122744" at bounding box center [269, 456] width 88 height 16
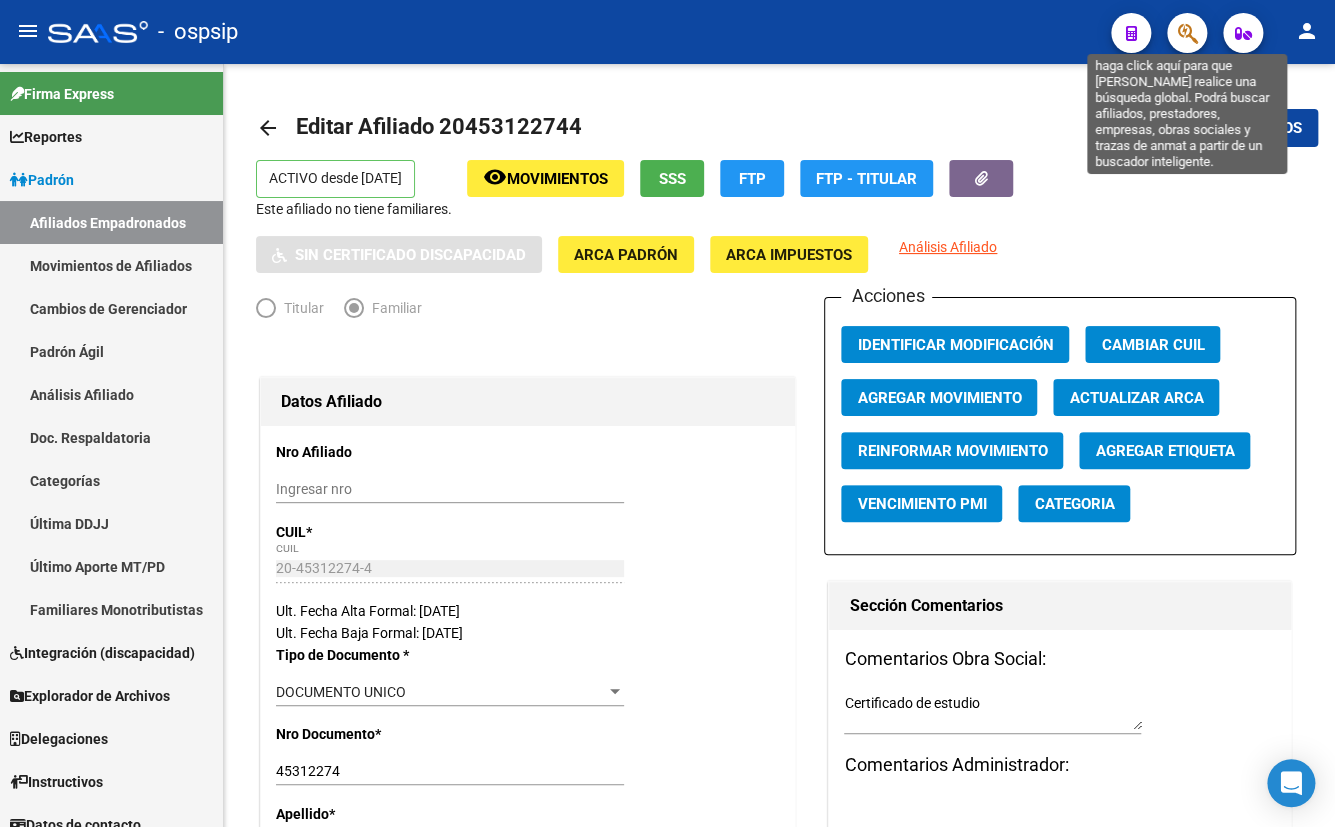
click at [1190, 33] on icon "button" at bounding box center [1187, 33] width 20 height 23
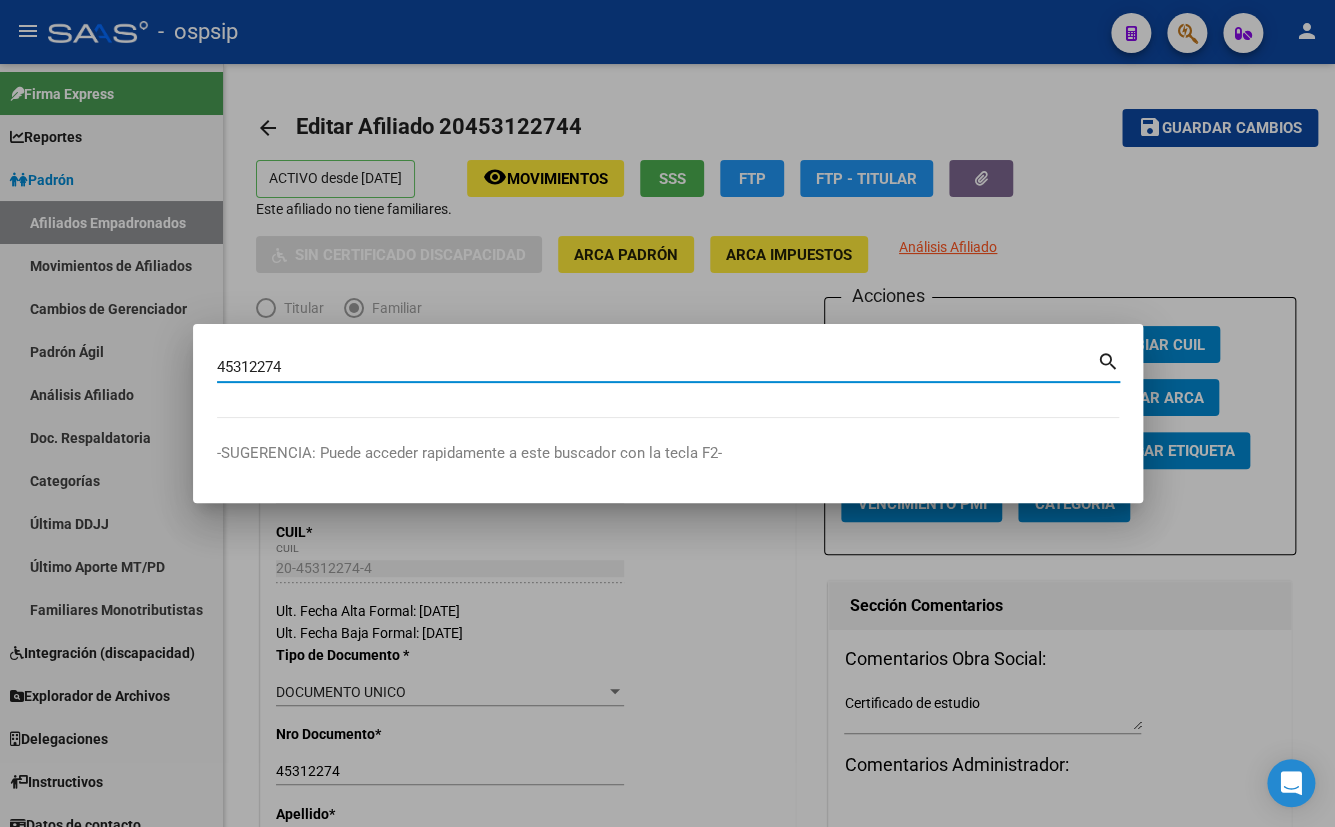
type input "45312274"
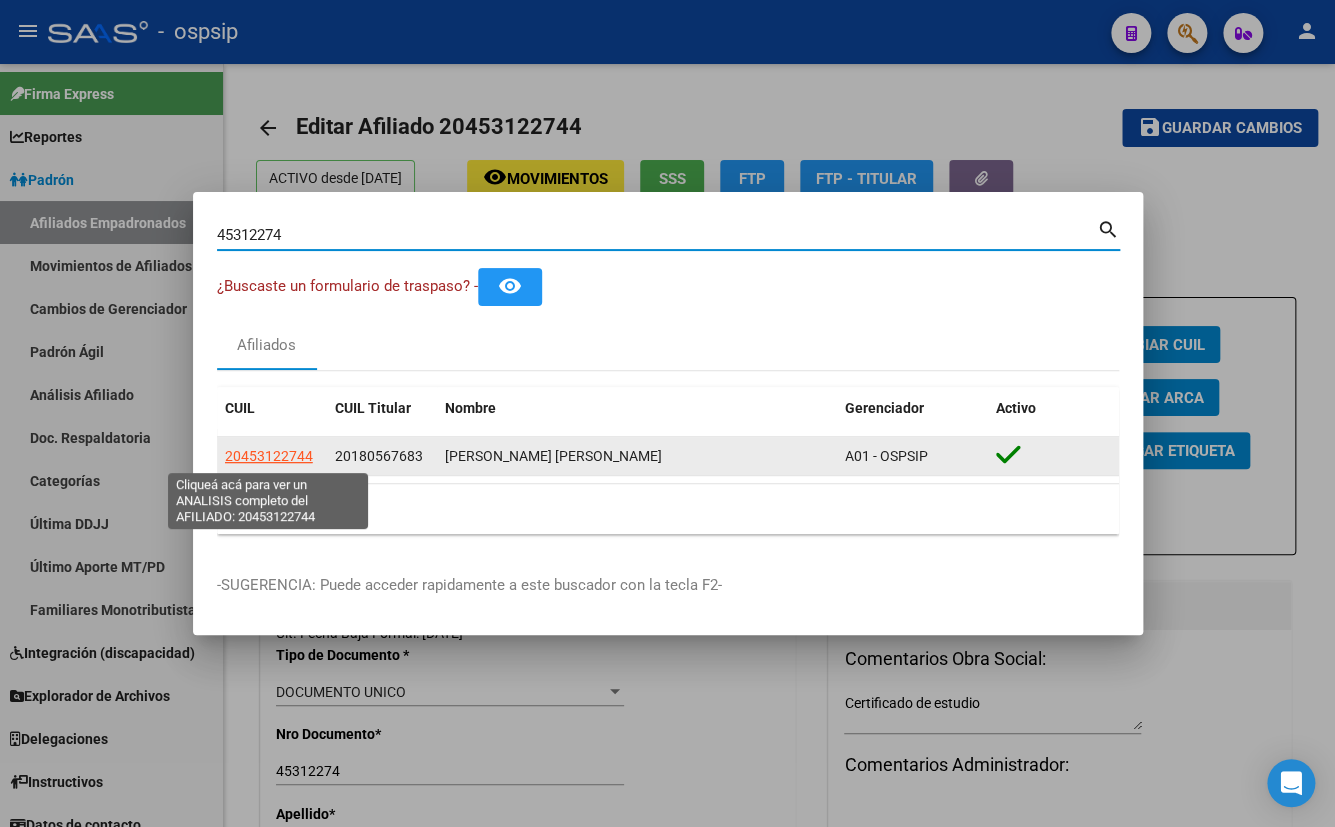
click at [272, 448] on span "20453122744" at bounding box center [269, 456] width 88 height 16
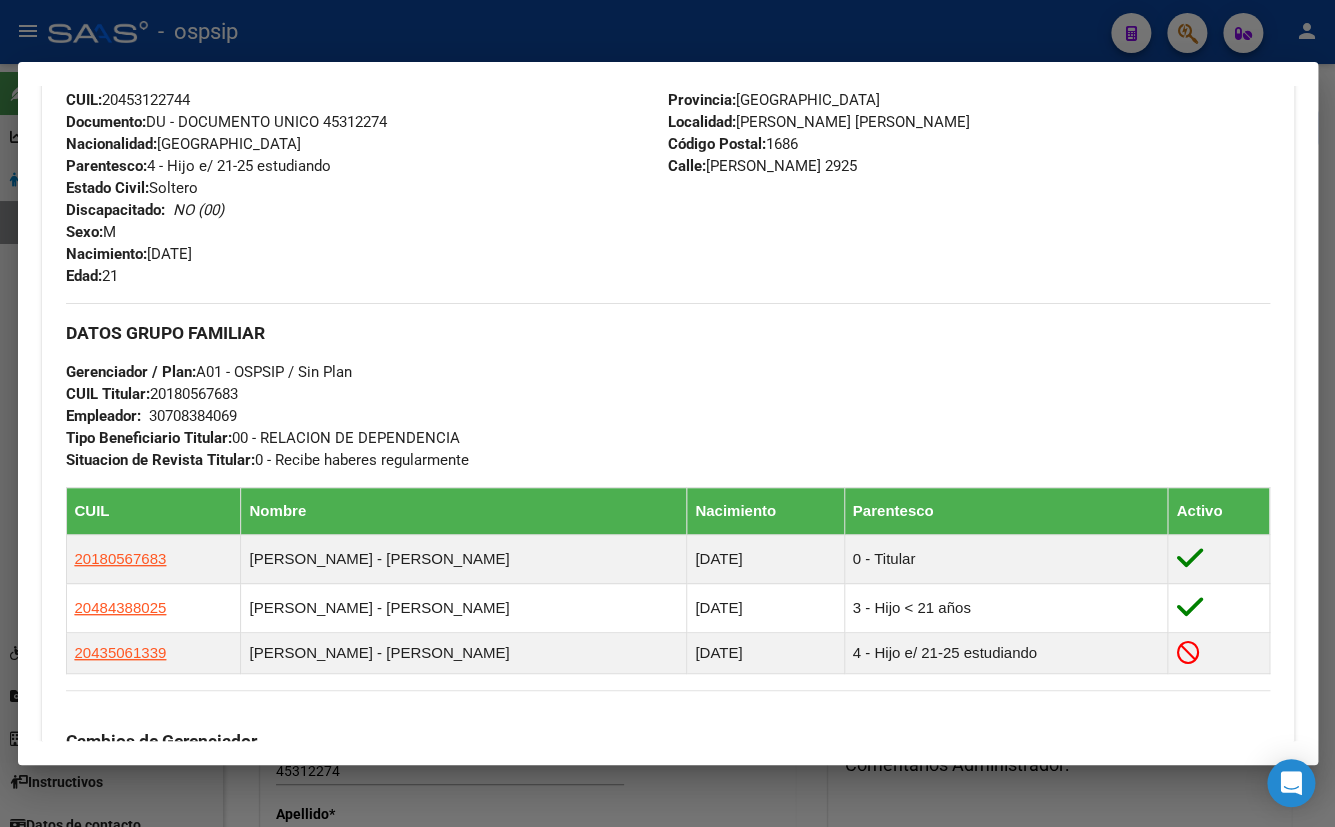
scroll to position [1000, 0]
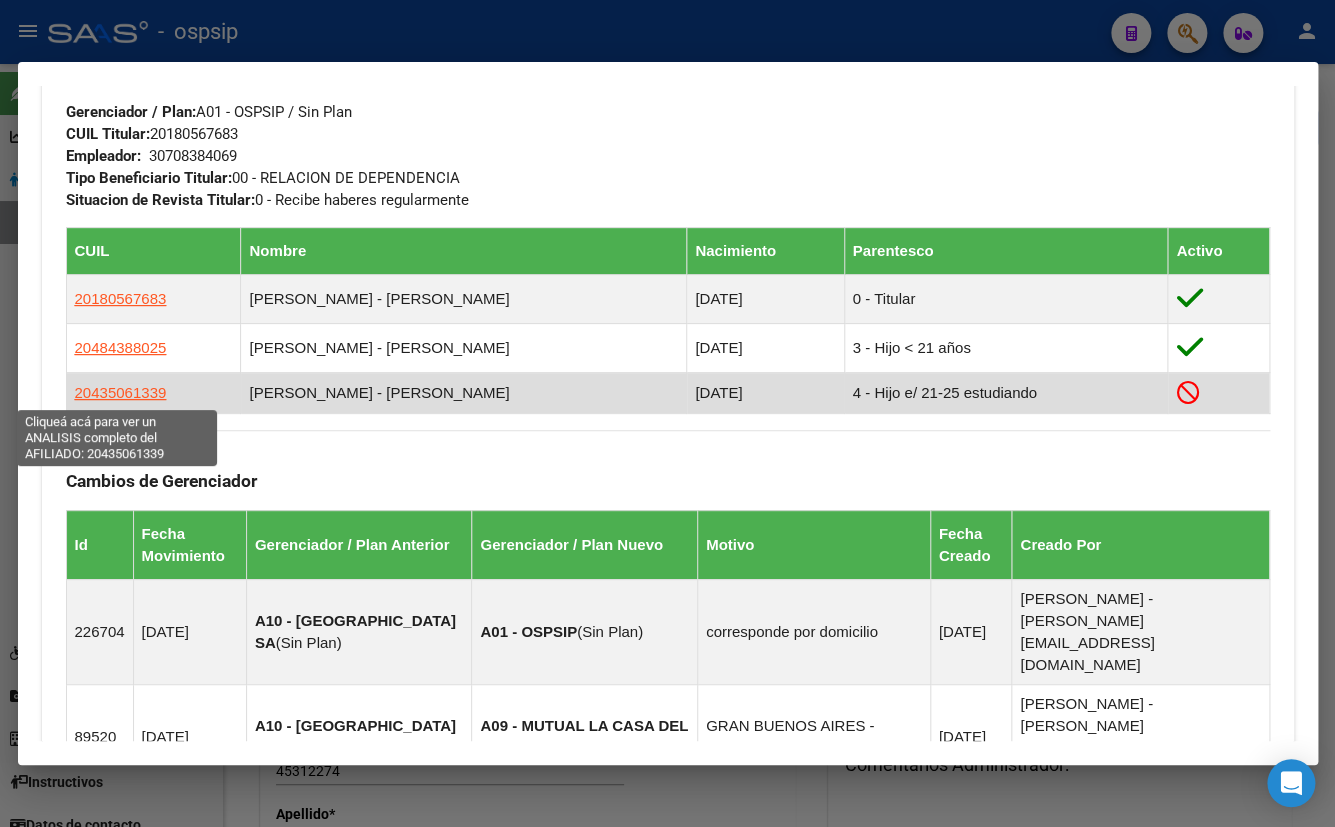
click at [119, 393] on span "20435061339" at bounding box center [121, 392] width 92 height 17
type textarea "20435061339"
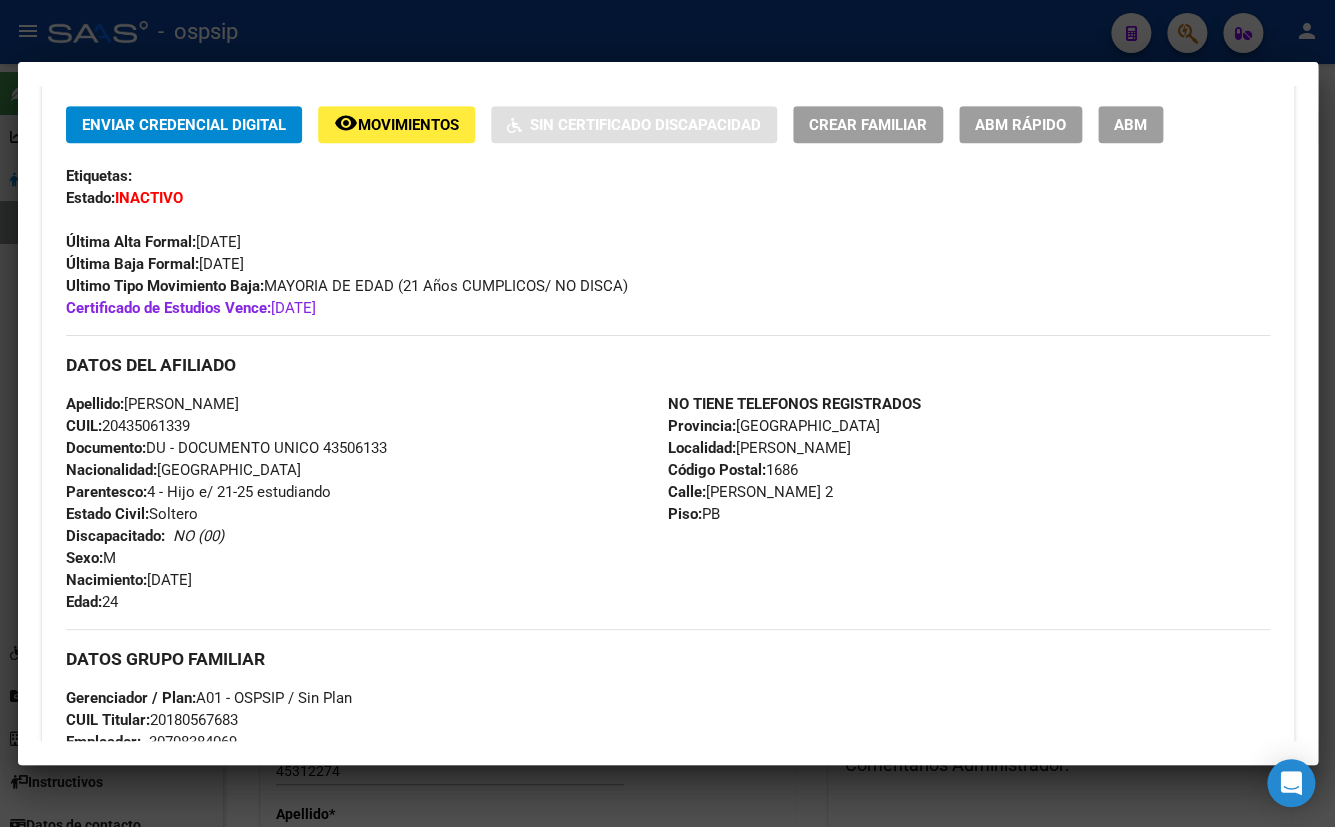
scroll to position [454, 0]
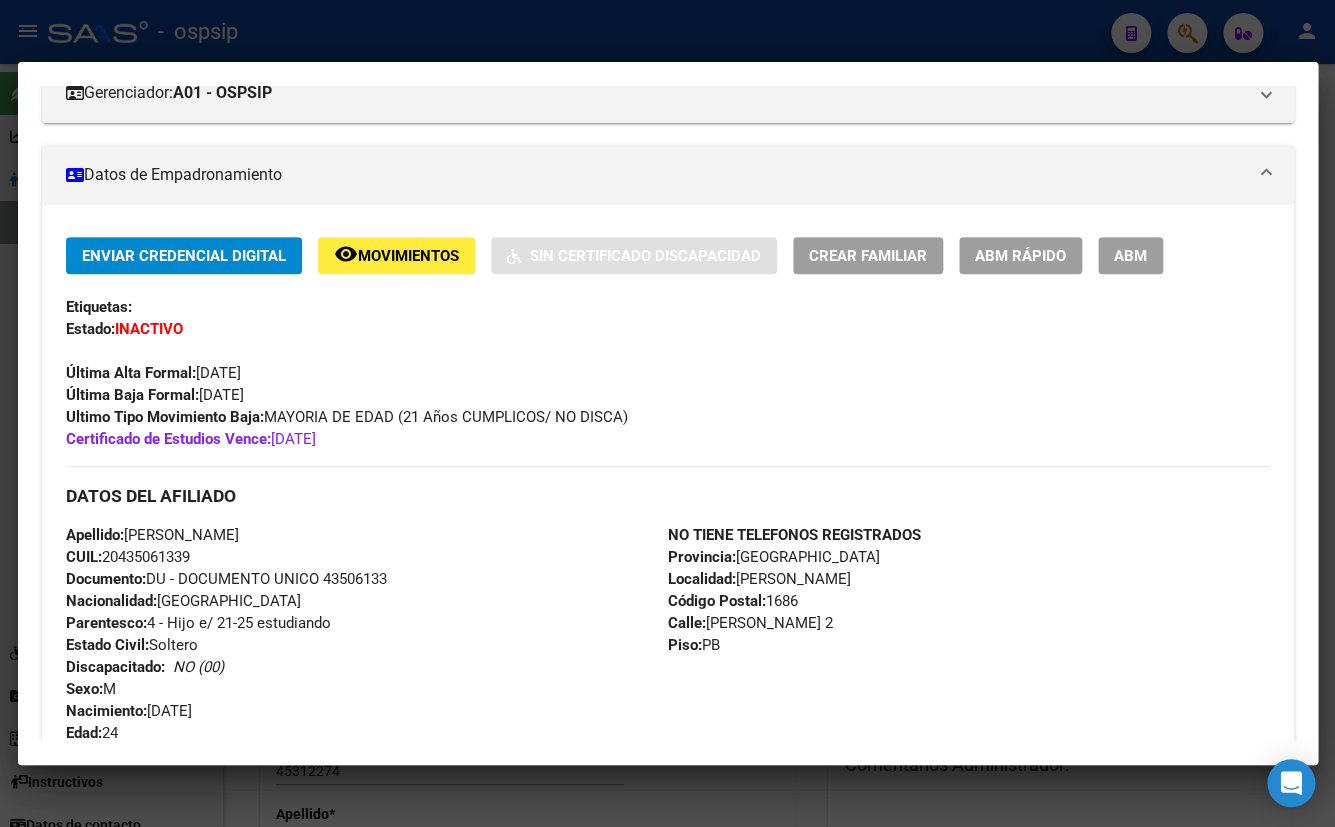
scroll to position [0, 0]
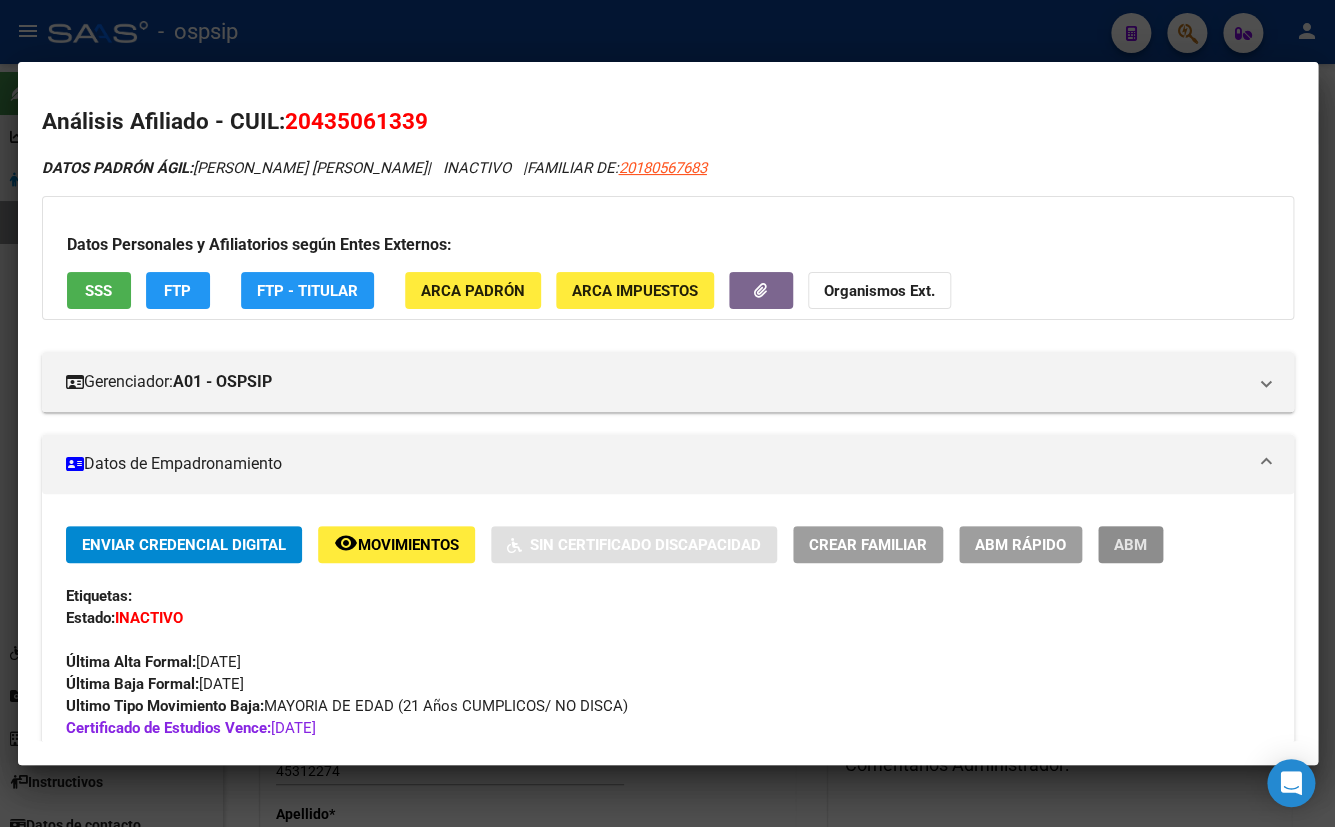
click at [1129, 540] on span "ABM" at bounding box center [1130, 545] width 33 height 18
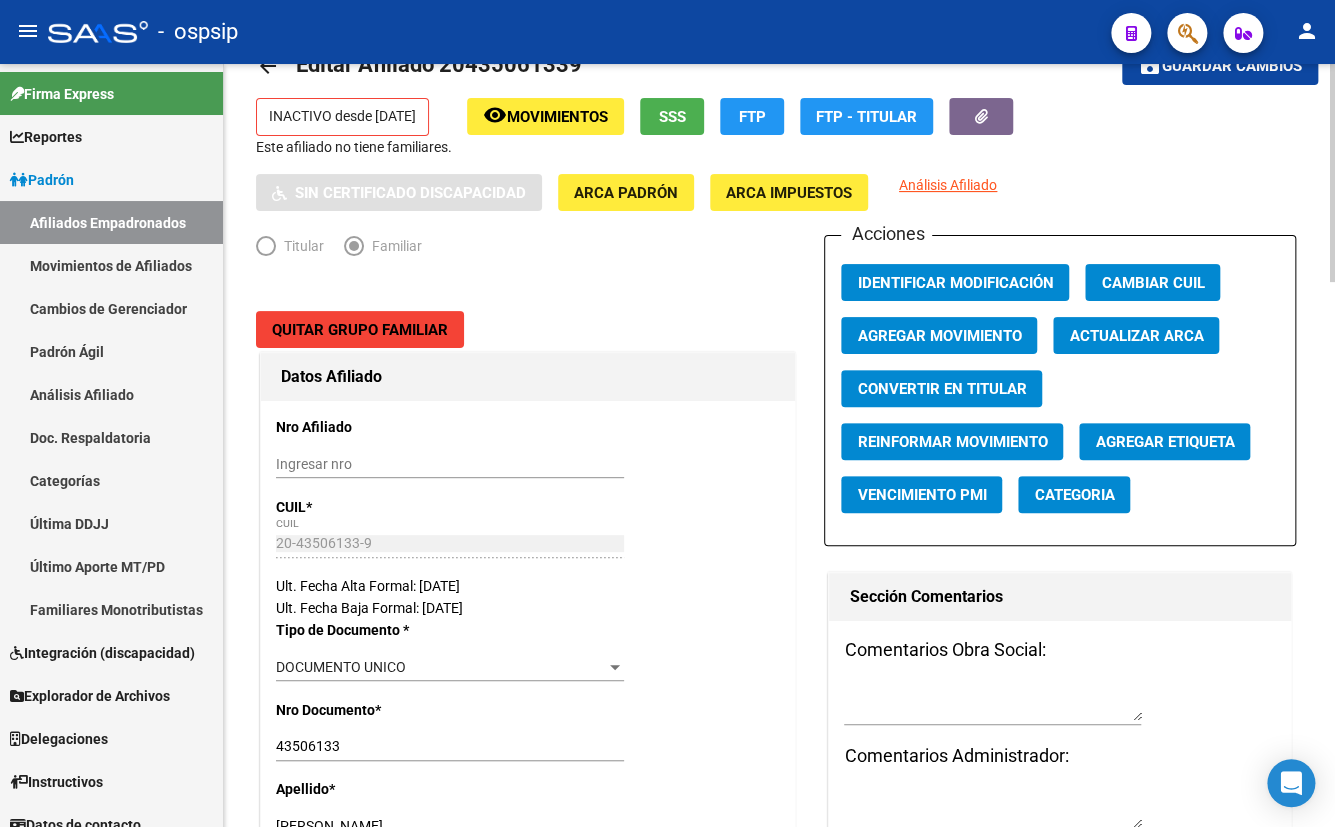
scroll to position [90, 0]
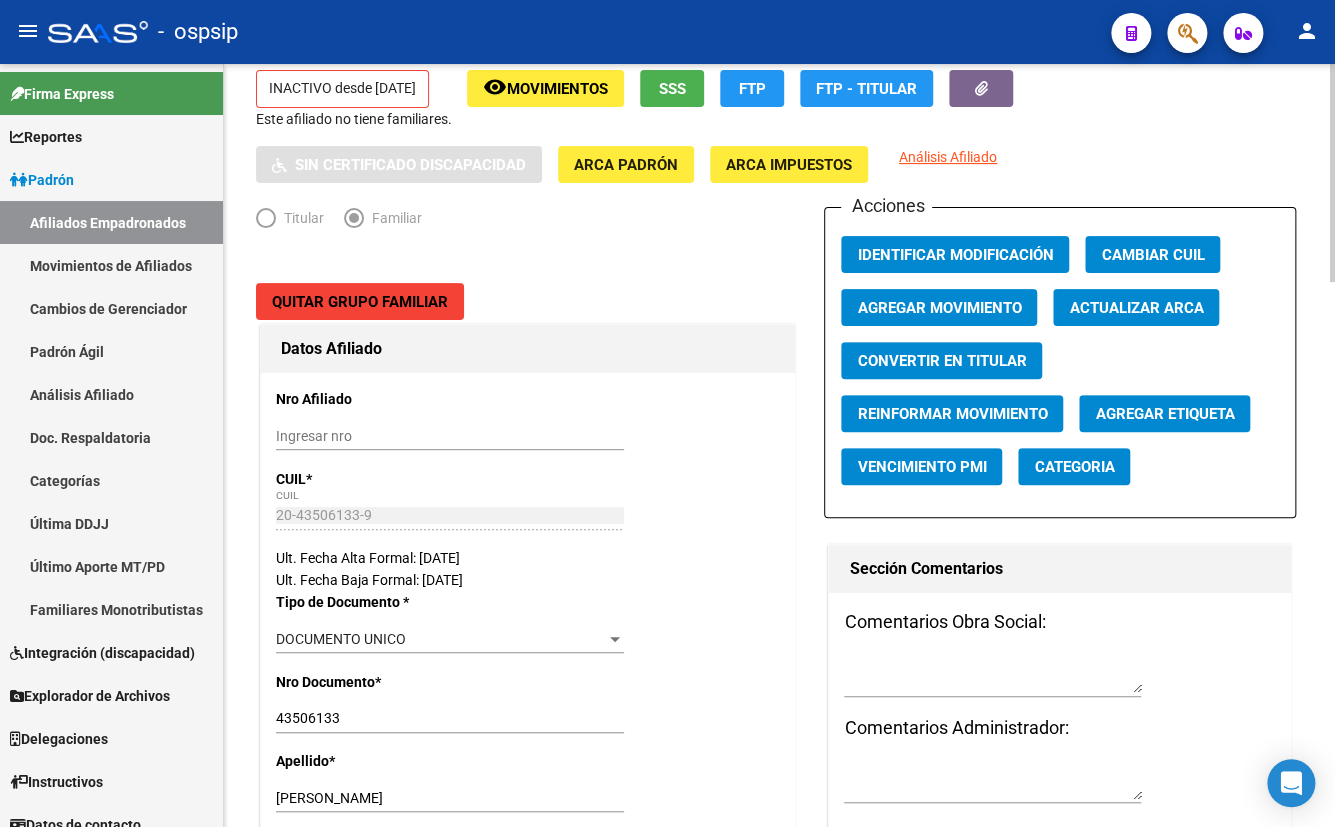
click at [939, 300] on span "Agregar Movimiento" at bounding box center [939, 308] width 164 height 18
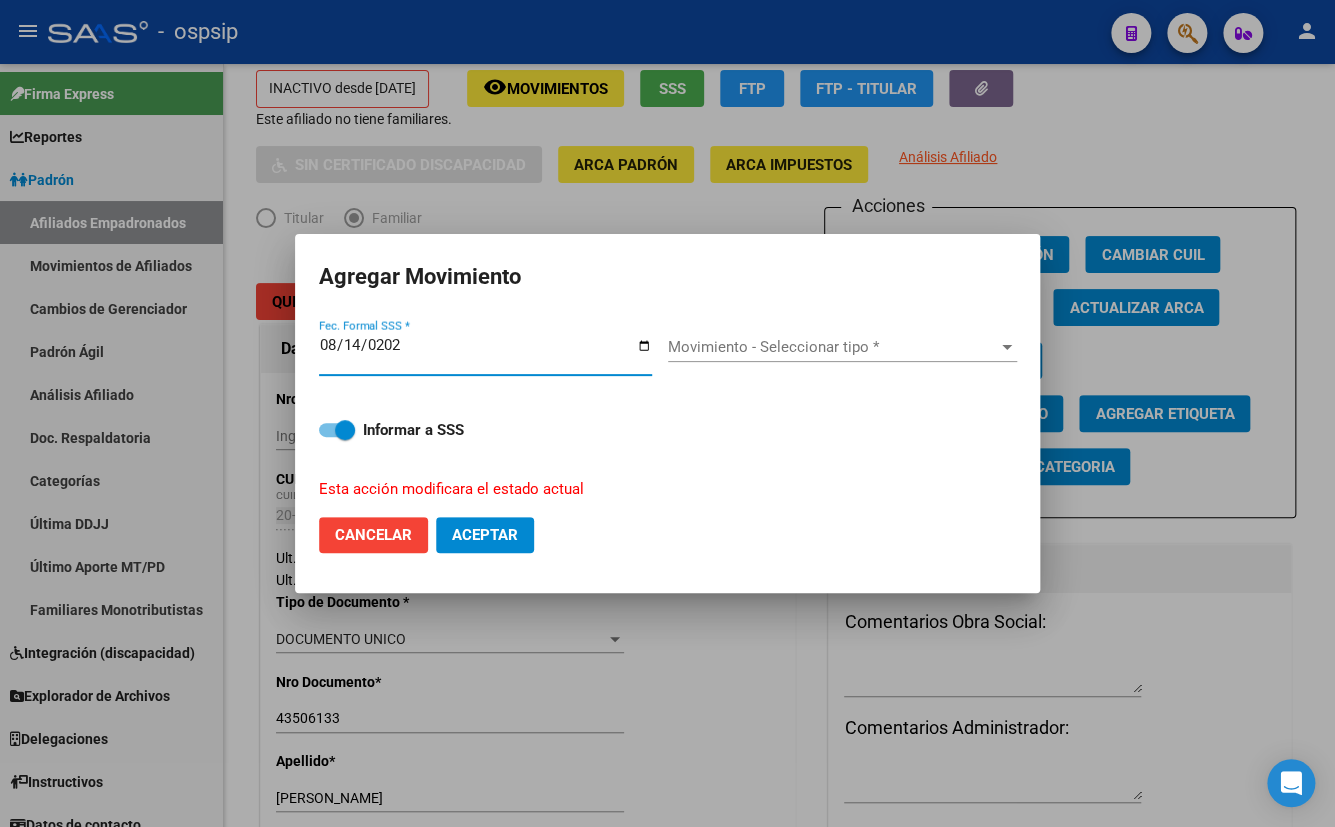
type input "[DATE]"
click at [722, 344] on span "Movimiento - Seleccionar tipo *" at bounding box center [833, 347] width 331 height 18
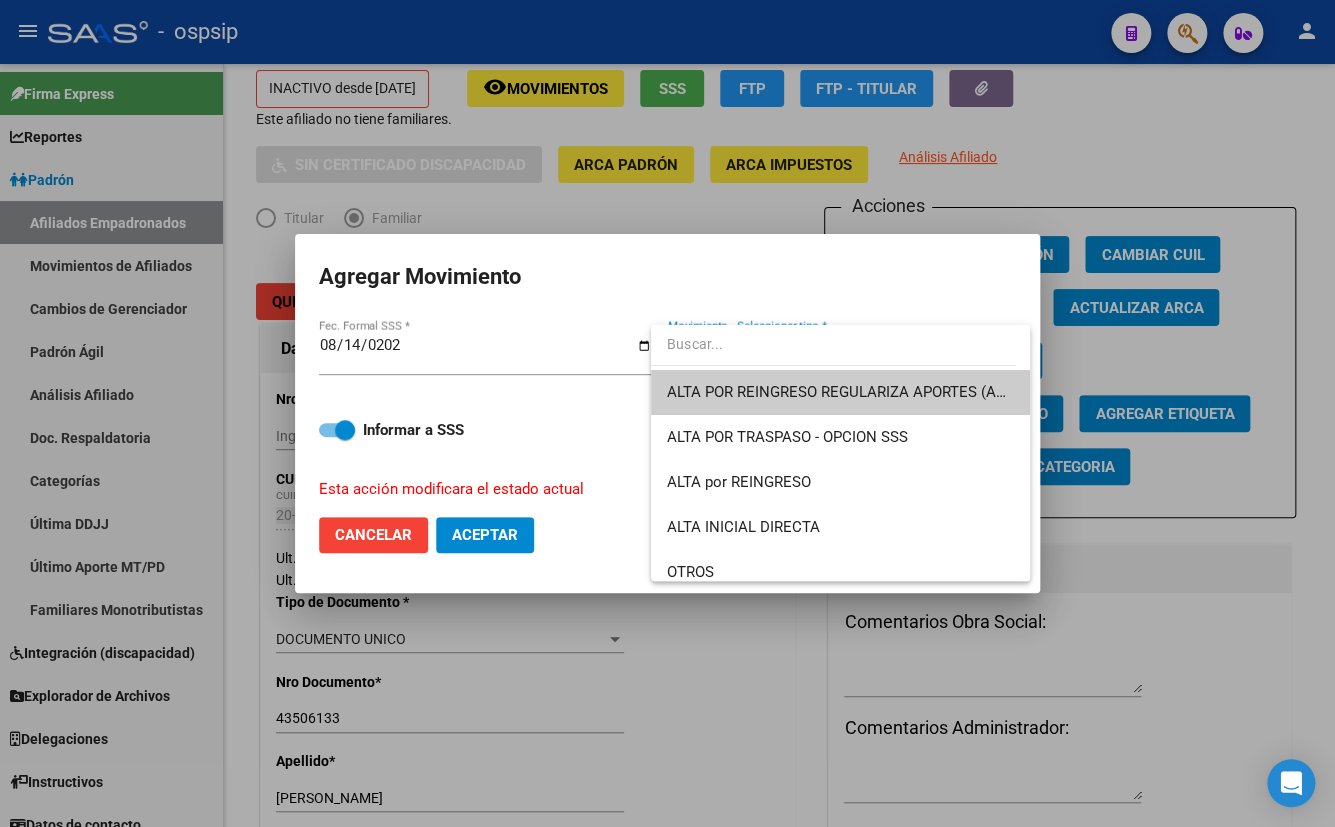
click at [720, 375] on span "ALTA POR REINGRESO REGULARIZA APORTES (AFIP)" at bounding box center [840, 392] width 347 height 45
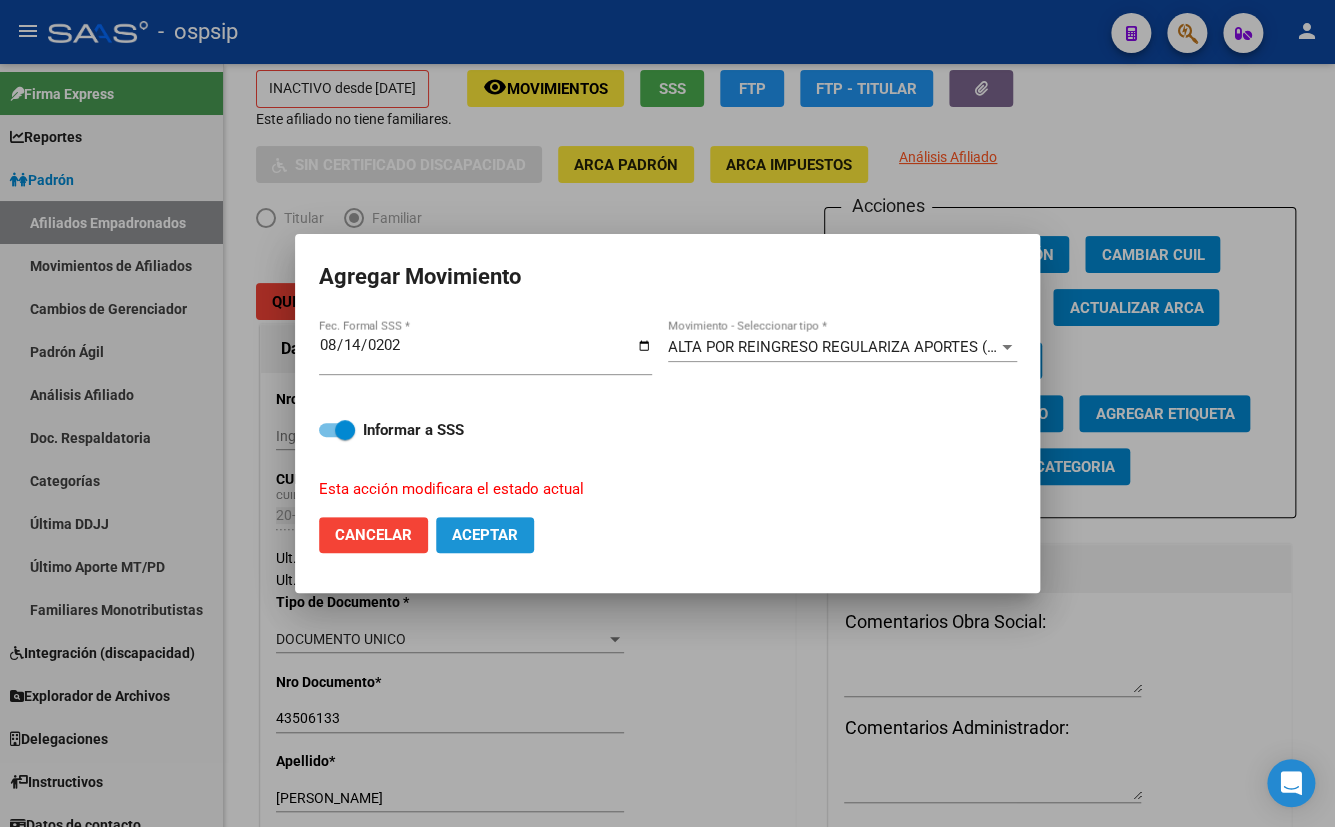
drag, startPoint x: 488, startPoint y: 530, endPoint x: 561, endPoint y: 535, distance: 73.2
click at [486, 530] on span "Aceptar" at bounding box center [485, 535] width 66 height 18
checkbox input "false"
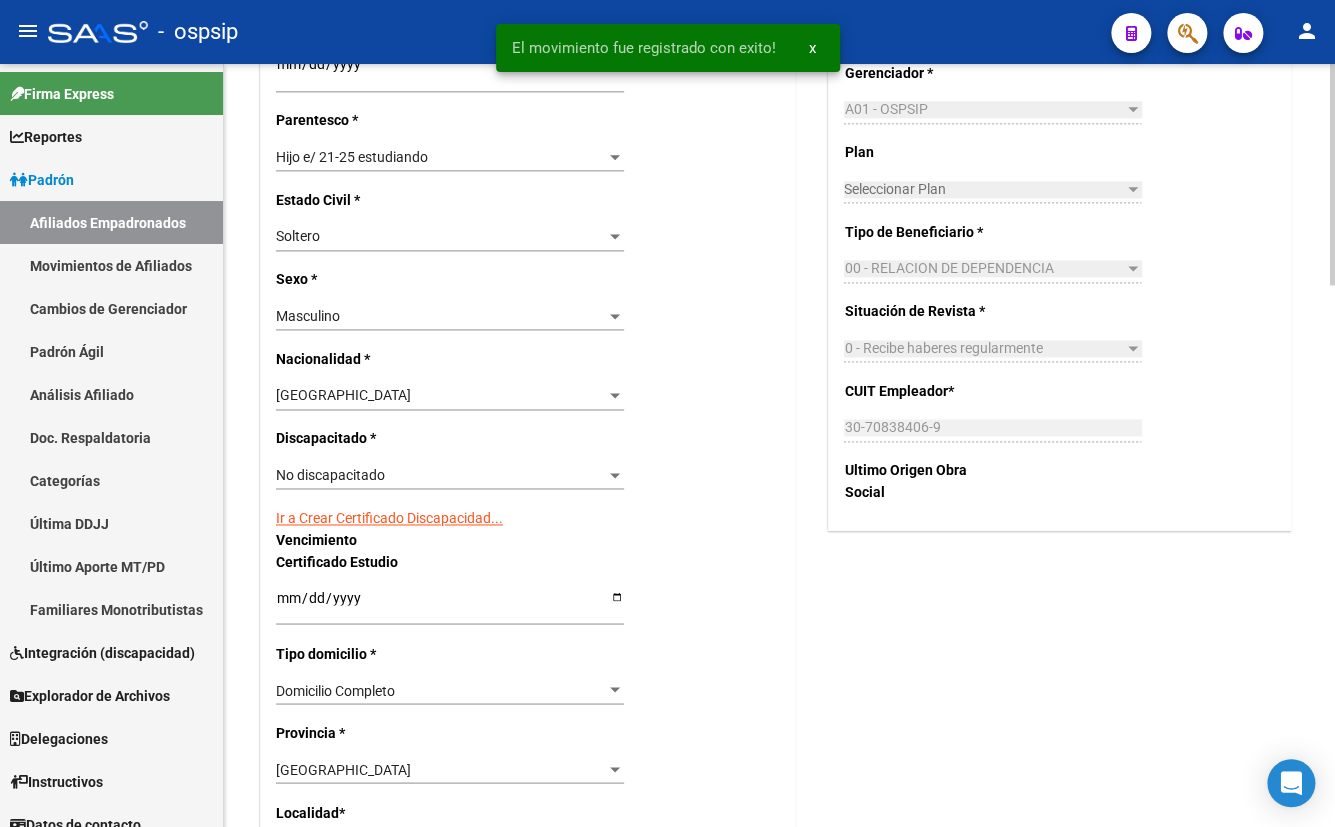
scroll to position [1000, 0]
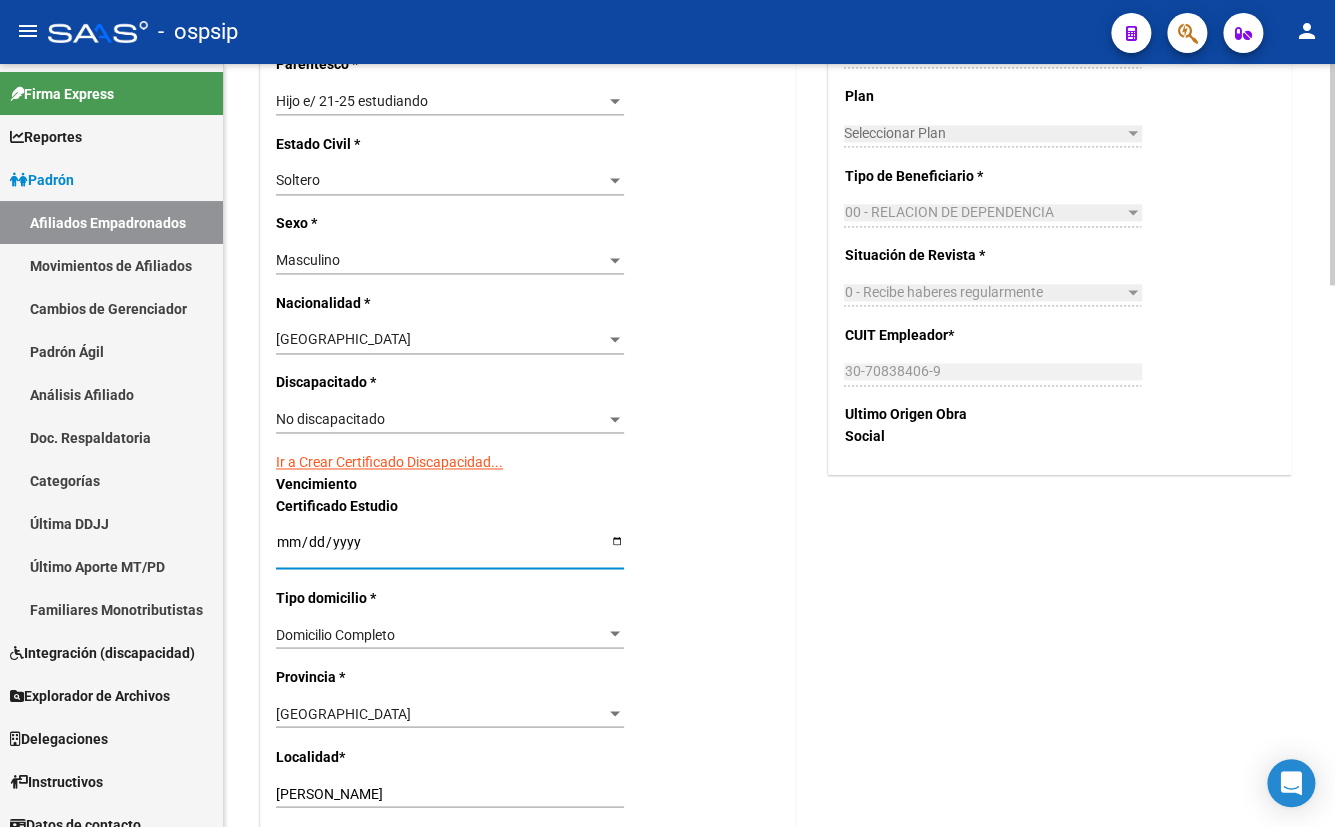
click at [286, 540] on input "[DATE]" at bounding box center [450, 548] width 348 height 30
type input "[DATE]"
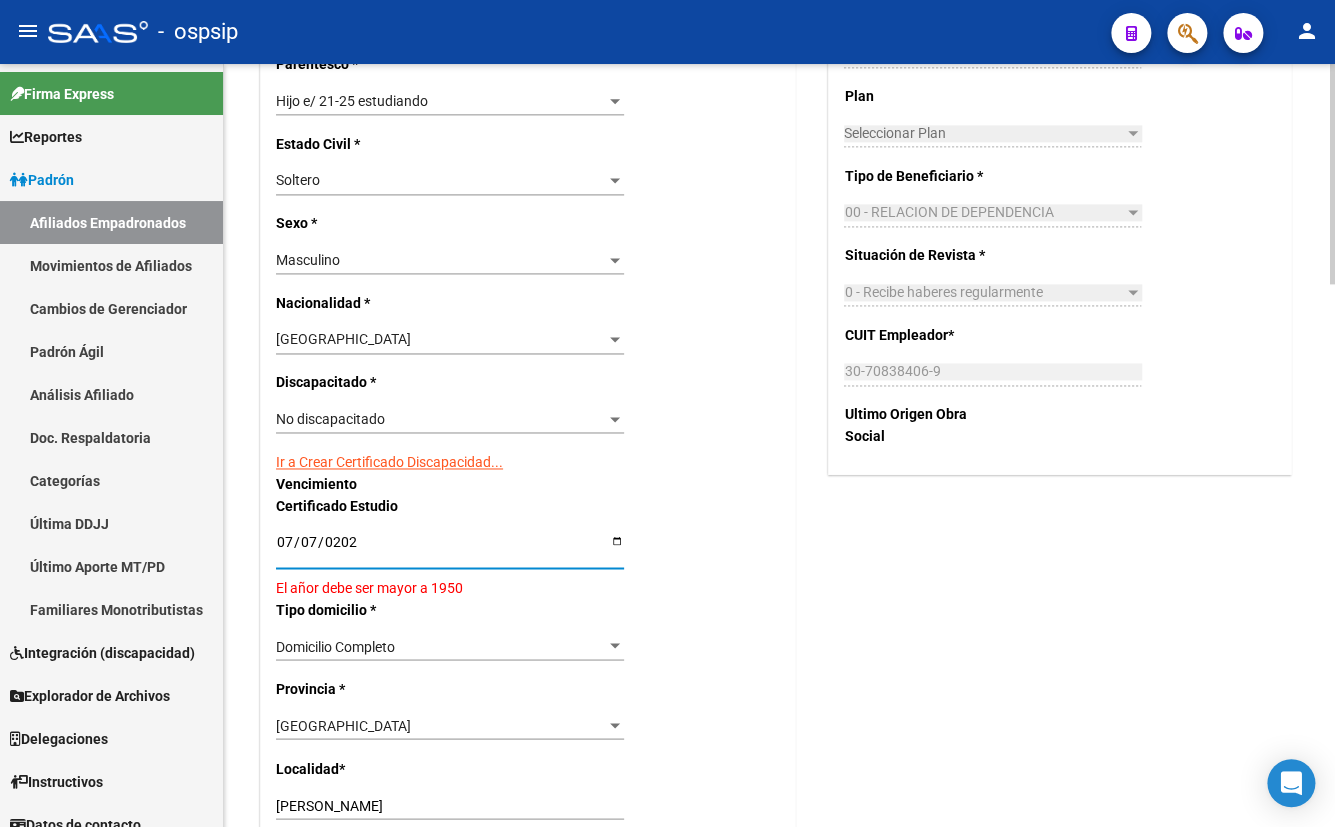
type input "[DATE]"
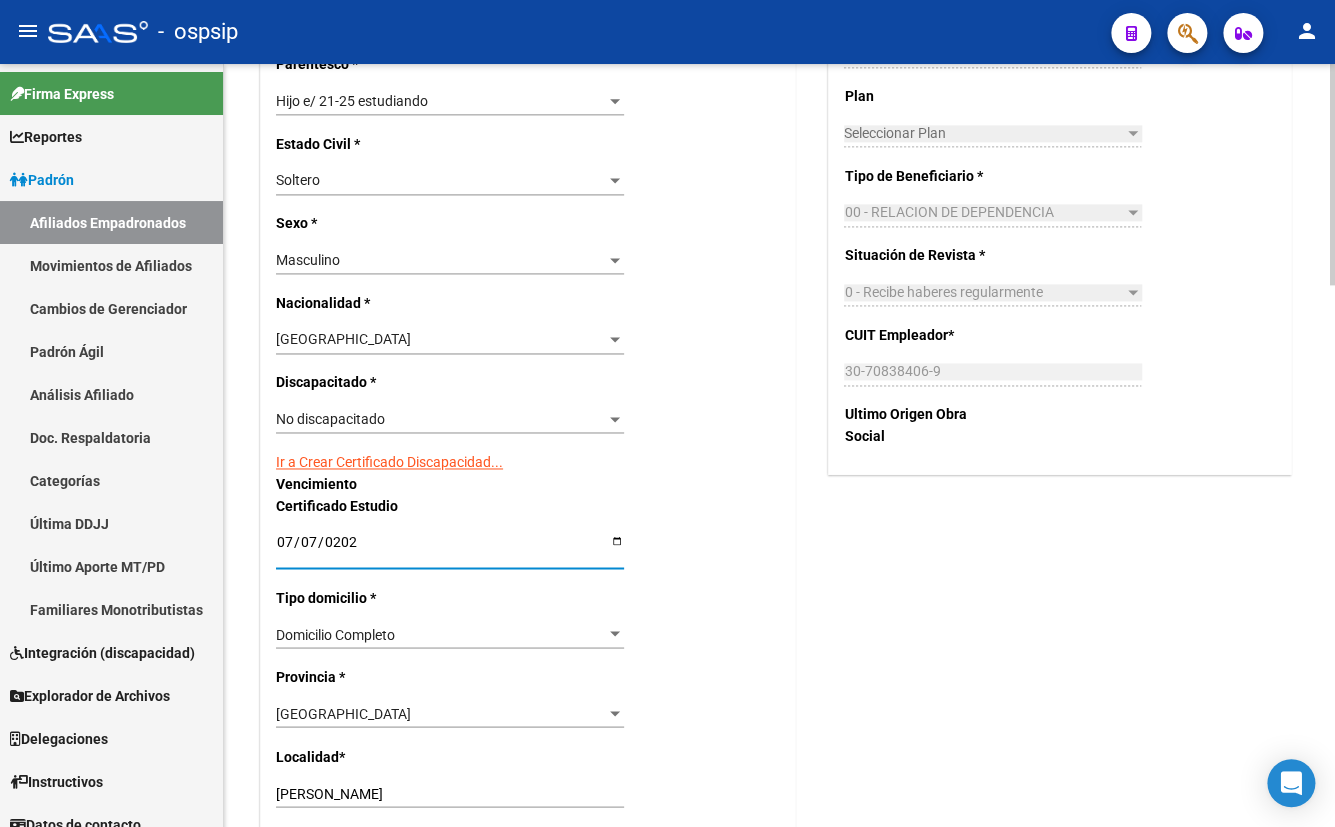
click at [698, 489] on div "Nro Afiliado Ingresar nro CUIL * 20-43506133-9 CUIL ARCA Padrón Ult. Fecha Alta…" at bounding box center [528, 490] width 534 height 2129
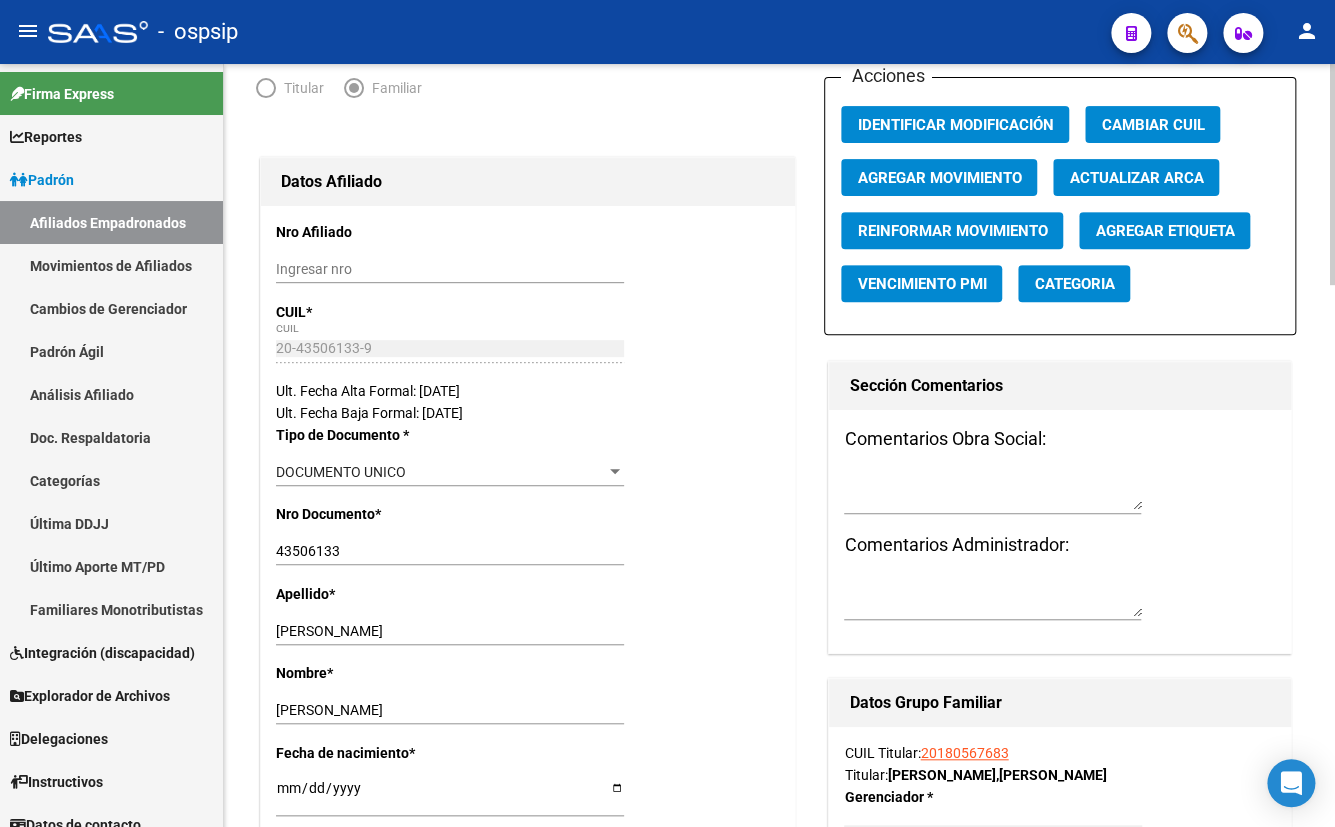
scroll to position [0, 0]
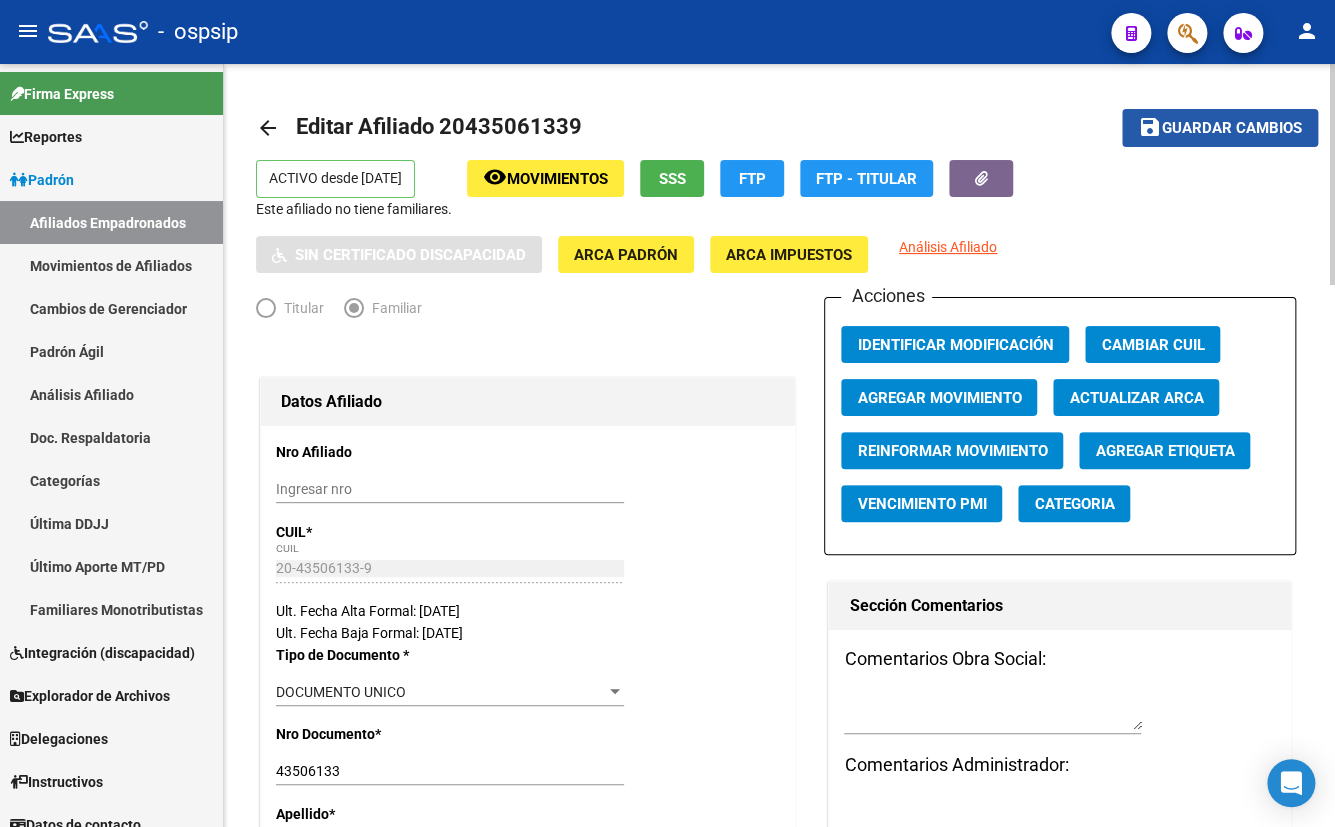
click at [1218, 127] on span "Guardar cambios" at bounding box center [1232, 129] width 140 height 18
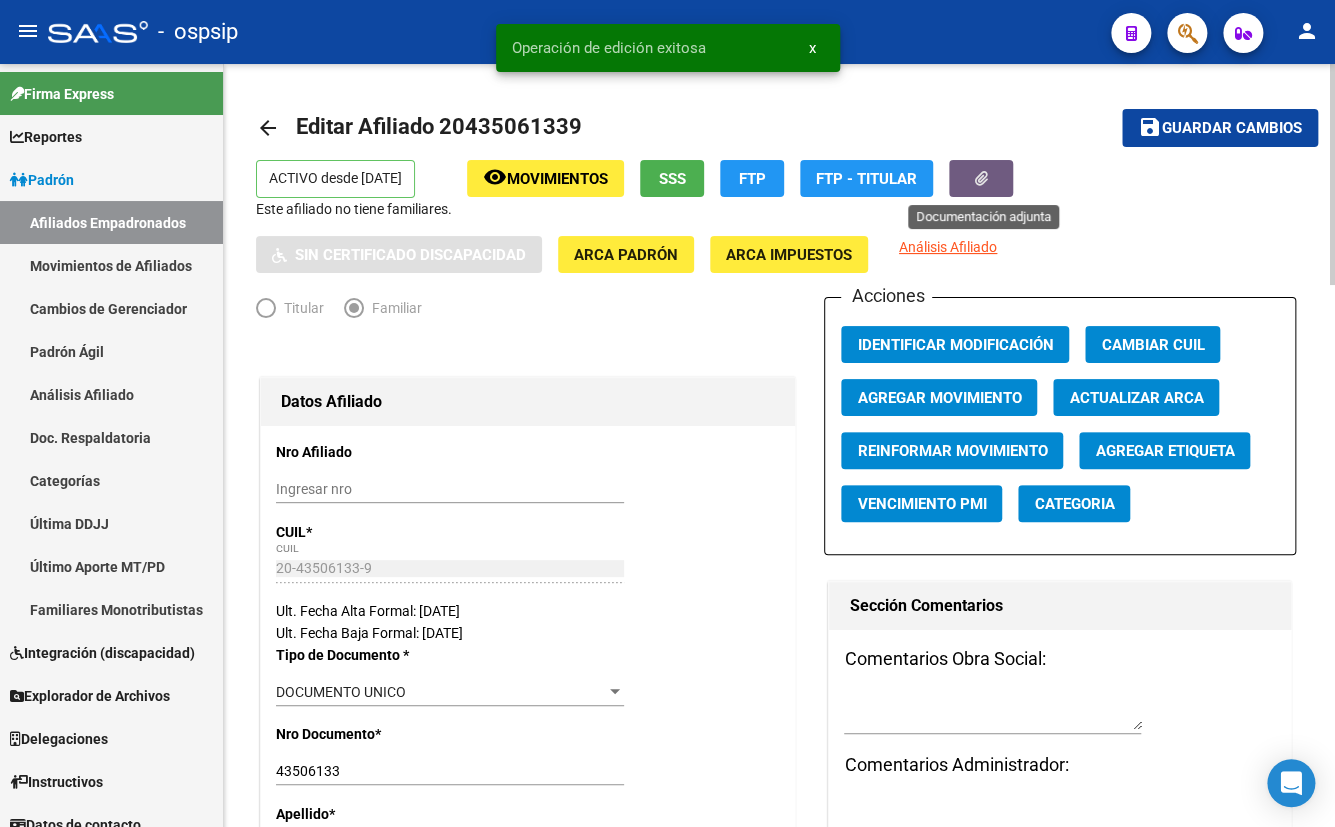
click at [988, 175] on icon "button" at bounding box center [981, 178] width 13 height 15
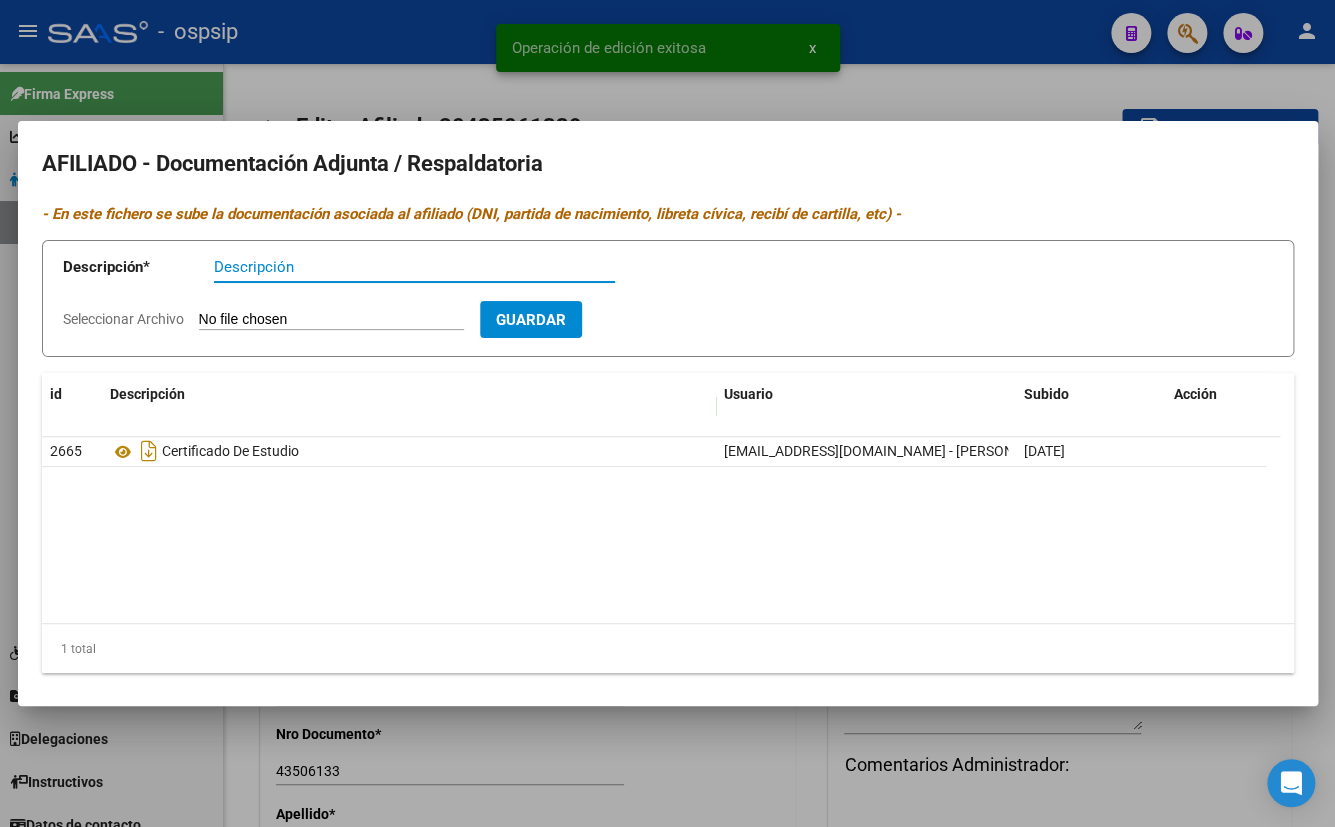
click at [249, 316] on input "Seleccionar Archivo" at bounding box center [331, 320] width 265 height 19
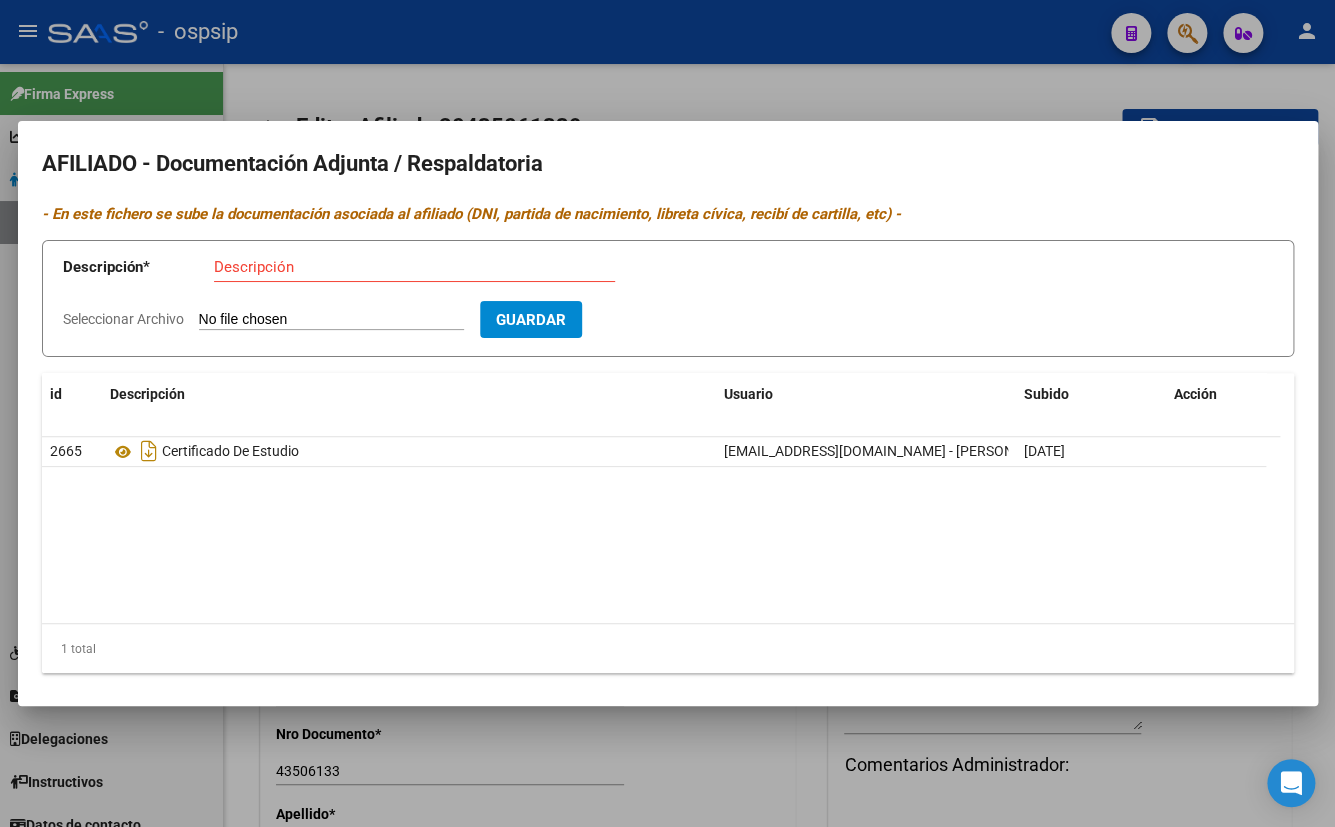
type input "C:\fakepath\[PERSON_NAME]-[PERSON_NAME].pdf"
click at [257, 275] on input "Descripción" at bounding box center [414, 267] width 401 height 18
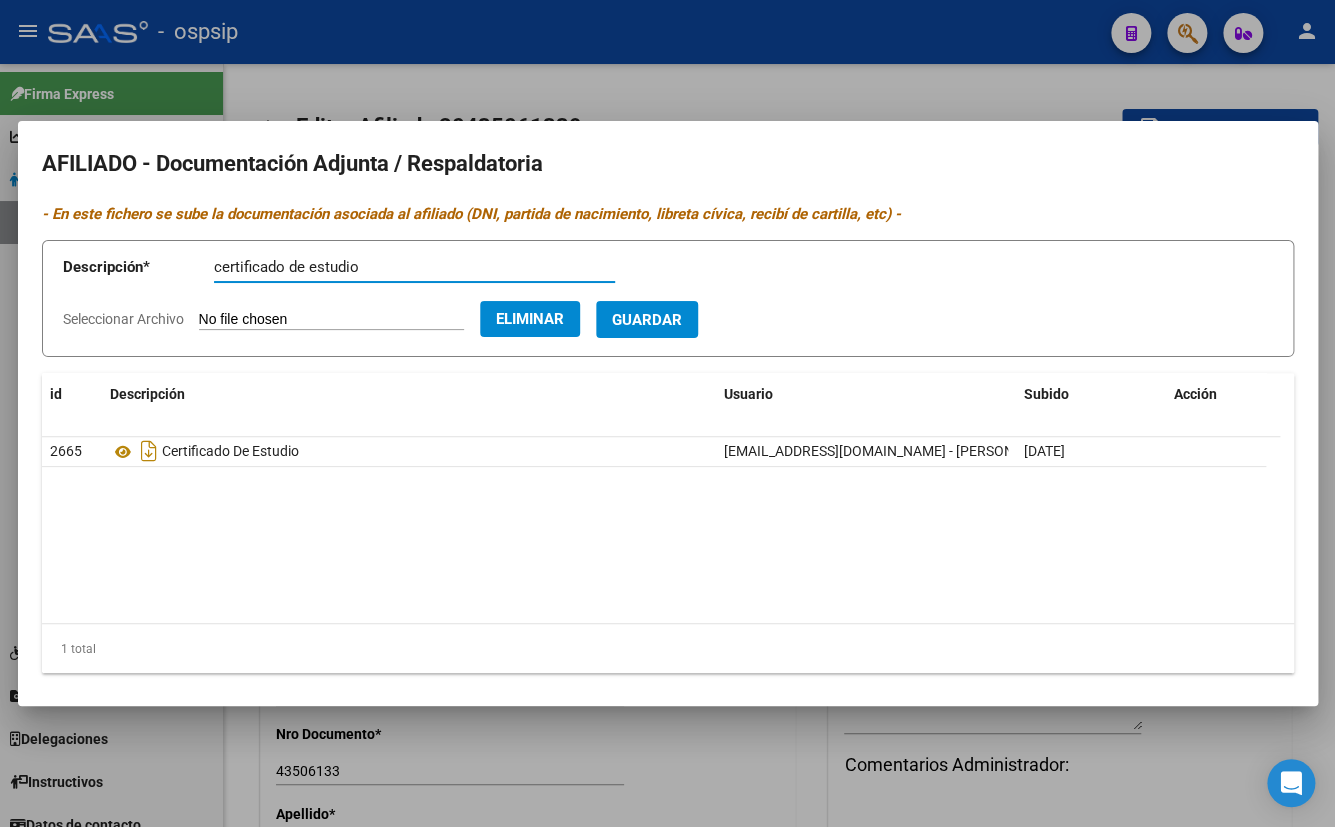
type input "certificado de estudio"
click at [674, 317] on span "Guardar" at bounding box center [647, 320] width 70 height 18
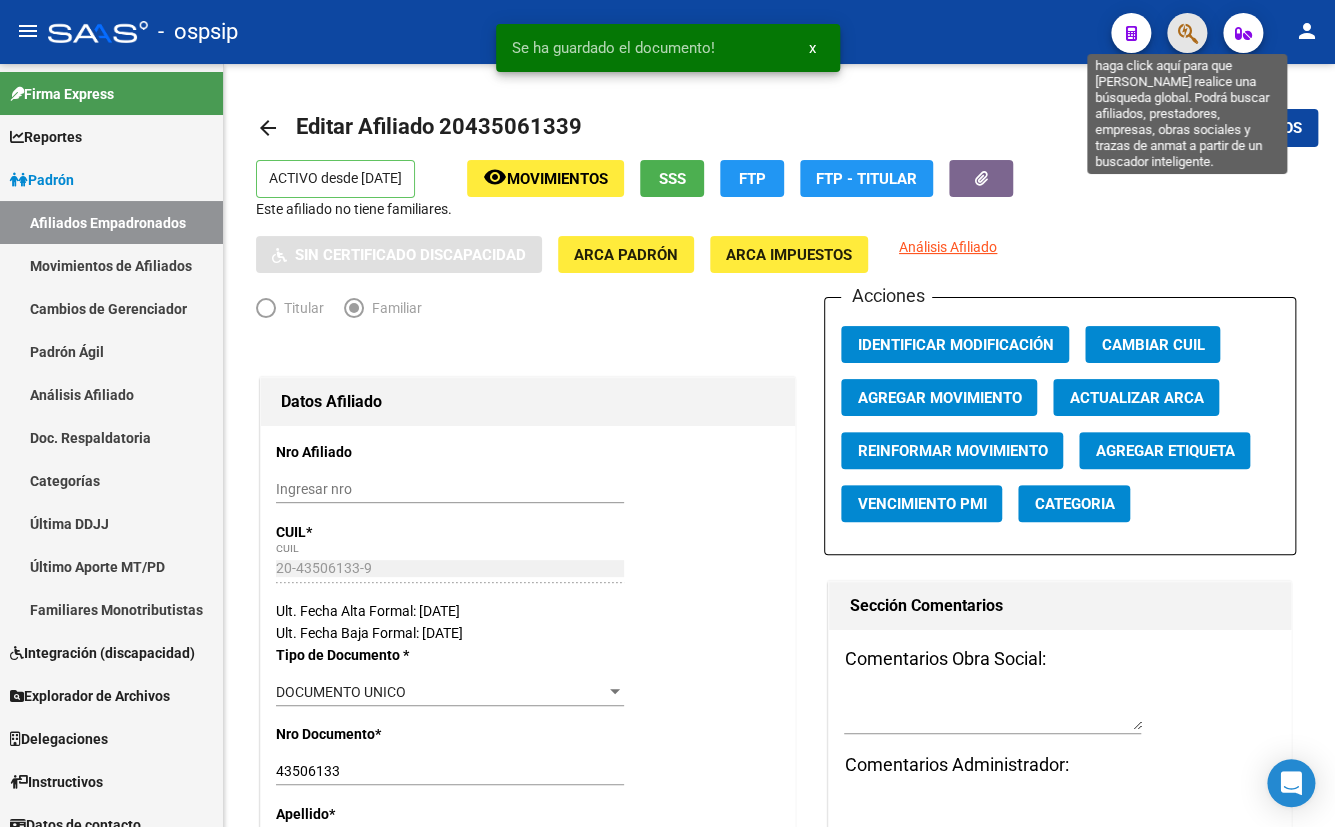
click at [1188, 40] on icon "button" at bounding box center [1187, 33] width 20 height 23
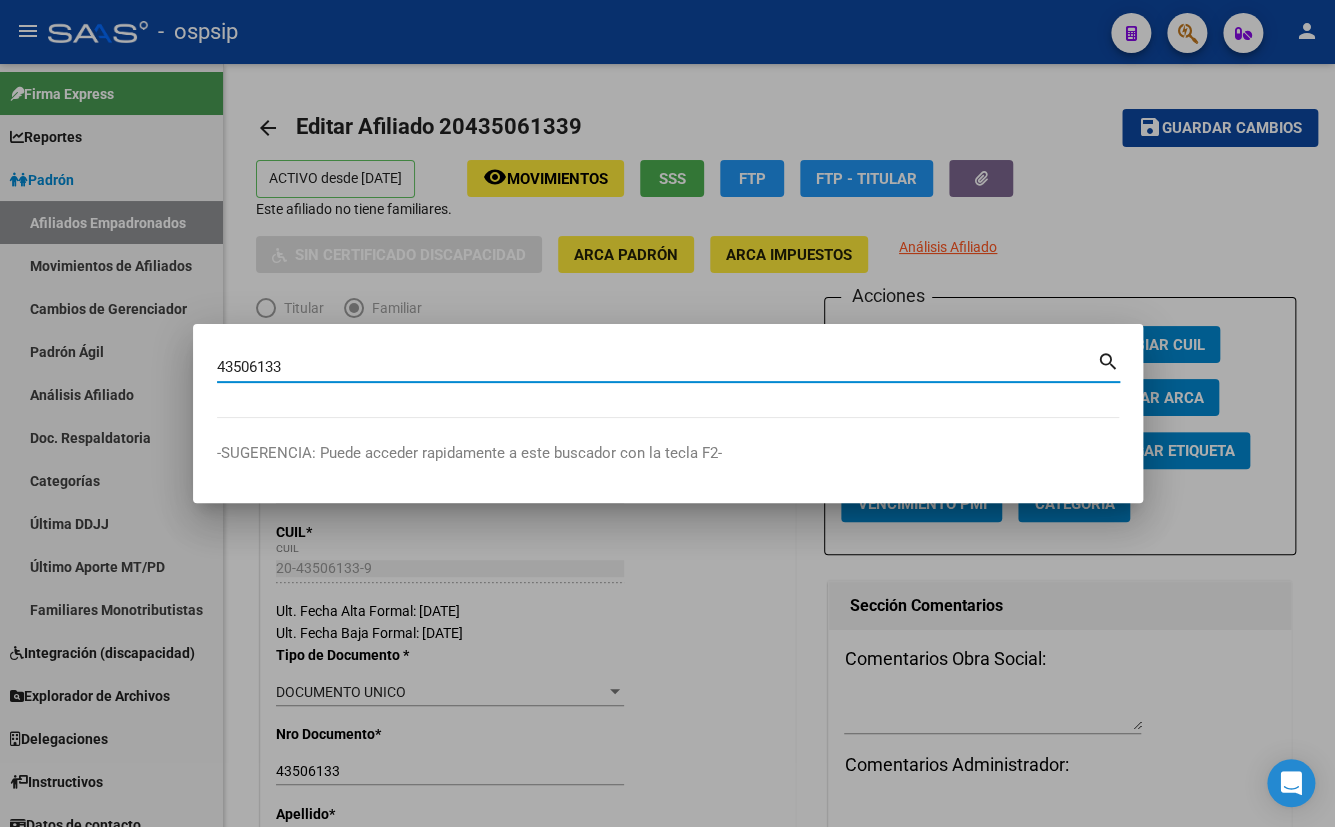
type input "43506133"
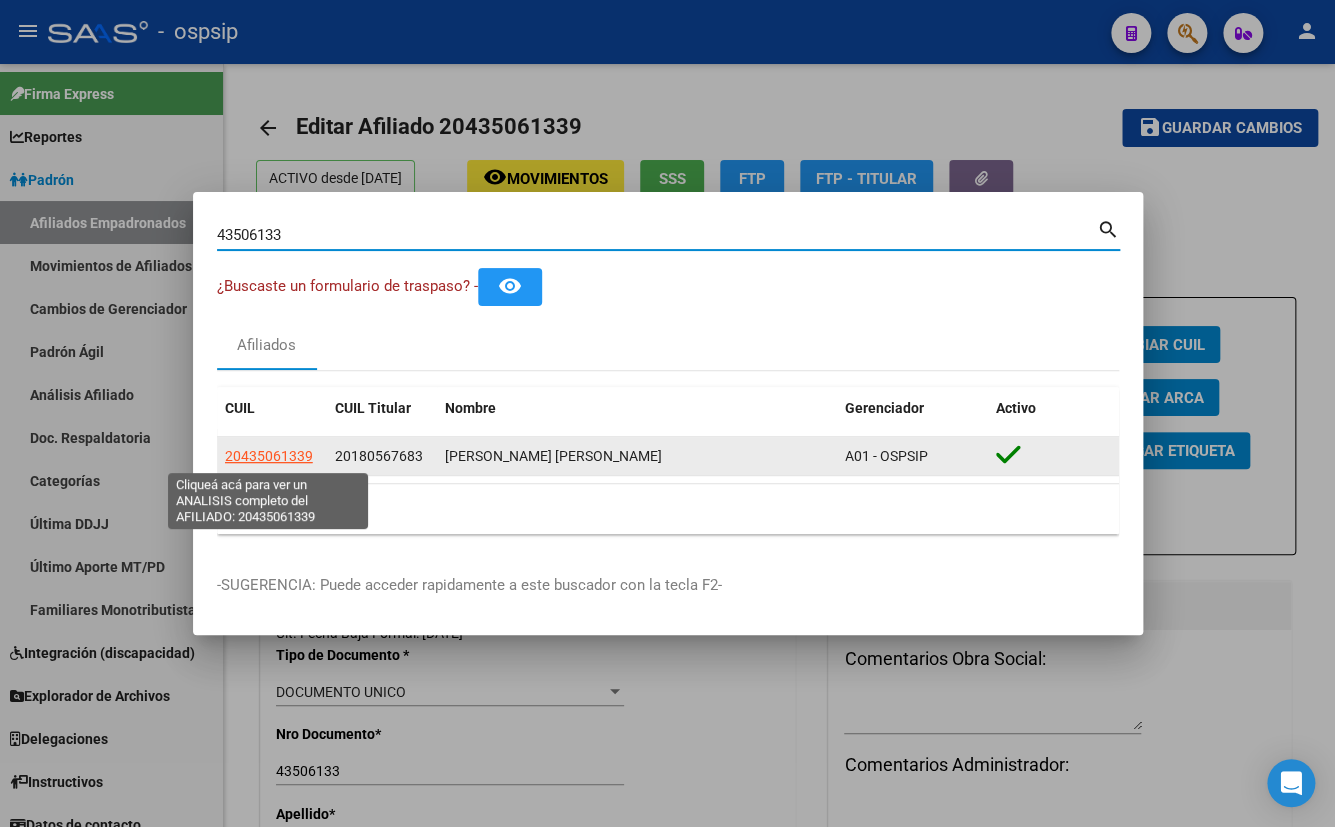
click at [257, 457] on span "20435061339" at bounding box center [269, 456] width 88 height 16
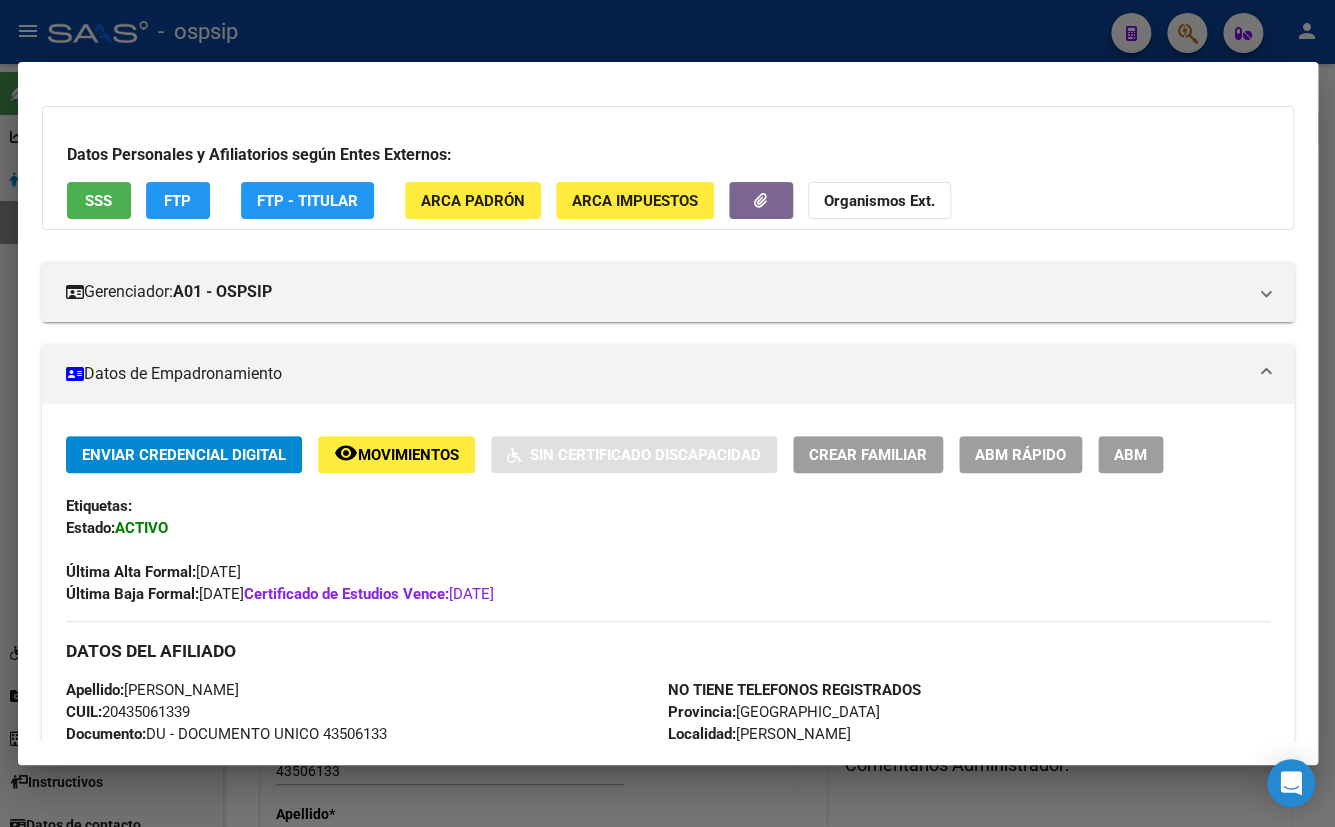
scroll to position [363, 0]
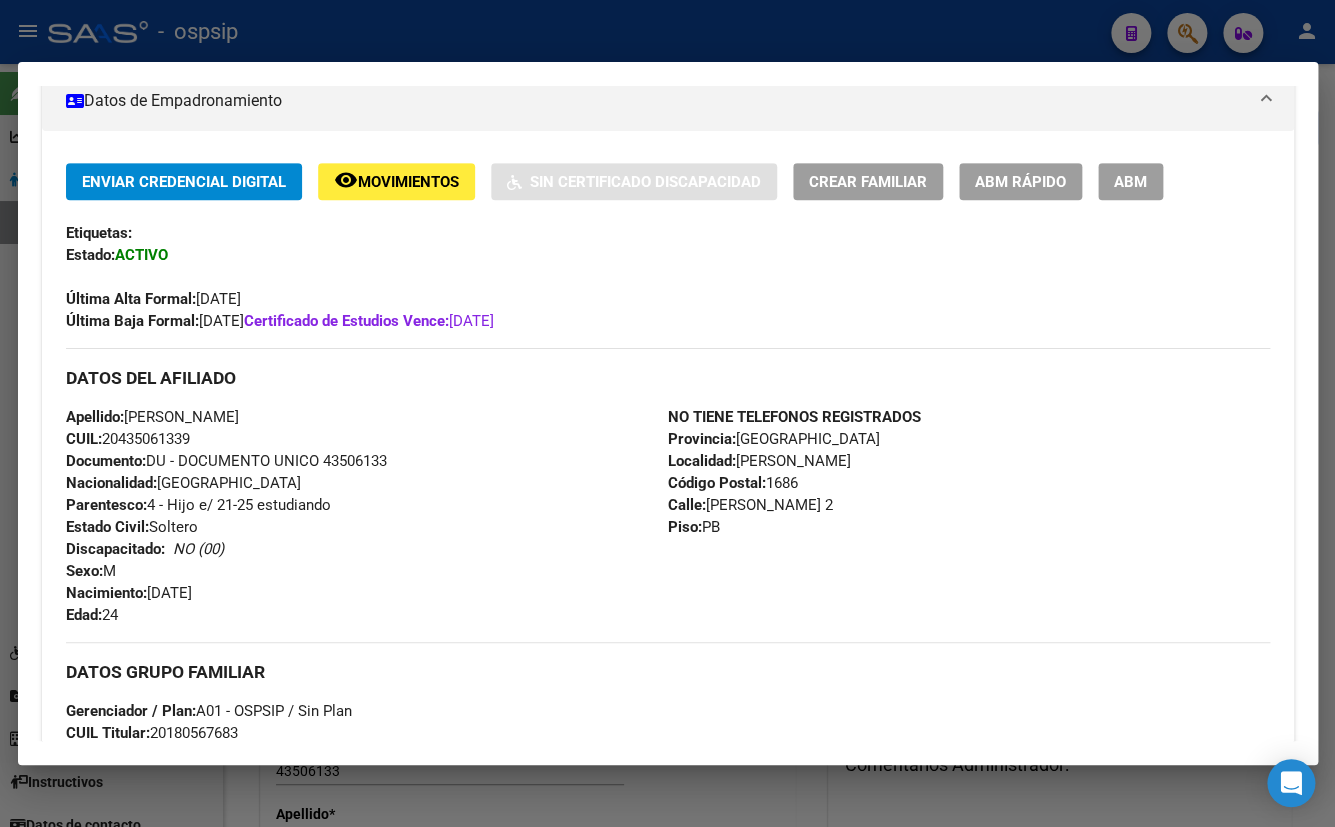
drag, startPoint x: 327, startPoint y: 455, endPoint x: 412, endPoint y: 458, distance: 85.0
click at [412, 458] on div "Apellido: [PERSON_NAME] CUIL: 20435061339 Documento: DU - DOCUMENTO UNICO 43506…" at bounding box center [367, 516] width 602 height 220
copy span "43506133"
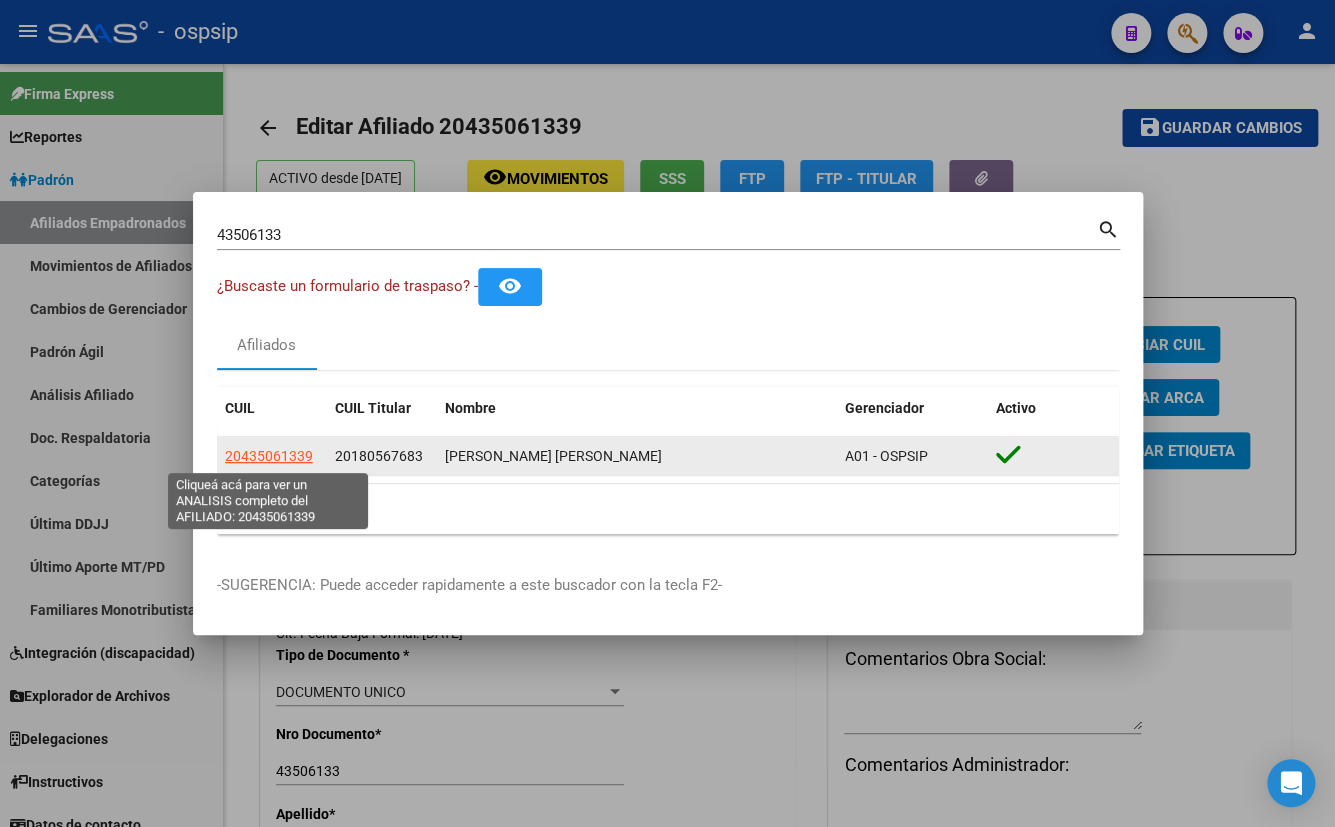
click at [265, 452] on span "20435061339" at bounding box center [269, 456] width 88 height 16
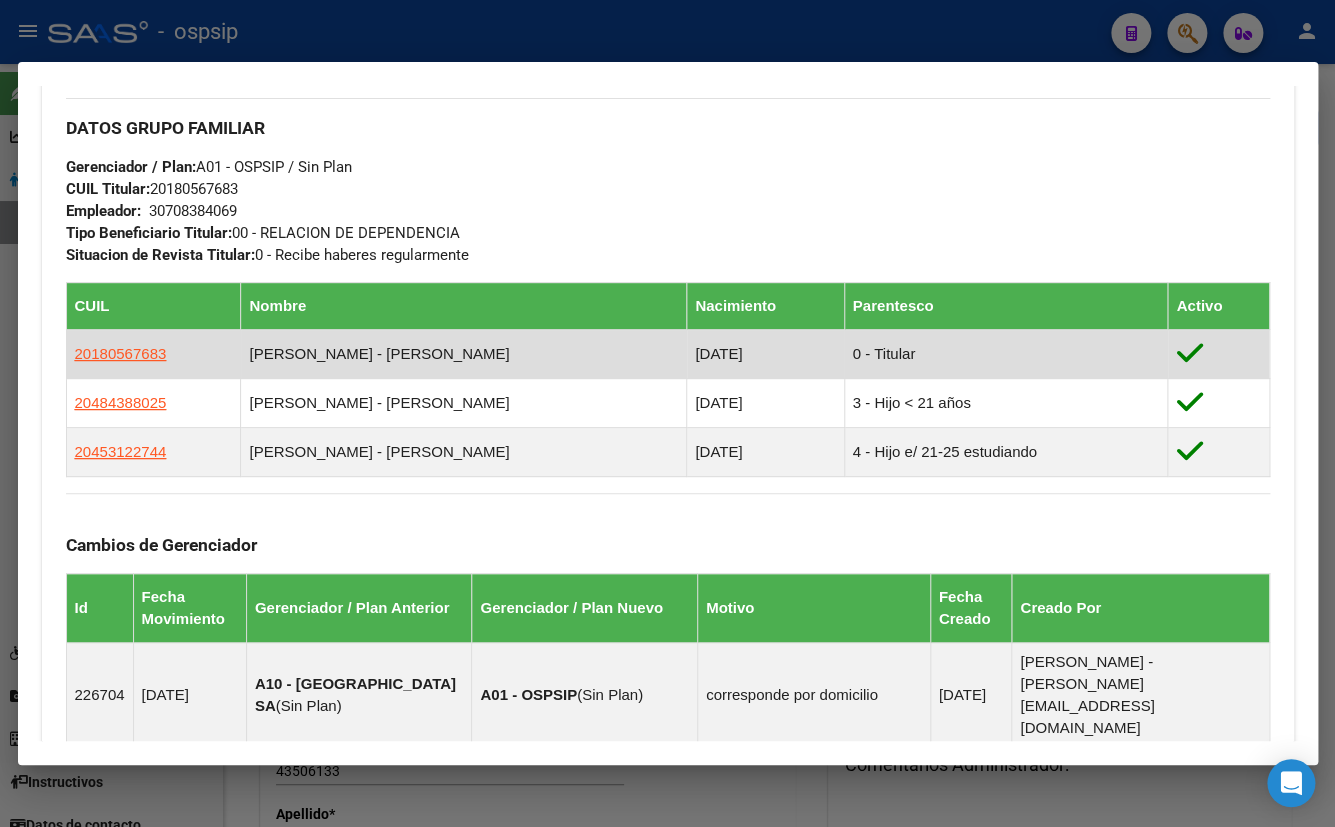
scroll to position [909, 0]
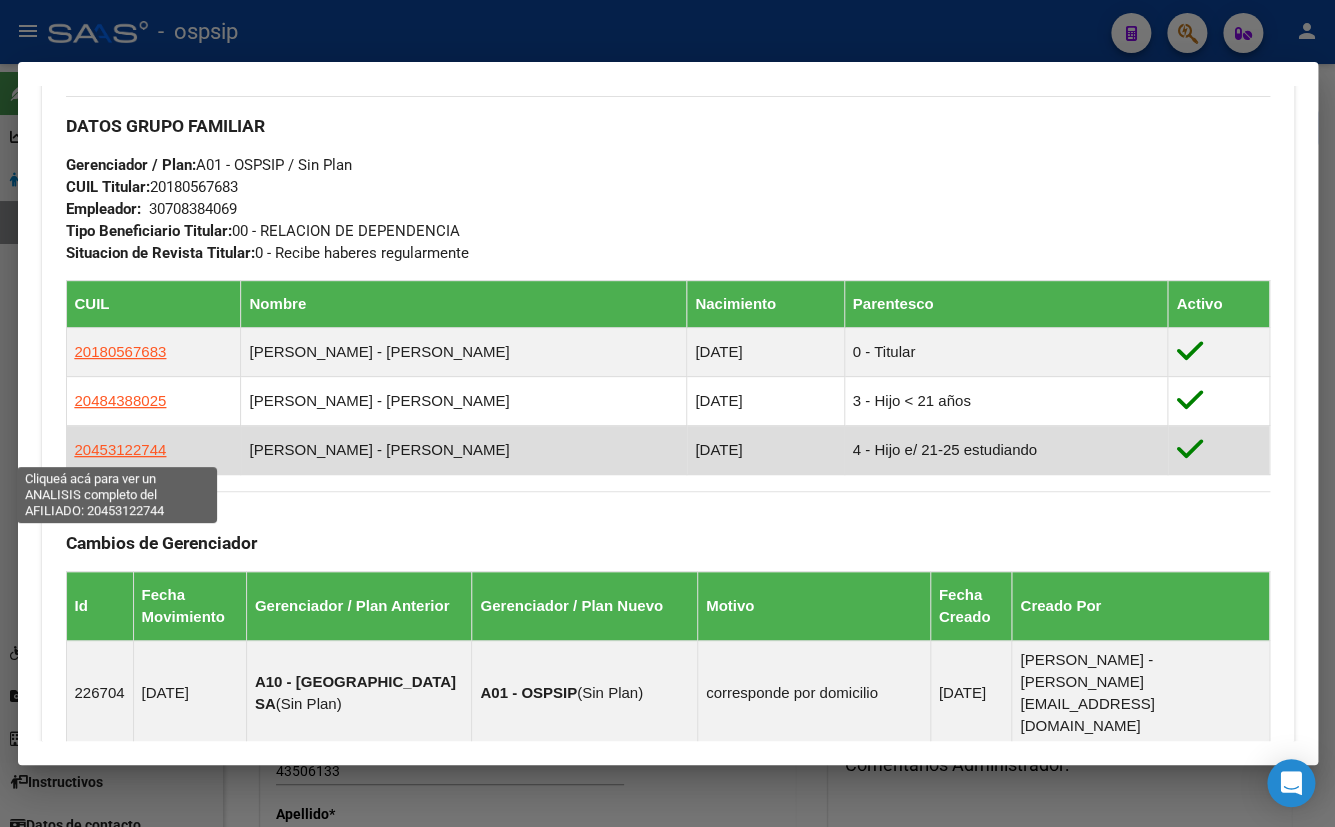
click at [132, 449] on span "20453122744" at bounding box center [121, 449] width 92 height 17
type textarea "20453122744"
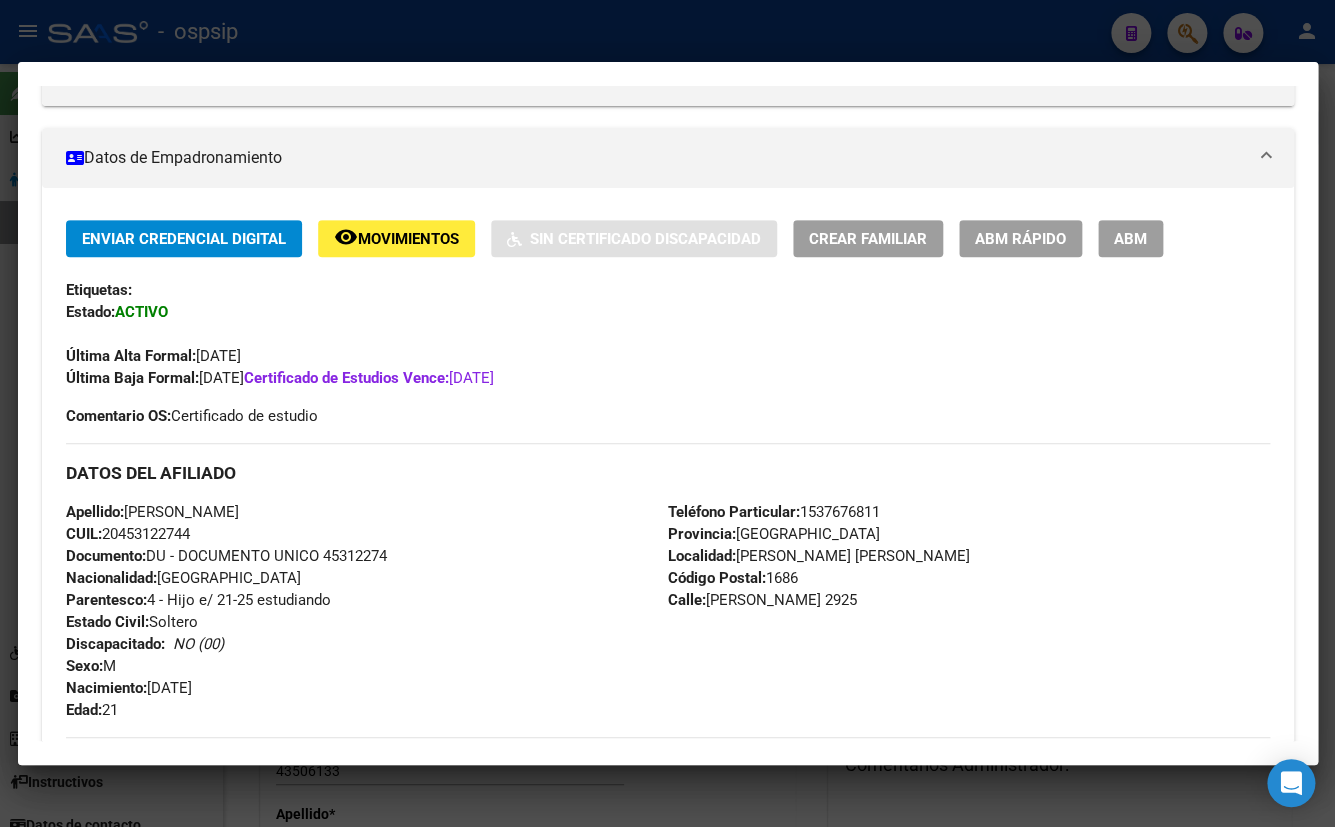
scroll to position [363, 0]
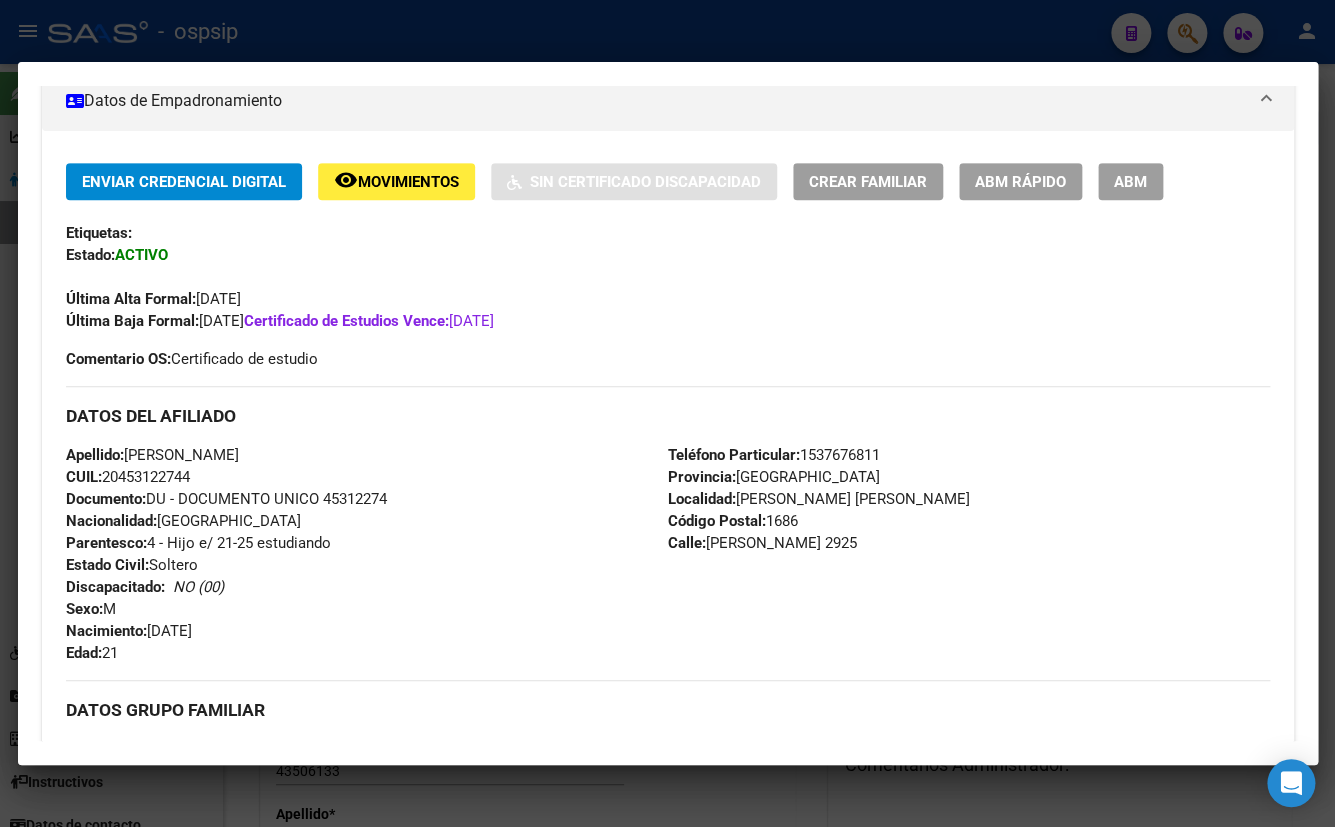
click at [330, 498] on span "Documento: DU - DOCUMENTO UNICO 45312274" at bounding box center [226, 499] width 321 height 18
drag, startPoint x: 328, startPoint y: 498, endPoint x: 390, endPoint y: 498, distance: 62.0
click at [387, 498] on span "Documento: DU - DOCUMENTO UNICO 45312274" at bounding box center [226, 499] width 321 height 18
copy span "45312274"
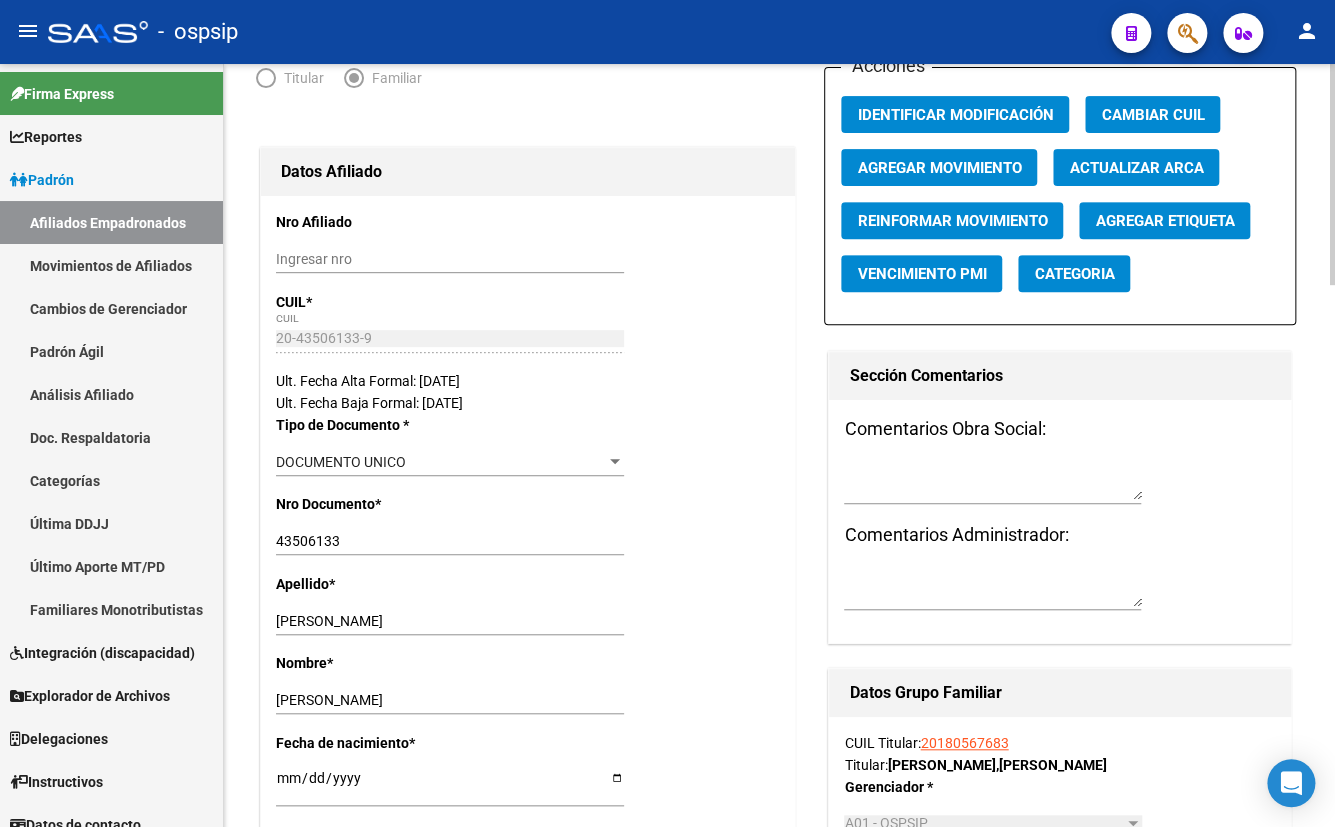
scroll to position [0, 0]
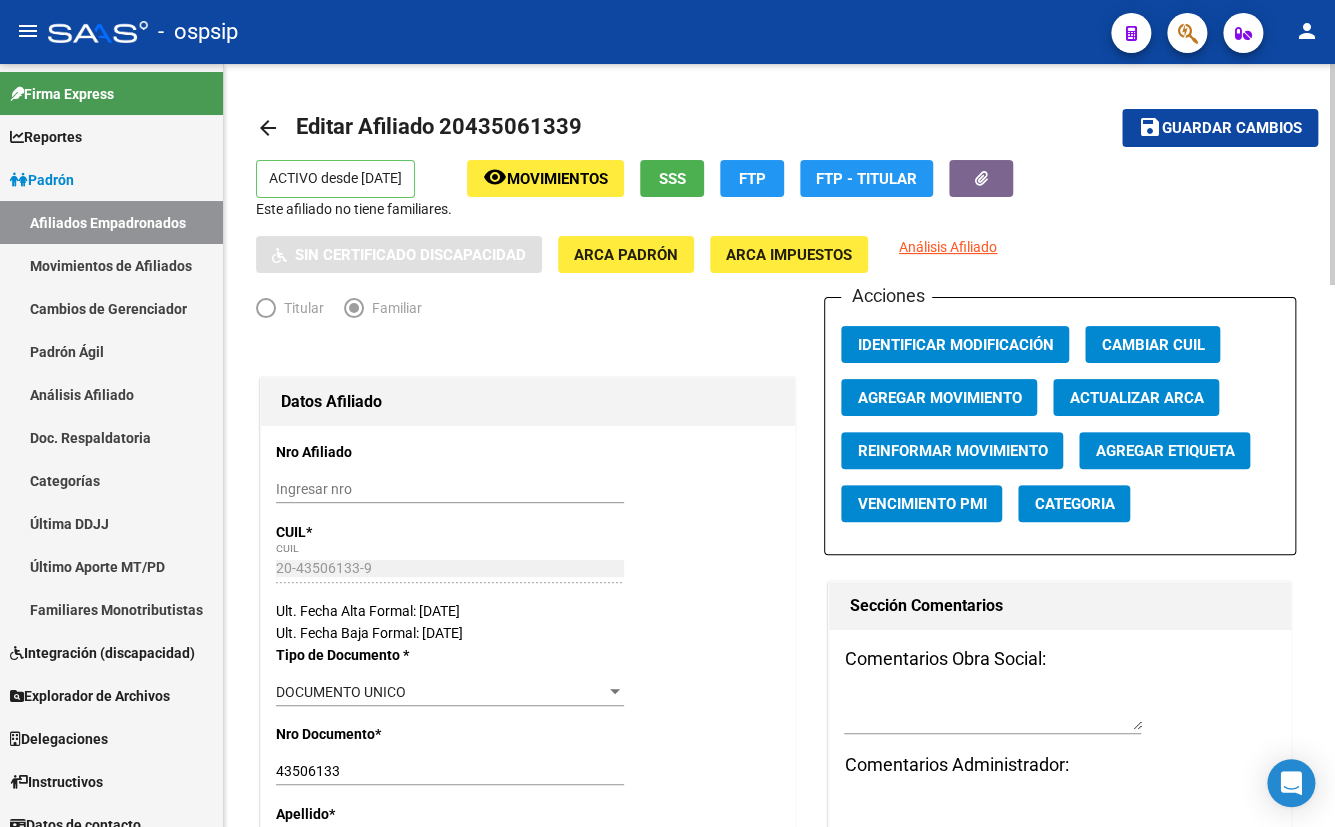
drag, startPoint x: 420, startPoint y: 498, endPoint x: 498, endPoint y: 473, distance: 81.9
click at [420, 498] on div "Ingresar nro" at bounding box center [450, 489] width 348 height 28
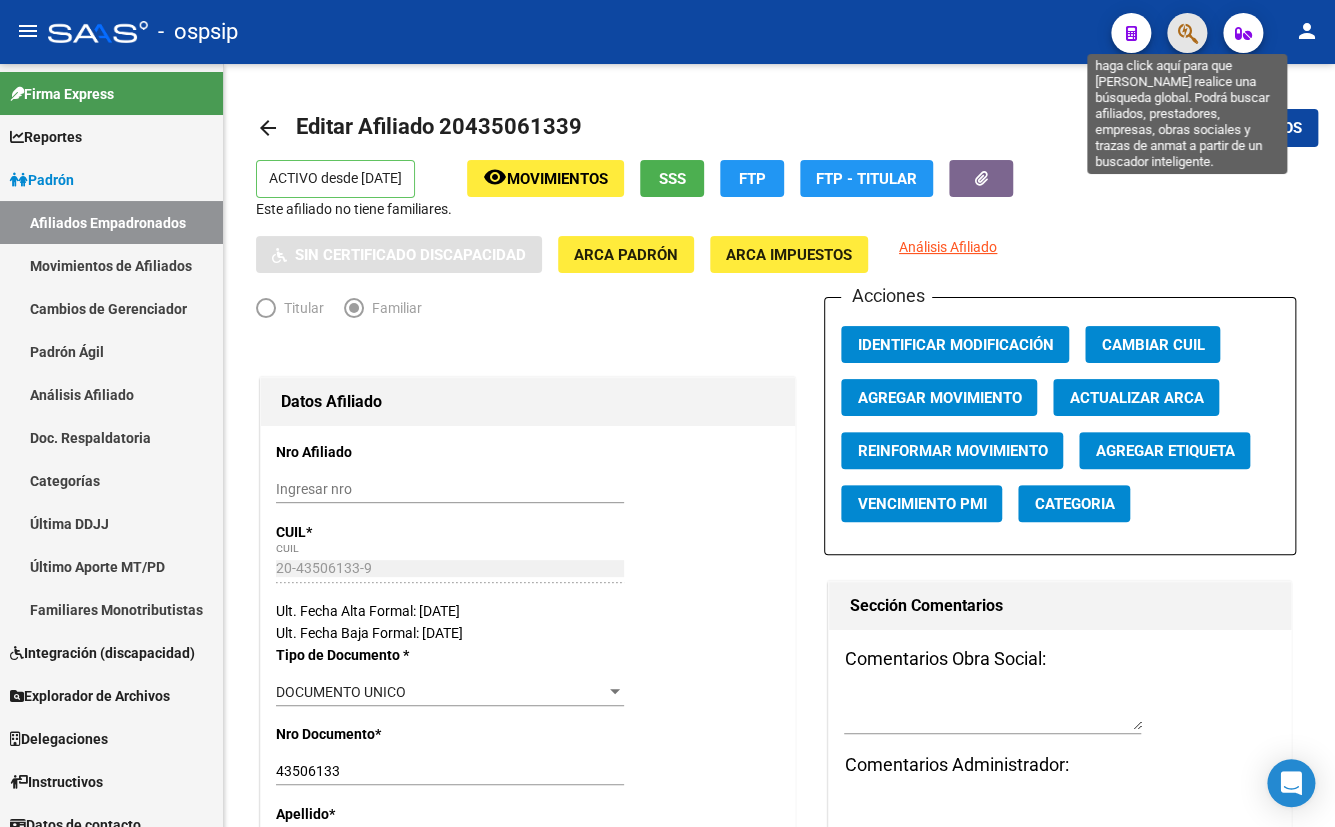
click at [1183, 39] on icon "button" at bounding box center [1187, 33] width 20 height 23
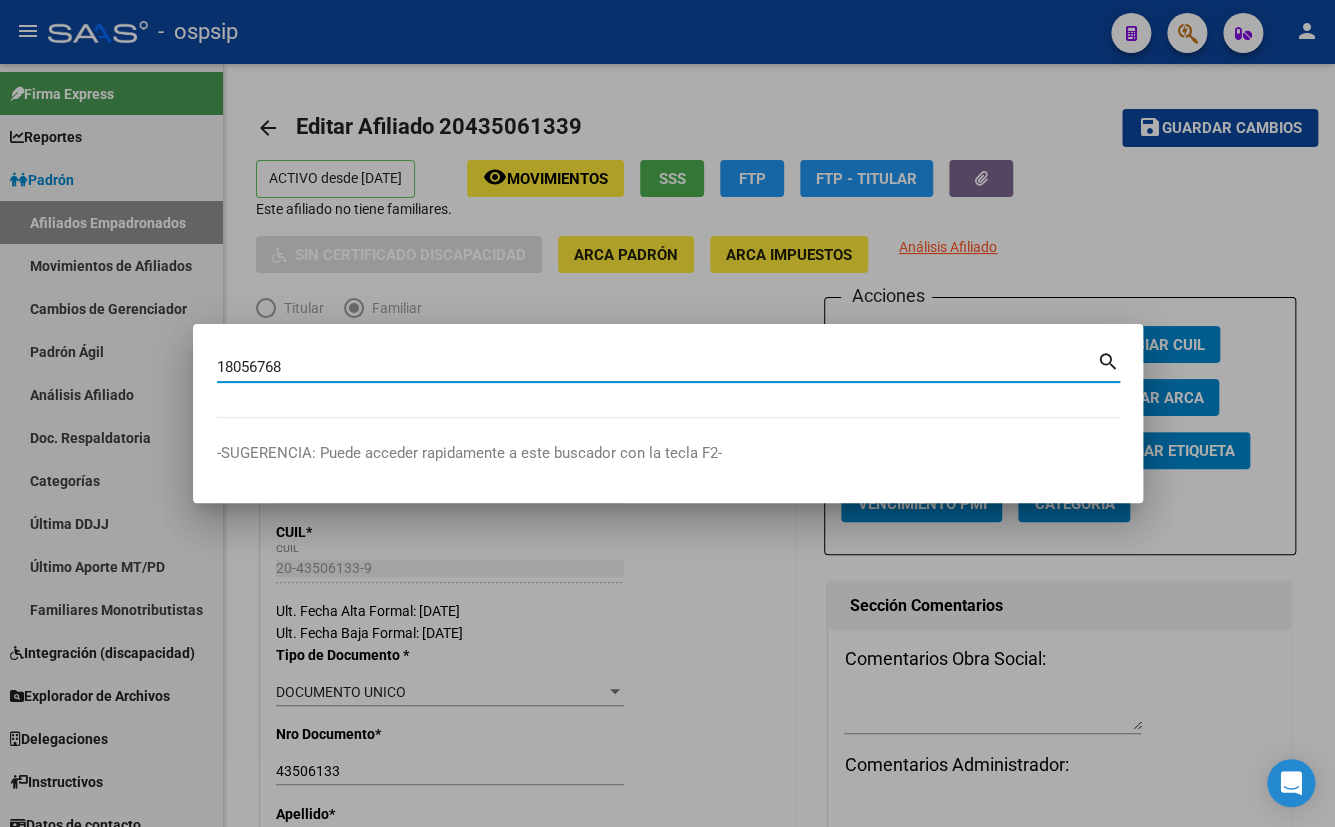
type input "18056768"
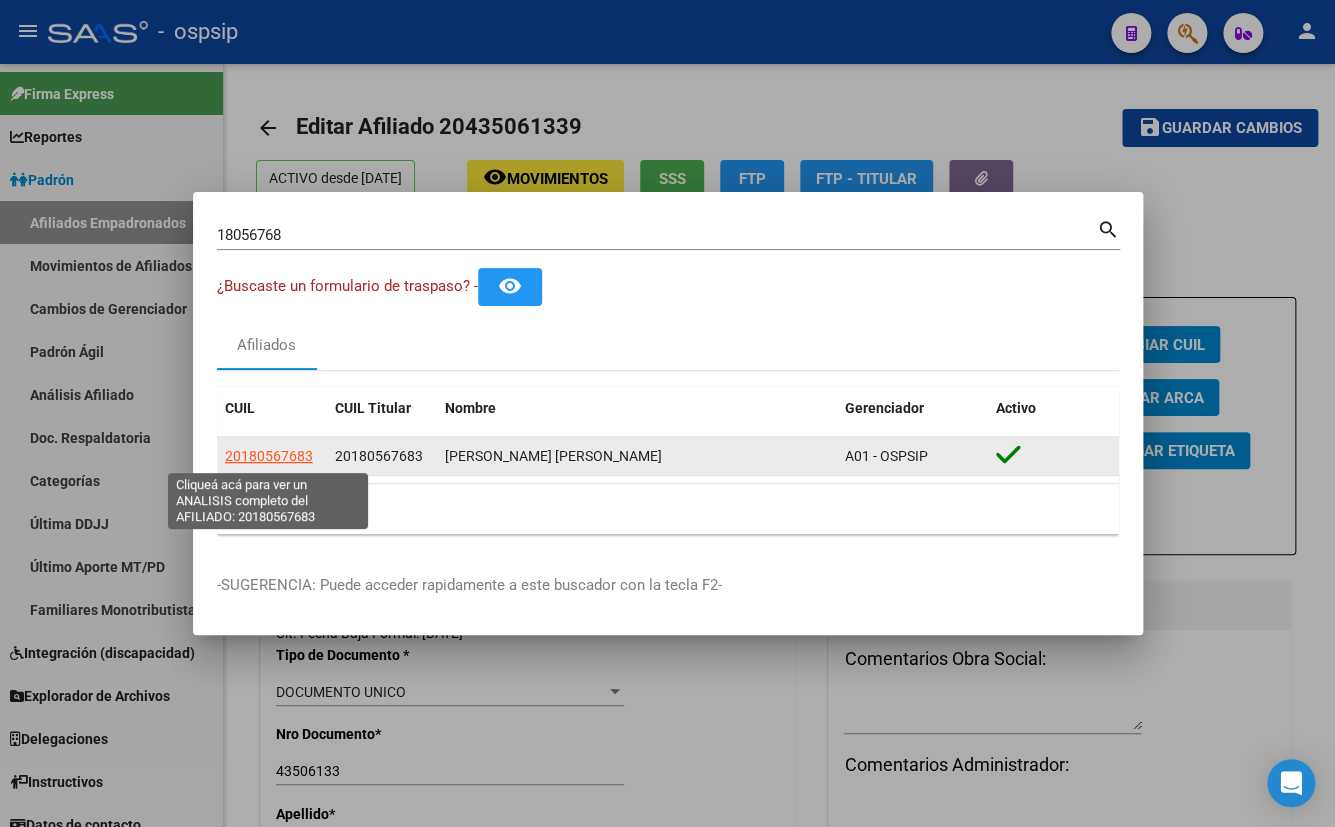
click at [263, 452] on span "20180567683" at bounding box center [269, 456] width 88 height 16
type textarea "20180567683"
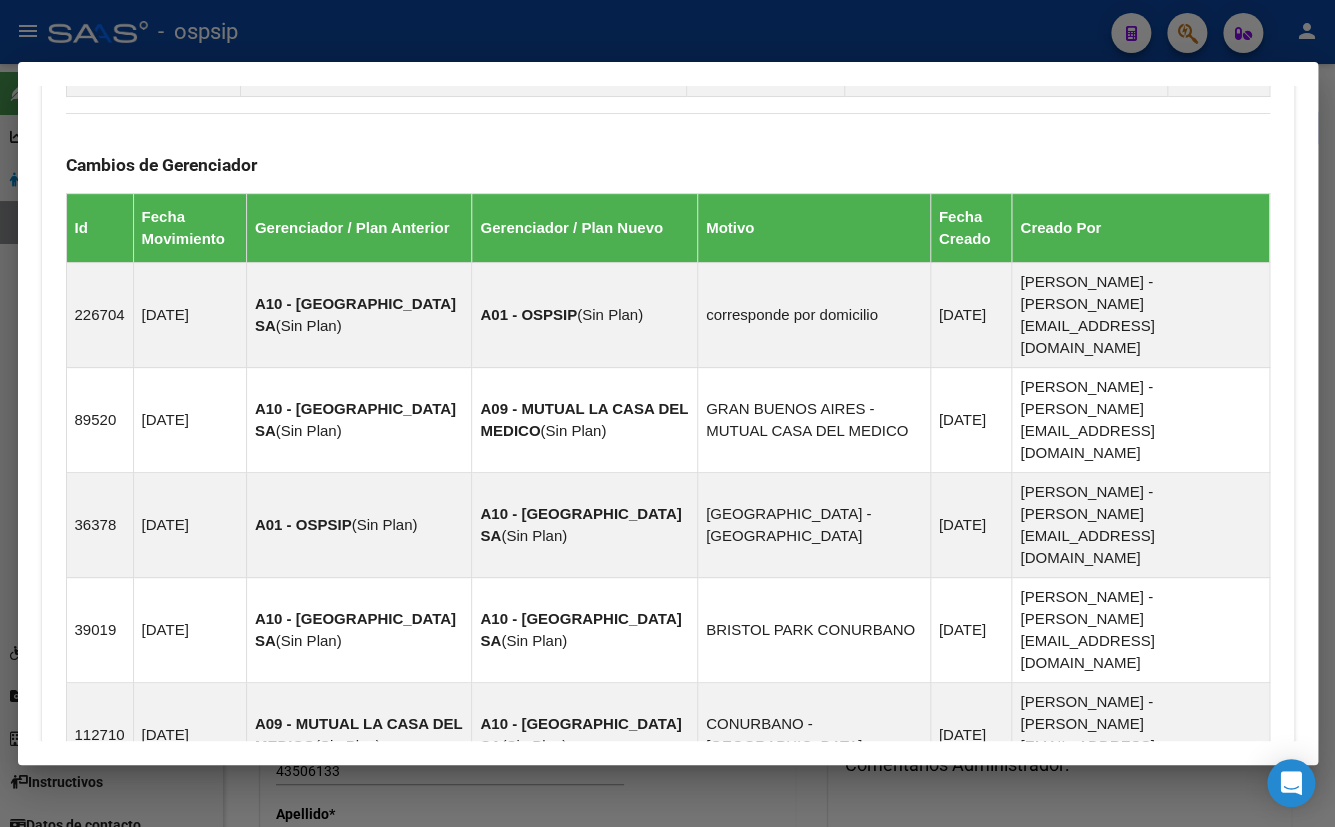
scroll to position [1524, 0]
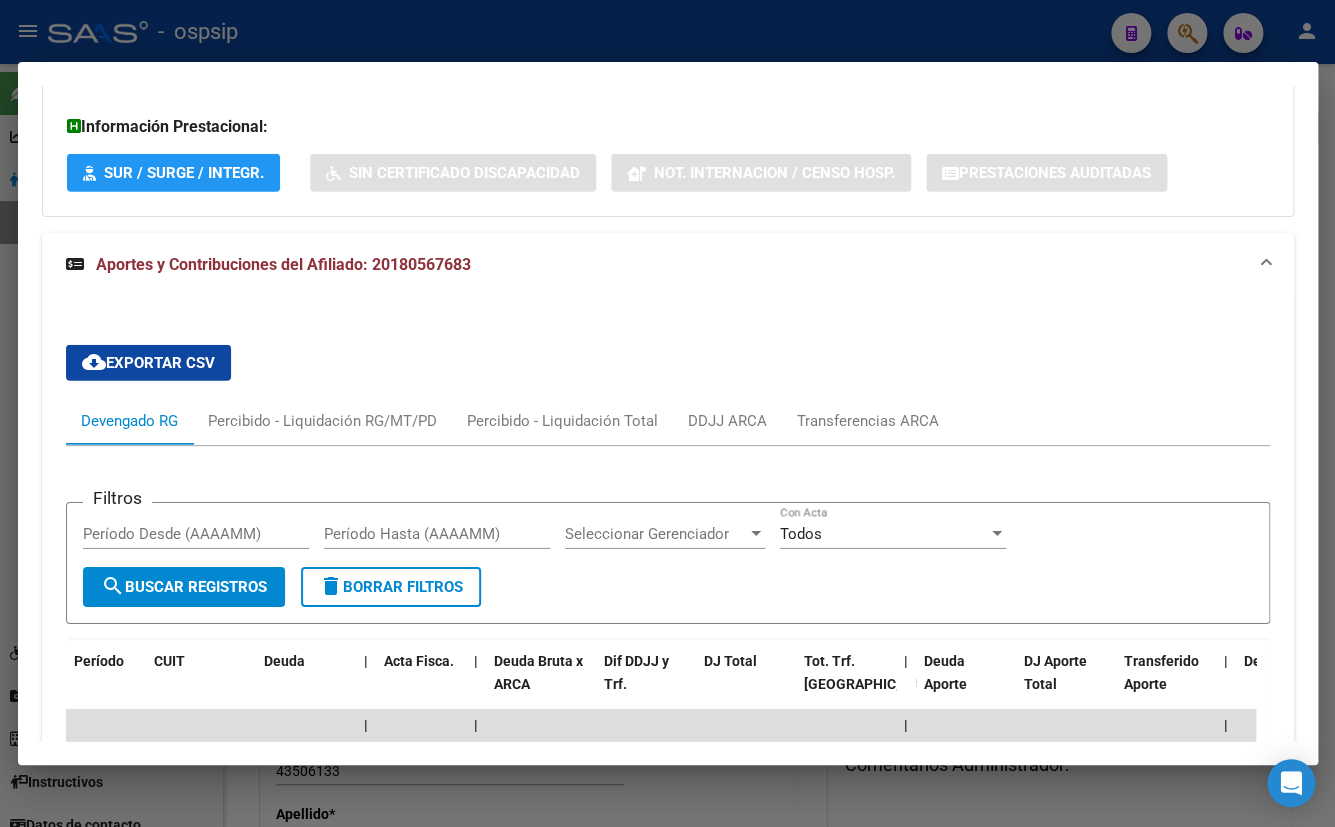
scroll to position [2207, 0]
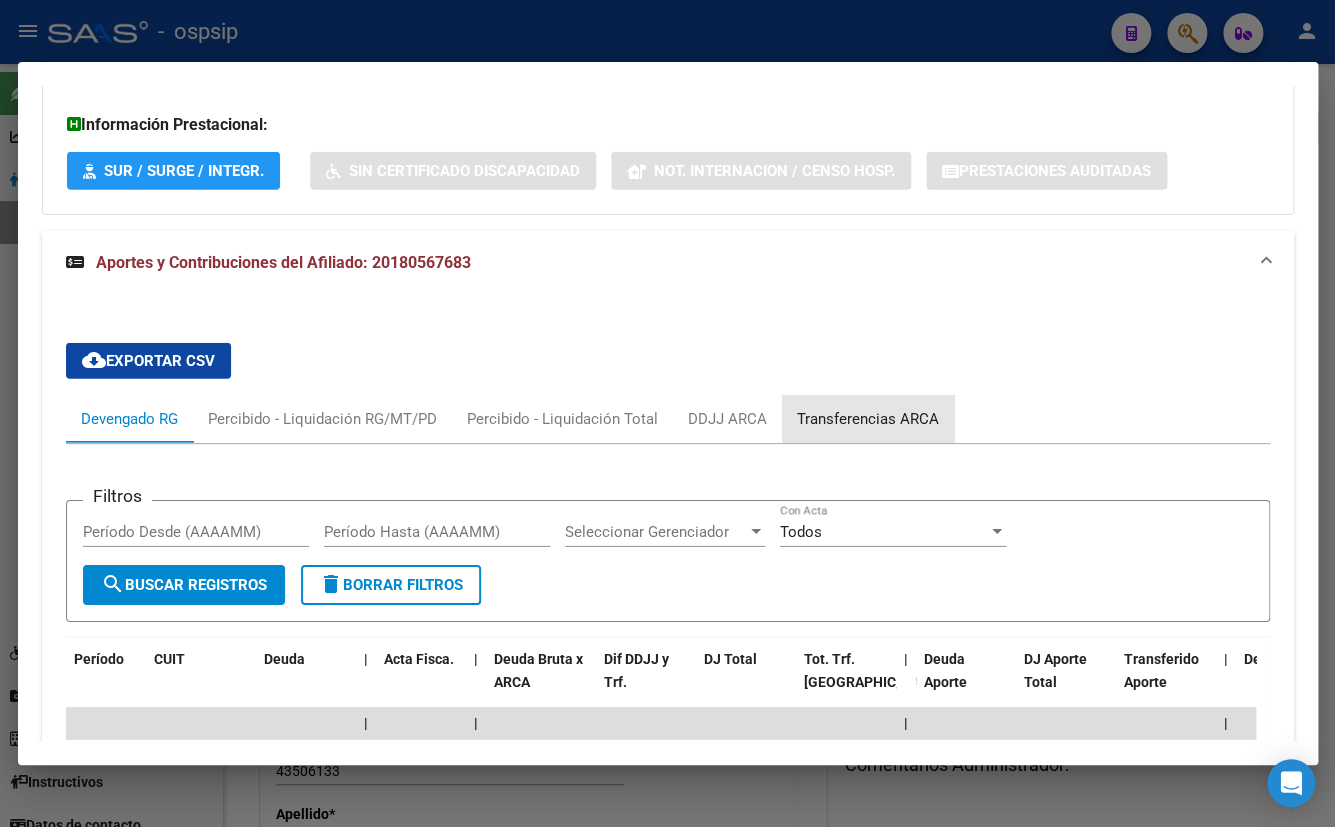
click at [875, 408] on div "Transferencias ARCA" at bounding box center [868, 419] width 142 height 22
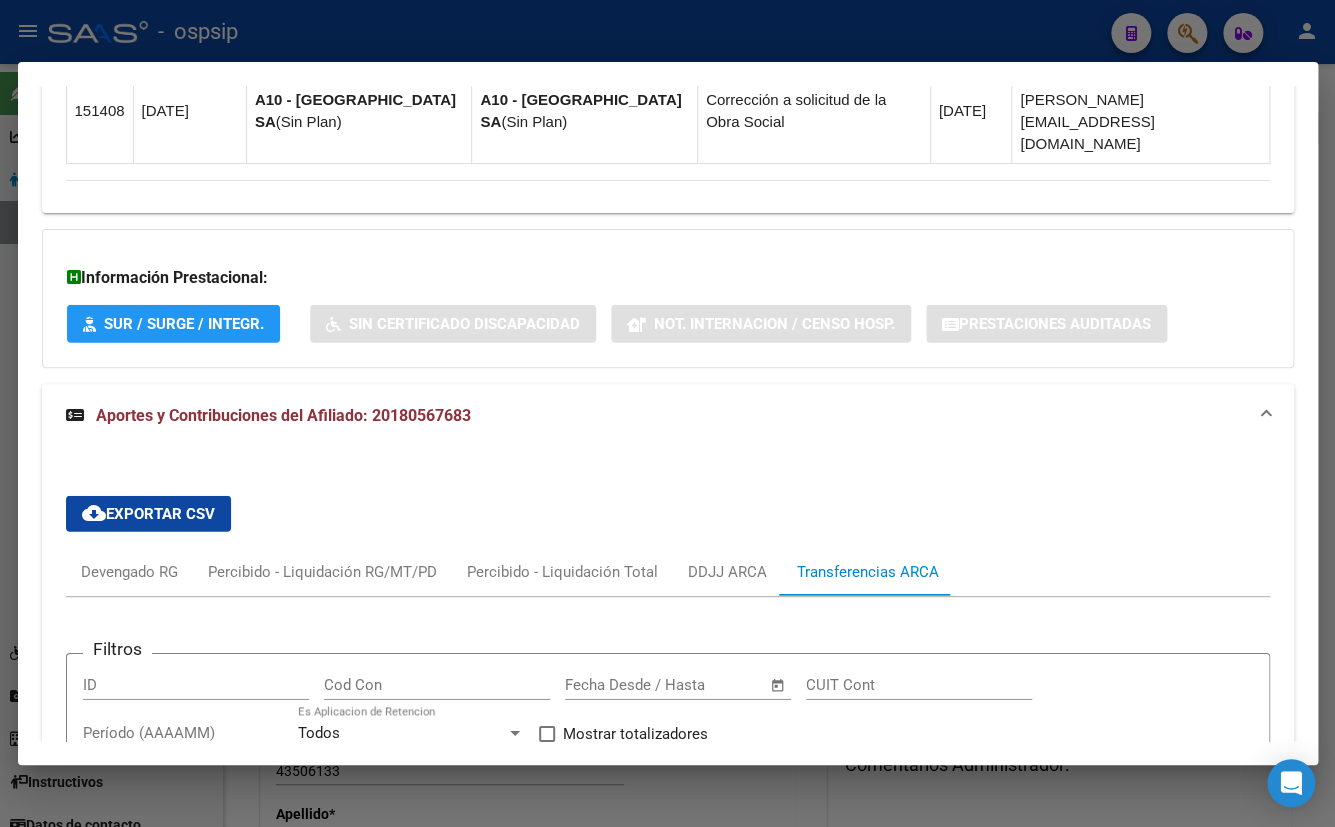
scroll to position [2145, 0]
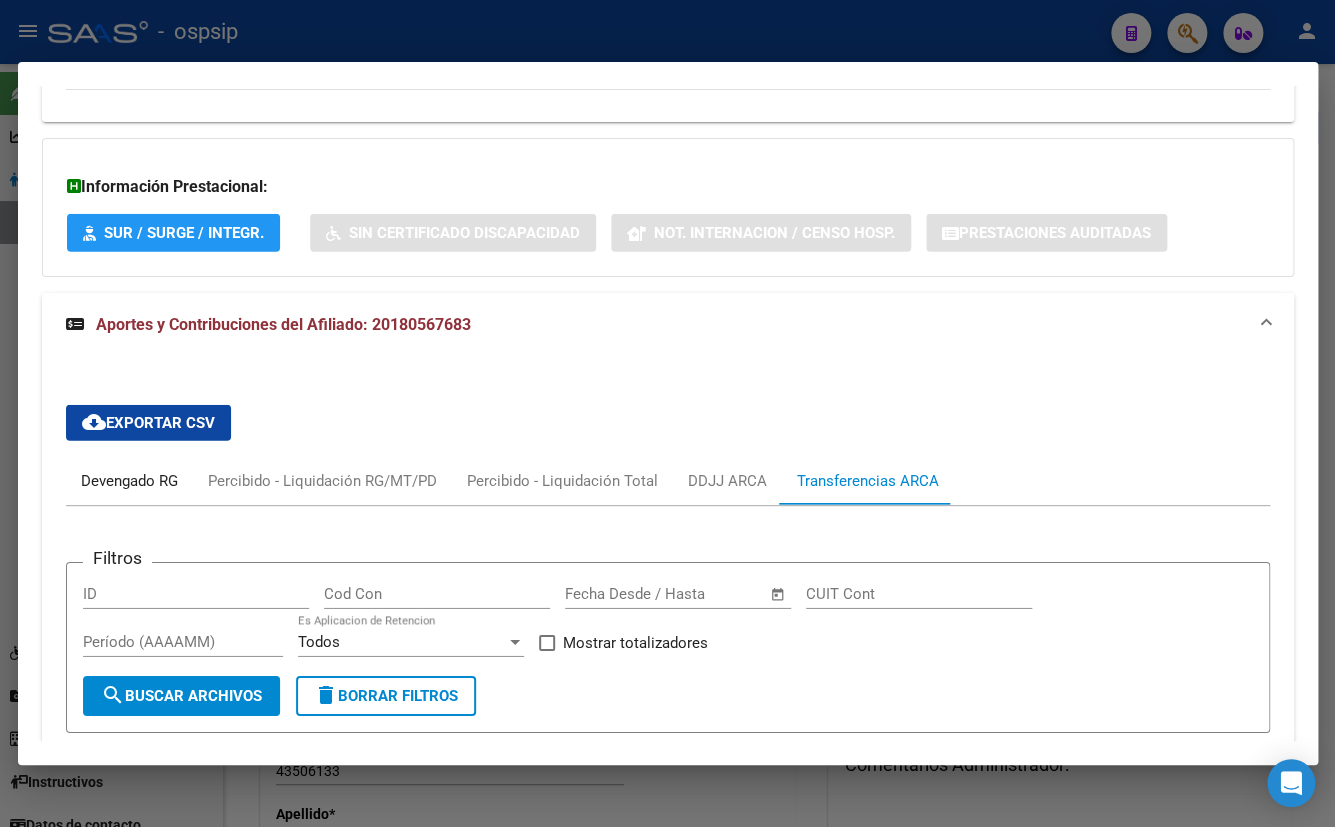
click at [102, 470] on div "Devengado RG" at bounding box center [129, 481] width 97 height 22
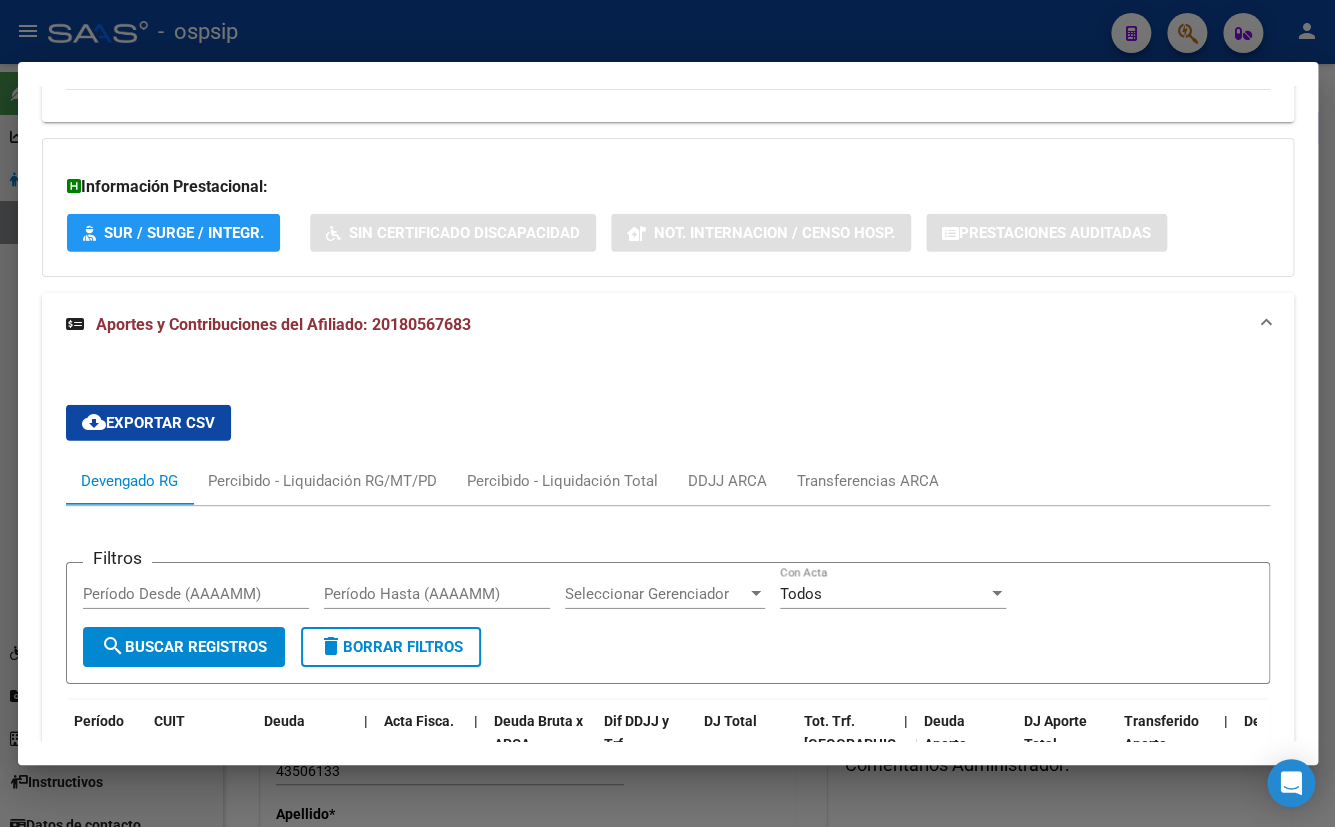
click at [400, 389] on div "cloud_download Exportar CSV Devengado RG Percibido - Liquidación RG/MT/PD Perci…" at bounding box center [668, 831] width 1204 height 884
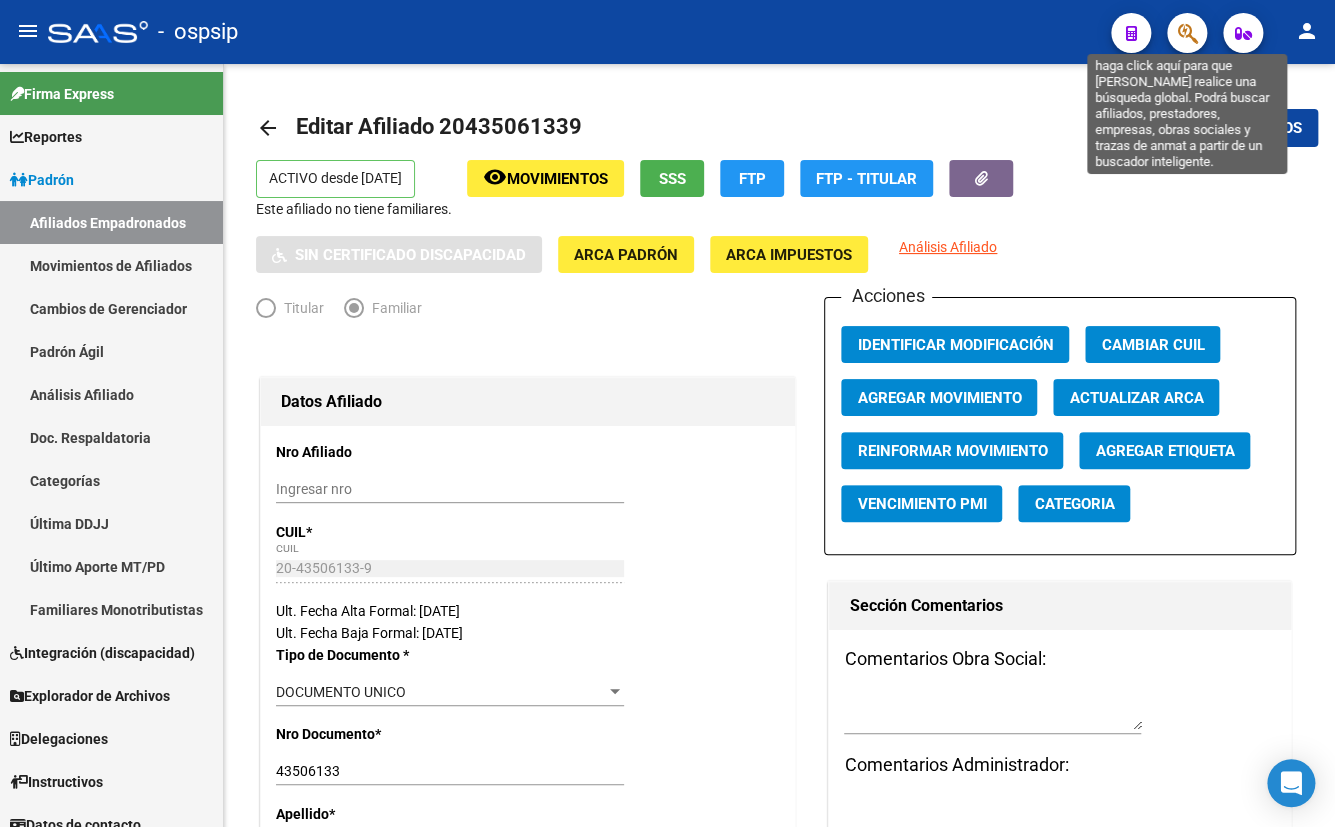
click at [1177, 35] on icon "button" at bounding box center [1187, 33] width 20 height 23
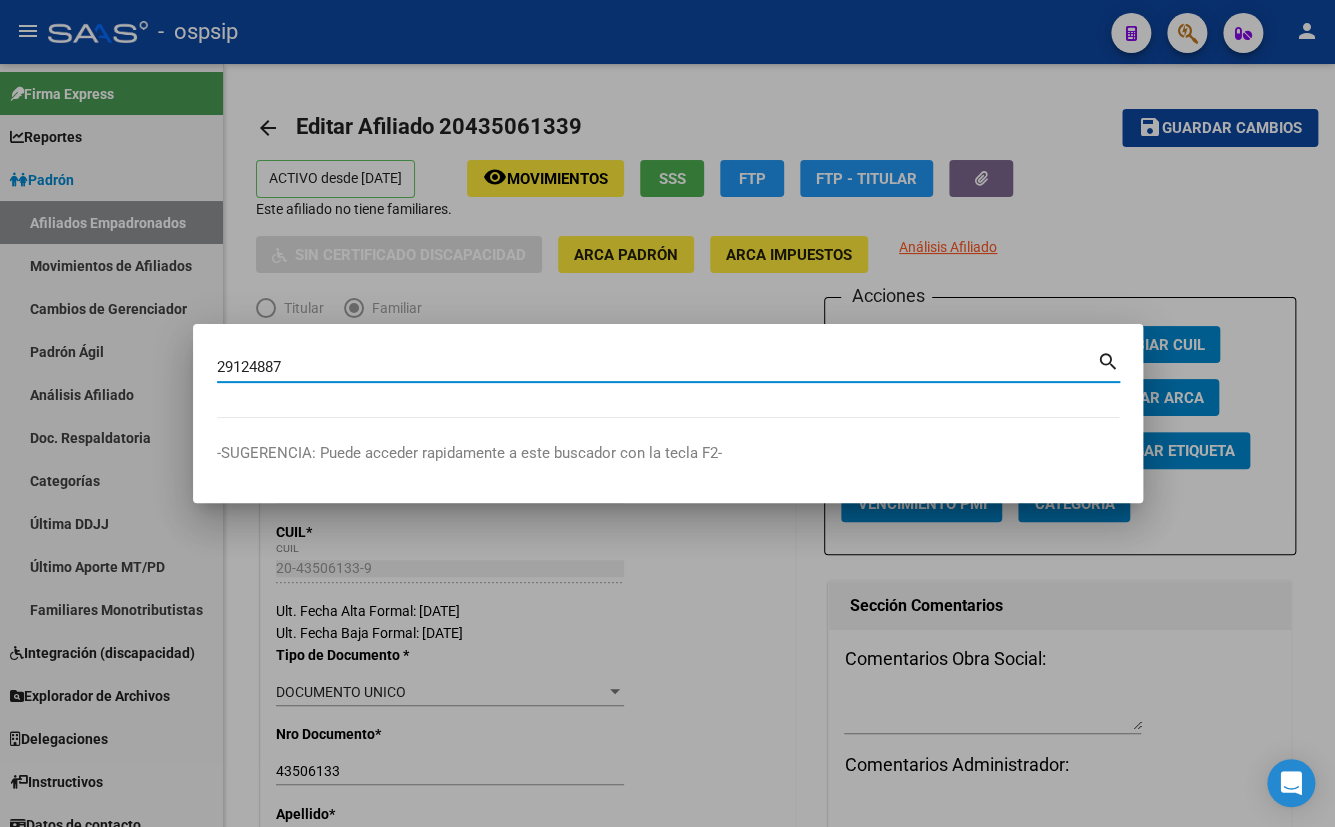
type input "29124887"
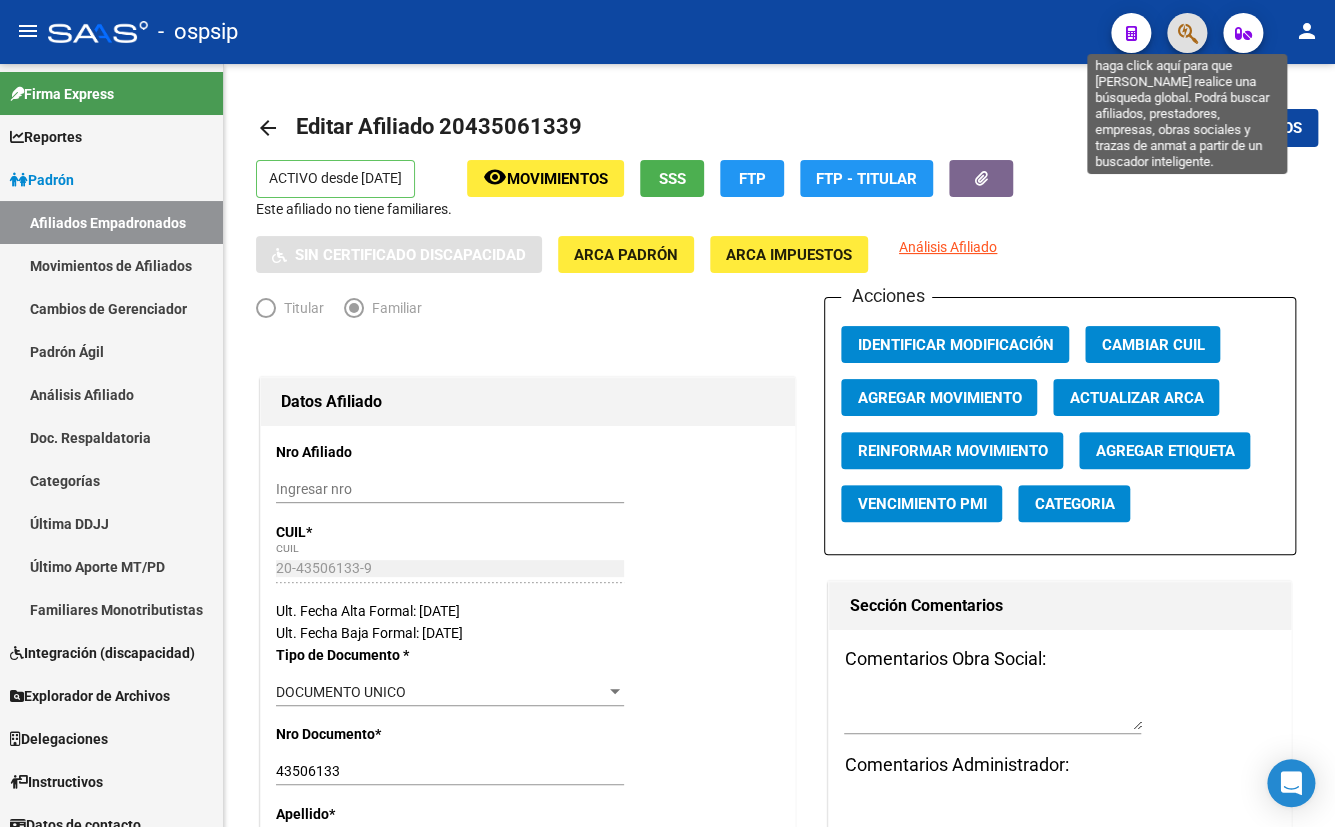
click at [1189, 27] on icon "button" at bounding box center [1187, 33] width 20 height 23
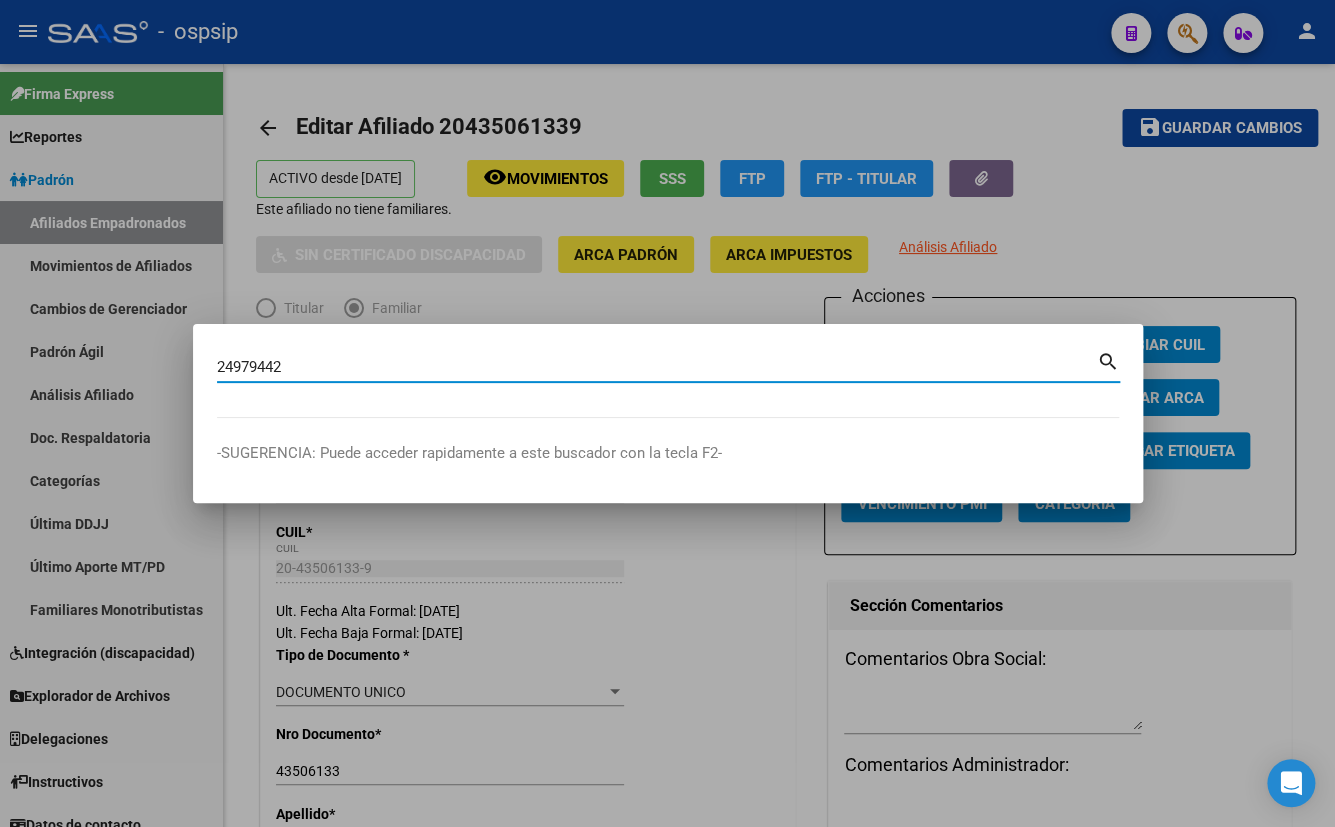
type input "24979442"
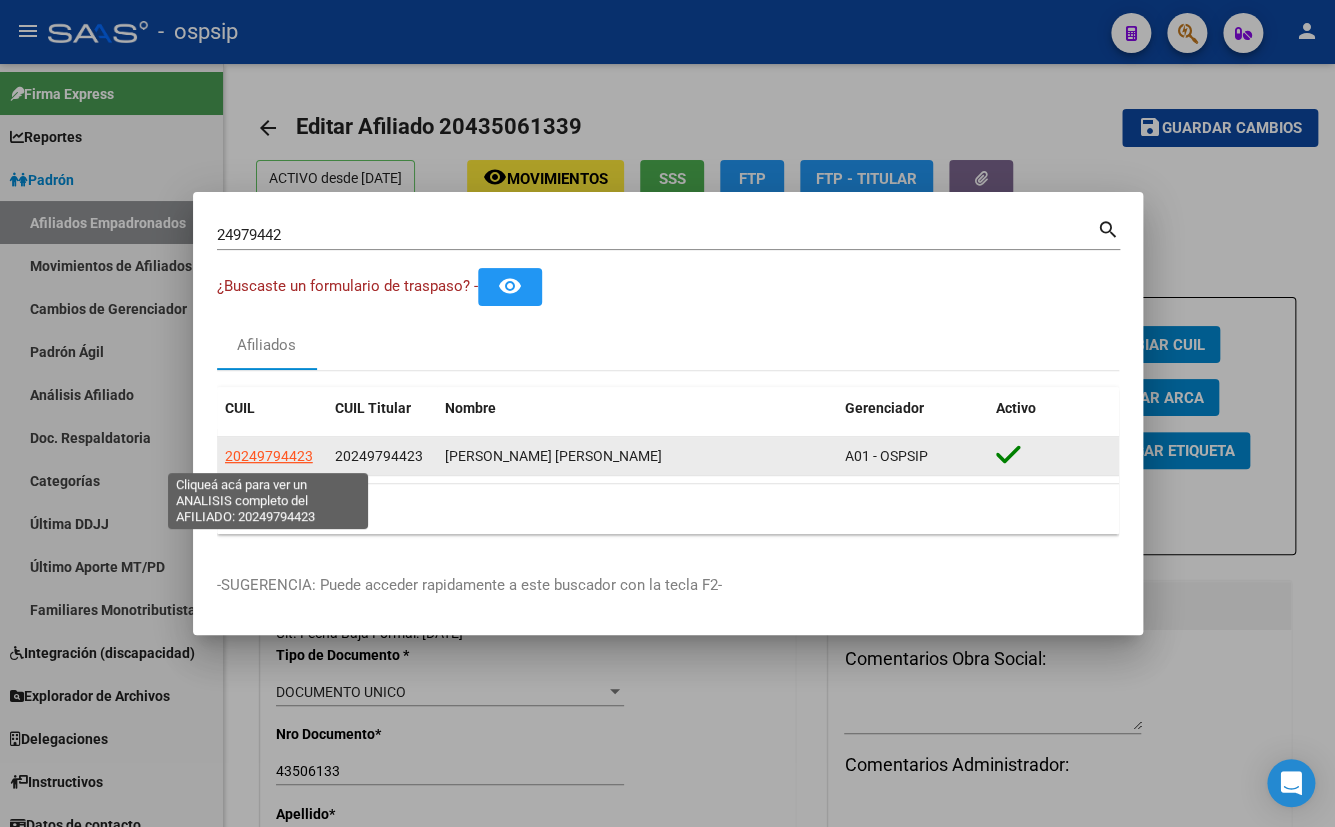
click at [257, 452] on span "20249794423" at bounding box center [269, 456] width 88 height 16
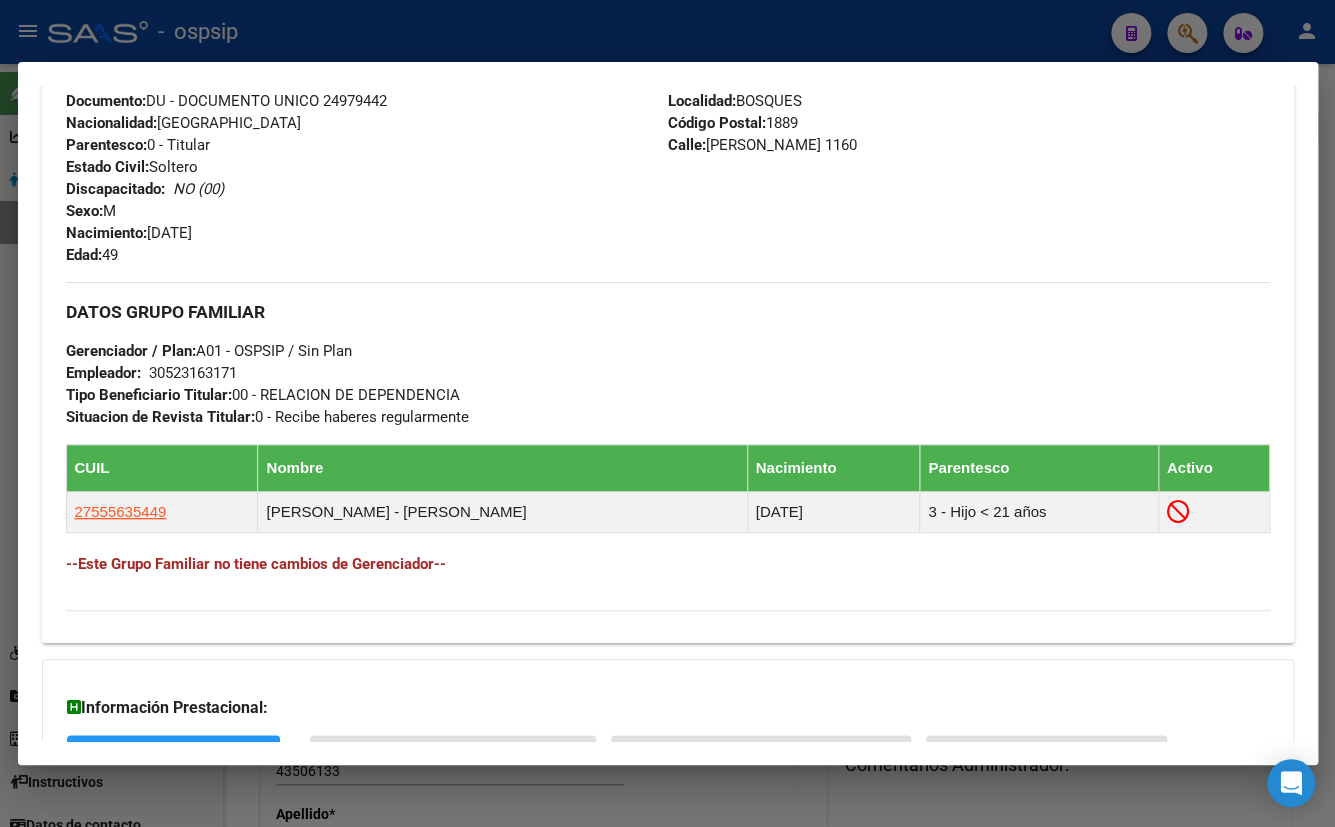
scroll to position [886, 0]
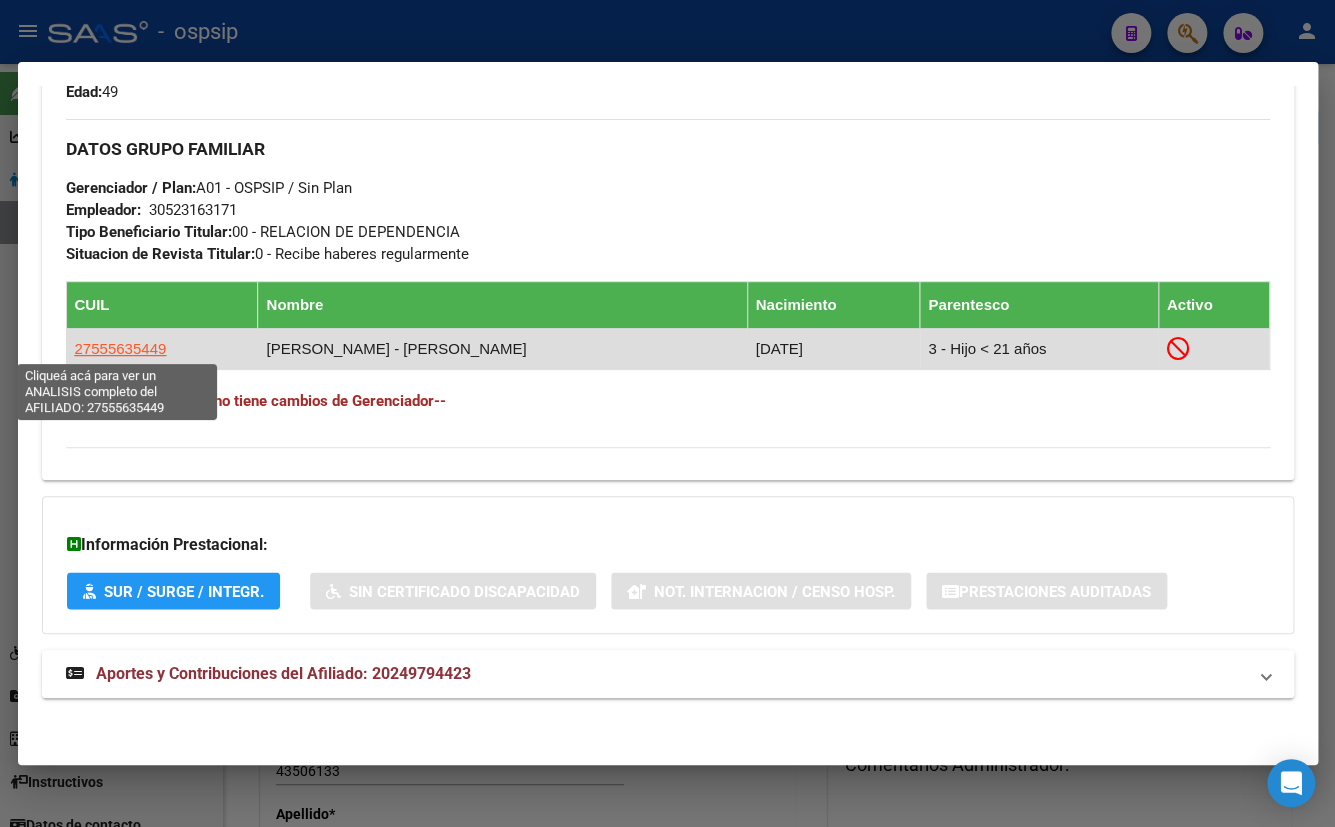
click at [111, 344] on span "27555635449" at bounding box center [121, 348] width 92 height 17
type textarea "27555635449"
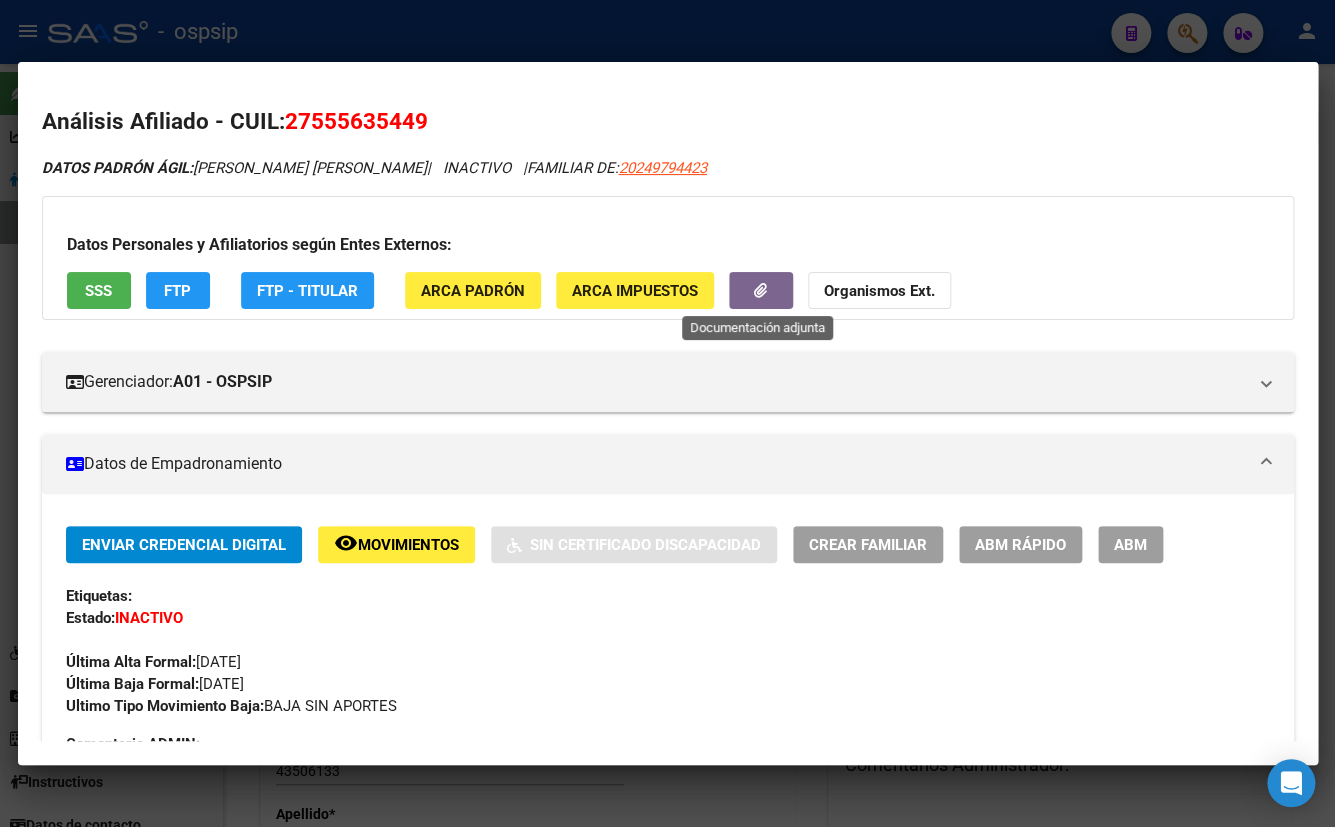
click at [754, 290] on icon "button" at bounding box center [760, 290] width 13 height 15
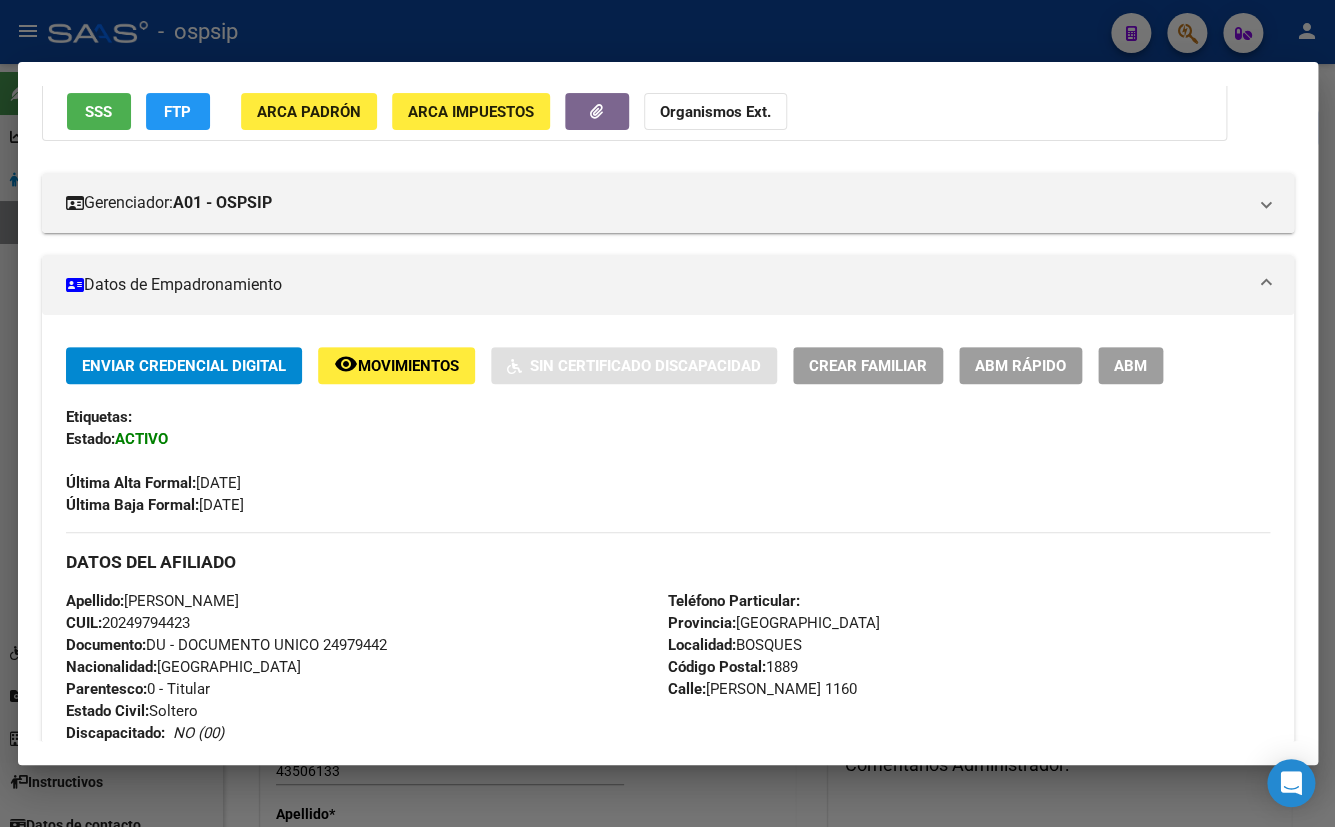
scroll to position [0, 0]
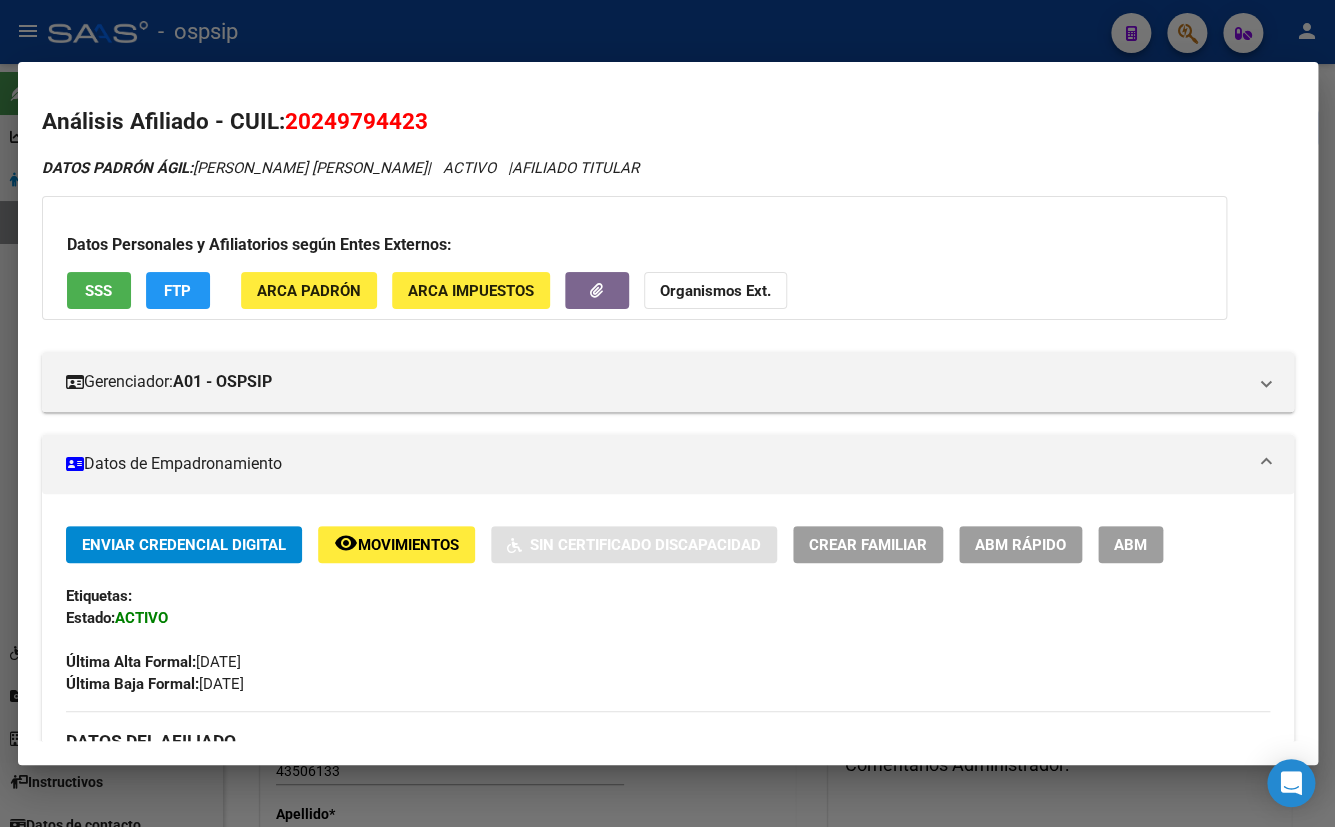
click at [604, 281] on button "button" at bounding box center [597, 290] width 64 height 37
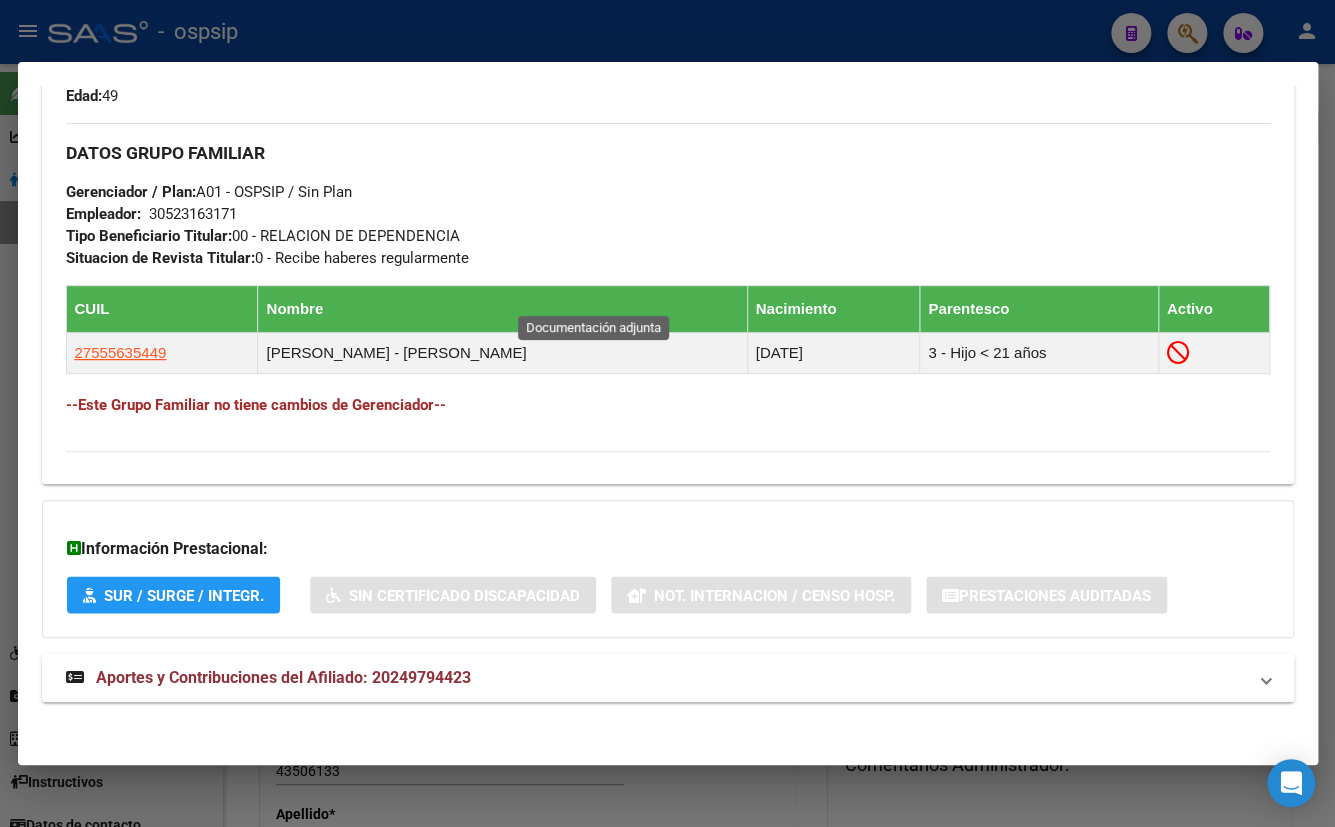
scroll to position [886, 0]
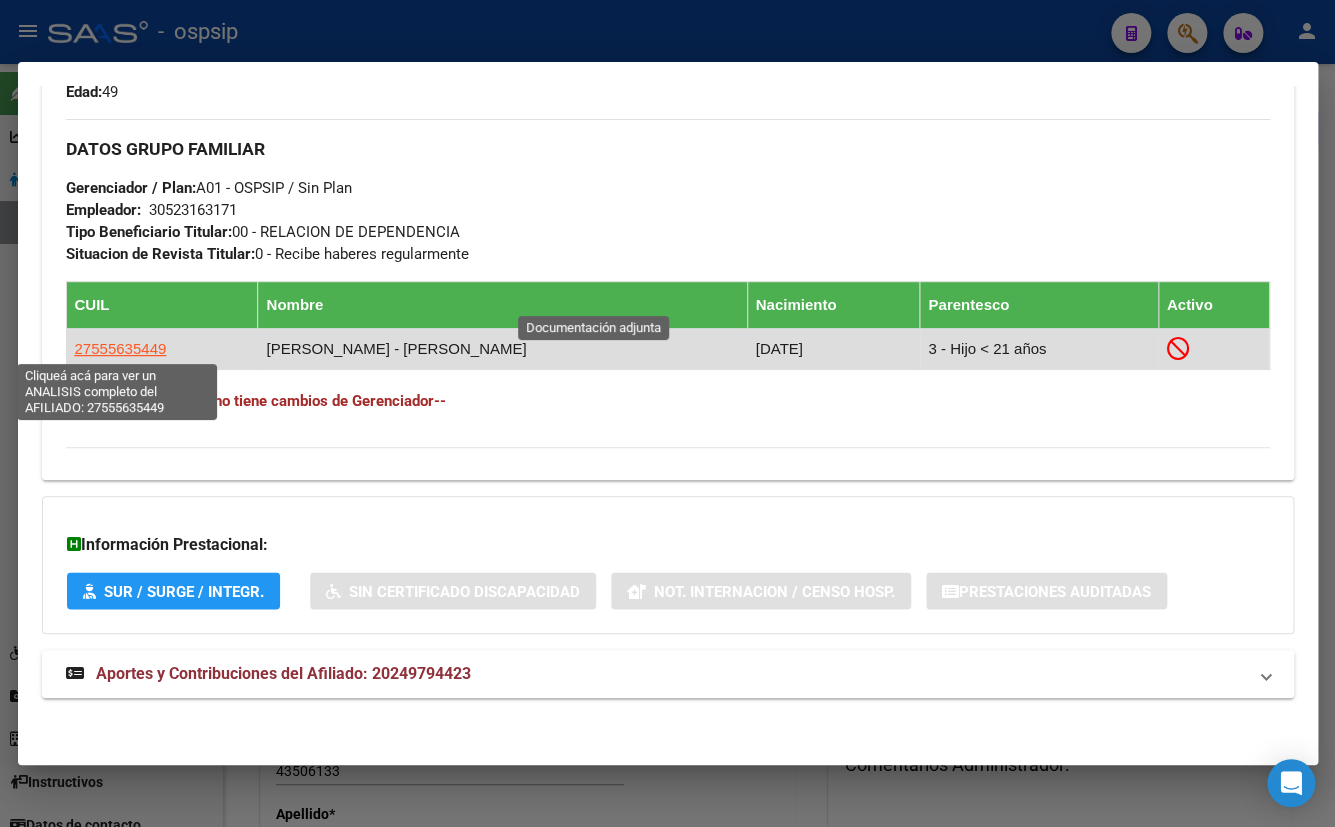
click at [92, 343] on span "27555635449" at bounding box center [121, 348] width 92 height 17
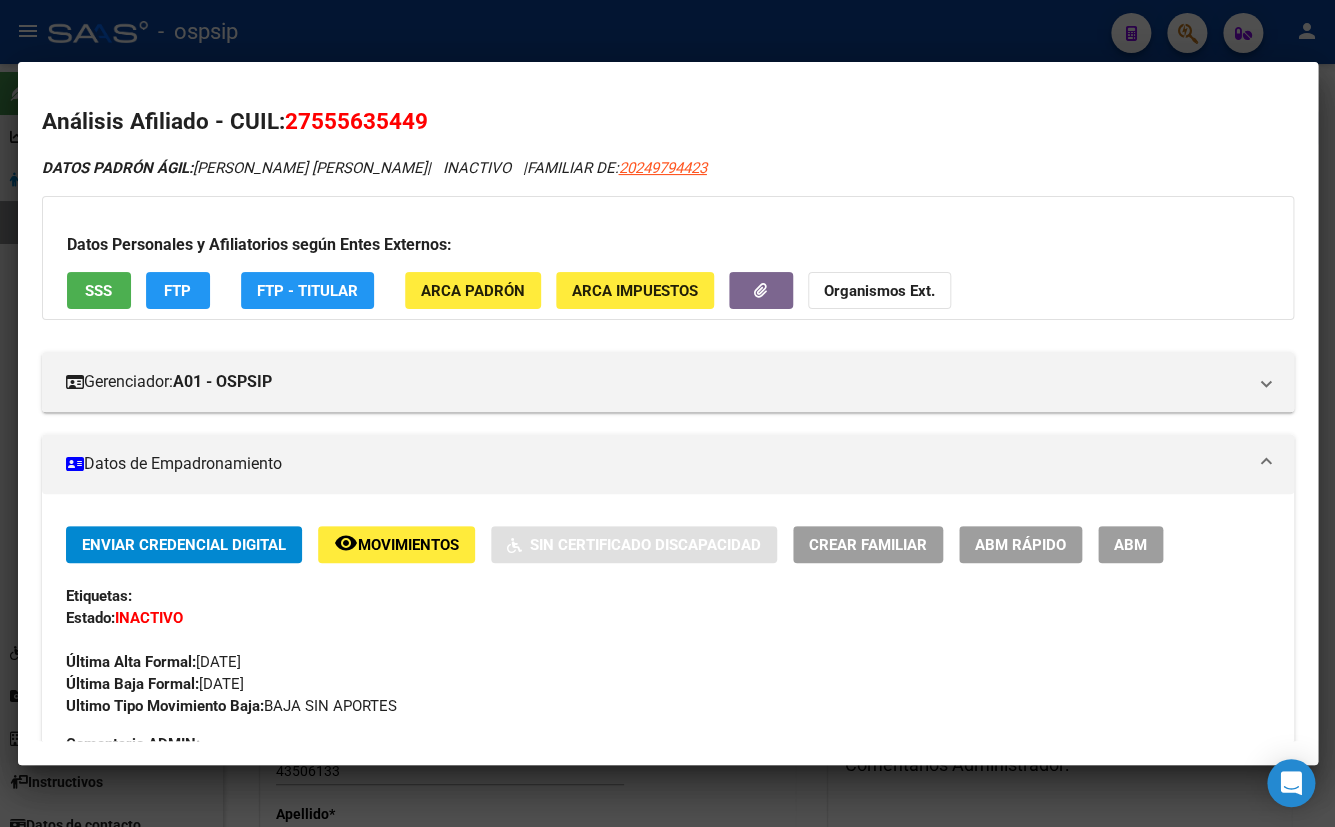
click at [393, 550] on span "Movimientos" at bounding box center [408, 545] width 101 height 18
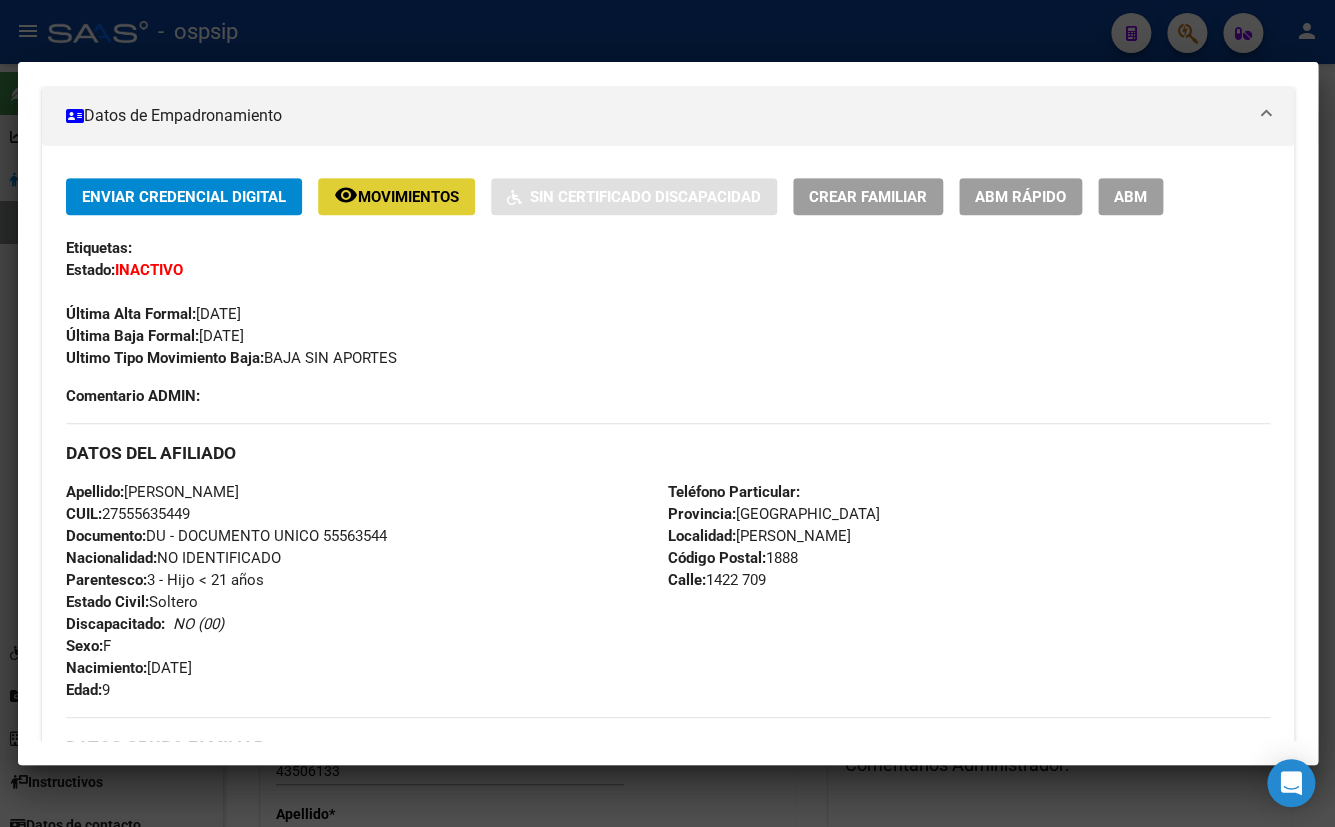
scroll to position [363, 0]
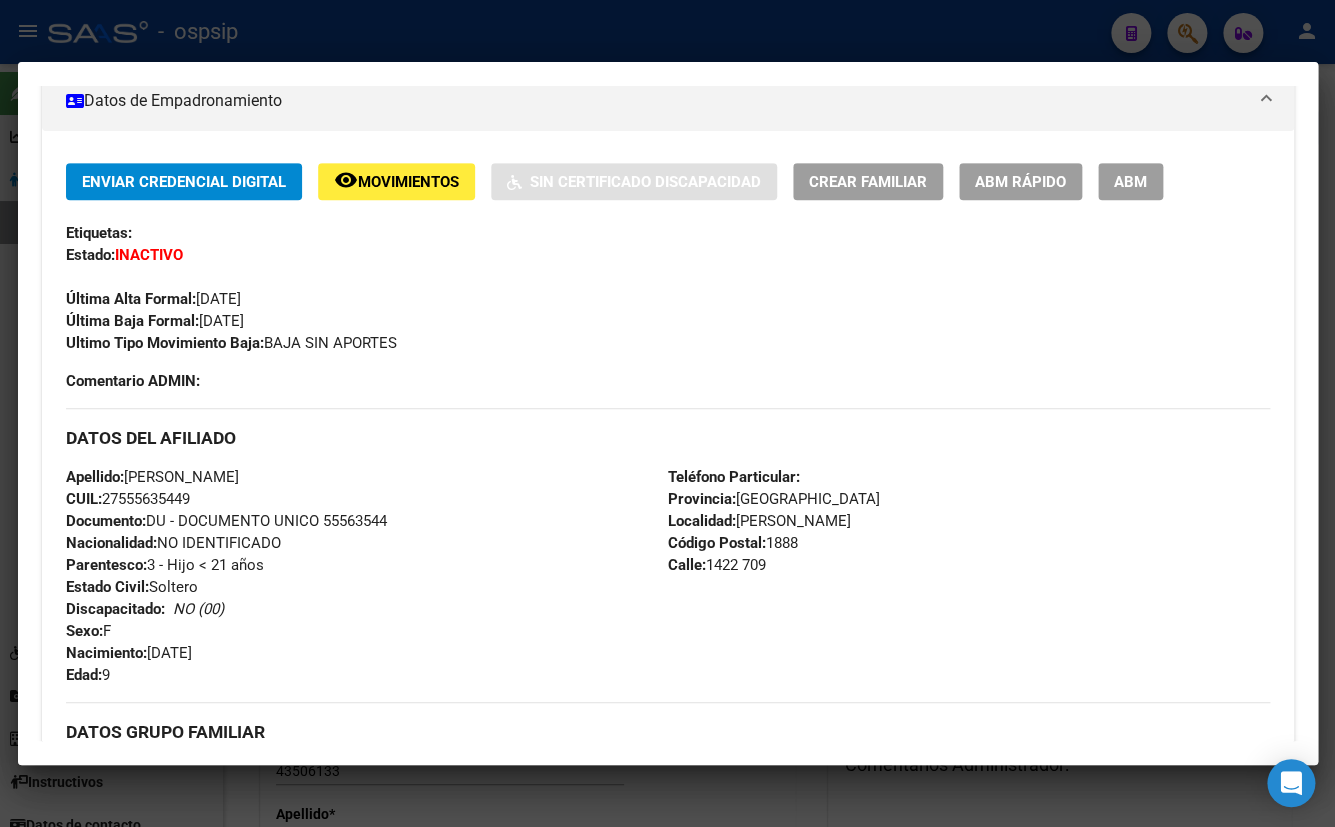
drag, startPoint x: 324, startPoint y: 516, endPoint x: 416, endPoint y: 521, distance: 92.1
click at [416, 521] on div "Apellido: [PERSON_NAME]: 27555635449 Documento: DU - DOCUMENTO UNICO 55563544 N…" at bounding box center [367, 576] width 602 height 220
copy span "55563544"
click at [486, 427] on h3 "DATOS DEL AFILIADO" at bounding box center [668, 438] width 1204 height 22
click at [378, 182] on span "Movimientos" at bounding box center [408, 182] width 101 height 18
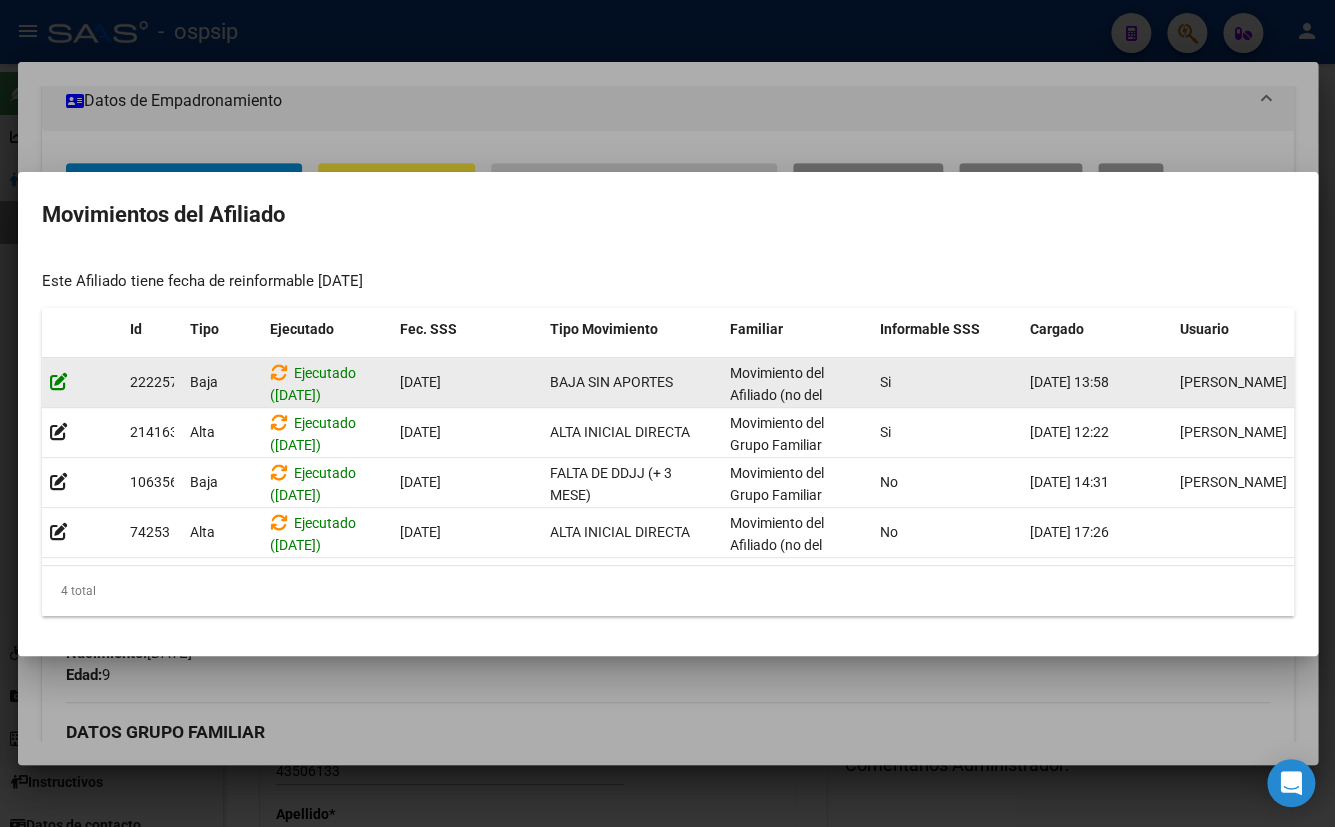
click at [60, 377] on icon at bounding box center [59, 381] width 18 height 19
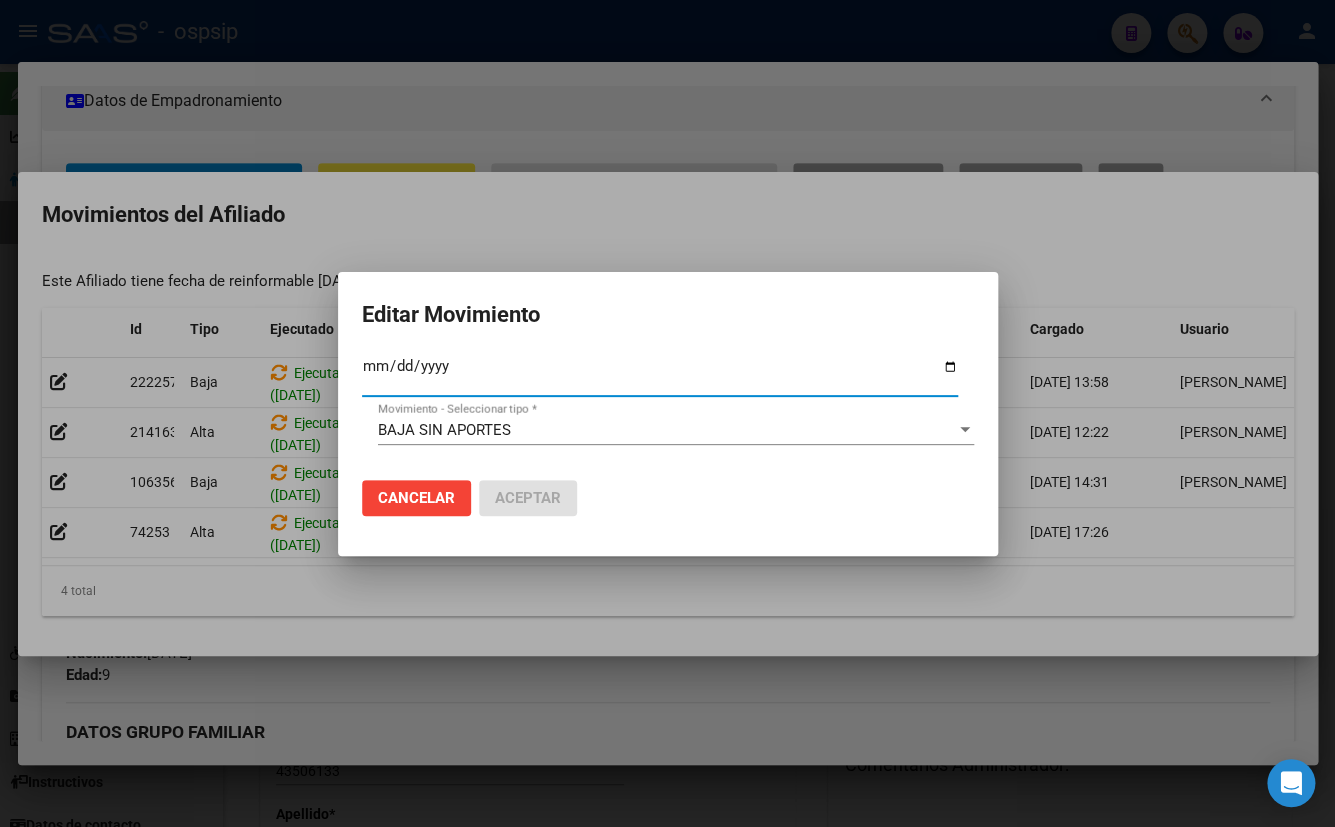
click at [530, 424] on div "BAJA SIN APORTES" at bounding box center [667, 430] width 578 height 18
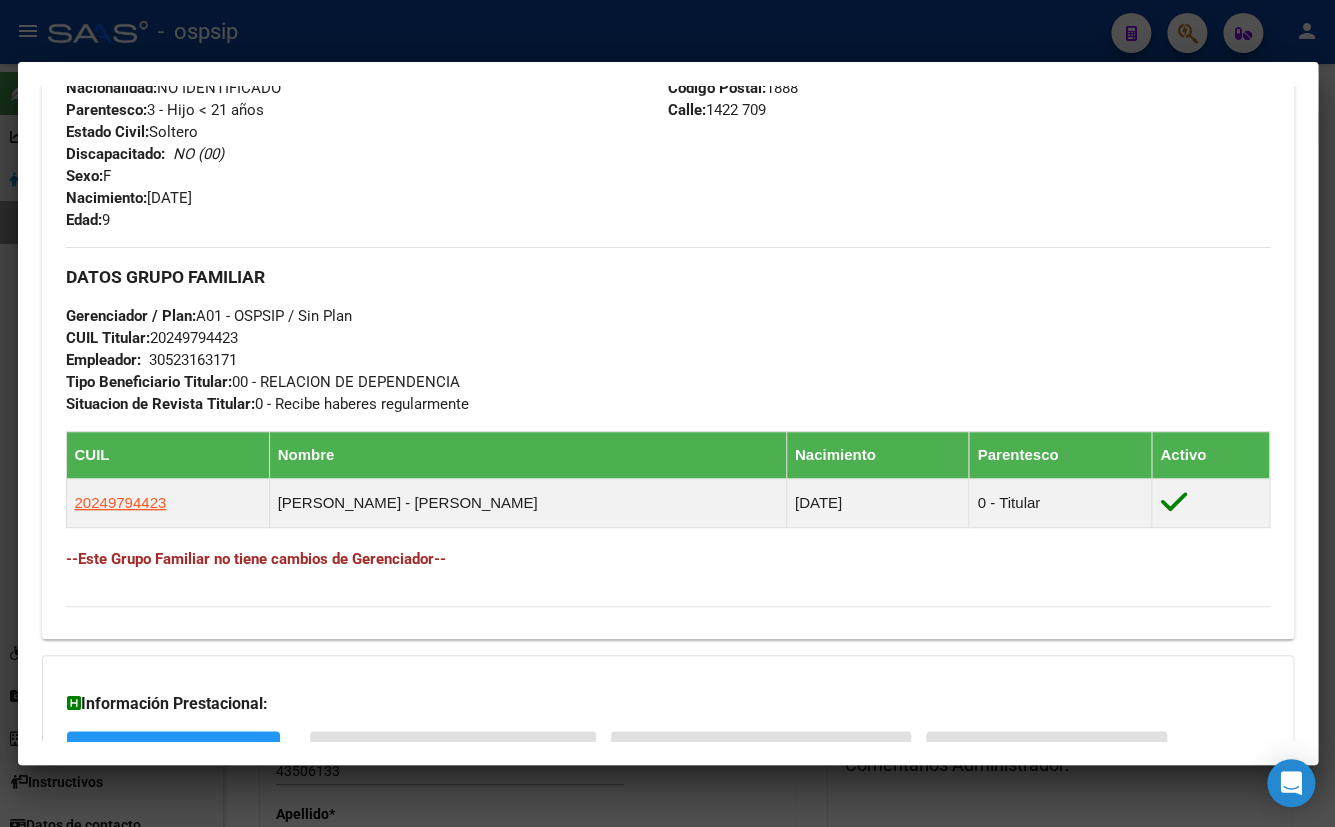
scroll to position [1025, 0]
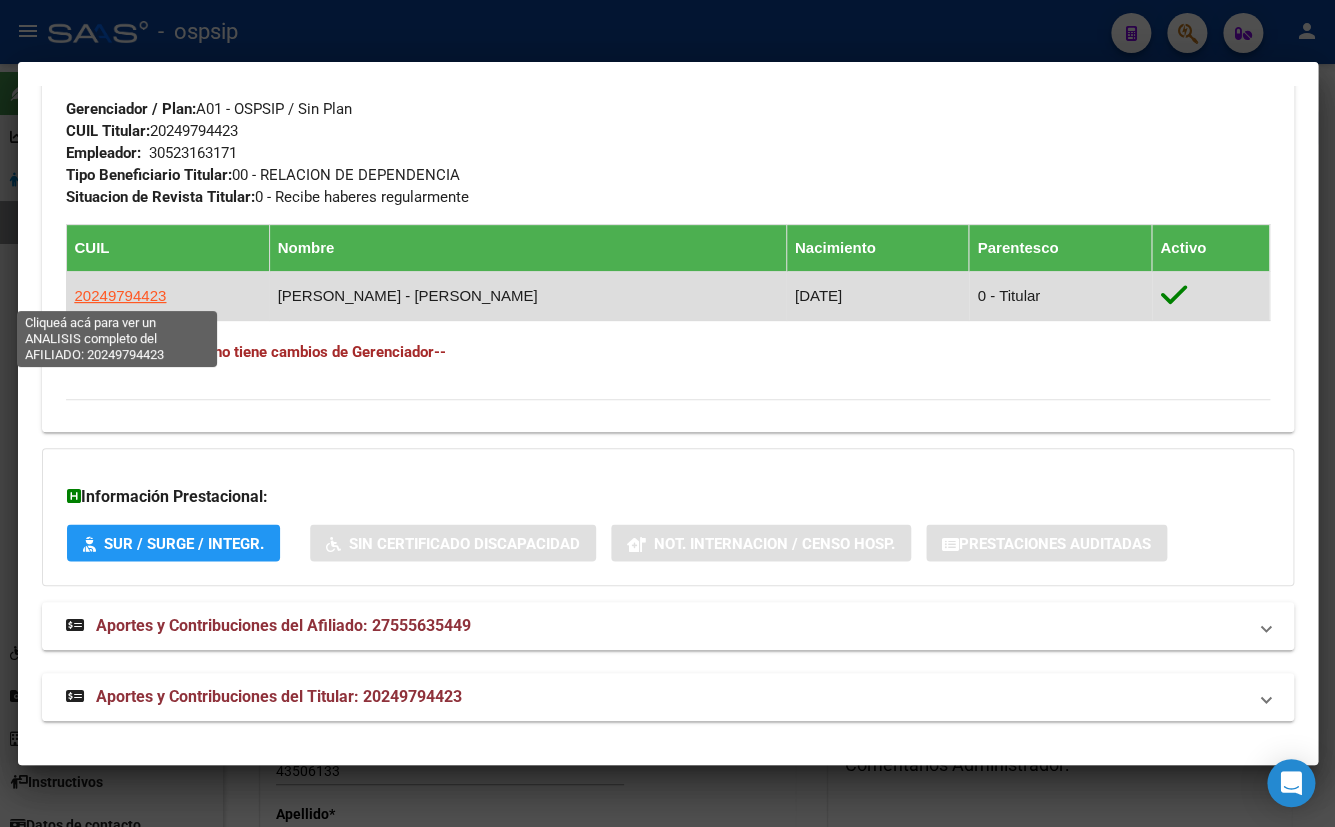
click at [109, 288] on span "20249794423" at bounding box center [121, 295] width 92 height 17
type textarea "20249794423"
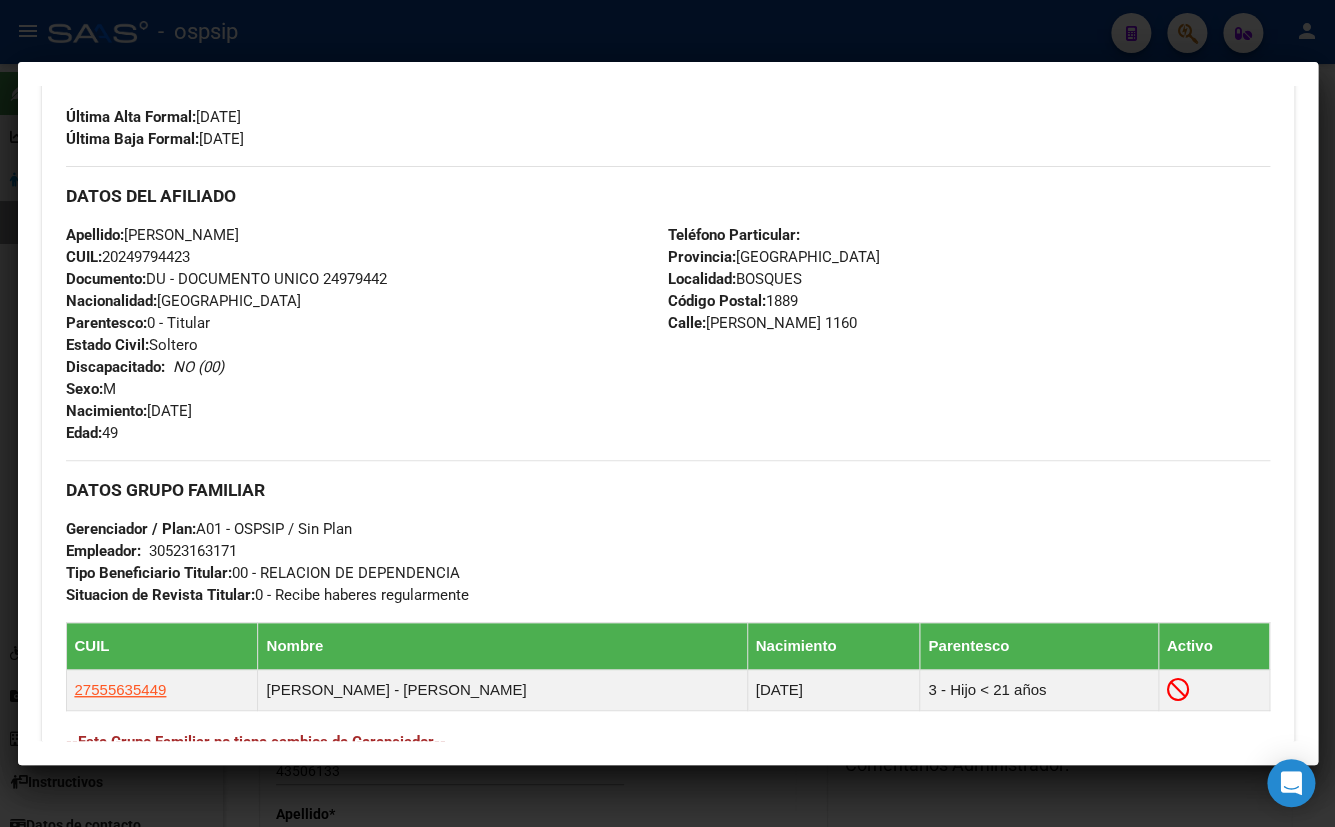
scroll to position [886, 0]
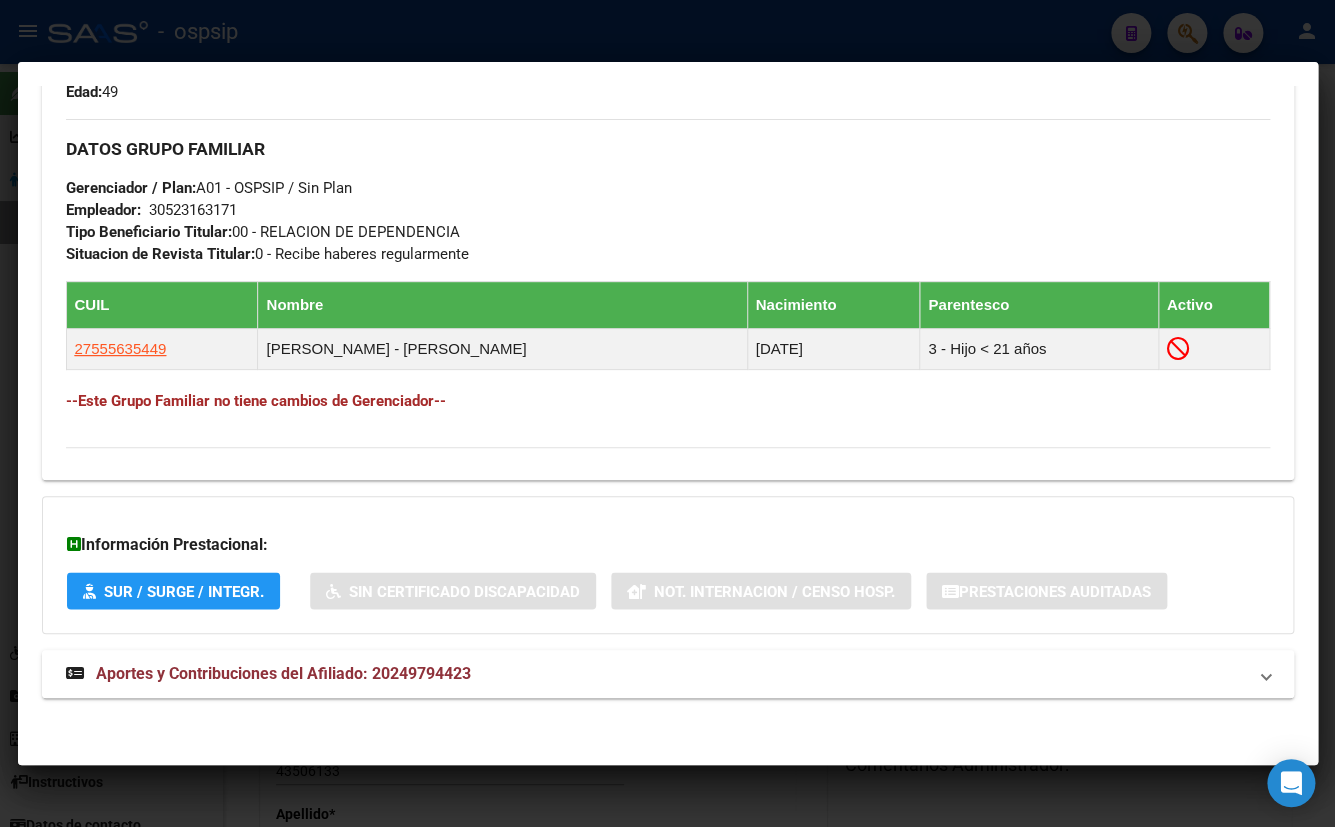
click at [332, 667] on span "Aportes y Contribuciones del Afiliado: 20249794423" at bounding box center [283, 673] width 375 height 19
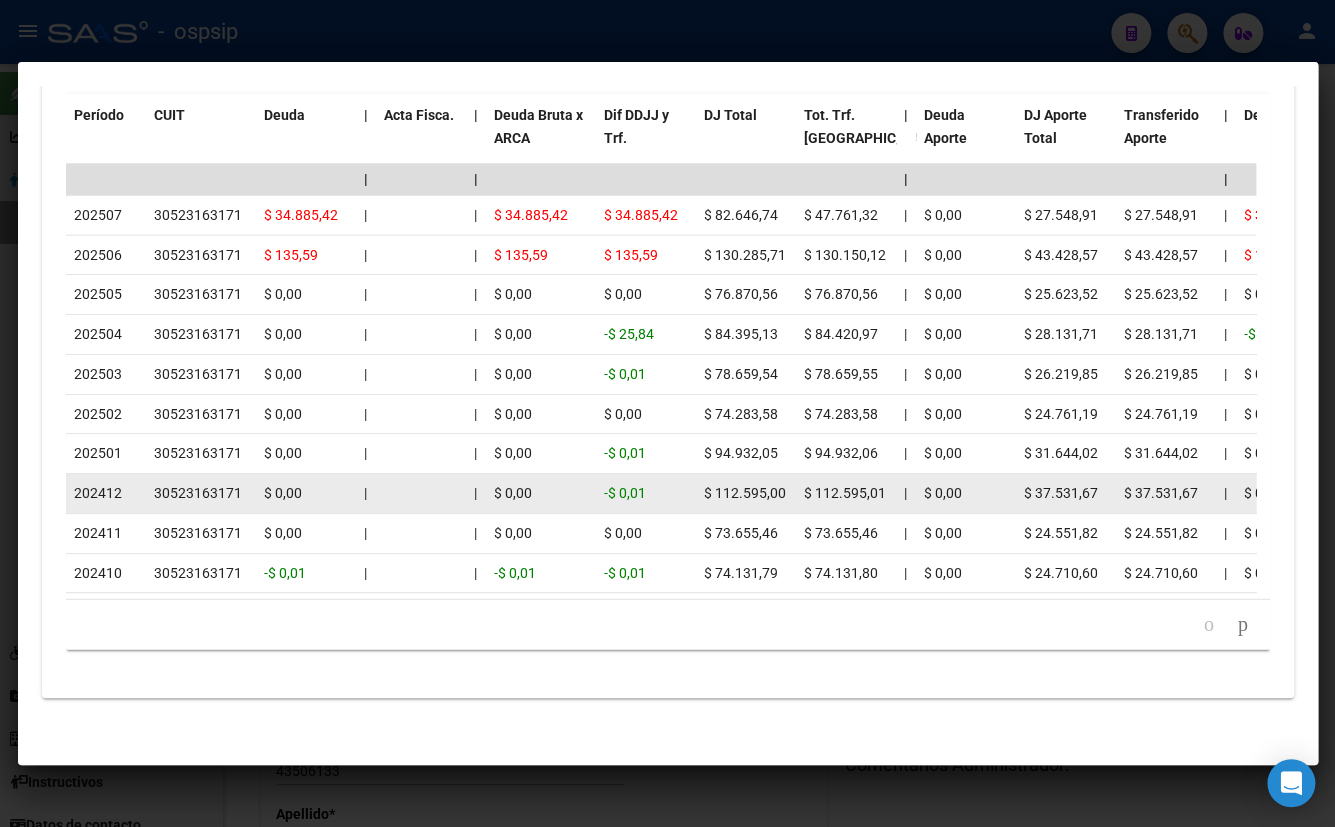
scroll to position [1854, 0]
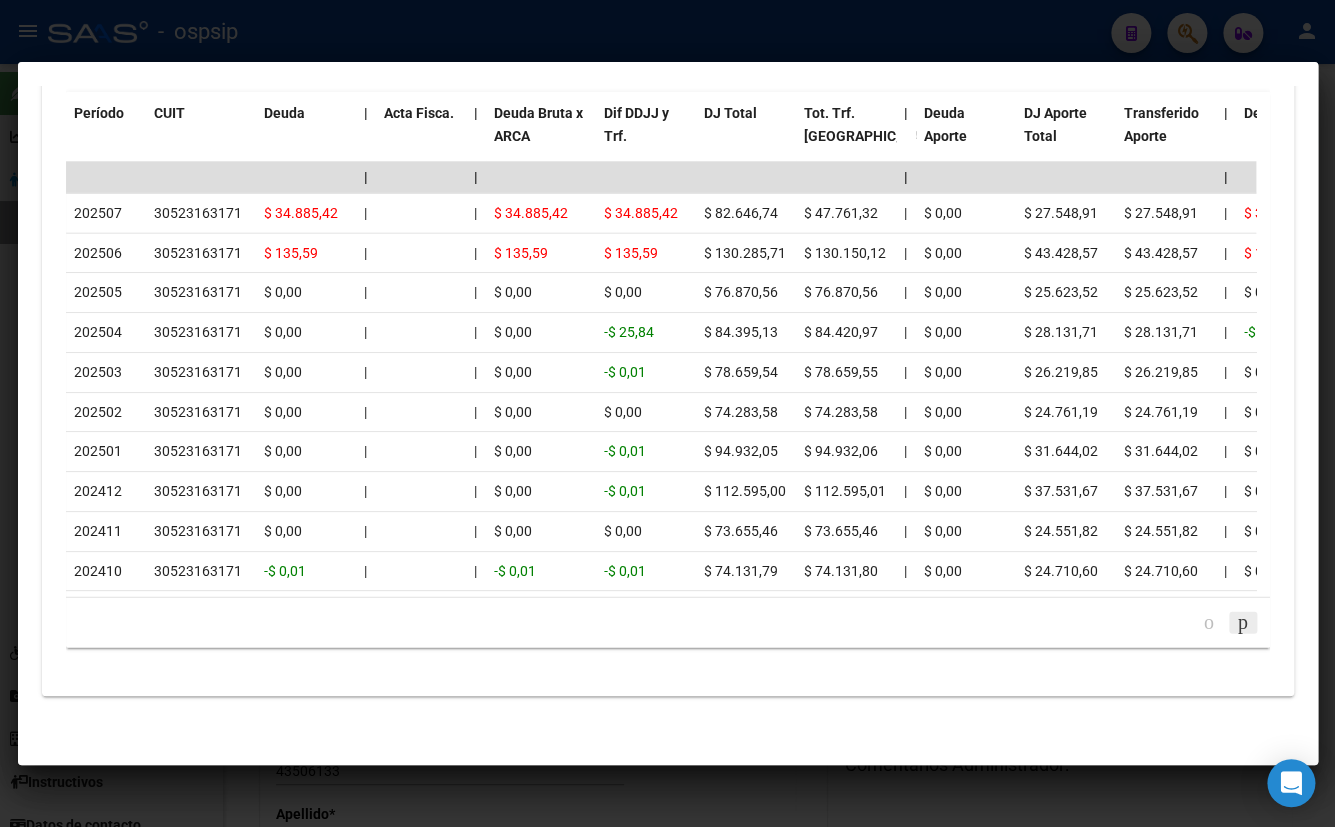
click at [1235, 620] on icon "go to next page" at bounding box center [1243, 622] width 16 height 24
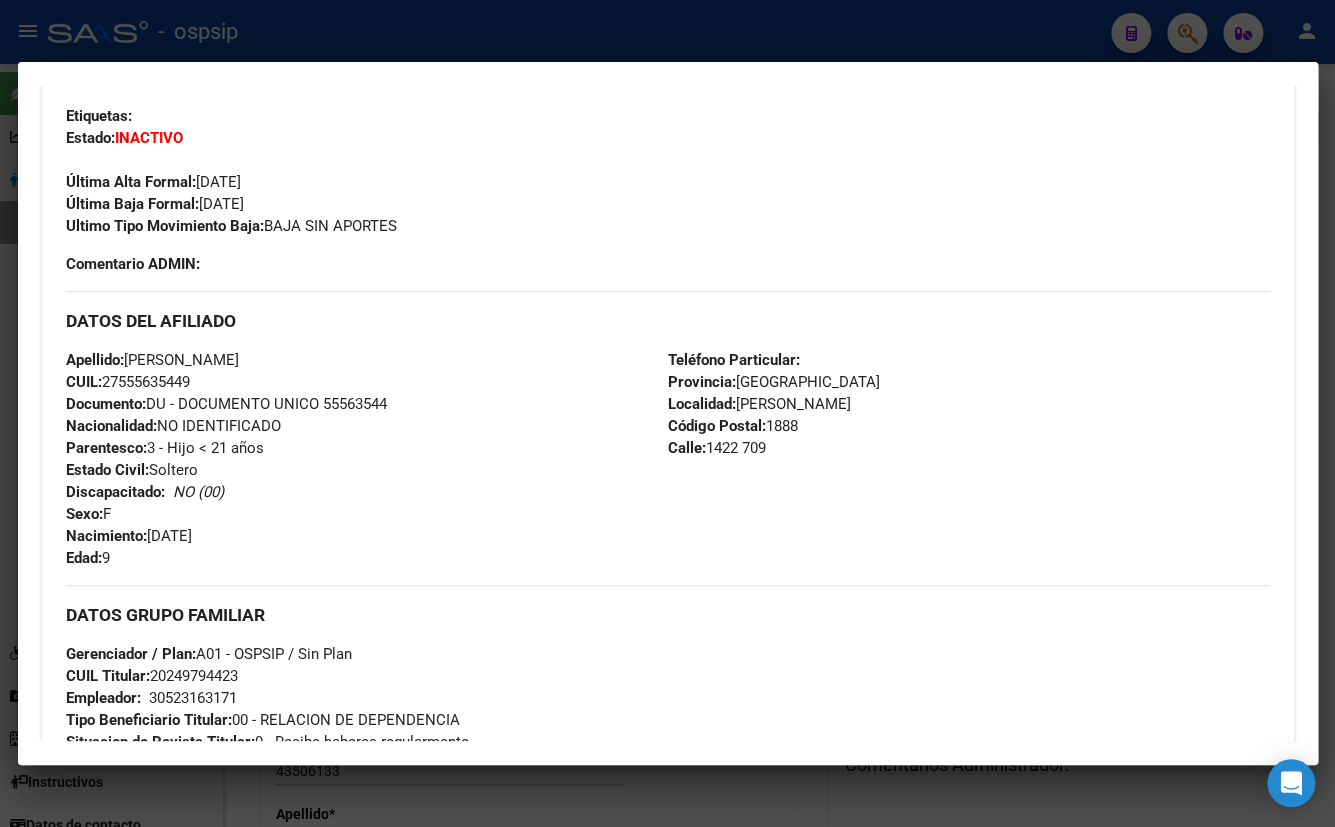
scroll to position [116, 0]
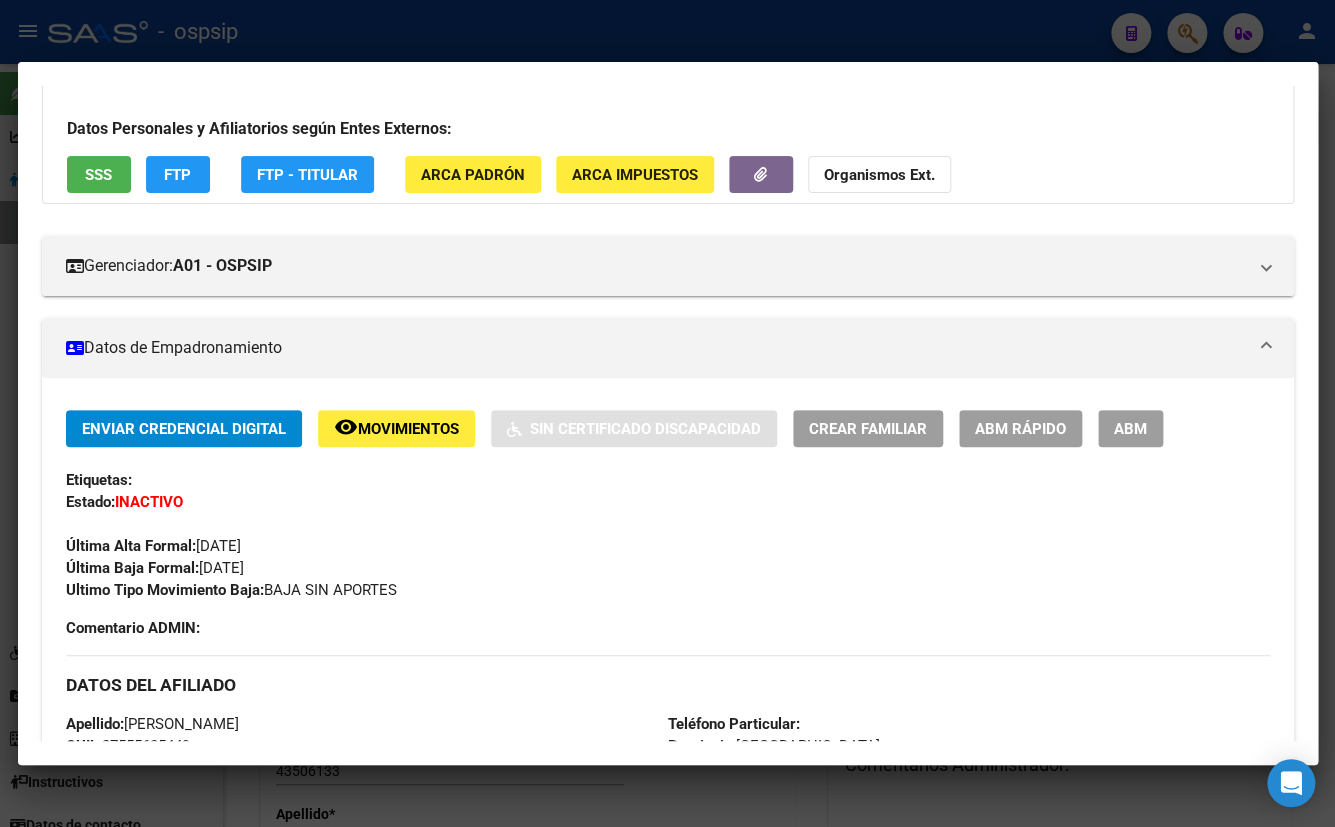
click at [91, 168] on span "SSS" at bounding box center [98, 175] width 27 height 18
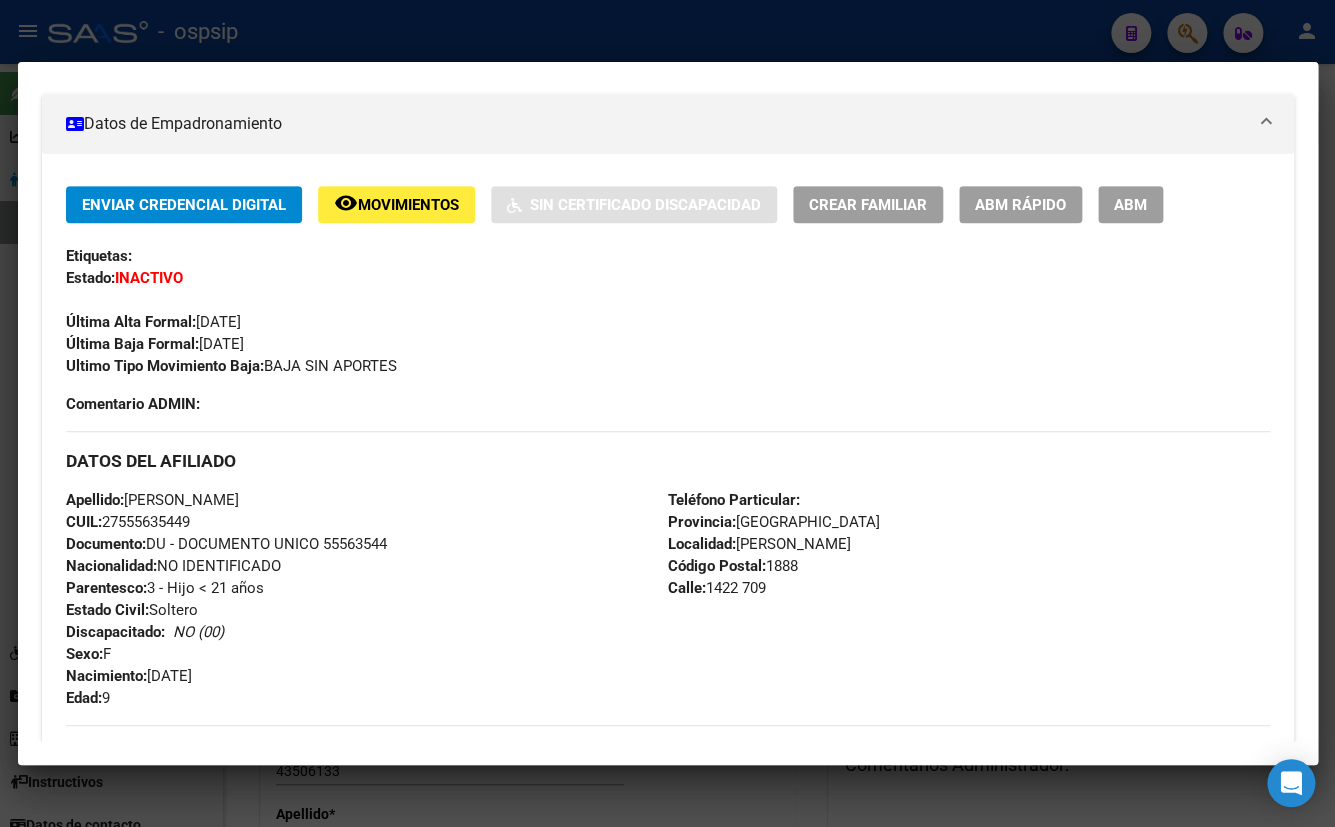
scroll to position [389, 0]
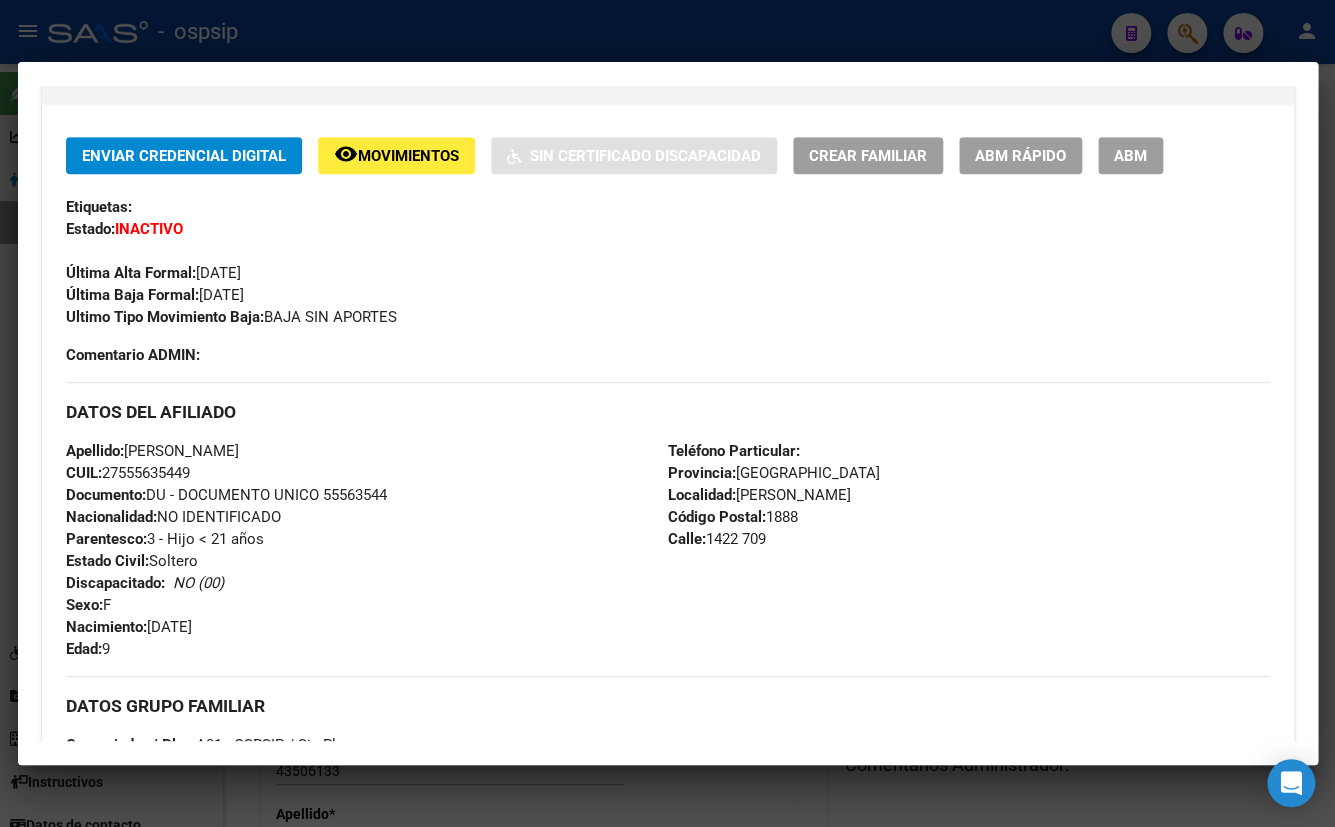
click at [410, 158] on span "Movimientos" at bounding box center [408, 156] width 101 height 18
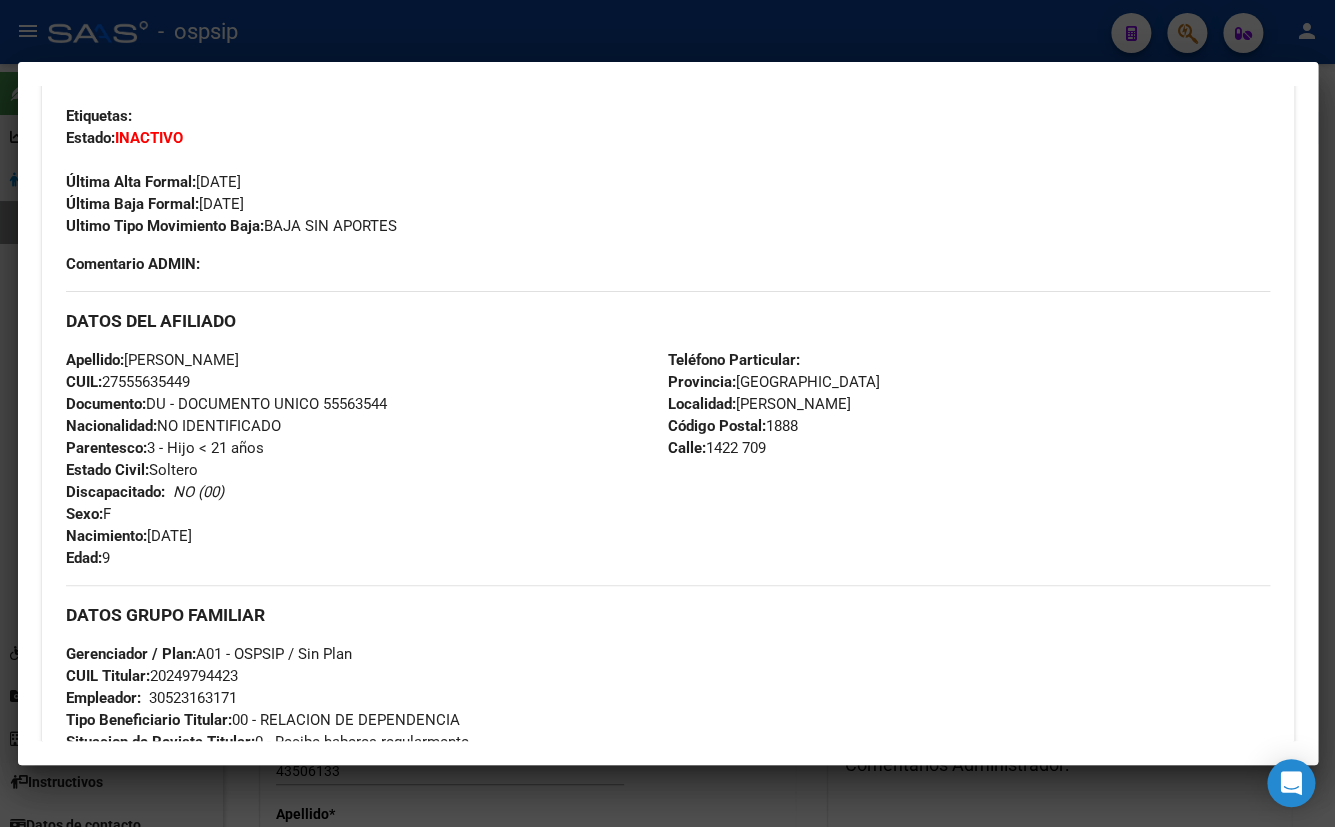
scroll to position [299, 0]
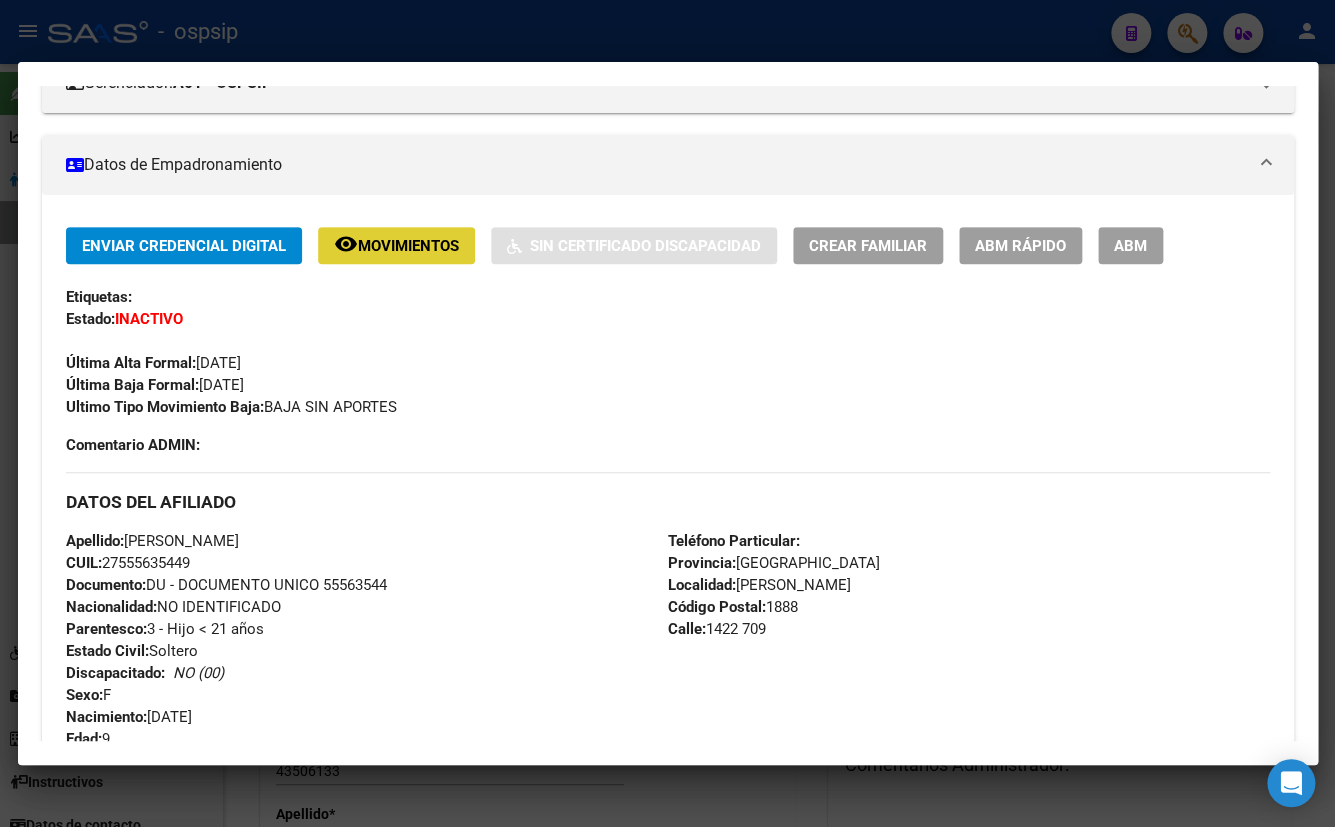
click at [416, 244] on span "Movimientos" at bounding box center [408, 246] width 101 height 18
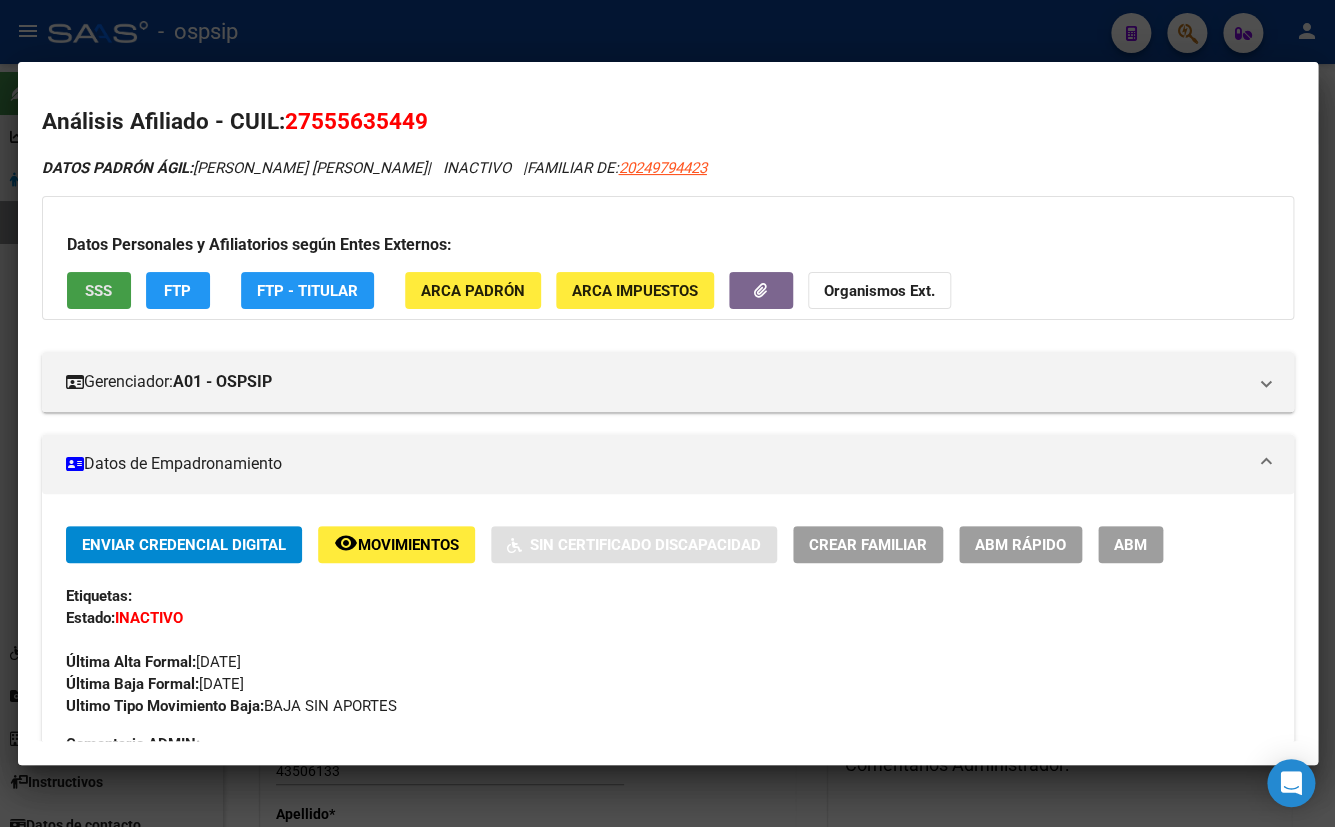
click at [106, 272] on button "SSS" at bounding box center [99, 290] width 64 height 37
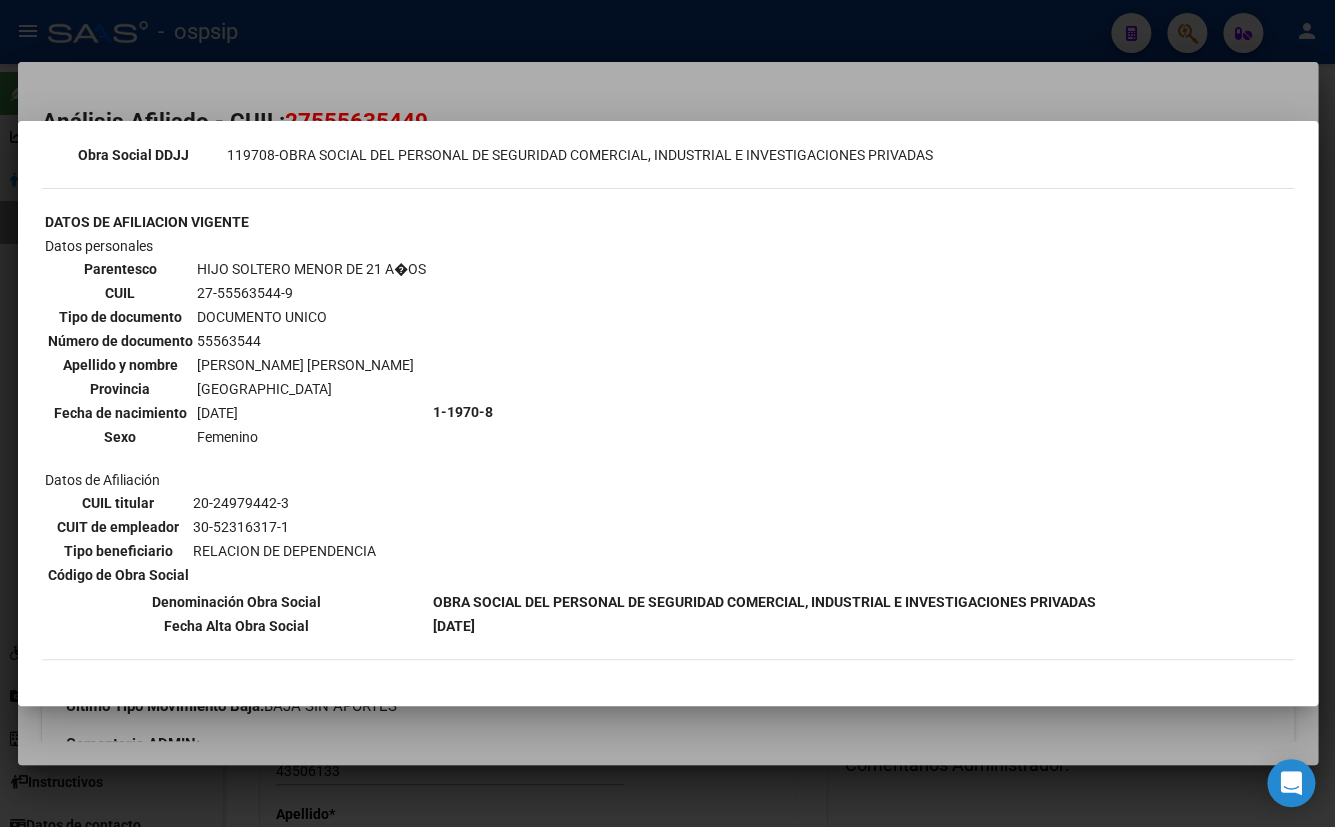
scroll to position [727, 0]
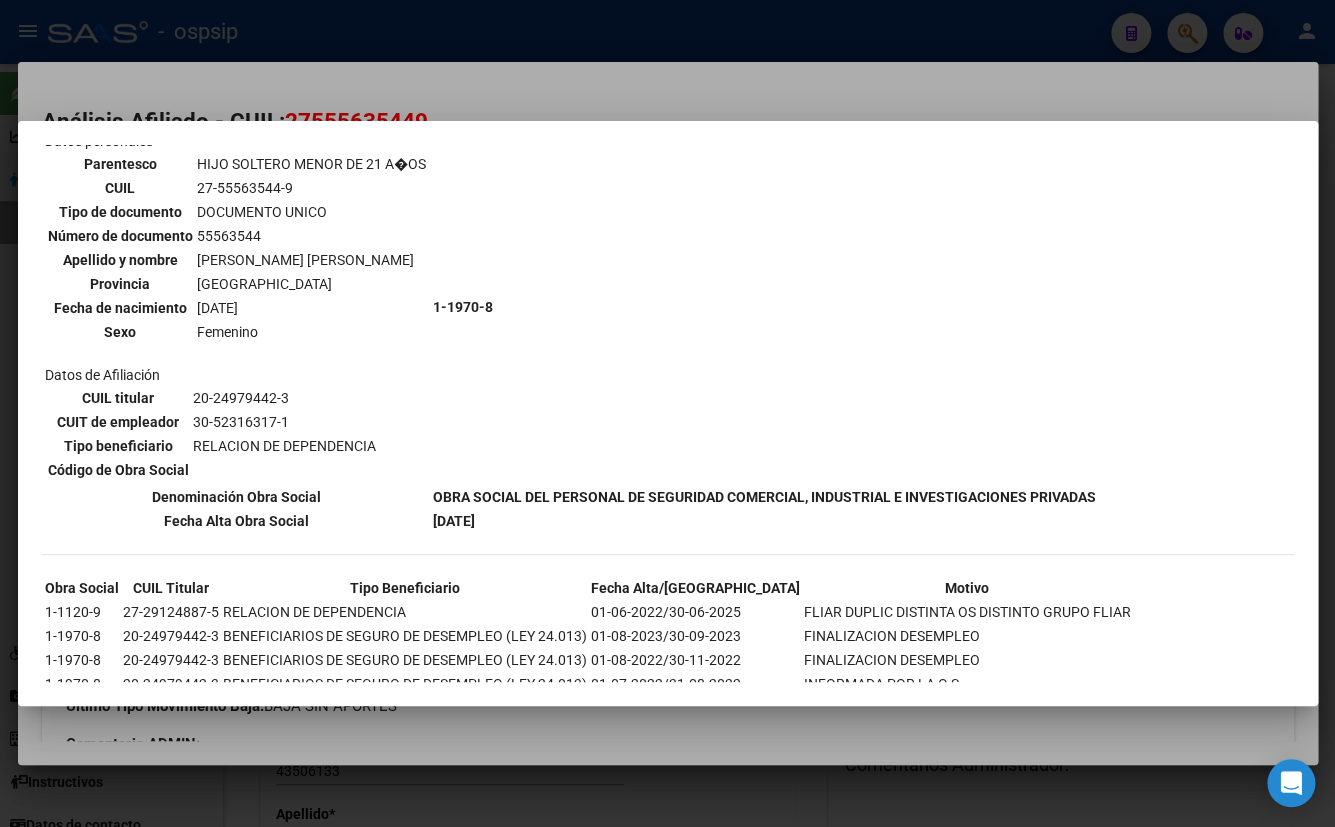
click at [514, 335] on td "1-1970-8" at bounding box center [764, 307] width 665 height 354
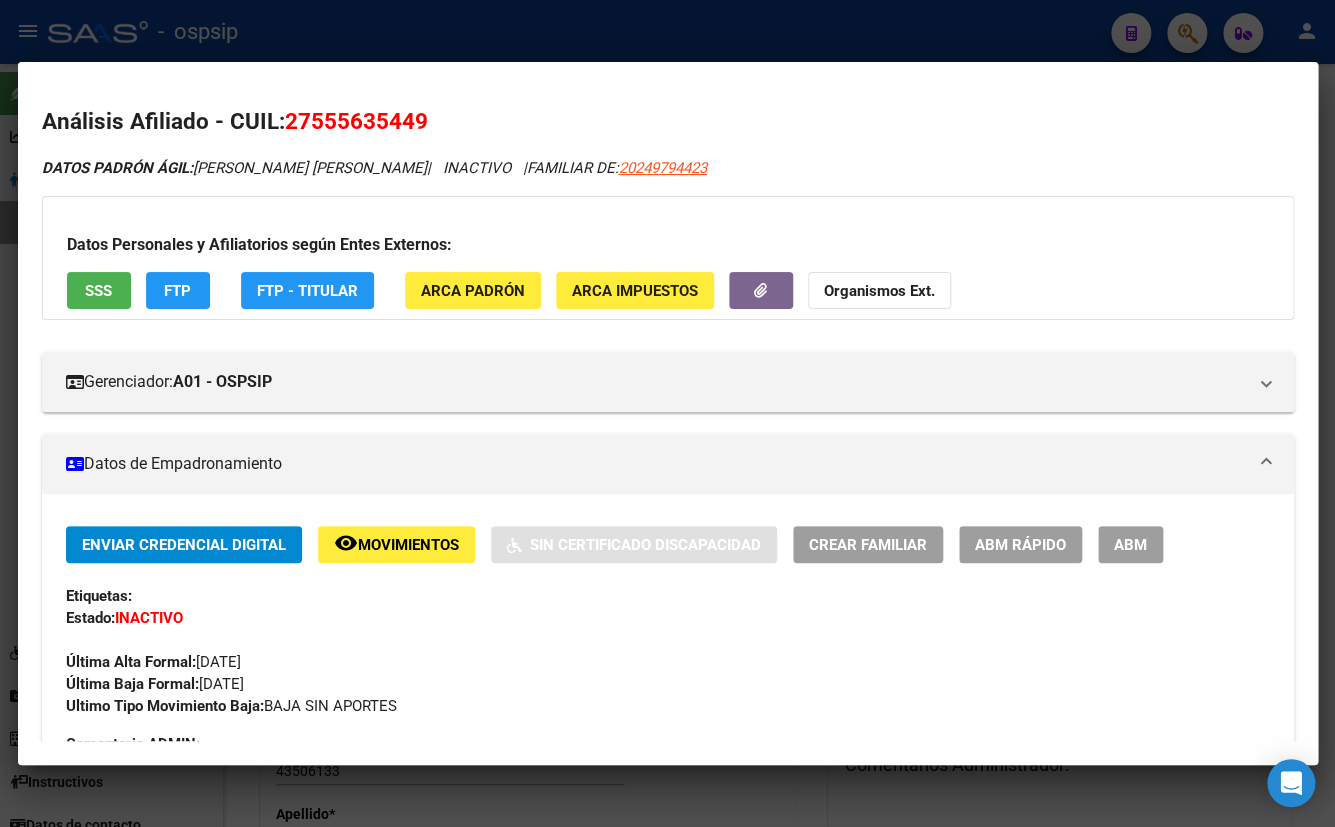
click at [76, 284] on button "SSS" at bounding box center [99, 290] width 64 height 37
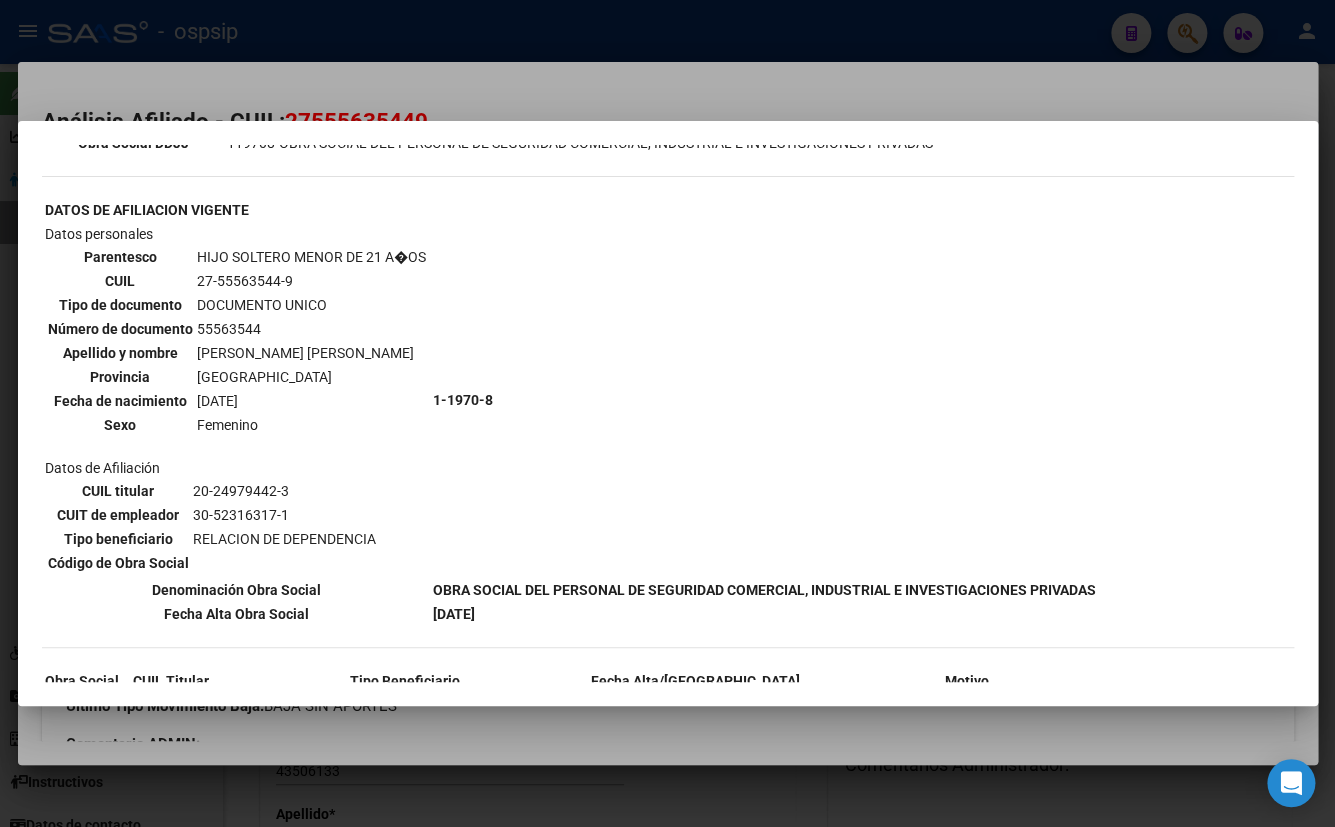
scroll to position [636, 0]
drag, startPoint x: 448, startPoint y: 251, endPoint x: 444, endPoint y: 270, distance: 19.4
click at [449, 250] on td "1-1970-8" at bounding box center [764, 398] width 665 height 354
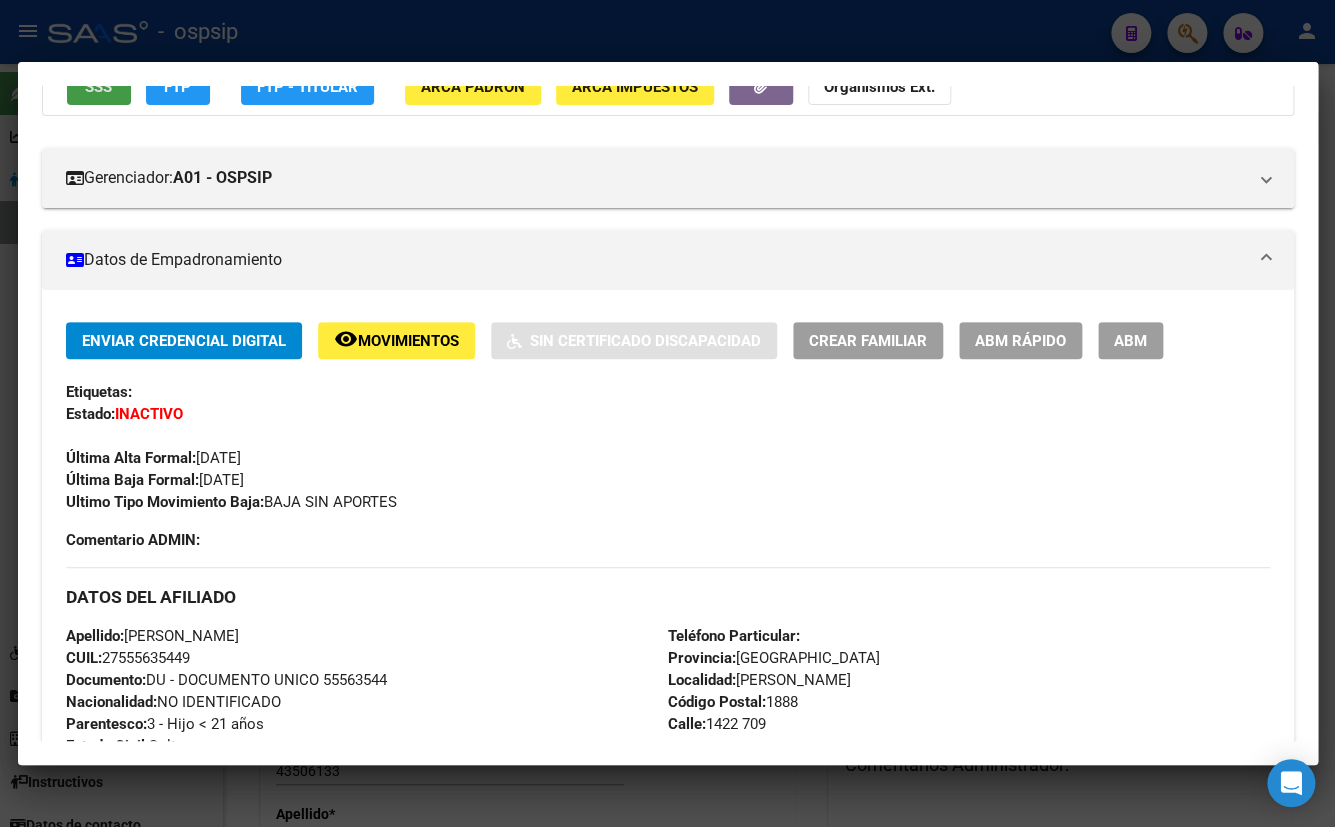
scroll to position [181, 0]
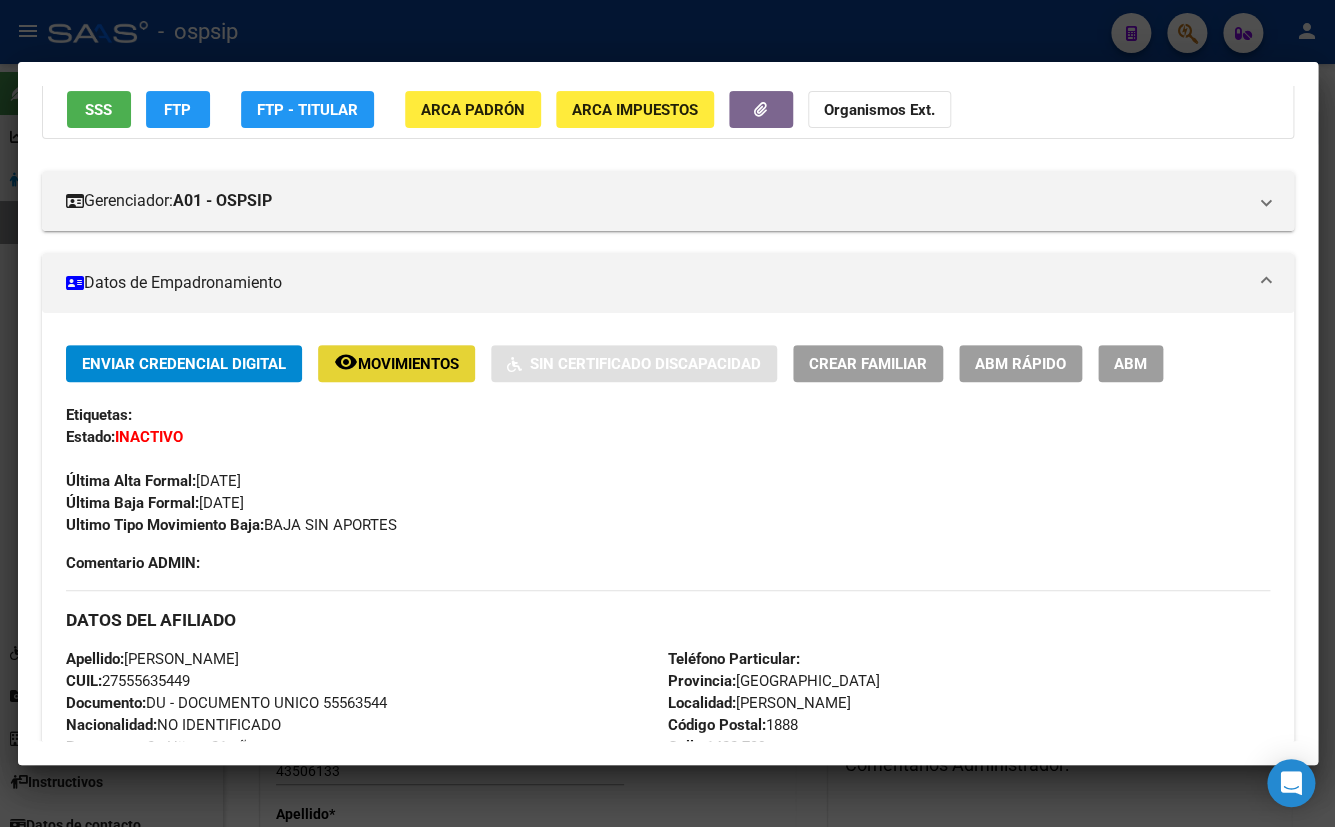
click at [363, 355] on span "Movimientos" at bounding box center [408, 364] width 101 height 18
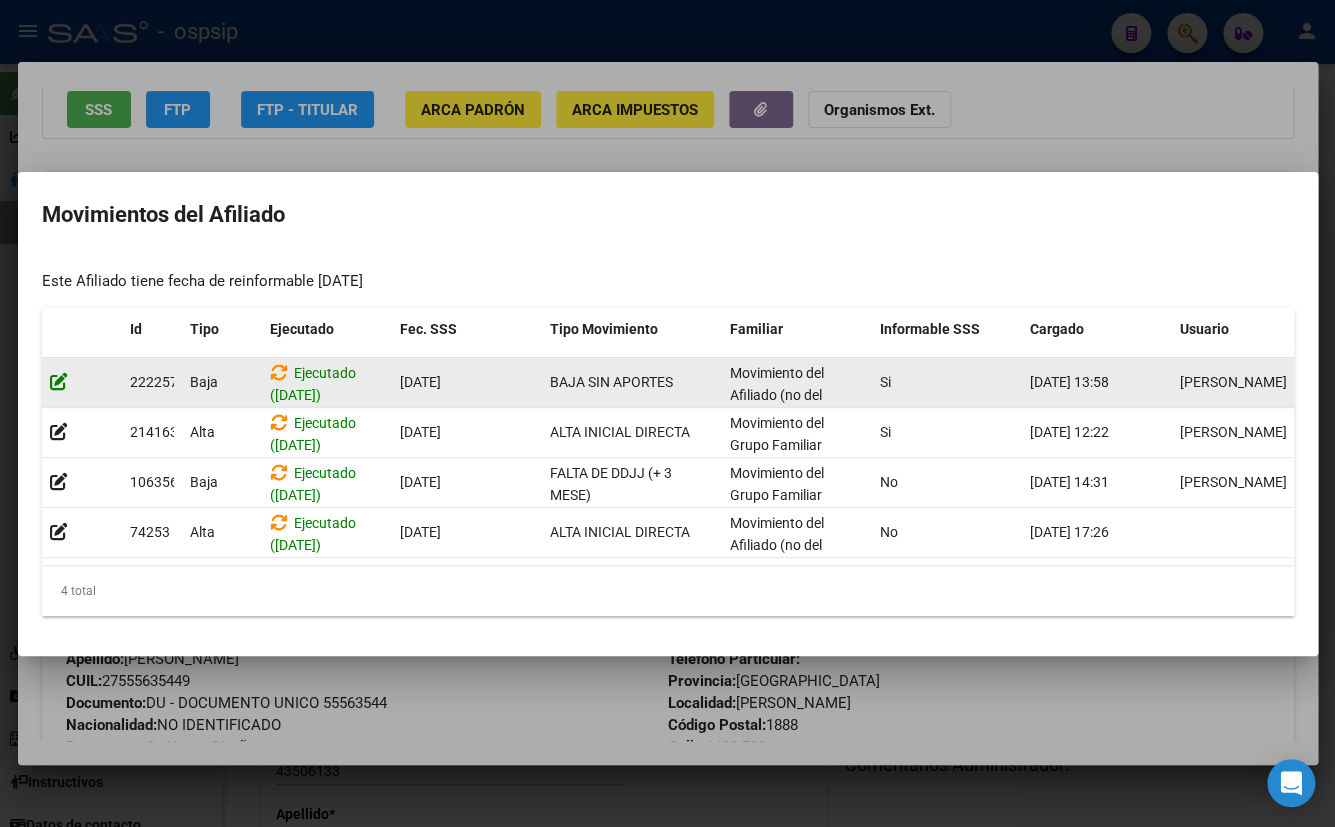
click at [58, 378] on icon at bounding box center [59, 381] width 18 height 19
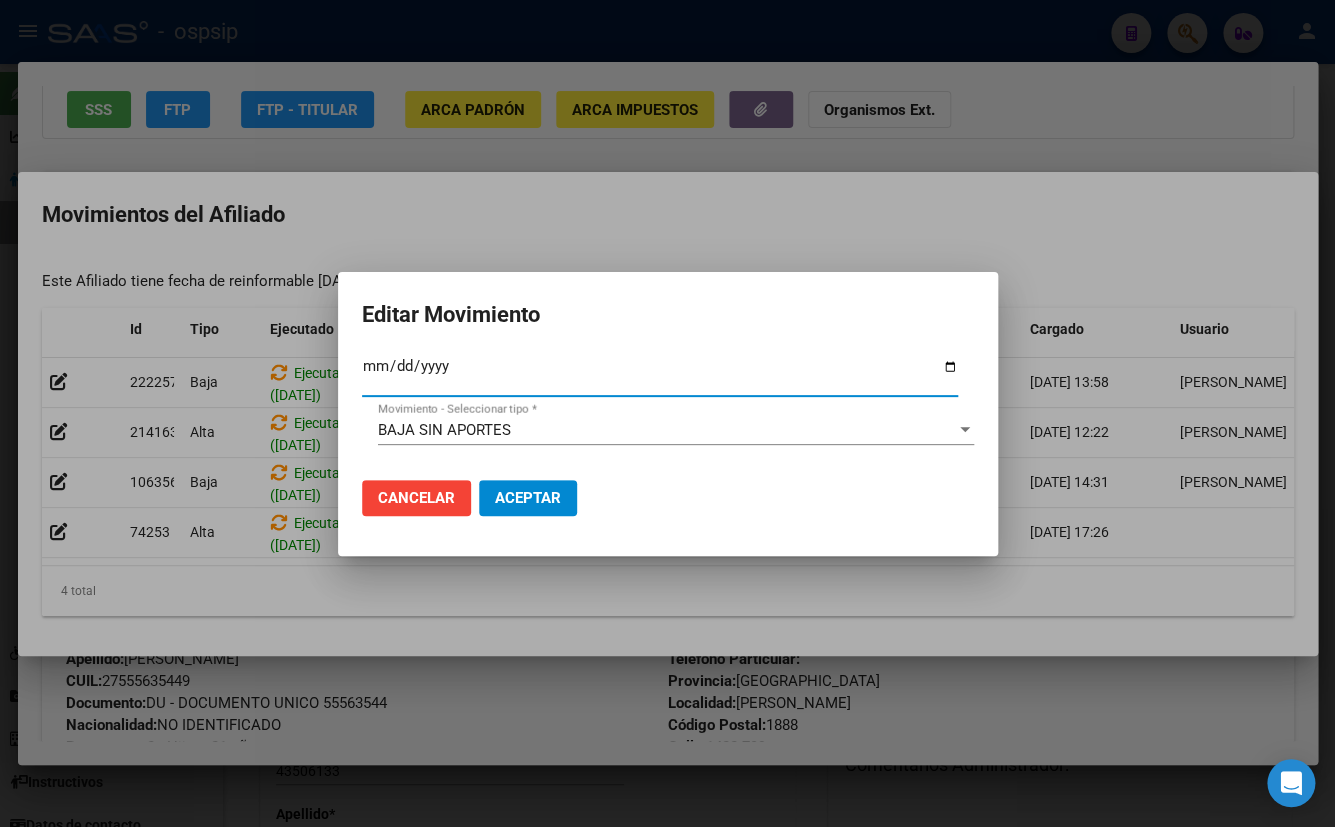
type input "[DATE]"
click at [510, 500] on span "Aceptar" at bounding box center [528, 498] width 66 height 18
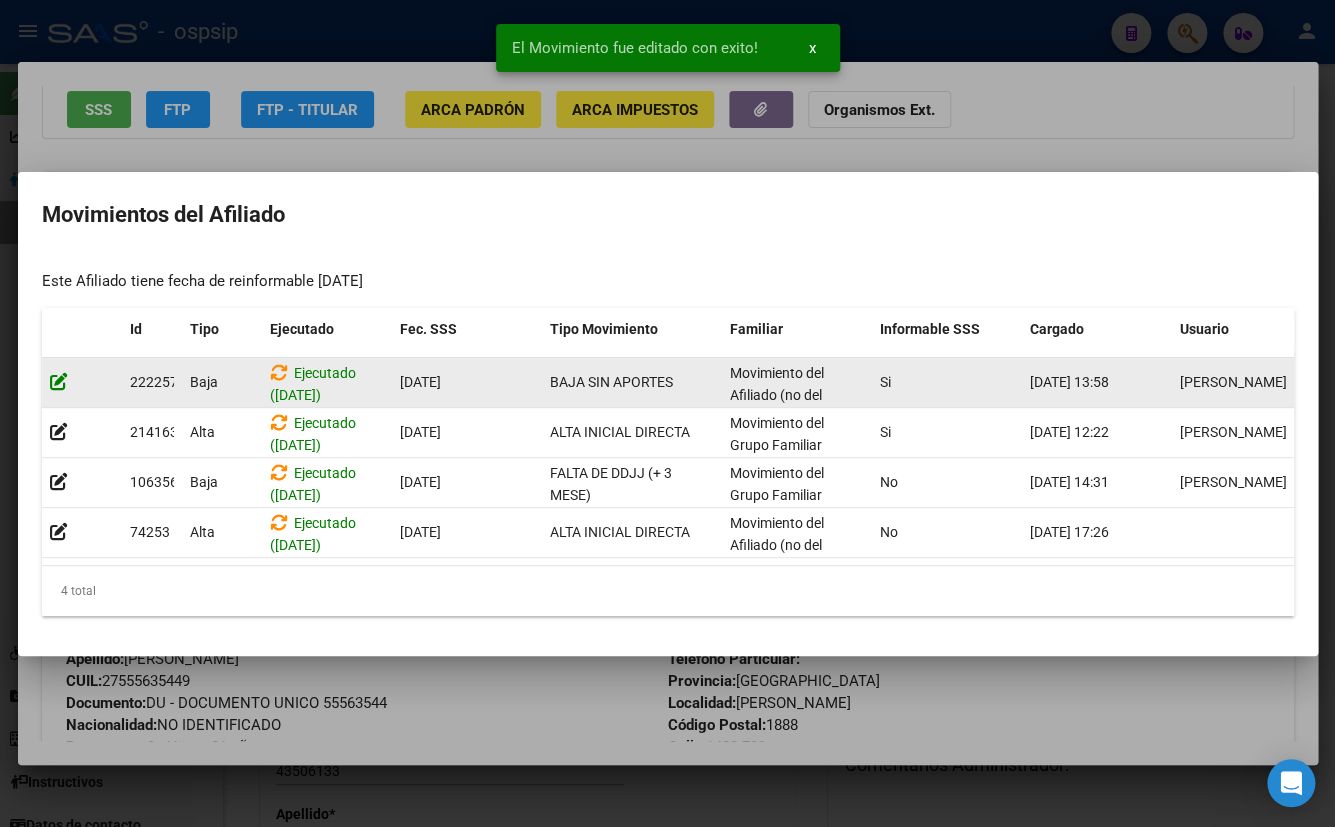
click at [59, 376] on icon at bounding box center [59, 381] width 18 height 19
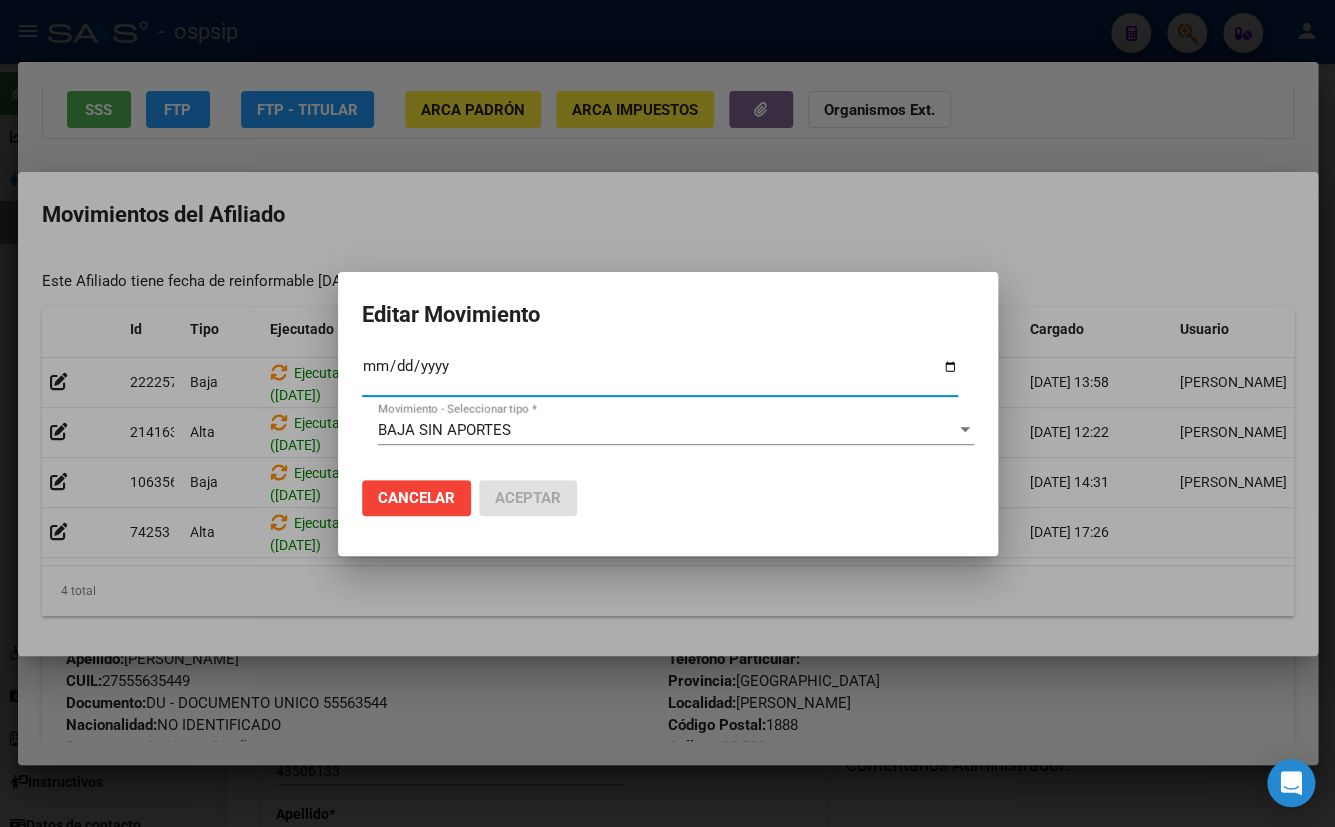
click at [443, 368] on input "[DATE]" at bounding box center [660, 374] width 596 height 32
click at [441, 365] on input "[DATE]" at bounding box center [660, 374] width 596 height 32
click at [446, 366] on input "[DATE]" at bounding box center [660, 374] width 596 height 32
click at [439, 365] on input "[DATE]" at bounding box center [660, 374] width 596 height 32
type input "[DATE]"
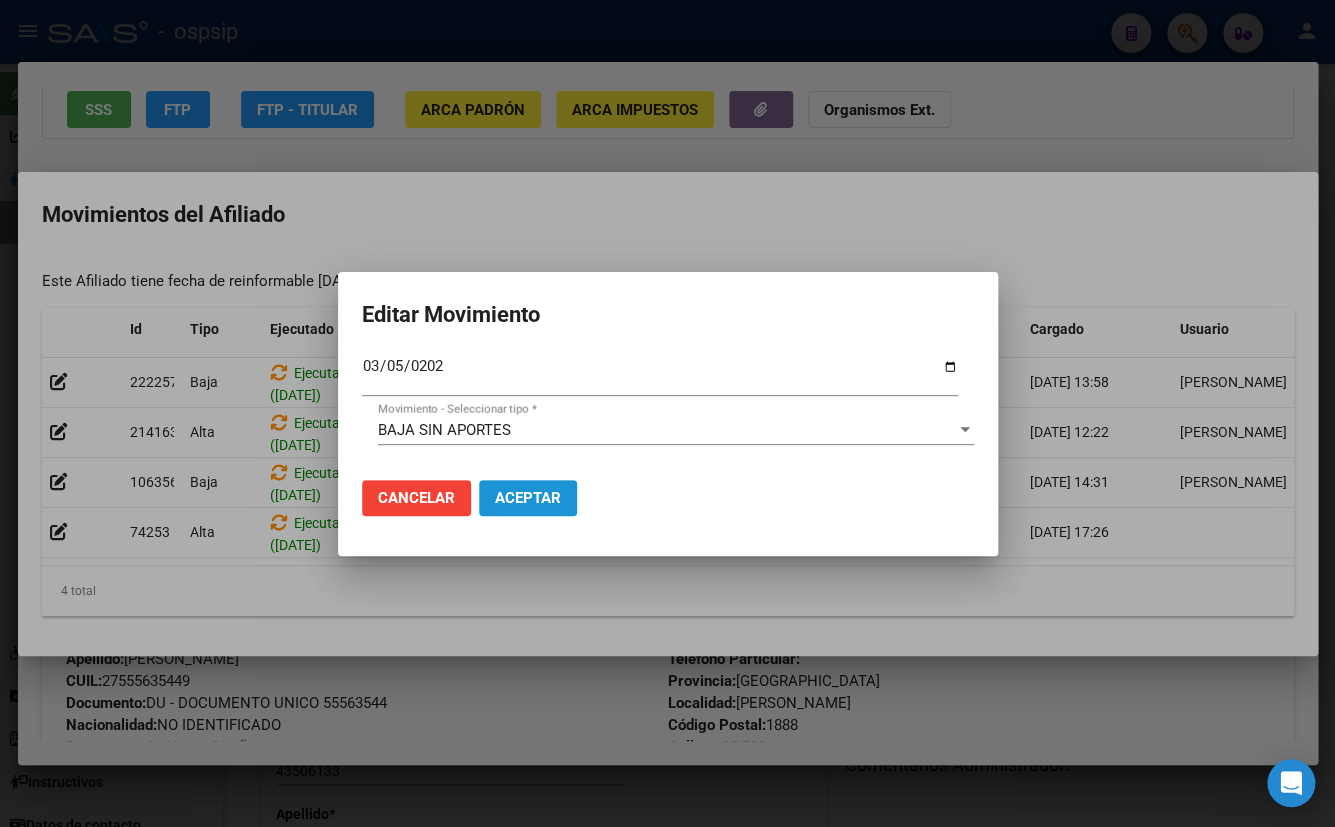
click at [528, 498] on span "Aceptar" at bounding box center [528, 498] width 66 height 18
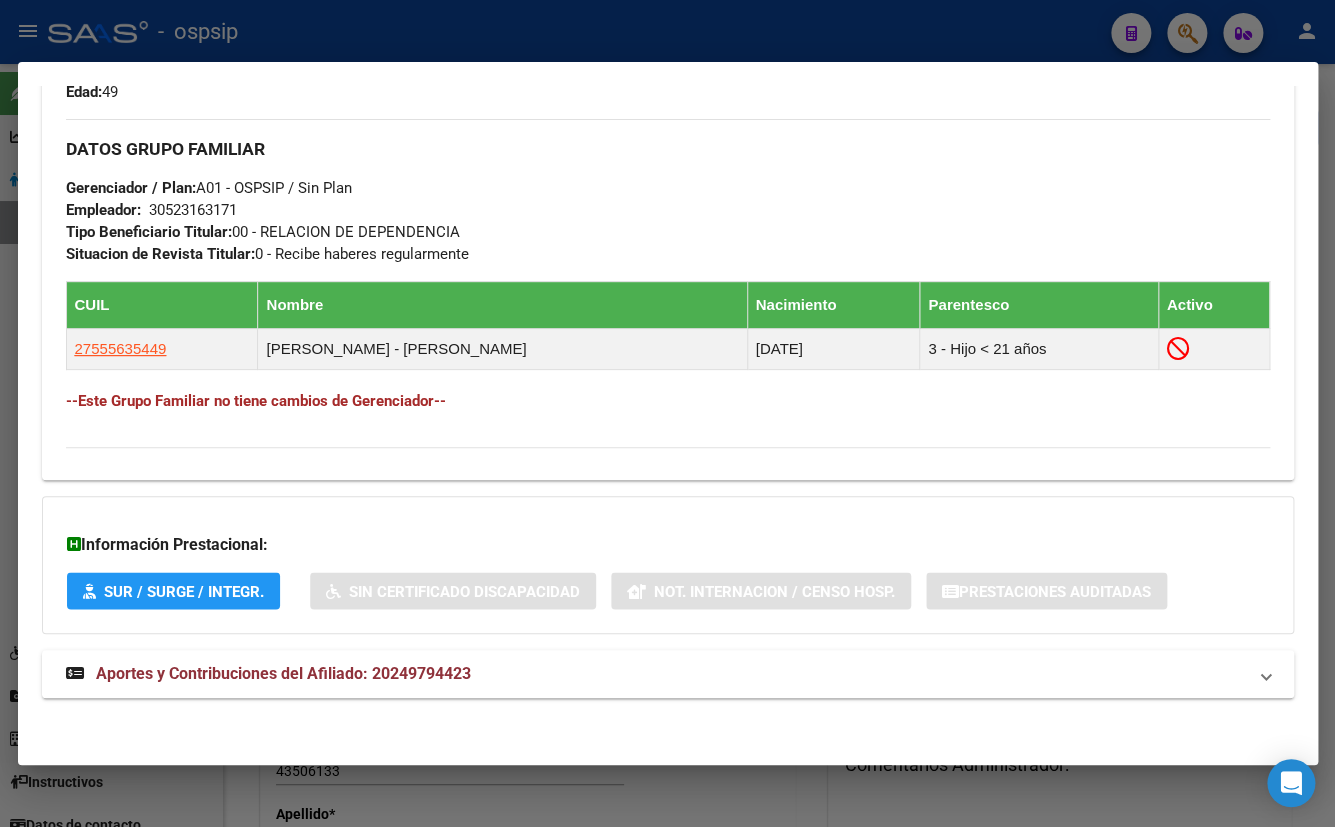
drag, startPoint x: 476, startPoint y: 192, endPoint x: 472, endPoint y: 222, distance: 30.3
click at [476, 192] on div "DATOS GRUPO FAMILIAR Gerenciador / Plan: A01 - OSPSIP / Sin Plan Empleador: 305…" at bounding box center [668, 192] width 1204 height 146
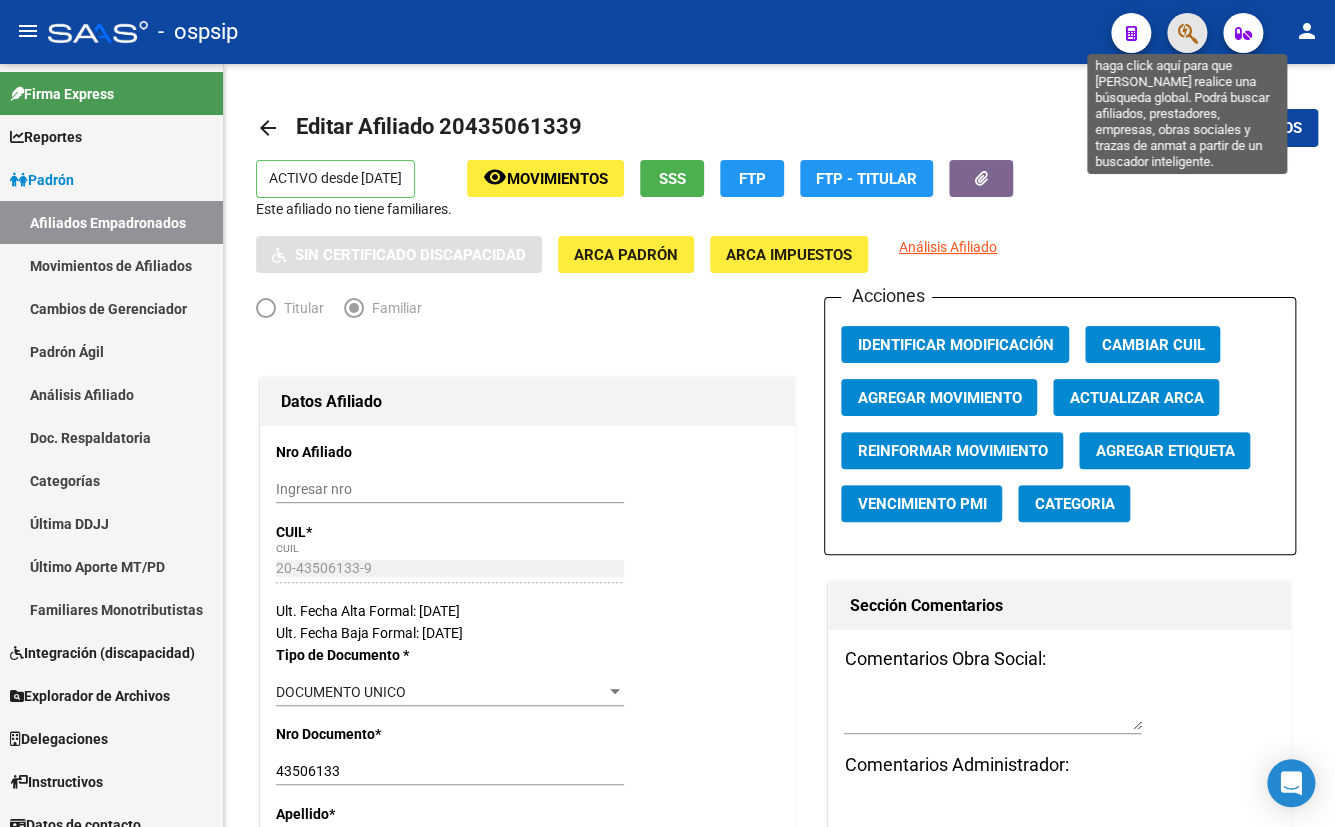
click at [1182, 29] on icon "button" at bounding box center [1187, 33] width 20 height 23
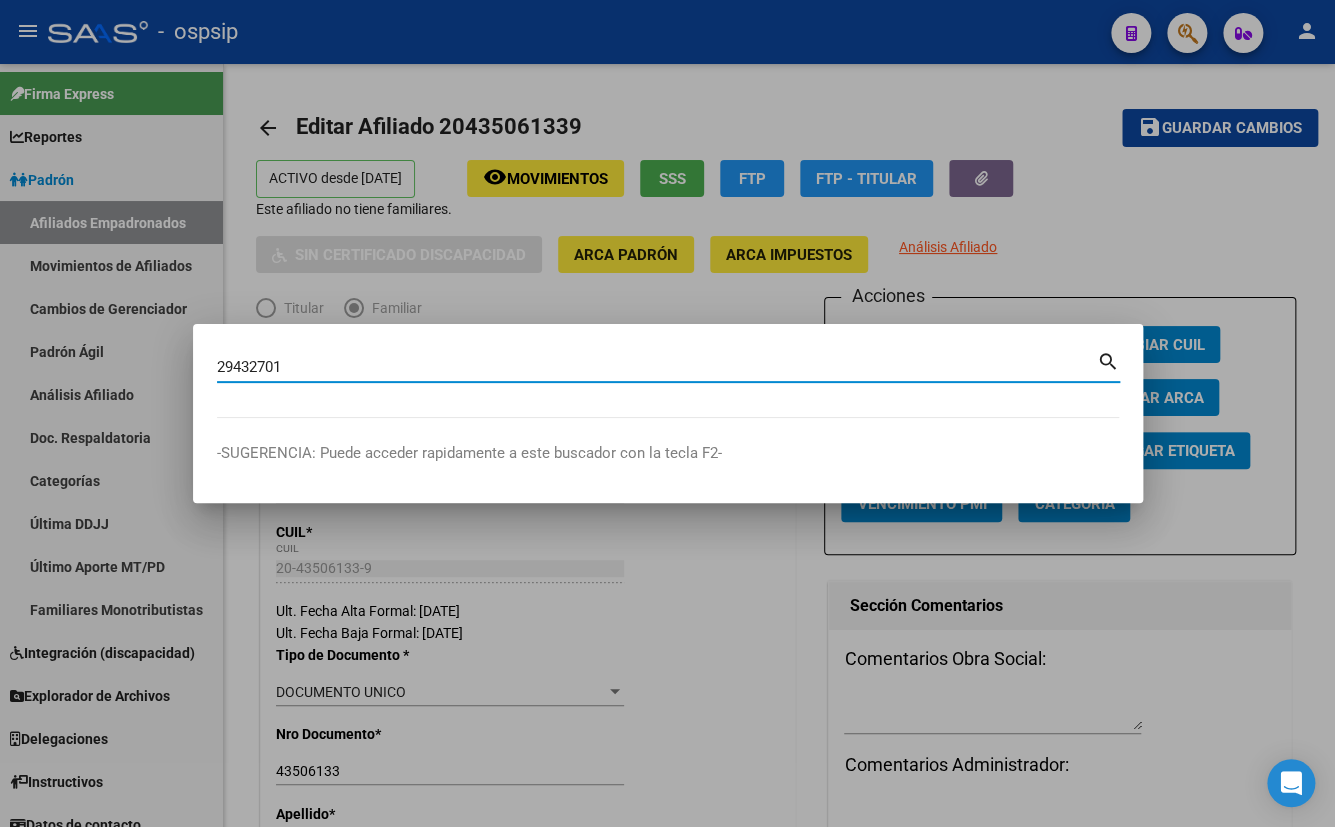
type input "29432701"
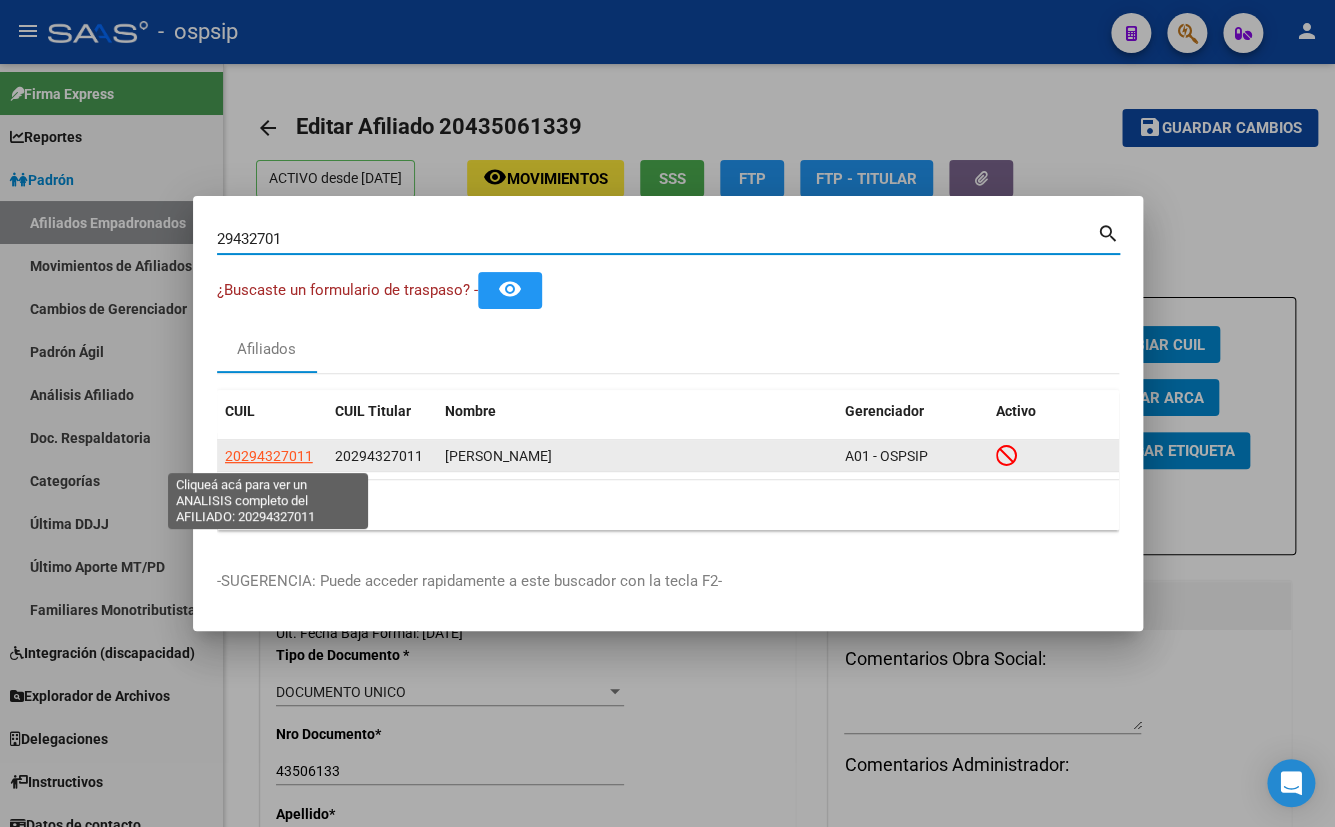
click at [274, 458] on span "20294327011" at bounding box center [269, 456] width 88 height 16
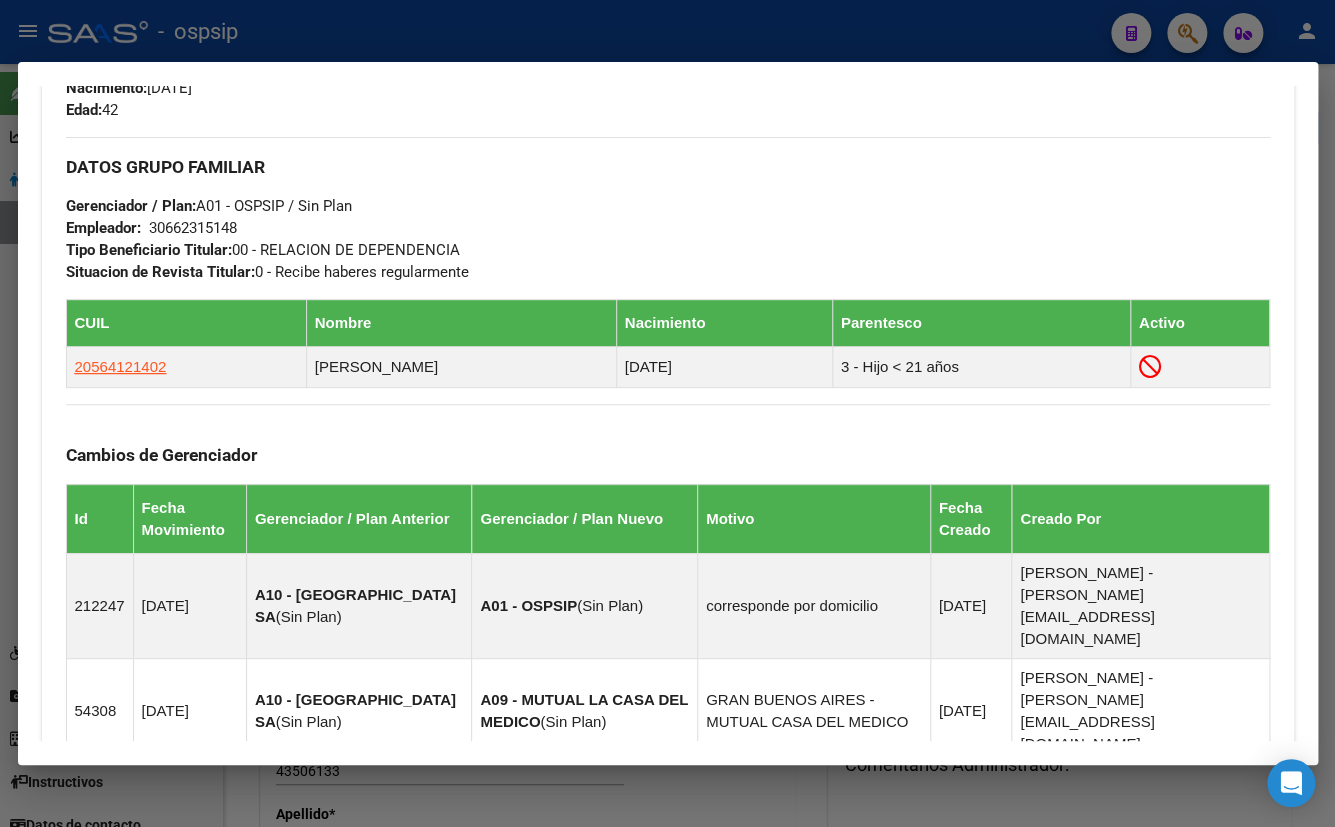
scroll to position [871, 0]
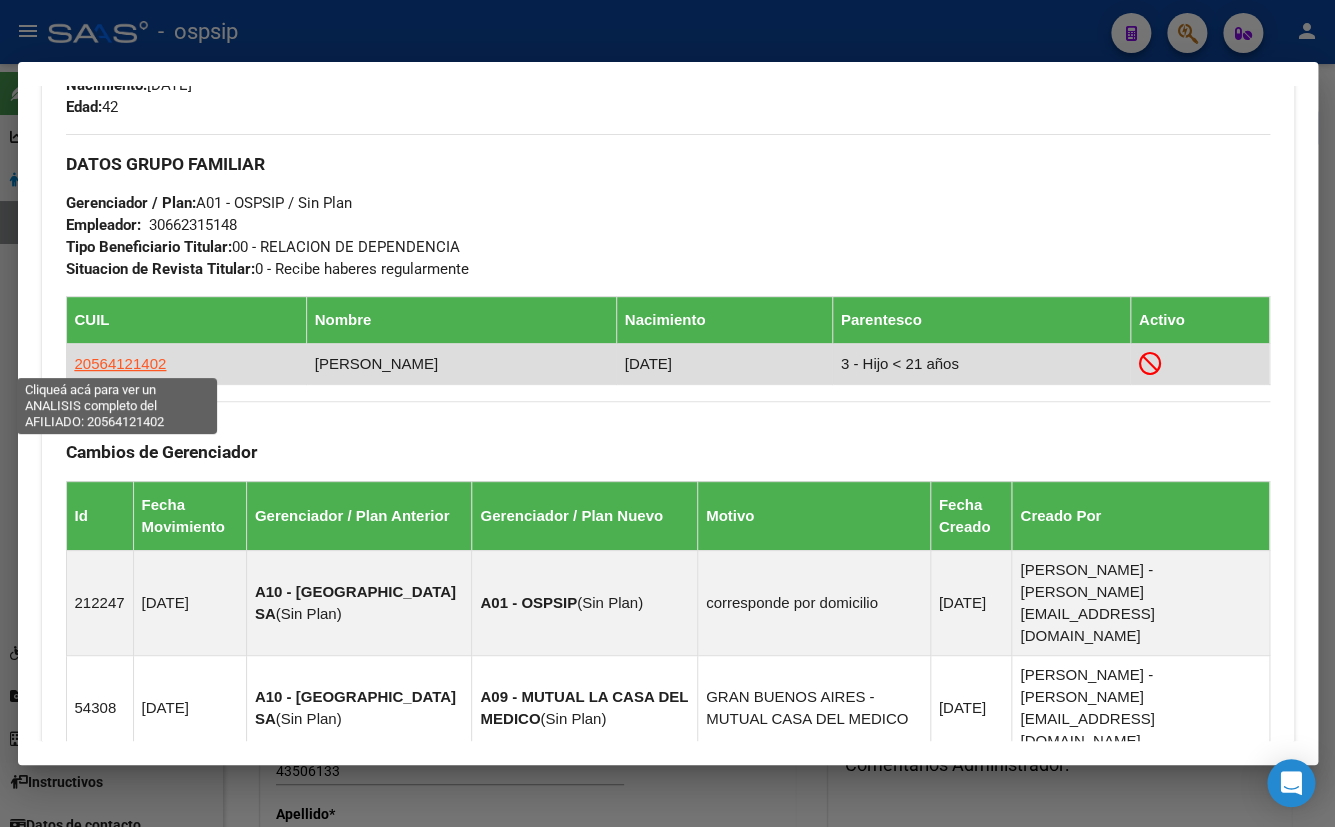
click at [96, 355] on span "20564121402" at bounding box center [121, 363] width 92 height 17
type textarea "20564121402"
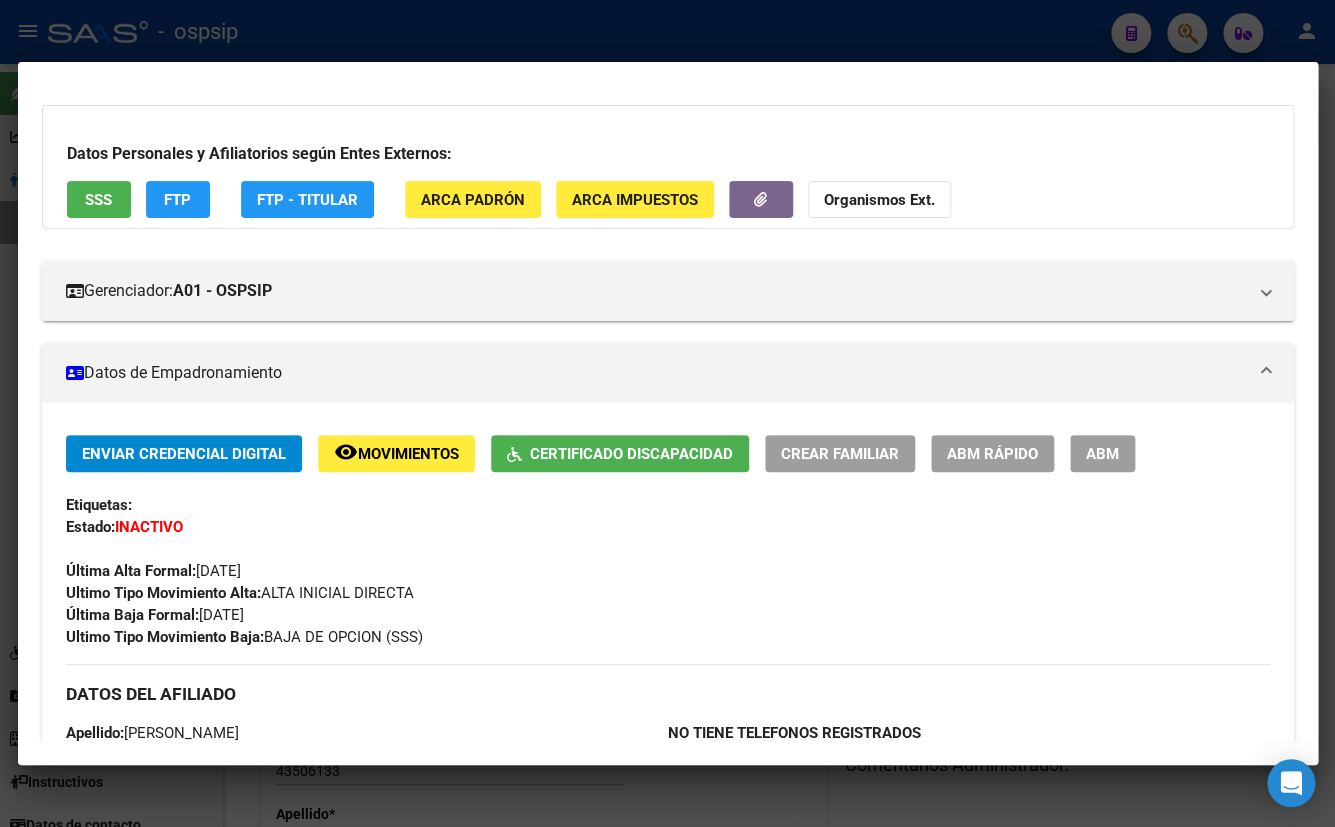
scroll to position [363, 0]
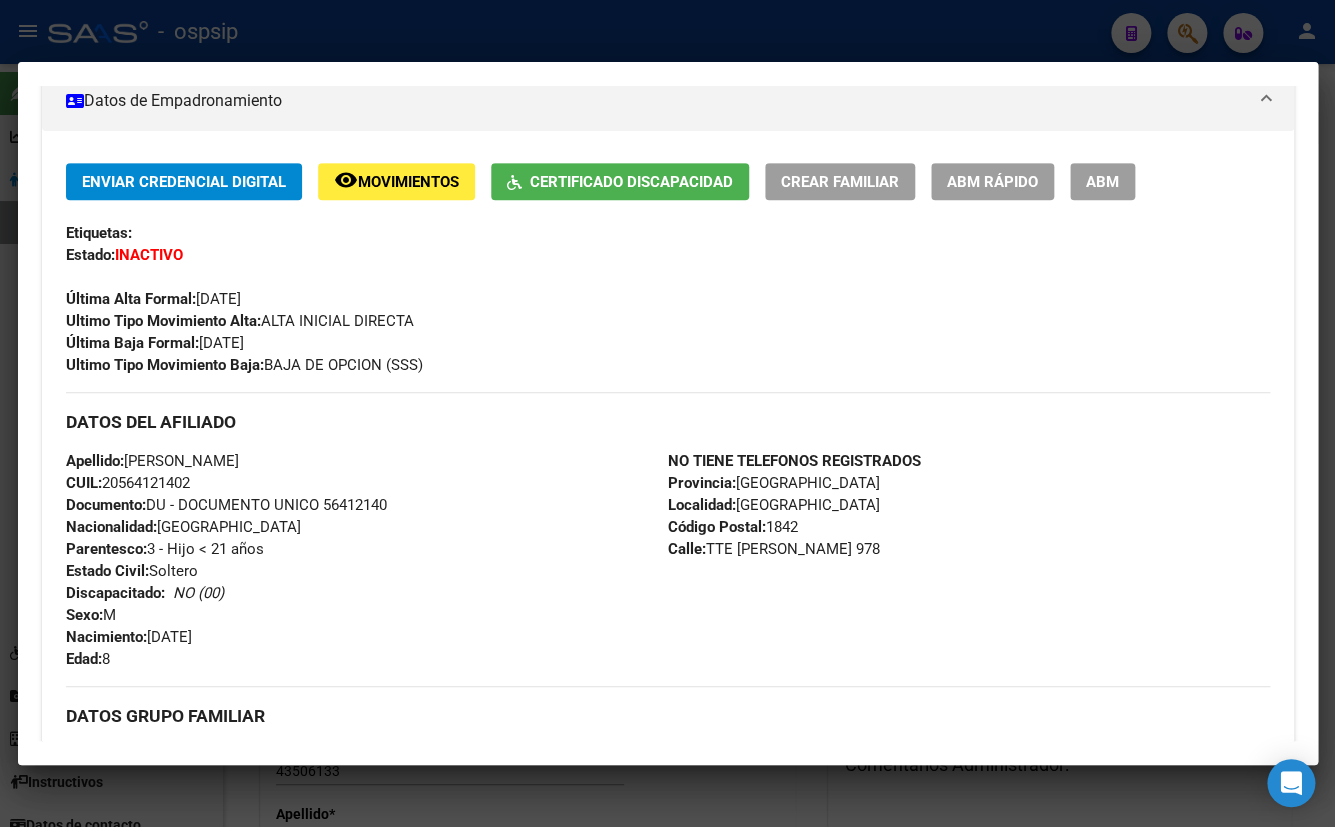
drag, startPoint x: 327, startPoint y: 501, endPoint x: 472, endPoint y: 501, distance: 145.0
click at [472, 501] on div "Apellido: [PERSON_NAME] CUIL: 20564121402 Documento: DU - DOCUMENTO UNICO 56412…" at bounding box center [367, 560] width 602 height 220
copy span "56412140"
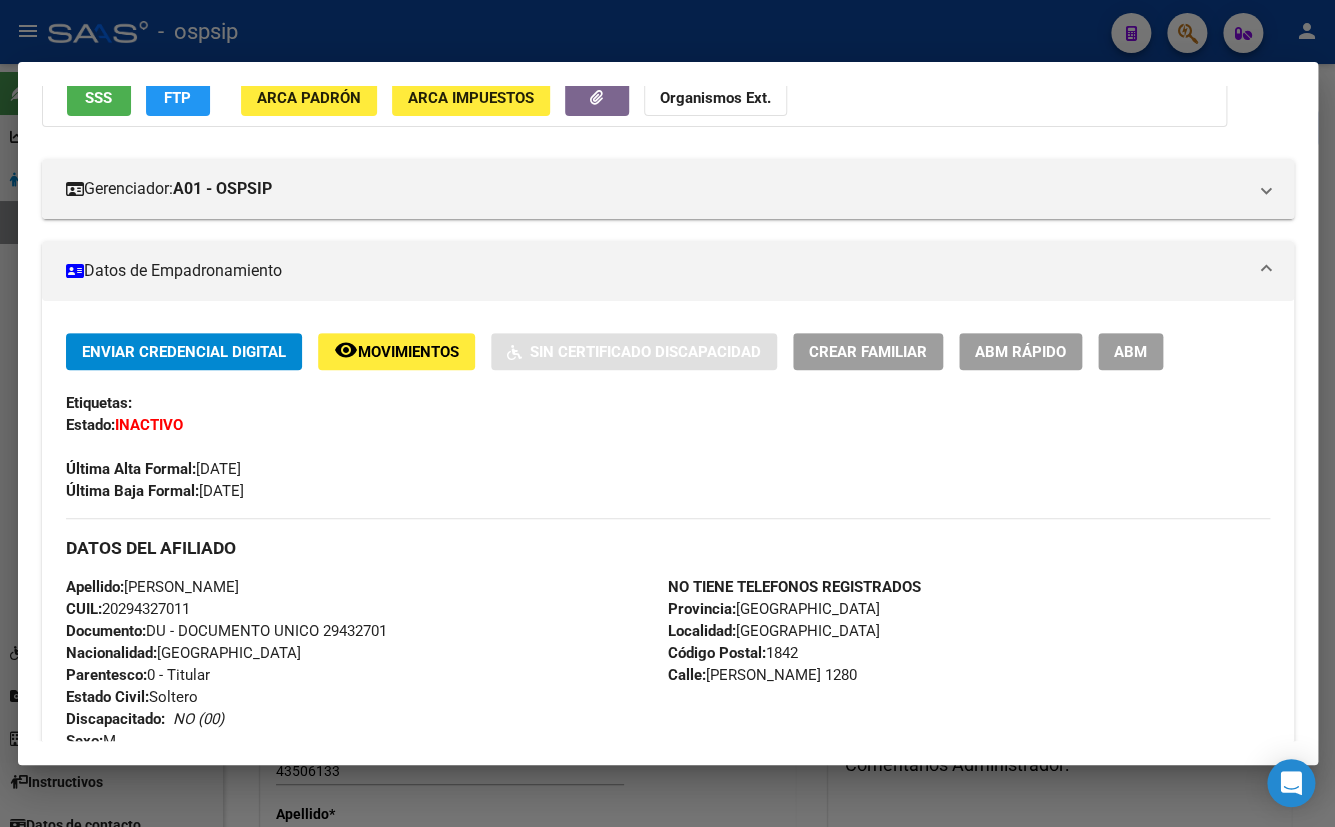
scroll to position [53, 0]
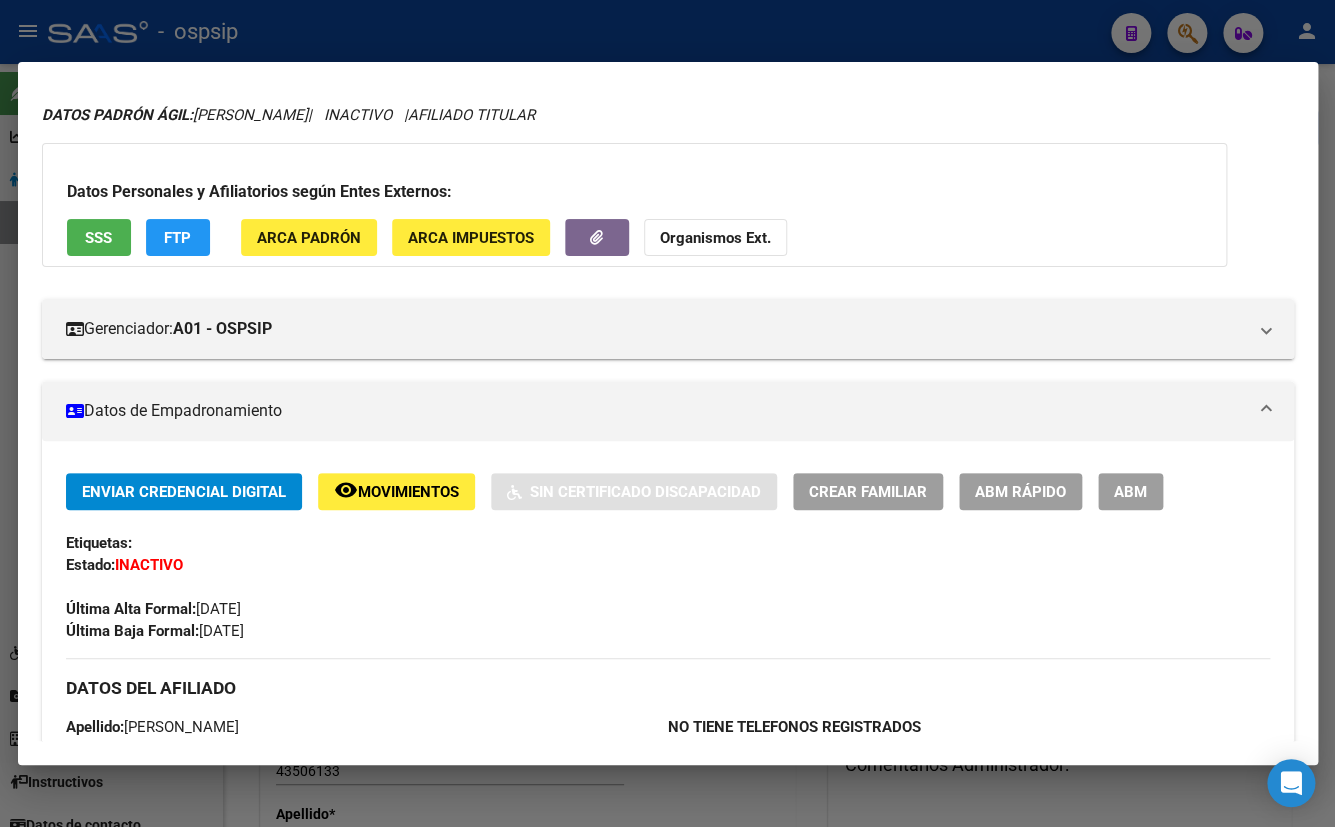
click at [1141, 485] on span "ABM" at bounding box center [1130, 492] width 33 height 18
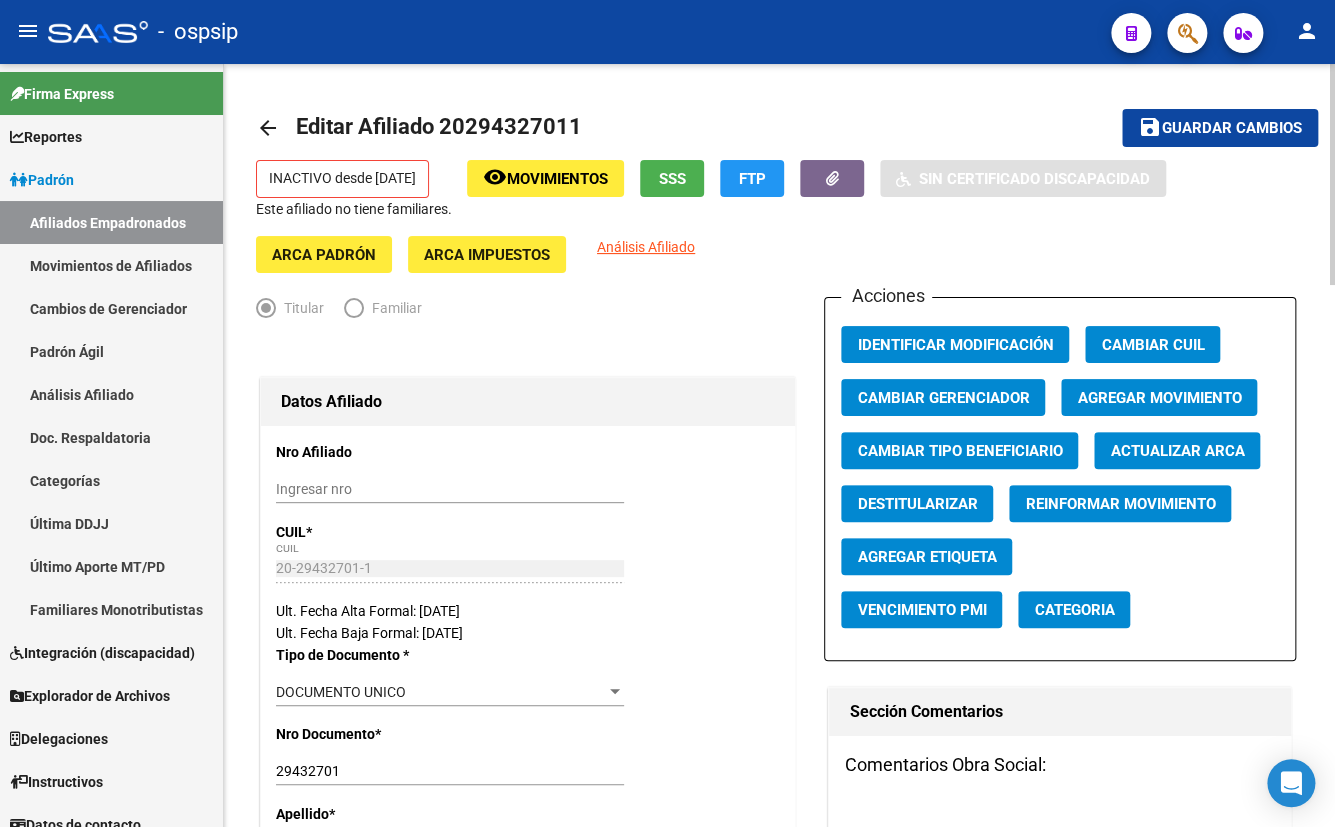
click at [1170, 390] on span "Agregar Movimiento" at bounding box center [1159, 398] width 164 height 18
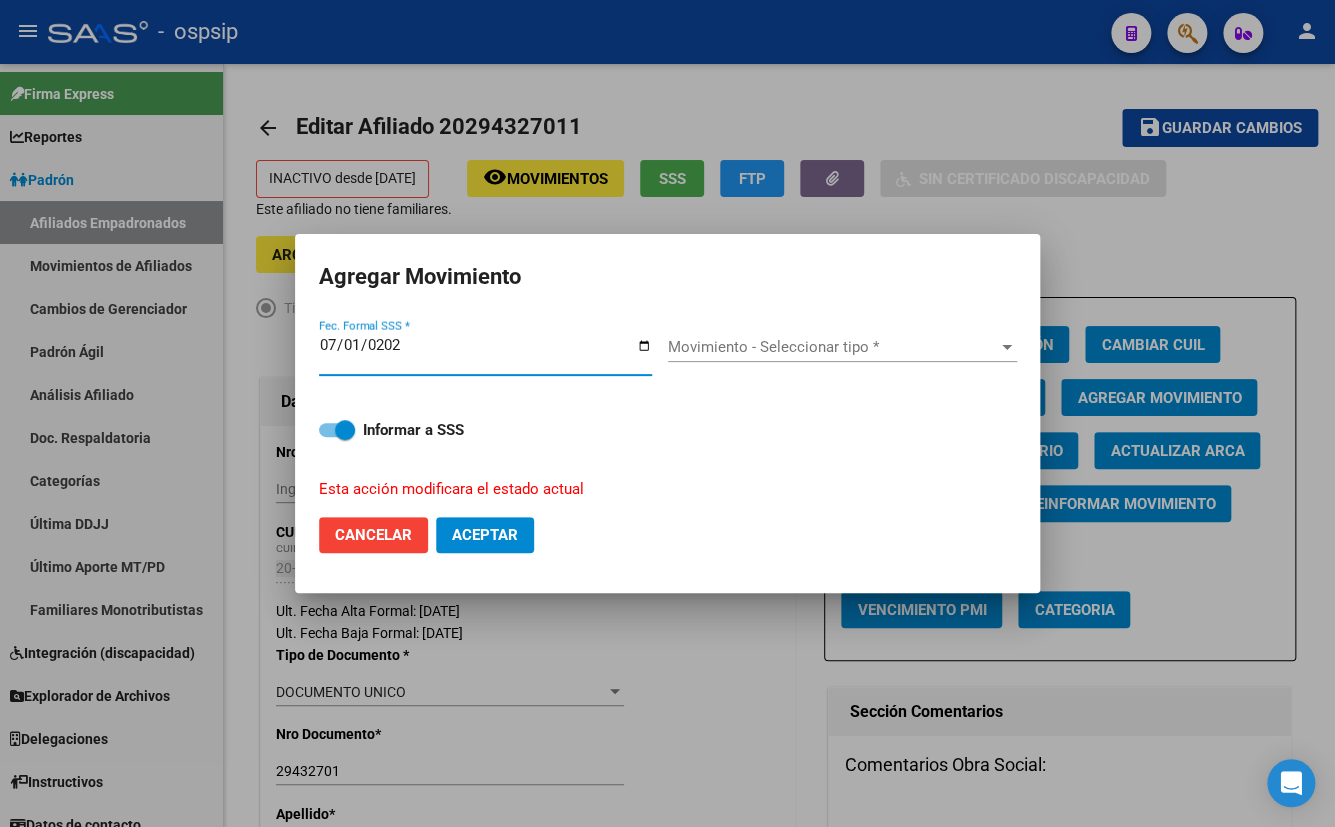
type input "[DATE]"
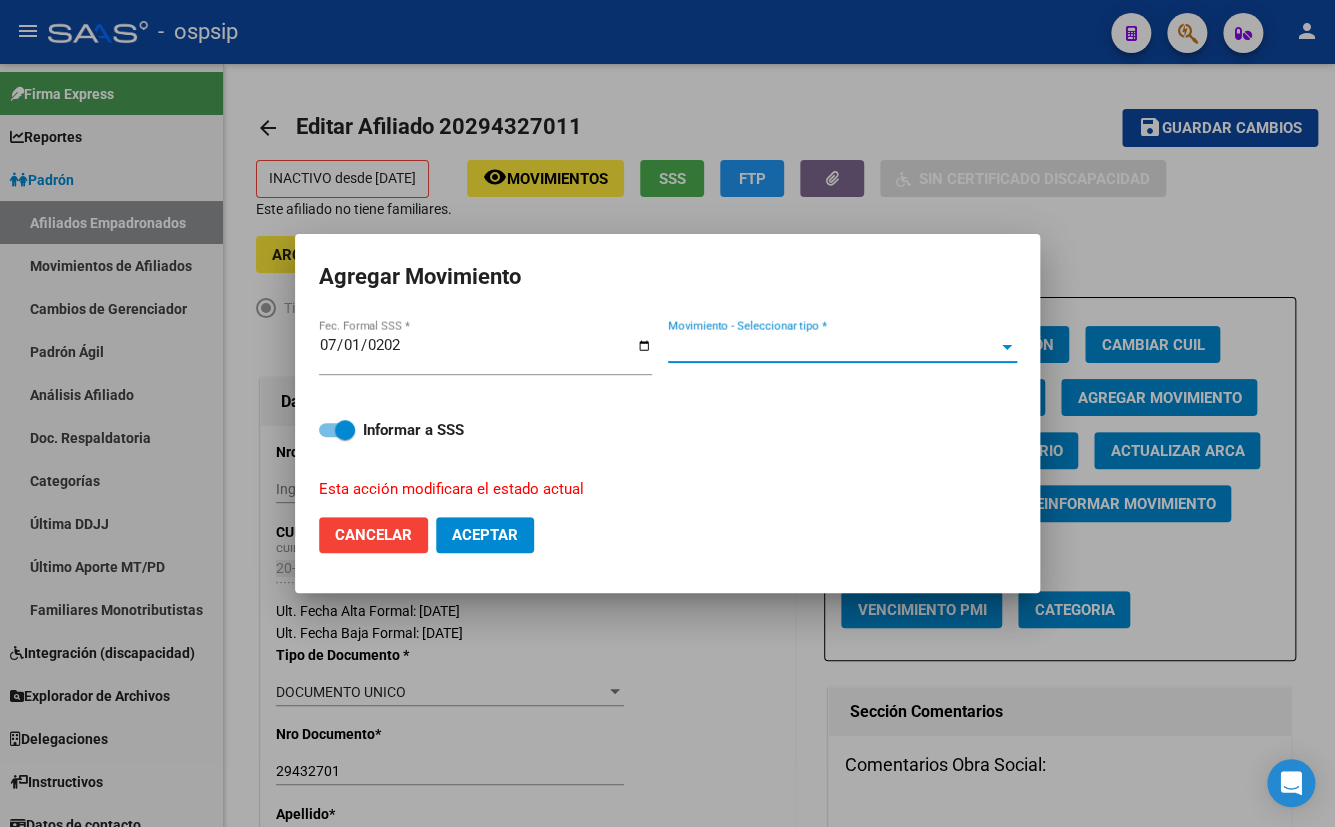
click at [768, 340] on span "Movimiento - Seleccionar tipo *" at bounding box center [833, 347] width 331 height 18
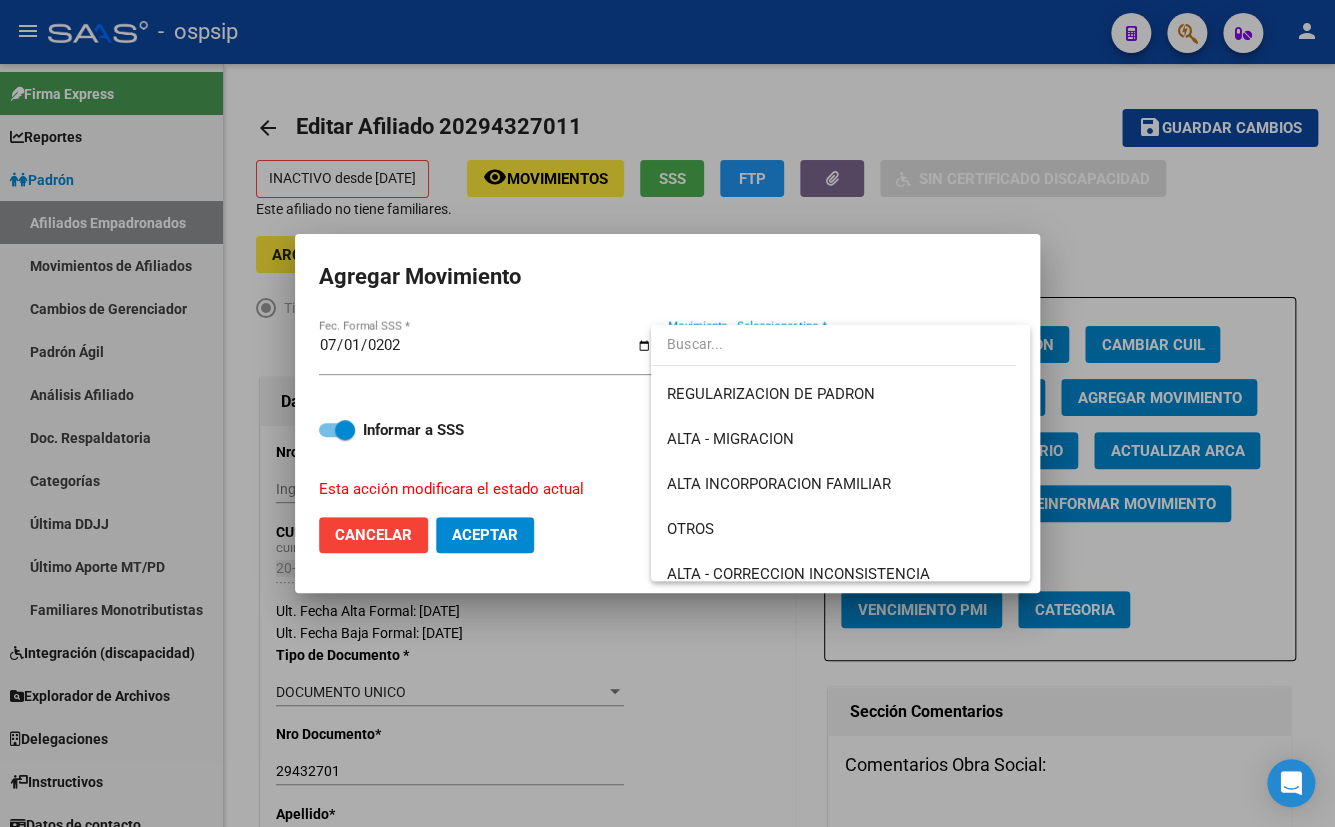
scroll to position [454, 0]
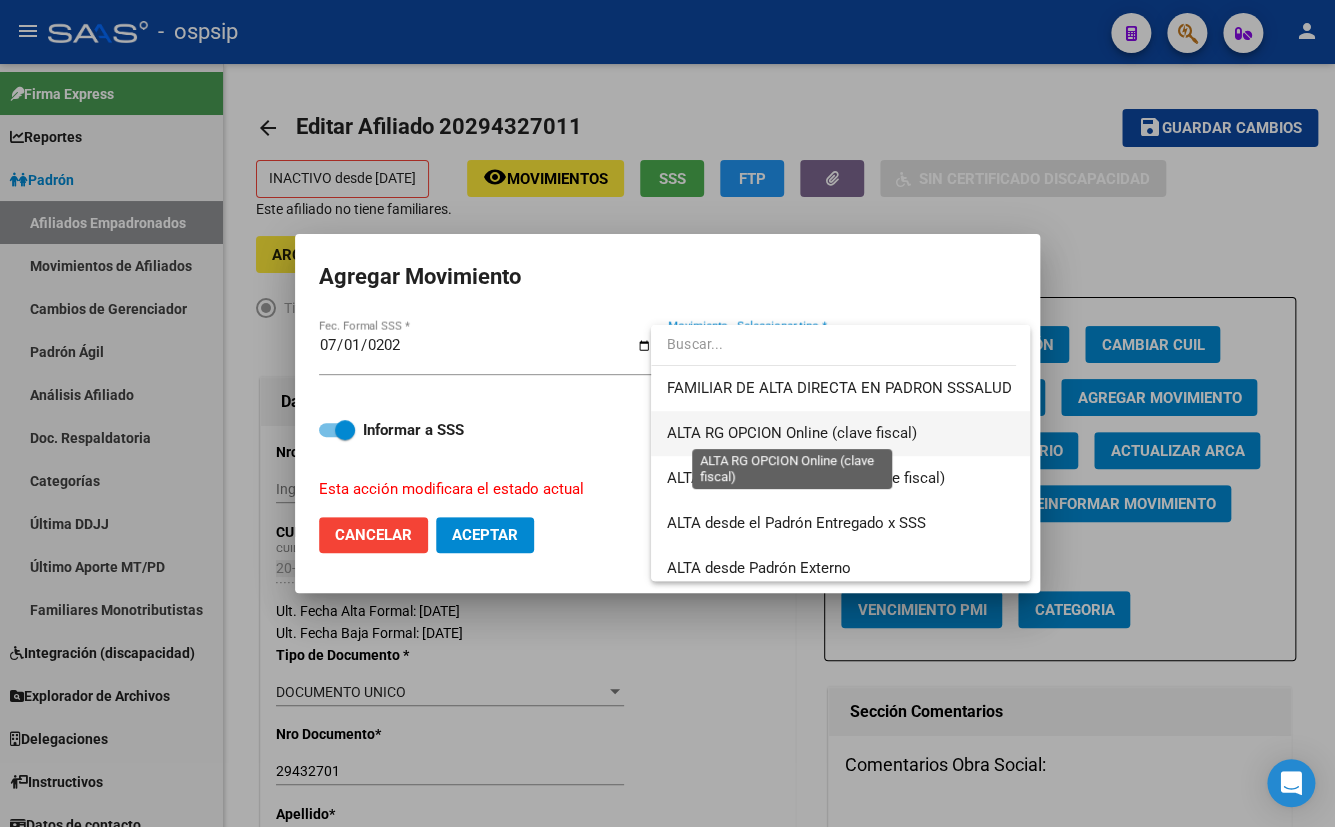
click at [826, 424] on span "ALTA RG OPCION Online (clave fiscal)" at bounding box center [792, 433] width 250 height 18
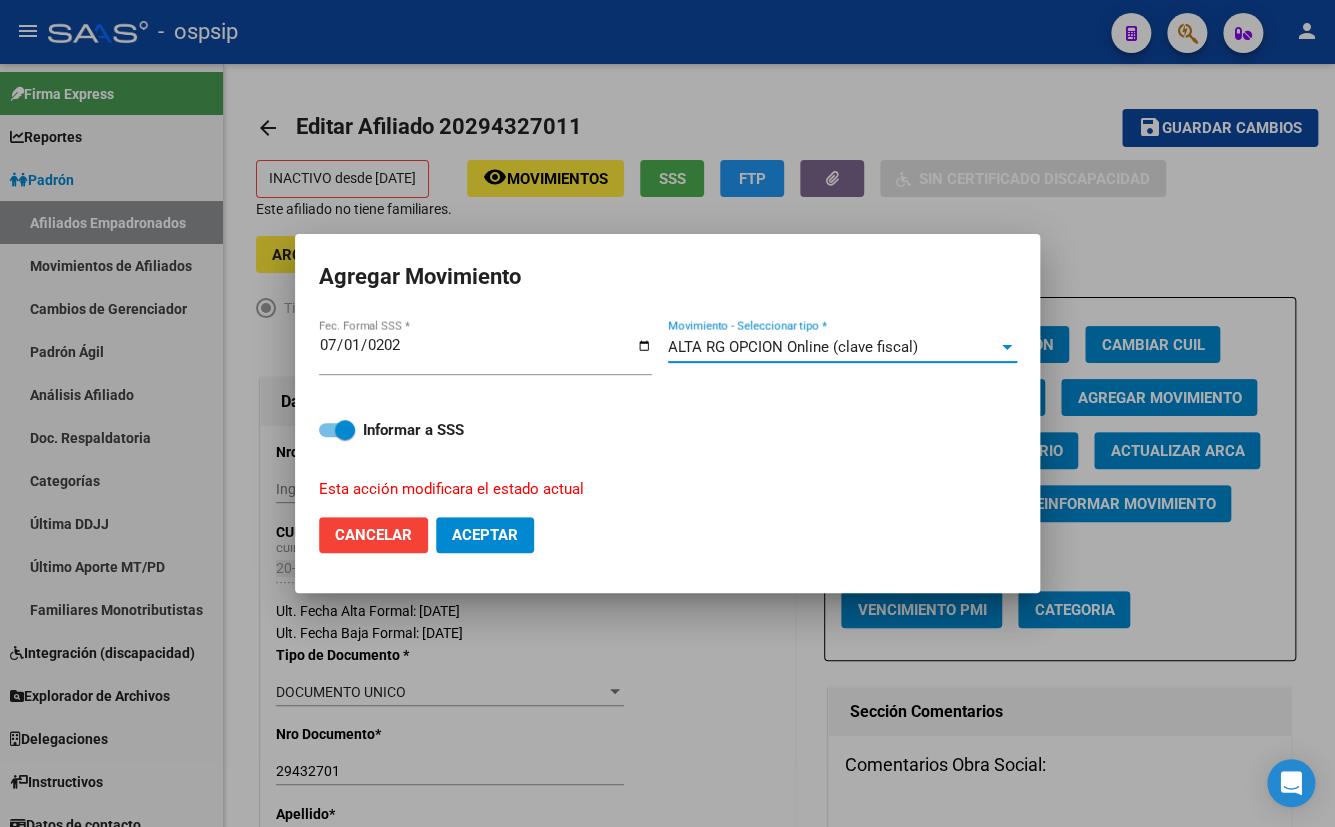
click at [472, 530] on span "Aceptar" at bounding box center [485, 535] width 66 height 18
checkbox input "false"
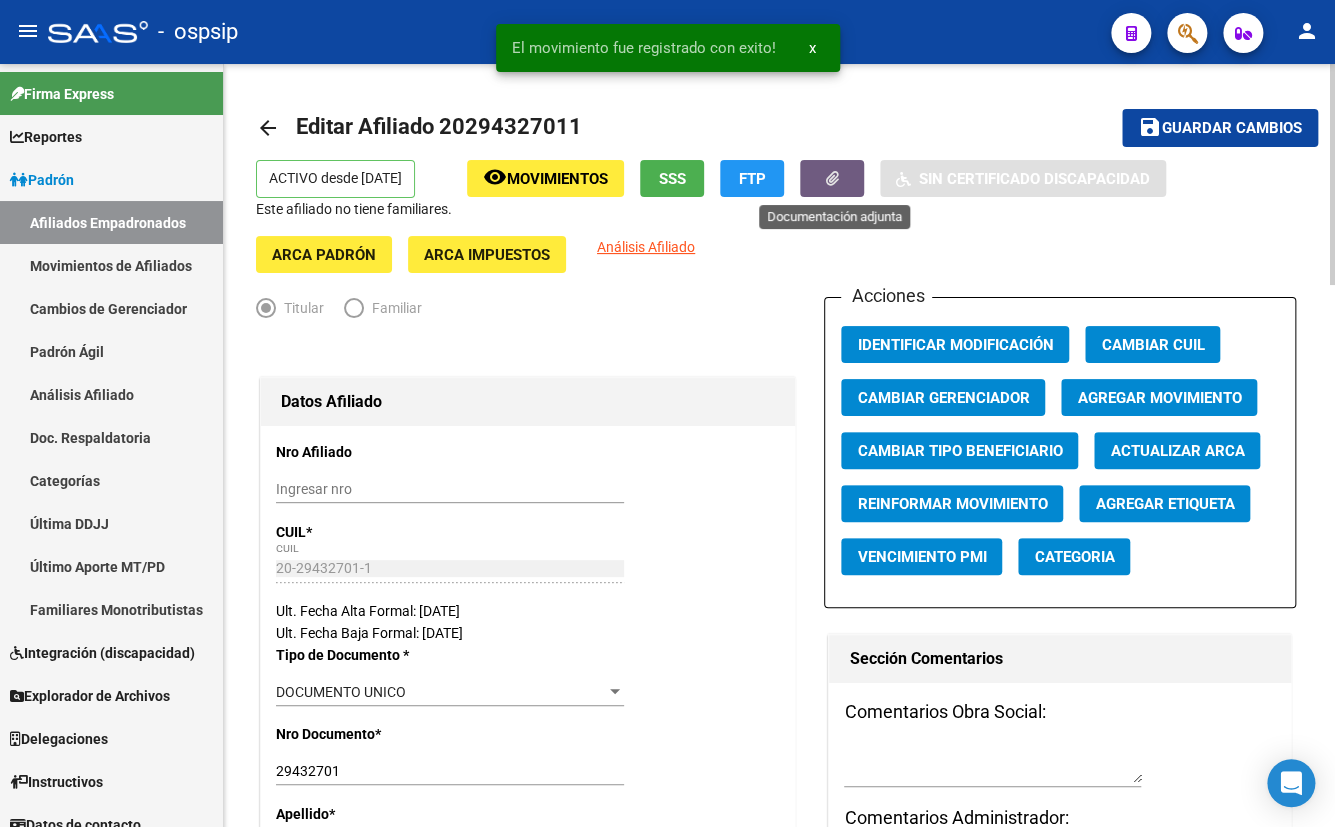
click at [830, 175] on icon "button" at bounding box center [832, 178] width 13 height 15
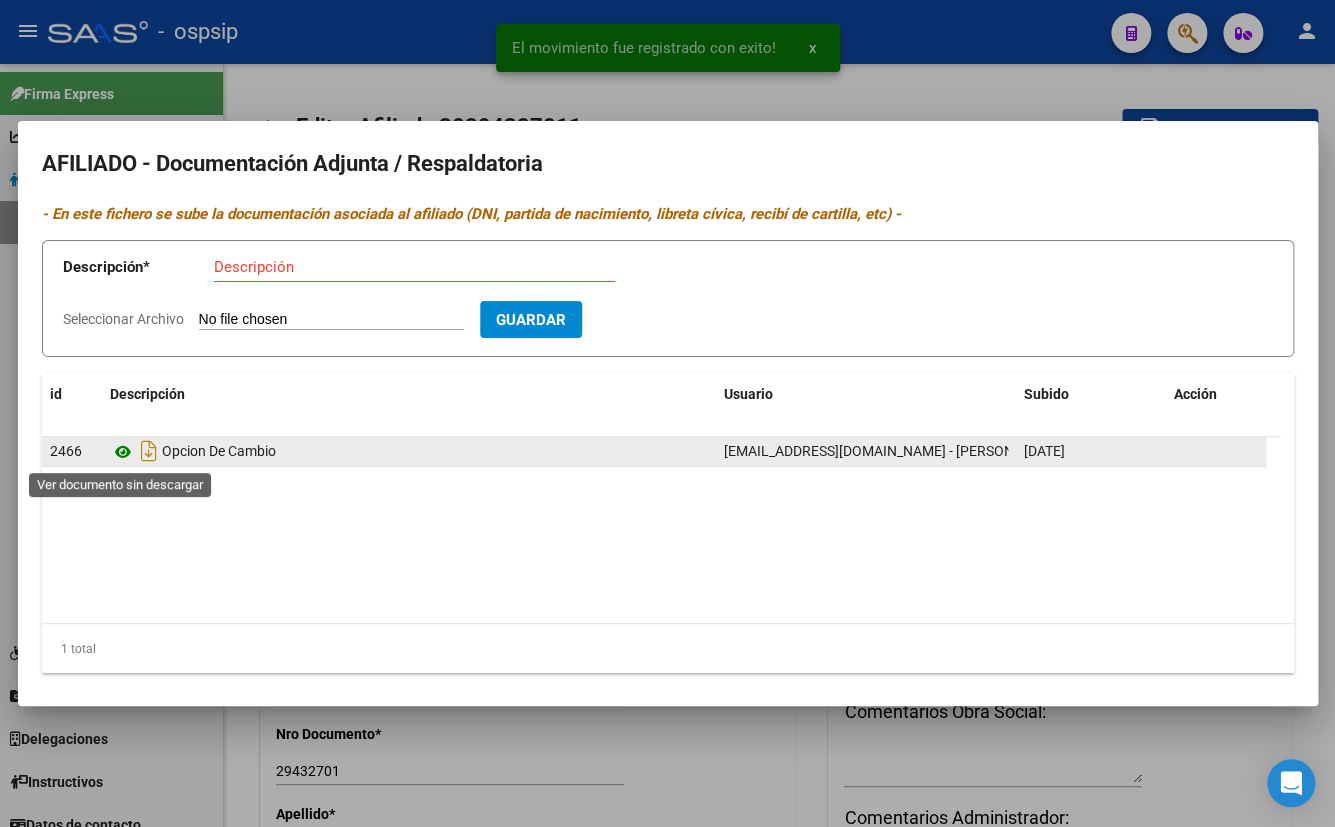
click at [119, 453] on icon at bounding box center [123, 452] width 26 height 24
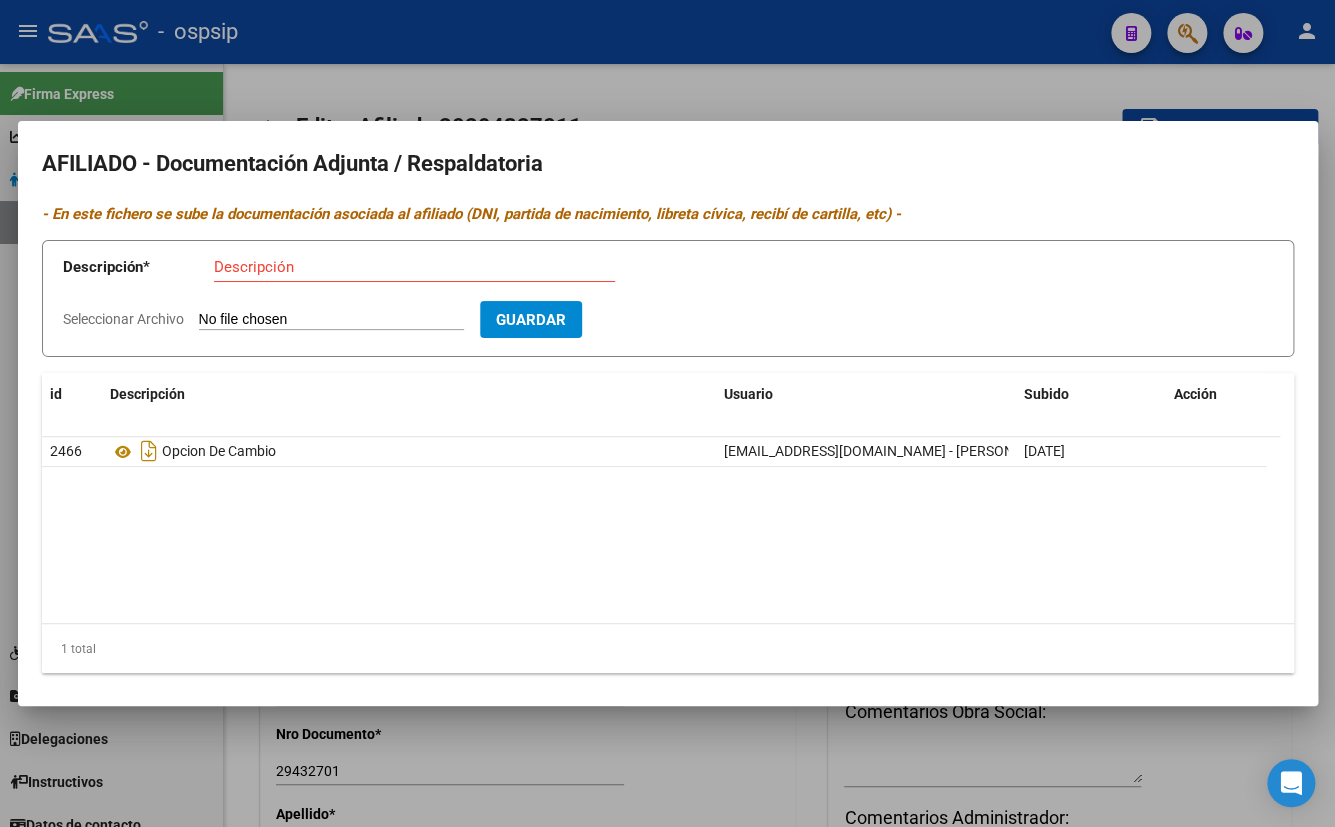
click at [262, 312] on input "Seleccionar Archivo" at bounding box center [331, 320] width 265 height 19
type input "C:\fakepath\doc (7) (1).pdf"
click at [249, 272] on input "Descripción" at bounding box center [414, 267] width 401 height 18
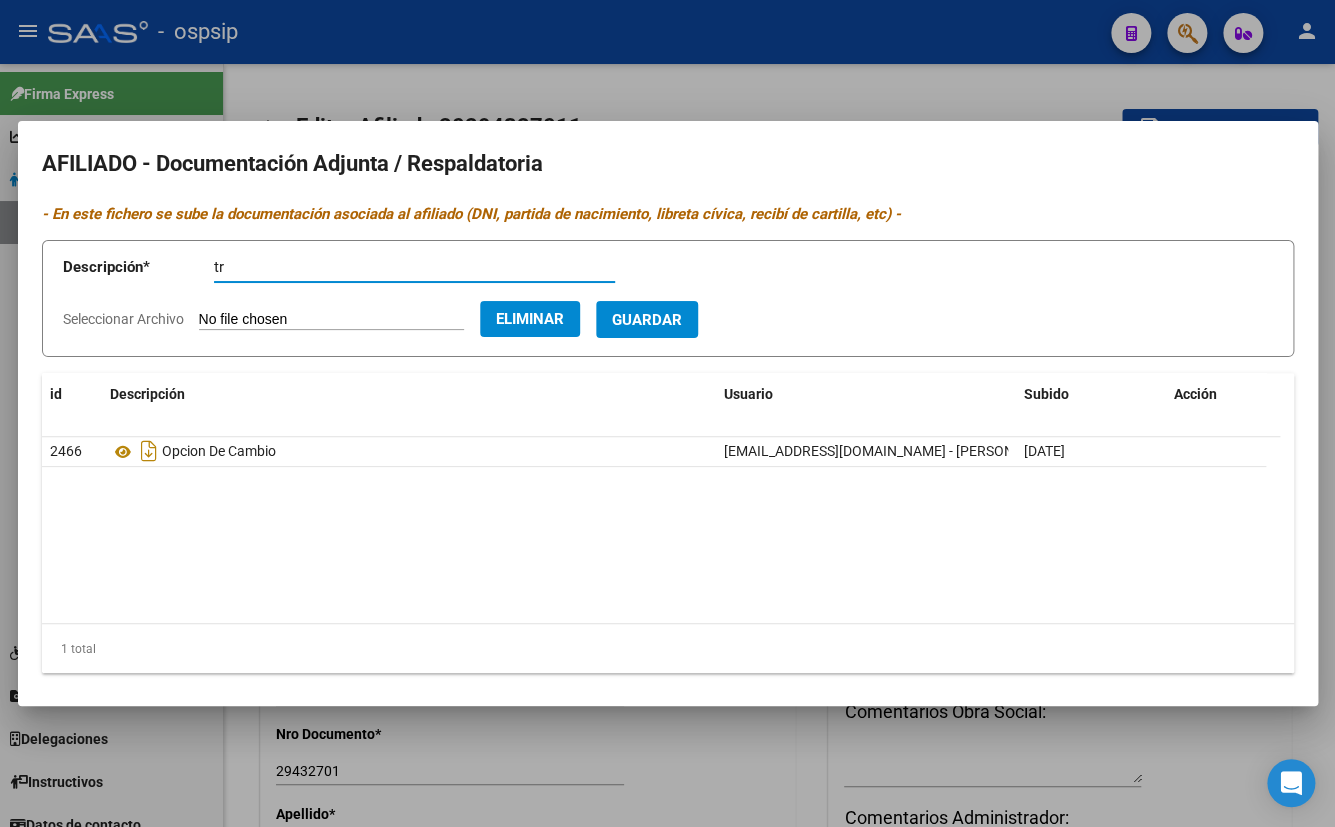
type input "t"
type input "expediente de traspaso"
click at [676, 320] on span "Guardar" at bounding box center [647, 320] width 70 height 18
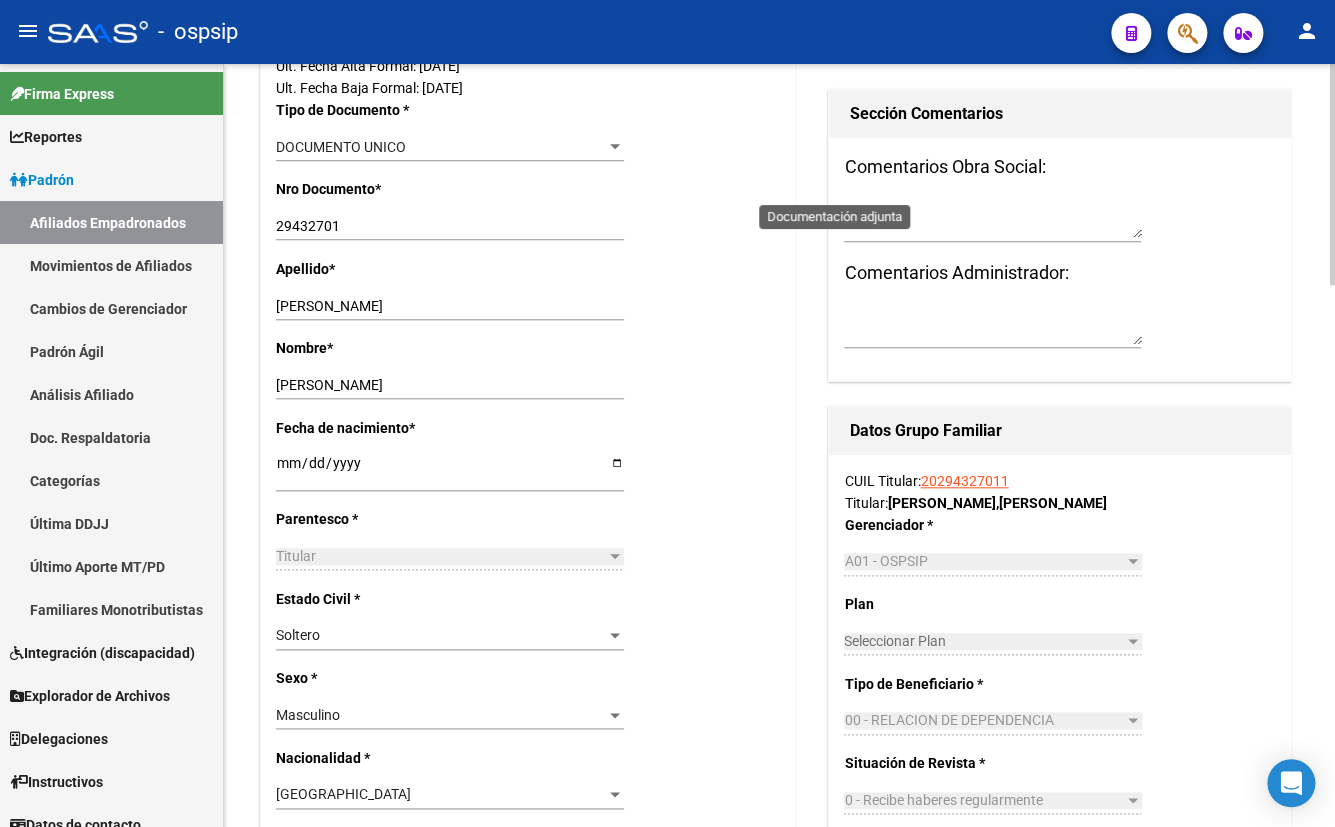
scroll to position [0, 0]
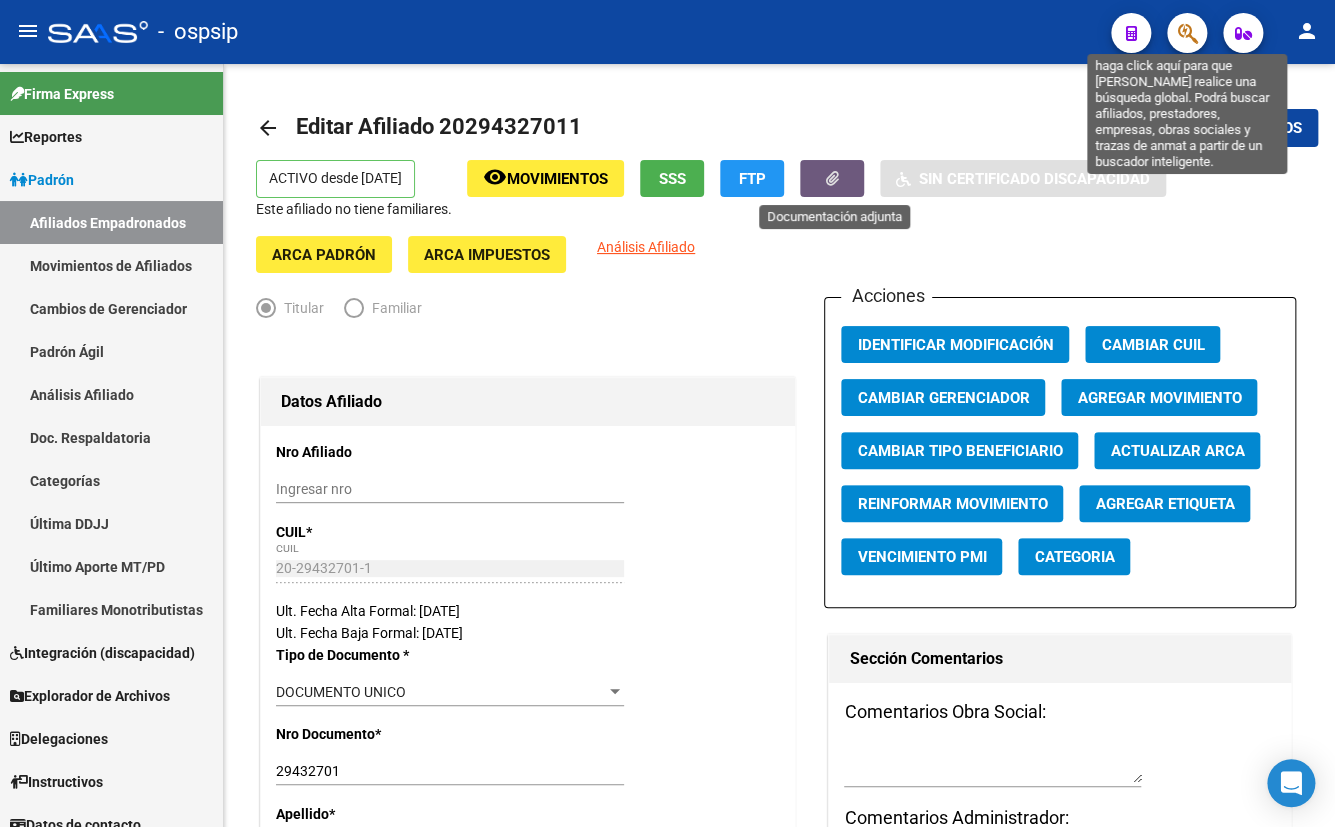
click at [1190, 32] on icon "button" at bounding box center [1187, 33] width 20 height 23
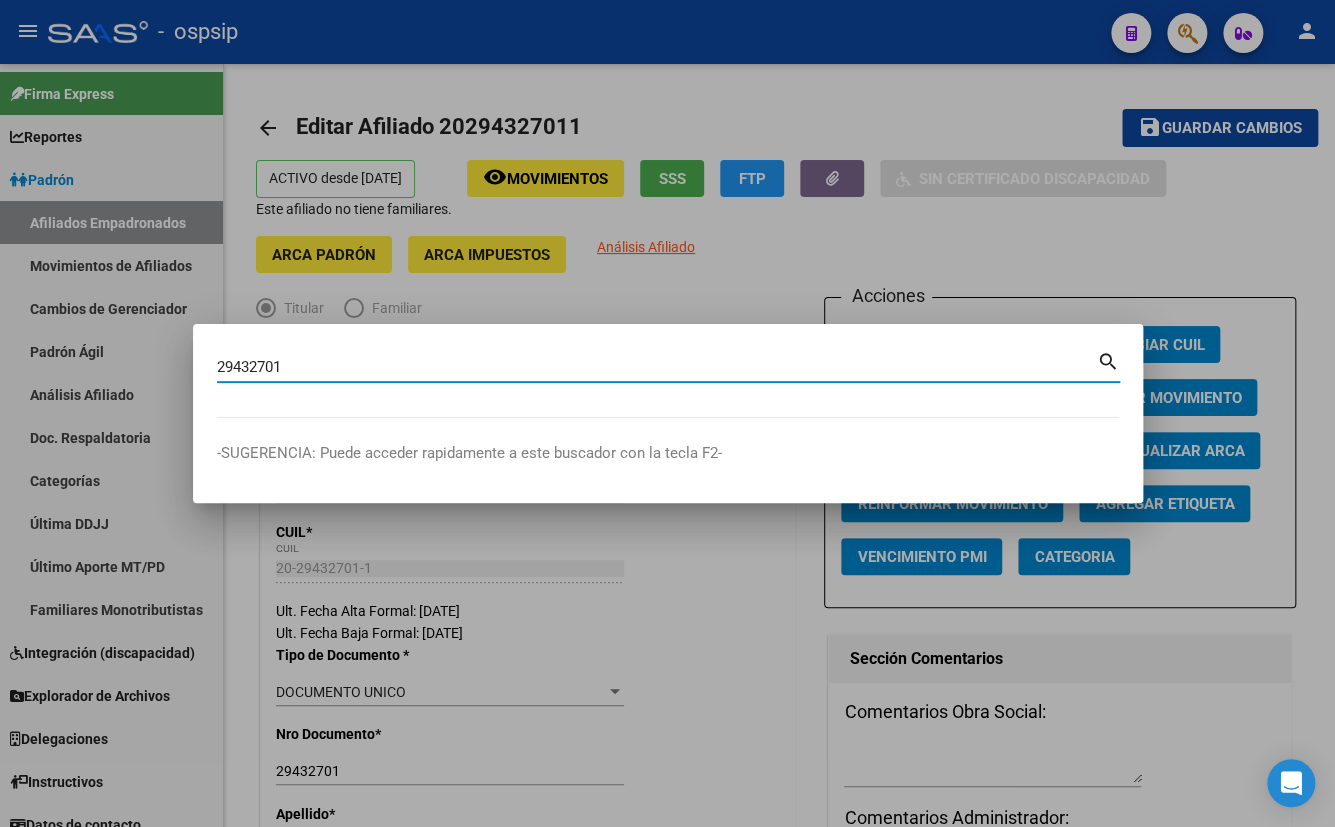
type input "29432701"
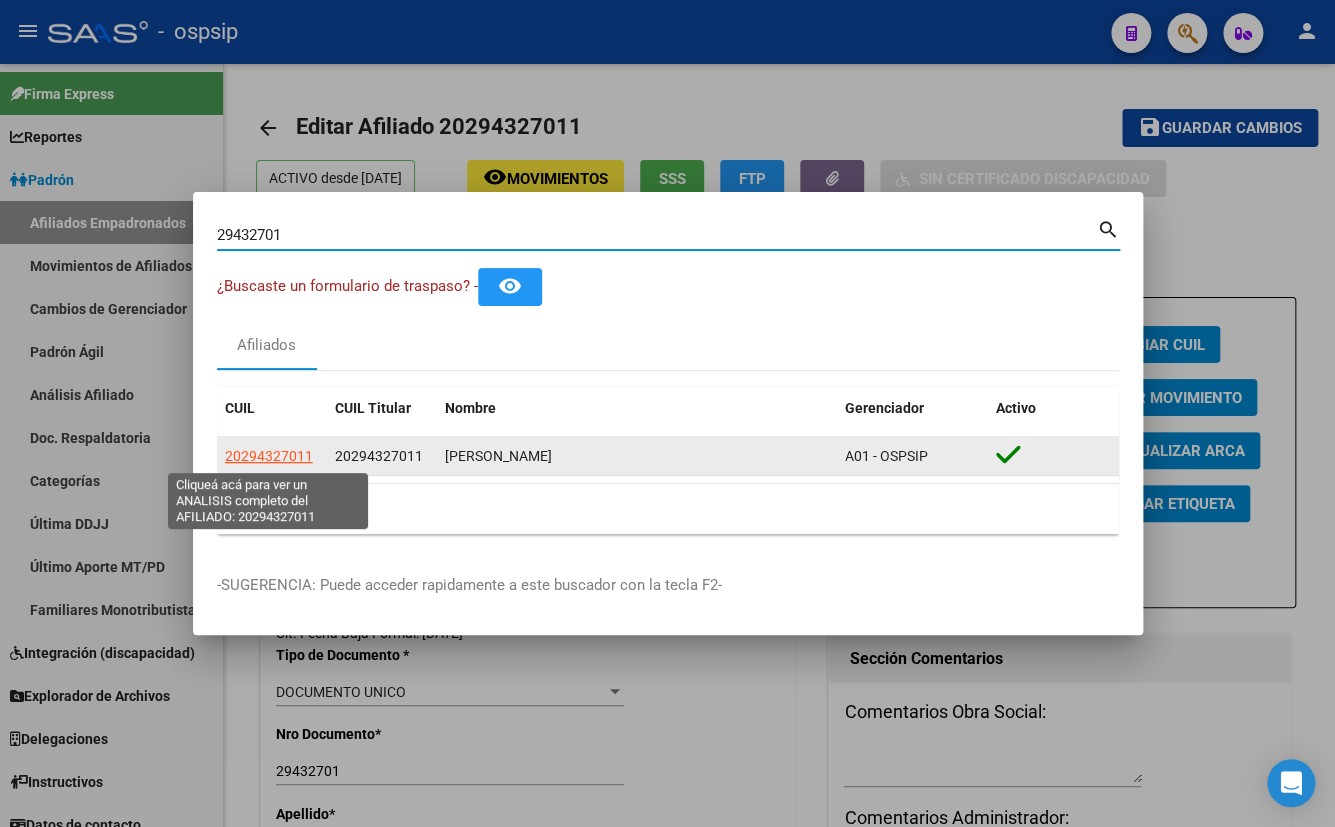
click at [238, 456] on span "20294327011" at bounding box center [269, 456] width 88 height 16
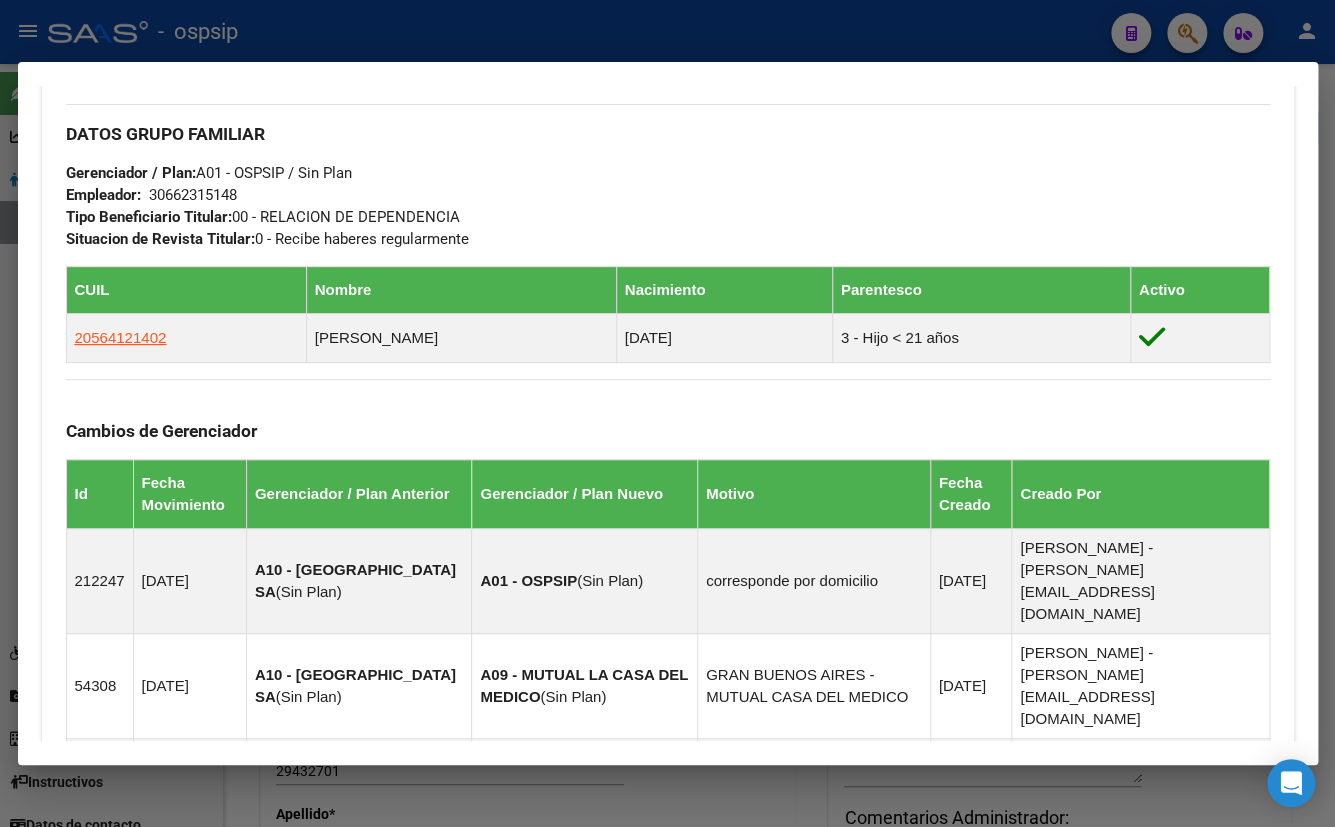
scroll to position [909, 0]
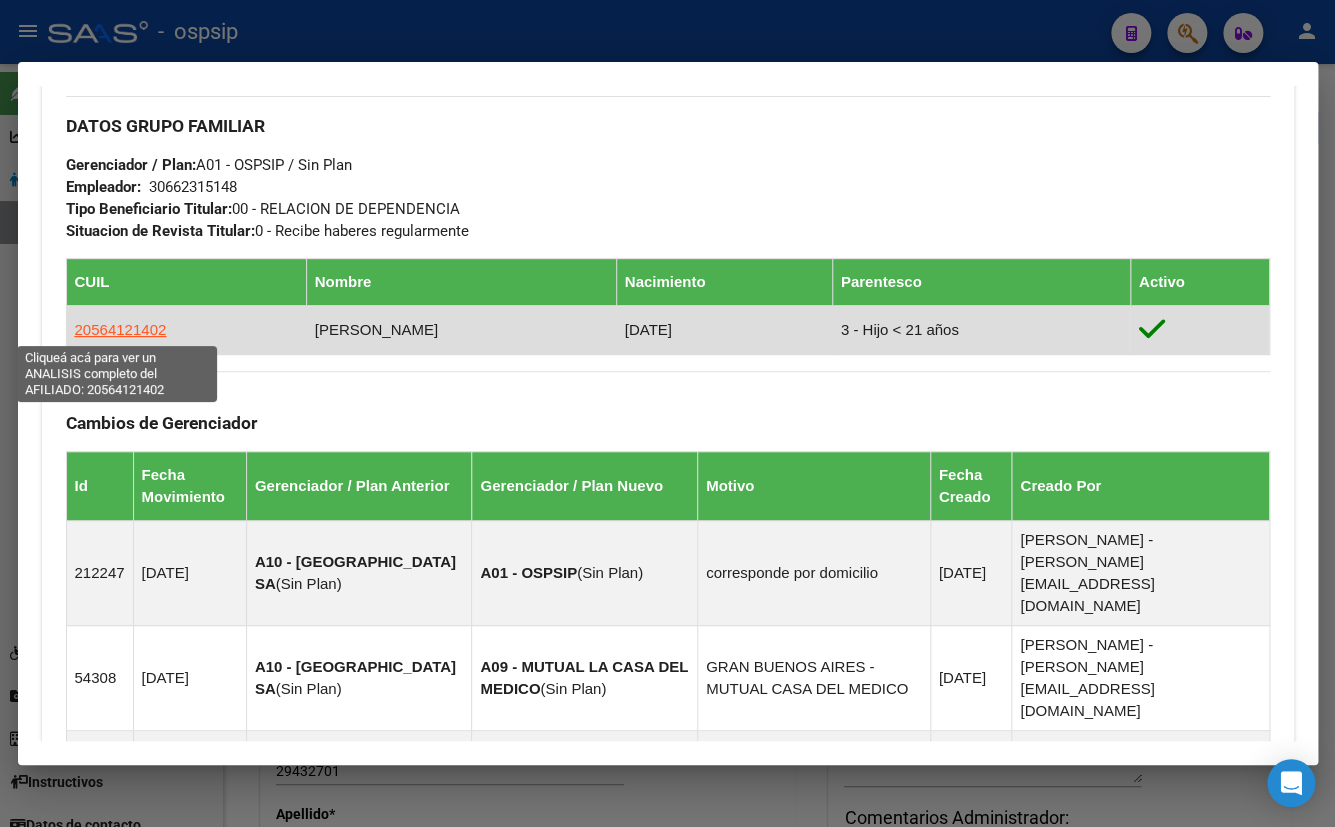
click at [97, 327] on span "20564121402" at bounding box center [121, 329] width 92 height 17
type textarea "20564121402"
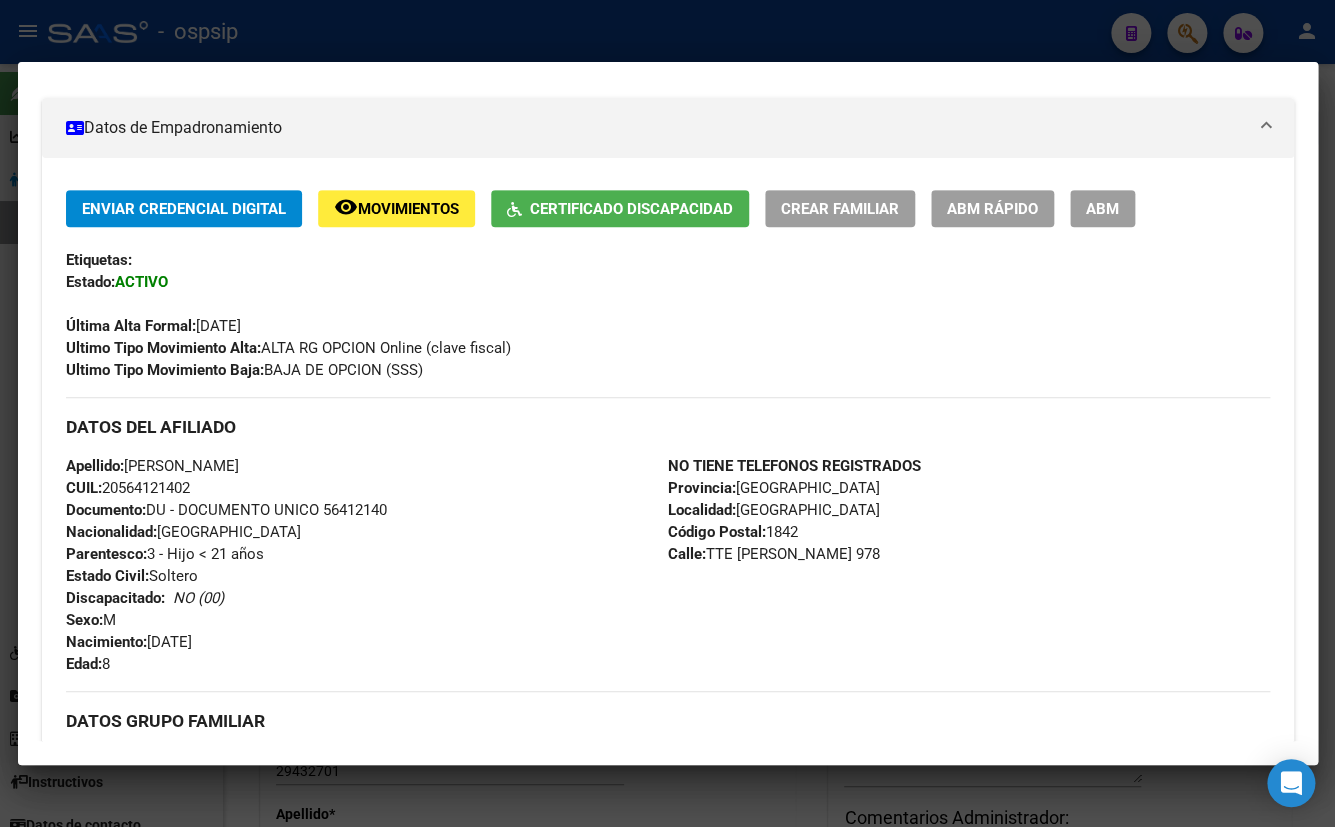
scroll to position [363, 0]
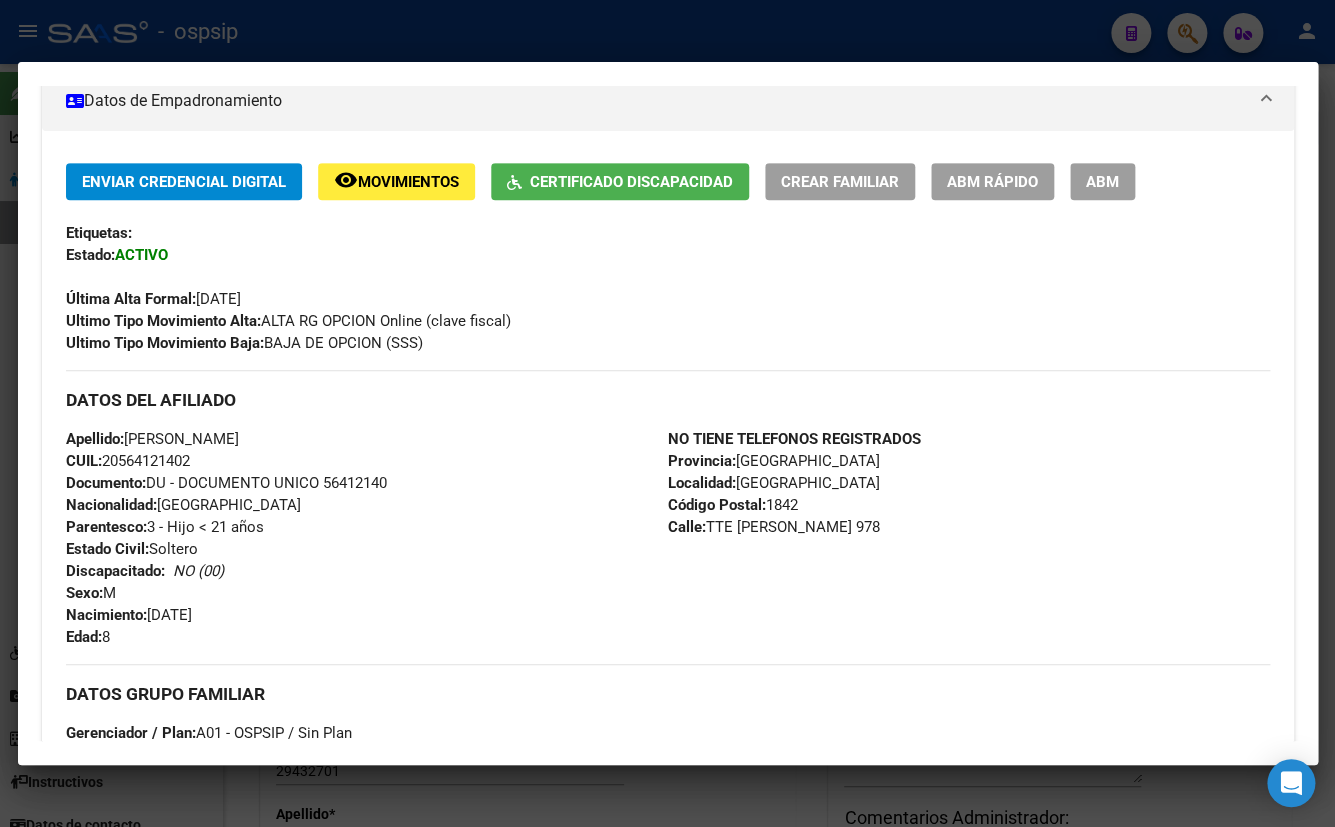
click at [593, 180] on span "Certificado Discapacidad" at bounding box center [631, 182] width 203 height 18
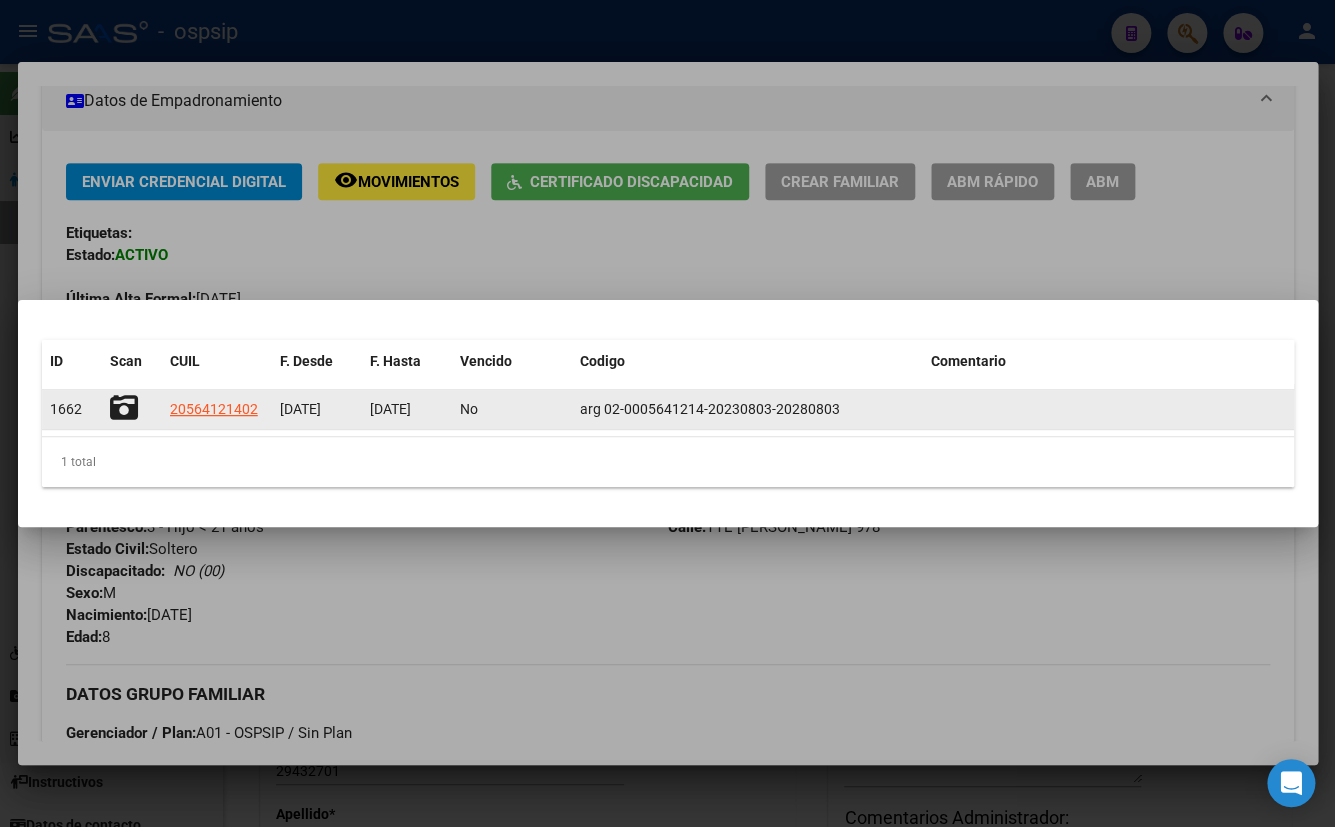
click at [123, 397] on icon at bounding box center [124, 408] width 28 height 28
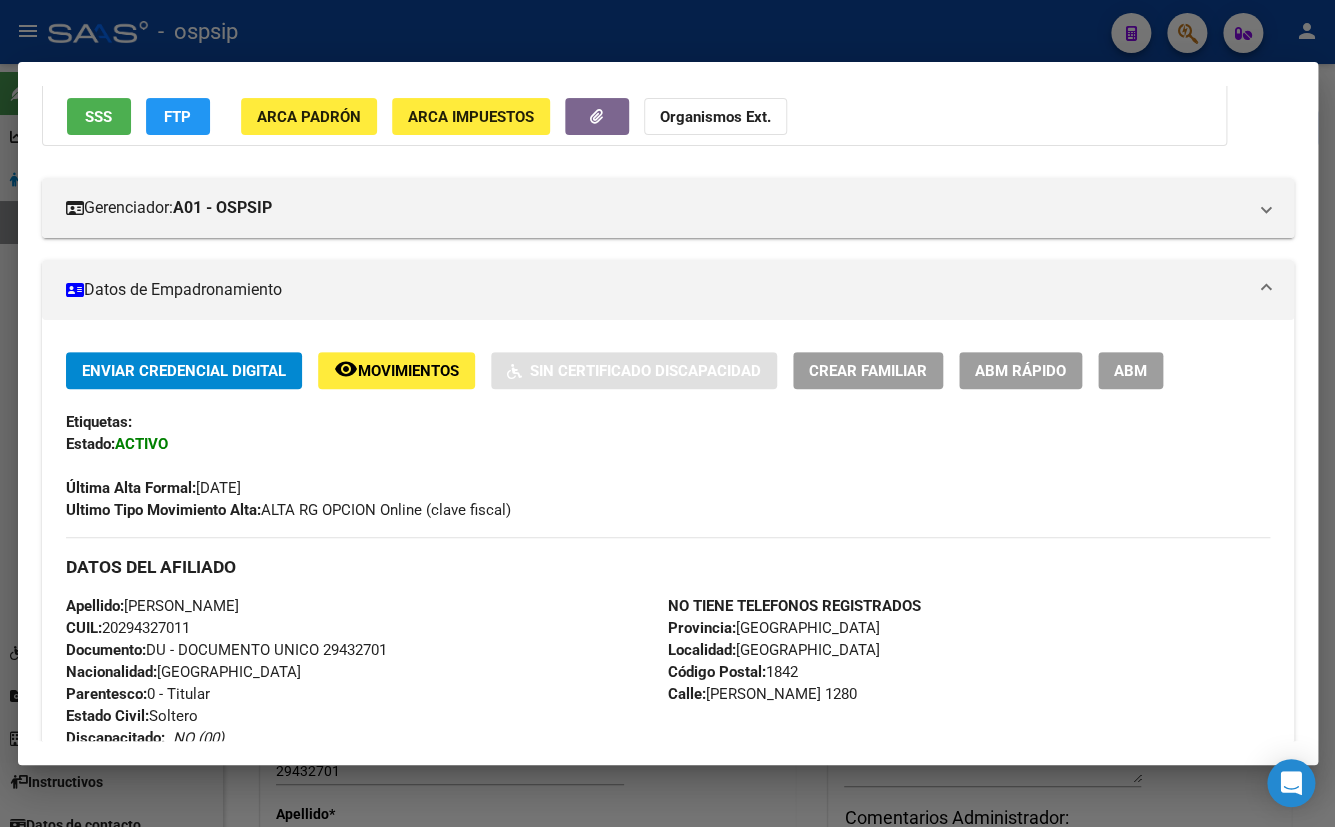
scroll to position [181, 0]
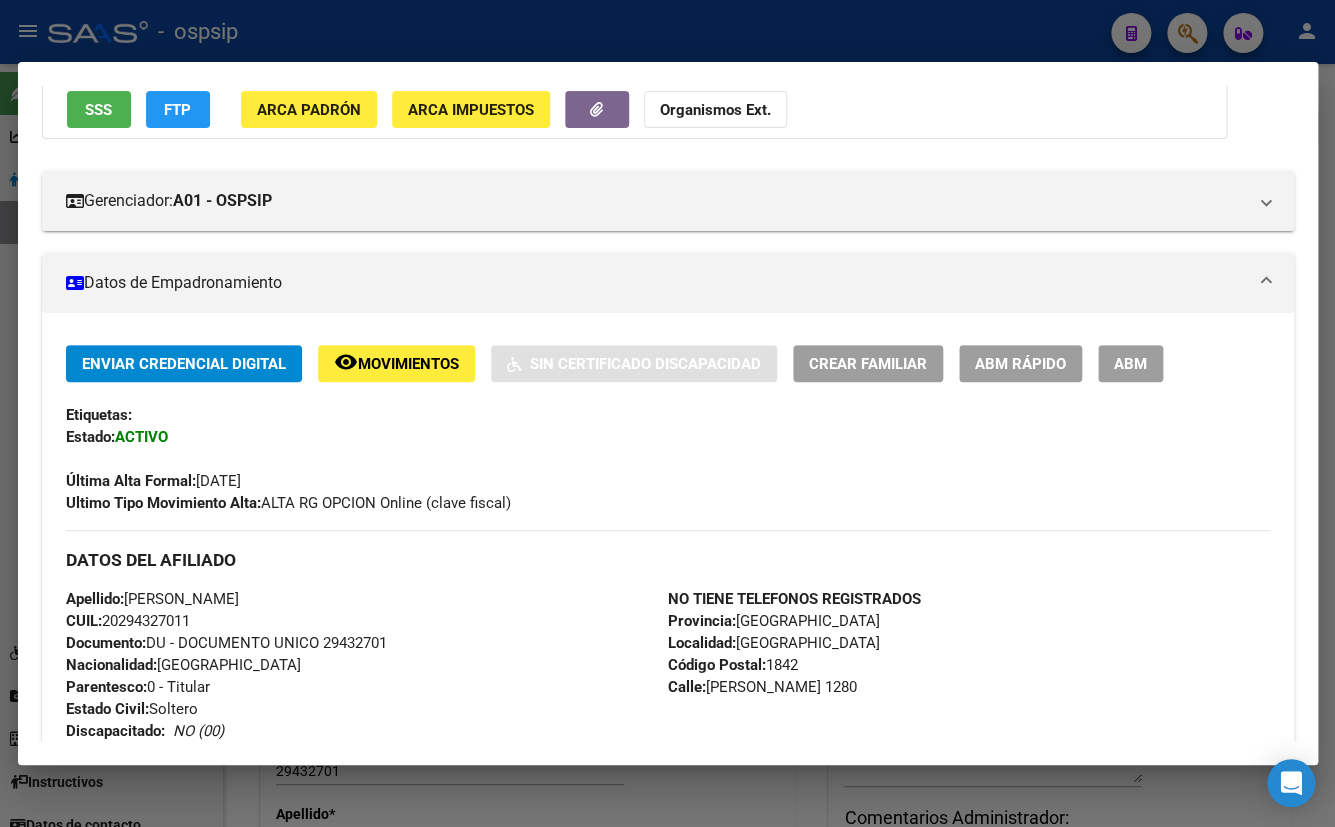
click at [412, 561] on h3 "DATOS DEL AFILIADO" at bounding box center [668, 560] width 1204 height 22
click at [1148, 355] on button "ABM" at bounding box center [1130, 363] width 65 height 37
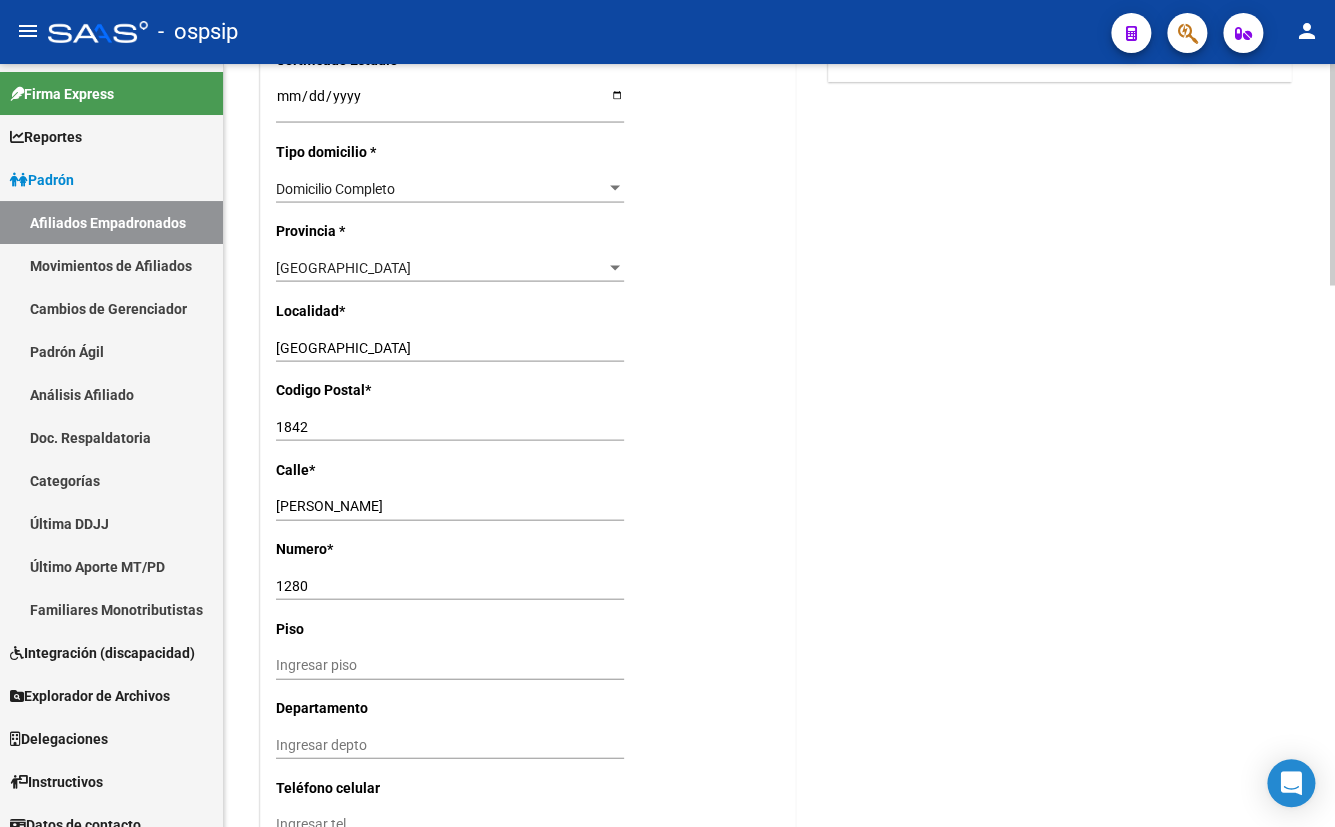
scroll to position [1454, 0]
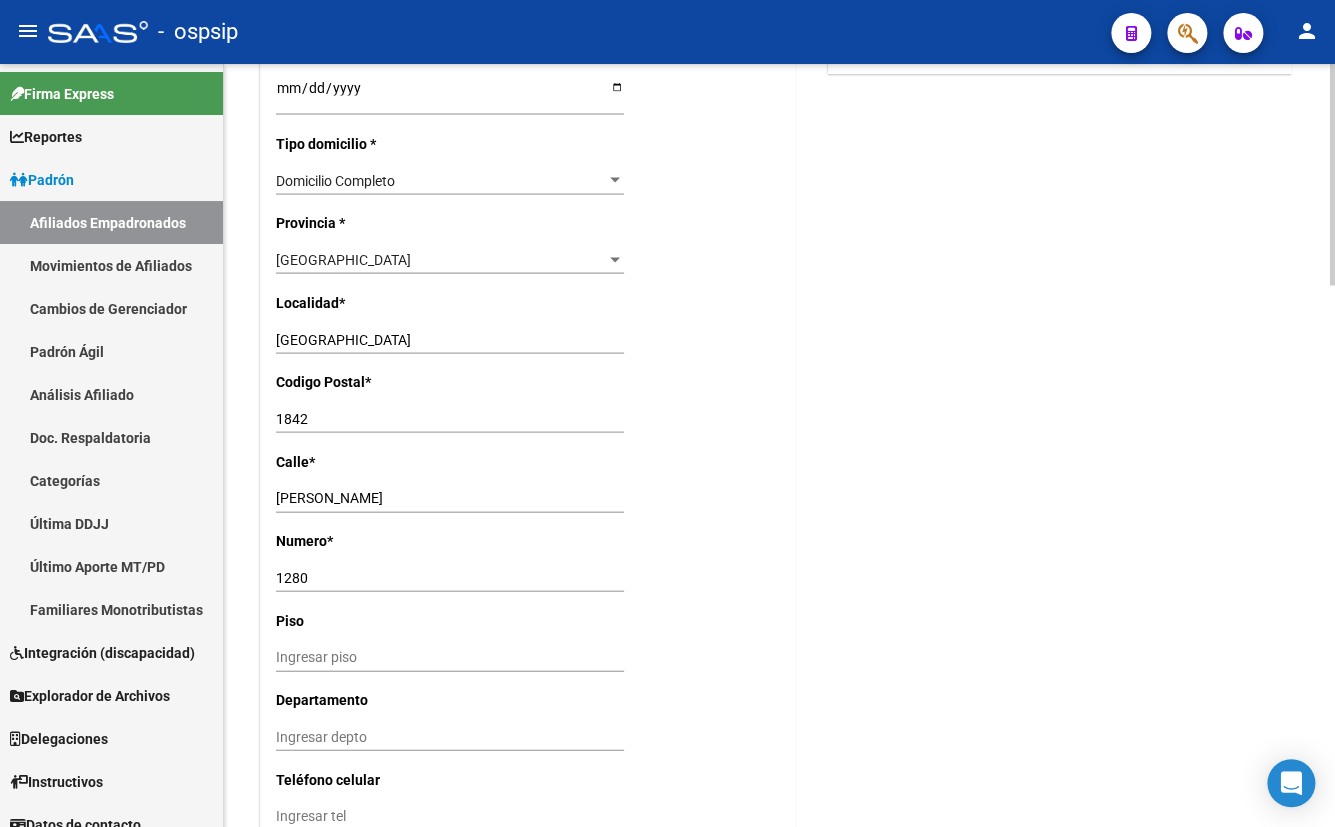
drag, startPoint x: 515, startPoint y: 459, endPoint x: 520, endPoint y: 478, distance: 19.6
click at [516, 459] on div "Nro Afiliado Ingresar nro CUIL * 20-29432701-1 CUIL ARCA Padrón Ult. Fecha Alta…" at bounding box center [528, 36] width 534 height 2129
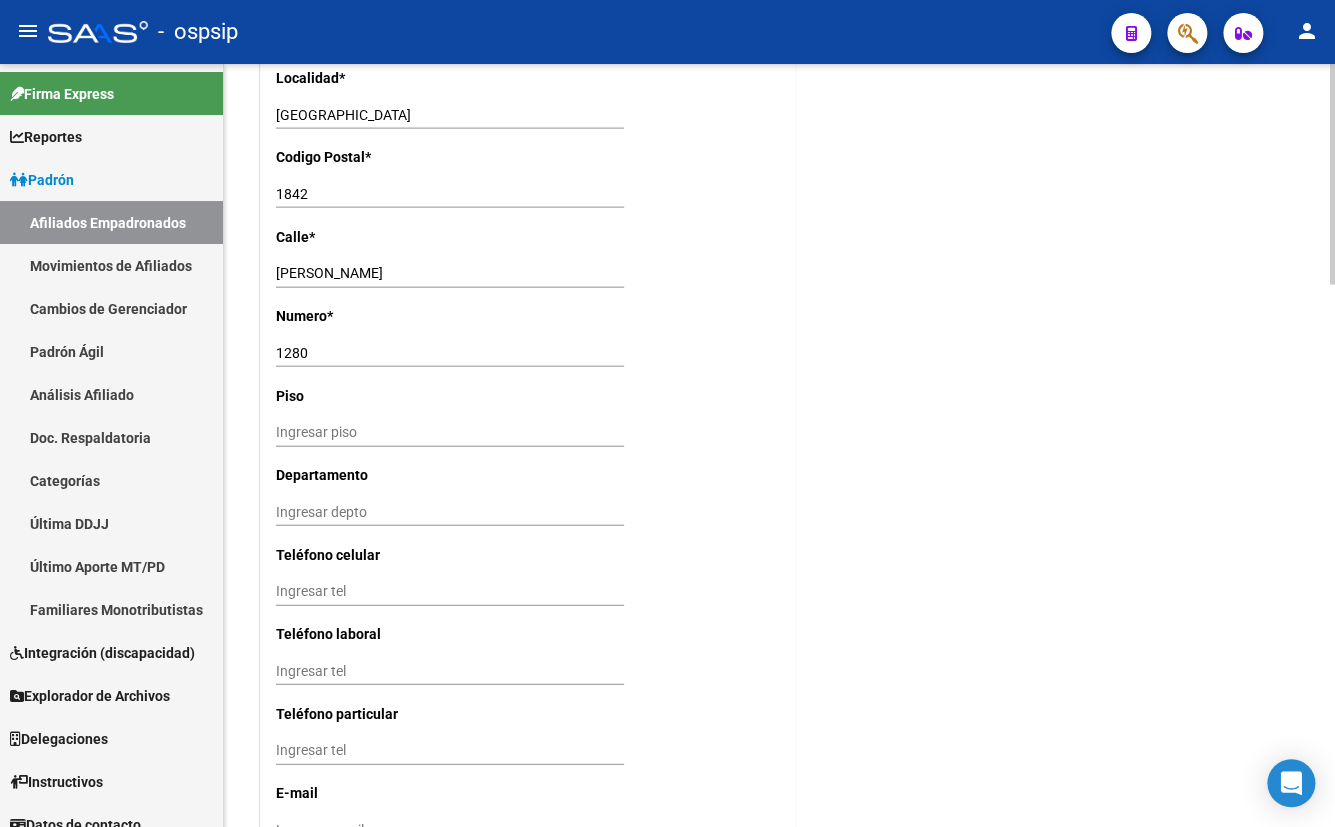
scroll to position [1875, 0]
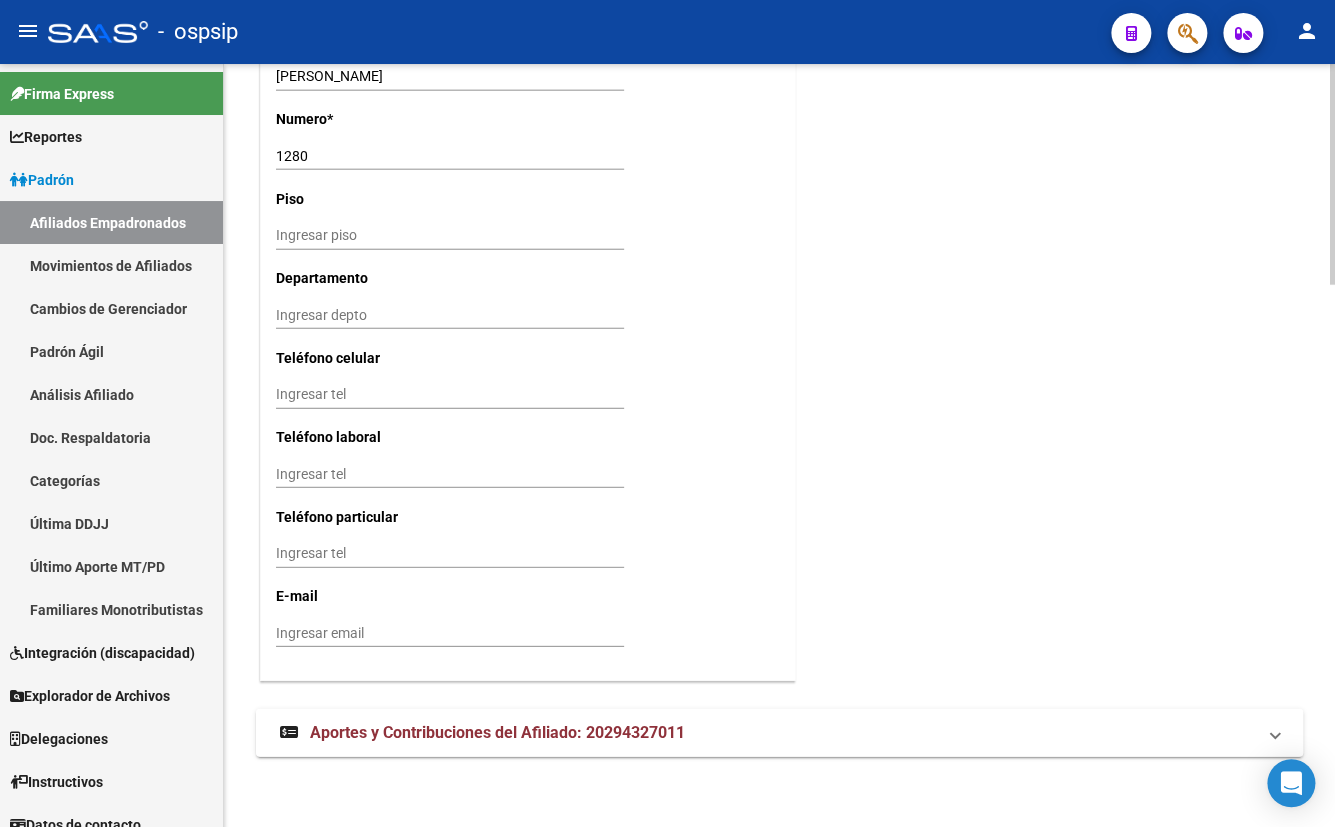
drag, startPoint x: 623, startPoint y: 730, endPoint x: 717, endPoint y: 696, distance: 99.9
click at [623, 730] on span "Aportes y Contribuciones del Afiliado: 20294327011" at bounding box center [497, 732] width 375 height 19
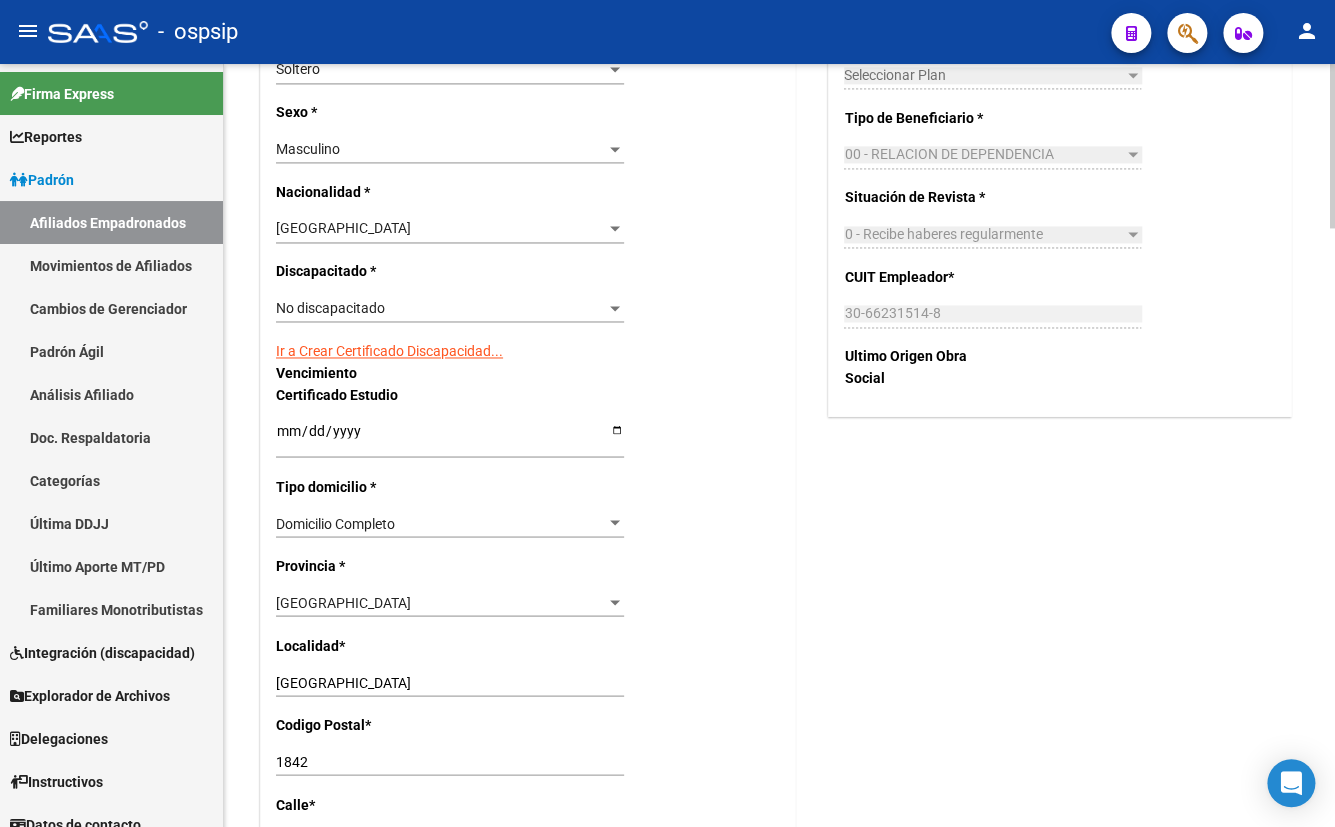
scroll to position [1057, 0]
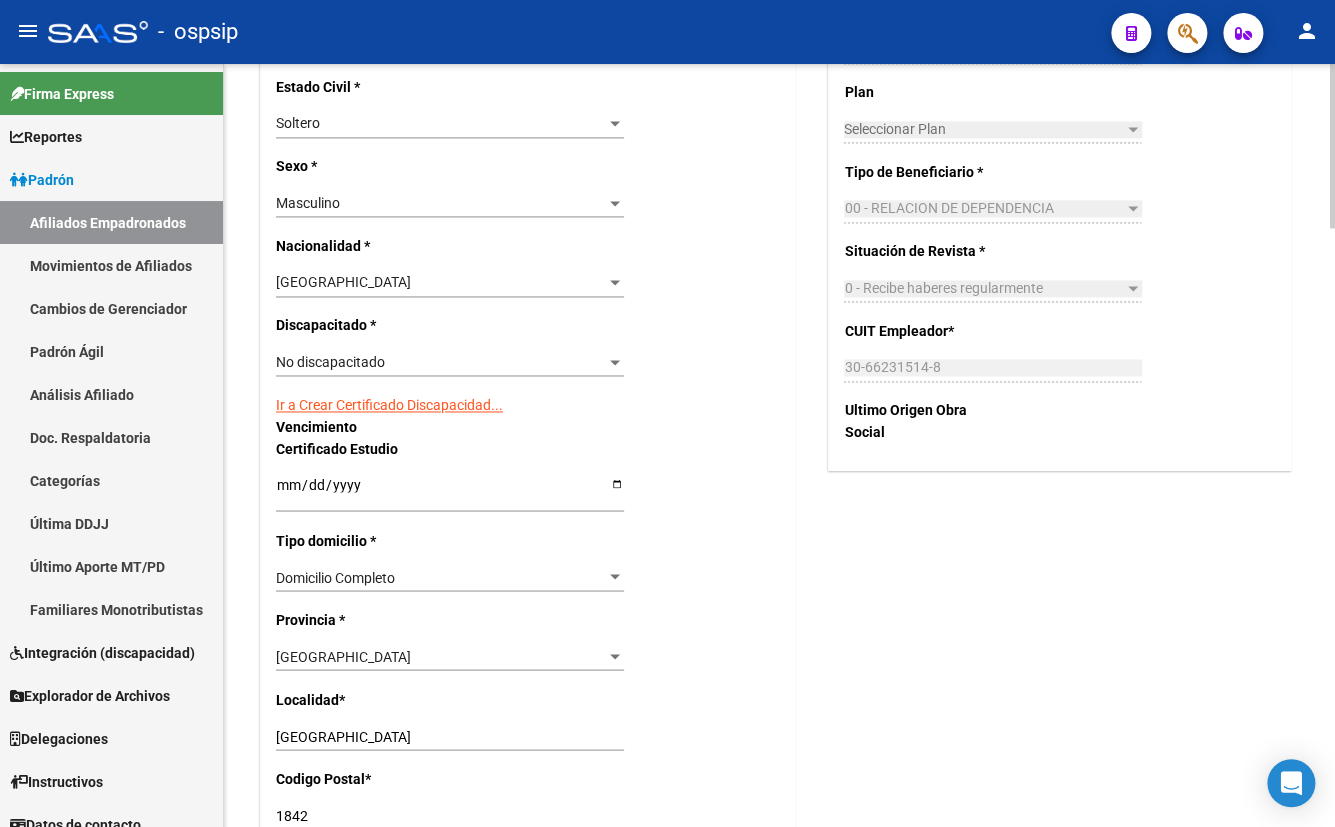
click at [595, 704] on div "Nro Afiliado Ingresar nro CUIL * 20-29432701-1 CUIL ARCA Padrón Ult. Fecha Alta…" at bounding box center [528, 433] width 534 height 2129
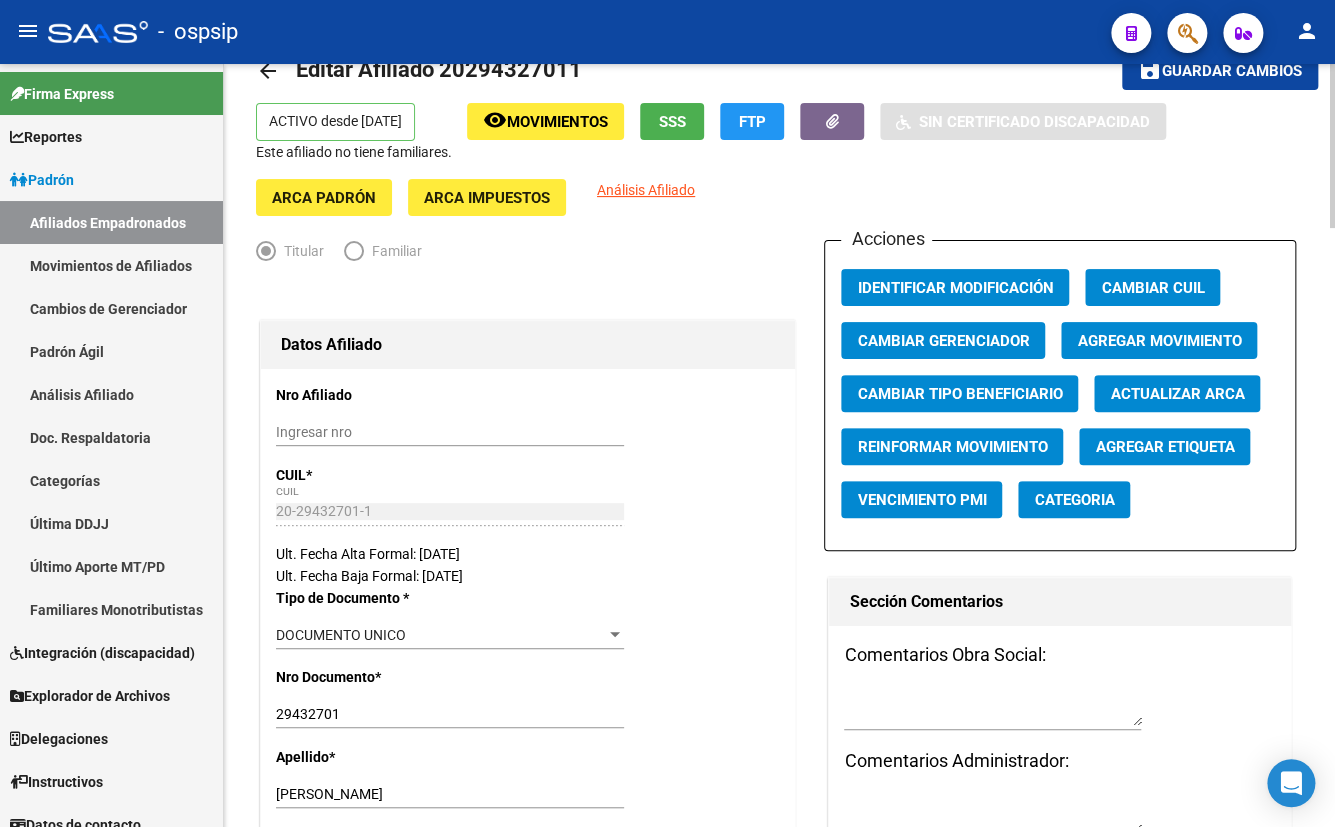
scroll to position [0, 0]
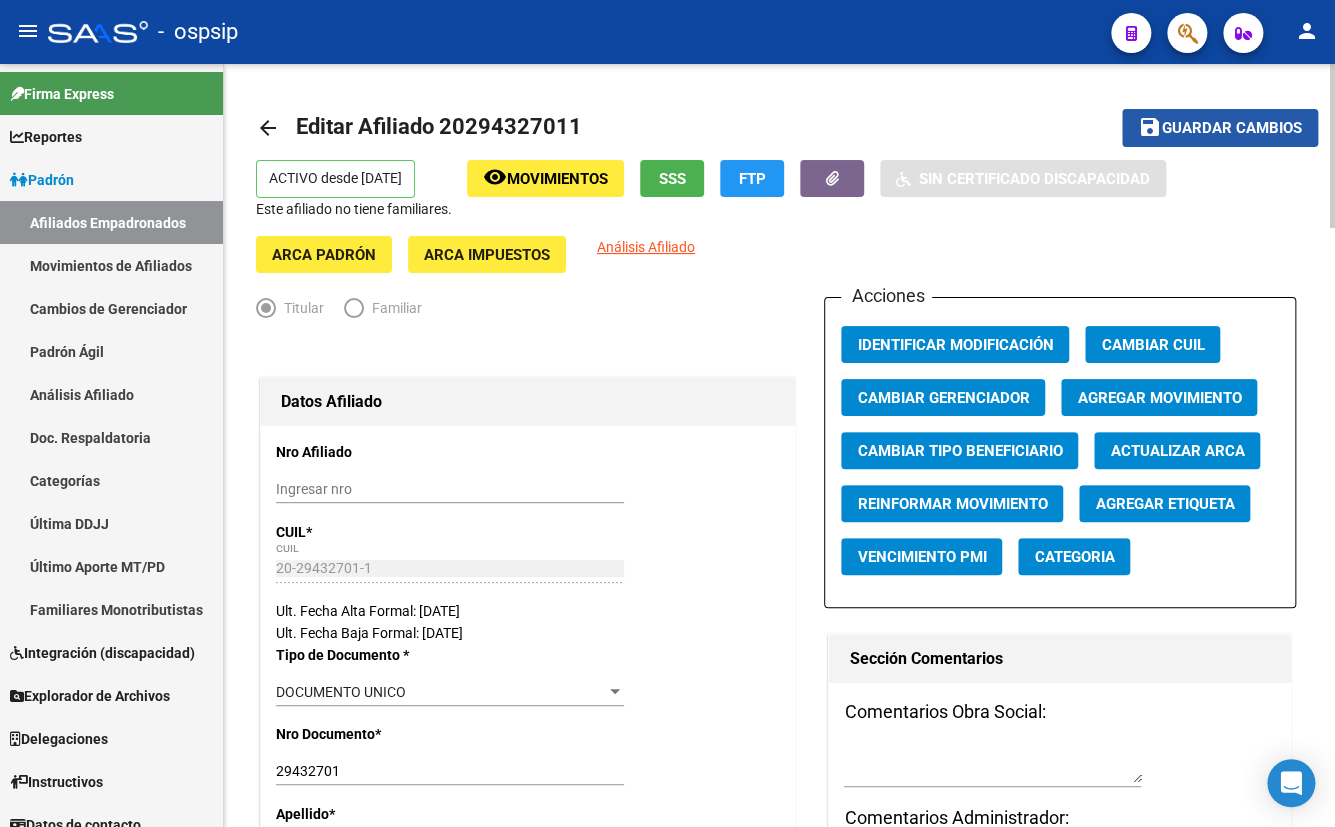
click at [1196, 126] on span "Guardar cambios" at bounding box center [1232, 129] width 140 height 18
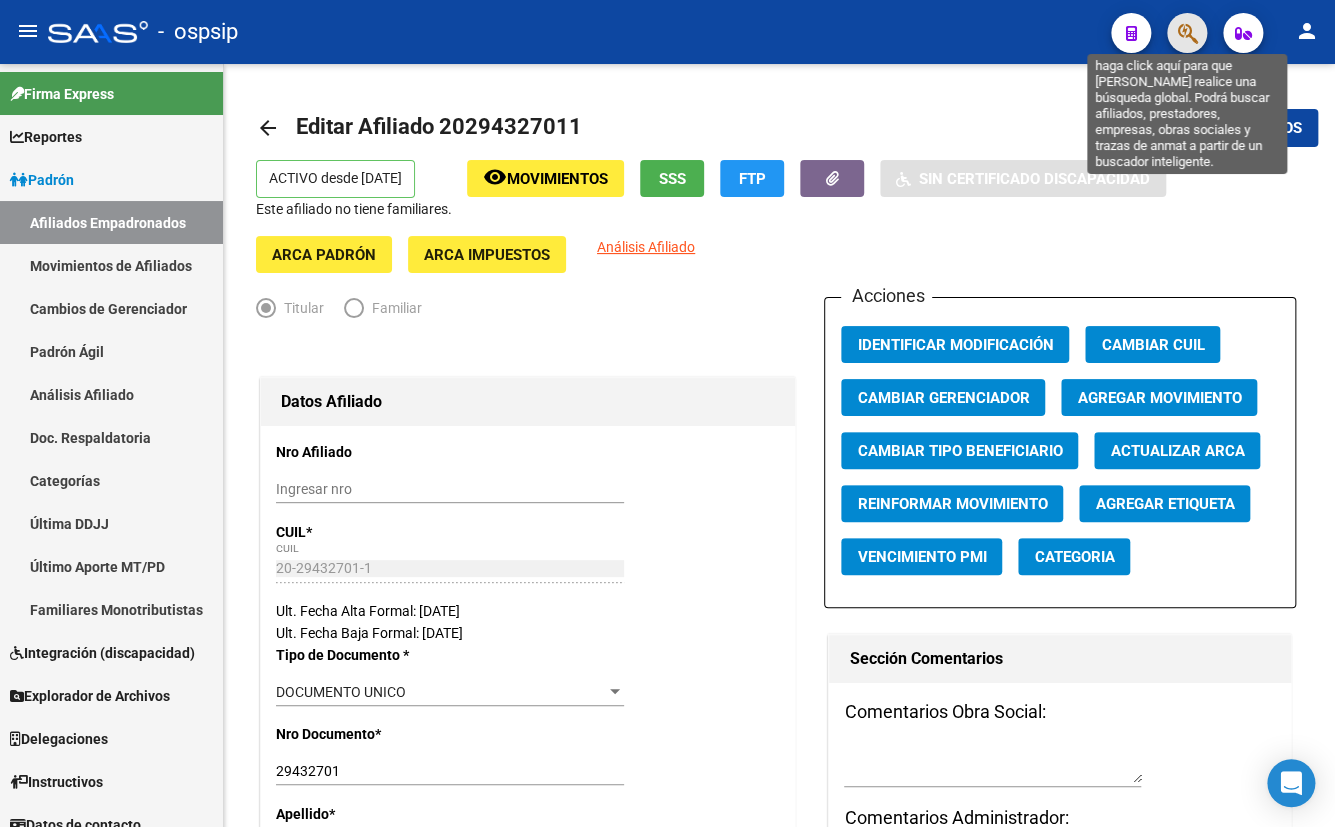
click at [1184, 28] on icon "button" at bounding box center [1187, 33] width 20 height 23
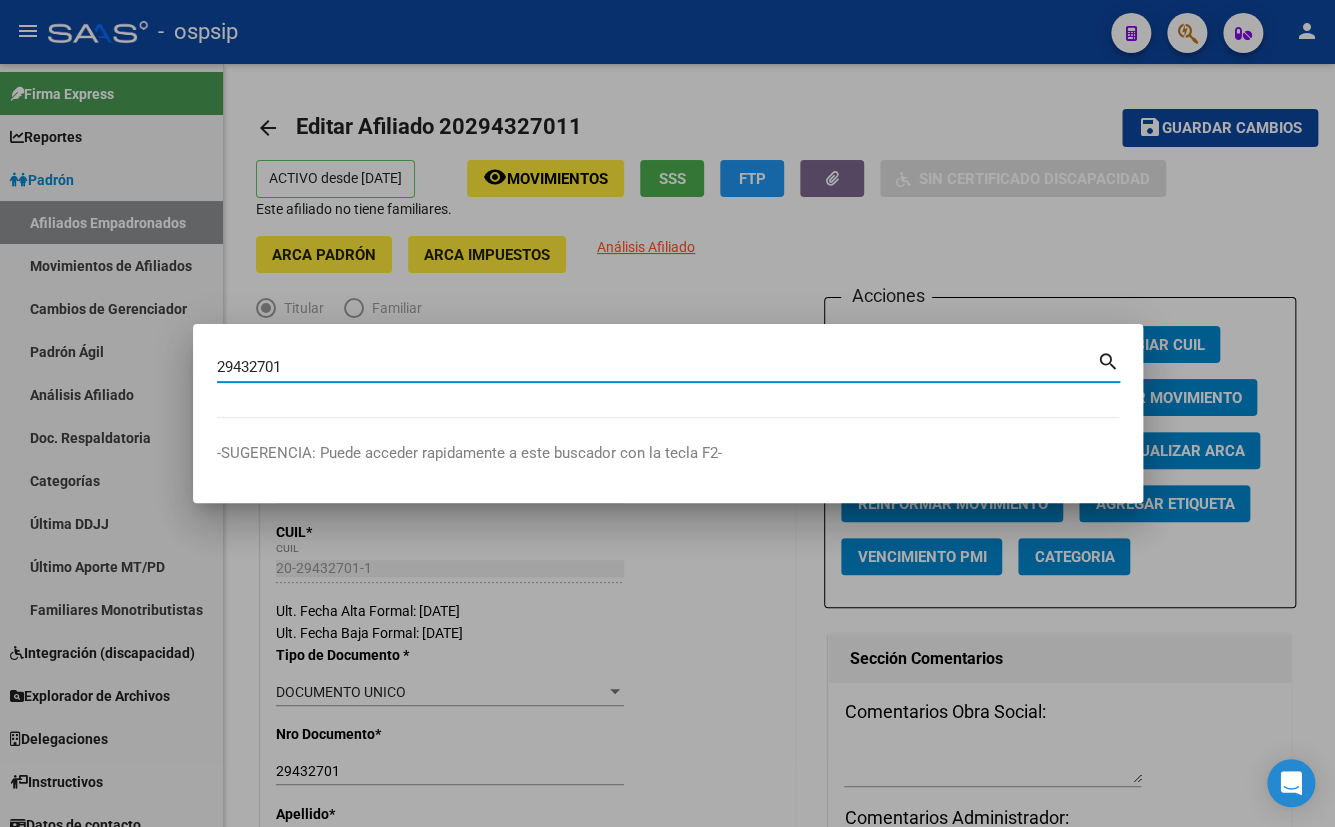
type input "29432701"
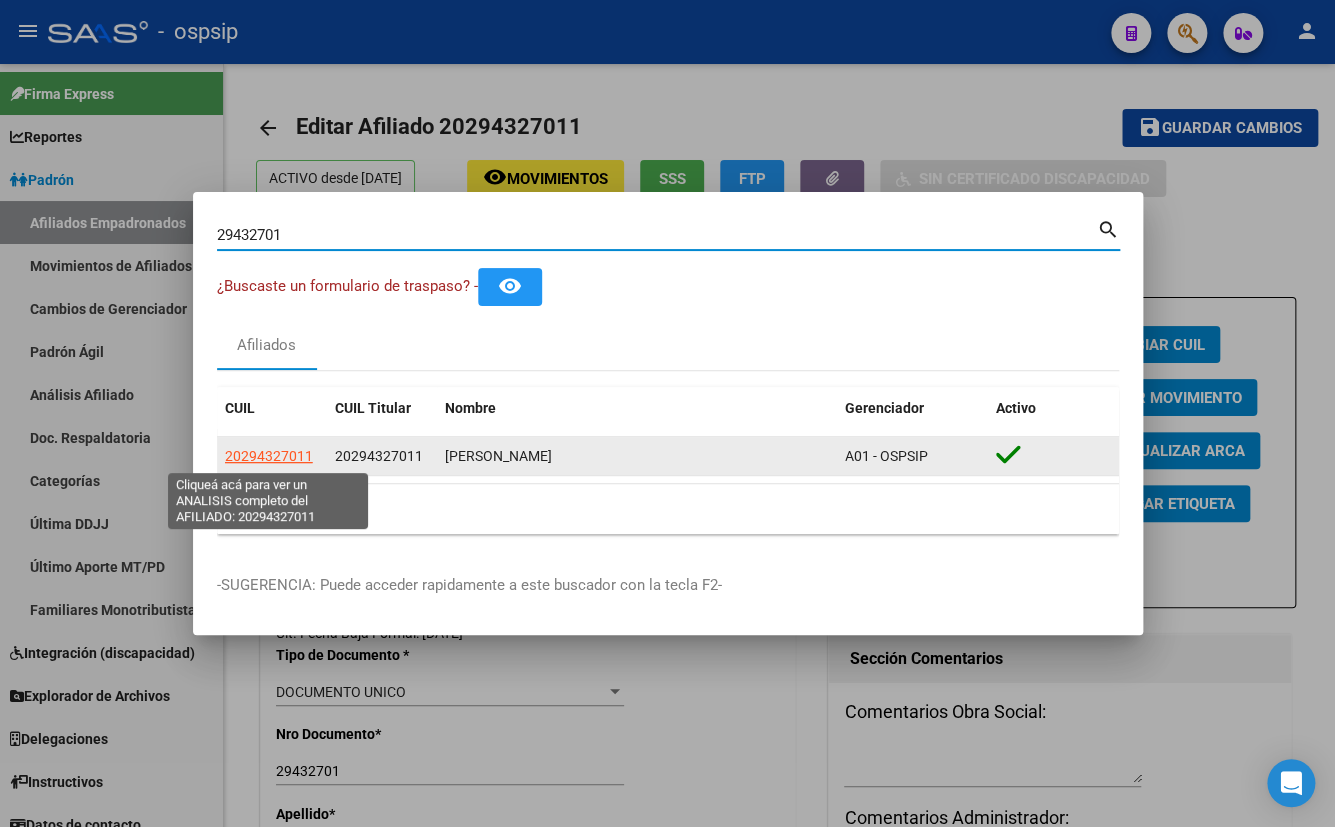
click at [251, 452] on span "20294327011" at bounding box center [269, 456] width 88 height 16
copy span "9"
type textarea "20294327011"
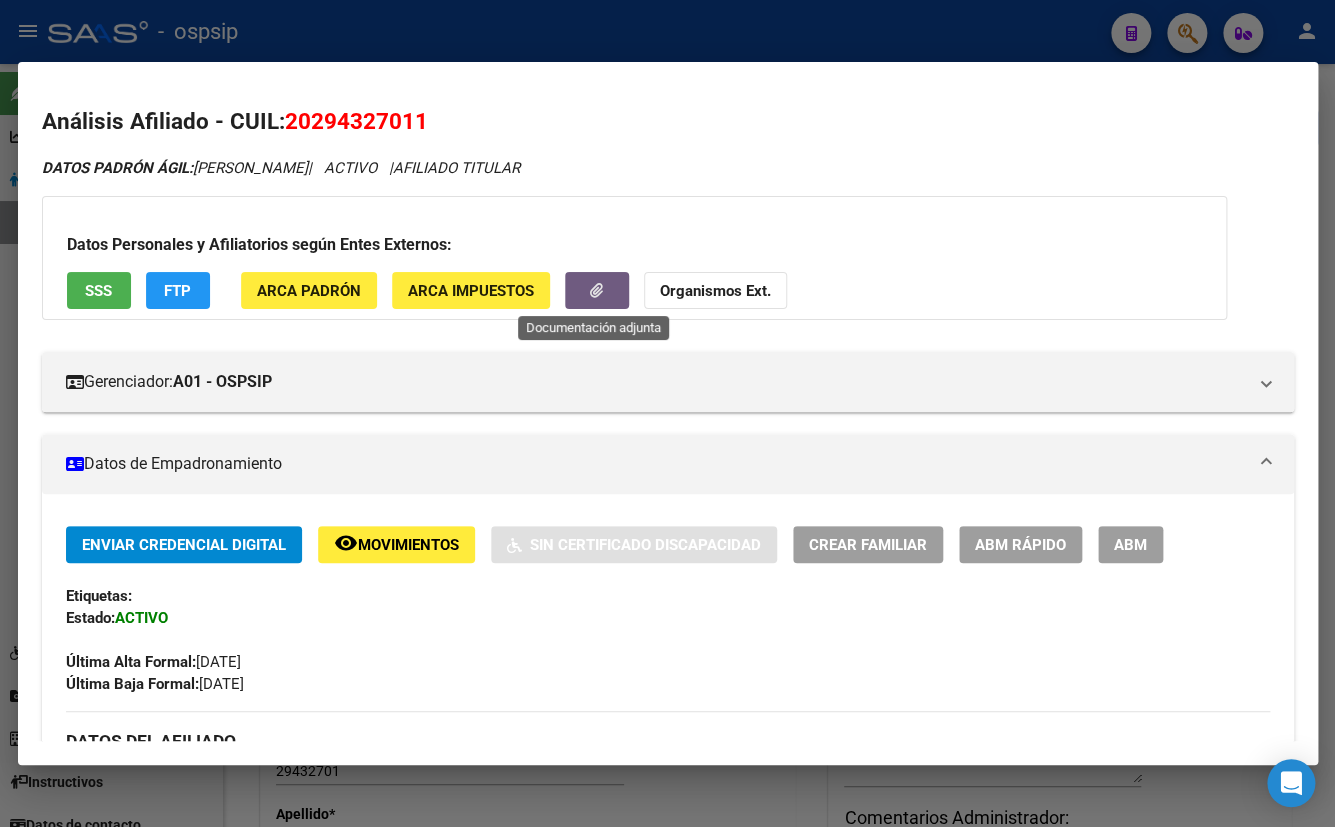
click at [616, 284] on button "button" at bounding box center [597, 290] width 64 height 37
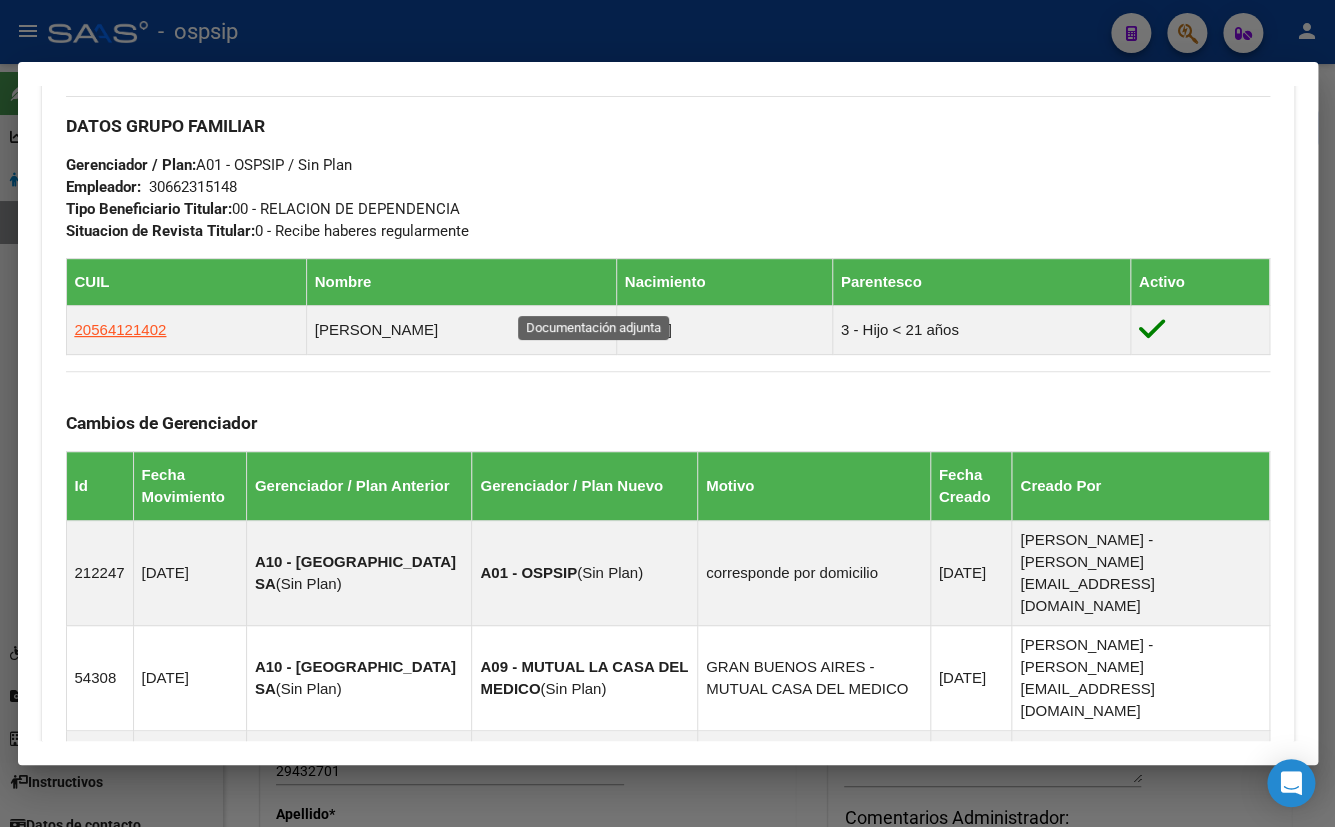
scroll to position [545, 0]
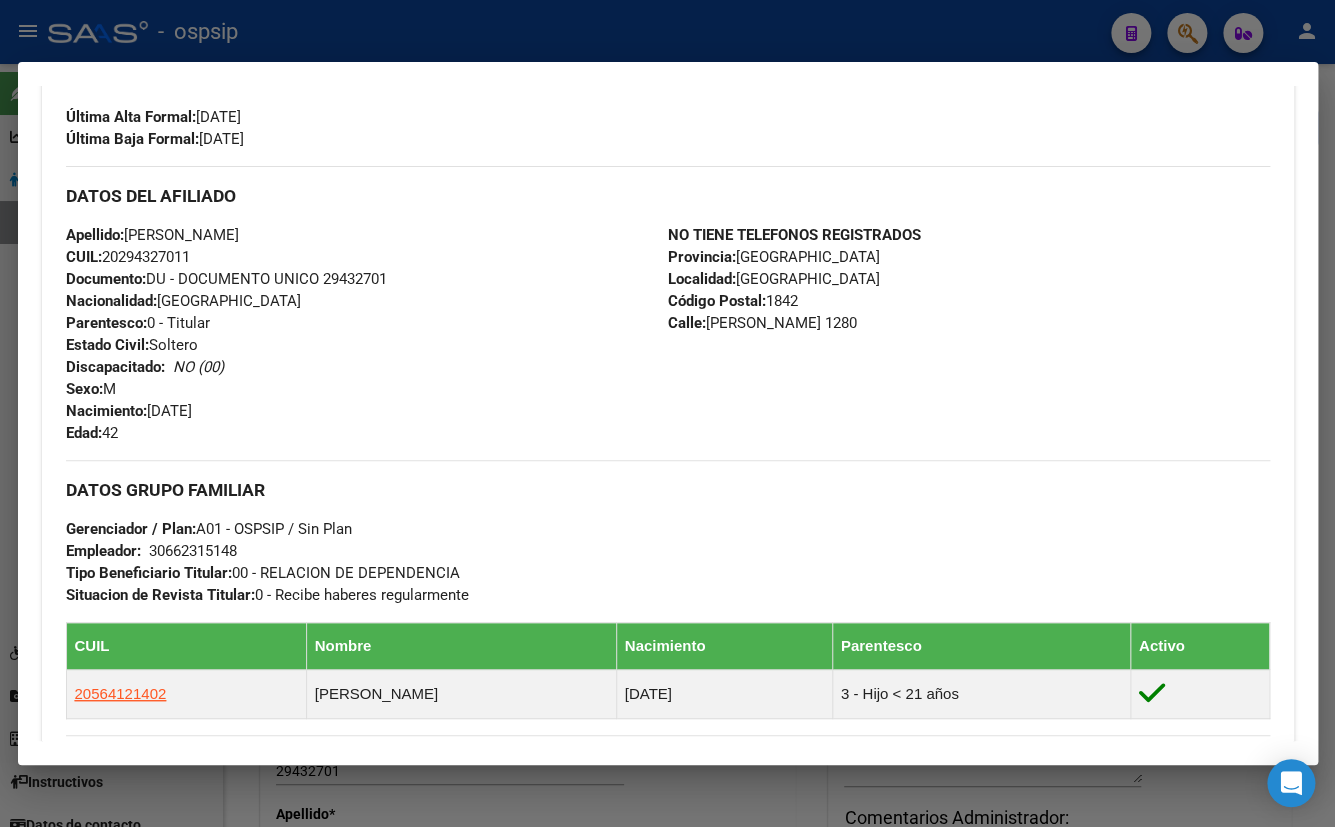
click at [424, 70] on mat-dialog-container "Análisis Afiliado - CUIL: 20294327011 DATOS PADRÓN ÁGIL: [PERSON_NAME] | ACTIVO…" at bounding box center [668, 413] width 1300 height 703
click at [340, 139] on div "Enviar Credencial Digital remove_red_eye Movimientos Sin Certificado Discapacid…" at bounding box center [668, 65] width 1204 height 169
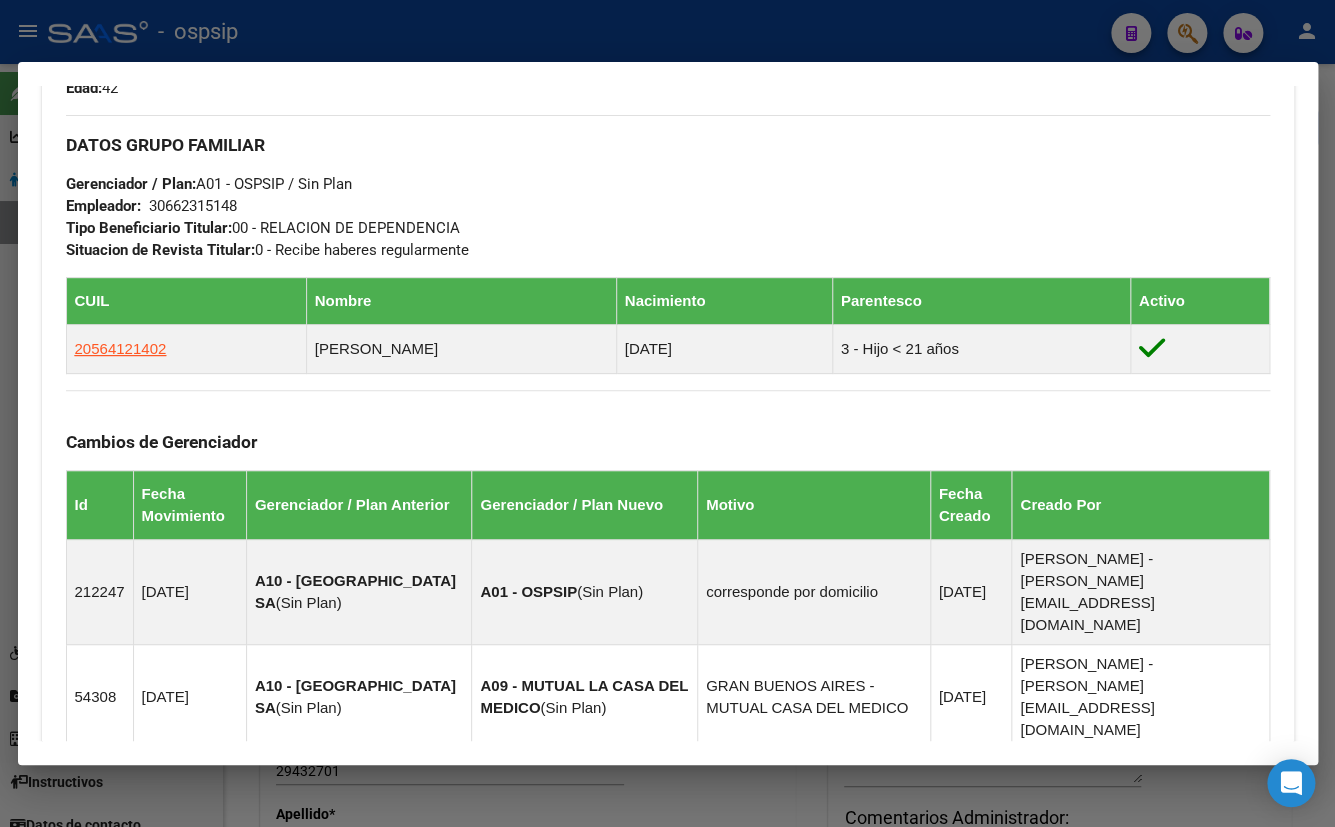
scroll to position [1000, 0]
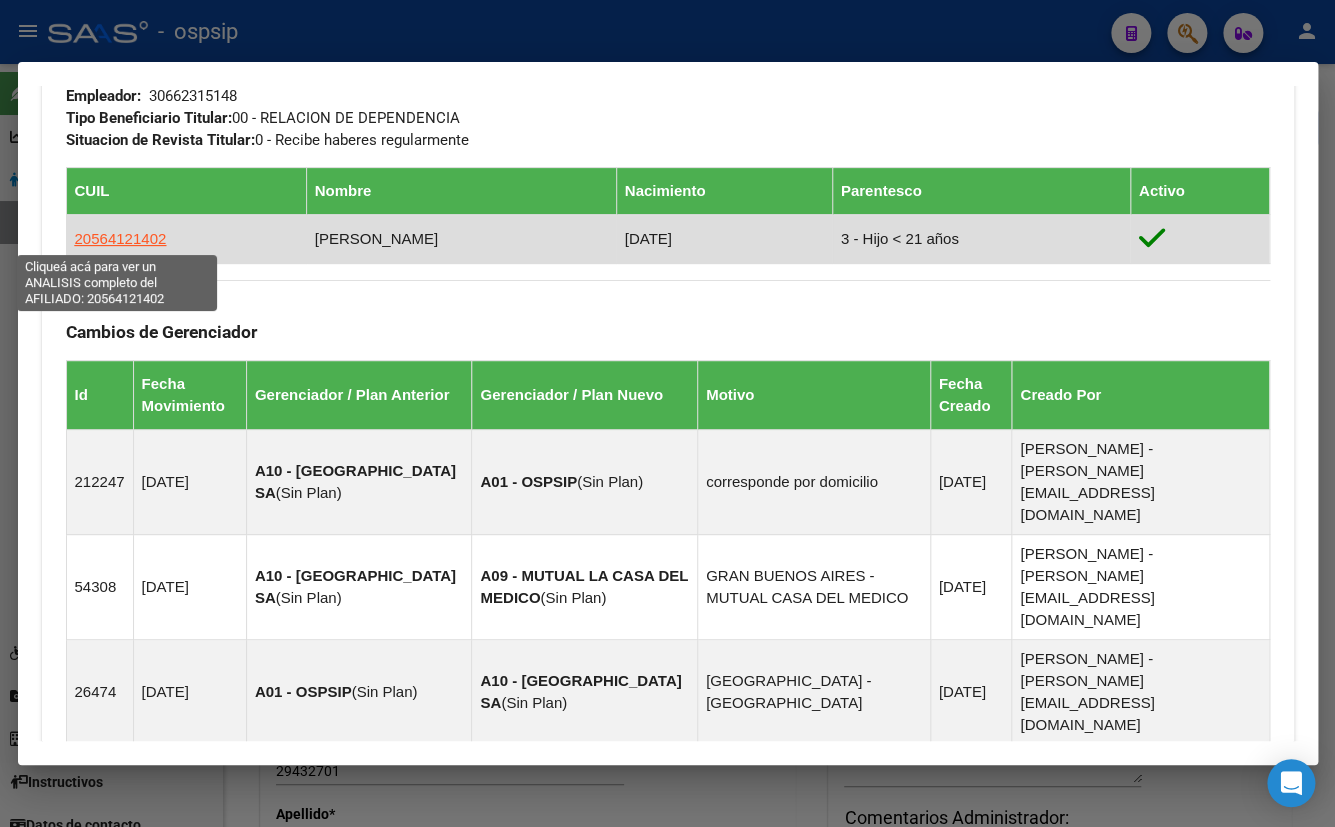
click at [103, 237] on span "20564121402" at bounding box center [121, 238] width 92 height 17
type textarea "20564121402"
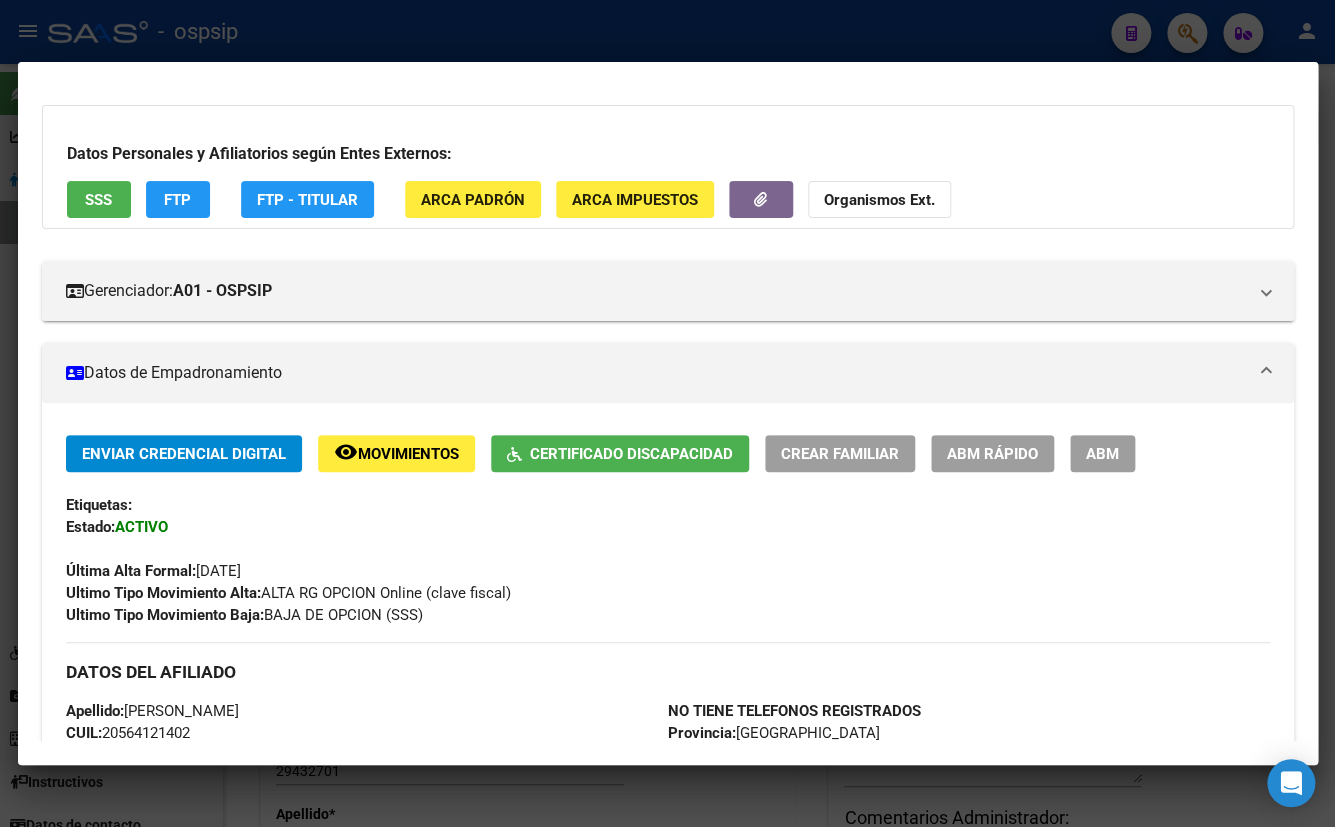
scroll to position [90, 0]
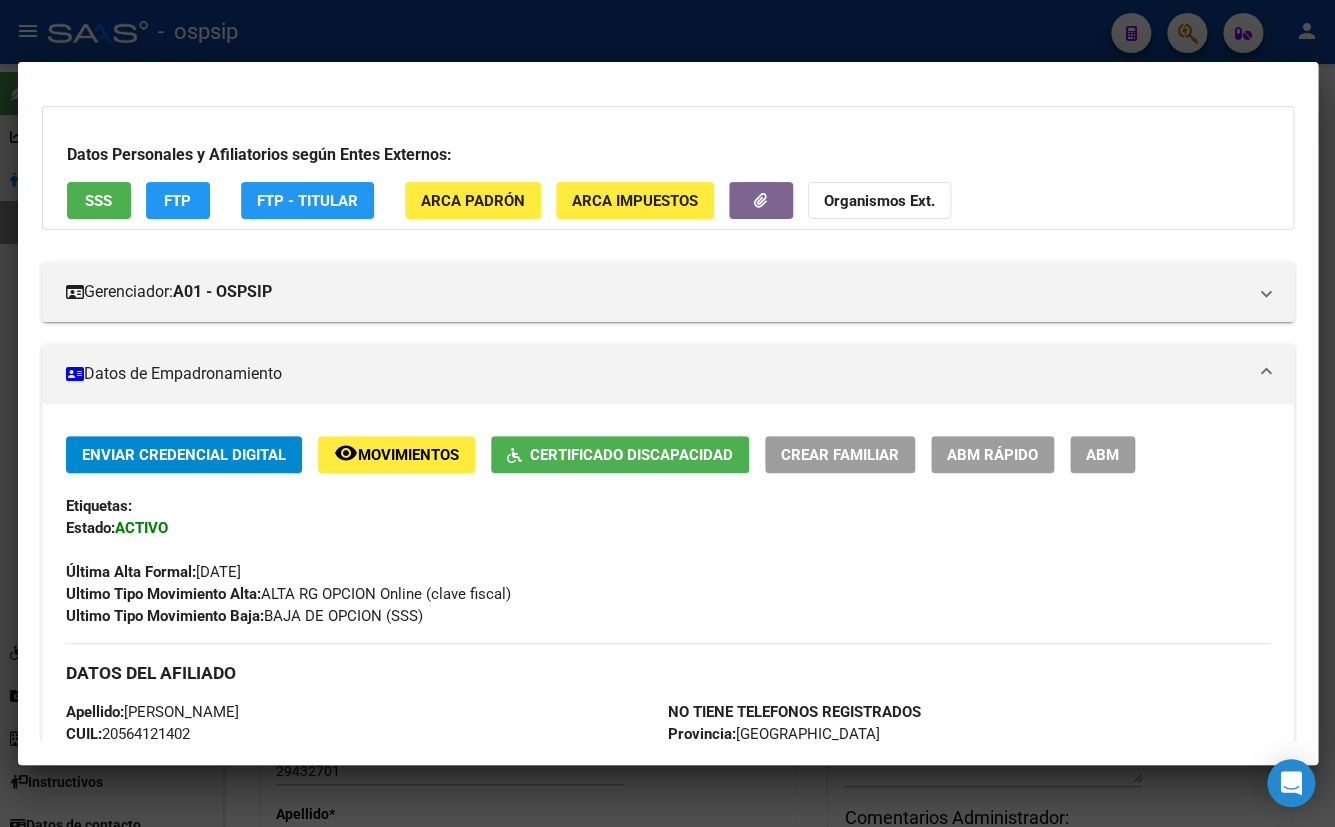
click at [583, 456] on span "Certificado Discapacidad" at bounding box center [631, 455] width 203 height 18
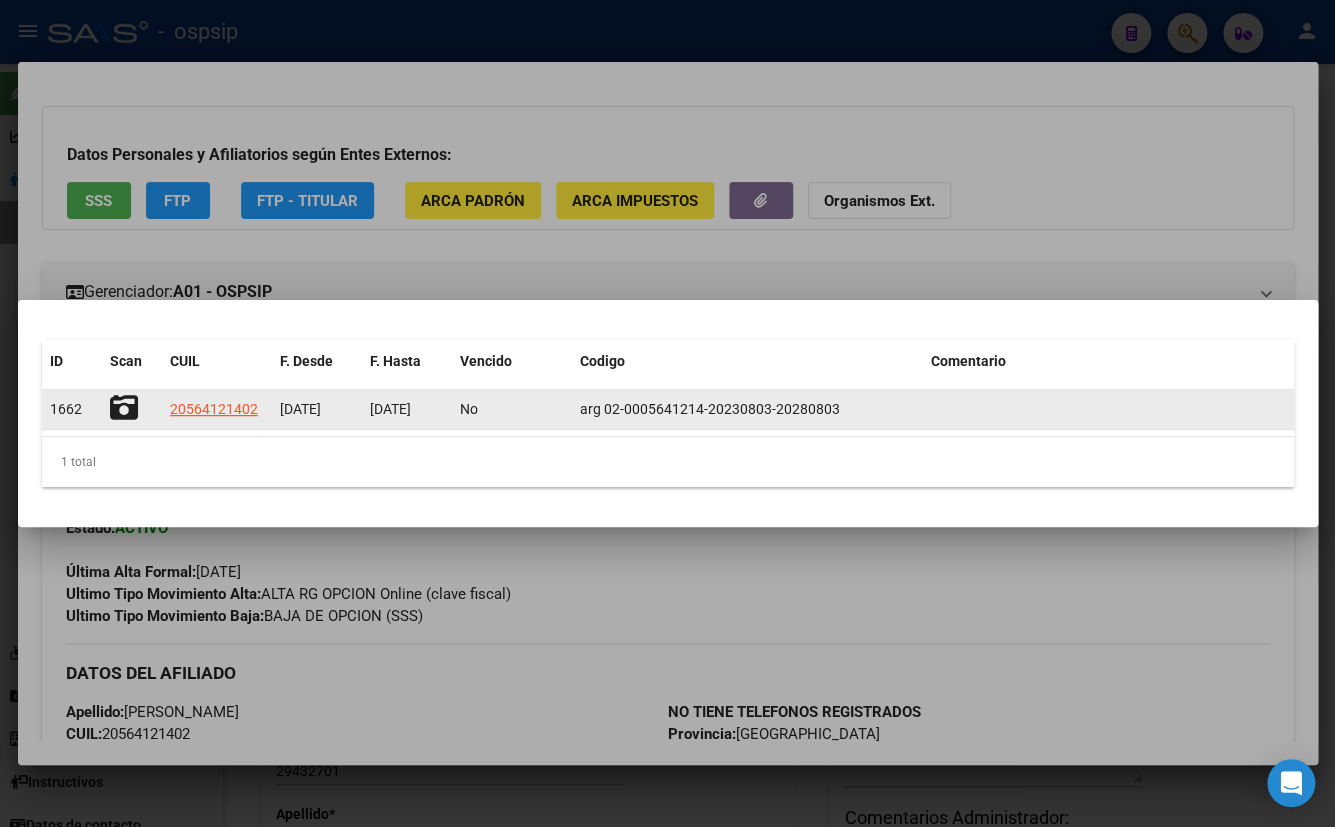
click at [122, 405] on icon at bounding box center [124, 408] width 28 height 28
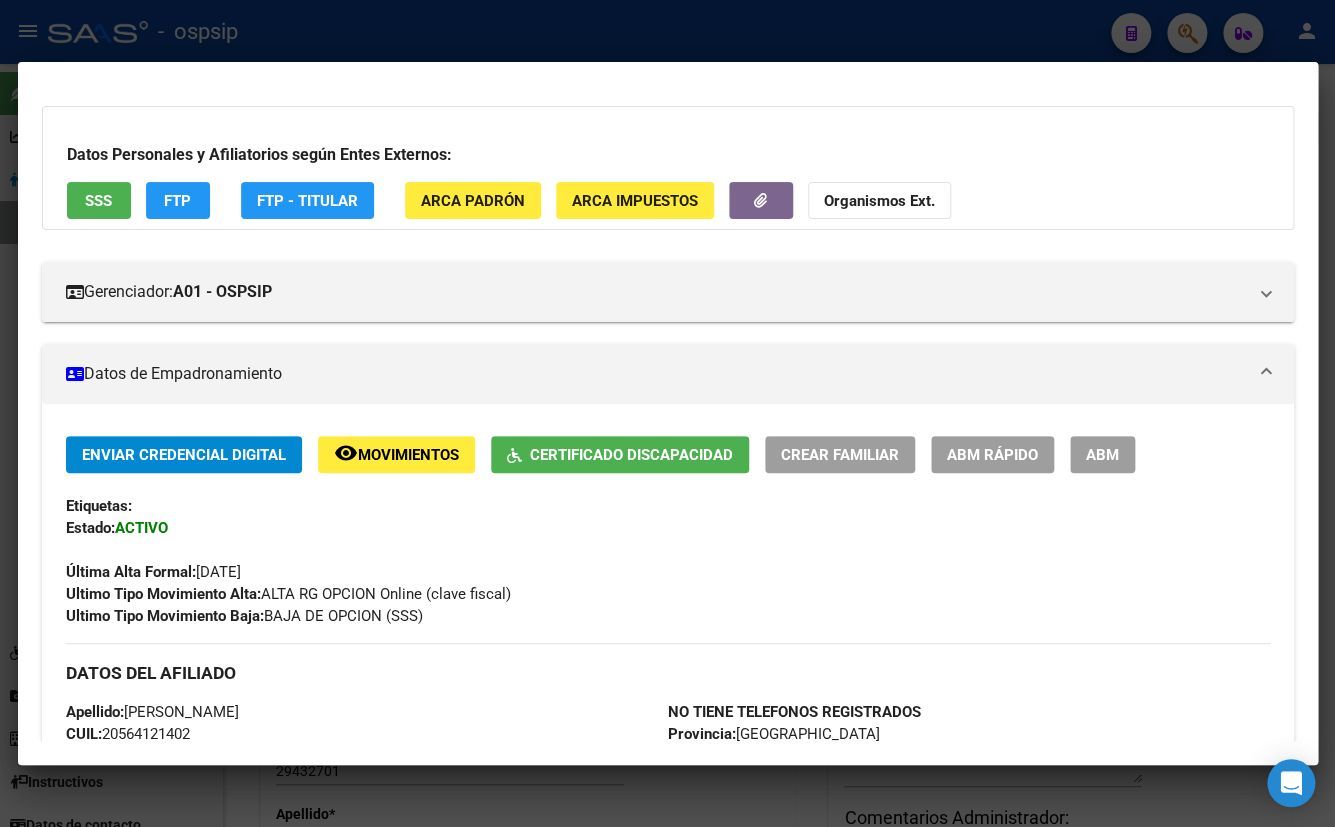
click at [339, 550] on div "Última Alta Formal: [DATE]" at bounding box center [668, 561] width 1204 height 44
click at [531, 441] on button "Certificado Discapacidad" at bounding box center [620, 454] width 258 height 37
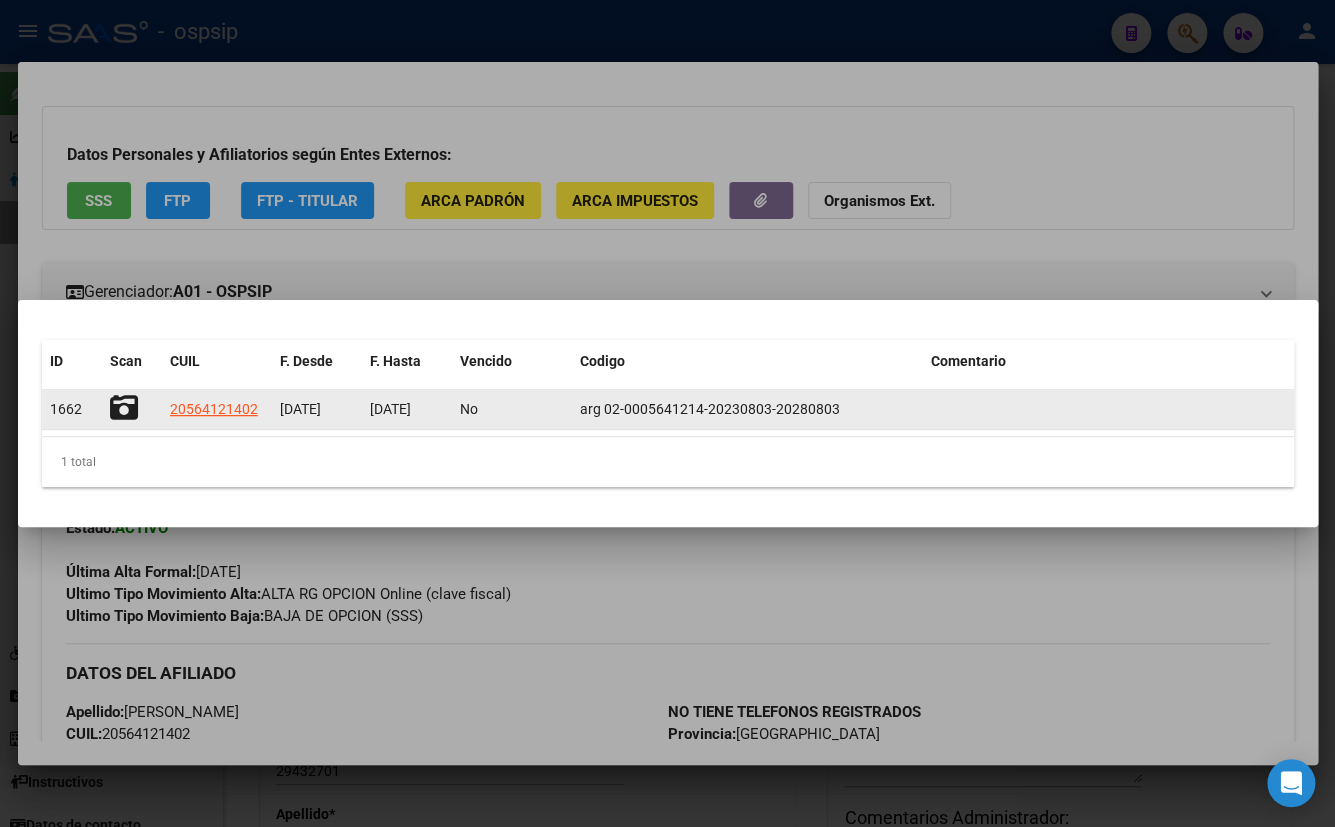
click at [125, 400] on icon at bounding box center [124, 408] width 28 height 28
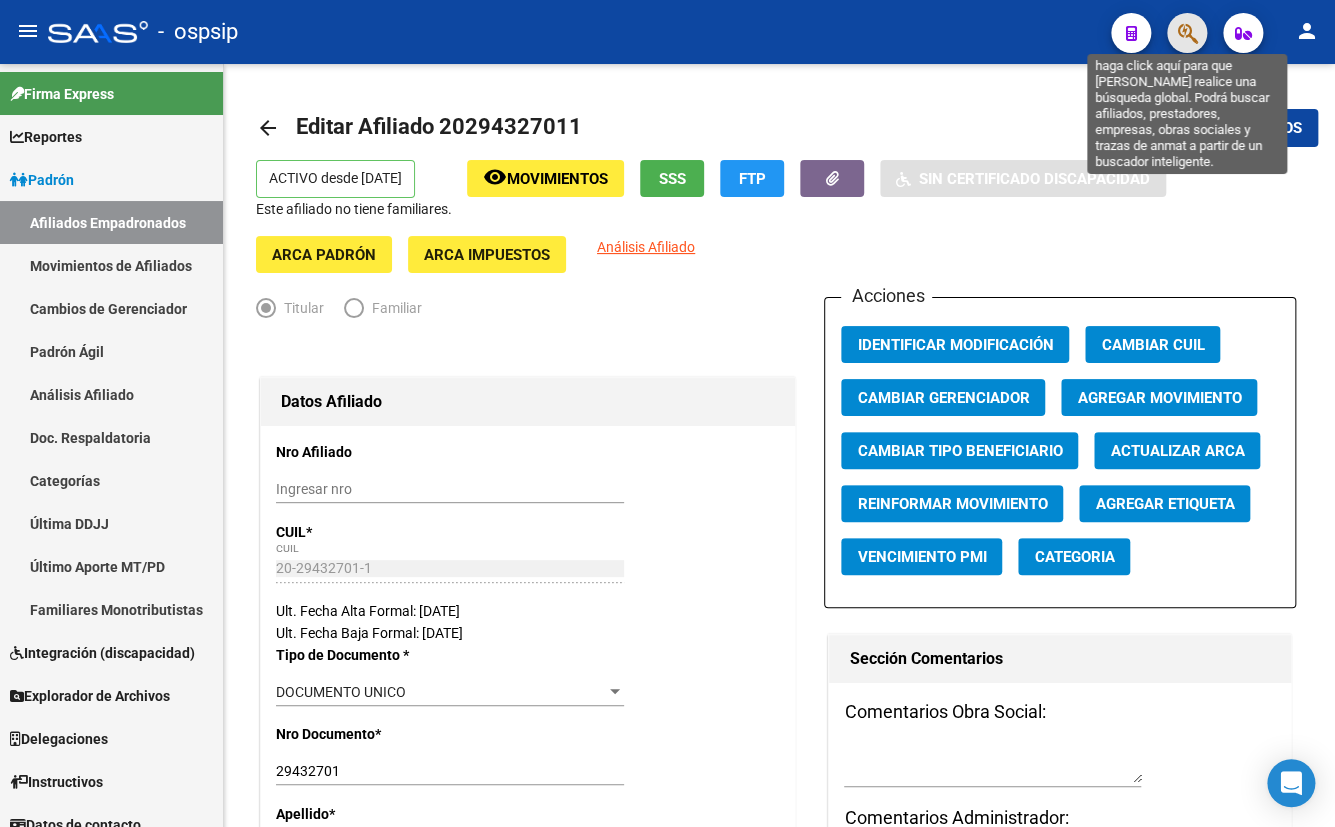
click at [1187, 33] on icon "button" at bounding box center [1187, 33] width 20 height 23
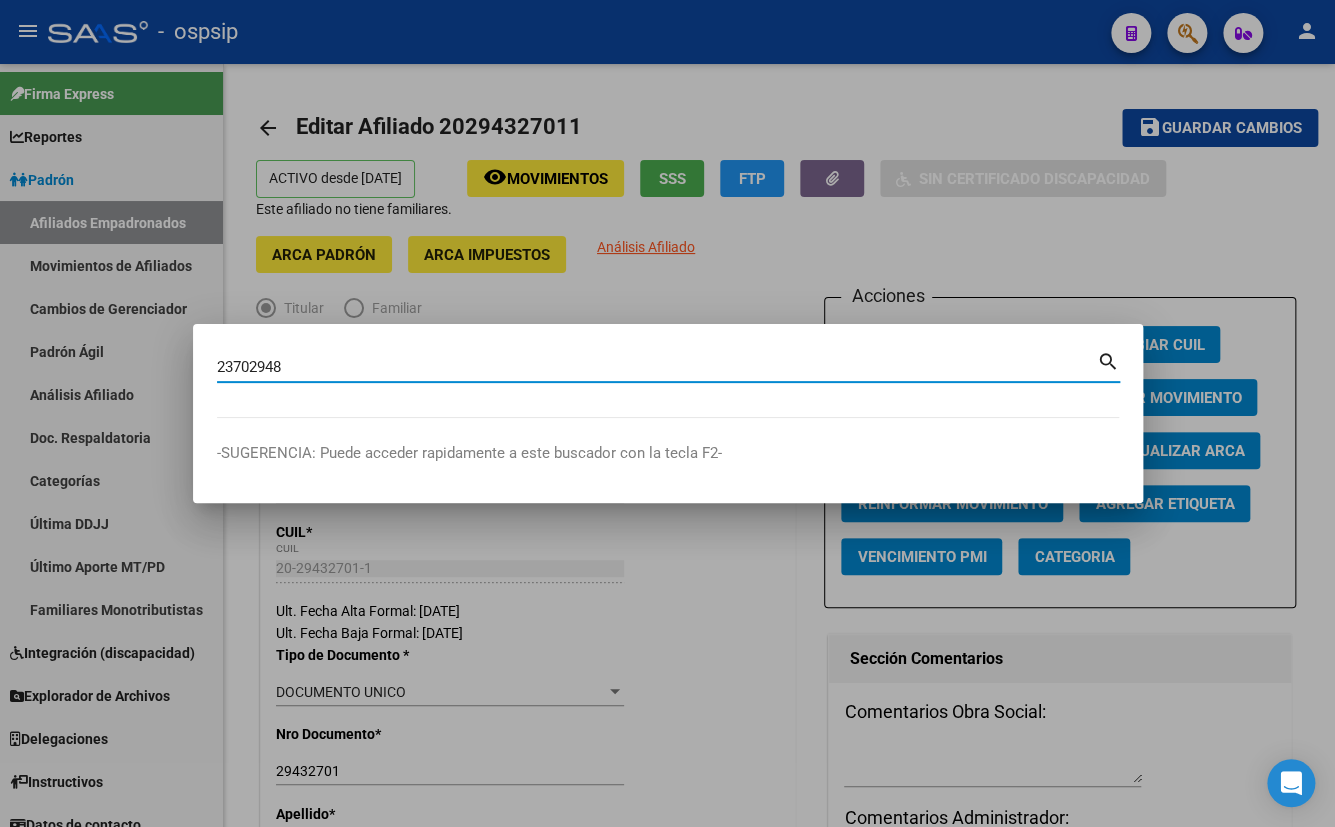
type input "23702948"
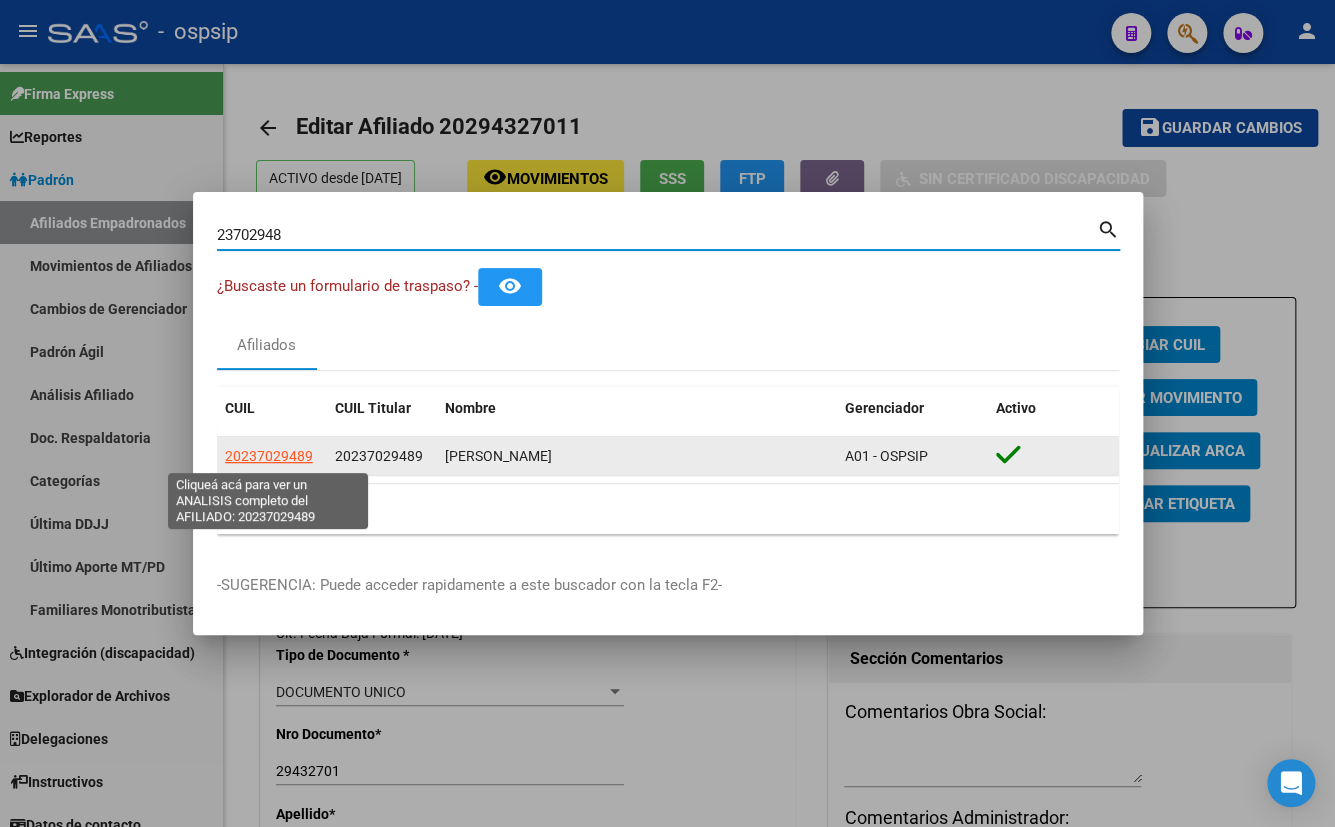
click at [249, 452] on span "20237029489" at bounding box center [269, 456] width 88 height 16
type textarea "20237029489"
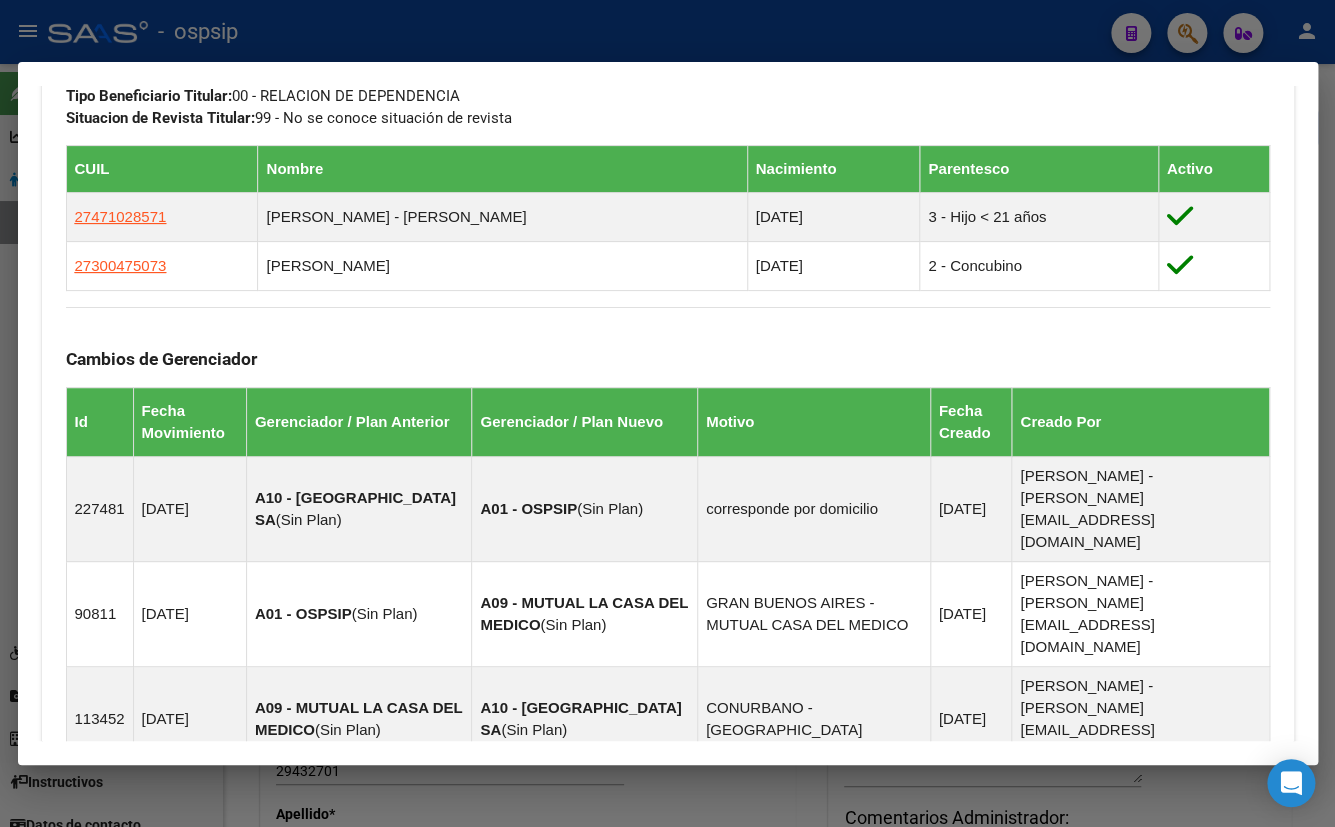
scroll to position [1270, 0]
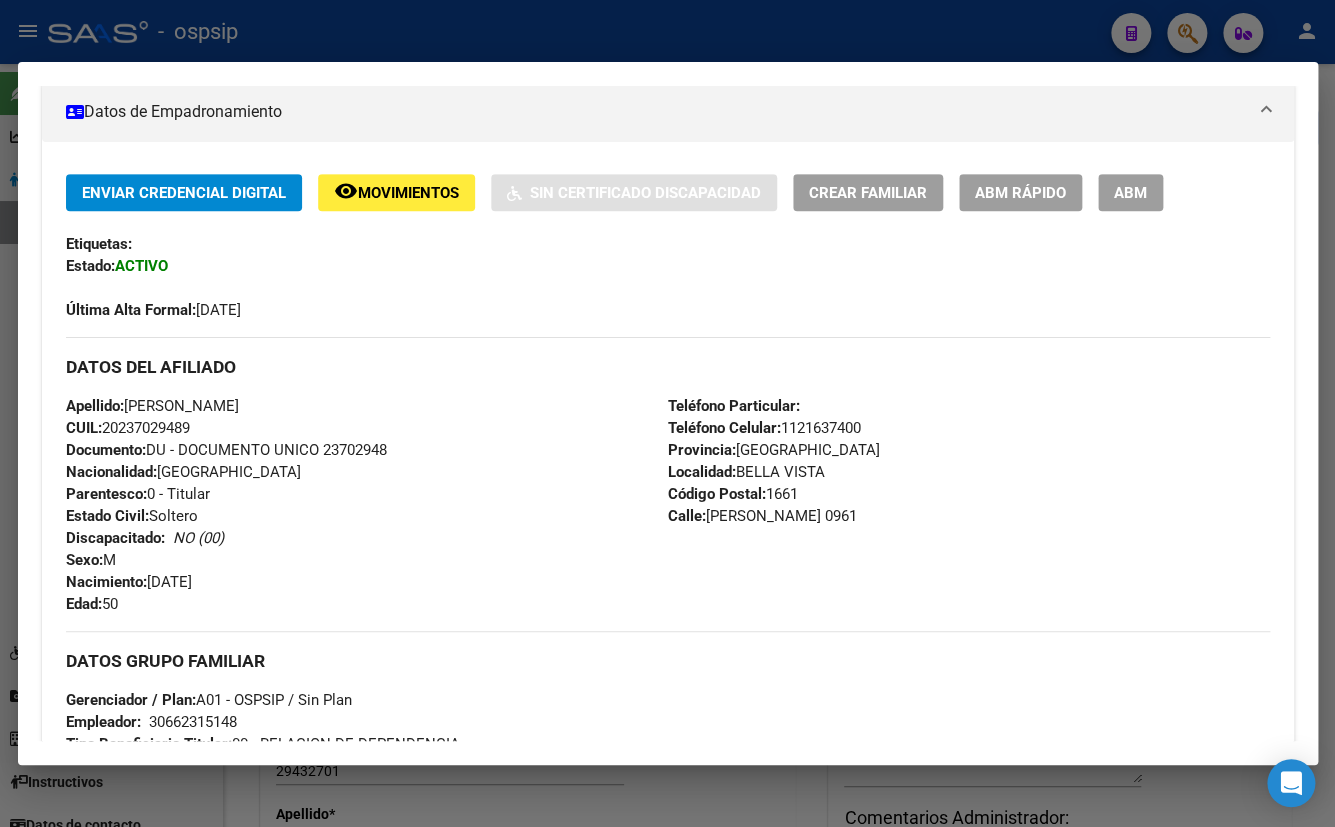
scroll to position [363, 0]
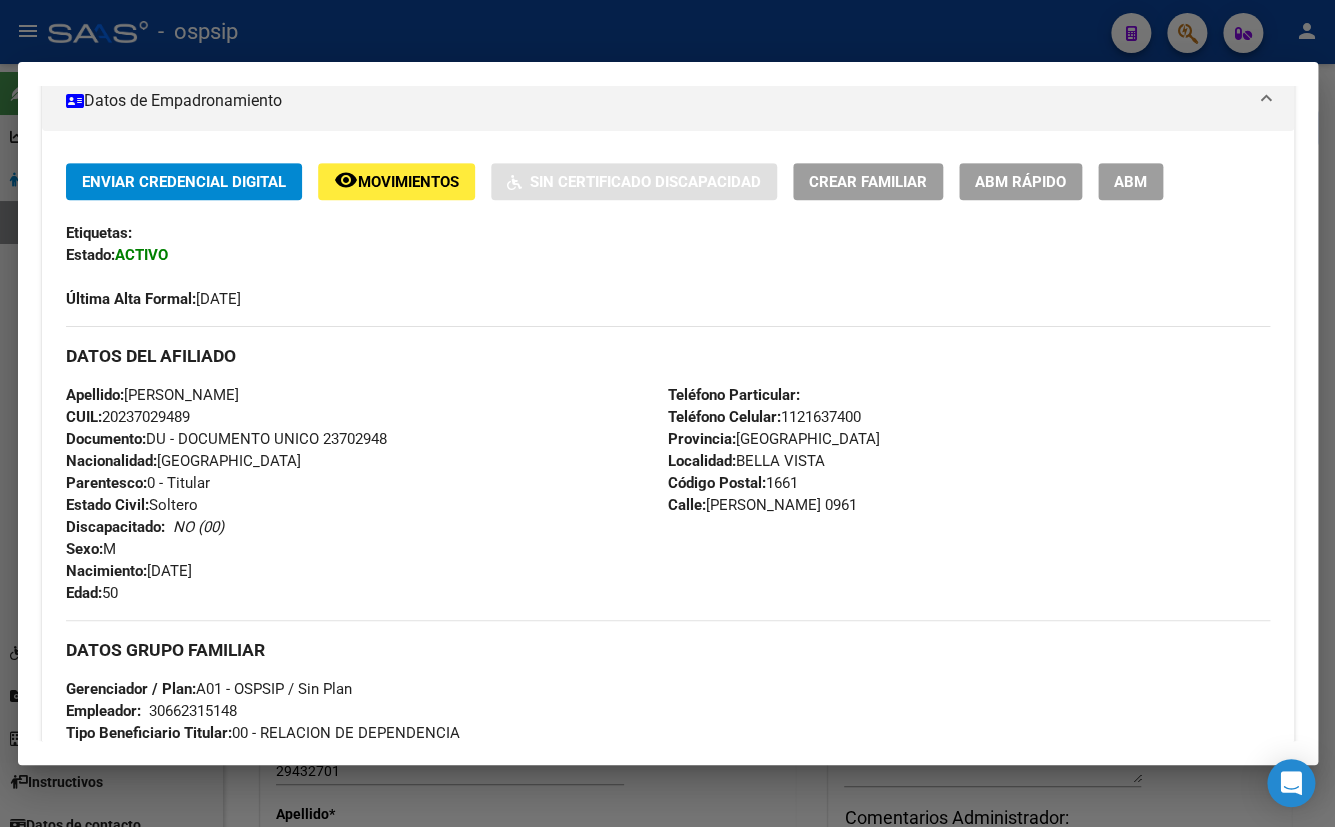
click at [517, 552] on div "Apellido: [PERSON_NAME] CUIL: 20237029489 Documento: DU - DOCUMENTO UNICO 23702…" at bounding box center [367, 494] width 602 height 220
click at [764, 328] on div "DATOS DEL AFILIADO" at bounding box center [668, 355] width 1204 height 58
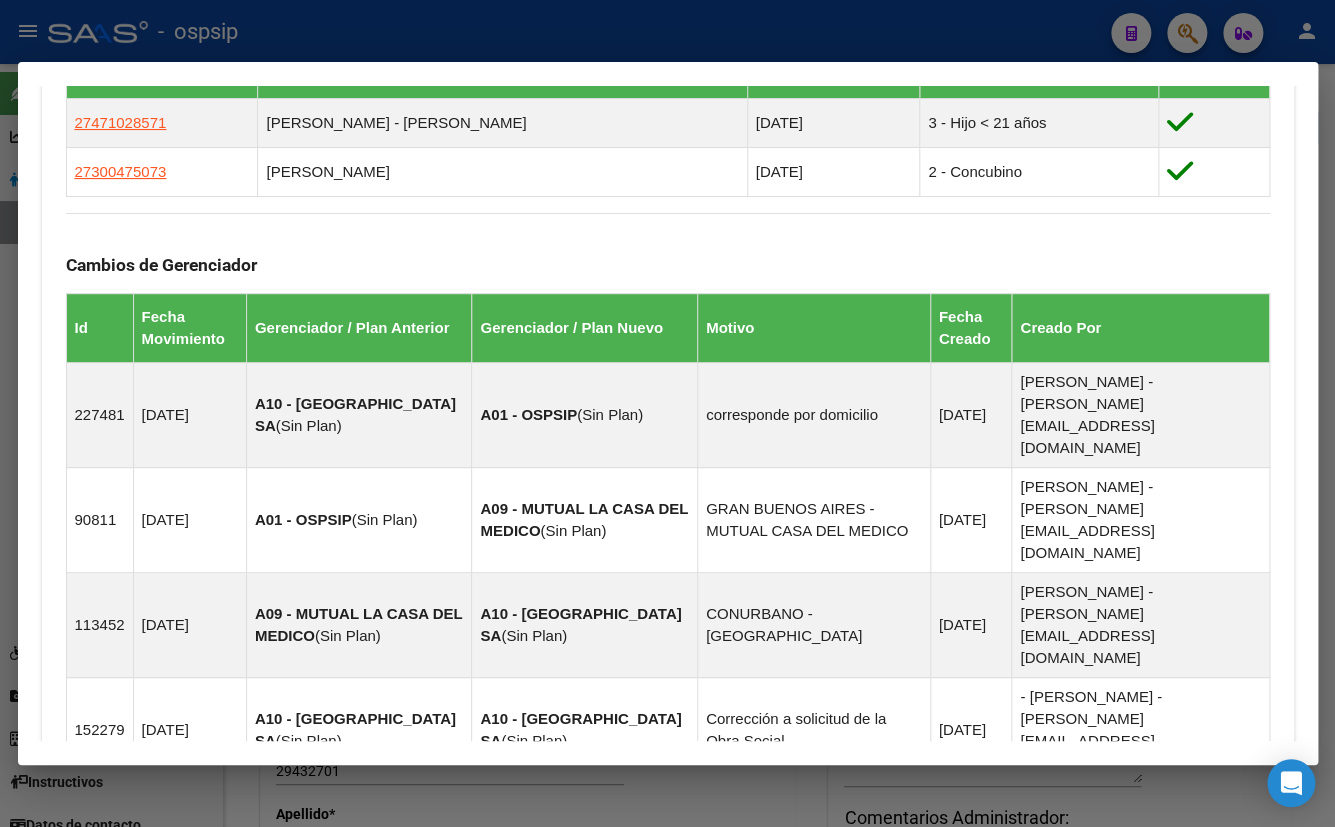
scroll to position [818, 0]
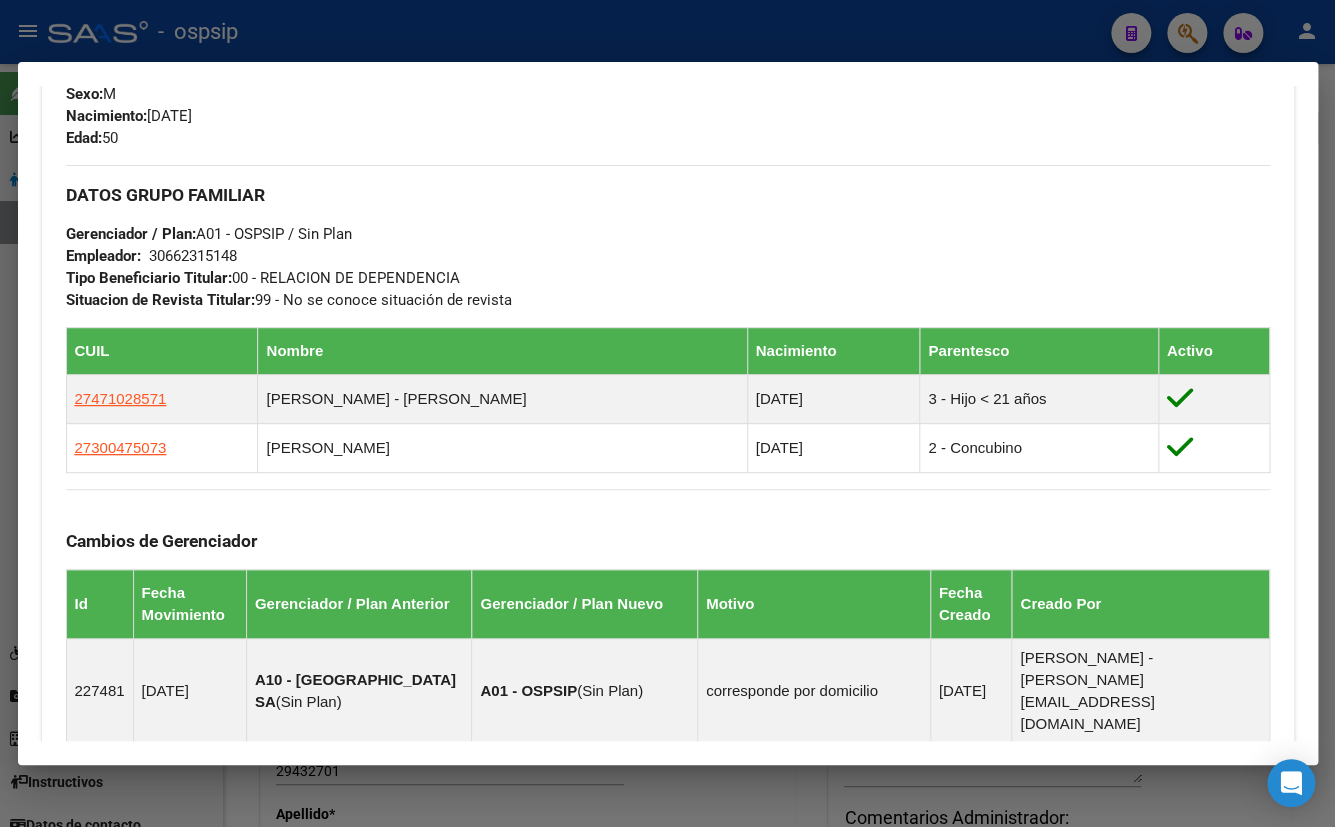
click at [541, 513] on div "Cambios de Gerenciador Id Fecha Movimiento Gerenciador / Plan Anterior Gerencia…" at bounding box center [668, 774] width 1204 height 570
click at [410, 199] on h3 "DATOS GRUPO FAMILIAR" at bounding box center [668, 195] width 1204 height 22
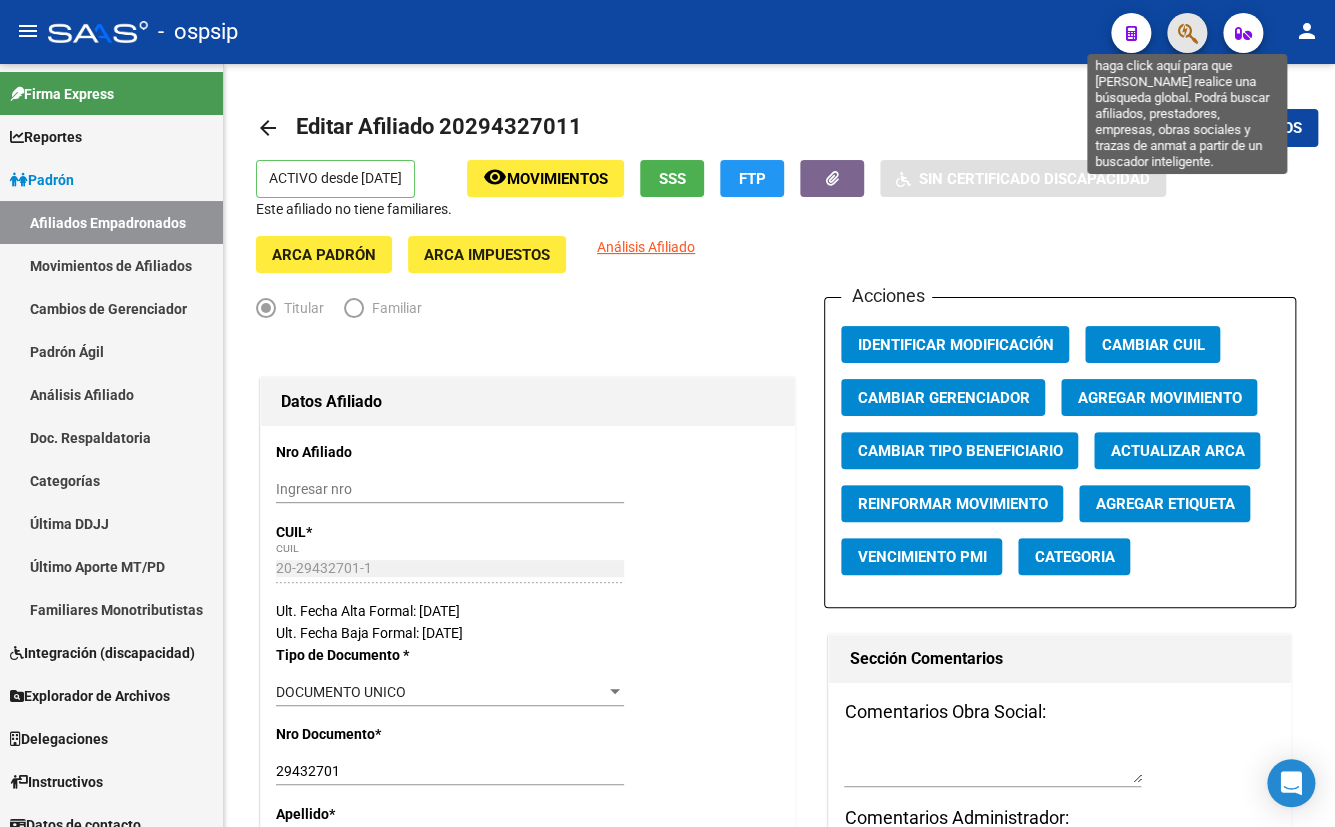
click at [1184, 29] on icon "button" at bounding box center [1187, 33] width 20 height 23
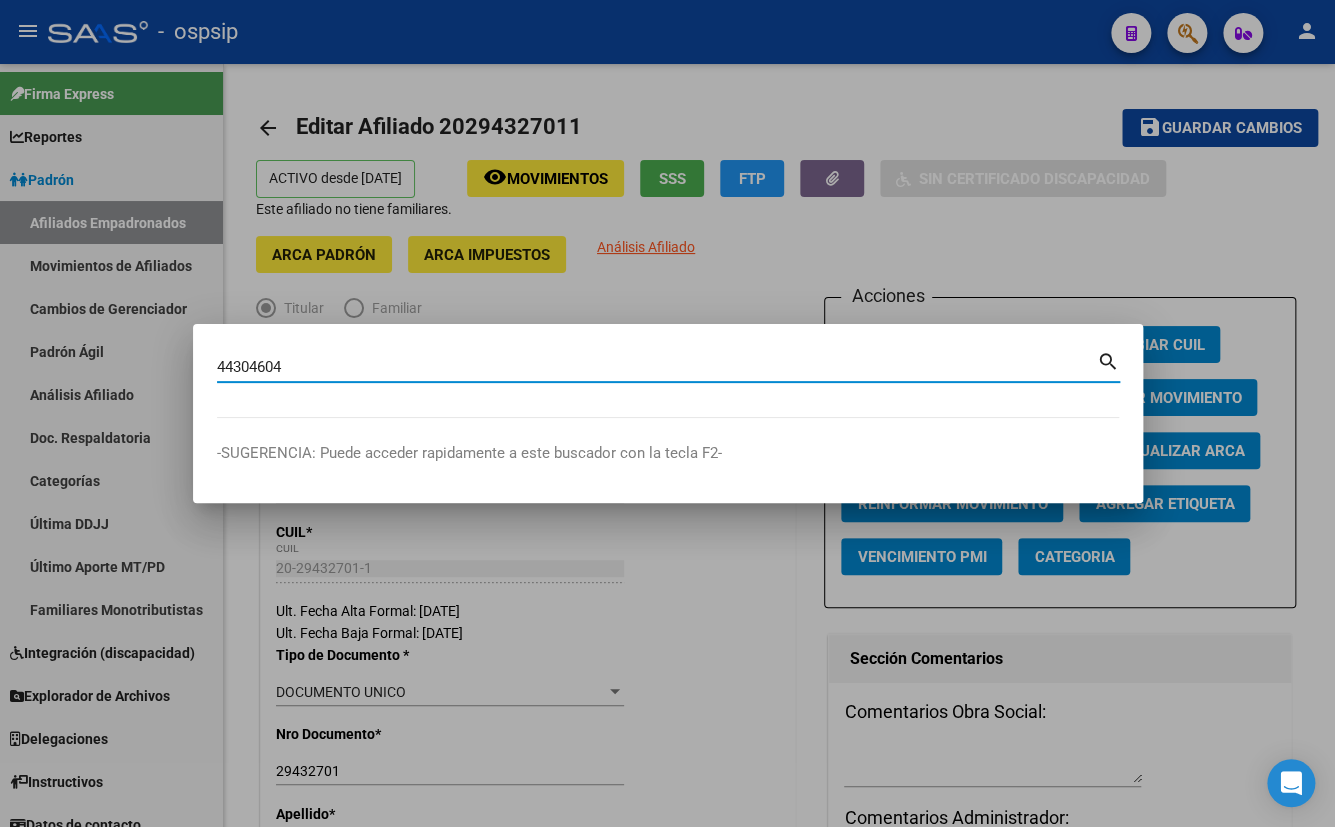
type input "44304604"
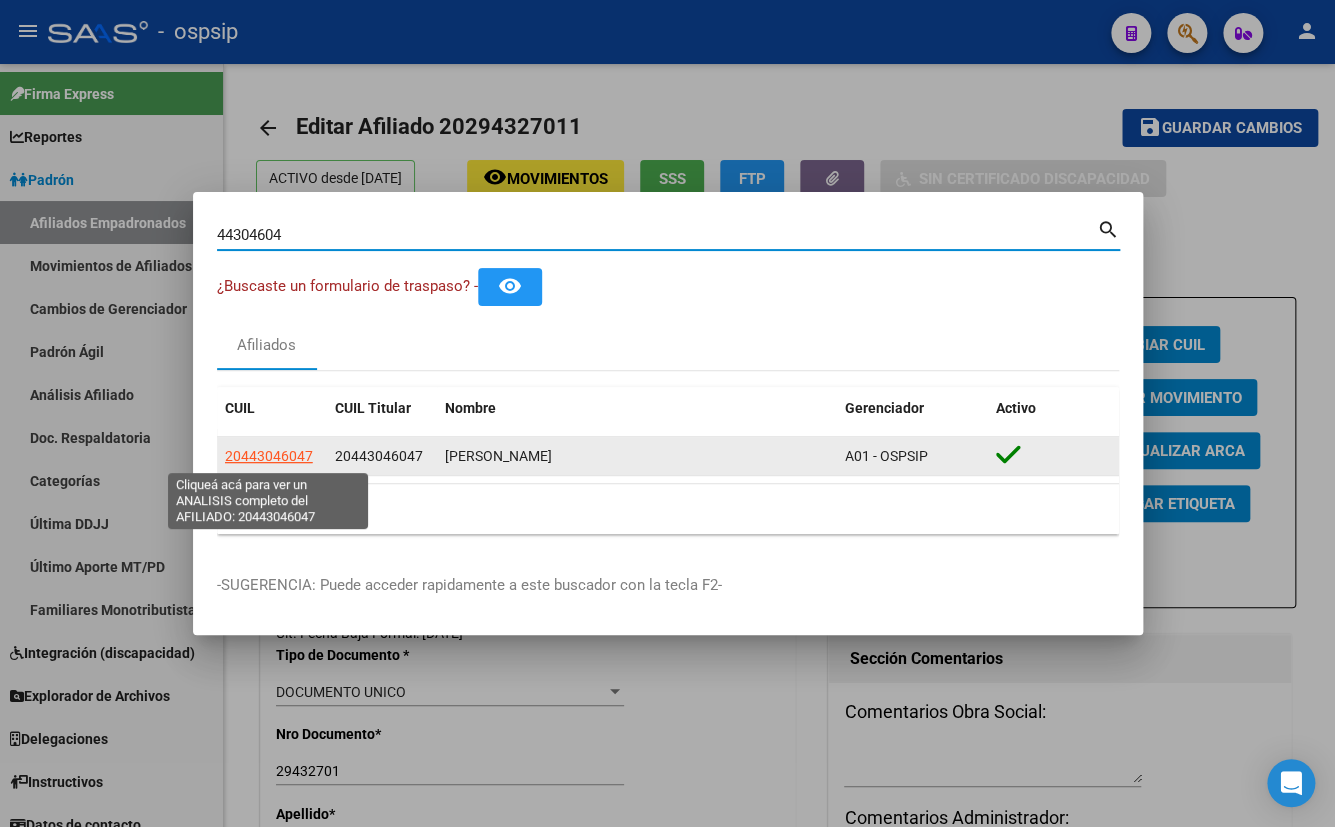
click at [287, 451] on span "20443046047" at bounding box center [269, 456] width 88 height 16
type textarea "20443046047"
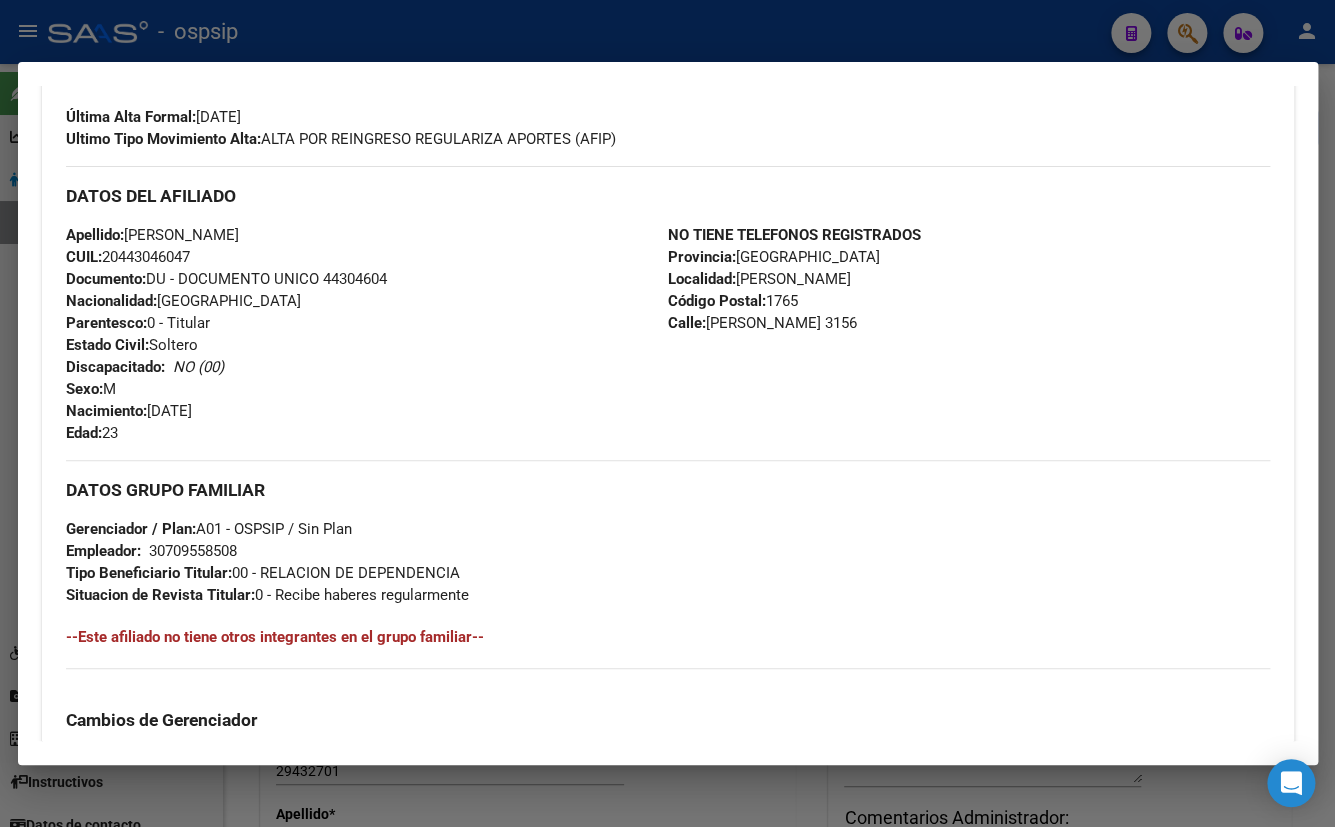
scroll to position [949, 0]
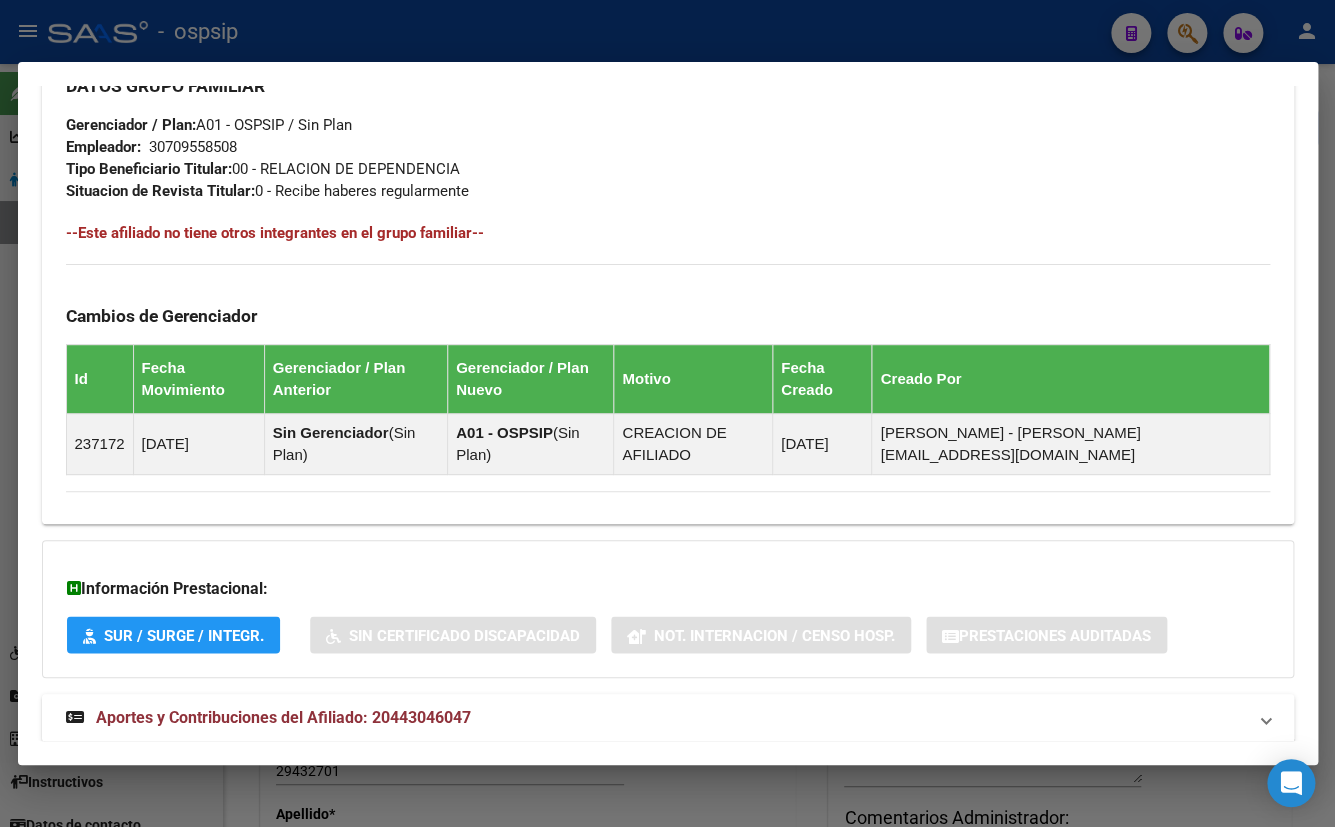
drag, startPoint x: 390, startPoint y: 668, endPoint x: 436, endPoint y: 651, distance: 49.0
click at [390, 708] on span "Aportes y Contribuciones del Afiliado: 20443046047" at bounding box center [283, 717] width 375 height 19
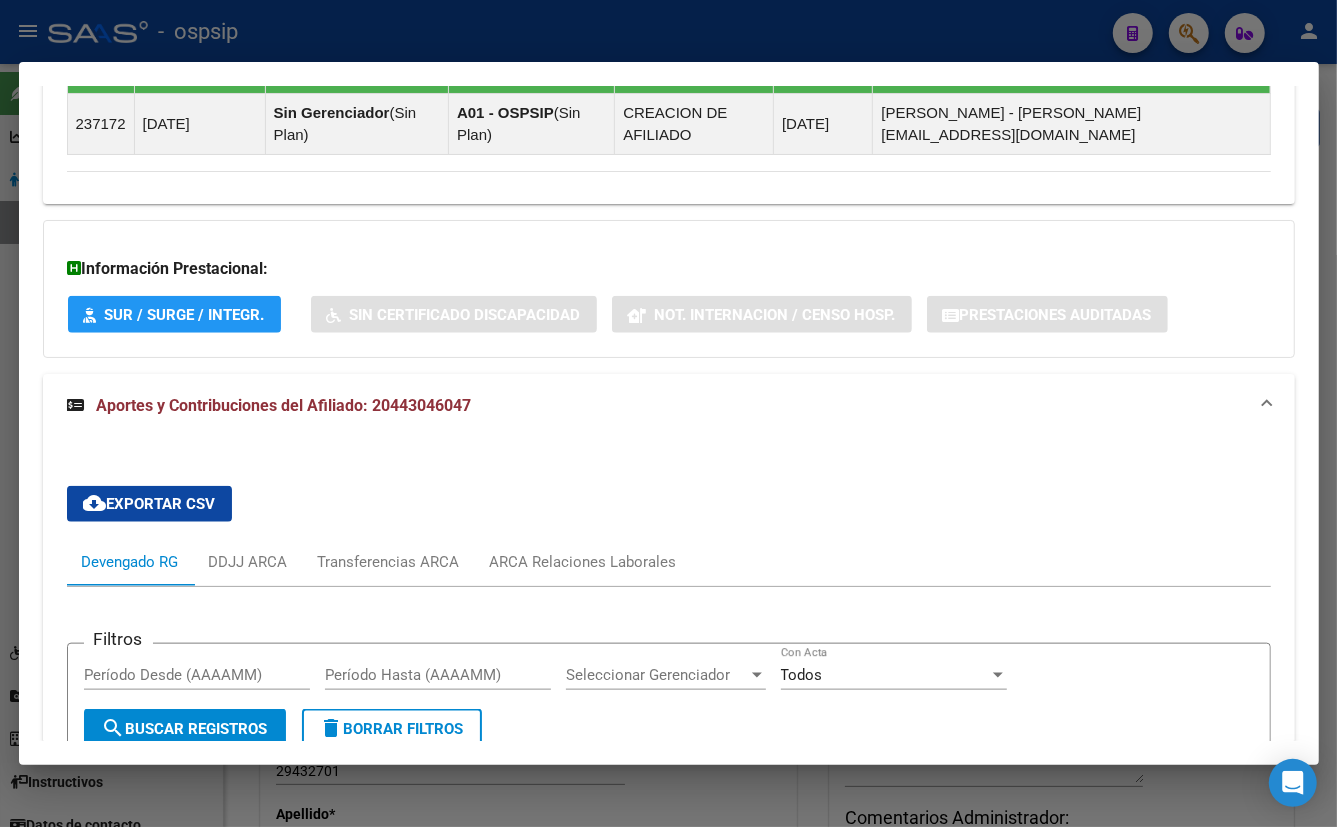
scroll to position [1268, 0]
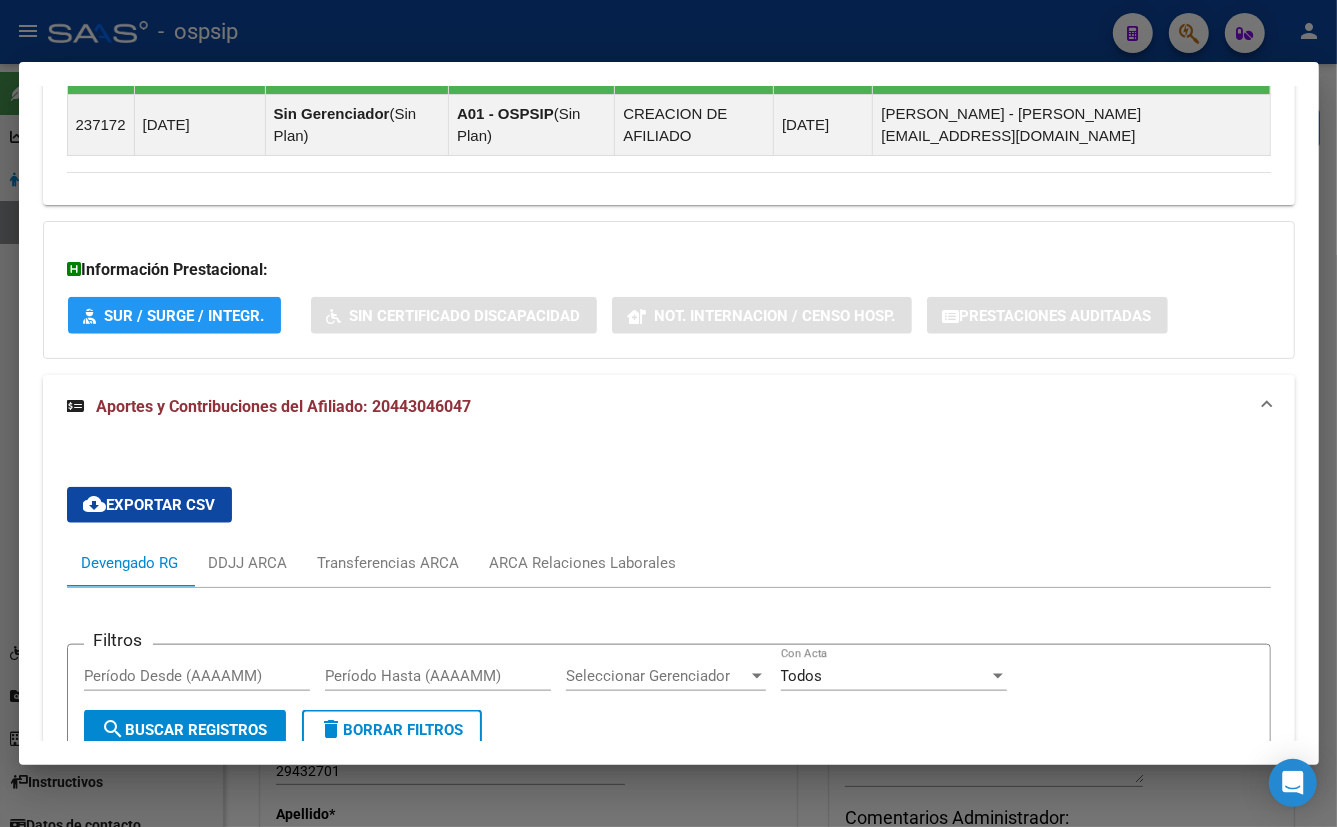
click at [518, 471] on div "cloud_download Exportar CSV Devengado RG DDJJ ARCA Transferencias ARCA ARCA Rel…" at bounding box center [669, 813] width 1204 height 685
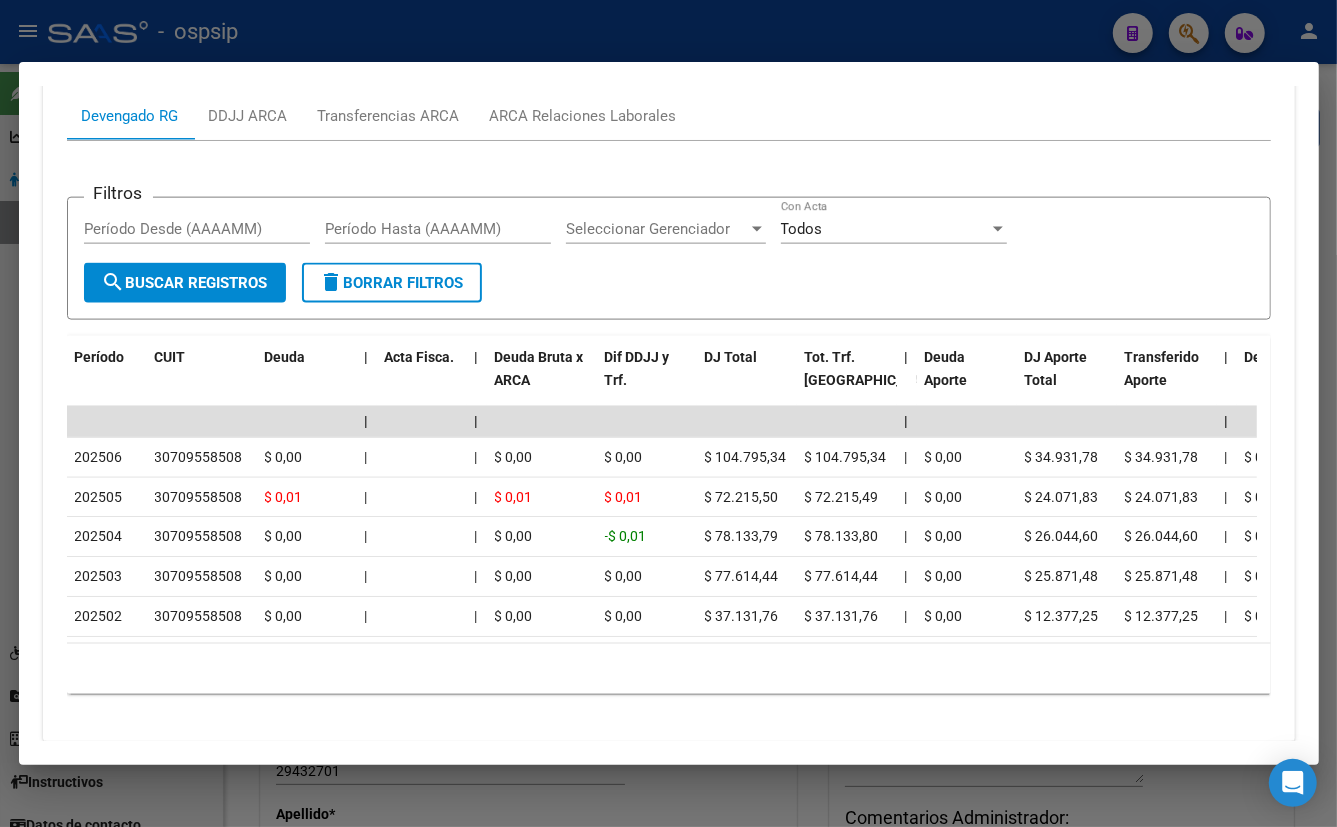
scroll to position [1722, 0]
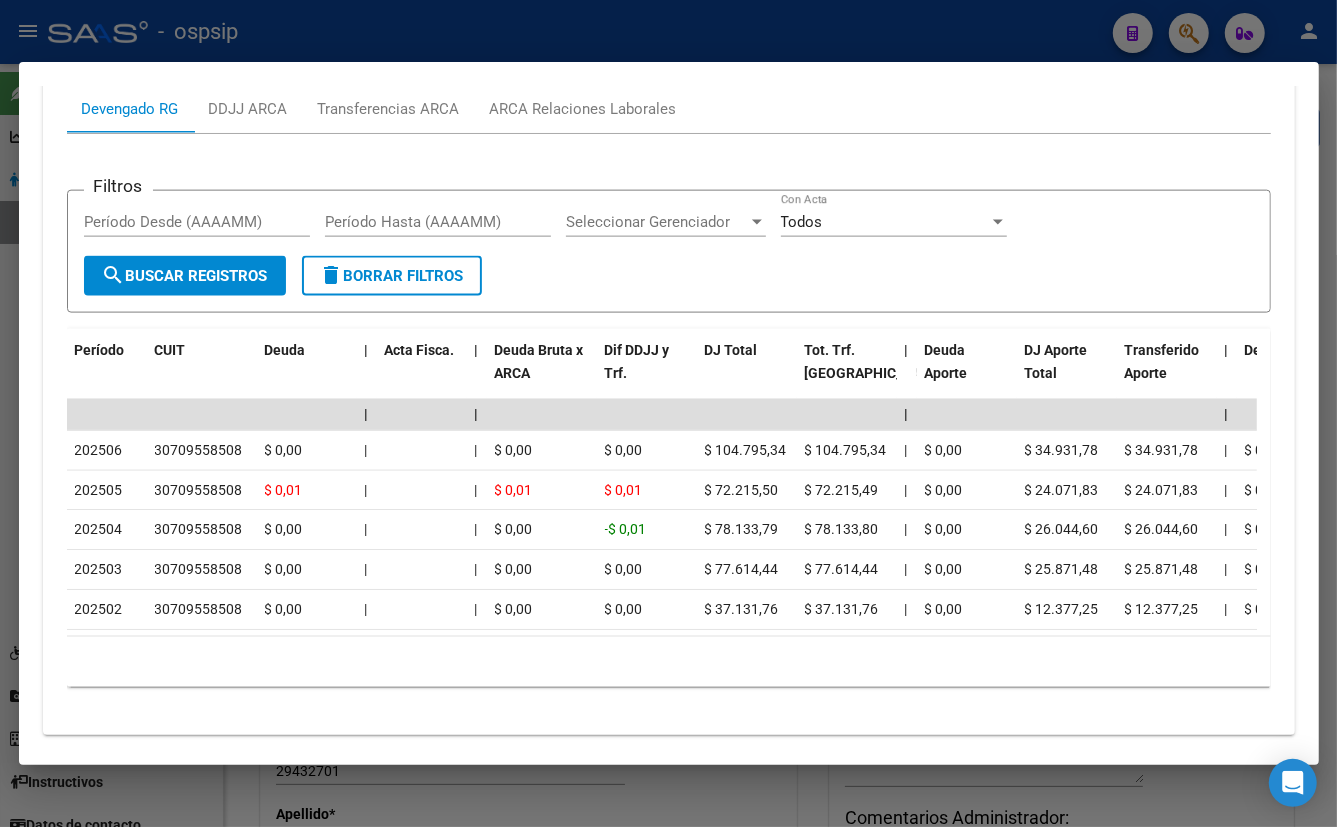
click at [523, 134] on div "Filtros Período Desde (AAAAMM) Período Hasta (AAAAMM) Seleccionar Gerenciador S…" at bounding box center [669, 418] width 1204 height 568
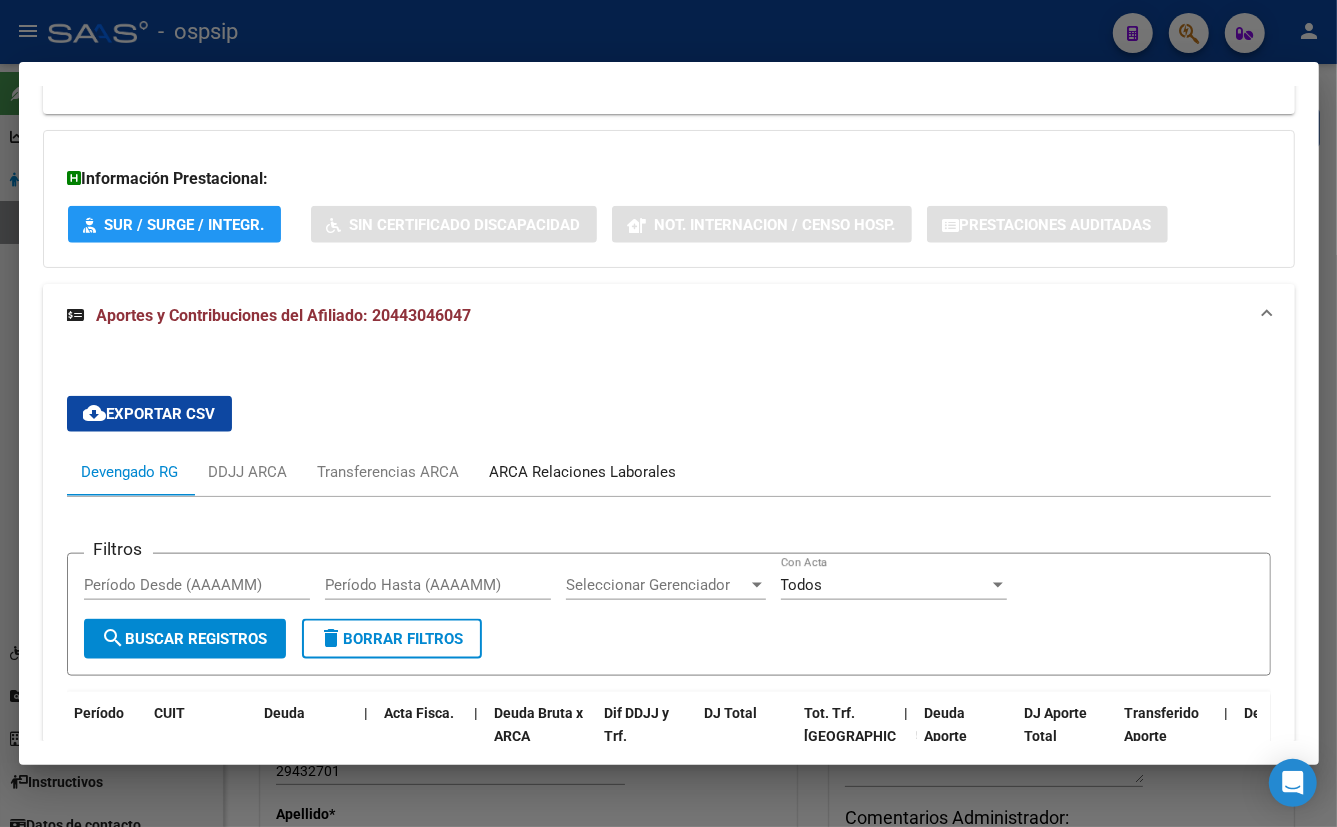
click at [556, 461] on div "ARCA Relaciones Laborales" at bounding box center [583, 472] width 187 height 22
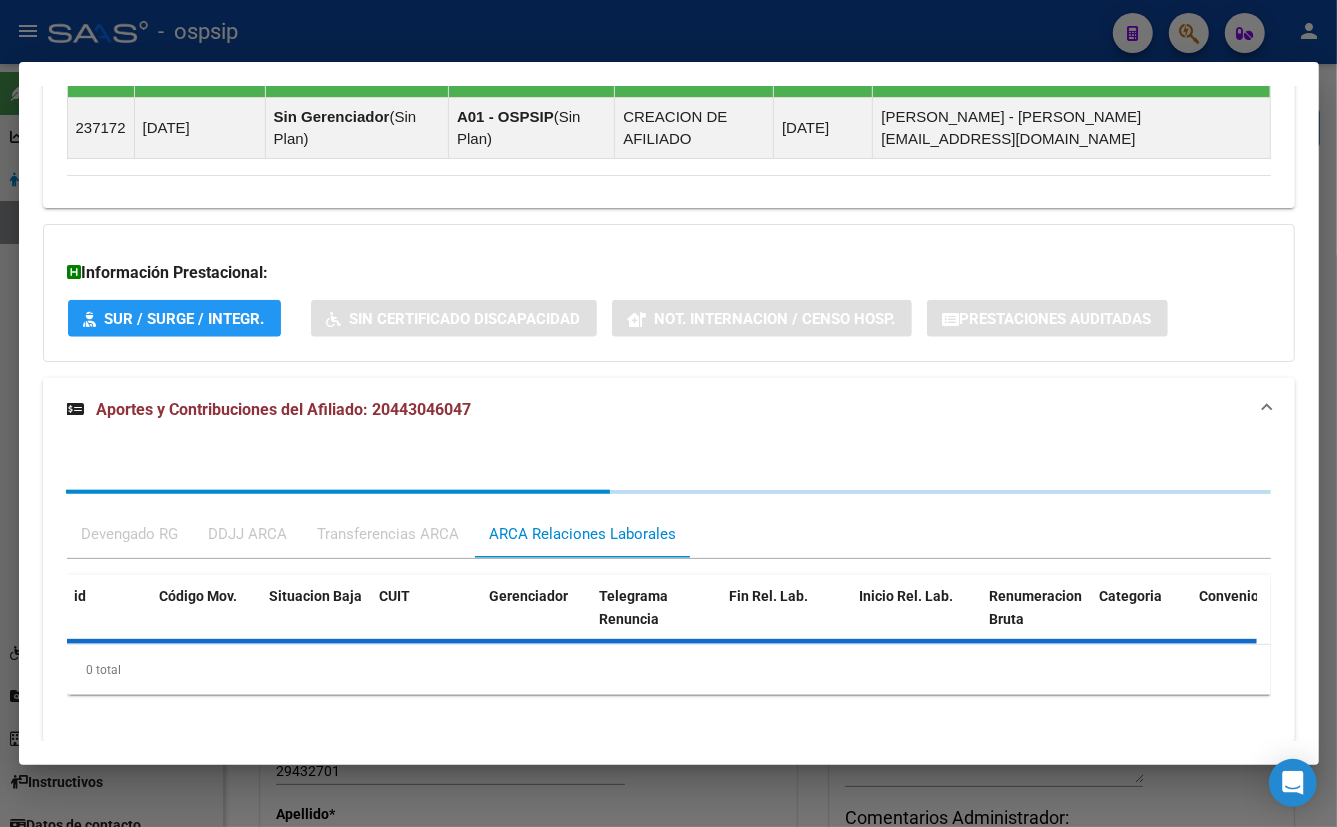
scroll to position [1359, 0]
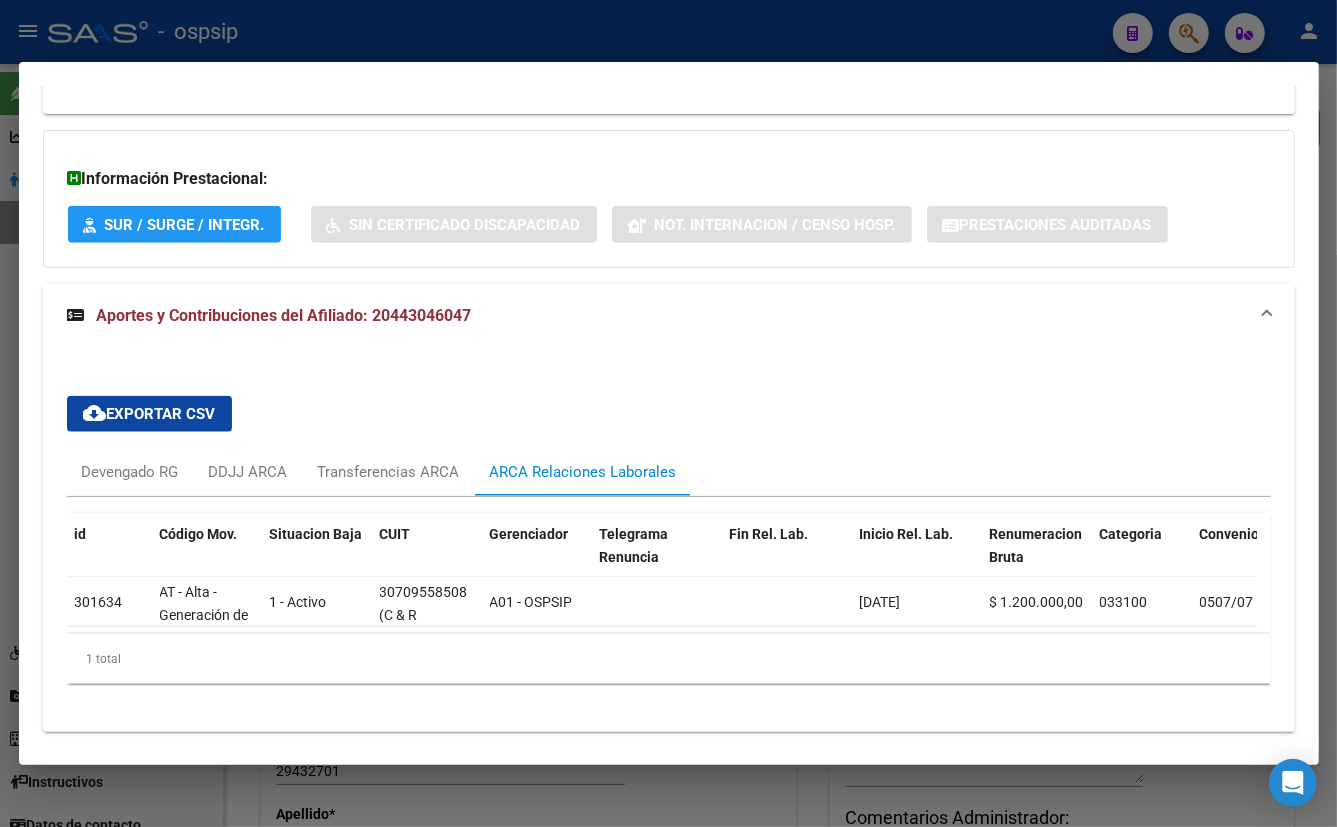
click at [453, 348] on div "cloud_download Exportar CSV Devengado RG DDJJ ARCA Transferencias ARCA ARCA Rel…" at bounding box center [669, 540] width 1252 height 384
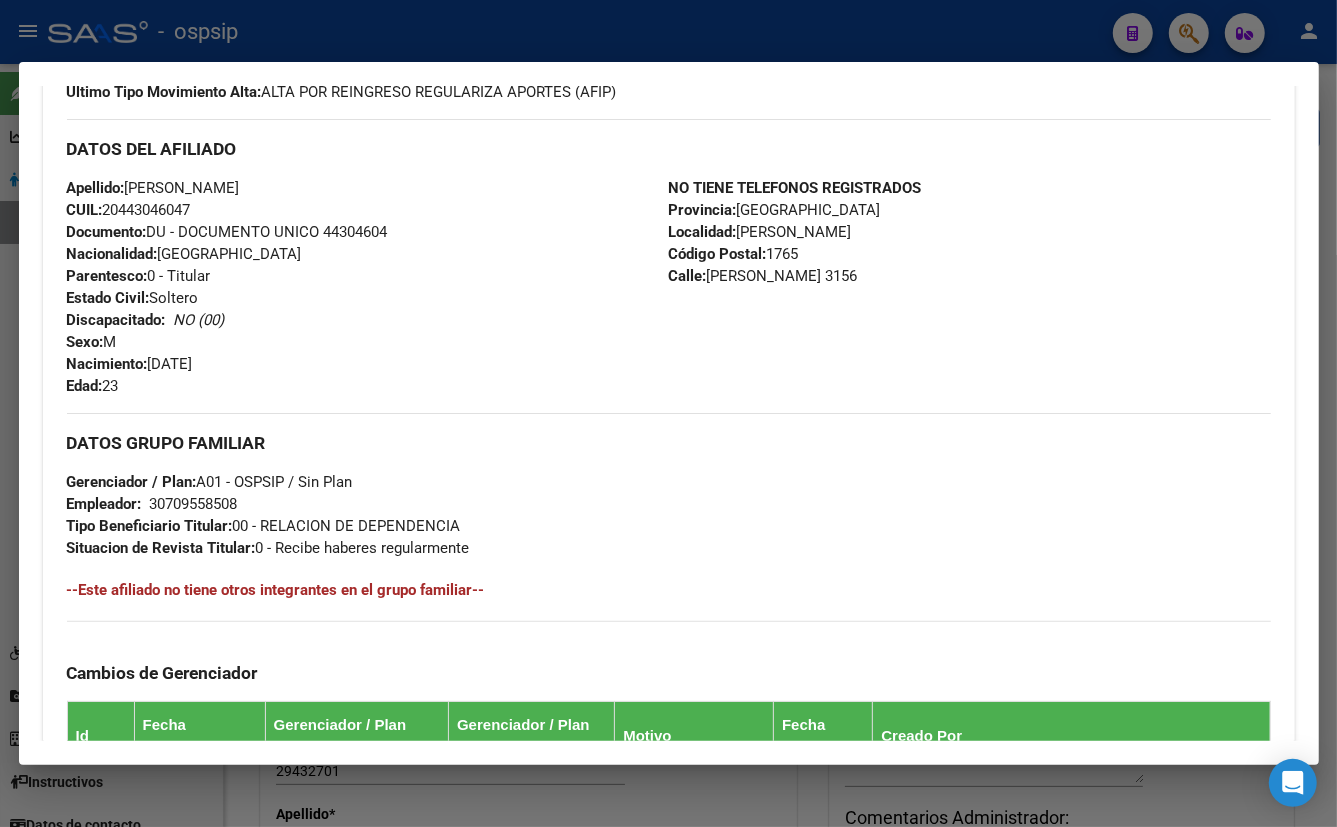
scroll to position [631, 0]
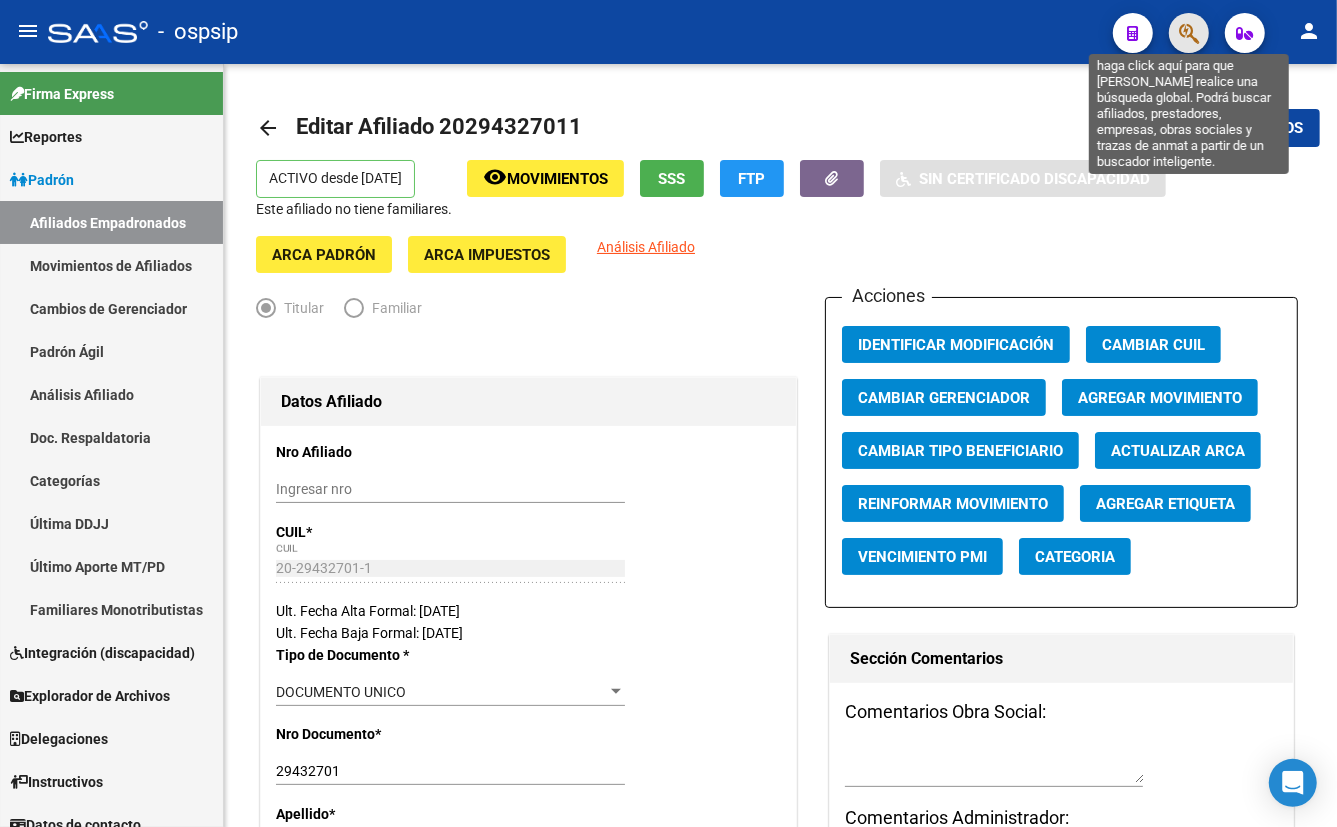
click at [1189, 24] on icon "button" at bounding box center [1189, 33] width 20 height 23
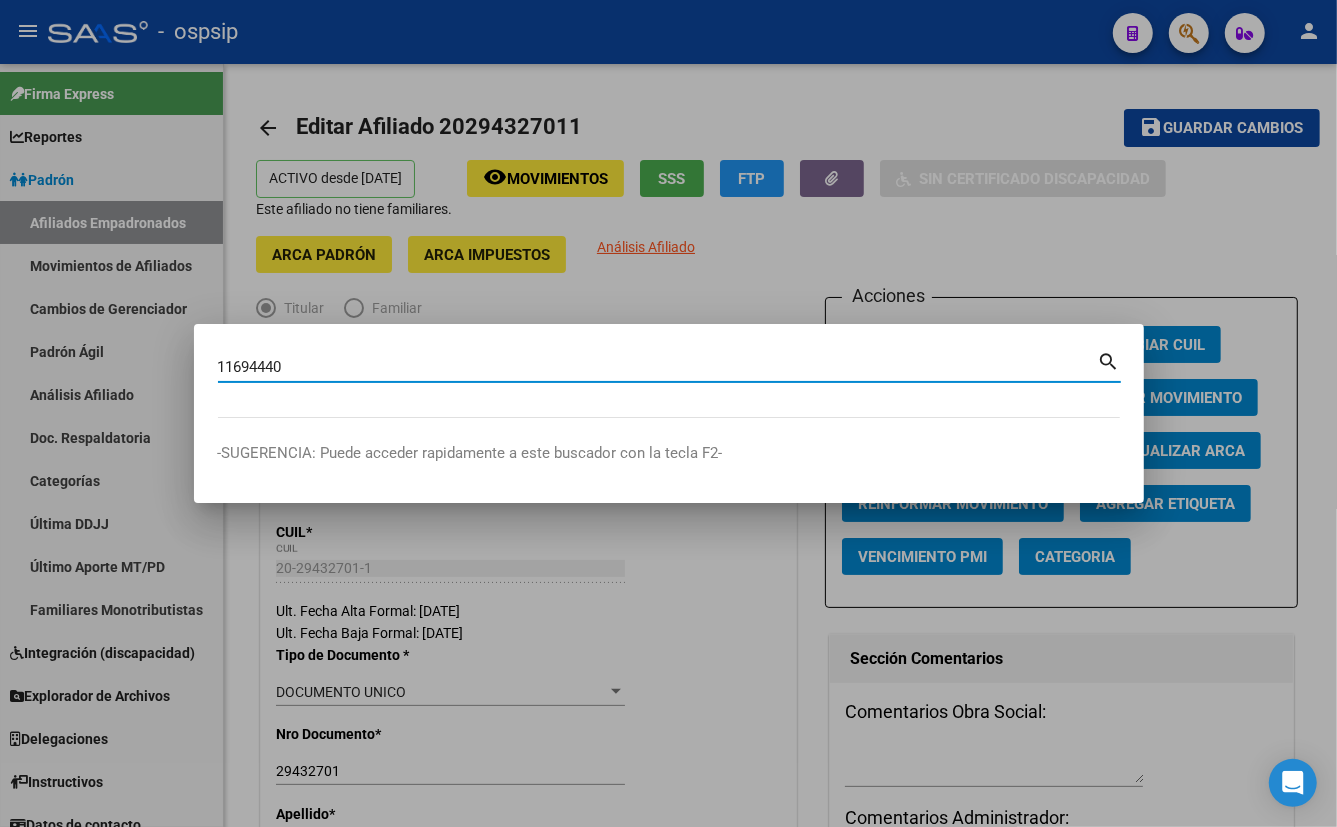
type input "11694440"
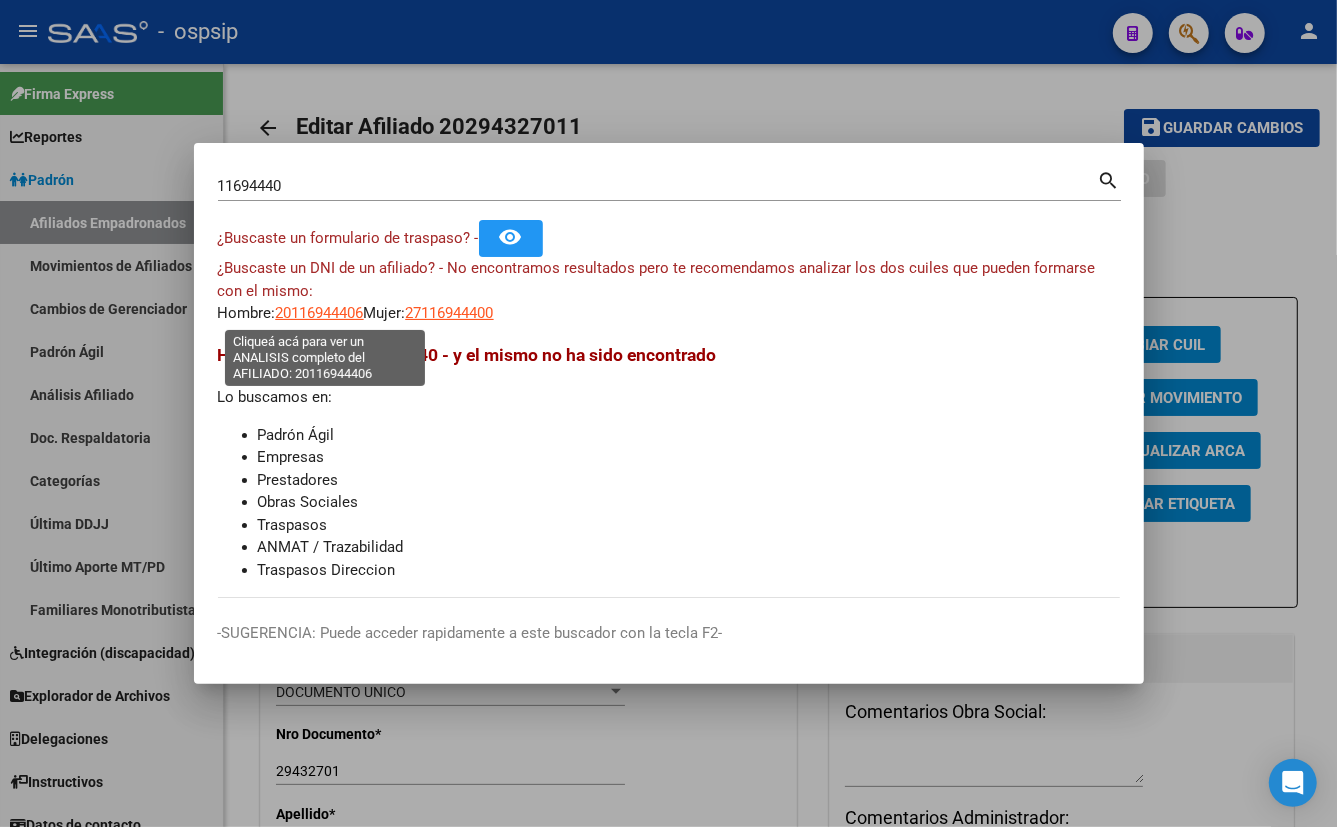
click at [305, 315] on span "20116944406" at bounding box center [320, 313] width 88 height 18
type textarea "20116944406"
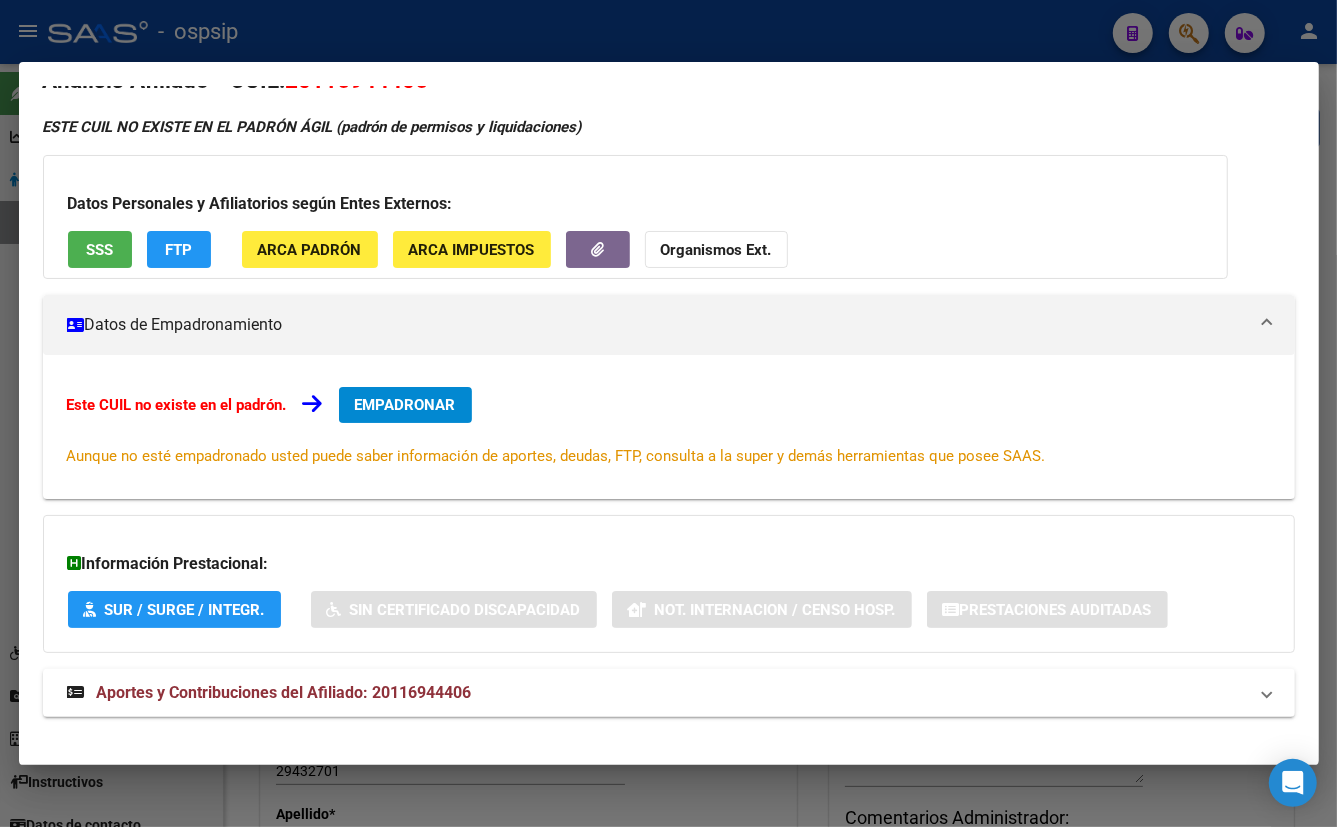
scroll to position [60, 0]
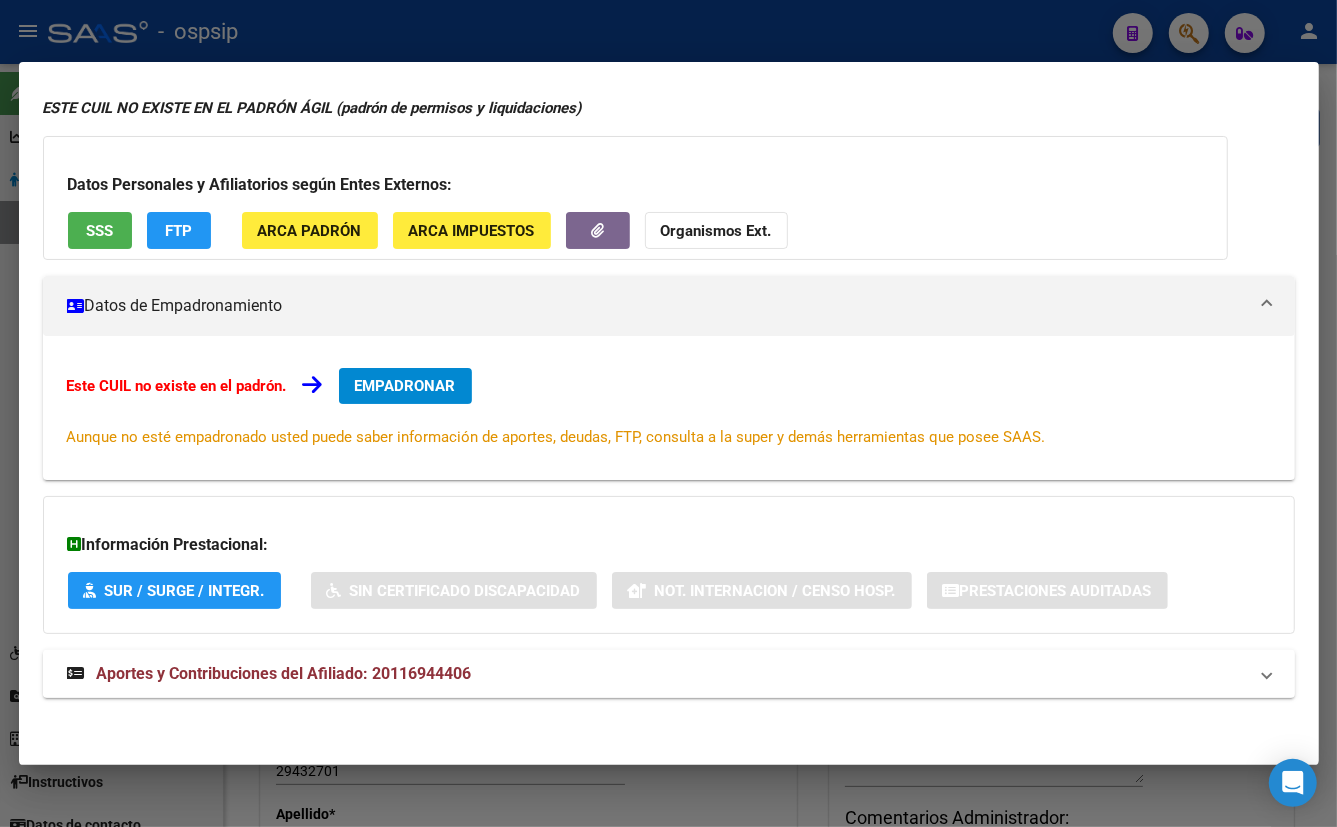
click at [405, 669] on span "Aportes y Contribuciones del Afiliado: 20116944406" at bounding box center [284, 673] width 375 height 19
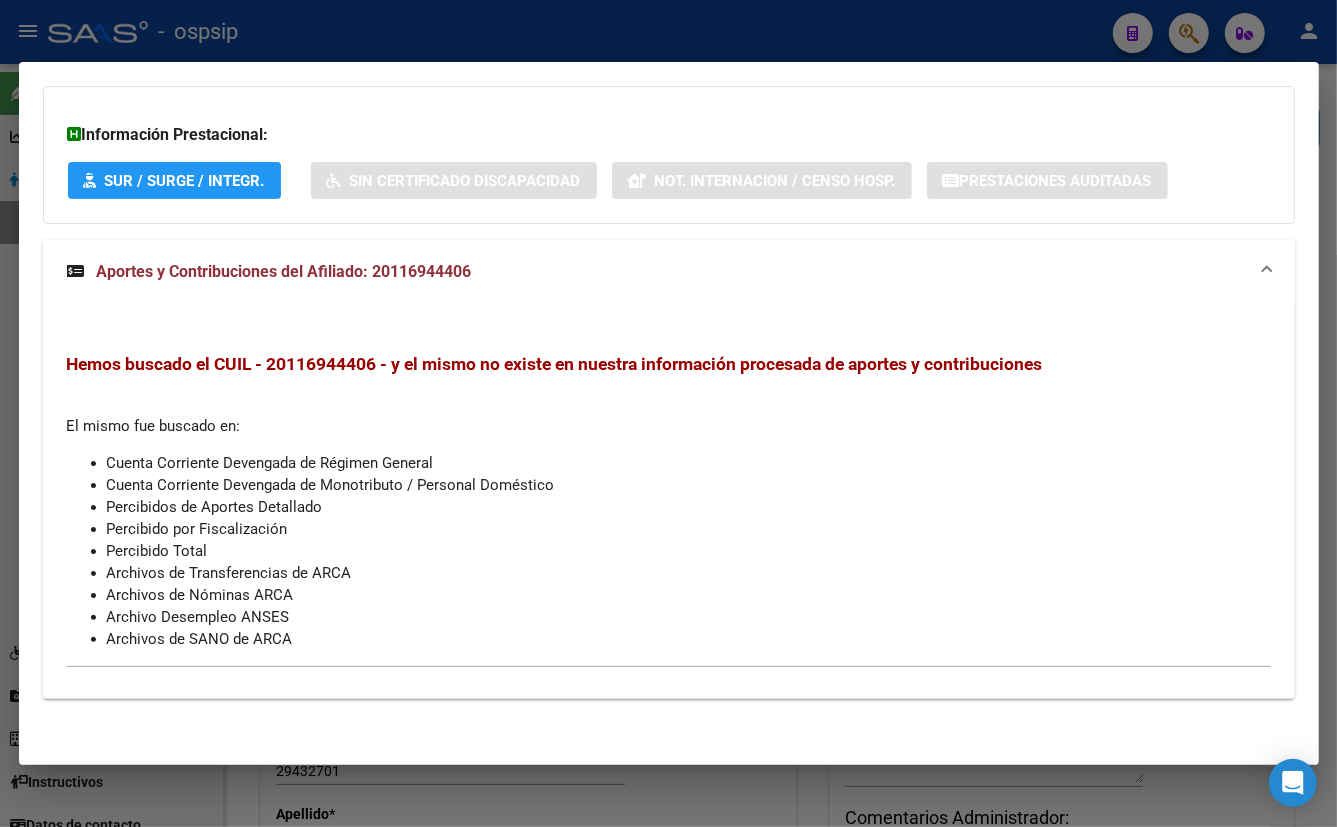
scroll to position [16, 0]
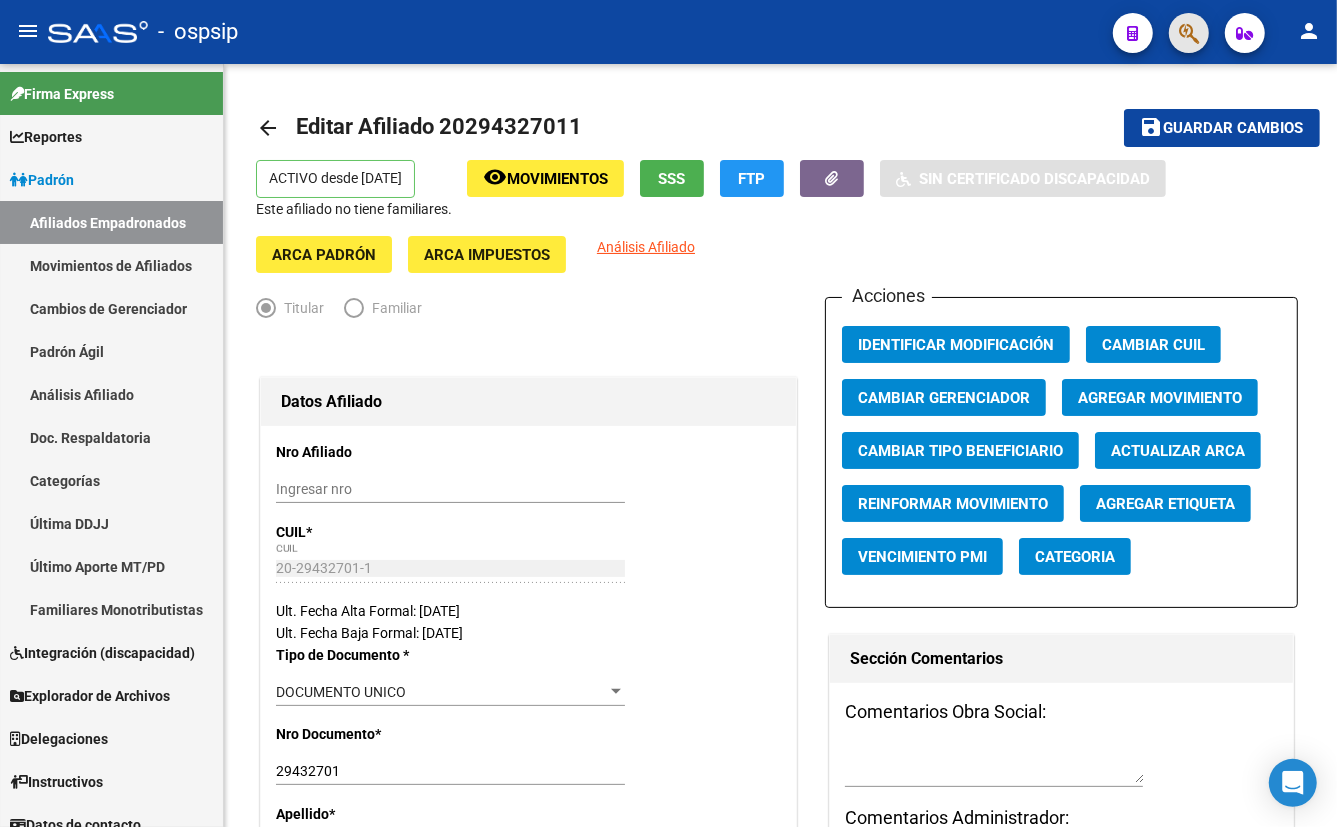
click at [1177, 26] on button "button" at bounding box center [1189, 33] width 40 height 40
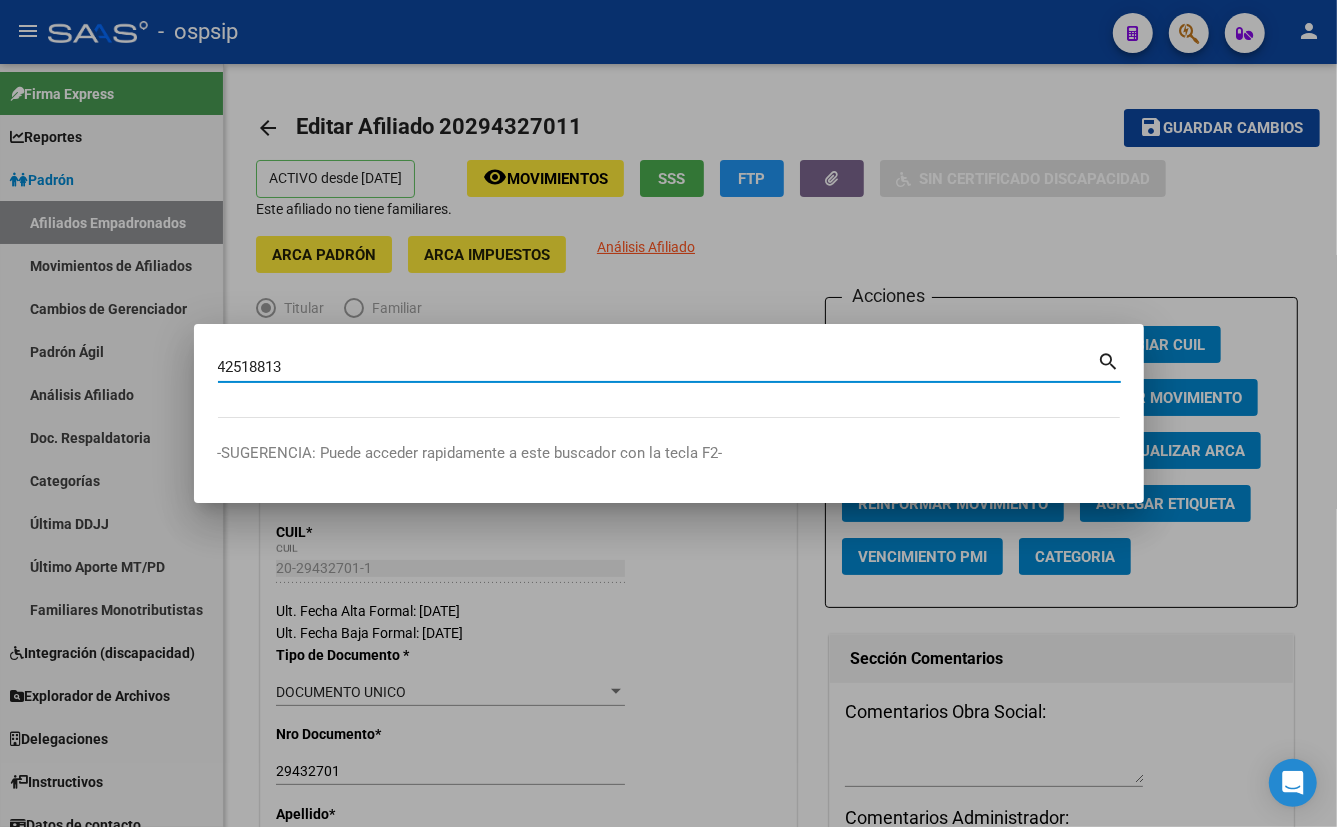
type input "42518813"
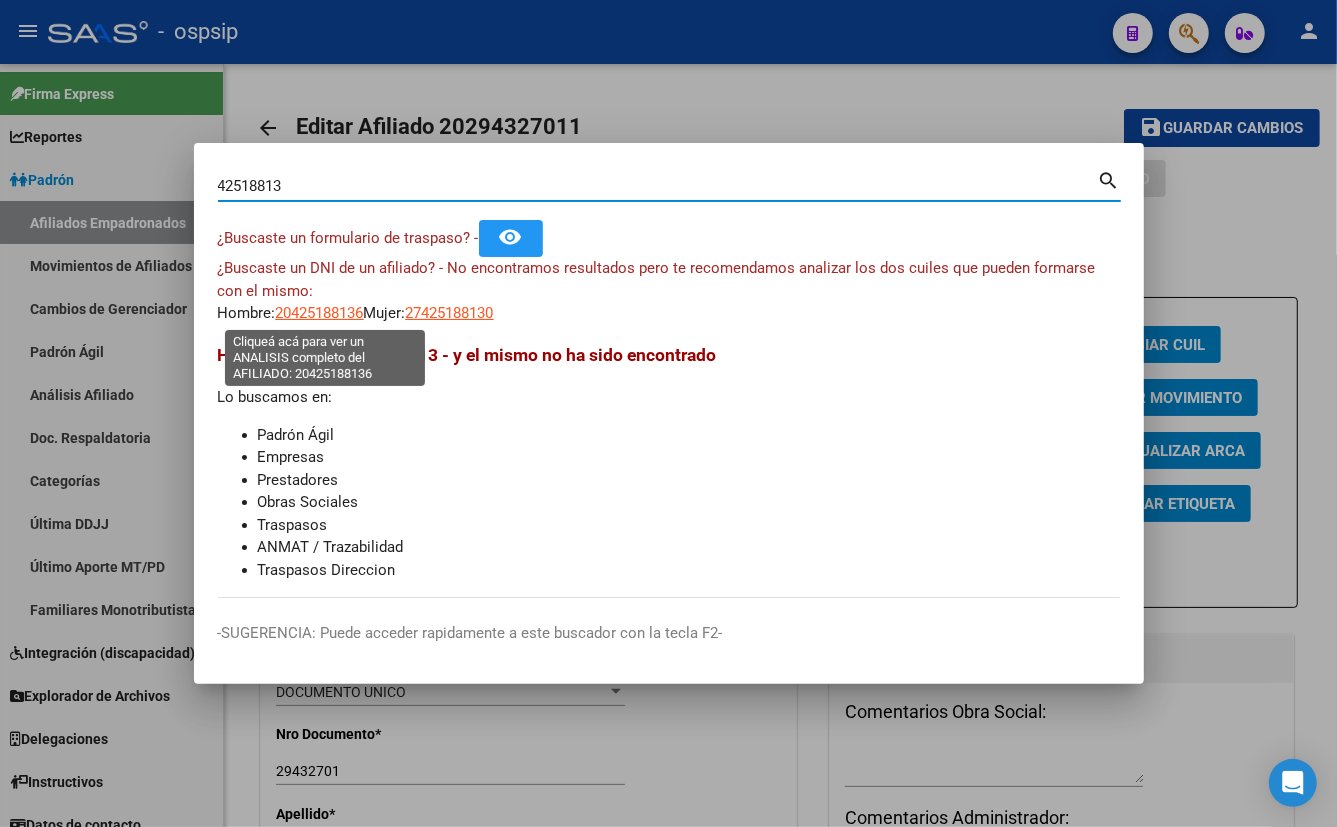
click at [310, 308] on span "20425188136" at bounding box center [320, 313] width 88 height 18
type textarea "20425188136"
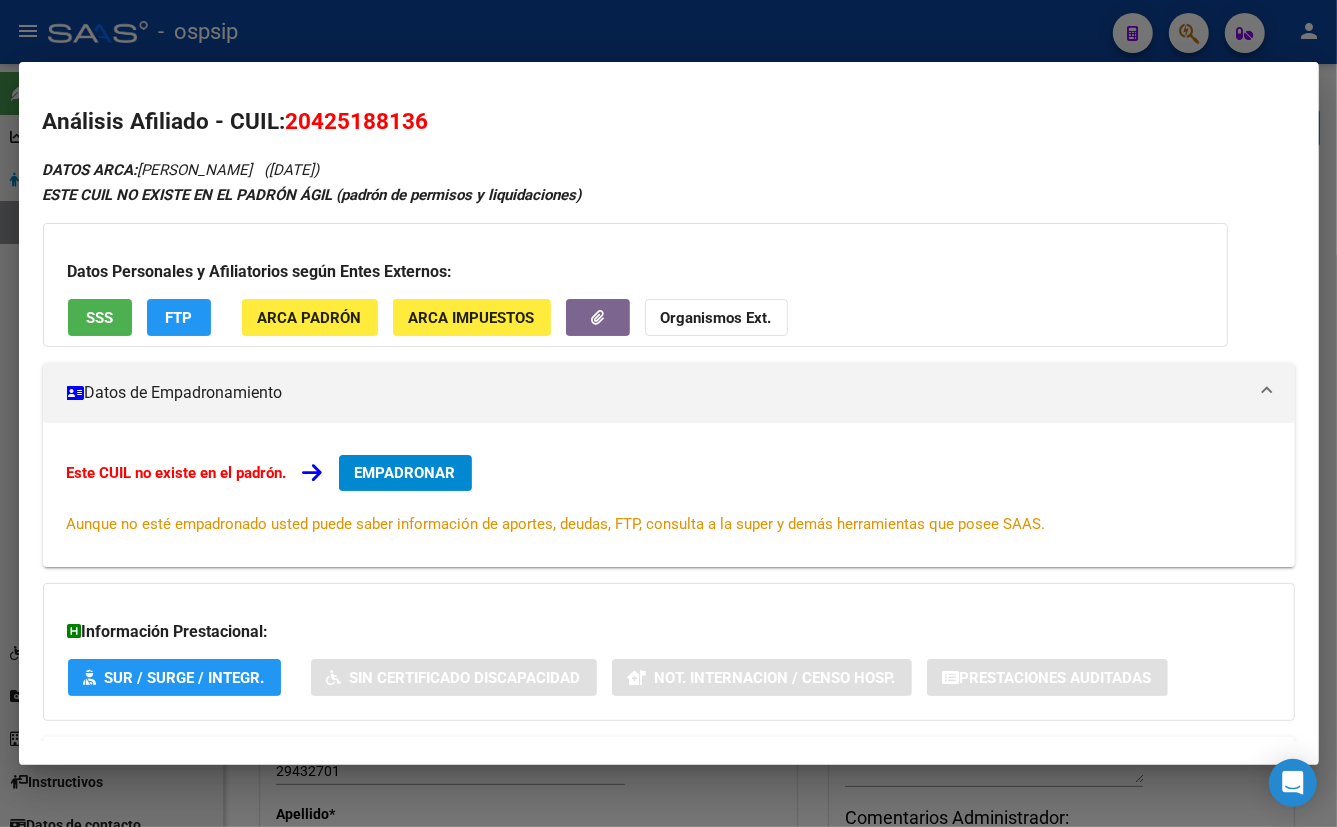
scroll to position [87, 0]
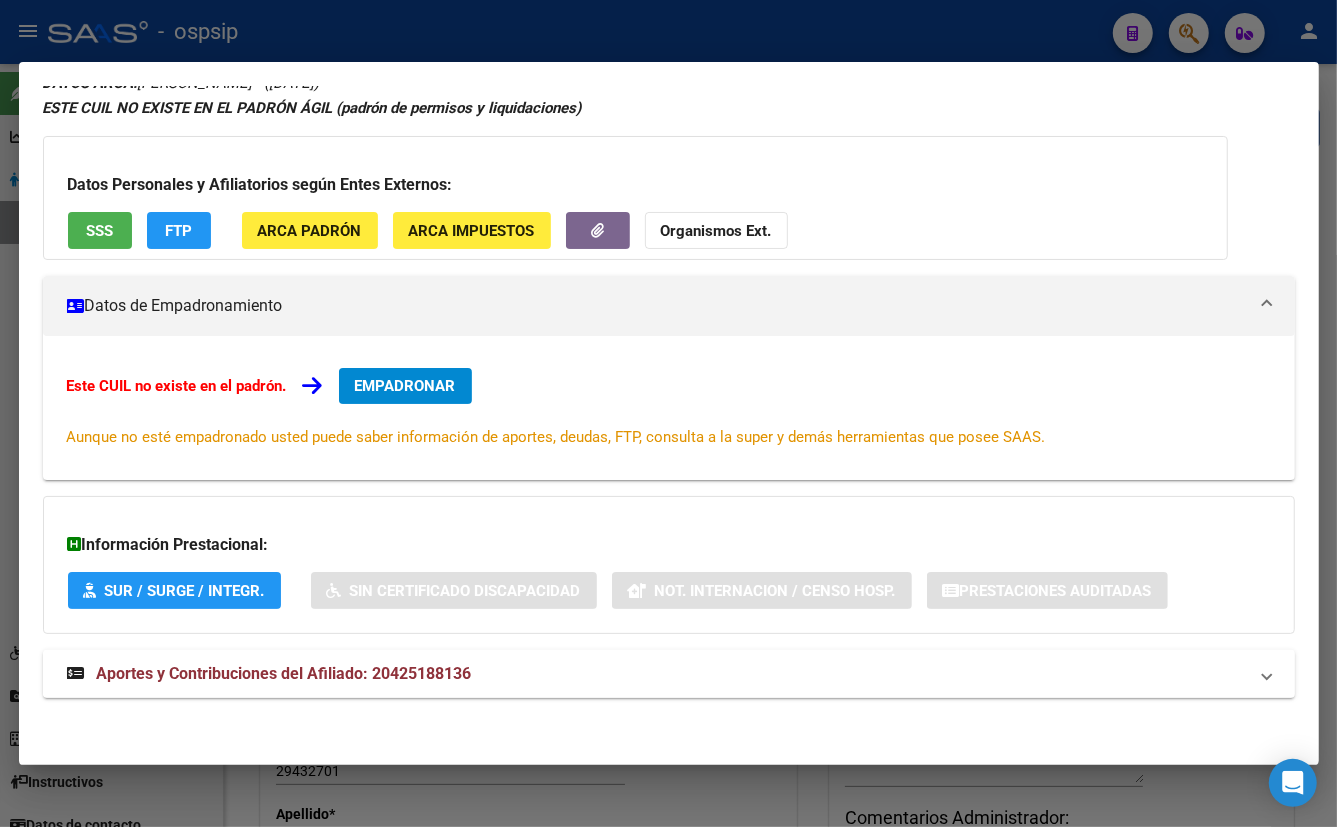
click at [391, 681] on strong "Aportes y Contribuciones del Afiliado: 20425188136" at bounding box center [269, 674] width 405 height 24
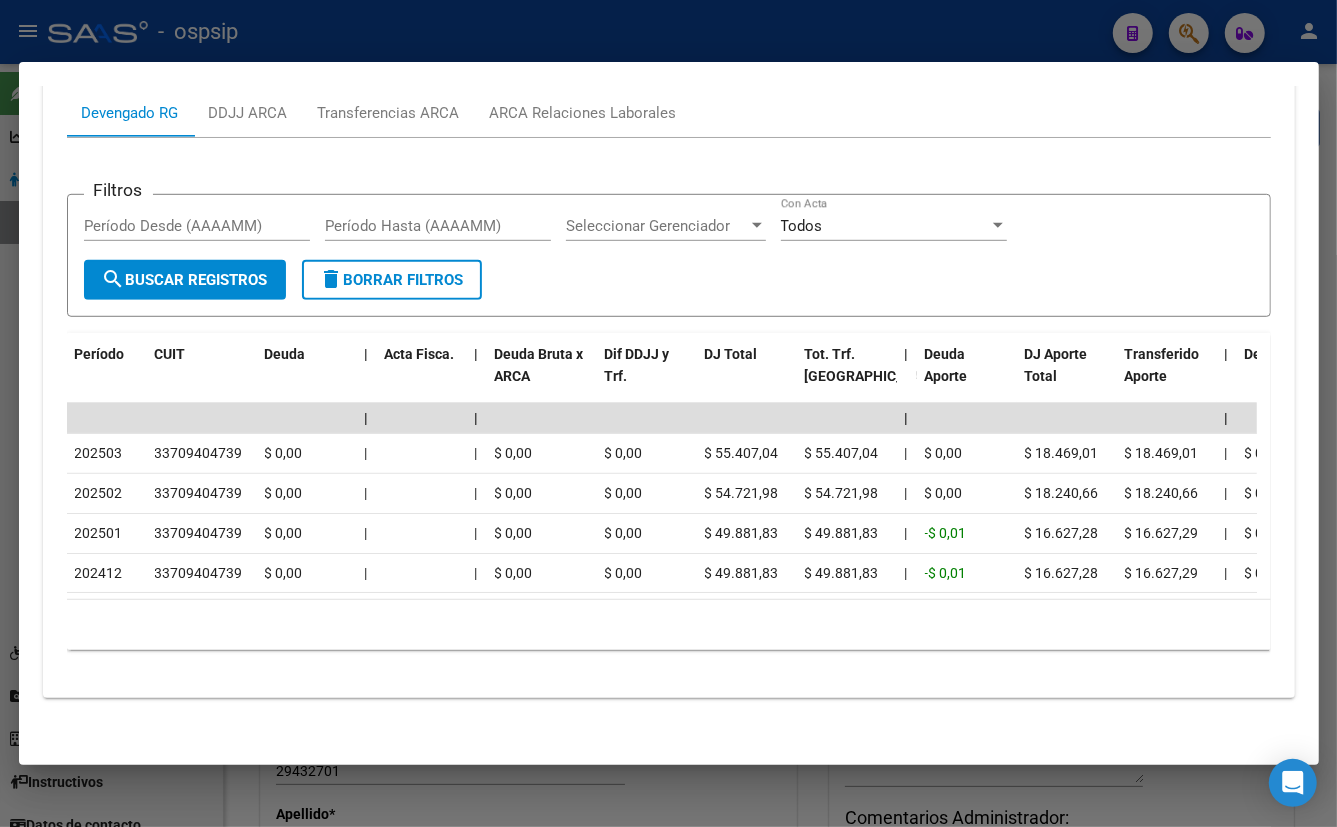
scroll to position [821, 0]
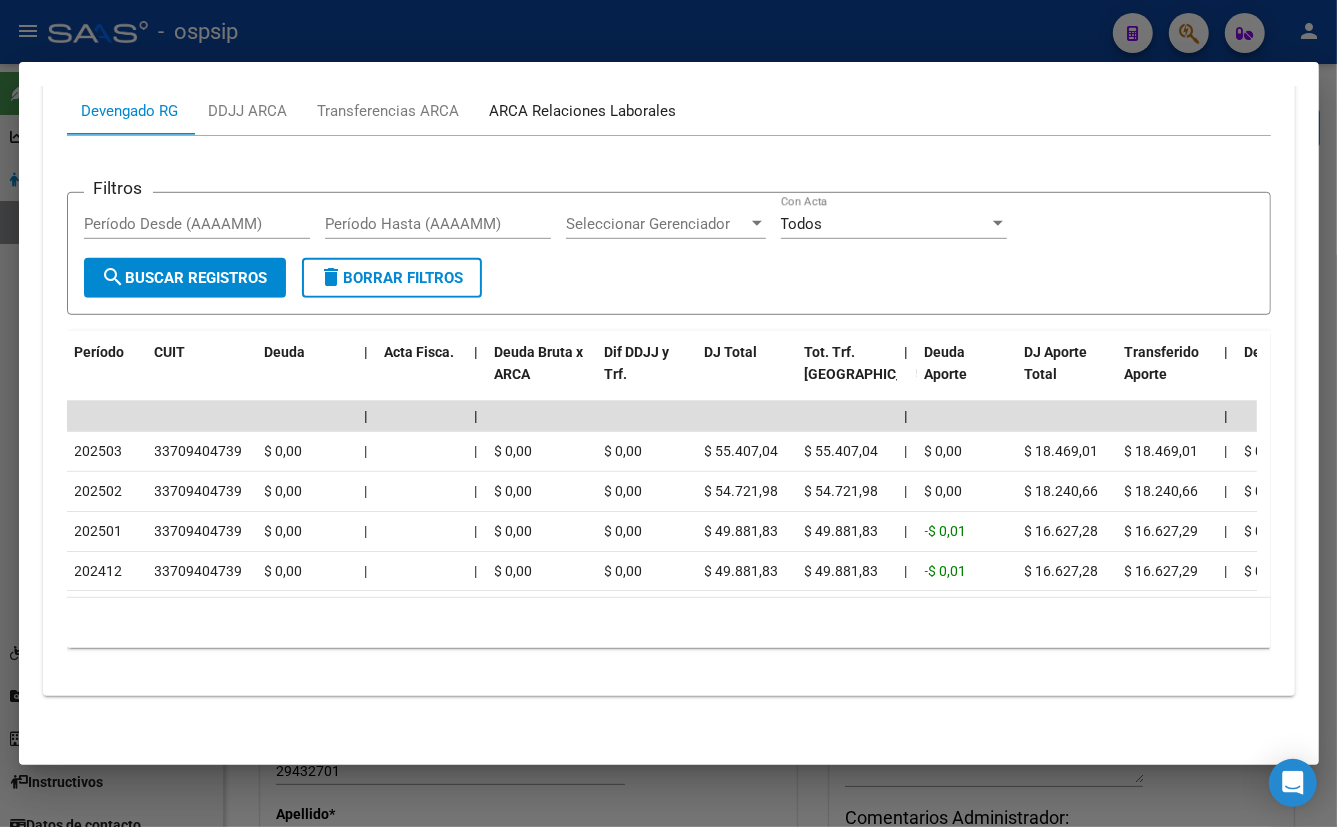
click at [607, 102] on div "ARCA Relaciones Laborales" at bounding box center [583, 111] width 187 height 22
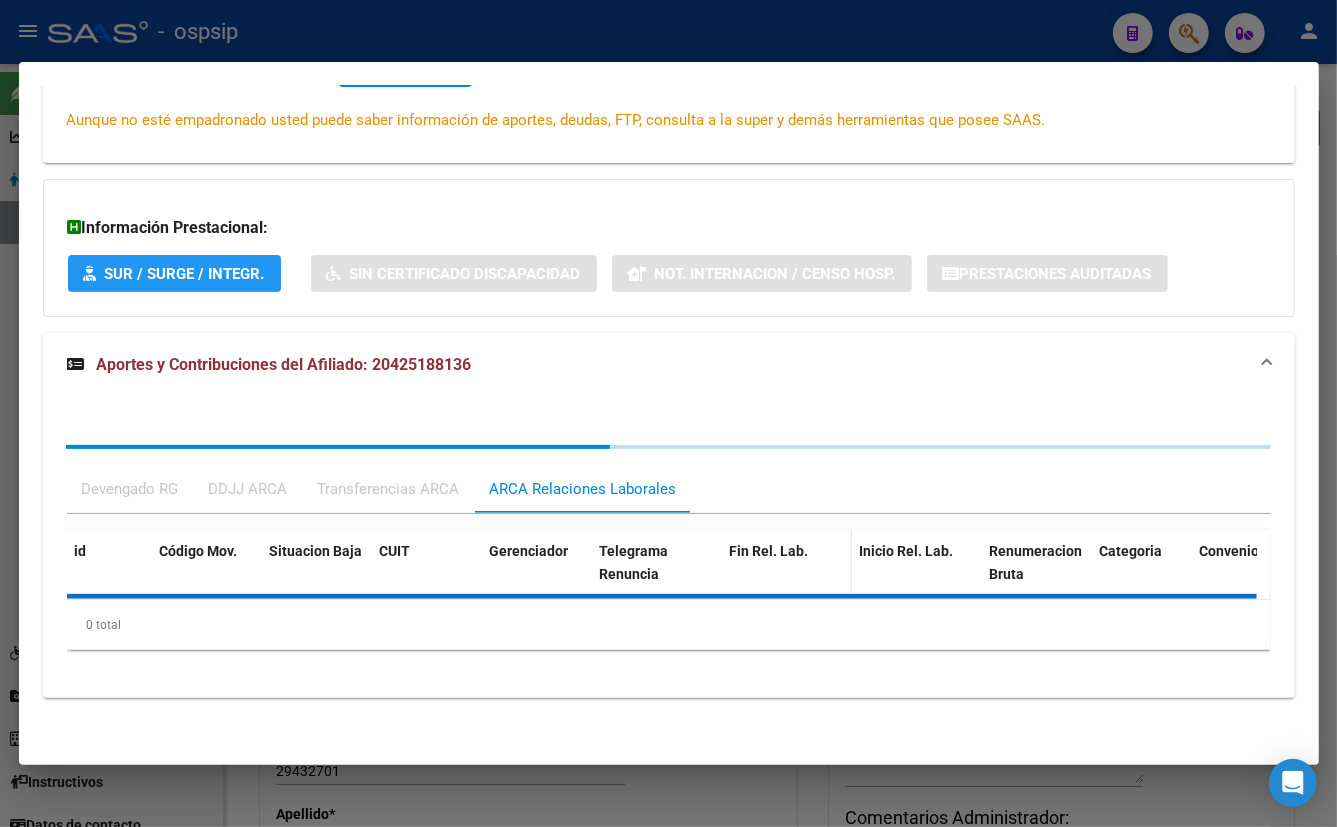
scroll to position [500, 0]
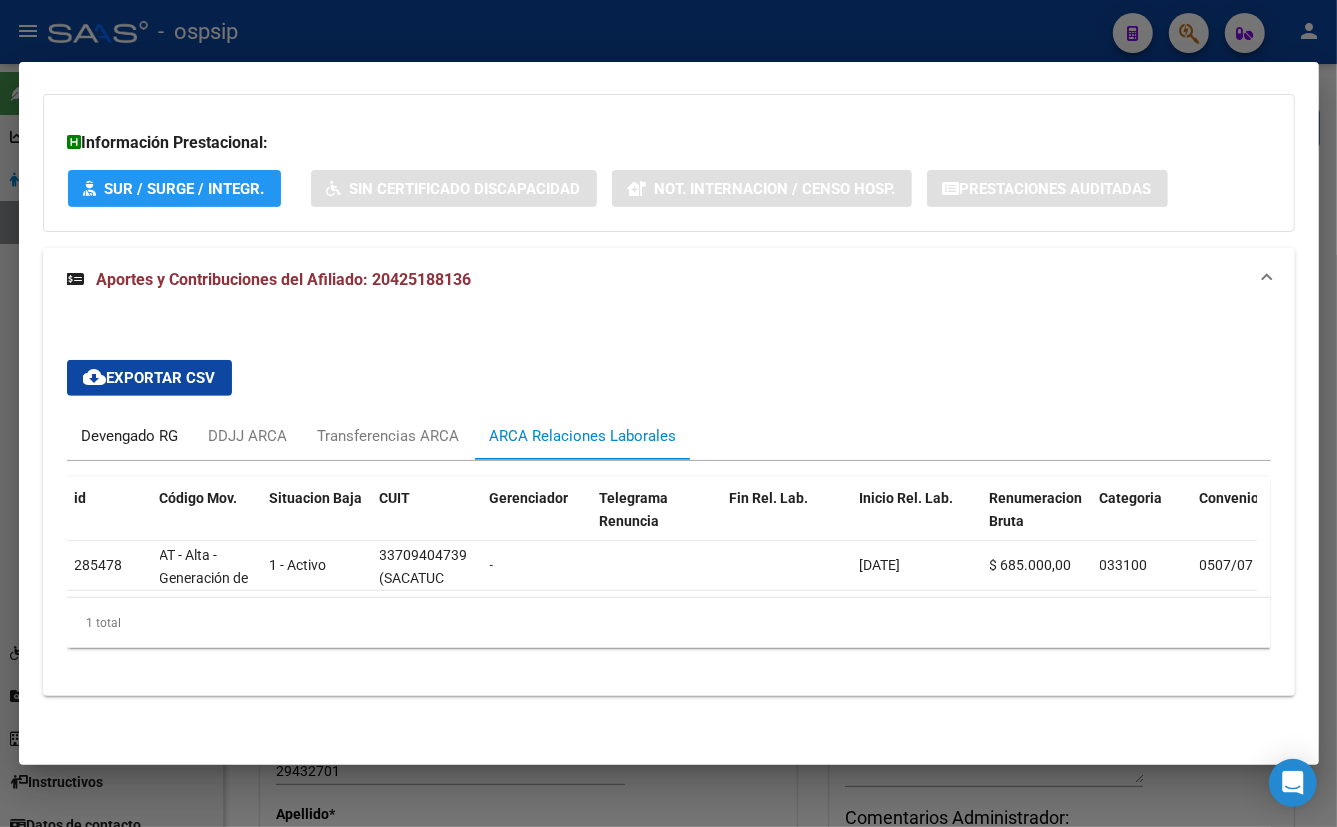
click at [120, 427] on div "Devengado RG" at bounding box center [130, 436] width 97 height 22
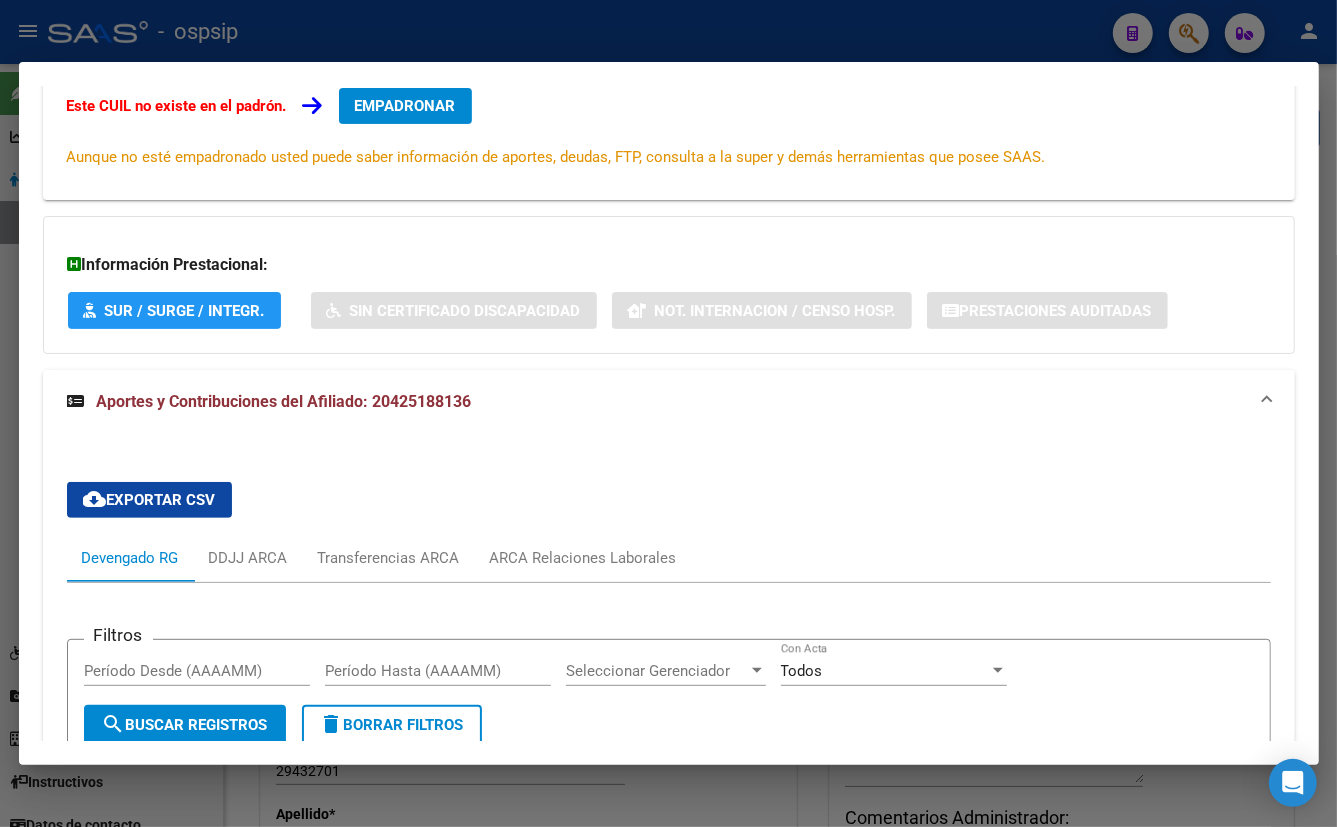
scroll to position [0, 0]
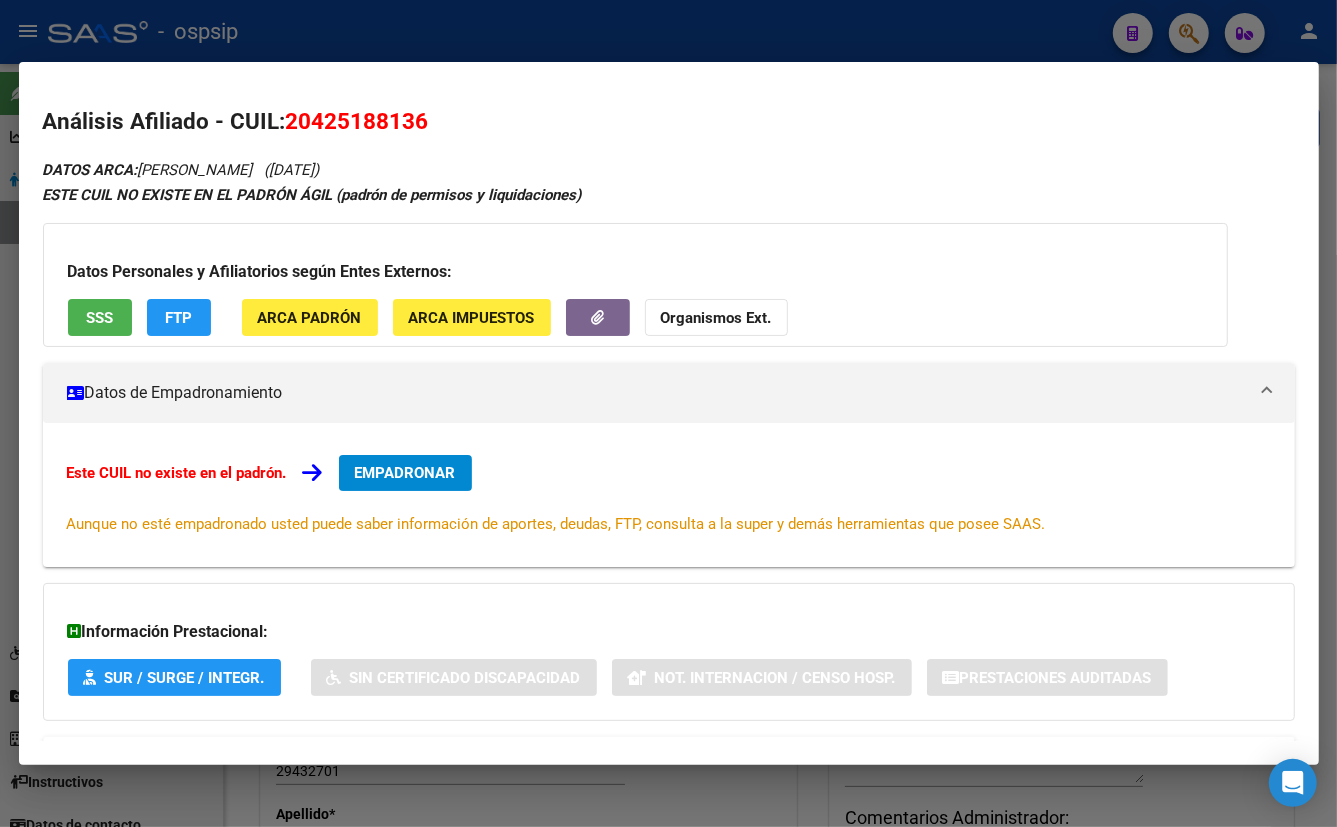
click at [107, 309] on span "SSS" at bounding box center [99, 318] width 27 height 18
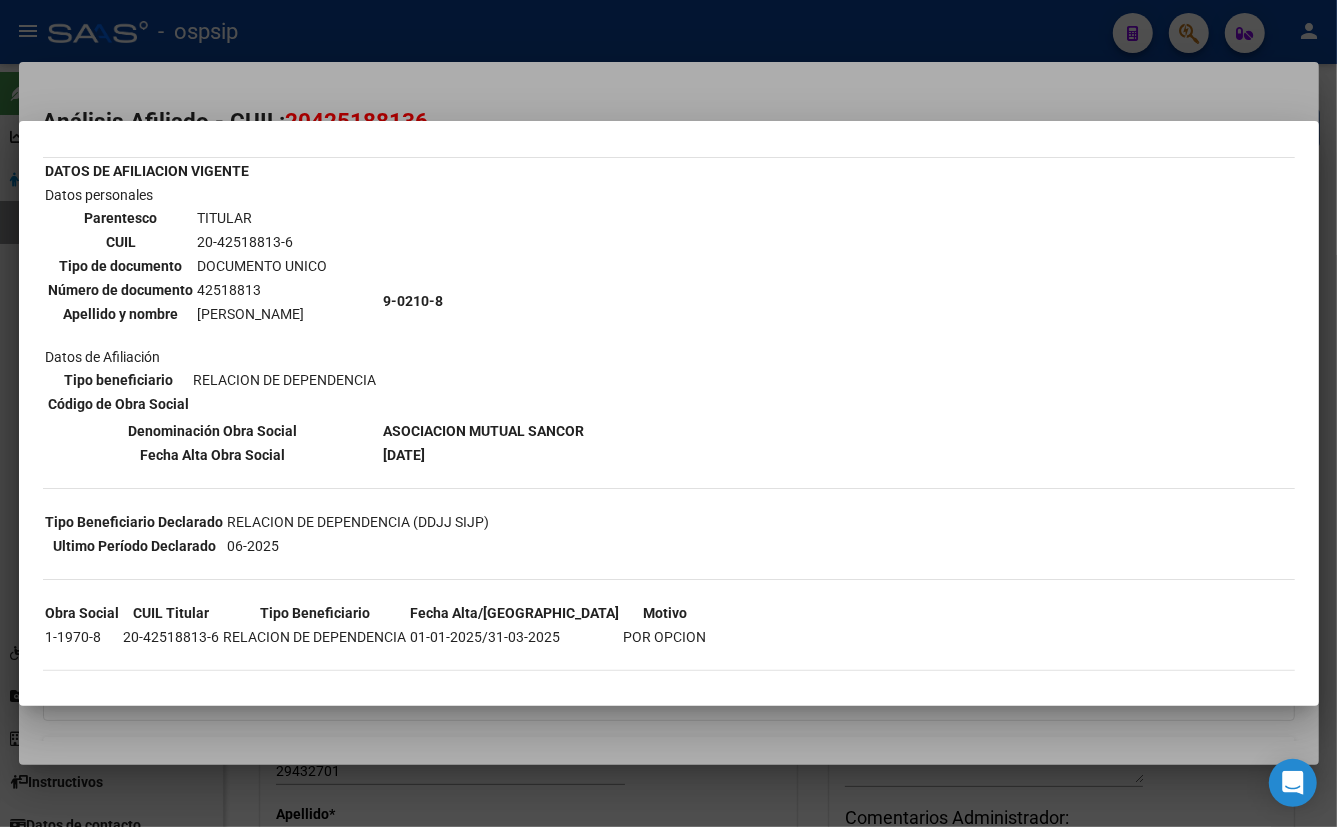
scroll to position [103, 0]
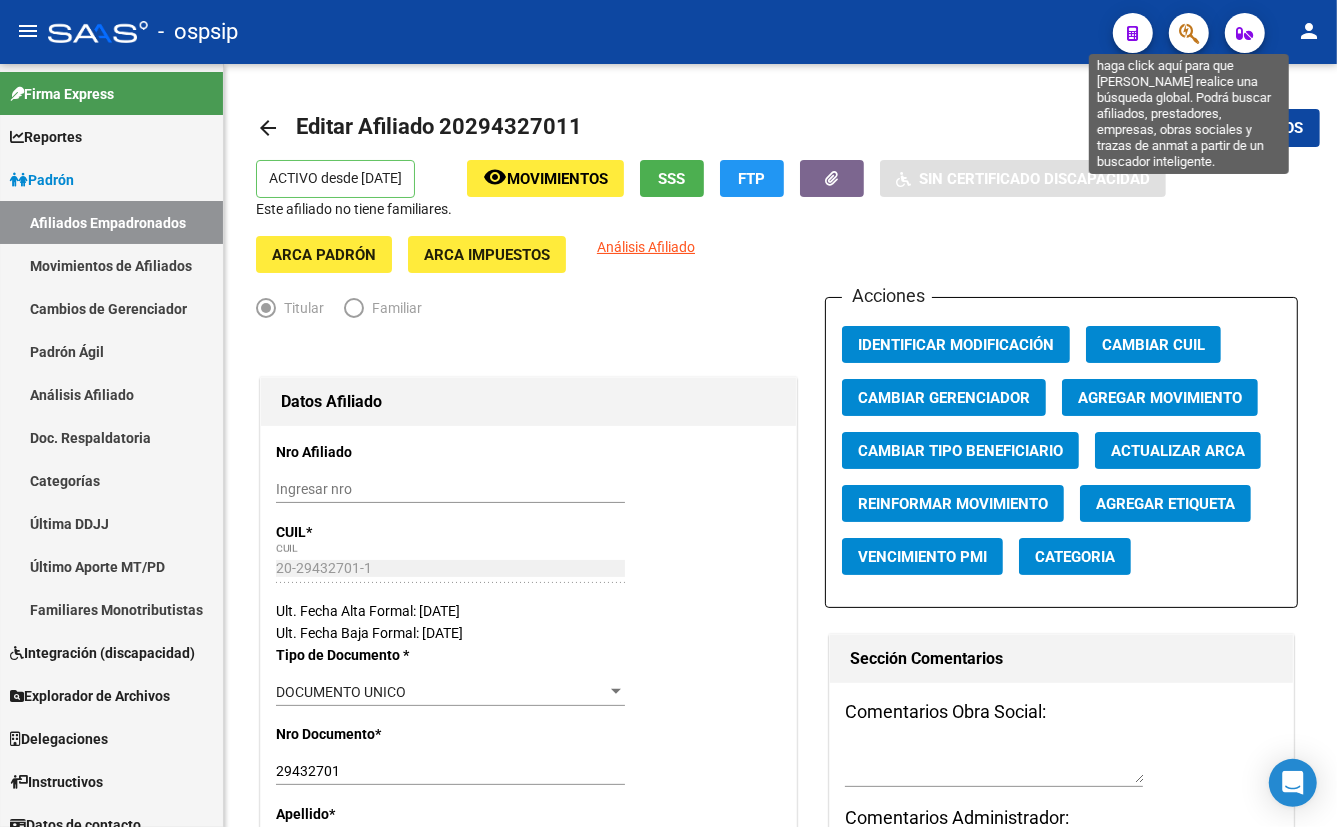
click at [1180, 35] on icon "button" at bounding box center [1189, 33] width 20 height 23
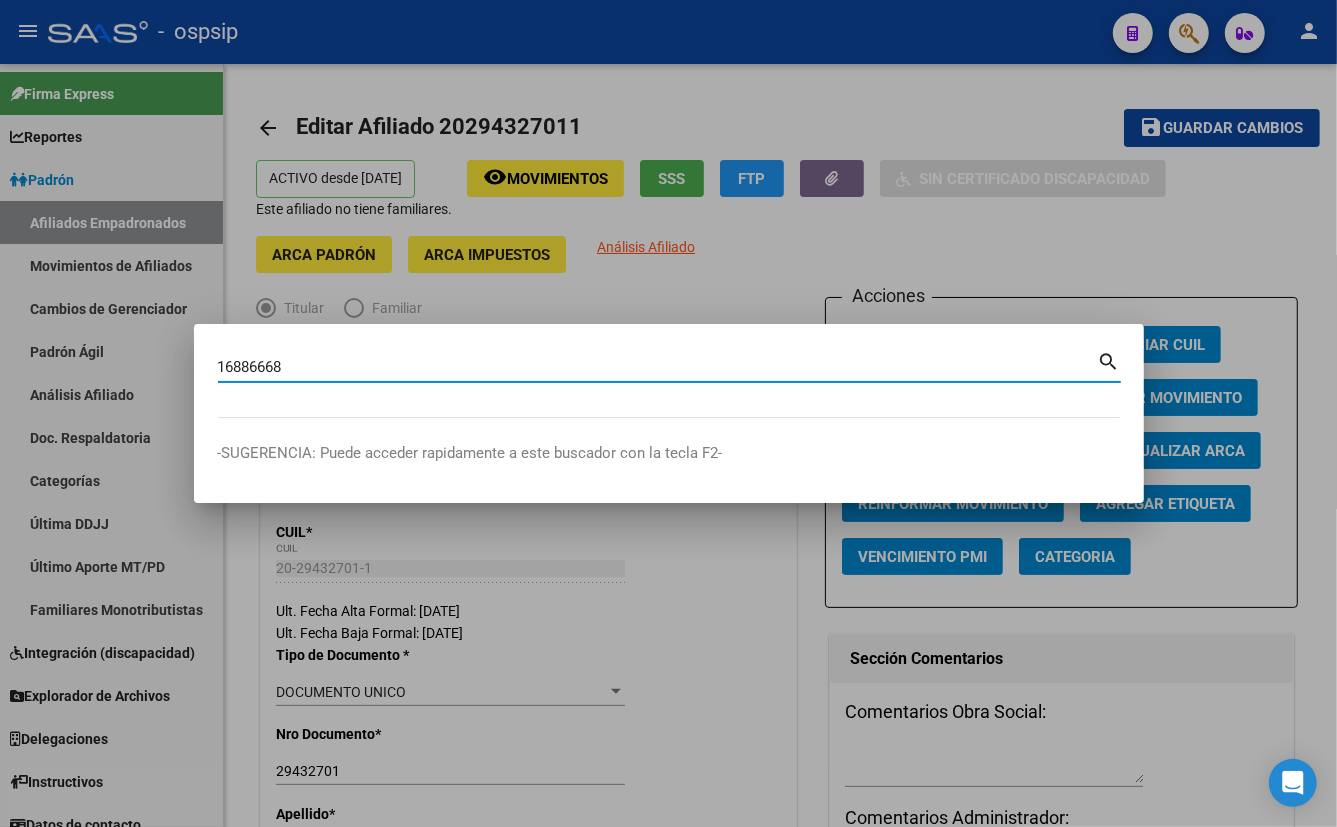
type input "16886668"
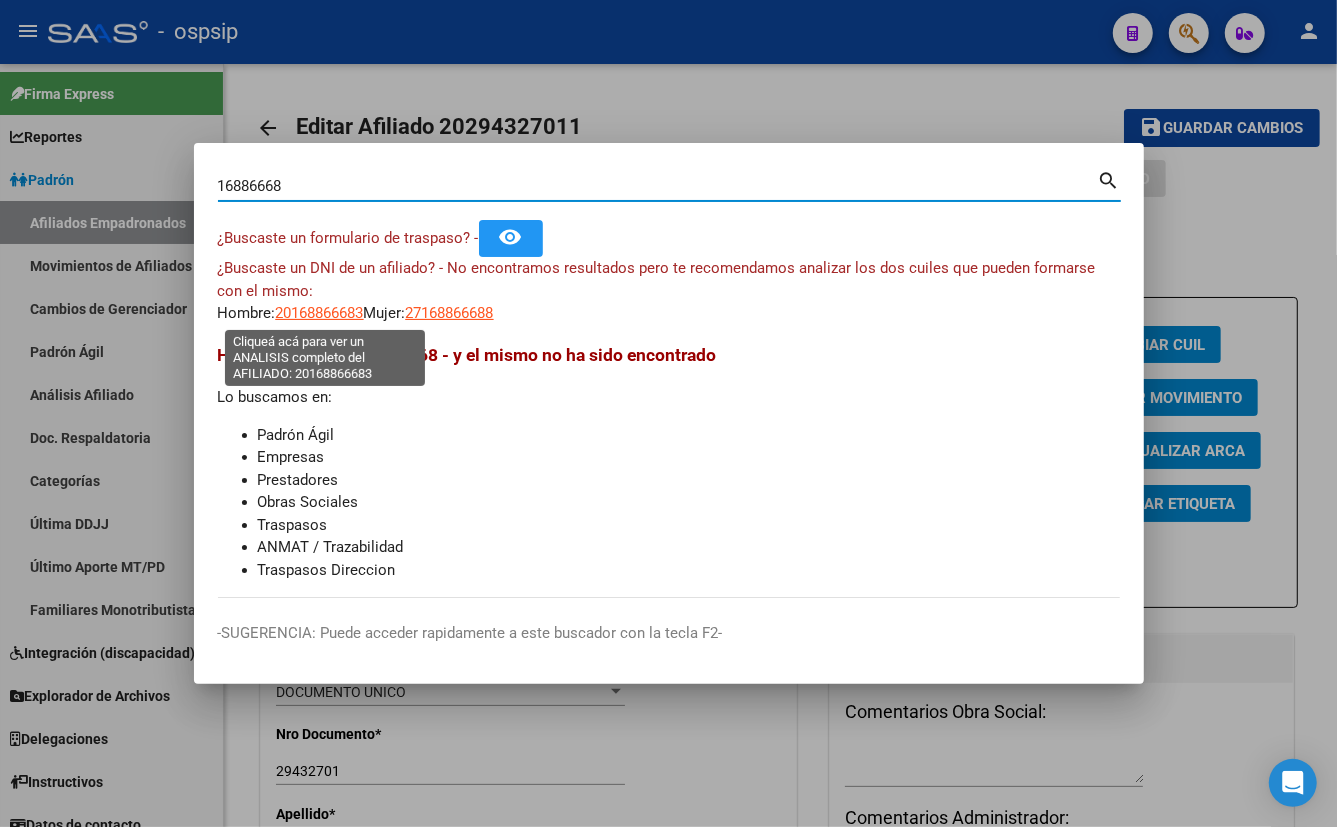
click at [322, 314] on span "20168866683" at bounding box center [320, 313] width 88 height 18
type textarea "20168866683"
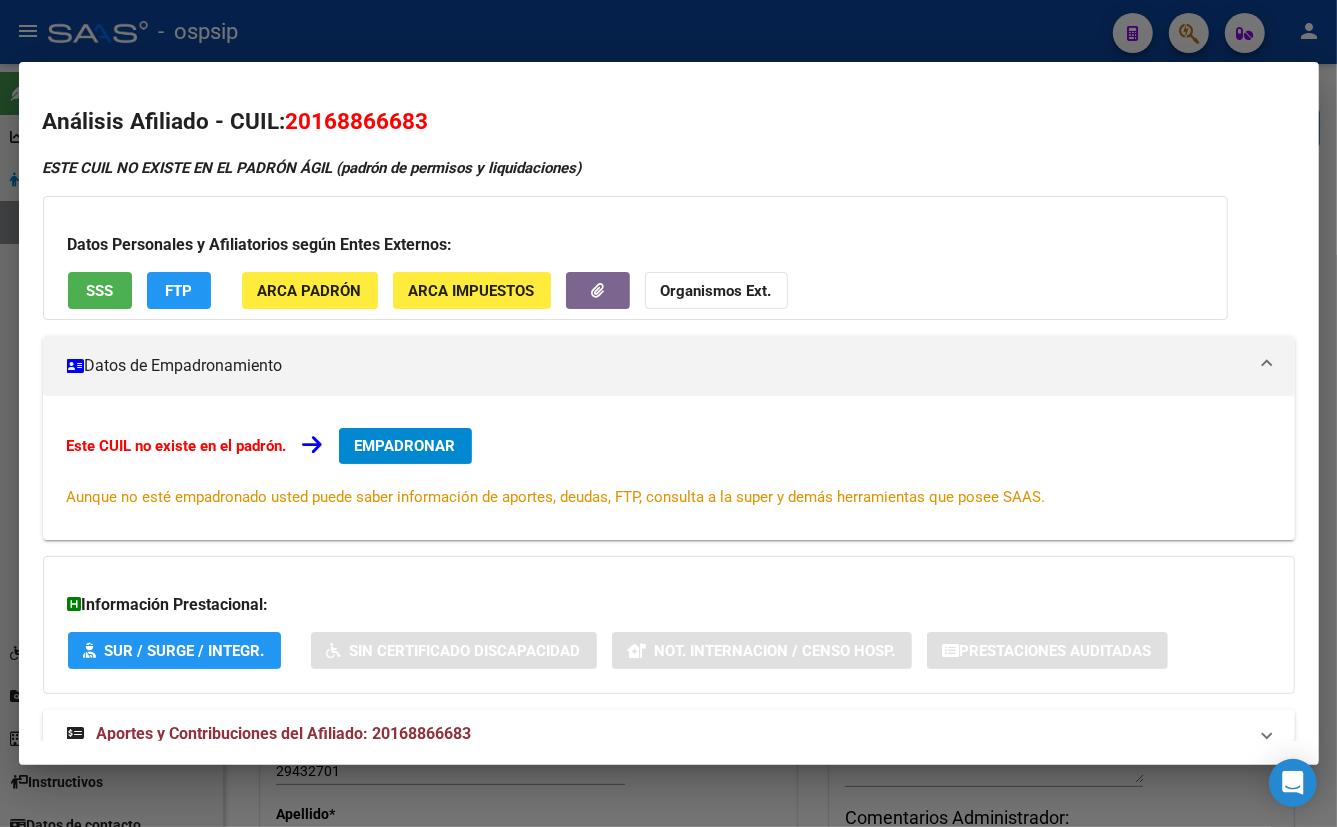
drag, startPoint x: 407, startPoint y: 729, endPoint x: 461, endPoint y: 647, distance: 98.2
click at [403, 730] on span "Aportes y Contribuciones del Afiliado: 20168866683" at bounding box center [284, 733] width 375 height 19
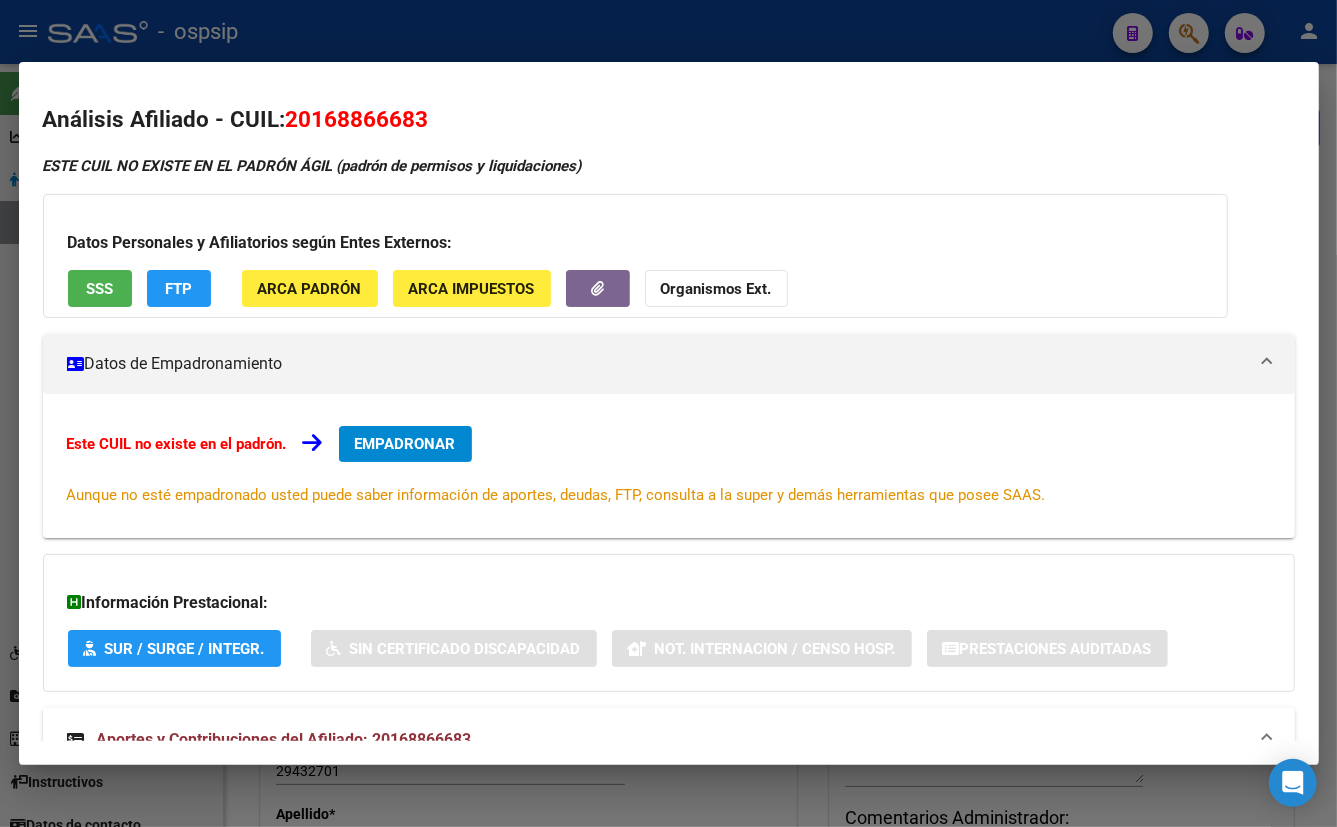
scroll to position [0, 0]
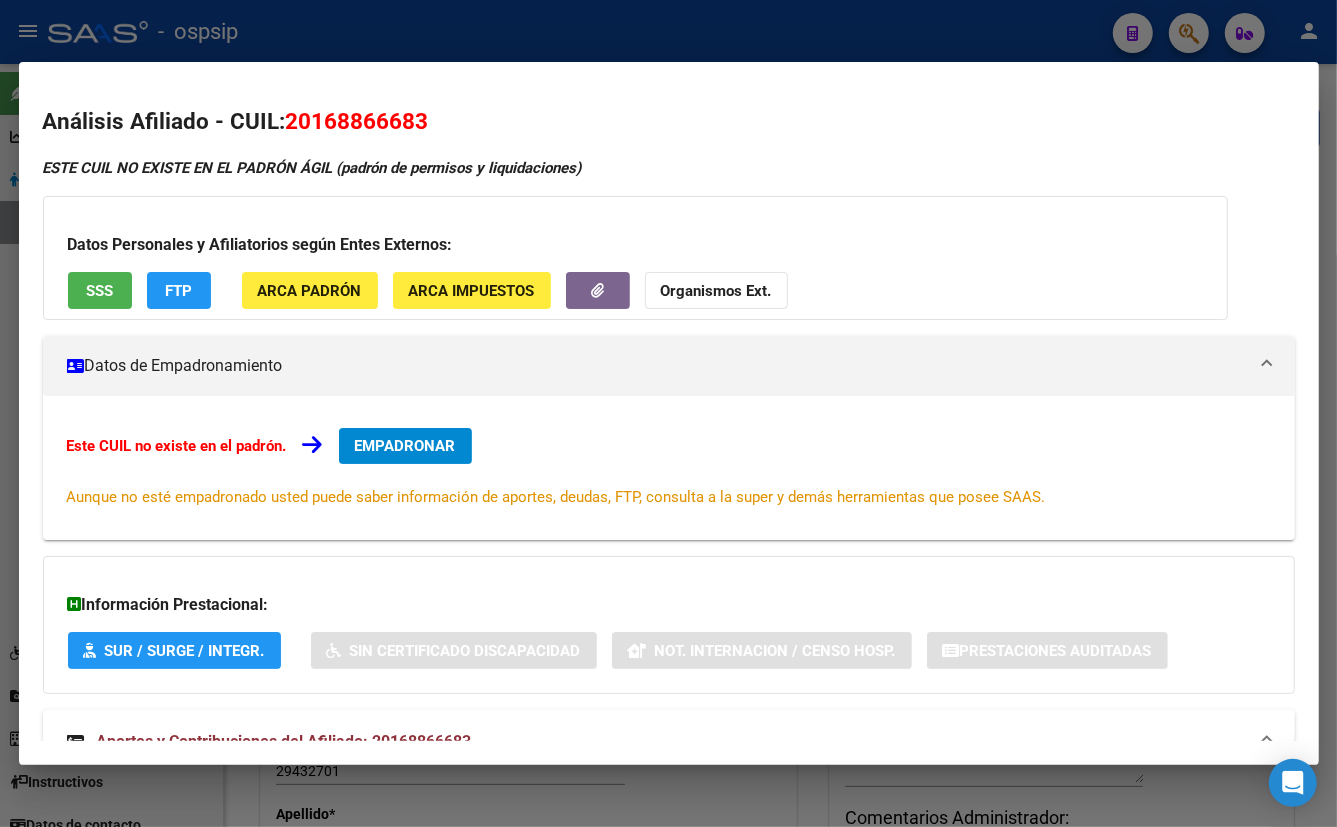
click at [454, 114] on h2 "Análisis Afiliado - CUIL: 20168866683" at bounding box center [669, 122] width 1252 height 34
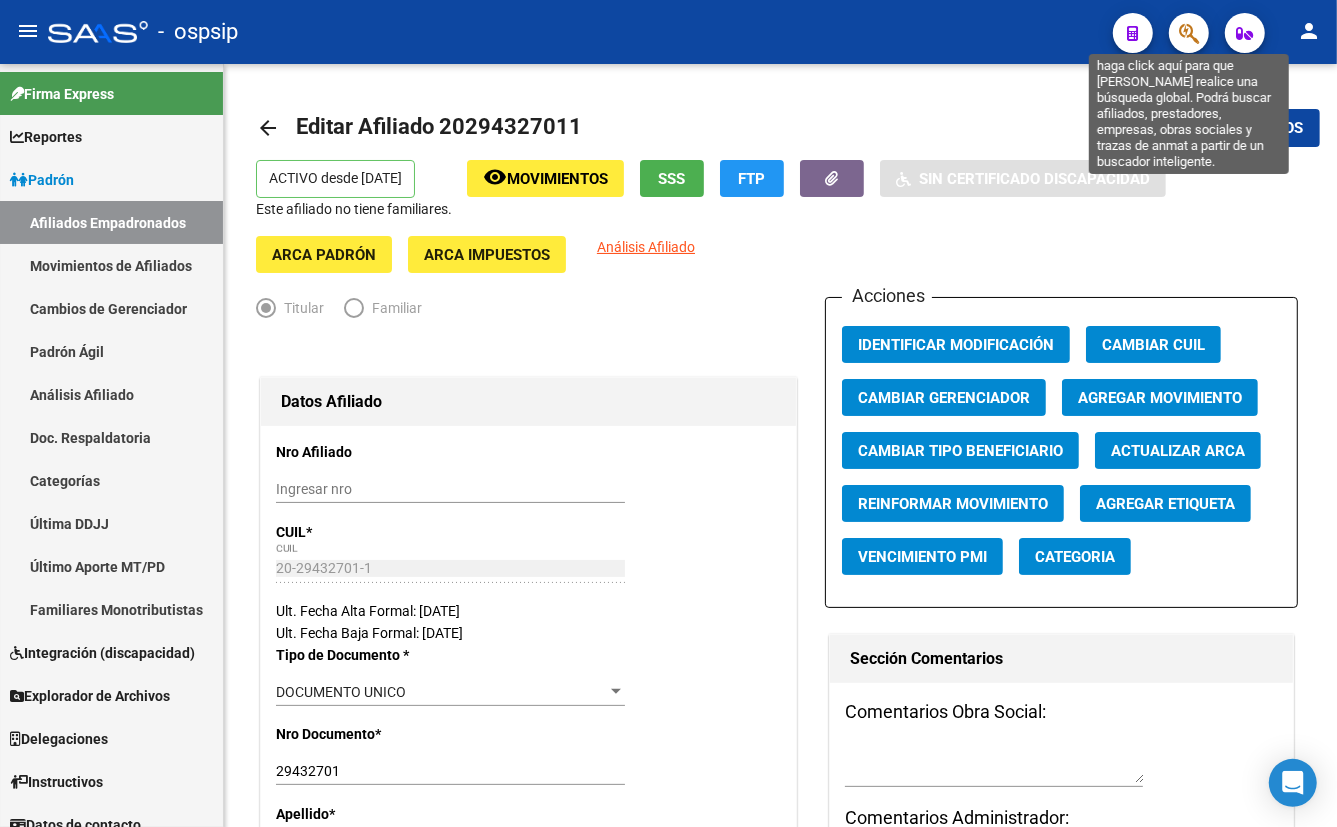
click at [1186, 26] on icon "button" at bounding box center [1189, 33] width 20 height 23
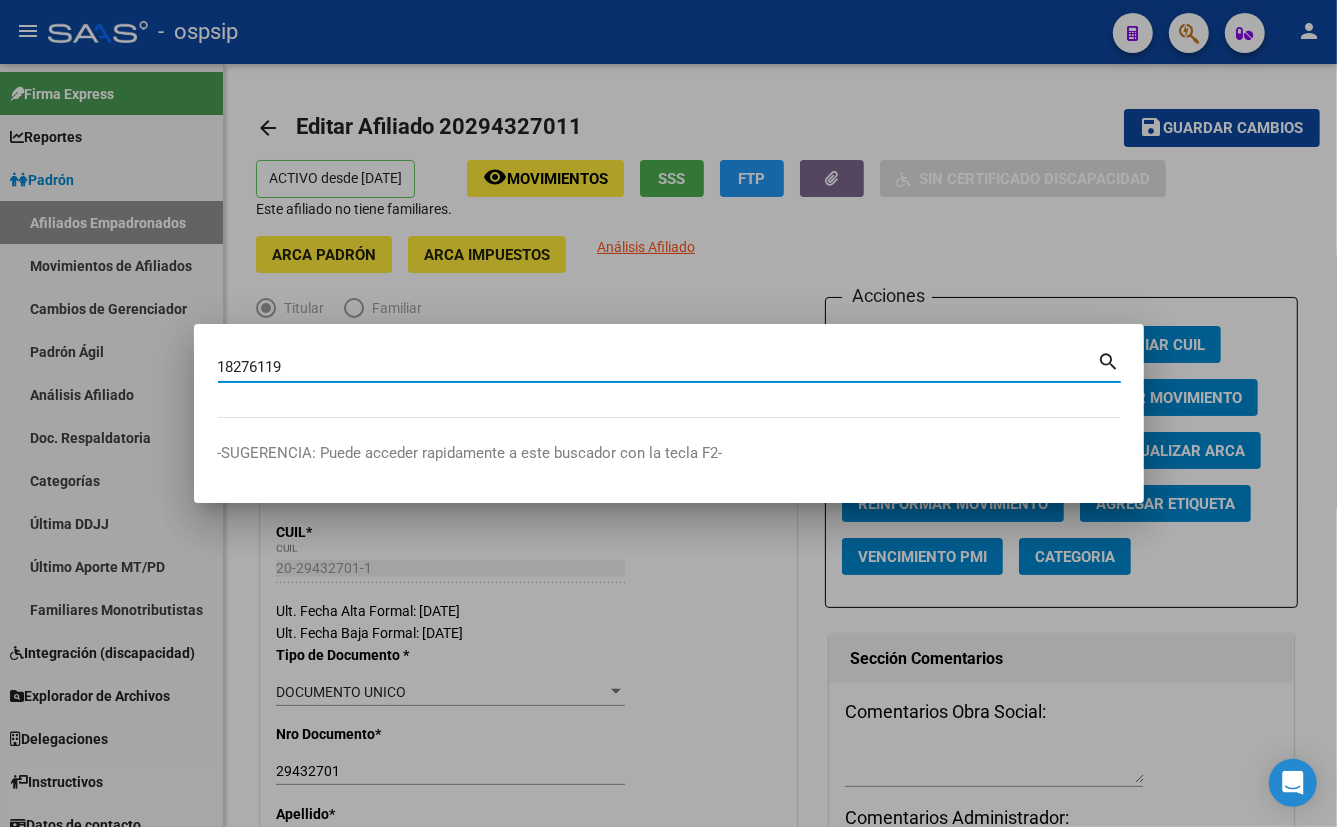
type input "18276119"
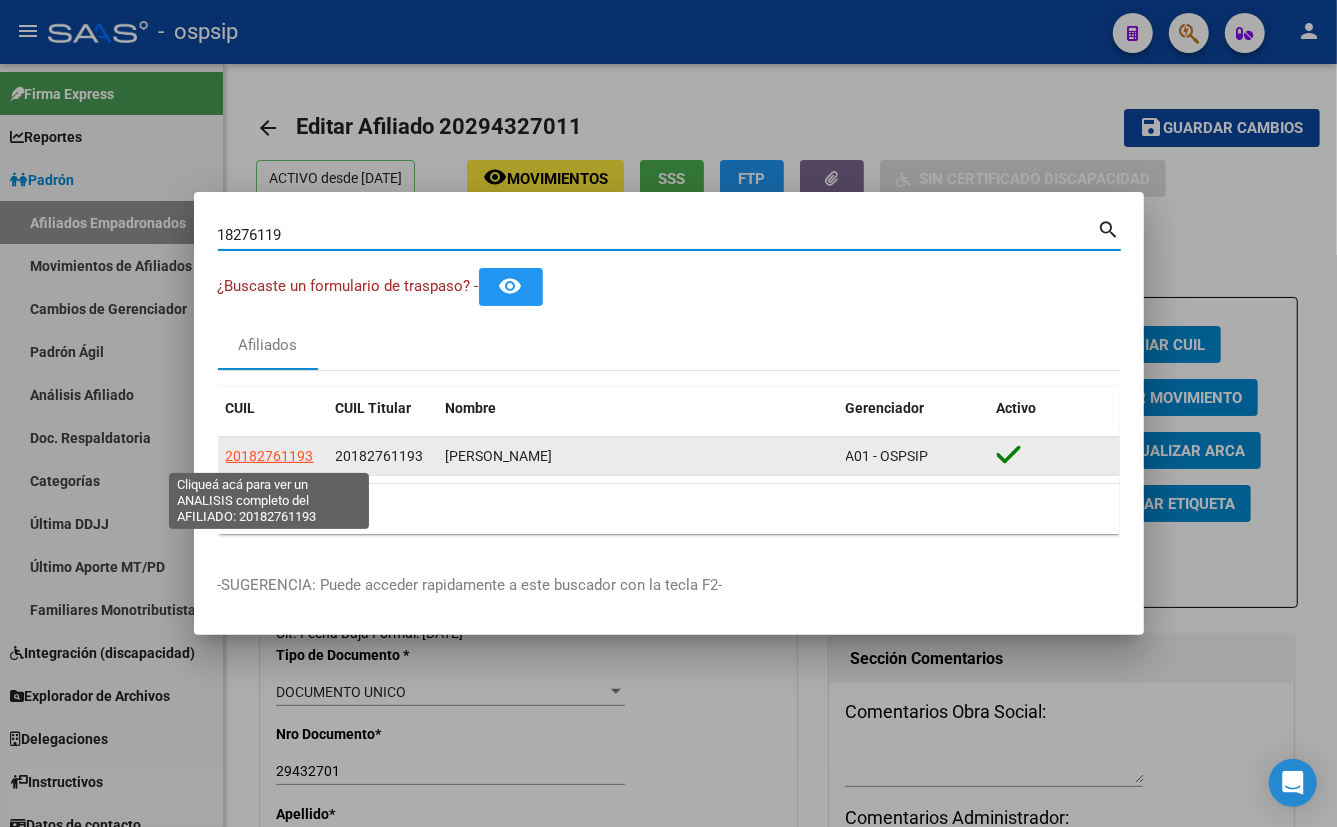
click at [271, 459] on span "20182761193" at bounding box center [270, 456] width 88 height 16
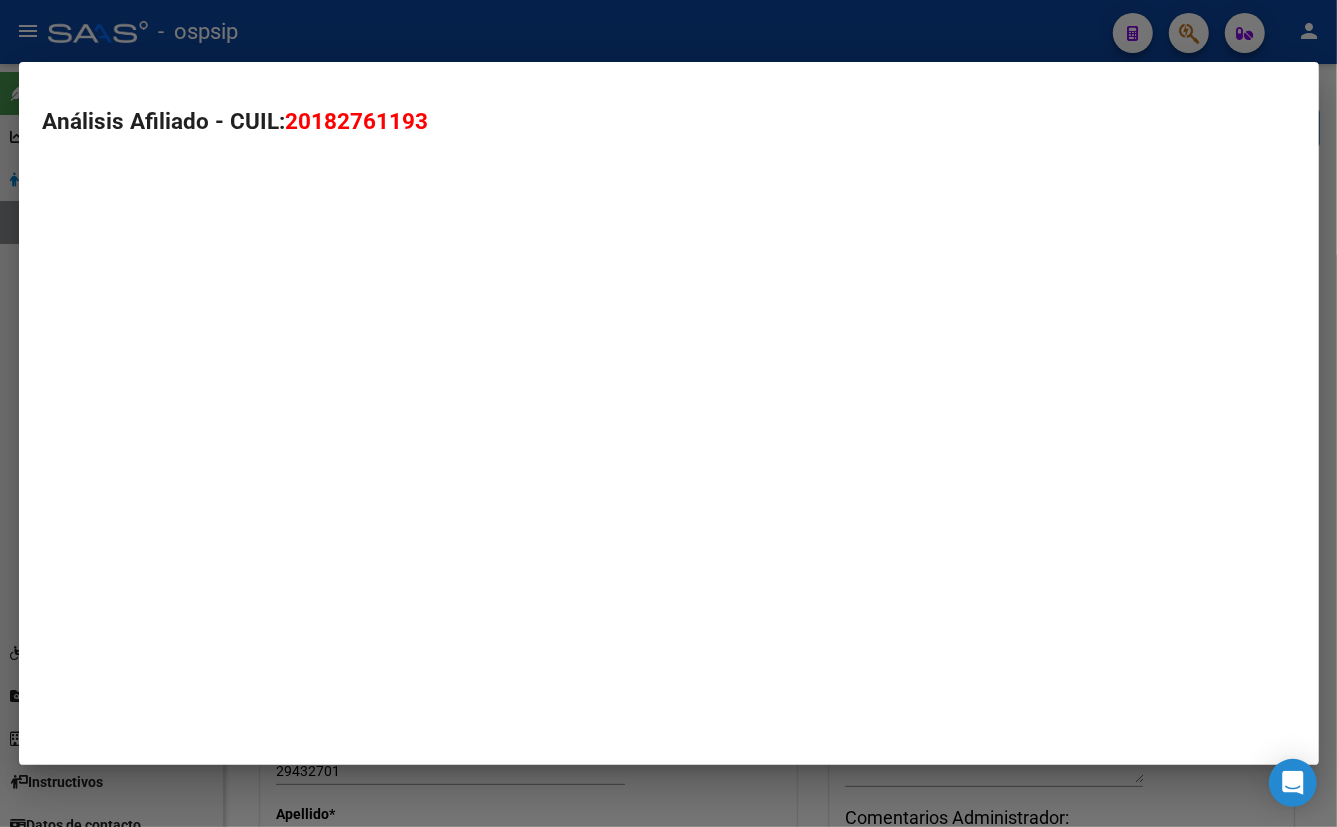
type textarea "20182761193"
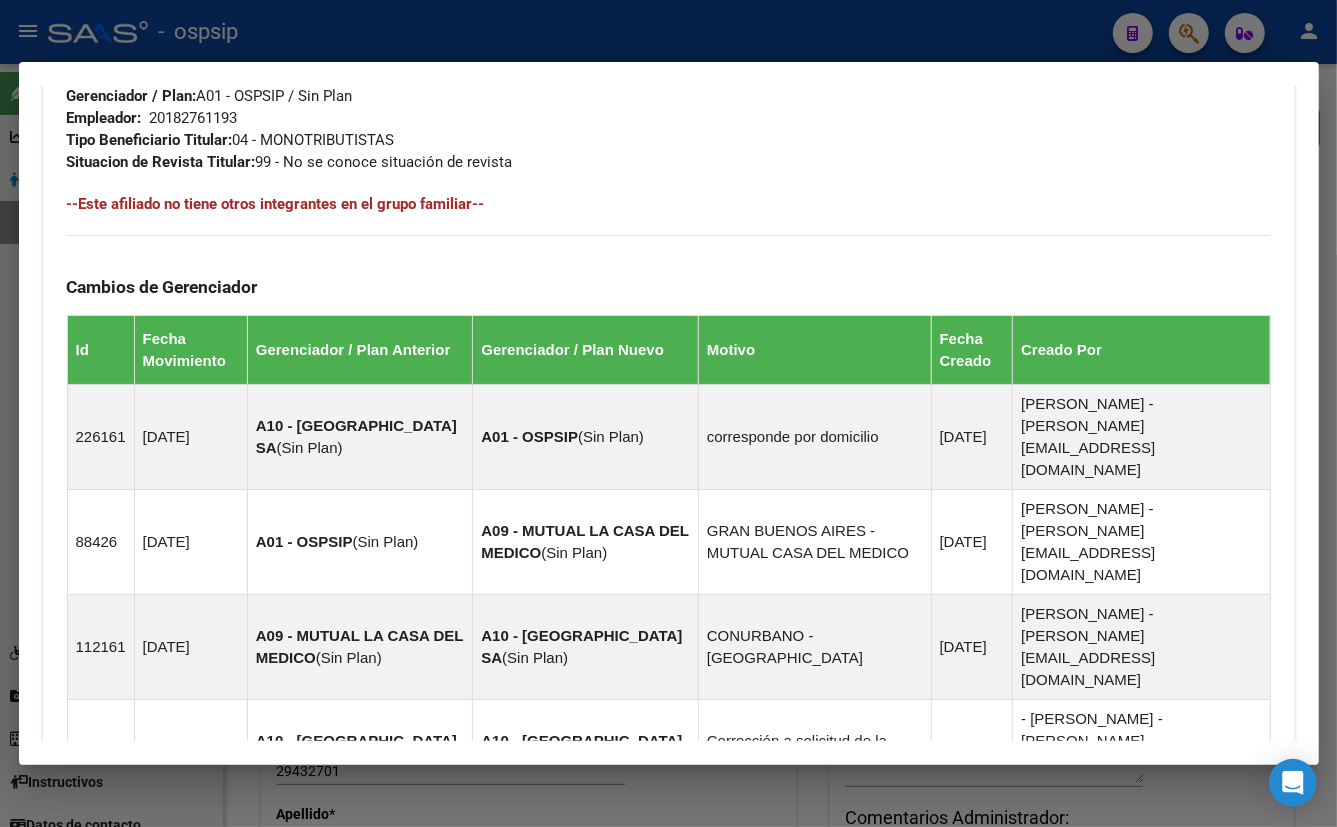
scroll to position [1198, 0]
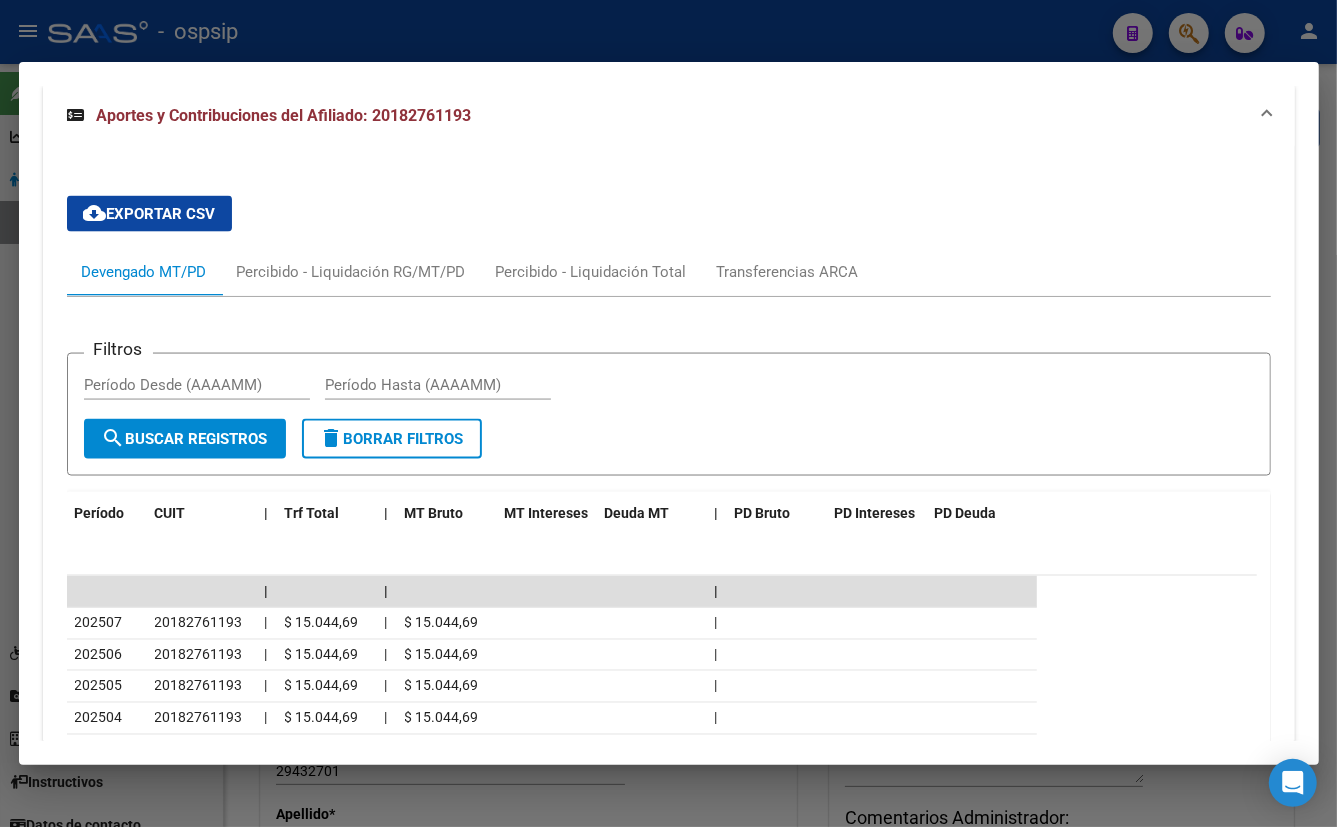
scroll to position [2093, 0]
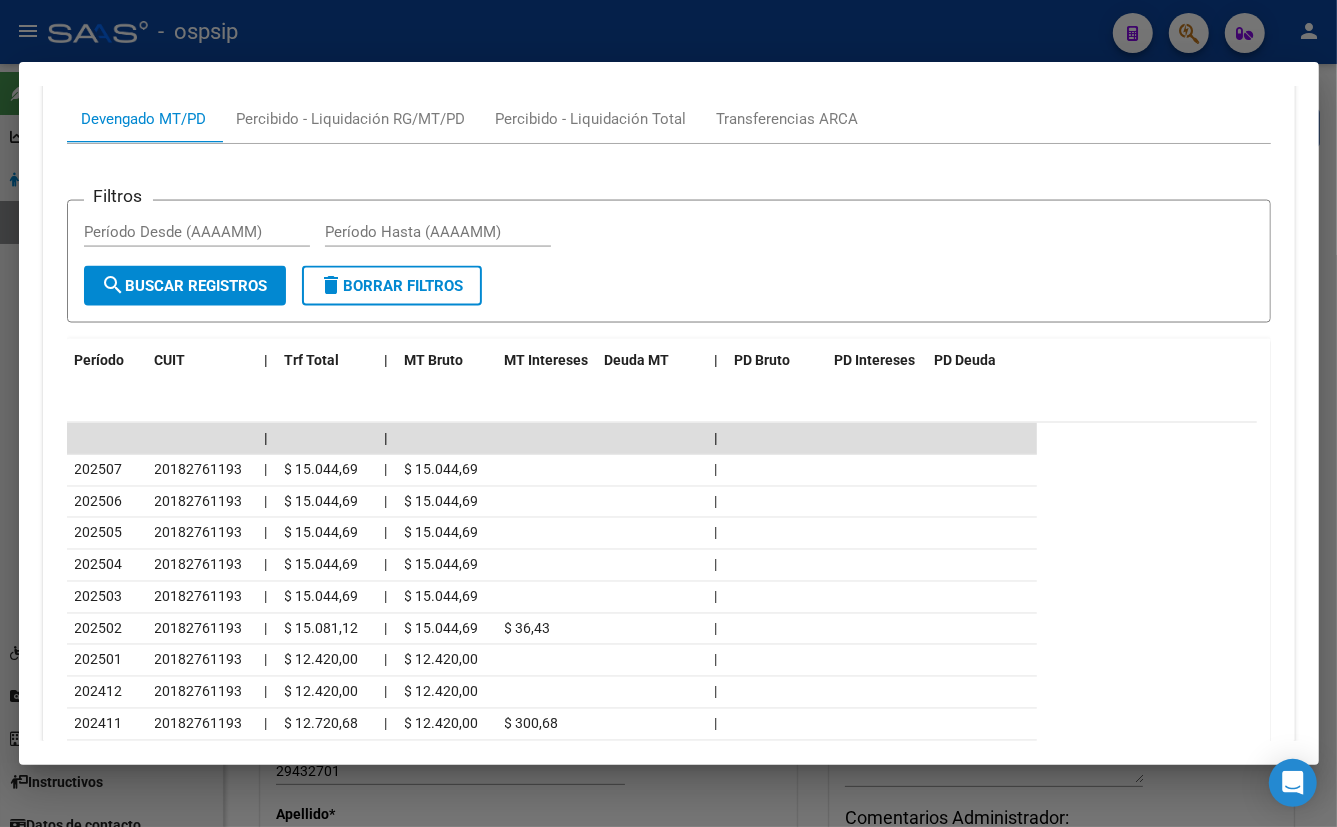
click at [1236, 791] on icon "go to next page" at bounding box center [1244, 803] width 16 height 24
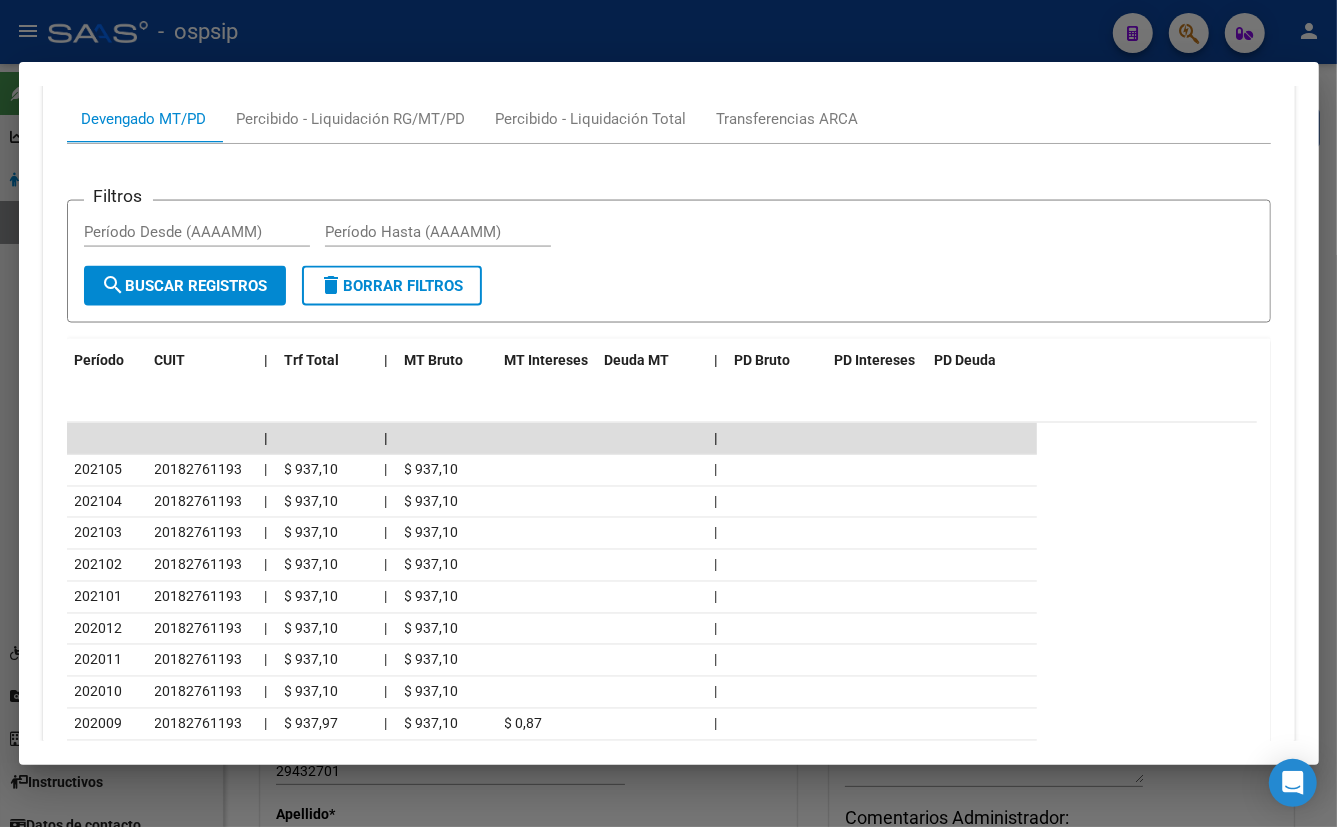
click at [1236, 791] on icon "go to next page" at bounding box center [1244, 803] width 16 height 24
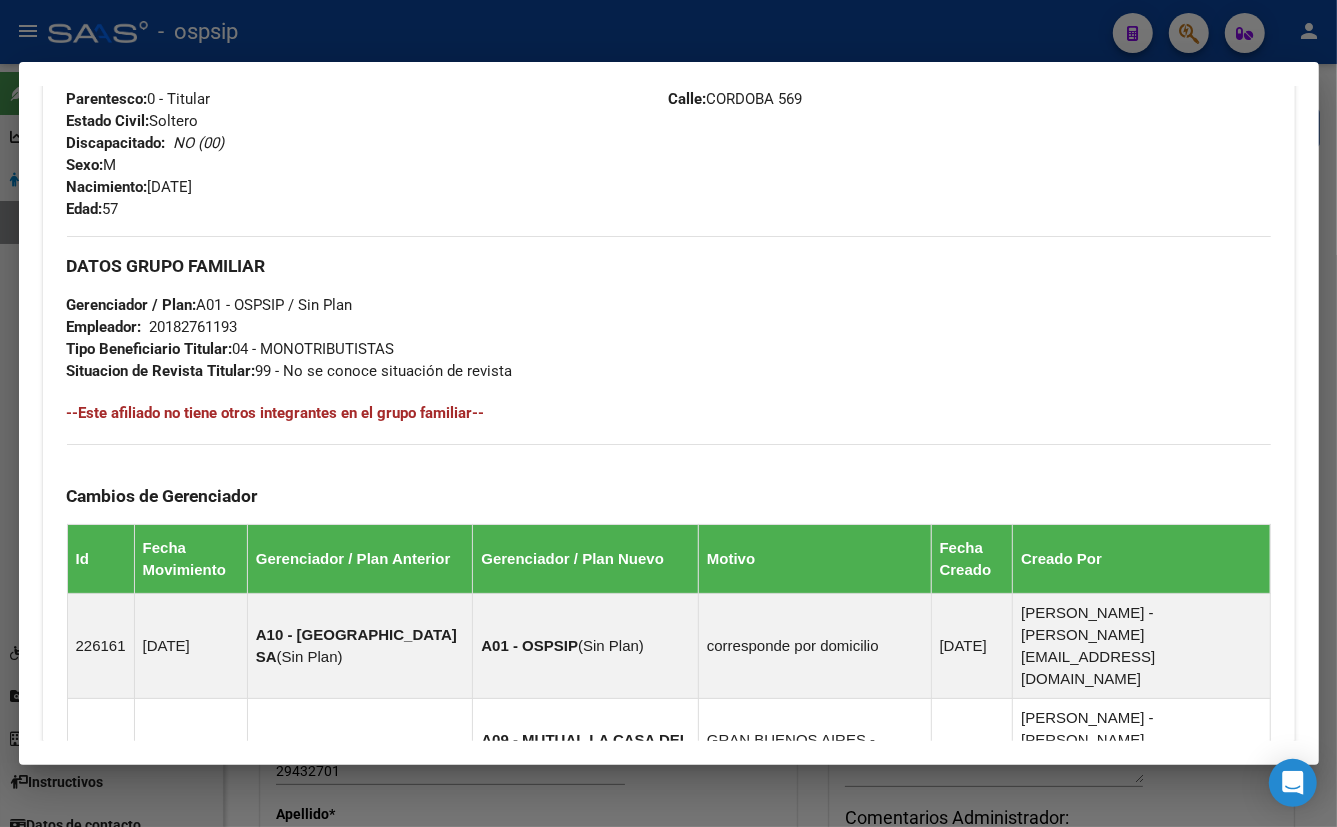
scroll to position [780, 0]
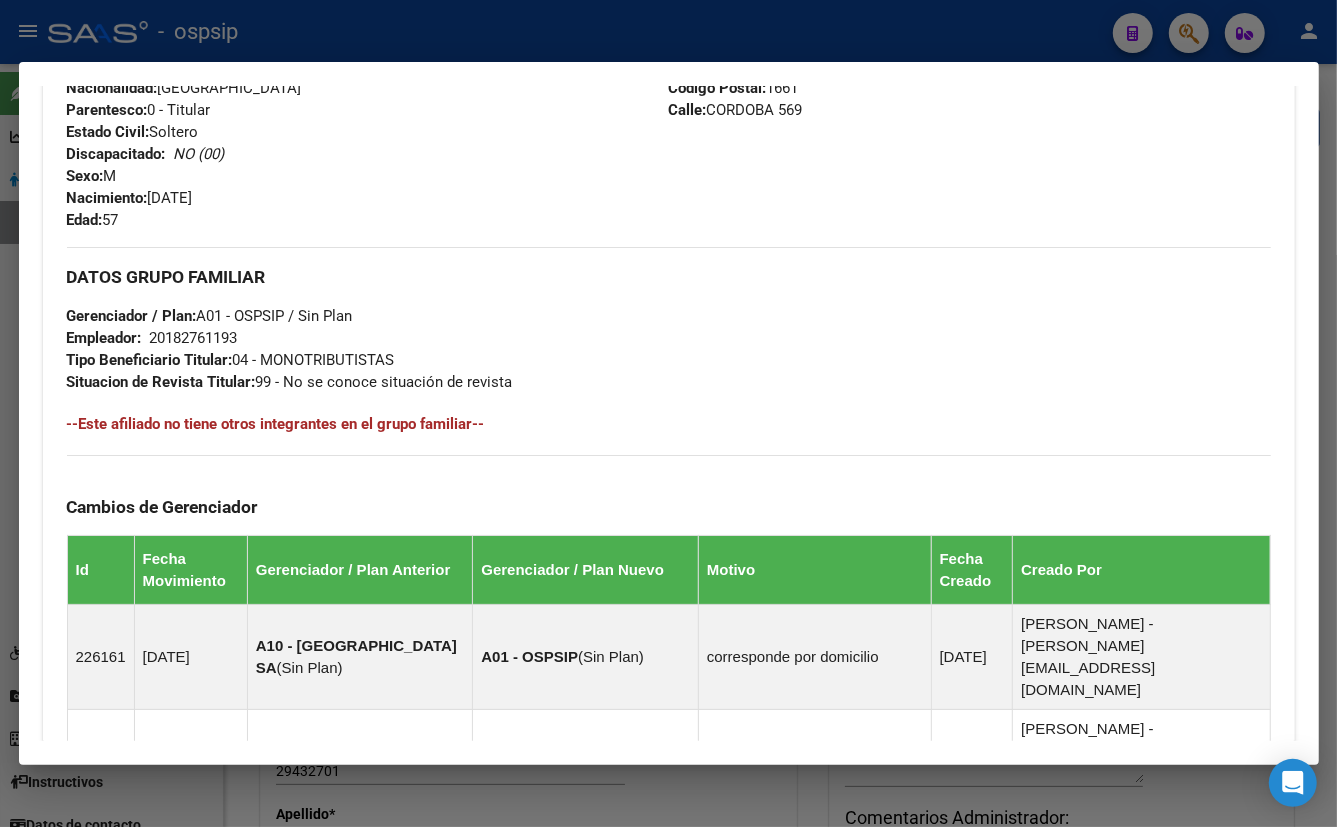
click at [497, 340] on div "DATOS GRUPO FAMILIAR Gerenciador / Plan: A01 - OSPSIP / Sin Plan Empleador: 201…" at bounding box center [669, 320] width 1204 height 146
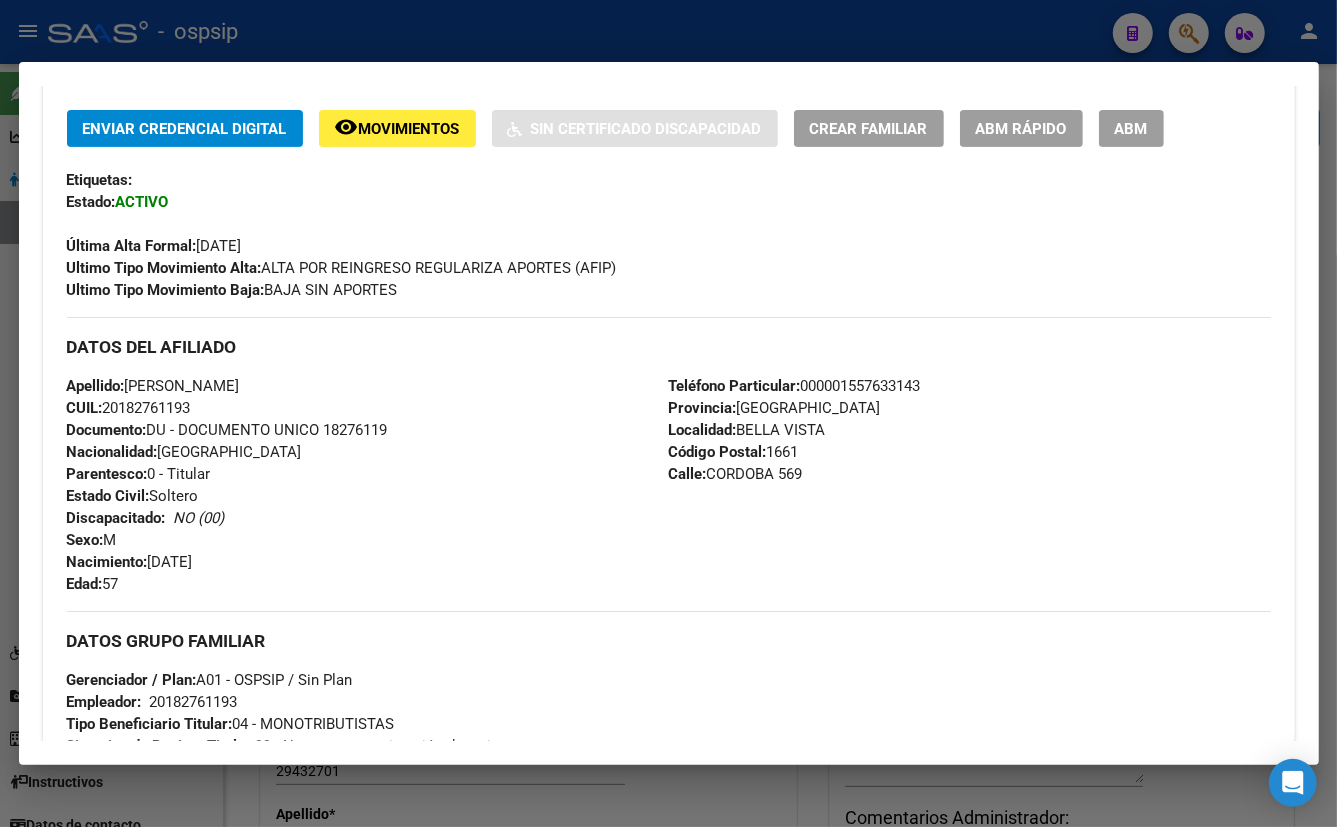
scroll to position [454, 0]
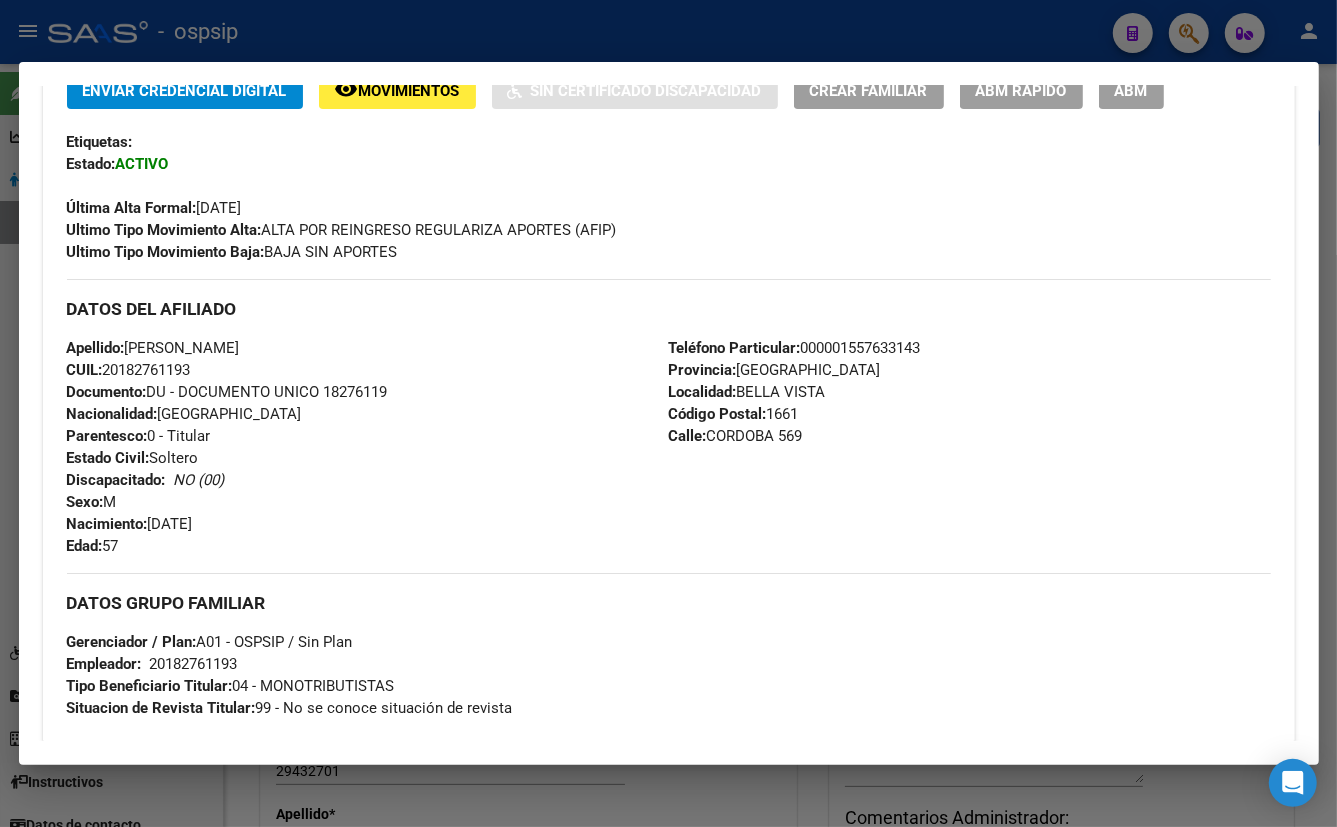
click at [410, 184] on div "Última Alta Formal: [DATE]" at bounding box center [669, 197] width 1204 height 44
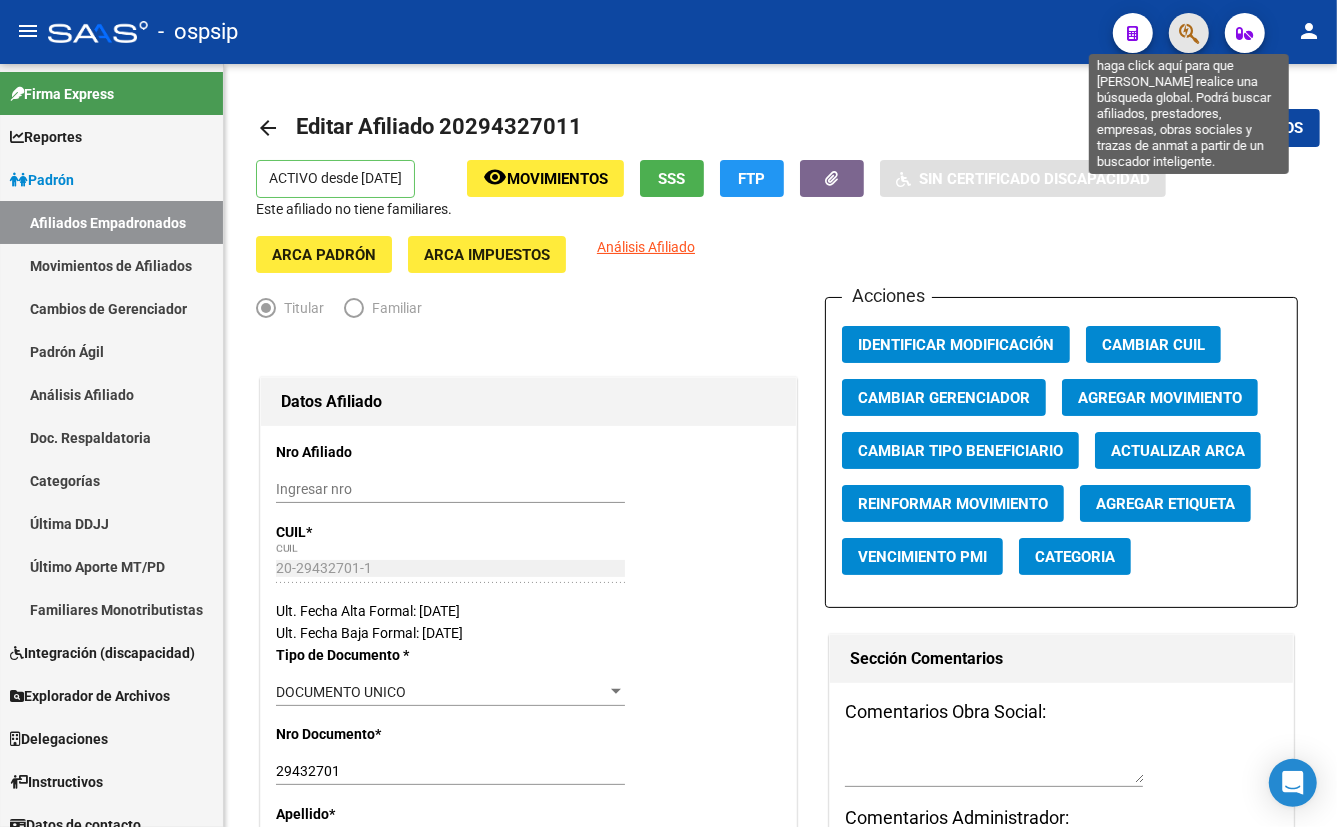
click at [1188, 36] on icon "button" at bounding box center [1189, 33] width 20 height 23
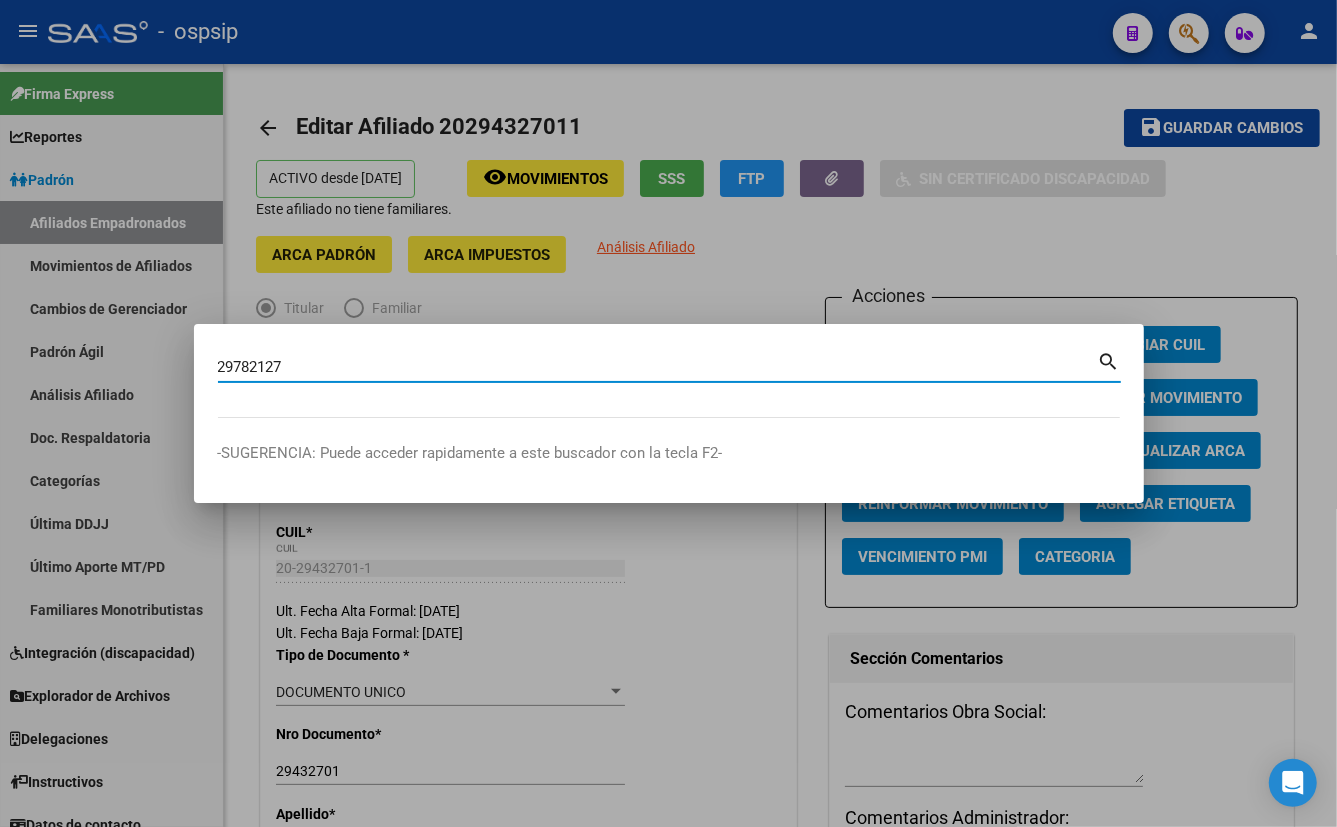
type input "29782127"
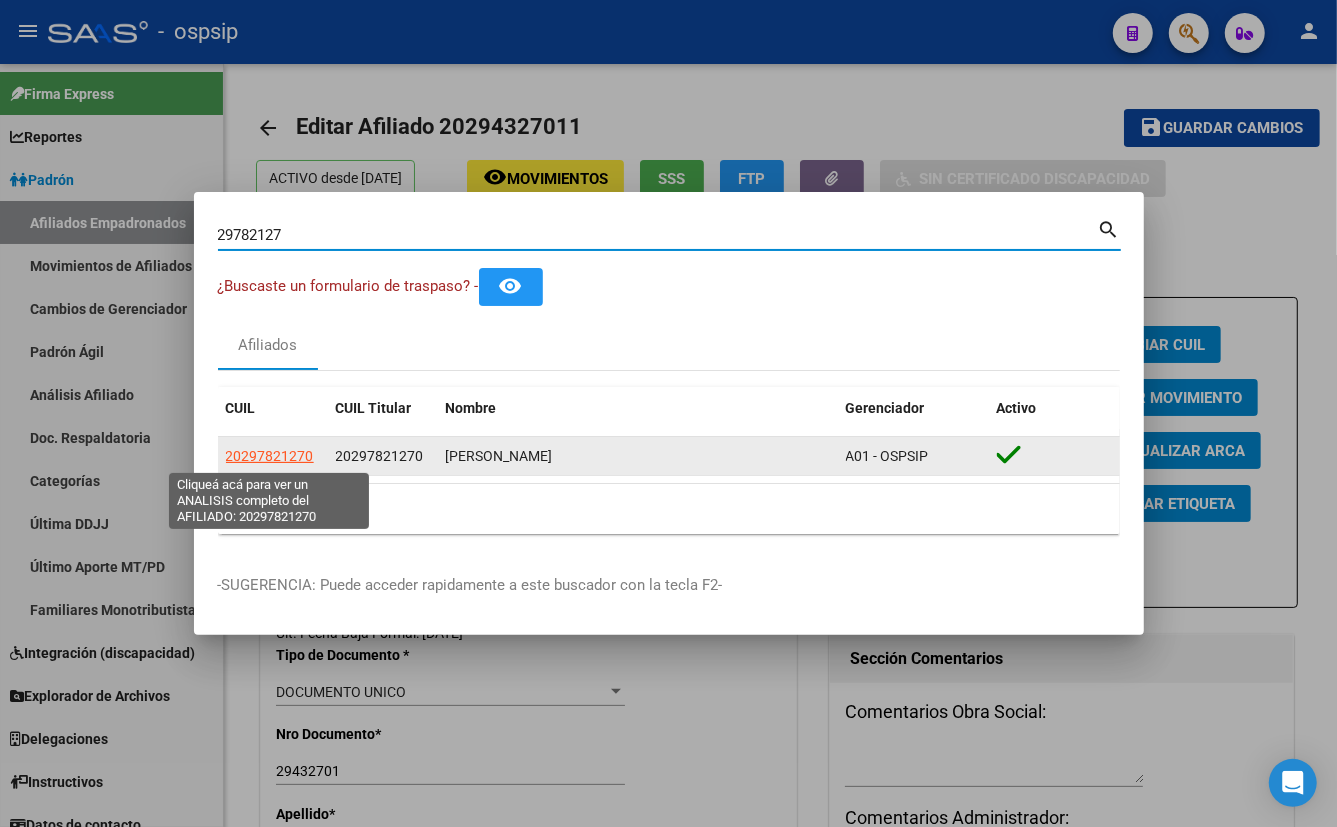
click at [273, 452] on span "20297821270" at bounding box center [270, 456] width 88 height 16
type textarea "20297821270"
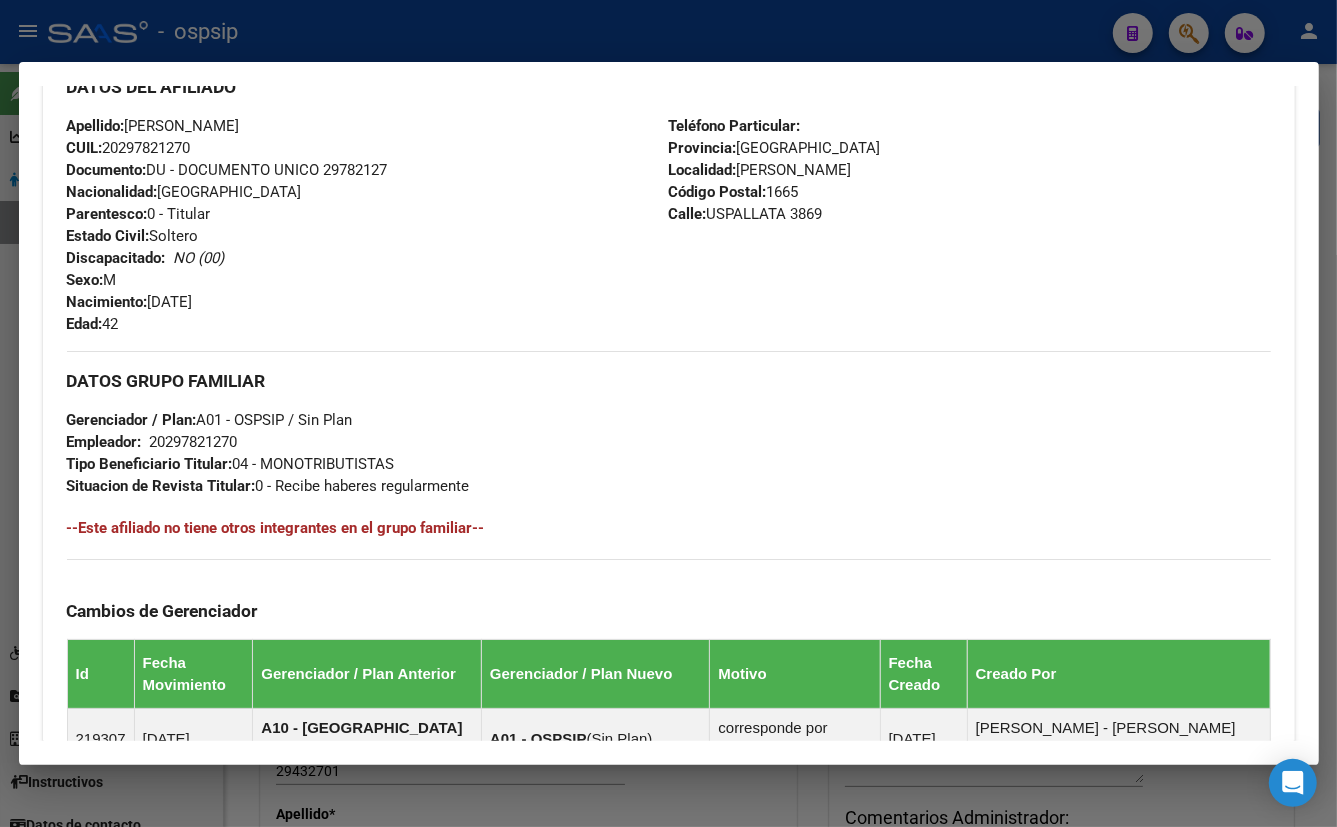
scroll to position [1053, 0]
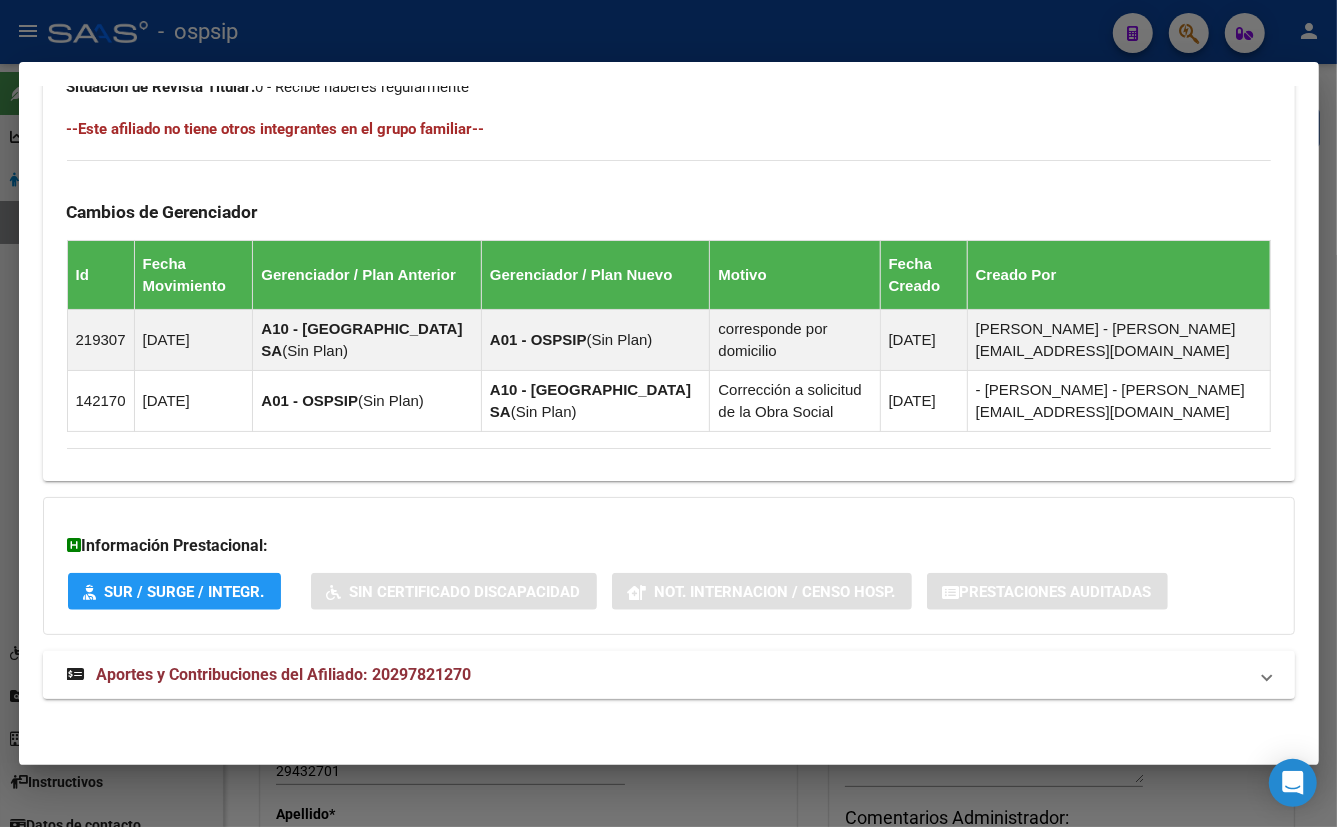
click at [407, 670] on span "Aportes y Contribuciones del Afiliado: 20297821270" at bounding box center [284, 674] width 375 height 19
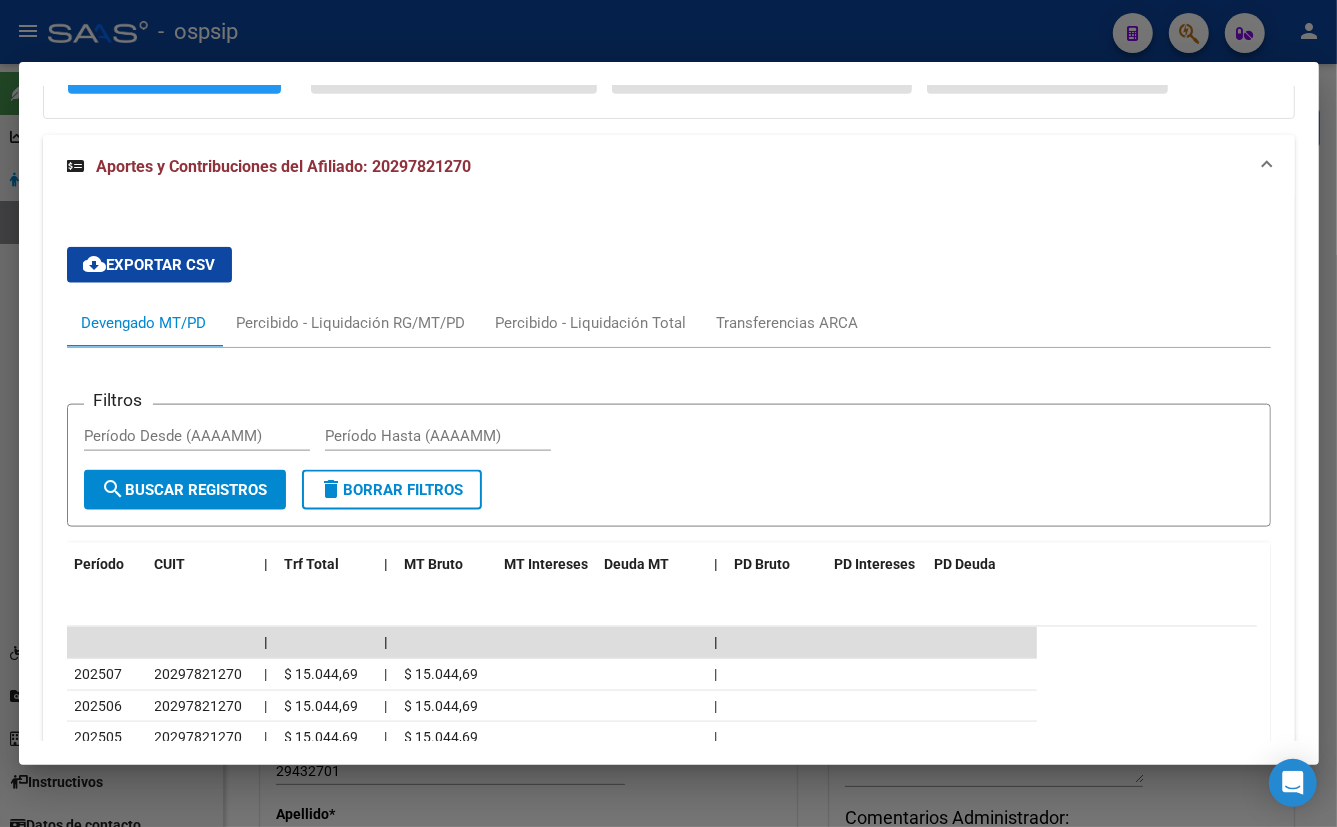
scroll to position [1950, 0]
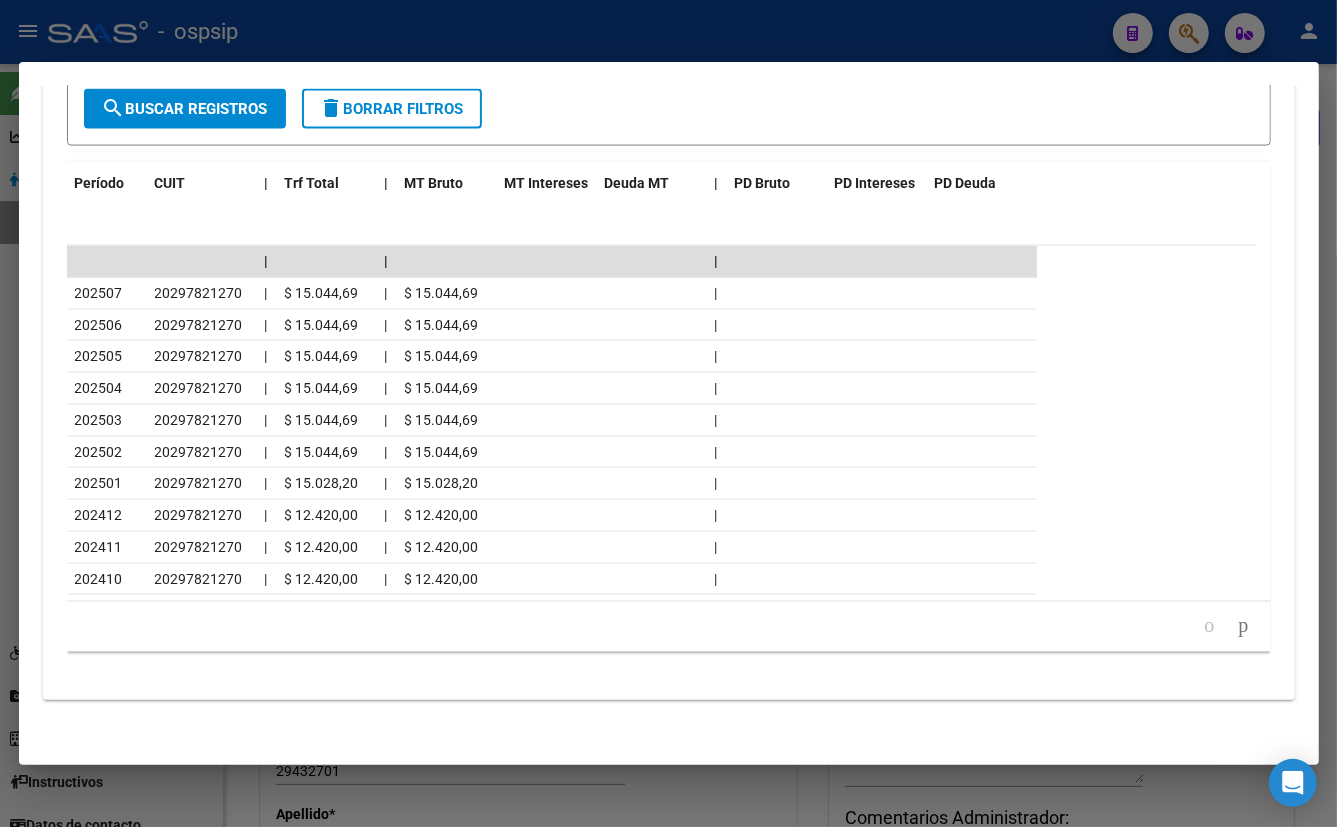
click at [1236, 622] on icon "go to next page" at bounding box center [1244, 626] width 16 height 24
click at [1236, 625] on icon "go to next page" at bounding box center [1244, 626] width 16 height 24
click at [1236, 621] on icon "go to next page" at bounding box center [1244, 626] width 16 height 24
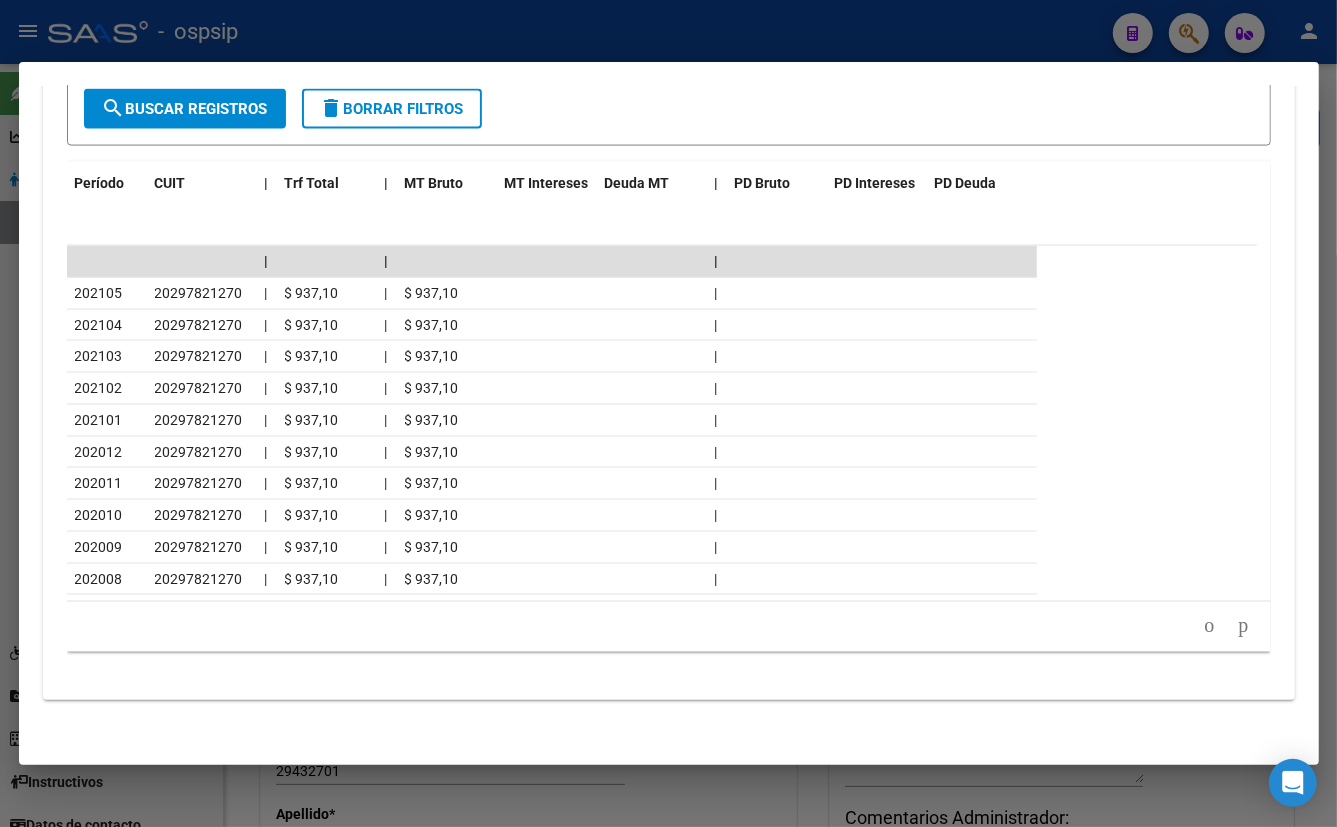
click at [1236, 621] on icon "go to next page" at bounding box center [1244, 626] width 16 height 24
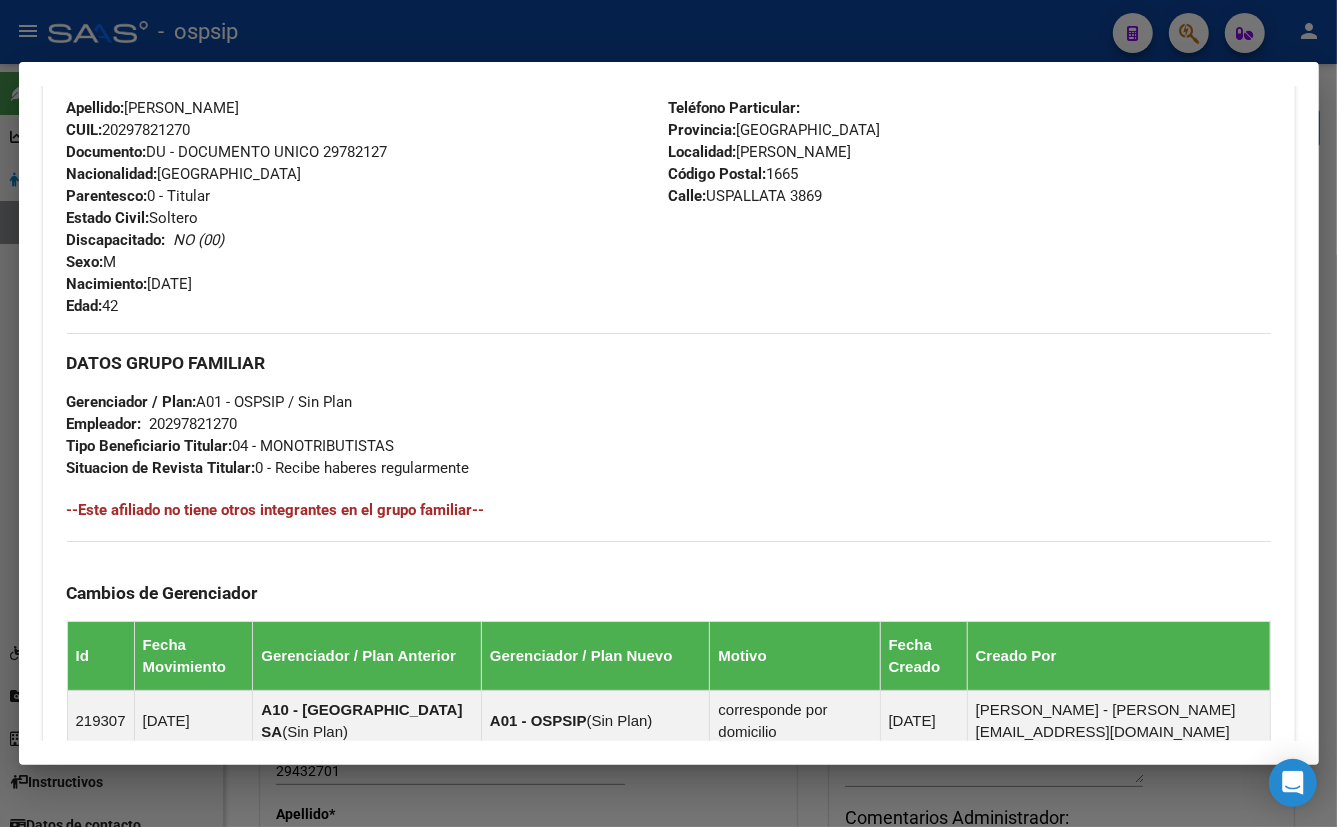
scroll to position [669, 0]
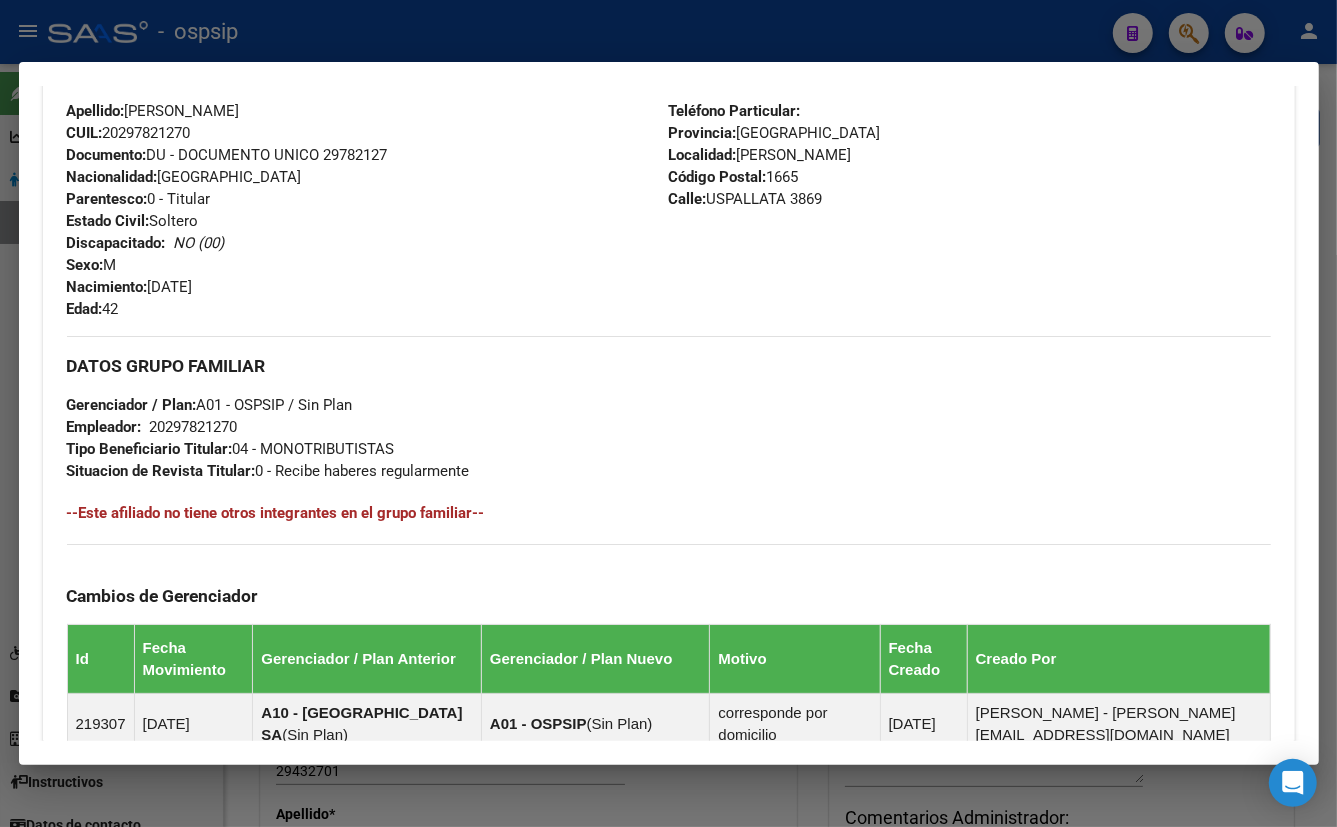
click at [541, 293] on div "Apellido: [PERSON_NAME]: 20297821270 Documento: DU - DOCUMENTO UNICO 29782127 N…" at bounding box center [368, 210] width 602 height 220
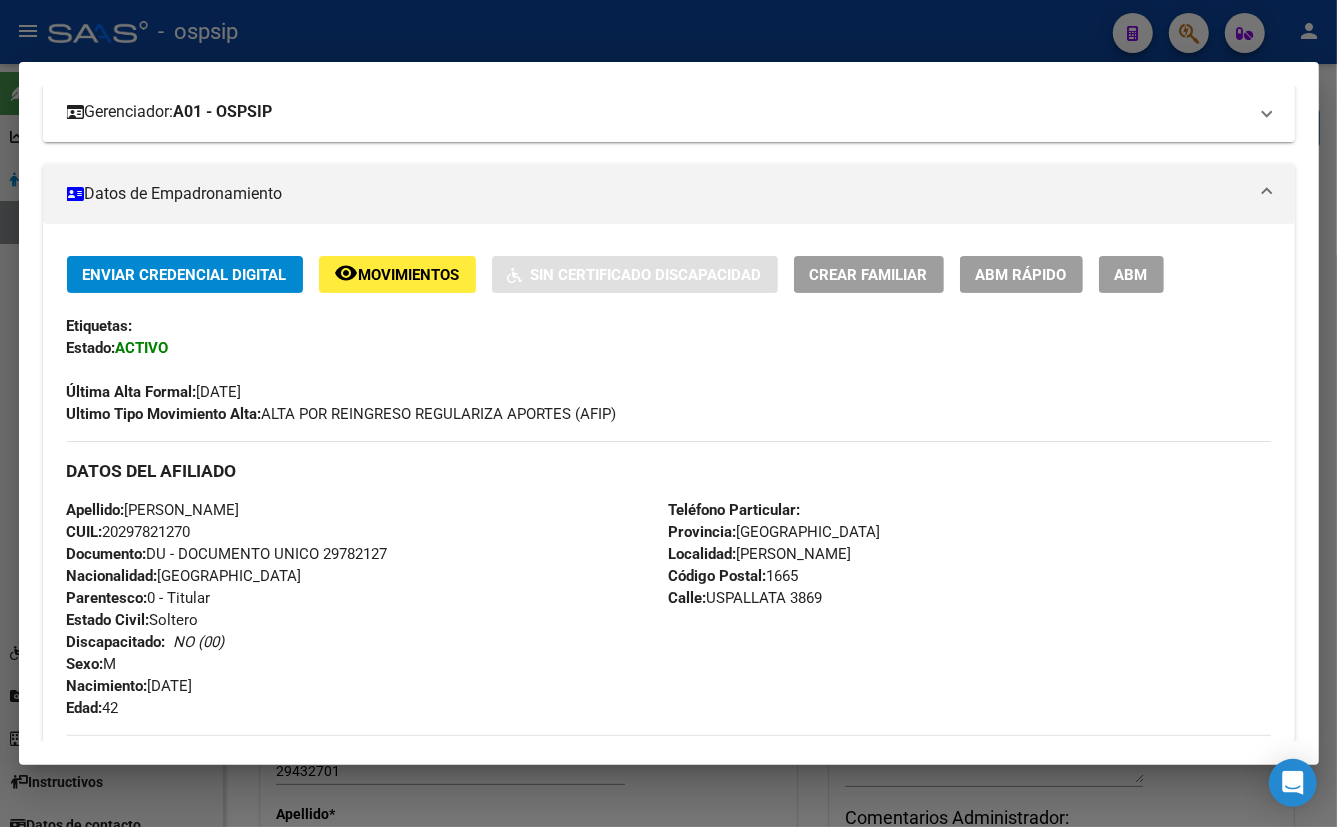
scroll to position [578, 0]
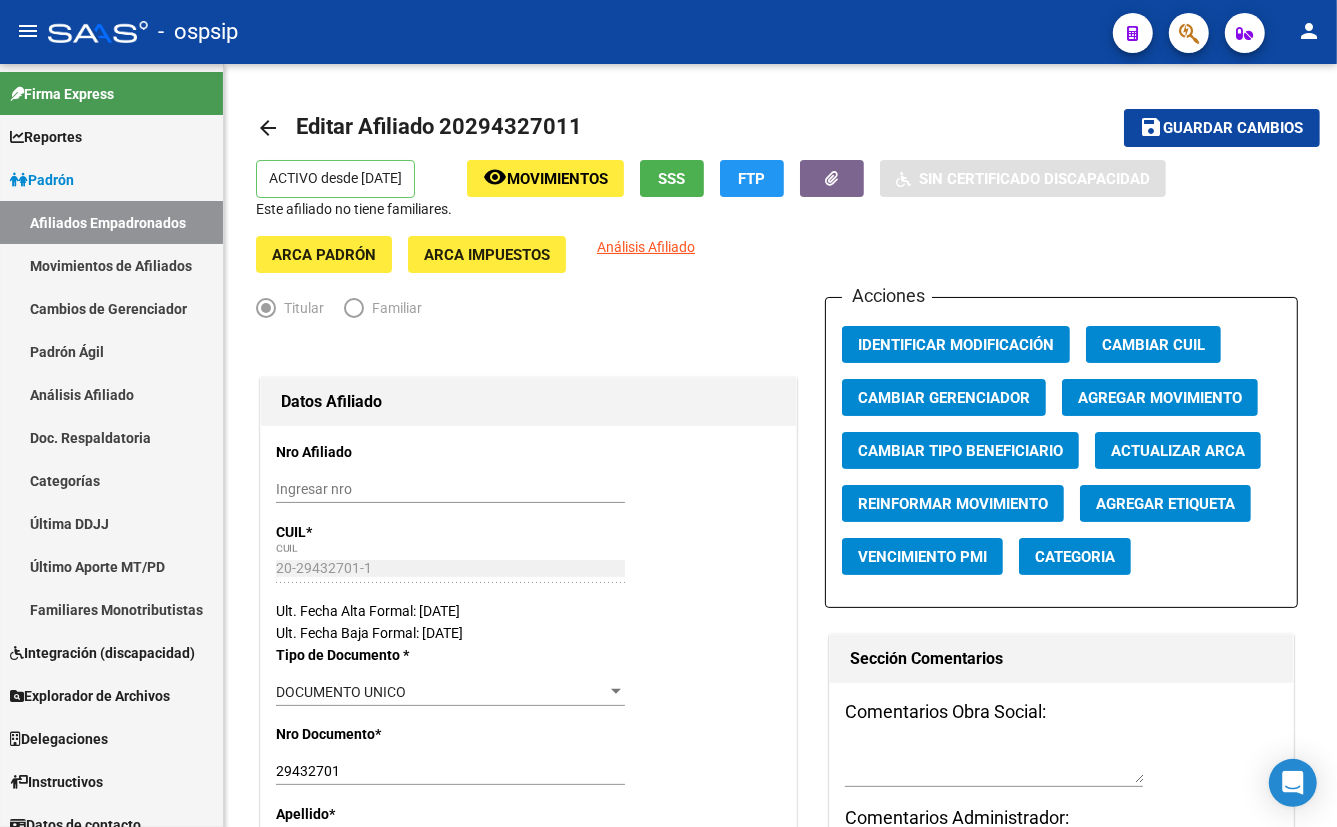
click at [454, 40] on div "- ospsip" at bounding box center [572, 32] width 1049 height 44
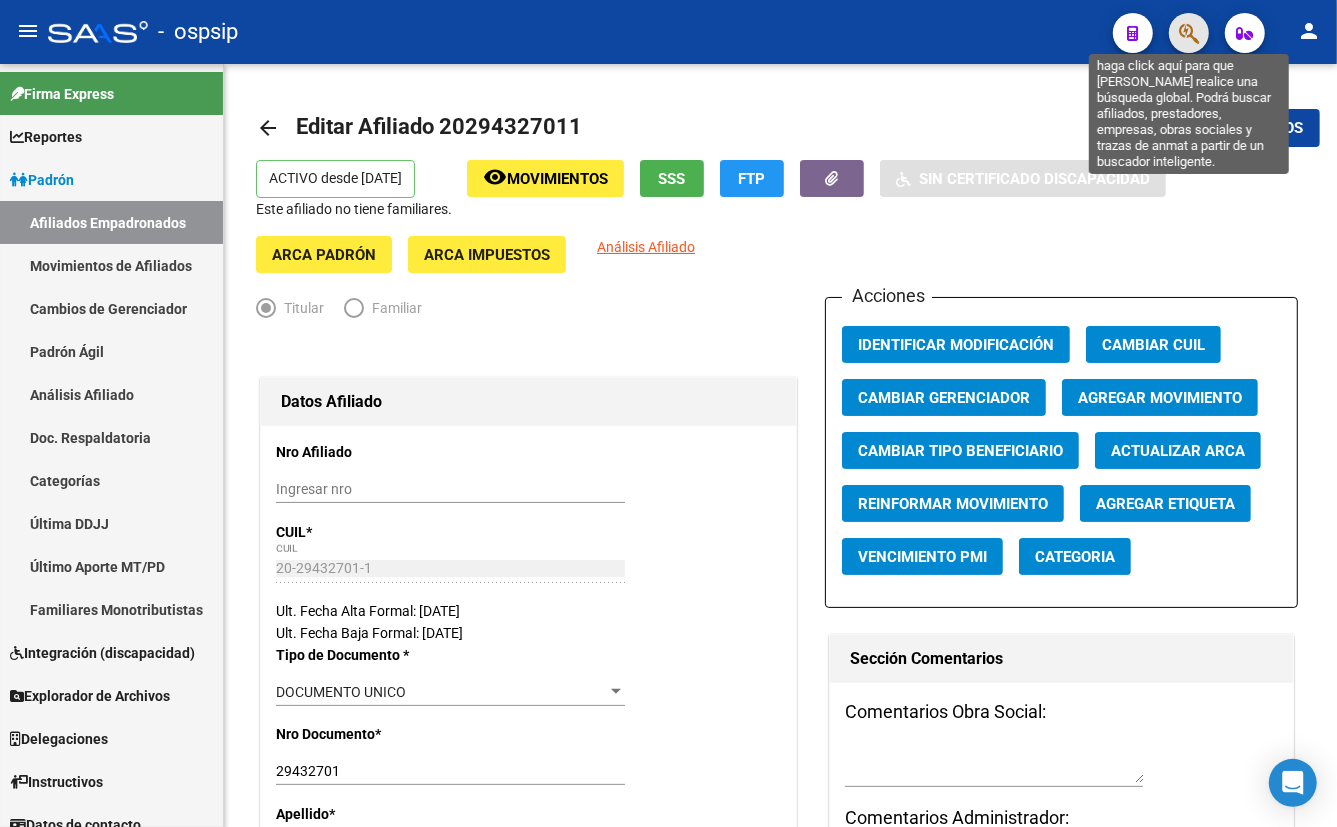
click at [1195, 26] on icon "button" at bounding box center [1189, 33] width 20 height 23
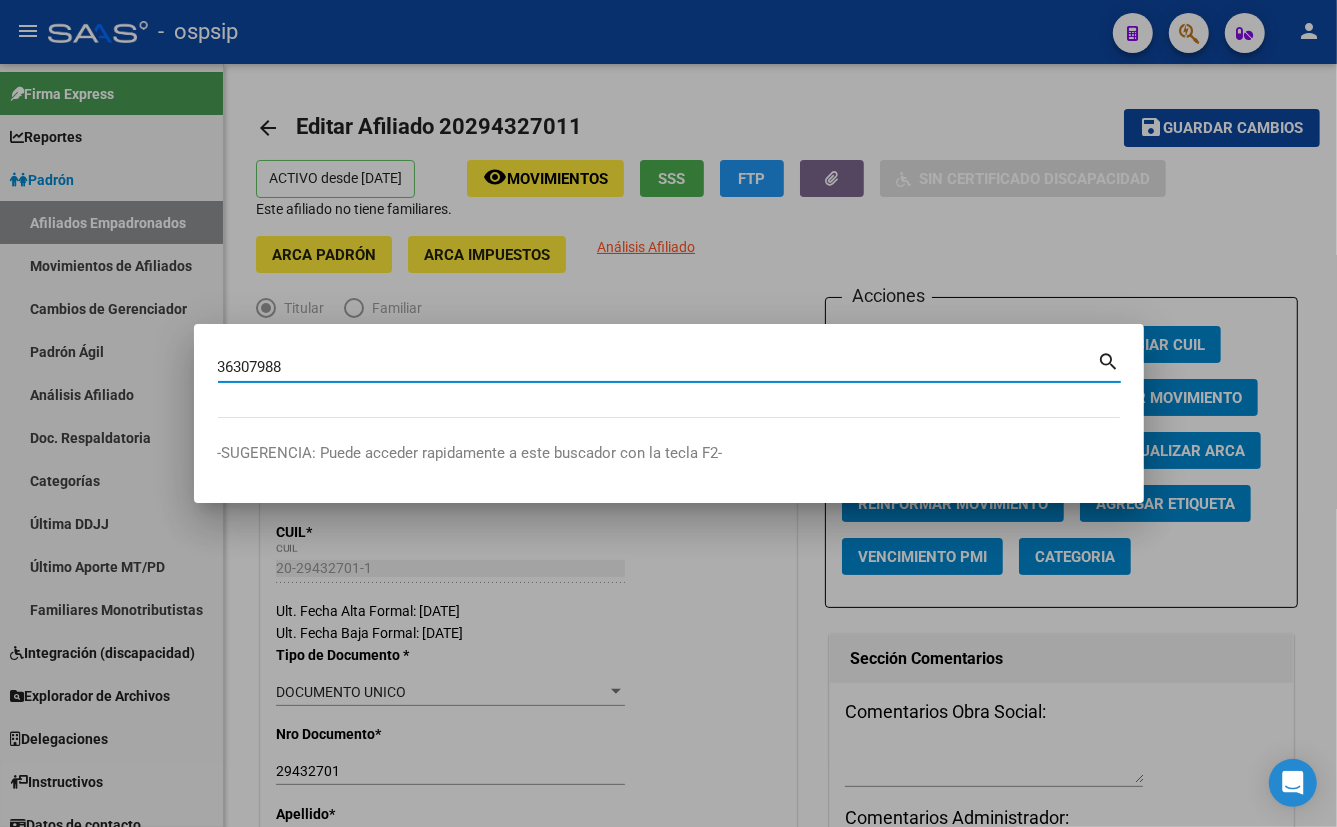
type input "36307988"
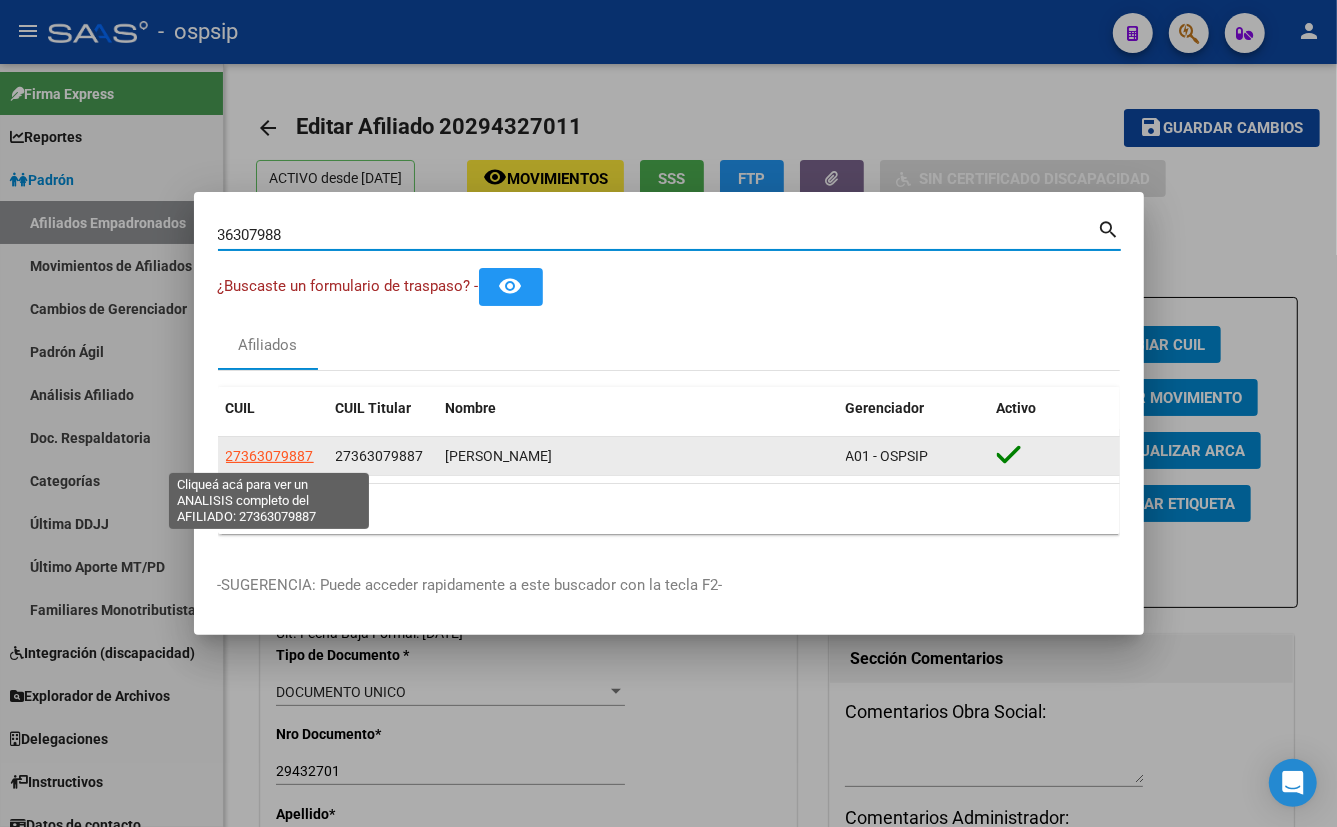
click at [270, 457] on span "27363079887" at bounding box center [270, 456] width 88 height 16
type textarea "27363079887"
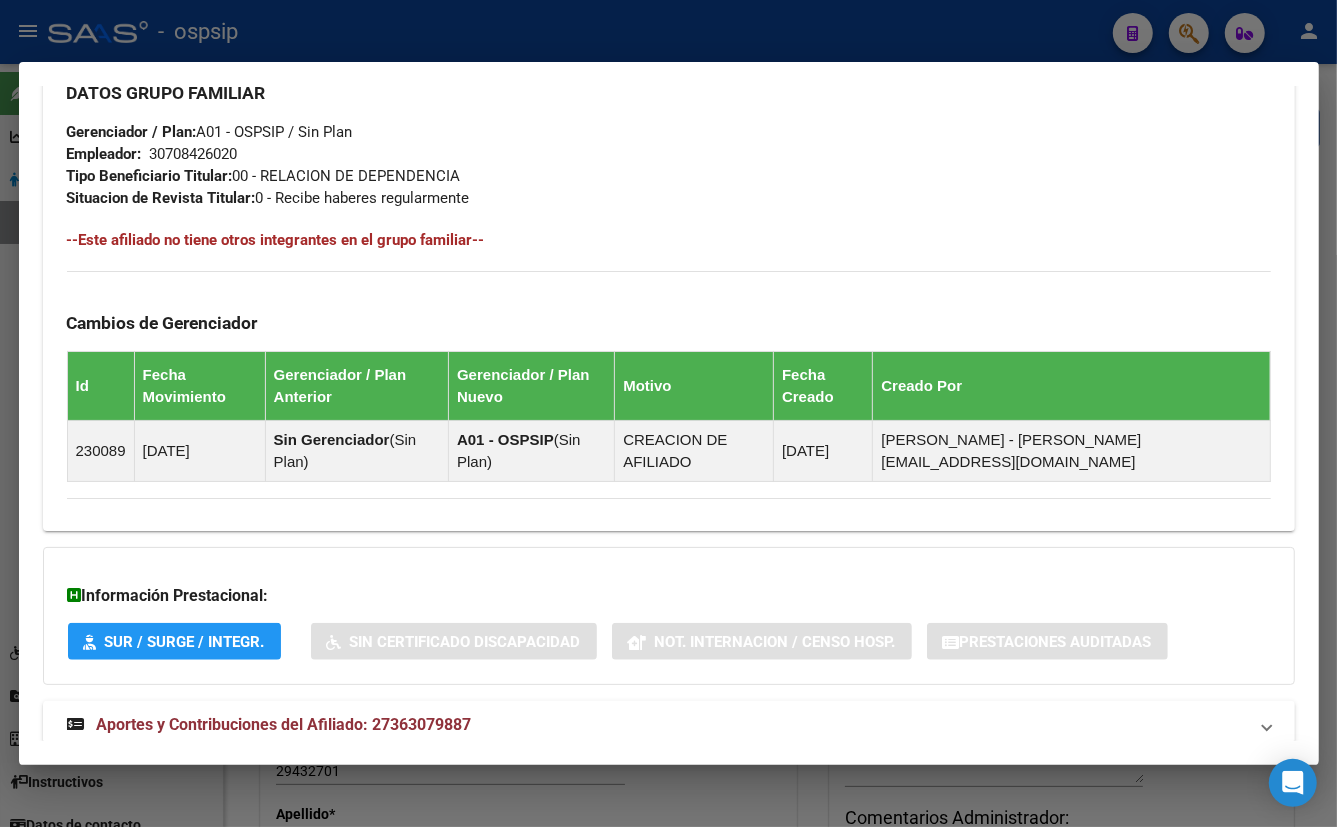
scroll to position [987, 0]
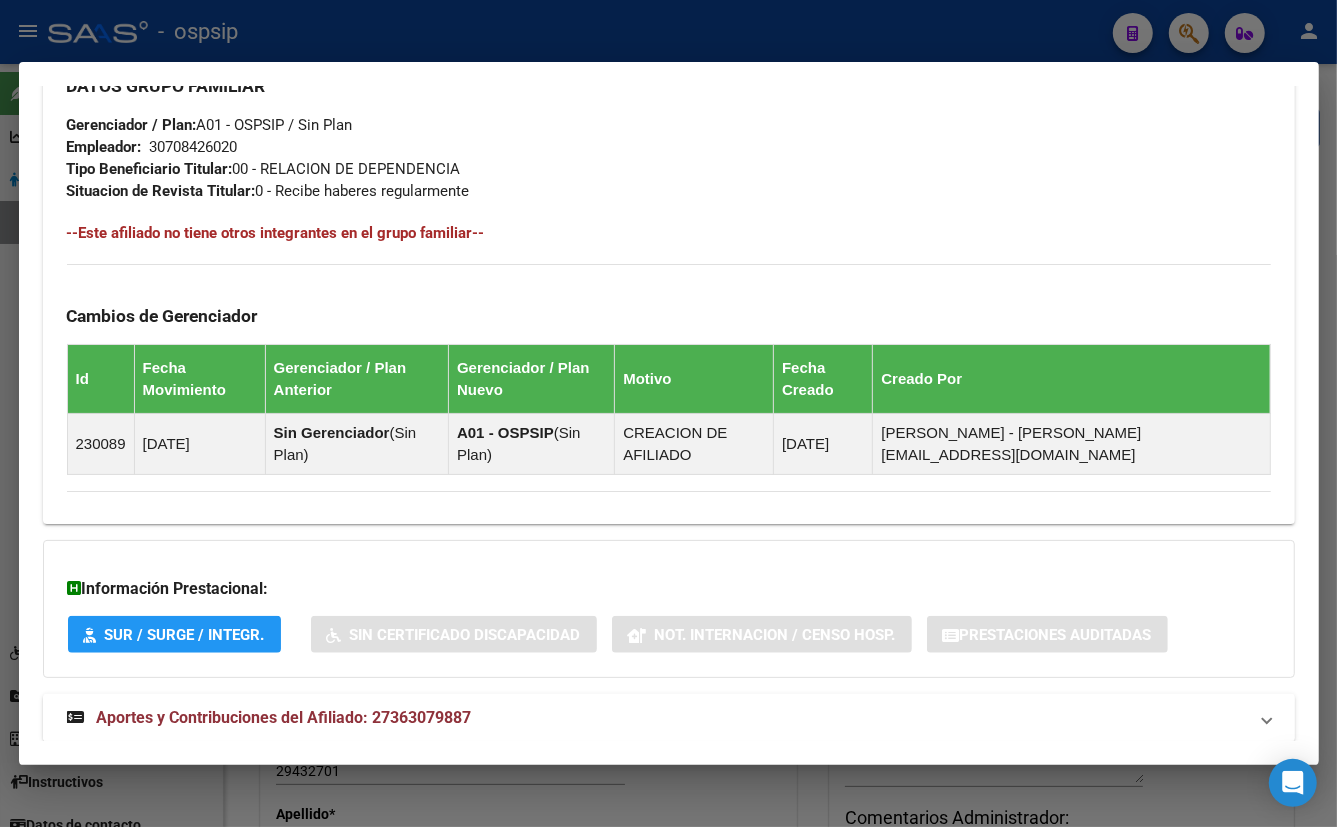
click at [422, 708] on span "Aportes y Contribuciones del Afiliado: 27363079887" at bounding box center [284, 717] width 375 height 19
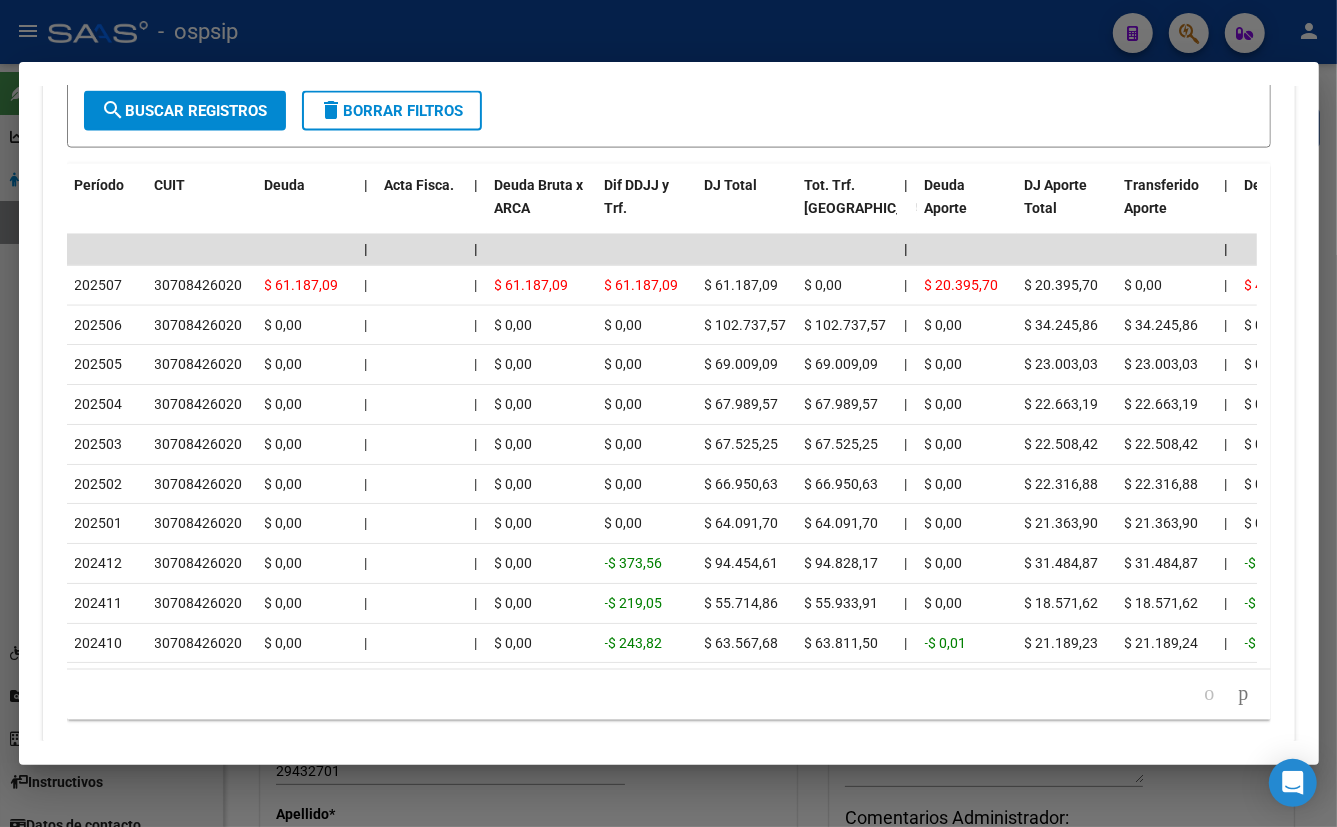
scroll to position [1942, 0]
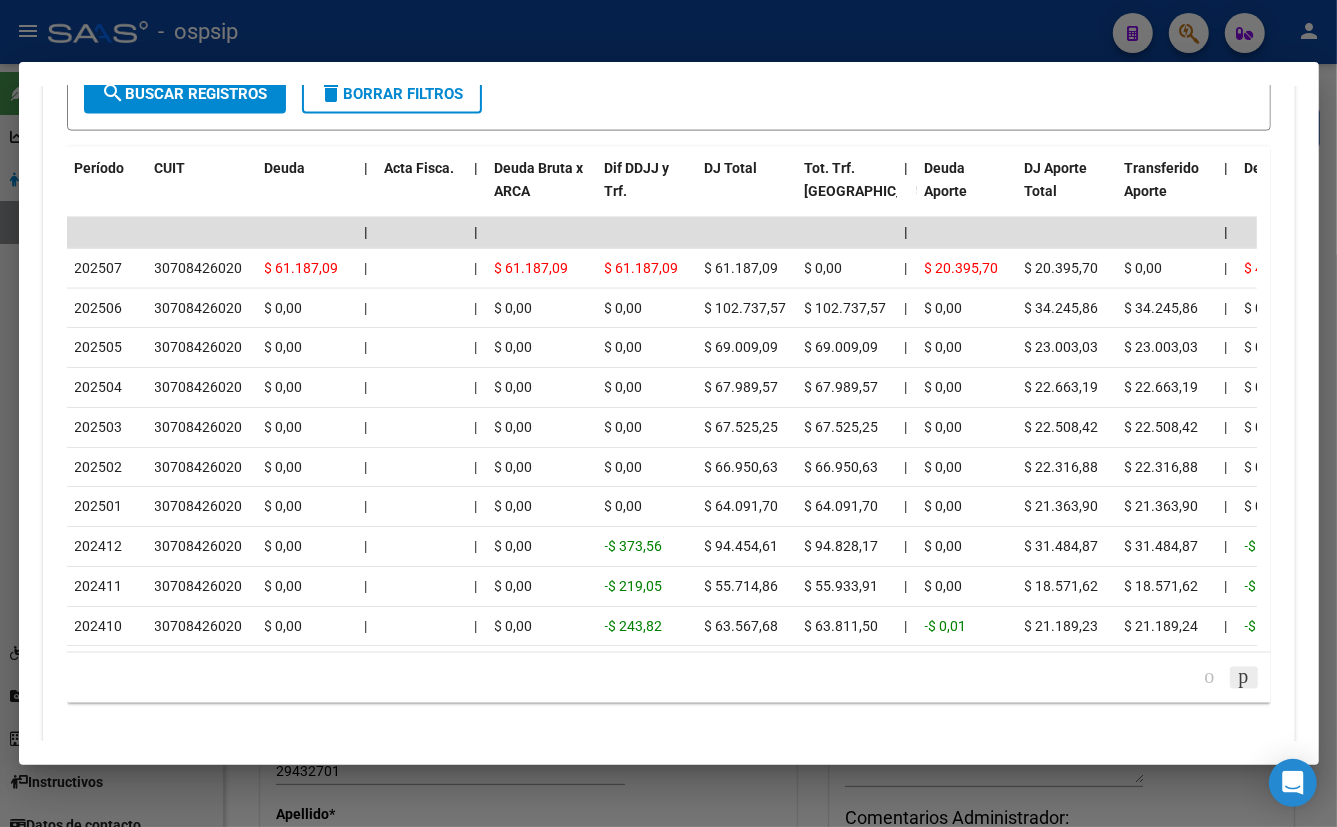
click at [1236, 665] on icon "go to next page" at bounding box center [1244, 677] width 16 height 24
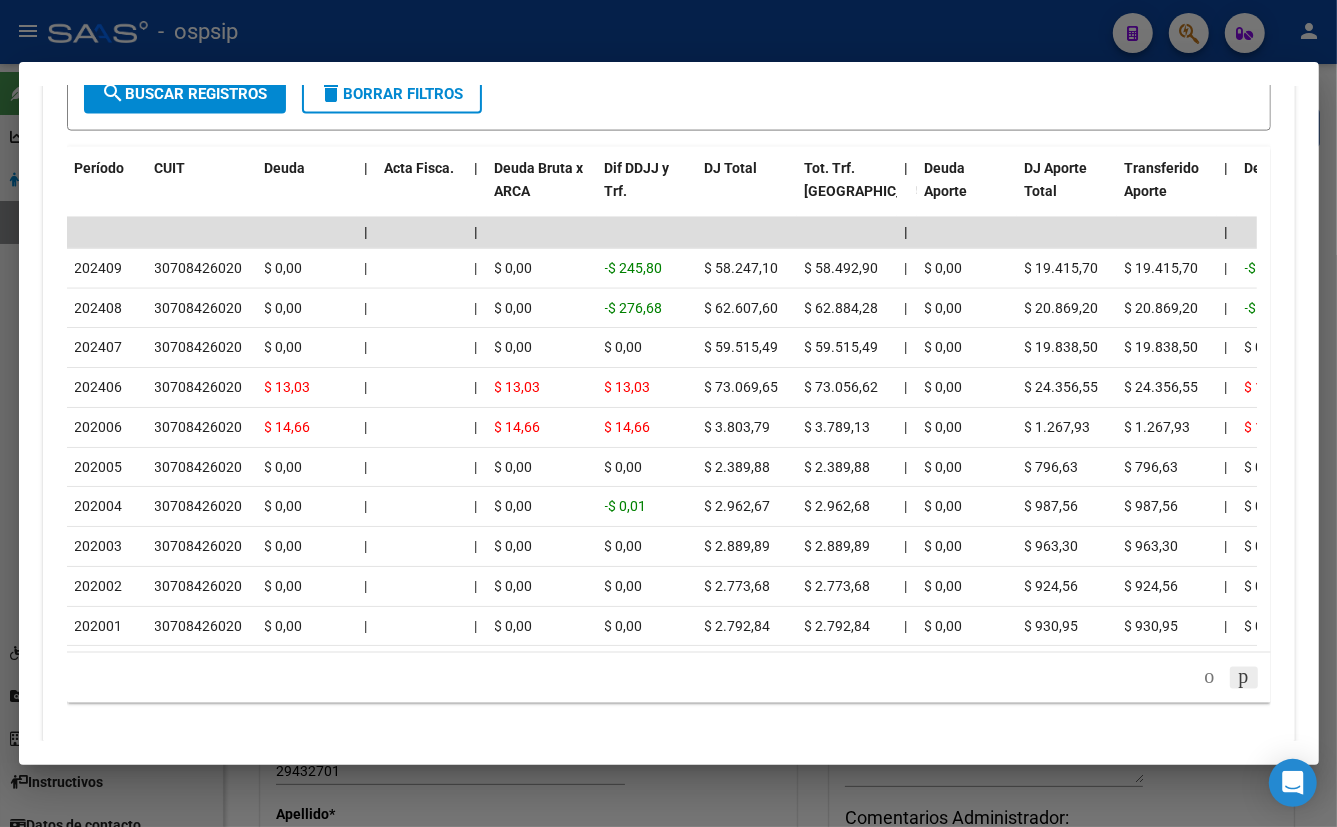
click at [1236, 665] on icon "go to next page" at bounding box center [1244, 677] width 16 height 24
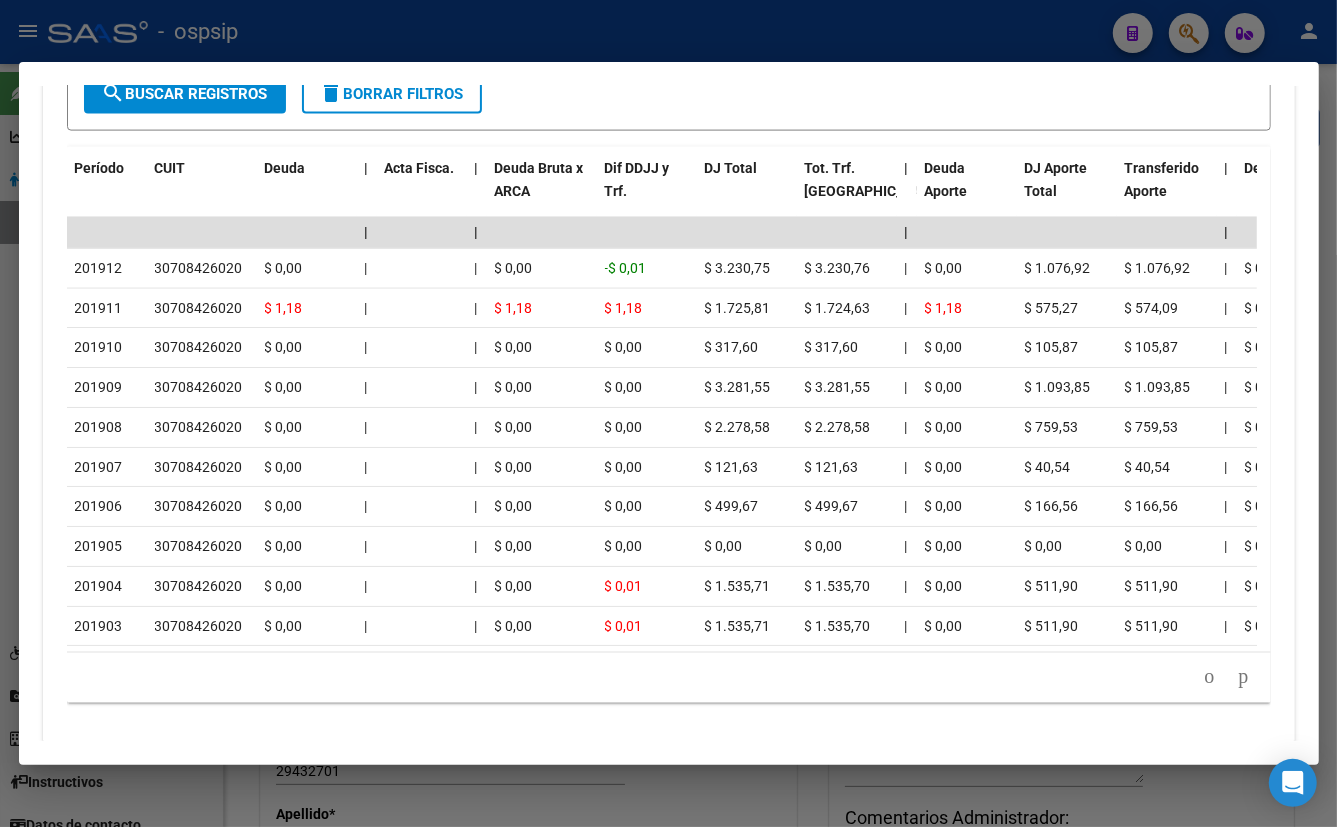
click at [1236, 665] on icon "go to next page" at bounding box center [1244, 677] width 16 height 24
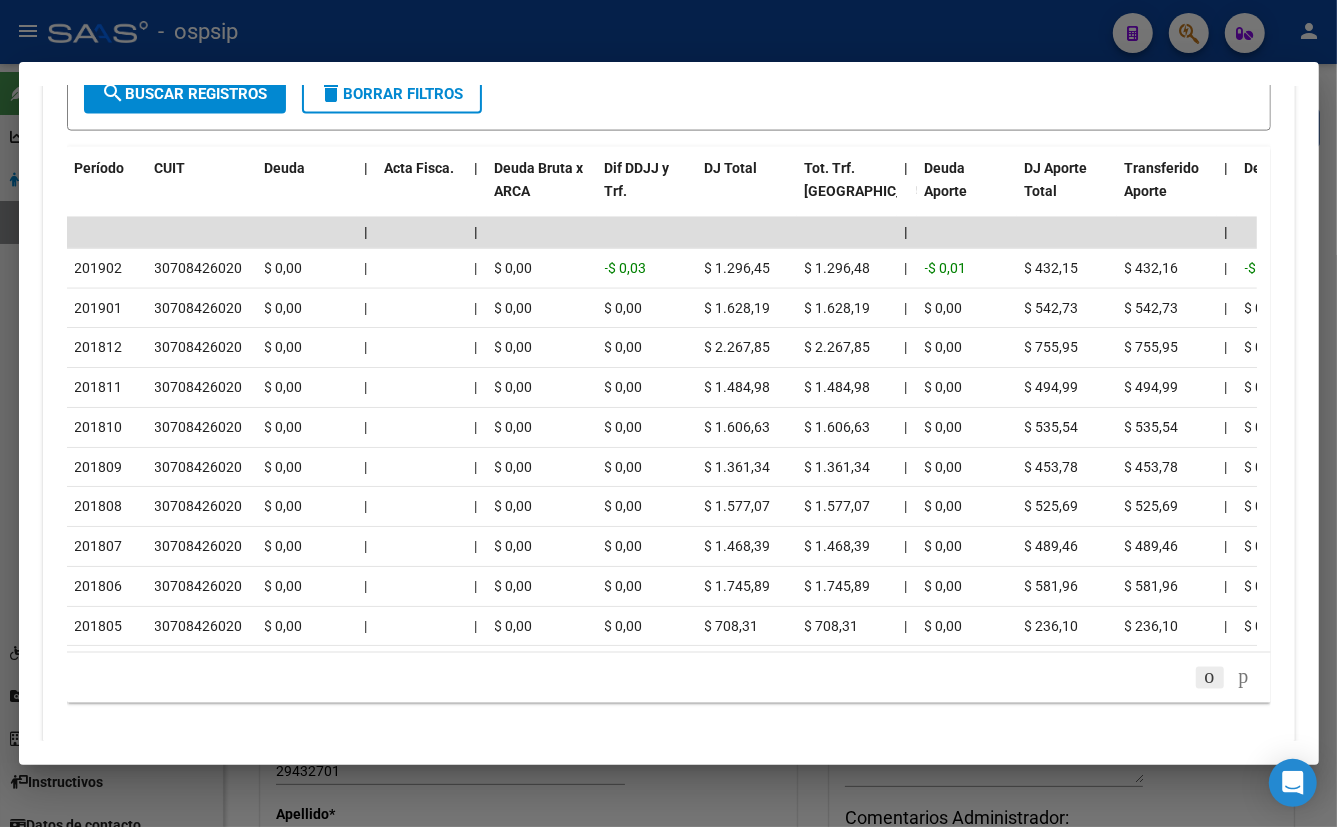
click at [1202, 665] on icon "go to previous page" at bounding box center [1210, 677] width 16 height 24
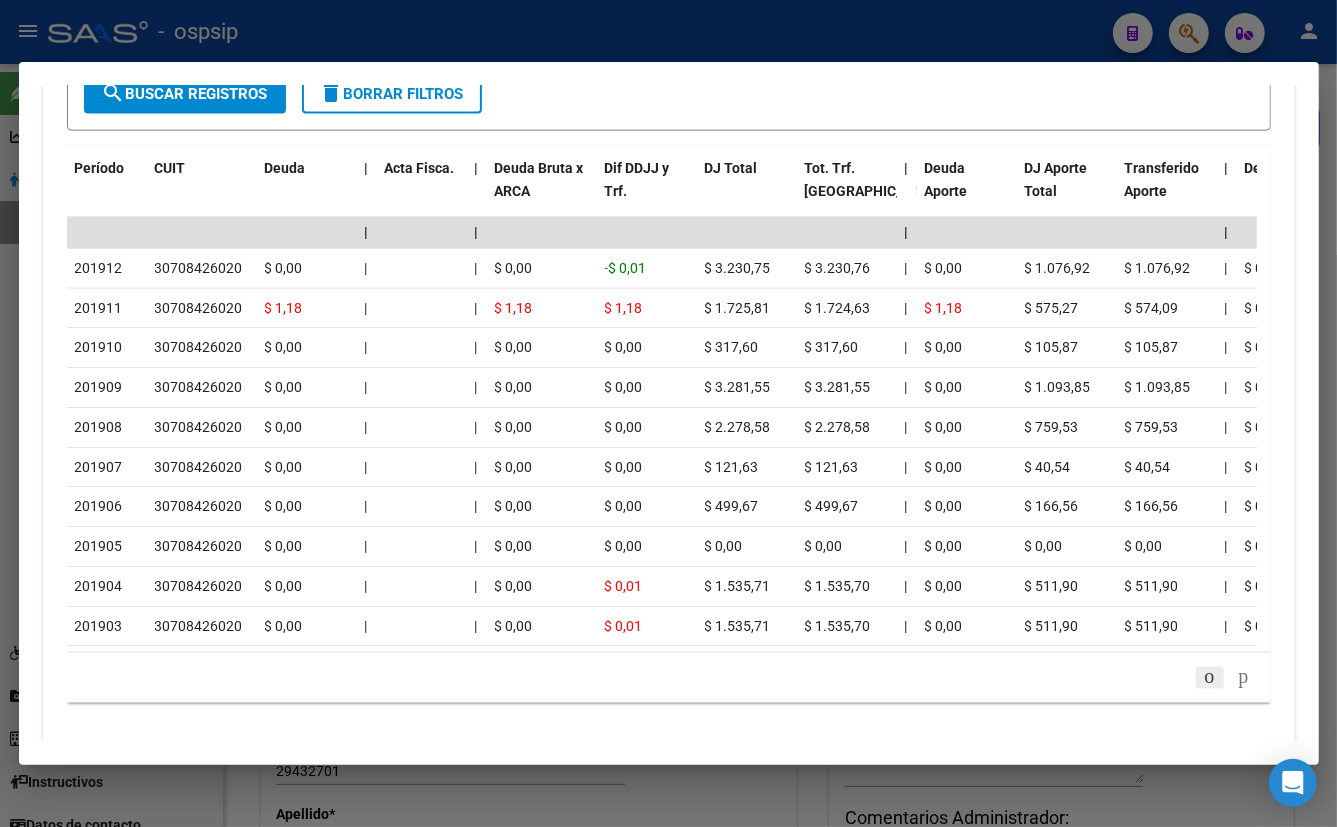
click at [1202, 665] on icon "go to previous page" at bounding box center [1210, 677] width 16 height 24
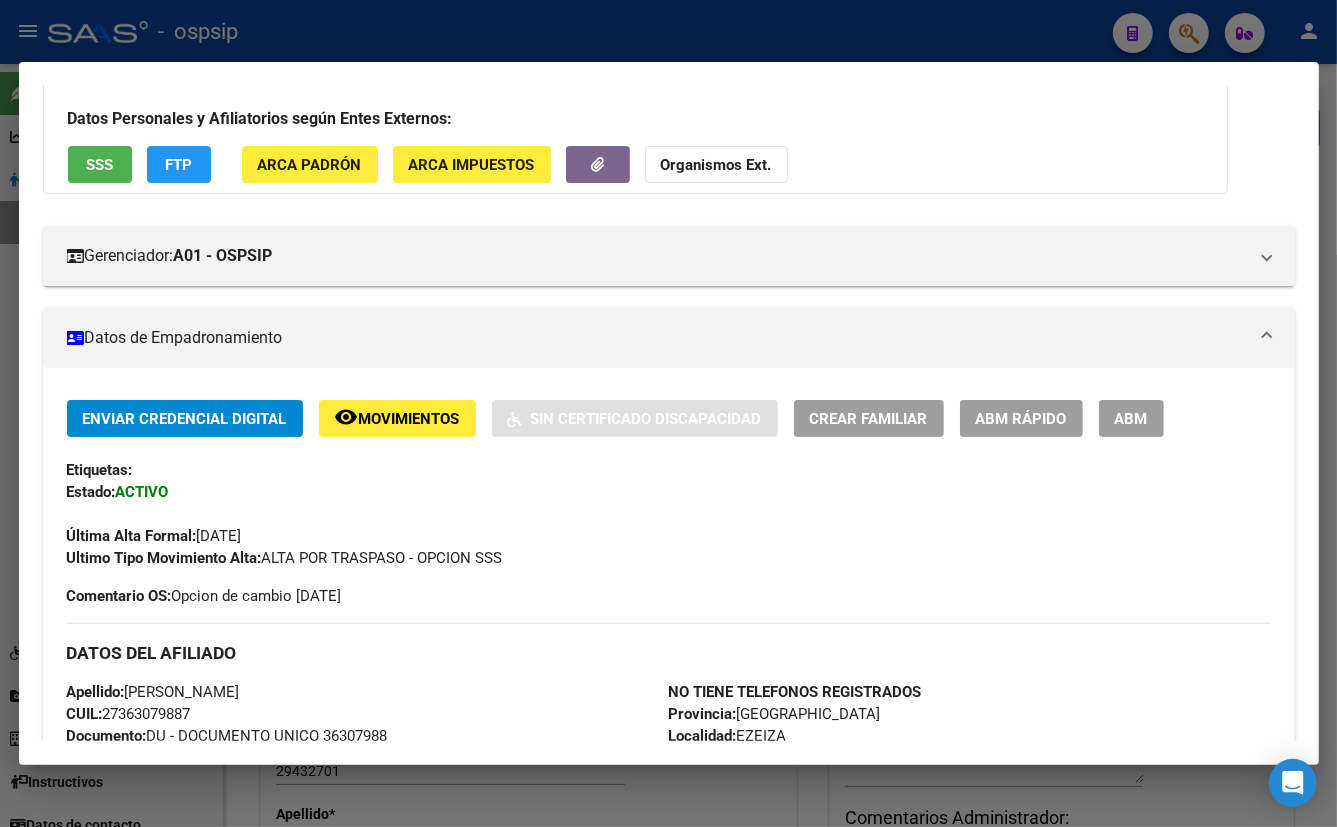
scroll to position [124, 0]
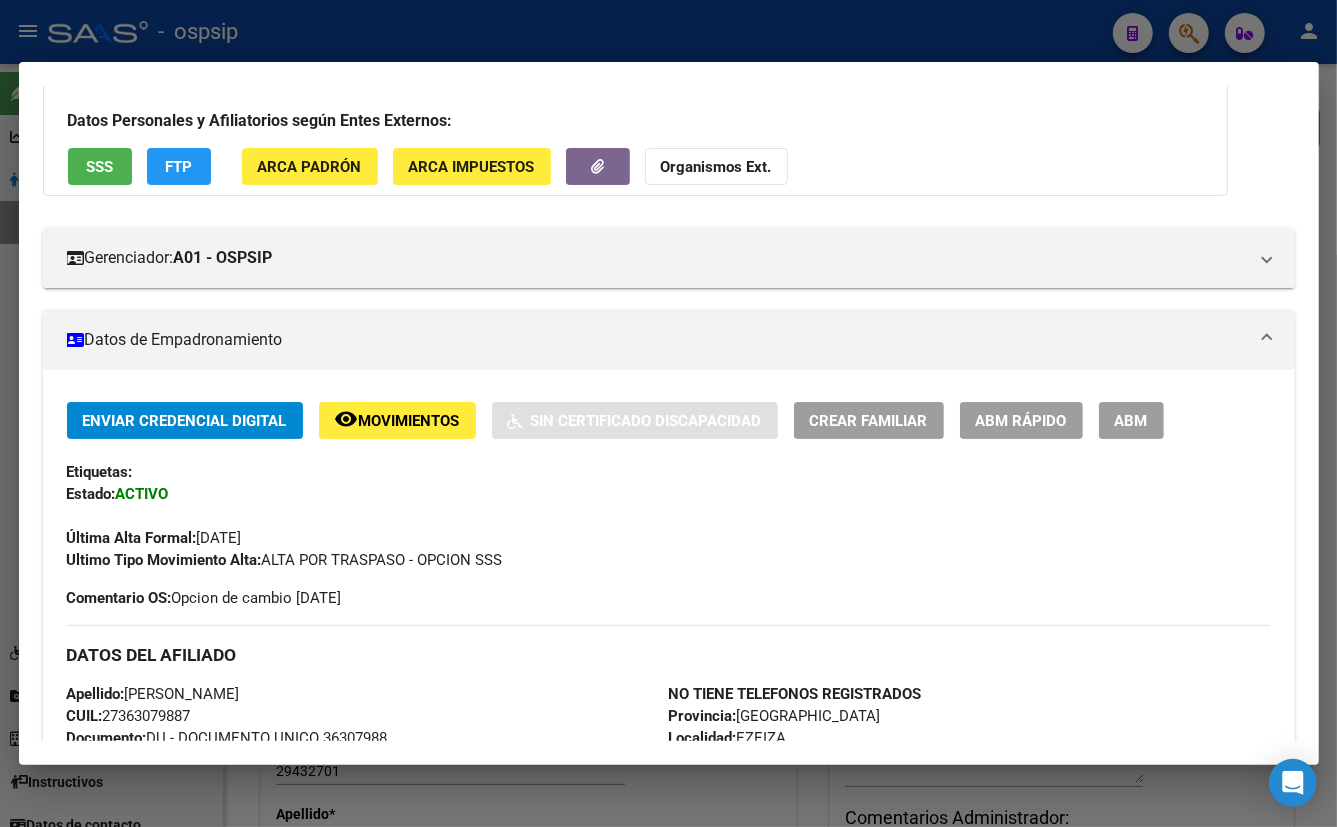
click at [382, 403] on button "remove_red_eye Movimientos" at bounding box center [397, 420] width 157 height 37
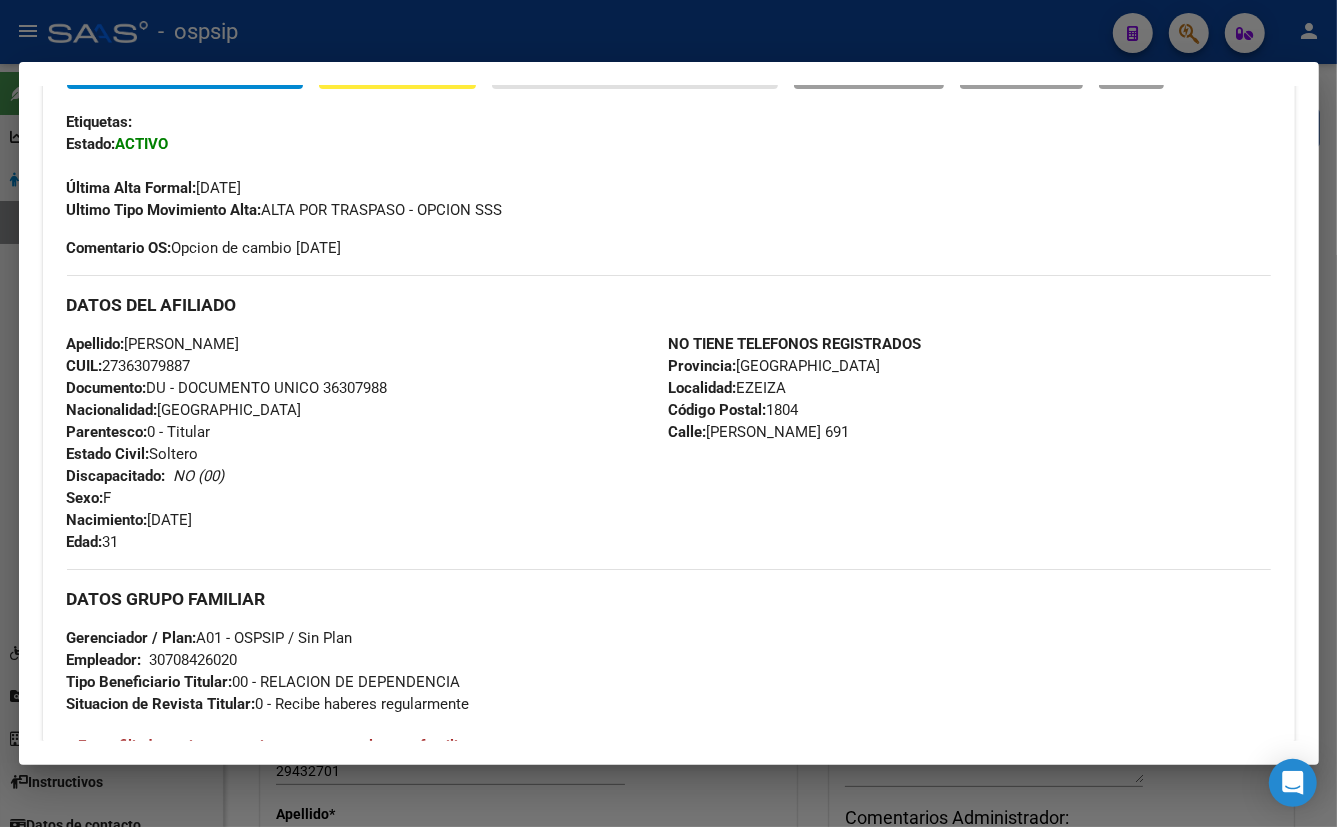
scroll to position [579, 0]
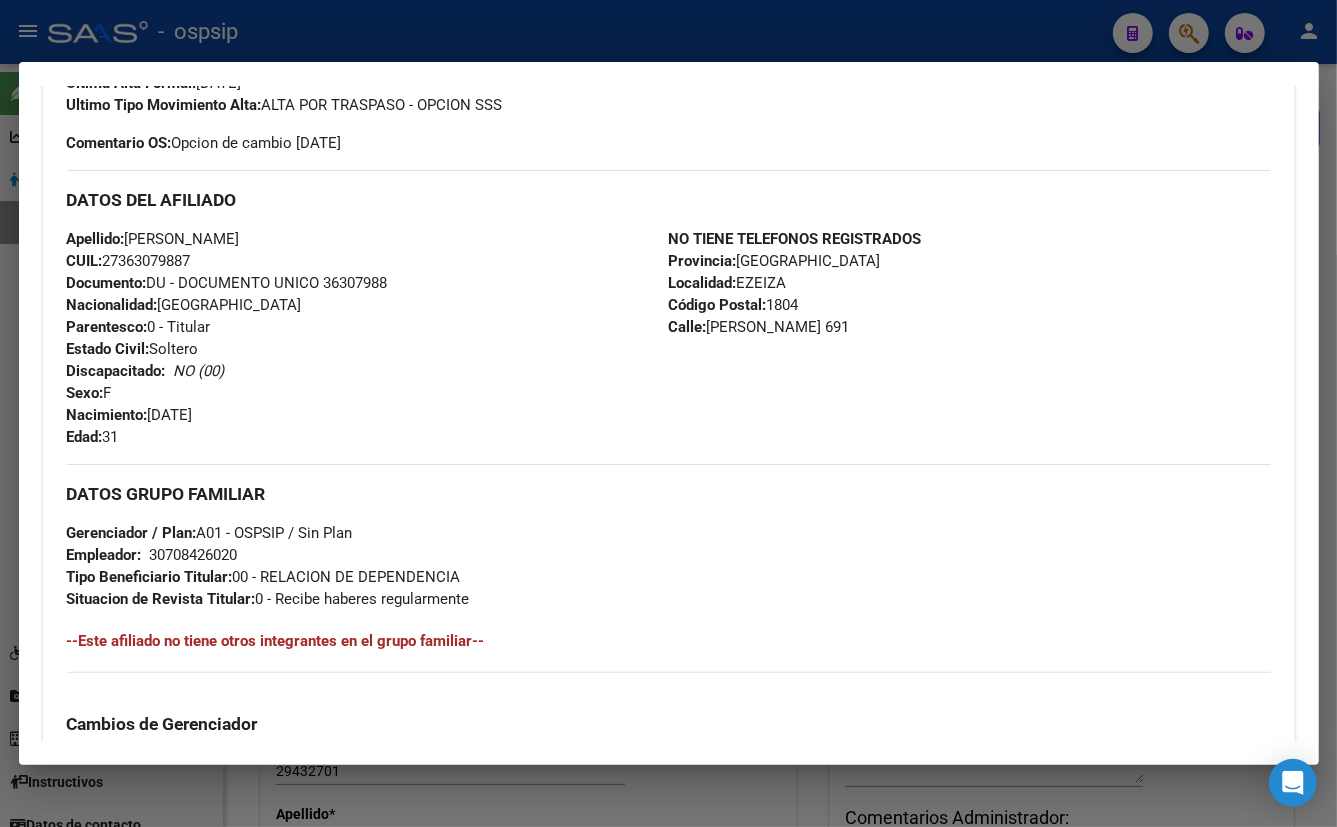
click at [421, 375] on div "Apellido: [PERSON_NAME] CUIL: 27363079887 Documento: DU - DOCUMENTO UNICO 36307…" at bounding box center [368, 338] width 602 height 220
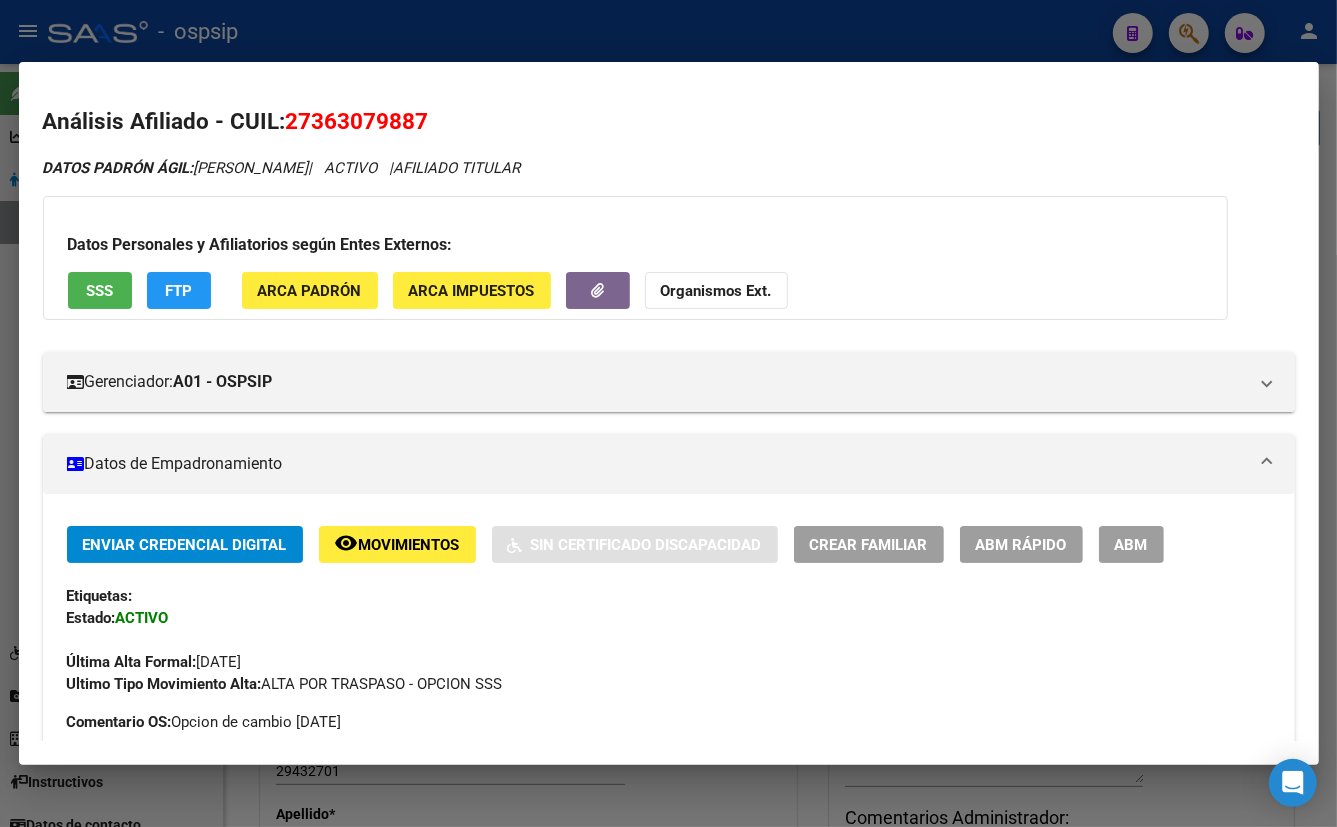
scroll to position [545, 0]
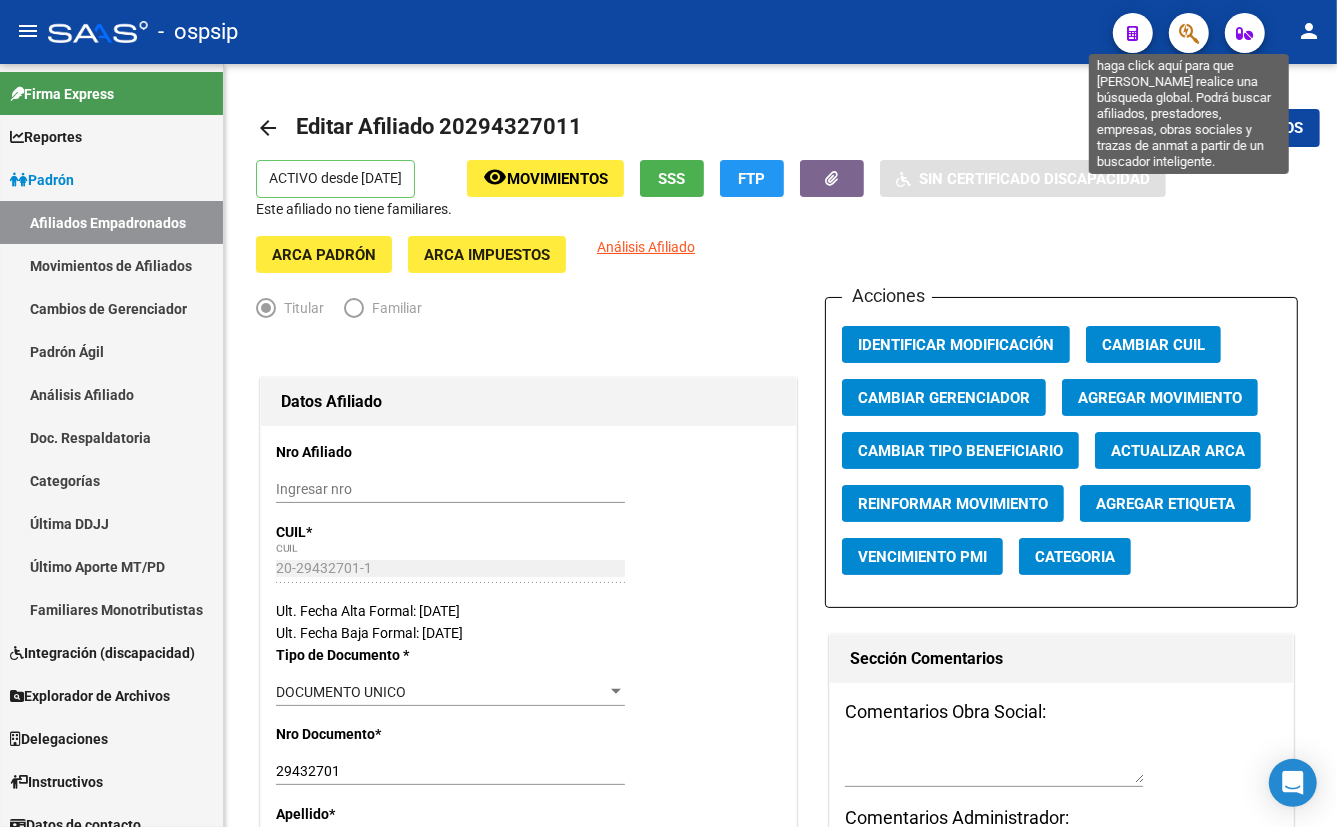
click at [1187, 30] on icon "button" at bounding box center [1189, 33] width 20 height 23
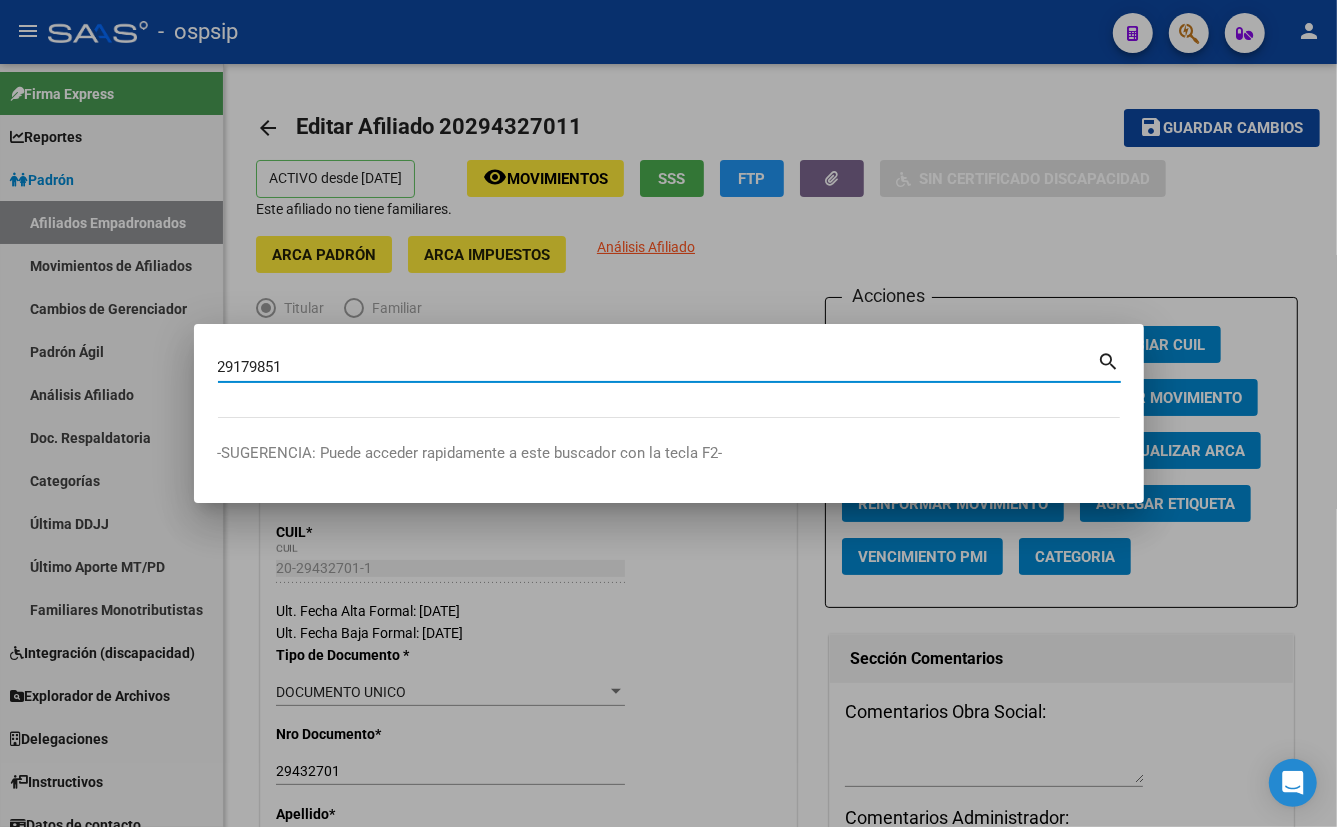
type input "29179851"
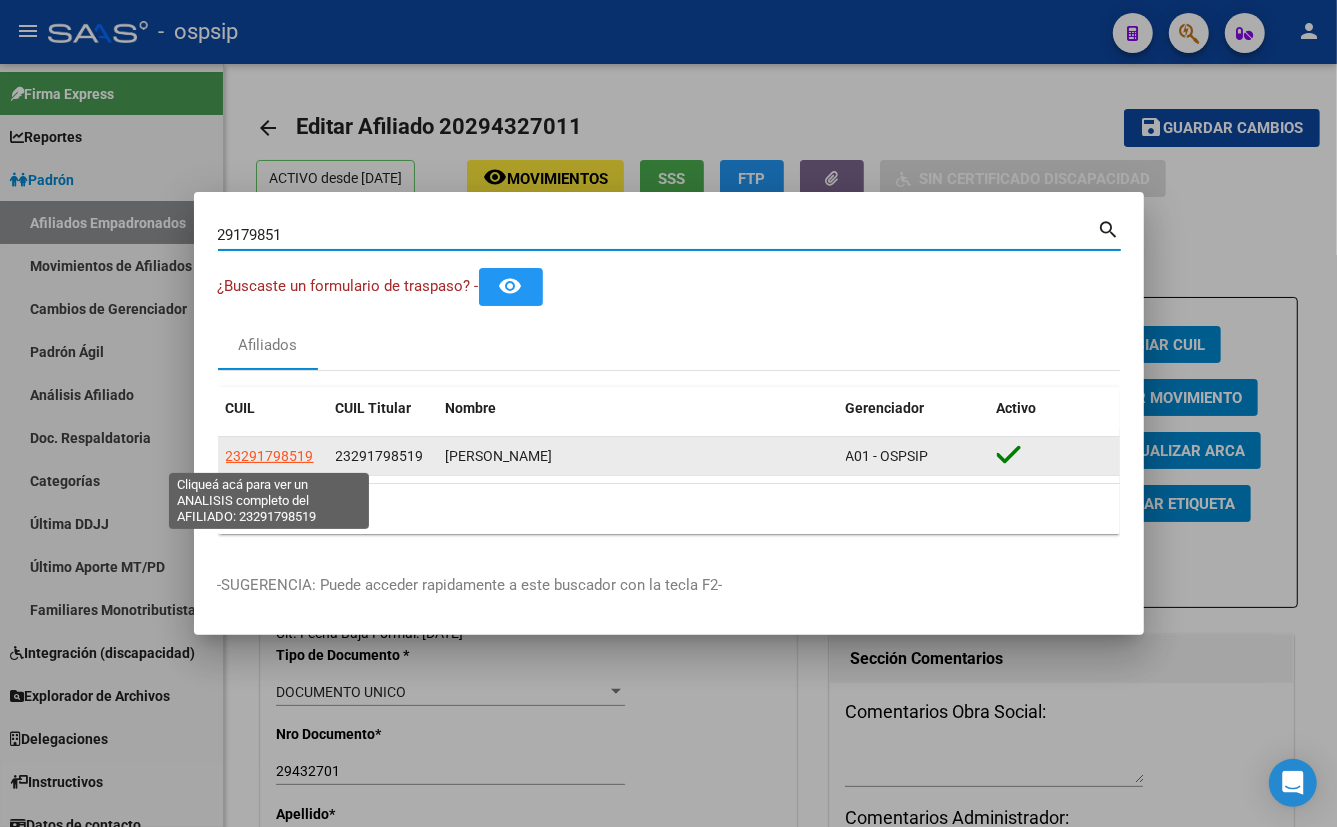
click at [247, 456] on span "23291798519" at bounding box center [270, 456] width 88 height 16
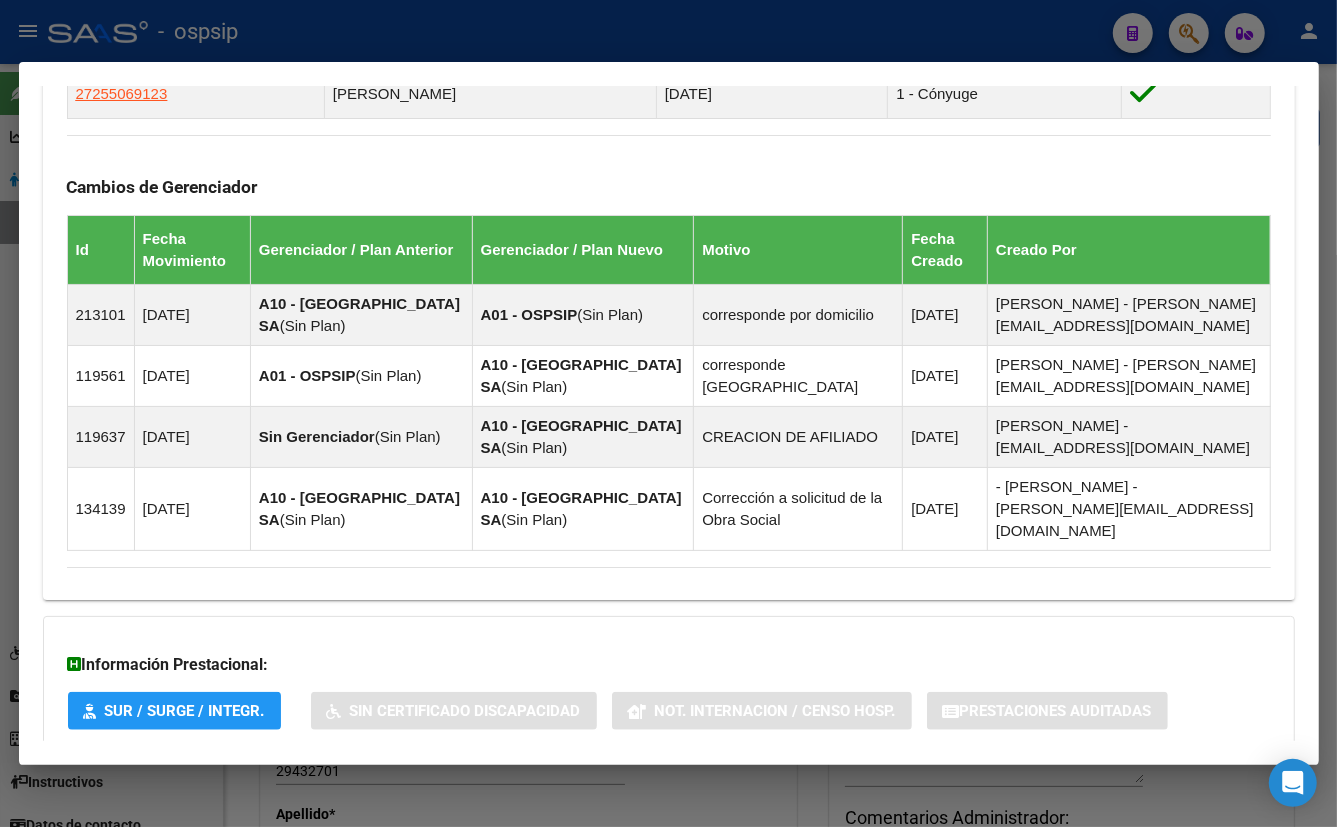
scroll to position [1281, 0]
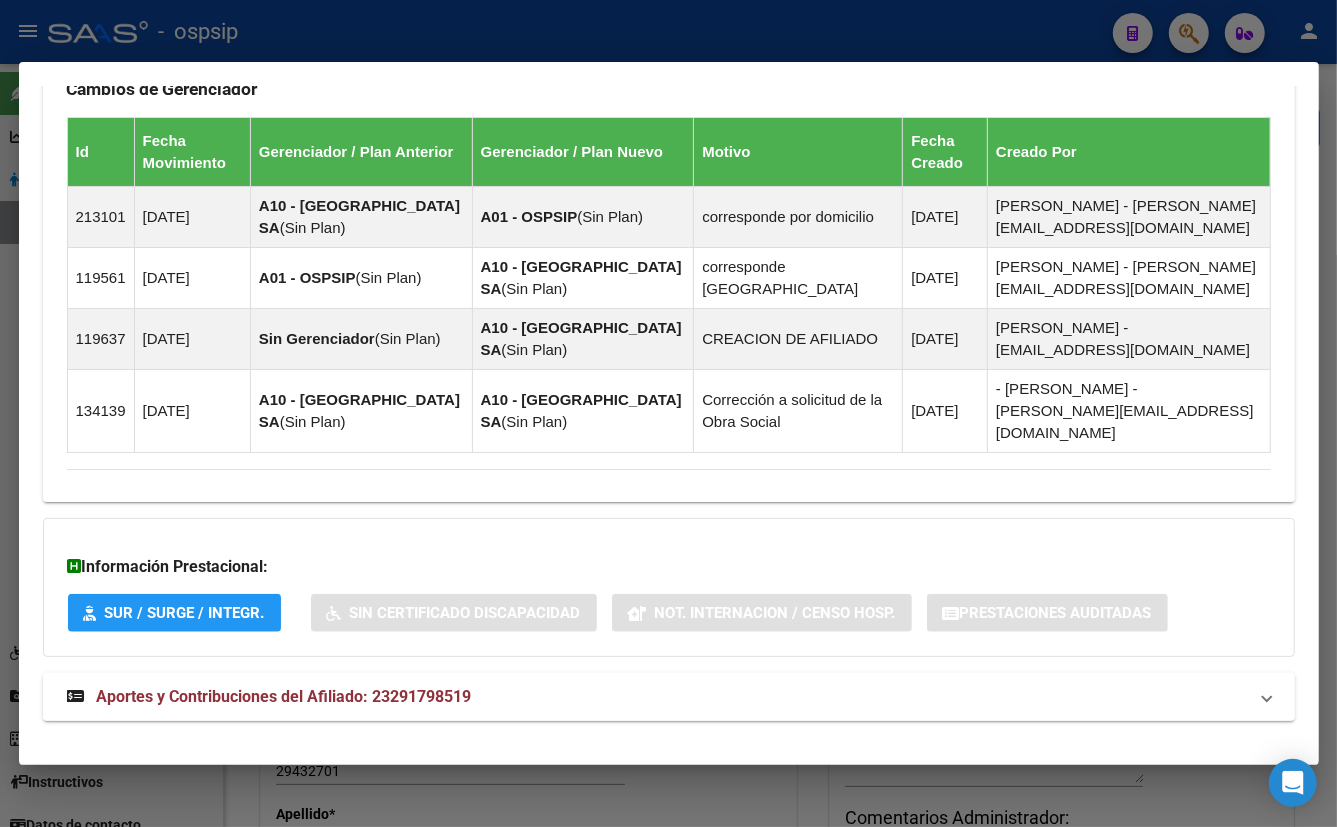
click at [414, 687] on span "Aportes y Contribuciones del Afiliado: 23291798519" at bounding box center [284, 696] width 375 height 19
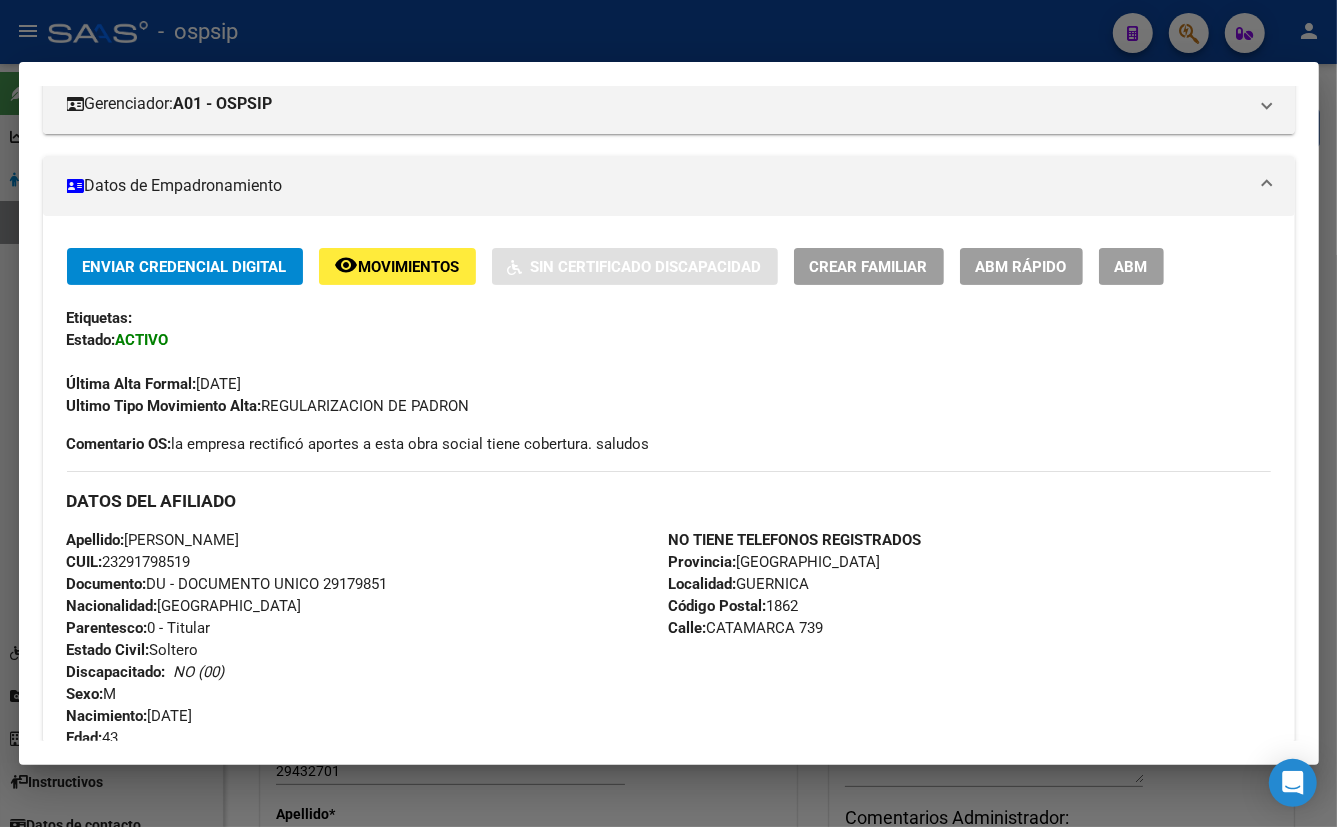
scroll to position [545, 0]
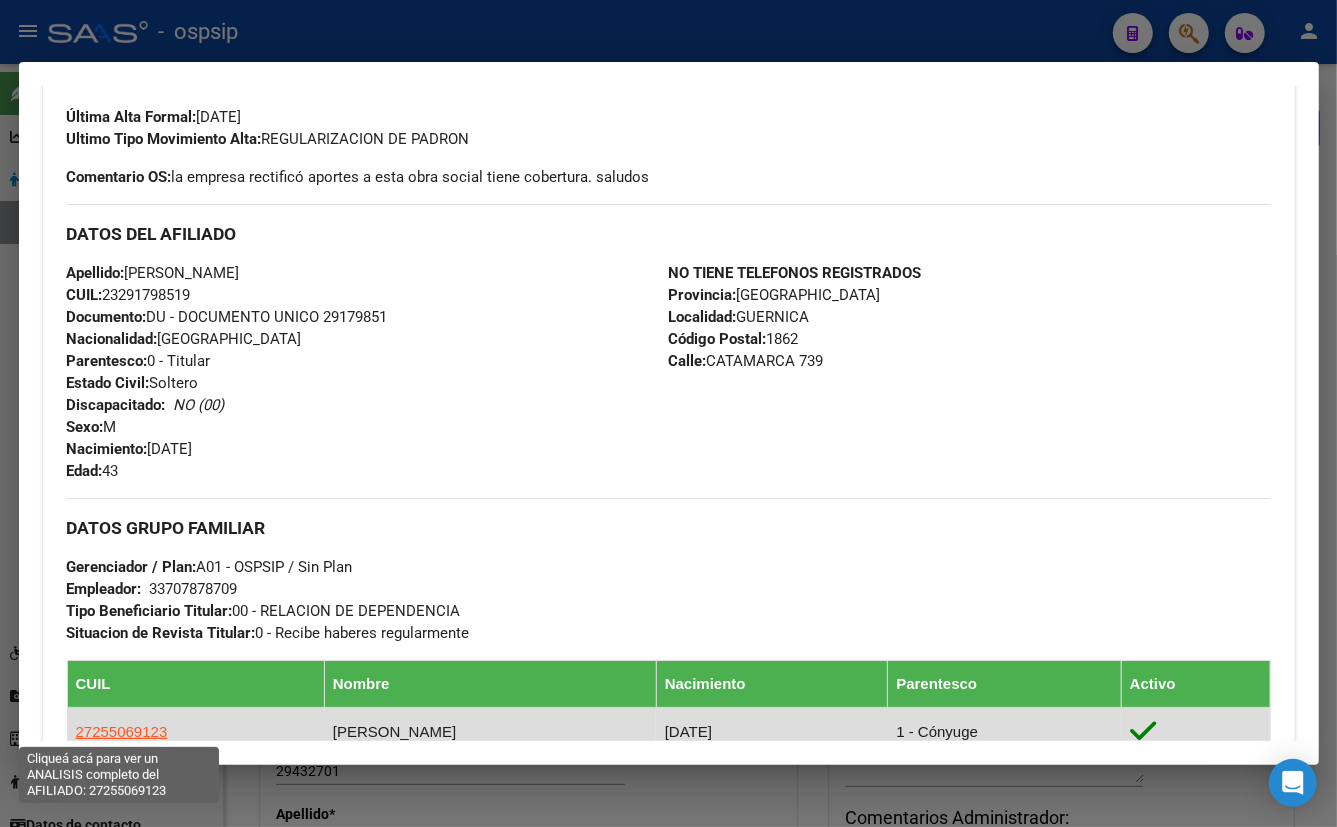
click at [103, 723] on span "27255069123" at bounding box center [122, 731] width 92 height 17
type textarea "27255069123"
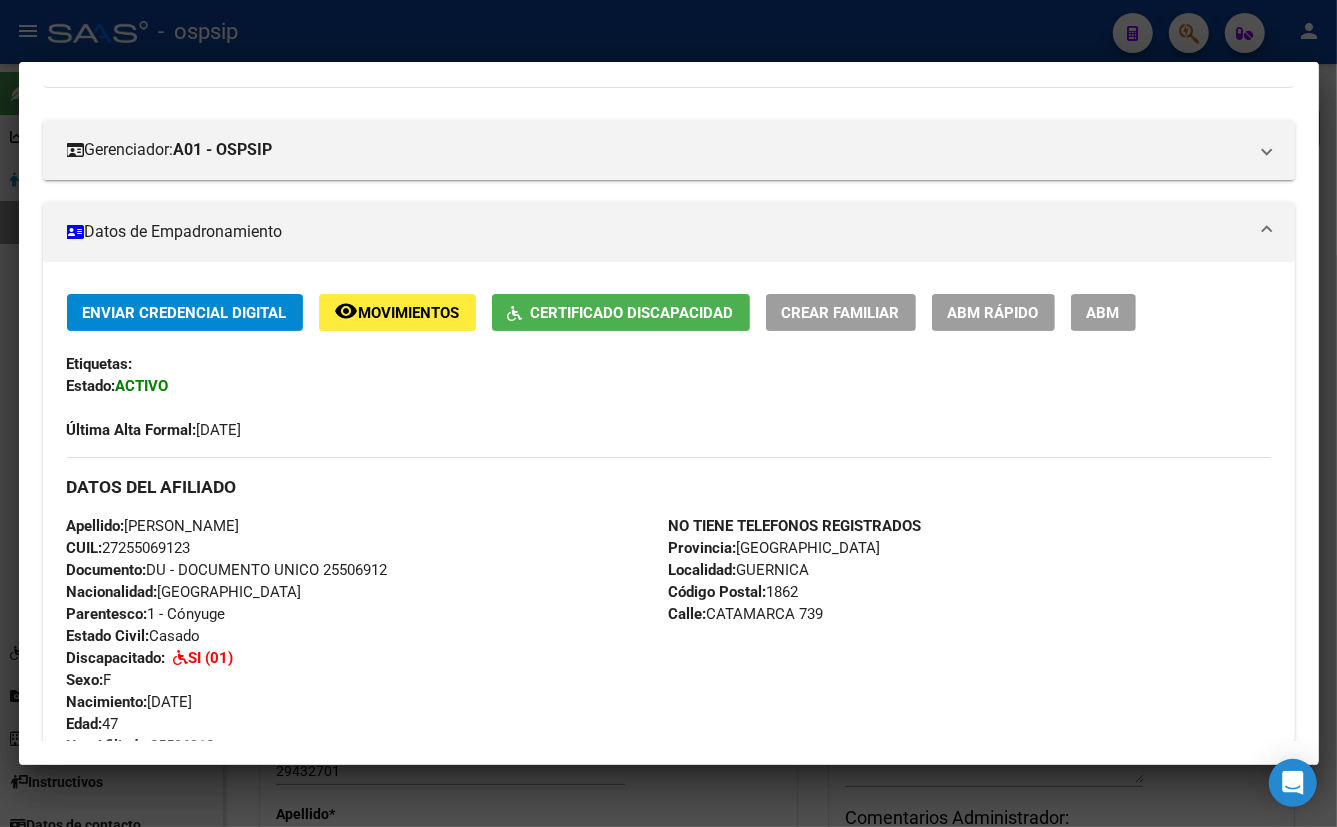
scroll to position [227, 0]
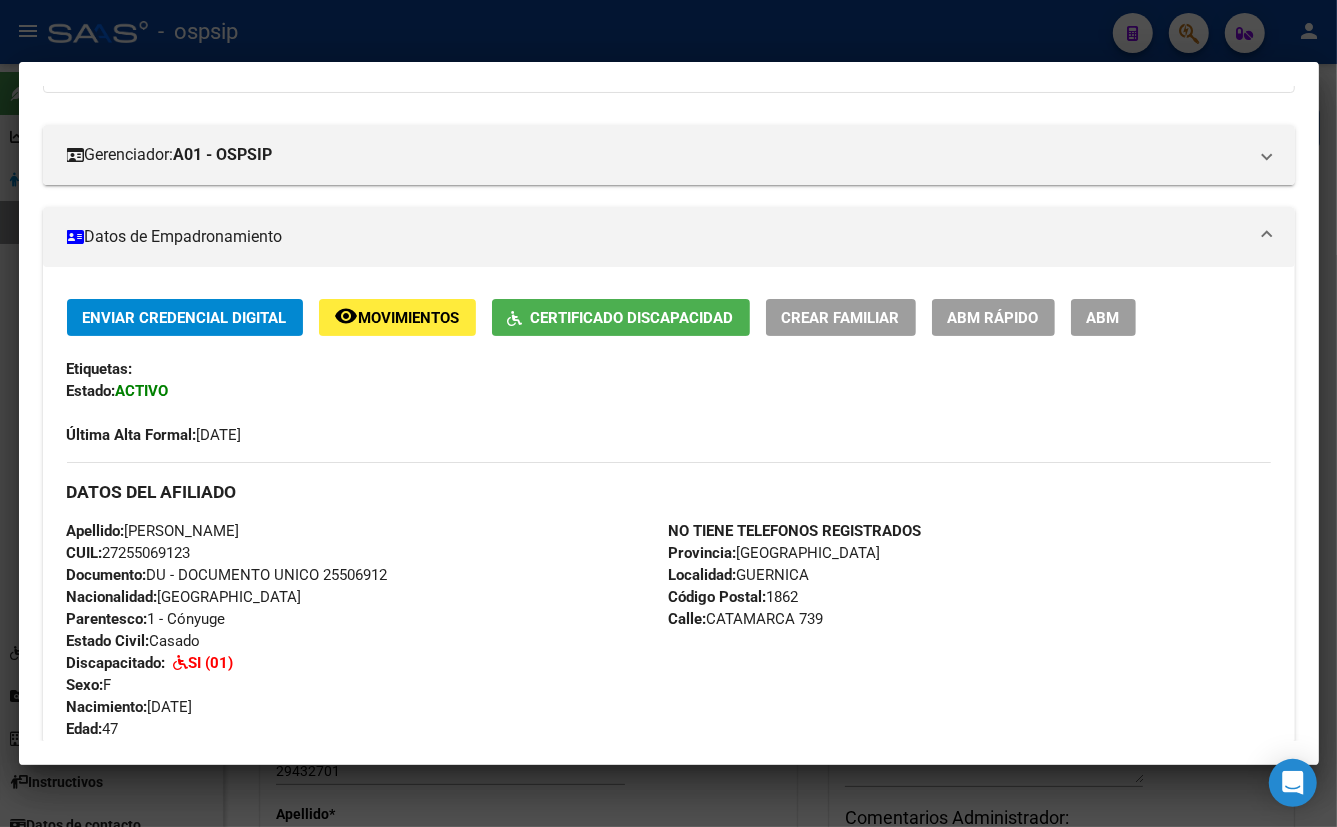
click at [554, 330] on button "Certificado Discapacidad" at bounding box center [621, 317] width 258 height 37
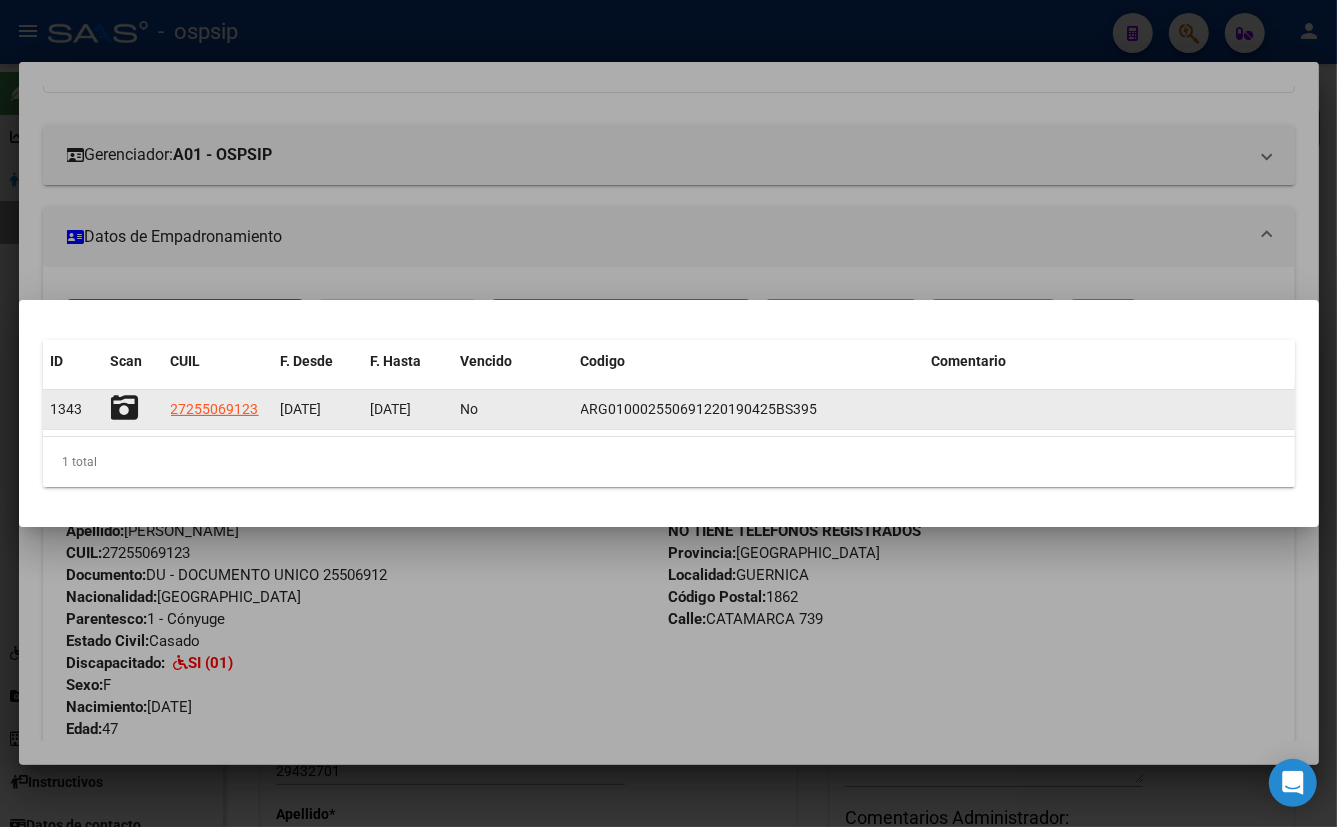
drag, startPoint x: 583, startPoint y: 407, endPoint x: 818, endPoint y: 414, distance: 235.1
click at [818, 414] on div "ARG010002550691220190425BS395" at bounding box center [748, 409] width 335 height 23
copy span "ARG010002550691220190425BS395"
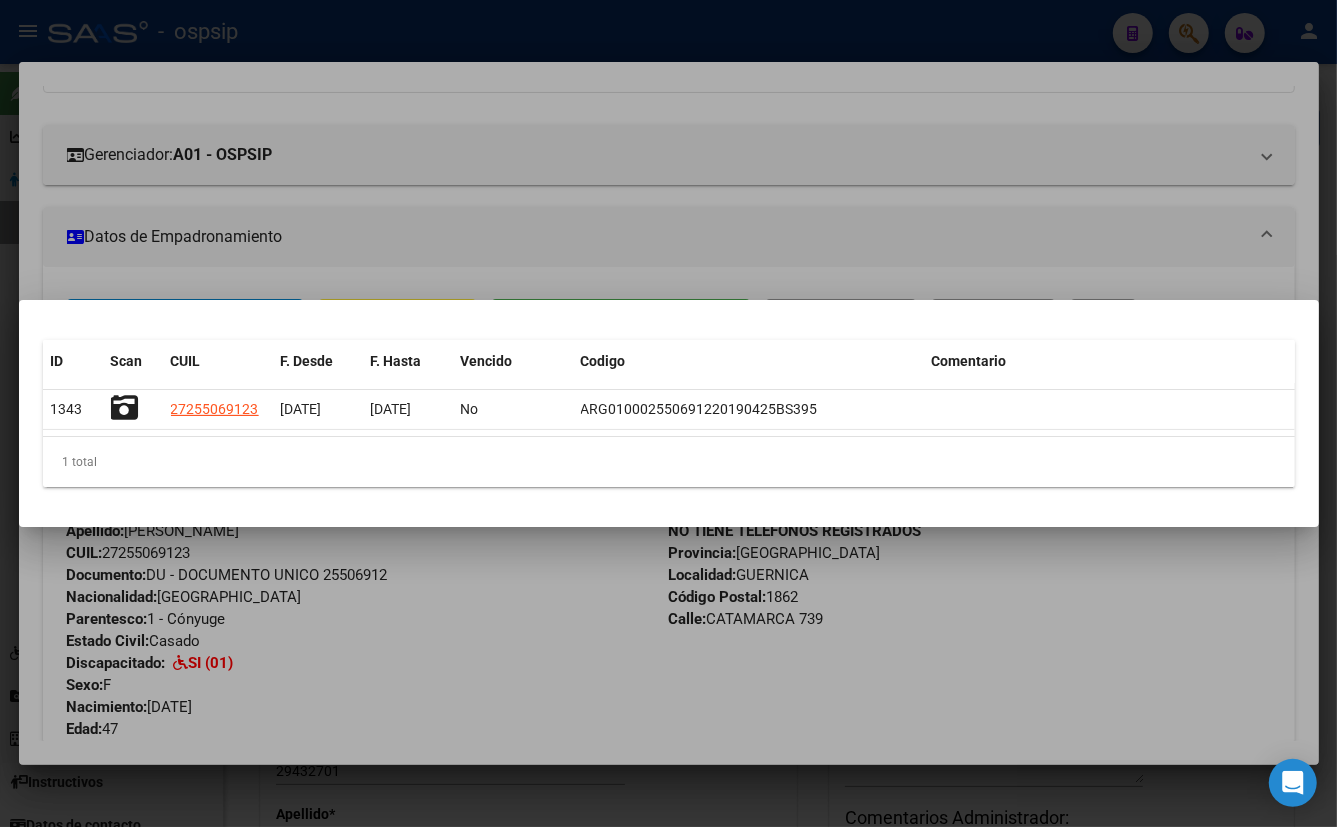
click at [370, 496] on mat-dialog-content "ID Scan CUIL F. Desde F. Hasta Vencido Codigo Comentario 1343 27255069123 [DATE…" at bounding box center [669, 413] width 1300 height 179
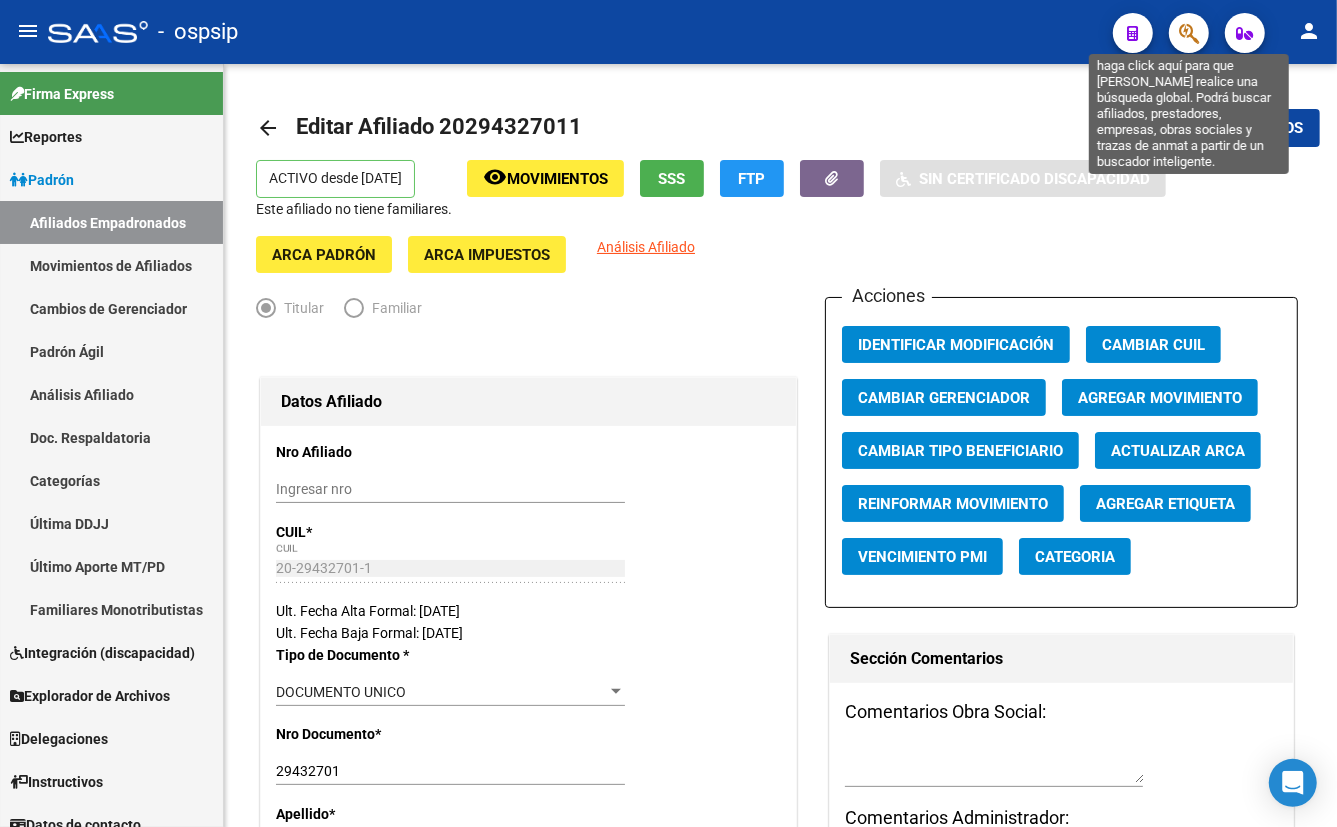
click at [1186, 30] on icon "button" at bounding box center [1189, 33] width 20 height 23
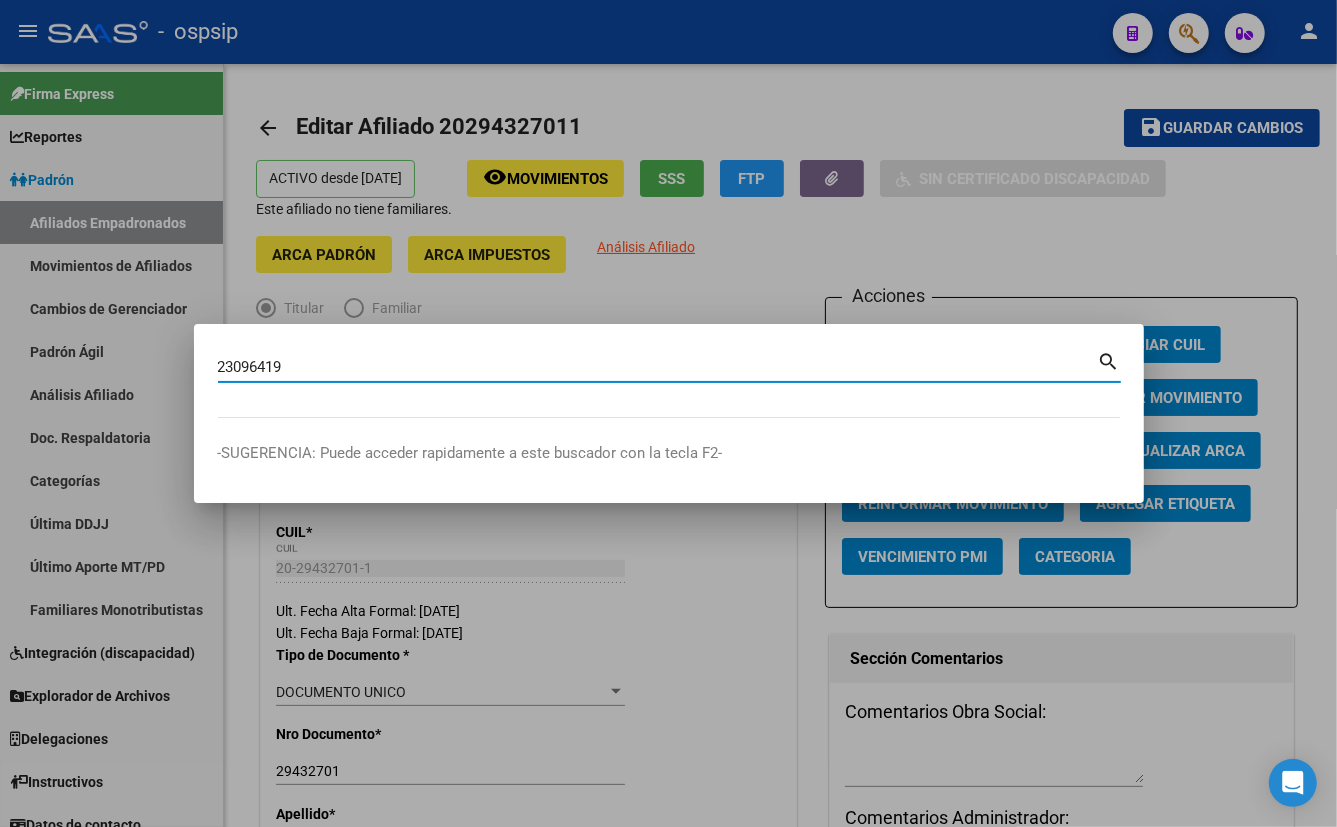
type input "23096419"
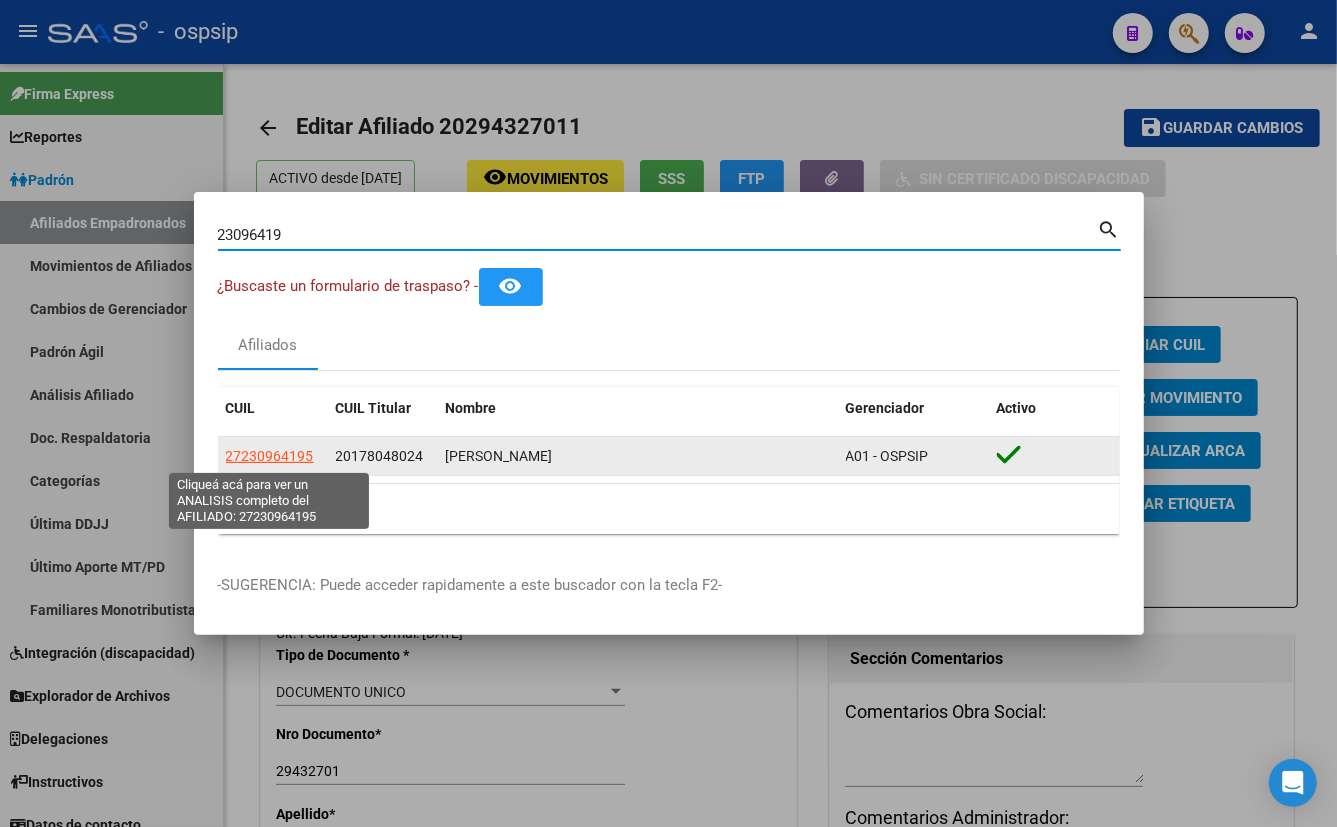
click at [270, 455] on span "27230964195" at bounding box center [270, 456] width 88 height 16
type textarea "27230964195"
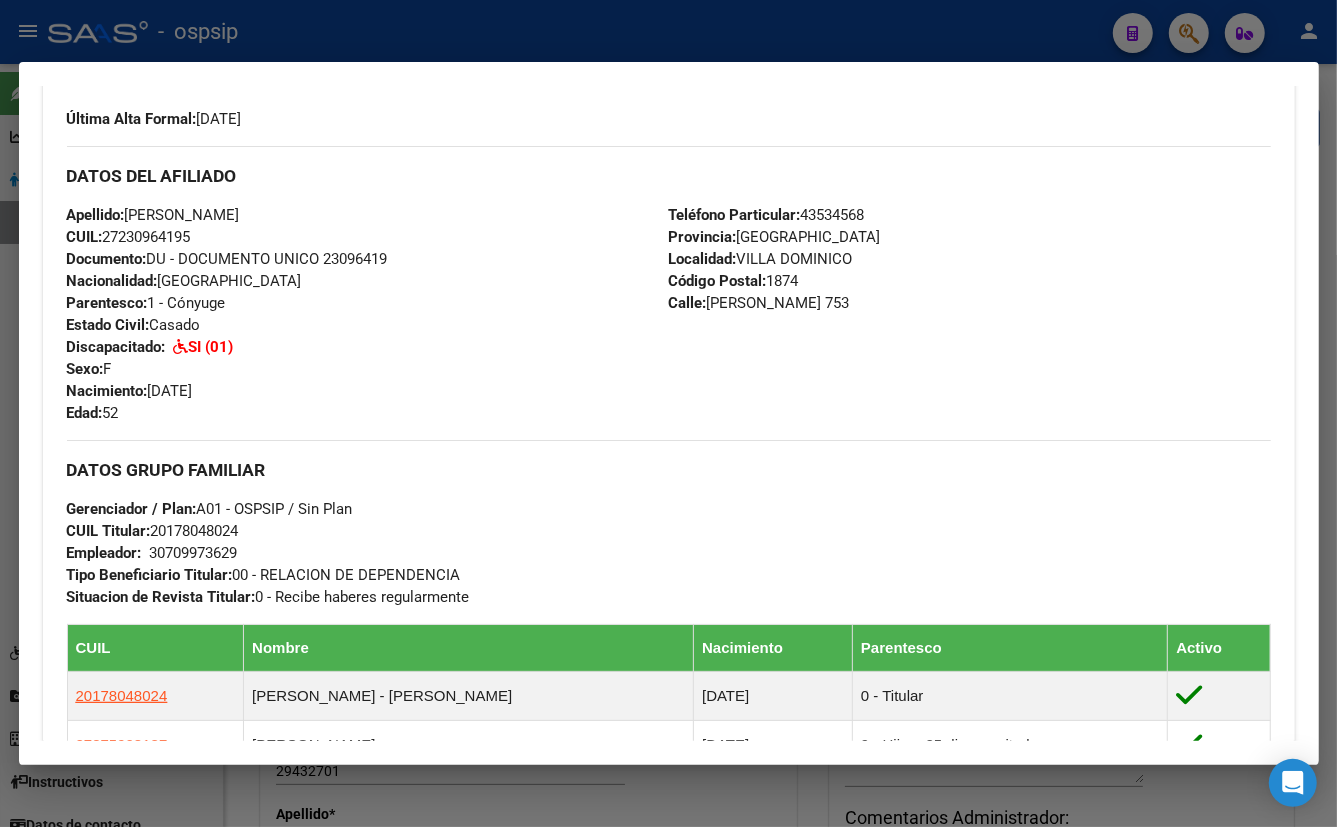
scroll to position [363, 0]
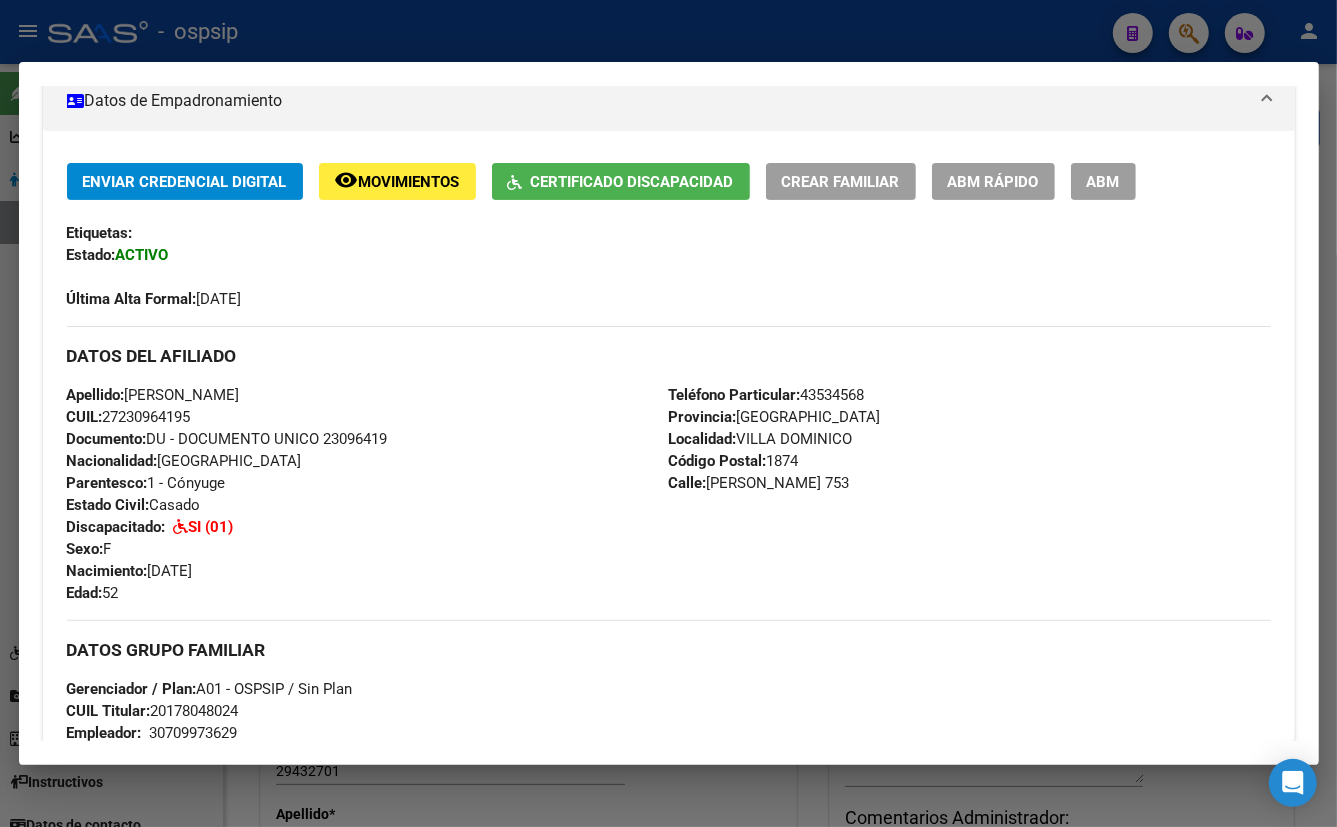
click at [396, 286] on div "Última Alta Formal: [DATE]" at bounding box center [669, 288] width 1204 height 44
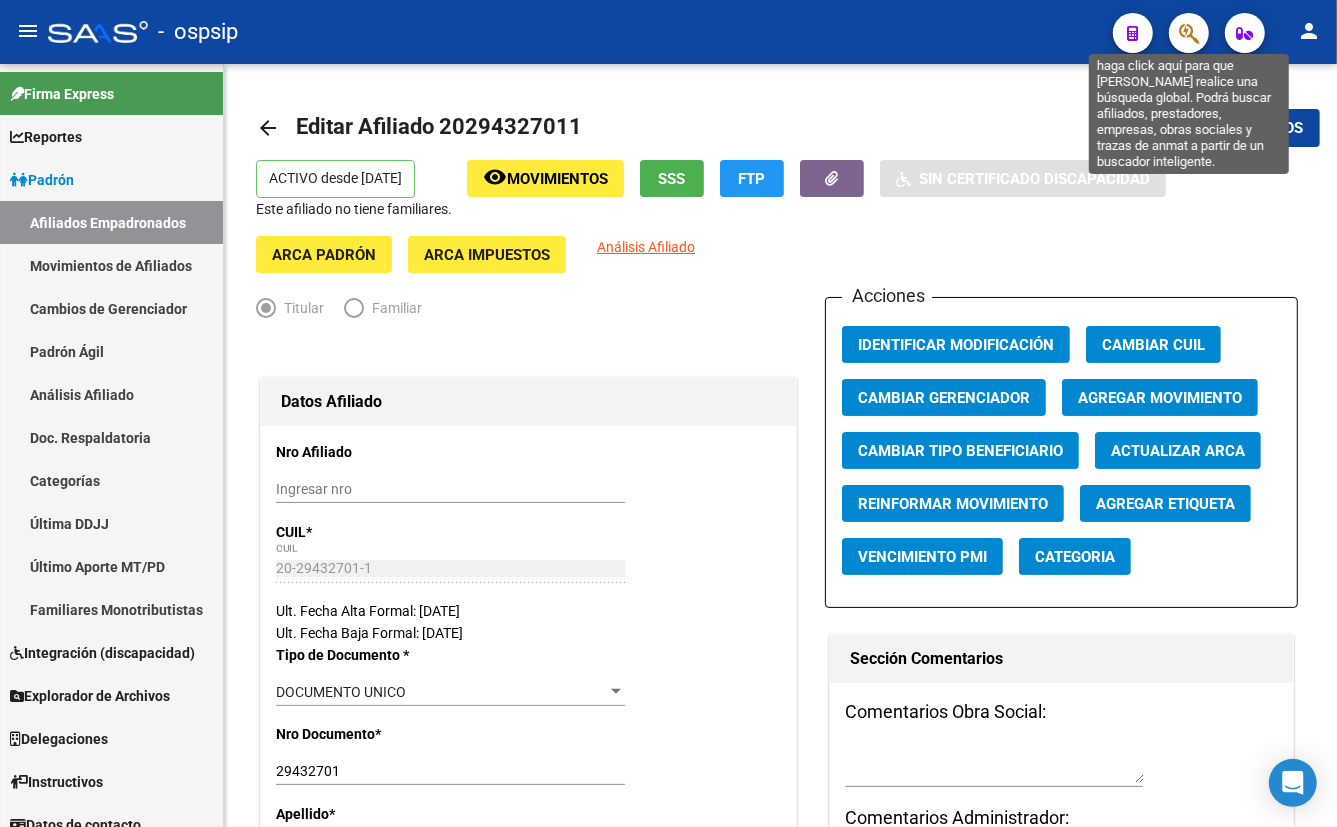
click at [1192, 26] on icon "button" at bounding box center [1189, 33] width 20 height 23
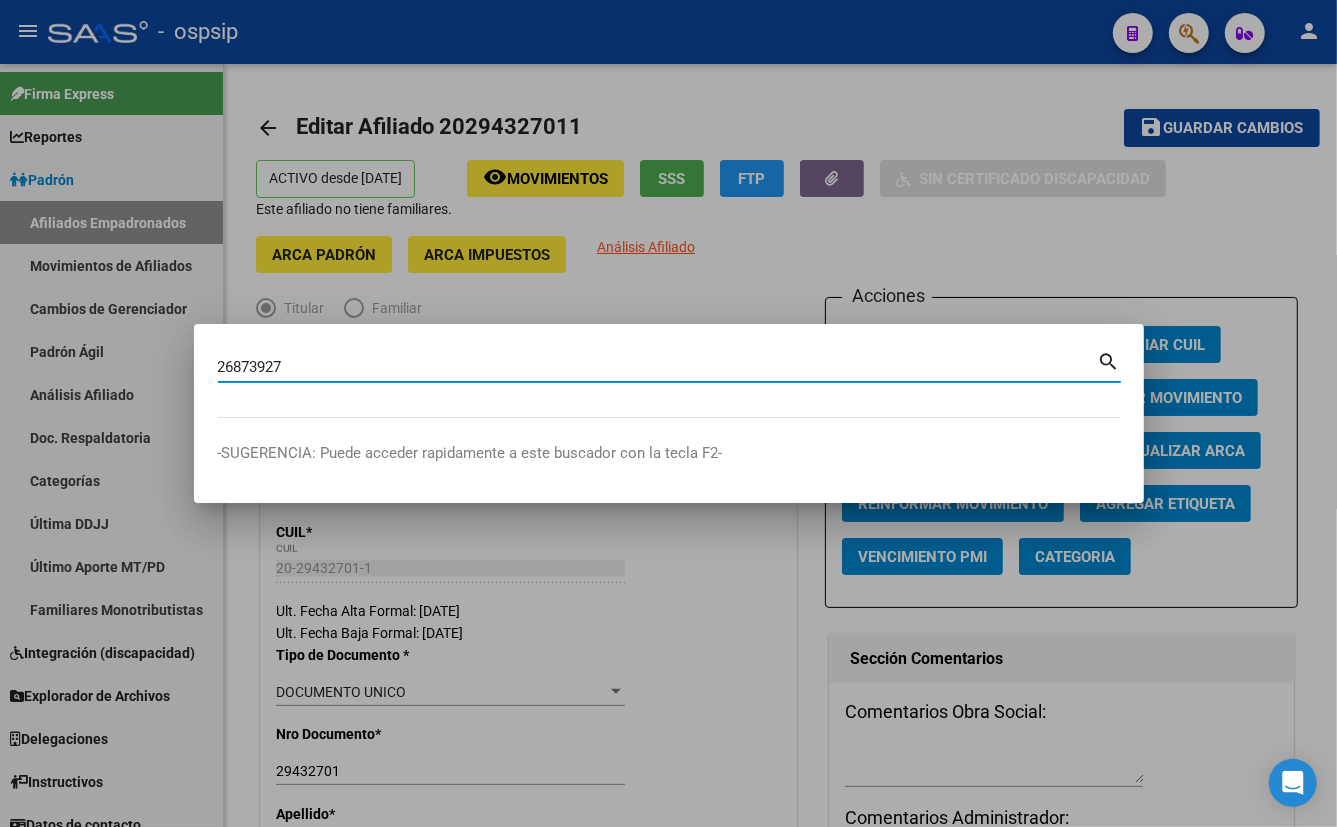
type input "26873927"
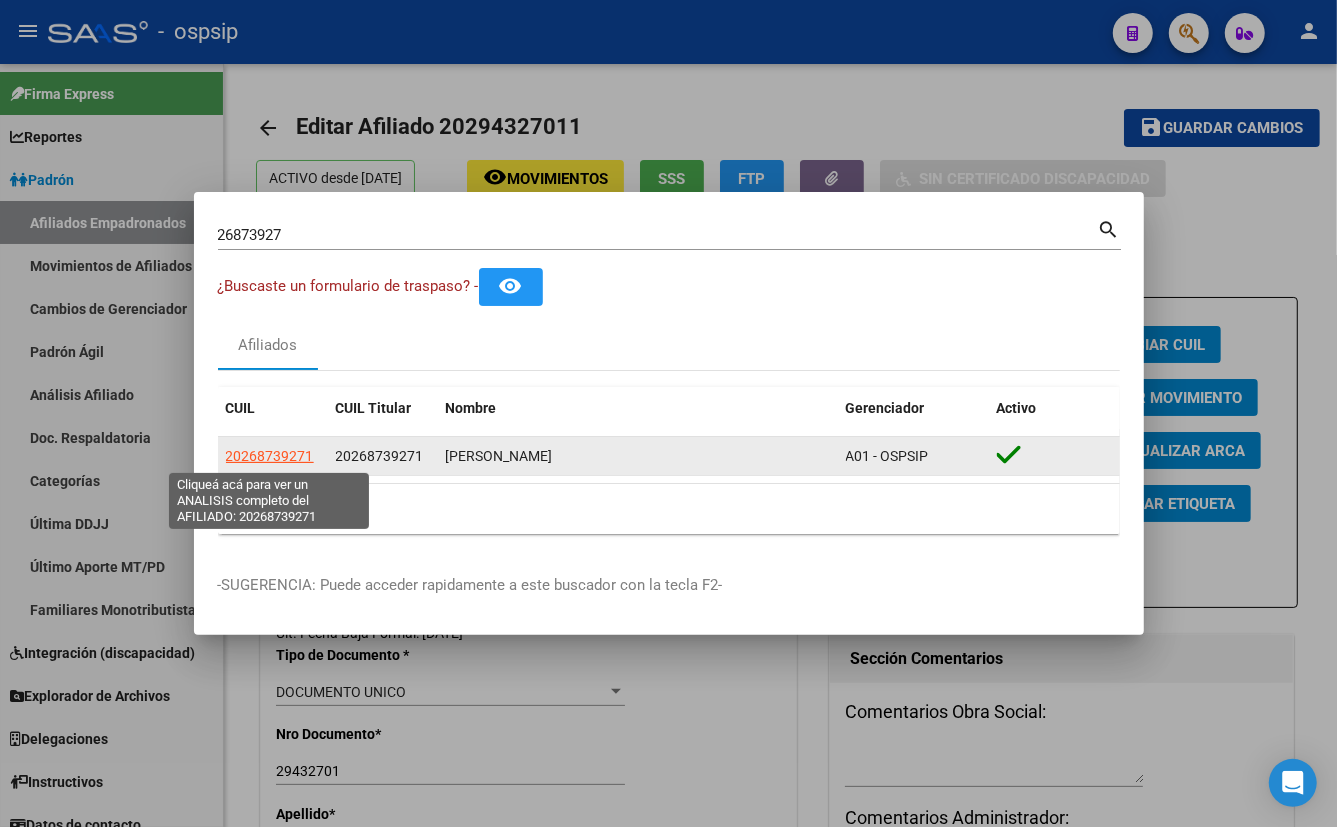
click at [273, 456] on span "20268739271" at bounding box center [270, 456] width 88 height 16
type textarea "20268739271"
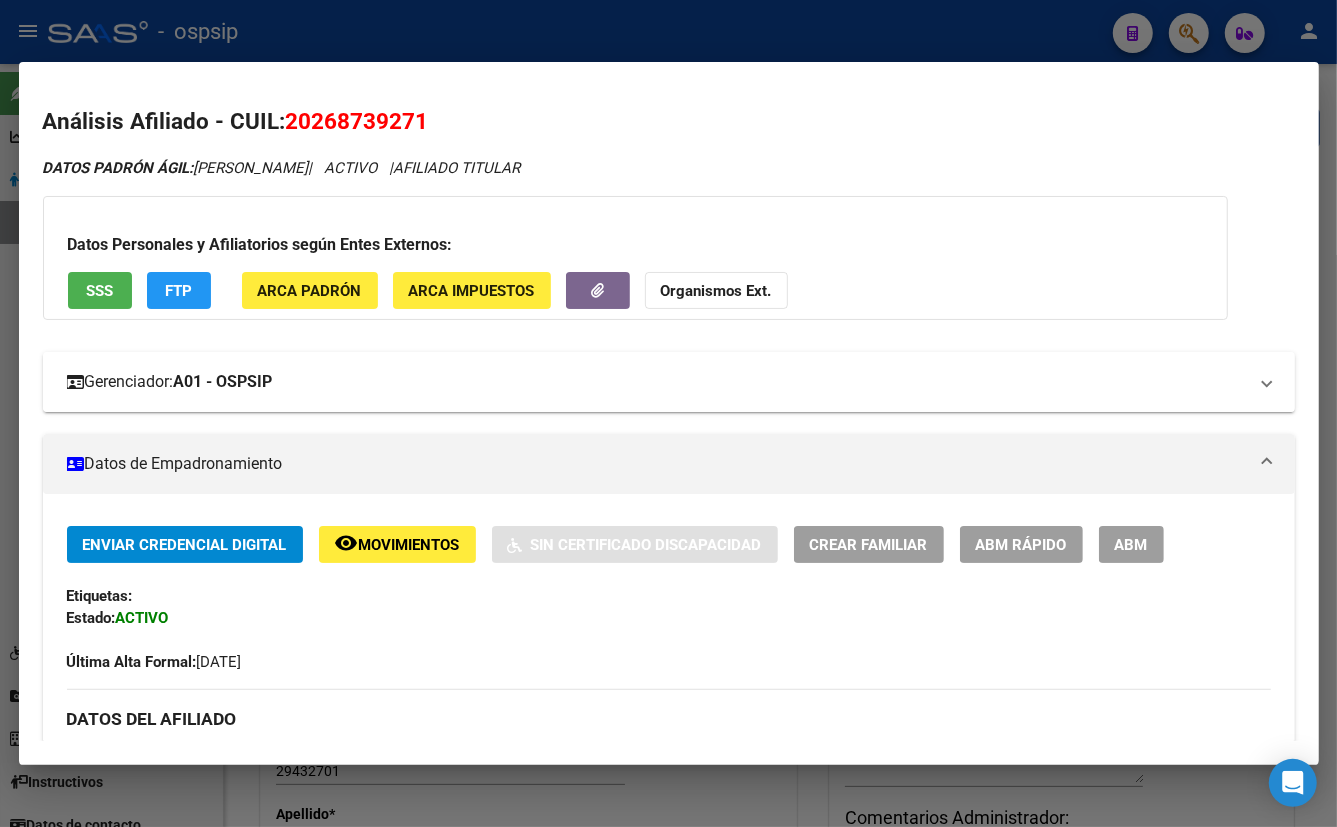
scroll to position [454, 0]
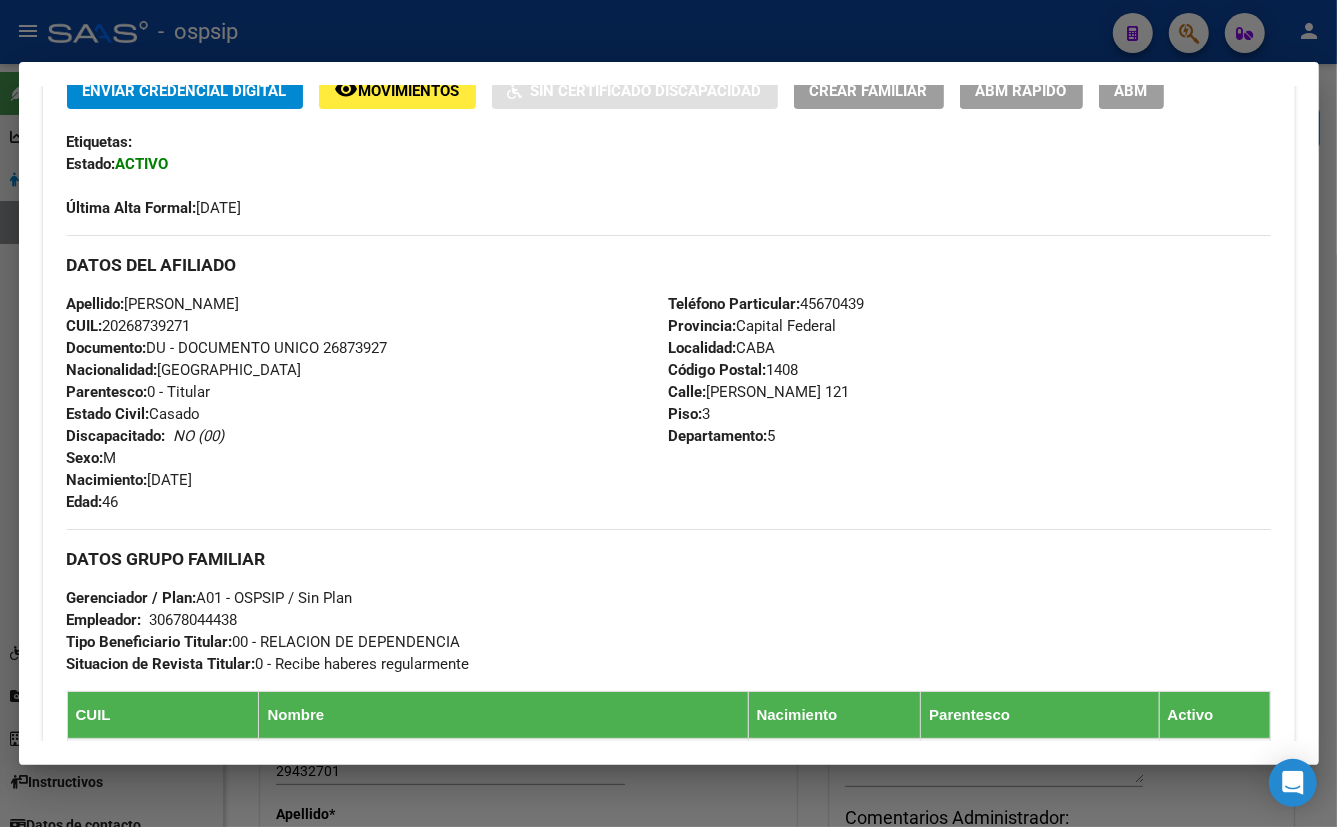
click at [455, 443] on div "Apellido: [PERSON_NAME] CUIL: 20268739271 Documento: DU - DOCUMENTO UNICO 26873…" at bounding box center [368, 403] width 602 height 220
click at [462, 479] on div "Apellido: [PERSON_NAME] CUIL: 20268739271 Documento: DU - DOCUMENTO UNICO 26873…" at bounding box center [368, 403] width 602 height 220
drag, startPoint x: 485, startPoint y: 349, endPoint x: 511, endPoint y: 354, distance: 26.5
click at [484, 349] on div "Apellido: [PERSON_NAME] CUIL: 20268739271 Documento: DU - DOCUMENTO UNICO 26873…" at bounding box center [368, 403] width 602 height 220
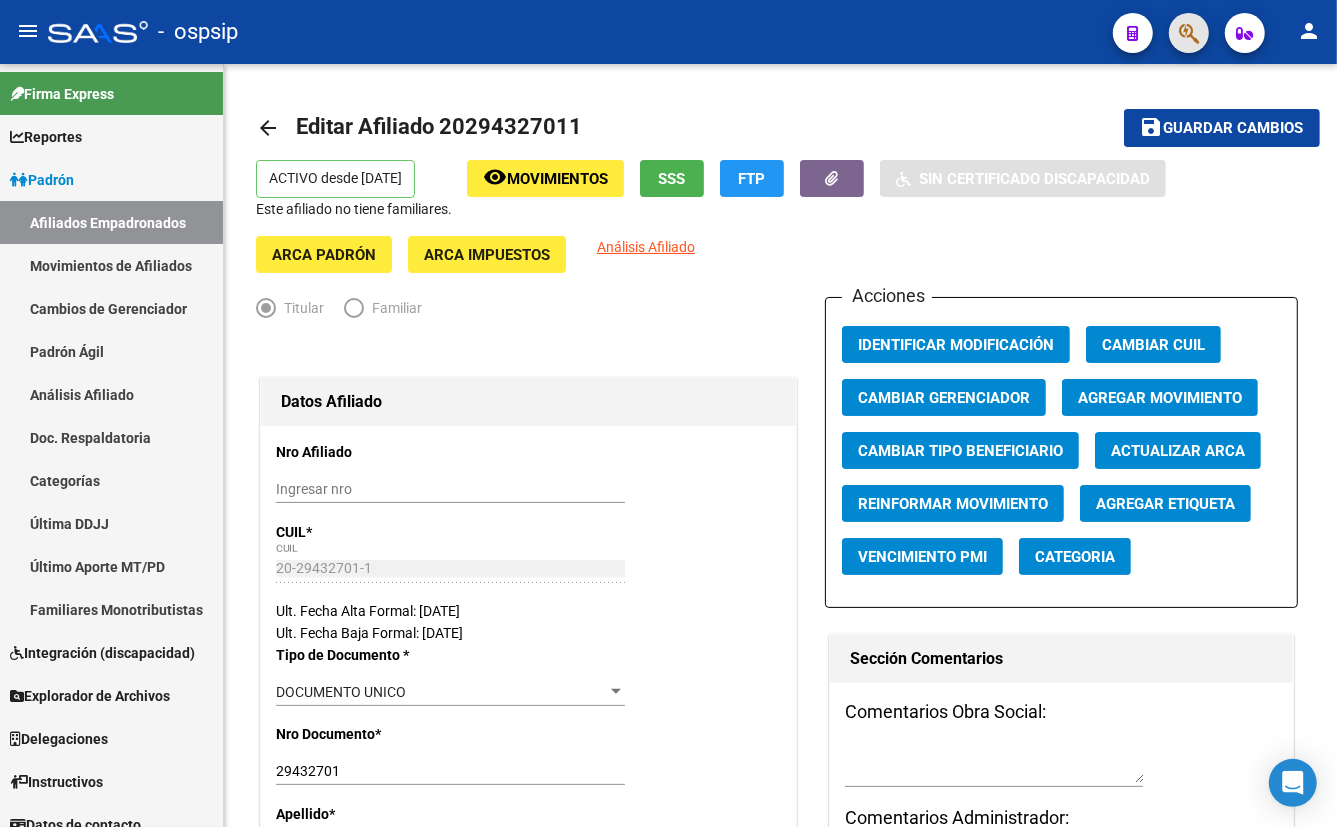
click at [1178, 33] on button "button" at bounding box center [1189, 33] width 40 height 40
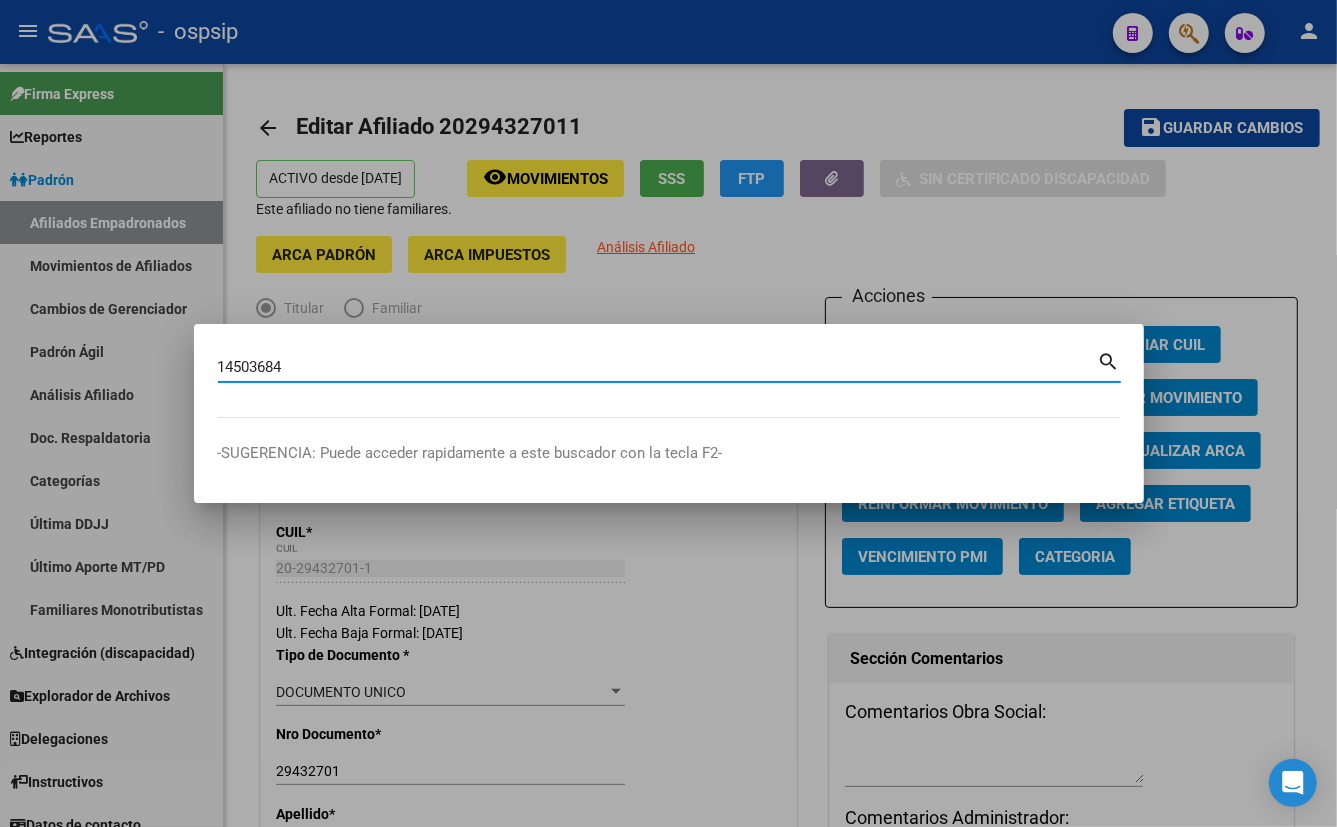
type input "14503684"
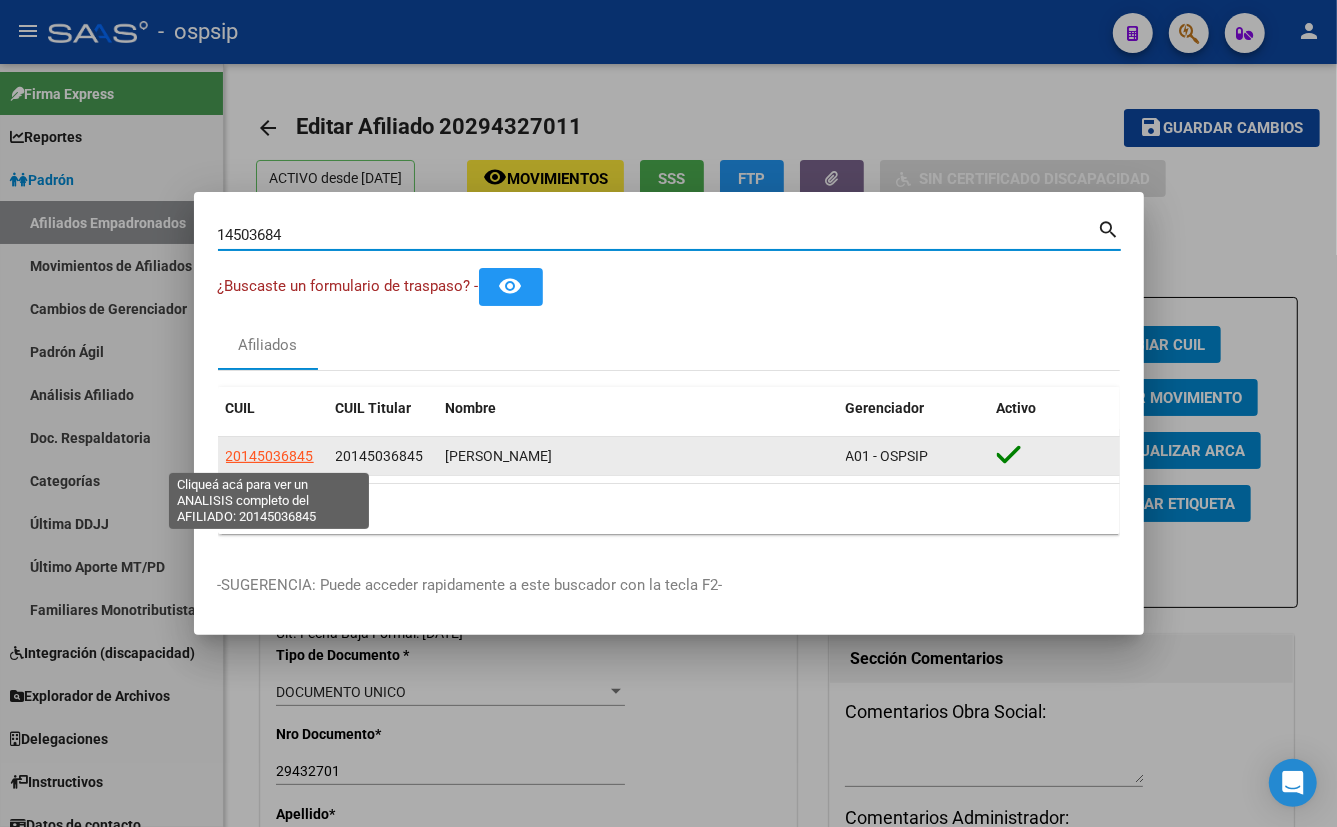
click at [268, 452] on span "20145036845" at bounding box center [270, 456] width 88 height 16
type textarea "20145036845"
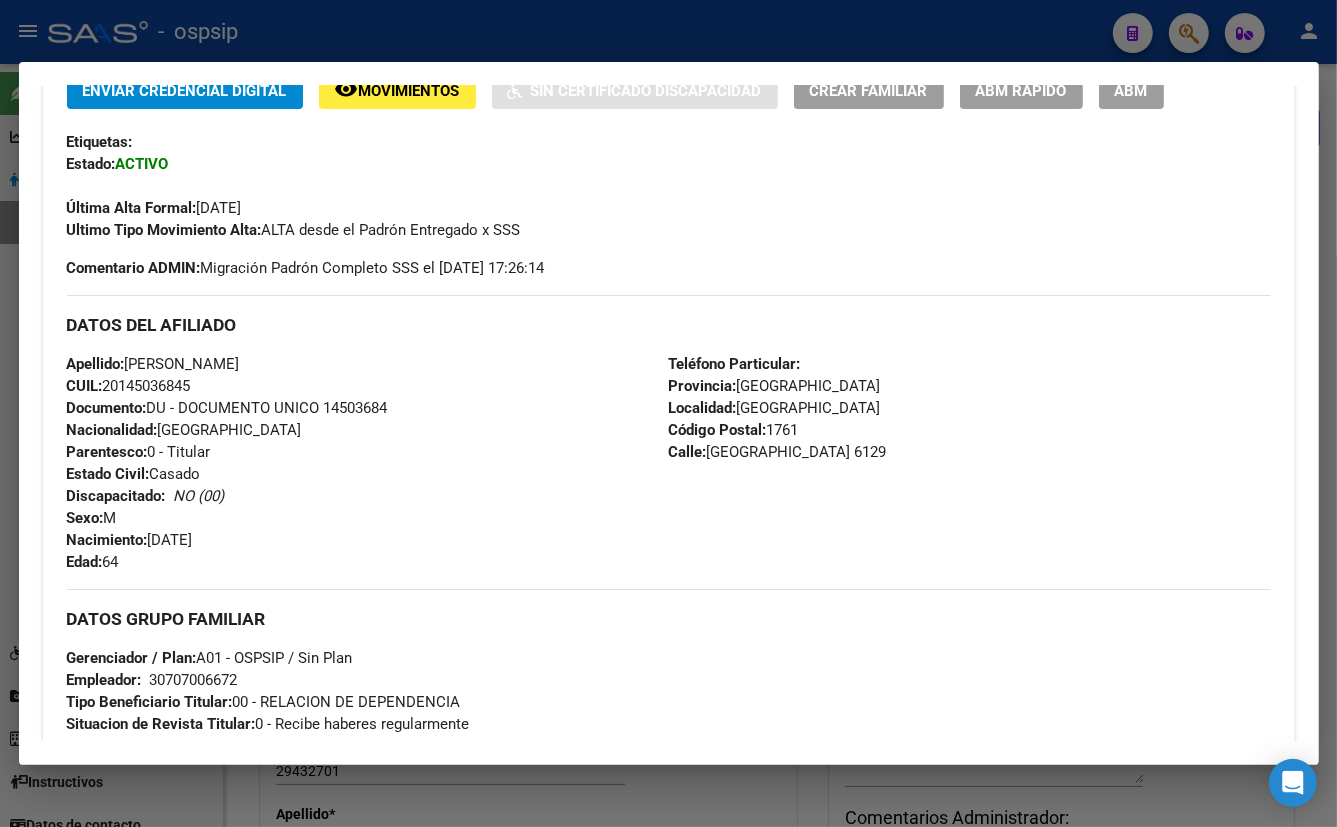
click at [479, 429] on div "Apellido: [PERSON_NAME]: 20145036845 Documento: DU - DOCUMENTO UNICO 14503684 N…" at bounding box center [368, 463] width 602 height 220
drag, startPoint x: 501, startPoint y: 419, endPoint x: 540, endPoint y: 443, distance: 45.8
click at [503, 419] on div "Apellido: [PERSON_NAME]: 20145036845 Documento: DU - DOCUMENTO UNICO 14503684 N…" at bounding box center [368, 463] width 602 height 220
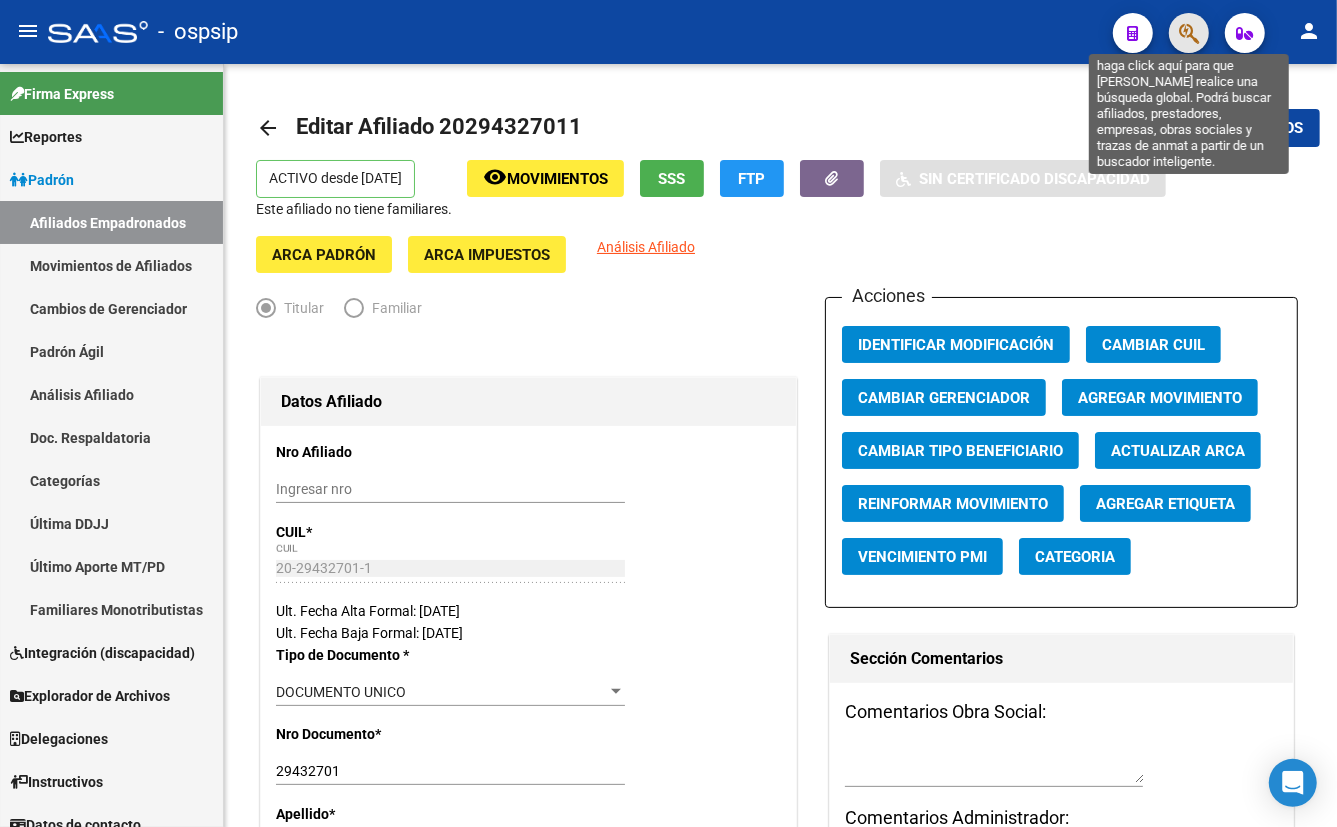
click at [1184, 33] on icon "button" at bounding box center [1189, 33] width 20 height 23
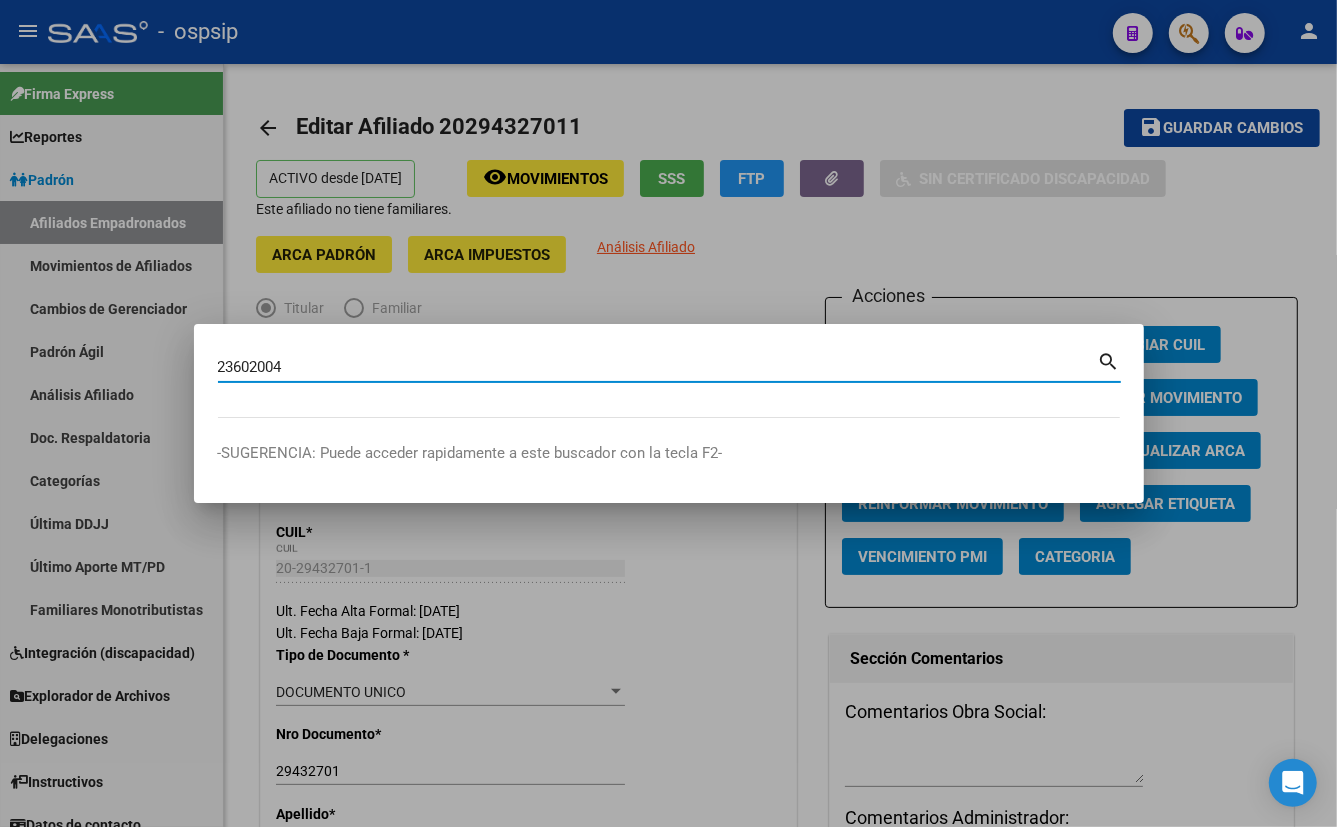
type input "23602004"
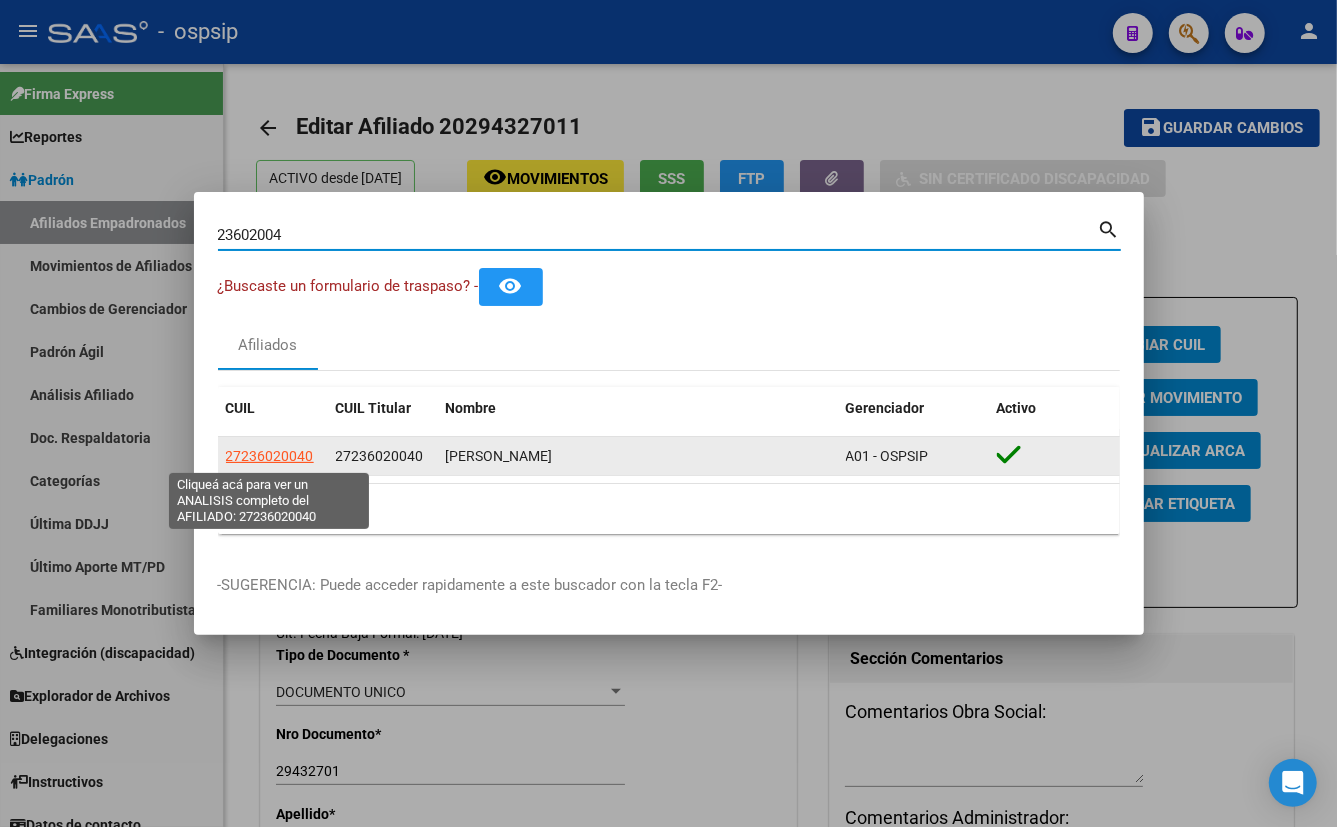
click at [278, 454] on span "27236020040" at bounding box center [270, 456] width 88 height 16
type textarea "27236020040"
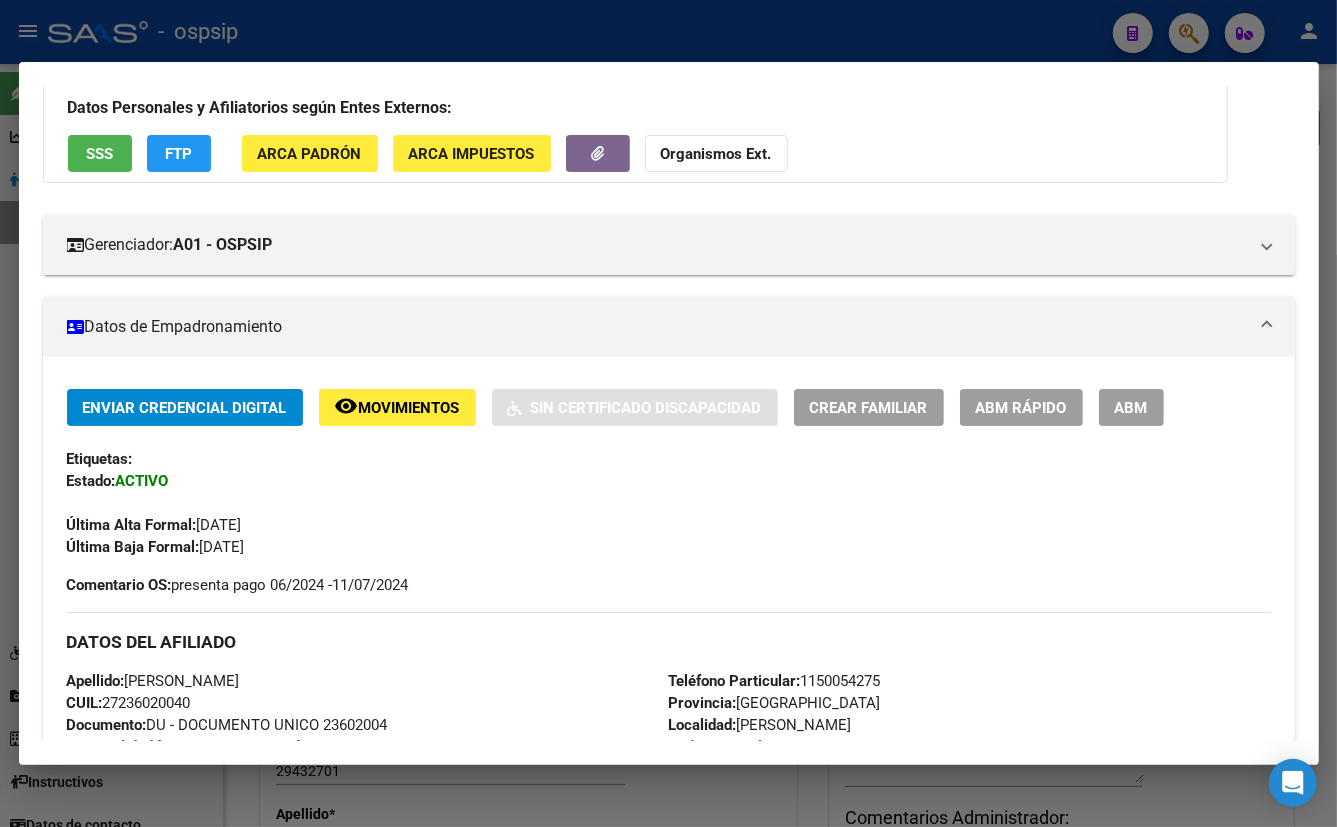
scroll to position [122, 0]
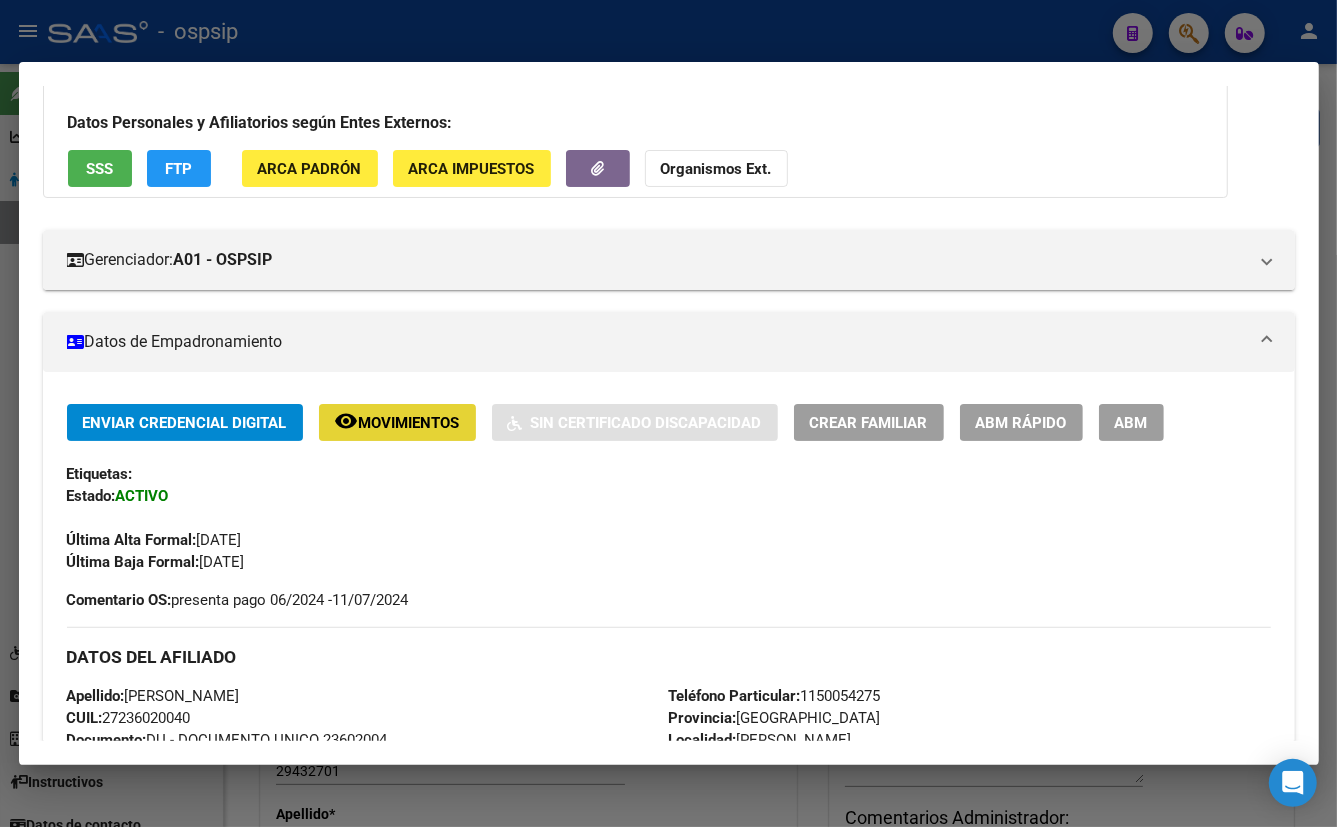
click at [416, 425] on span "Movimientos" at bounding box center [409, 423] width 101 height 18
click at [402, 419] on span "Movimientos" at bounding box center [409, 423] width 101 height 18
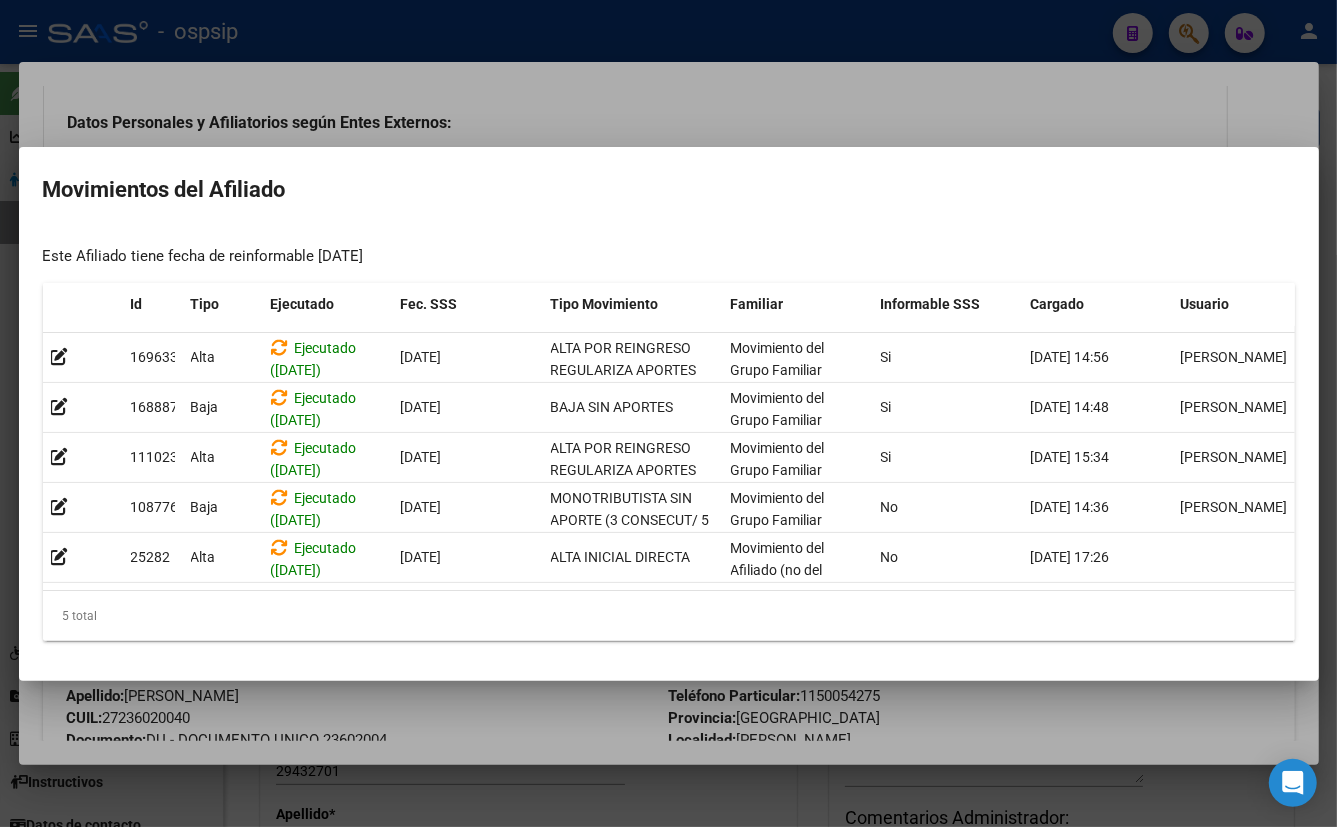
click at [431, 259] on div "Este Afiliado tiene fecha de reinformable [DATE]" at bounding box center [669, 256] width 1252 height 23
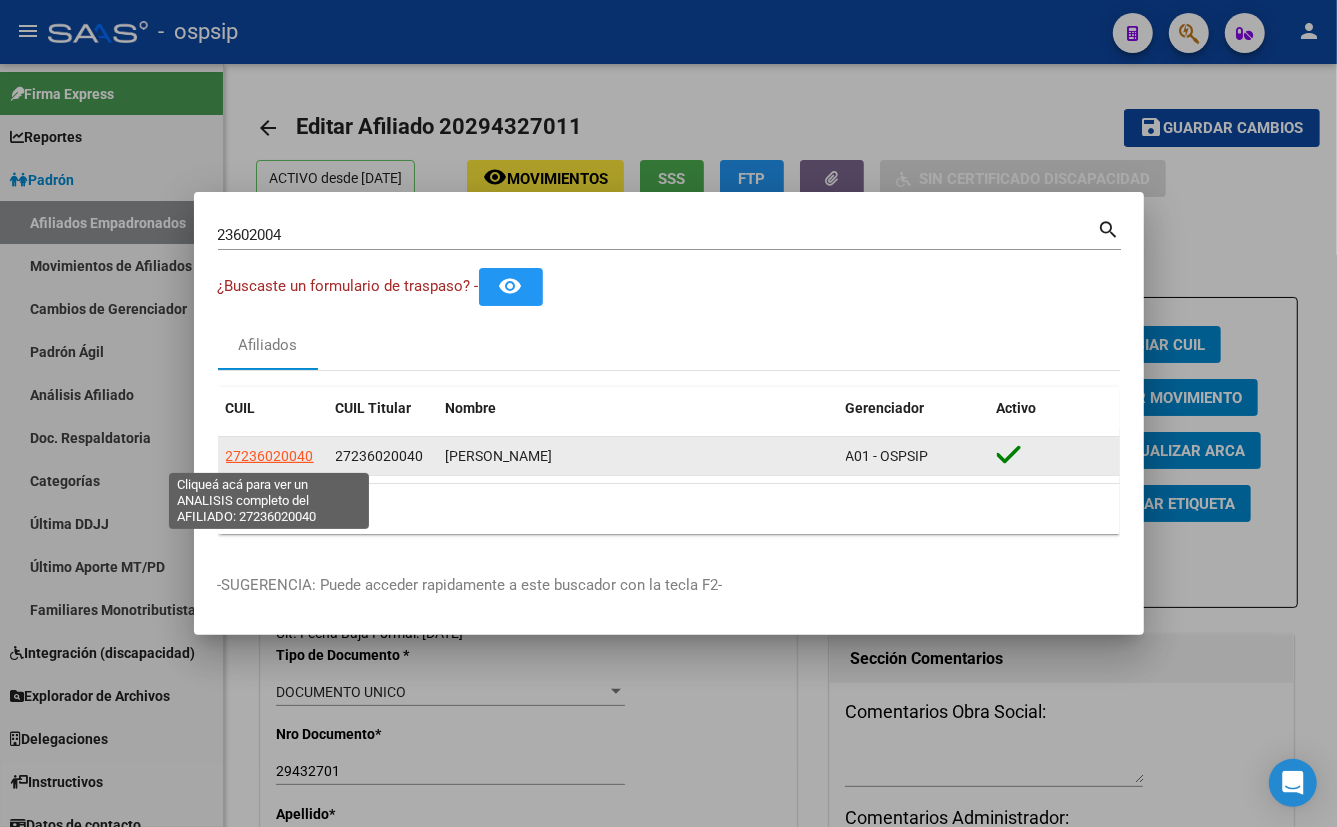
click at [254, 457] on span "27236020040" at bounding box center [270, 456] width 88 height 16
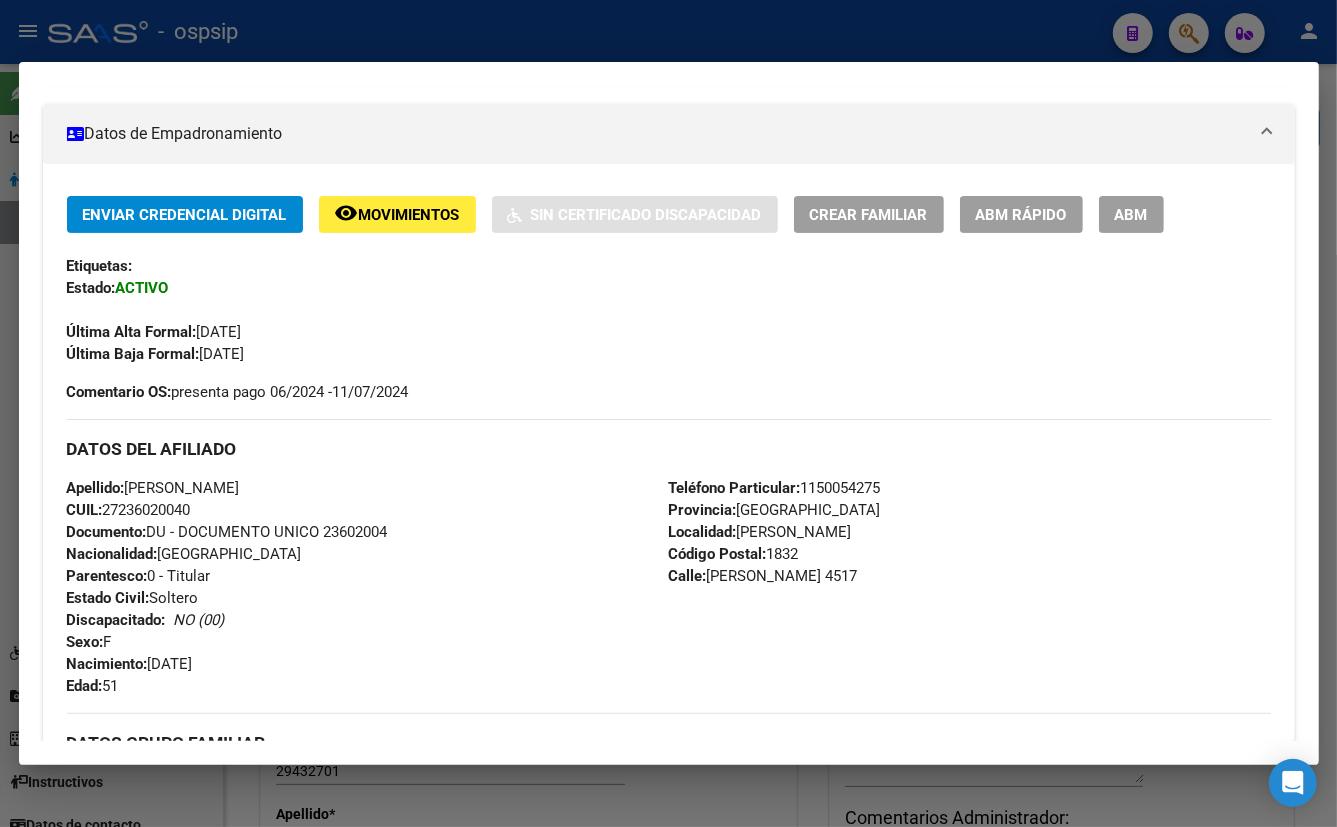
scroll to position [272, 0]
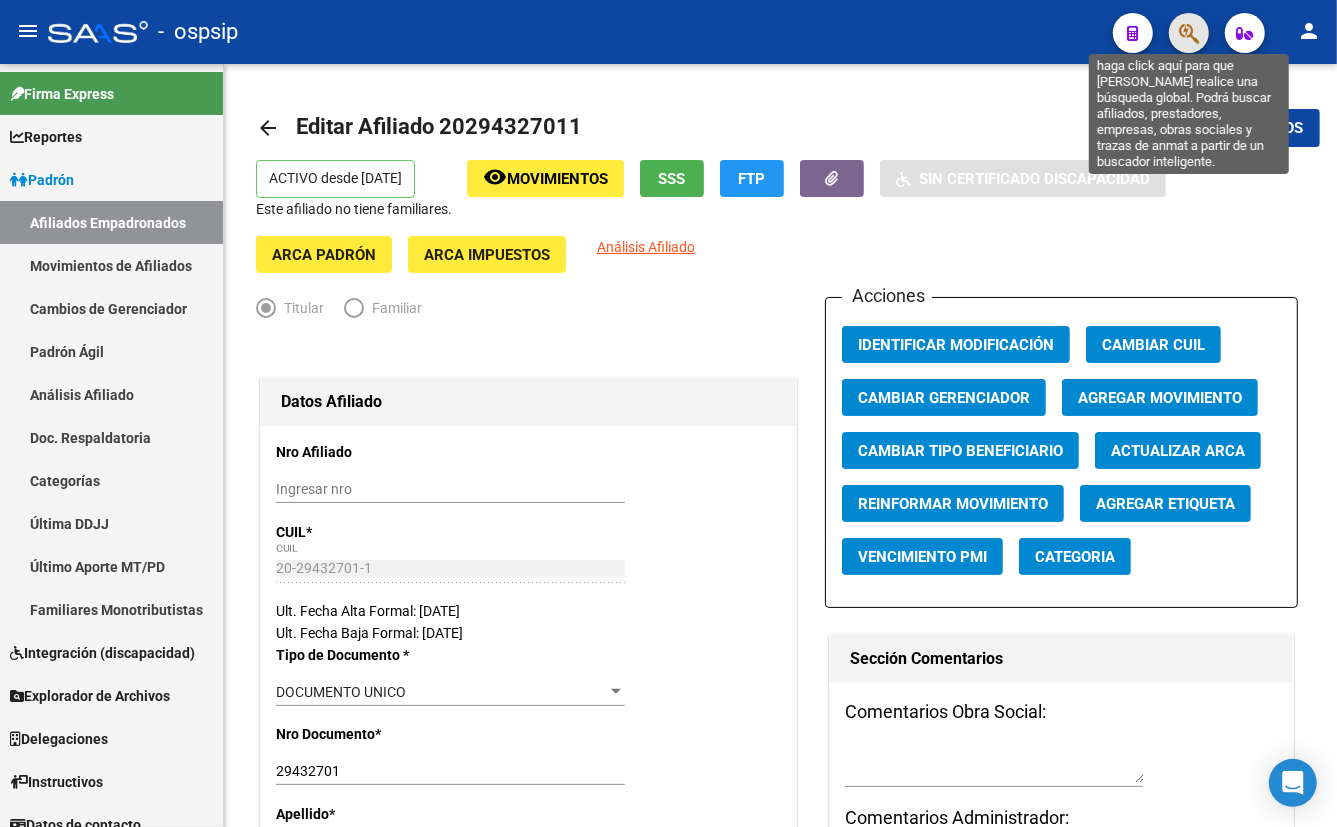
click at [1188, 32] on icon "button" at bounding box center [1189, 33] width 20 height 23
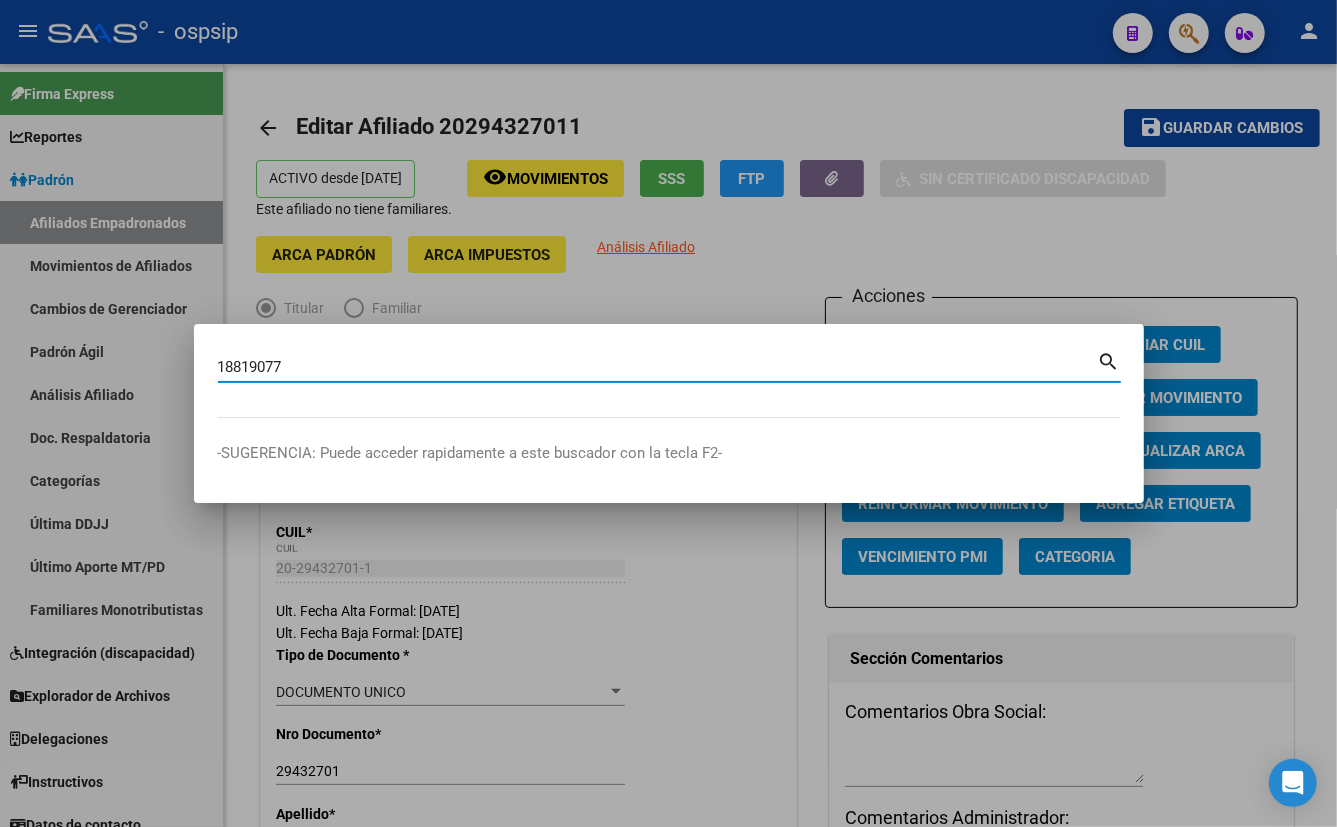
type input "18819077"
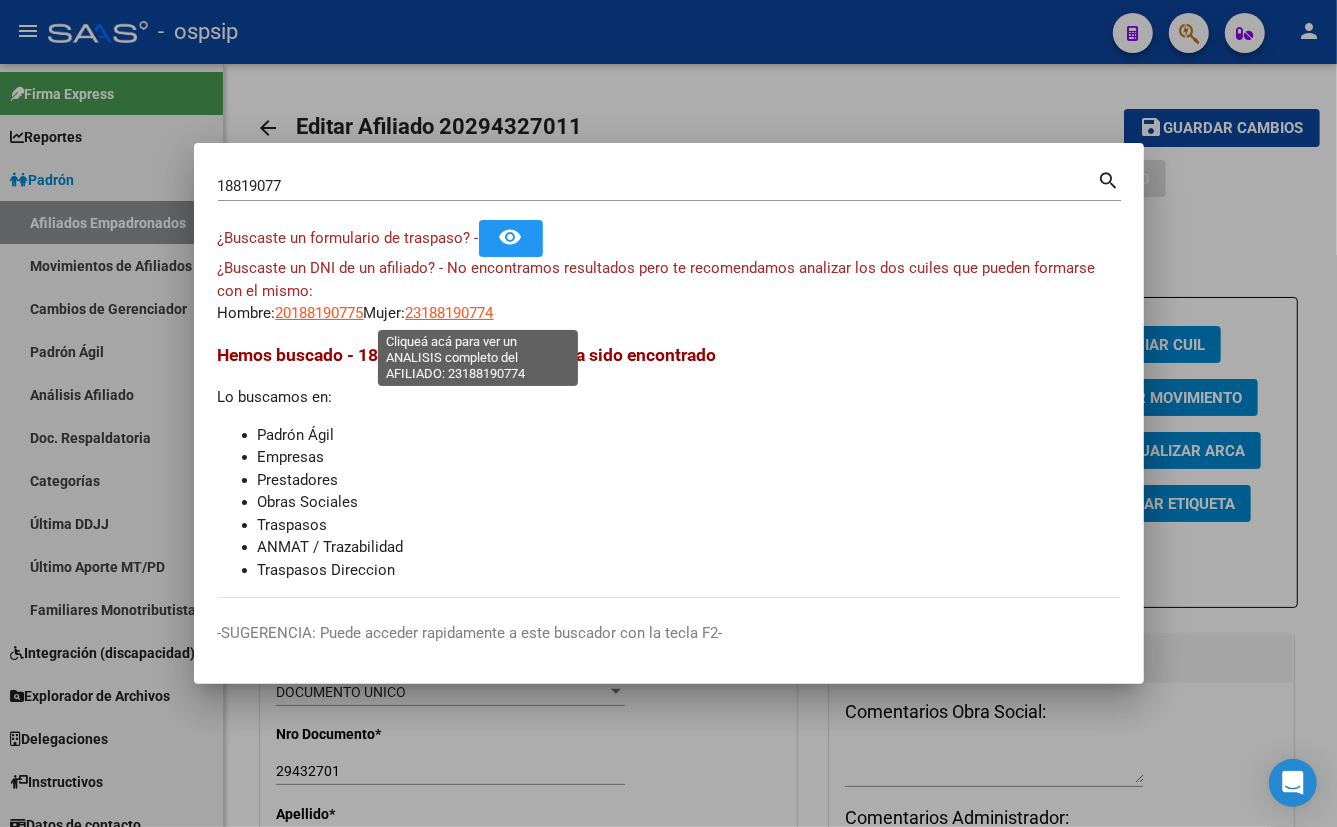
click at [474, 310] on span "23188190774" at bounding box center [450, 313] width 88 height 18
type textarea "23188190774"
click at [462, 315] on span "23188190774" at bounding box center [450, 313] width 88 height 18
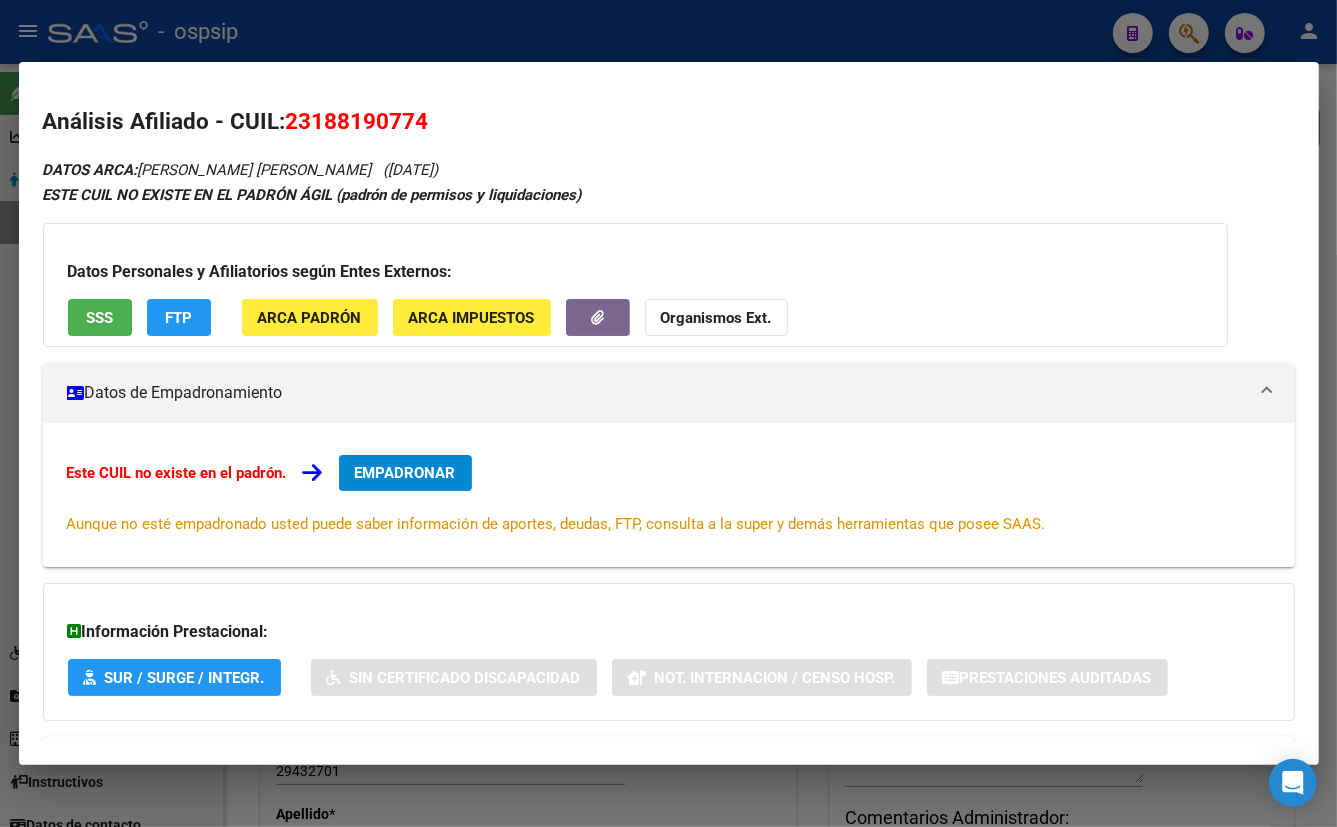
drag, startPoint x: 496, startPoint y: 111, endPoint x: 600, endPoint y: 374, distance: 282.8
click at [496, 110] on h2 "Análisis Afiliado - CUIL: 23188190774" at bounding box center [669, 122] width 1252 height 34
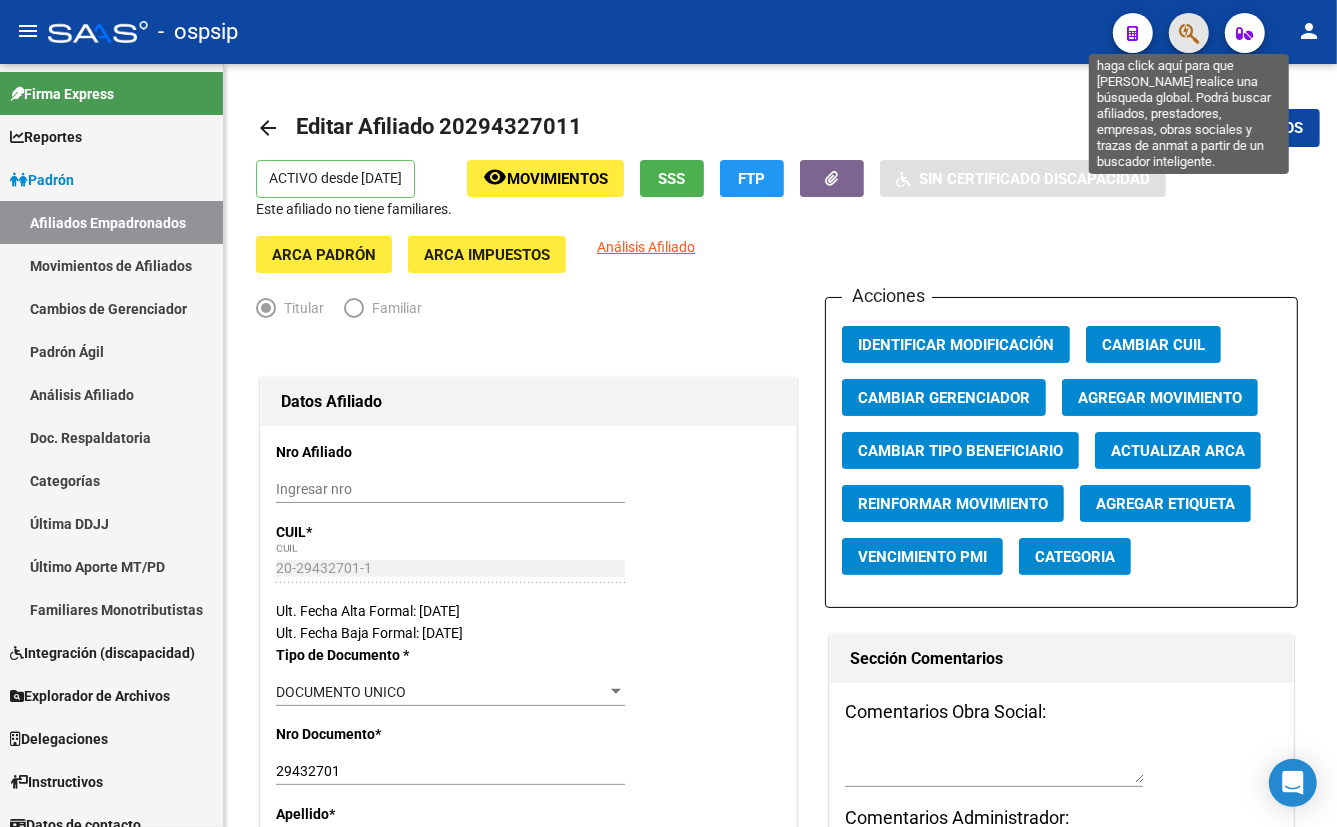
click at [1186, 30] on icon "button" at bounding box center [1189, 33] width 20 height 23
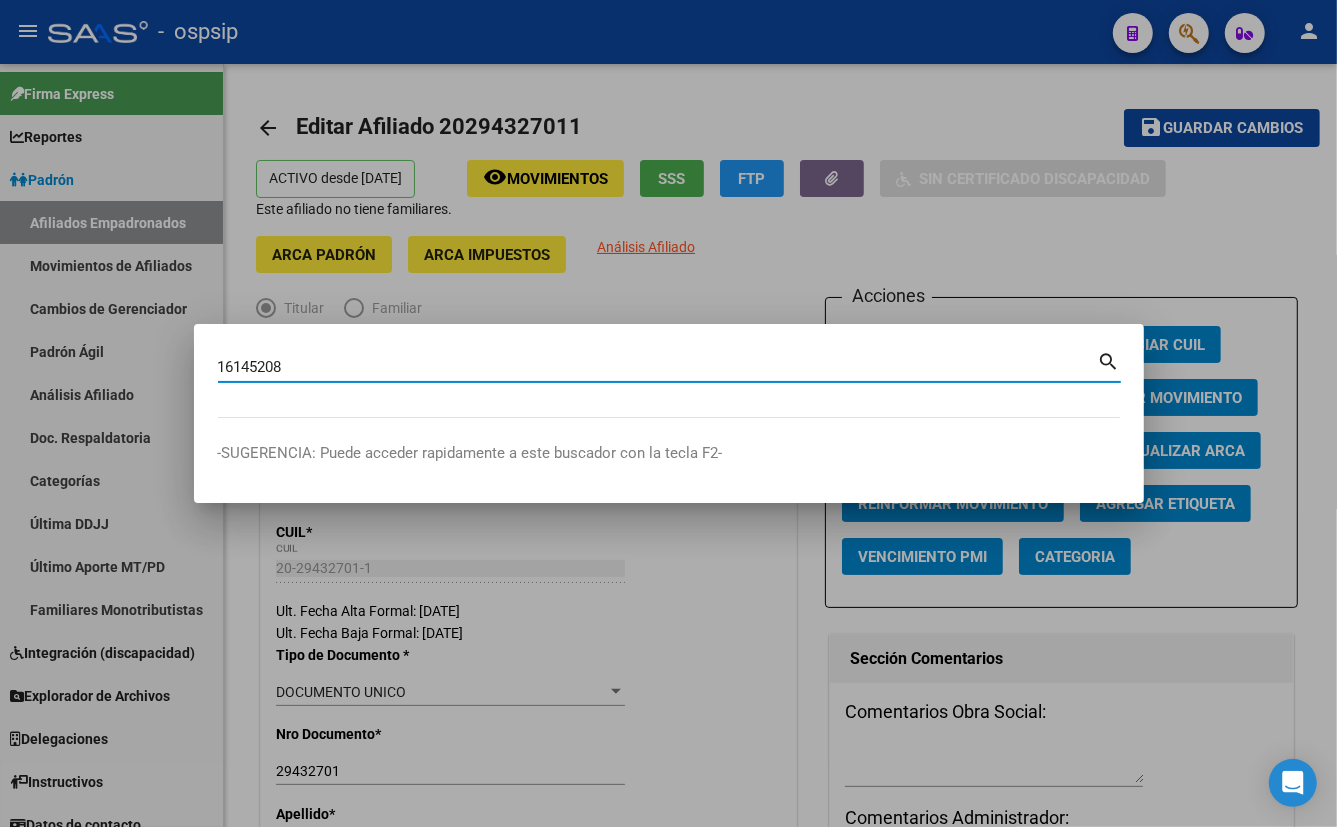
type input "16145208"
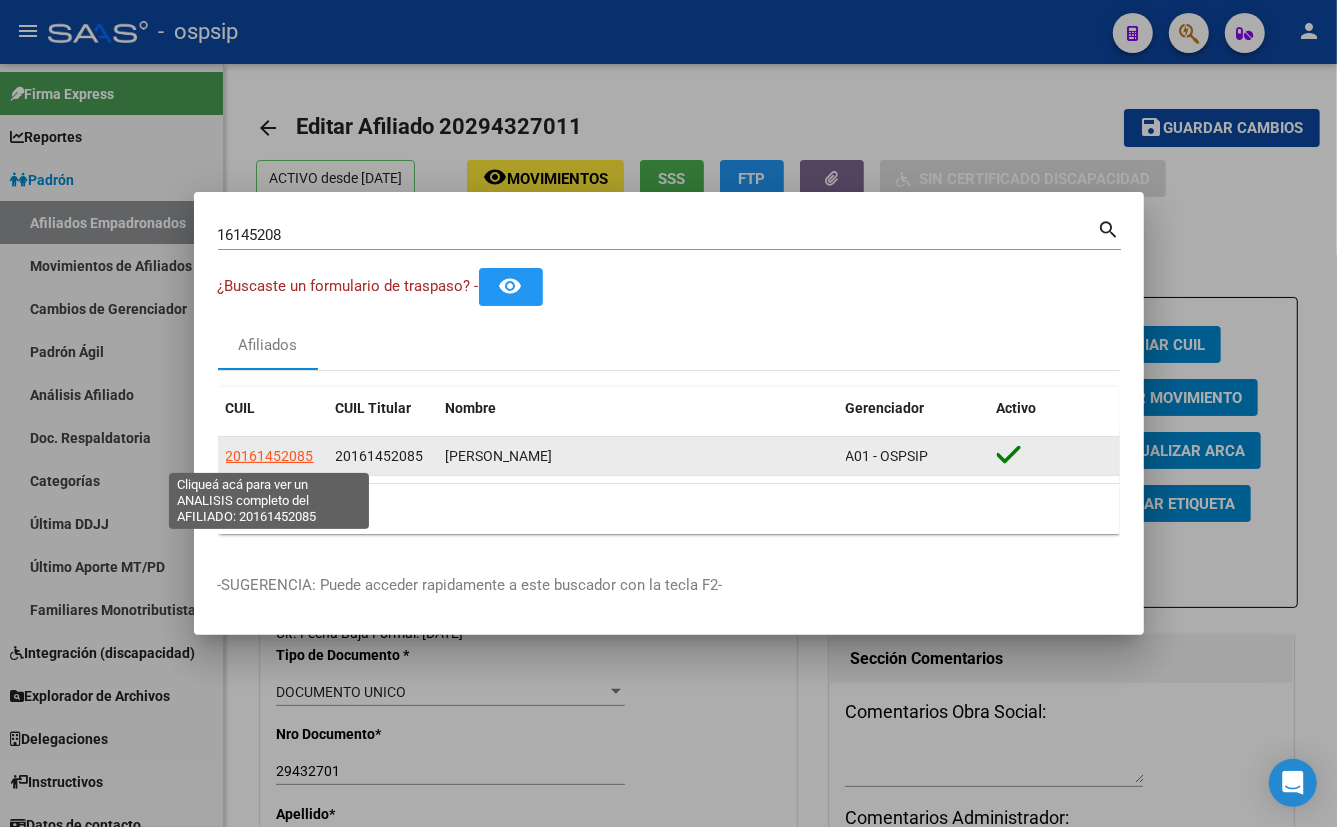
click at [266, 449] on span "20161452085" at bounding box center [270, 456] width 88 height 16
type textarea "20161452085"
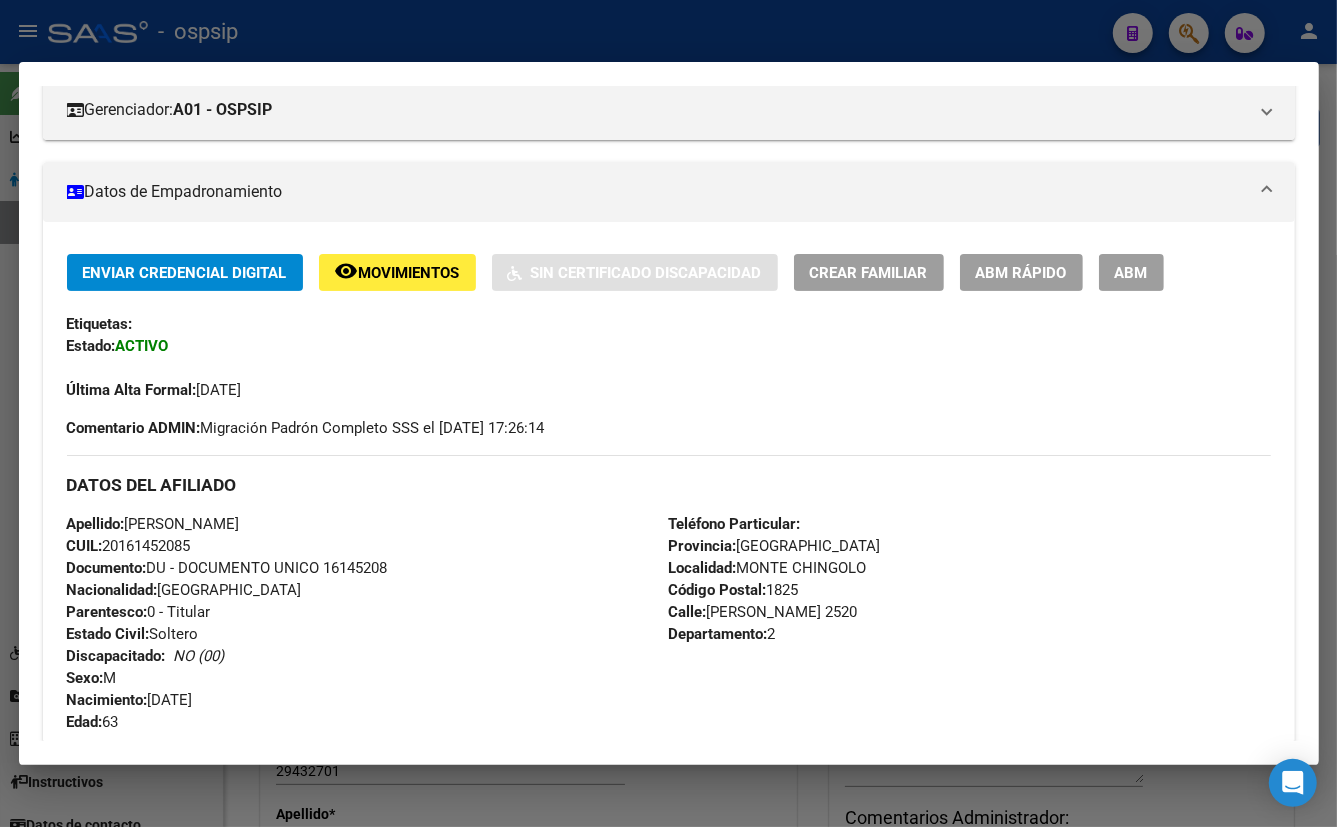
click at [368, 579] on div "Apellido: [PERSON_NAME]: 20161452085 Documento: DU - DOCUMENTO UNICO 16145208 N…" at bounding box center [368, 623] width 602 height 220
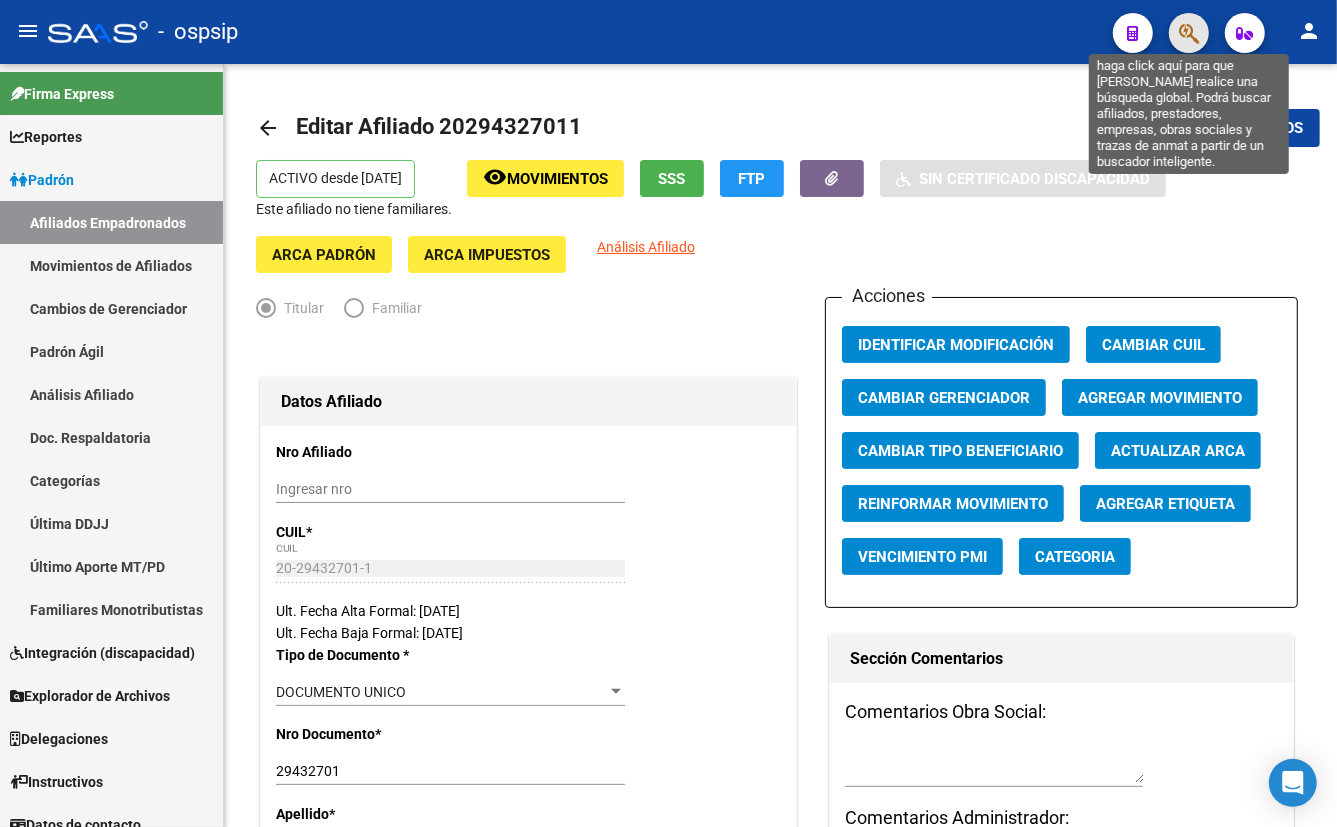
click at [1181, 32] on icon "button" at bounding box center [1189, 33] width 20 height 23
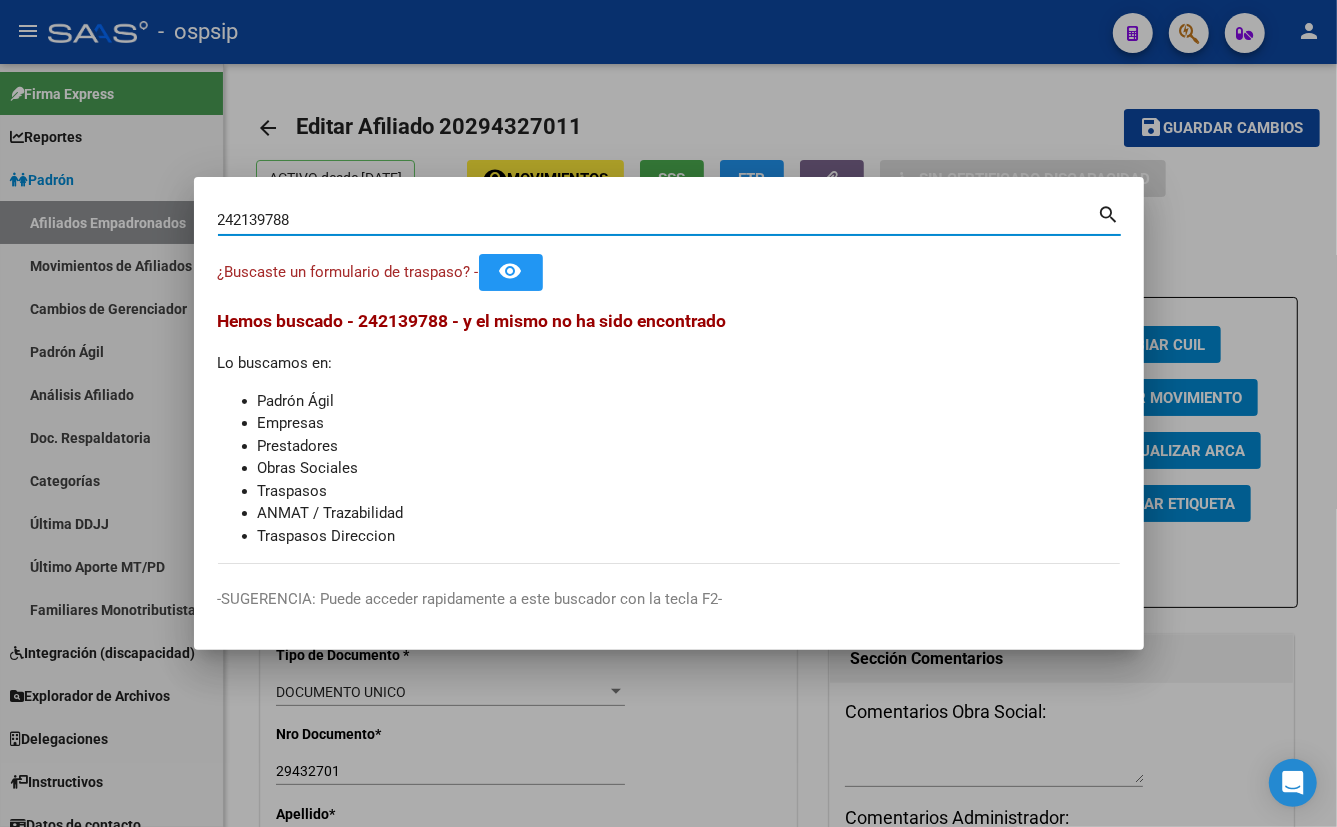
click at [242, 215] on input "242139788" at bounding box center [658, 220] width 880 height 18
type input "24139788"
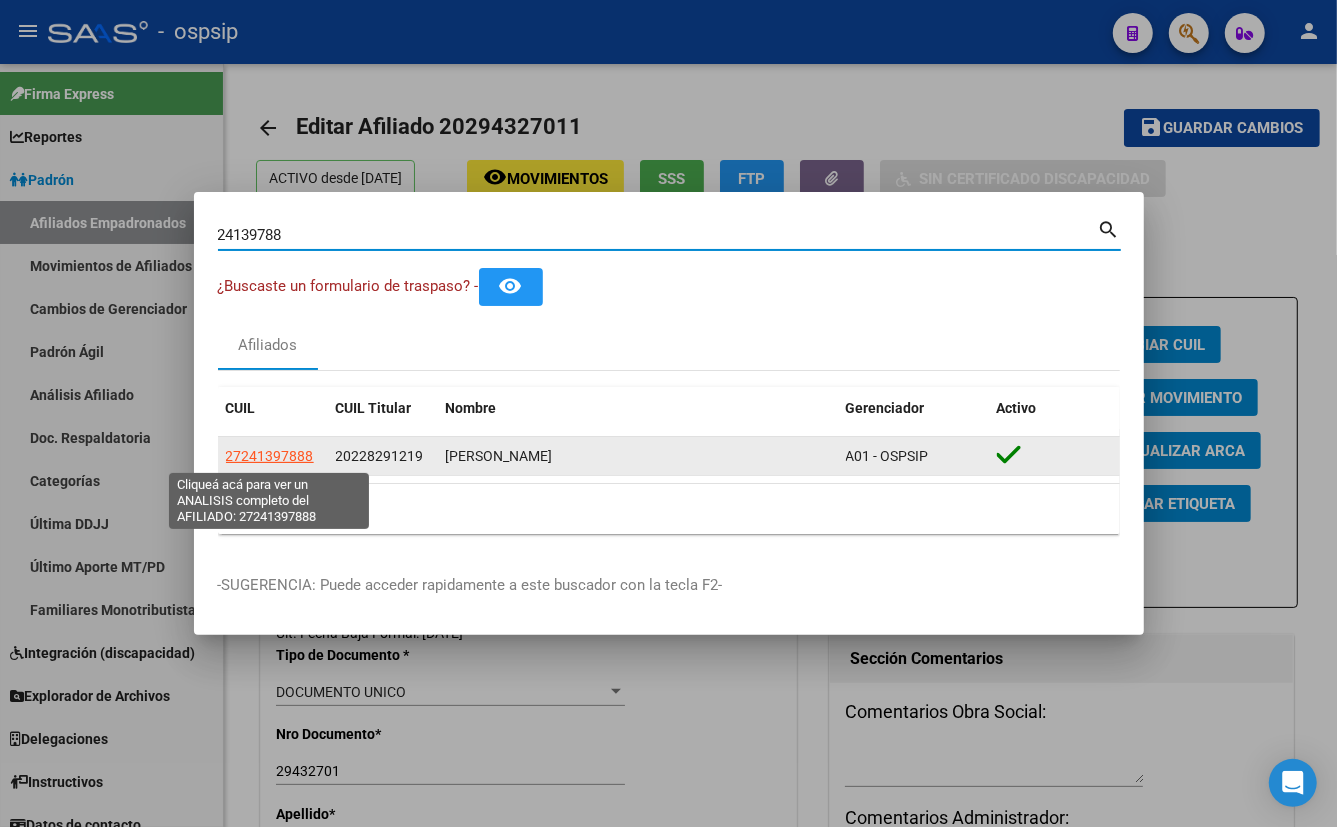
click at [264, 452] on span "27241397888" at bounding box center [270, 456] width 88 height 16
type textarea "27241397888"
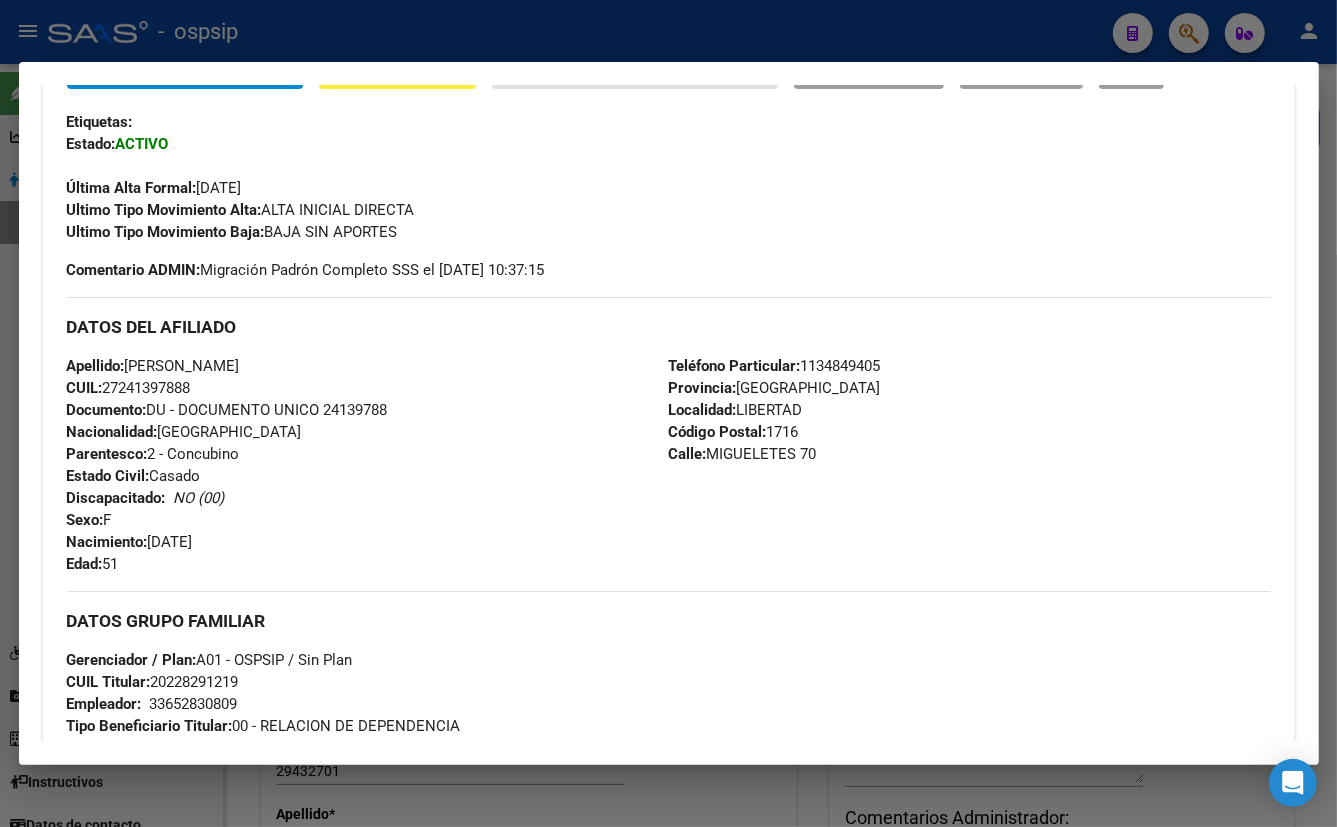
scroll to position [454, 0]
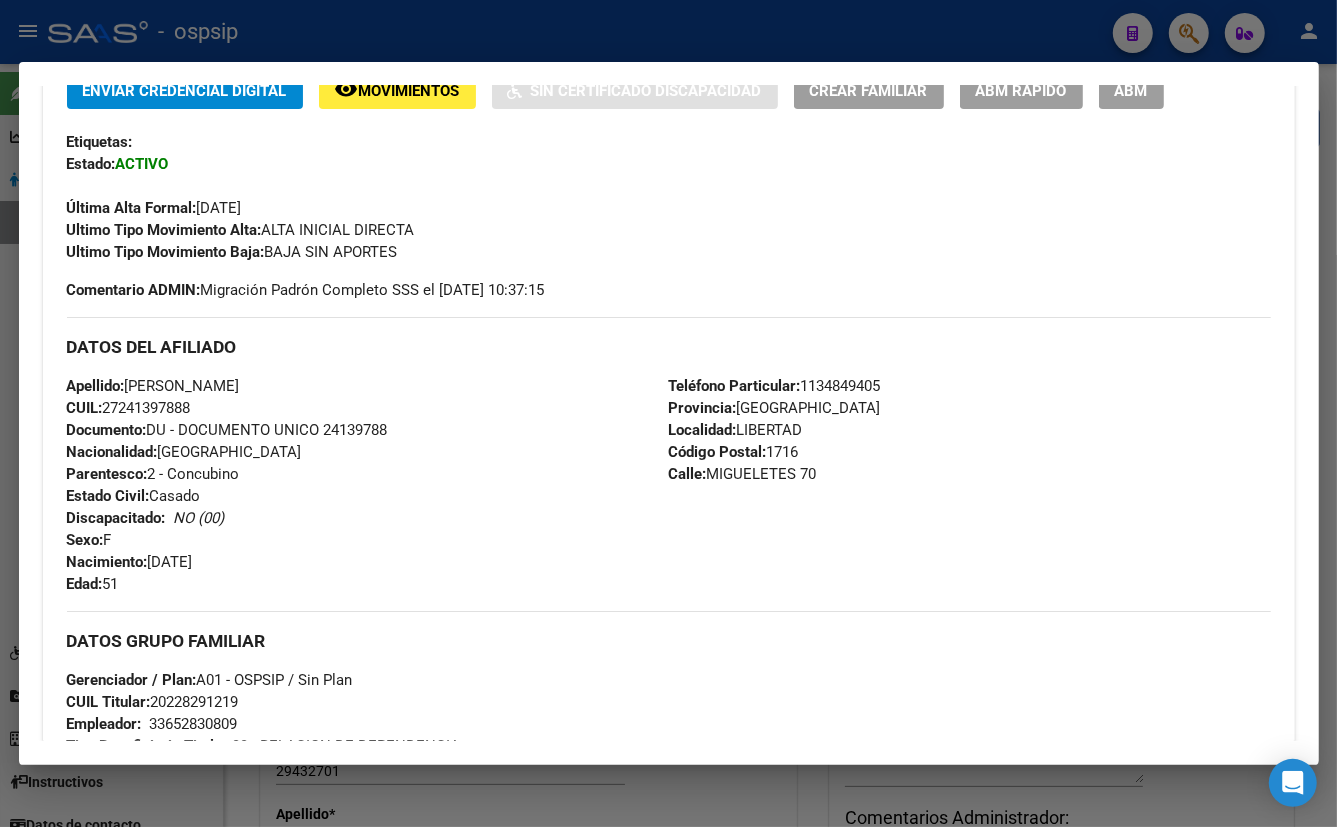
click at [391, 575] on div "Apellido: [PERSON_NAME]: 27241397888 Documento: DU - DOCUMENTO UNICO 24139788 N…" at bounding box center [368, 485] width 602 height 220
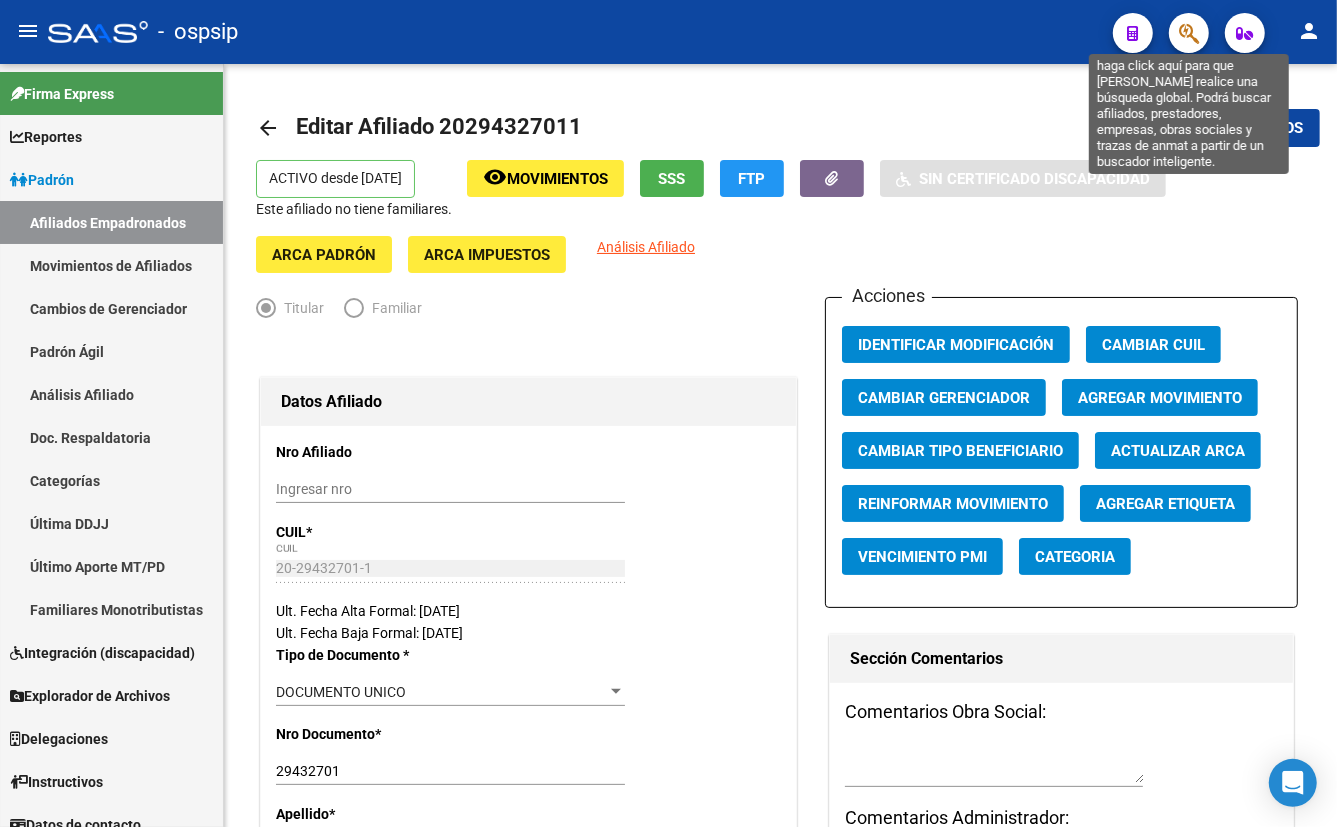
click at [1182, 29] on icon "button" at bounding box center [1189, 33] width 20 height 23
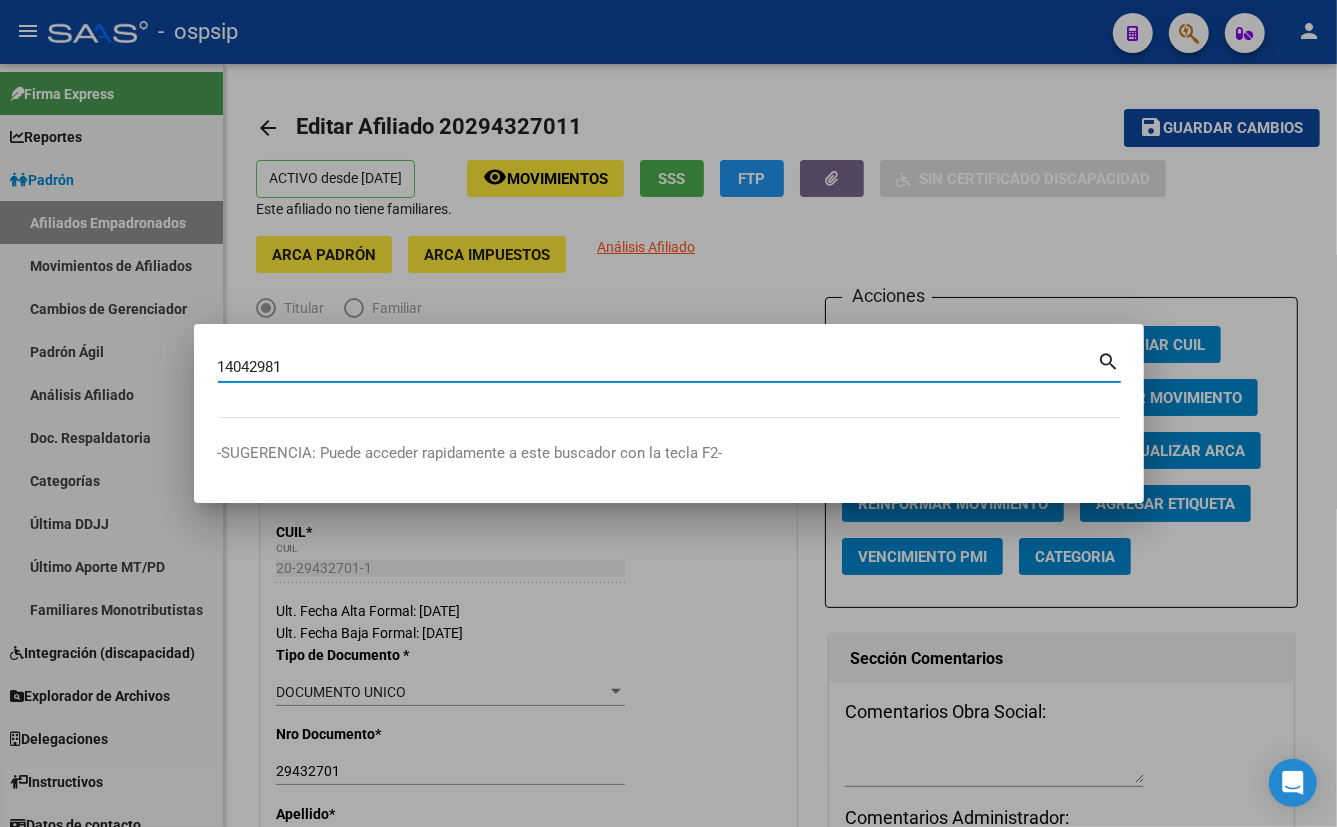
type input "14042981"
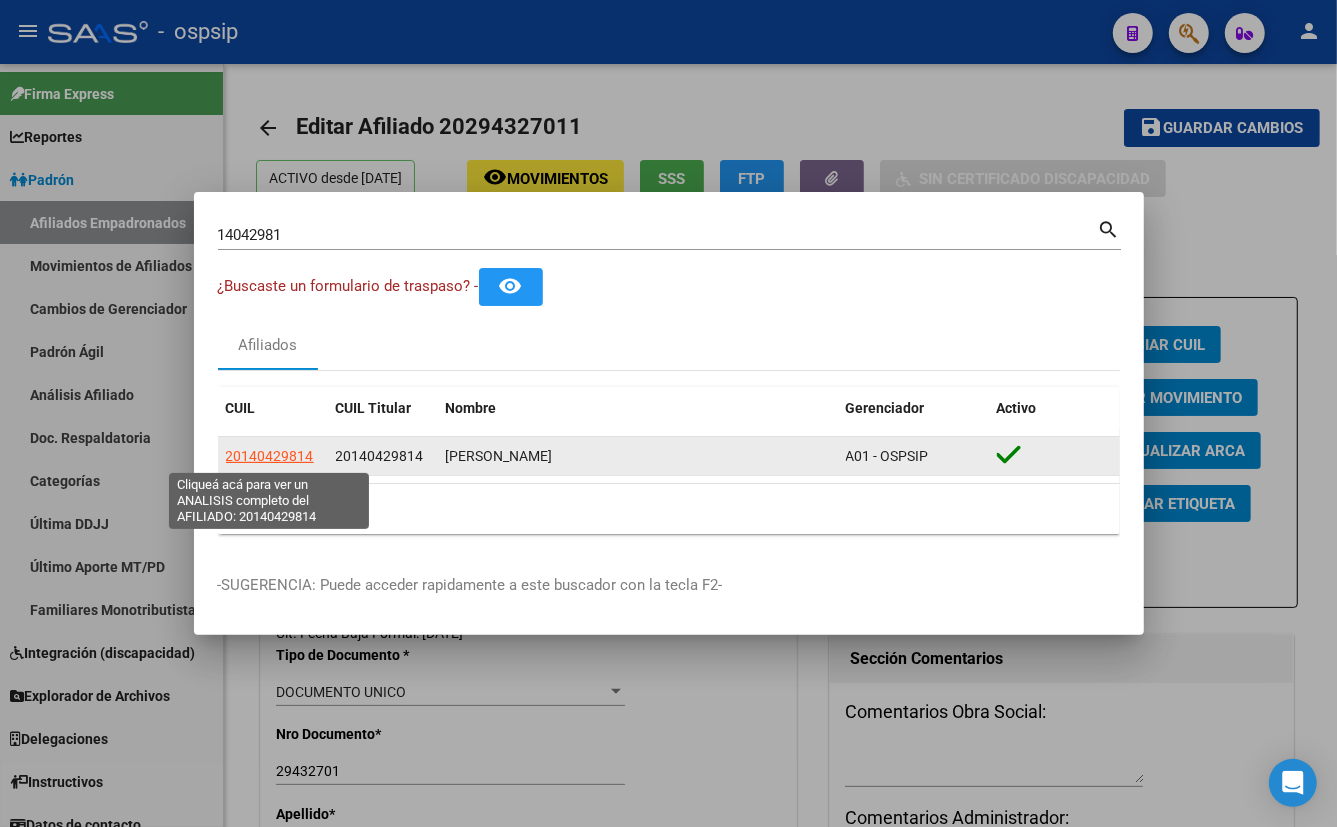
click at [256, 453] on span "20140429814" at bounding box center [270, 456] width 88 height 16
type textarea "20140429814"
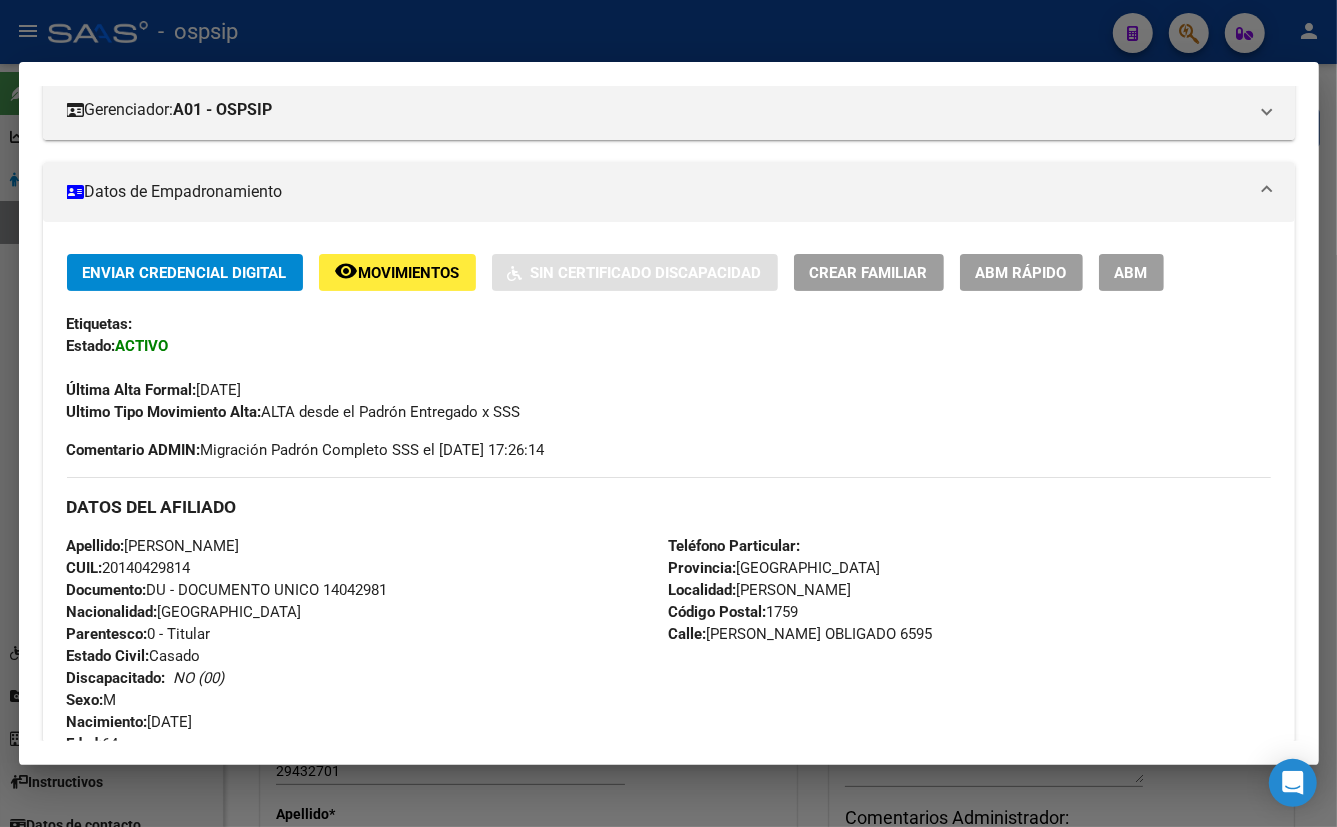
scroll to position [363, 0]
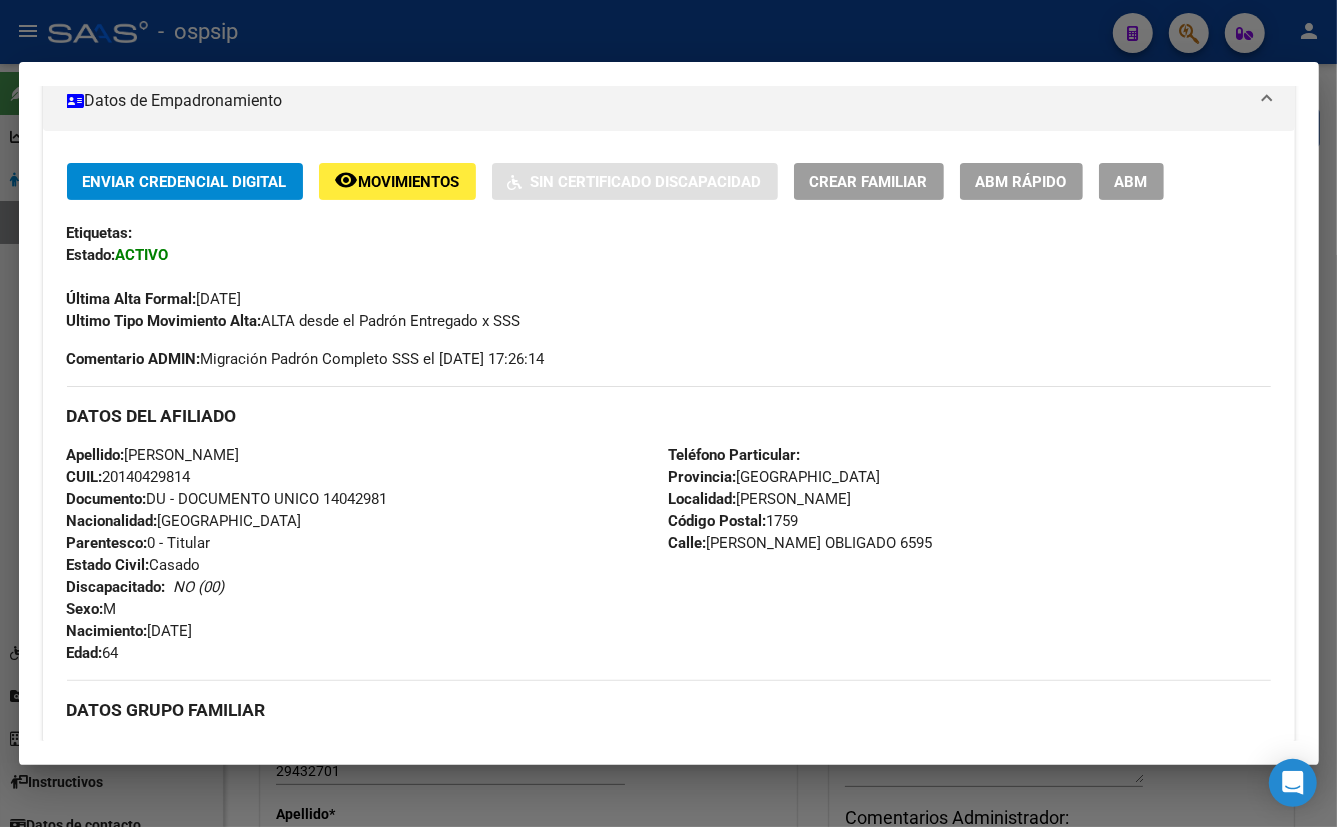
click at [408, 488] on div "Apellido: [PERSON_NAME]: 20140429814 Documento: DU - DOCUMENTO UNICO 14042981 N…" at bounding box center [368, 554] width 602 height 220
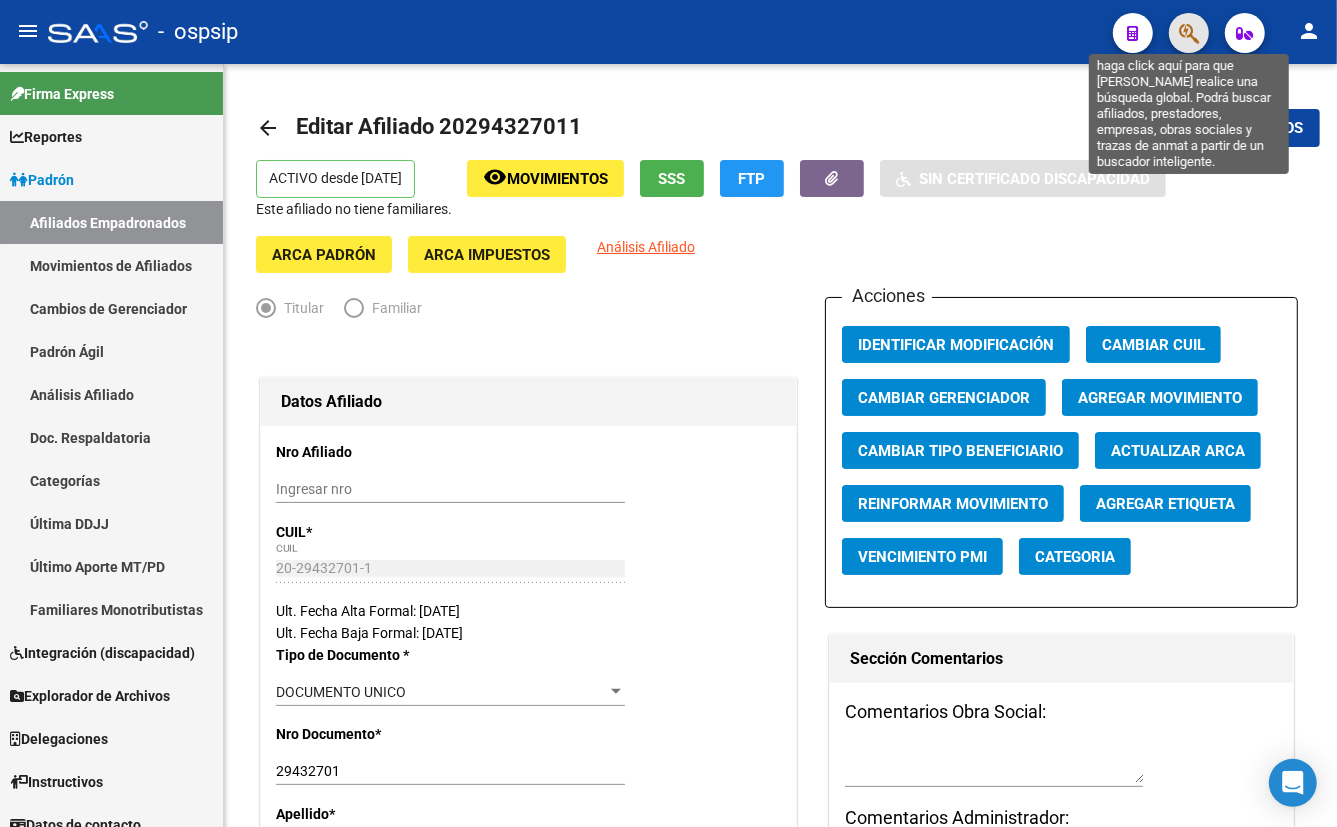
click at [1182, 31] on icon "button" at bounding box center [1189, 33] width 20 height 23
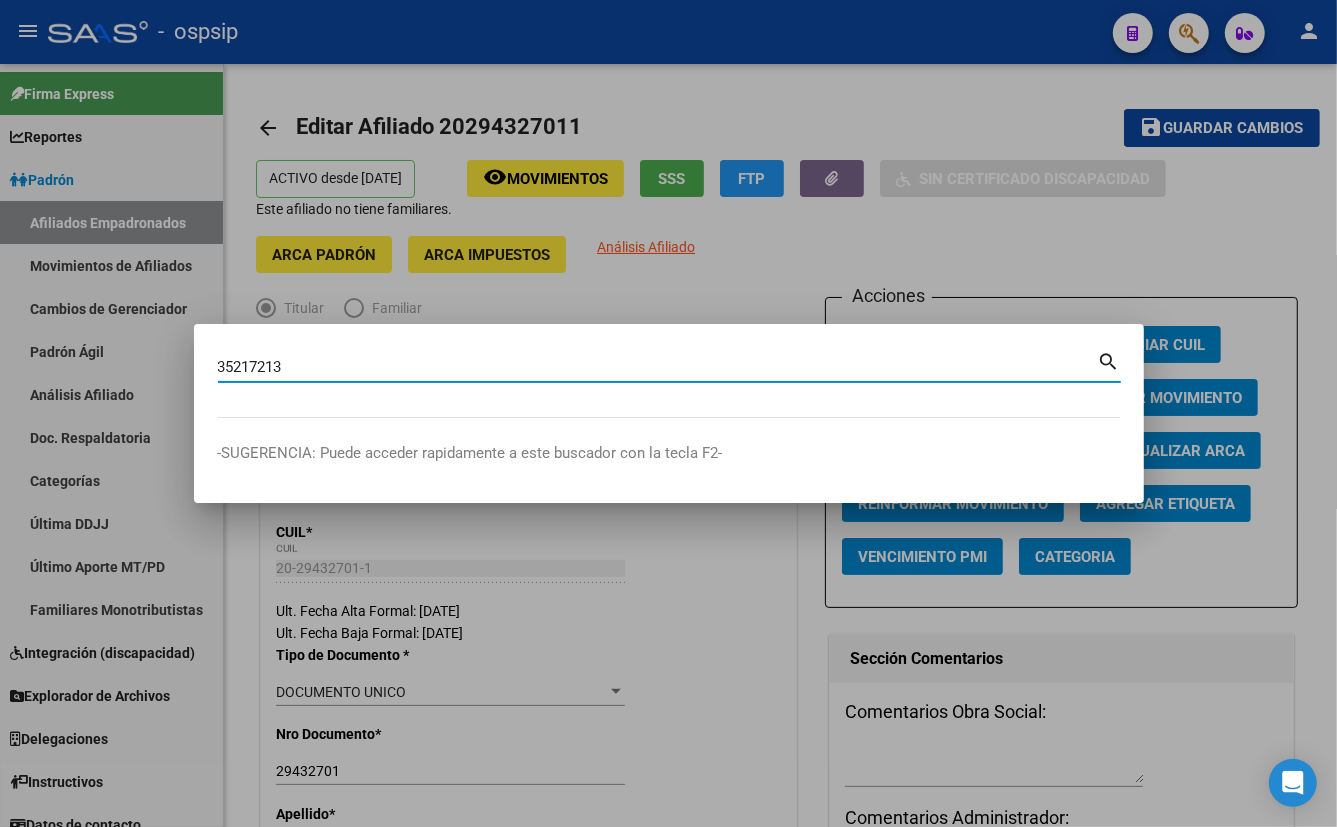
type input "35217213"
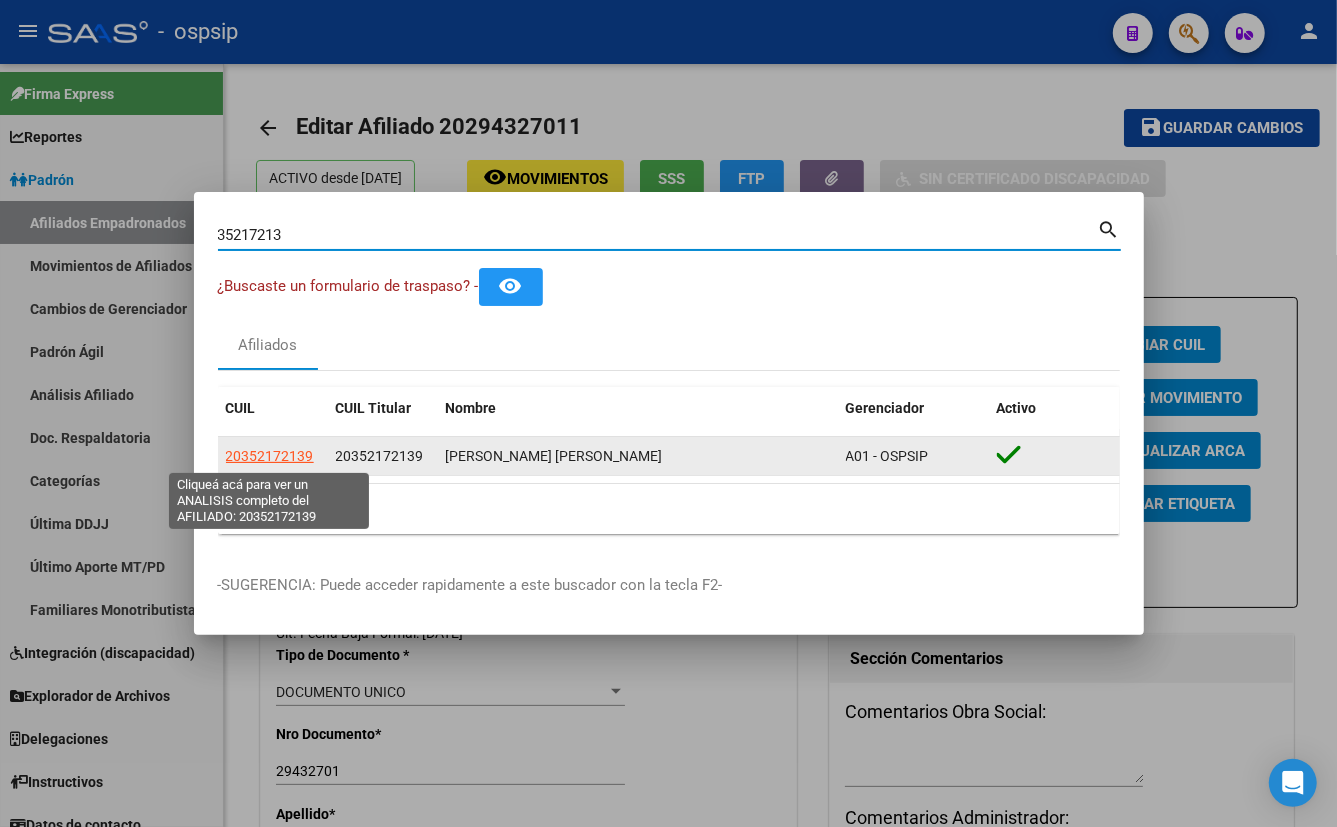
click at [270, 451] on span "20352172139" at bounding box center [270, 456] width 88 height 16
type textarea "20352172139"
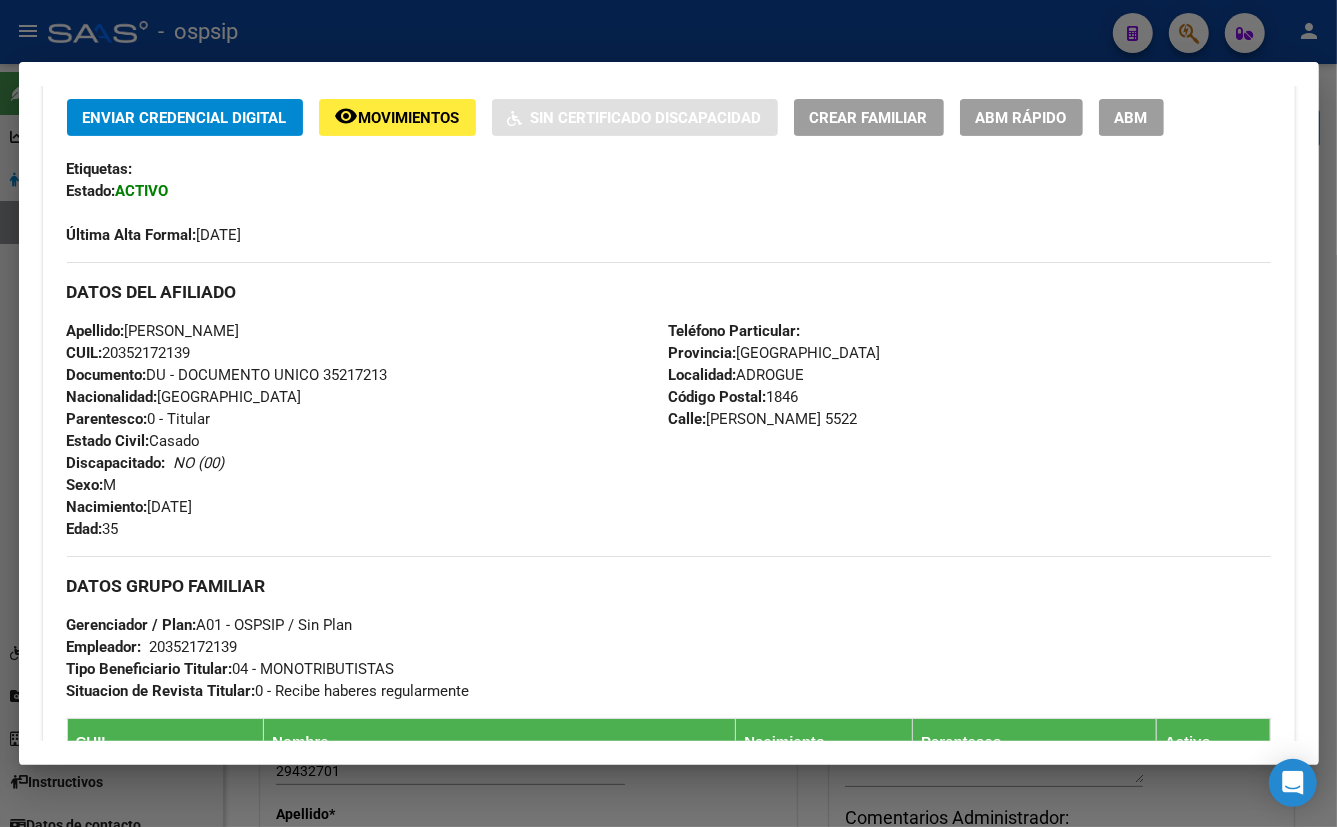
scroll to position [454, 0]
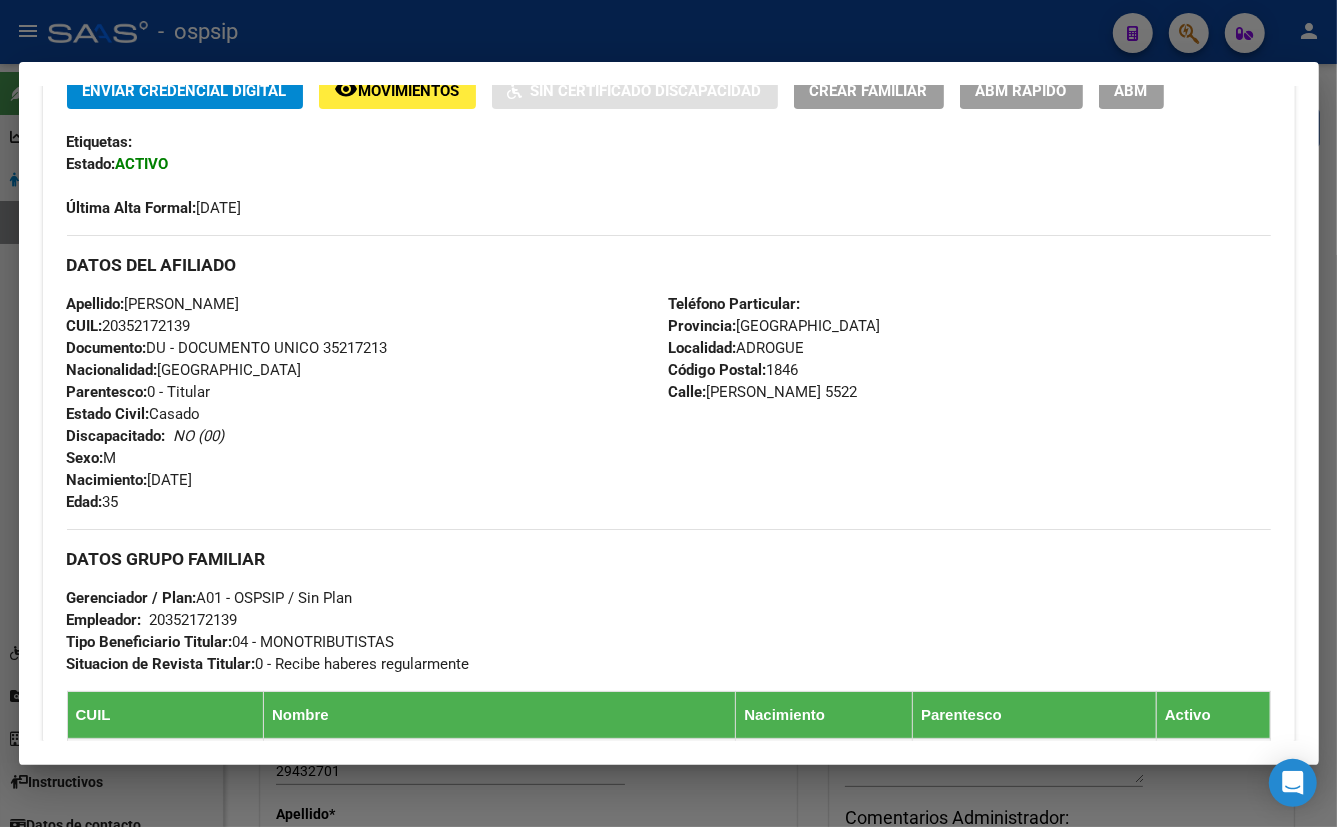
click at [506, 402] on div "Apellido: [PERSON_NAME] CUIL: 20352172139 Documento: DU - DOCUMENTO UNICO 35217…" at bounding box center [368, 403] width 602 height 220
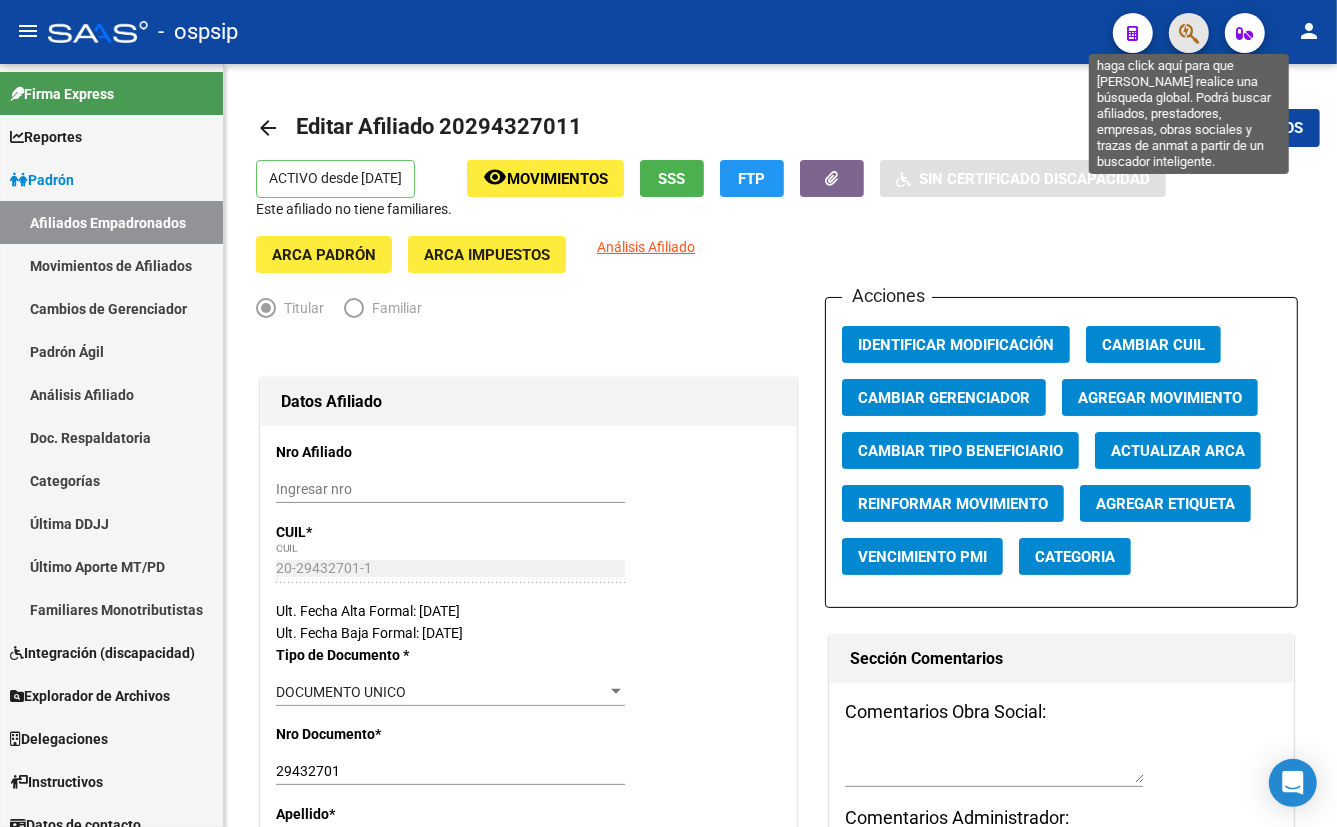
click at [1192, 30] on icon "button" at bounding box center [1189, 33] width 20 height 23
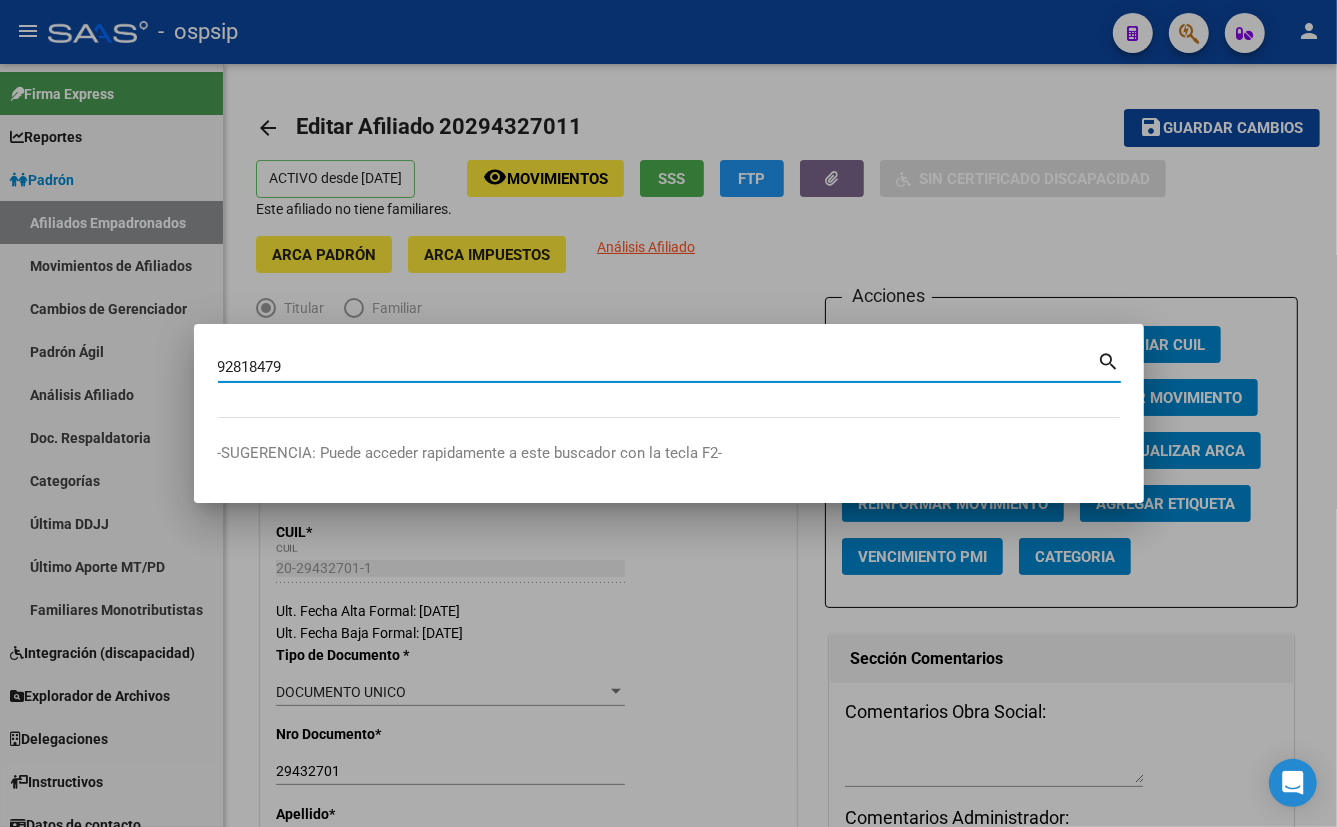
type input "92818479"
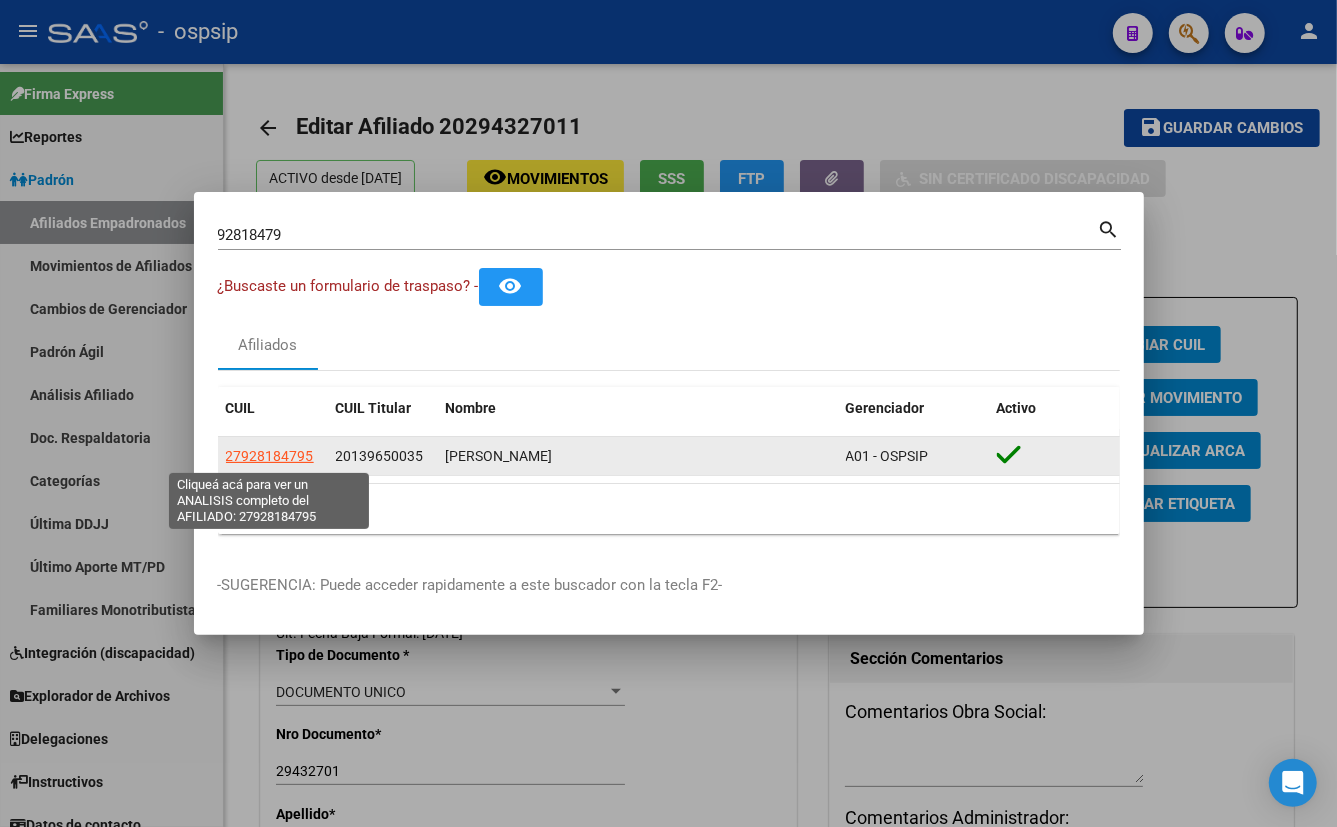
click at [280, 453] on span "27928184795" at bounding box center [270, 456] width 88 height 16
type textarea "27928184795"
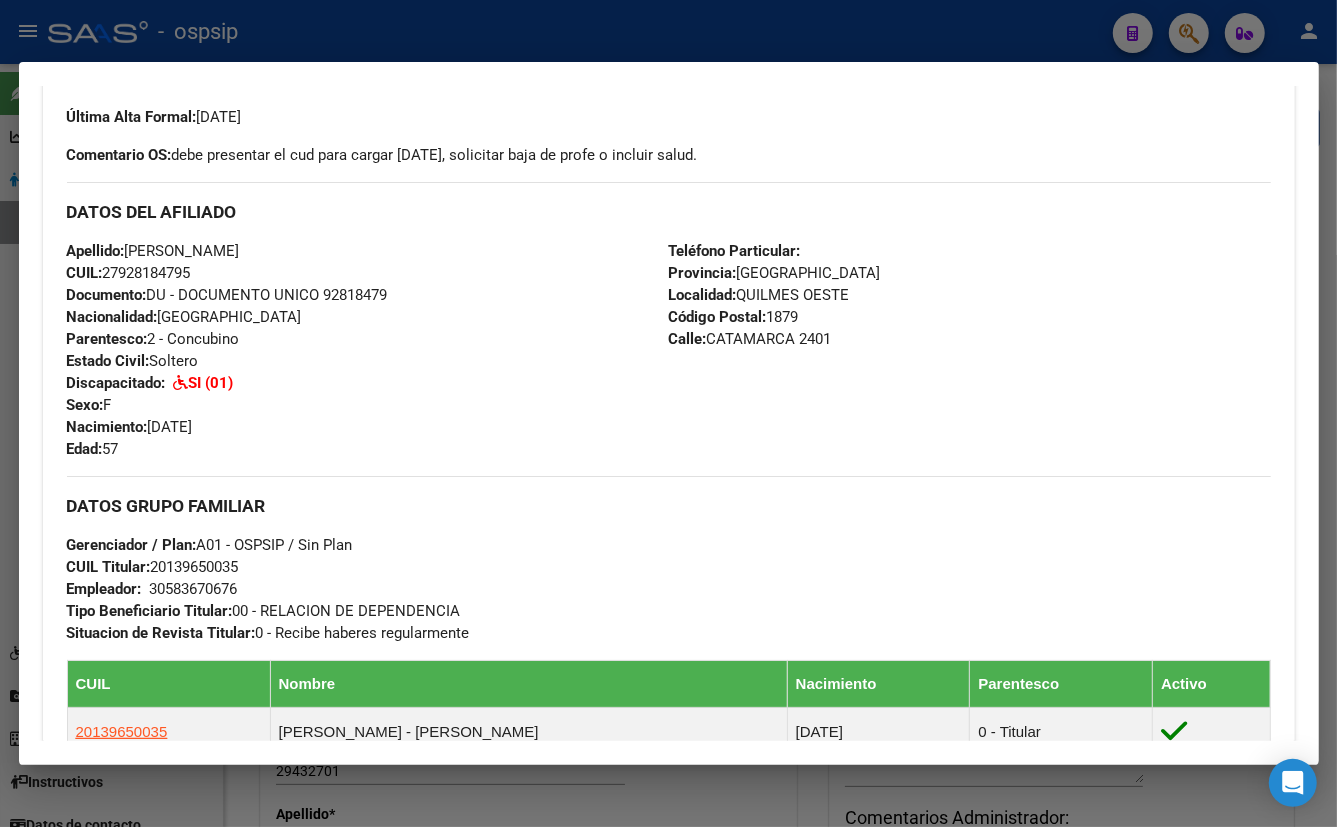
scroll to position [363, 0]
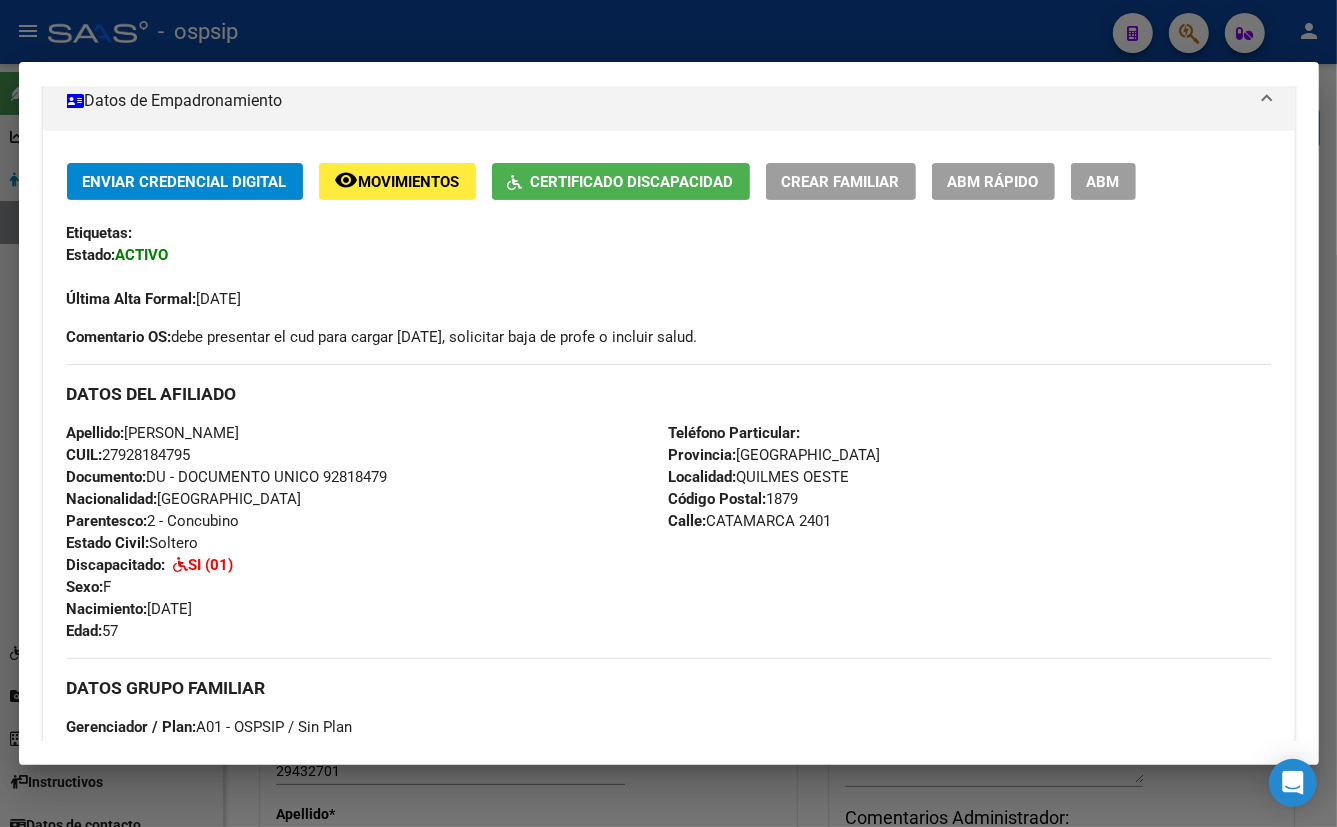
click at [420, 459] on div "Apellido: [PERSON_NAME]: 27928184795 Documento: DU - DOCUMENTO UNICO 92818479 N…" at bounding box center [368, 532] width 602 height 220
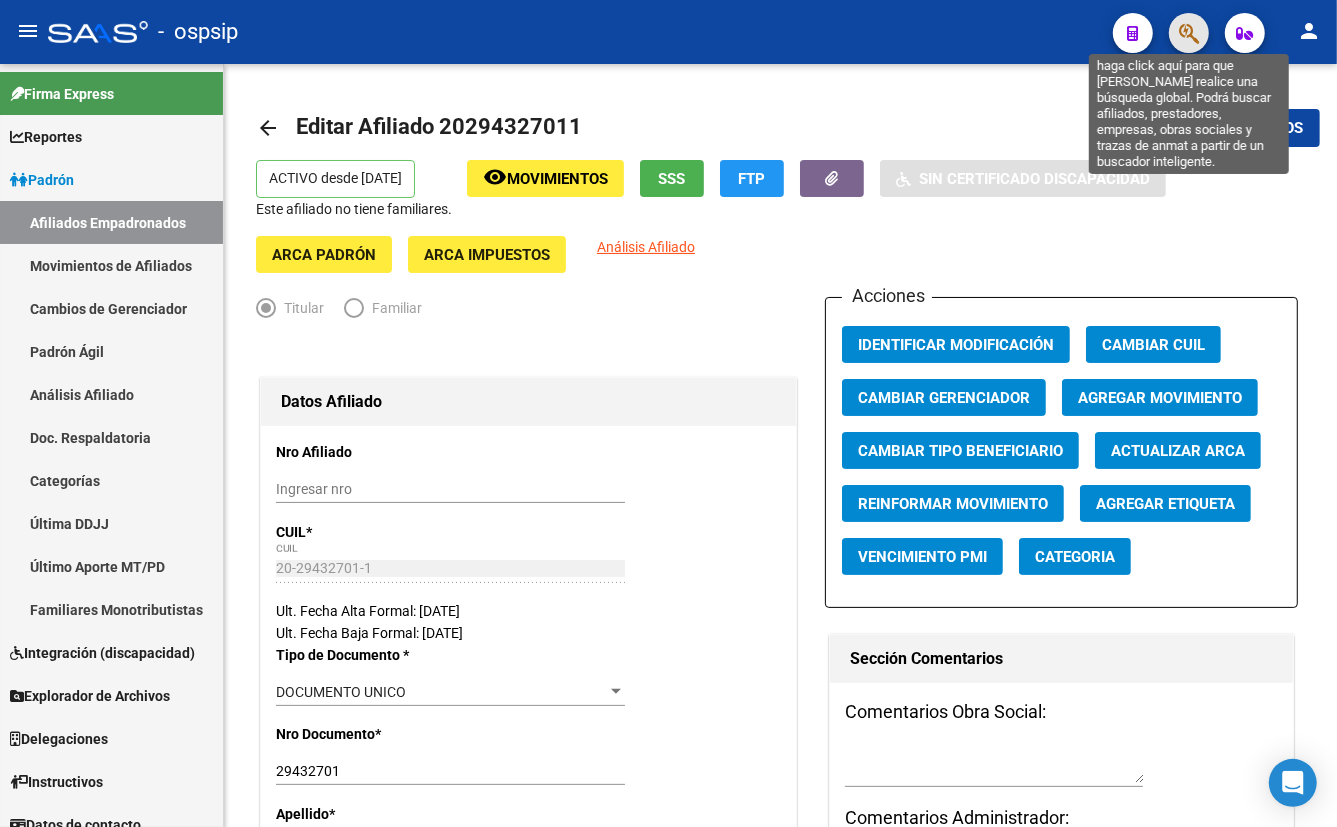
click at [1187, 29] on icon "button" at bounding box center [1189, 33] width 20 height 23
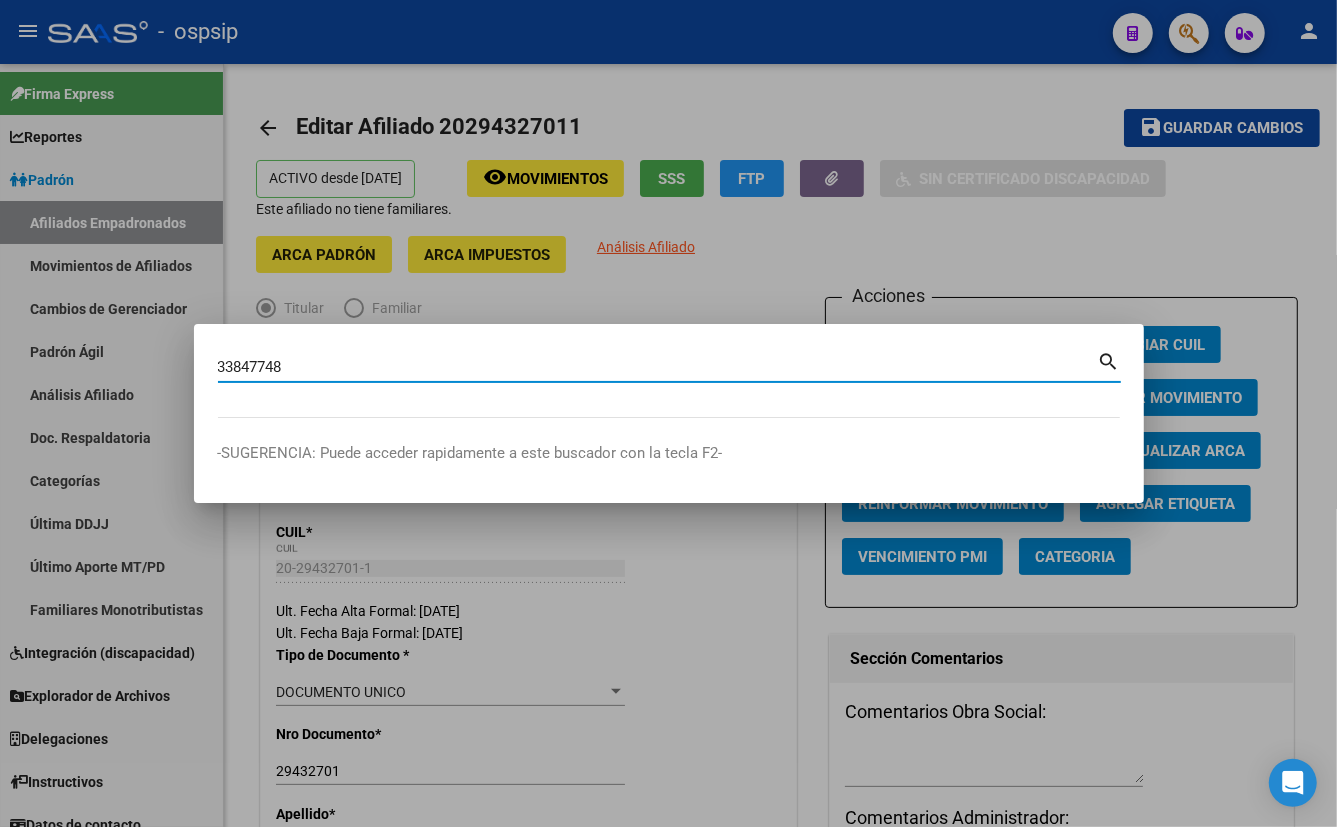
type input "33847748"
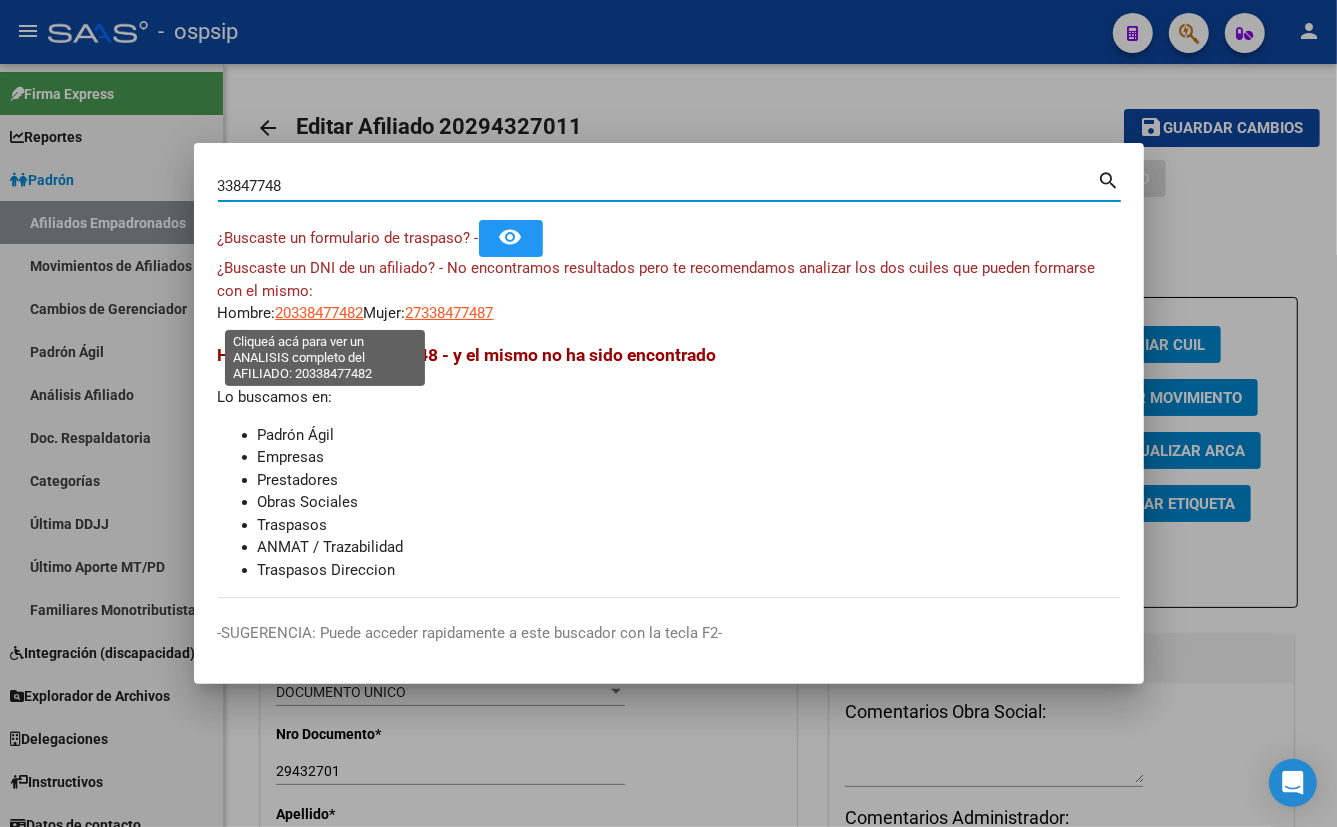
click at [308, 311] on span "20338477482" at bounding box center [320, 313] width 88 height 18
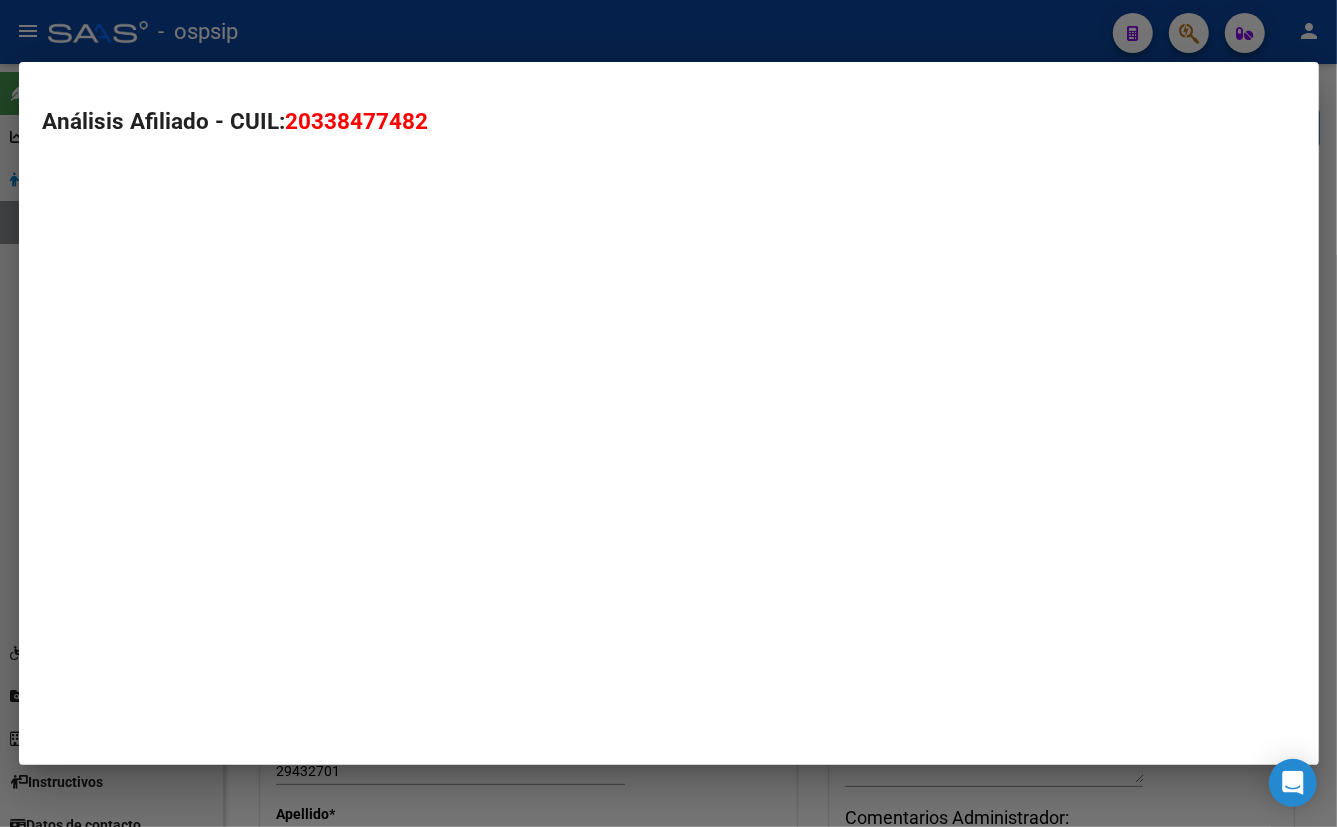
type textarea "20338477482"
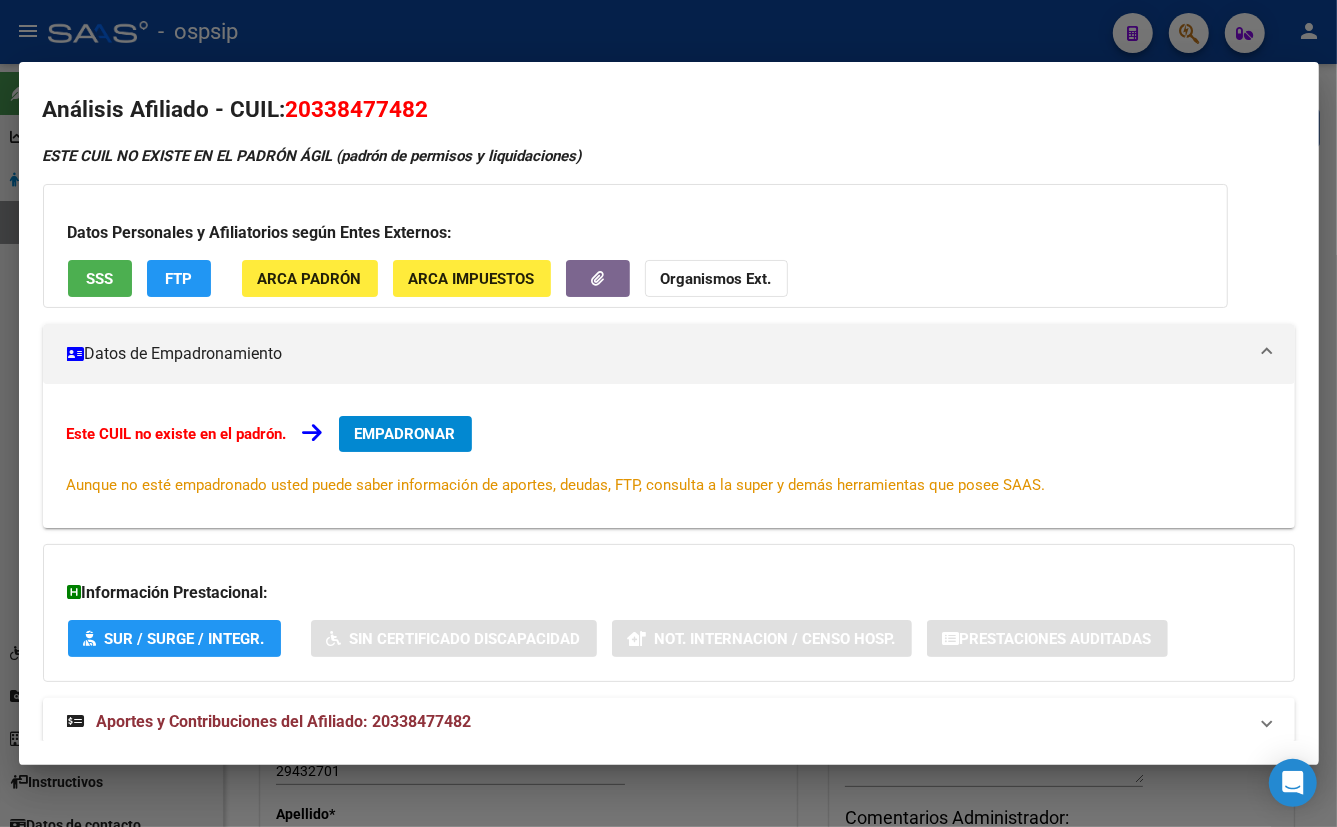
scroll to position [0, 0]
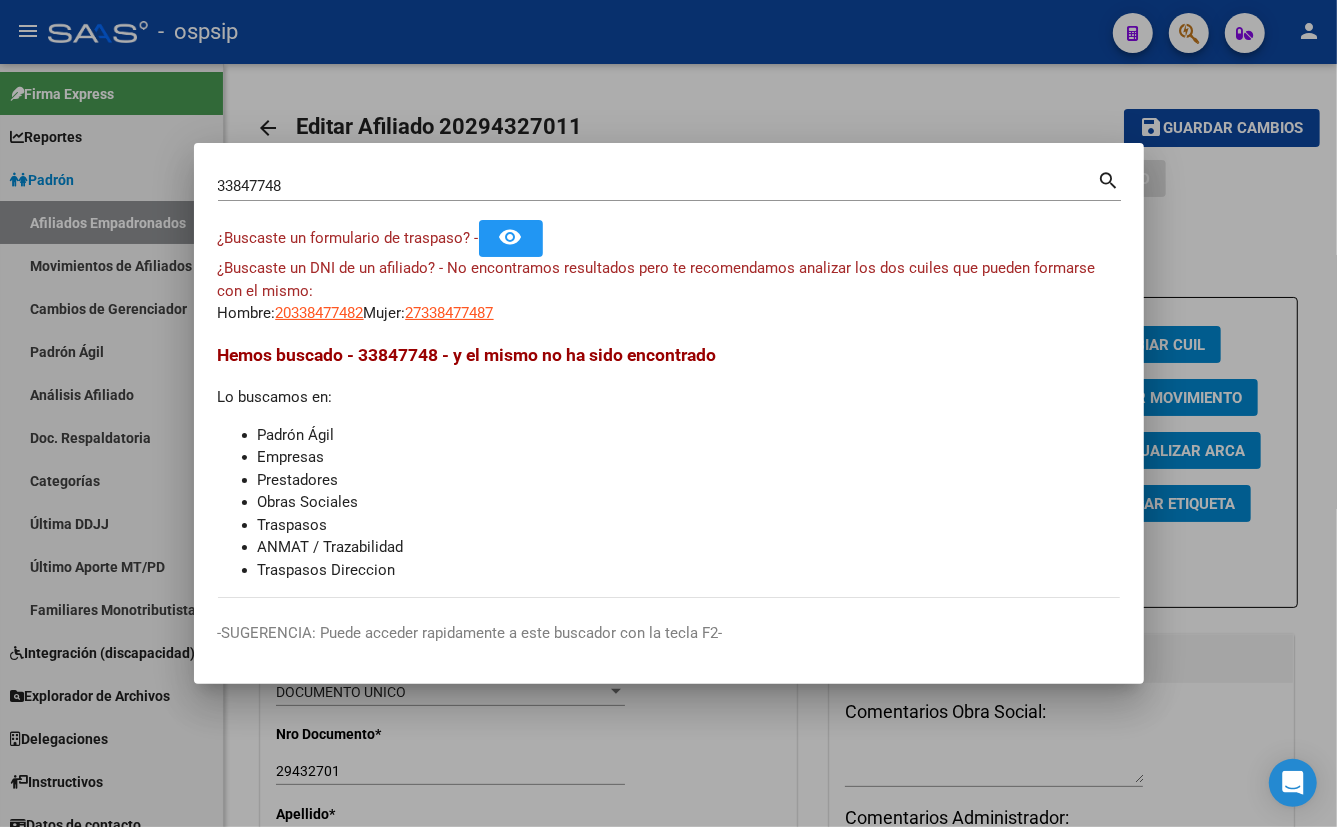
click at [290, 184] on input "33847748" at bounding box center [658, 186] width 880 height 18
type input "33847749"
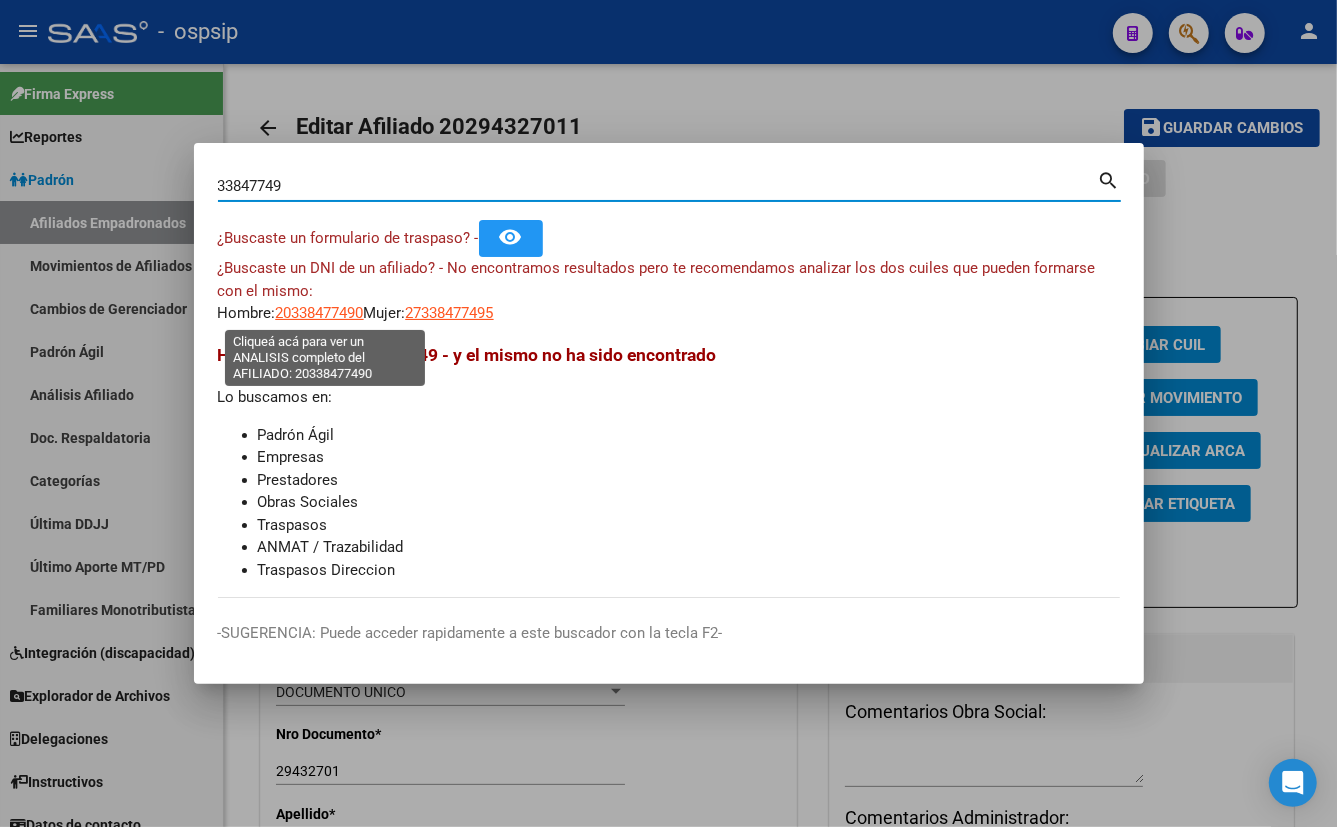
click at [327, 311] on span "20338477490" at bounding box center [320, 313] width 88 height 18
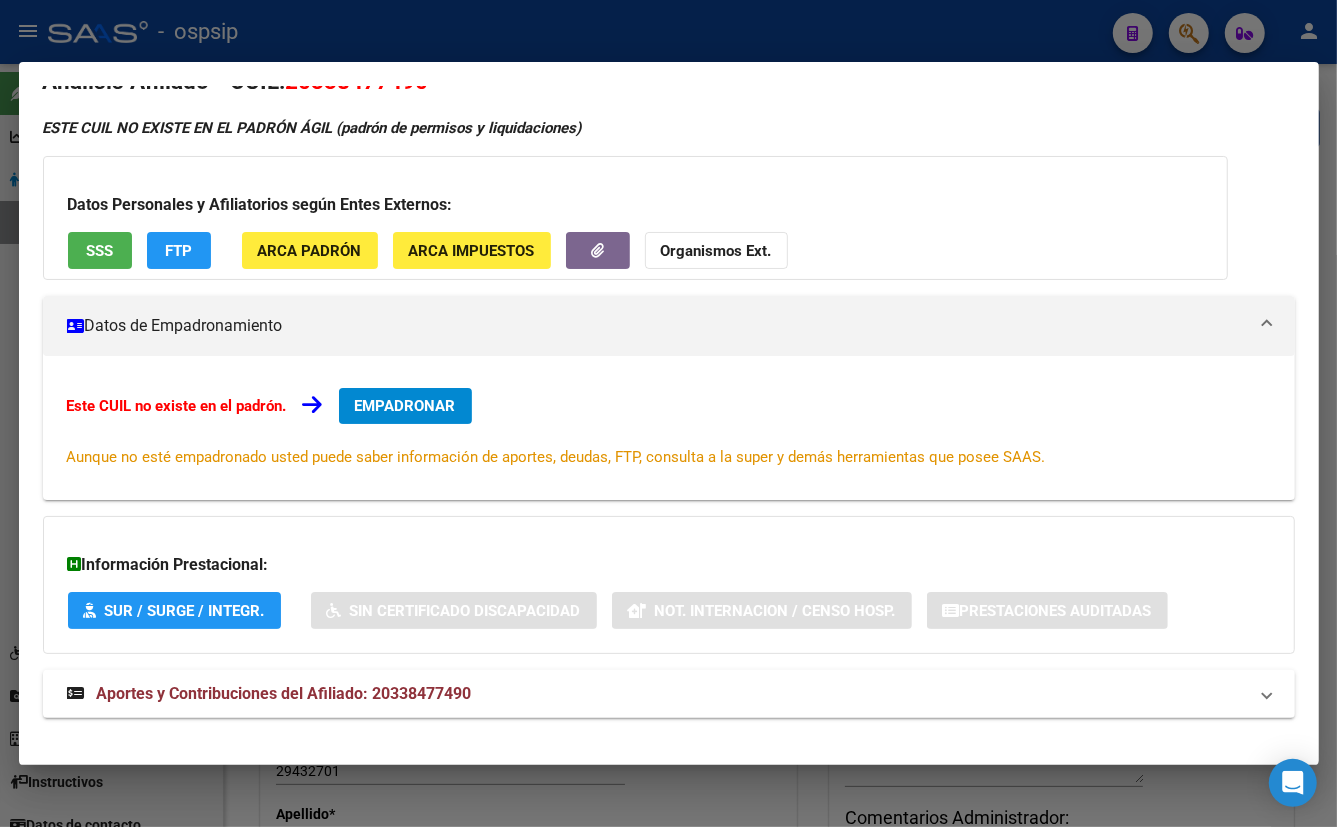
scroll to position [60, 0]
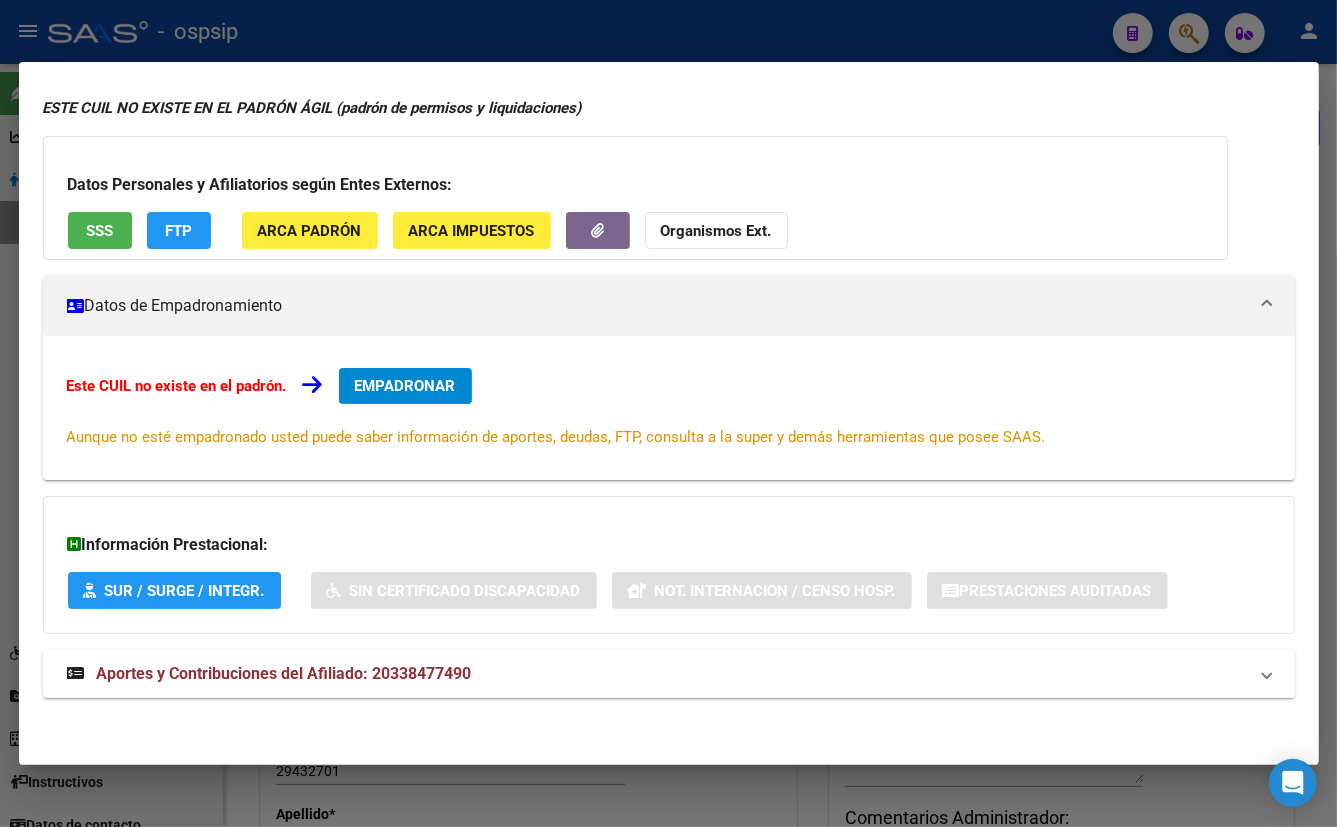
click at [420, 671] on span "Aportes y Contribuciones del Afiliado: 20338477490" at bounding box center [284, 673] width 375 height 19
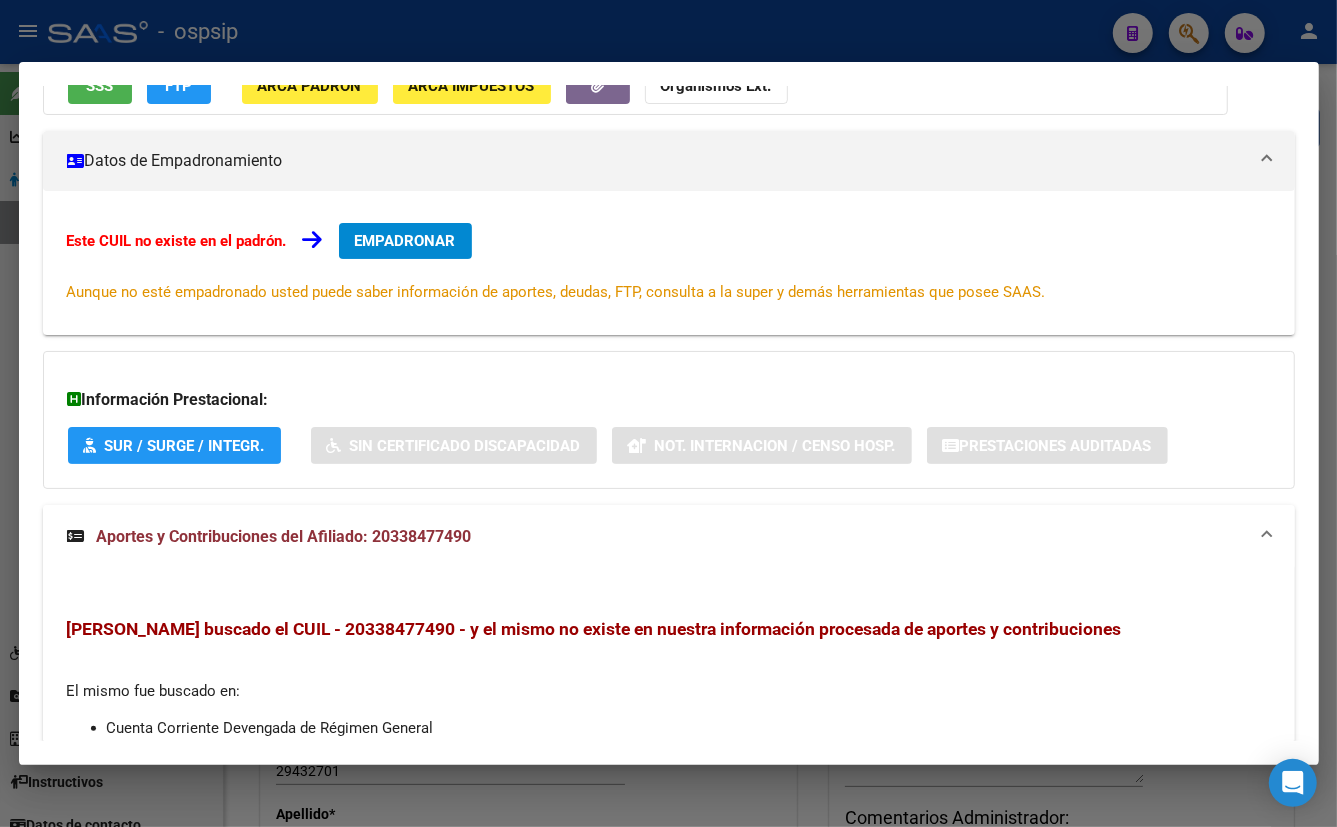
scroll to position [107, 0]
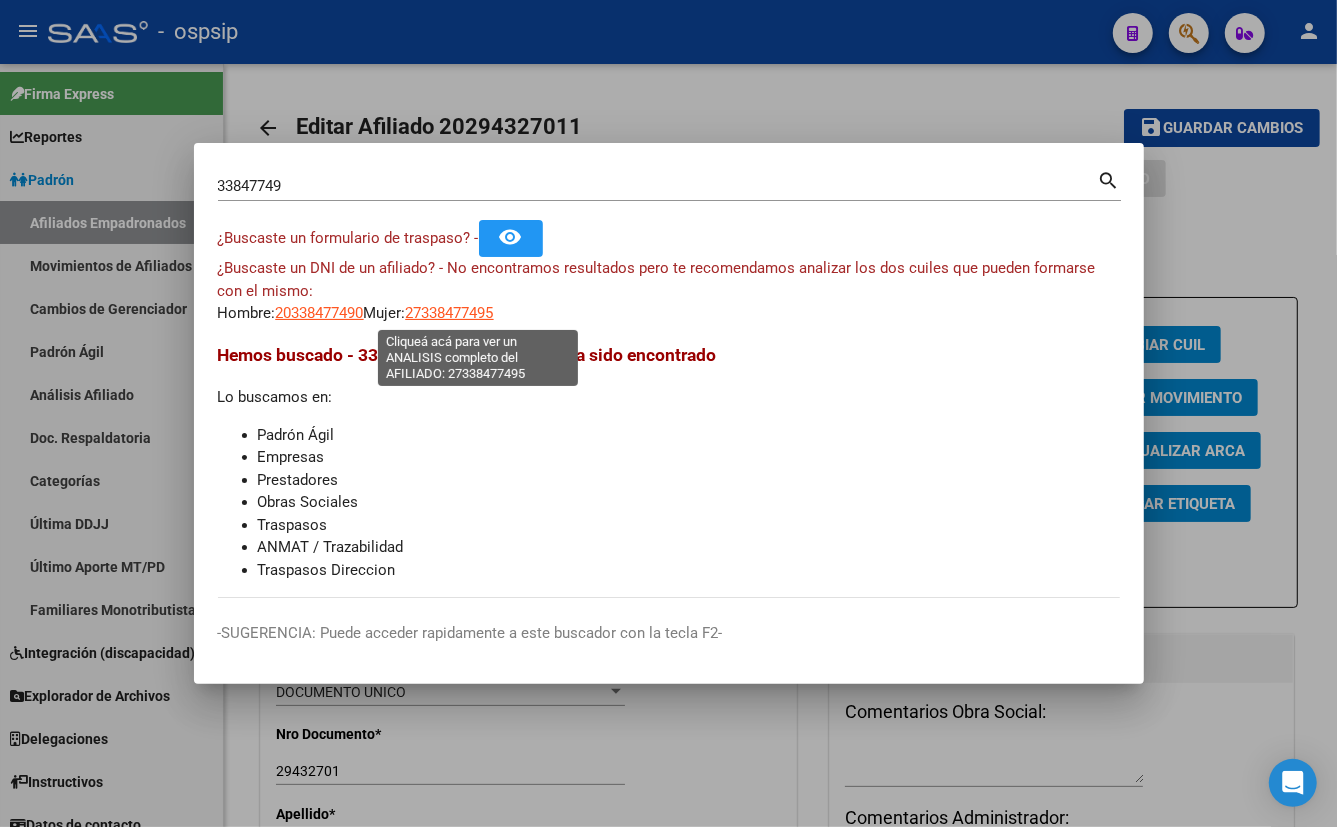
click at [479, 314] on span "27338477495" at bounding box center [450, 313] width 88 height 18
type textarea "27338477495"
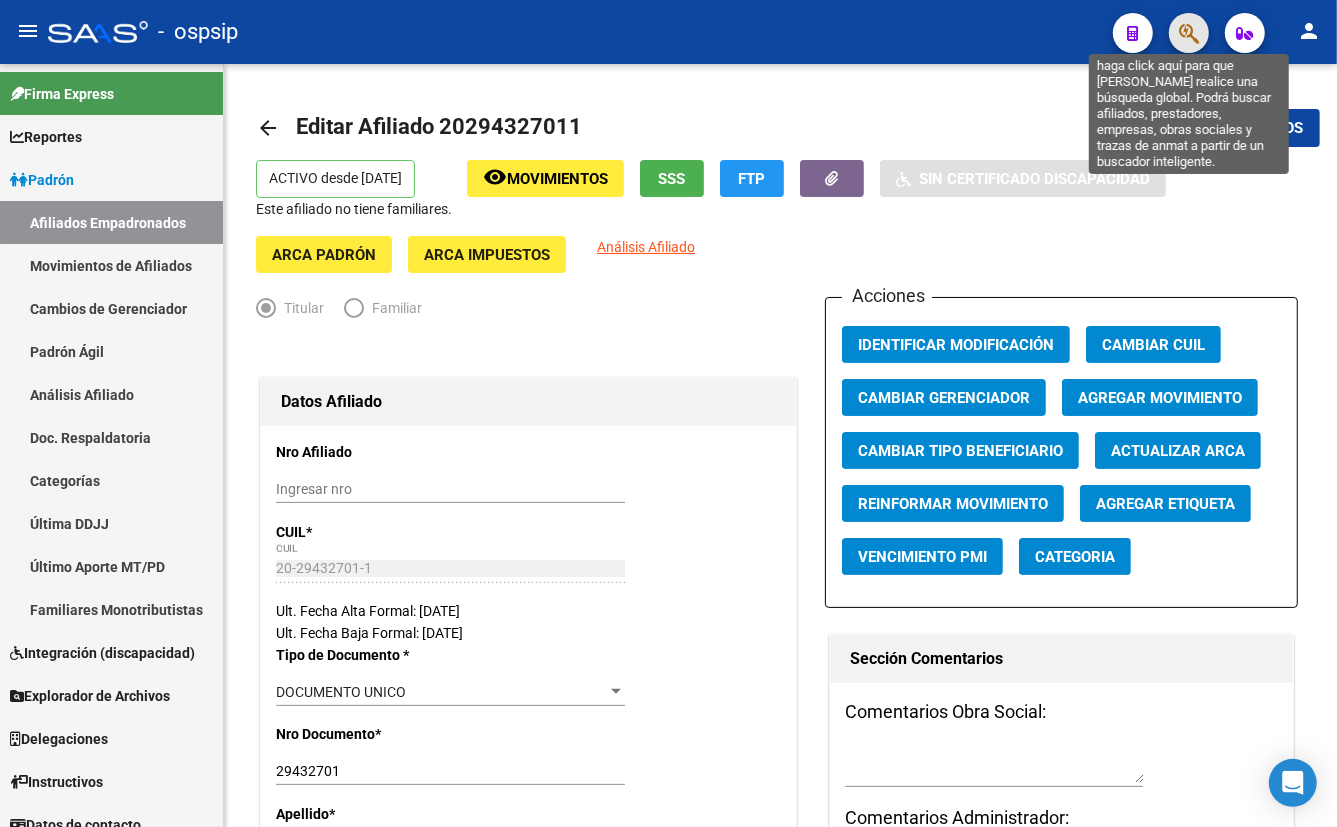
click at [1188, 25] on icon "button" at bounding box center [1189, 33] width 20 height 23
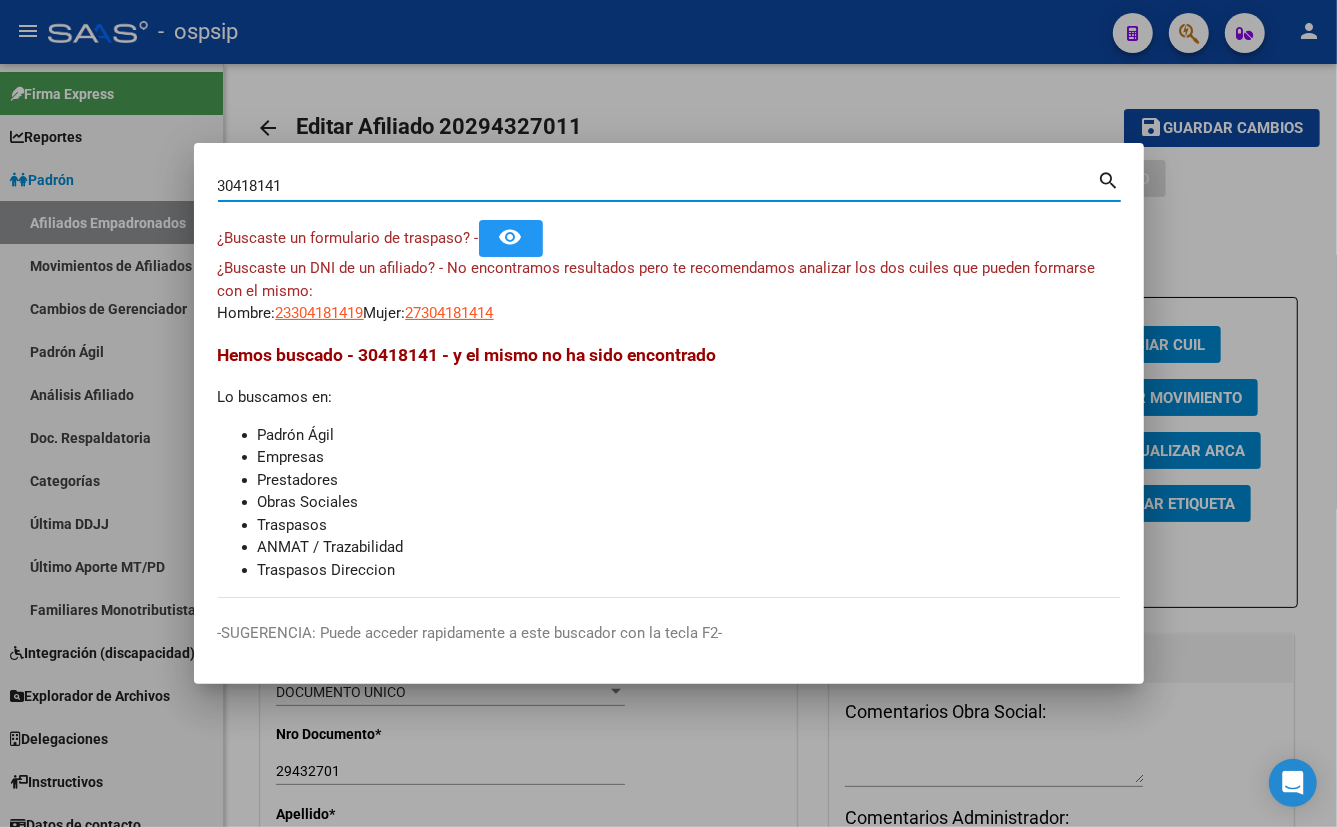
click at [255, 182] on input "30418141" at bounding box center [658, 186] width 880 height 18
click at [281, 184] on input "30428141" at bounding box center [658, 186] width 880 height 18
type input "30428141"
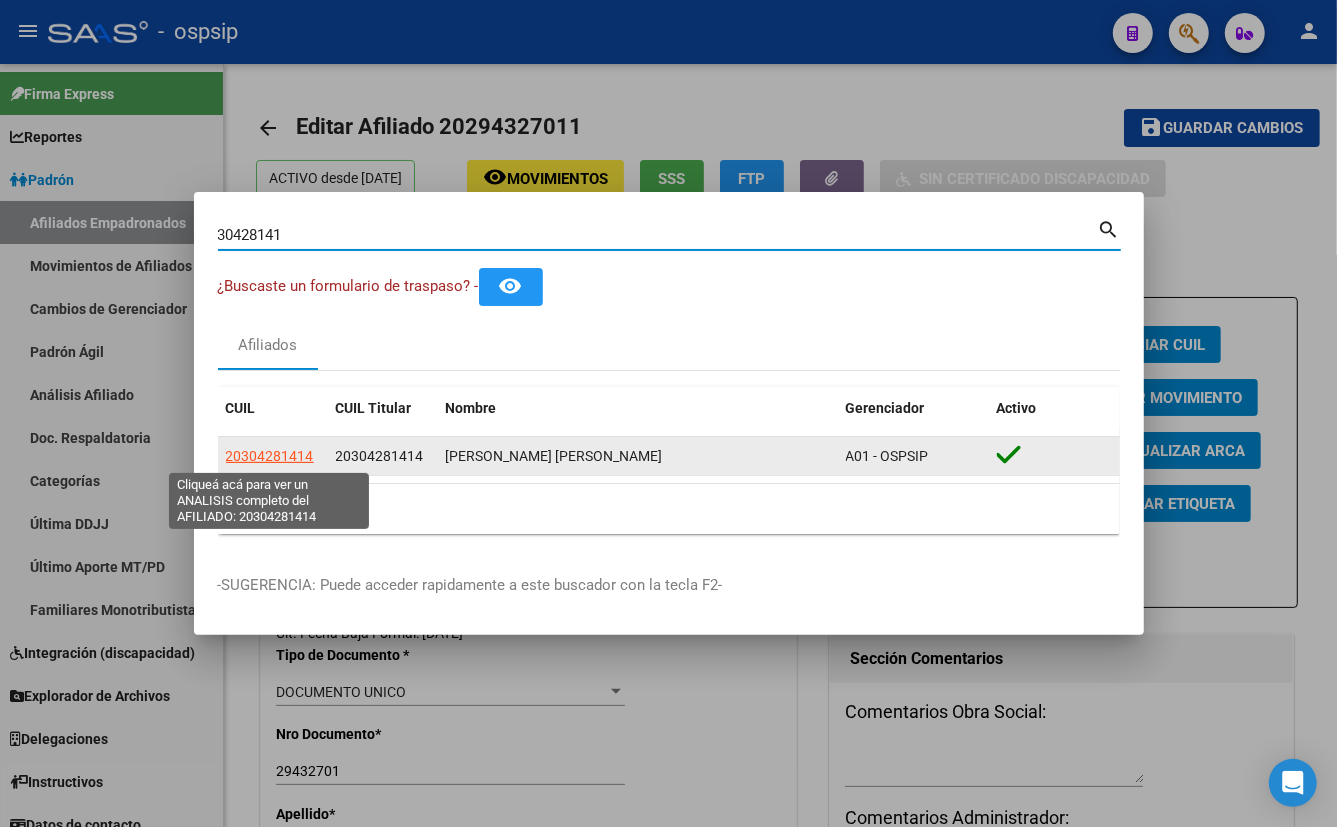
click at [274, 452] on span "20304281414" at bounding box center [270, 456] width 88 height 16
type textarea "20304281414"
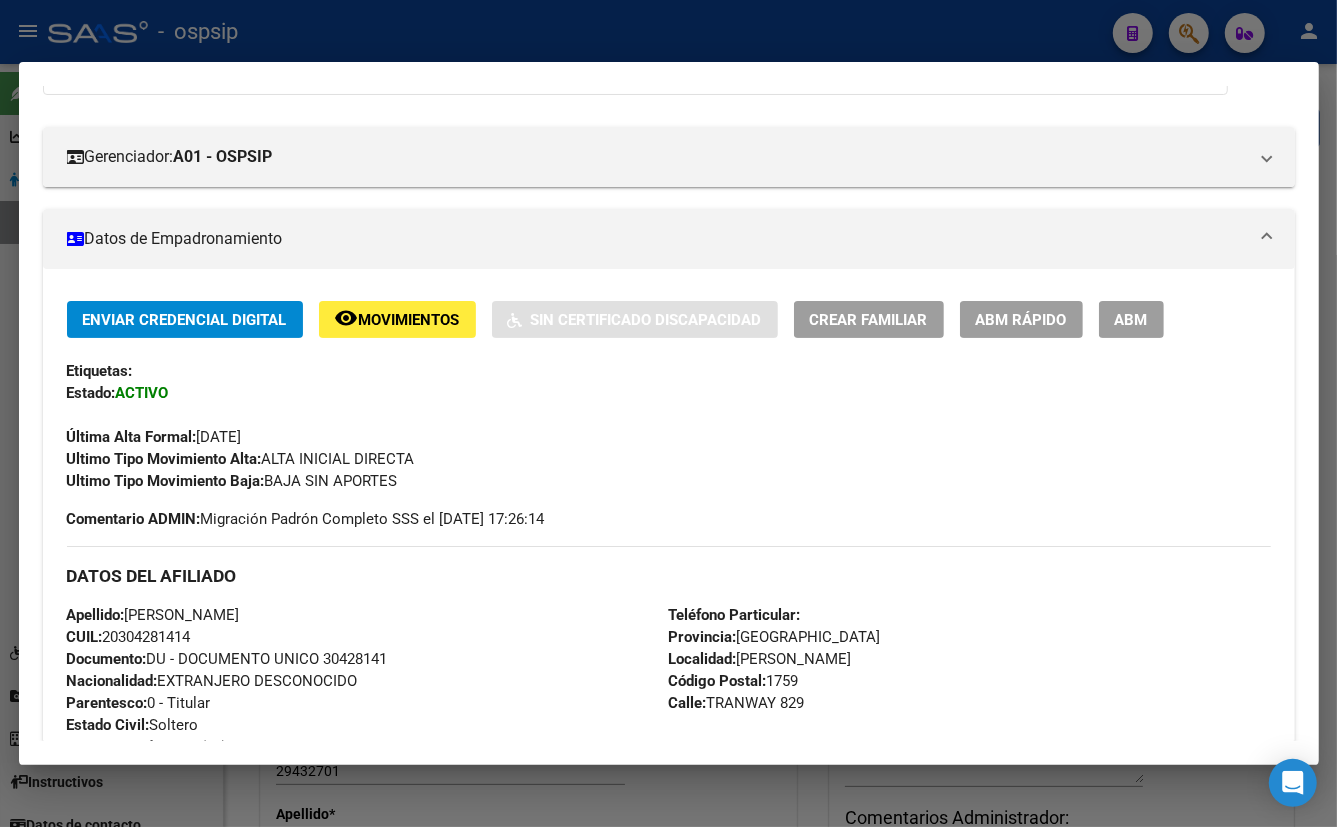
scroll to position [176, 0]
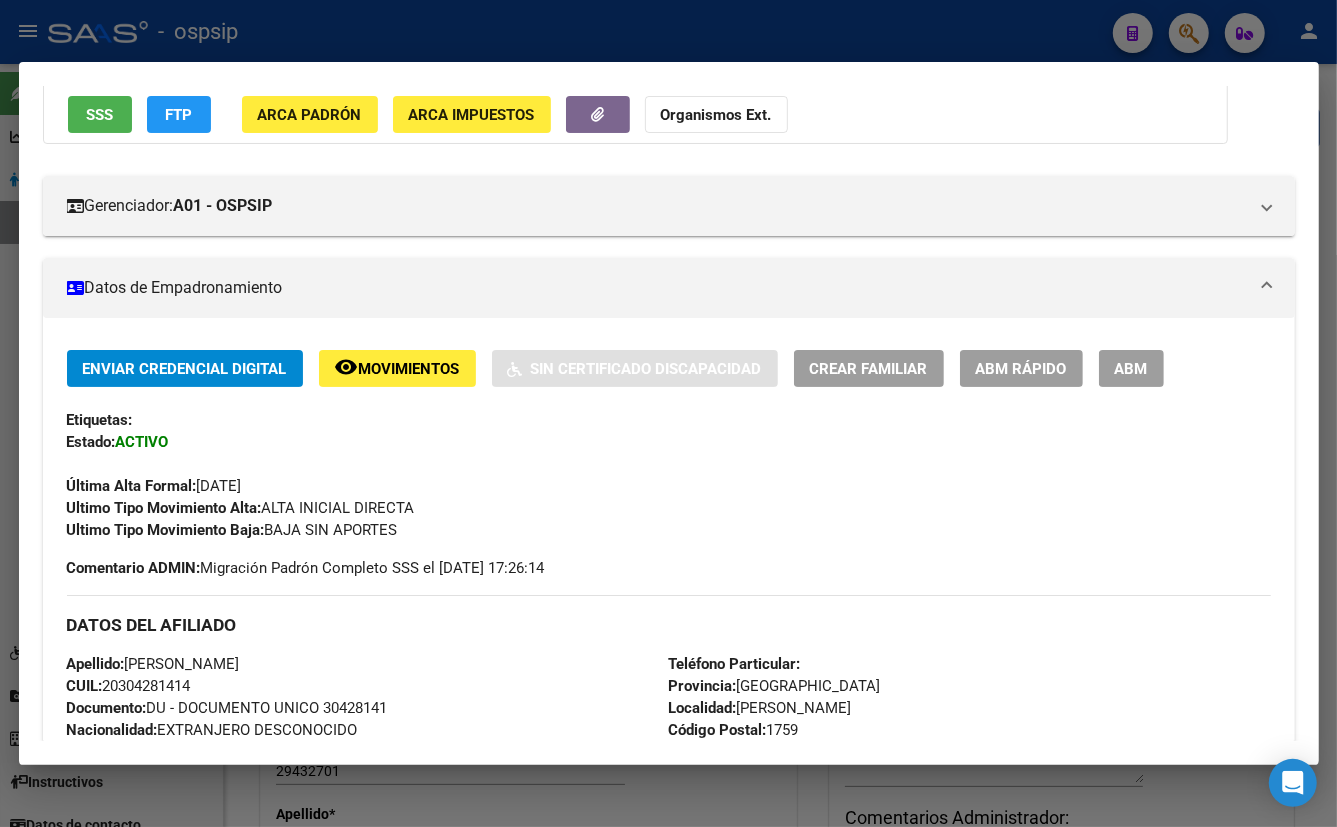
click at [476, 465] on div "Última Alta Formal: [DATE]" at bounding box center [669, 475] width 1204 height 44
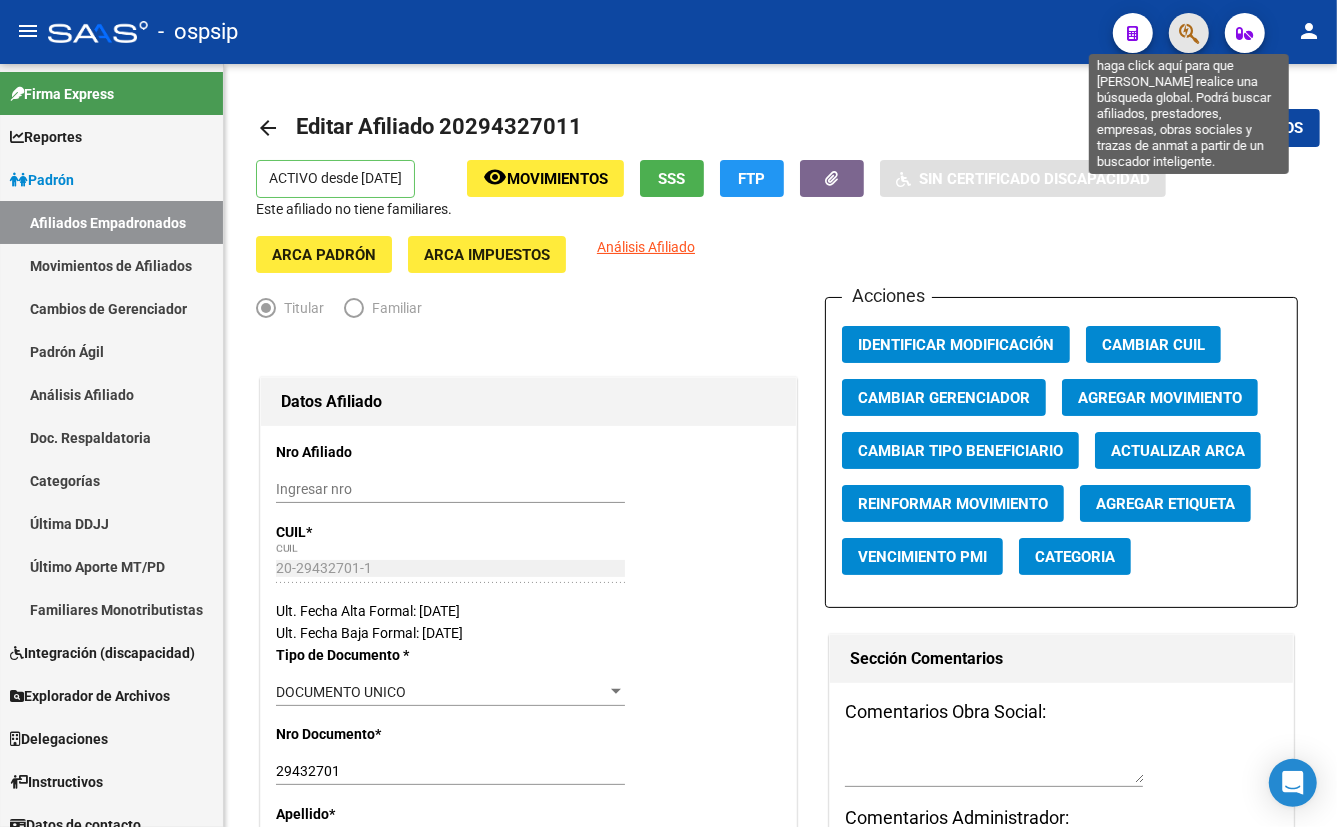
click at [1192, 24] on icon "button" at bounding box center [1189, 33] width 20 height 23
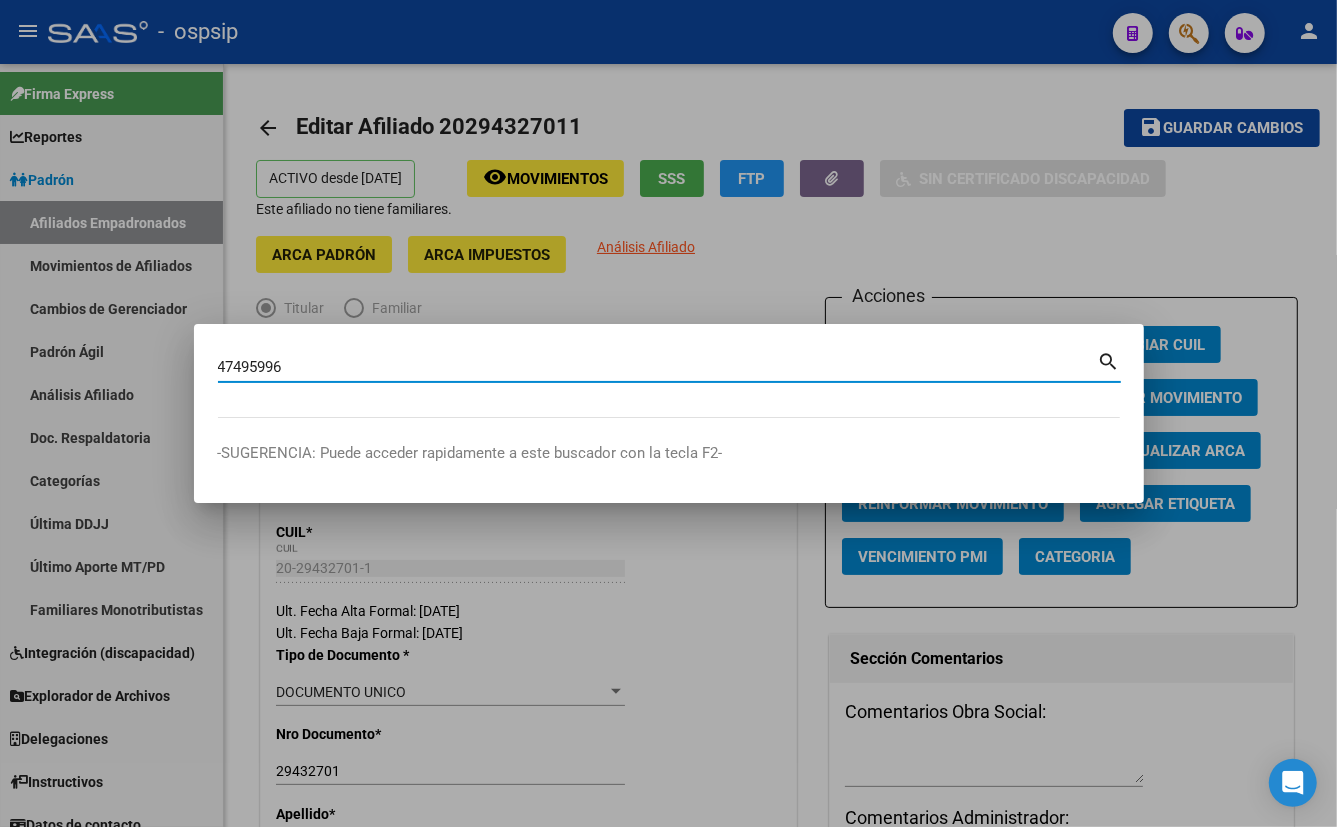
type input "47495996"
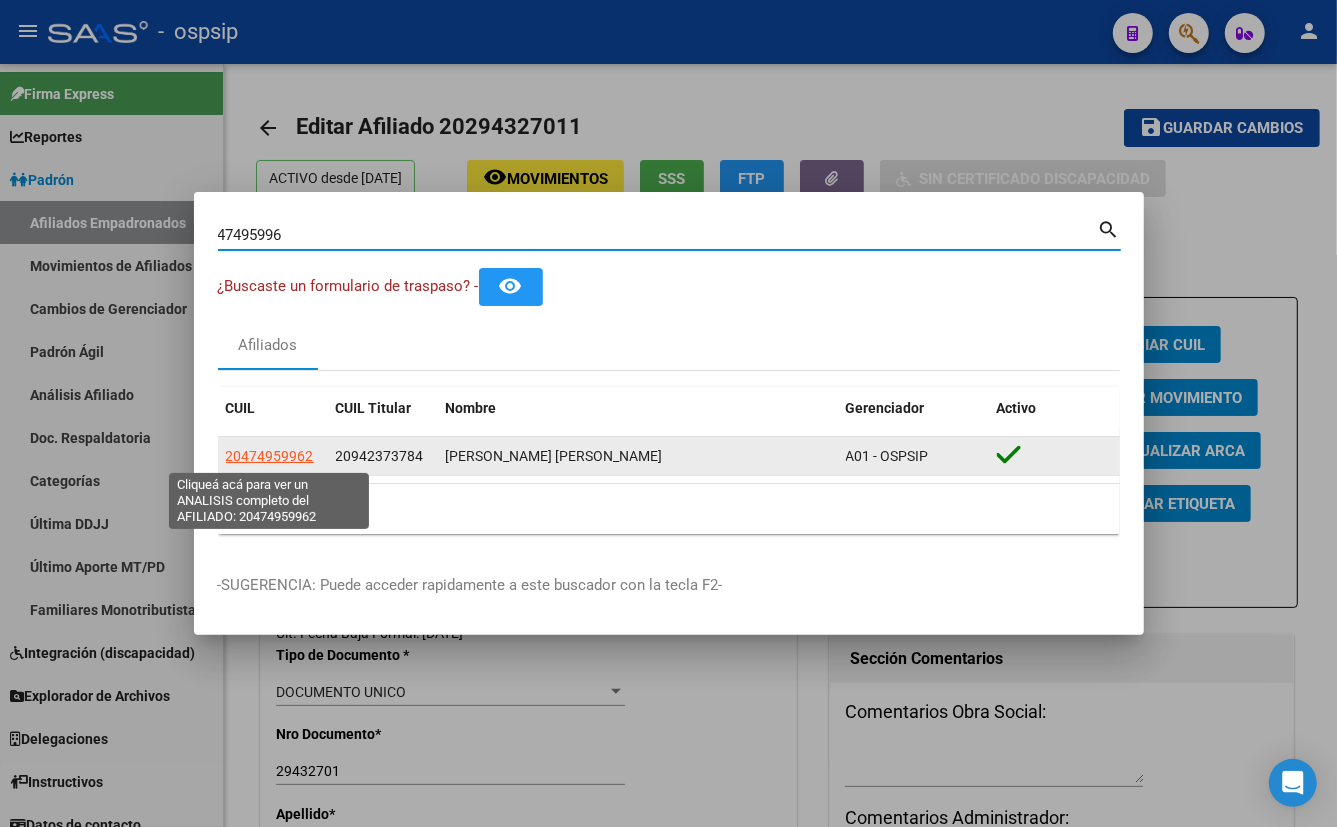
click at [271, 454] on span "20474959962" at bounding box center [270, 456] width 88 height 16
type textarea "20474959962"
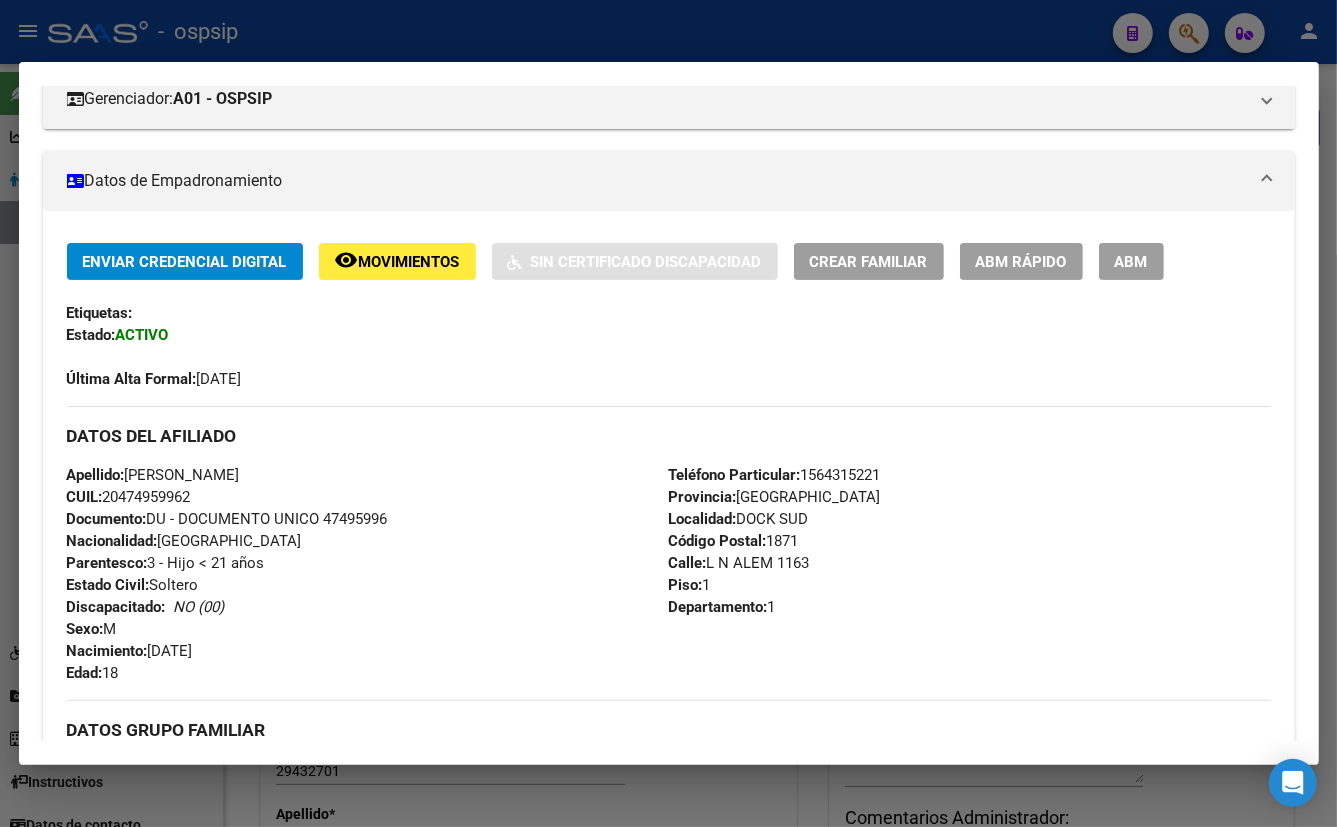
scroll to position [272, 0]
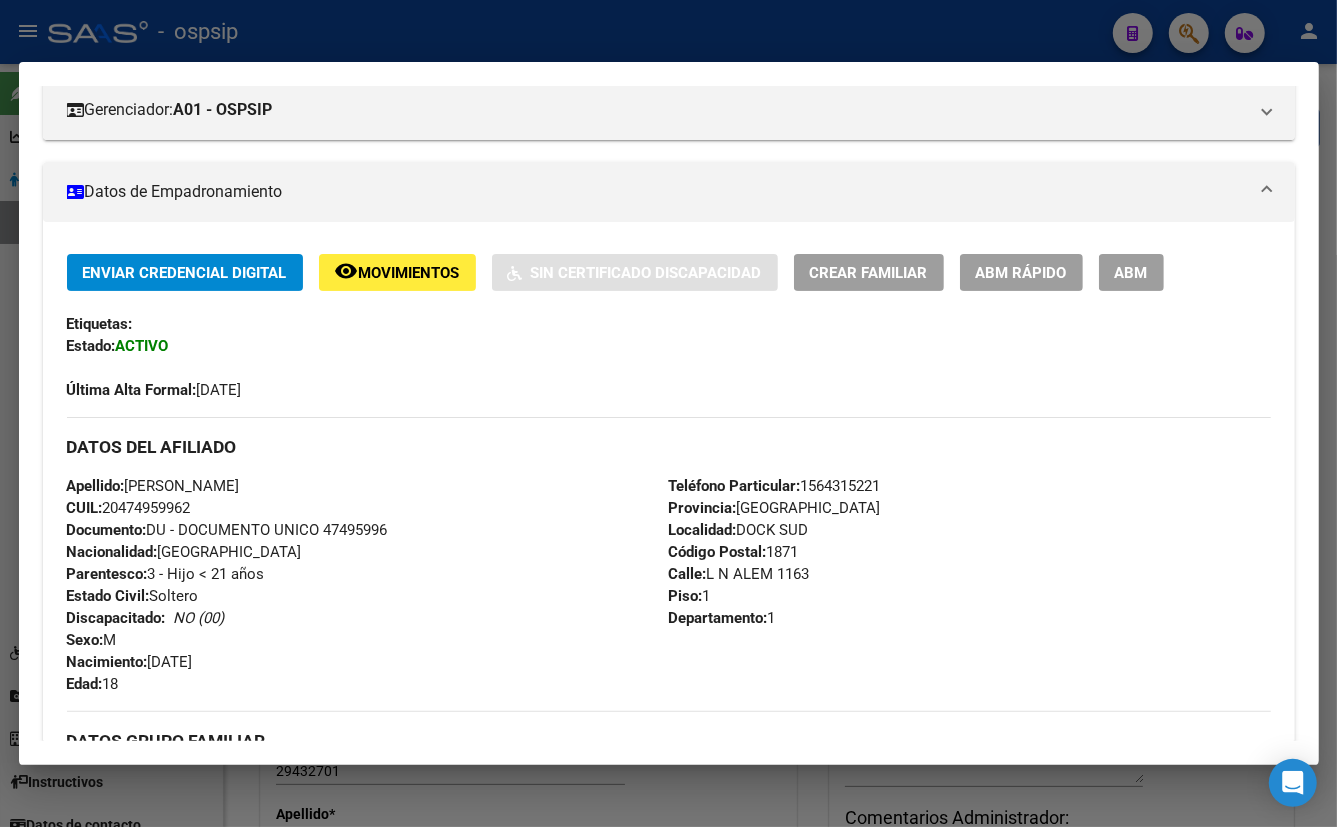
drag, startPoint x: 364, startPoint y: 386, endPoint x: 419, endPoint y: 390, distance: 55.1
click at [364, 386] on div "Última Alta Formal: [DATE]" at bounding box center [669, 379] width 1204 height 44
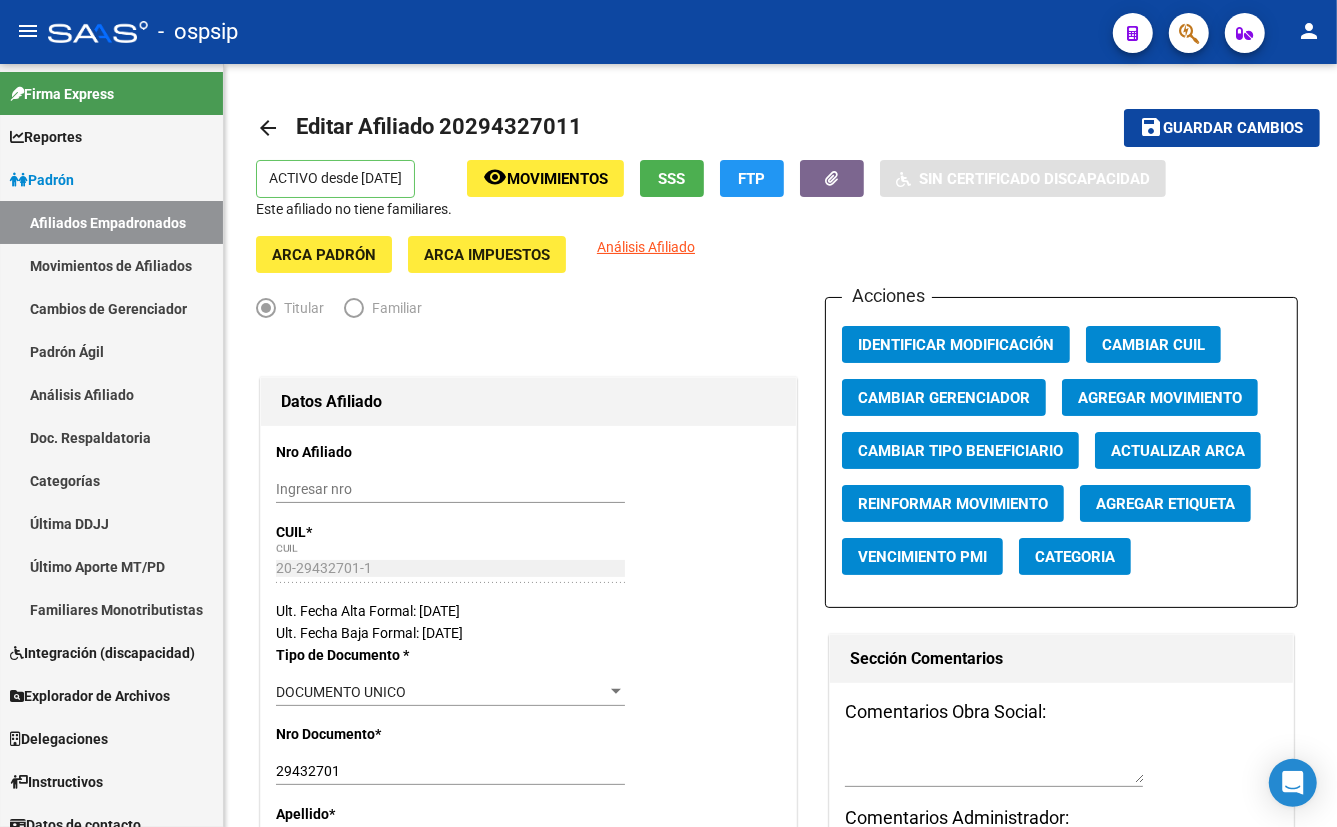
click at [1180, 34] on icon "button" at bounding box center [1189, 33] width 20 height 23
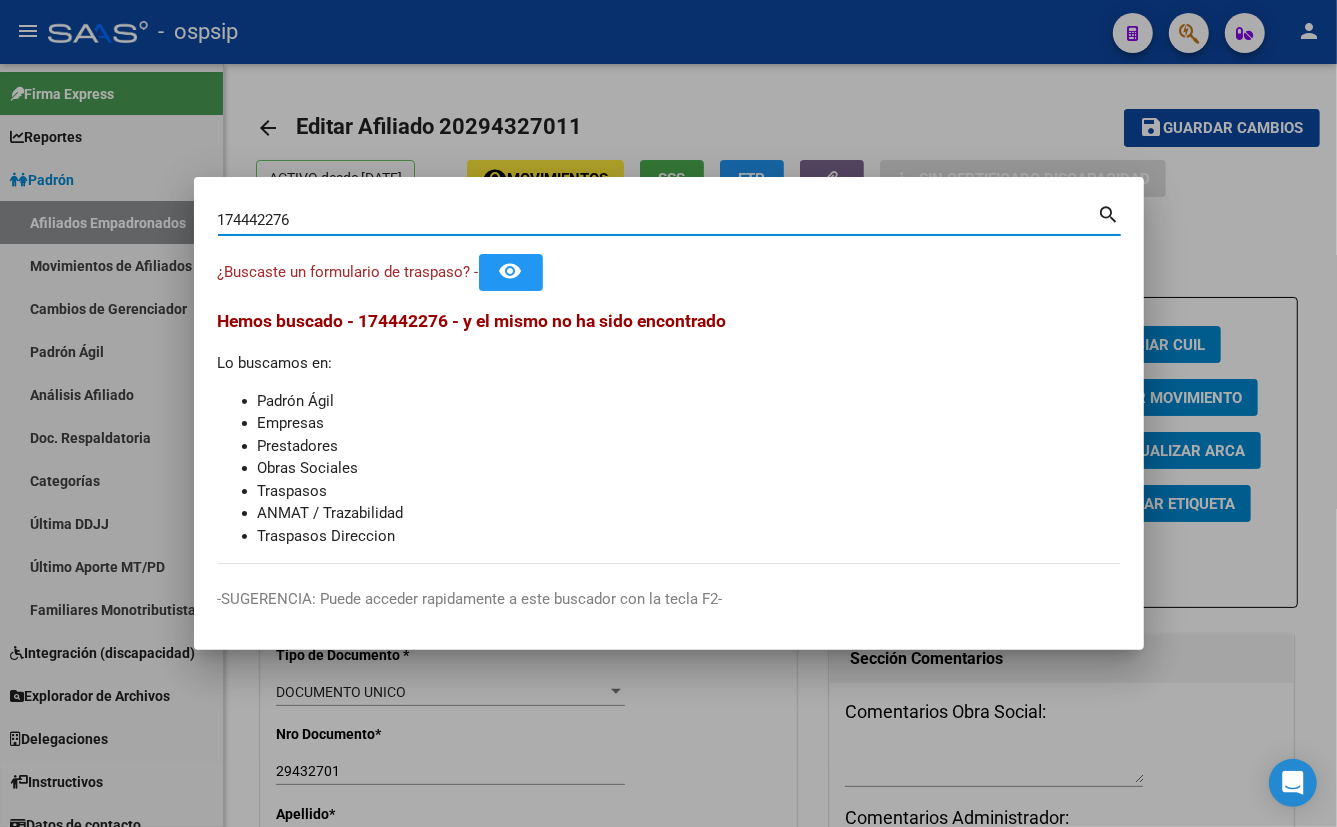
click at [243, 217] on input "174442276" at bounding box center [658, 220] width 880 height 18
type input "17442276"
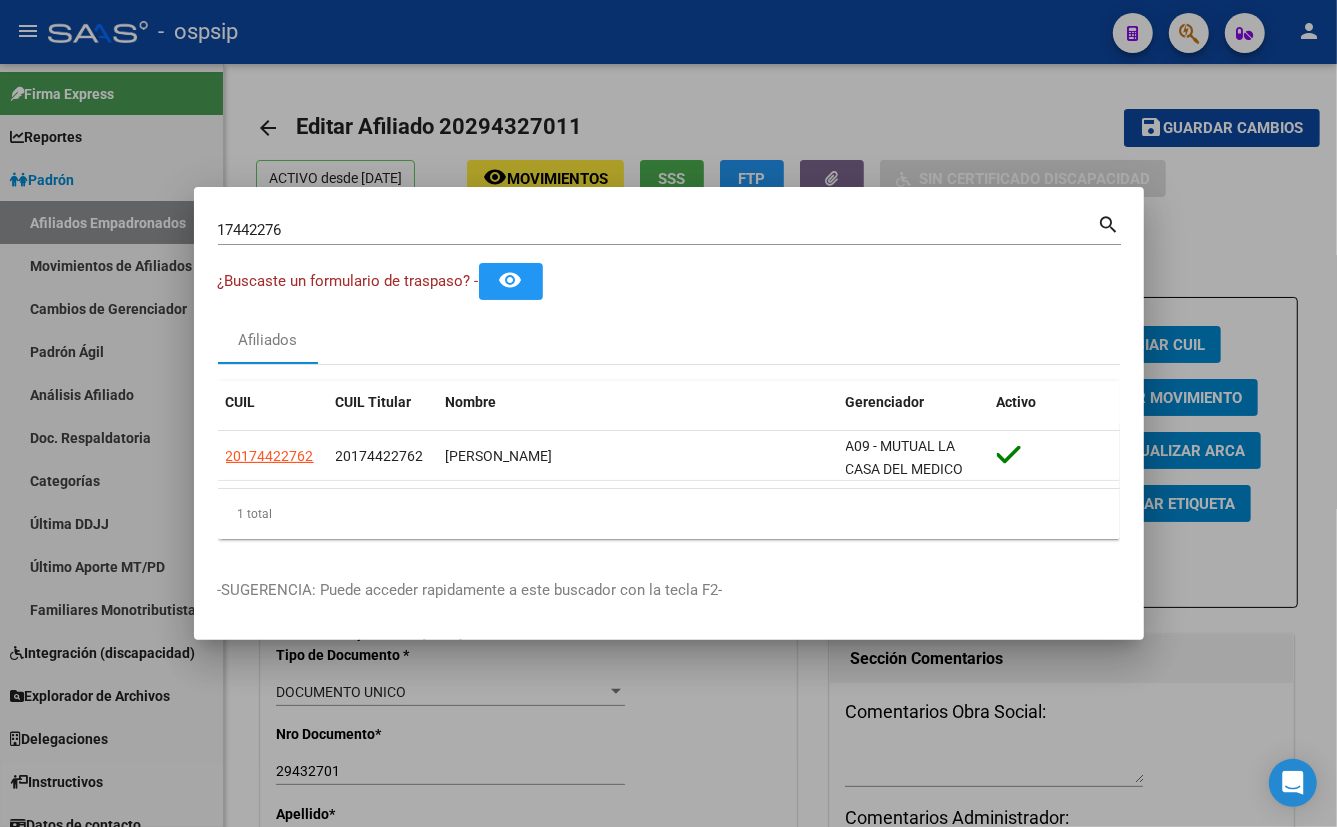
click at [518, 330] on div "Afiliados" at bounding box center [669, 340] width 902 height 48
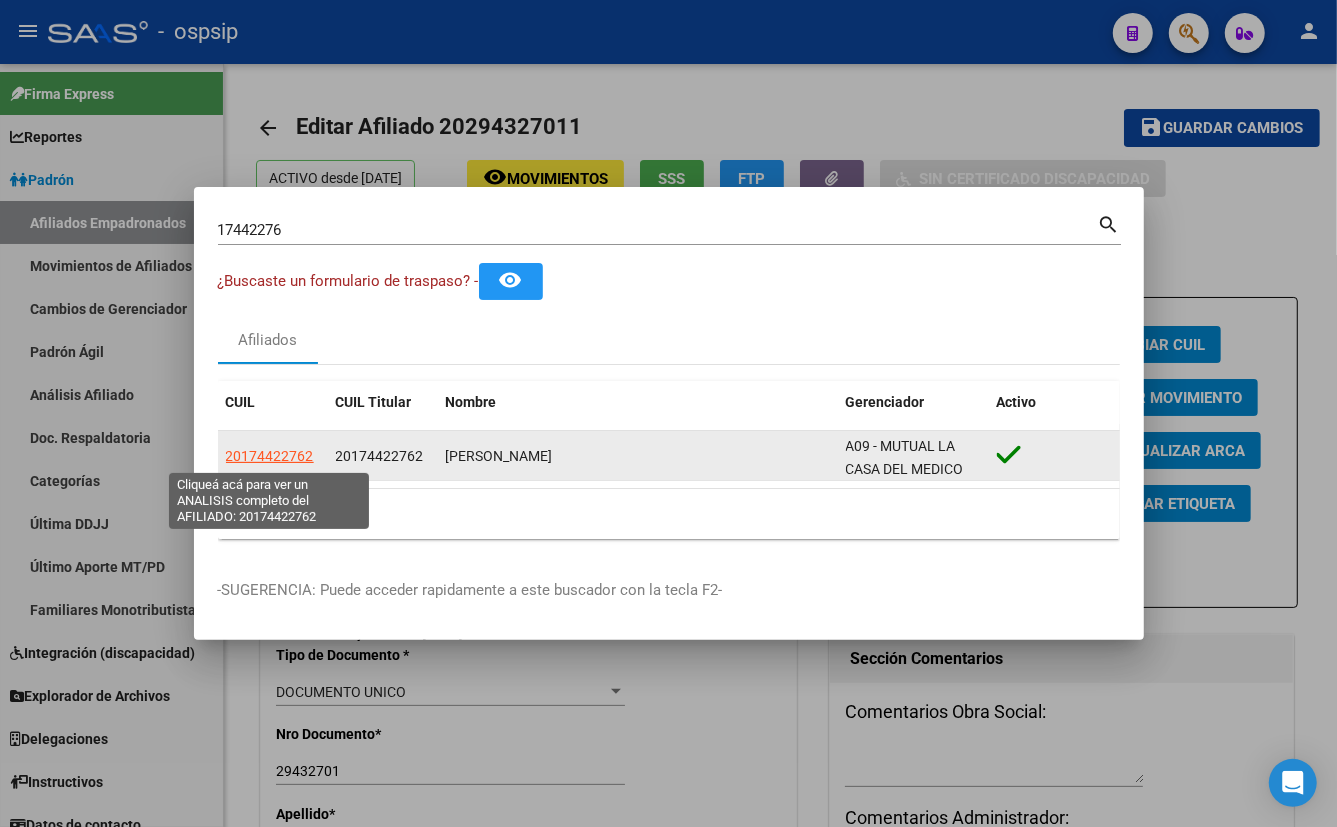
click at [286, 450] on span "20174422762" at bounding box center [270, 456] width 88 height 16
type textarea "20174422762"
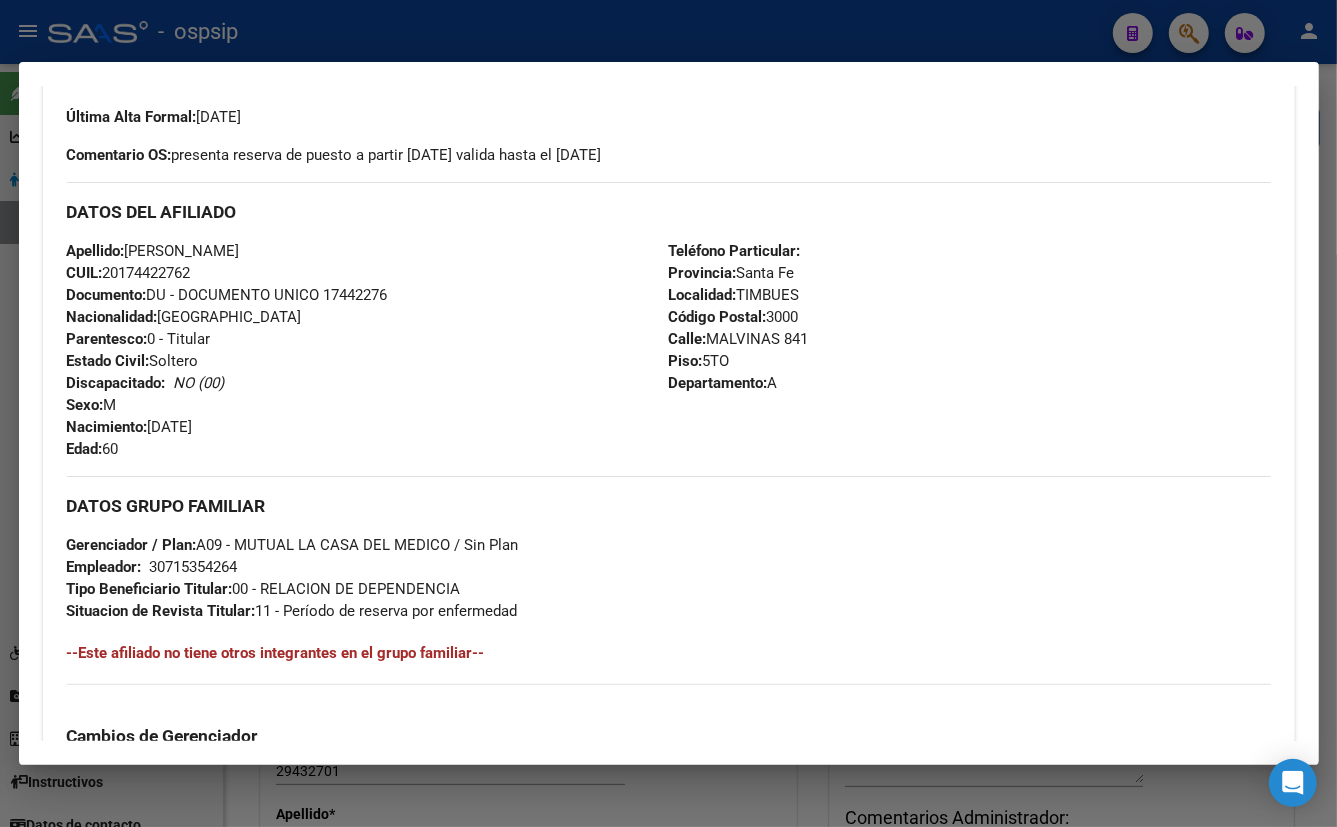
scroll to position [363, 0]
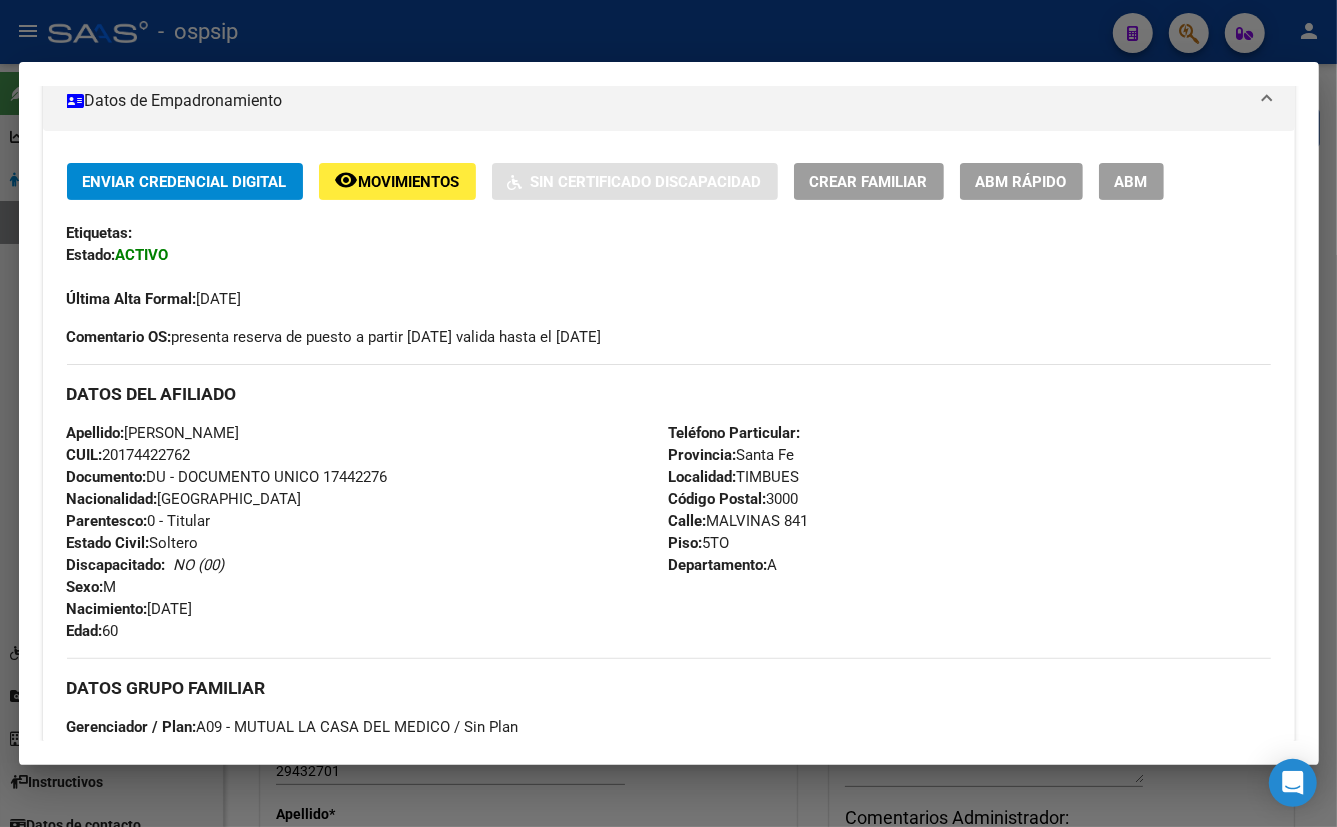
click at [473, 456] on div "Apellido: [PERSON_NAME] CUIL: 20174422762 Documento: DU - DOCUMENTO UNICO 17442…" at bounding box center [368, 532] width 602 height 220
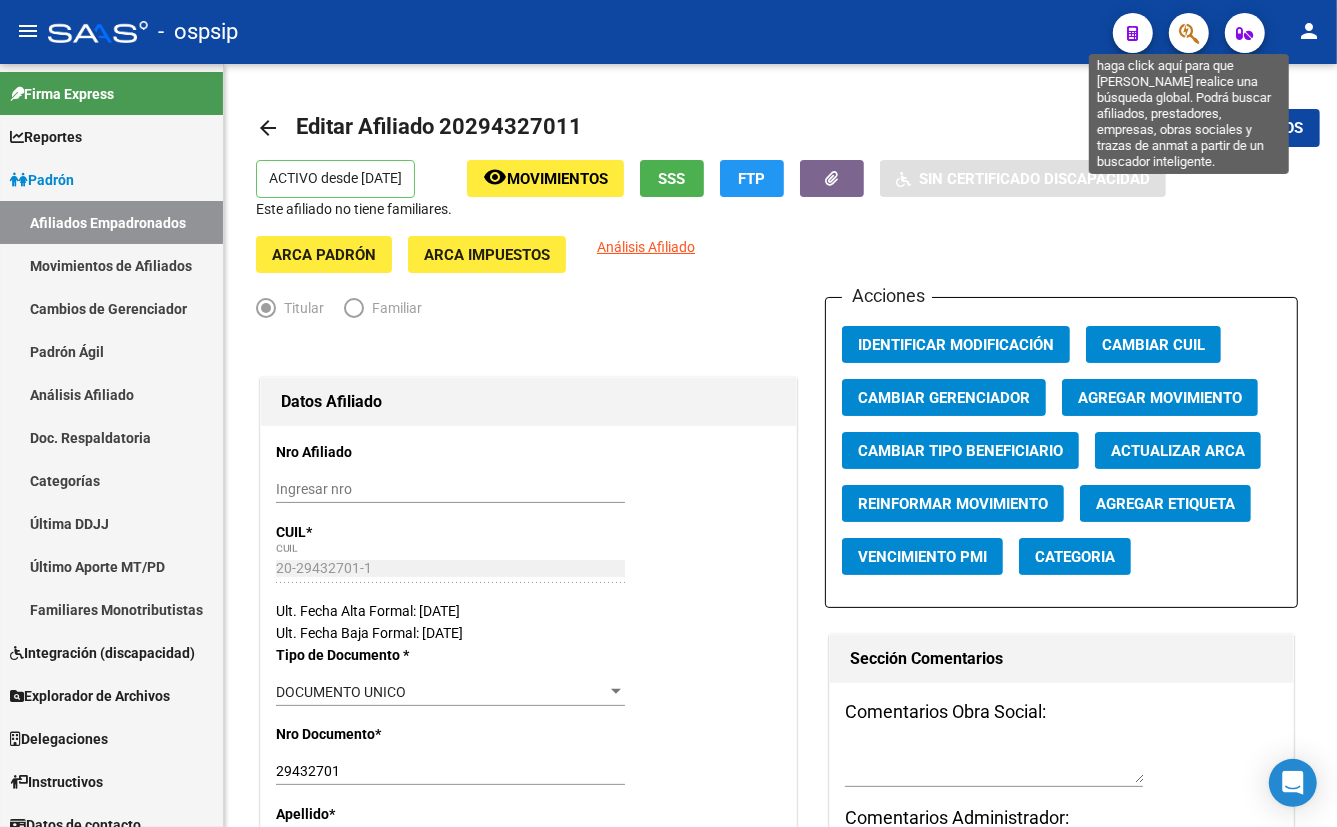
click at [1185, 29] on icon "button" at bounding box center [1189, 33] width 20 height 23
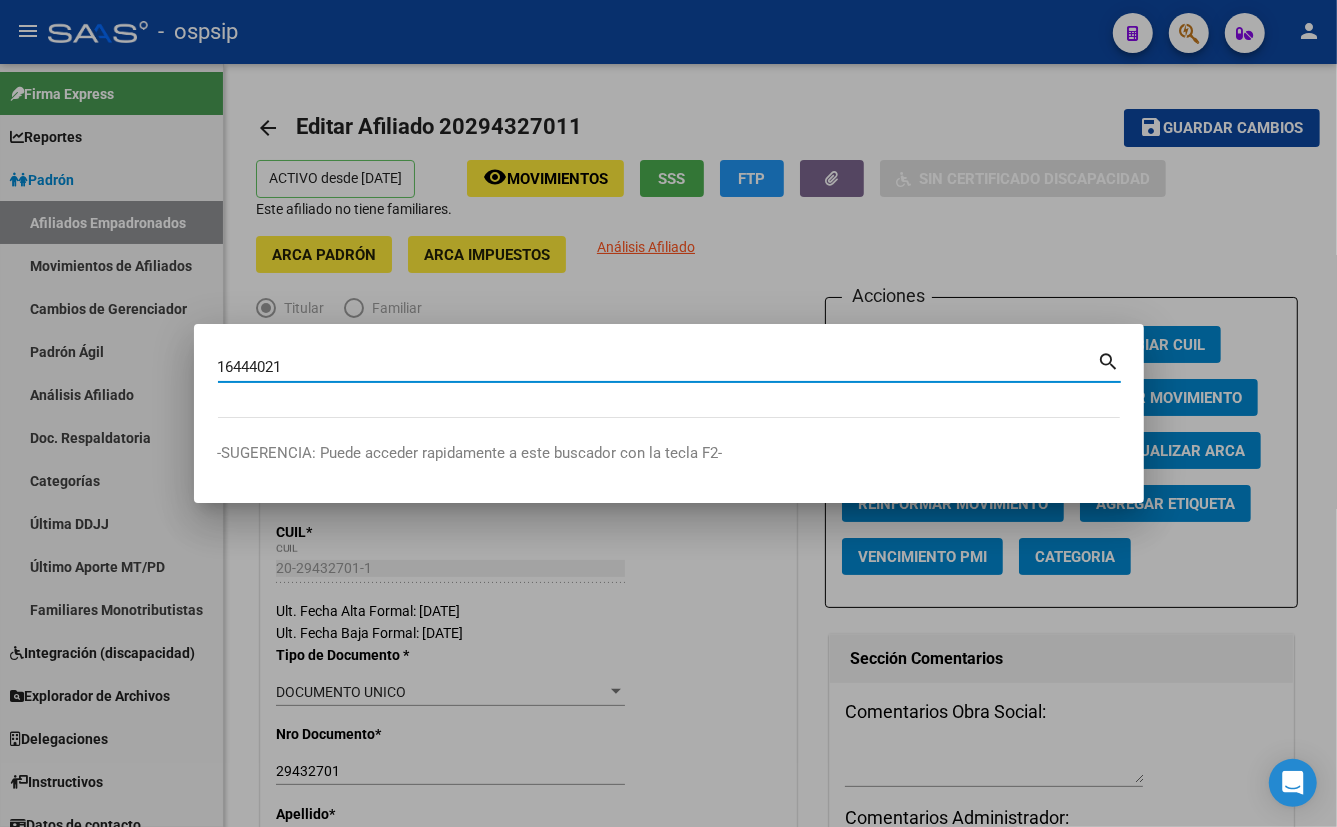
type input "16444021"
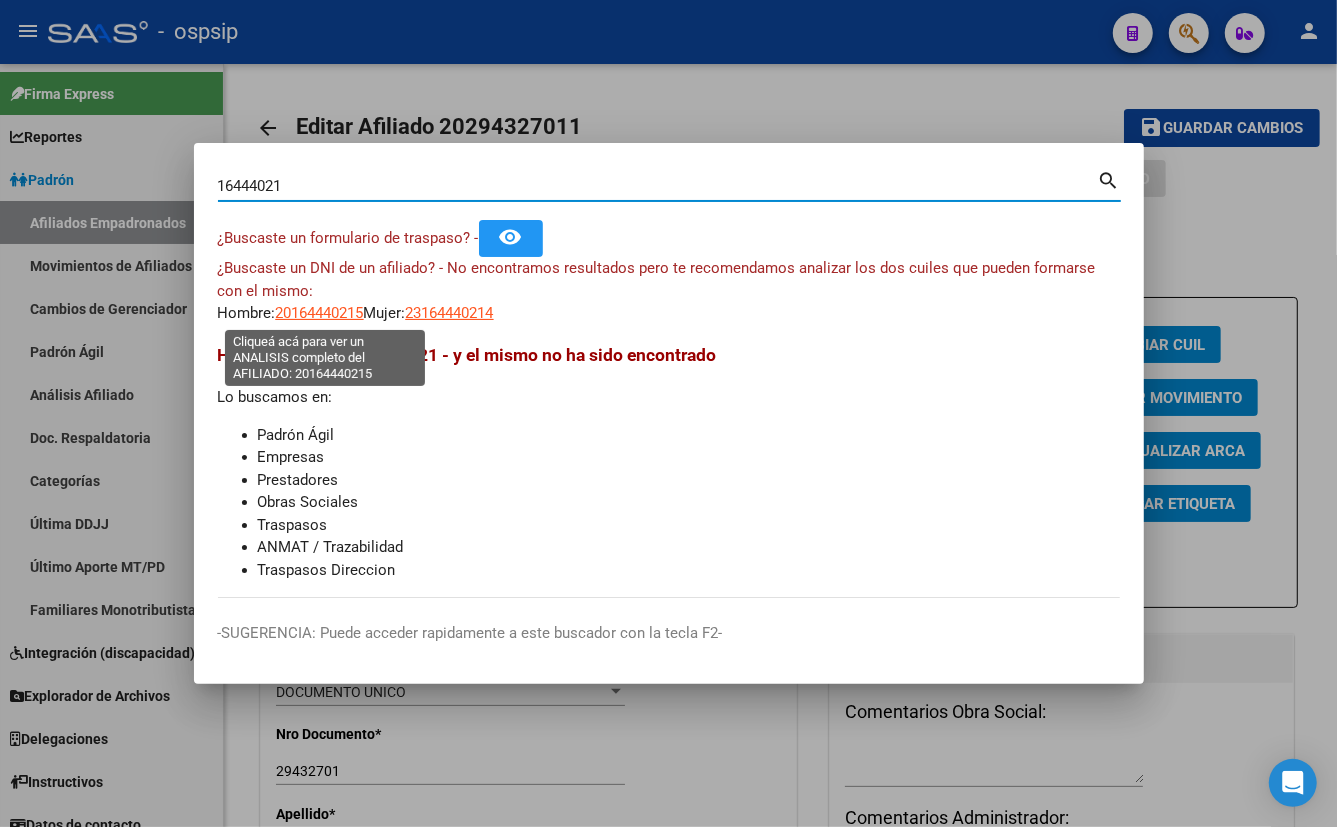
click at [324, 310] on span "20164440215" at bounding box center [320, 313] width 88 height 18
type textarea "20164440215"
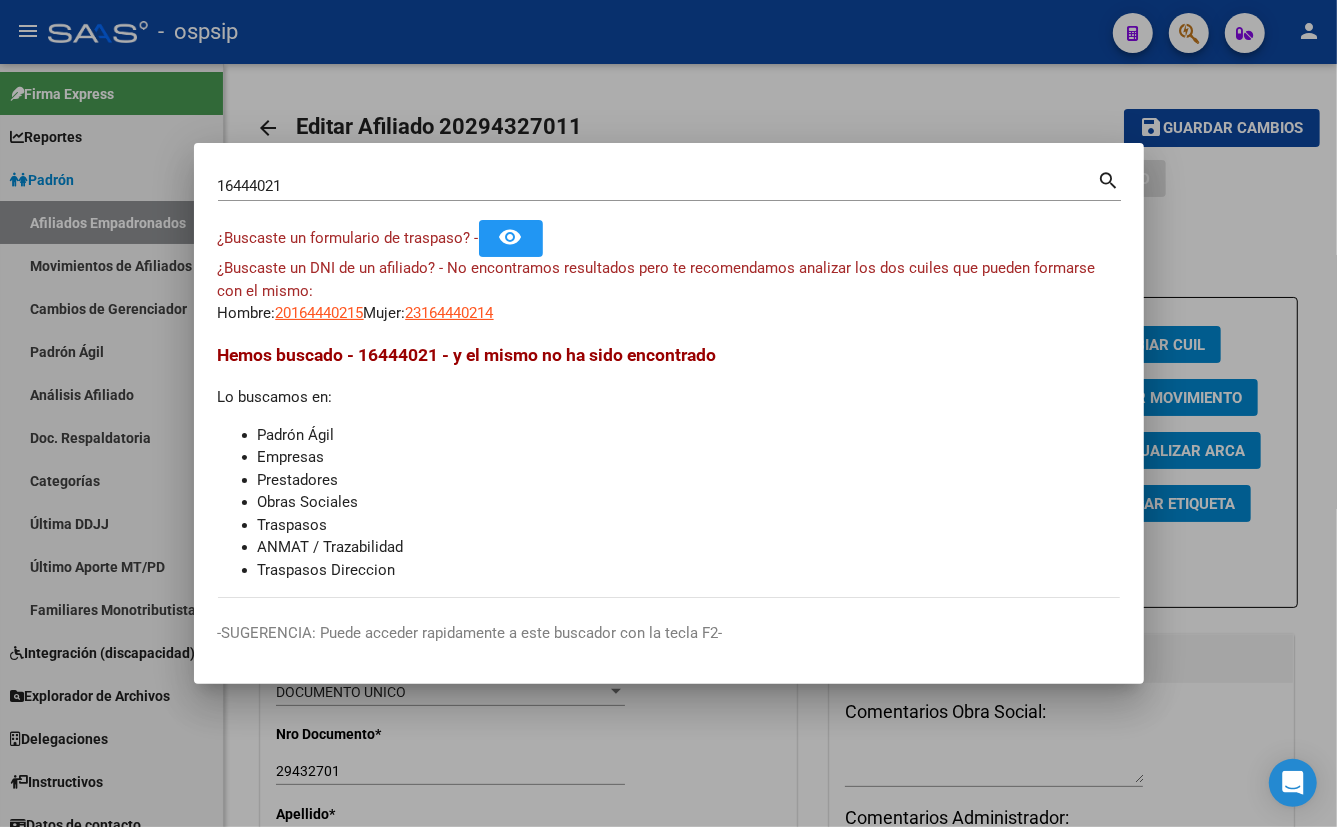
click at [518, 491] on li "Obras Sociales" at bounding box center [689, 502] width 862 height 23
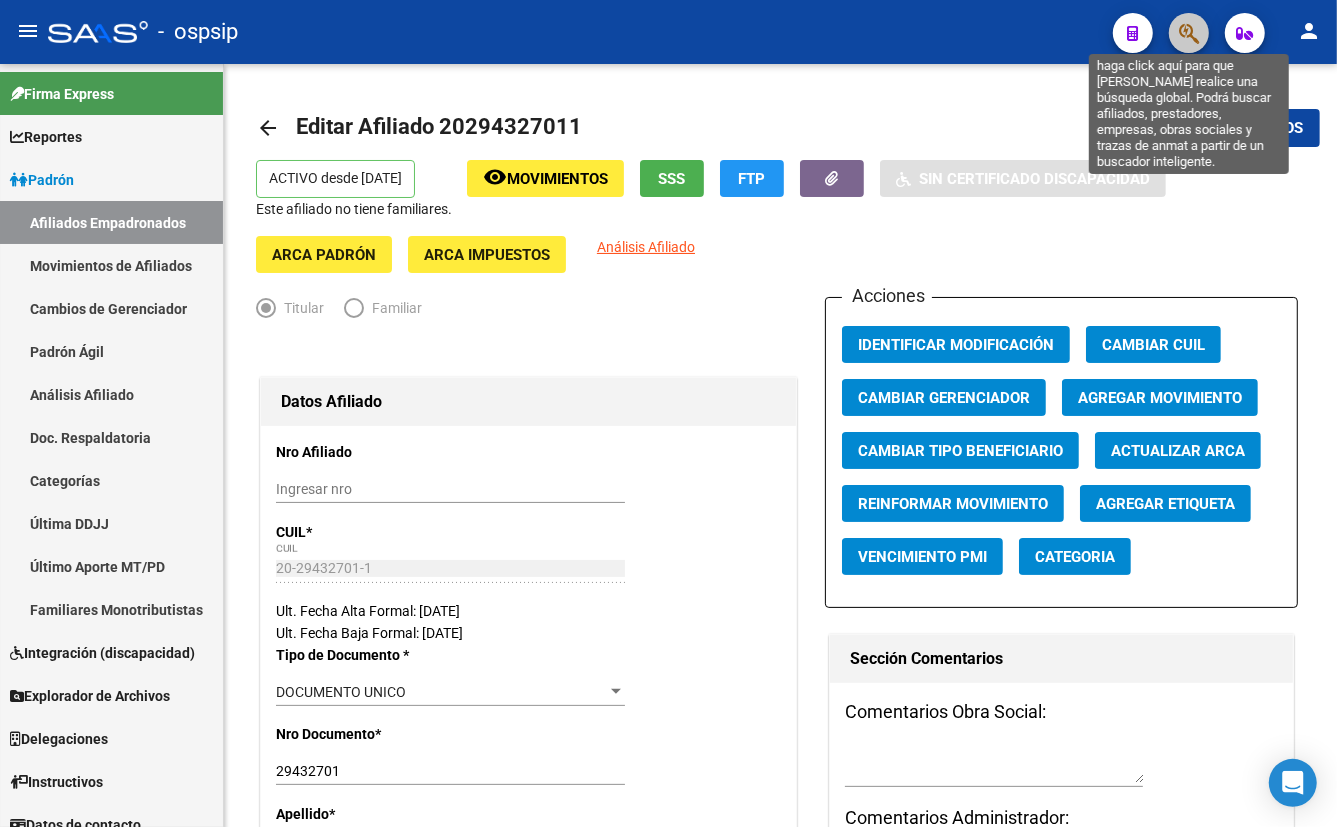
click at [1188, 23] on icon "button" at bounding box center [1189, 33] width 20 height 23
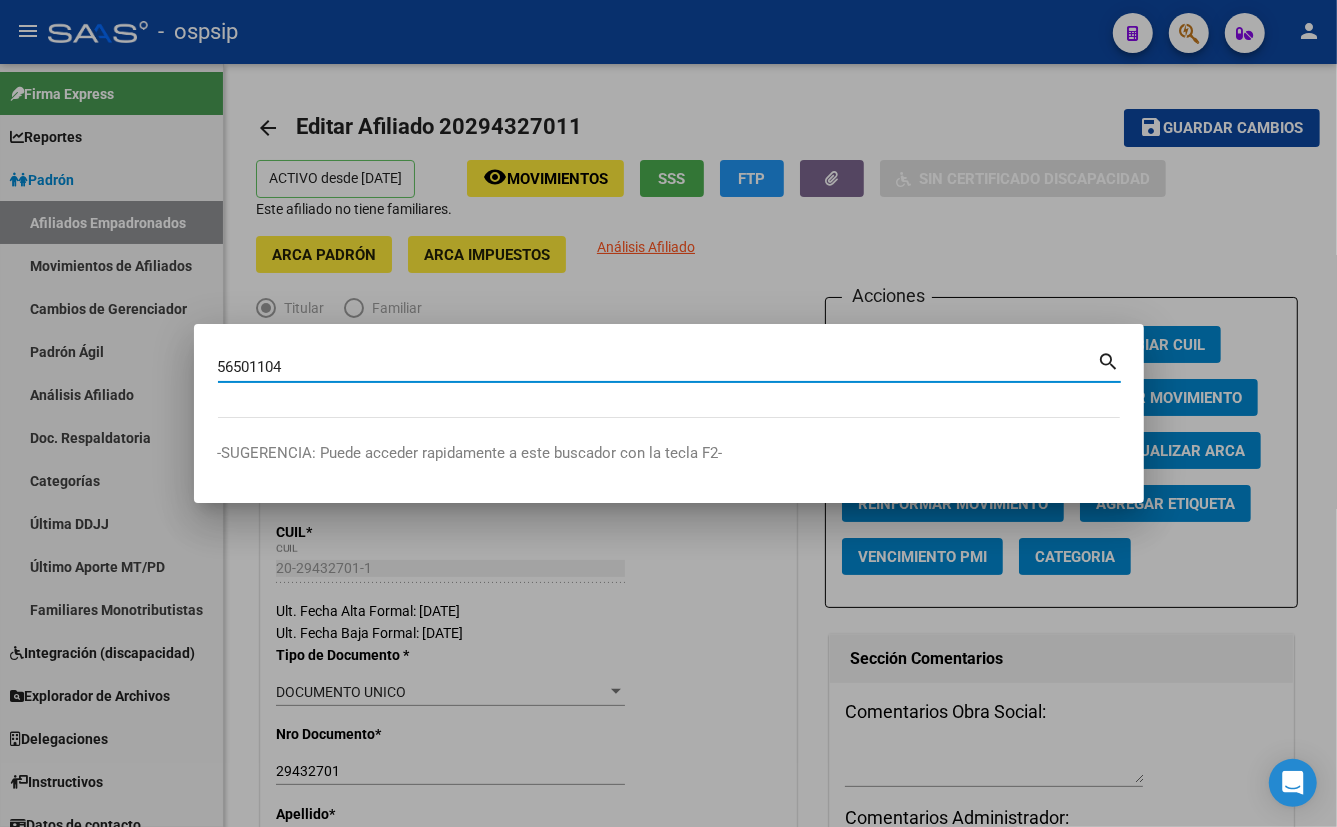
type input "56501104"
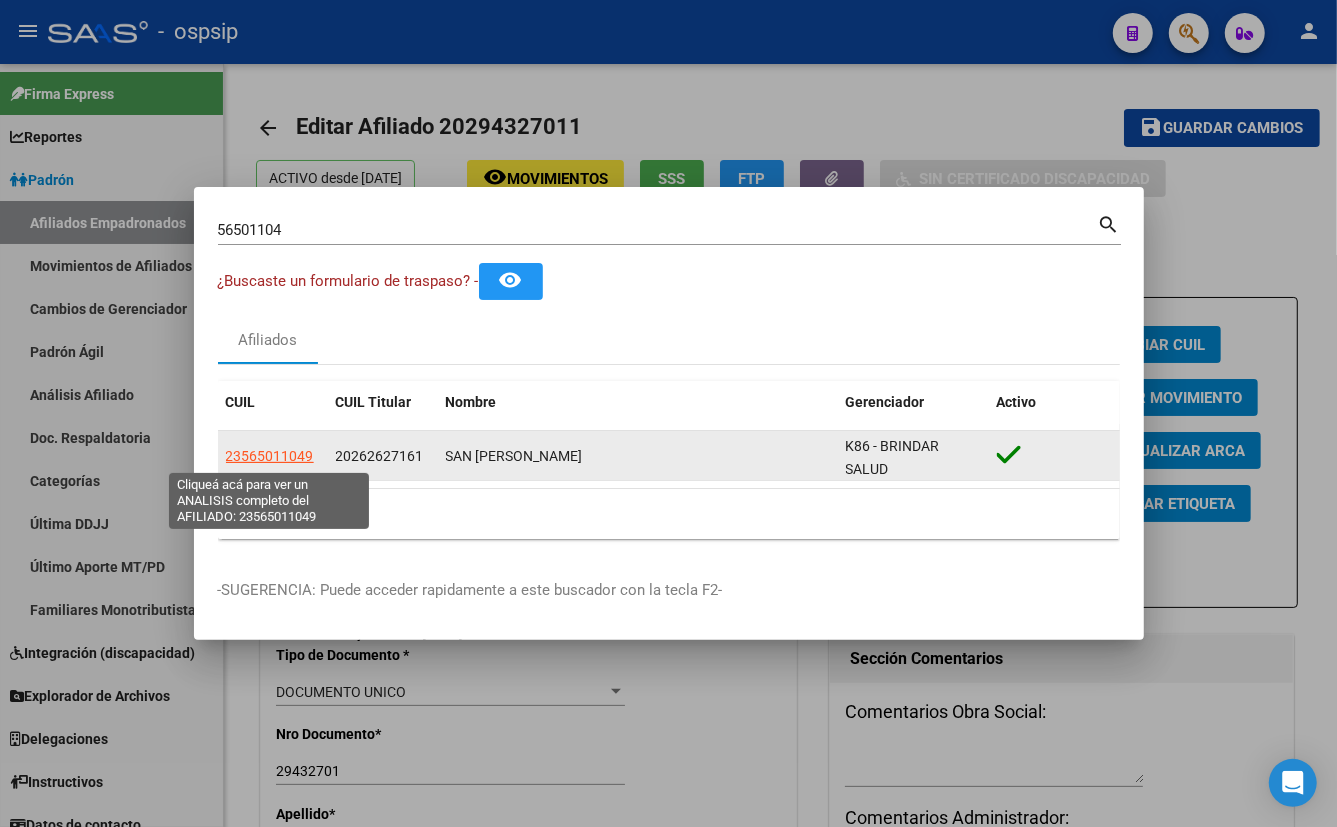
click at [280, 454] on span "23565011049" at bounding box center [270, 456] width 88 height 16
type textarea "23565011049"
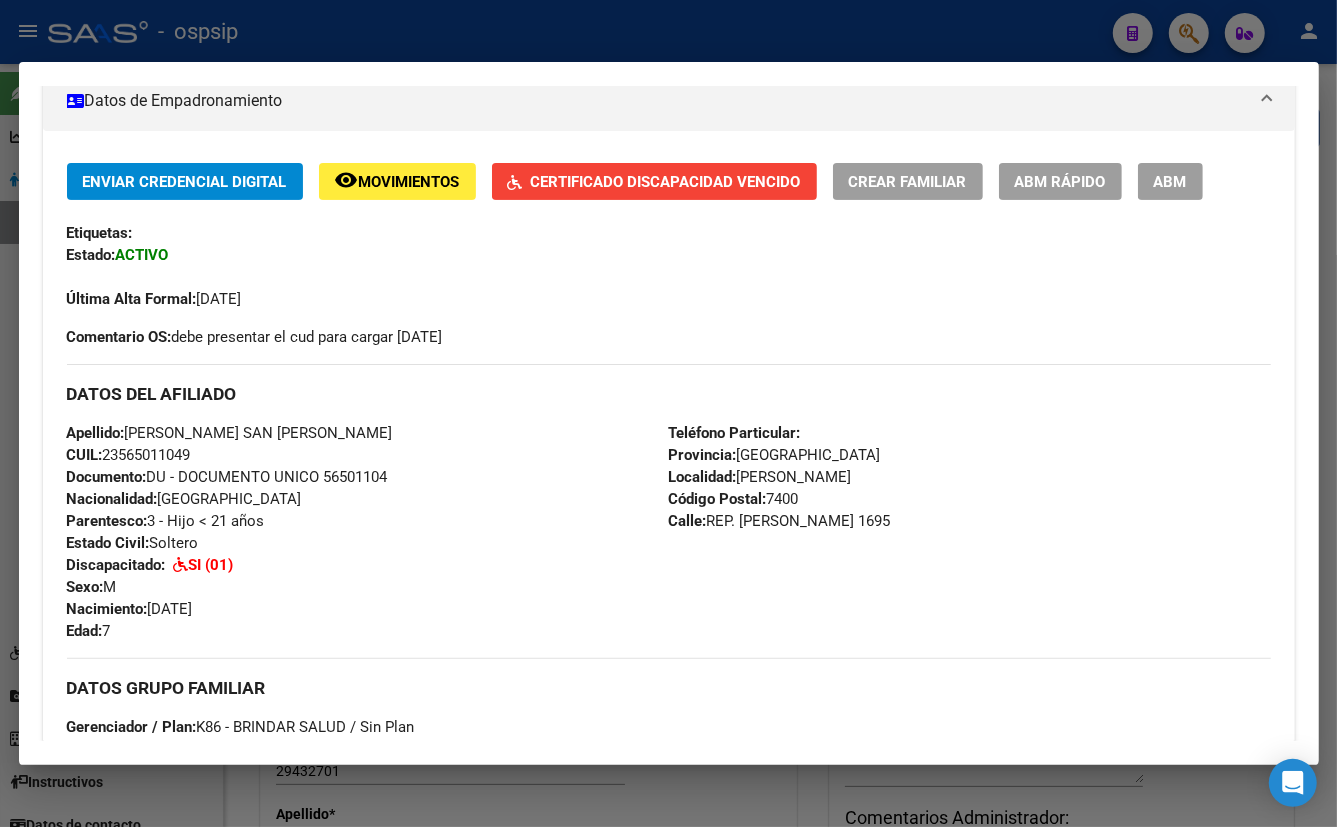
click at [459, 491] on div "Apellido: [PERSON_NAME] SAN [PERSON_NAME] CUIL: 23565011049 Documento: DU - DOC…" at bounding box center [368, 532] width 602 height 220
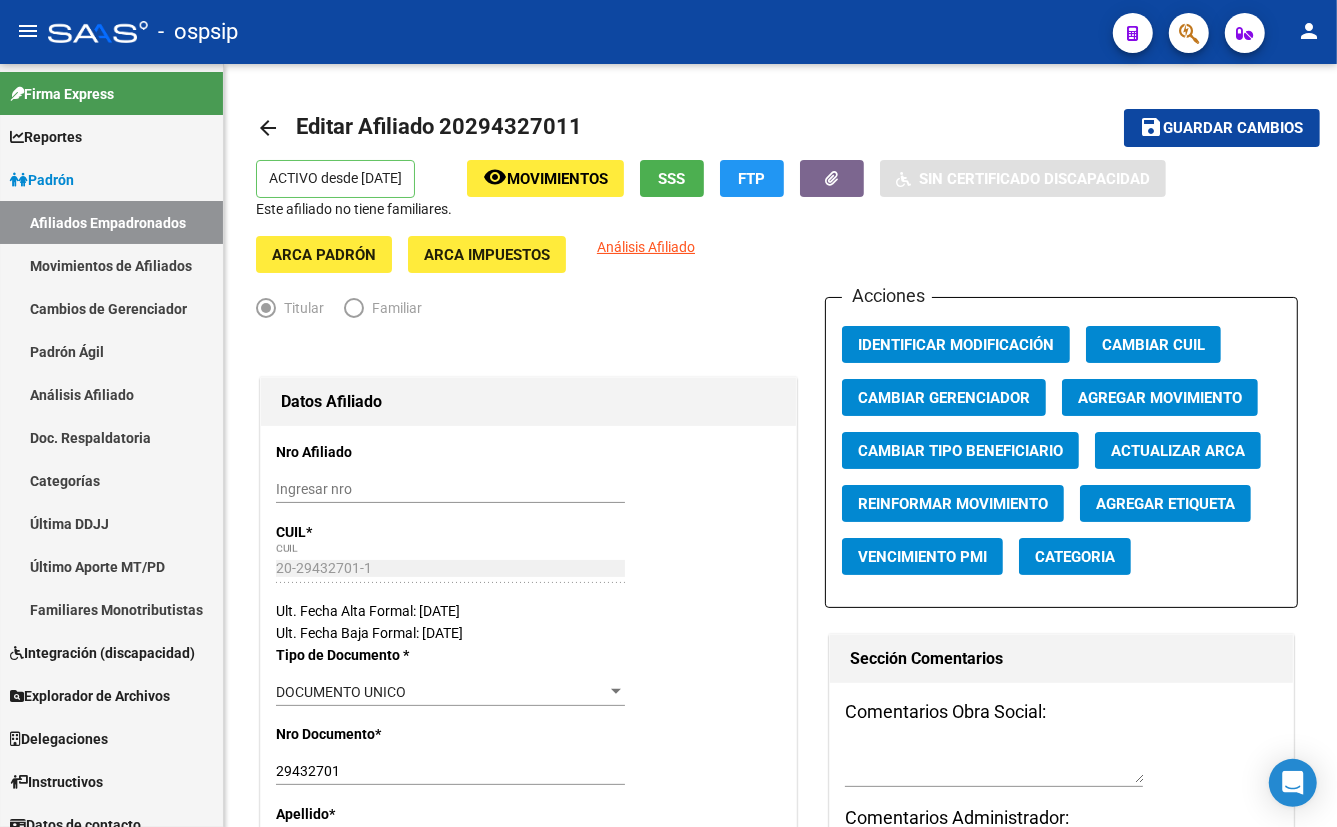
click at [1190, 18] on span "button" at bounding box center [1189, 33] width 20 height 41
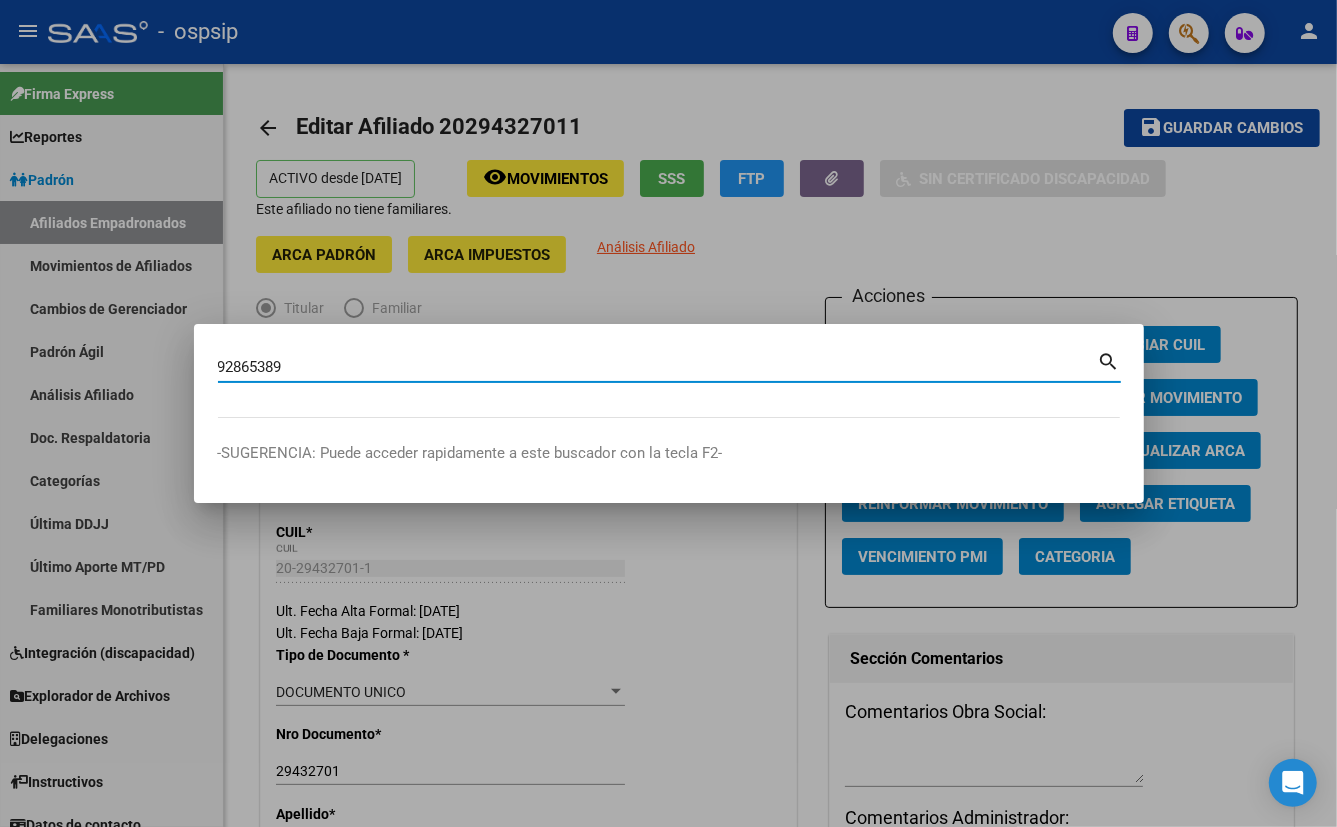
type input "92865389"
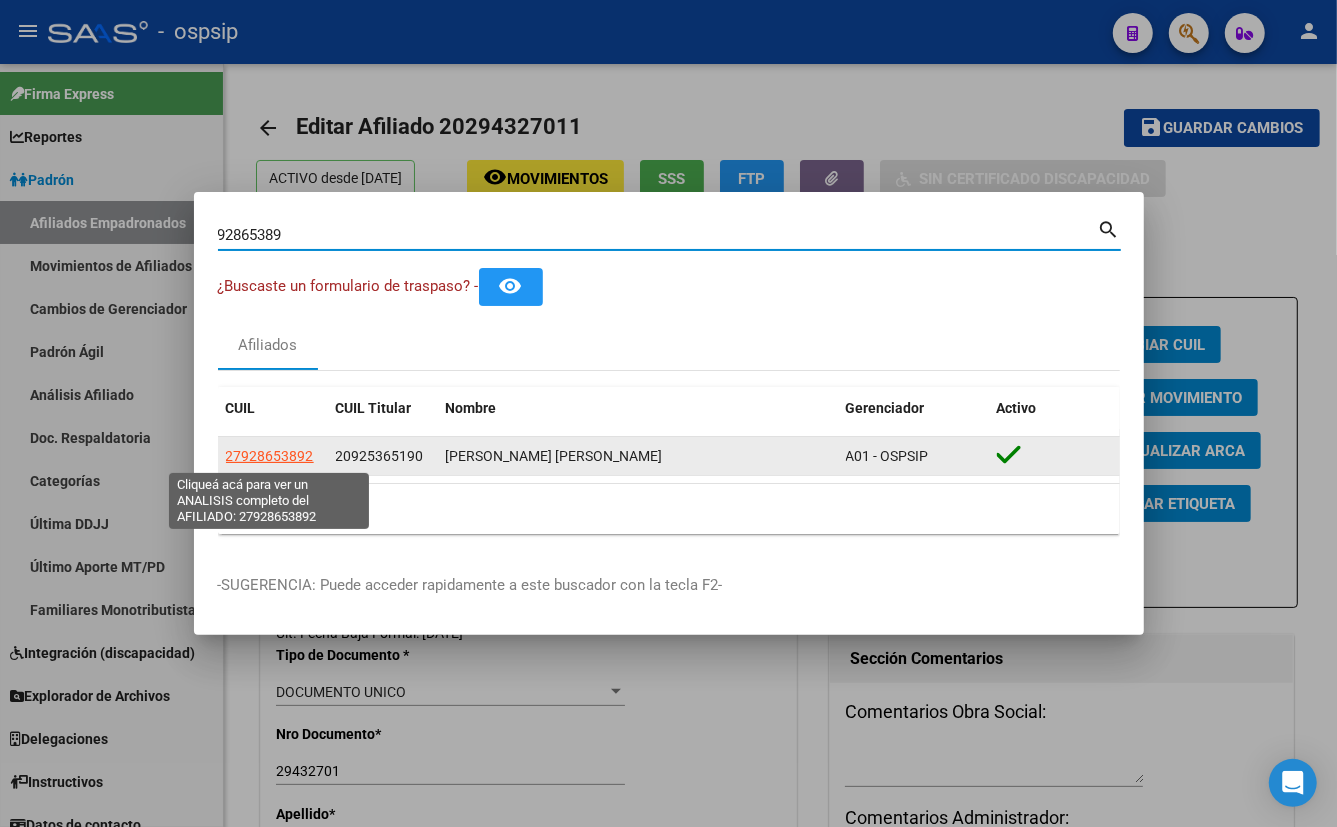
click at [270, 457] on span "27928653892" at bounding box center [270, 456] width 88 height 16
type textarea "27928653892"
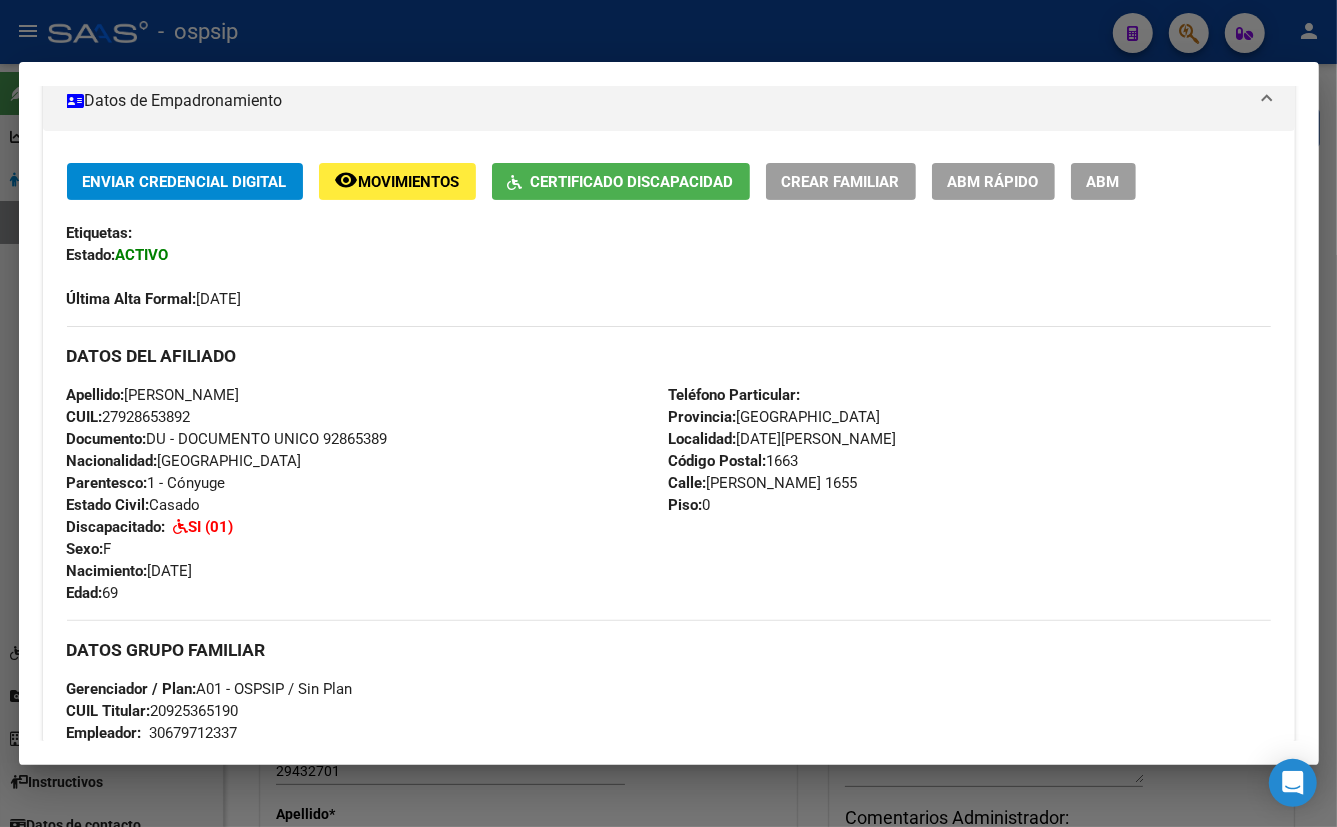
click at [459, 293] on div "Última Alta Formal: [DATE]" at bounding box center [669, 288] width 1204 height 44
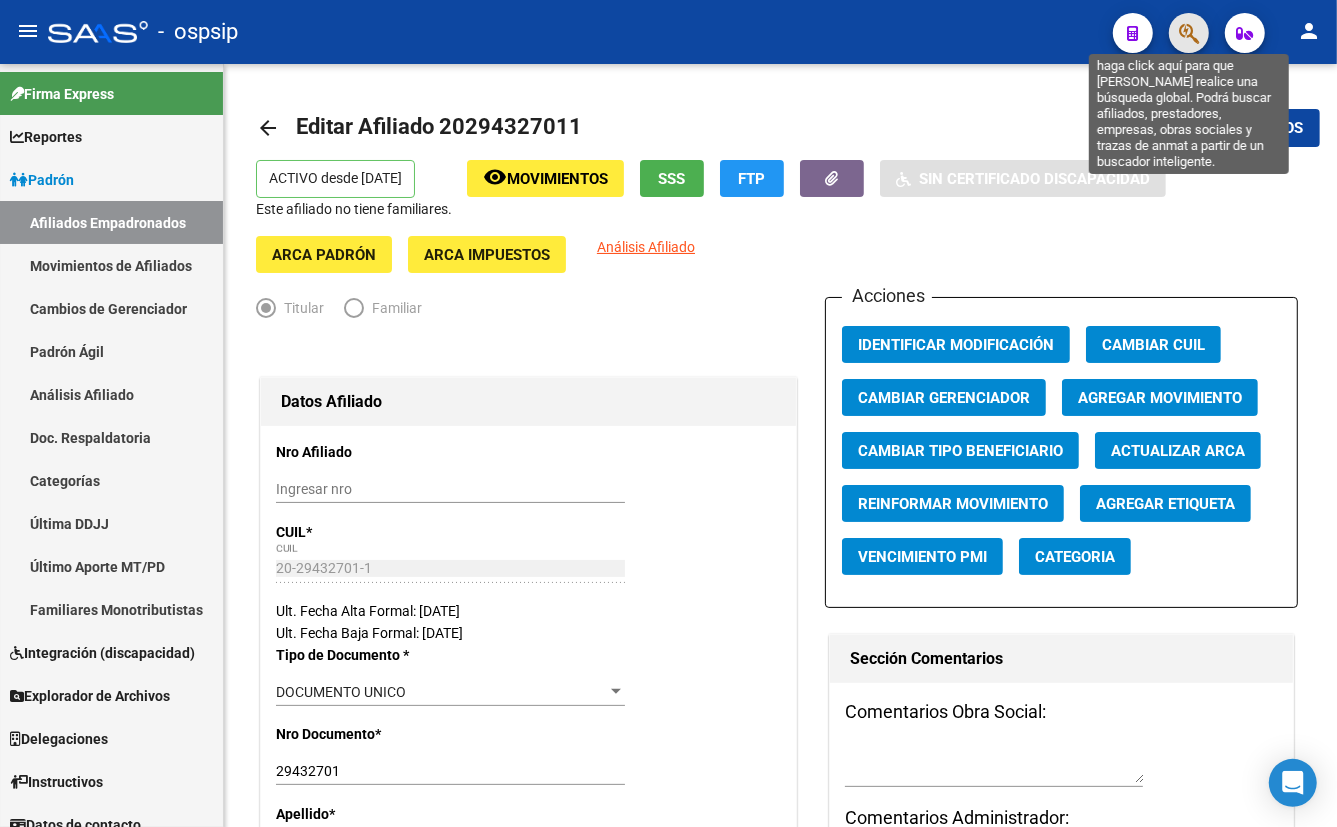
click at [1186, 34] on icon "button" at bounding box center [1189, 33] width 20 height 23
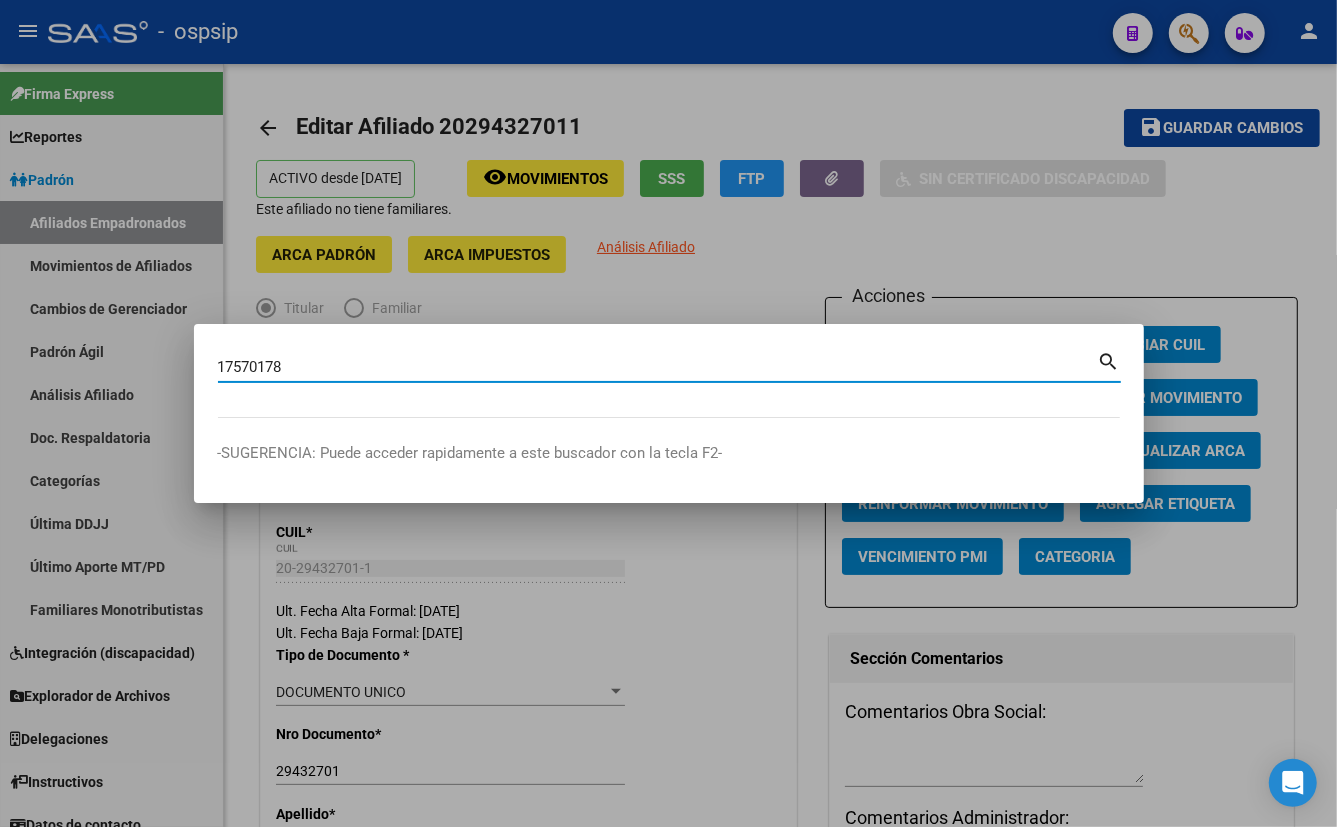
type input "17570178"
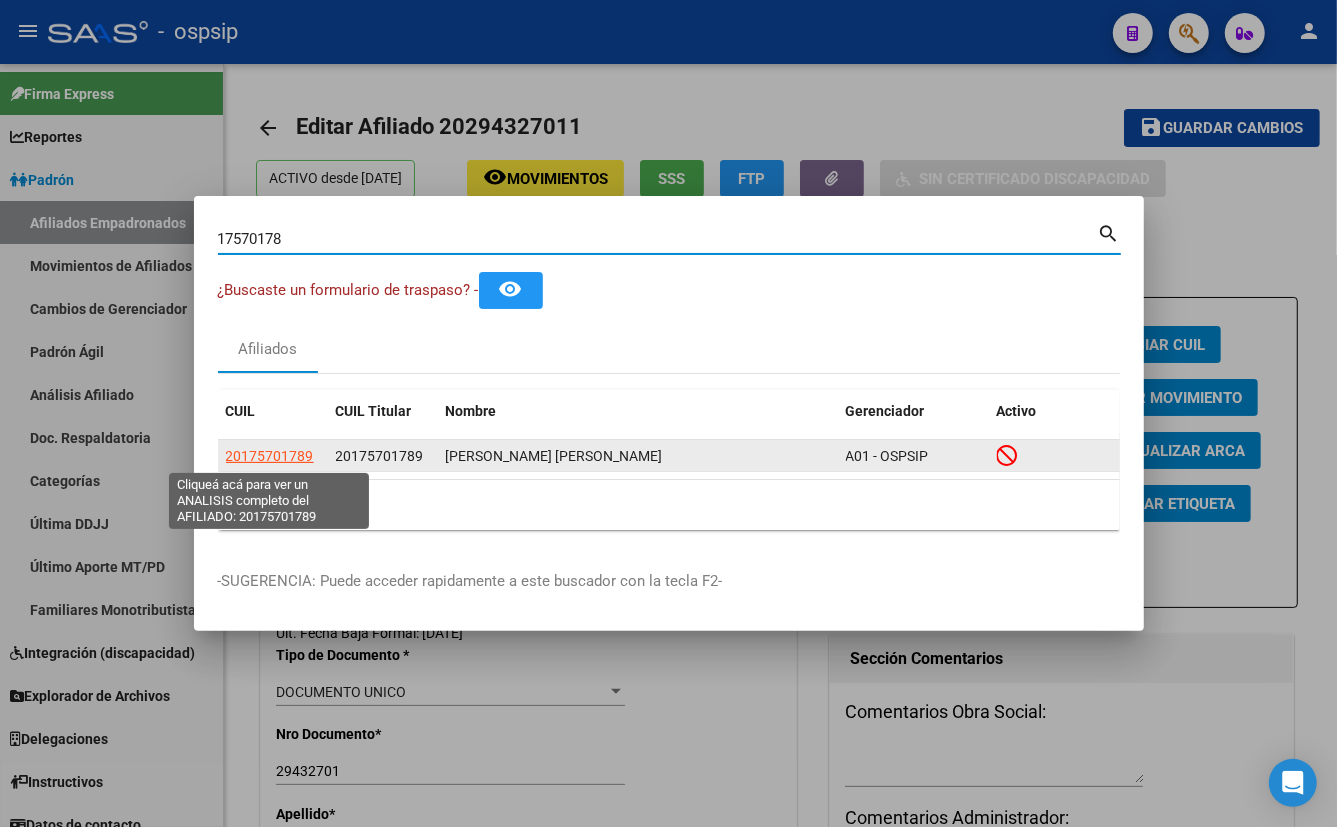
click at [270, 456] on span "20175701789" at bounding box center [270, 456] width 88 height 16
type textarea "20175701789"
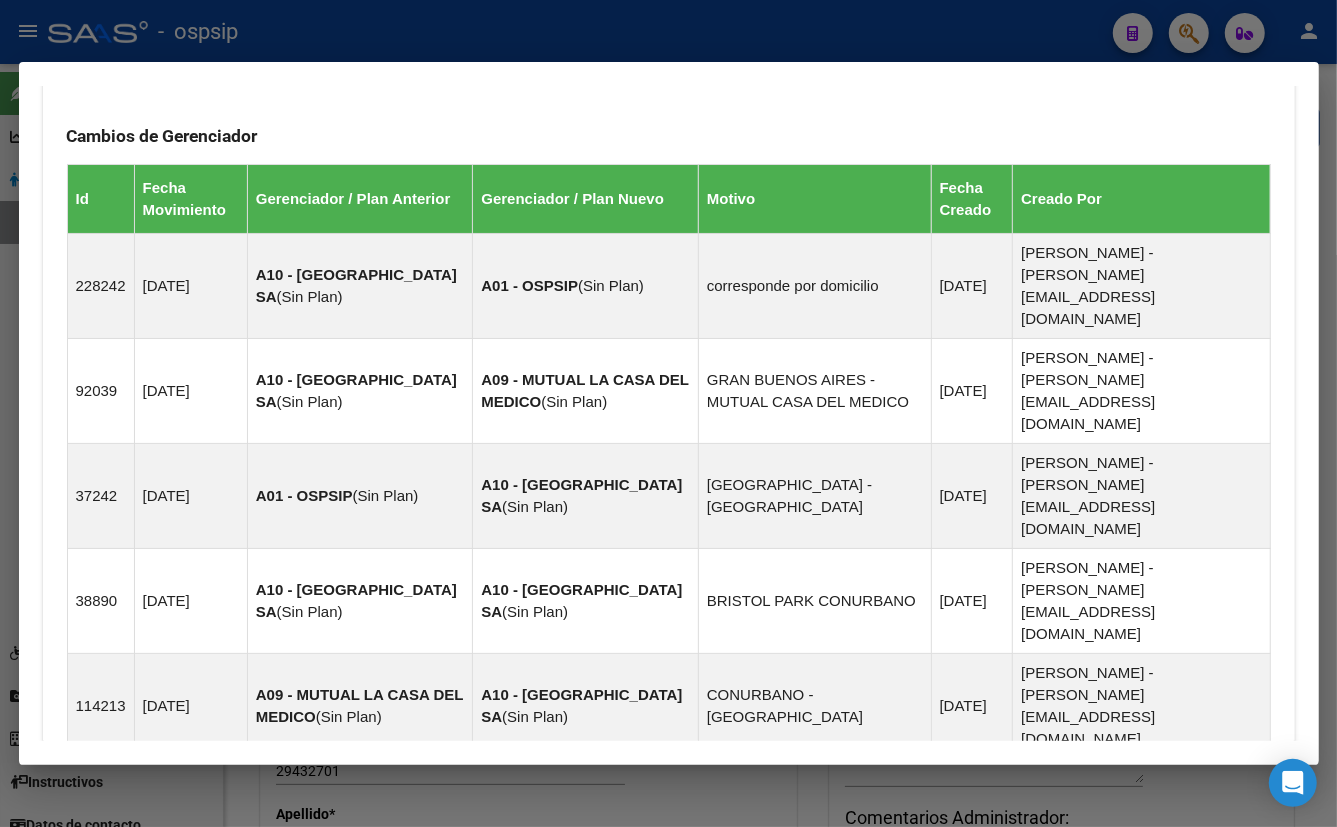
scroll to position [1320, 0]
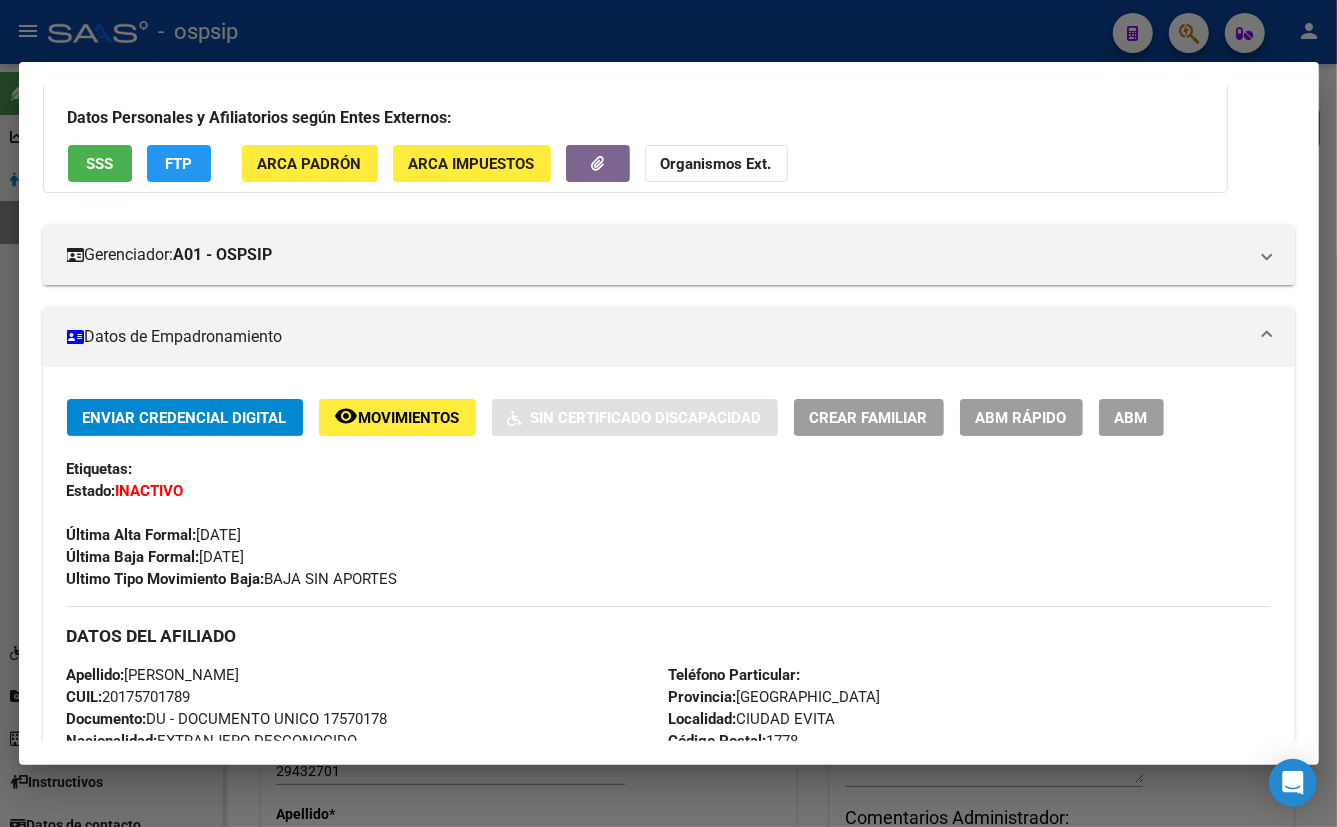
scroll to position [0, 0]
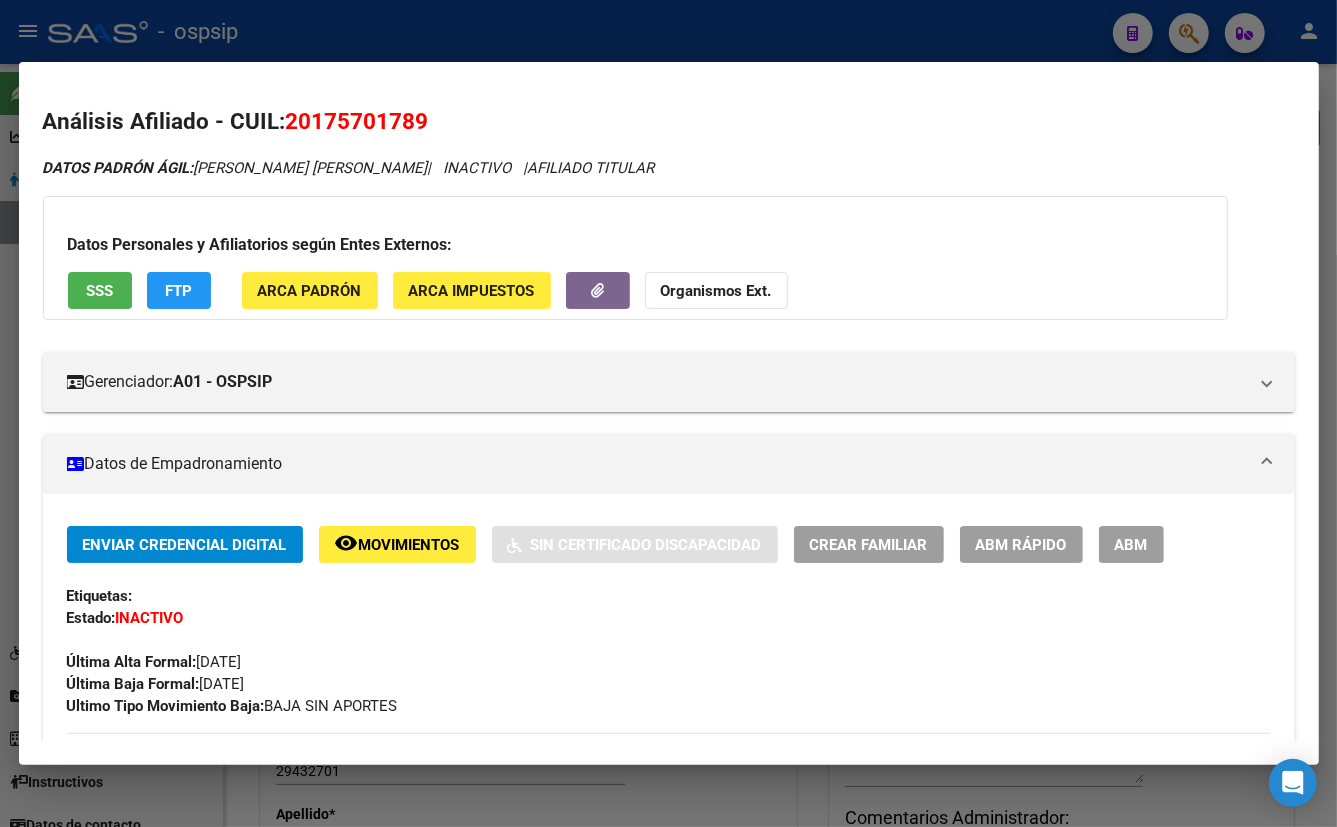
click at [107, 288] on span "SSS" at bounding box center [99, 291] width 27 height 18
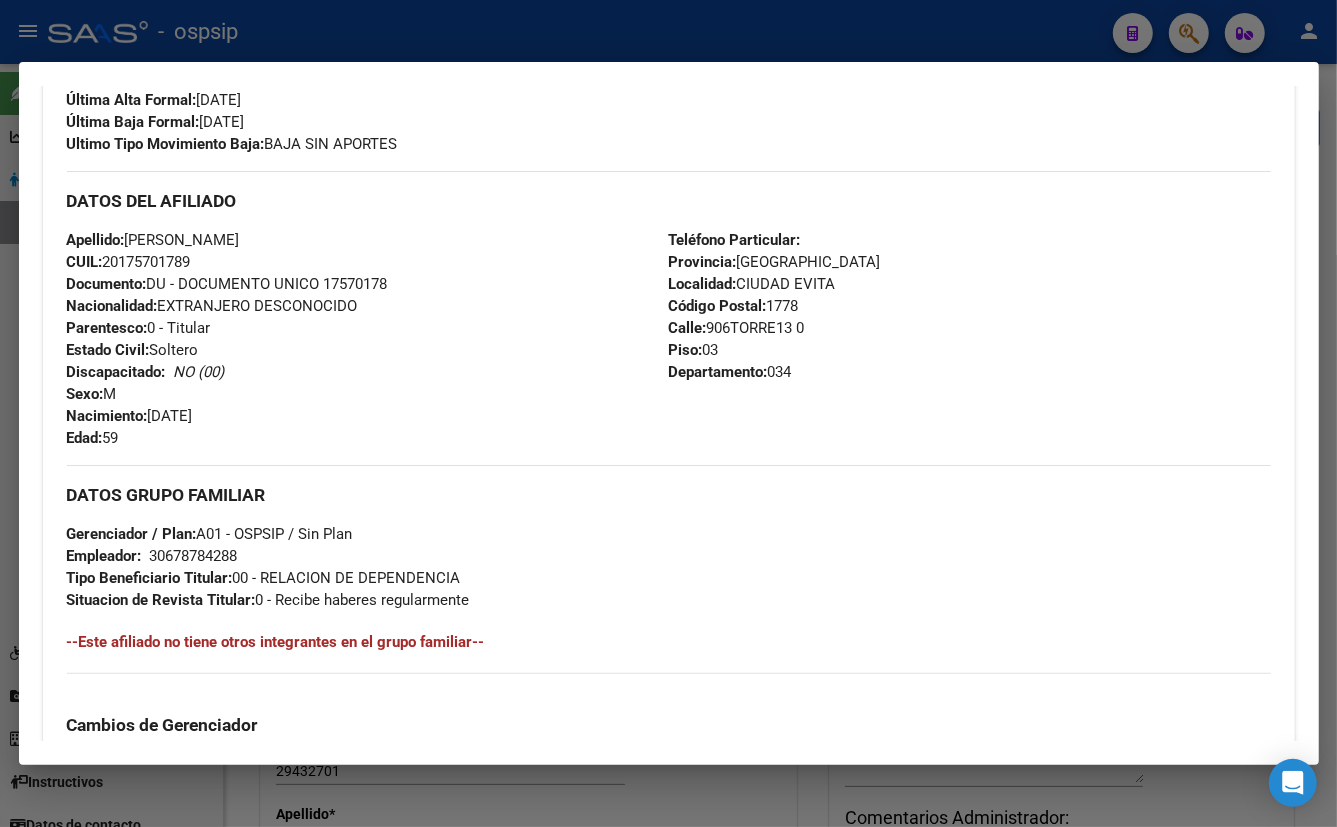
scroll to position [454, 0]
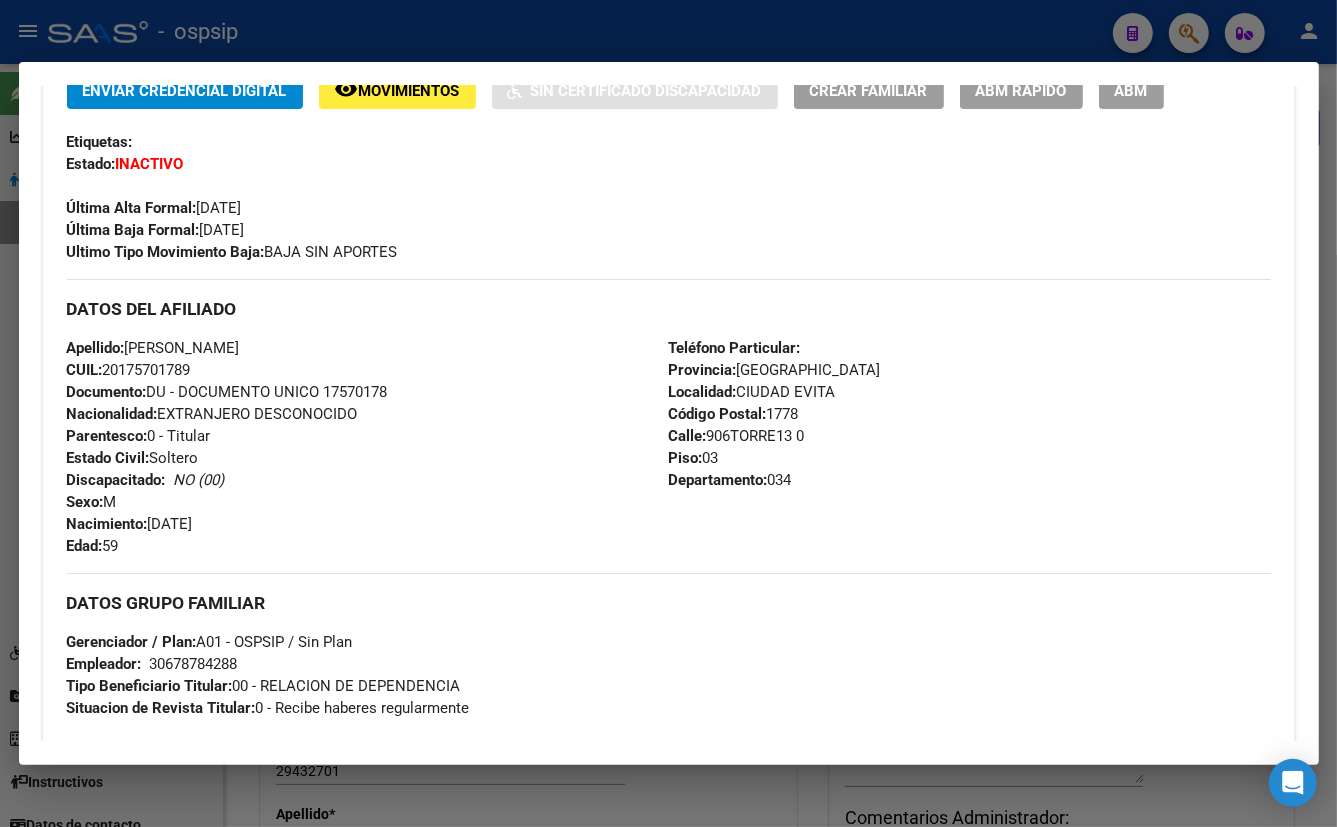
click at [474, 490] on div "Apellido: [PERSON_NAME]: 20175701789 Documento: DU - DOCUMENTO UNICO 17570178 N…" at bounding box center [368, 447] width 602 height 220
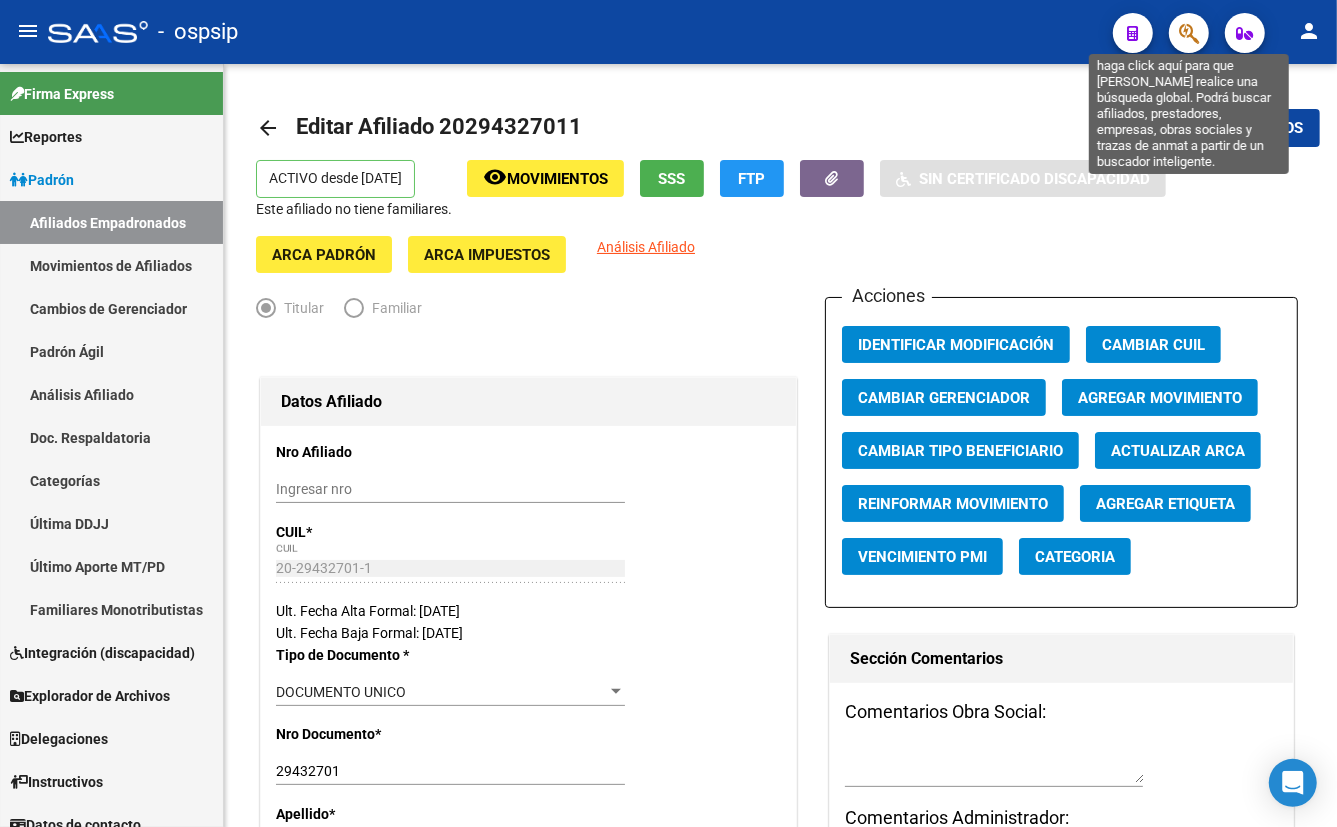
click at [1184, 30] on icon "button" at bounding box center [1189, 33] width 20 height 23
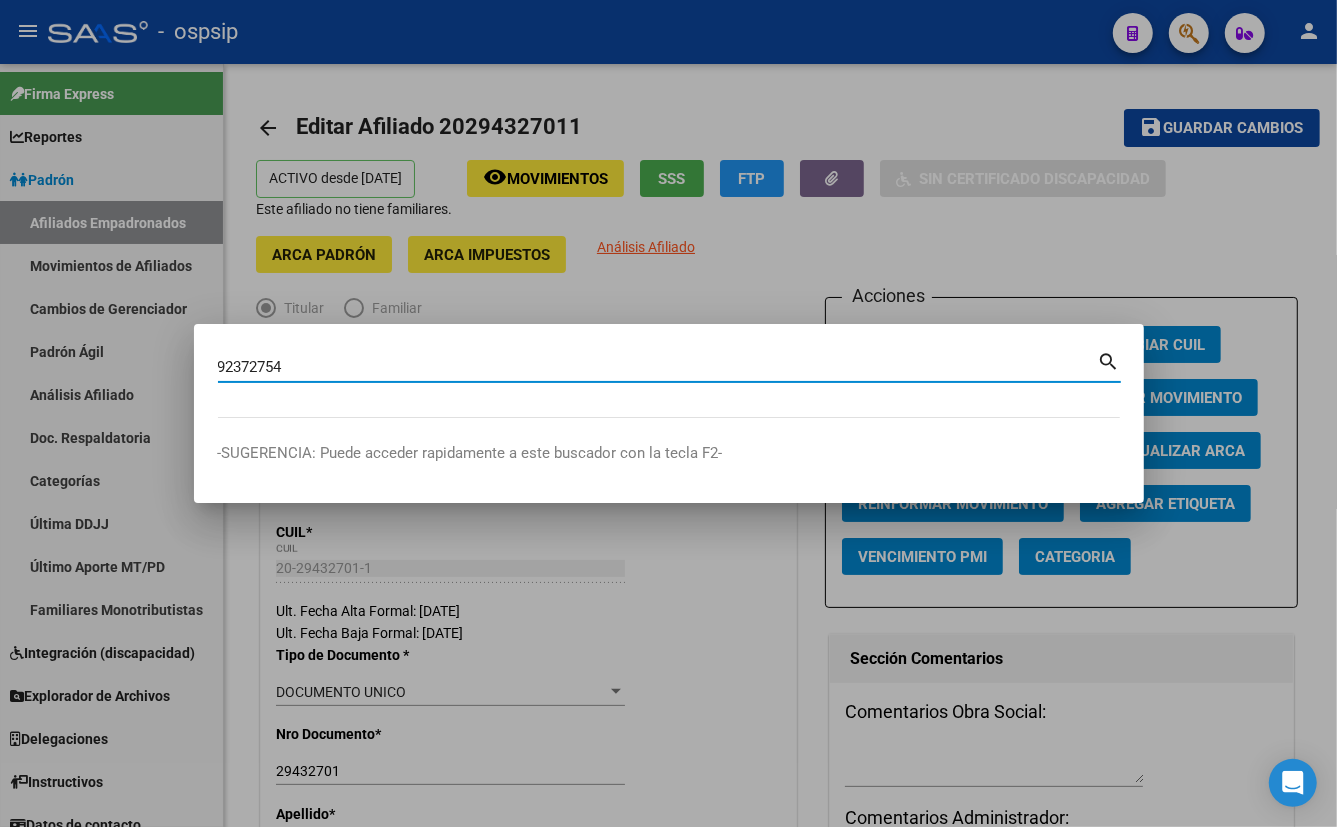
type input "92372754"
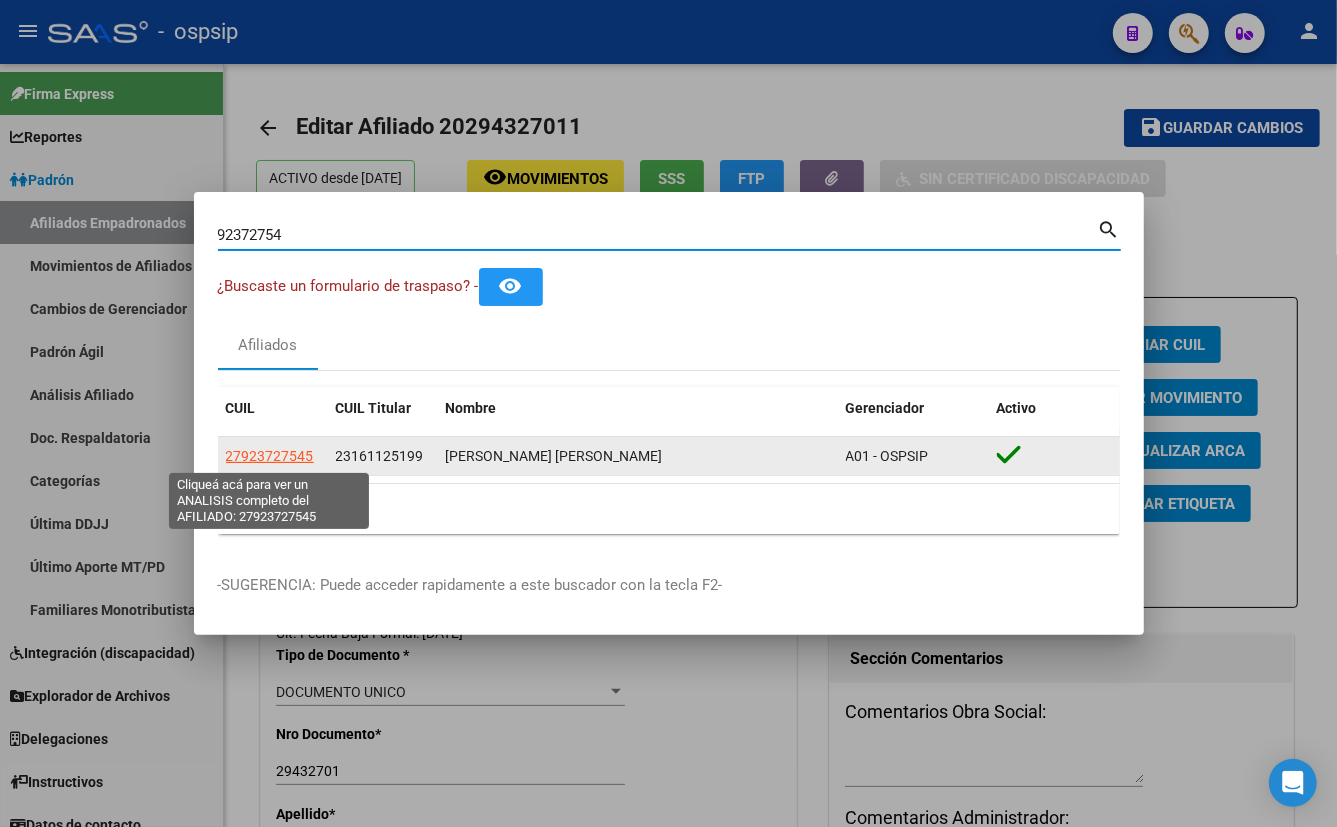
click at [257, 457] on span "27923727545" at bounding box center [270, 456] width 88 height 16
type textarea "27923727545"
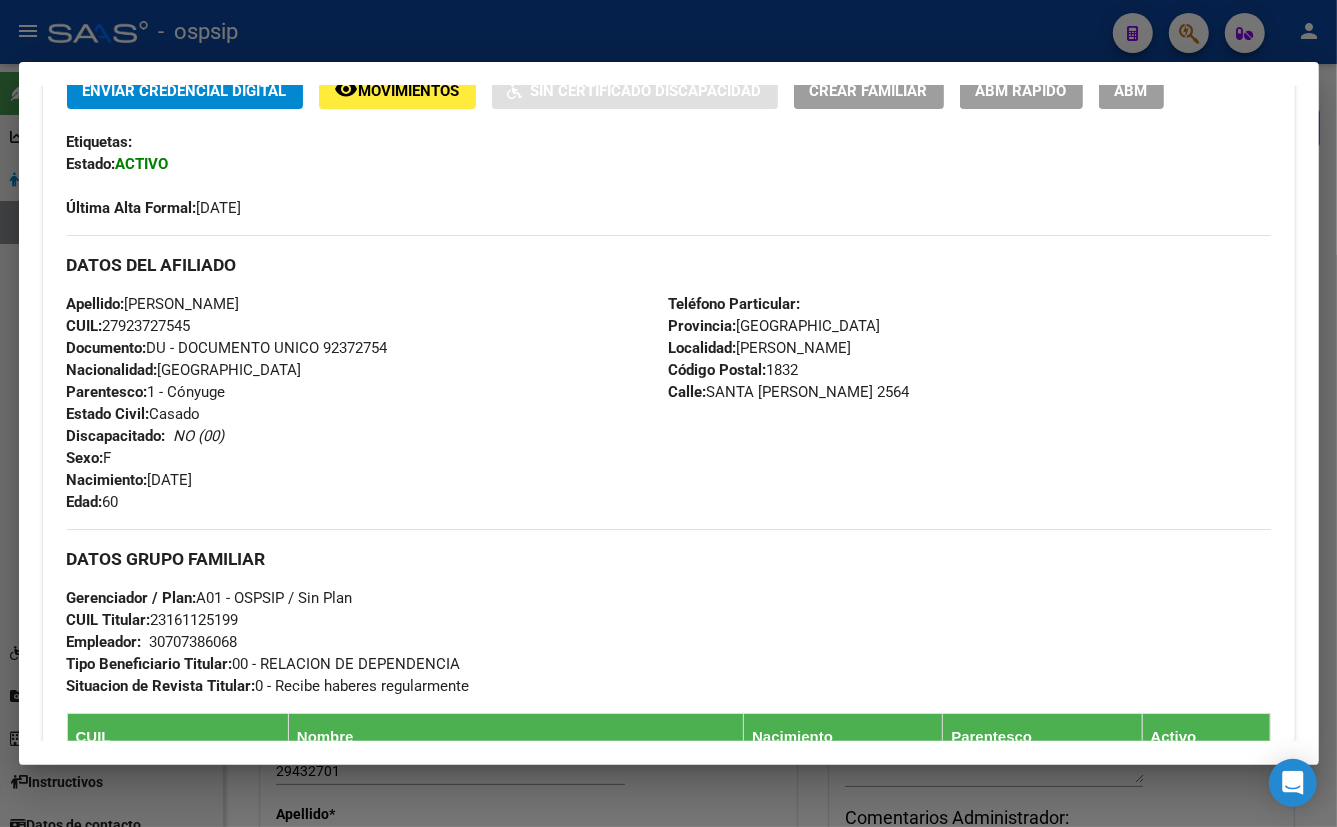
drag, startPoint x: 426, startPoint y: 483, endPoint x: 442, endPoint y: 493, distance: 18.9
click at [430, 482] on div "Apellido: [PERSON_NAME] CUIL: 27923727545 Documento: DU - DOCUMENTO UNICO 92372…" at bounding box center [368, 403] width 602 height 220
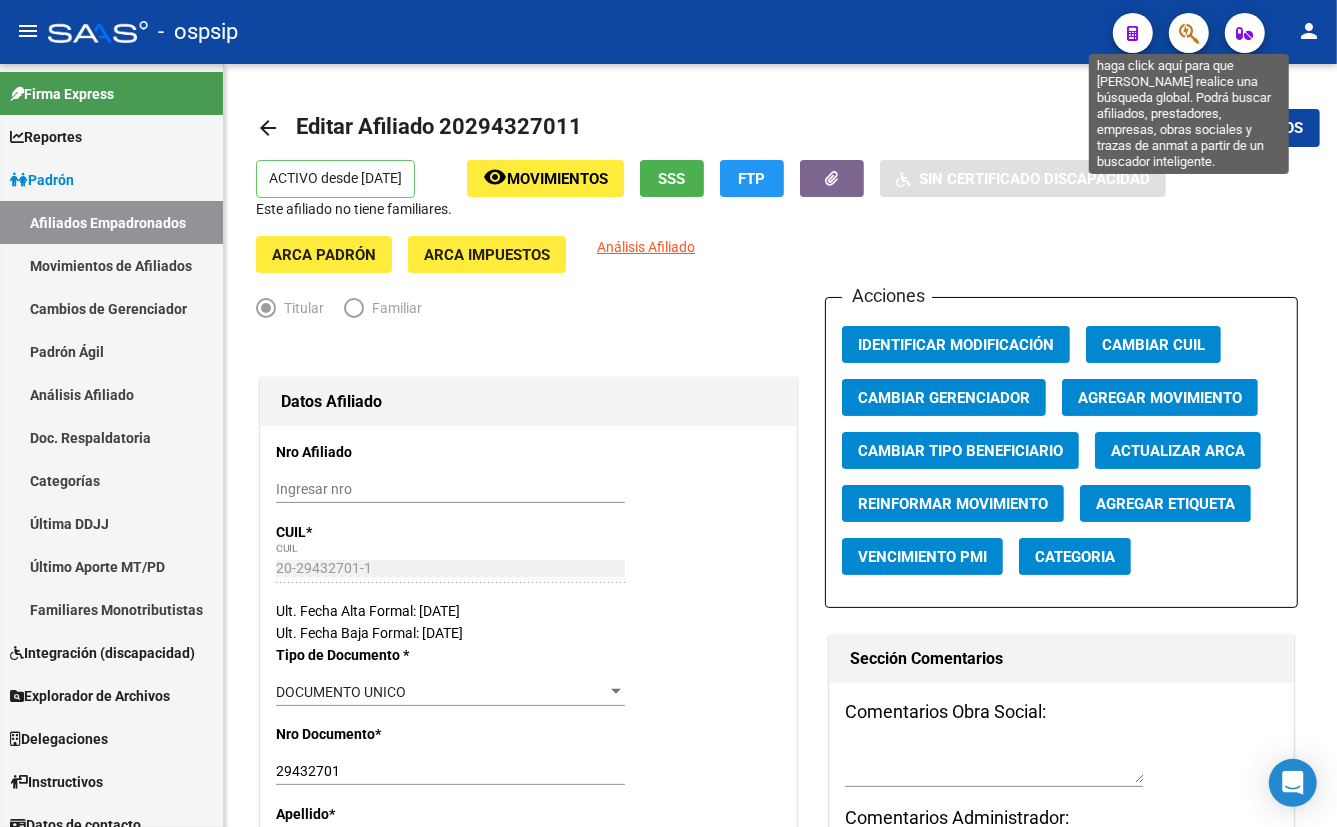
click at [1189, 40] on icon "button" at bounding box center [1189, 33] width 20 height 23
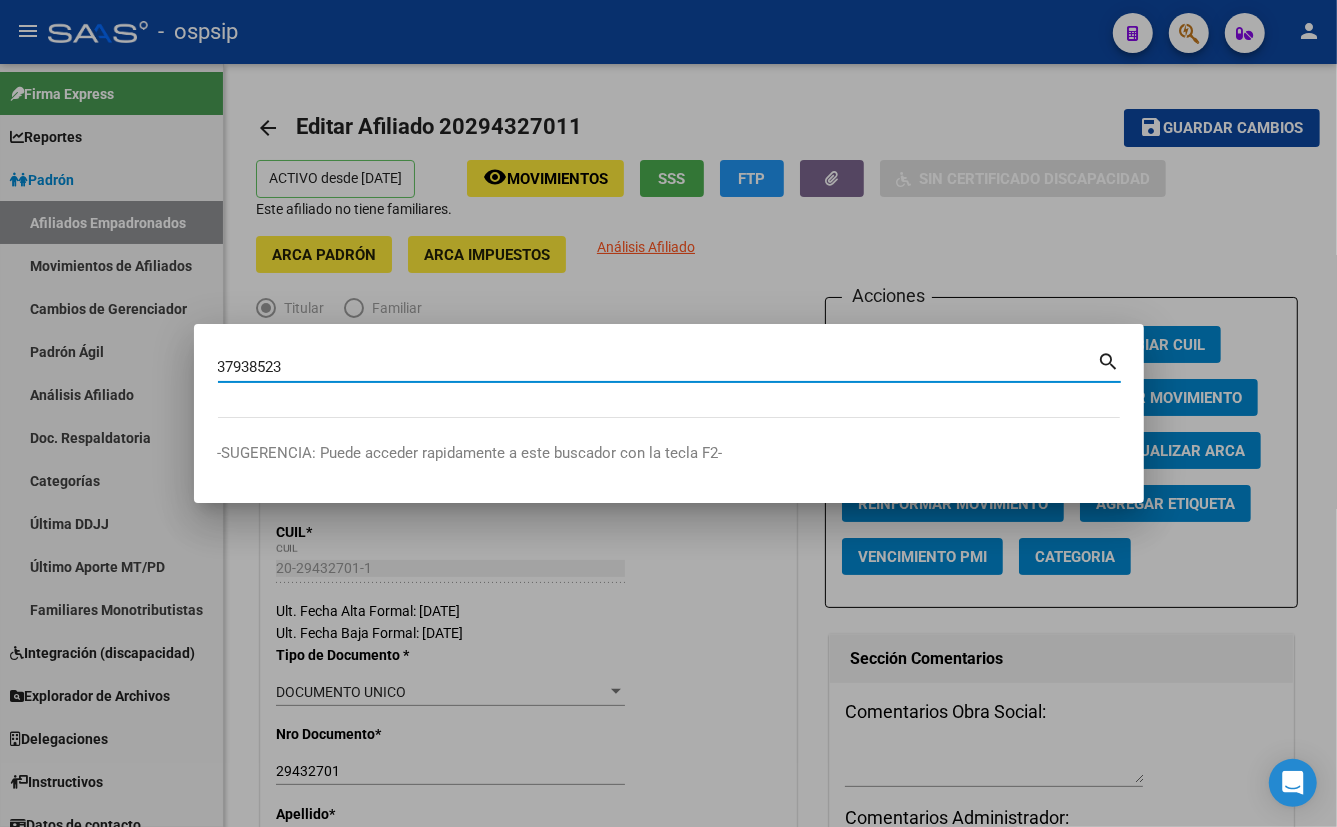
type input "37938523"
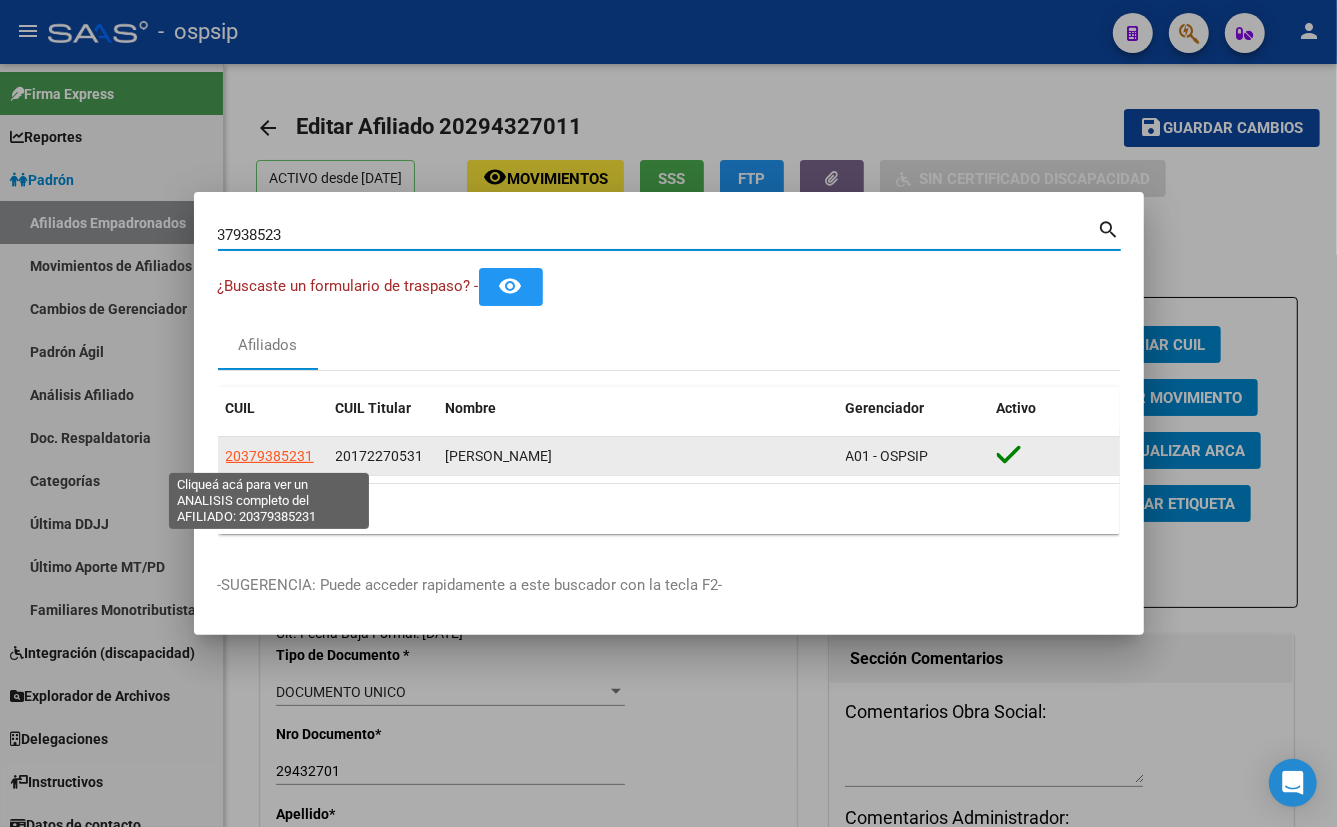
click at [249, 449] on span "20379385231" at bounding box center [270, 456] width 88 height 16
type textarea "20379385231"
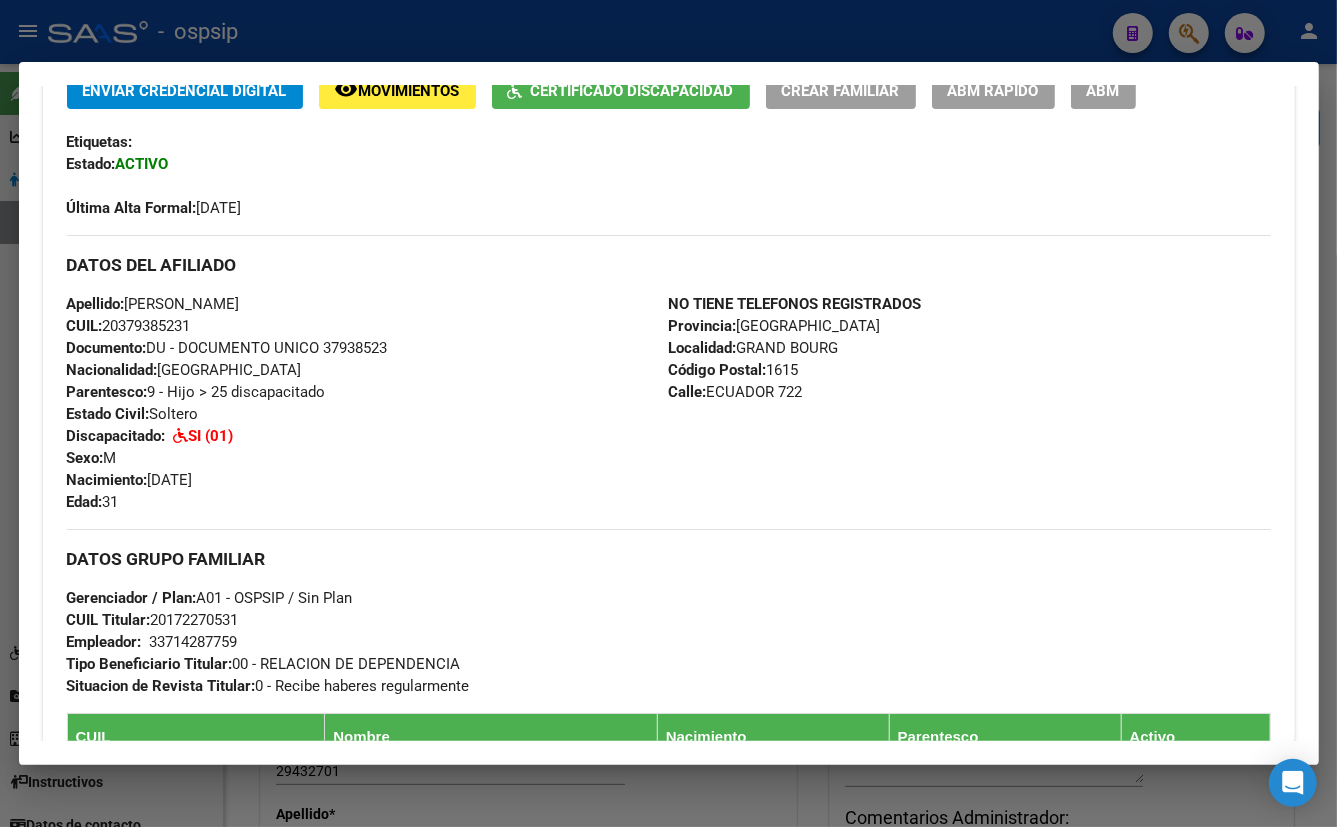
drag, startPoint x: 500, startPoint y: 530, endPoint x: 512, endPoint y: 522, distance: 14.4
click at [500, 530] on div "DATOS GRUPO FAMILIAR Gerenciador / Plan: A01 - OSPSIP / Sin Plan CUIL Titular: …" at bounding box center [669, 613] width 1204 height 168
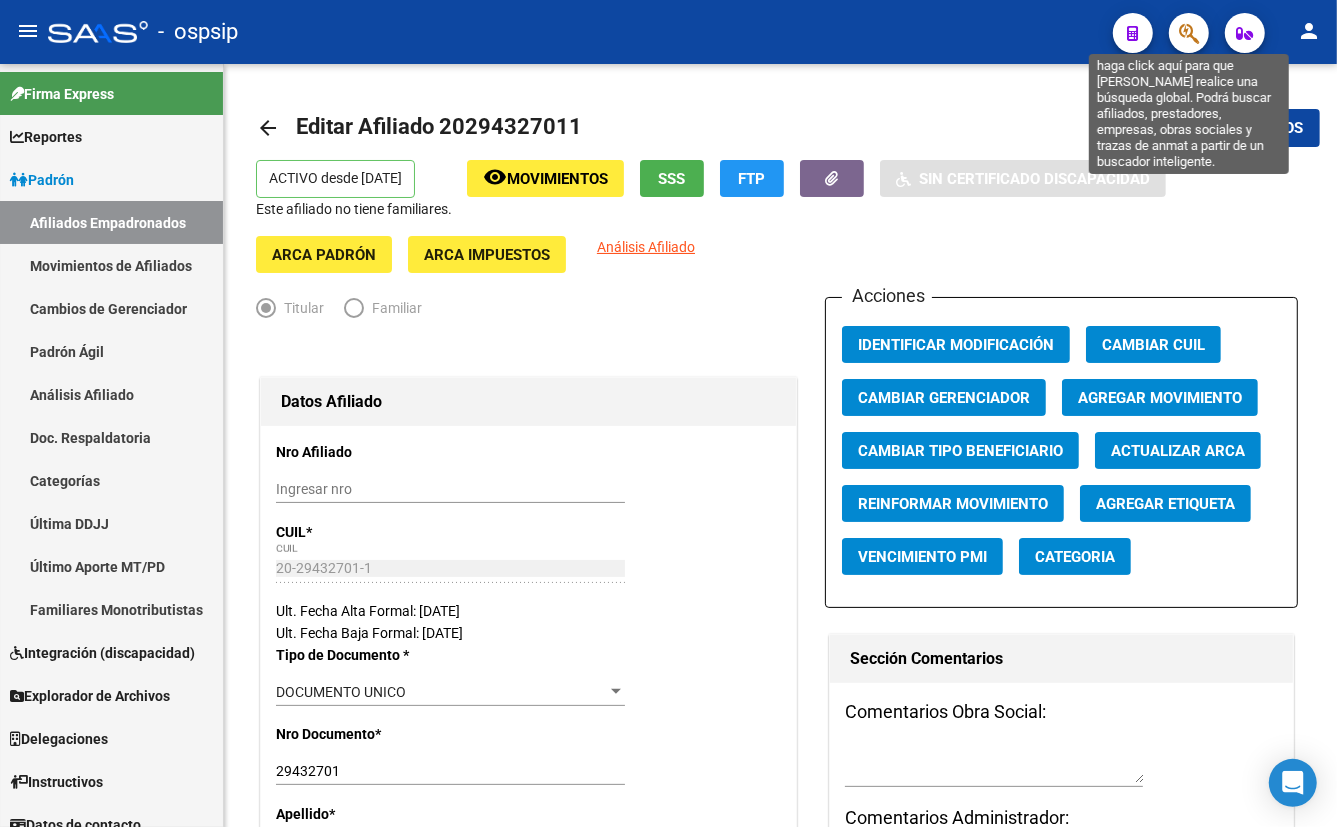
click at [1191, 29] on icon "button" at bounding box center [1189, 33] width 20 height 23
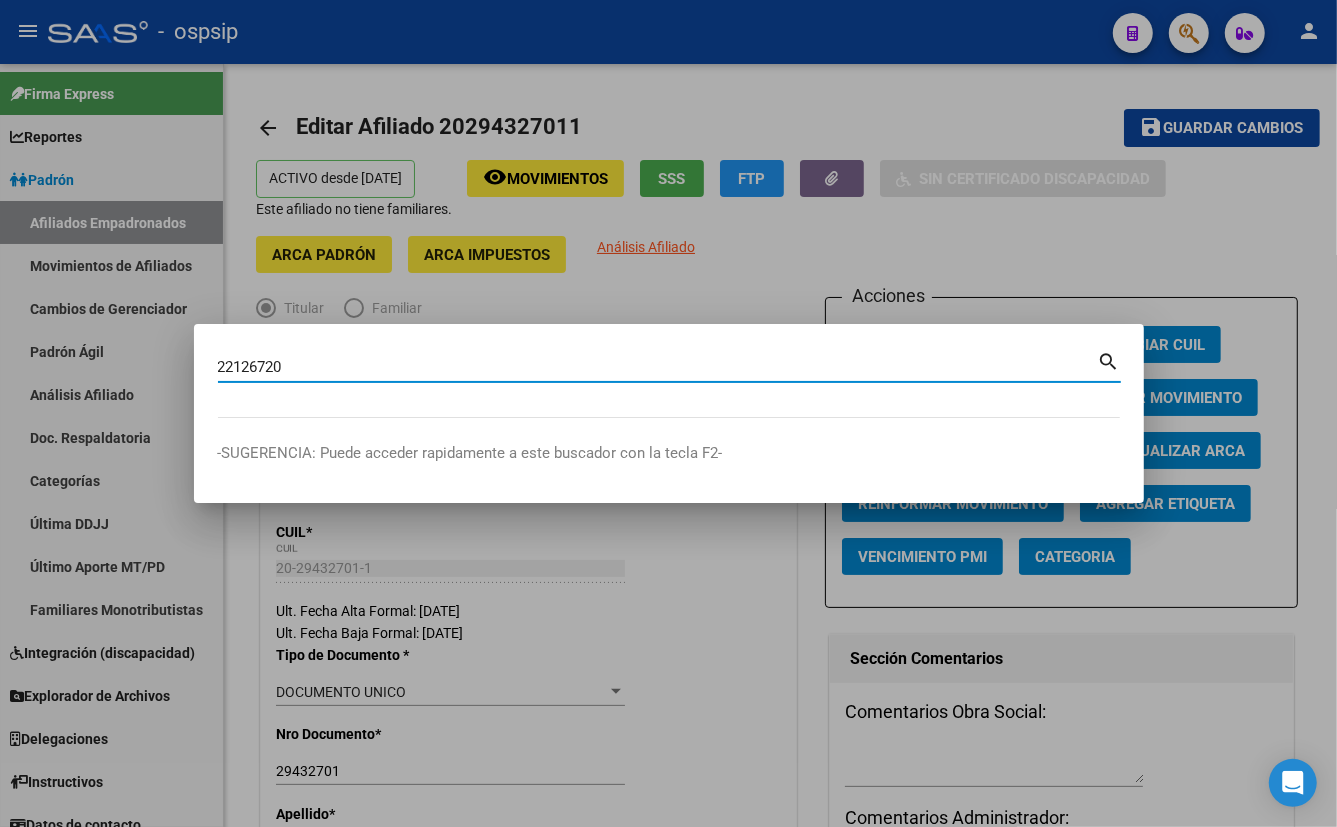
type input "22126720"
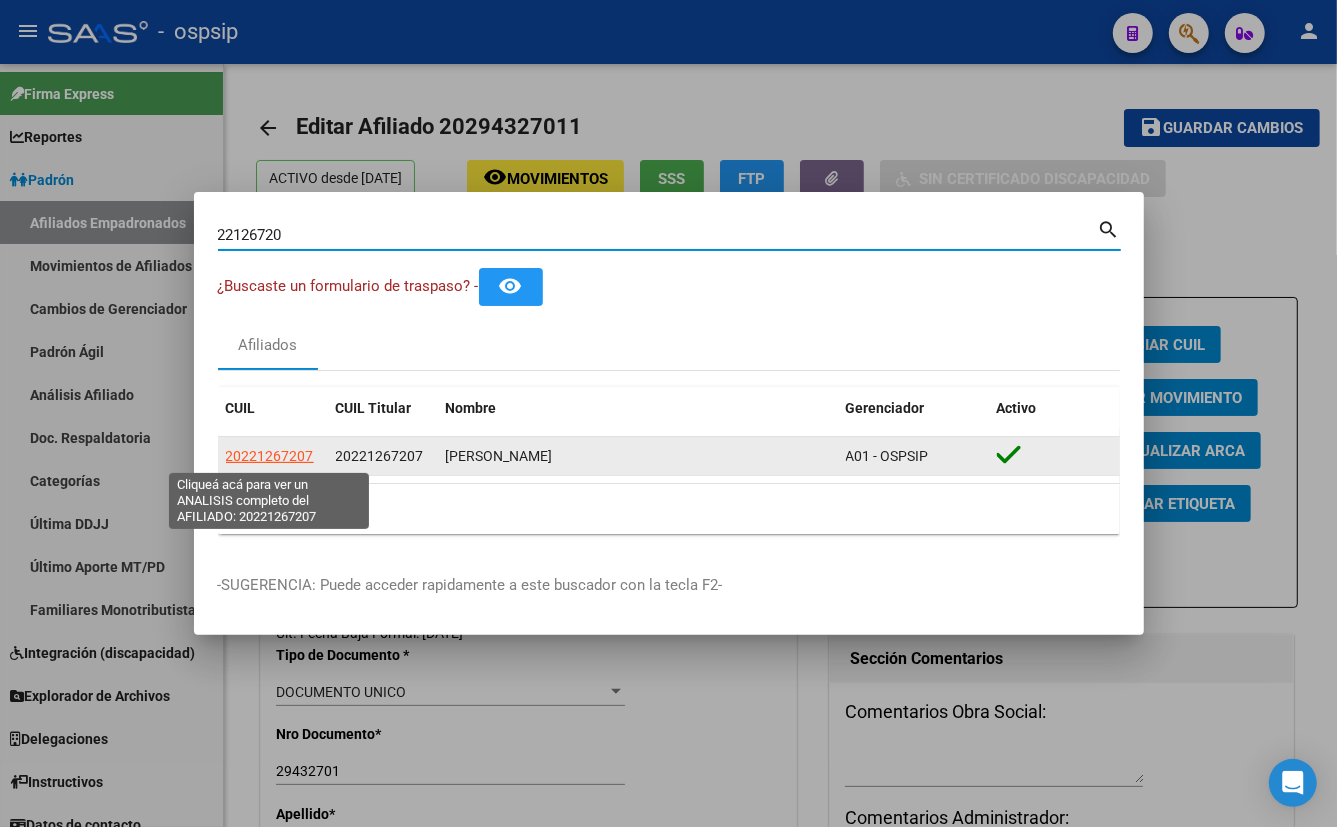
click at [270, 458] on span "20221267207" at bounding box center [270, 456] width 88 height 16
type textarea "20221267207"
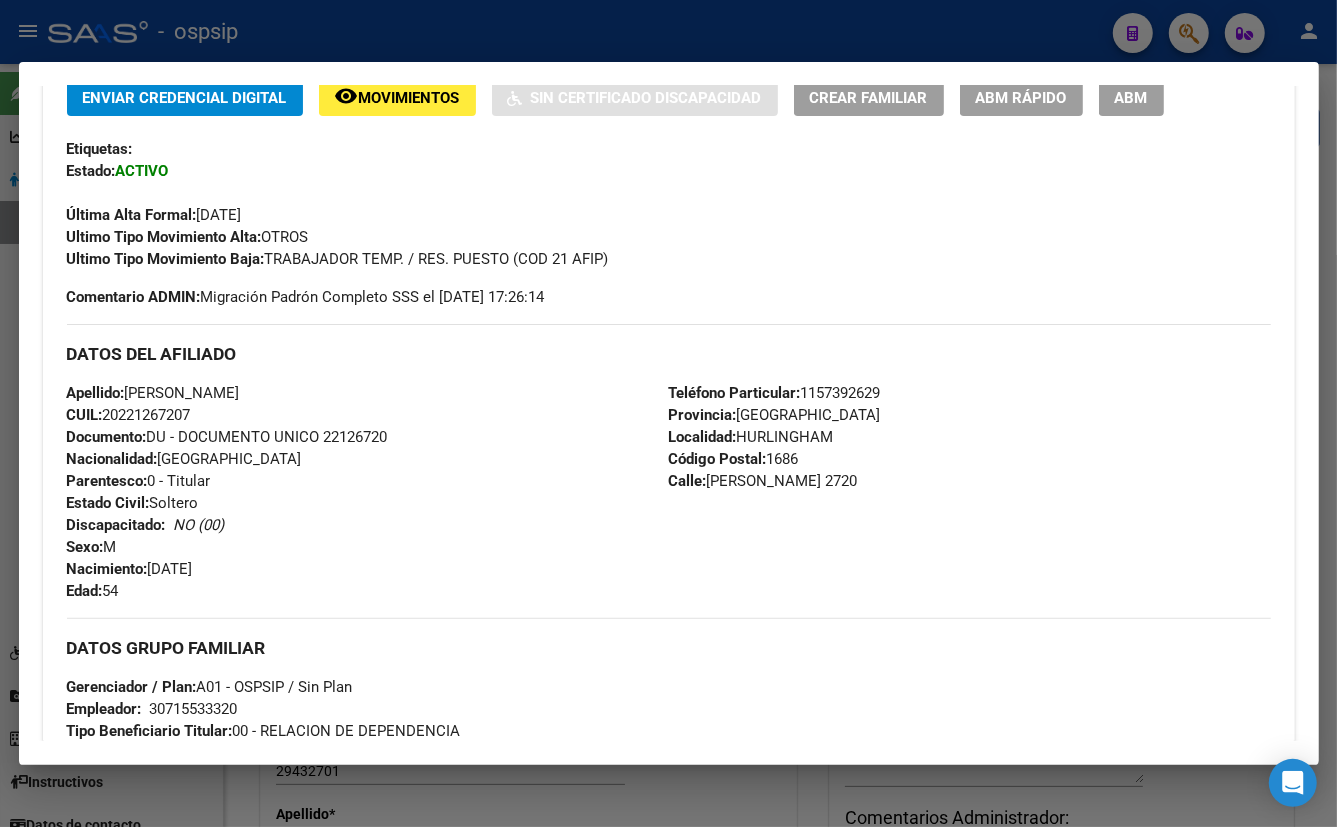
scroll to position [545, 0]
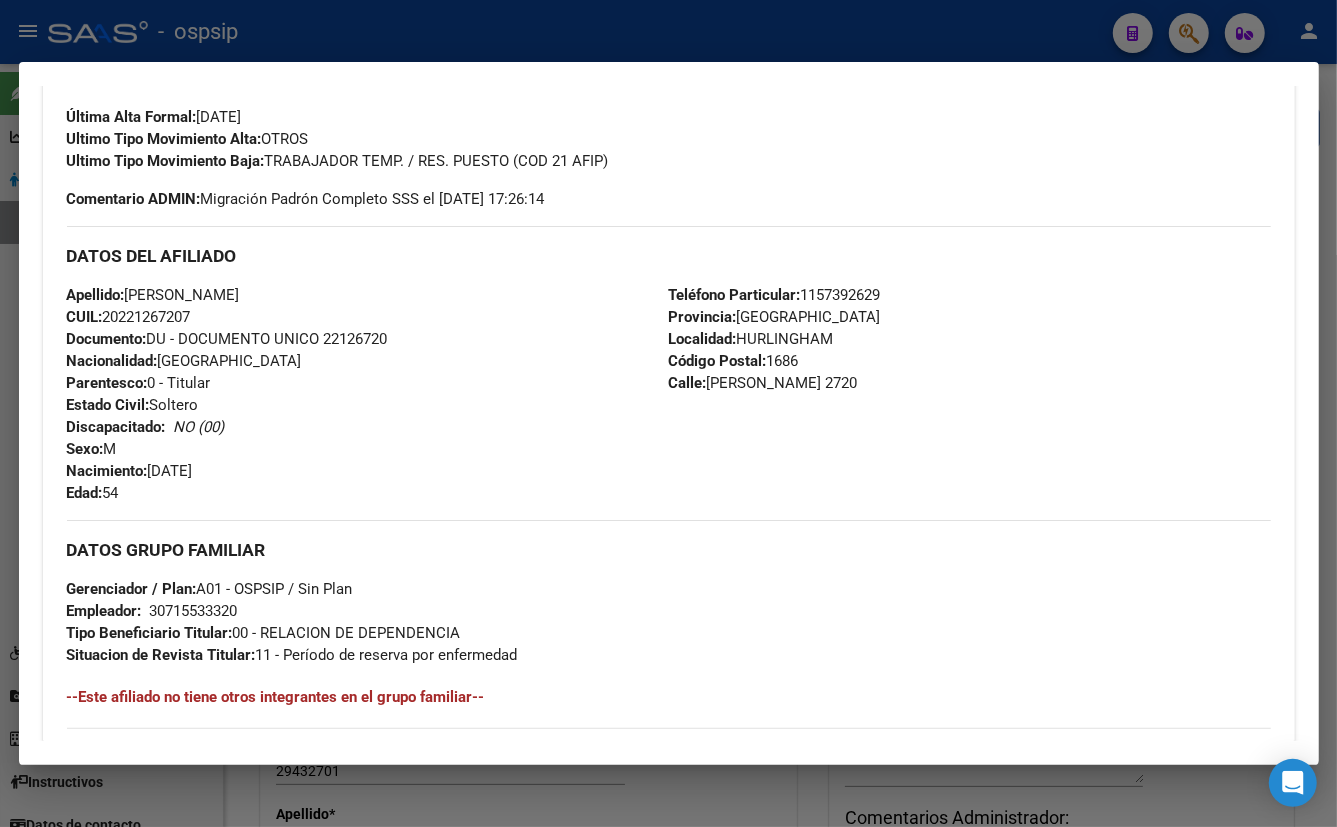
click at [495, 320] on div "Apellido: [PERSON_NAME] CUIL: 20221267207 Documento: DU - DOCUMENTO UNICO 22126…" at bounding box center [368, 394] width 602 height 220
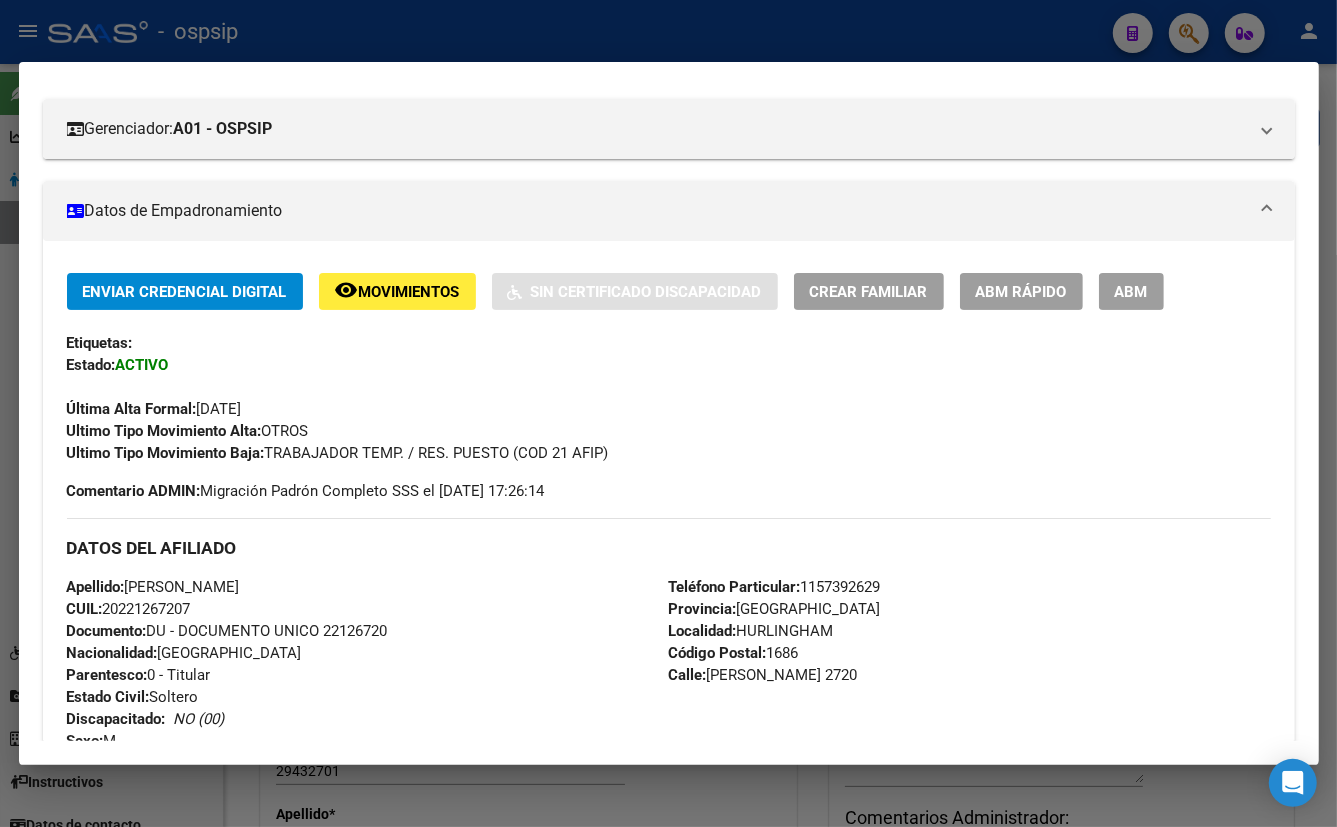
scroll to position [181, 0]
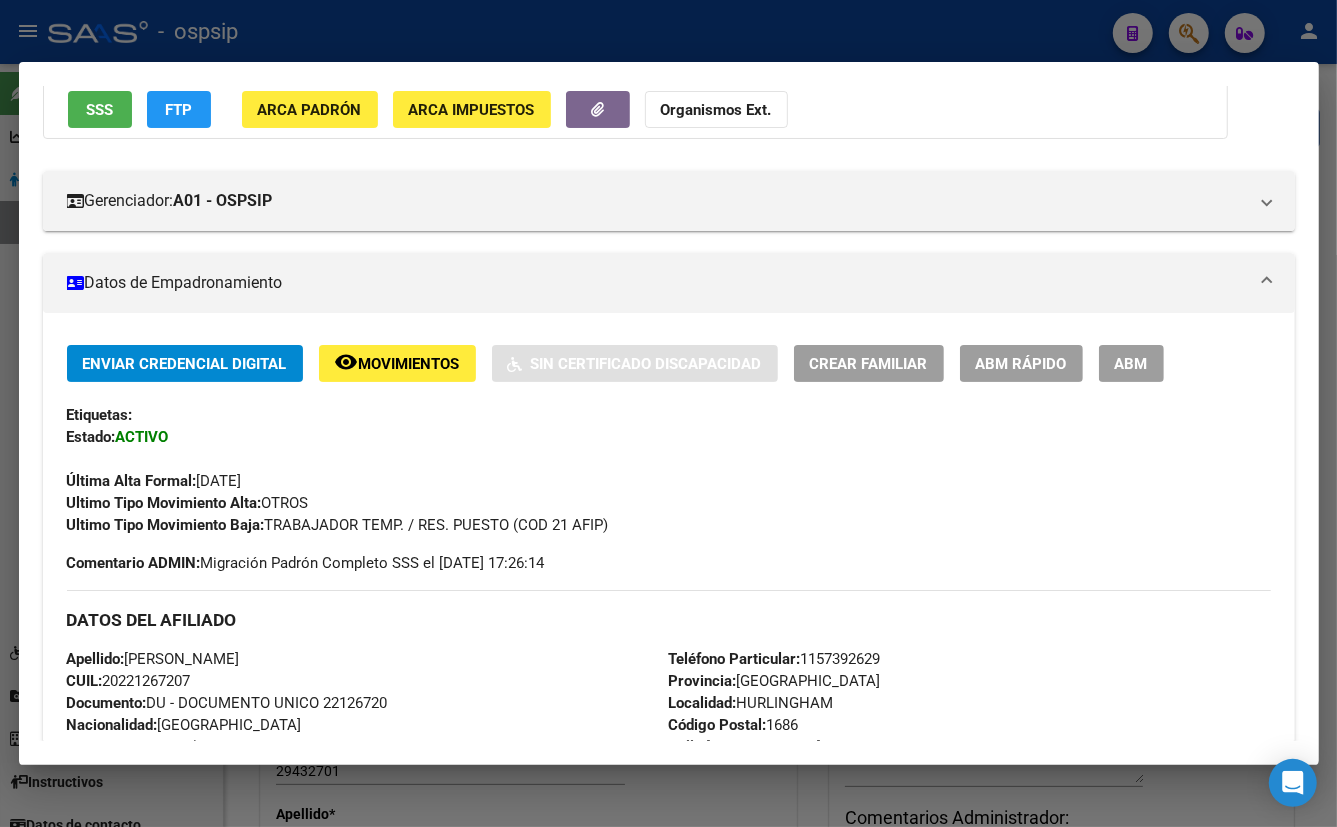
click at [327, 470] on div "Última Alta Formal: [DATE]" at bounding box center [669, 470] width 1204 height 44
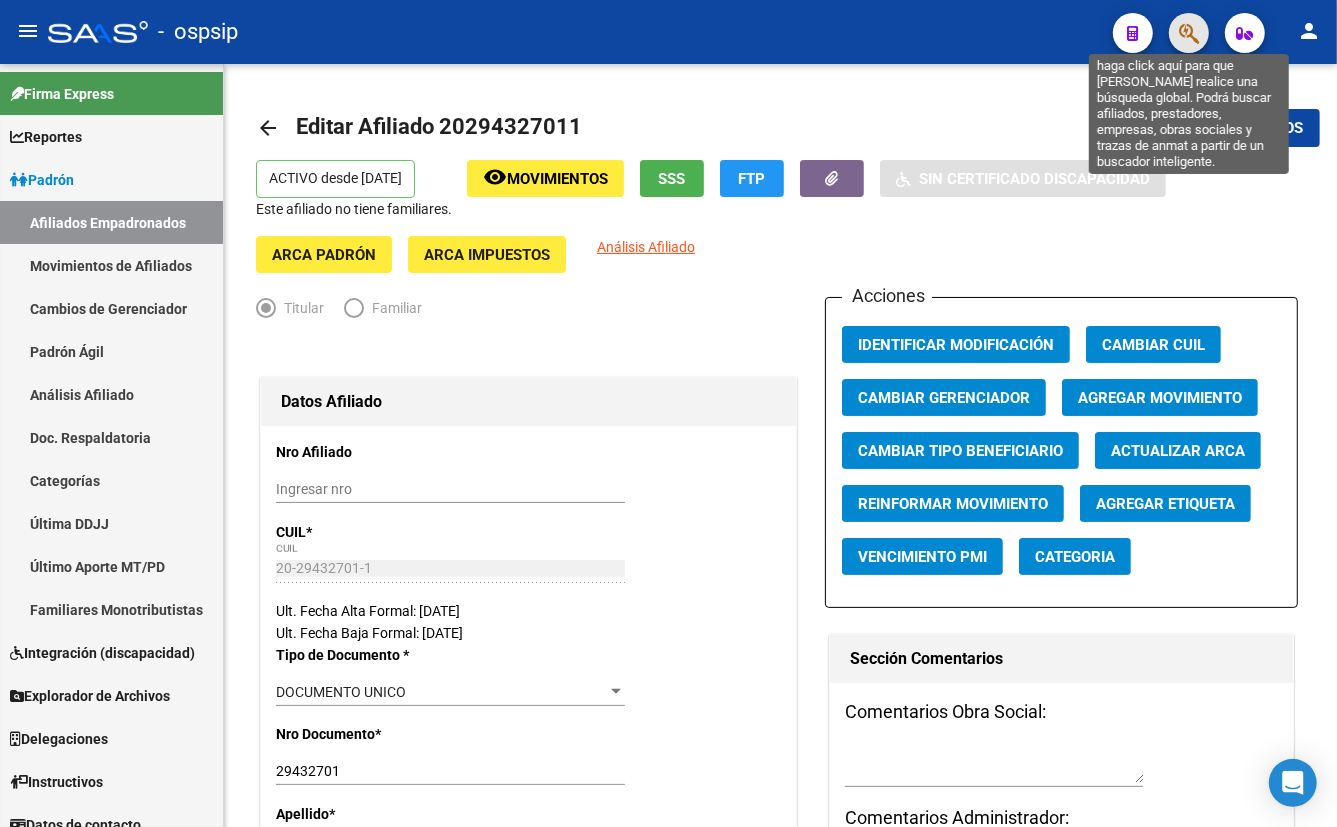
click at [1187, 38] on icon "button" at bounding box center [1189, 33] width 20 height 23
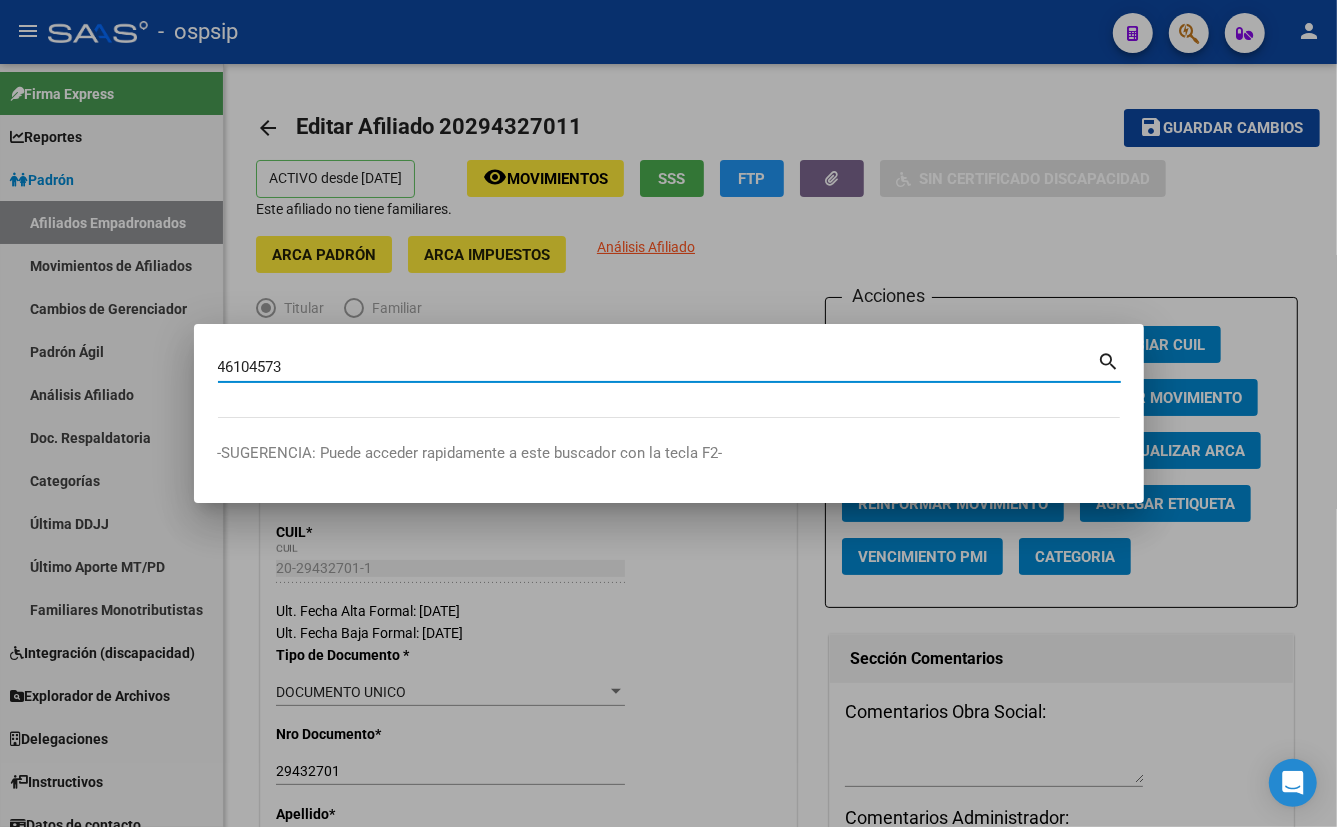
type input "46104573"
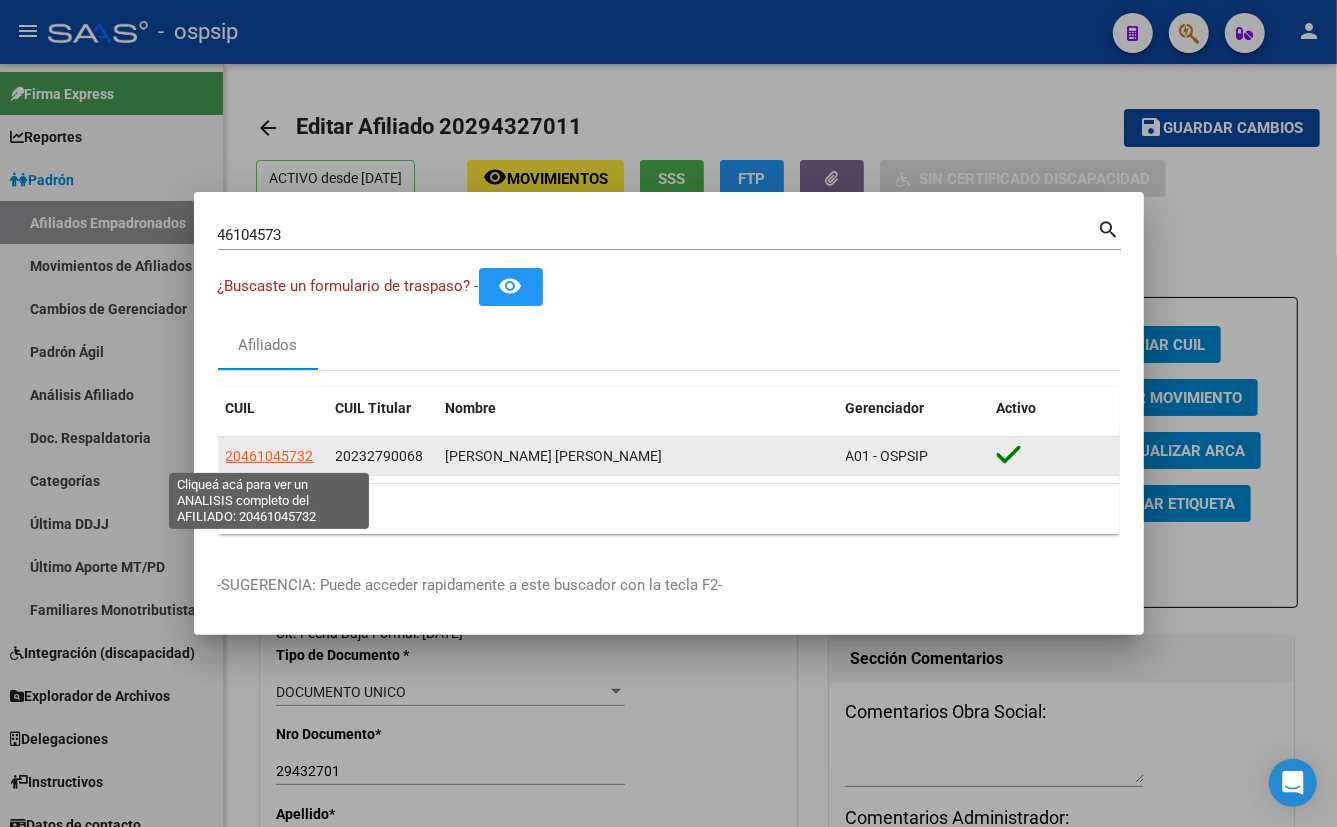
click at [297, 460] on span "20461045732" at bounding box center [270, 456] width 88 height 16
type textarea "20461045732"
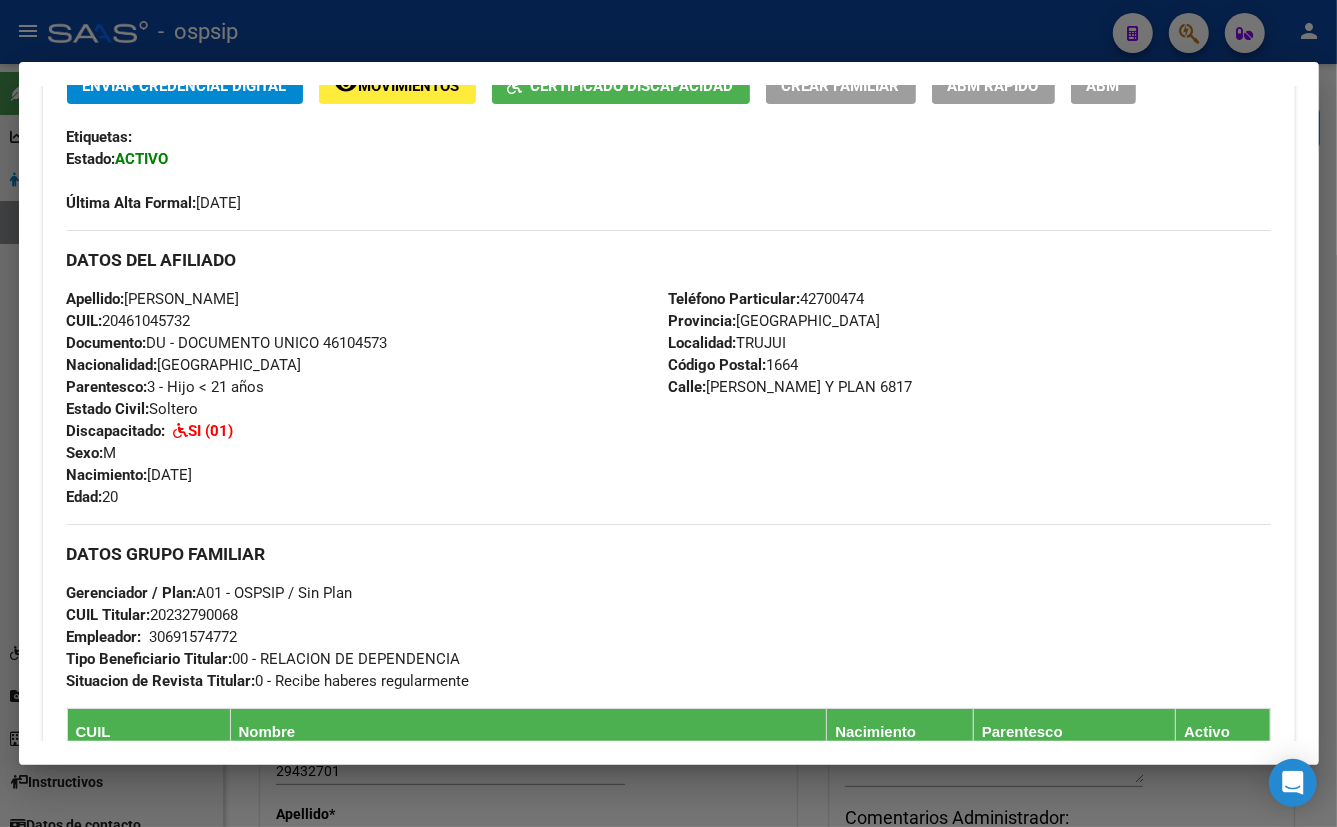
scroll to position [363, 0]
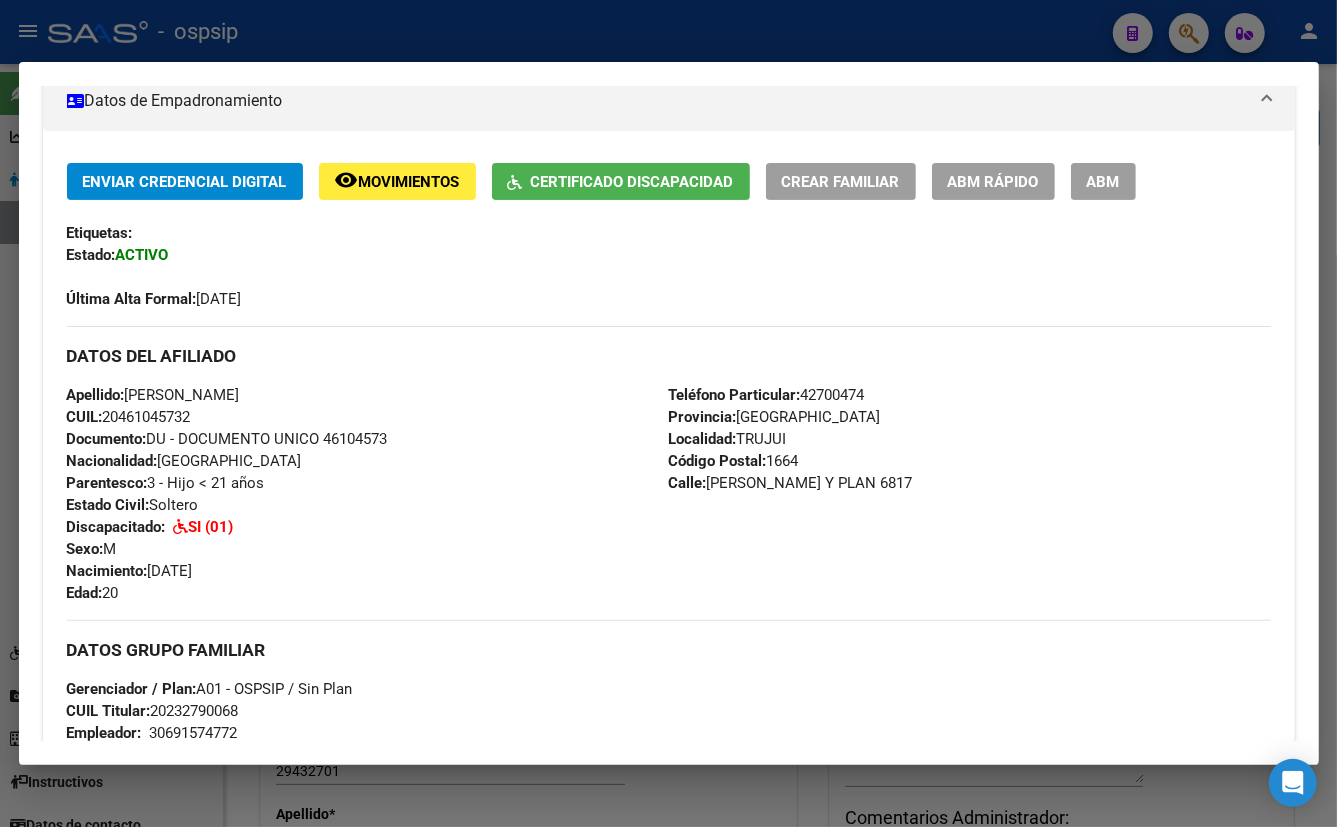
drag, startPoint x: 471, startPoint y: 417, endPoint x: 479, endPoint y: 450, distance: 34.0
click at [471, 417] on div "Apellido: [PERSON_NAME] CUIL: 20461045732 Documento: DU - DOCUMENTO UNICO 46104…" at bounding box center [368, 494] width 602 height 220
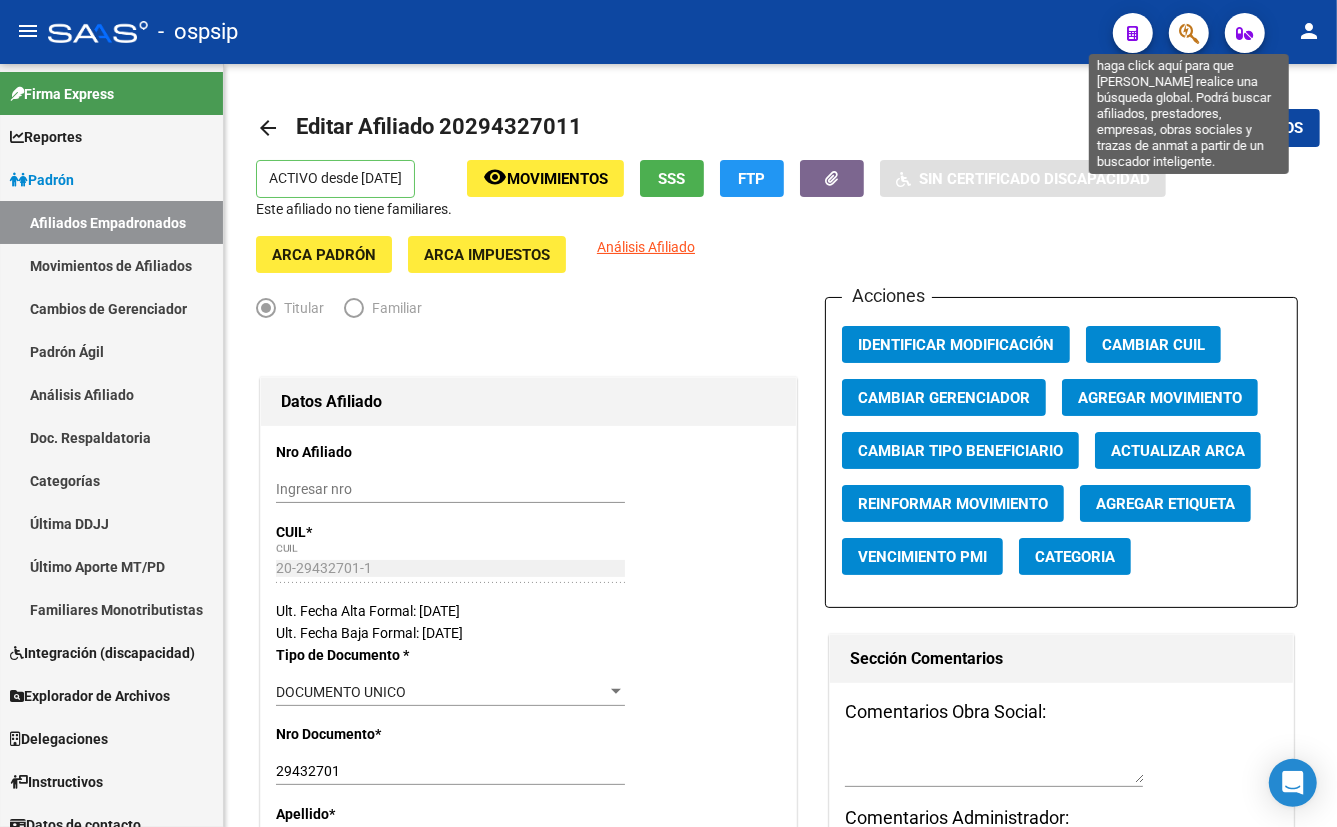
click at [1179, 29] on icon "button" at bounding box center [1189, 33] width 20 height 23
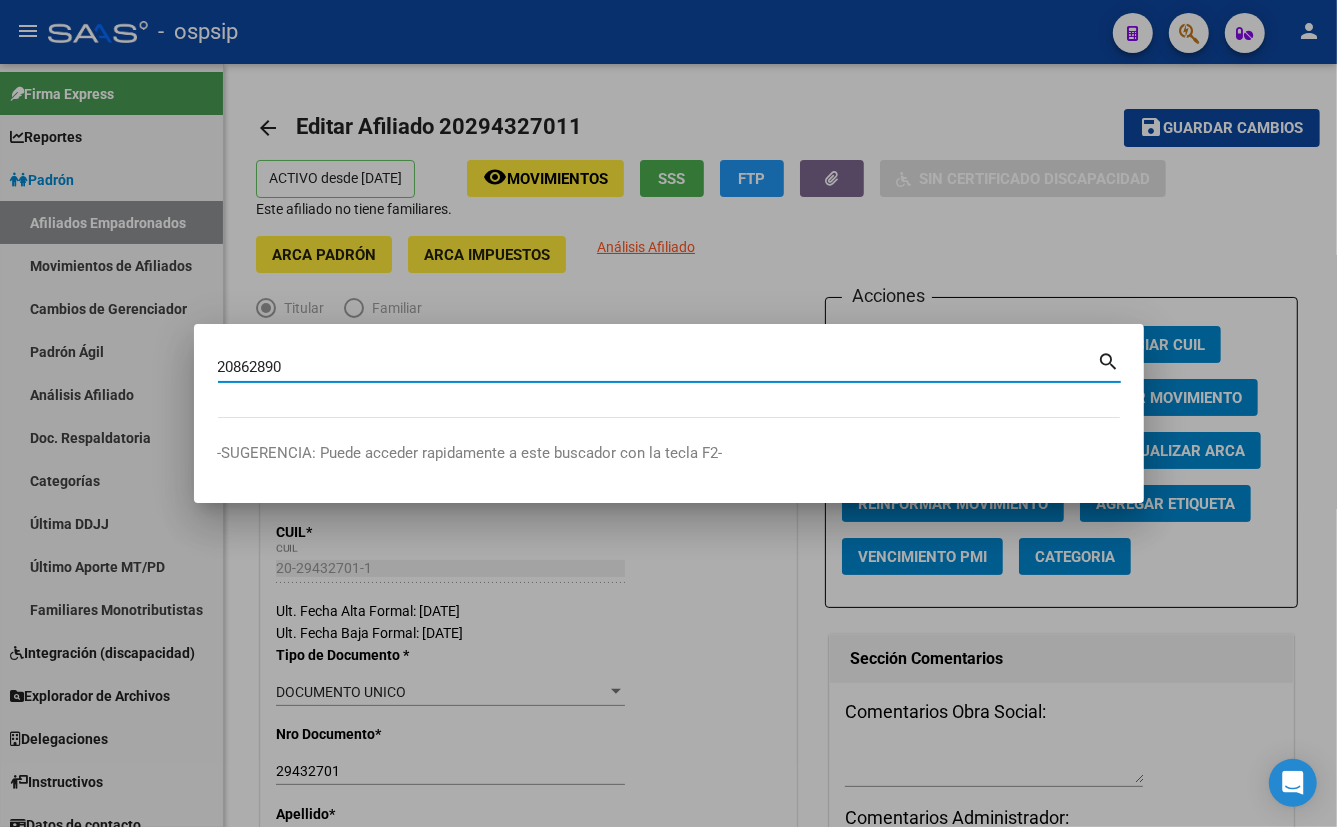
type input "20862890"
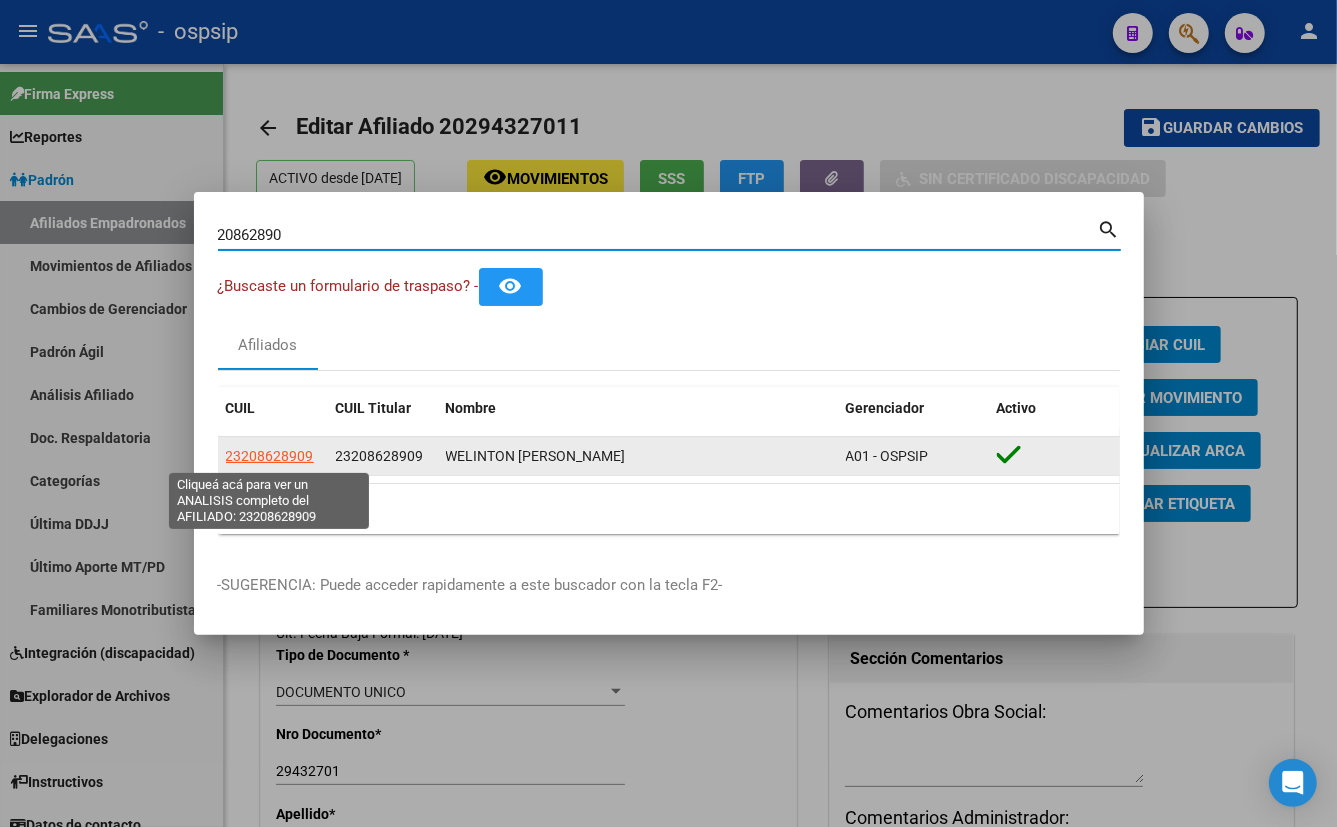
click at [256, 456] on span "23208628909" at bounding box center [270, 456] width 88 height 16
type textarea "23208628909"
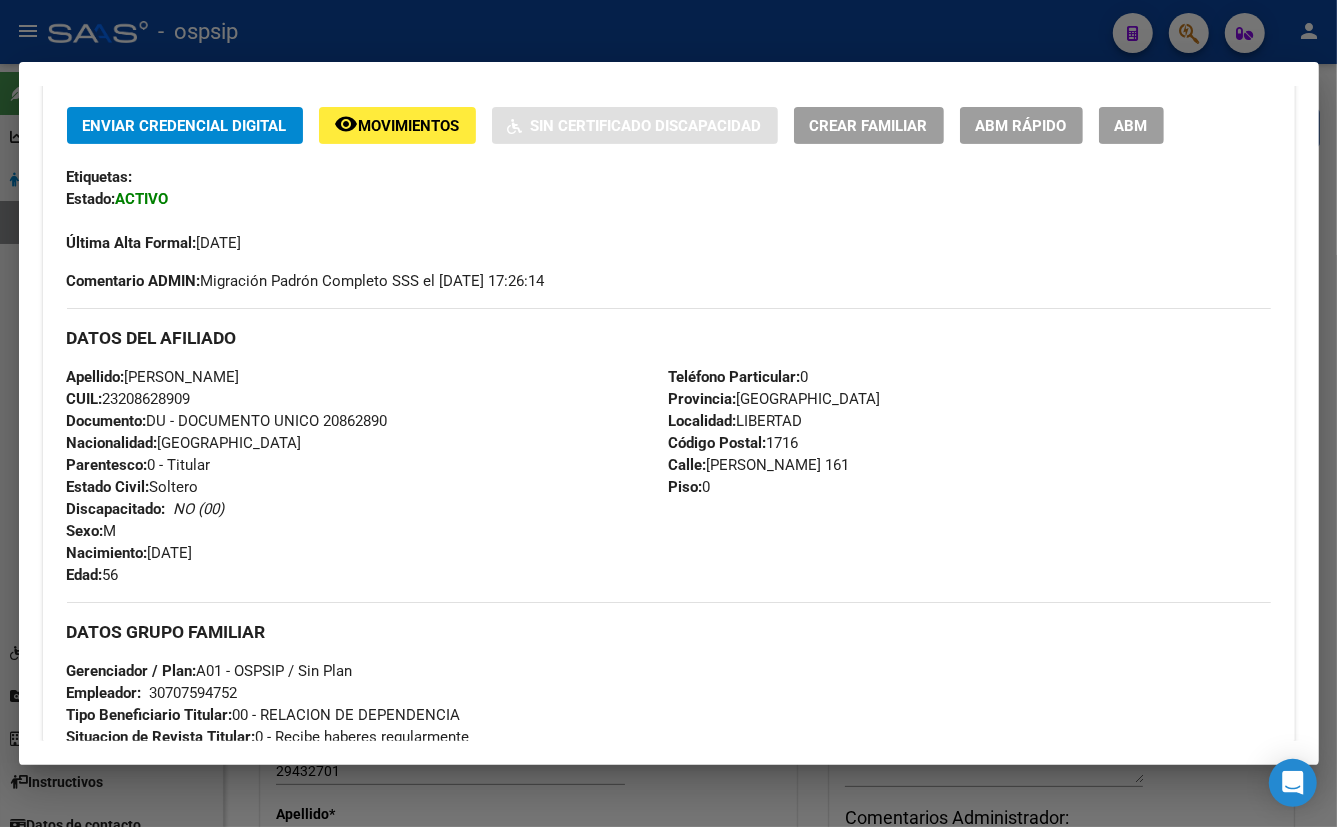
scroll to position [454, 0]
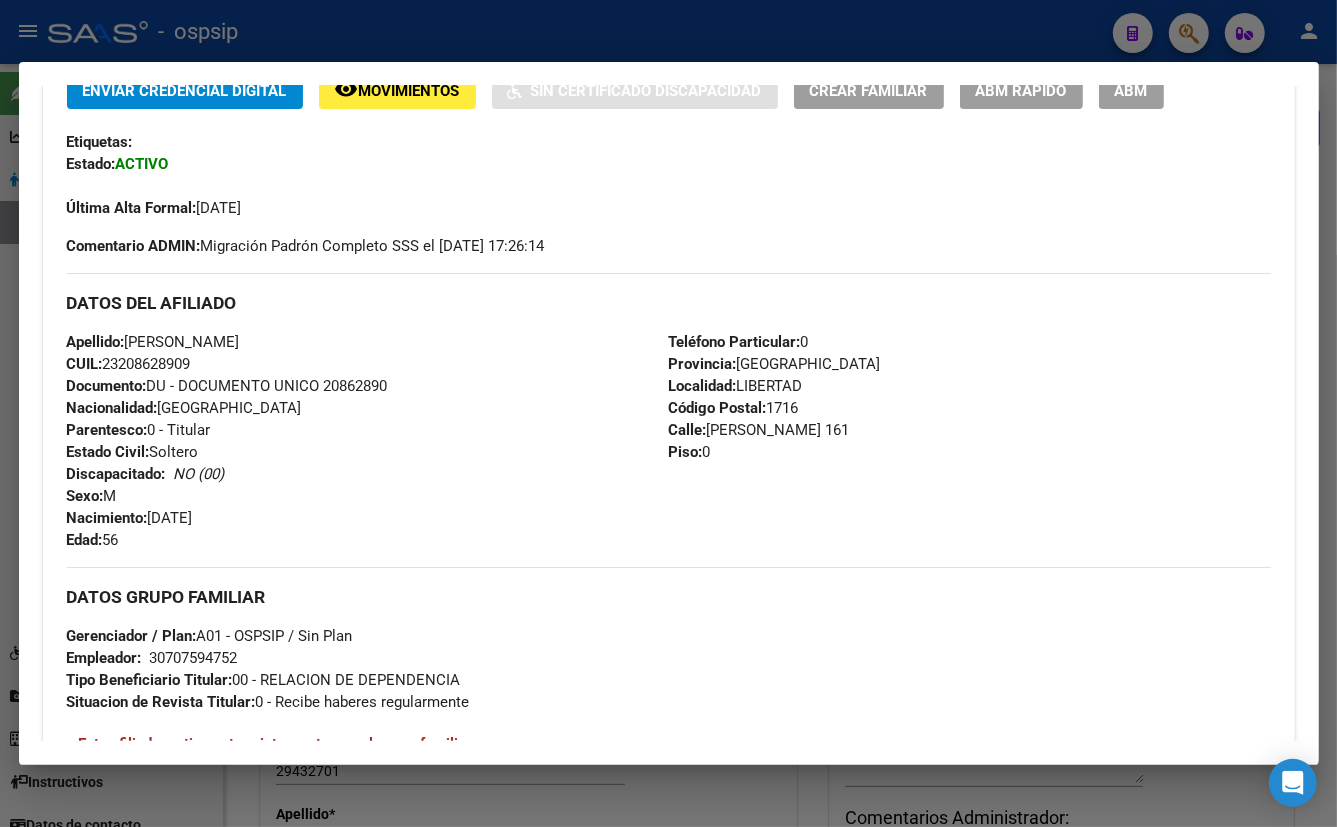
click at [420, 522] on div "Apellido: [PERSON_NAME] [PERSON_NAME] CUIL: 23208628909 Documento: DU - DOCUMEN…" at bounding box center [368, 441] width 602 height 220
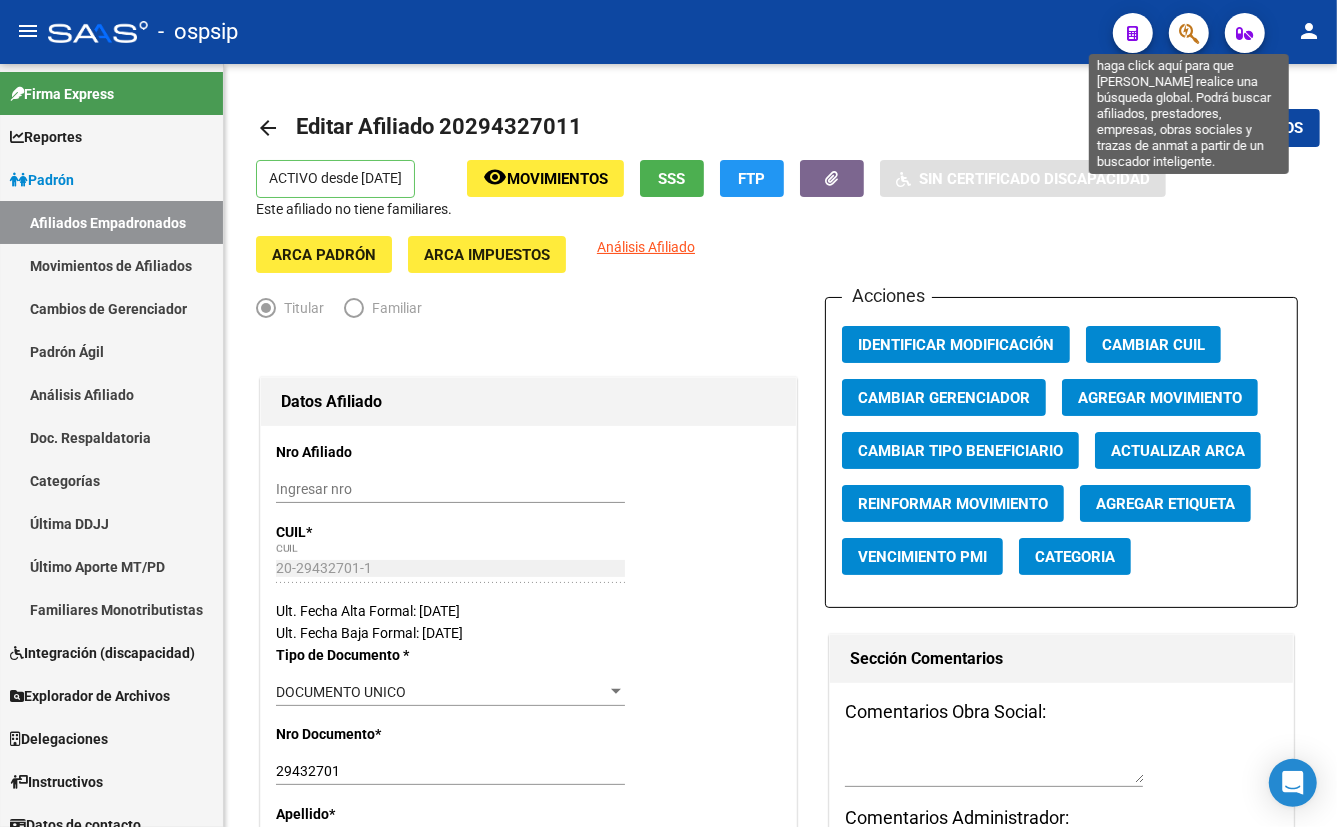
click at [1180, 25] on icon "button" at bounding box center [1189, 33] width 20 height 23
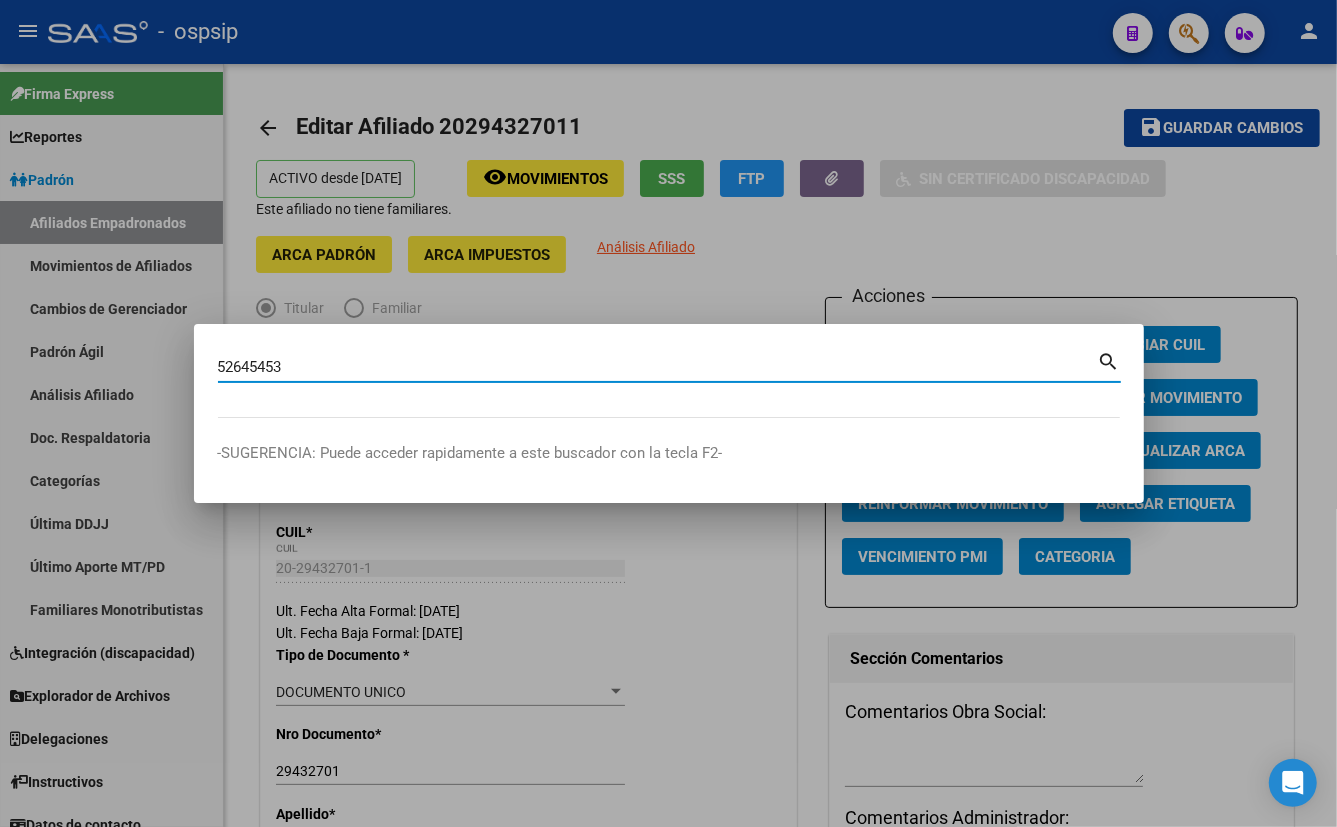
type input "52645453"
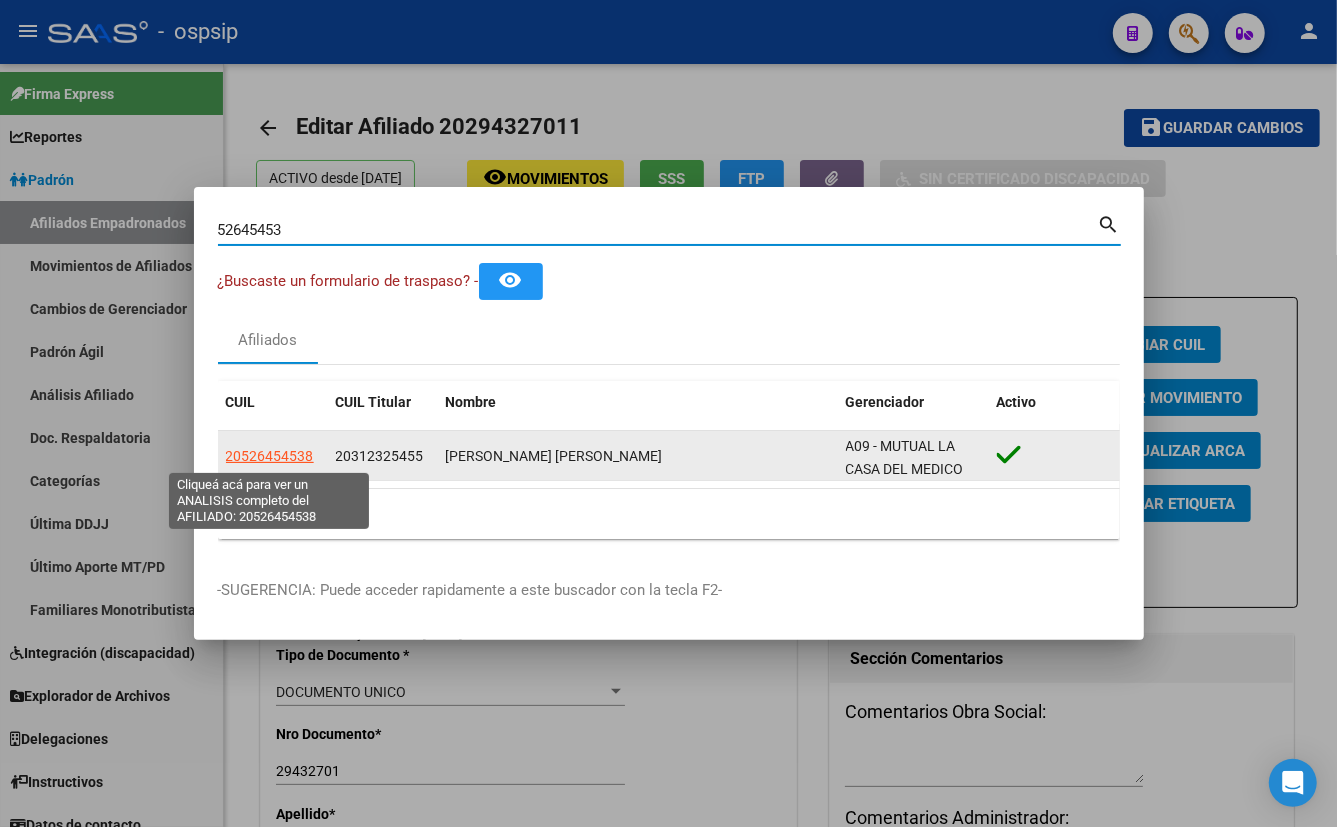
click at [285, 452] on span "20526454538" at bounding box center [270, 456] width 88 height 16
type textarea "20526454538"
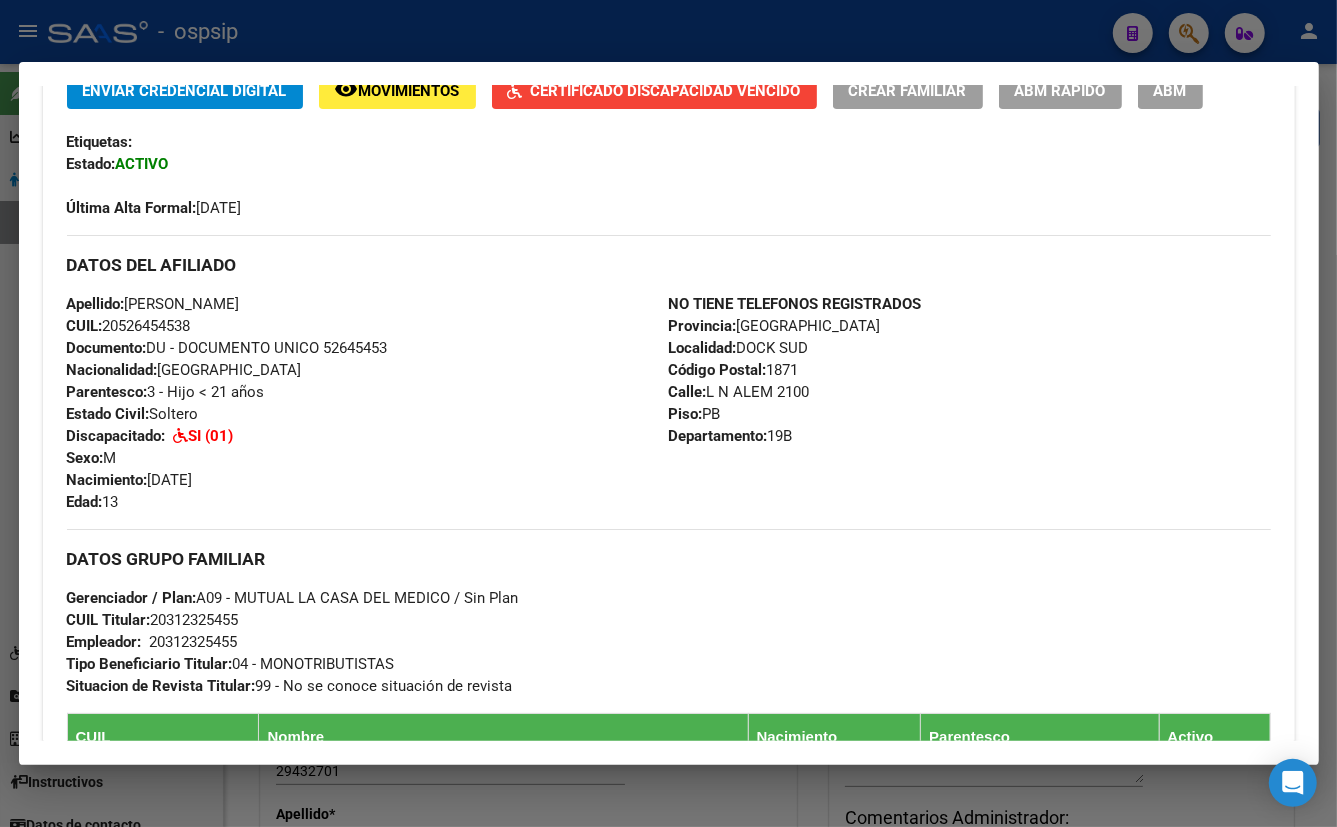
drag, startPoint x: 509, startPoint y: 405, endPoint x: 559, endPoint y: 520, distance: 125.4
click at [506, 405] on div "Apellido: [PERSON_NAME] CUIL: 20526454538 Documento: DU - DOCUMENTO UNICO 52645…" at bounding box center [368, 403] width 602 height 220
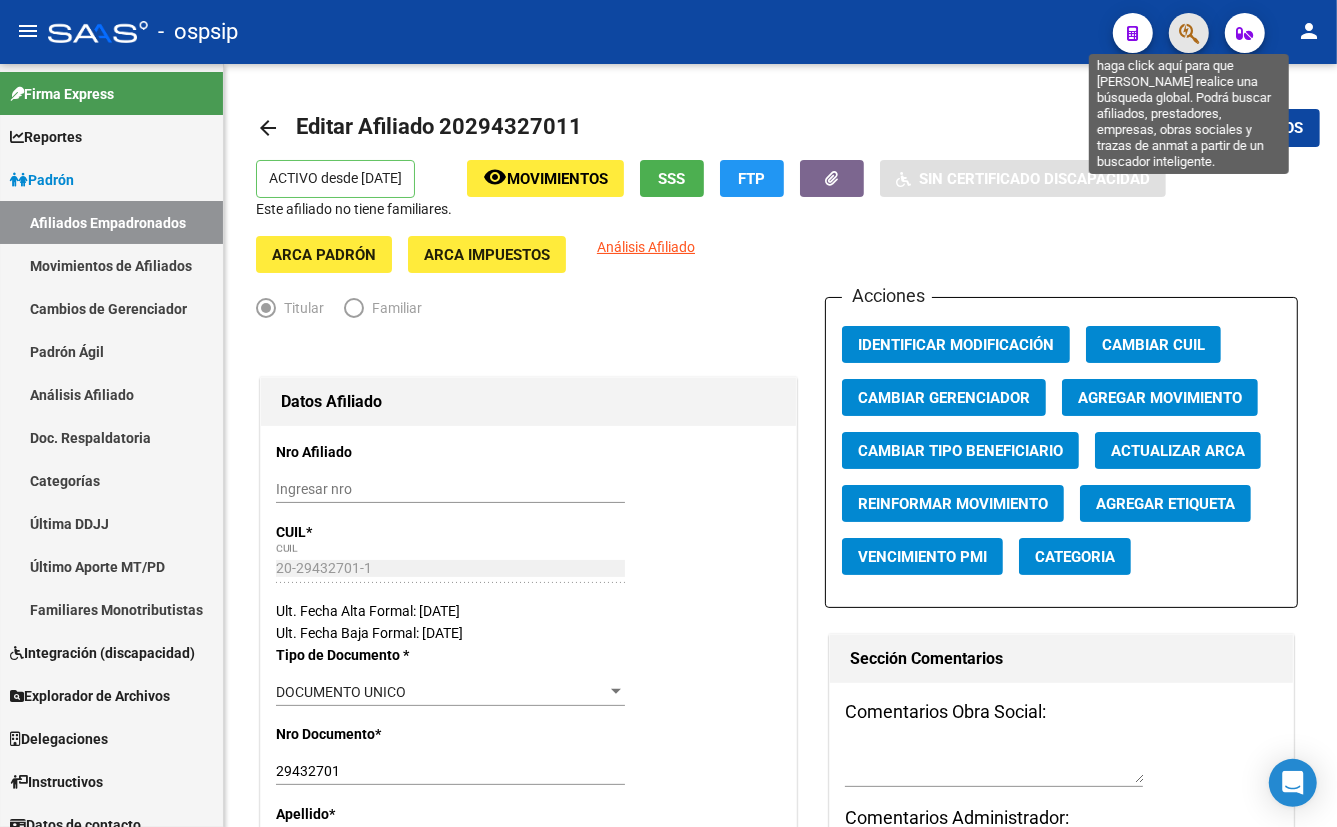
click at [1183, 33] on icon "button" at bounding box center [1189, 33] width 20 height 23
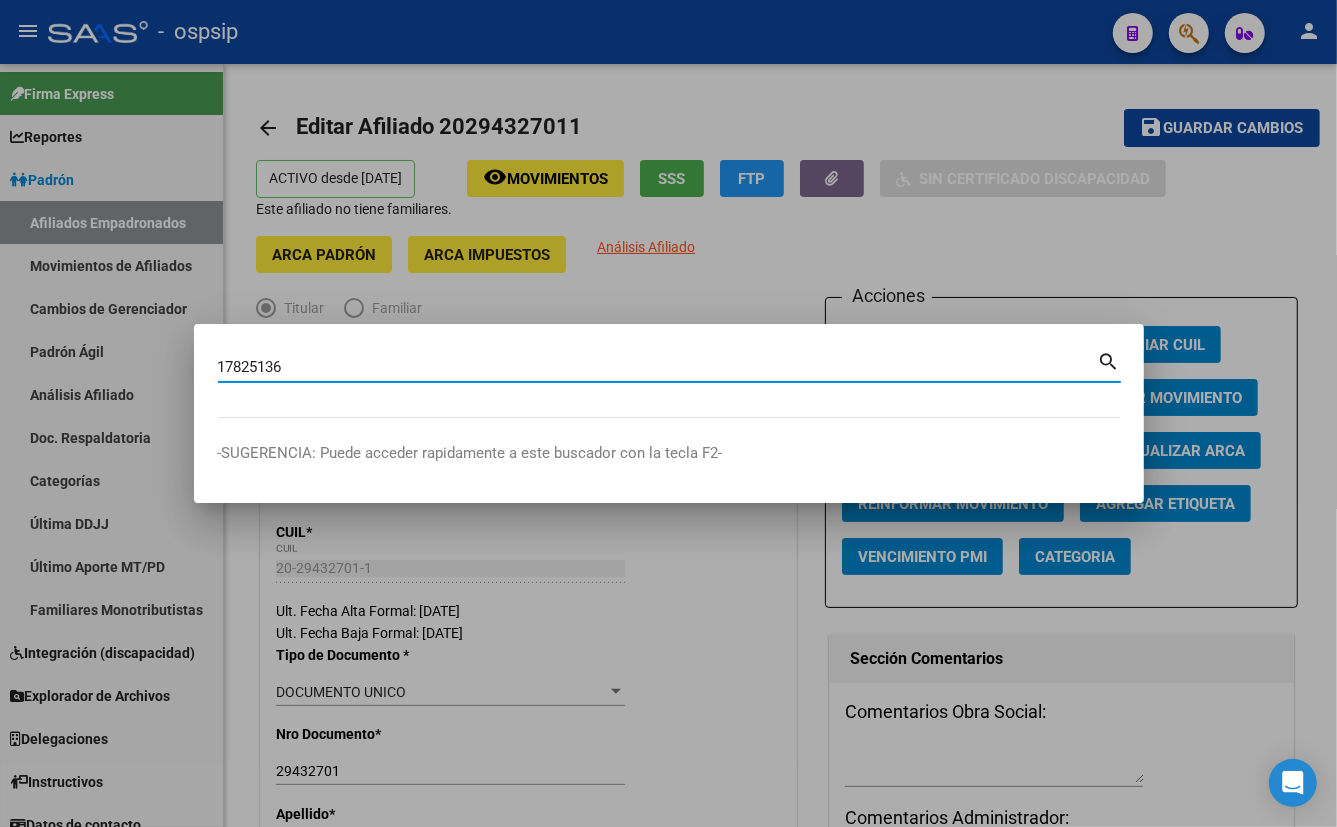
type input "17825136"
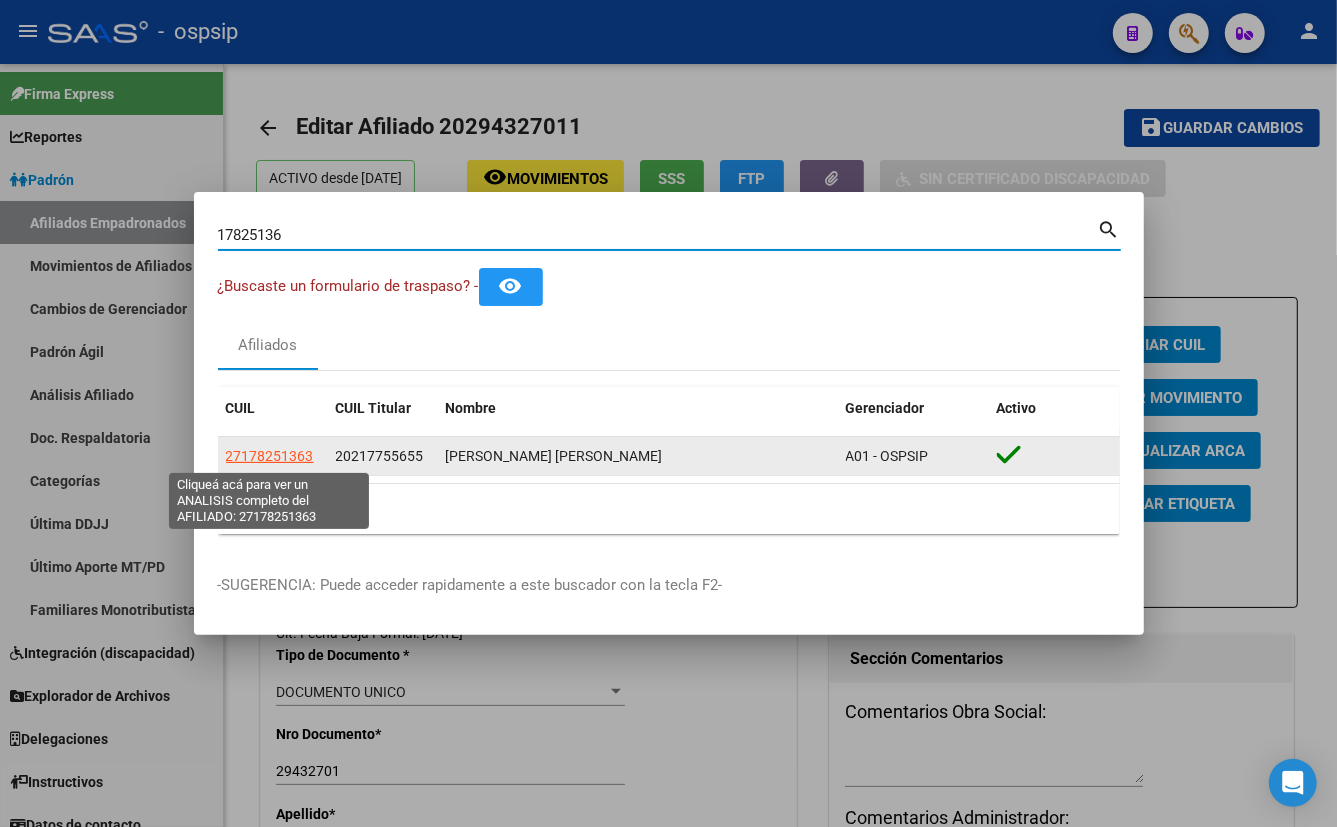
click at [286, 451] on span "27178251363" at bounding box center [270, 456] width 88 height 16
type textarea "27178251363"
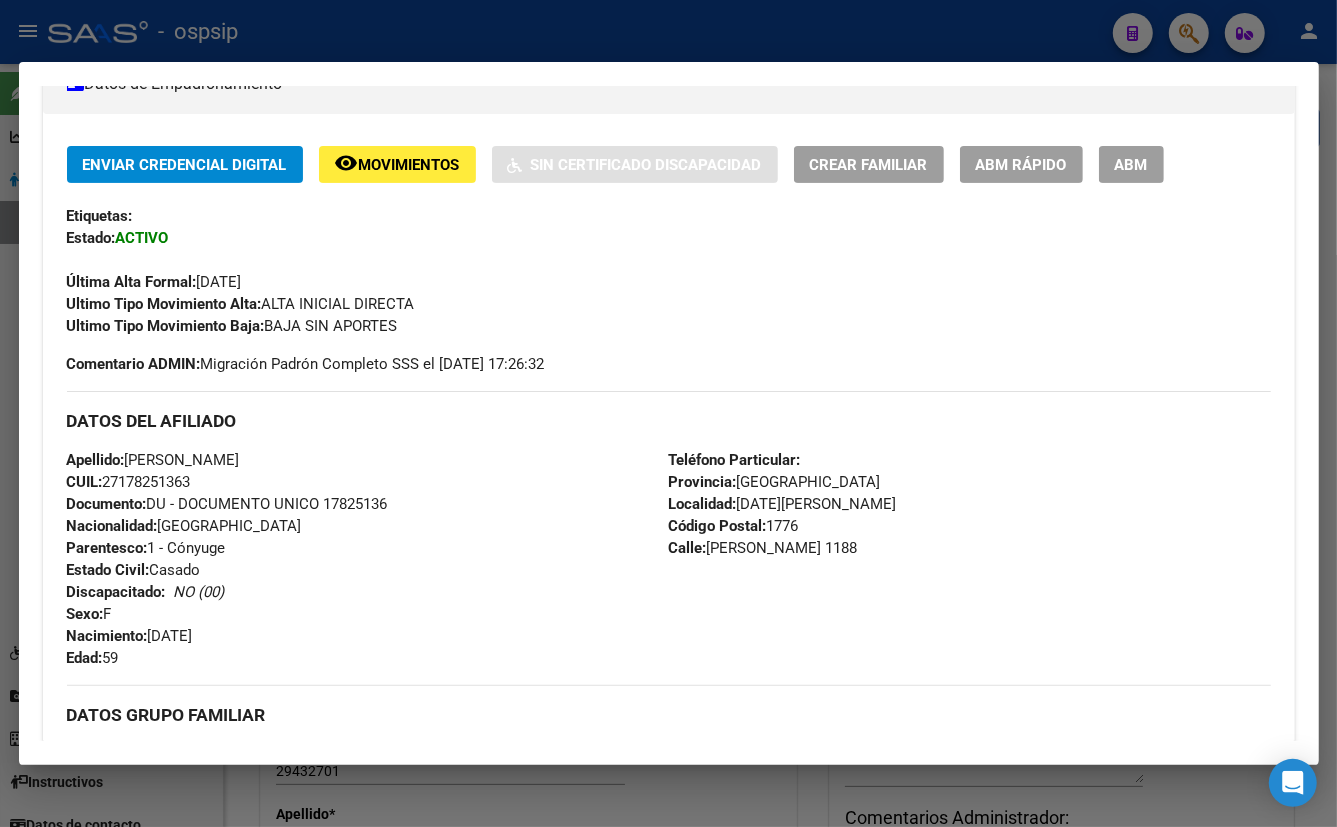
scroll to position [363, 0]
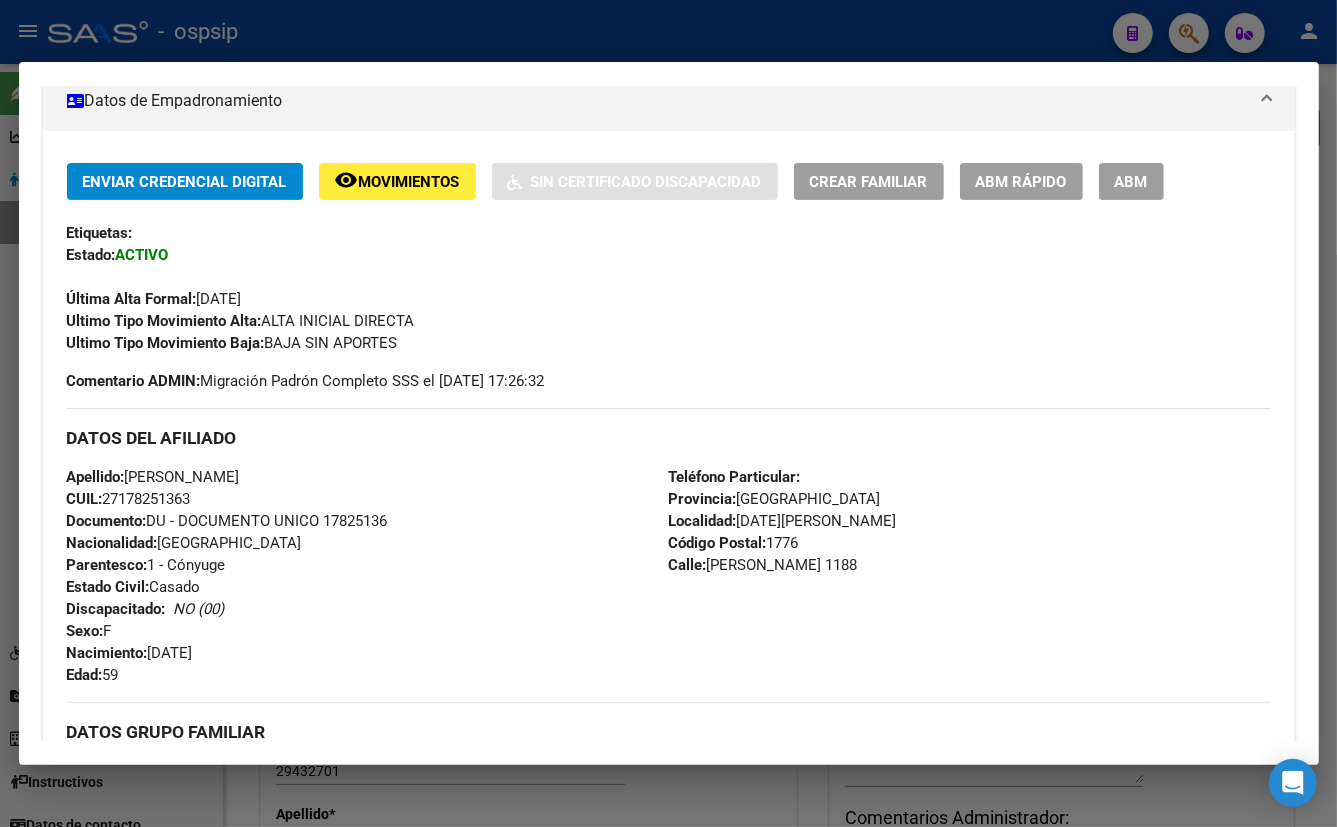
drag, startPoint x: 428, startPoint y: 497, endPoint x: 650, endPoint y: 534, distance: 225.0
click at [428, 497] on div "Apellido: [PERSON_NAME]: 27178251363 Documento: DU - DOCUMENTO UNICO 17825136 N…" at bounding box center [368, 576] width 602 height 220
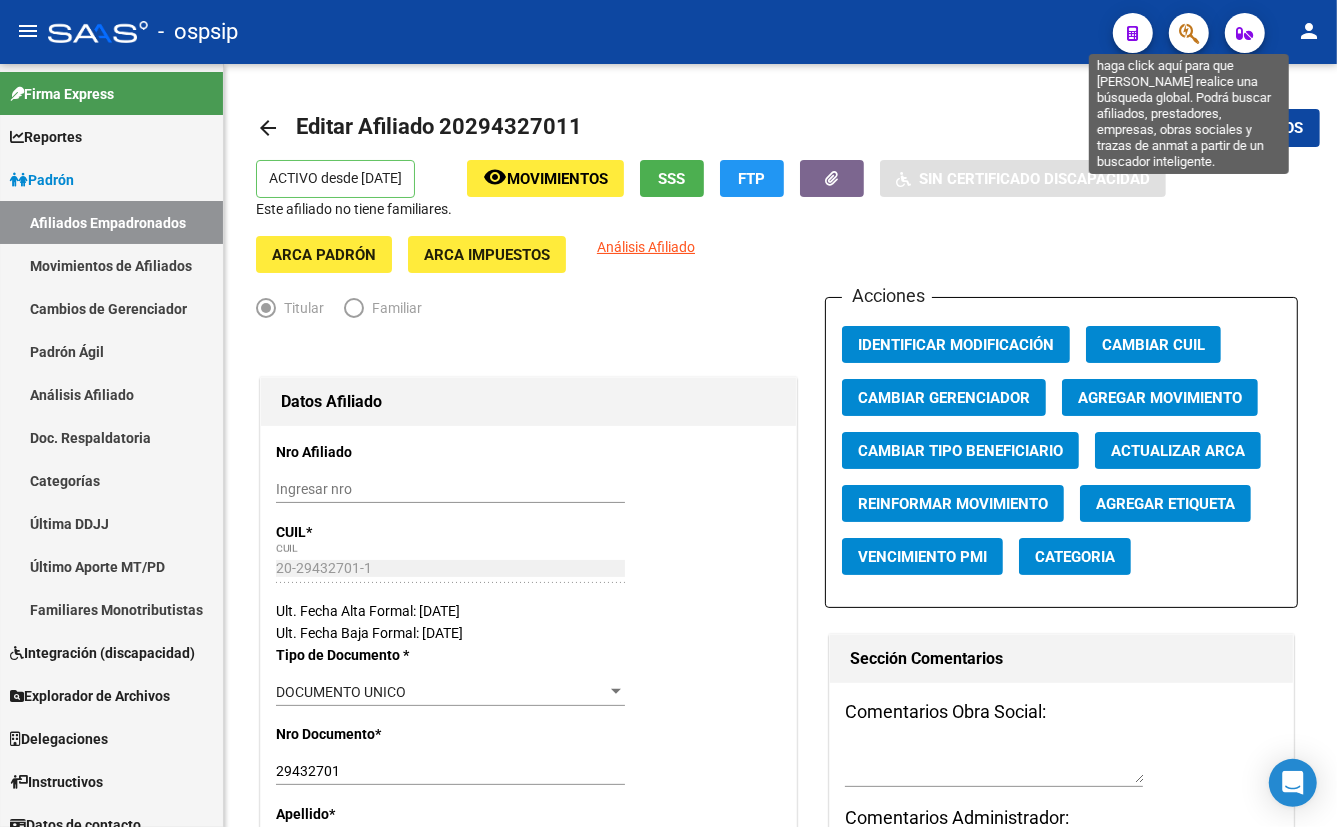
click at [1187, 30] on icon "button" at bounding box center [1189, 33] width 20 height 23
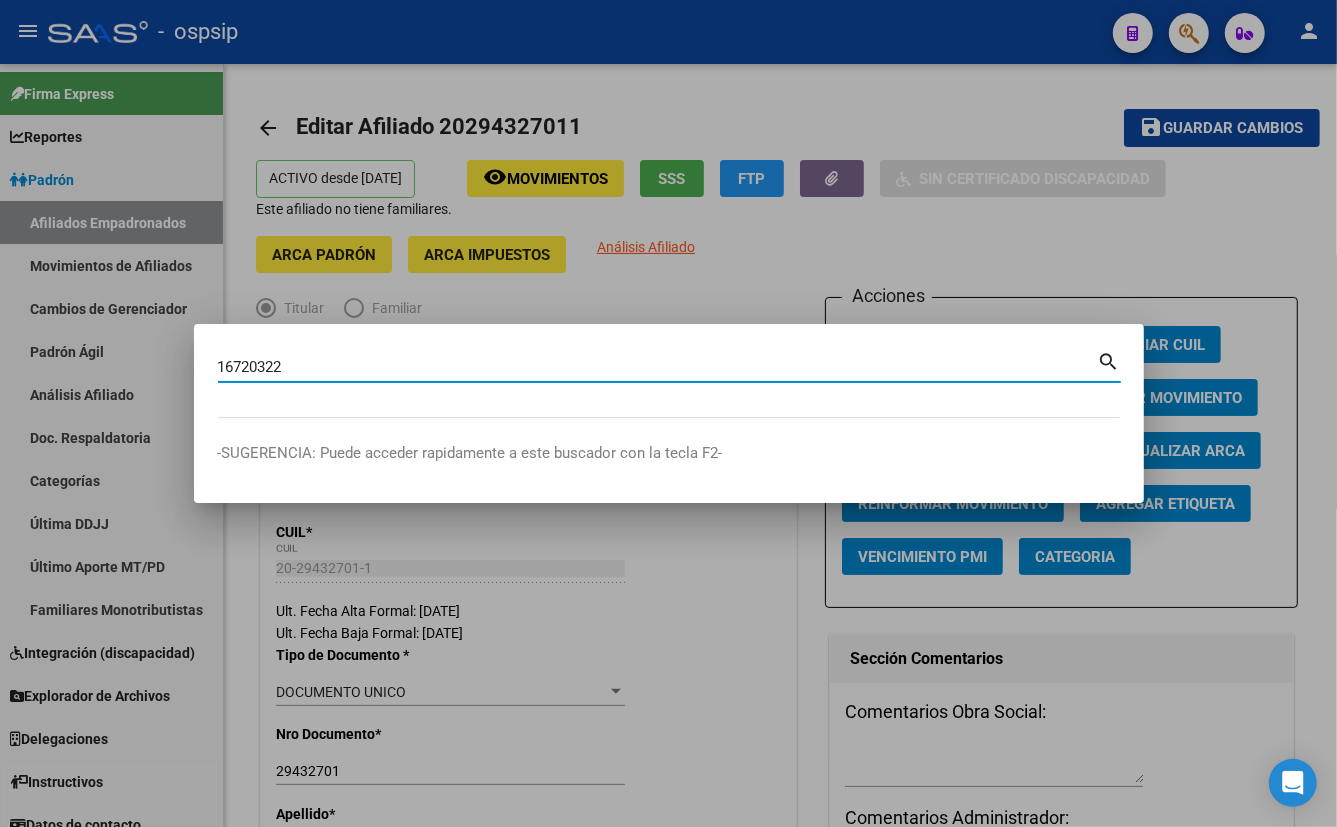
type input "16720322"
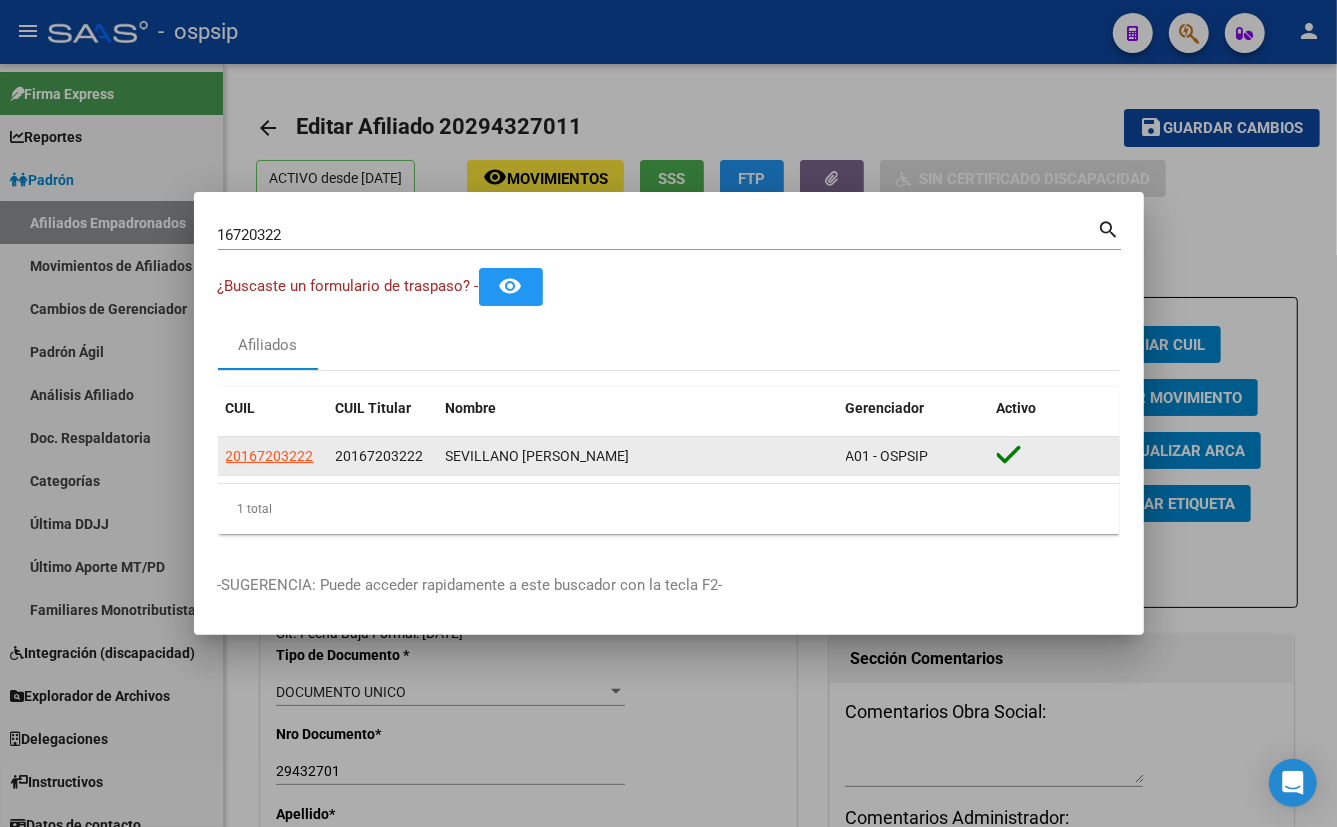
click at [271, 446] on app-link-go-to "20167203222" at bounding box center [270, 456] width 88 height 23
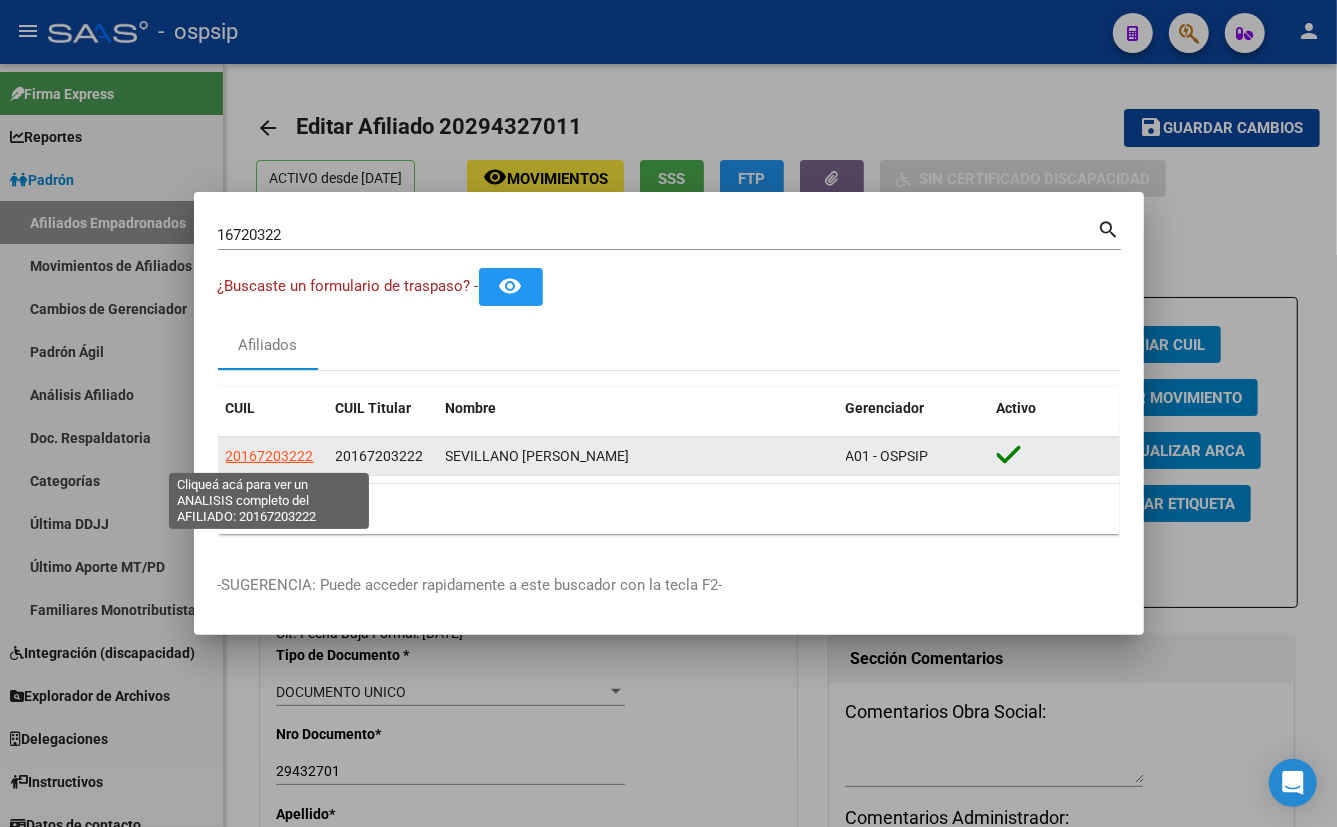
click at [272, 453] on span "20167203222" at bounding box center [270, 456] width 88 height 16
type textarea "20167203222"
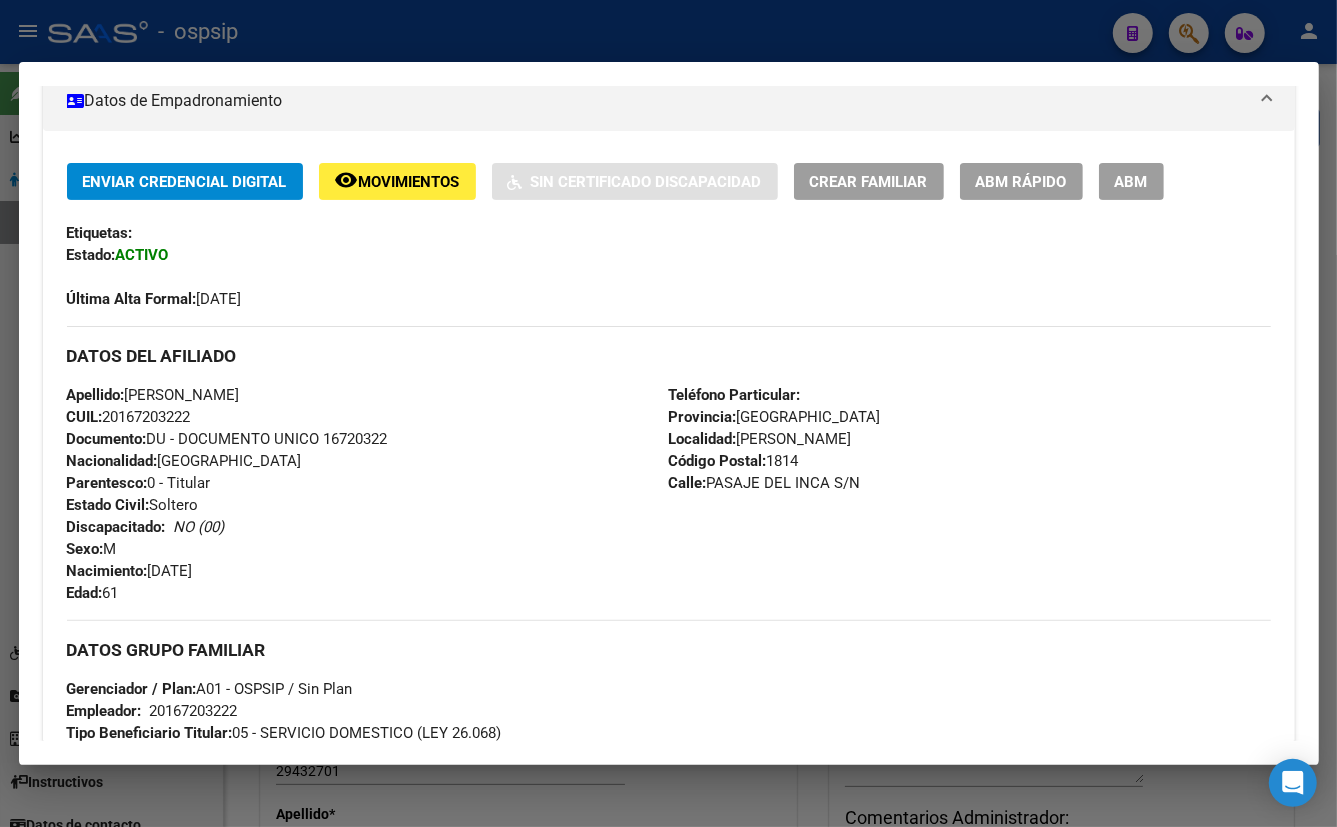
click at [469, 541] on div "Apellido: [PERSON_NAME] CUIL: 20167203222 Documento: DU - DOCUMENTO UNICO 16720…" at bounding box center [368, 494] width 602 height 220
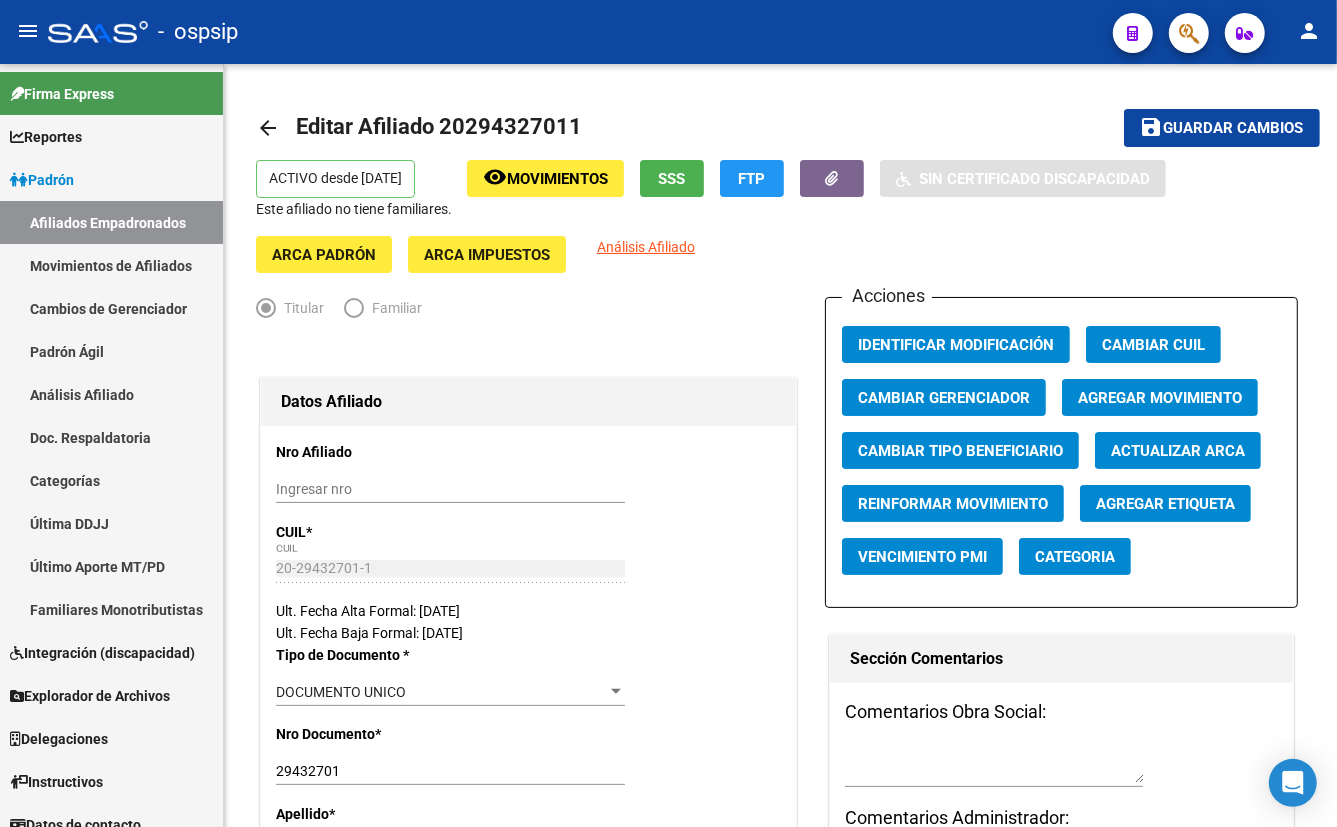
click at [1195, 37] on icon "button" at bounding box center [1189, 33] width 20 height 23
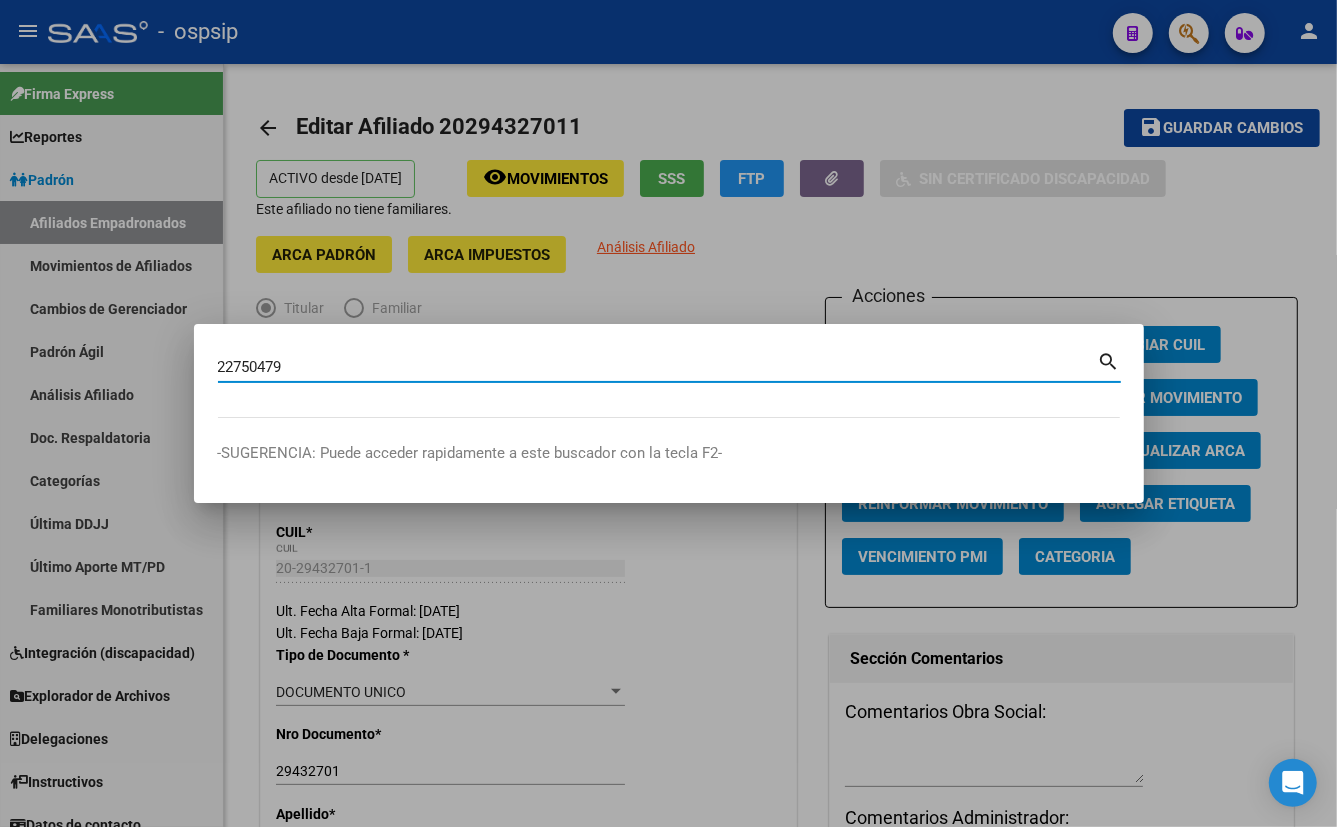
type input "22750479"
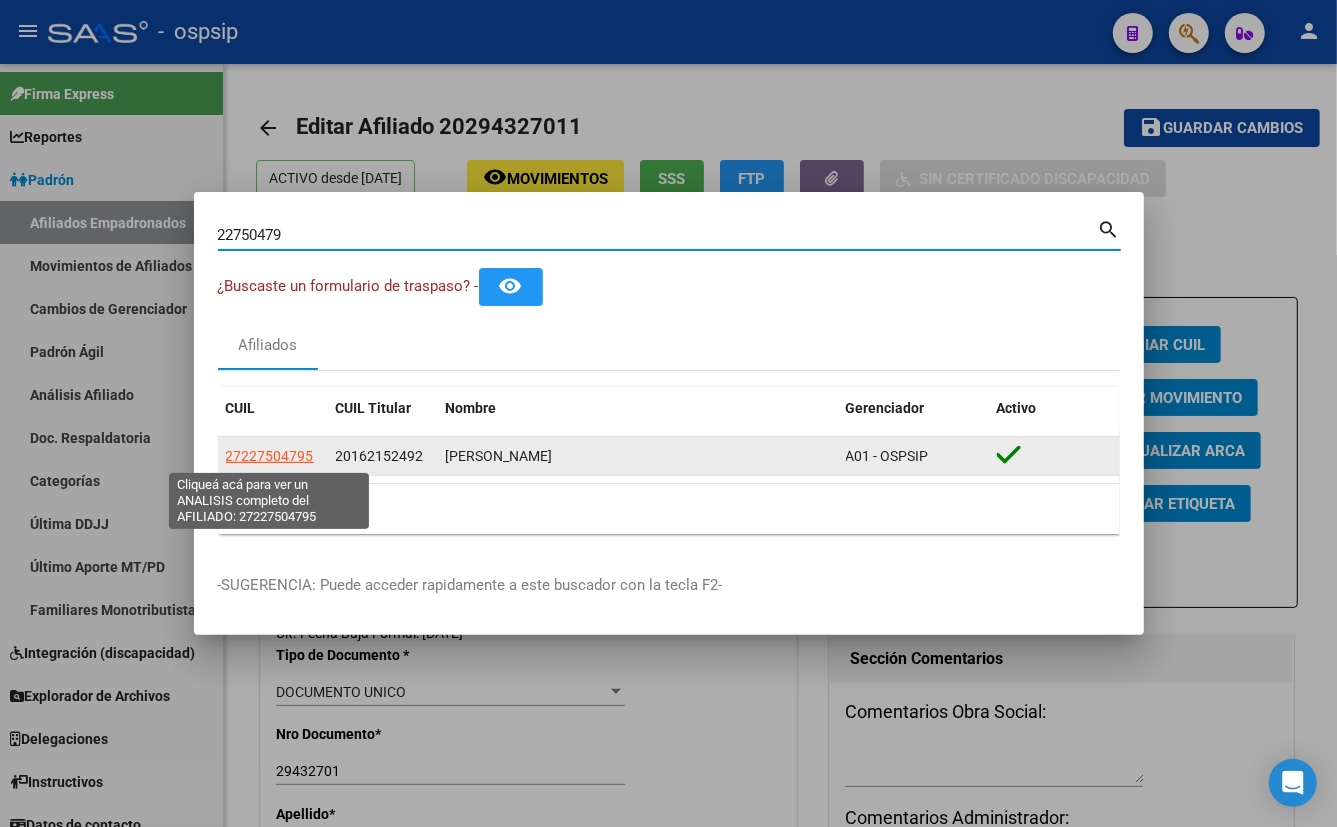
click at [272, 456] on span "27227504795" at bounding box center [270, 456] width 88 height 16
type textarea "27227504795"
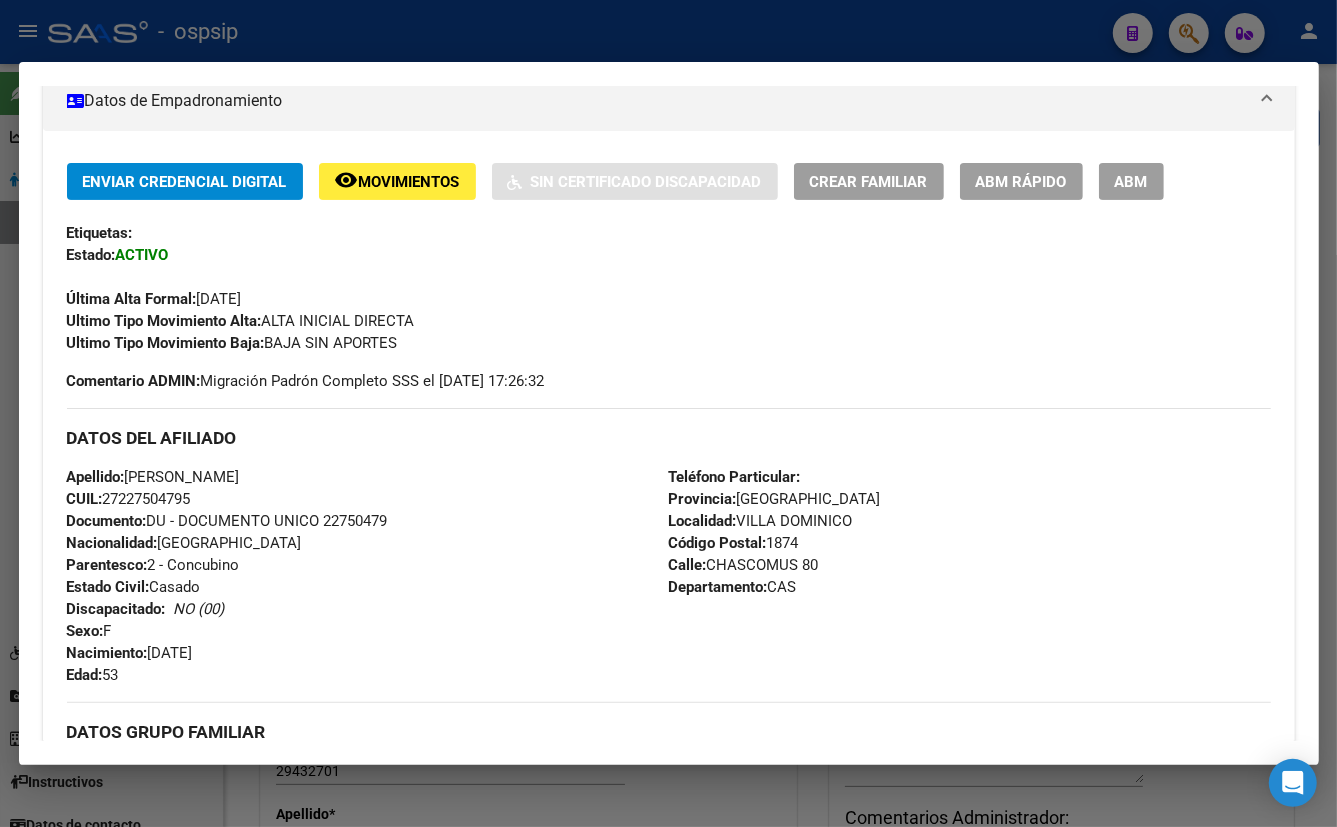
click at [450, 509] on div "Apellido: [PERSON_NAME]: 27227504795 Documento: DU - DOCUMENTO UNICO 22750479 N…" at bounding box center [368, 576] width 602 height 220
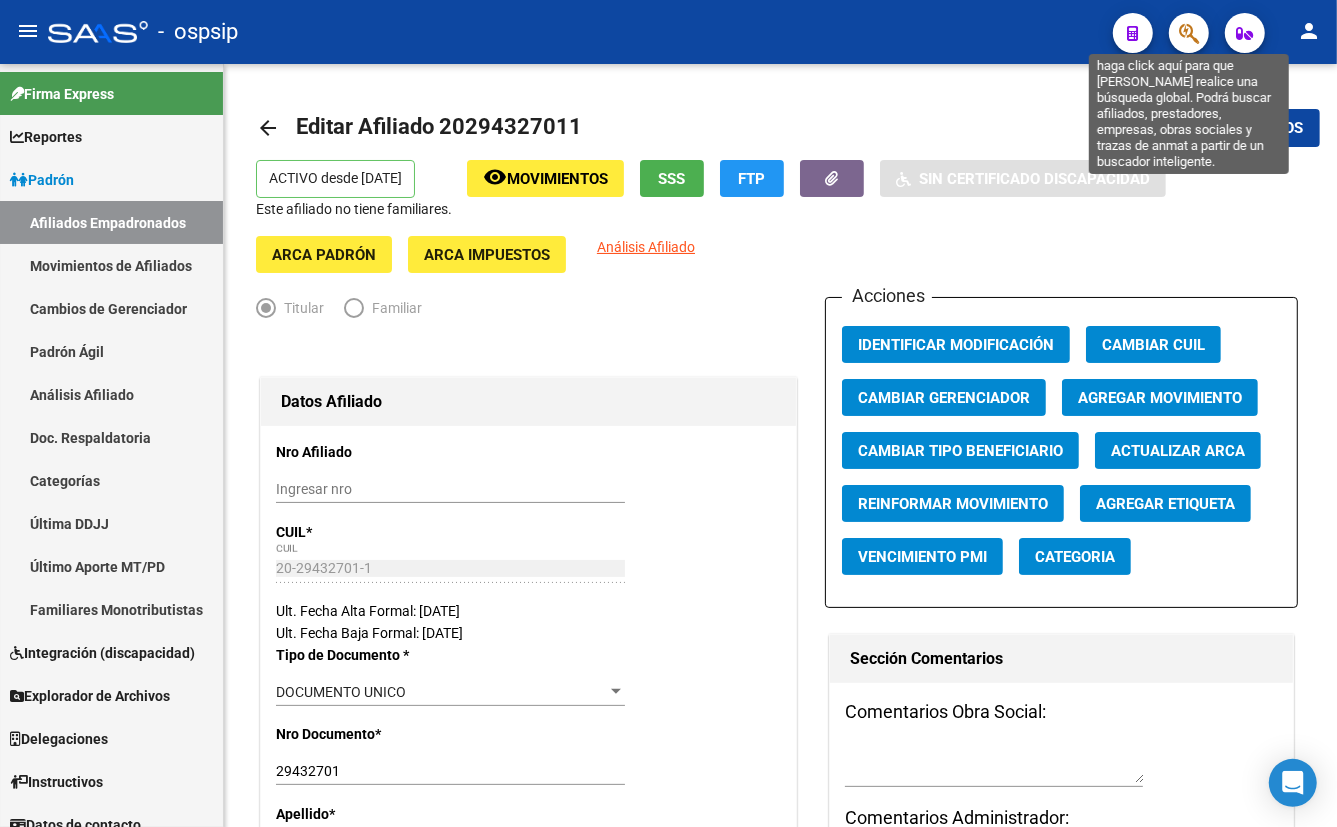
click at [1182, 26] on icon "button" at bounding box center [1189, 33] width 20 height 23
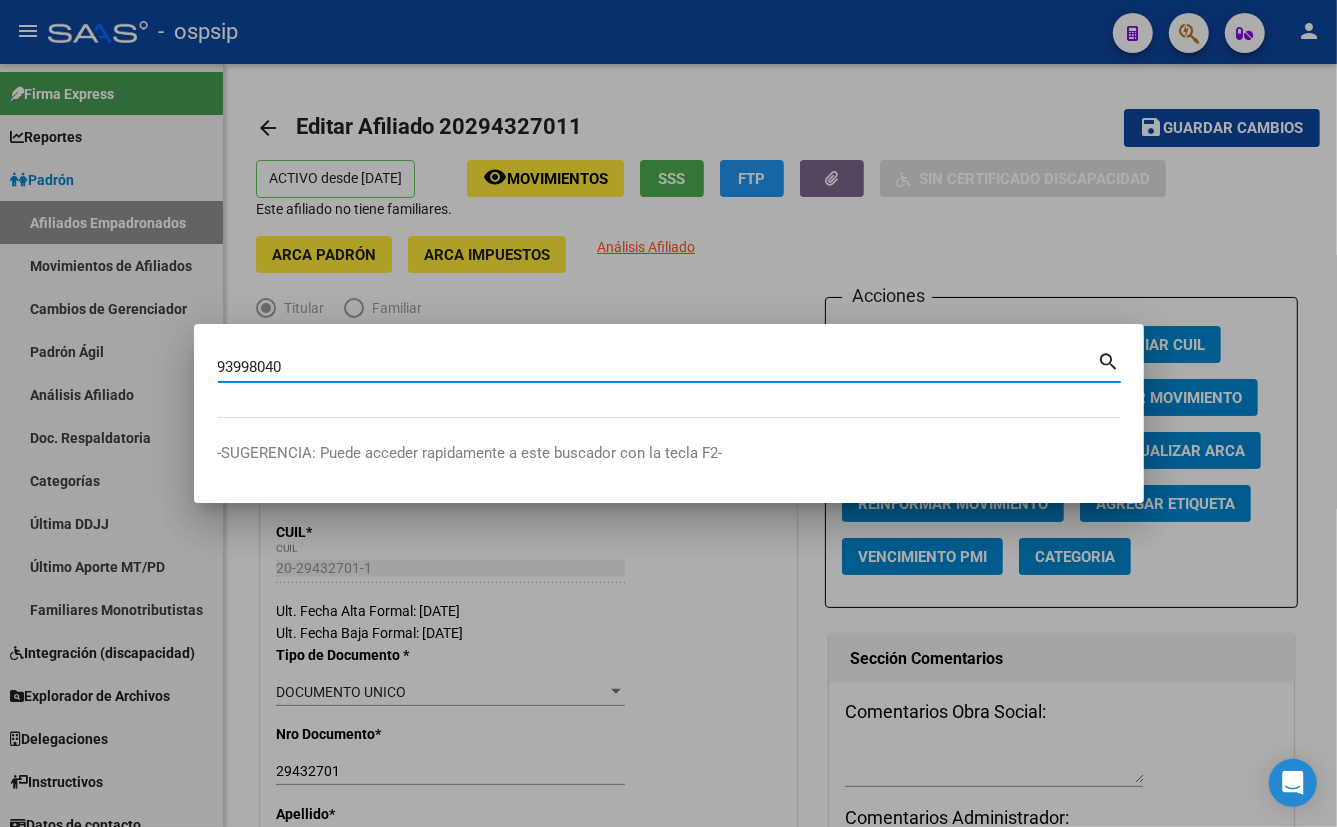
type input "93998040"
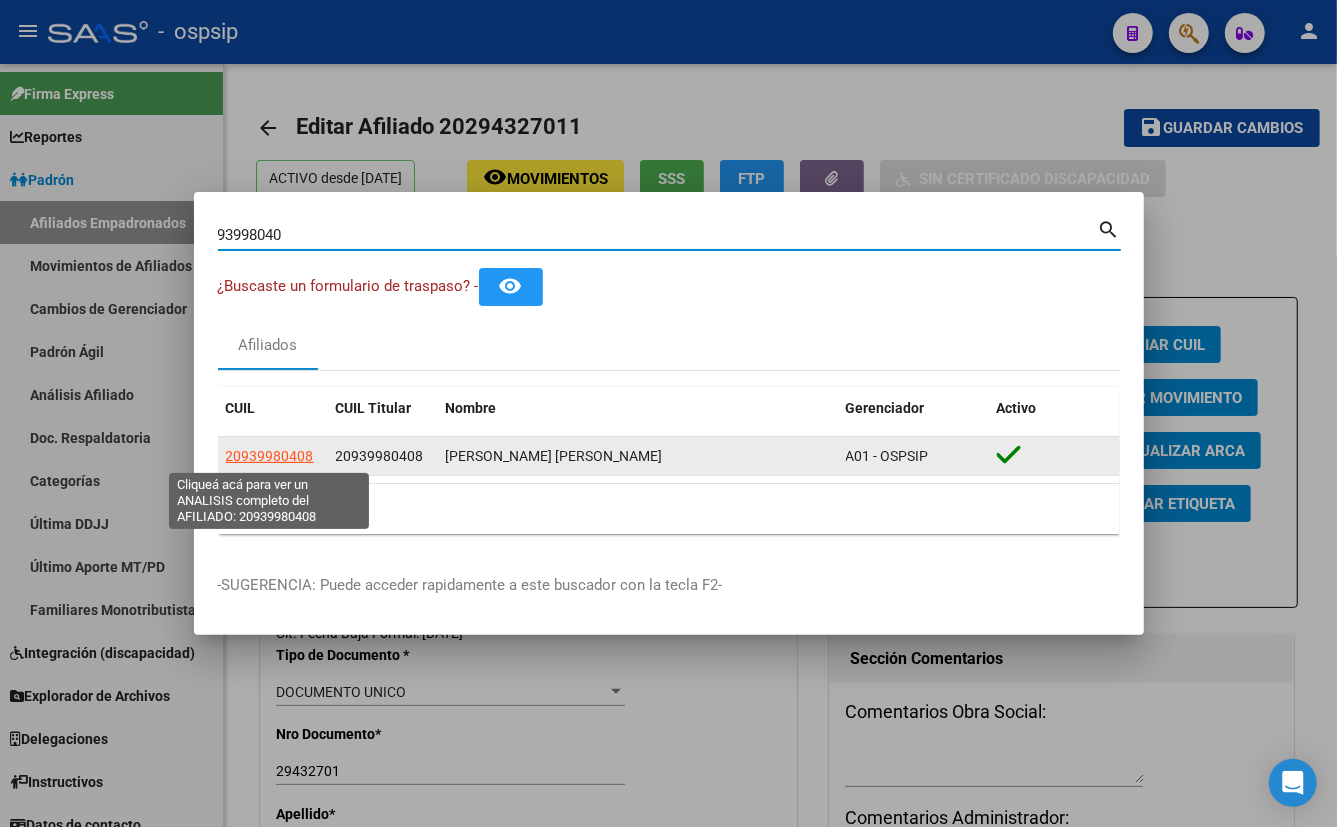
click at [257, 454] on span "20939980408" at bounding box center [270, 456] width 88 height 16
type textarea "20939980408"
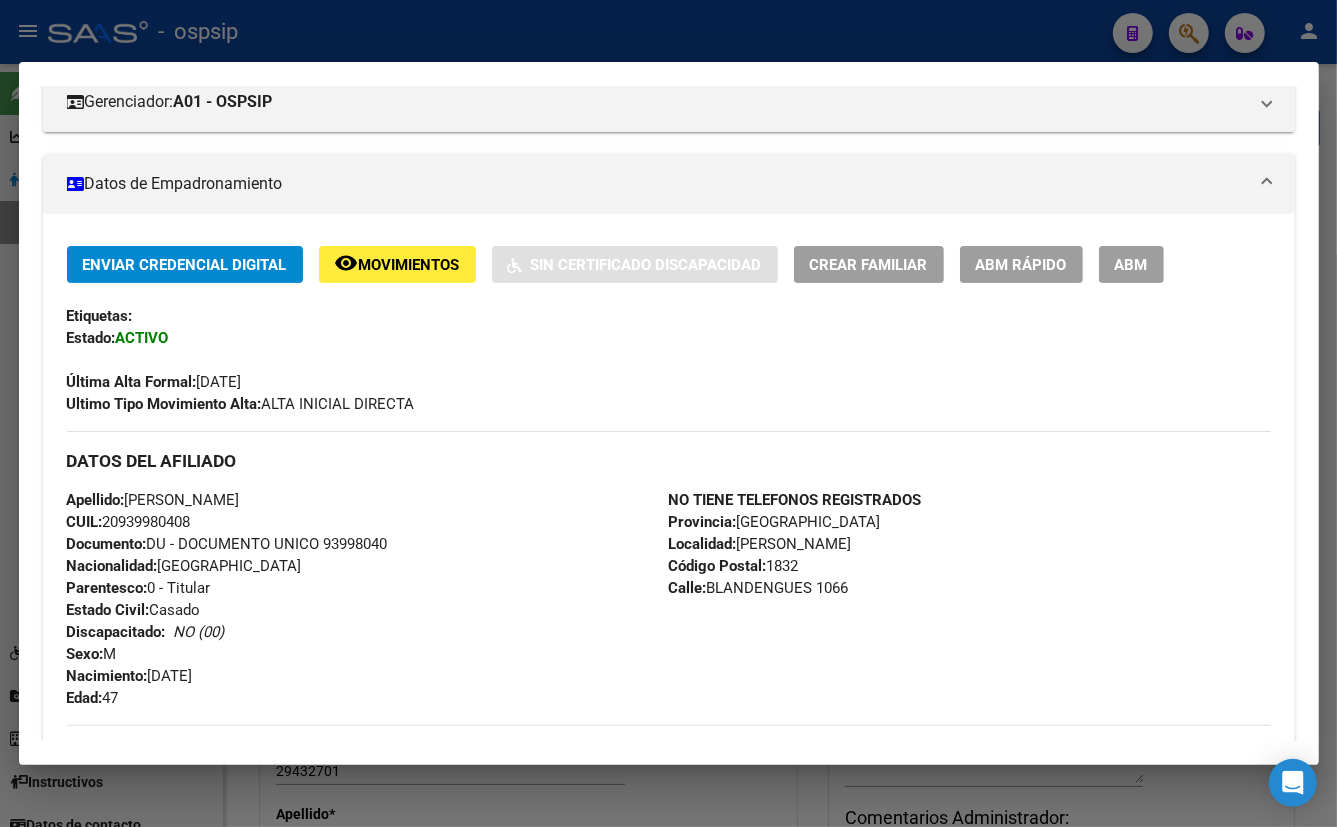
scroll to position [454, 0]
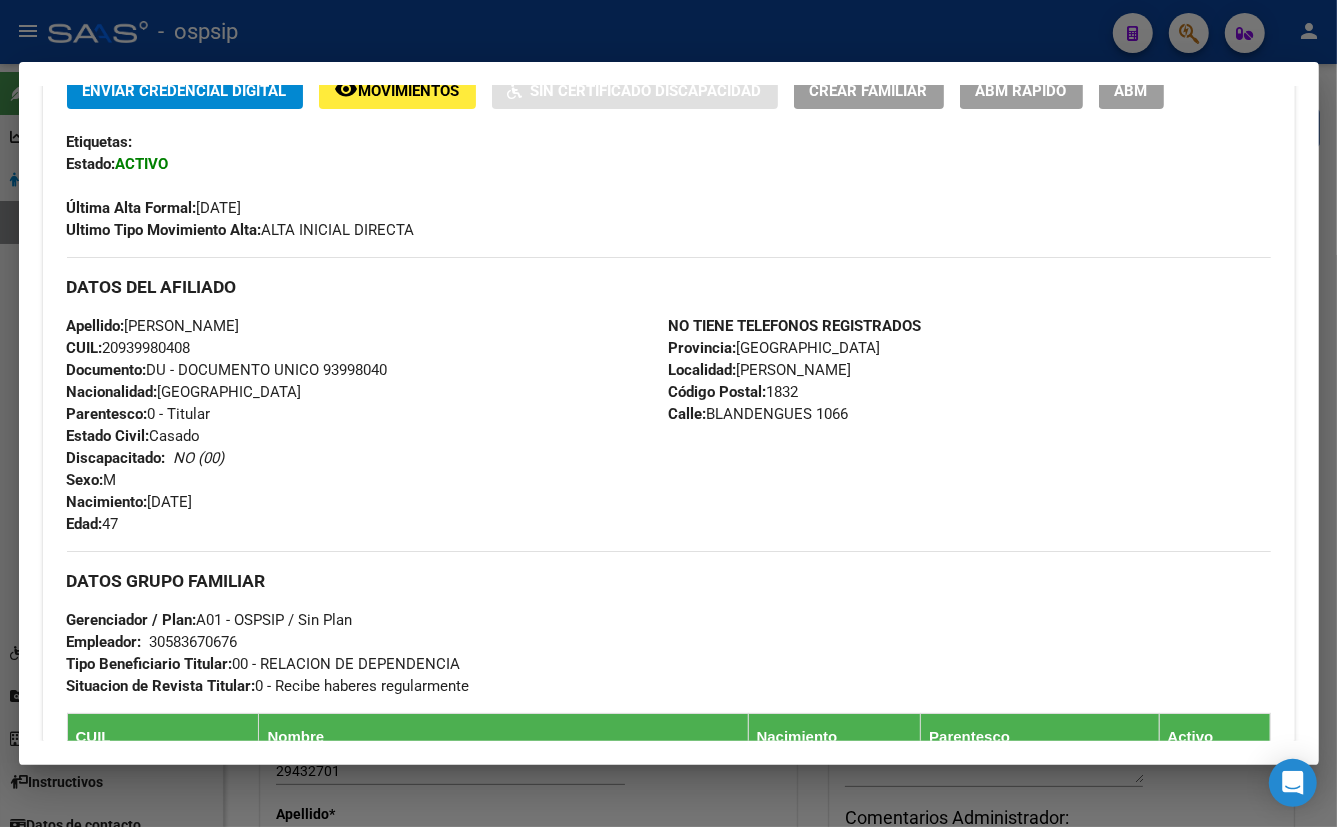
drag, startPoint x: 370, startPoint y: 487, endPoint x: 494, endPoint y: 511, distance: 126.3
click at [370, 487] on div "Apellido: [PERSON_NAME] CUIL: 20939980408 Documento: DU - DOCUMENTO UNICO 93998…" at bounding box center [368, 425] width 602 height 220
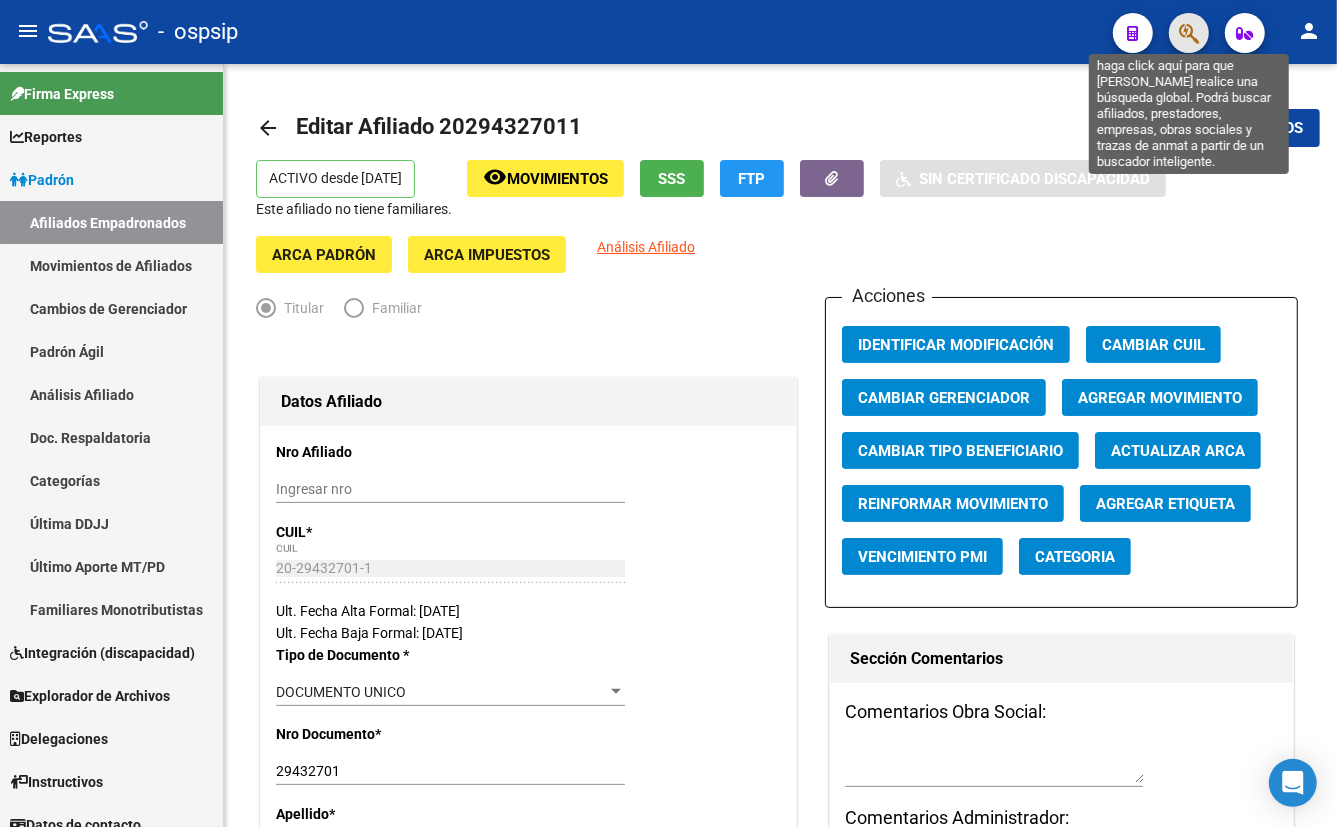
click at [1187, 32] on icon "button" at bounding box center [1189, 33] width 20 height 23
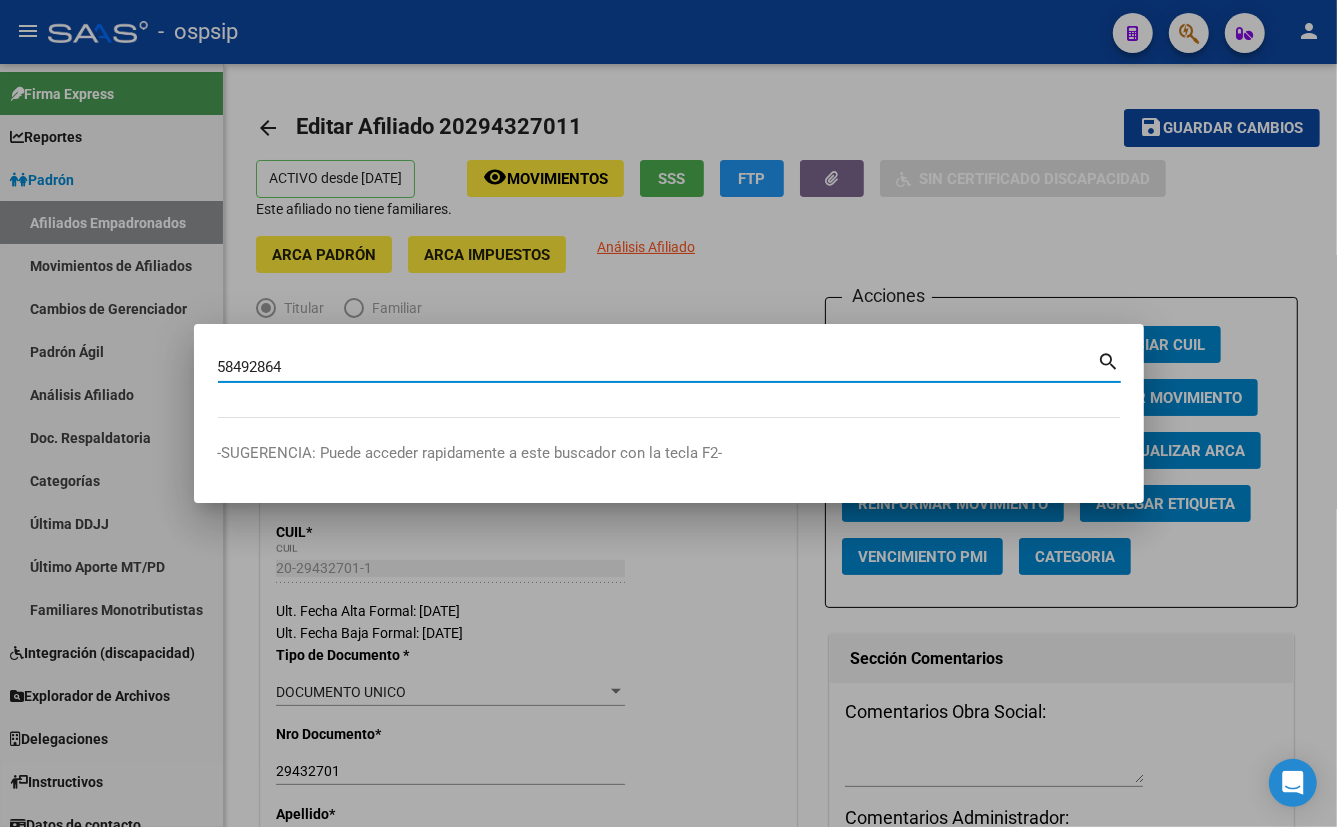
type input "58492864"
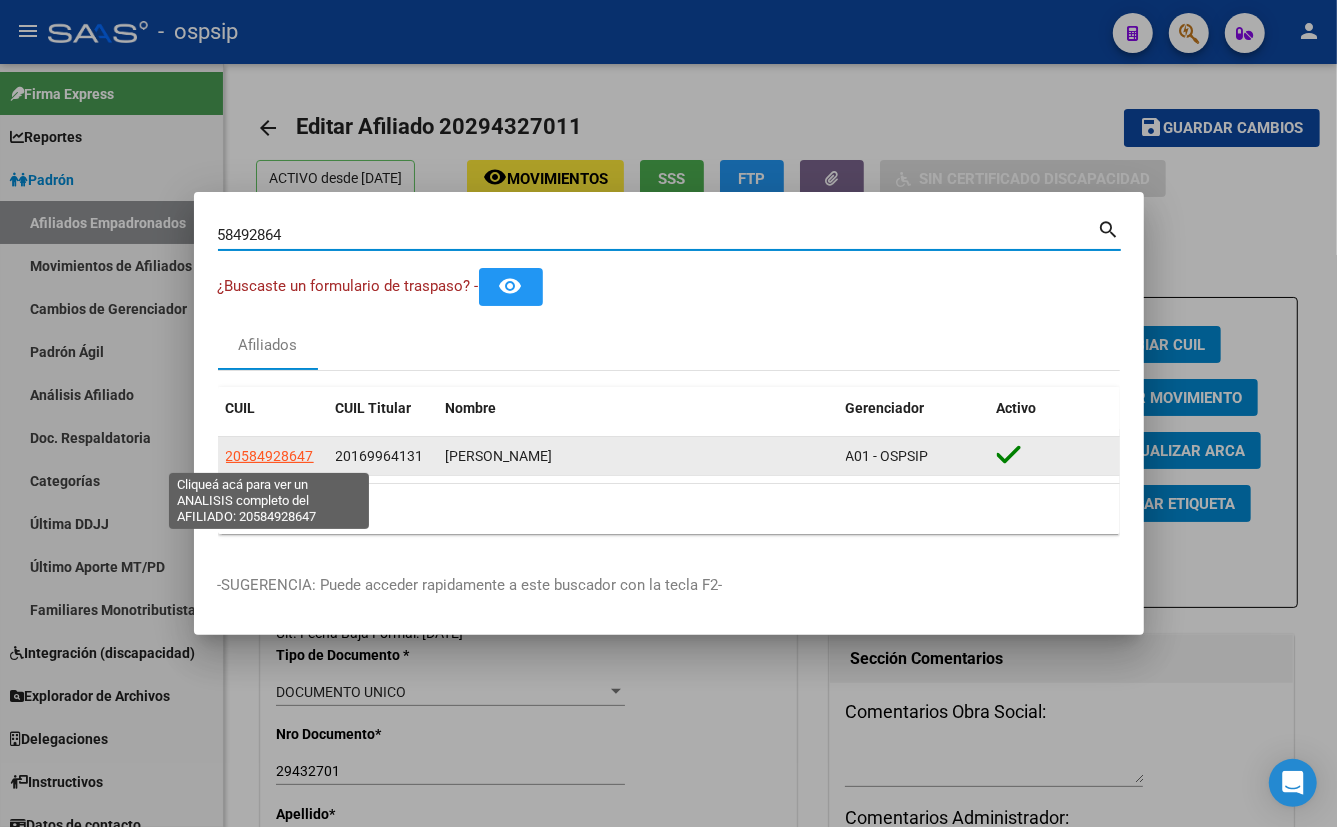
click at [280, 450] on span "20584928647" at bounding box center [270, 456] width 88 height 16
copy span "2"
type textarea "20584928647"
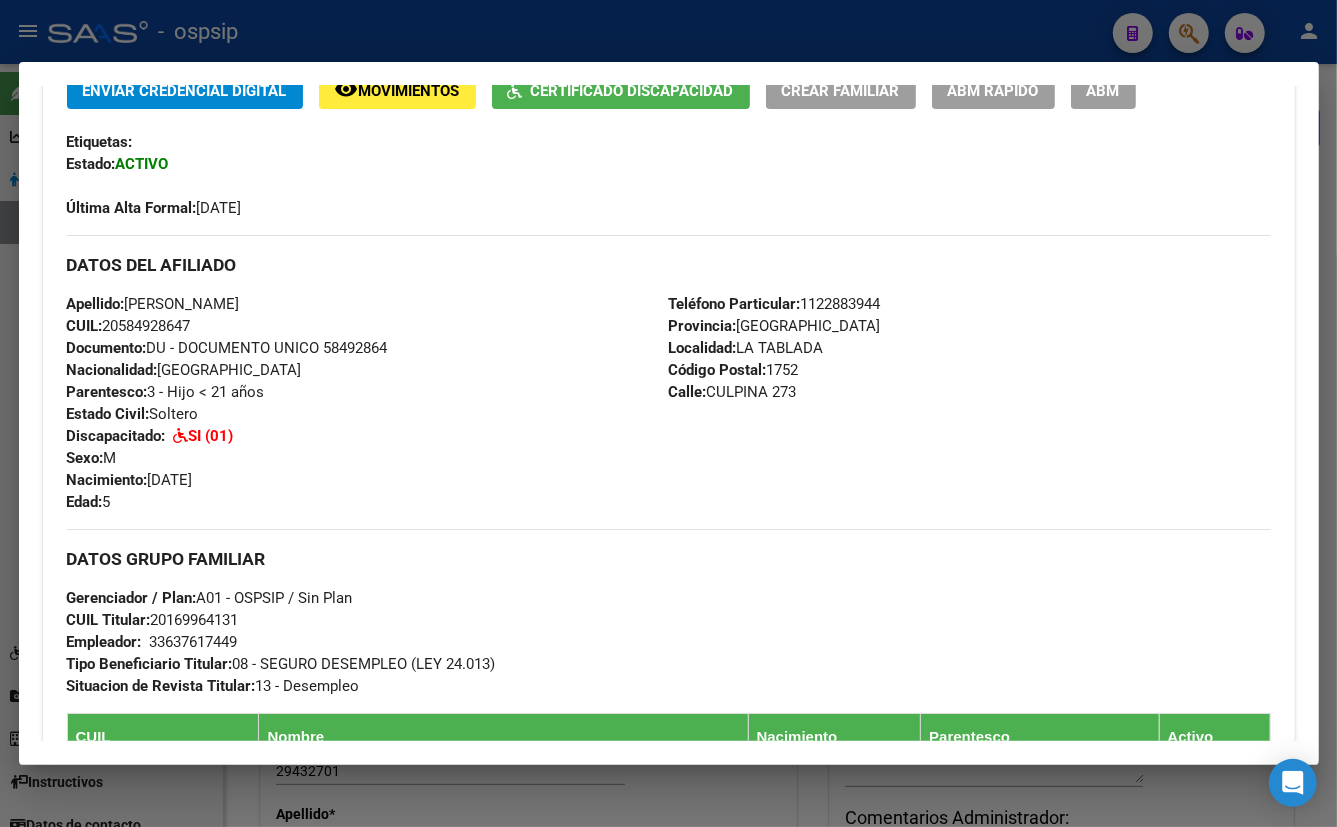
drag, startPoint x: 409, startPoint y: 401, endPoint x: 780, endPoint y: 541, distance: 396.5
click at [409, 401] on div "Apellido: [PERSON_NAME]: 20584928647 Documento: DU - DOCUMENTO UNICO 58492864 N…" at bounding box center [368, 403] width 602 height 220
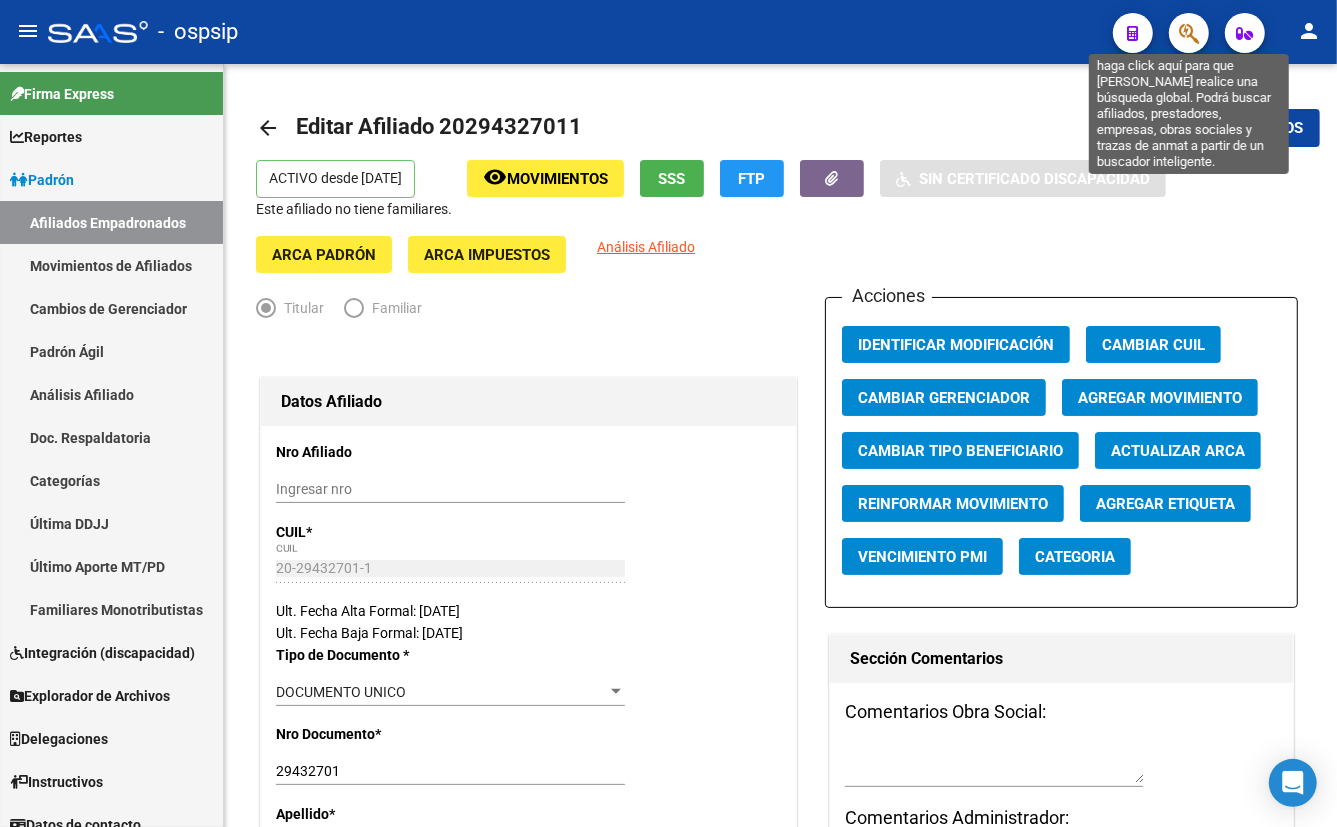
click at [1185, 30] on icon "button" at bounding box center [1189, 33] width 20 height 23
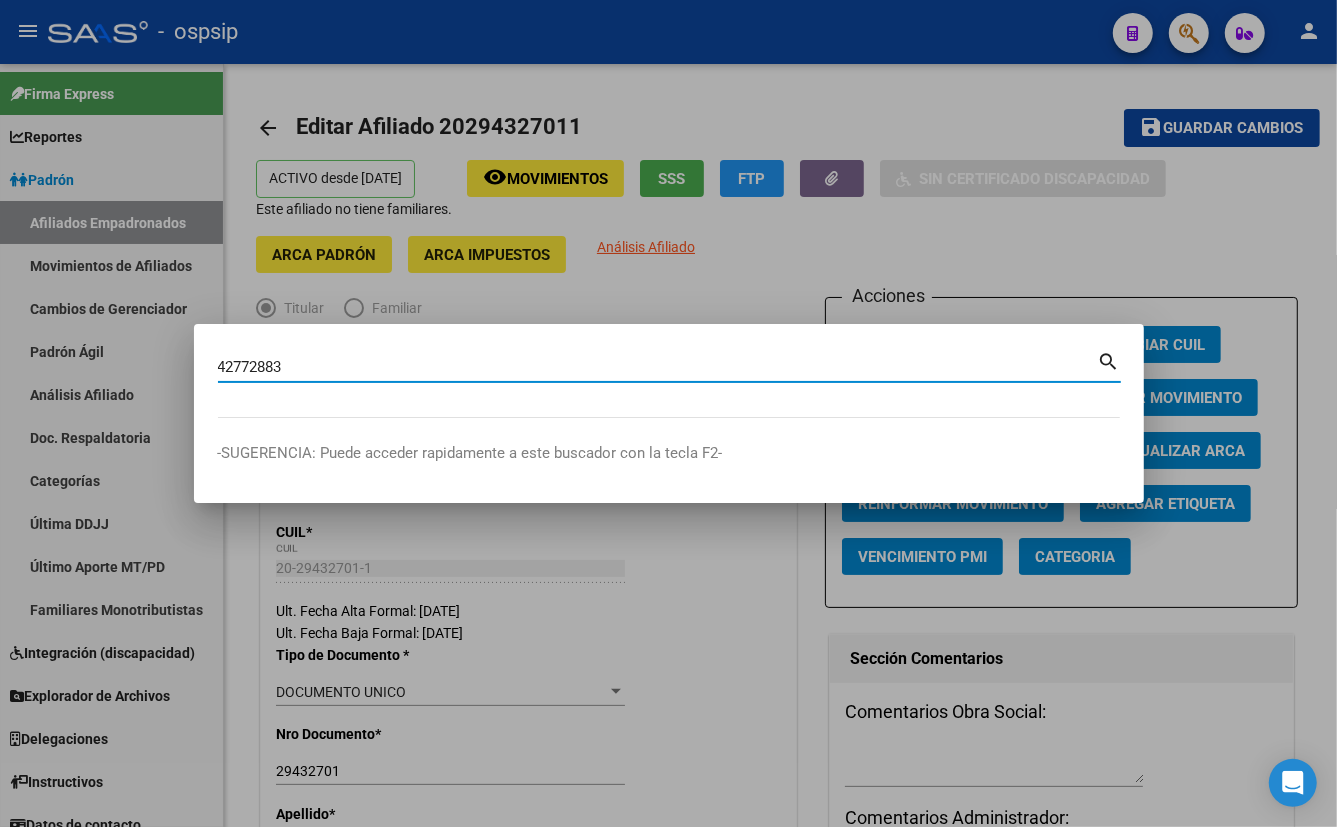
type input "42772883"
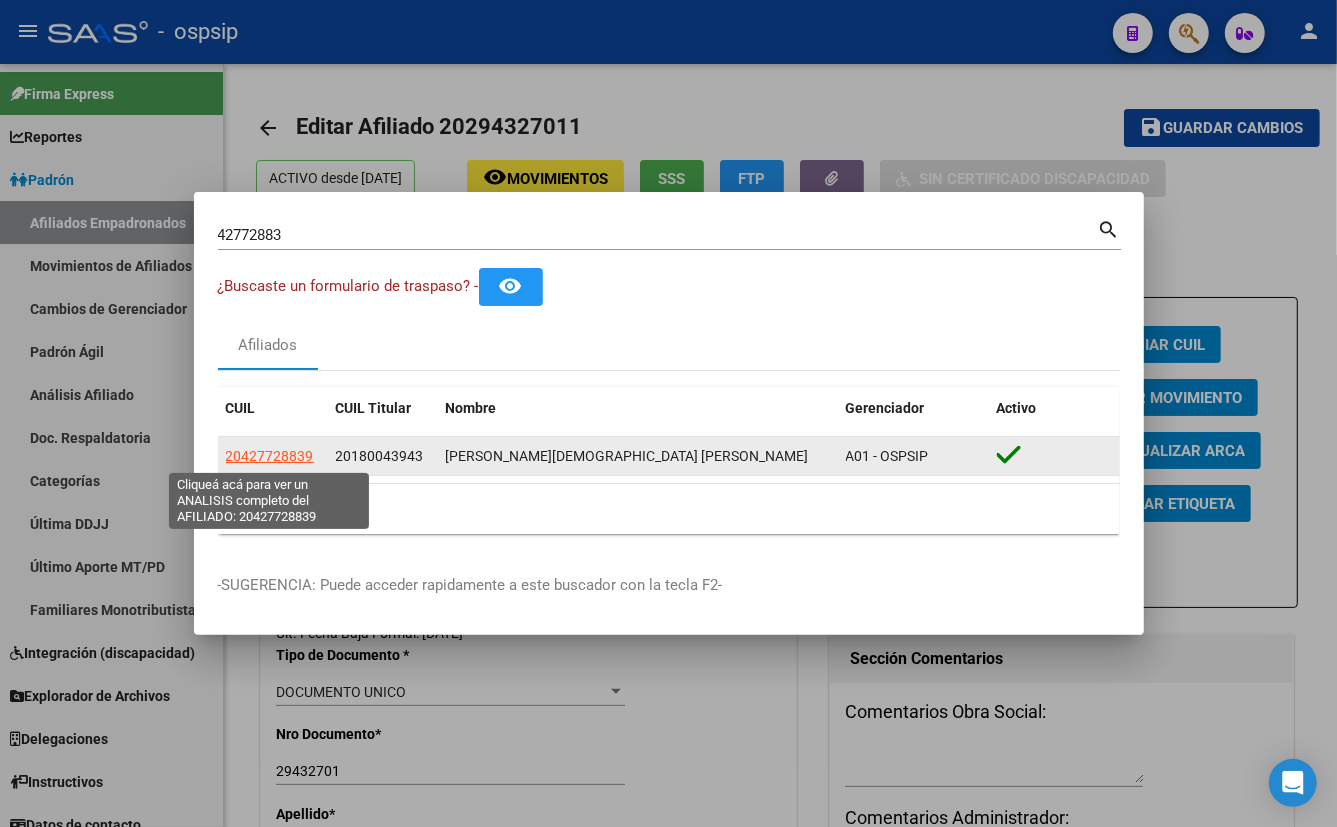
click at [267, 450] on span "20427728839" at bounding box center [270, 456] width 88 height 16
type textarea "20427728839"
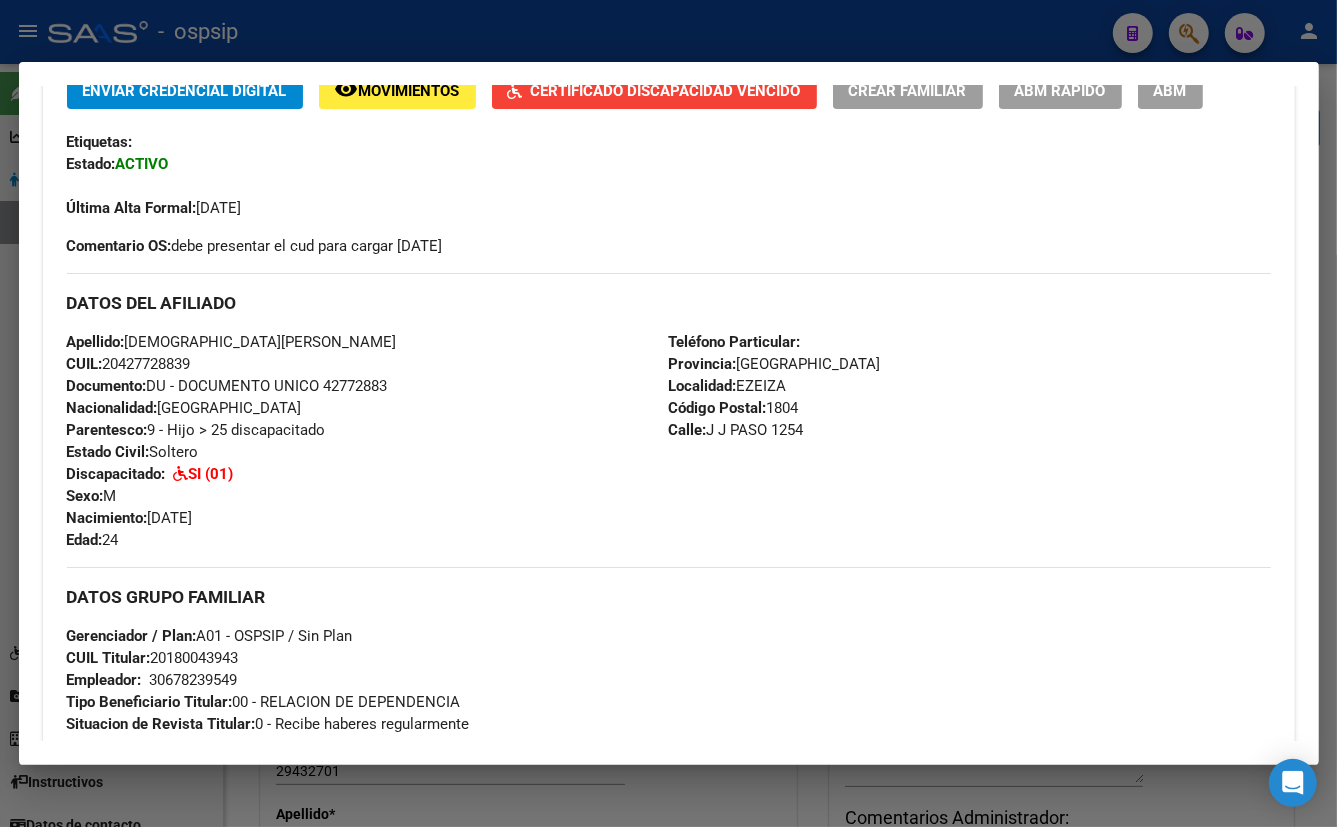
scroll to position [363, 0]
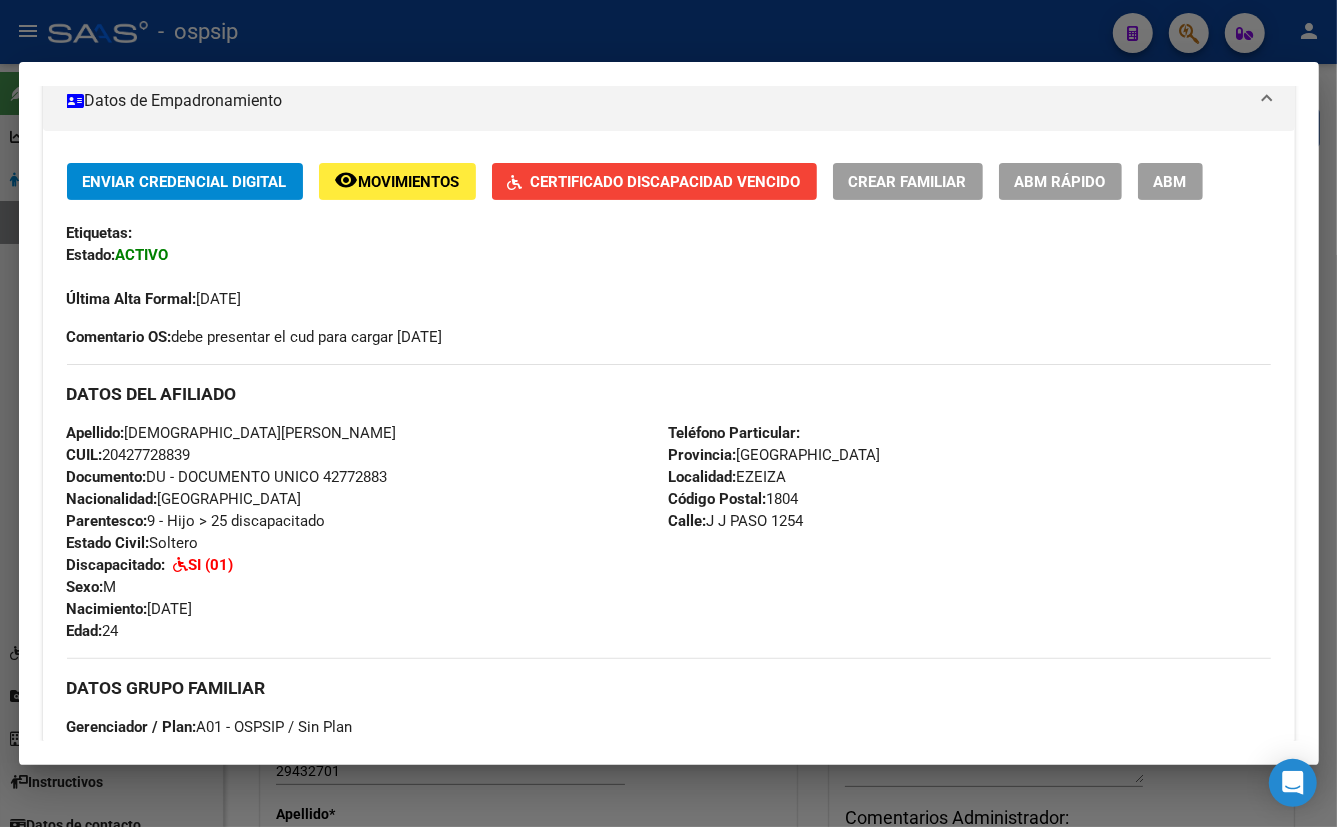
click at [563, 437] on div "Apellido: [DEMOGRAPHIC_DATA][PERSON_NAME] CUIL: 20427728839 Documento: DU - DOC…" at bounding box center [368, 532] width 602 height 220
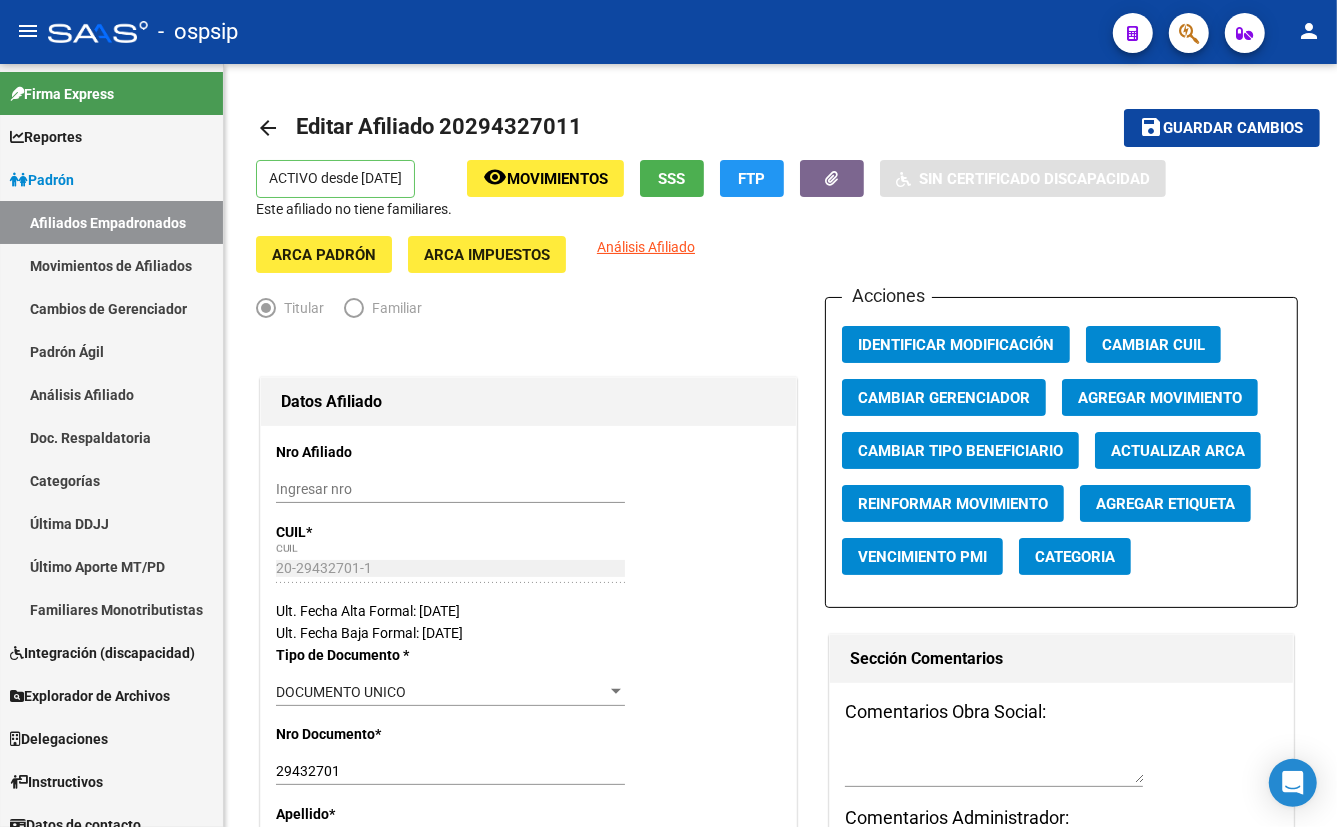
click at [1178, 33] on button "button" at bounding box center [1189, 33] width 40 height 40
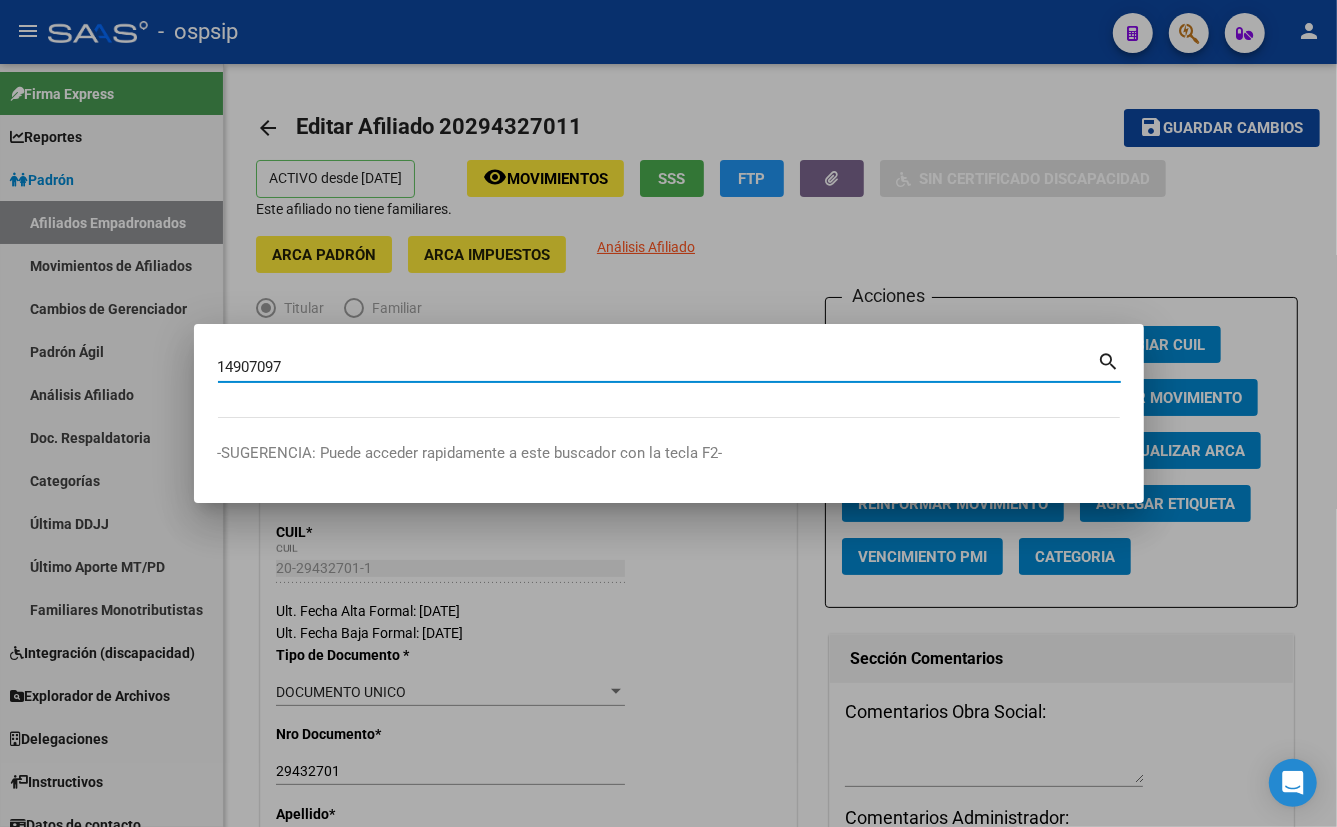
type input "14907097"
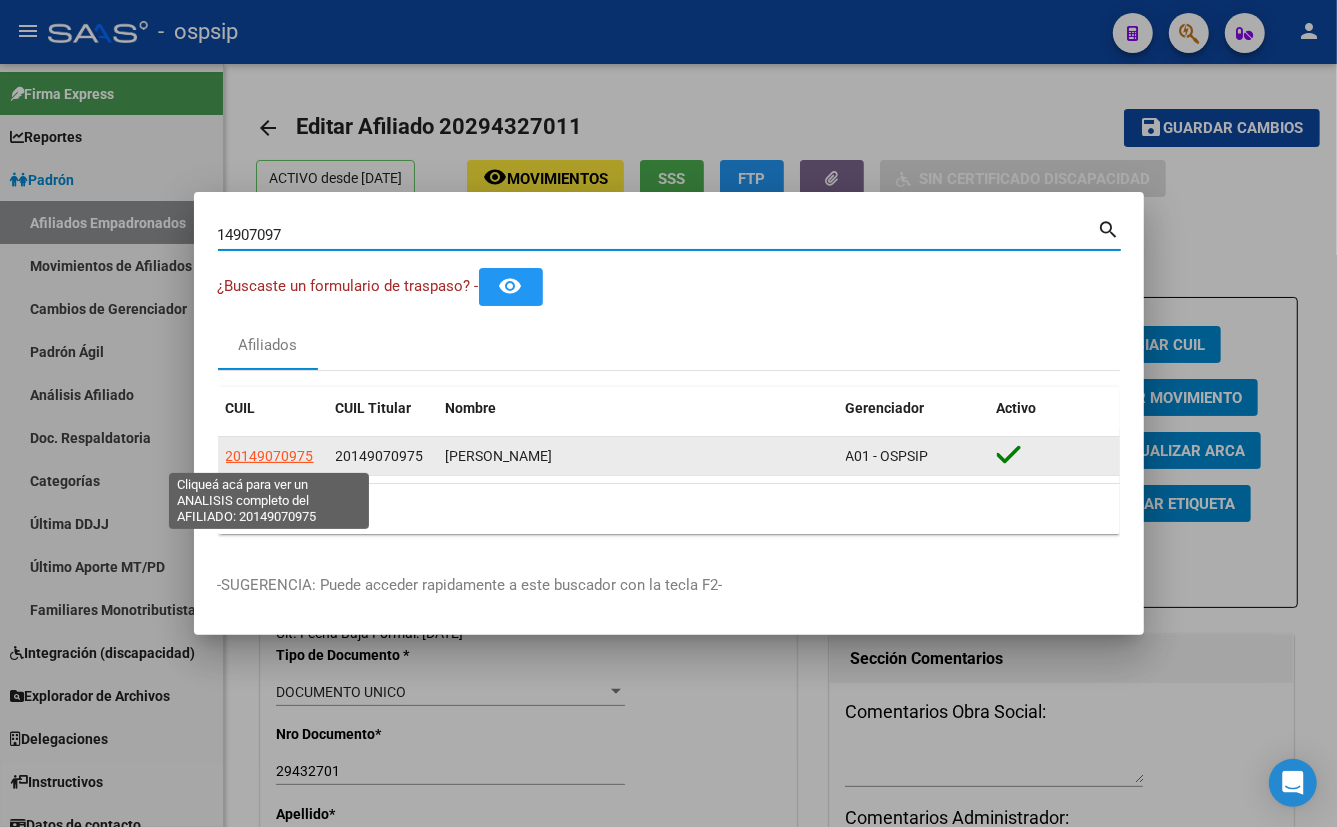
click at [272, 460] on span "20149070975" at bounding box center [270, 456] width 88 height 16
type textarea "20149070975"
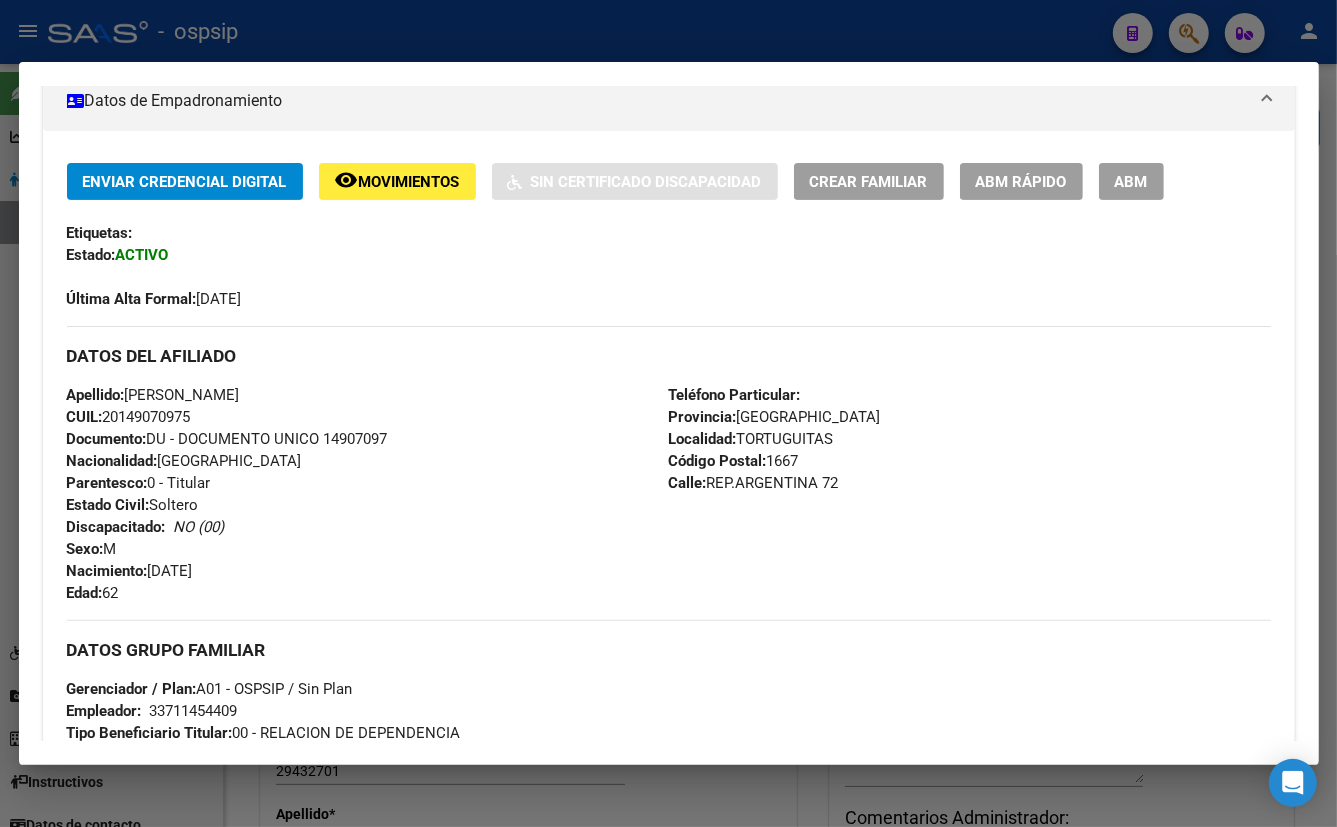
click at [452, 533] on div "Apellido: [PERSON_NAME] CUIL: 20149070975 Documento: DU - DOCUMENTO UNICO 14907…" at bounding box center [368, 494] width 602 height 220
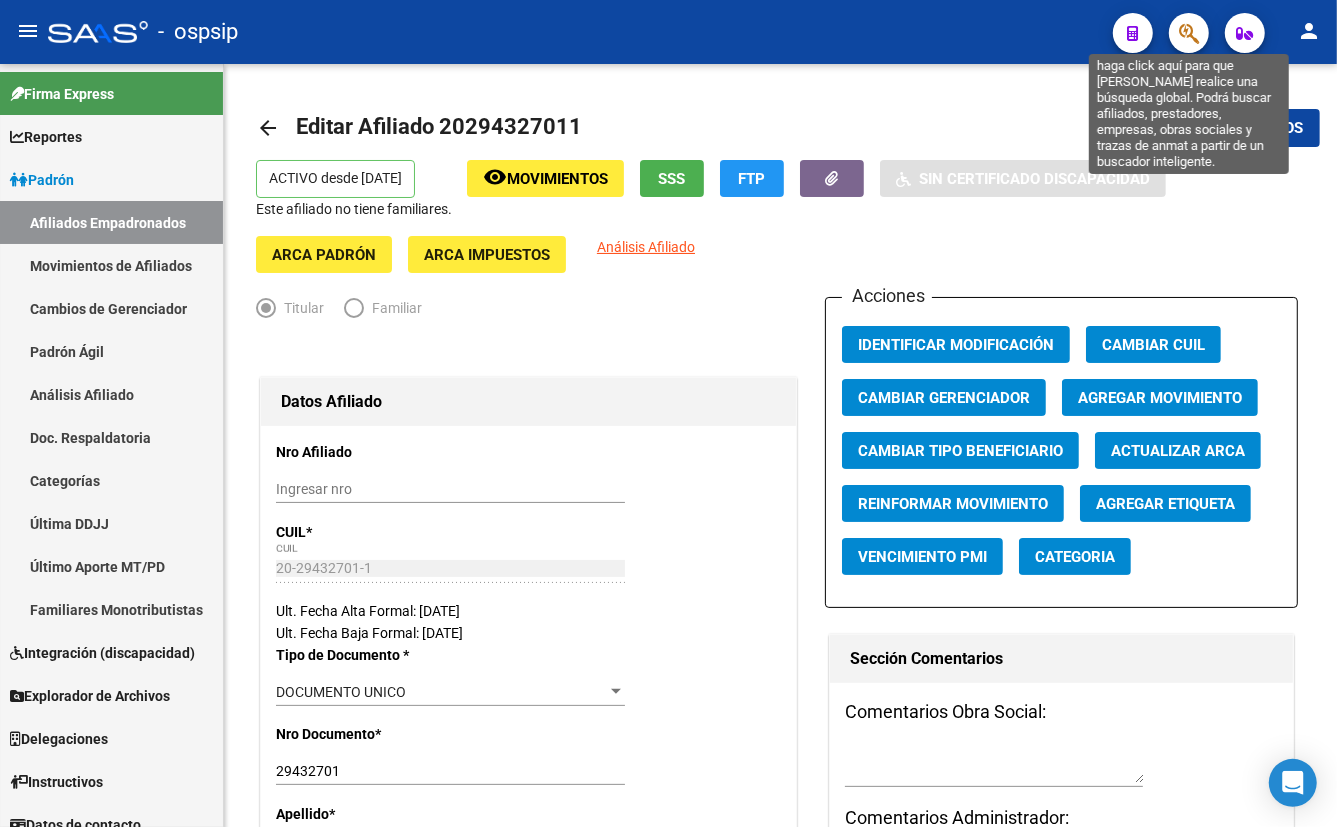
click at [1191, 28] on icon "button" at bounding box center [1189, 33] width 20 height 23
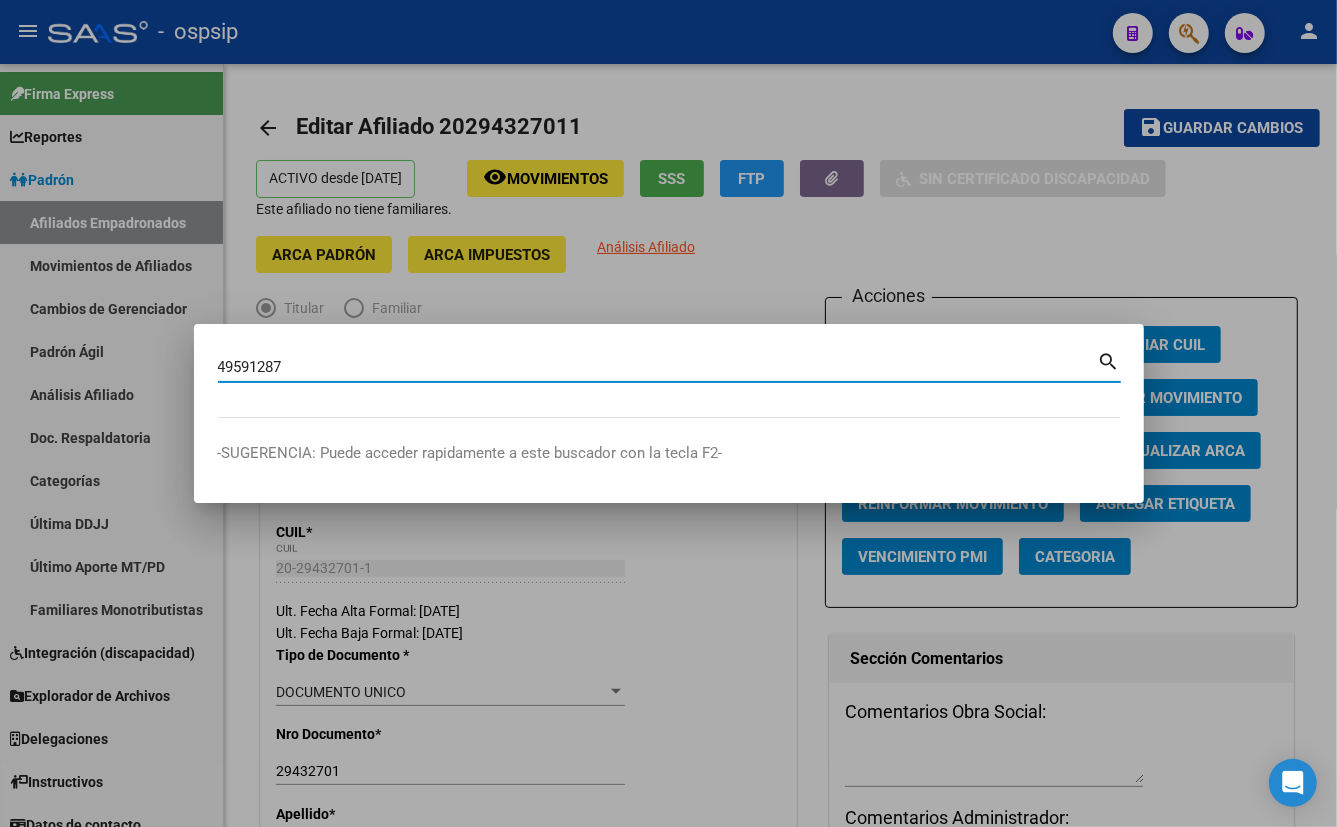
type input "49591287"
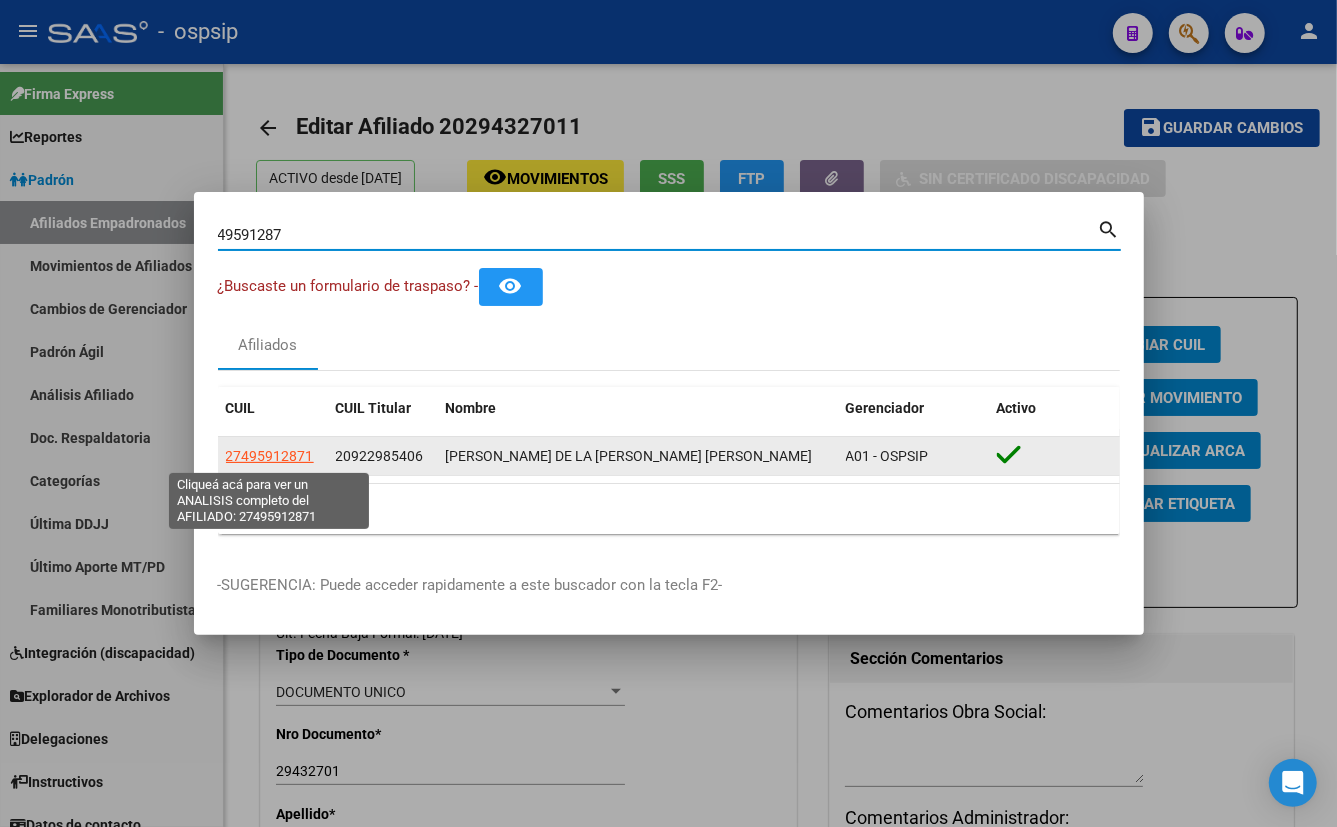
click at [254, 450] on span "27495912871" at bounding box center [270, 456] width 88 height 16
type textarea "27495912871"
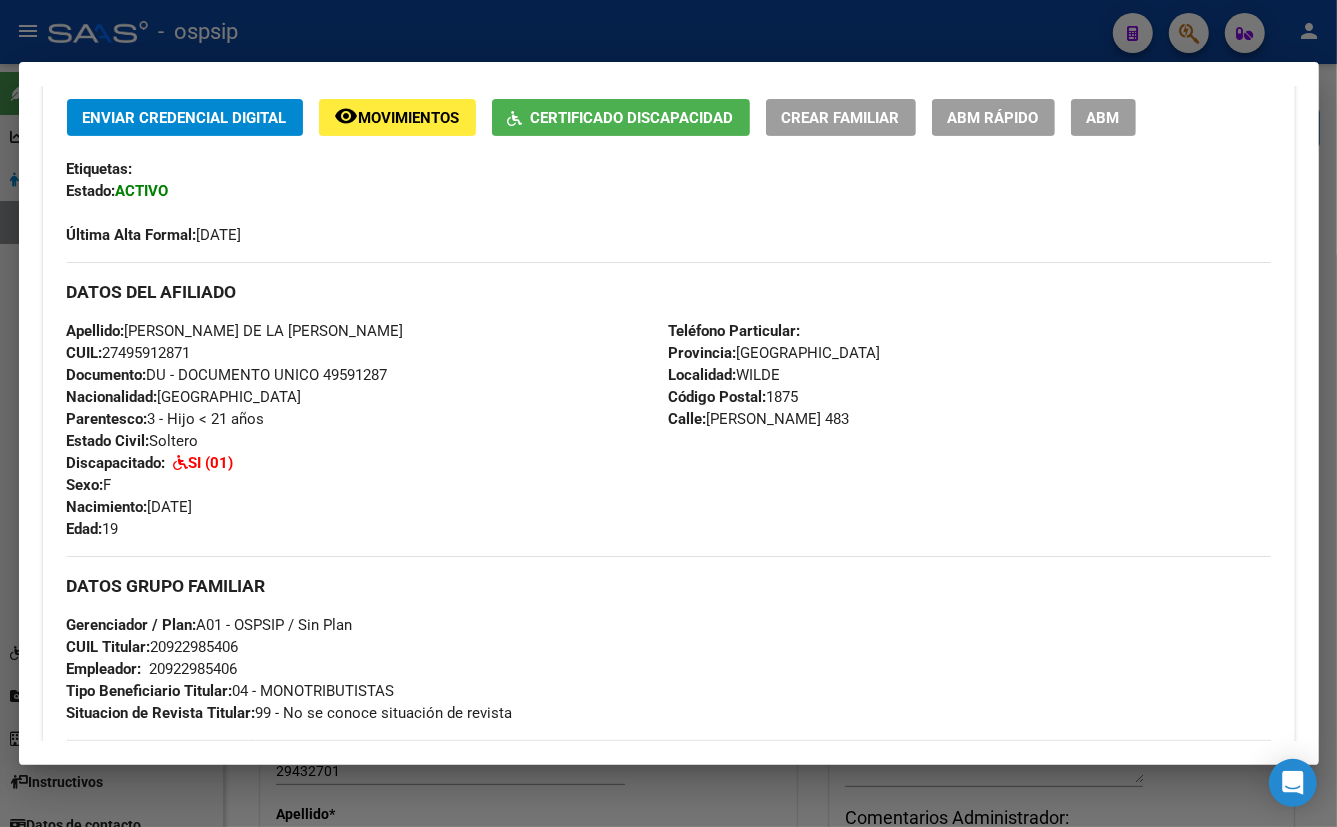
scroll to position [454, 0]
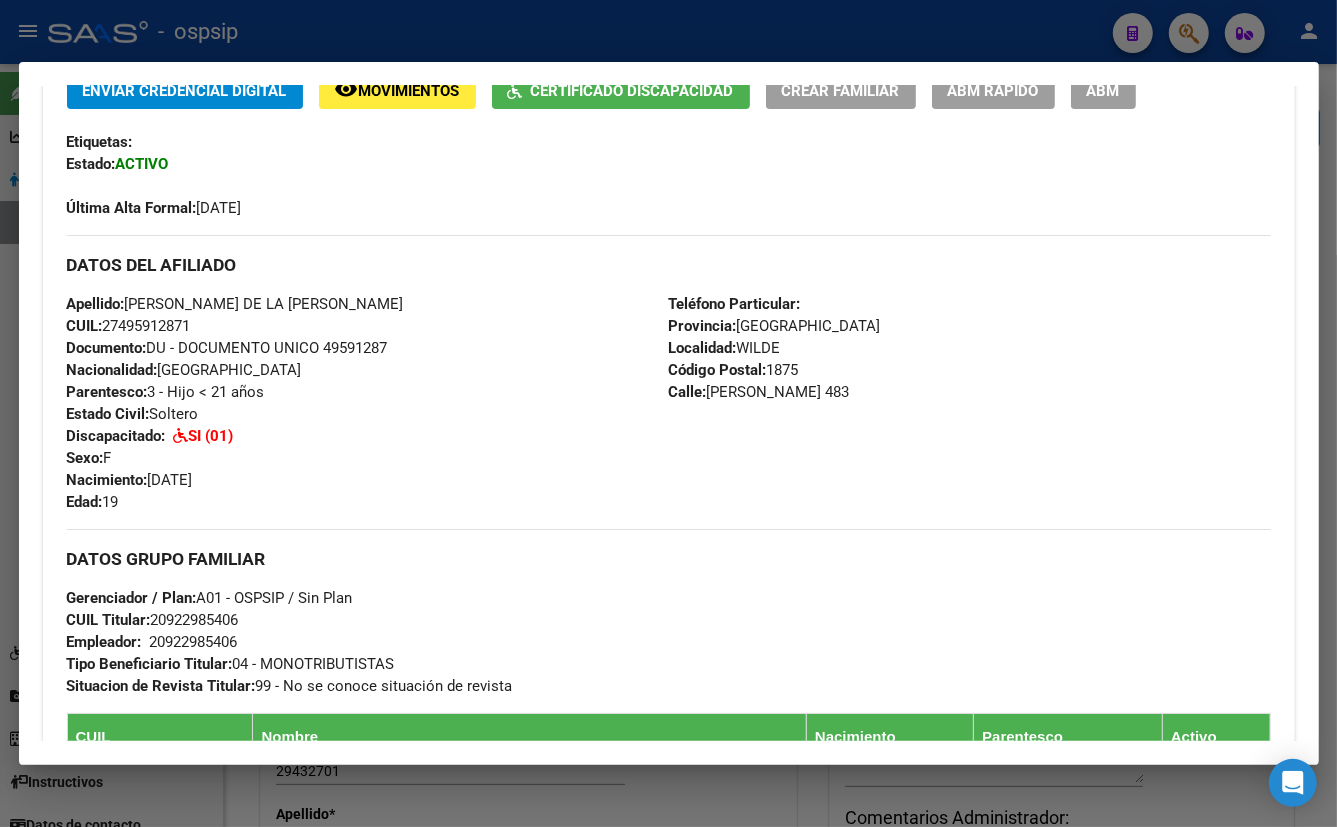
click at [329, 459] on div "Apellido: [PERSON_NAME] DE LA [PERSON_NAME] CUIL: 27495912871 Documento: DU - D…" at bounding box center [368, 403] width 602 height 220
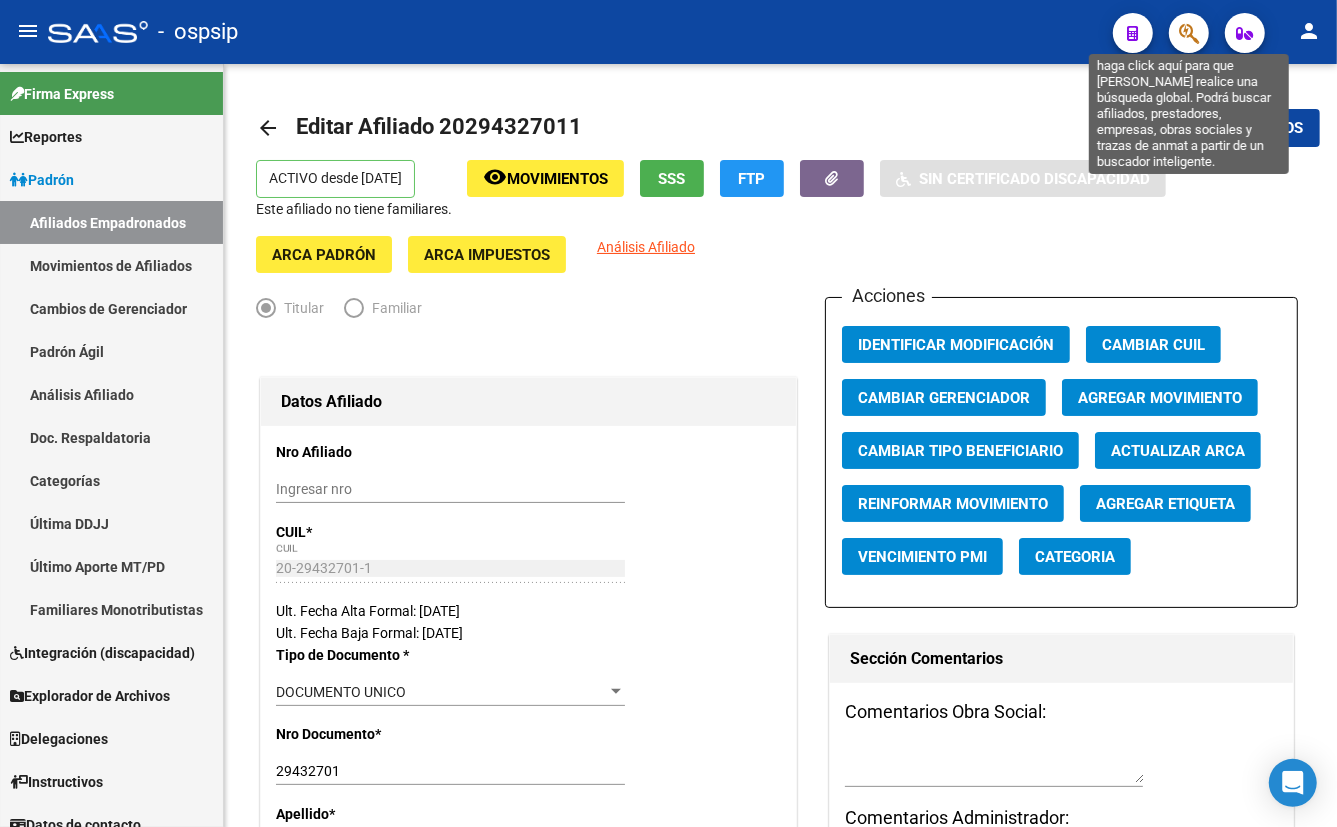
click at [1190, 35] on icon "button" at bounding box center [1189, 33] width 20 height 23
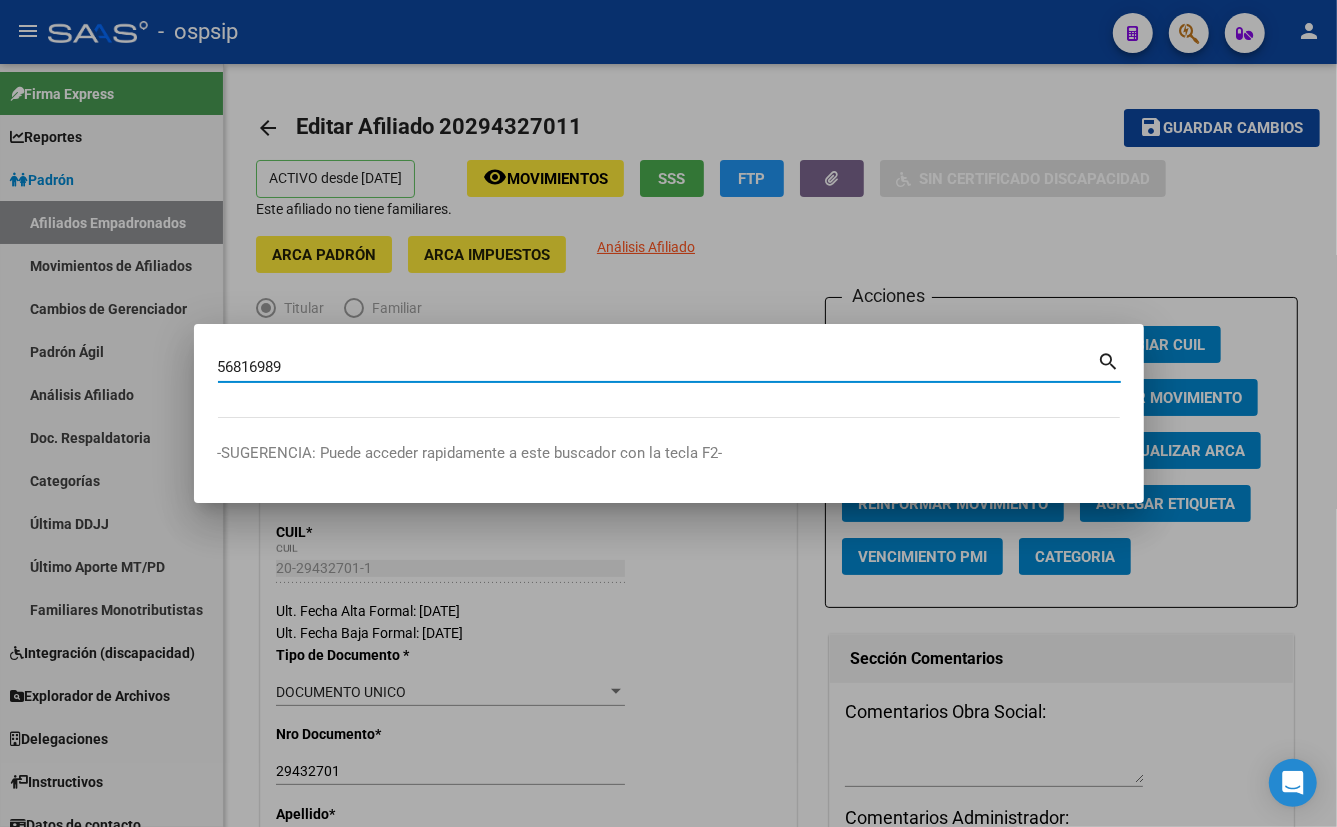
type input "56816989"
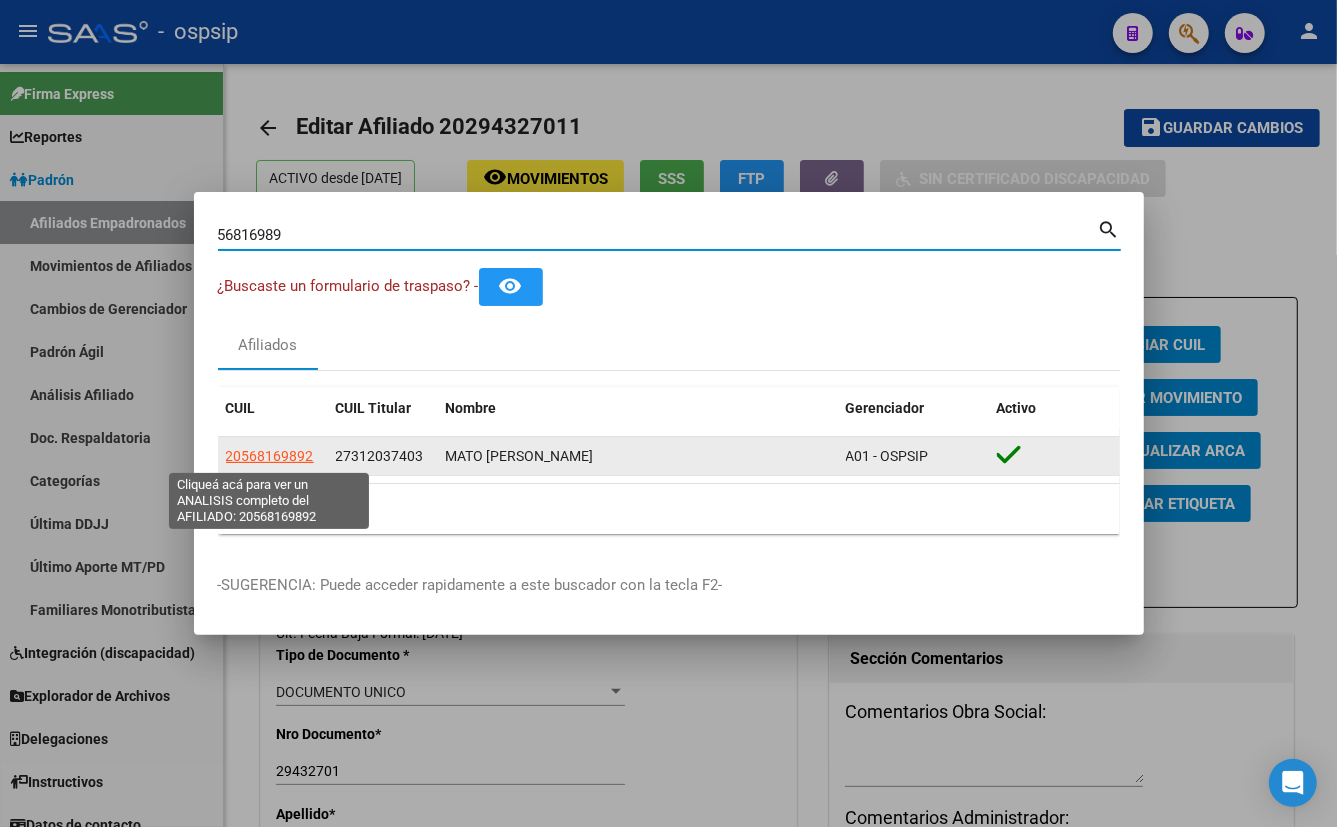
click at [264, 454] on span "20568169892" at bounding box center [270, 456] width 88 height 16
type textarea "20568169892"
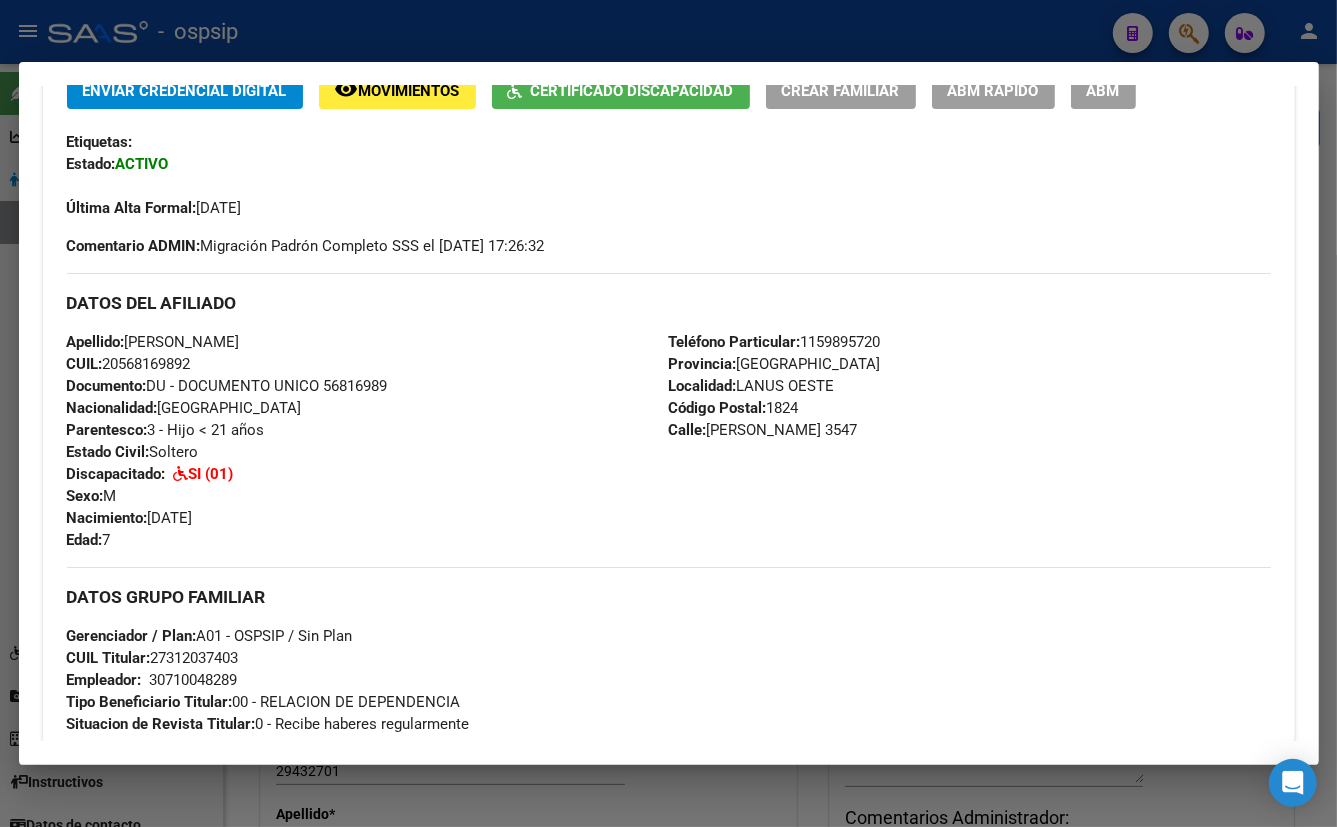
drag, startPoint x: 444, startPoint y: 423, endPoint x: 474, endPoint y: 420, distance: 30.1
click at [444, 421] on div "Apellido: [PERSON_NAME]: 20568169892 Documento: DU - DOCUMENTO UNICO 56816989 N…" at bounding box center [368, 441] width 602 height 220
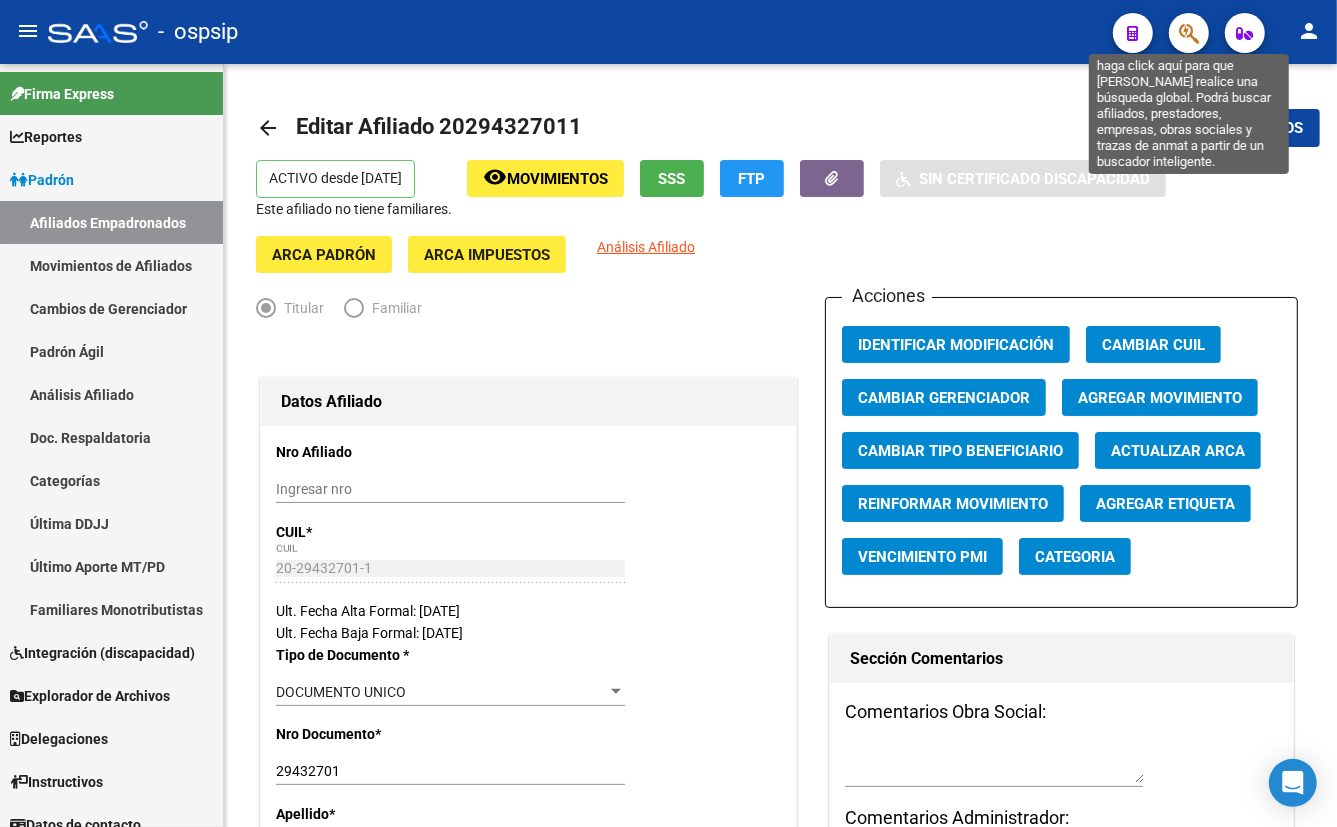
click at [1190, 29] on icon "button" at bounding box center [1189, 33] width 20 height 23
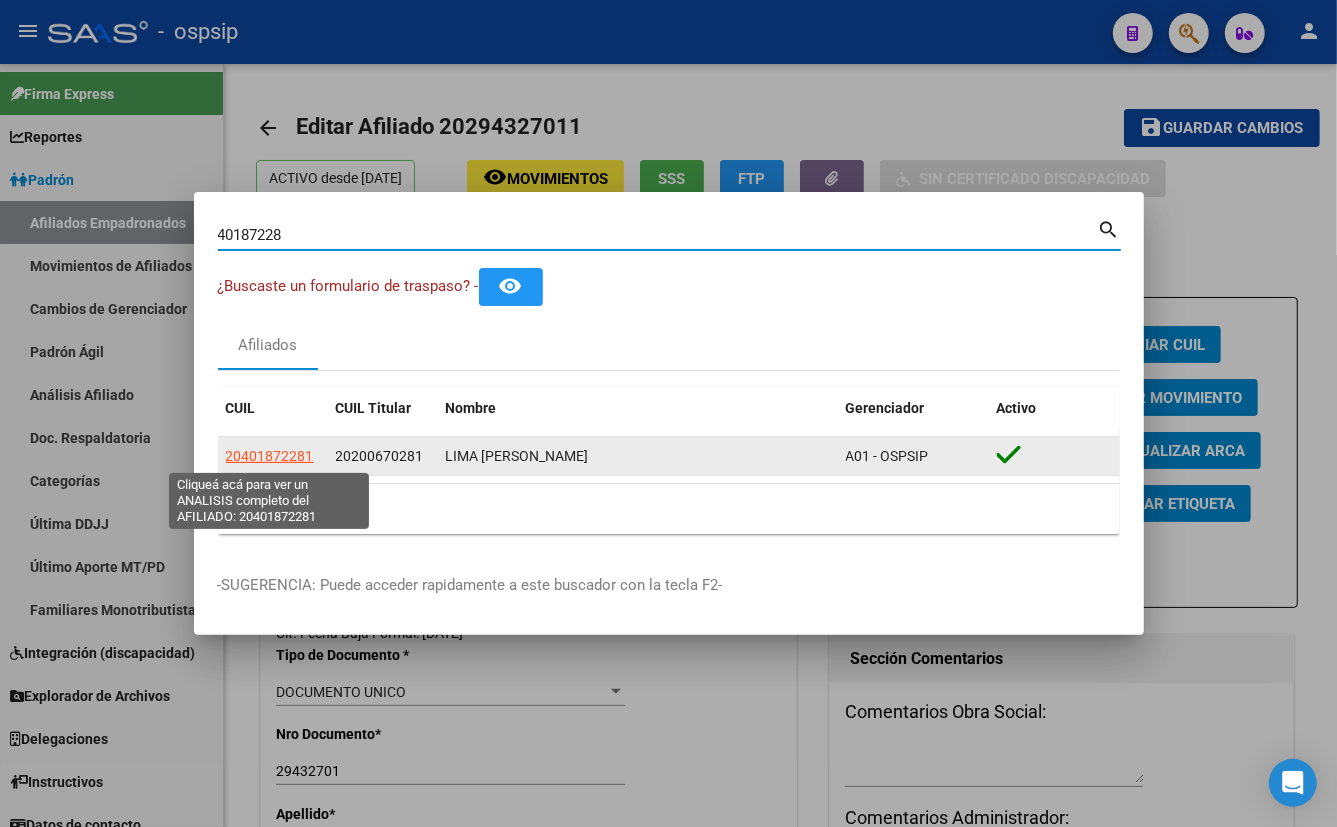
click at [289, 455] on span "20401872281" at bounding box center [270, 456] width 88 height 16
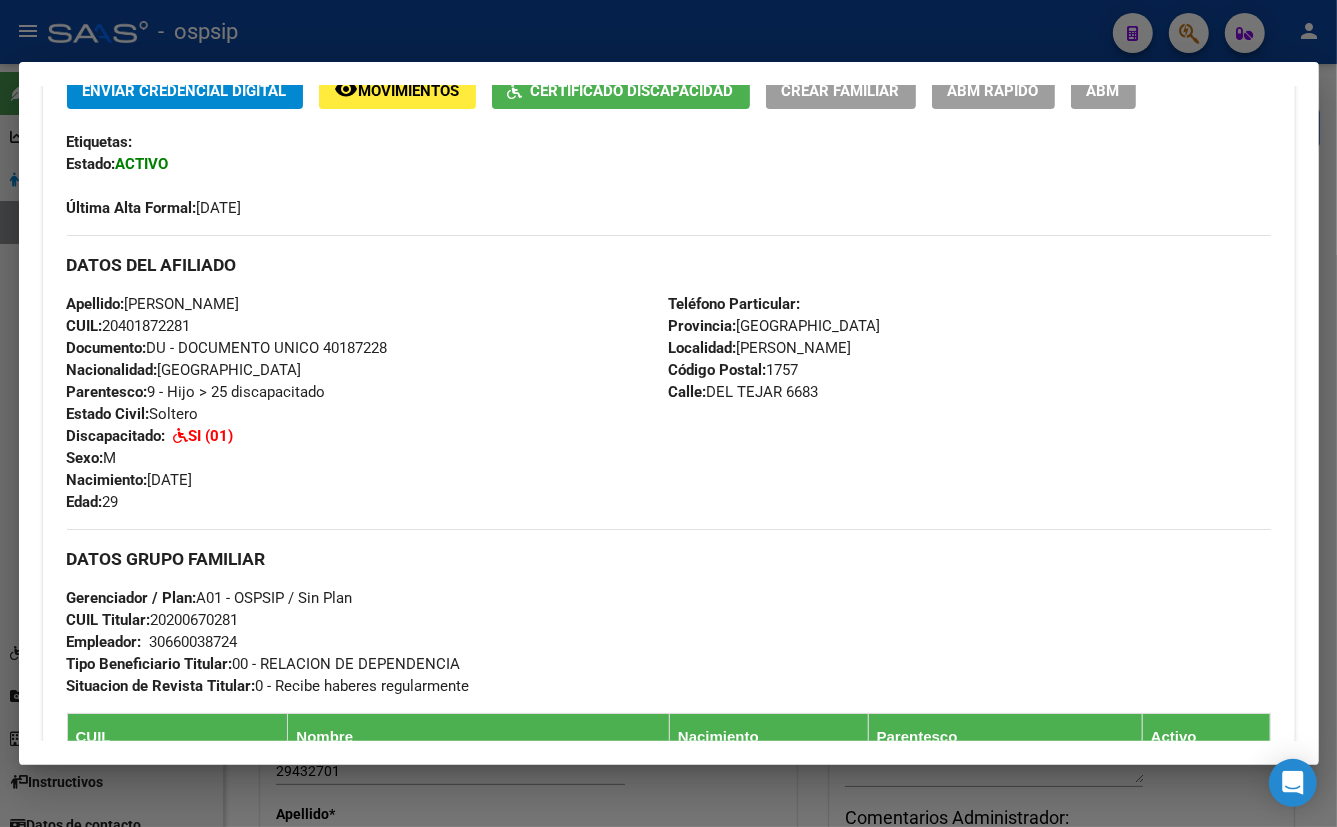
drag, startPoint x: 505, startPoint y: 439, endPoint x: 611, endPoint y: 464, distance: 108.9
click at [509, 437] on div "Apellido: [PERSON_NAME] CUIL: 20401872281 Documento: DU - DOCUMENTO UNICO 40187…" at bounding box center [368, 403] width 602 height 220
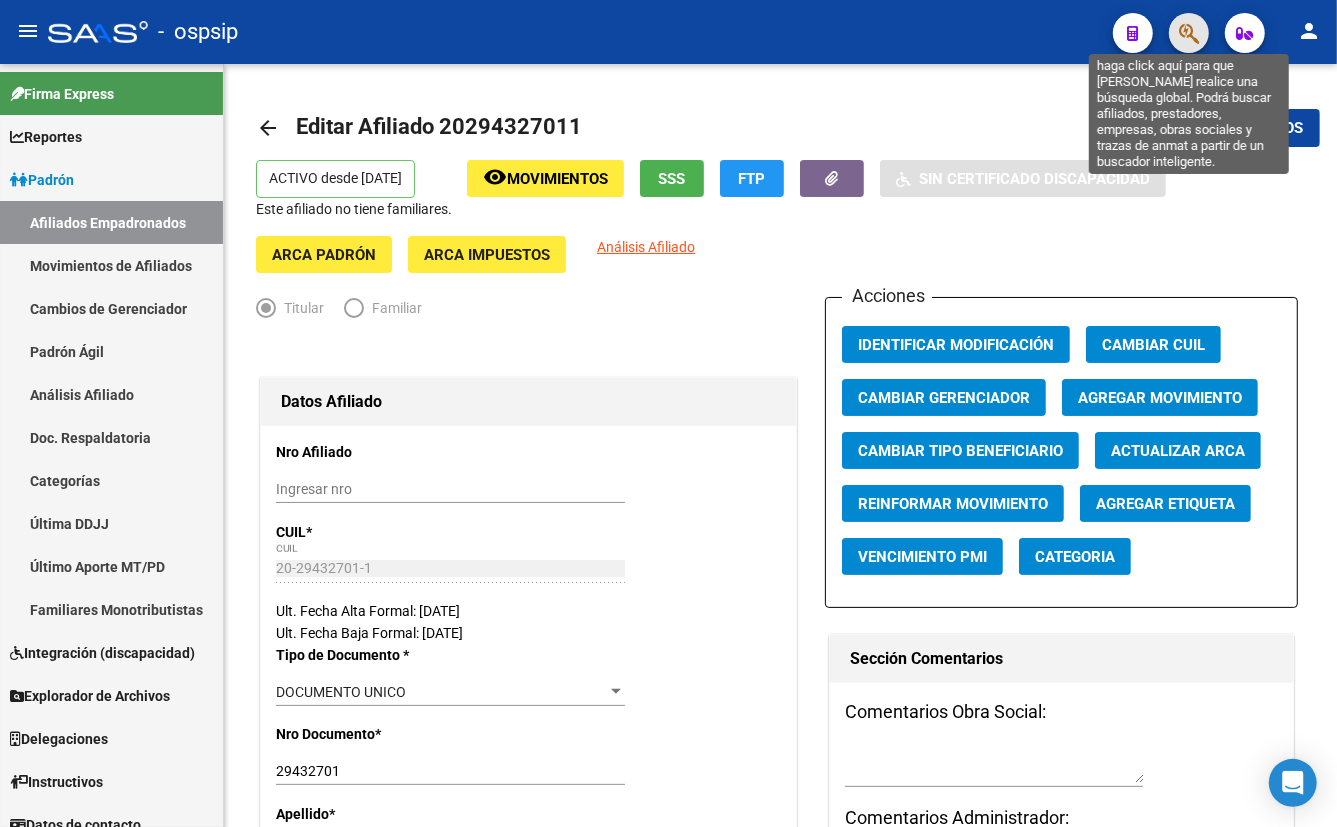
click at [1183, 33] on icon "button" at bounding box center [1189, 33] width 20 height 23
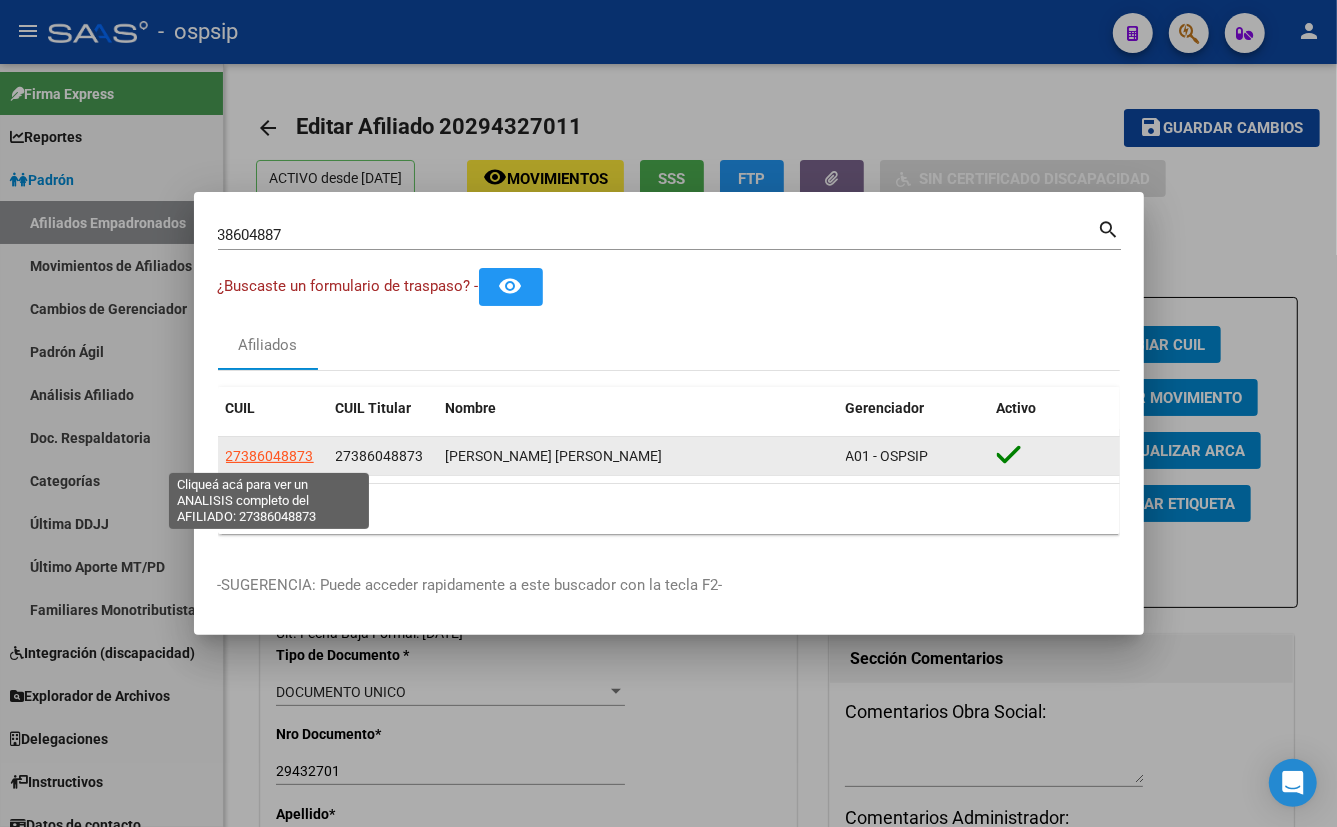
click at [287, 449] on span "27386048873" at bounding box center [270, 456] width 88 height 16
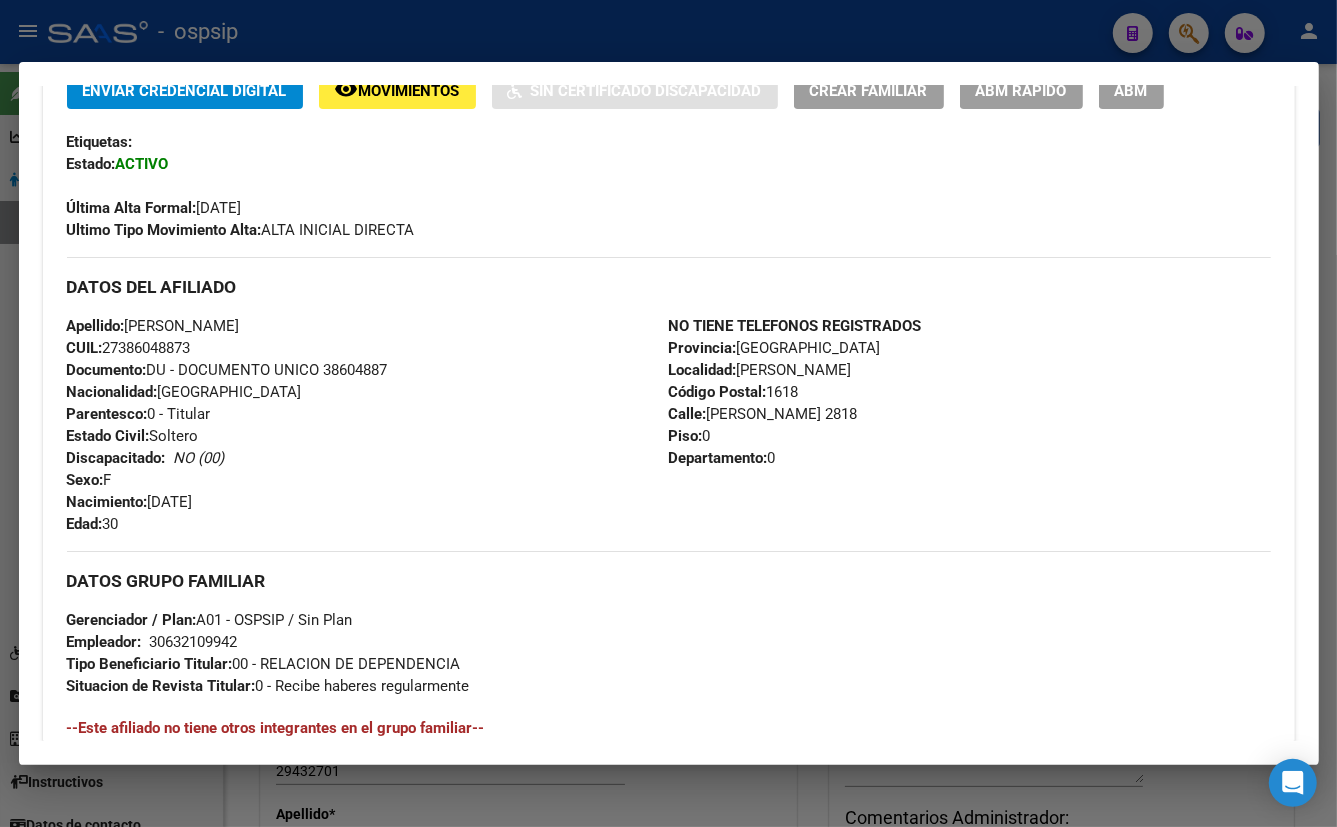
click at [555, 429] on div "Apellido: [PERSON_NAME]: 27386048873 Documento: DU - DOCUMENTO UNICO 38604887 N…" at bounding box center [368, 425] width 602 height 220
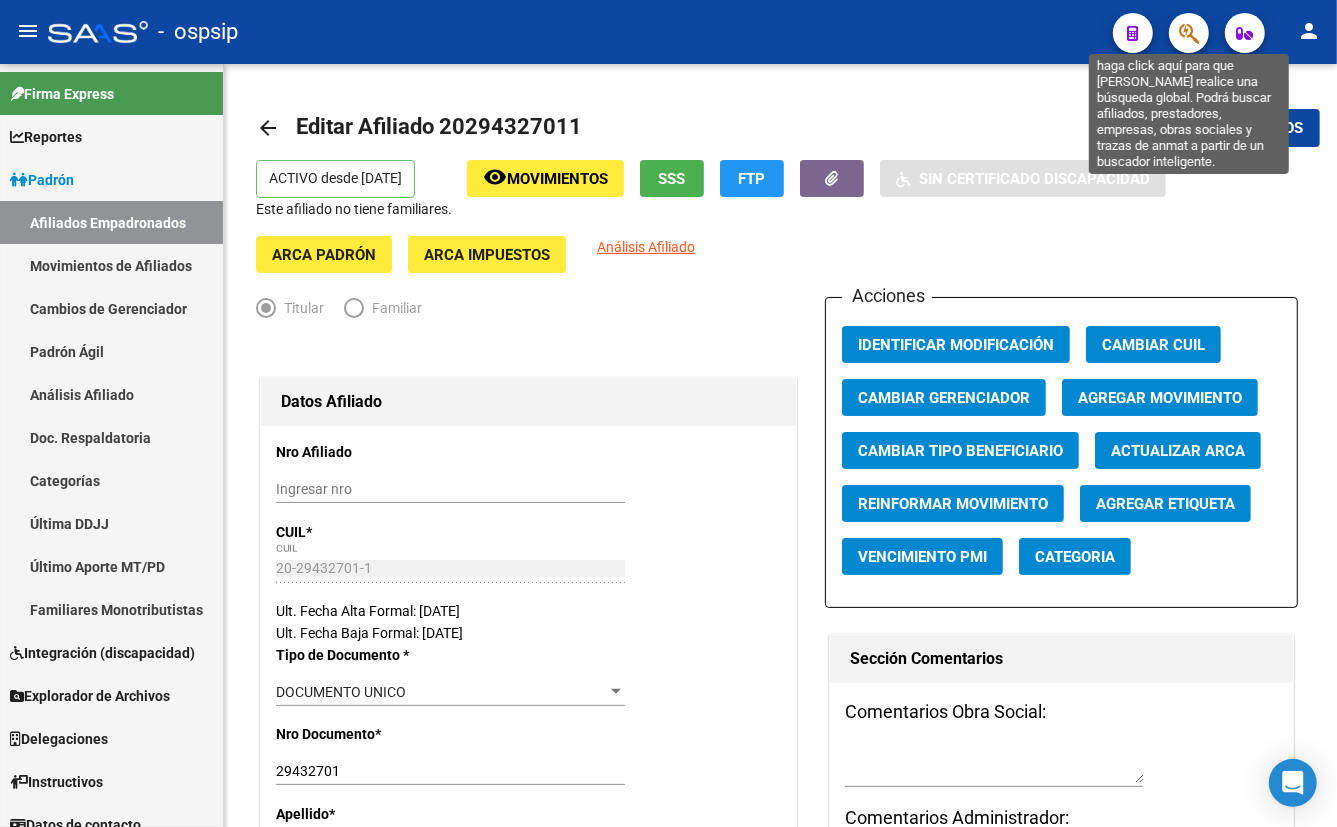
click at [1181, 22] on icon "button" at bounding box center [1189, 33] width 20 height 23
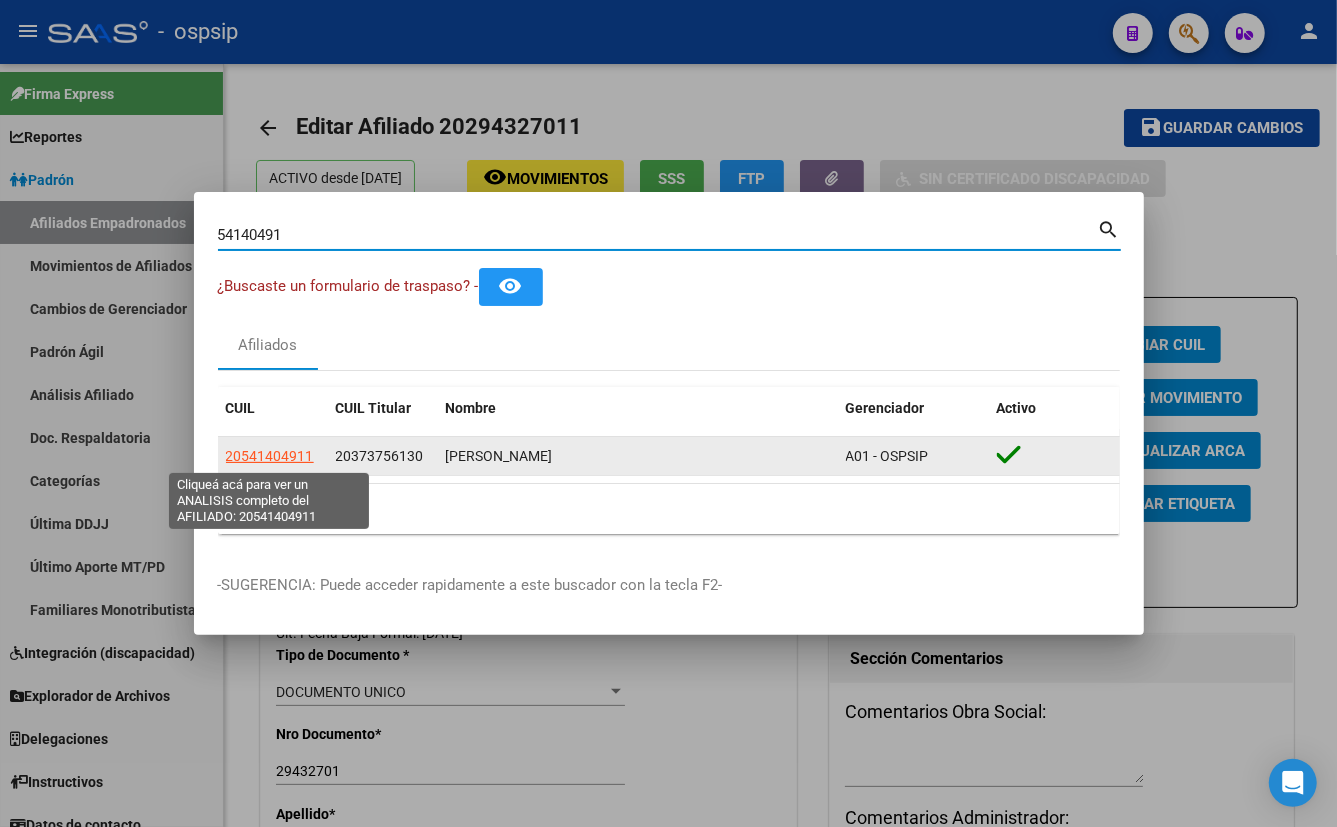
click at [258, 450] on span "20541404911" at bounding box center [270, 456] width 88 height 16
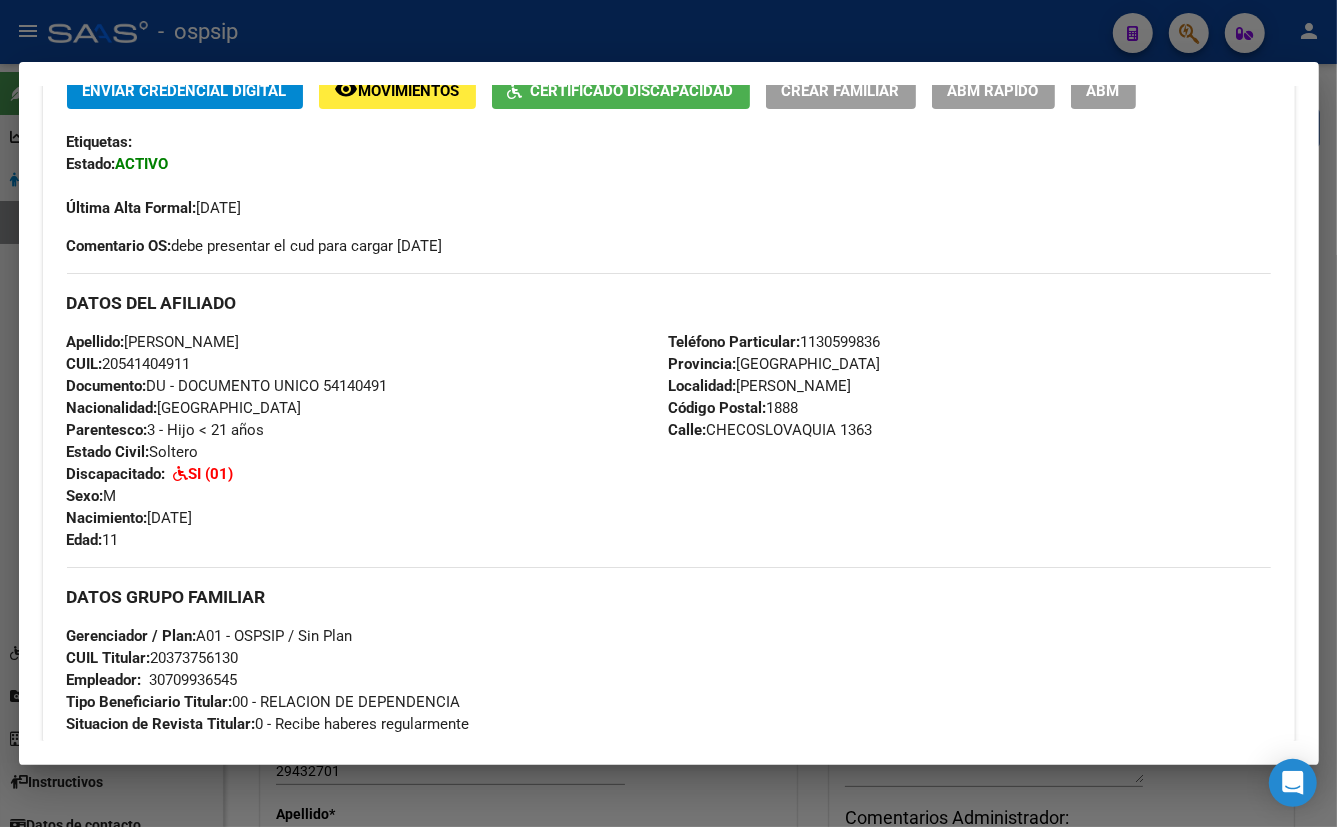
click at [461, 448] on div "Apellido: [PERSON_NAME]: 20541404911 Documento: DU - DOCUMENTO UNICO 54140491 N…" at bounding box center [368, 441] width 602 height 220
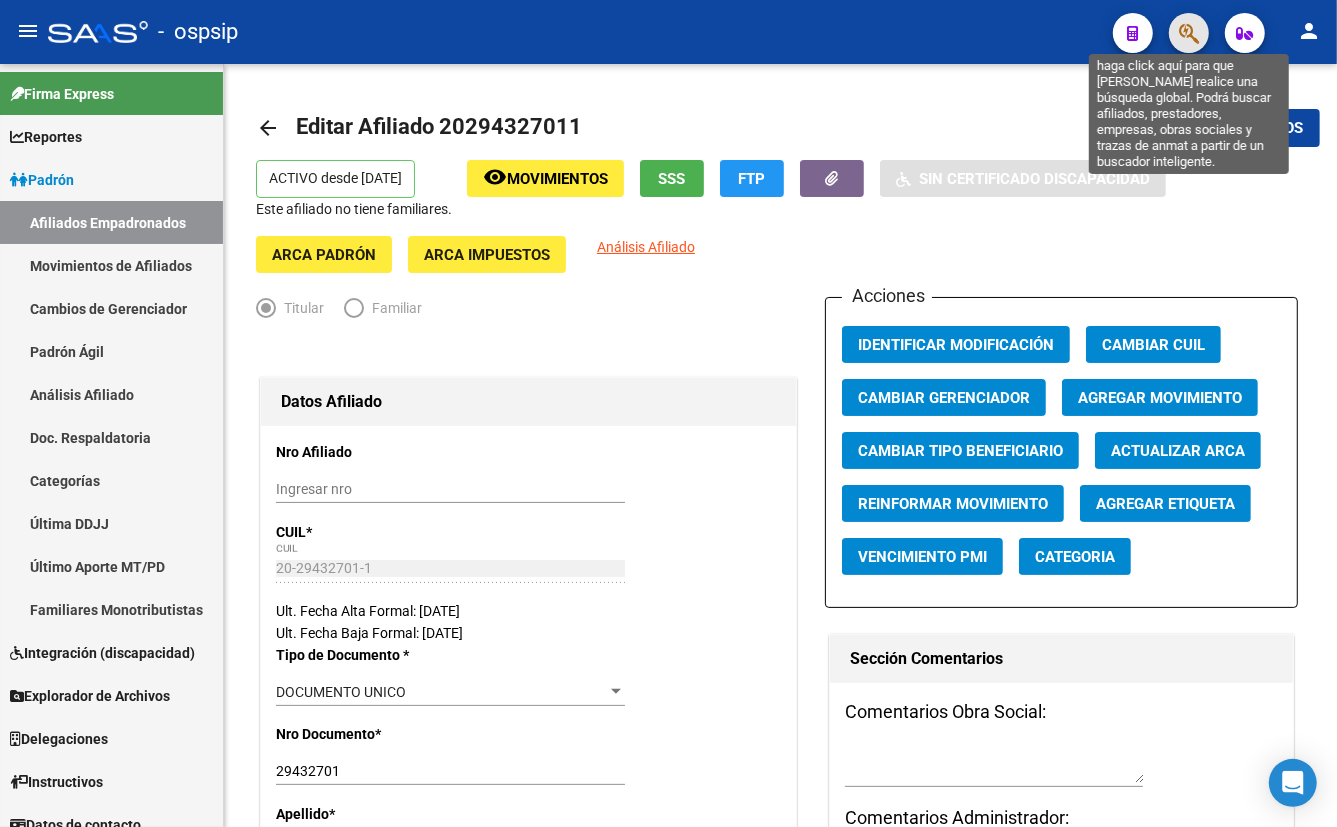
click at [1182, 33] on icon "button" at bounding box center [1189, 33] width 20 height 23
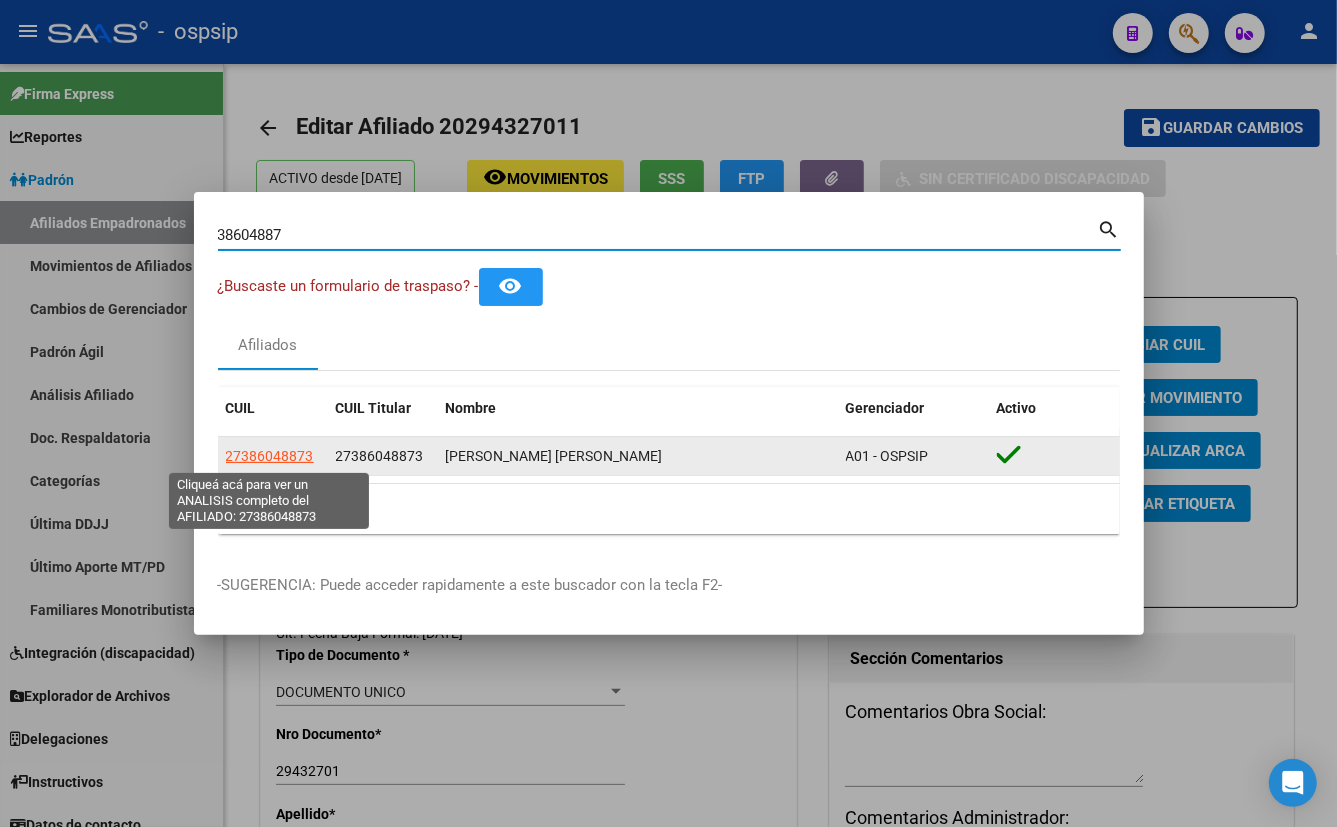
click at [256, 453] on span "27386048873" at bounding box center [270, 456] width 88 height 16
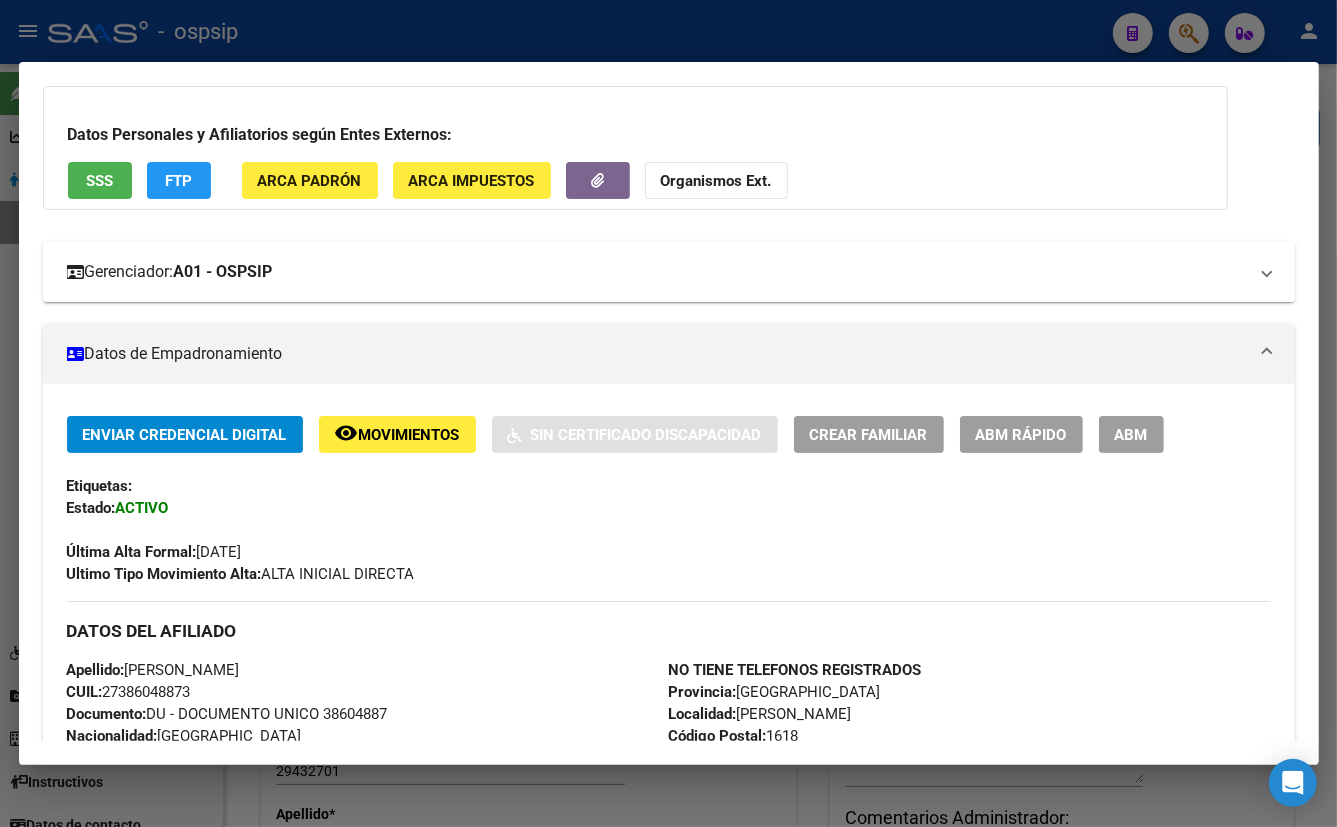
scroll to position [272, 0]
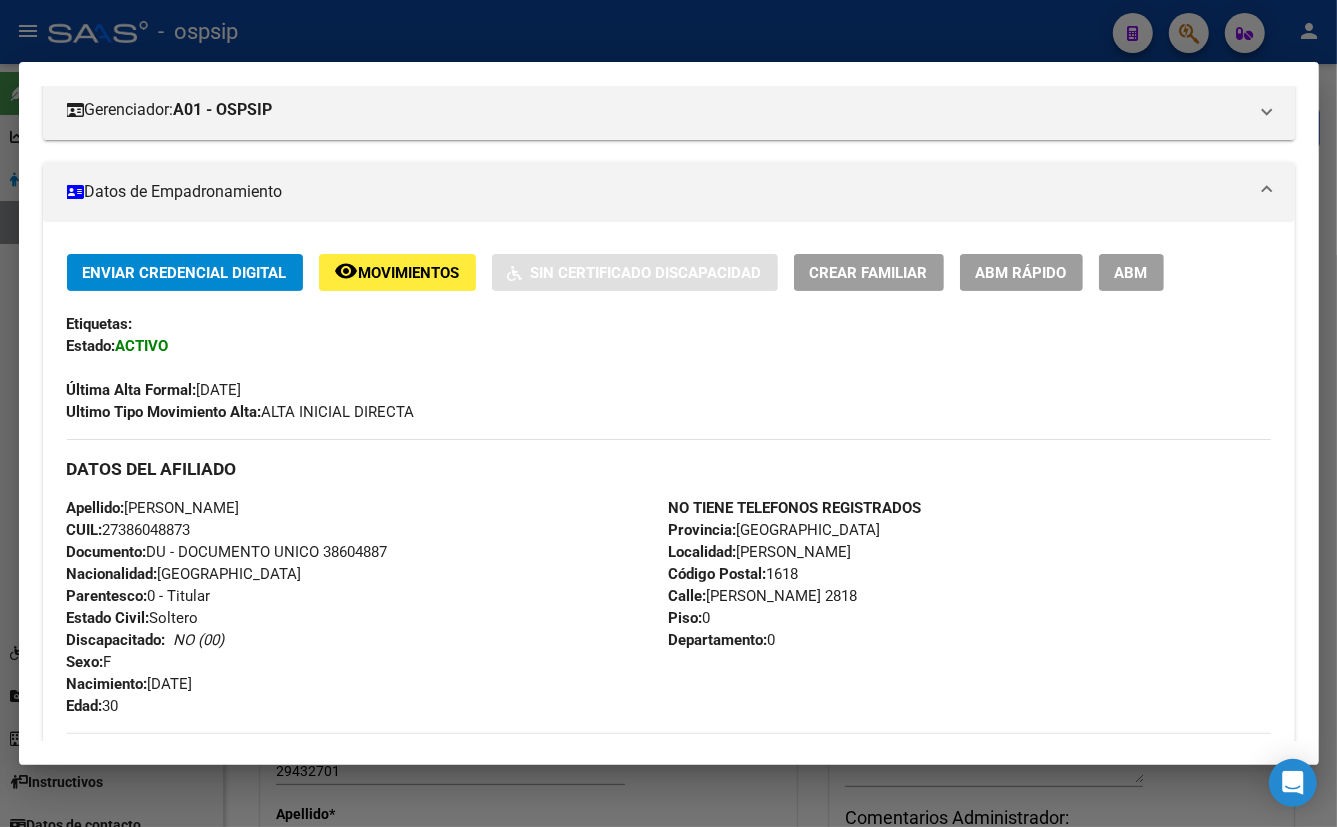
click at [495, 452] on div "DATOS DEL AFILIADO" at bounding box center [669, 468] width 1204 height 58
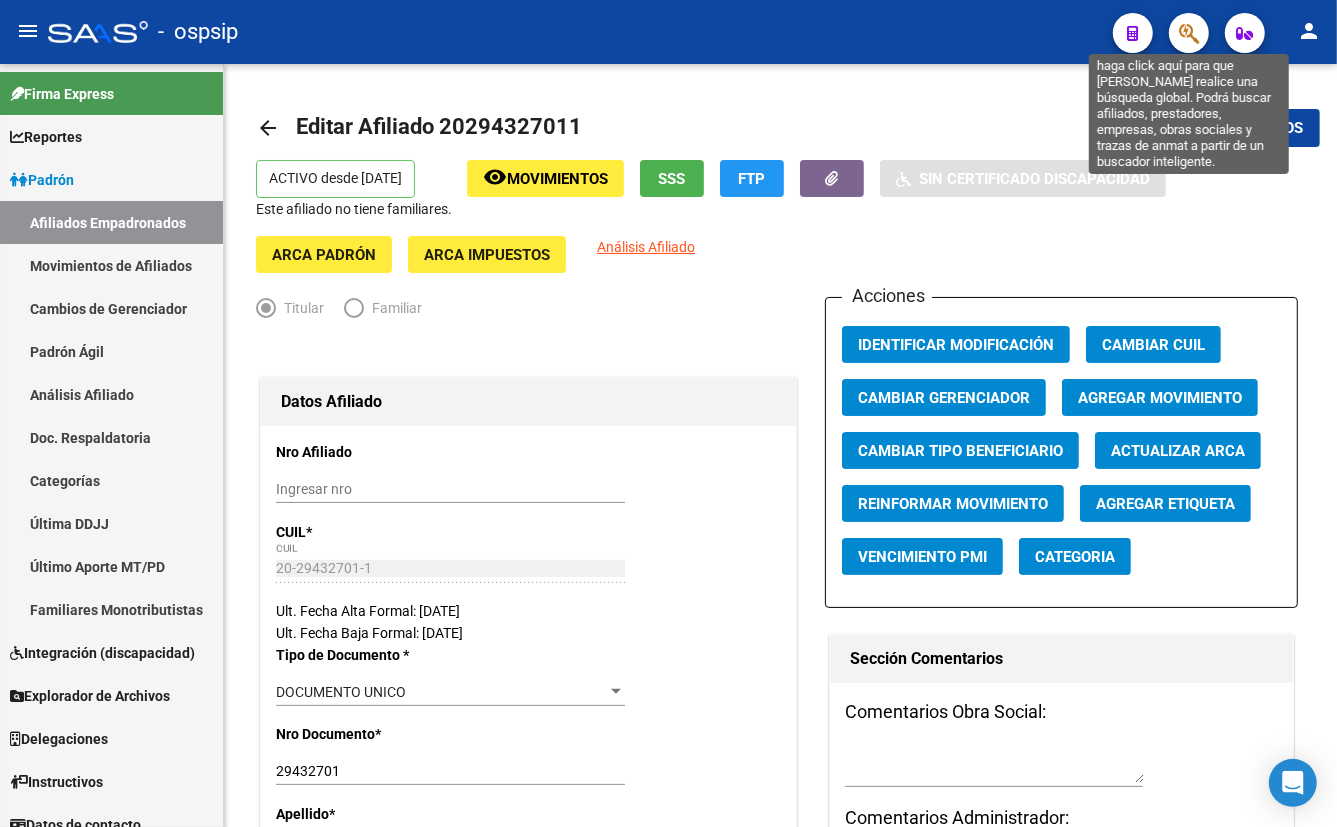
click at [1193, 34] on icon "button" at bounding box center [1189, 33] width 20 height 23
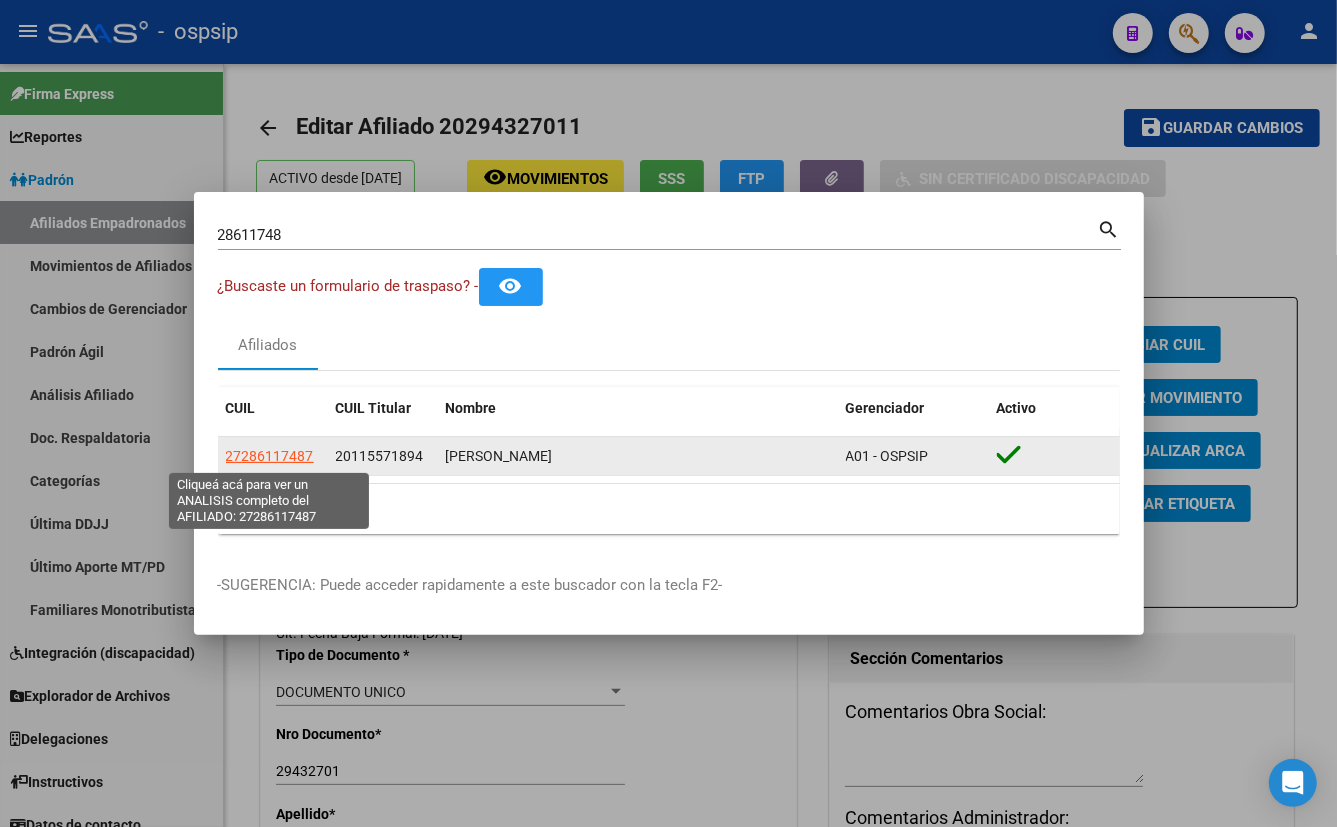
click at [277, 457] on span "27286117487" at bounding box center [270, 456] width 88 height 16
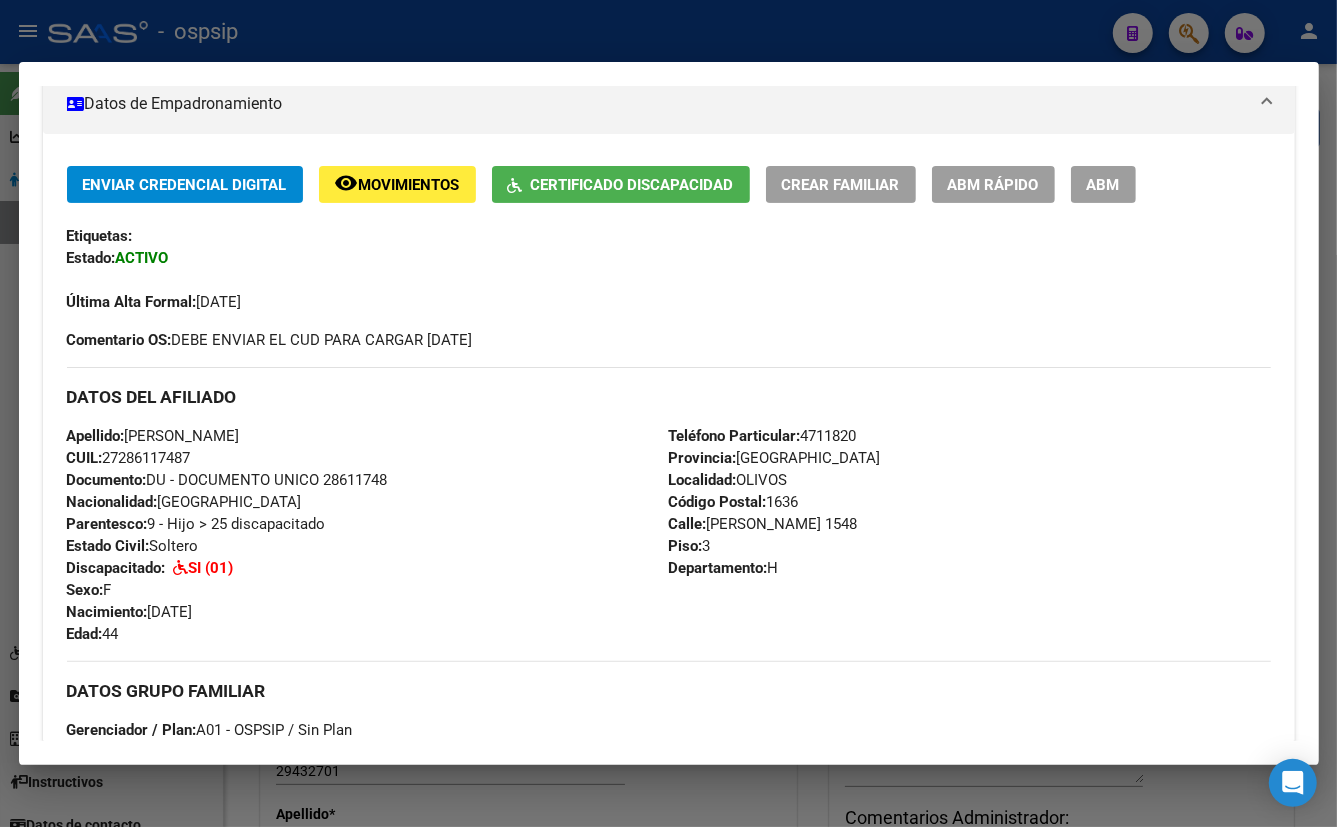
scroll to position [454, 0]
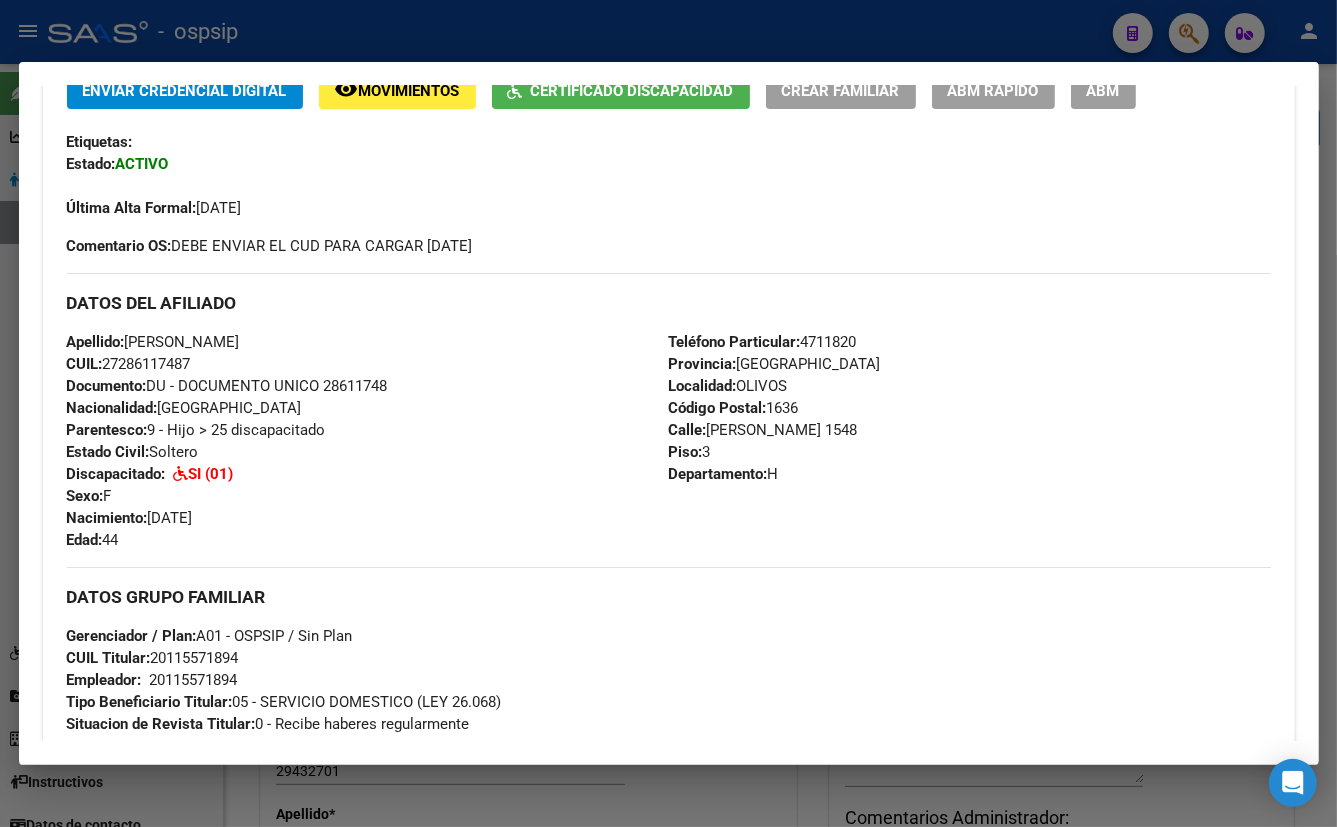
click at [418, 525] on div "Apellido: [PERSON_NAME]: 27286117487 Documento: DU - DOCUMENTO UNICO 28611748 N…" at bounding box center [368, 441] width 602 height 220
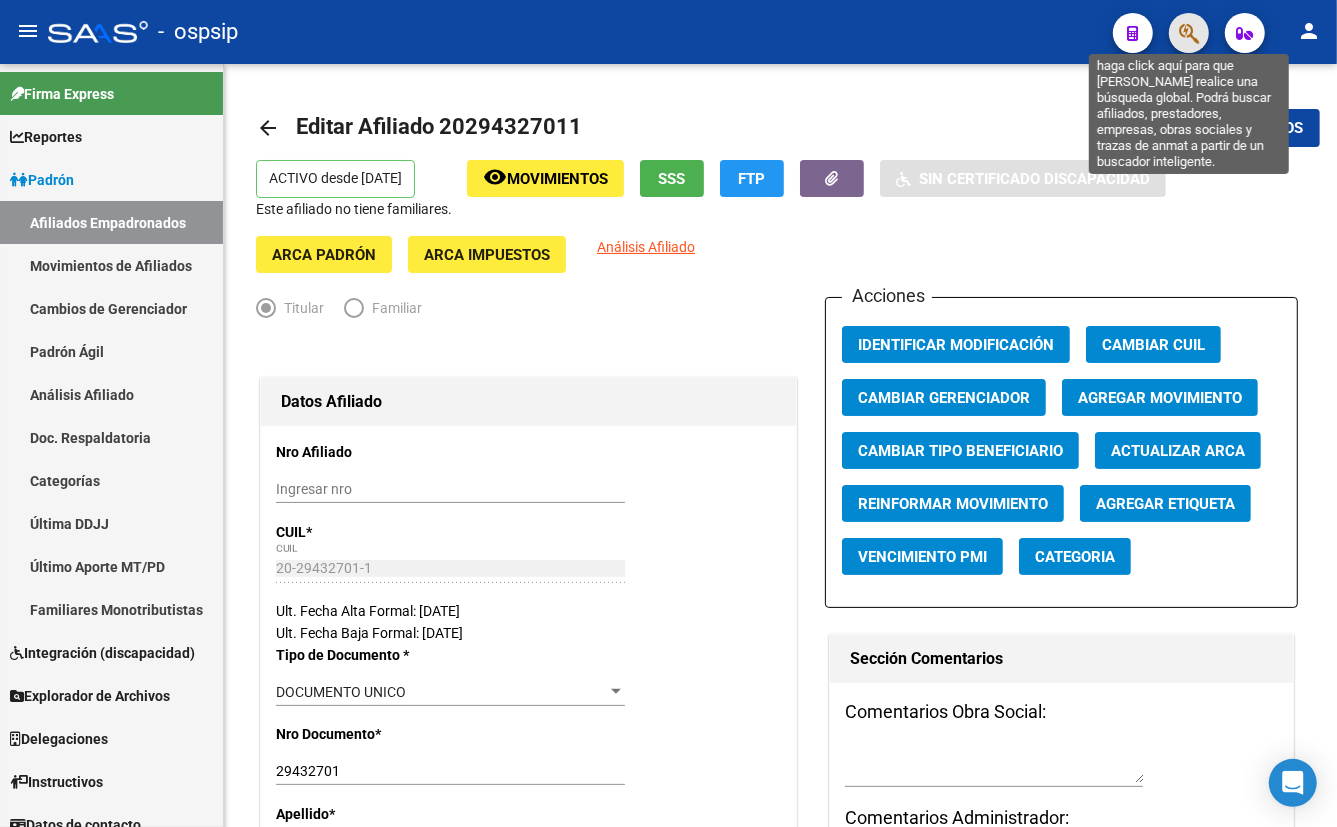
click at [1194, 24] on icon "button" at bounding box center [1189, 33] width 20 height 23
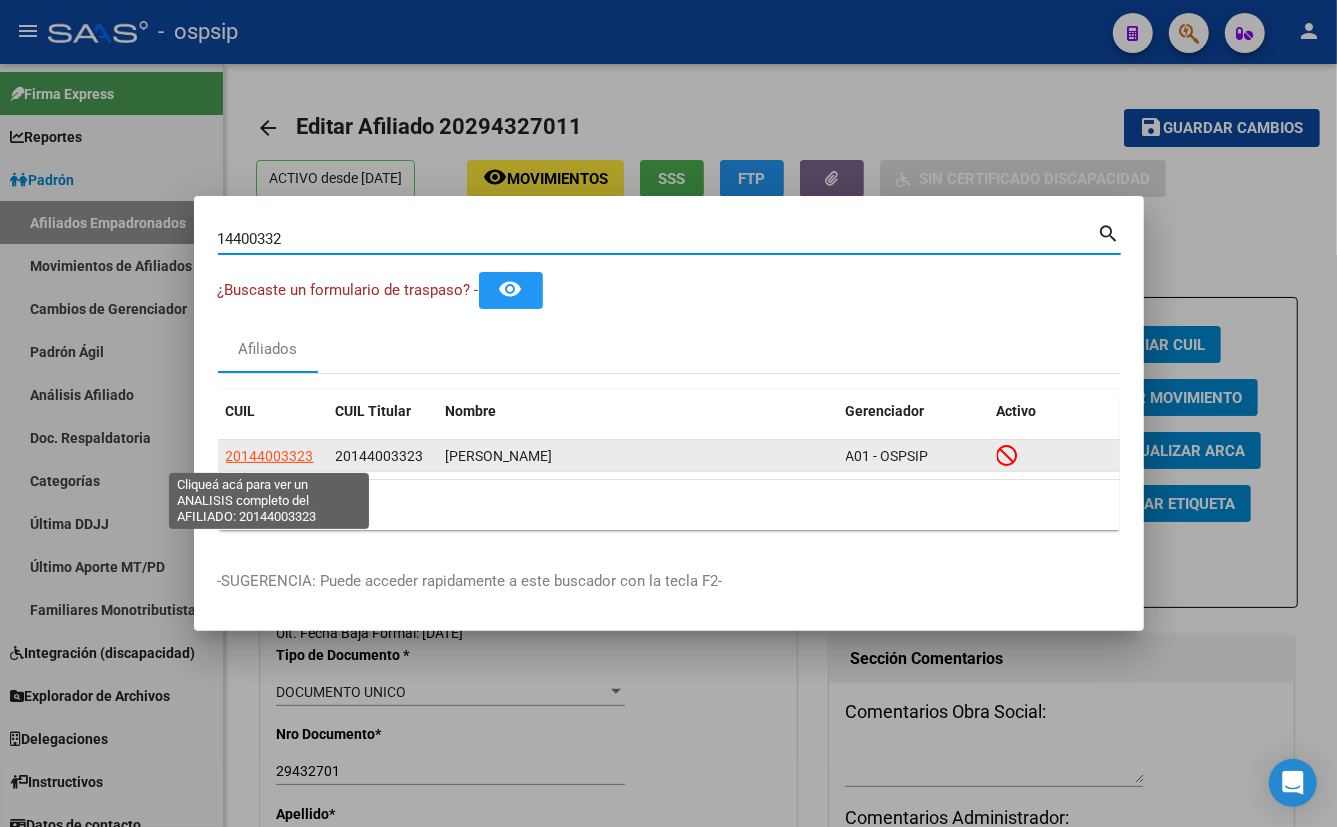
click at [277, 457] on span "20144003323" at bounding box center [270, 456] width 88 height 16
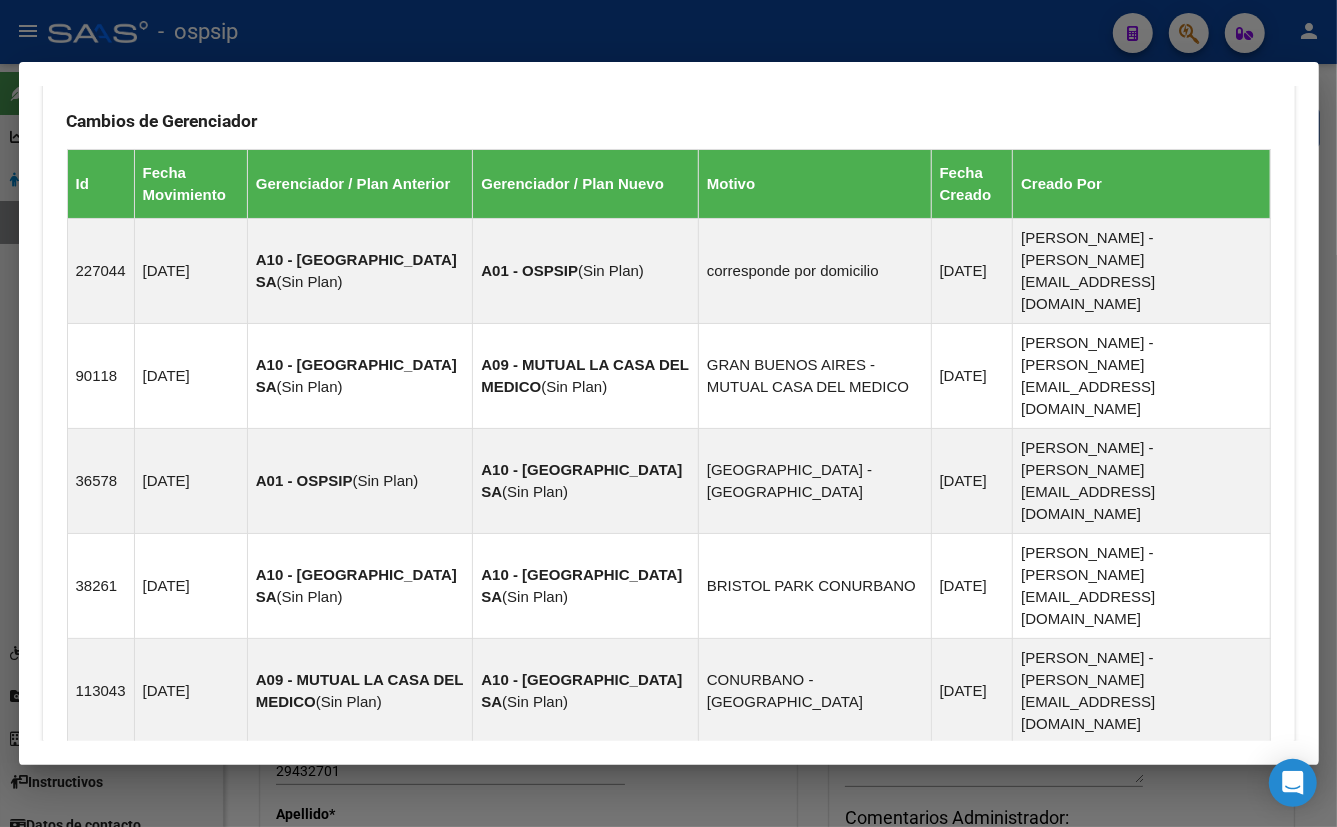
scroll to position [1320, 0]
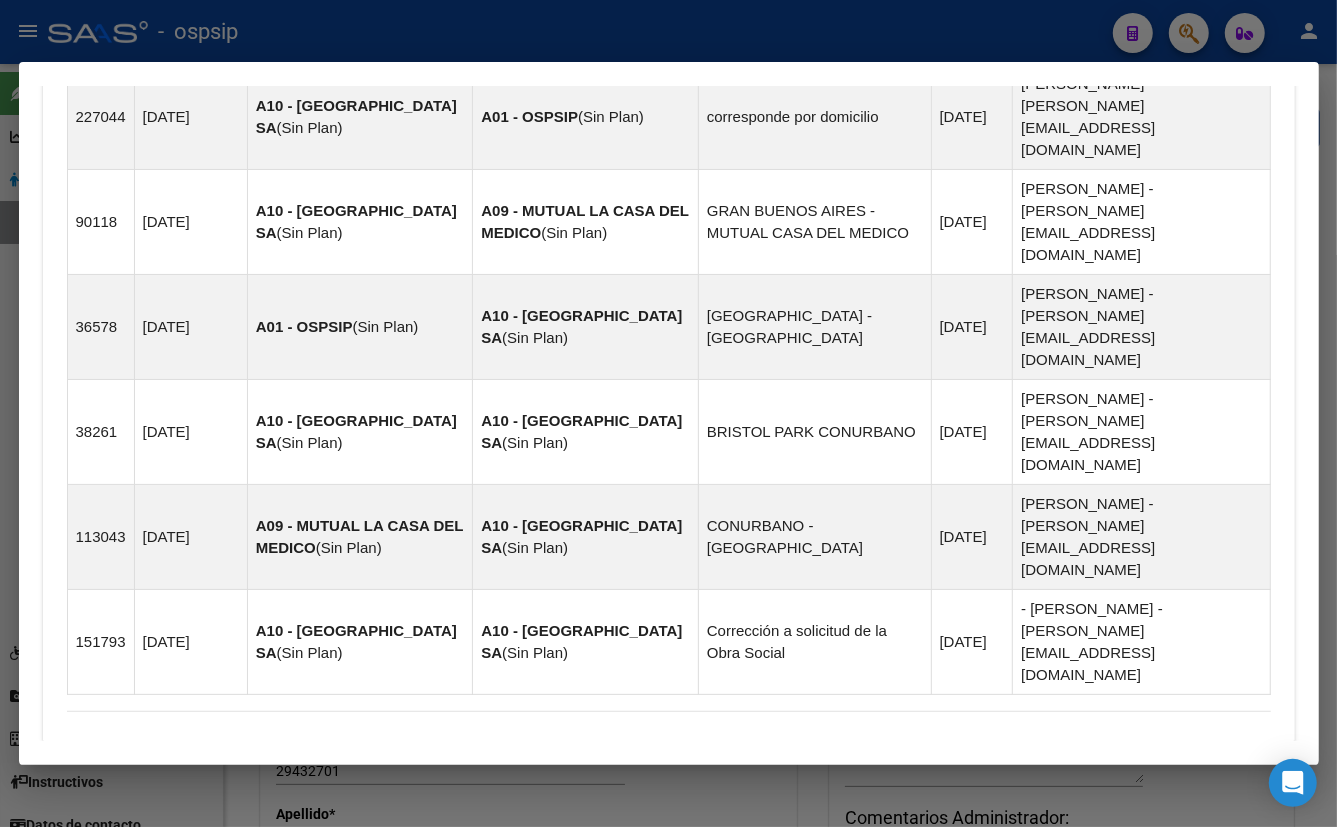
drag, startPoint x: 446, startPoint y: 670, endPoint x: 540, endPoint y: 547, distance: 154.8
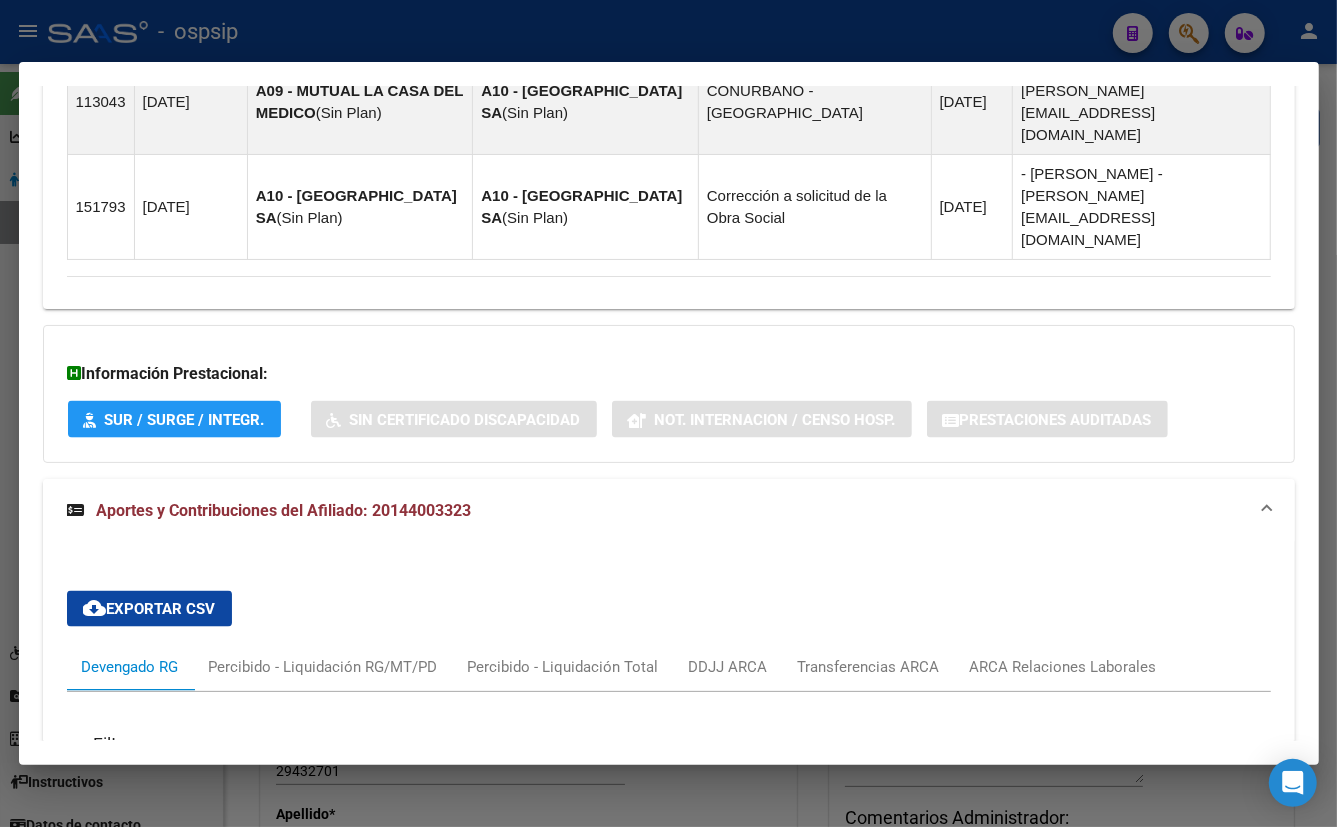
scroll to position [1891, 0]
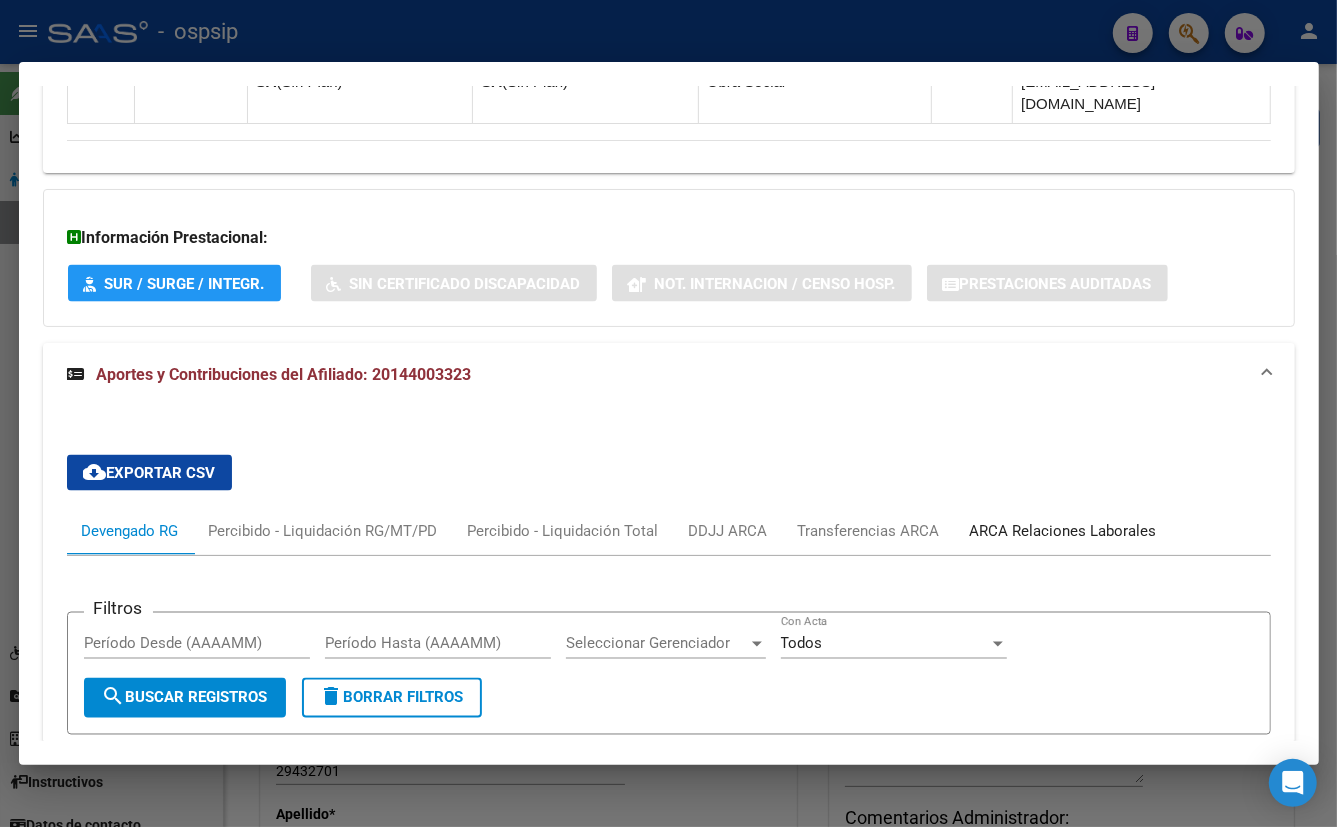
click at [1030, 520] on div "ARCA Relaciones Laborales" at bounding box center [1063, 531] width 187 height 22
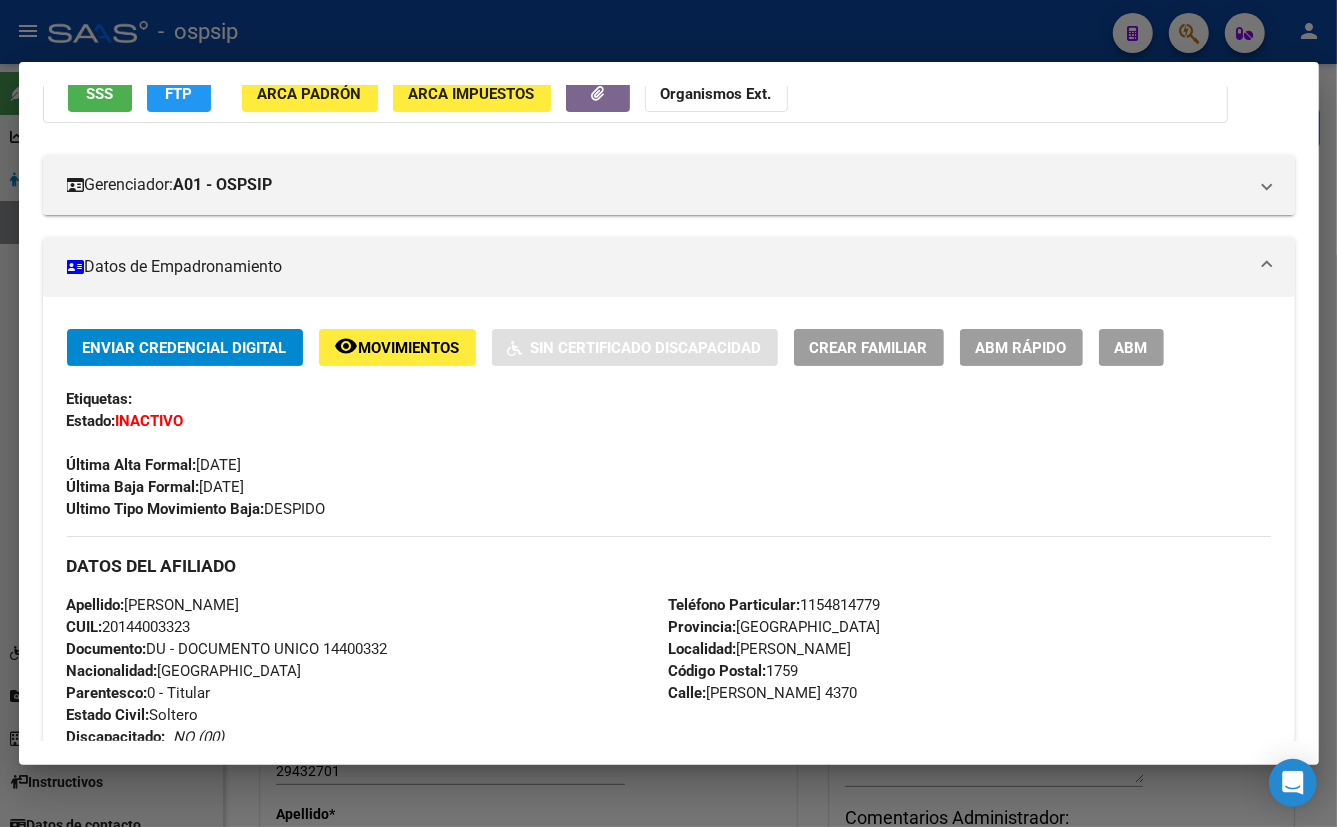
scroll to position [0, 0]
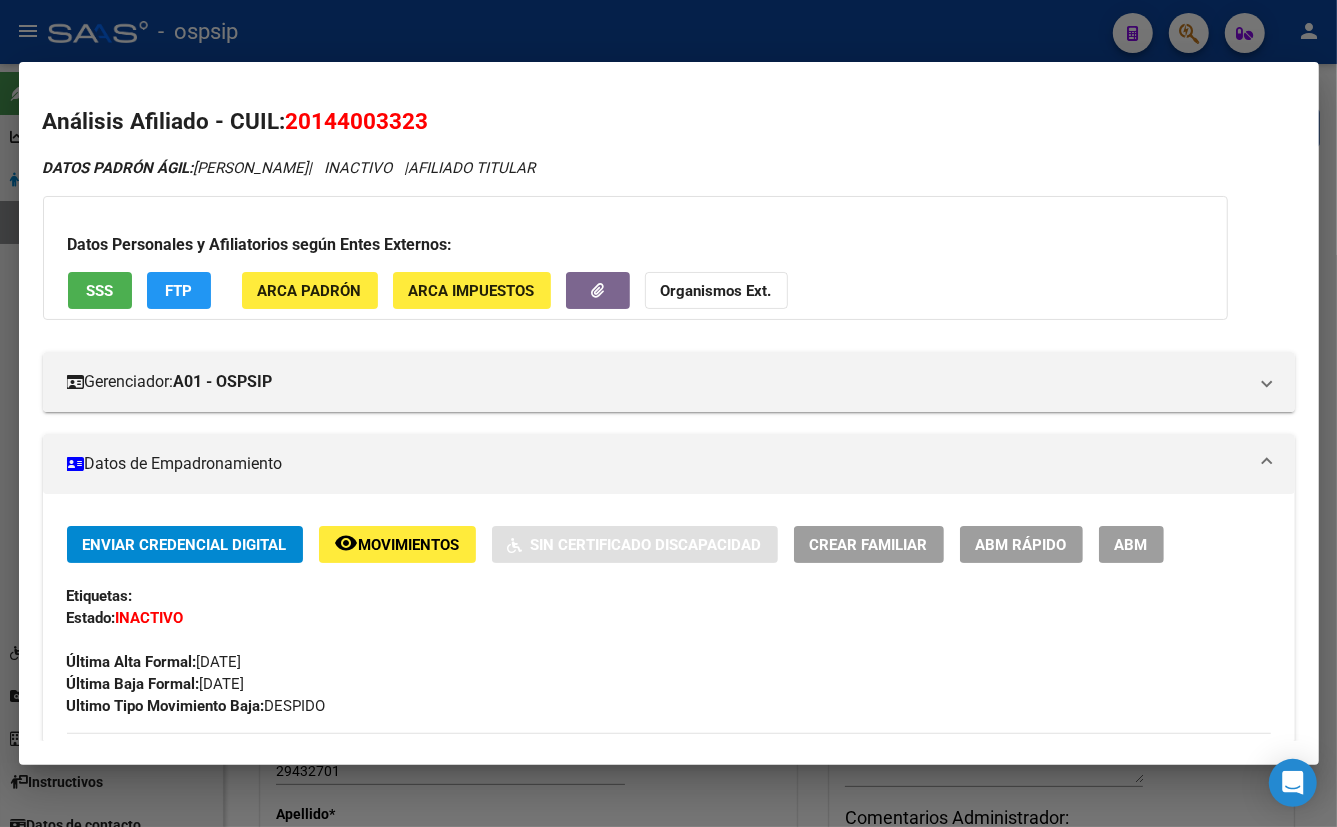
click at [80, 290] on button "SSS" at bounding box center [100, 290] width 64 height 37
drag, startPoint x: 700, startPoint y: 671, endPoint x: 688, endPoint y: 669, distance: 12.2
click at [699, 669] on div "Enviar Credencial Digital remove_red_eye Movimientos Sin Certificado Discapacid…" at bounding box center [669, 621] width 1204 height 191
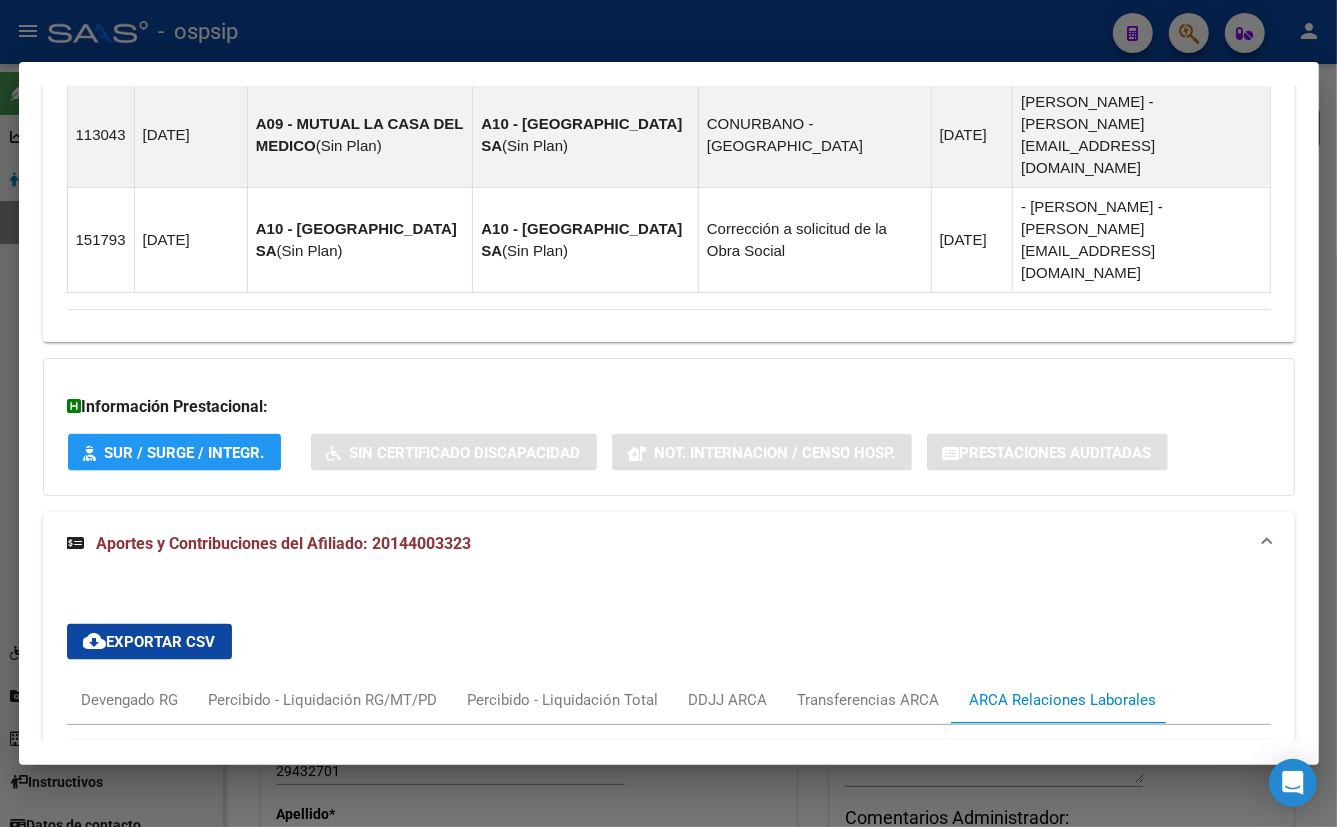
scroll to position [1732, 0]
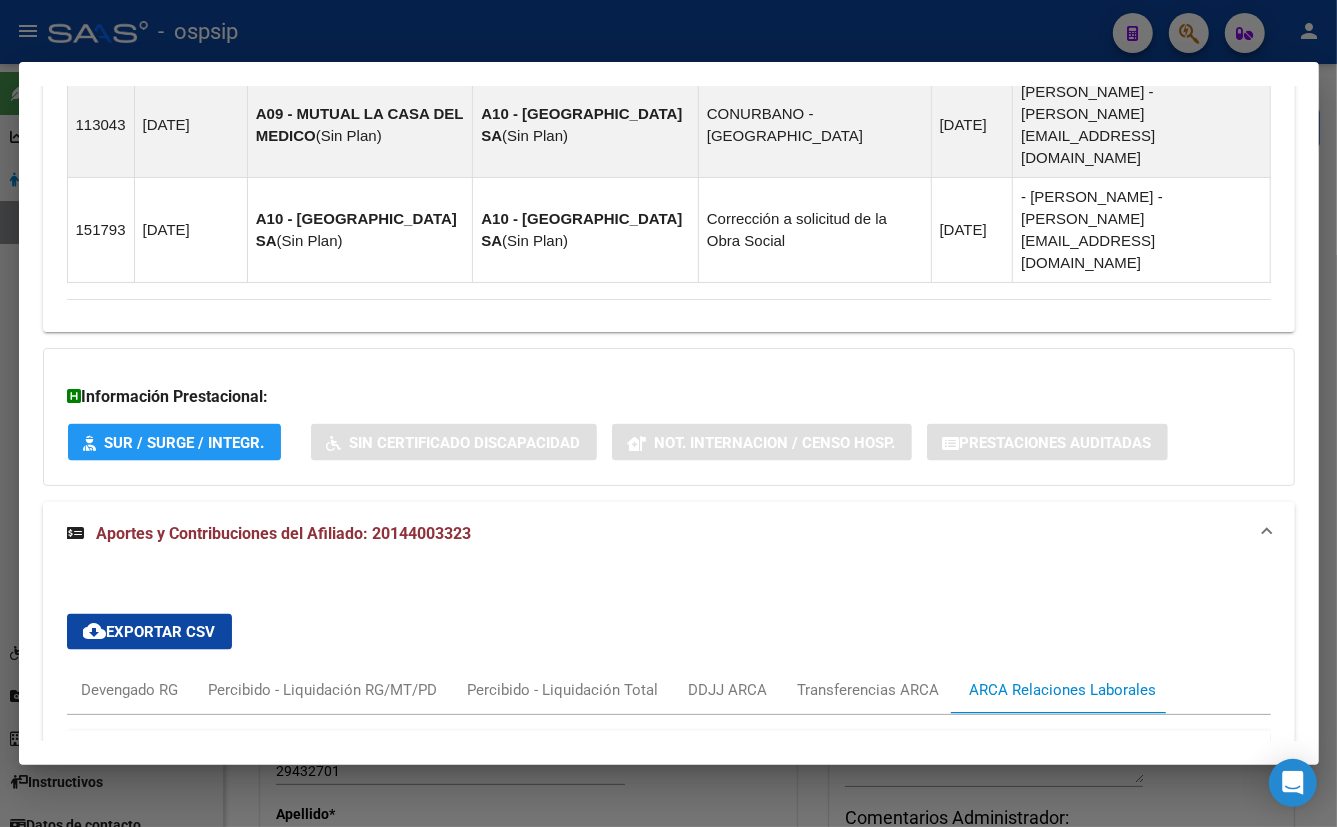
click at [425, 598] on div "cloud_download Exportar CSV Devengado RG Percibido - Liquidación RG/MT/PD Perci…" at bounding box center [669, 758] width 1204 height 320
click at [500, 598] on div "cloud_download Exportar CSV Devengado RG Percibido - Liquidación RG/MT/PD Perci…" at bounding box center [669, 758] width 1204 height 320
drag, startPoint x: 514, startPoint y: 355, endPoint x: 505, endPoint y: 362, distance: 11.4
click at [514, 598] on div "cloud_download Exportar CSV Devengado RG Percibido - Liquidación RG/MT/PD Perci…" at bounding box center [669, 758] width 1204 height 320
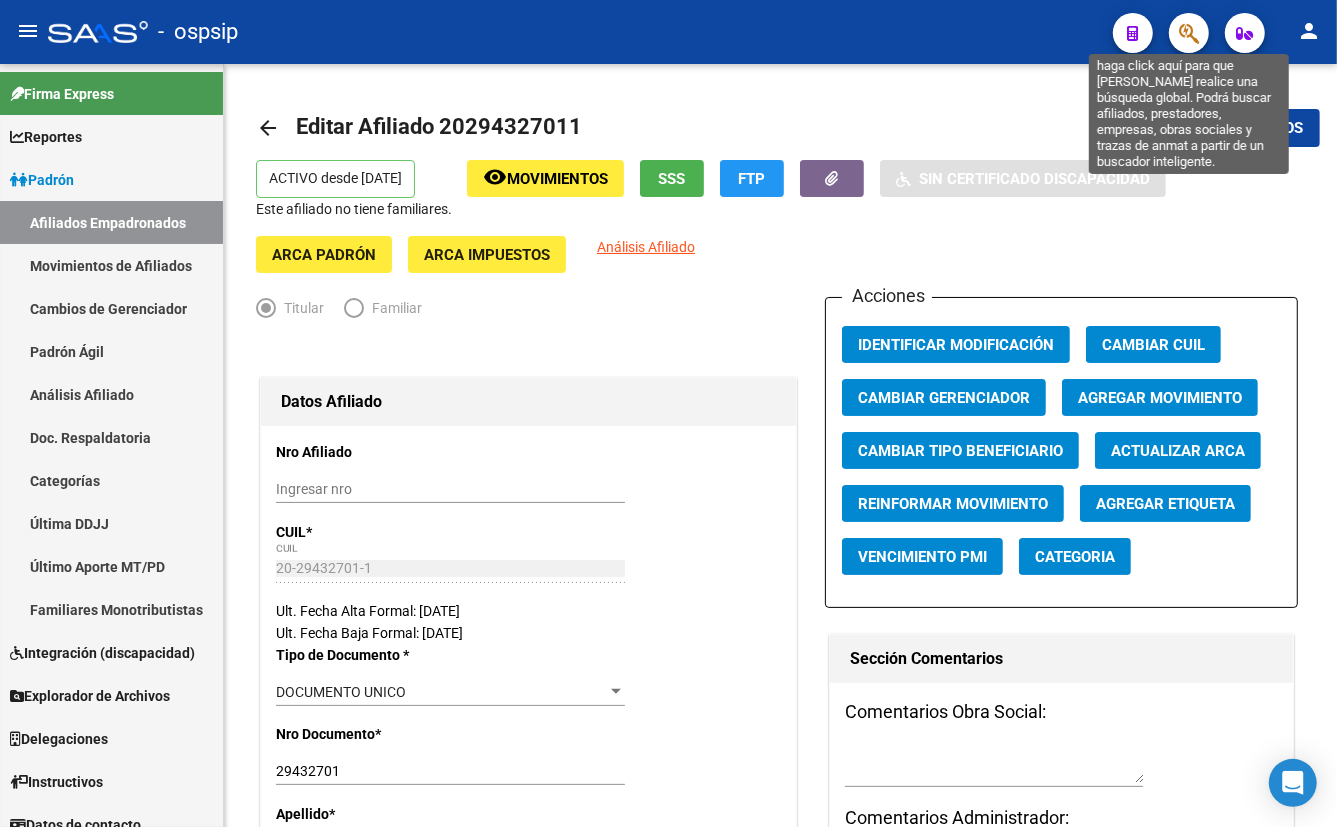
click at [1189, 30] on icon "button" at bounding box center [1189, 33] width 20 height 23
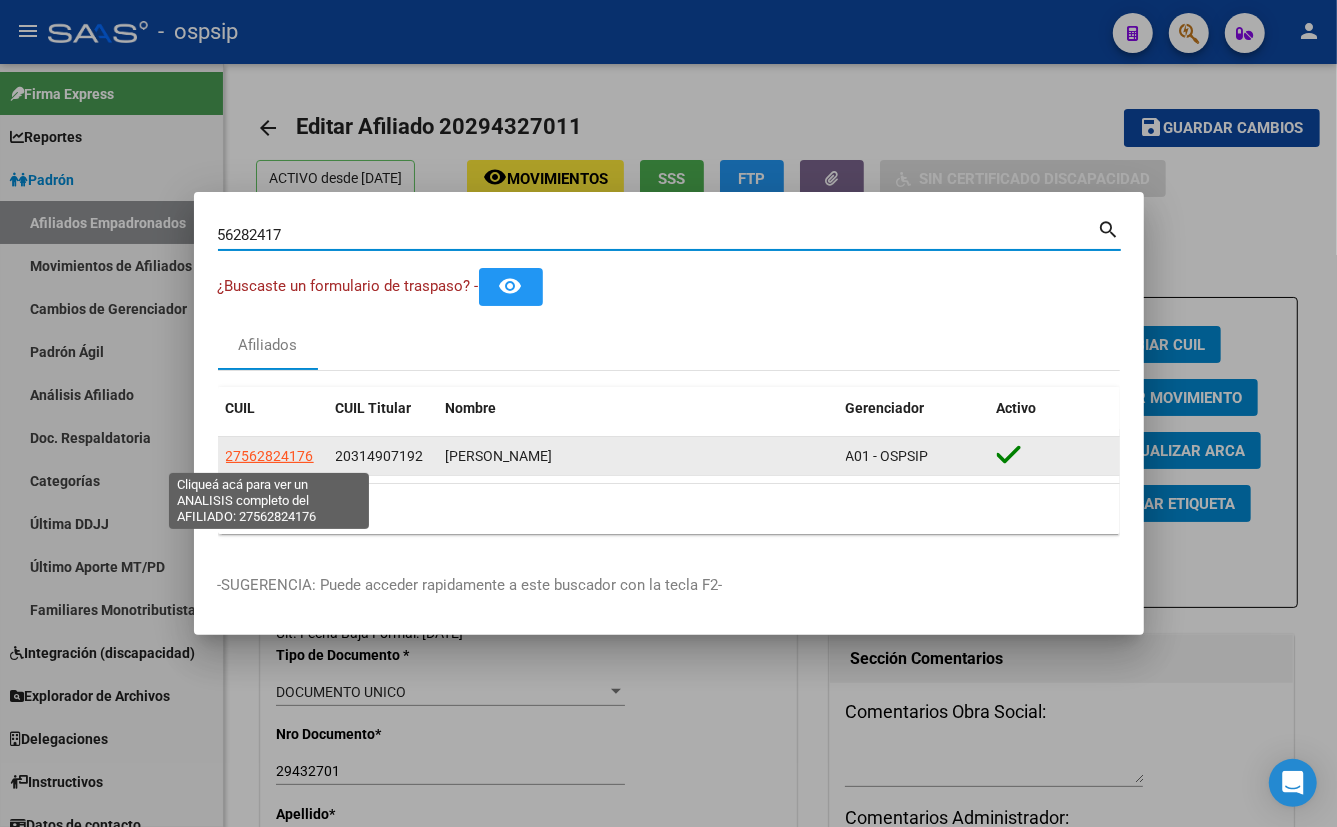
click at [291, 455] on span "27562824176" at bounding box center [270, 456] width 88 height 16
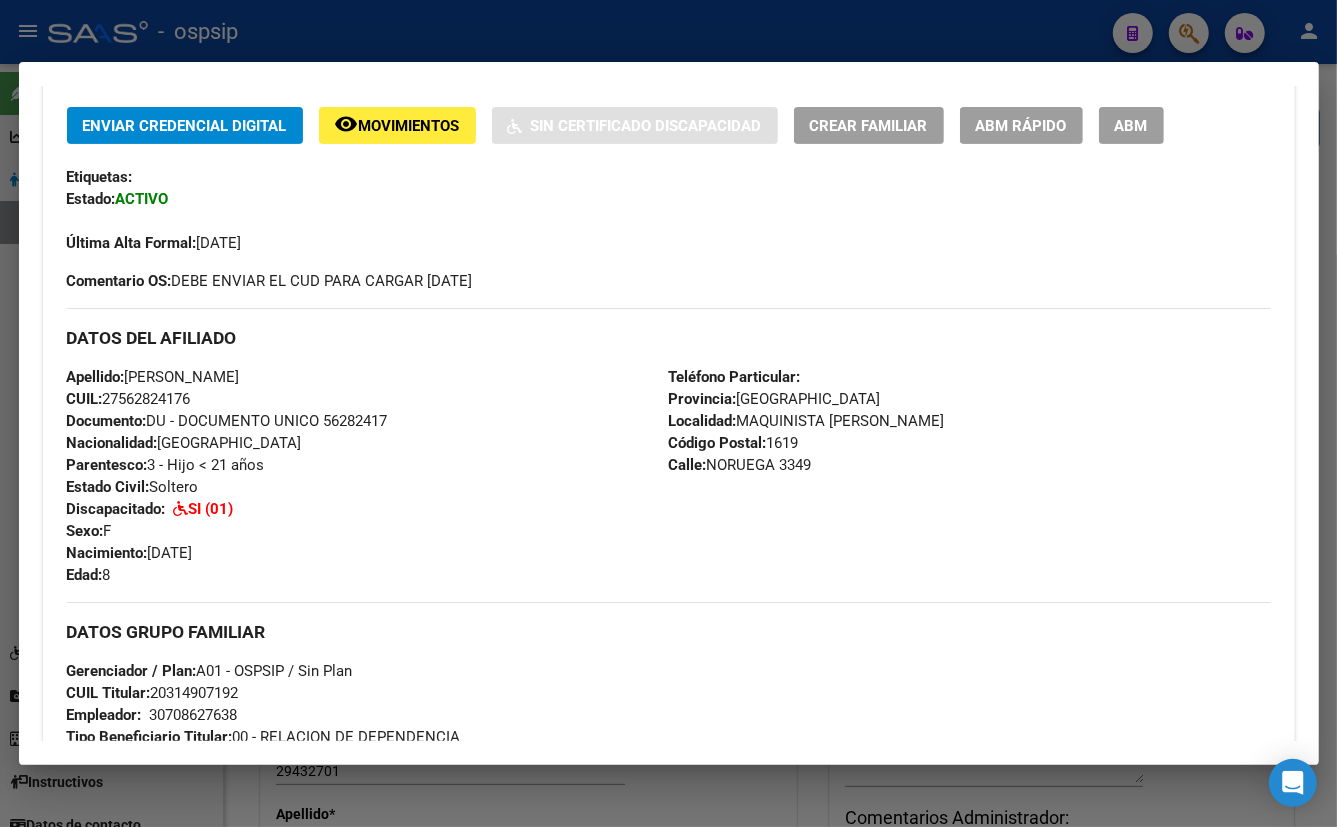
scroll to position [454, 0]
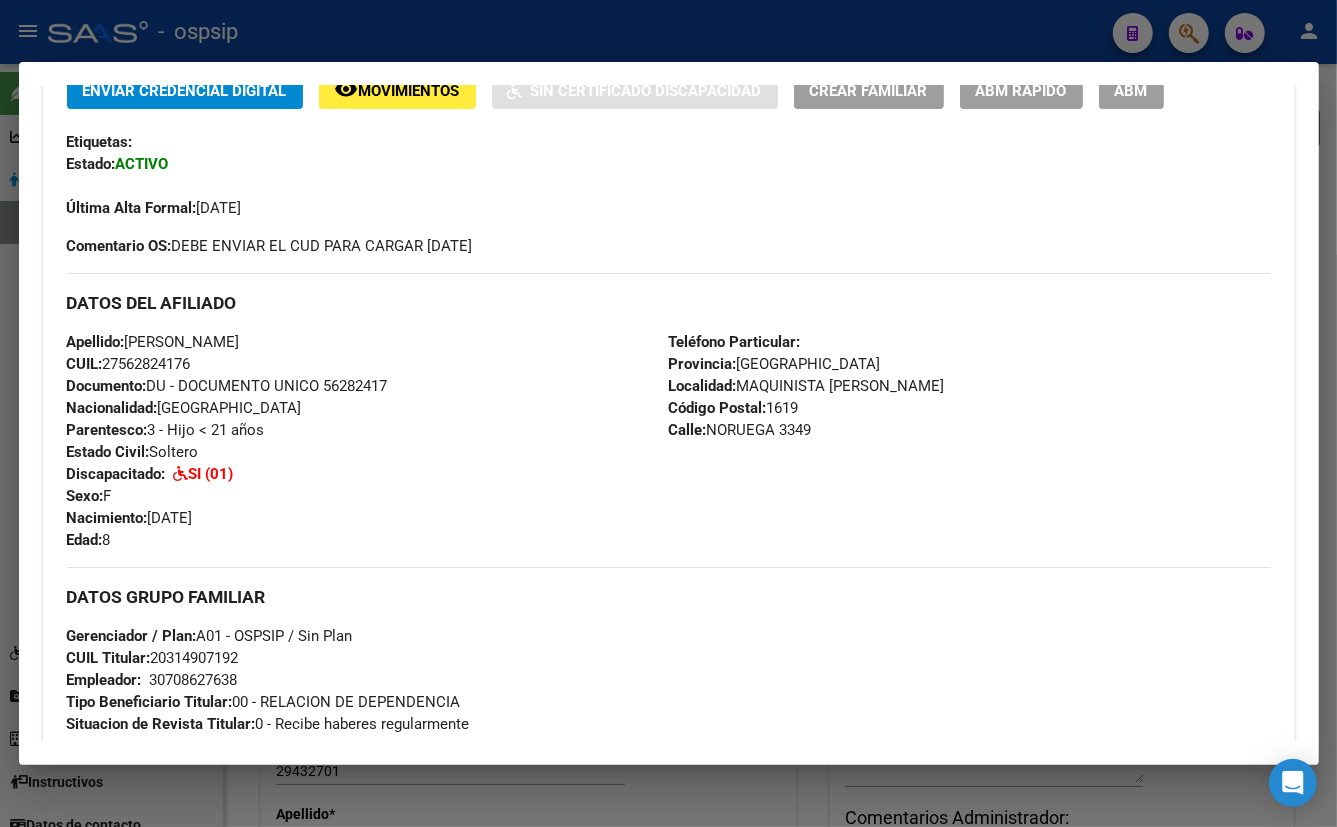
click at [428, 458] on div "Apellido: [PERSON_NAME] CUIL: 27562824176 Documento: DU - DOCUMENTO UNICO 56282…" at bounding box center [368, 441] width 602 height 220
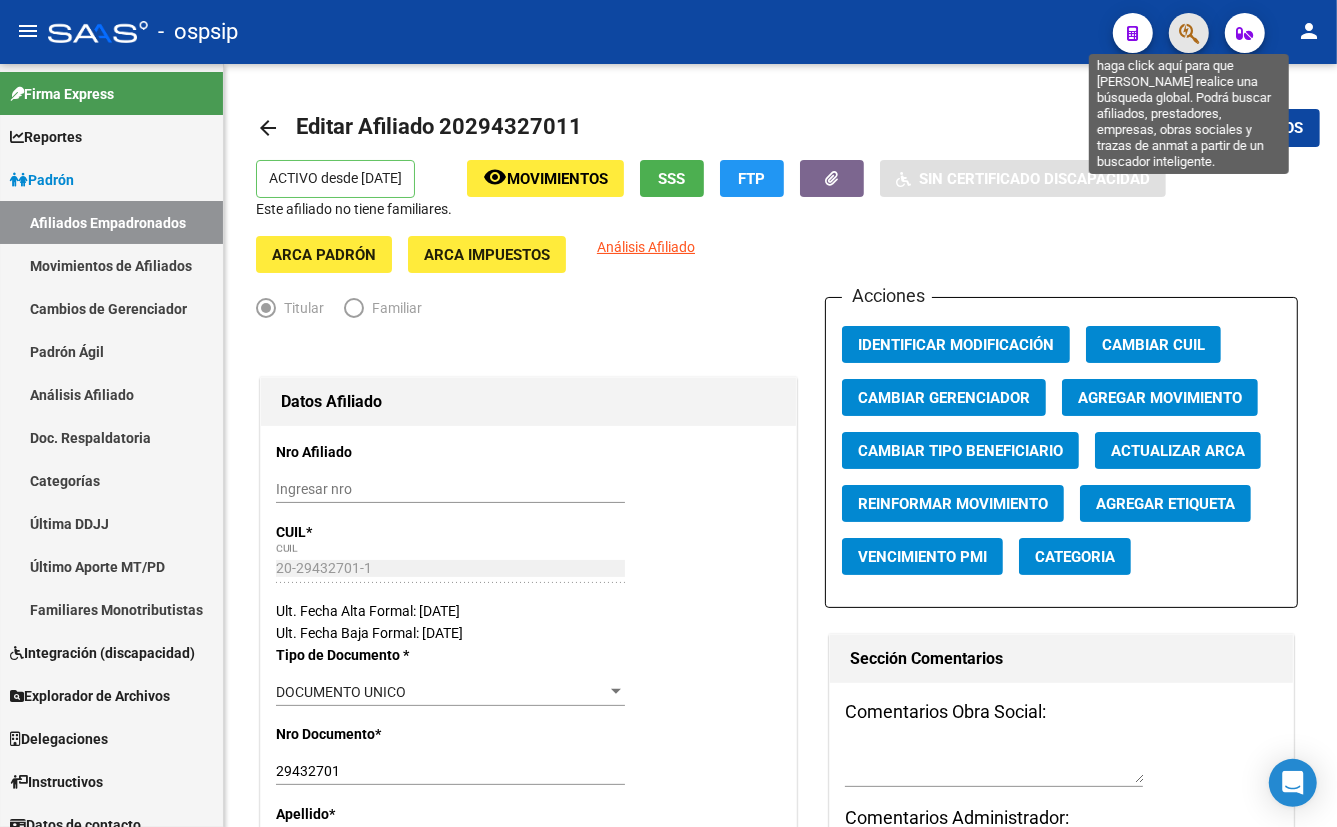
click at [1186, 40] on icon "button" at bounding box center [1189, 33] width 20 height 23
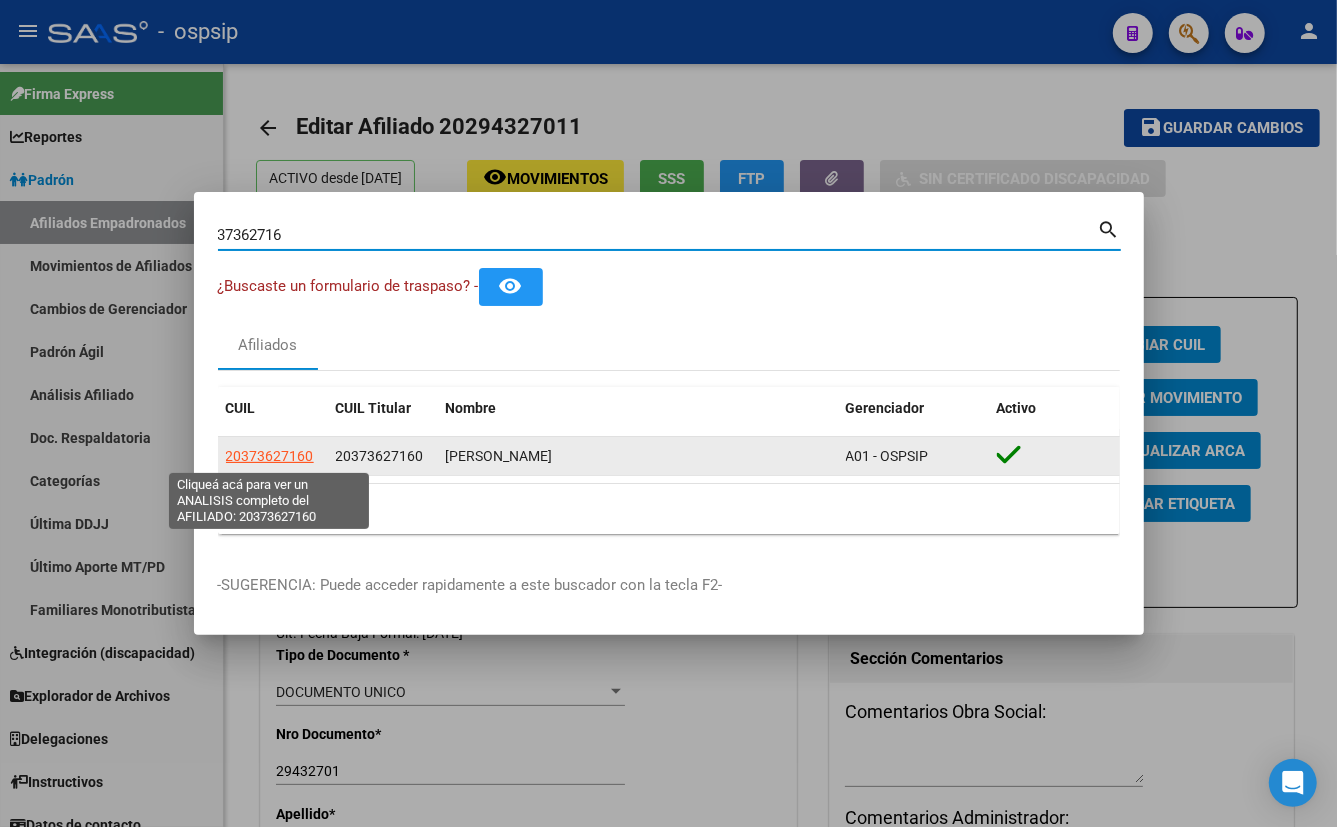
click at [277, 456] on span "20373627160" at bounding box center [270, 456] width 88 height 16
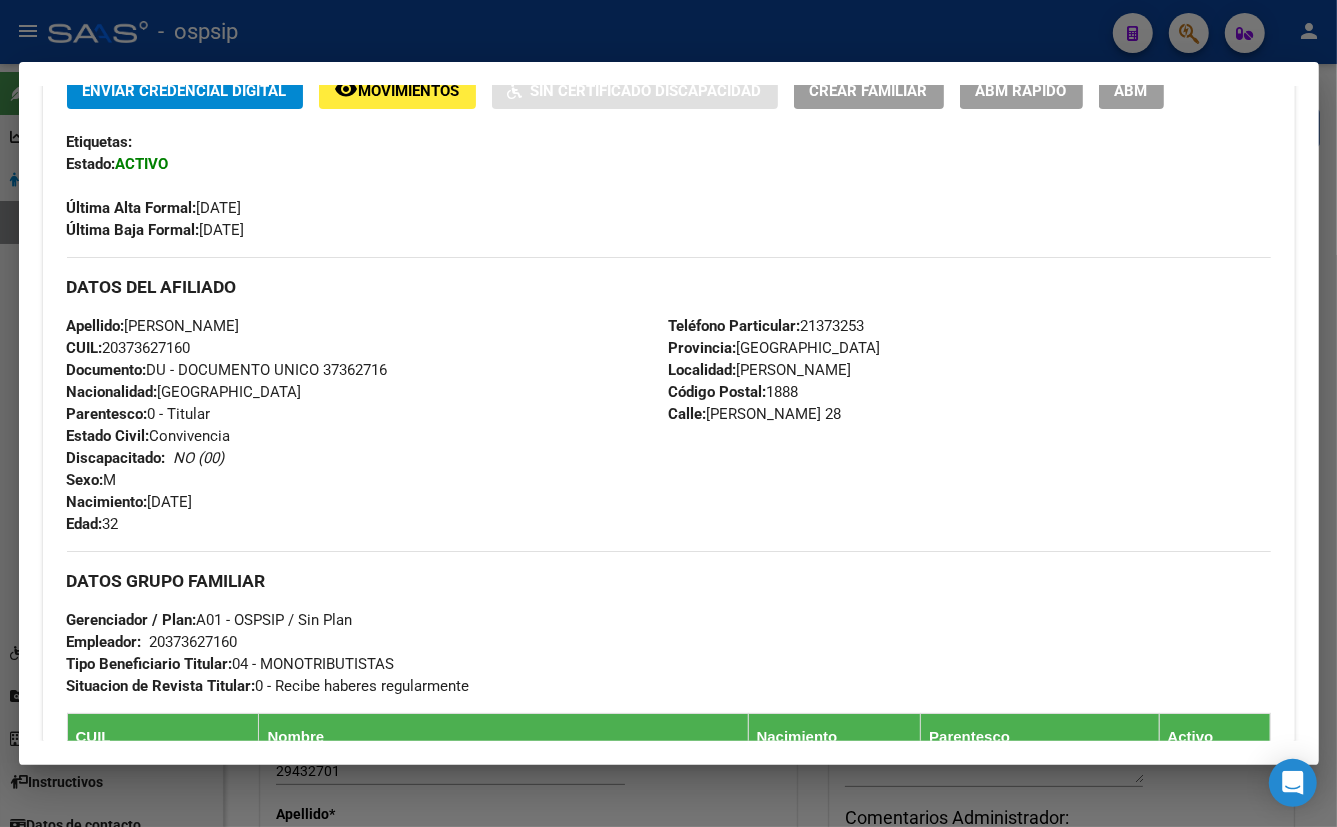
click at [387, 456] on div "Apellido: [PERSON_NAME]: 20373627160 Documento: DU - DOCUMENTO UNICO 37362716 N…" at bounding box center [368, 425] width 602 height 220
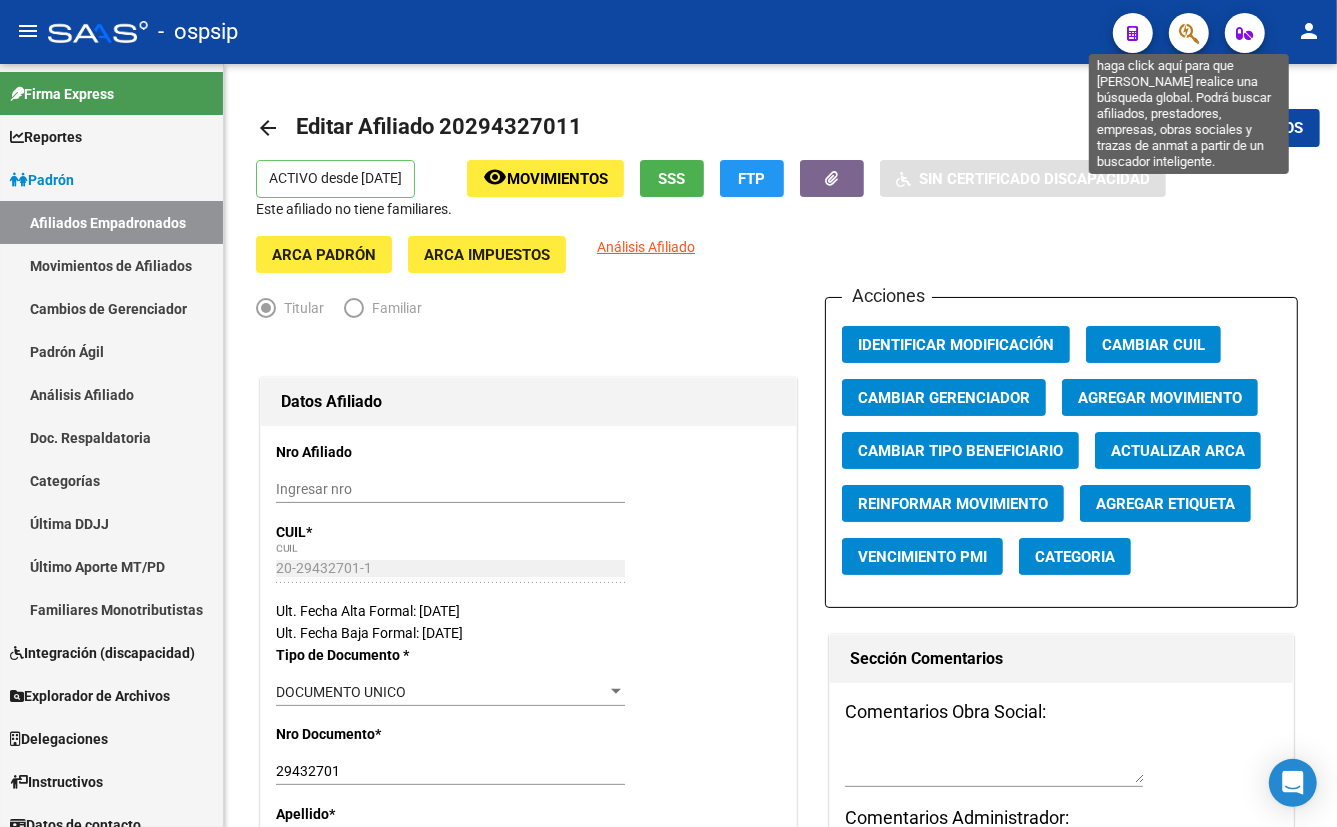
click at [1186, 35] on icon "button" at bounding box center [1189, 33] width 20 height 23
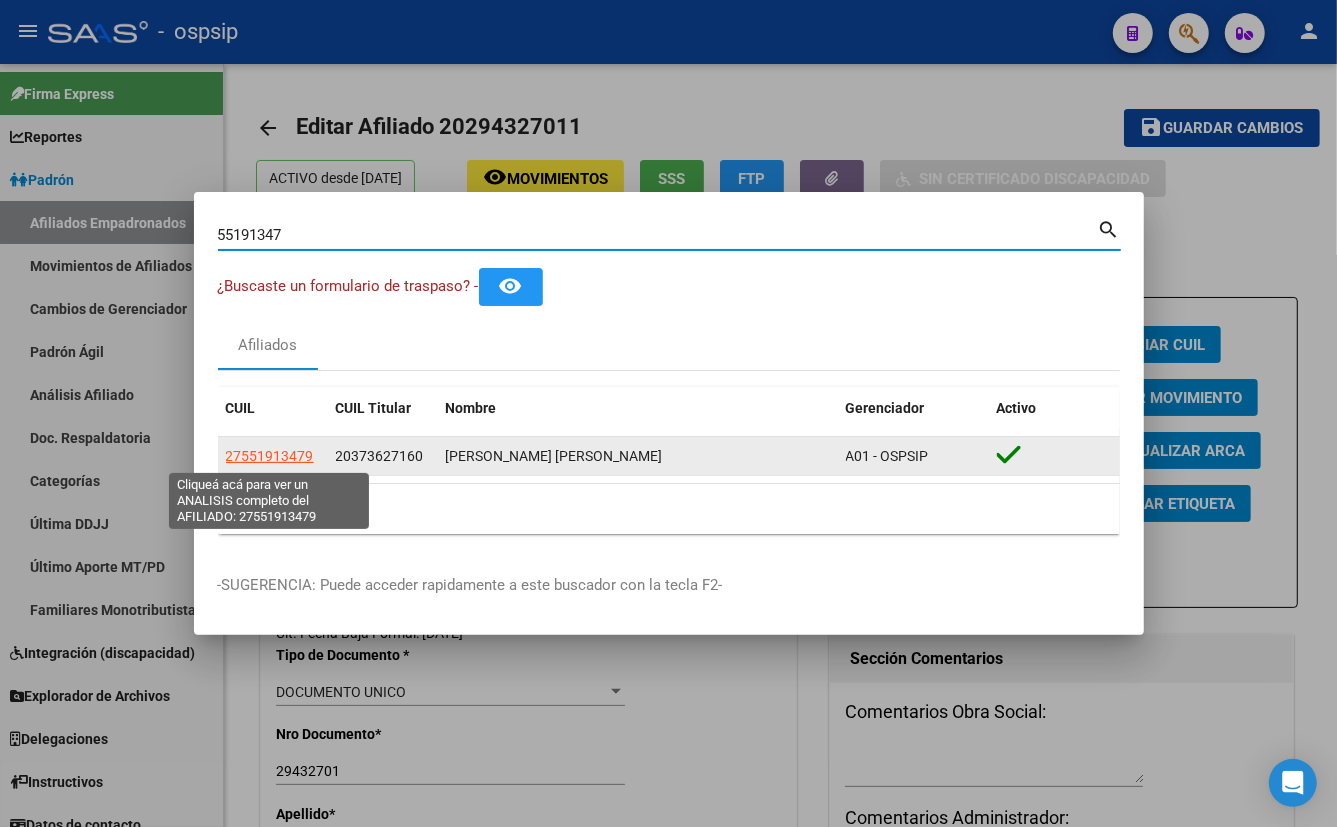
click at [271, 450] on span "27551913479" at bounding box center [270, 456] width 88 height 16
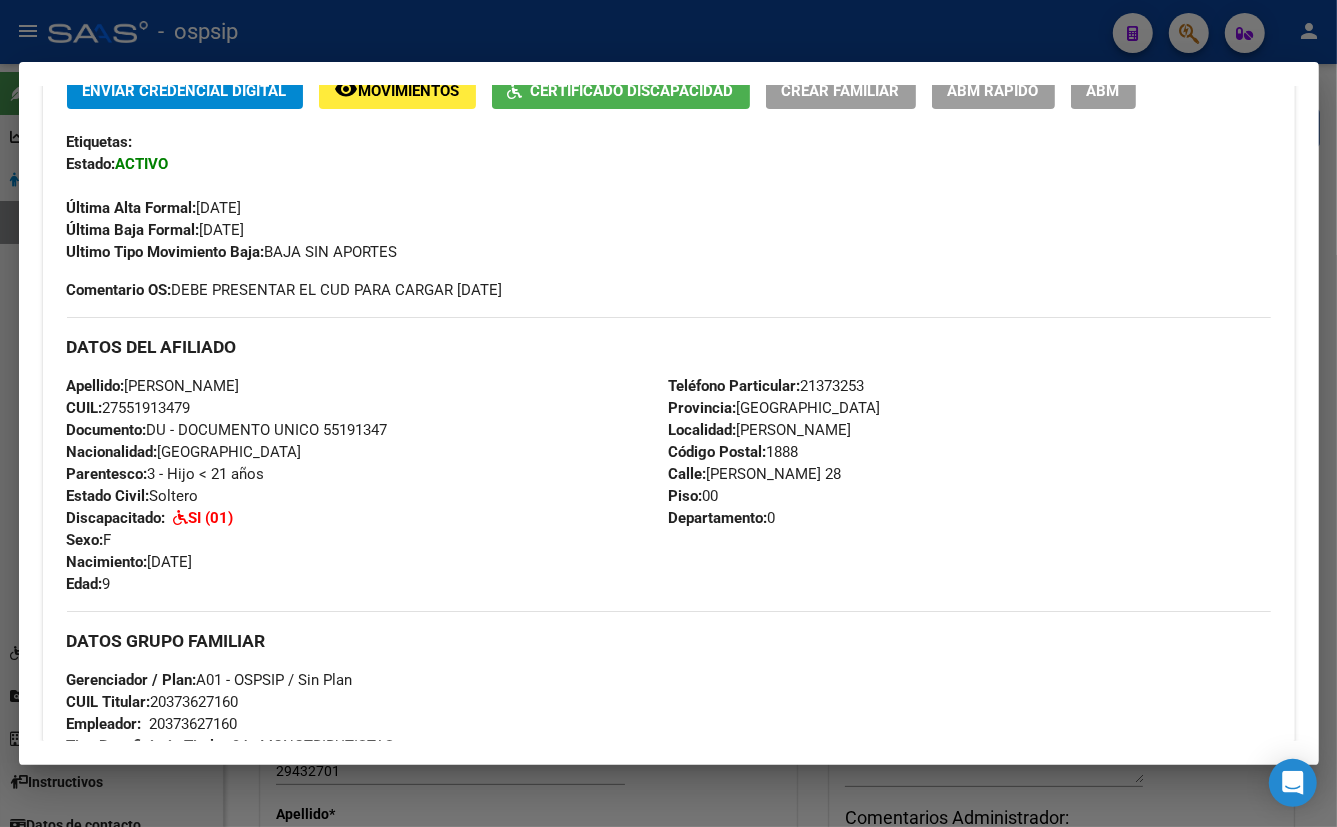
drag, startPoint x: 390, startPoint y: 503, endPoint x: 378, endPoint y: 500, distance: 12.4
click at [391, 503] on div "Apellido: [PERSON_NAME]: 27551913479 Documento: DU - DOCUMENTO UNICO 55191347 N…" at bounding box center [368, 485] width 602 height 220
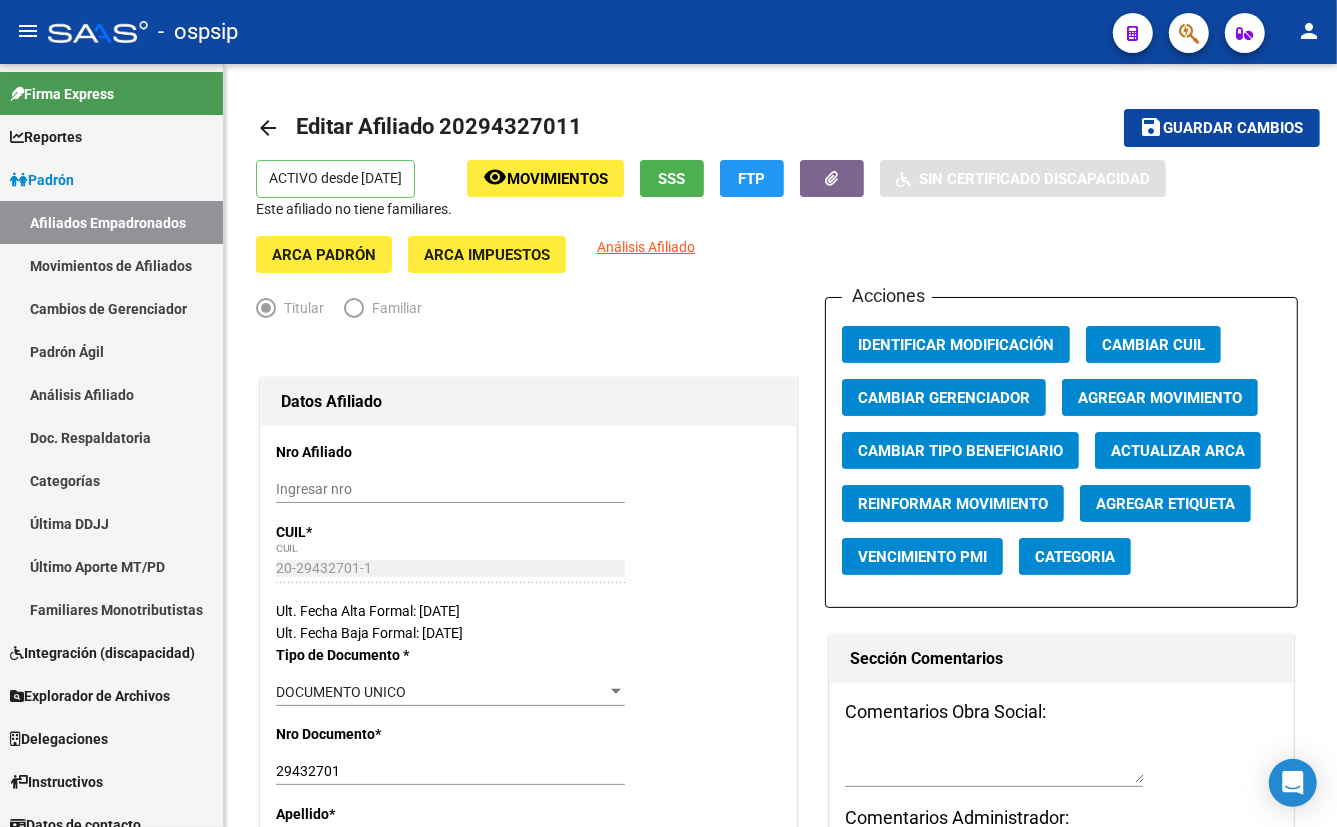
click at [1177, 29] on button "button" at bounding box center [1189, 33] width 40 height 40
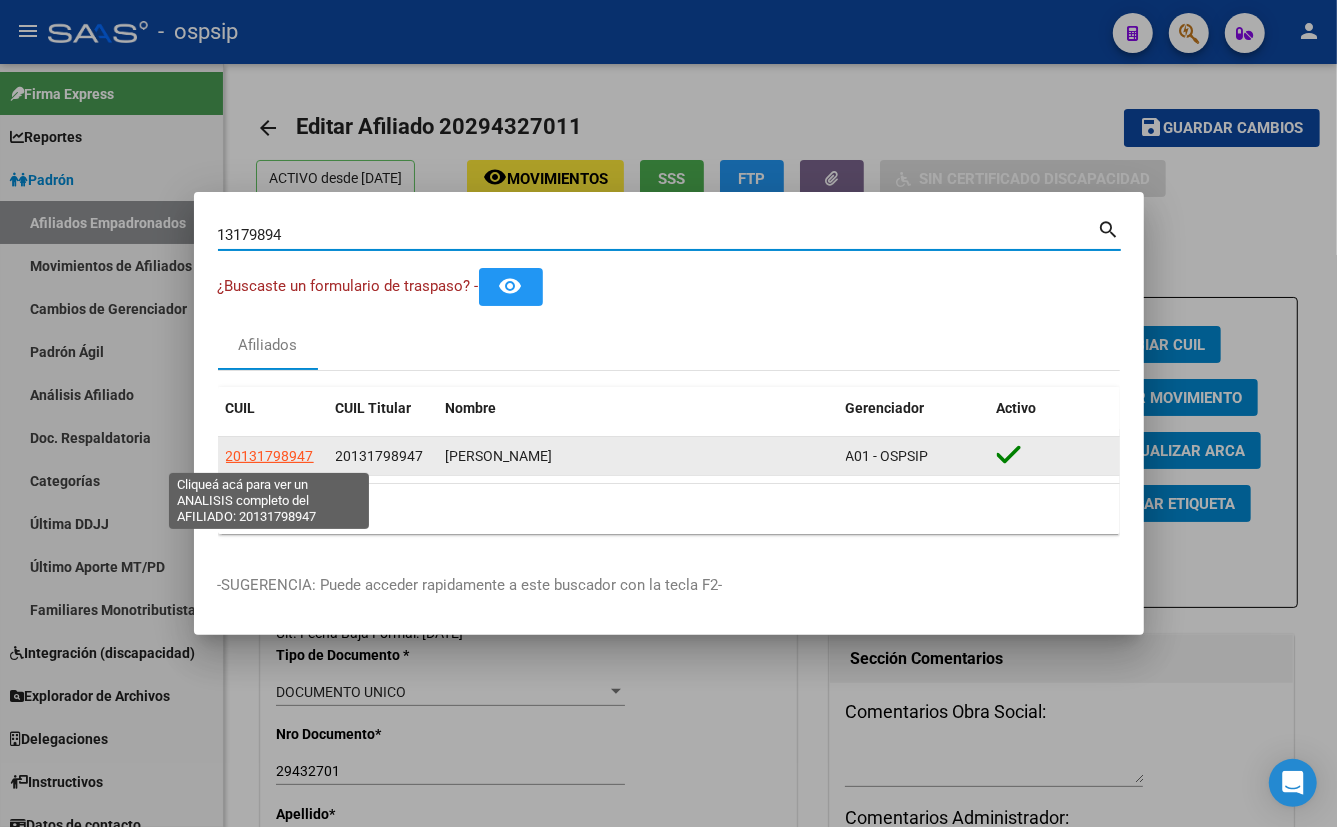
click at [272, 450] on span "20131798947" at bounding box center [270, 456] width 88 height 16
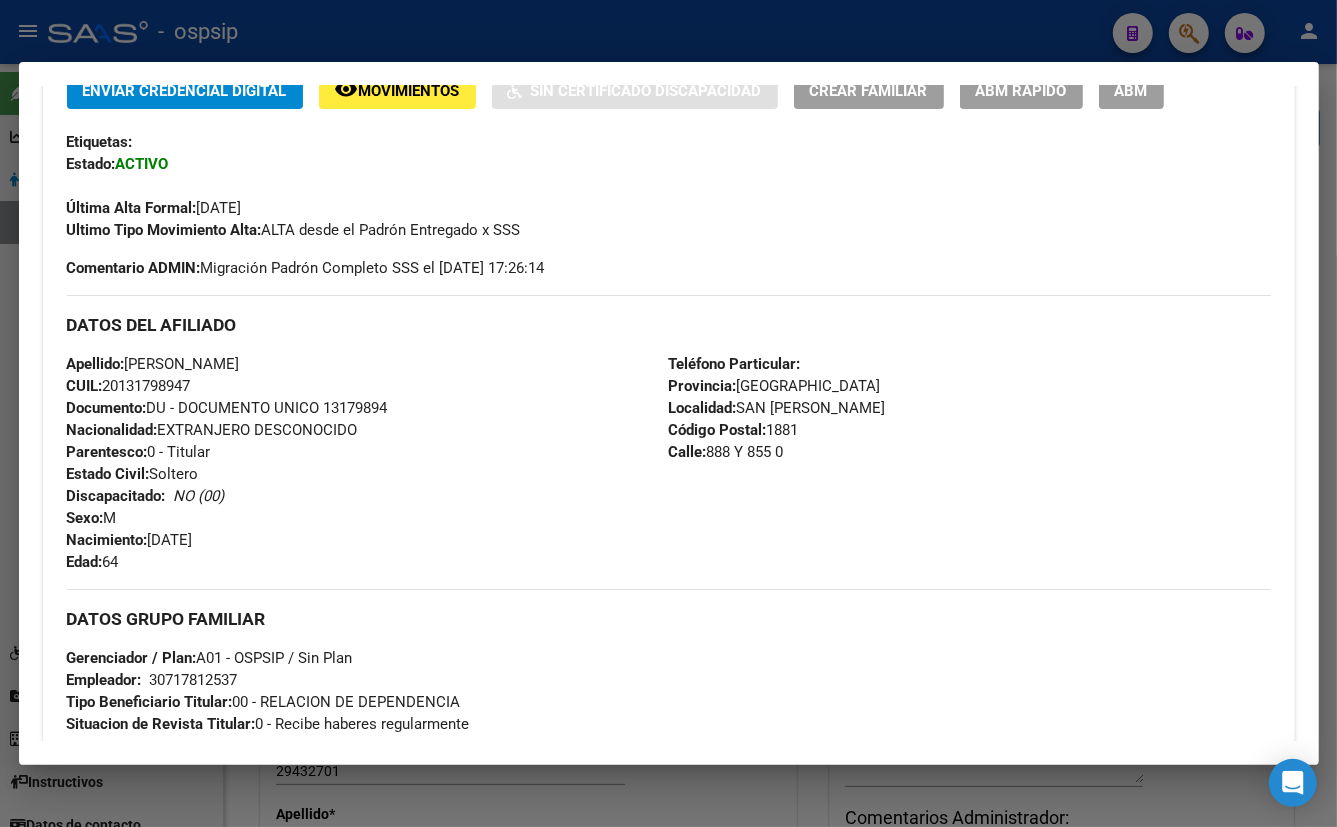
click at [503, 447] on div "Apellido: [PERSON_NAME] CUIL: 20131798947 Documento: DU - DOCUMENTO UNICO 13179…" at bounding box center [368, 463] width 602 height 220
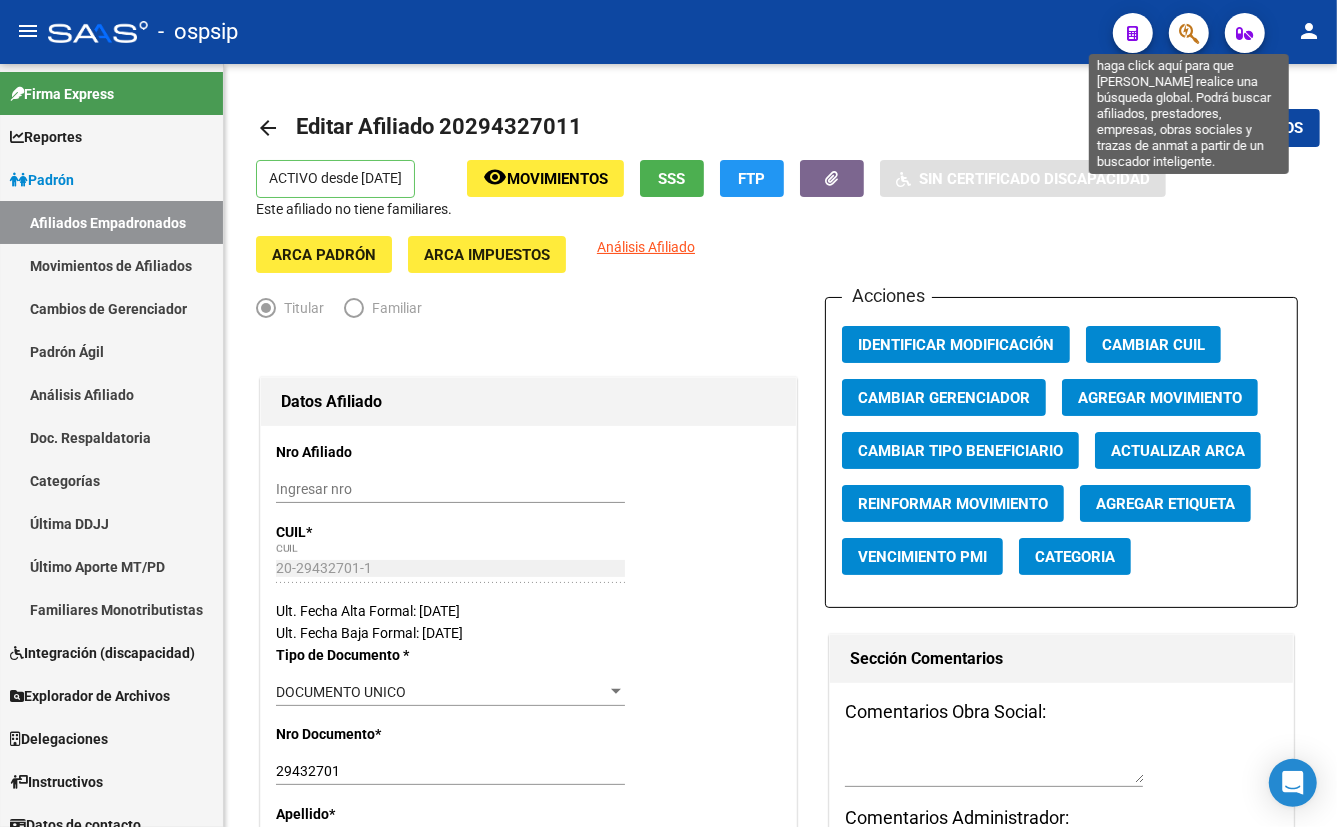
click at [1186, 32] on icon "button" at bounding box center [1189, 33] width 20 height 23
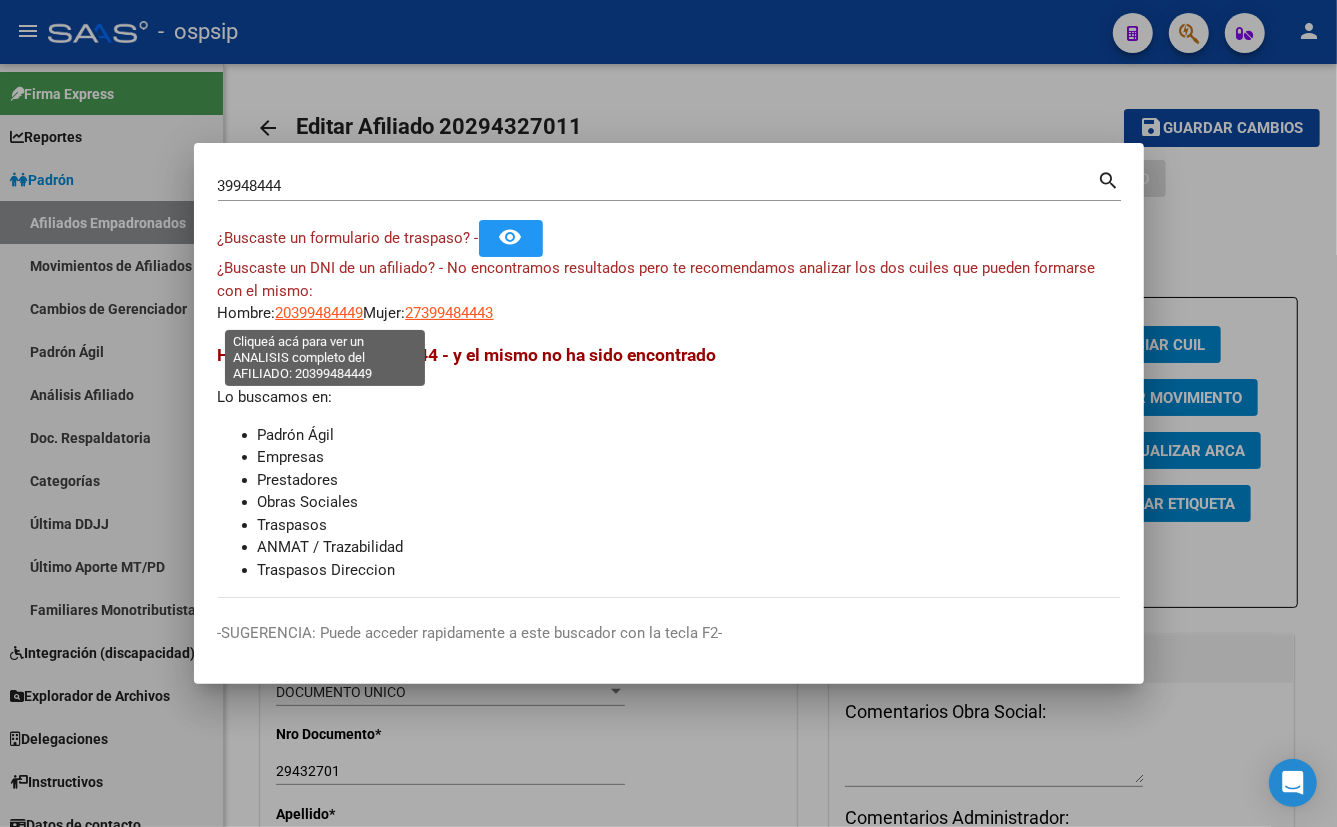
click at [315, 306] on span "20399484449" at bounding box center [320, 313] width 88 height 18
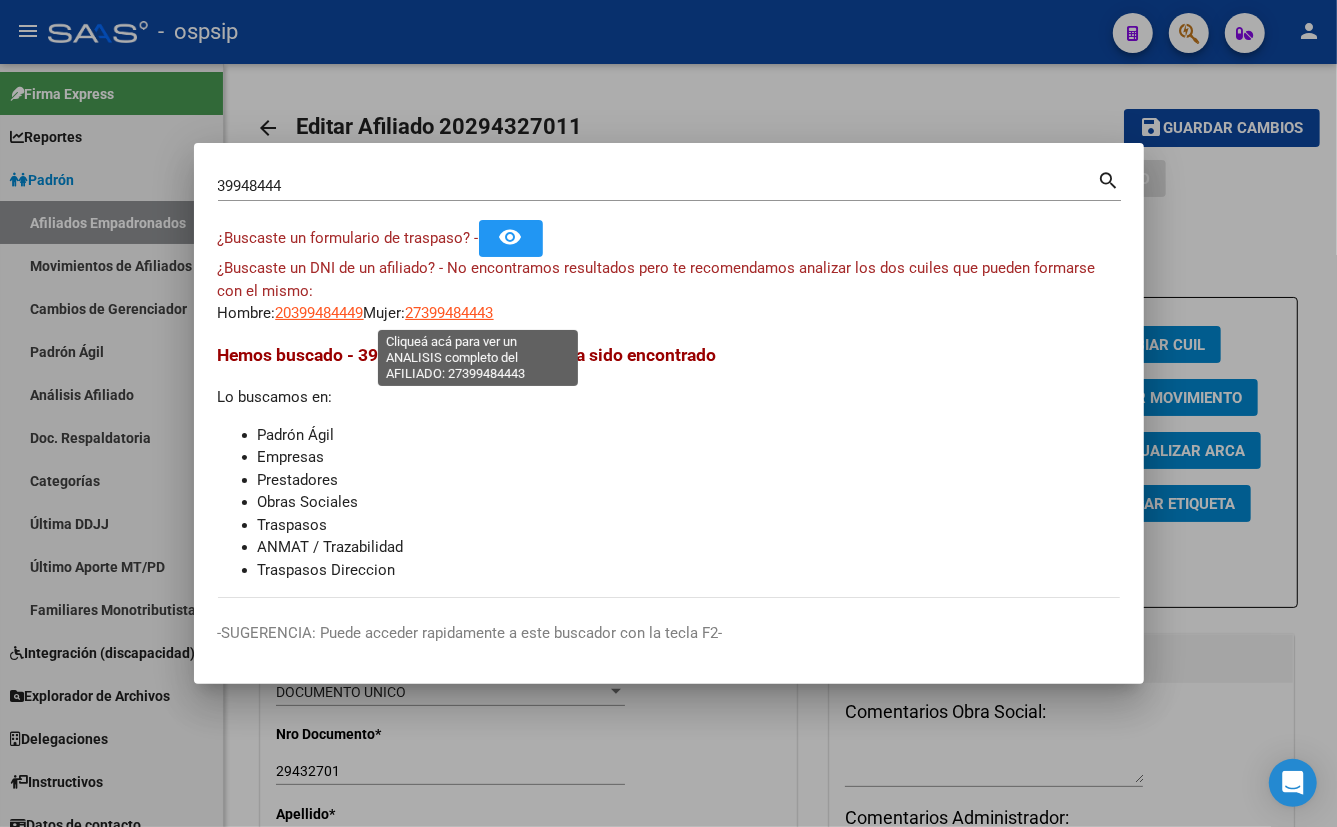
click at [490, 316] on span "27399484443" at bounding box center [450, 313] width 88 height 18
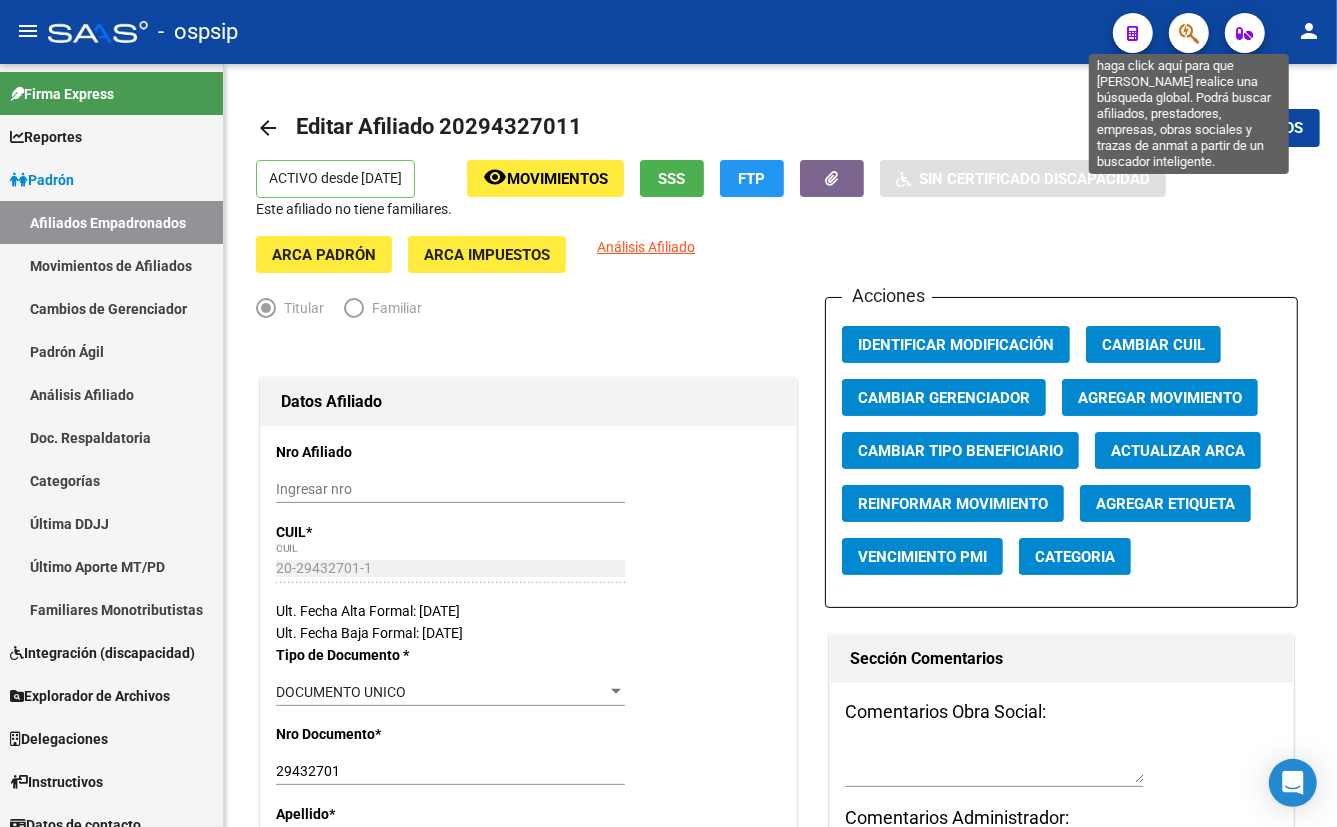
click at [1190, 39] on icon "button" at bounding box center [1189, 33] width 20 height 23
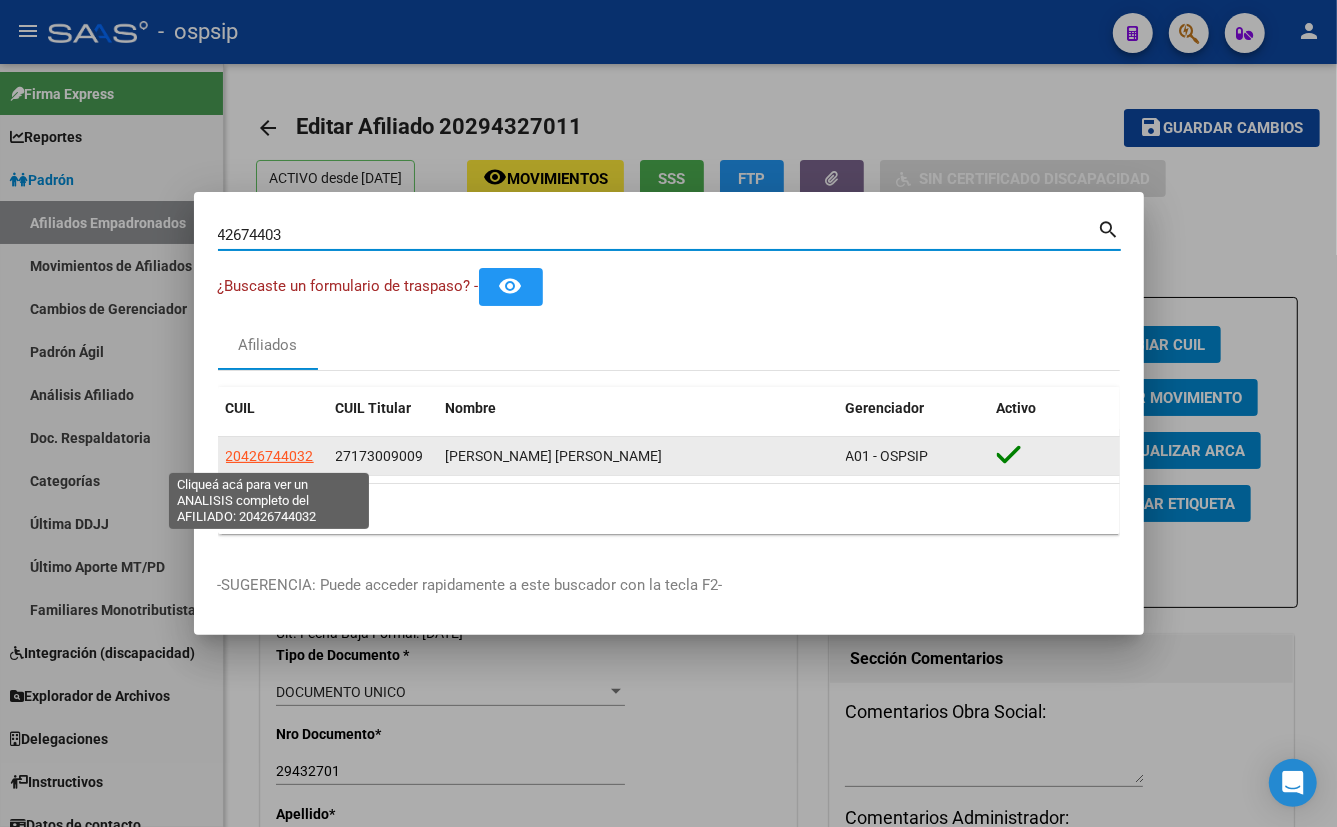
click at [260, 459] on span "20426744032" at bounding box center [270, 456] width 88 height 16
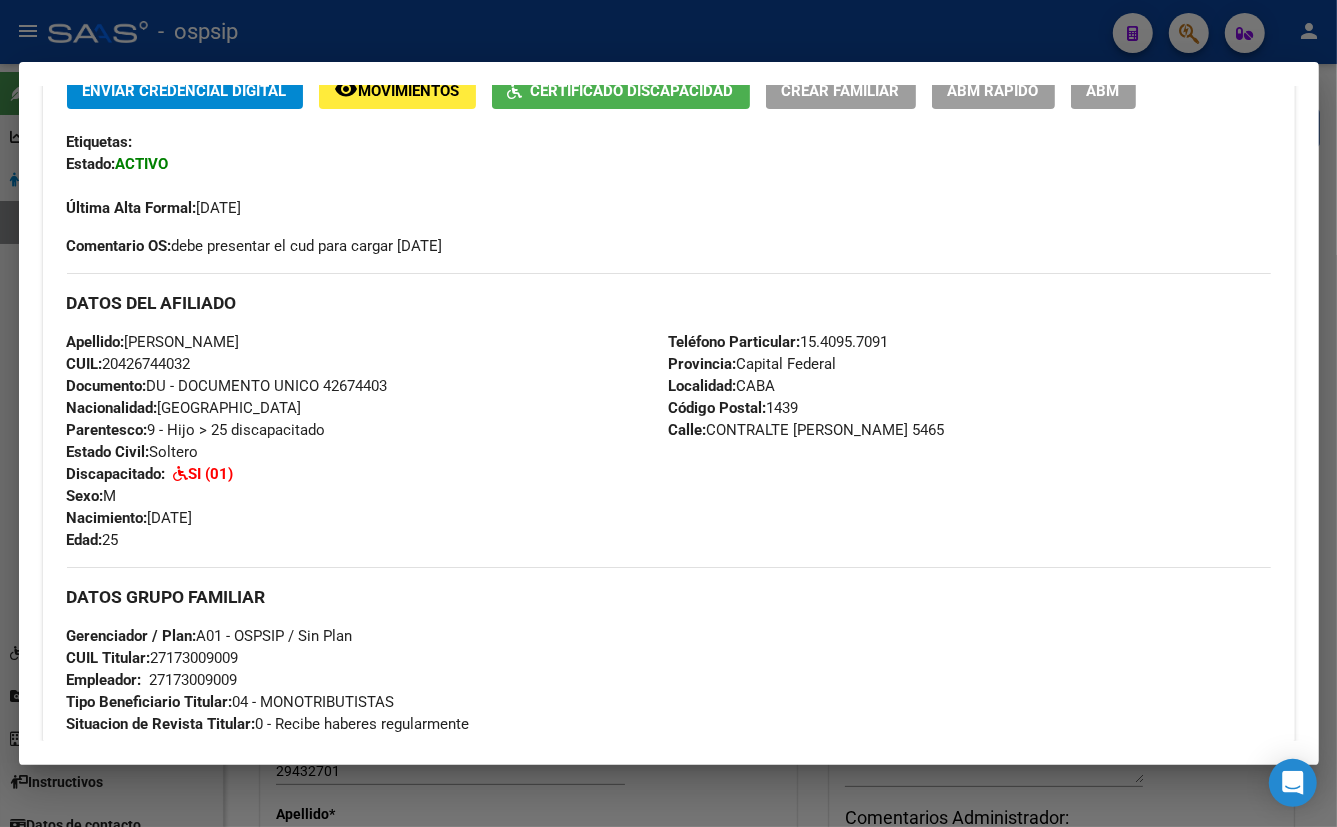
click at [361, 438] on div "Apellido: [PERSON_NAME] [PERSON_NAME] CUIL: 20426744032 Documento: DU - DOCUMEN…" at bounding box center [368, 441] width 602 height 220
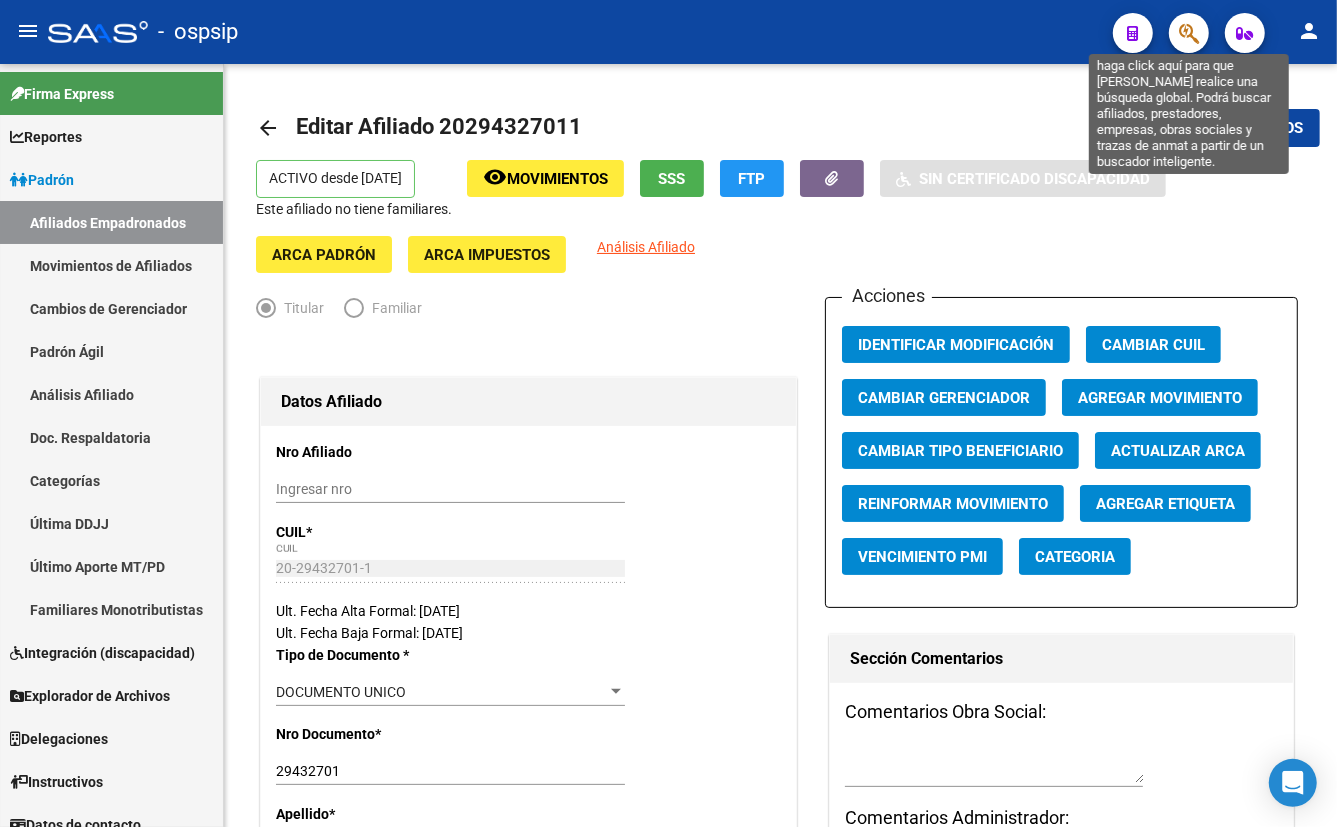
click at [1192, 33] on icon "button" at bounding box center [1189, 33] width 20 height 23
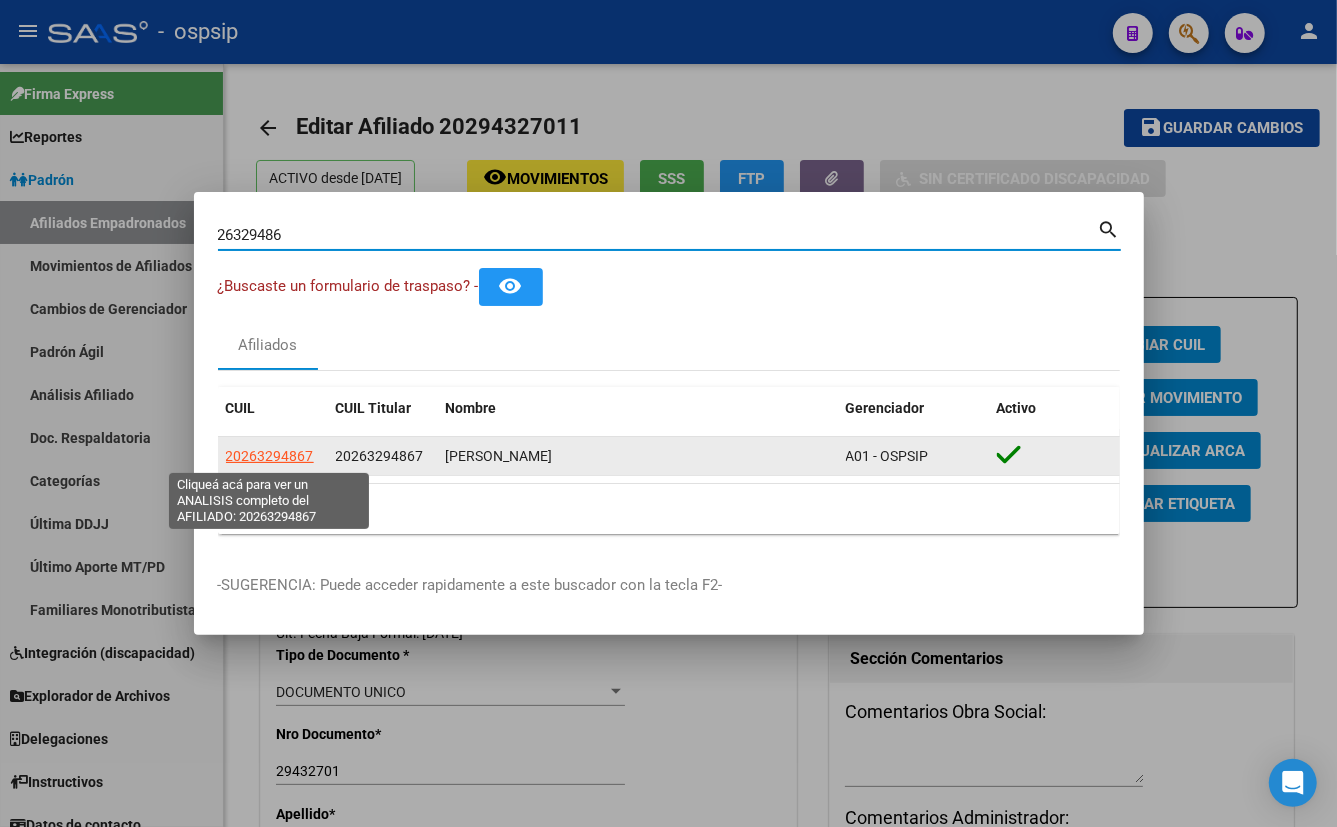
click at [271, 455] on span "20263294867" at bounding box center [270, 456] width 88 height 16
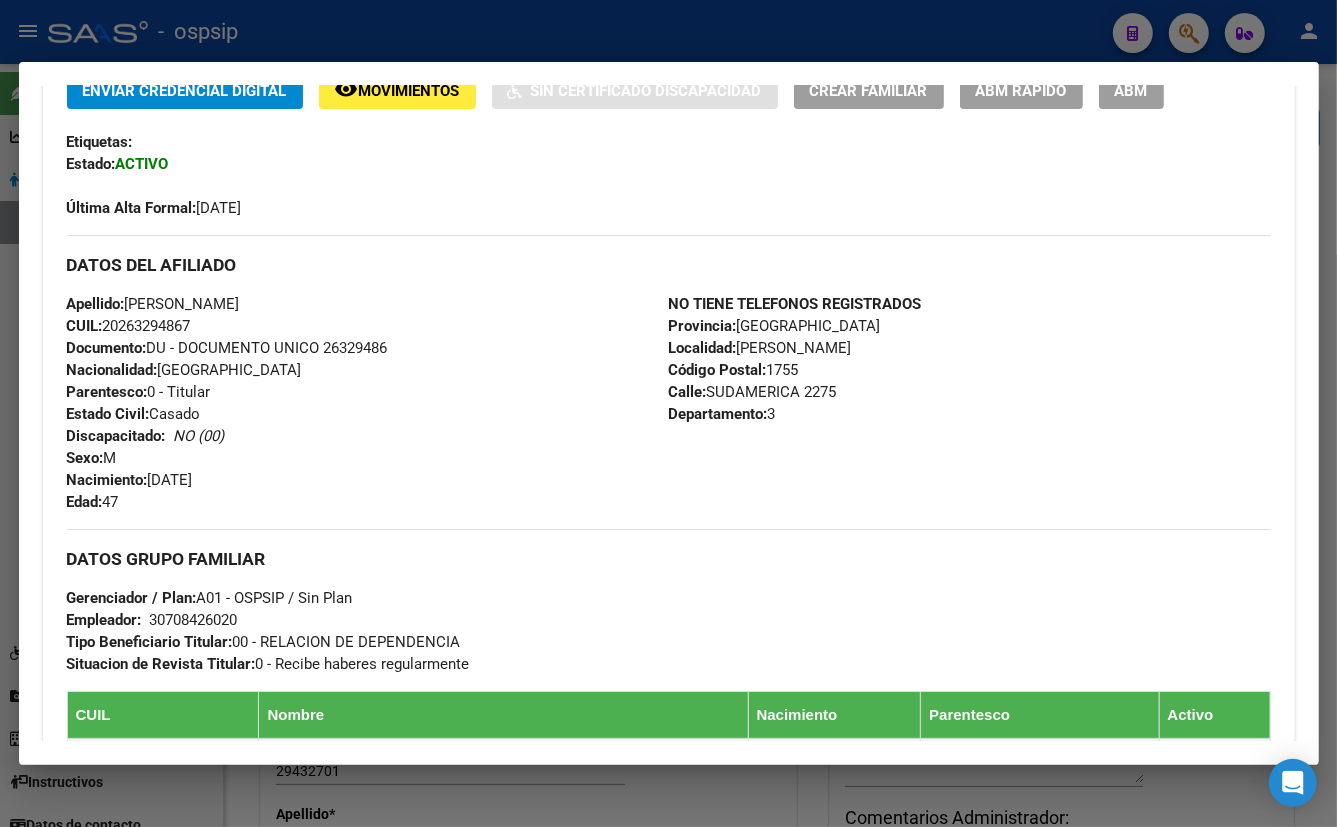
drag, startPoint x: 301, startPoint y: 439, endPoint x: 632, endPoint y: 546, distance: 347.8
click at [303, 440] on div "Apellido: [PERSON_NAME]: 20263294867 Documento: DU - DOCUMENTO UNICO 26329486 N…" at bounding box center [368, 403] width 602 height 220
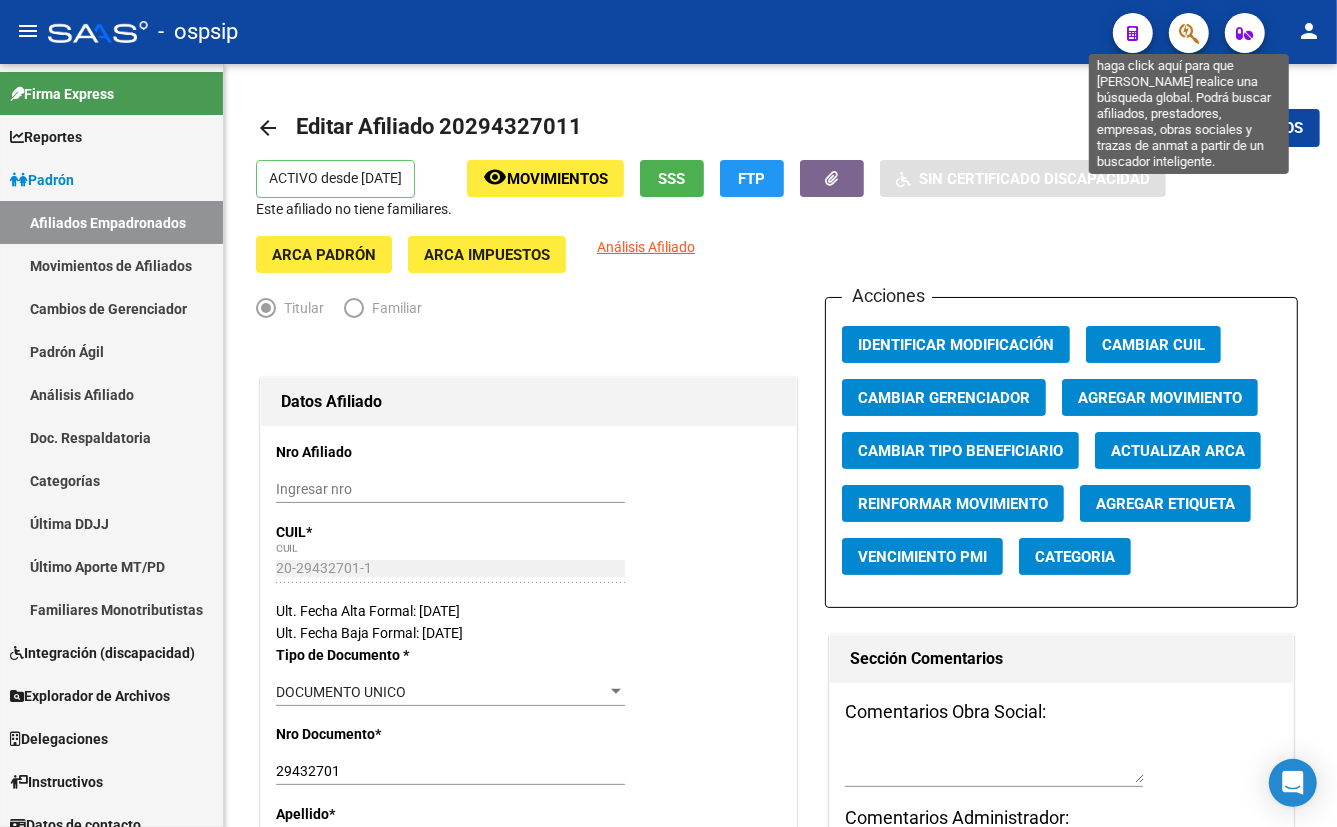
click at [1189, 38] on icon "button" at bounding box center [1189, 33] width 20 height 23
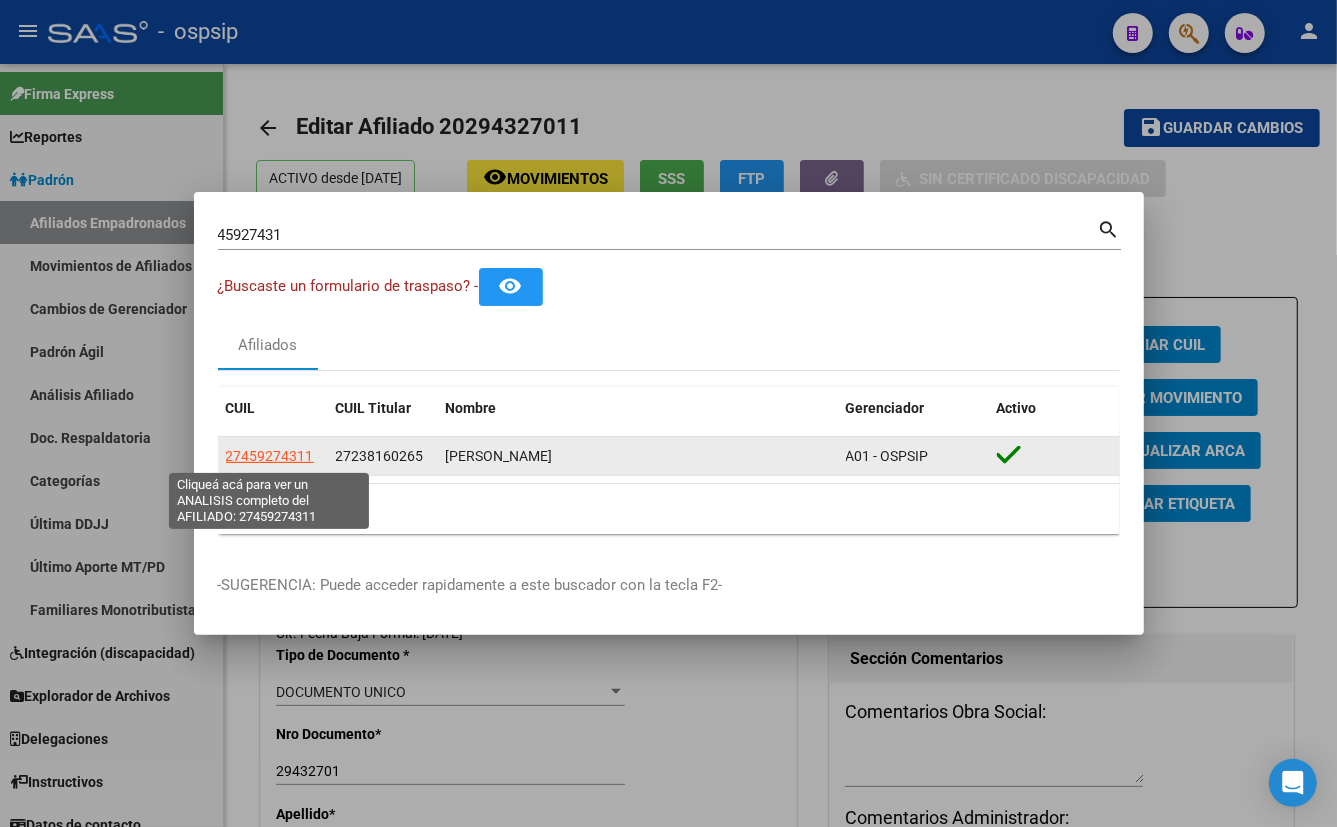
click at [260, 455] on span "27459274311" at bounding box center [270, 456] width 88 height 16
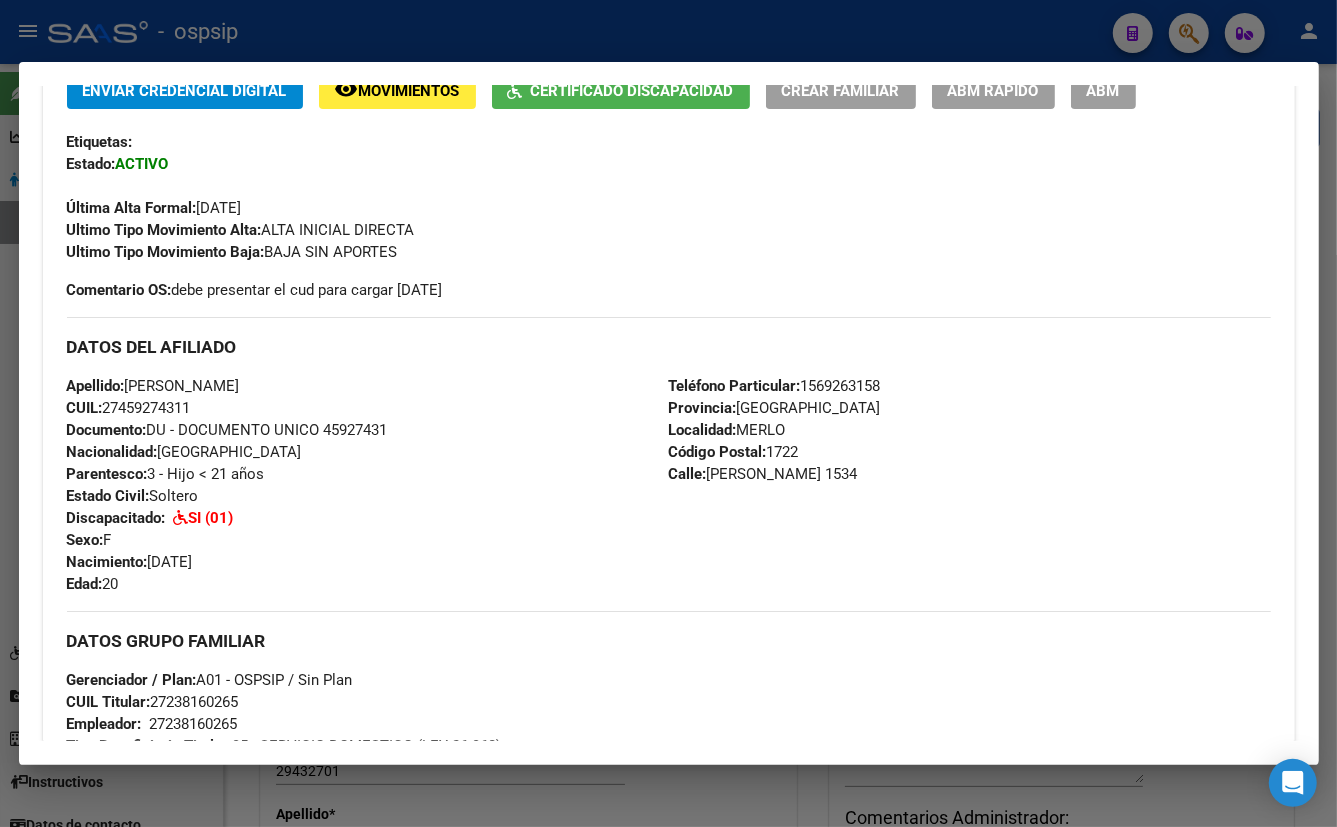
click at [459, 478] on div "Apellido: [PERSON_NAME]: 27459274311 Documento: DU - DOCUMENTO UNICO 45927431 N…" at bounding box center [368, 485] width 602 height 220
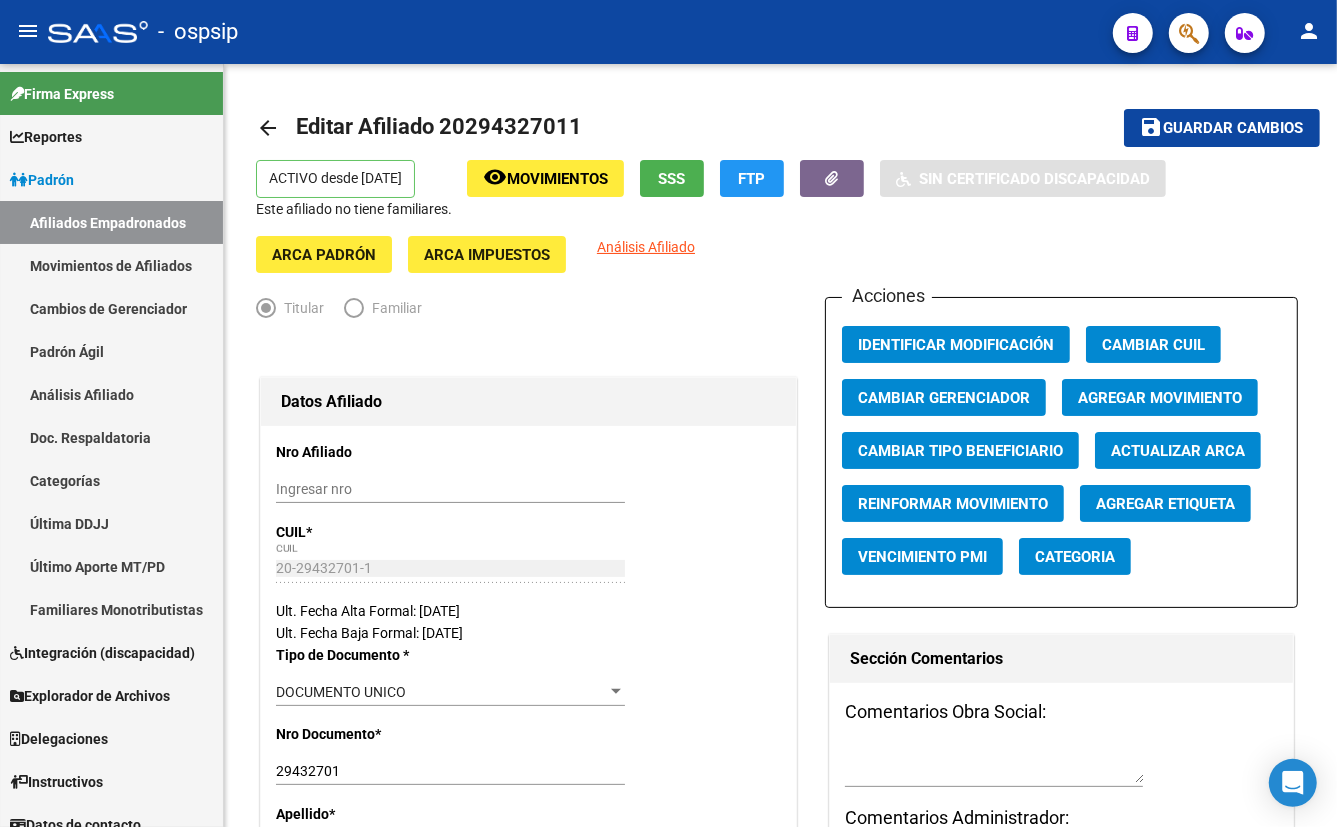
click at [1185, 29] on icon "button" at bounding box center [1189, 33] width 20 height 23
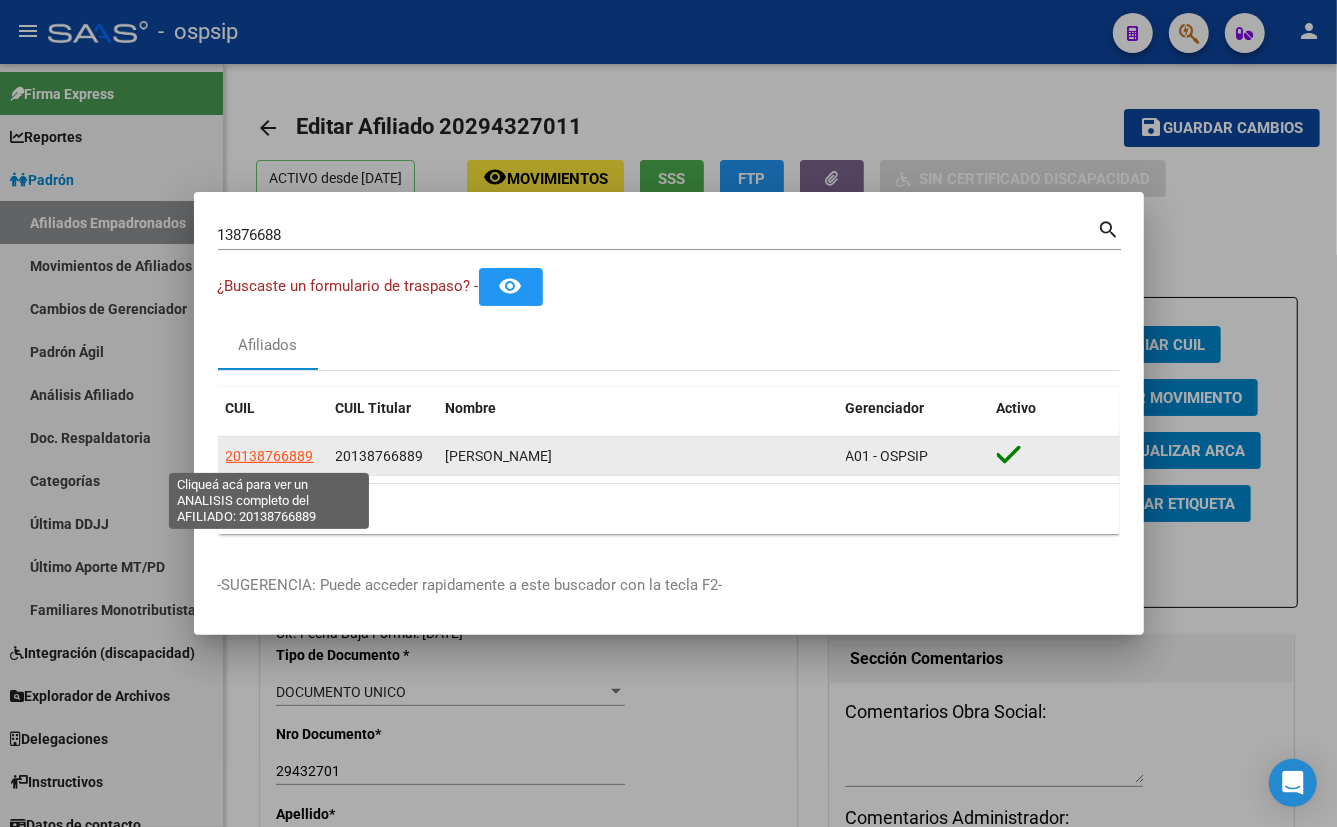
click at [250, 459] on span "20138766889" at bounding box center [270, 456] width 88 height 16
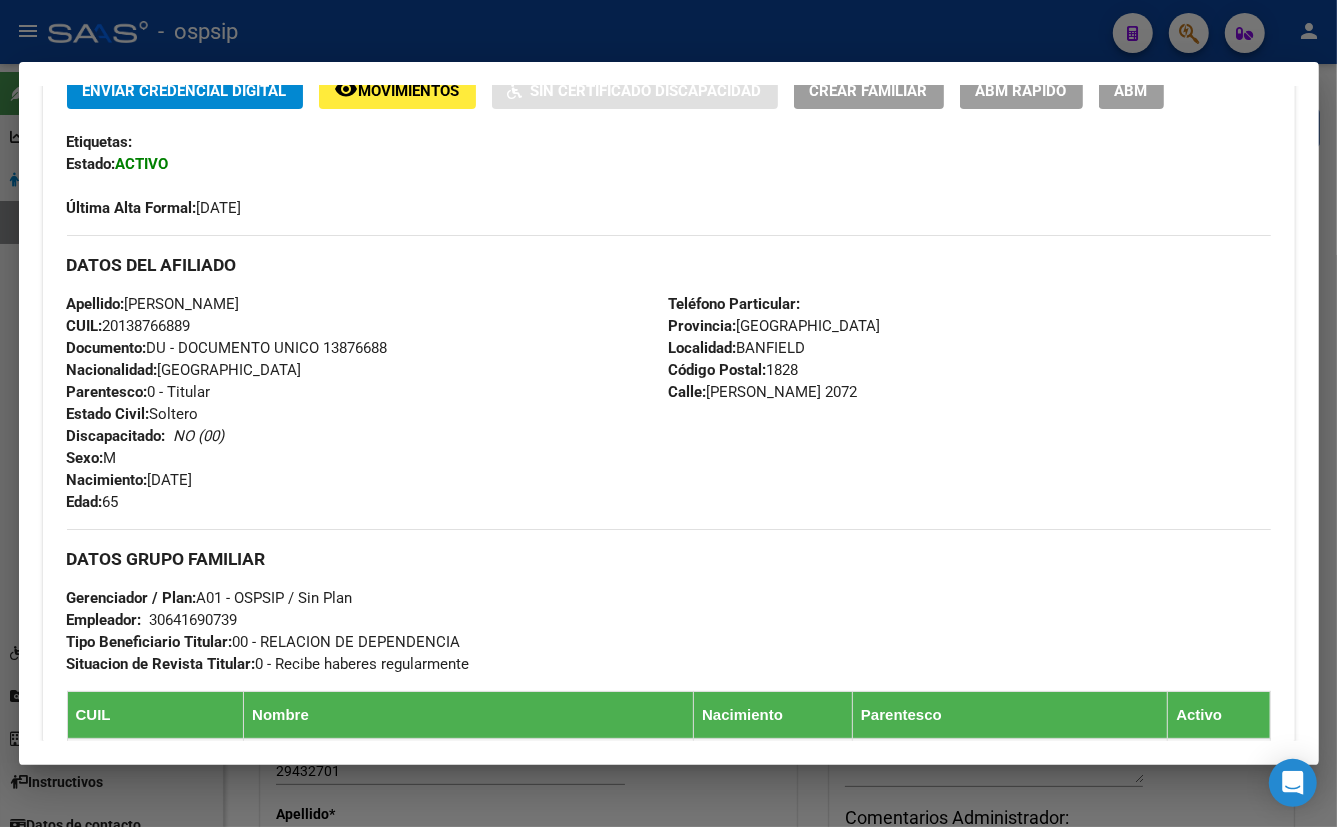
click at [514, 416] on div "Apellido: [PERSON_NAME]: 20138766889 Documento: DU - DOCUMENTO UNICO 13876688 N…" at bounding box center [368, 403] width 602 height 220
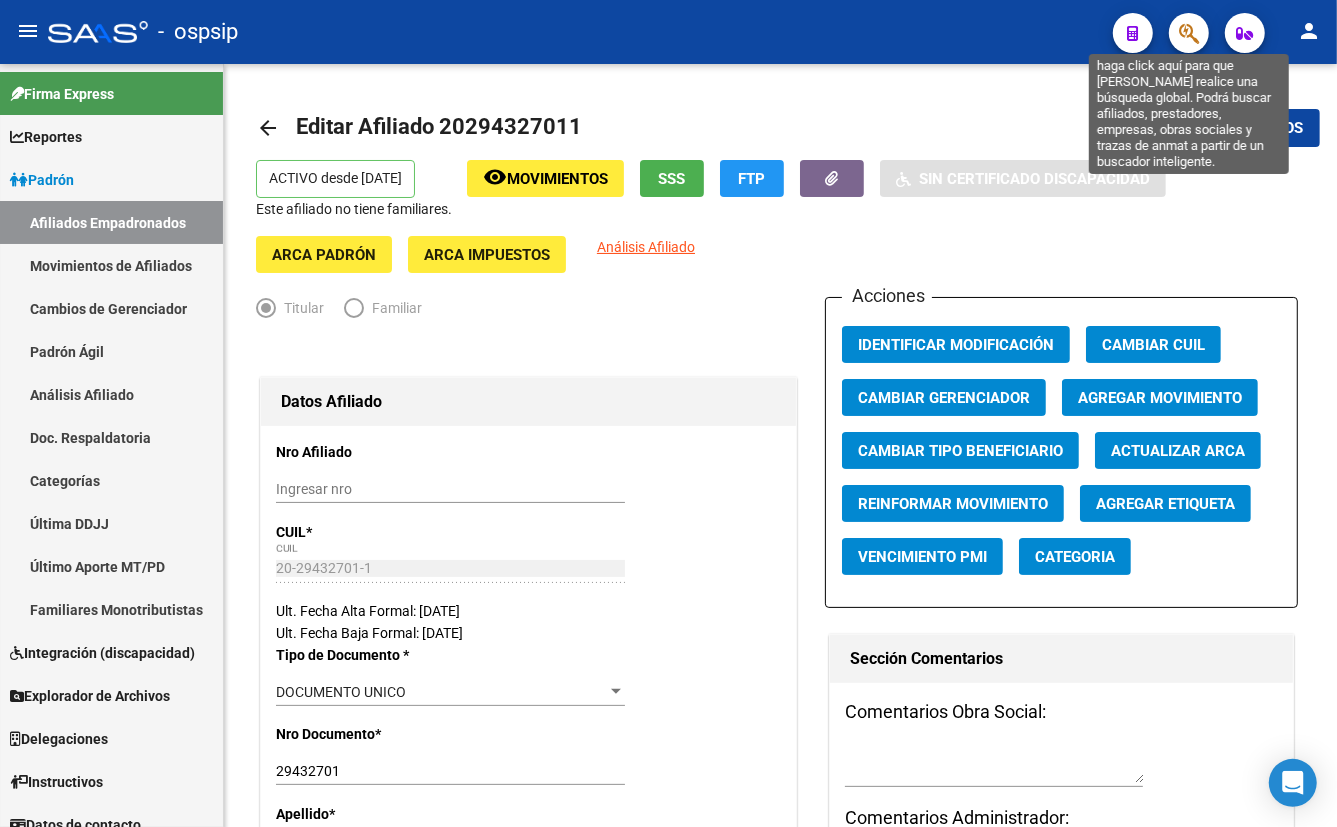
click at [1188, 29] on icon "button" at bounding box center [1189, 33] width 20 height 23
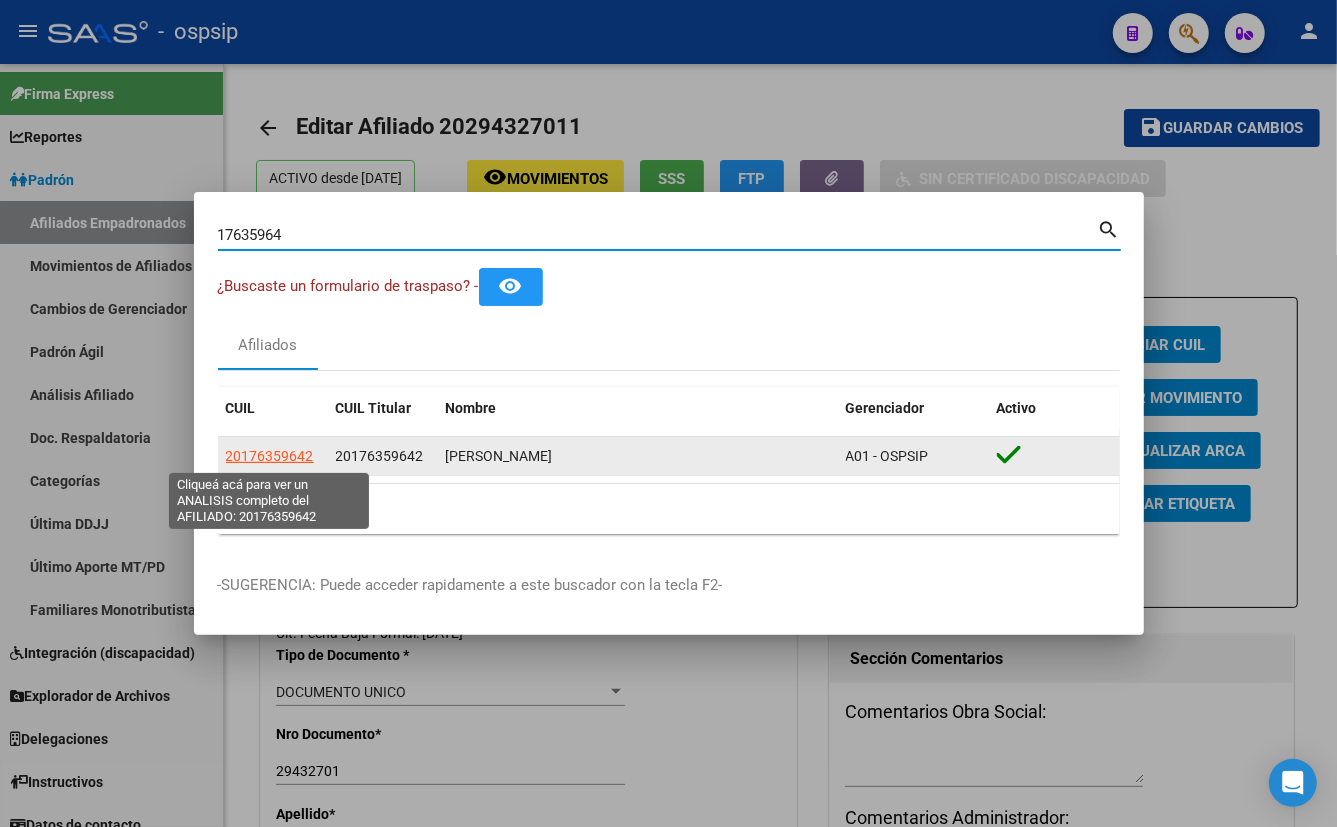
click at [258, 454] on span "20176359642" at bounding box center [270, 456] width 88 height 16
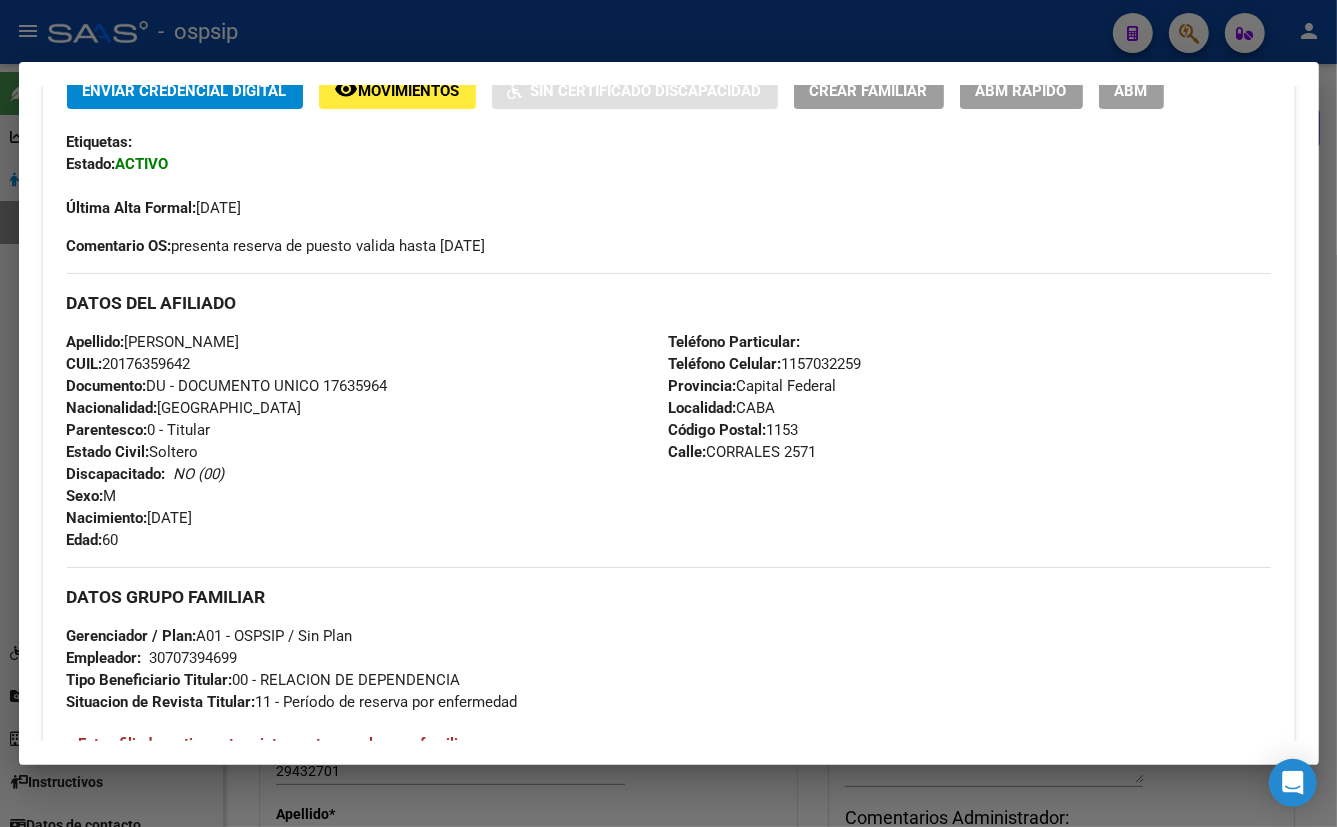
click at [385, 494] on div "Apellido: [PERSON_NAME] CUIL: 20176359642 Documento: DU - DOCUMENTO UNICO 17635…" at bounding box center [368, 441] width 602 height 220
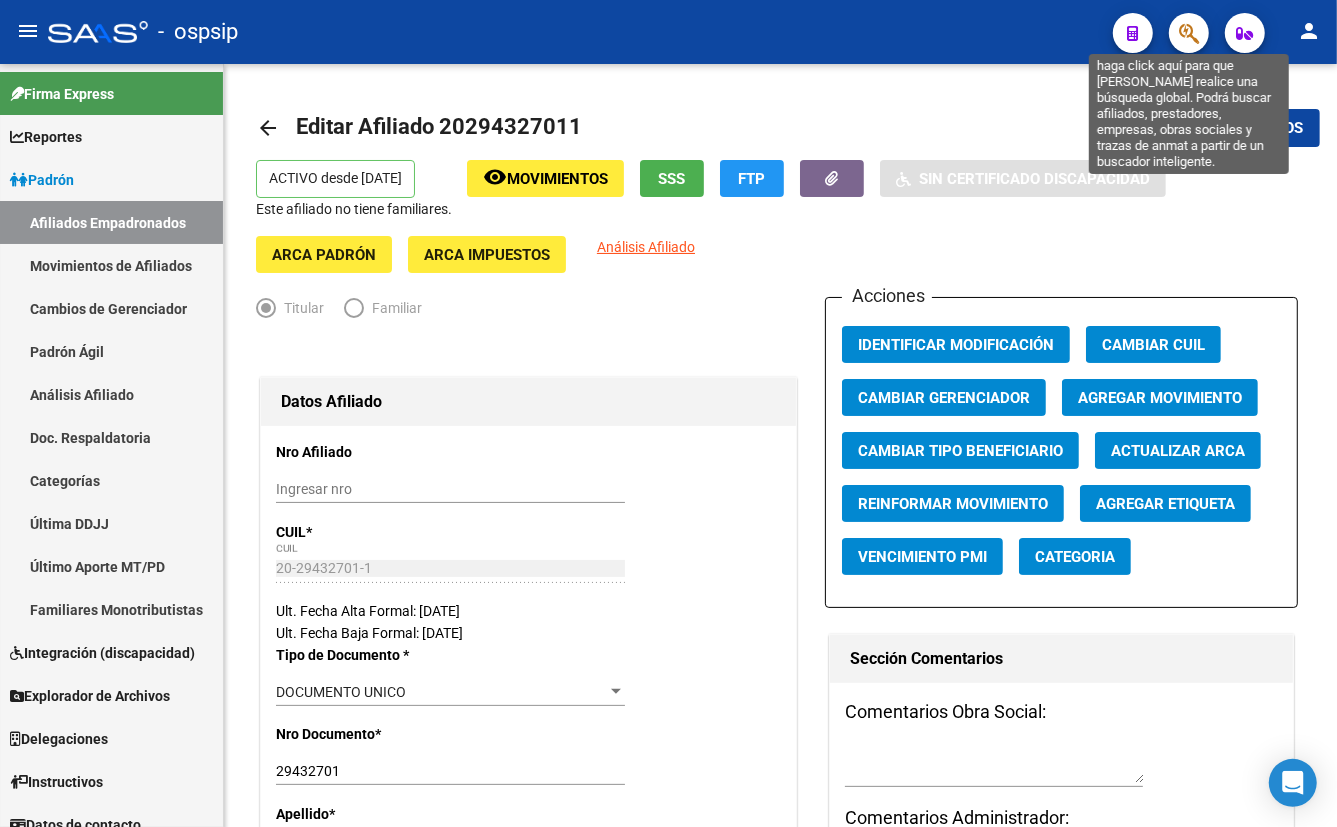
click at [1181, 30] on icon "button" at bounding box center [1189, 33] width 20 height 23
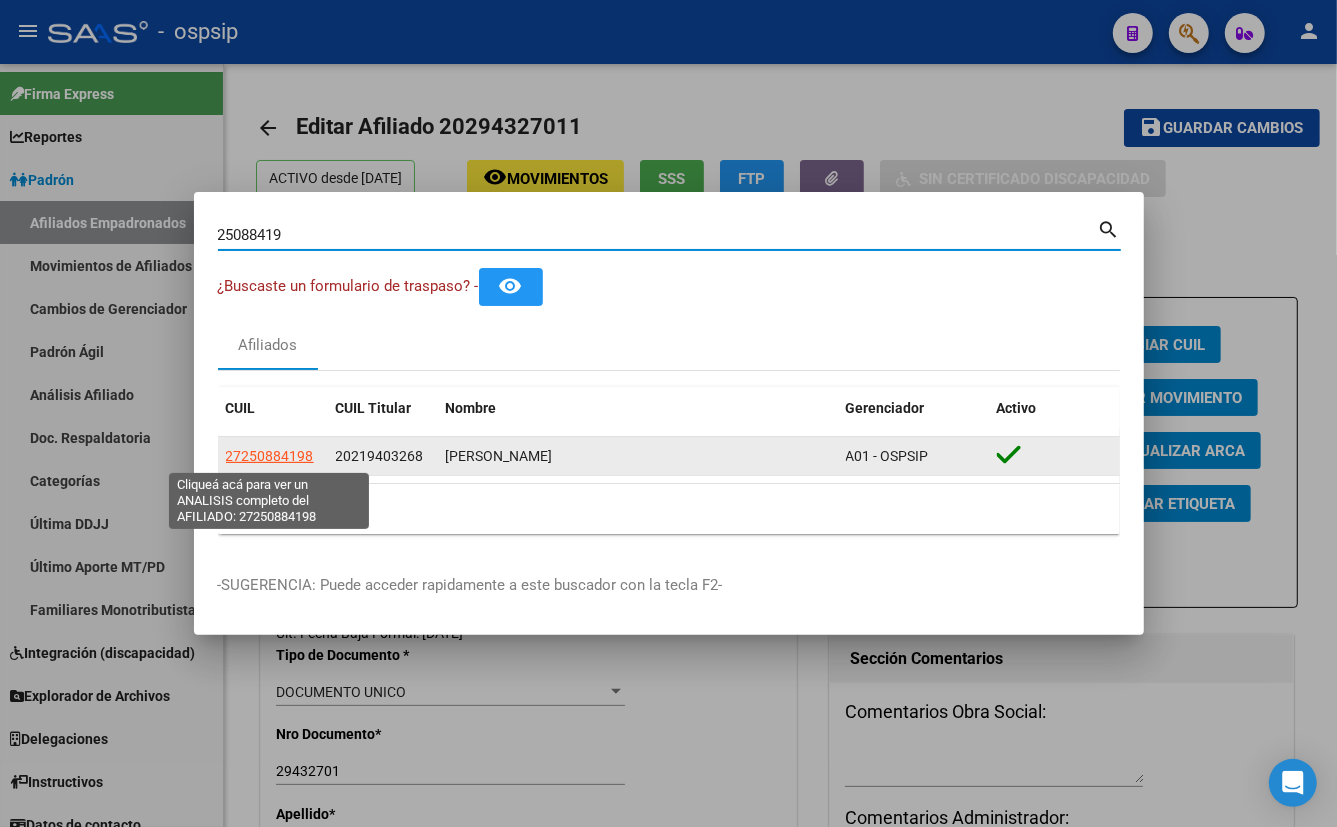
click at [268, 454] on span "27250884198" at bounding box center [270, 456] width 88 height 16
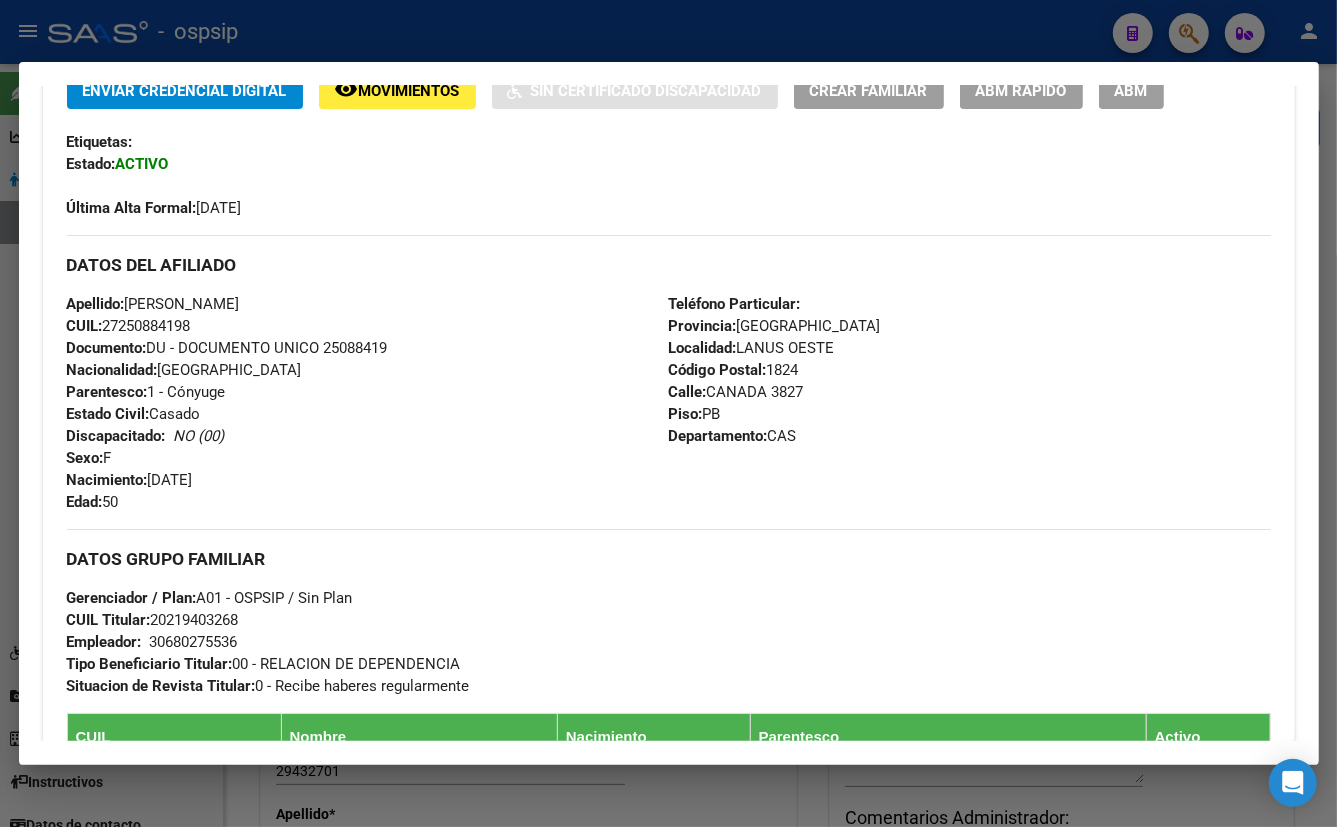
drag, startPoint x: 439, startPoint y: 414, endPoint x: 475, endPoint y: 469, distance: 65.7
click at [441, 410] on div "Apellido: [PERSON_NAME]: 27250884198 Documento: DU - DOCUMENTO UNICO 25088419 N…" at bounding box center [368, 403] width 602 height 220
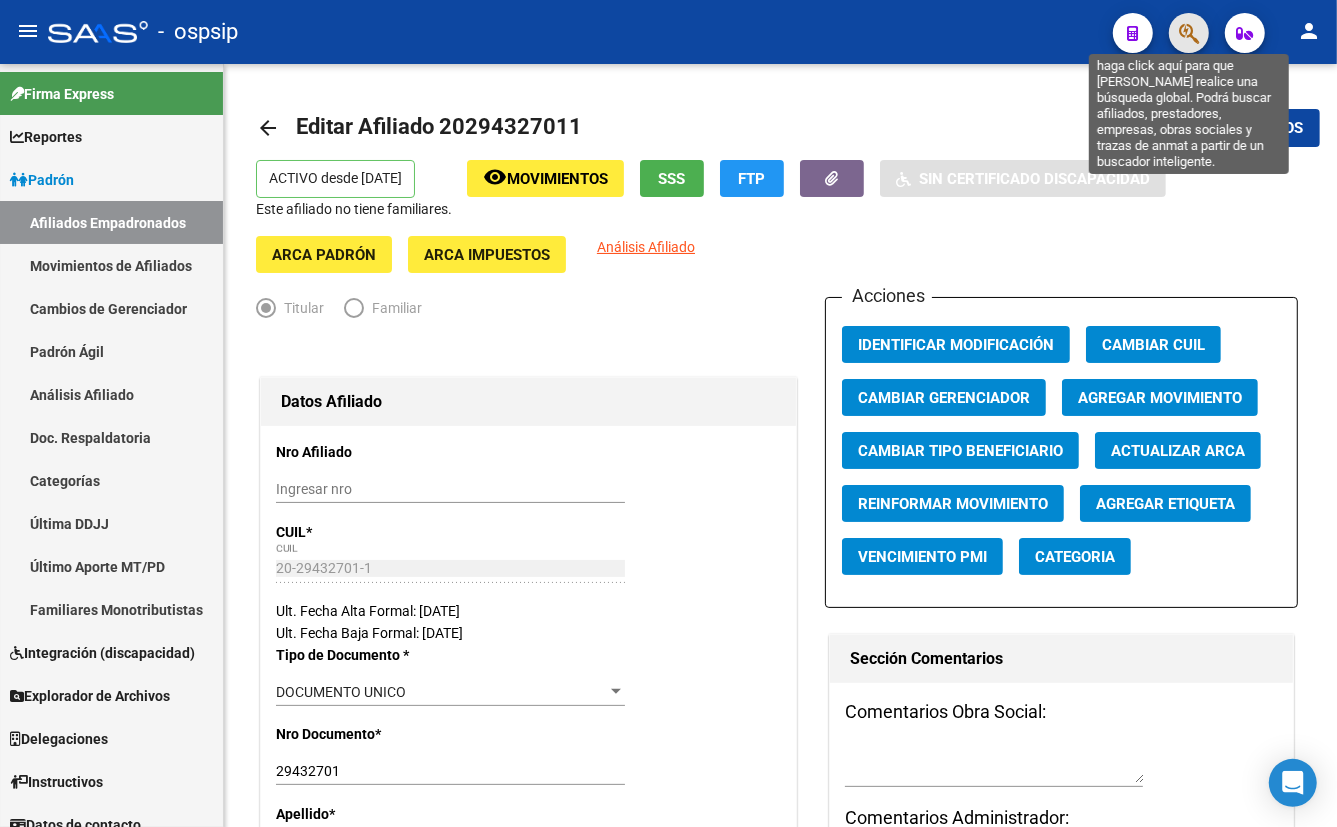
click at [1191, 28] on icon "button" at bounding box center [1189, 33] width 20 height 23
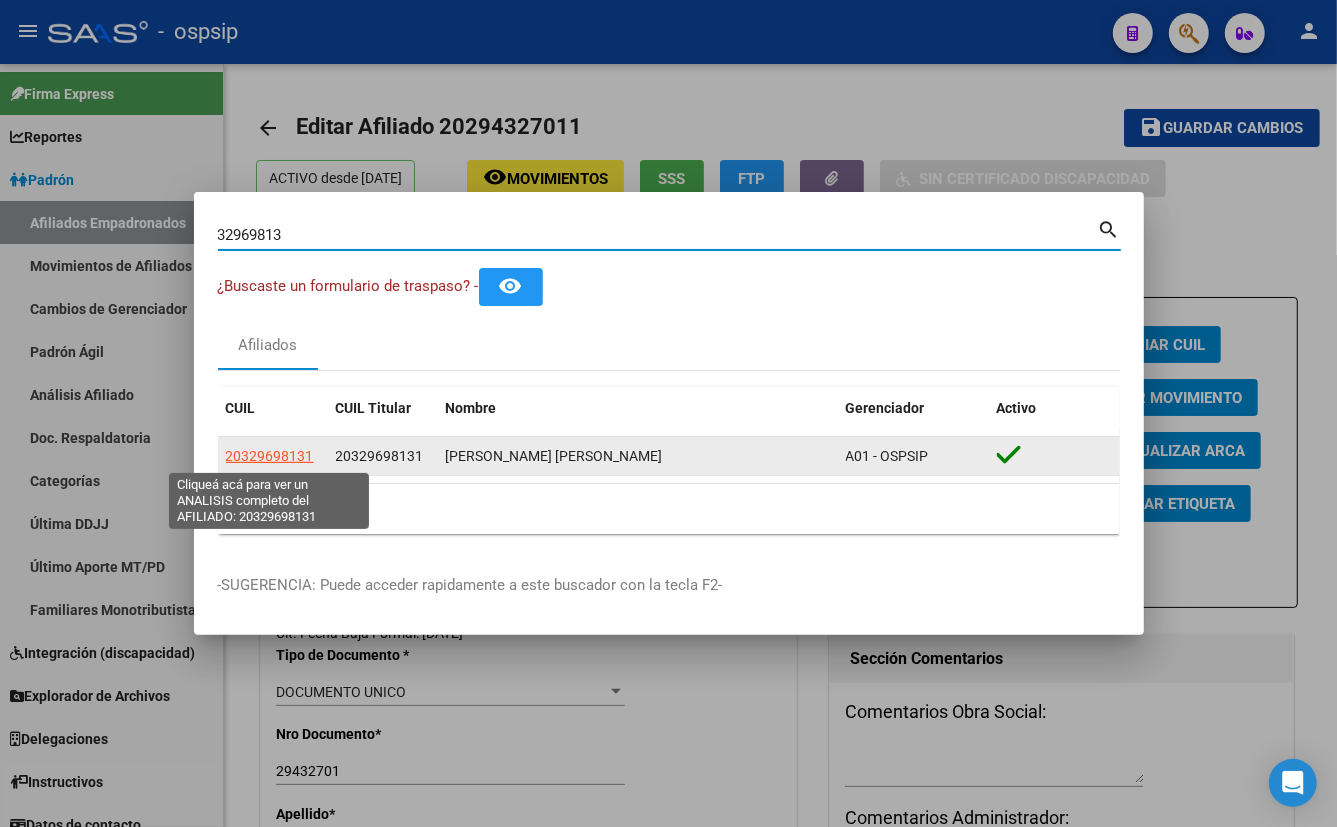
click at [266, 449] on span "20329698131" at bounding box center [270, 456] width 88 height 16
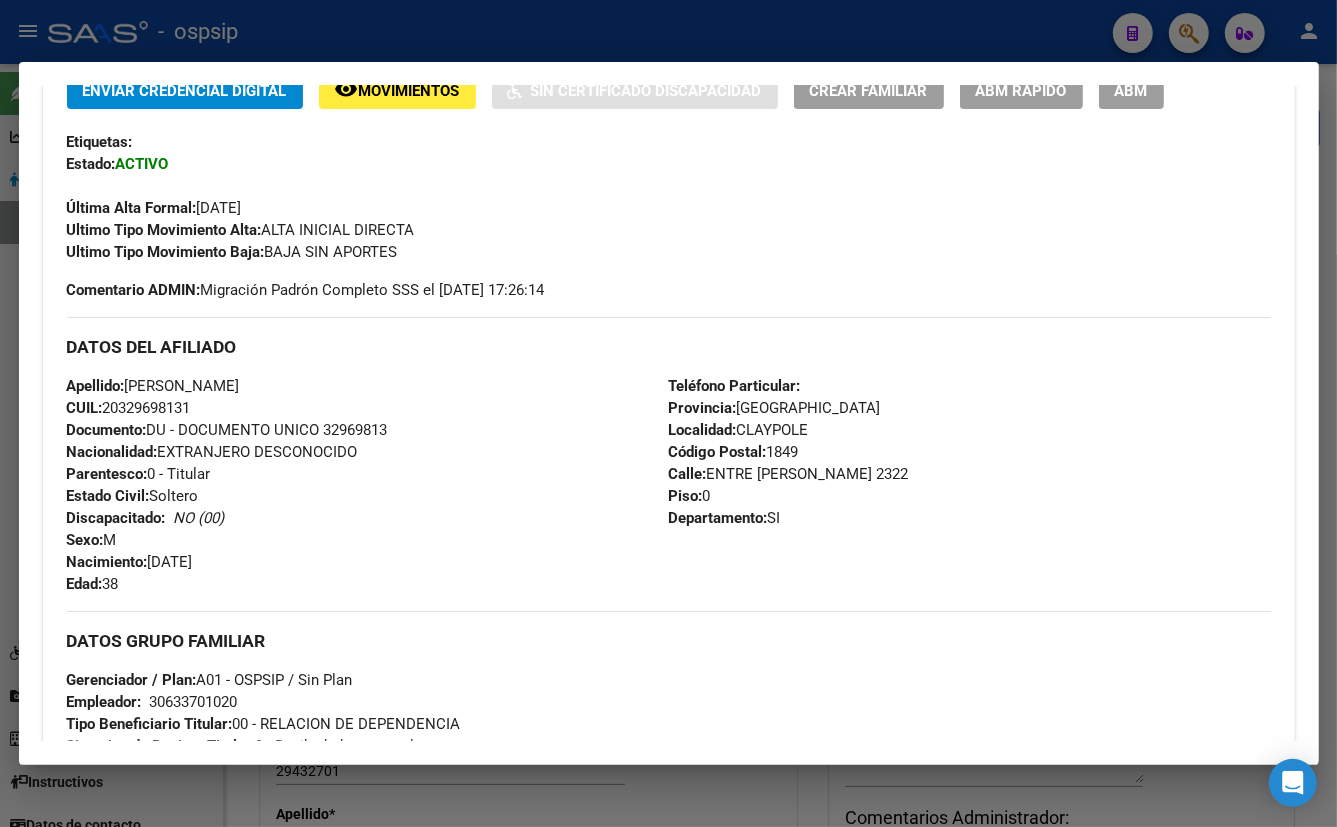
click at [450, 417] on div "Apellido: [PERSON_NAME]: 20329698131 Documento: DU - DOCUMENTO UNICO 32969813 N…" at bounding box center [368, 485] width 602 height 220
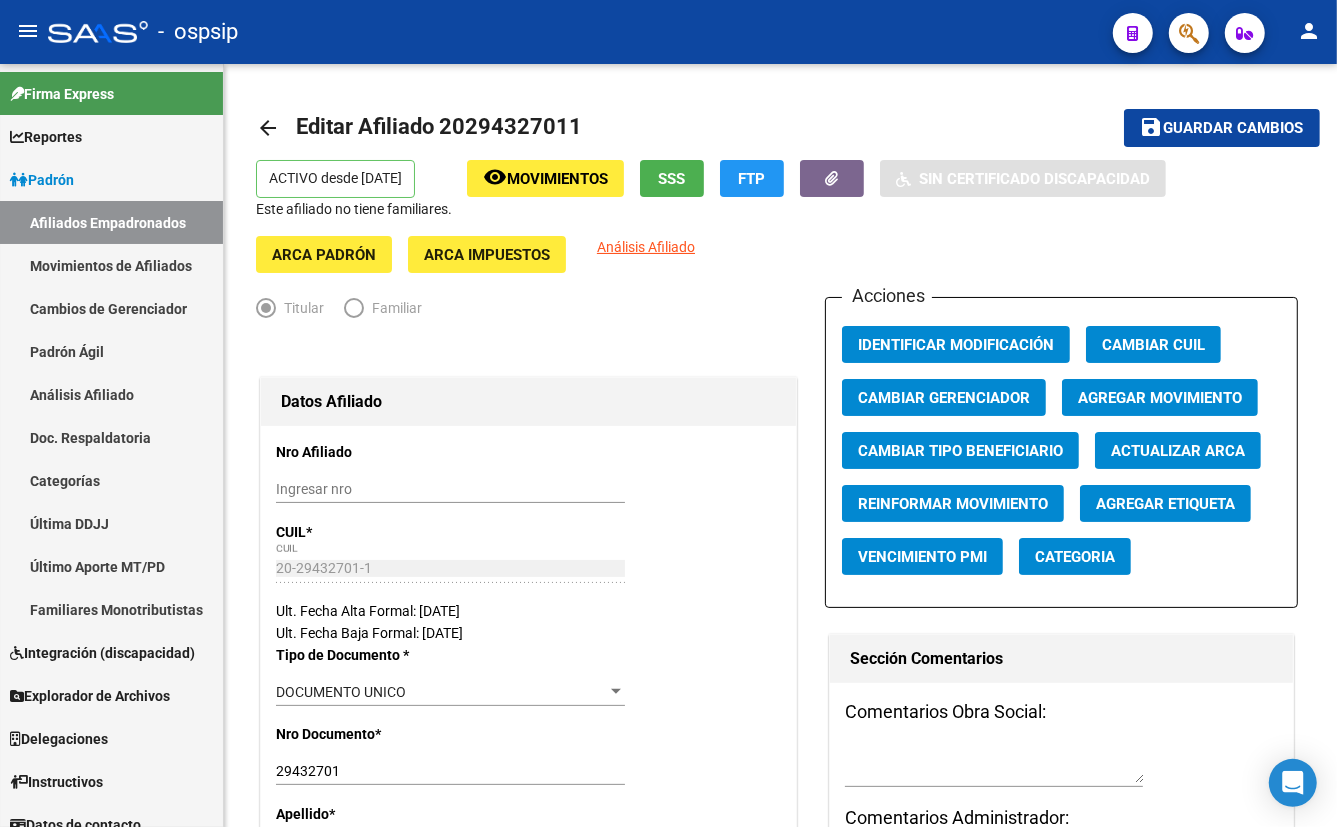
click at [1187, 33] on icon "button" at bounding box center [1189, 33] width 20 height 23
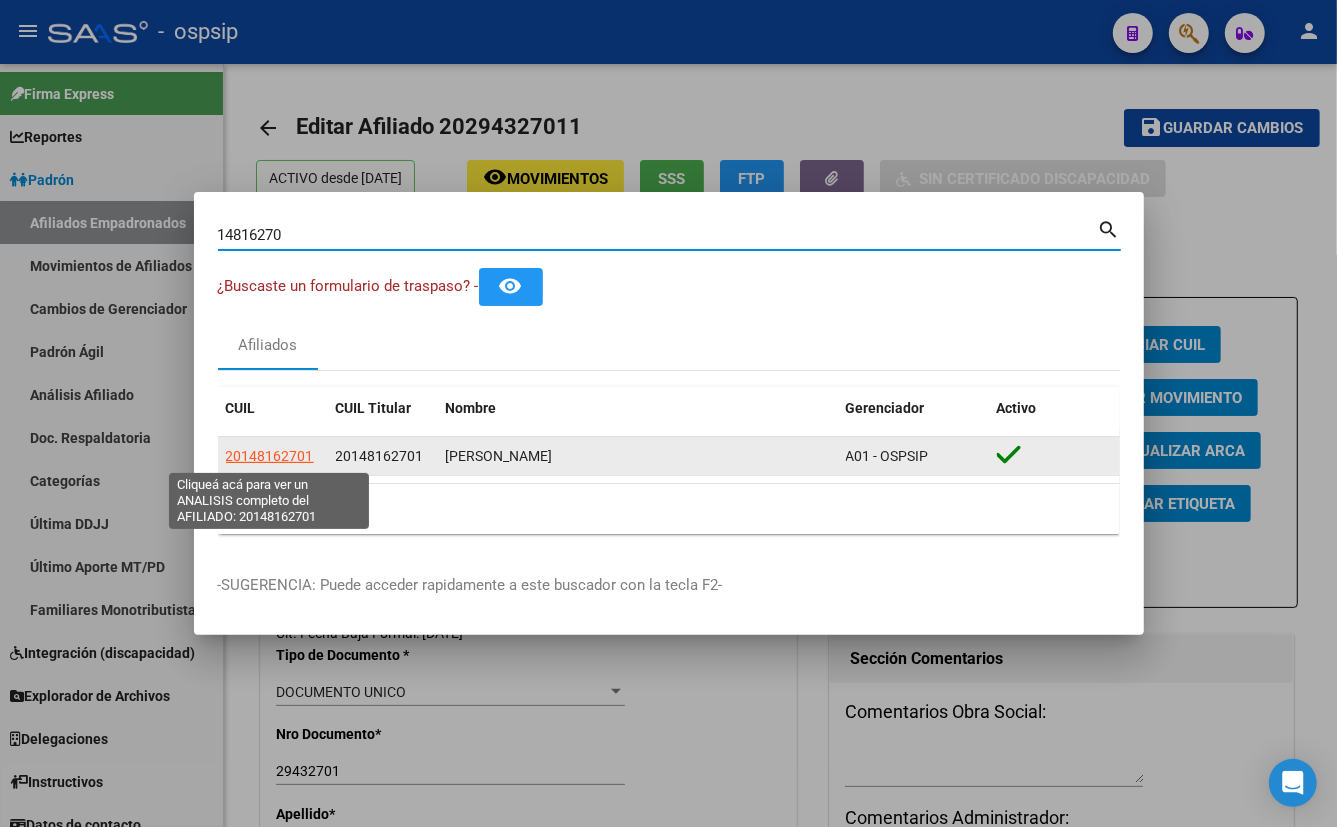
click at [254, 449] on span "20148162701" at bounding box center [270, 456] width 88 height 16
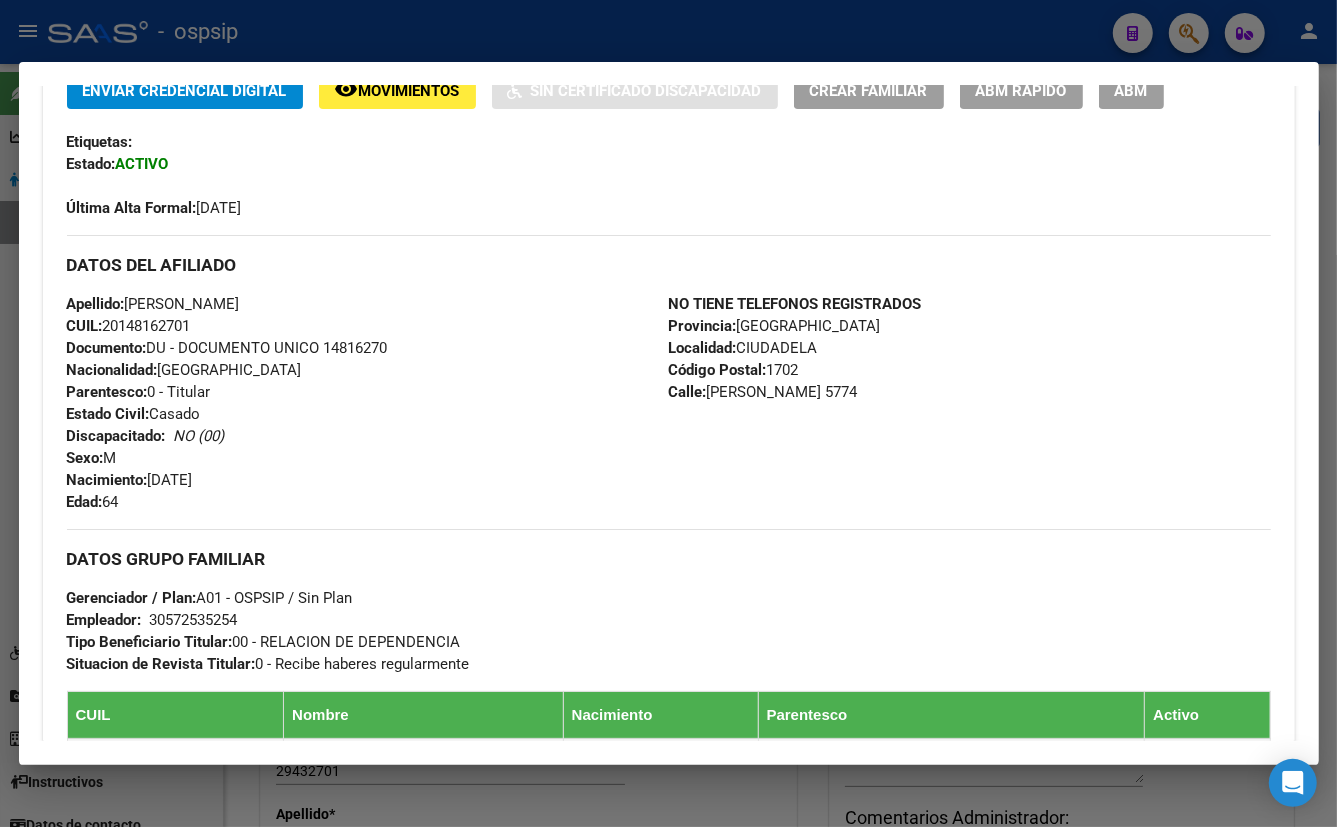
click at [437, 346] on div "Apellido: [PERSON_NAME] CUIL: 20148162701 Documento: DU - DOCUMENTO UNICO 14816…" at bounding box center [368, 403] width 602 height 220
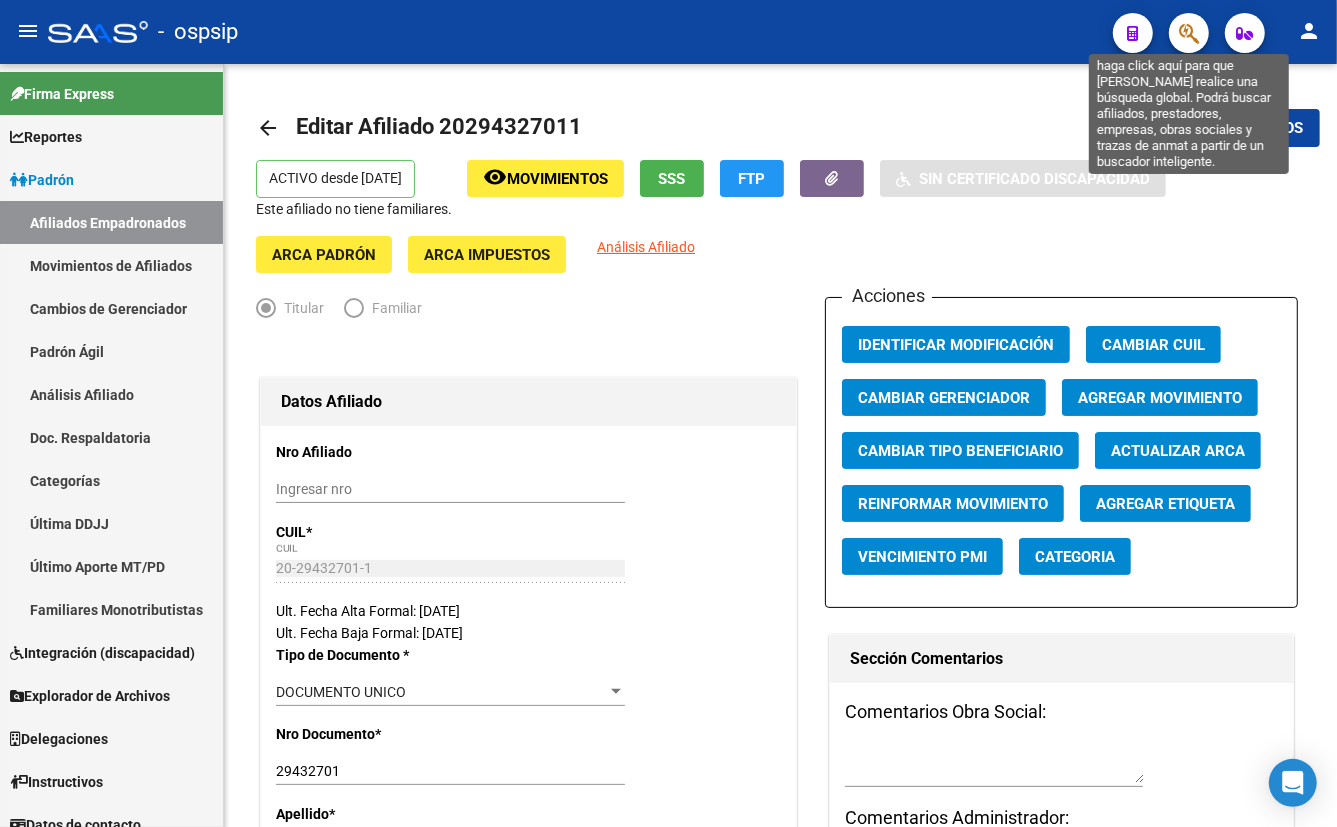
click at [1189, 31] on icon "button" at bounding box center [1189, 33] width 20 height 23
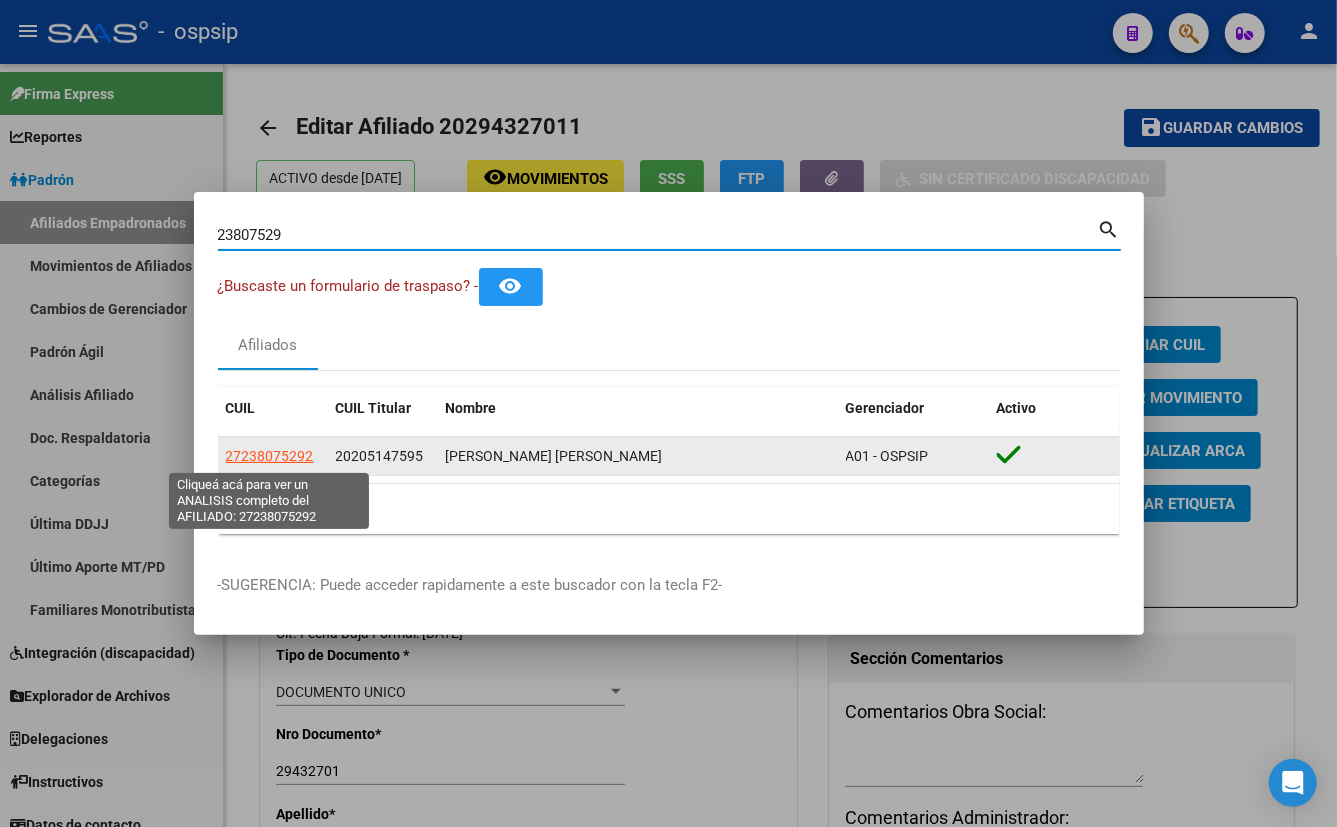
click at [263, 452] on span "27238075292" at bounding box center [270, 456] width 88 height 16
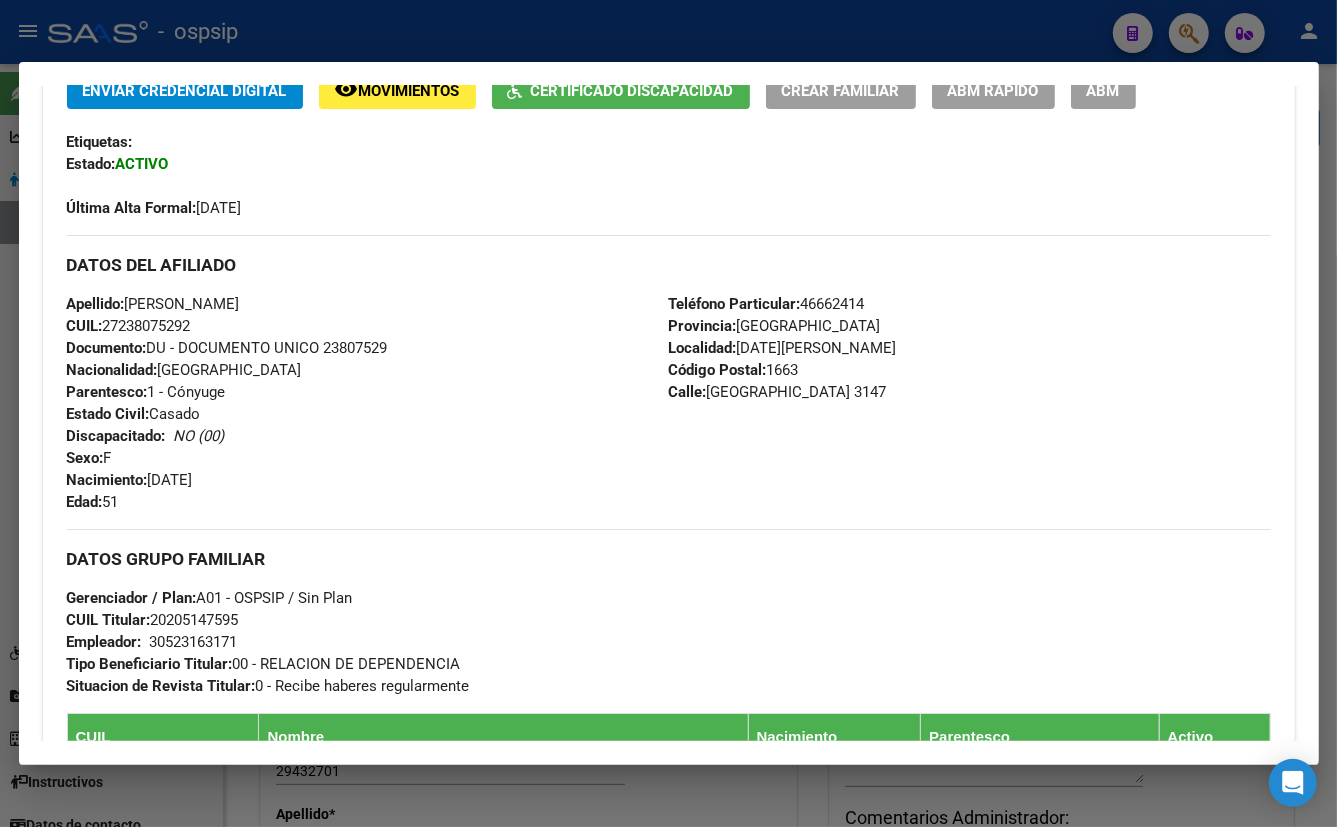
click at [463, 451] on div "Apellido: [PERSON_NAME] CUIL: 27238075292 Documento: DU - DOCUMENTO UNICO 23807…" at bounding box center [368, 403] width 602 height 220
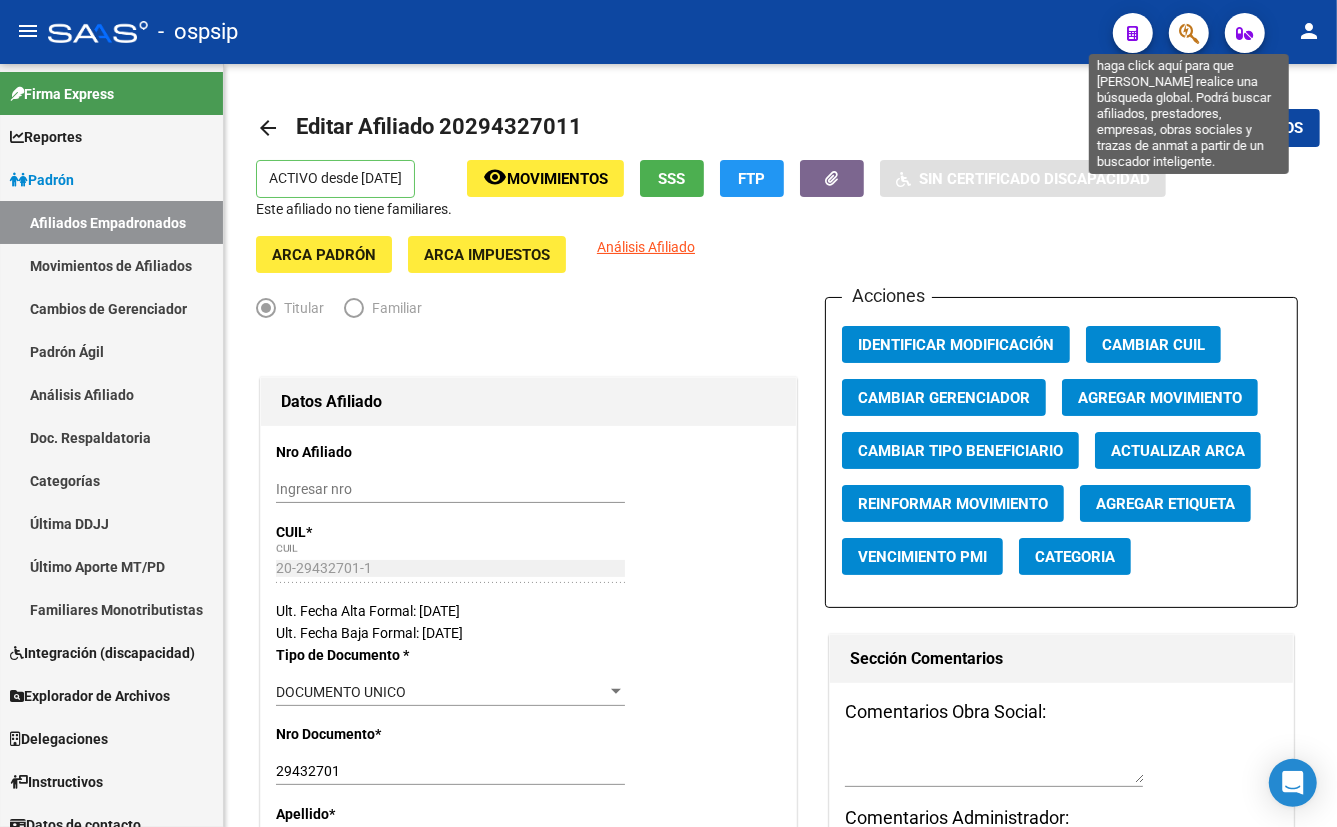
click at [1184, 33] on icon "button" at bounding box center [1189, 33] width 20 height 23
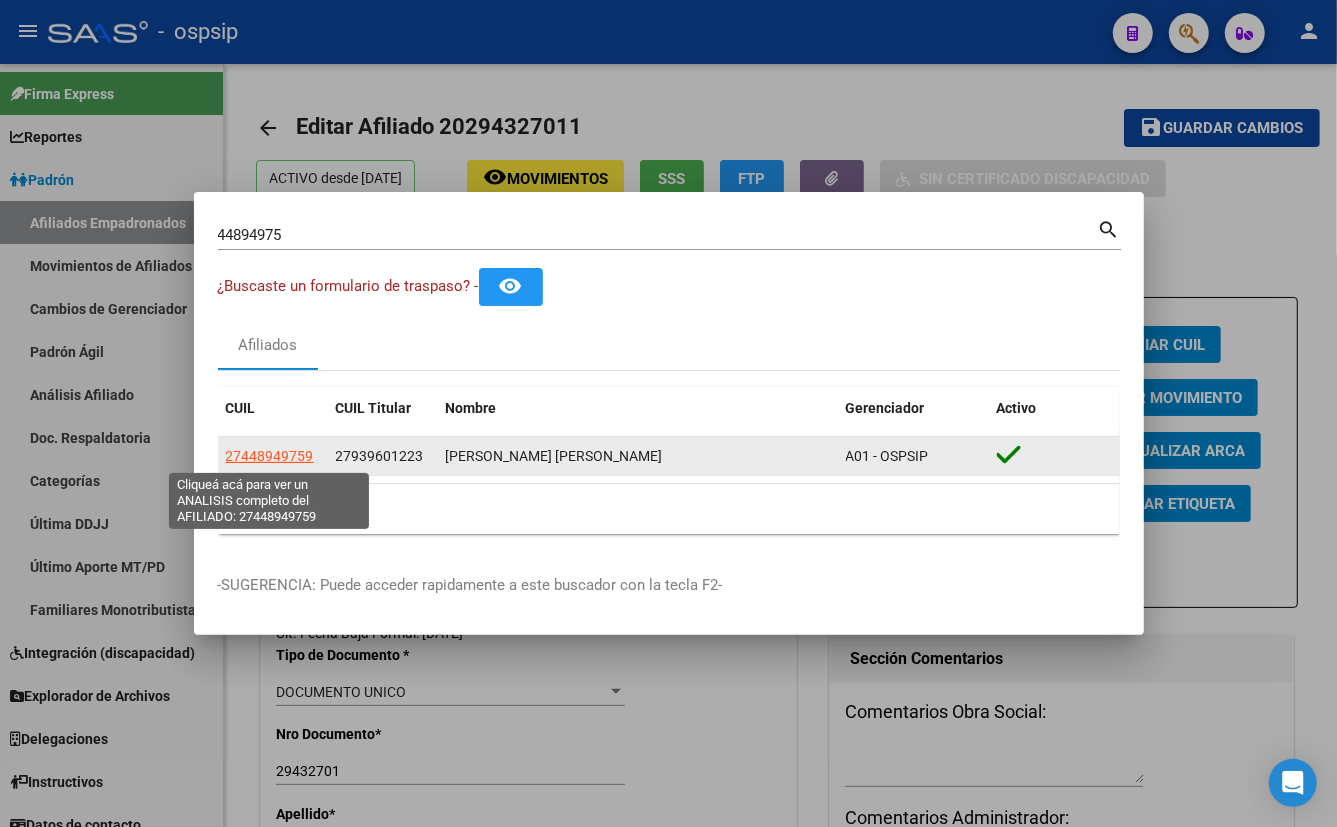
click at [276, 449] on span "27448949759" at bounding box center [270, 456] width 88 height 16
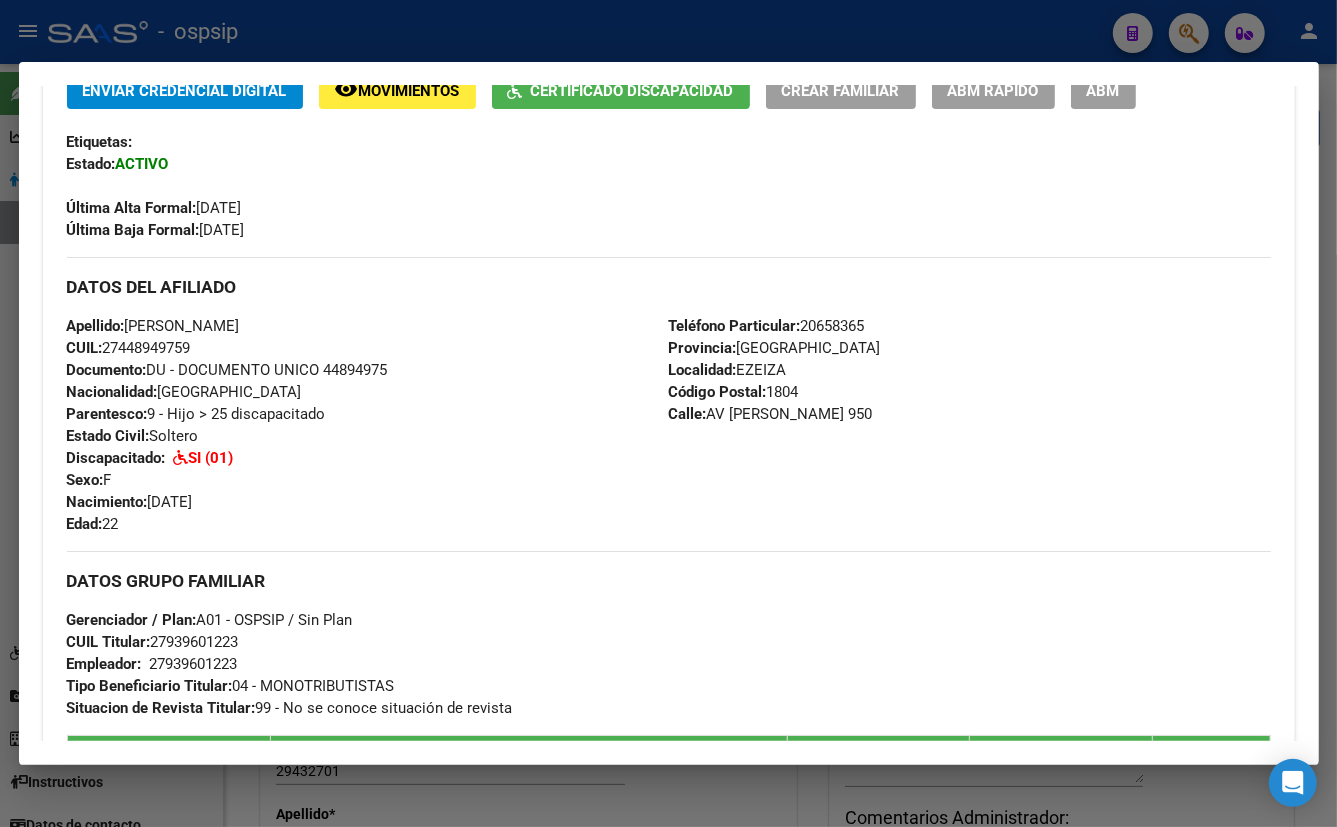
click at [432, 540] on div "Enviar Credencial Digital remove_red_eye Movimientos Certificado Discapacidad C…" at bounding box center [669, 491] width 1204 height 839
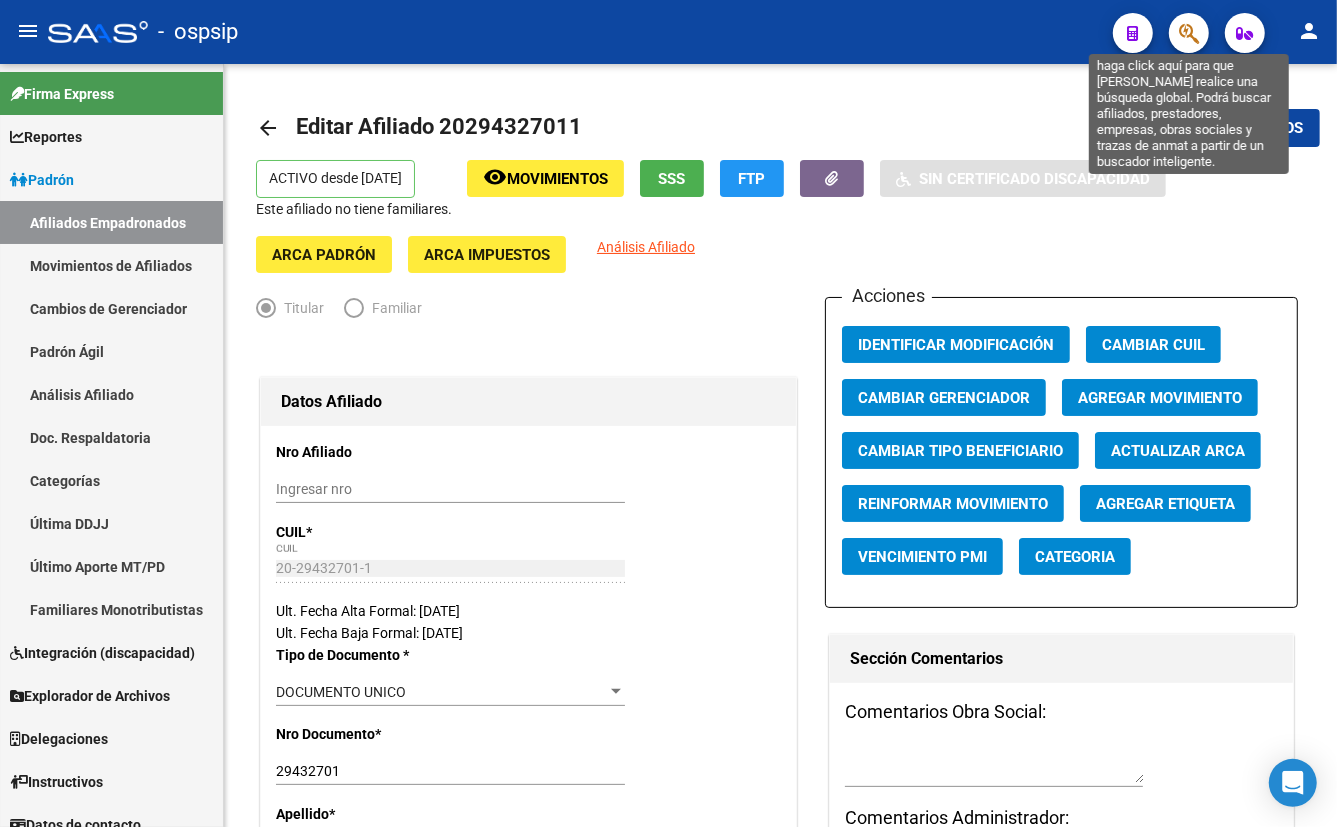
click at [1187, 30] on icon "button" at bounding box center [1189, 33] width 20 height 23
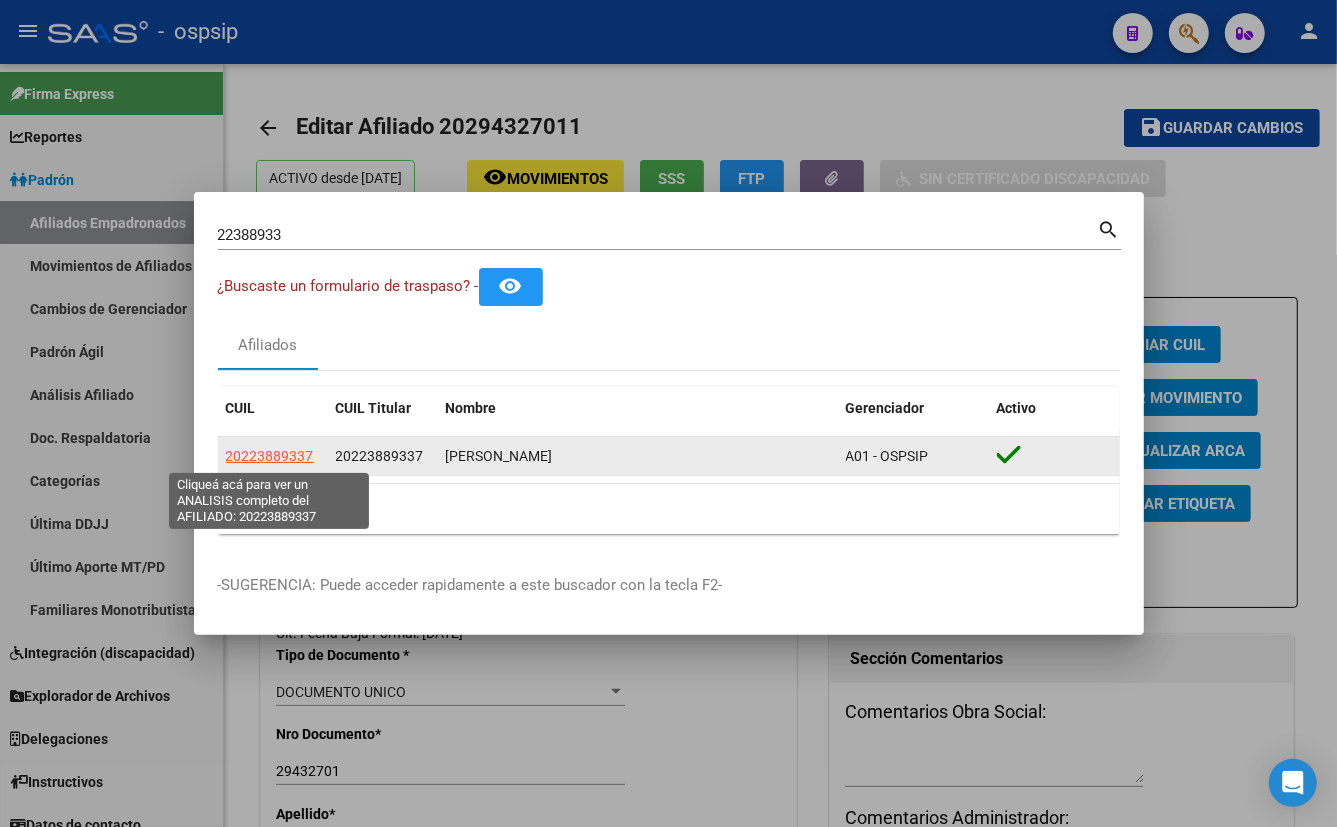
click at [276, 449] on span "20223889337" at bounding box center [270, 456] width 88 height 16
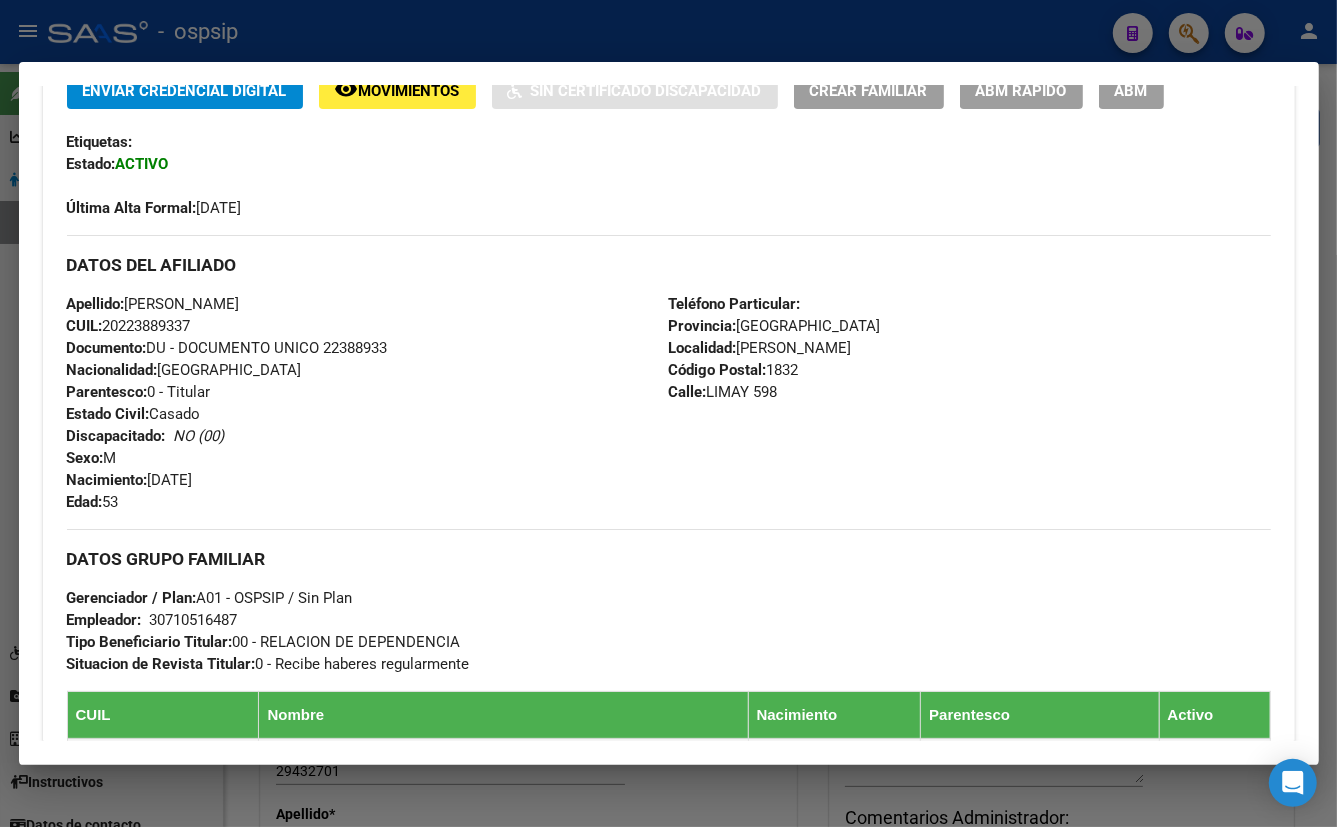
click at [397, 372] on div "Apellido: [PERSON_NAME] CUIL: 20223889337 Documento: DU - DOCUMENTO UNICO 22388…" at bounding box center [368, 403] width 602 height 220
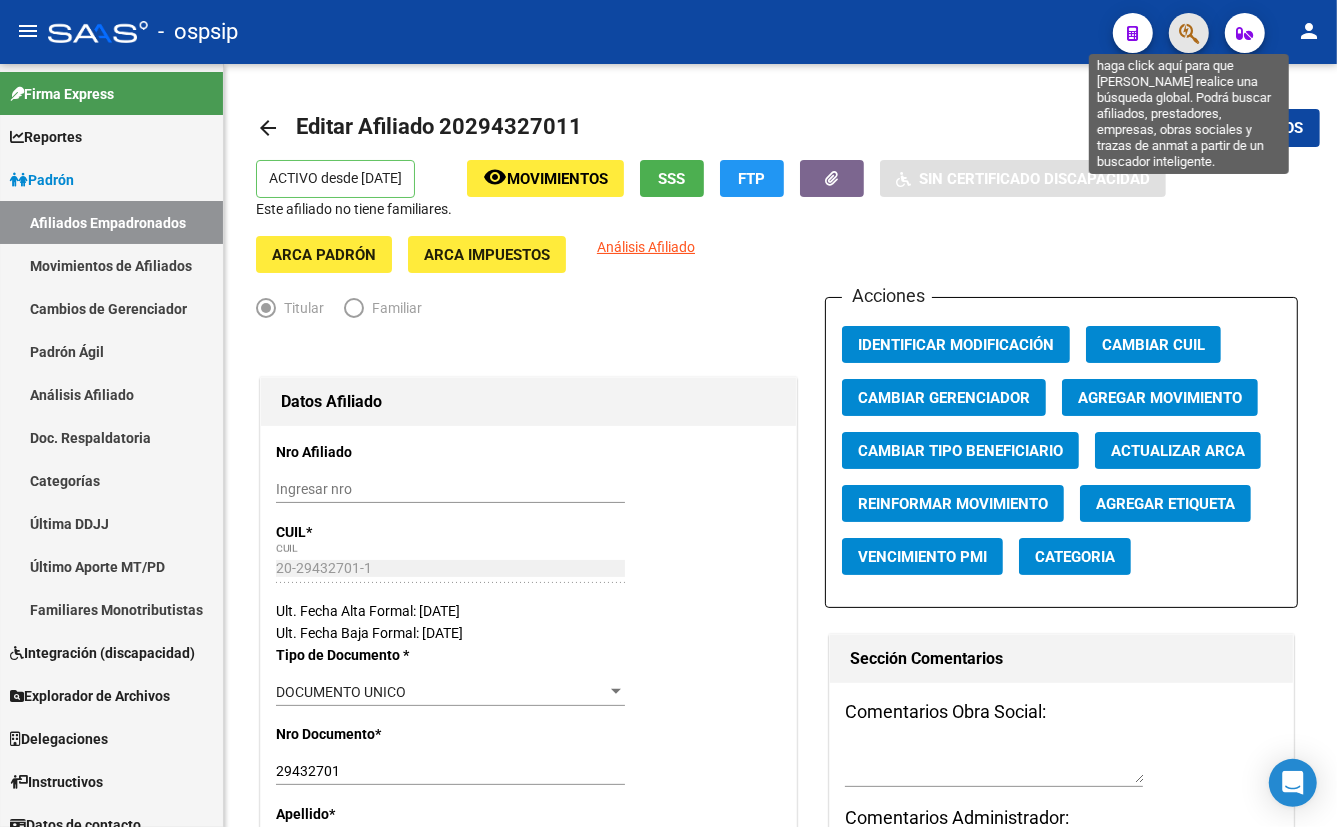
click at [1186, 24] on icon "button" at bounding box center [1189, 33] width 20 height 23
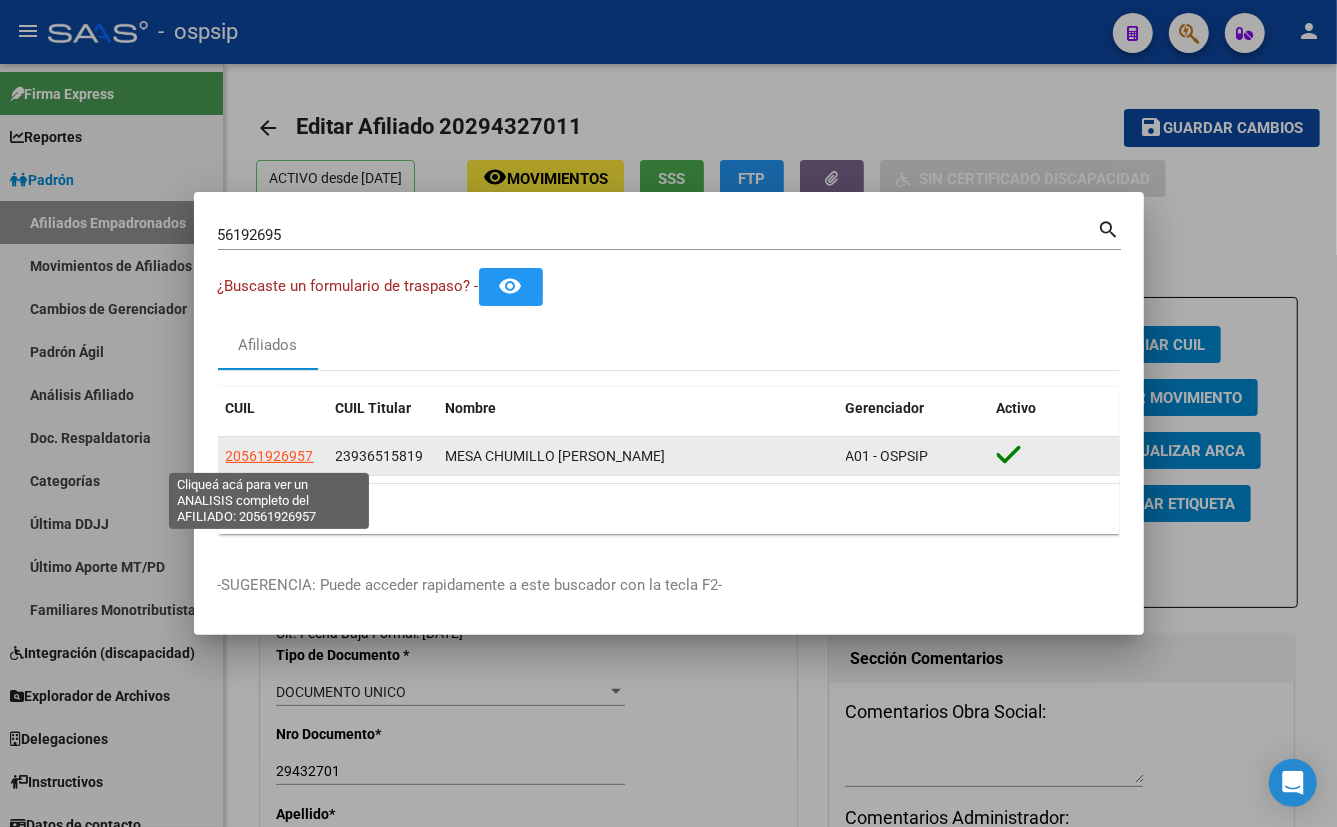
click at [256, 451] on span "20561926957" at bounding box center [270, 456] width 88 height 16
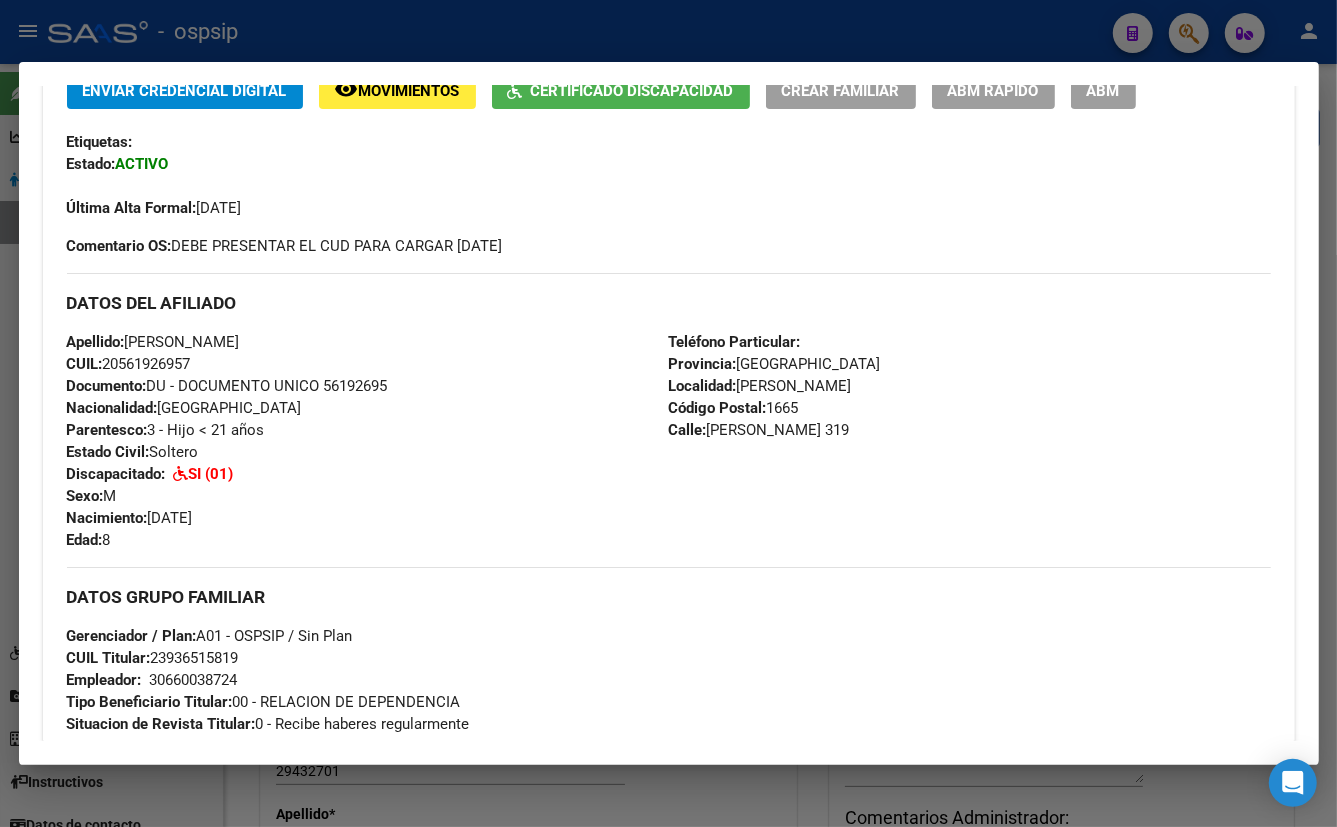
drag, startPoint x: 371, startPoint y: 461, endPoint x: 397, endPoint y: 469, distance: 27.2
click at [370, 456] on div "Apellido: [PERSON_NAME] CUIL: 20561926957 Documento: DU - DOCUMENTO UNICO 56192…" at bounding box center [368, 441] width 602 height 220
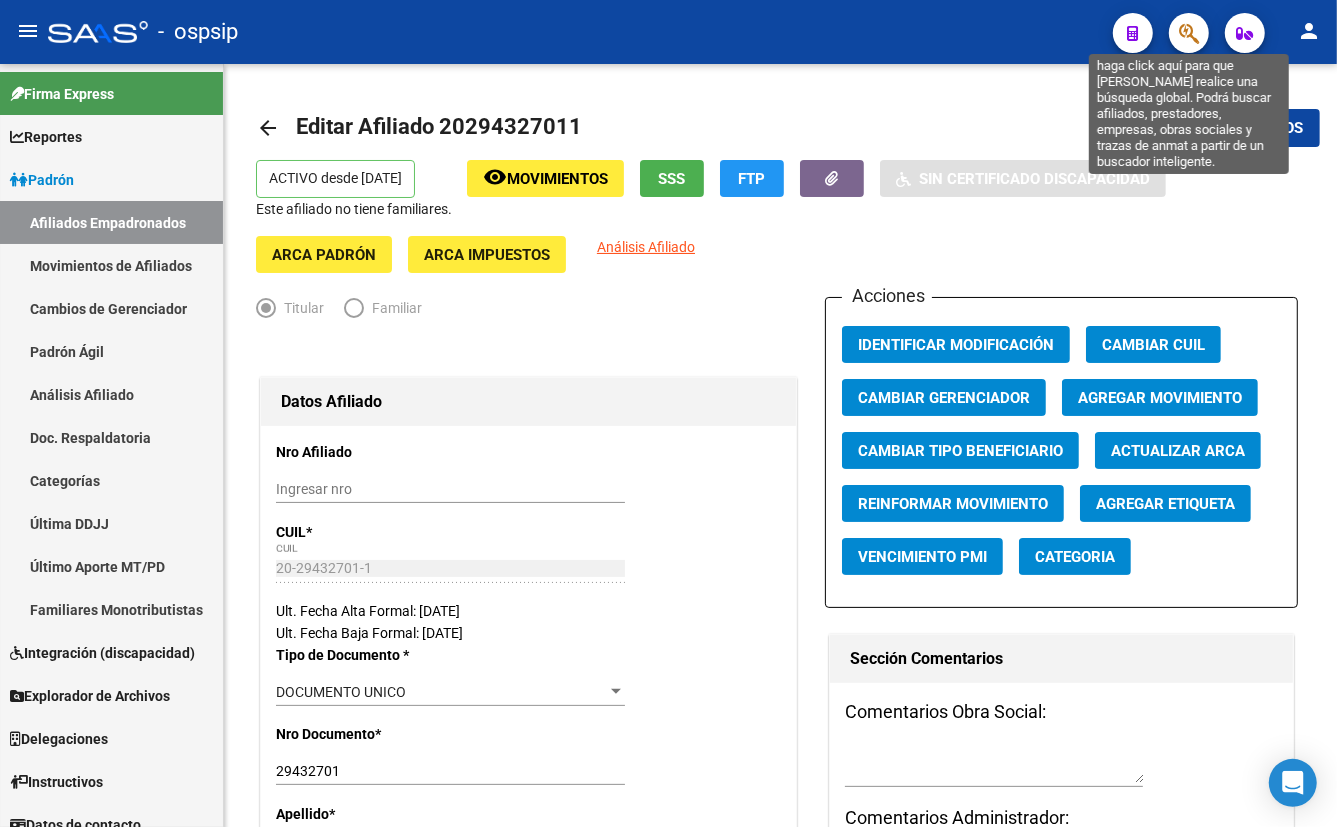
click at [1184, 38] on icon "button" at bounding box center [1189, 33] width 20 height 23
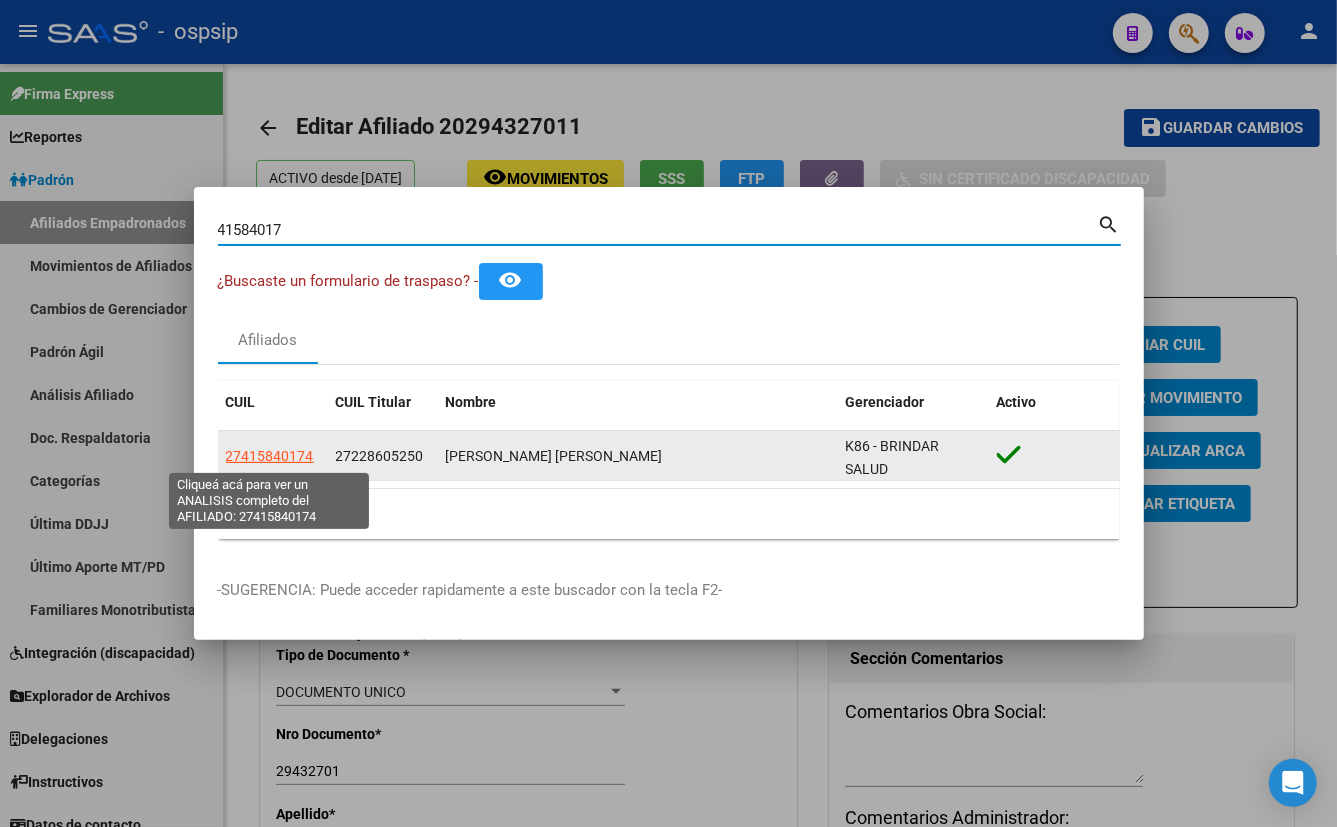
click at [281, 455] on span "27415840174" at bounding box center [270, 456] width 88 height 16
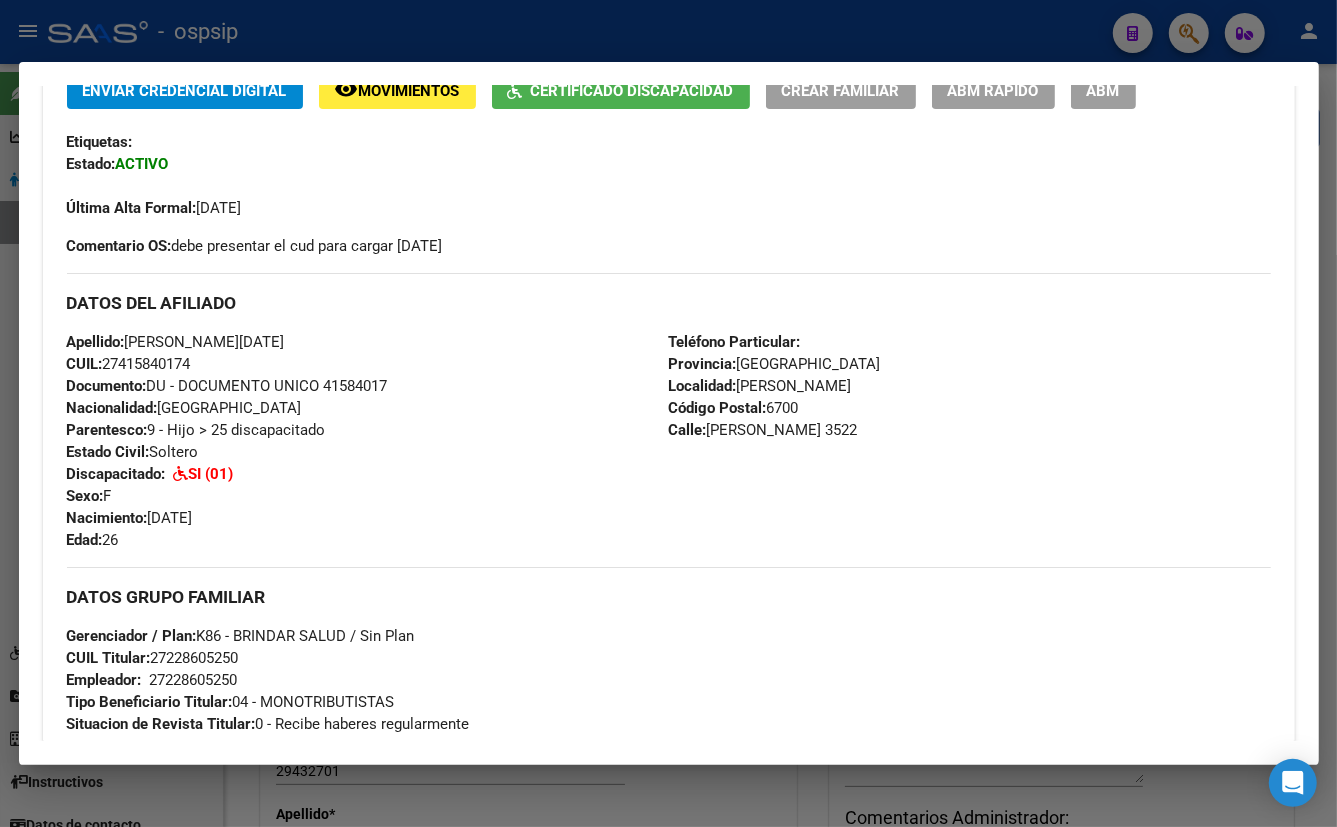
click at [398, 198] on div "Última Alta Formal: [DATE]" at bounding box center [669, 197] width 1204 height 44
drag, startPoint x: 572, startPoint y: 579, endPoint x: 668, endPoint y: 570, distance: 96.4
click at [570, 573] on div "DATOS GRUPO FAMILIAR Gerenciador / Plan: K86 - BRINDAR SALUD / Sin Plan CUIL Ti…" at bounding box center [669, 651] width 1204 height 168
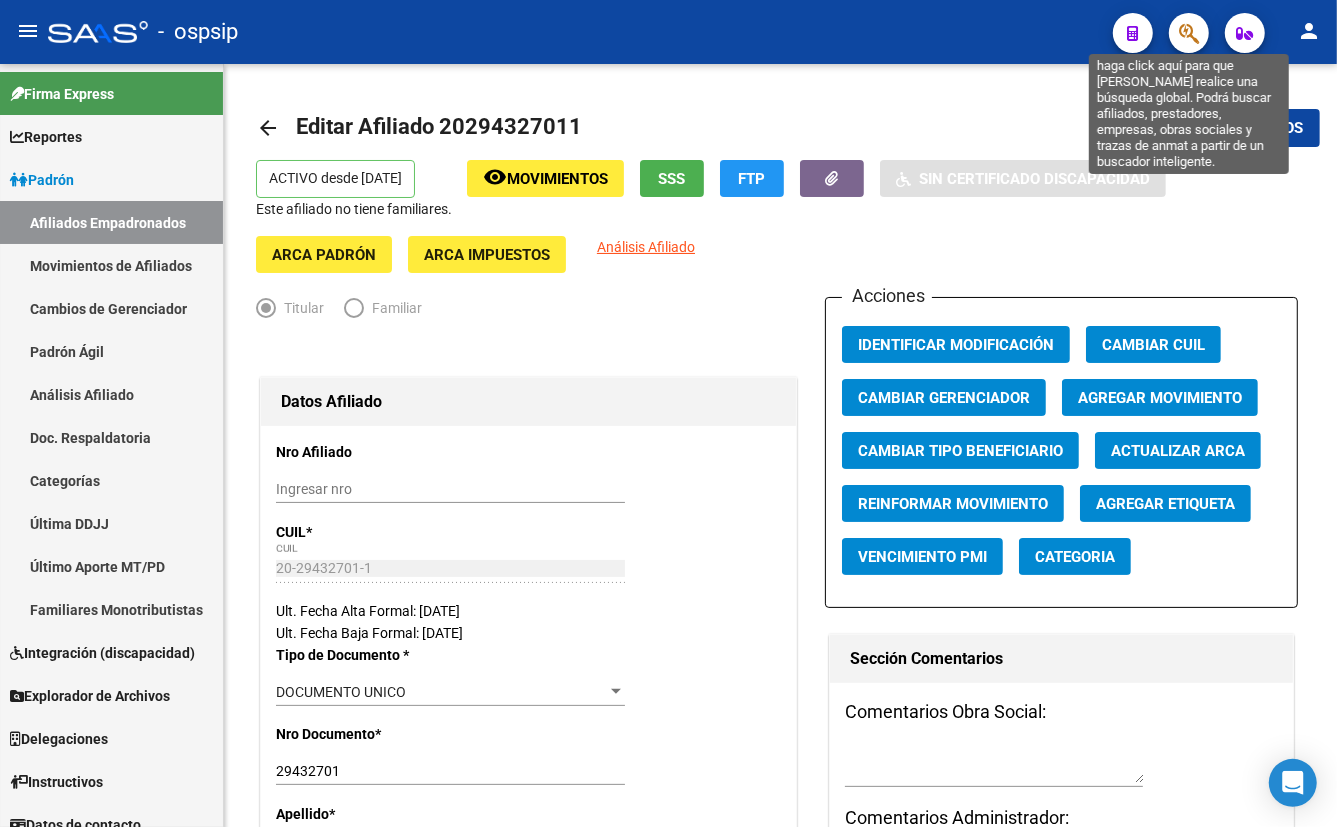
click at [1183, 30] on icon "button" at bounding box center [1189, 33] width 20 height 23
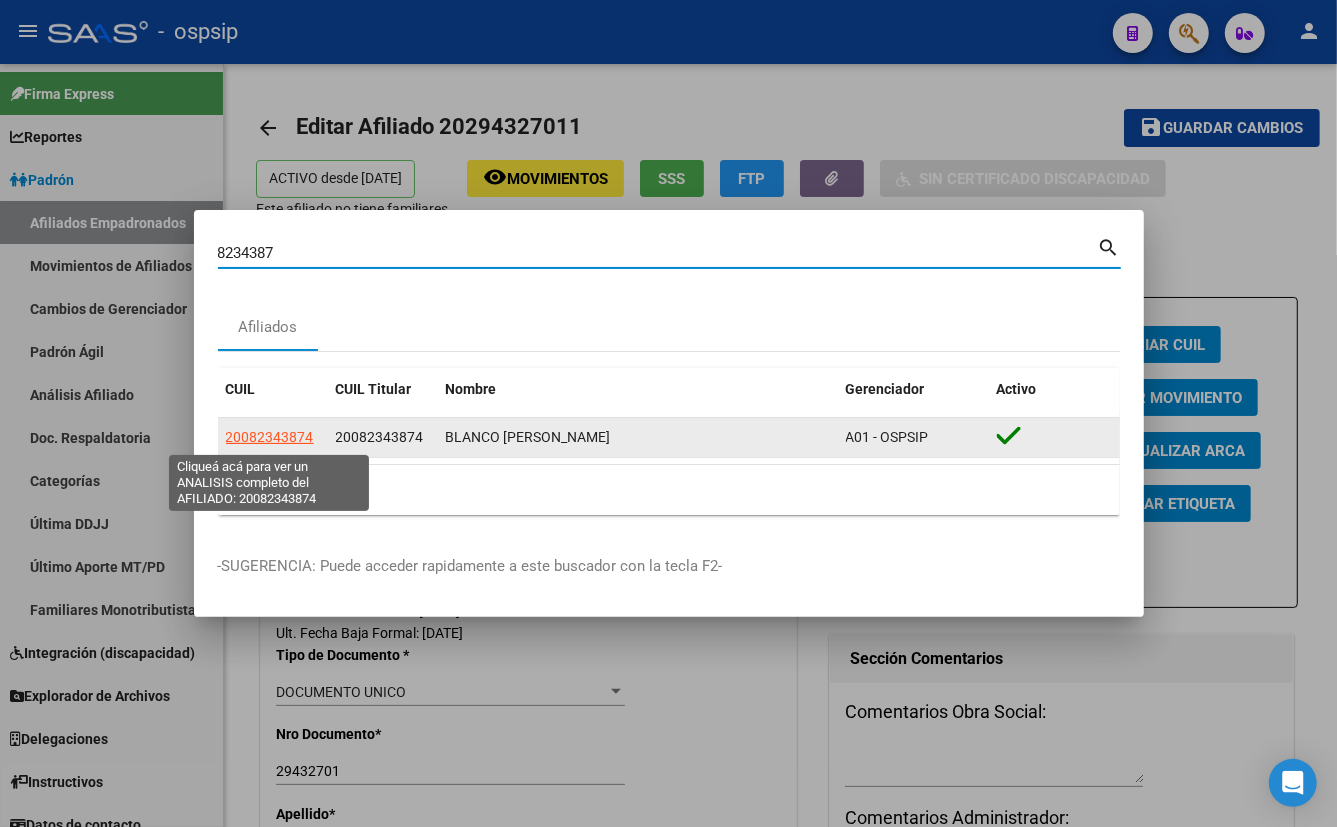
click at [278, 433] on span "20082343874" at bounding box center [270, 437] width 88 height 16
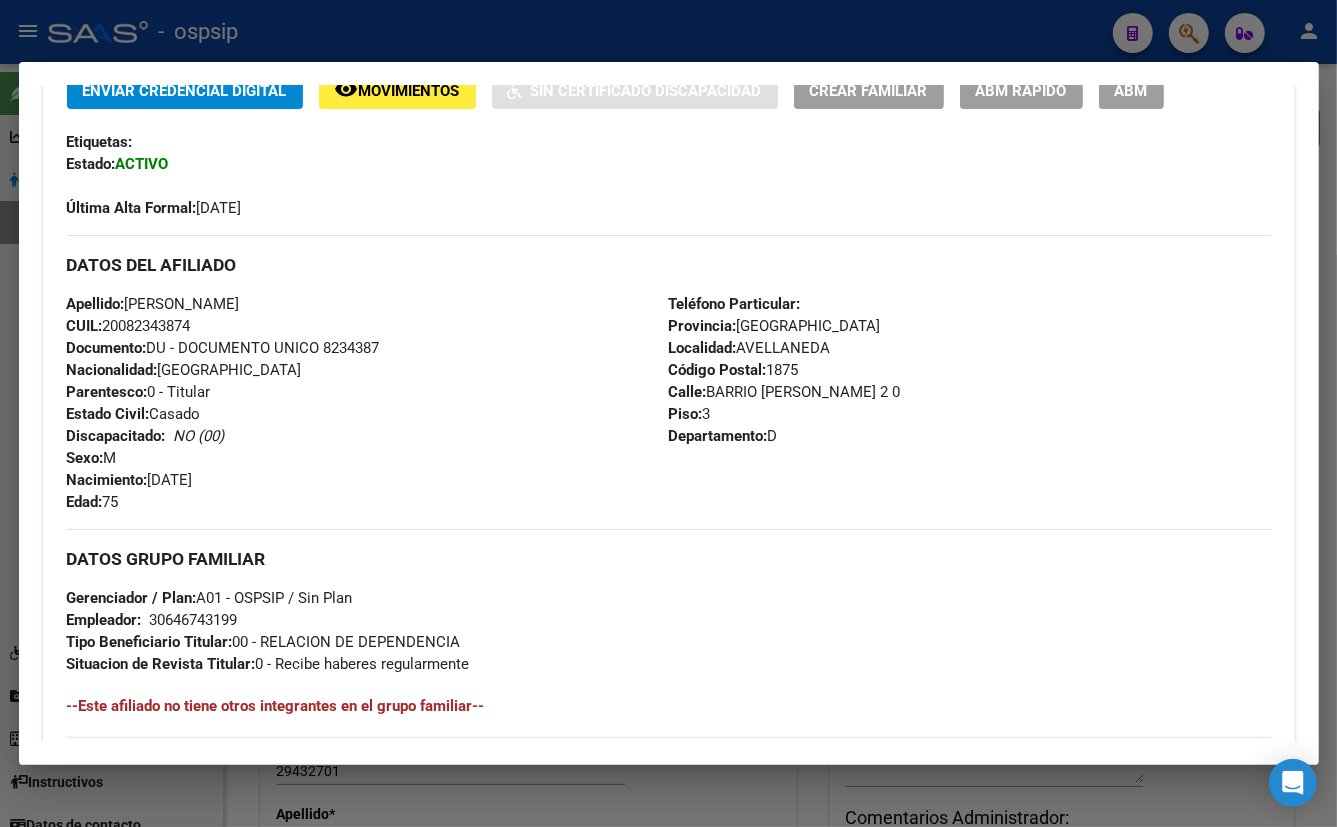
click at [409, 412] on div "Apellido: [PERSON_NAME]: 20082343874 Documento: DU - DOCUMENTO UNICO 8234387 Na…" at bounding box center [368, 403] width 602 height 220
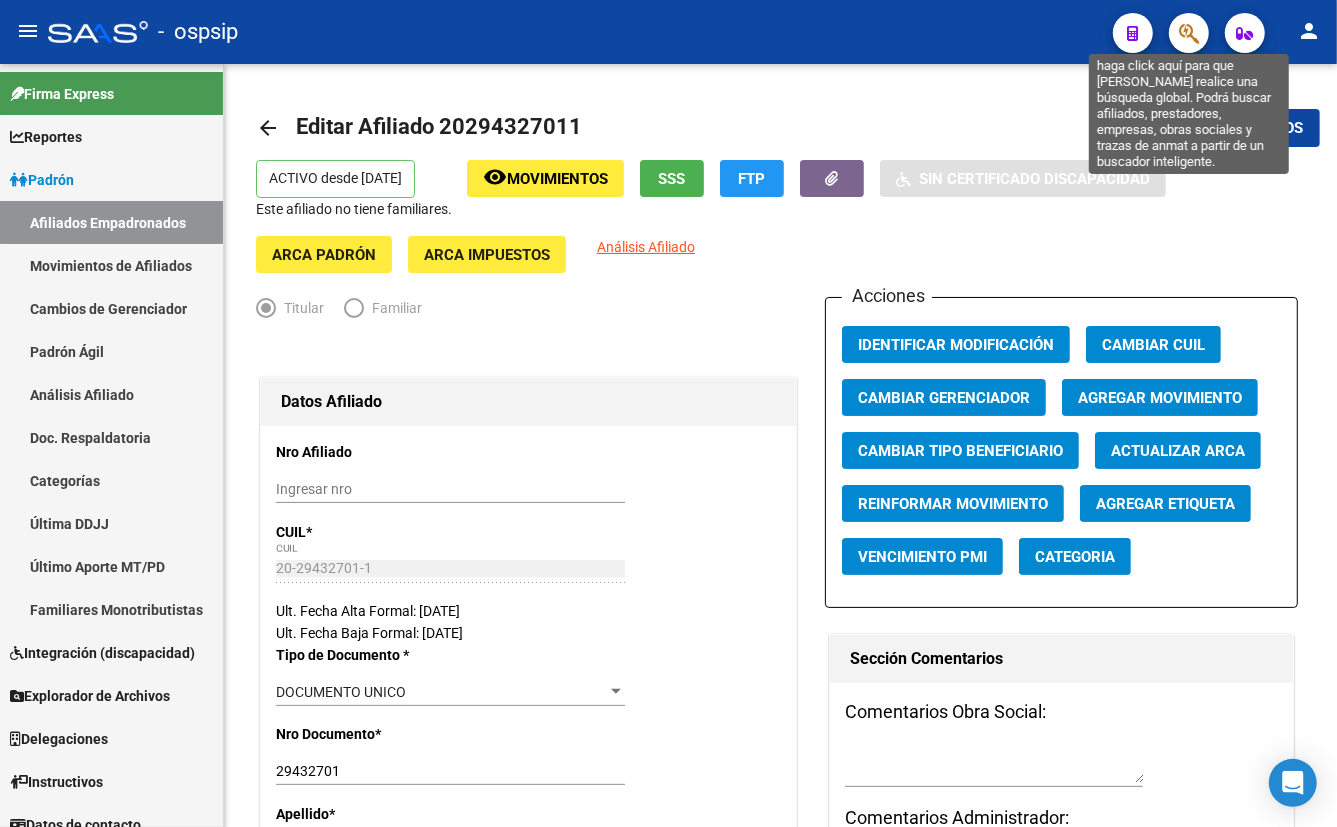
click at [1183, 37] on icon "button" at bounding box center [1189, 33] width 20 height 23
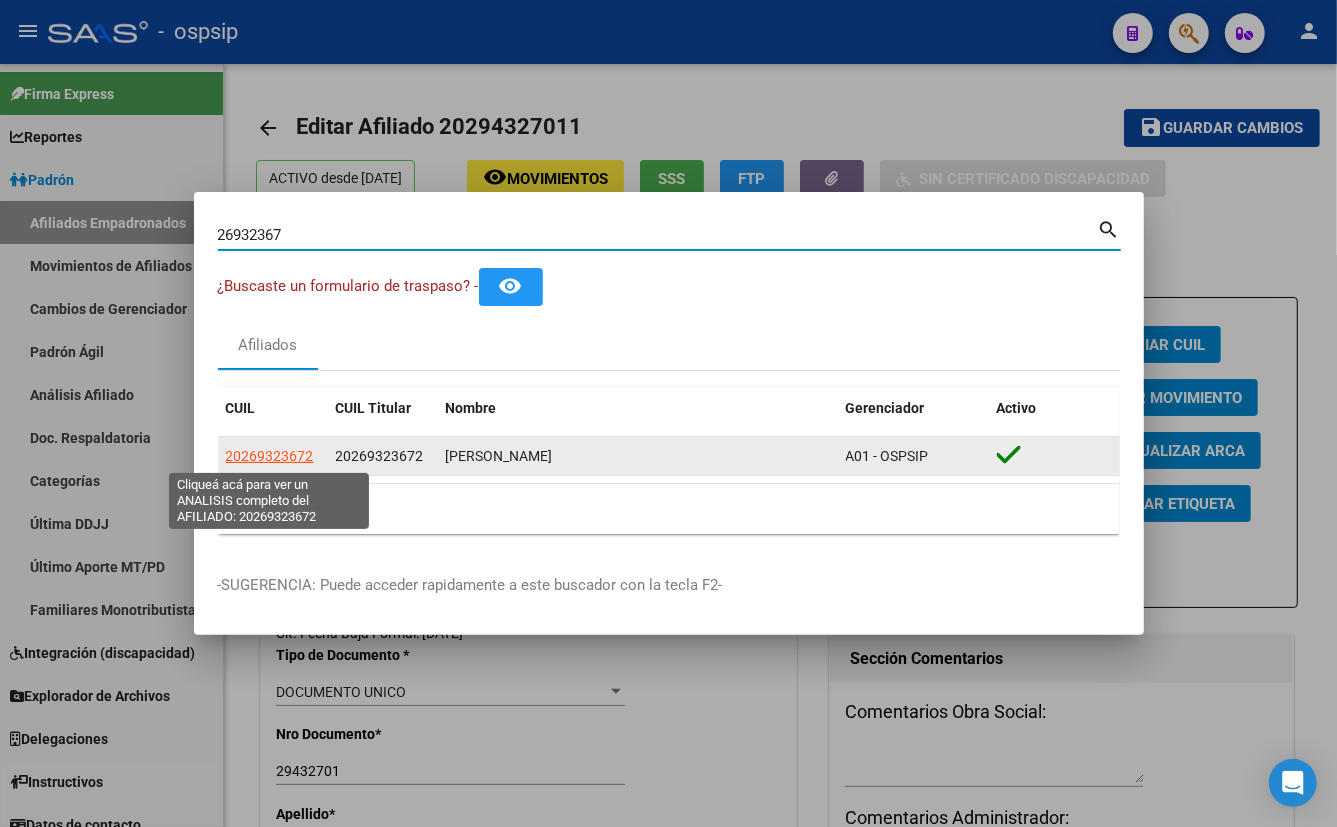
click at [255, 458] on span "20269323672" at bounding box center [270, 456] width 88 height 16
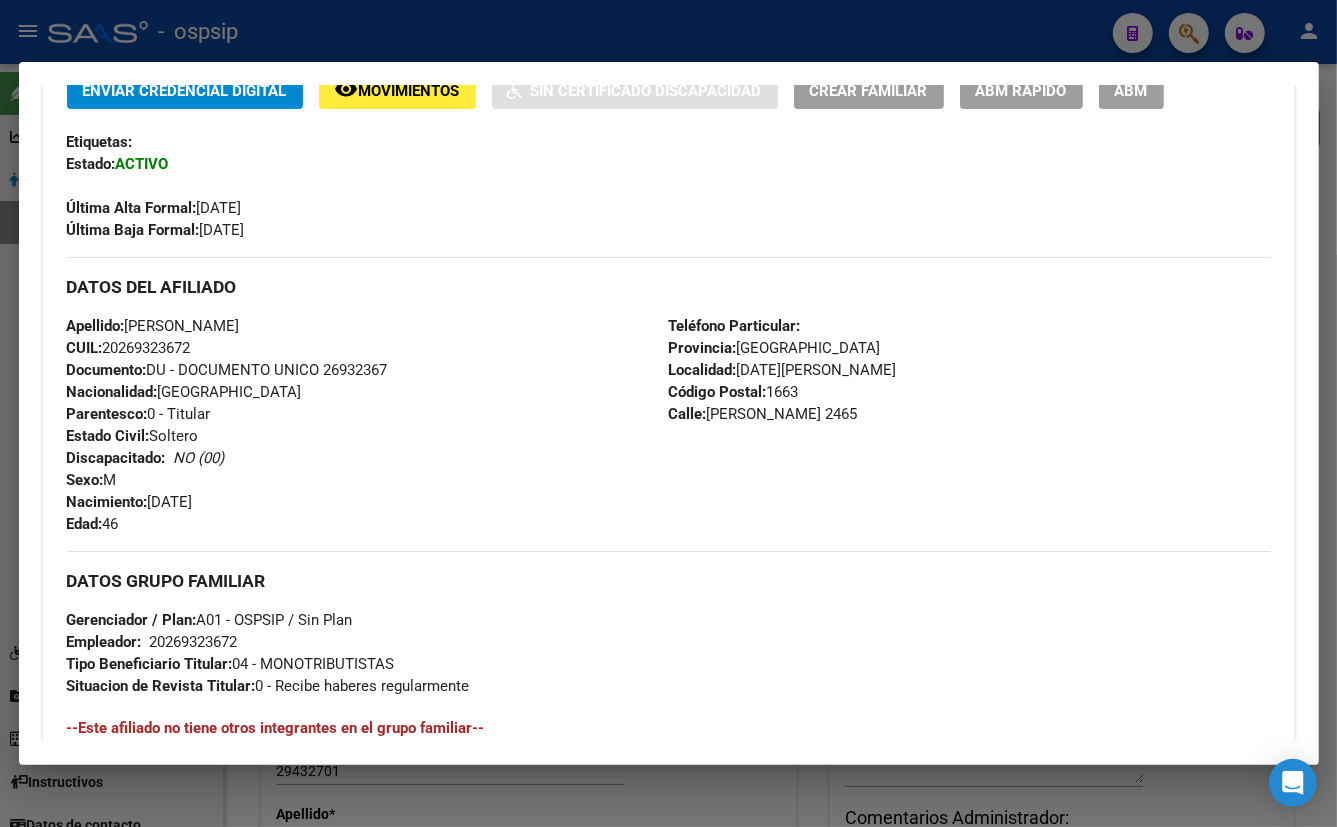
click at [370, 438] on div "Apellido: [PERSON_NAME]: 20269323672 Documento: DU - DOCUMENTO UNICO 26932367 N…" at bounding box center [368, 425] width 602 height 220
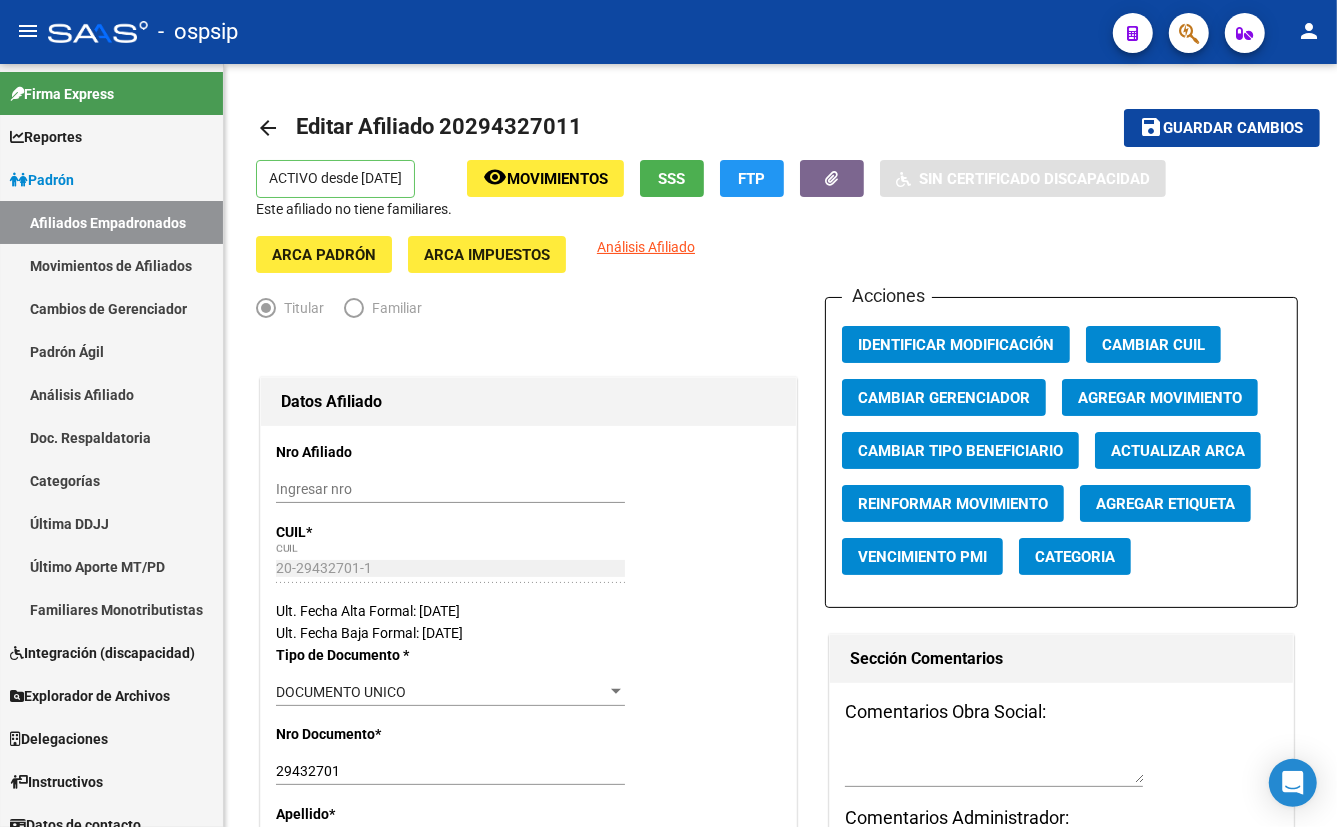
click at [1201, 34] on button "button" at bounding box center [1189, 33] width 40 height 40
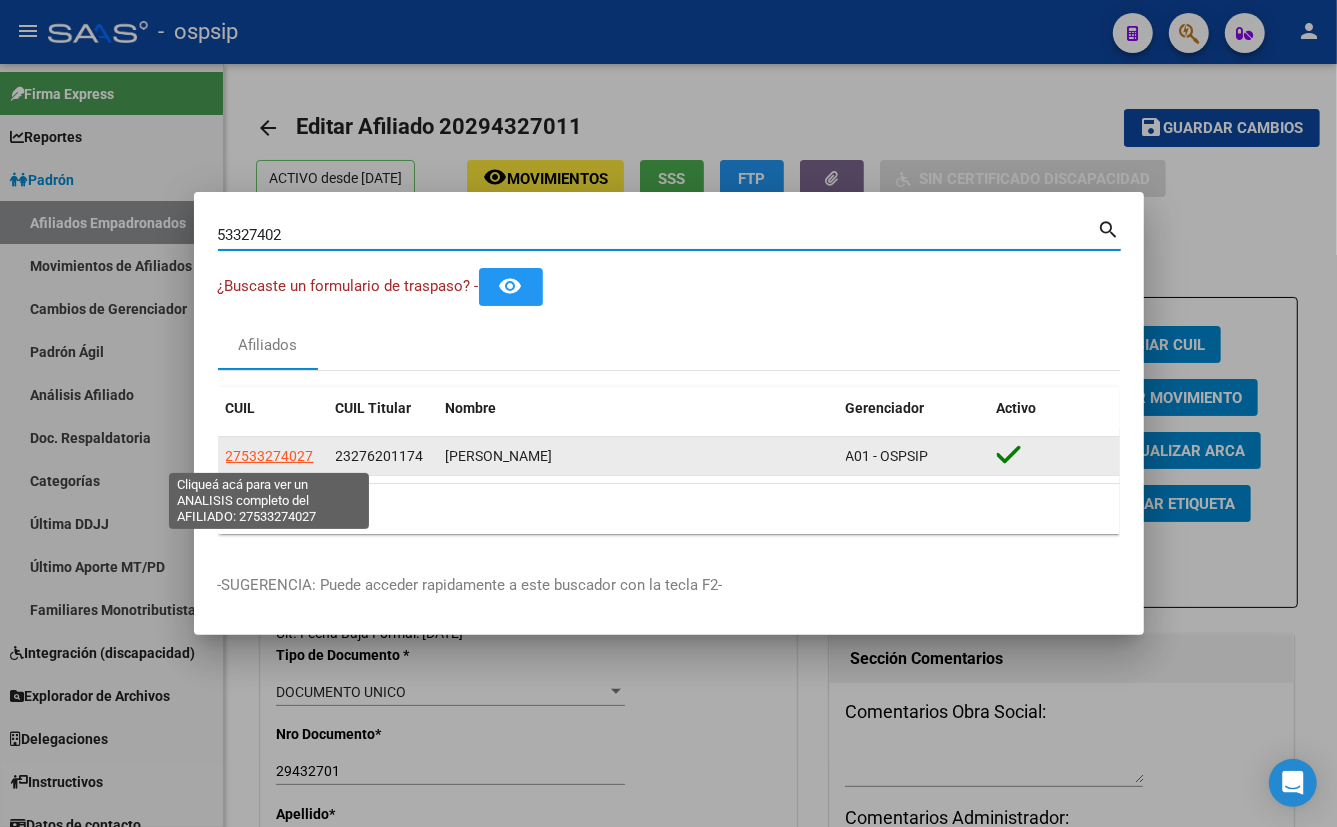
click at [261, 446] on app-link-go-to "27533274027" at bounding box center [270, 456] width 88 height 23
click at [282, 454] on span "27533274027" at bounding box center [270, 456] width 88 height 16
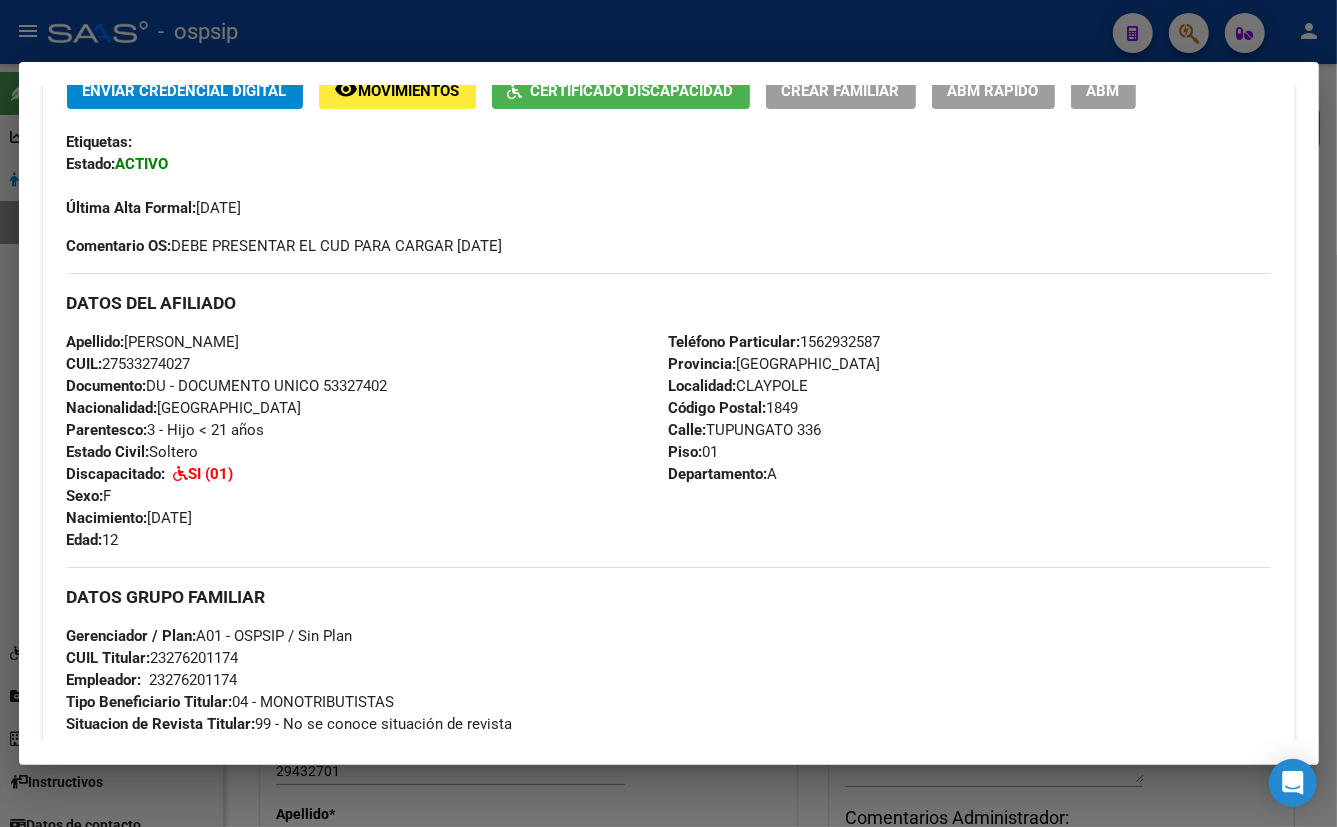
click at [412, 453] on div "Apellido: [PERSON_NAME]: 27533274027 Documento: DU - DOCUMENTO UNICO 53327402 N…" at bounding box center [368, 441] width 602 height 220
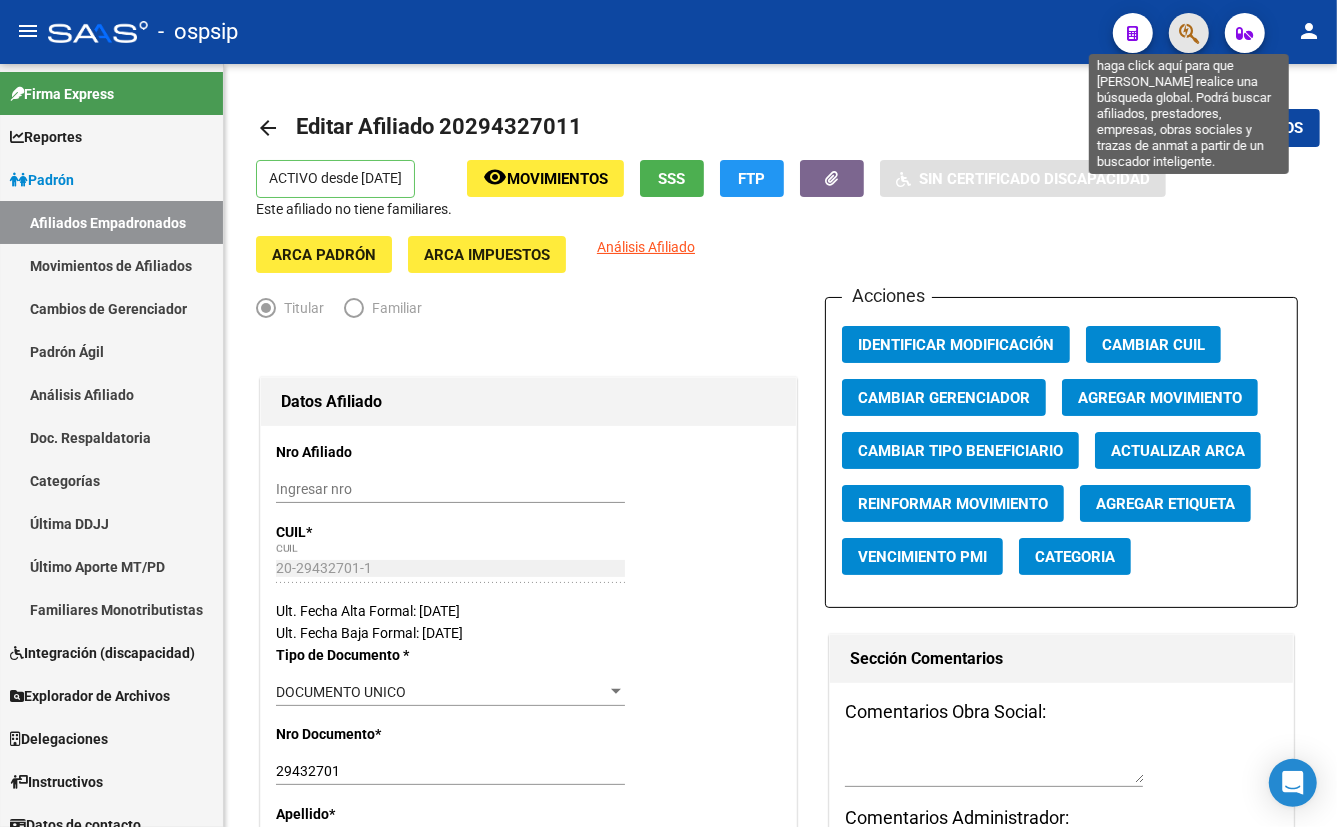
click at [1190, 30] on icon "button" at bounding box center [1189, 33] width 20 height 23
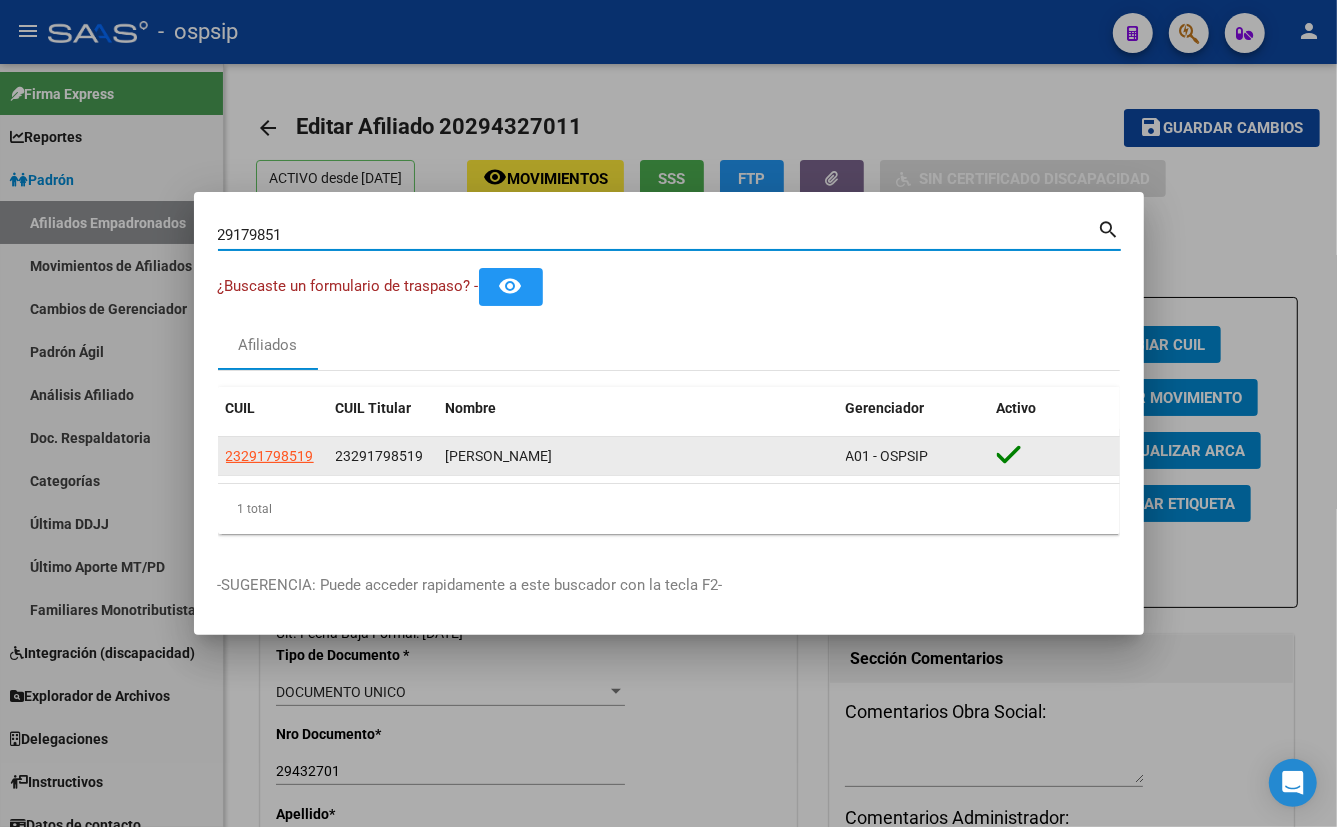
click at [271, 459] on span "23291798519" at bounding box center [270, 456] width 88 height 16
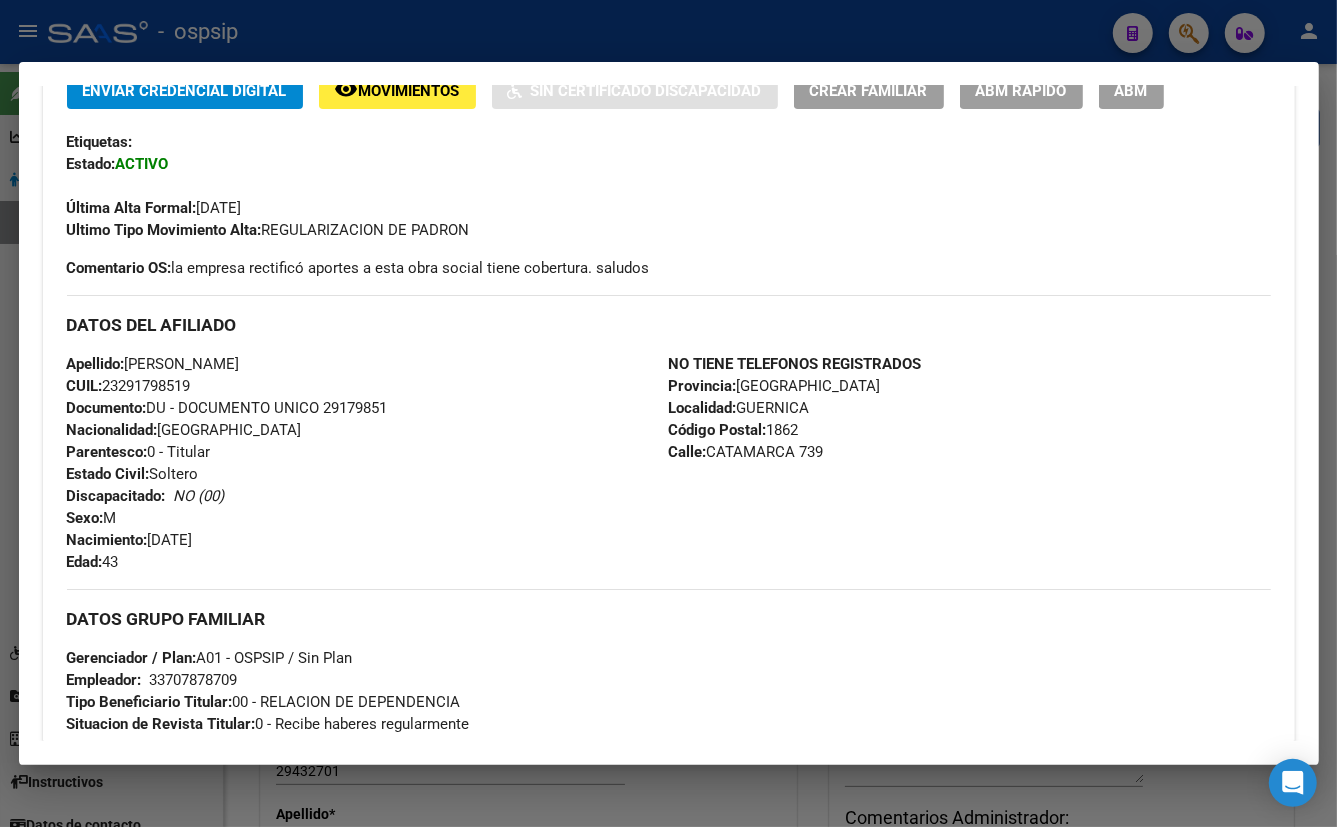
click at [519, 388] on div "Apellido: [PERSON_NAME]: 23291798519 Documento: DU - DOCUMENTO UNICO 29179851 N…" at bounding box center [368, 463] width 602 height 220
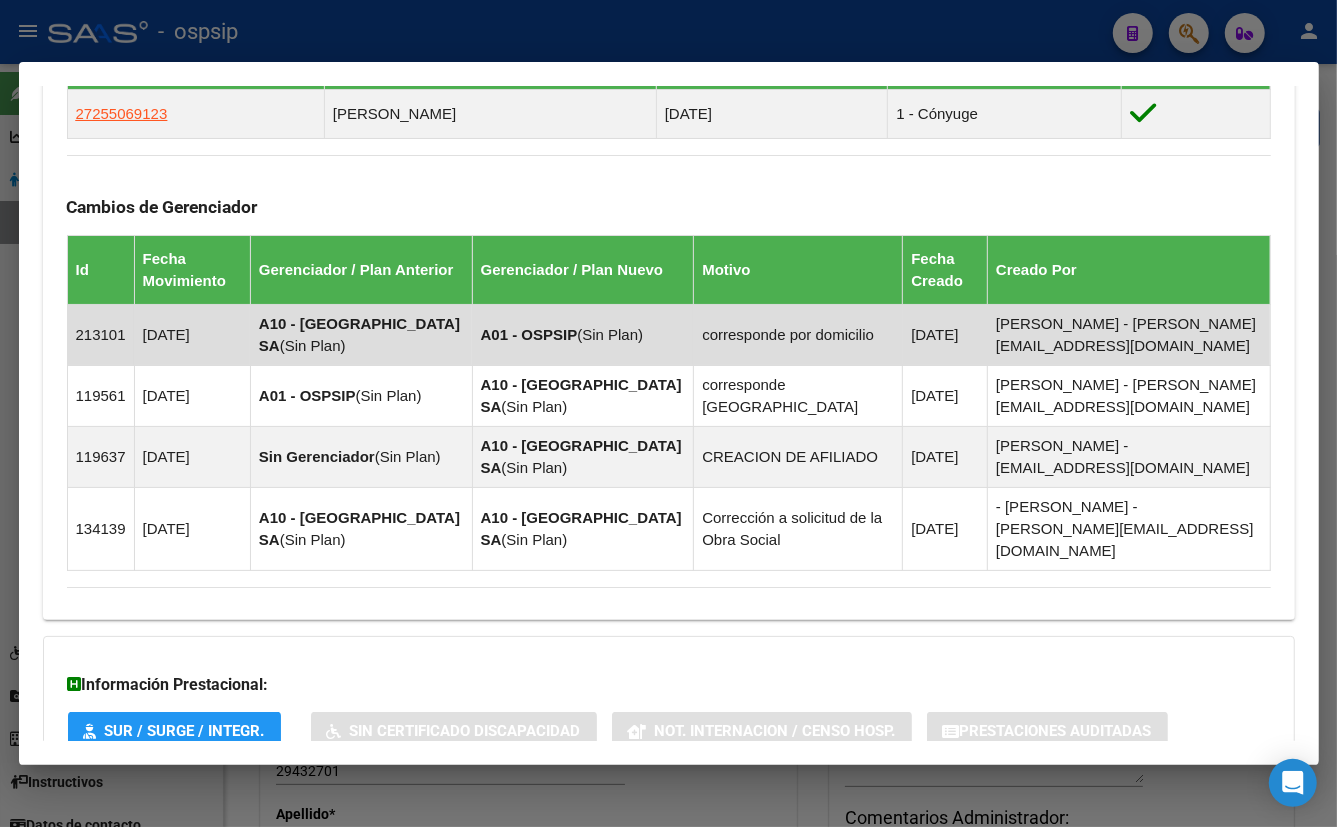
scroll to position [1281, 0]
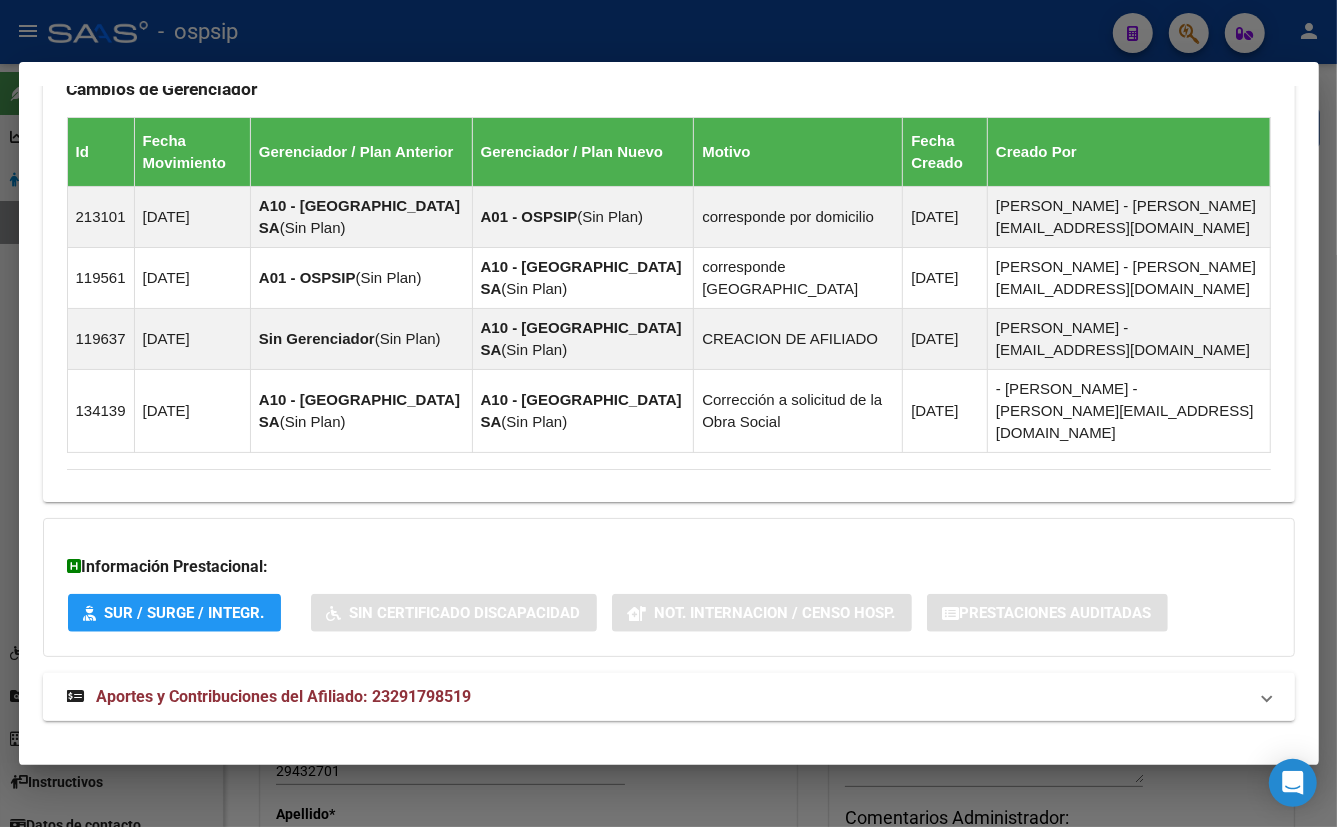
click at [419, 687] on span "Aportes y Contribuciones del Afiliado: 23291798519" at bounding box center [284, 696] width 375 height 19
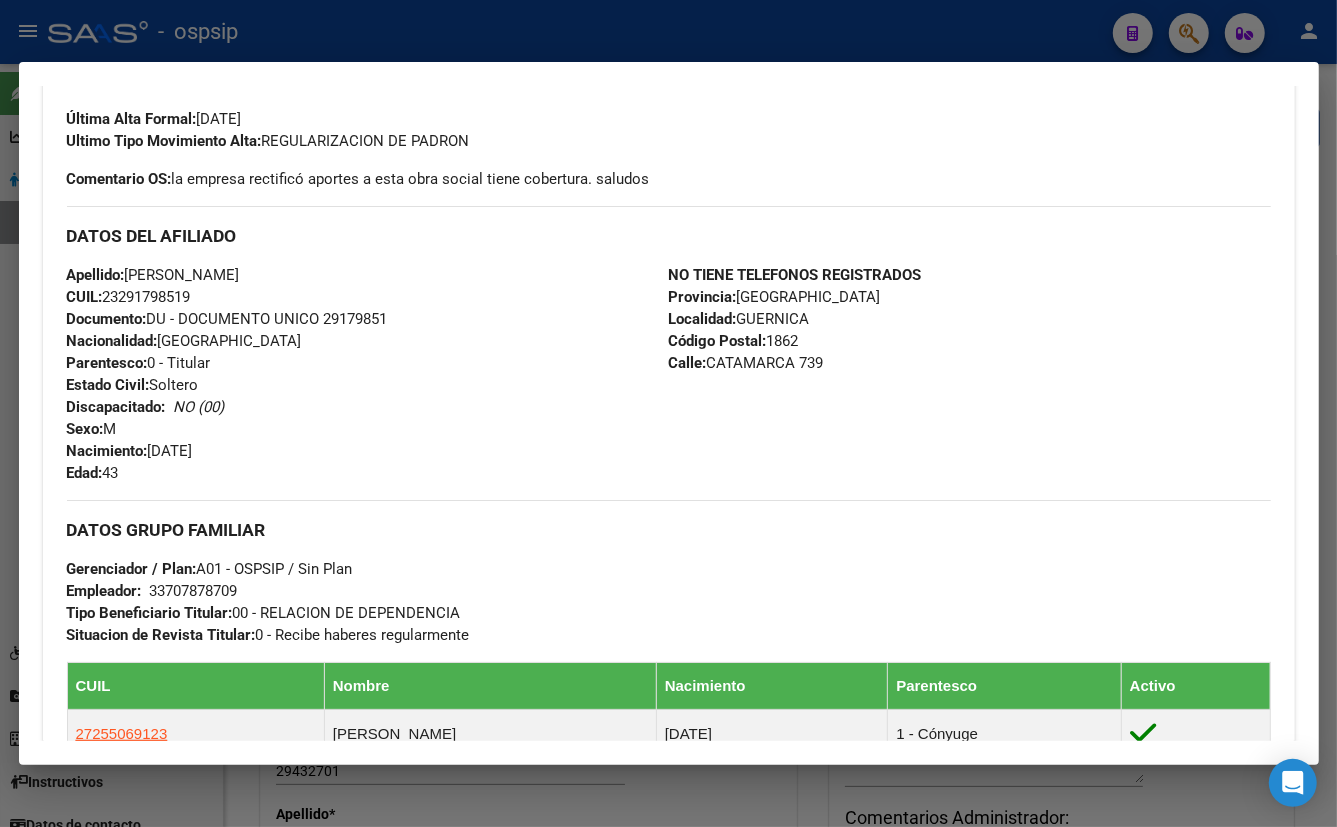
scroll to position [730, 0]
